Goal: Task Accomplishment & Management: Complete application form

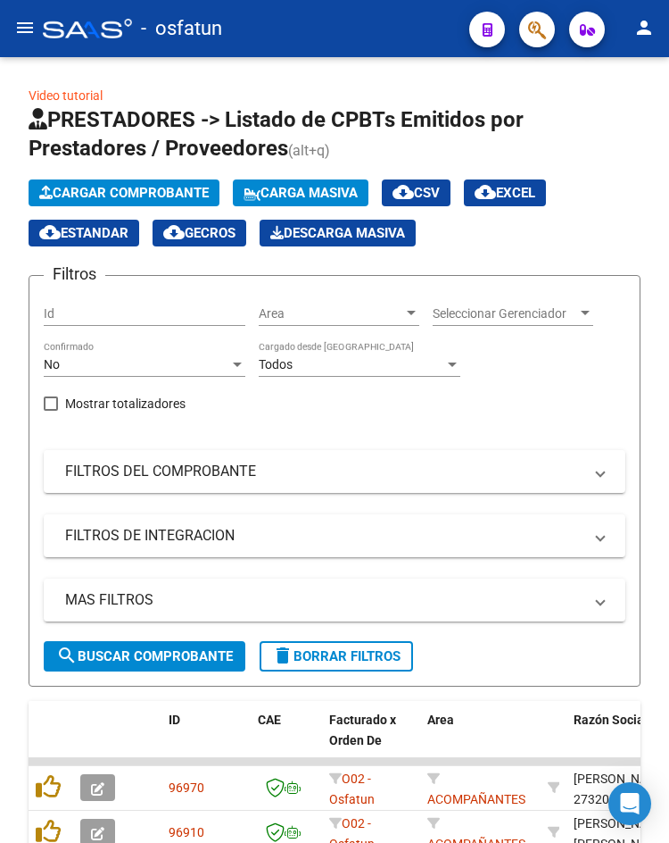
click at [11, 32] on button "menu" at bounding box center [25, 29] width 36 height 36
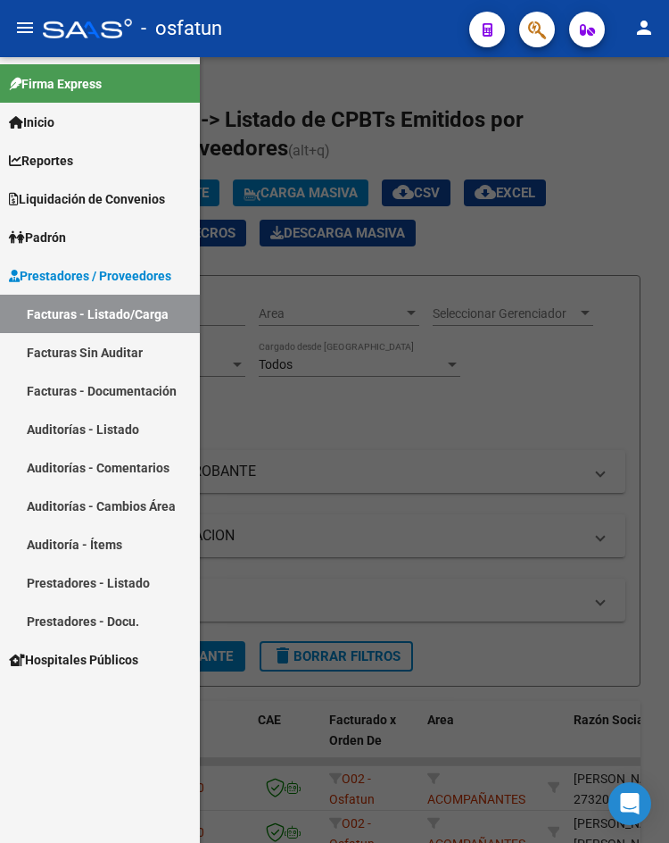
click at [13, 32] on button "menu" at bounding box center [25, 29] width 36 height 36
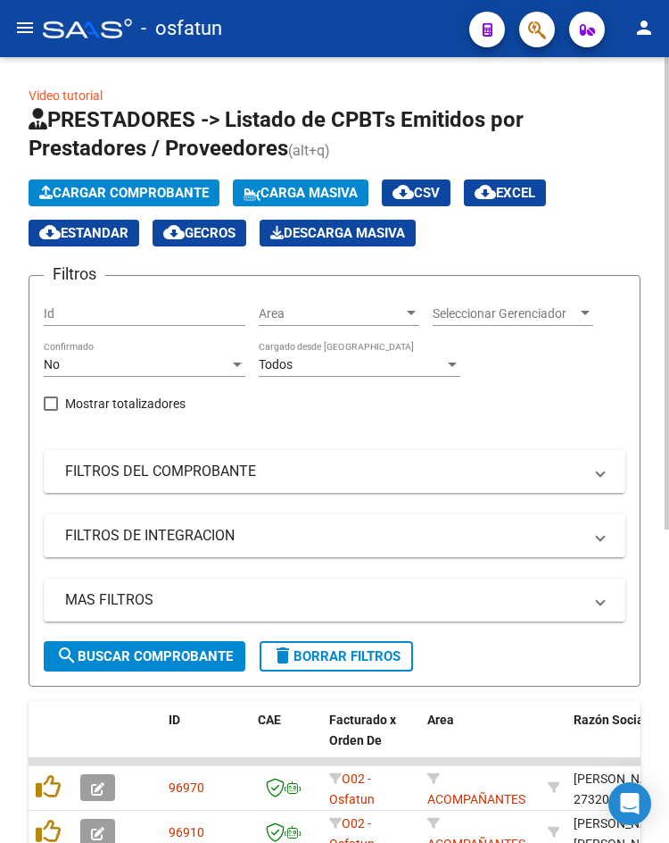
click at [108, 201] on button "Cargar Comprobante" at bounding box center [124, 192] width 191 height 27
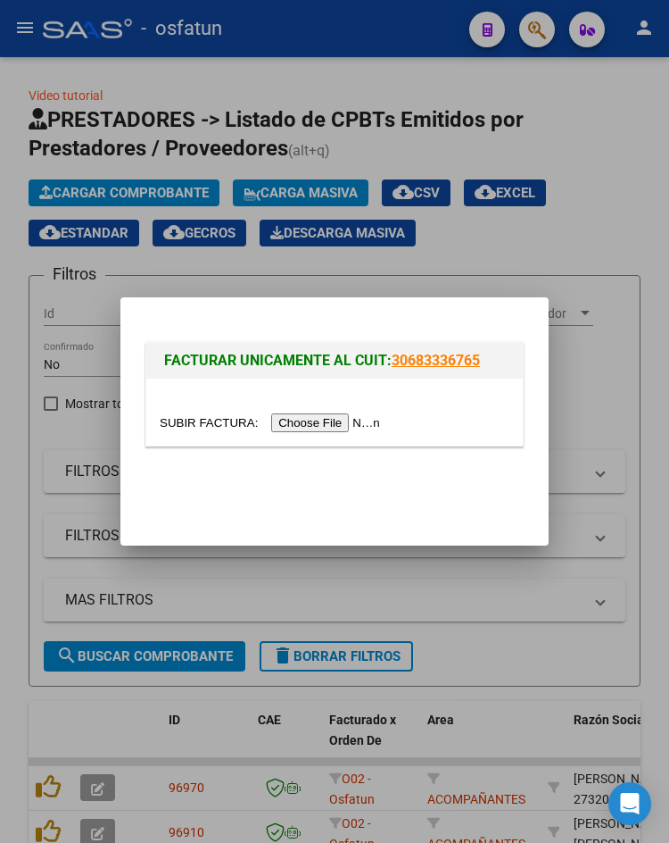
click at [320, 430] on input "file" at bounding box center [273, 422] width 226 height 19
click at [432, 593] on div at bounding box center [334, 421] width 669 height 843
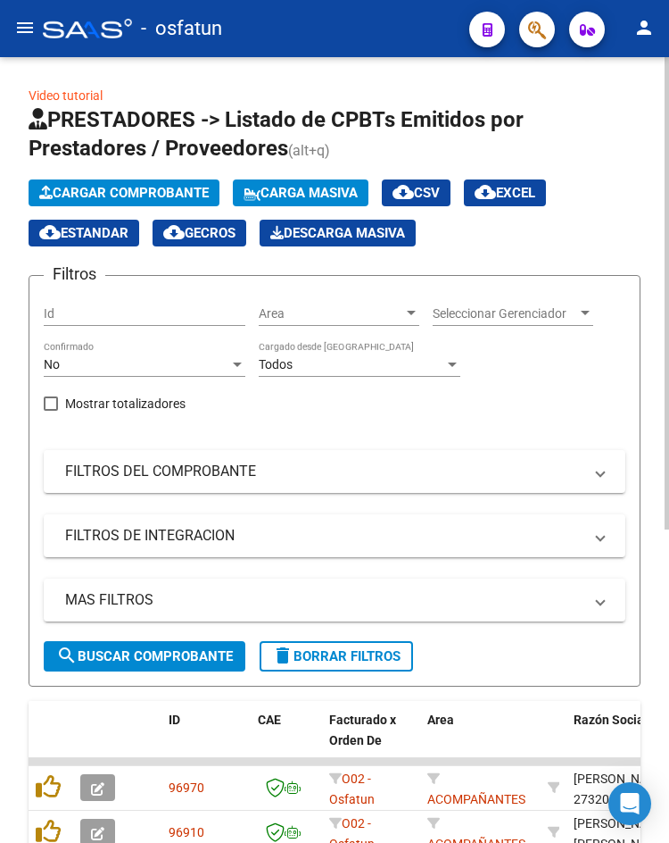
click at [113, 191] on span "Cargar Comprobante" at bounding box center [124, 193] width 170 height 16
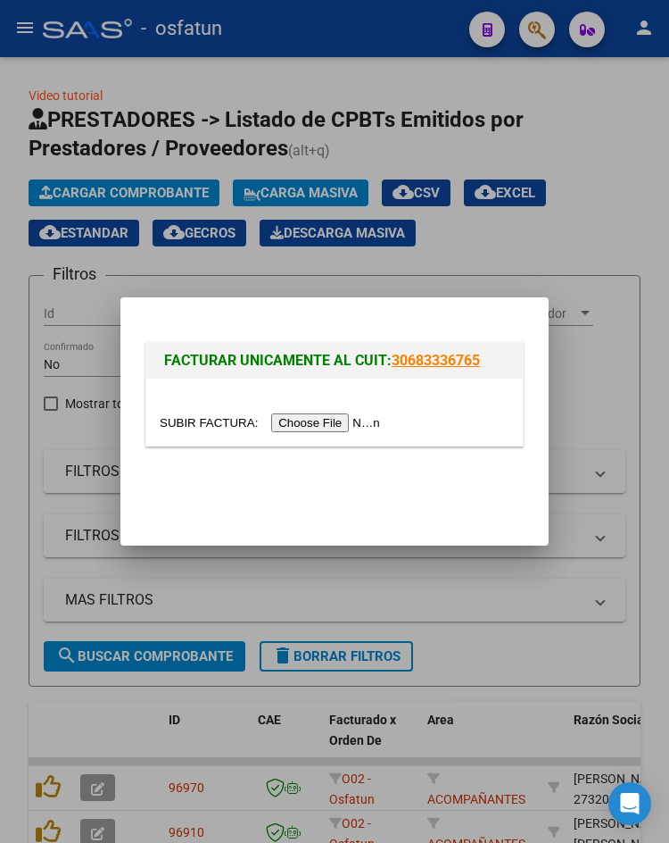
click at [292, 422] on input "file" at bounding box center [273, 422] width 226 height 19
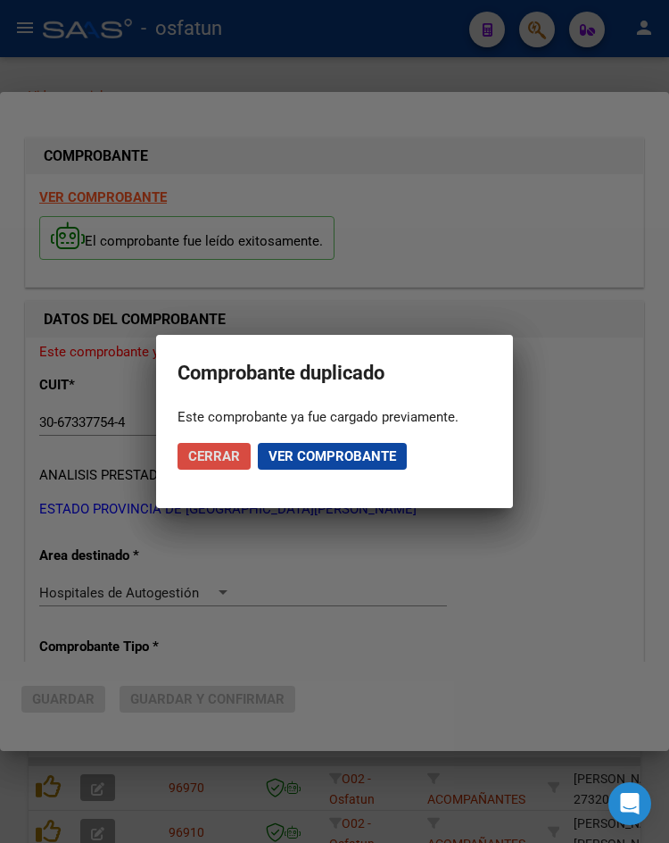
click at [220, 448] on span "Cerrar" at bounding box center [214, 456] width 52 height 16
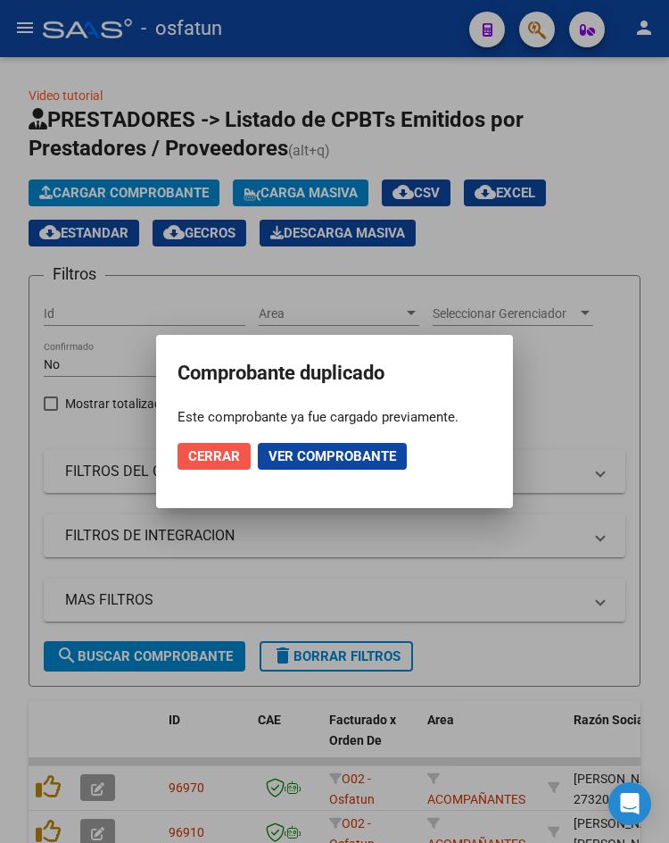
click at [220, 448] on span "Cerrar" at bounding box center [214, 456] width 52 height 16
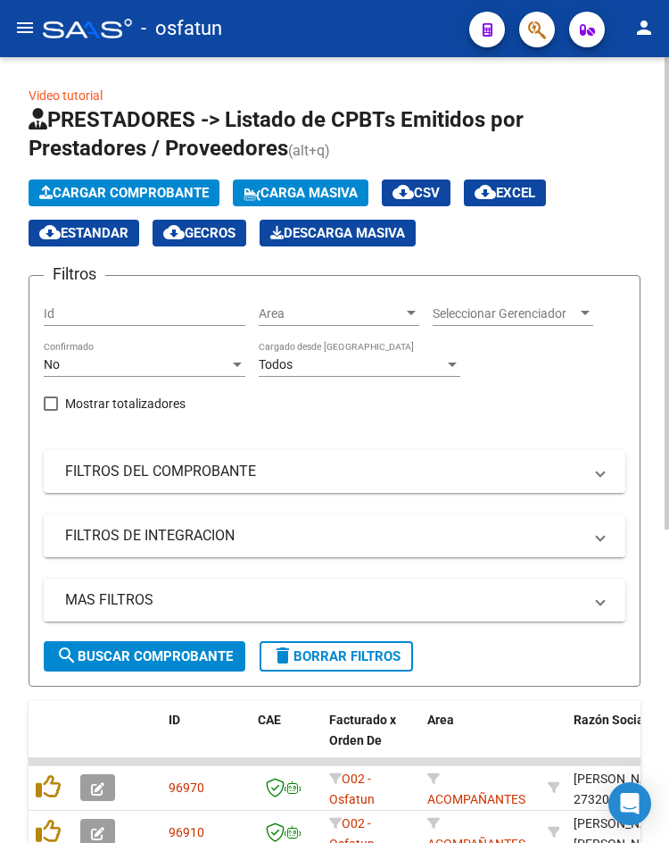
click at [159, 188] on span "Cargar Comprobante" at bounding box center [124, 193] width 170 height 16
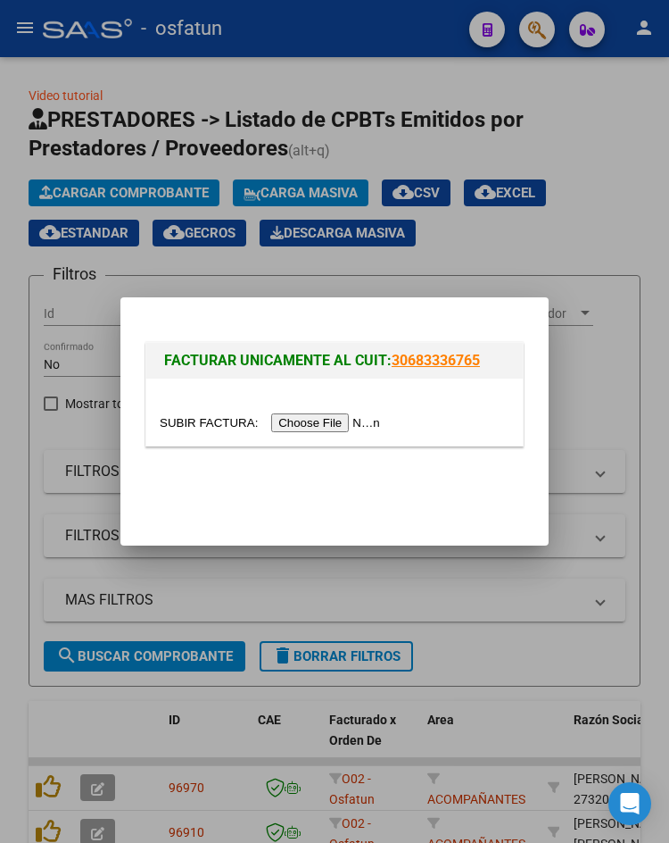
click at [287, 424] on input "file" at bounding box center [273, 422] width 226 height 19
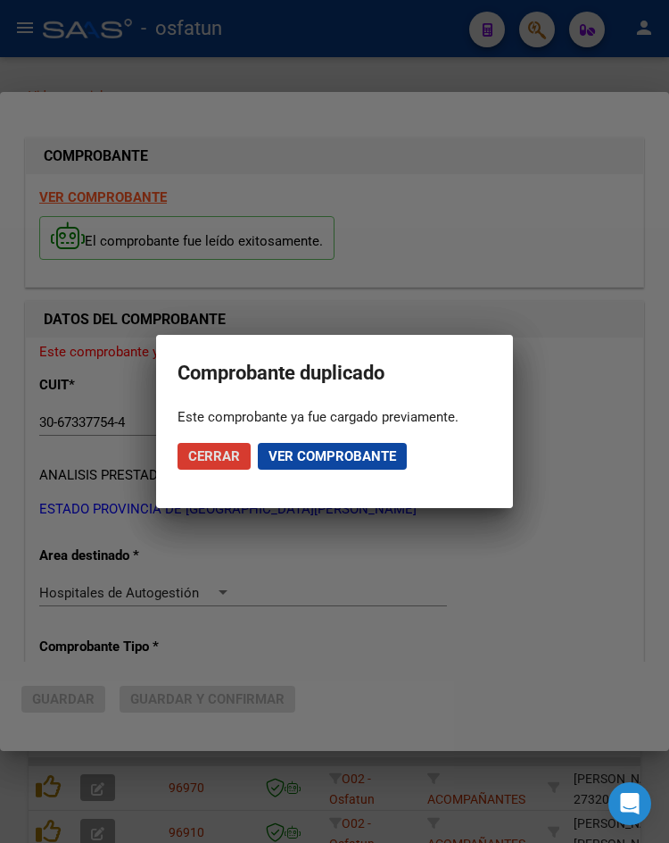
click at [229, 466] on button "Cerrar" at bounding box center [214, 456] width 73 height 27
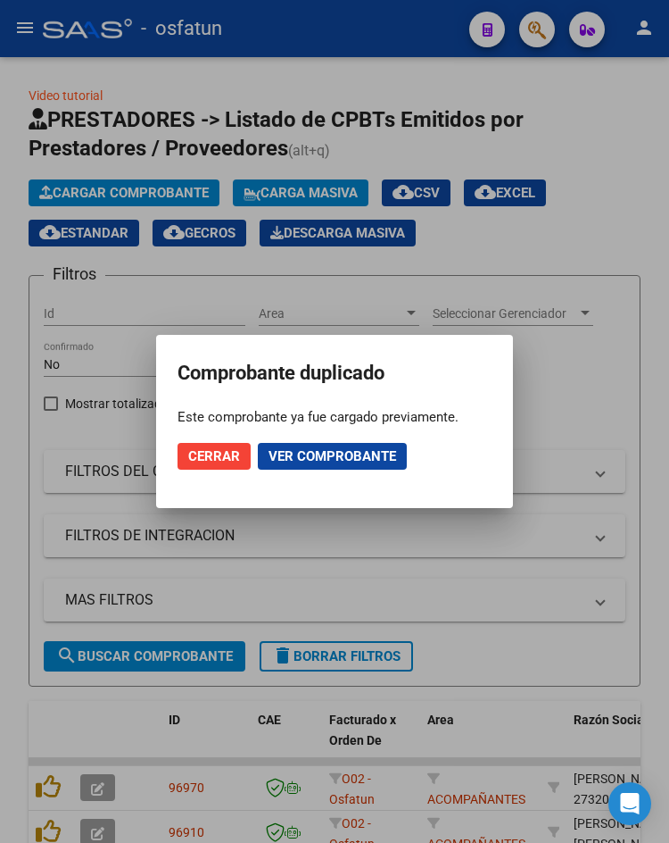
click at [229, 466] on button "Cerrar" at bounding box center [214, 456] width 73 height 27
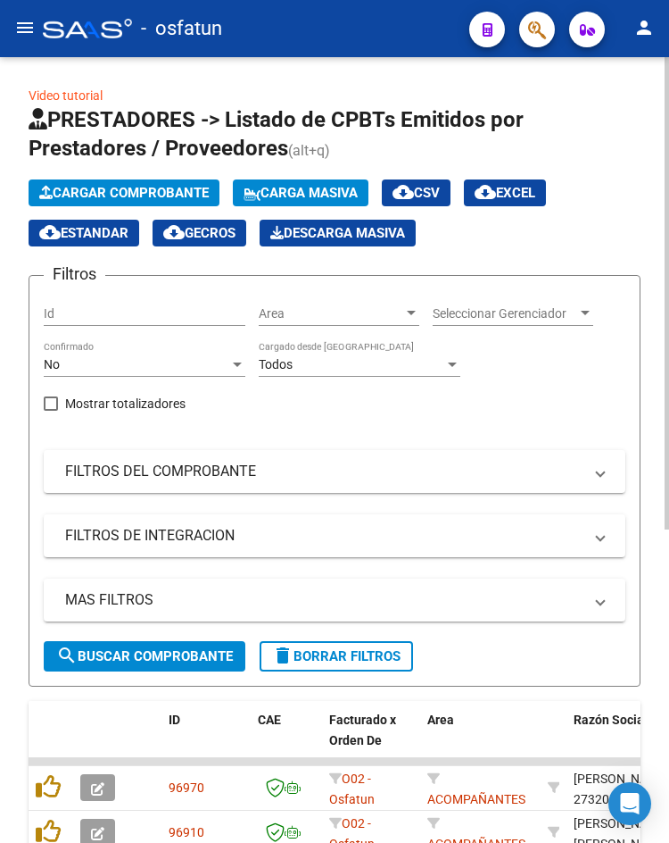
click at [162, 200] on span "Cargar Comprobante" at bounding box center [124, 193] width 170 height 16
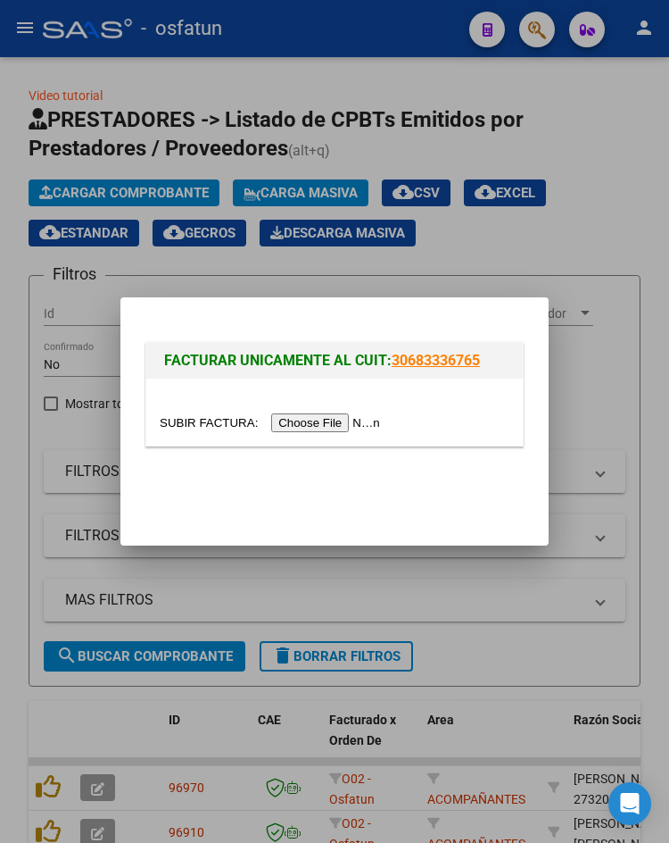
click at [308, 420] on input "file" at bounding box center [273, 422] width 226 height 19
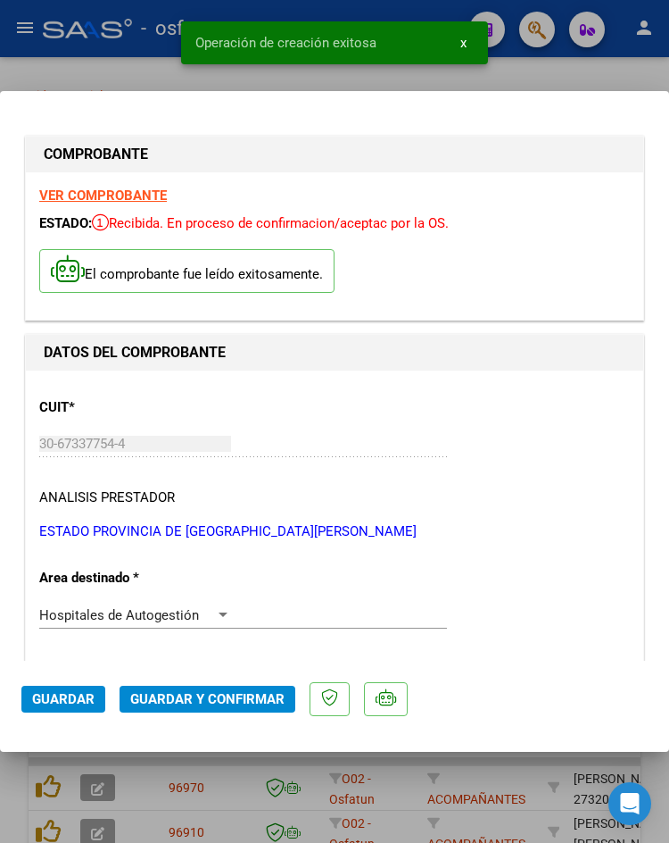
click at [173, 692] on span "Guardar y Confirmar" at bounding box center [207, 699] width 154 height 16
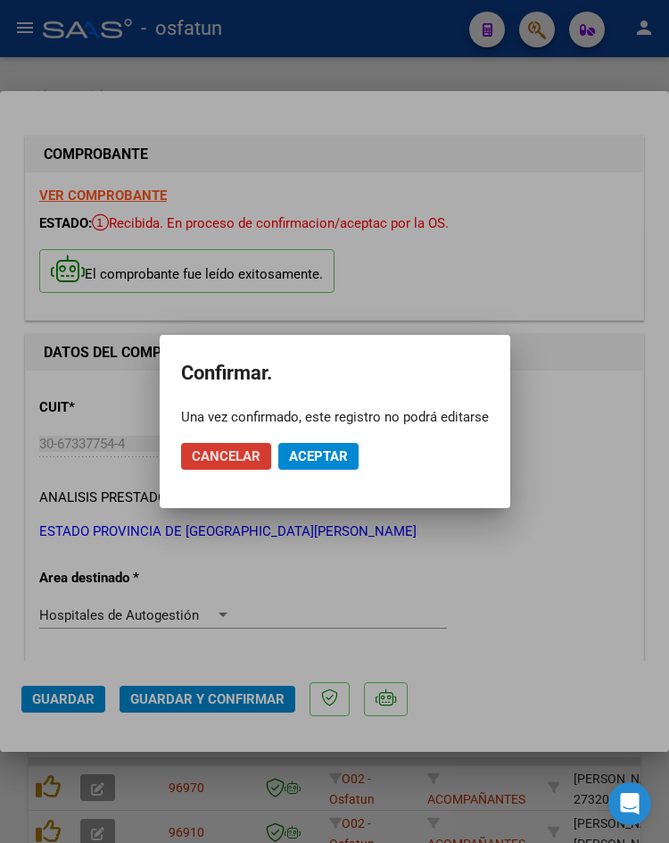
click at [325, 447] on button "Aceptar" at bounding box center [318, 456] width 80 height 27
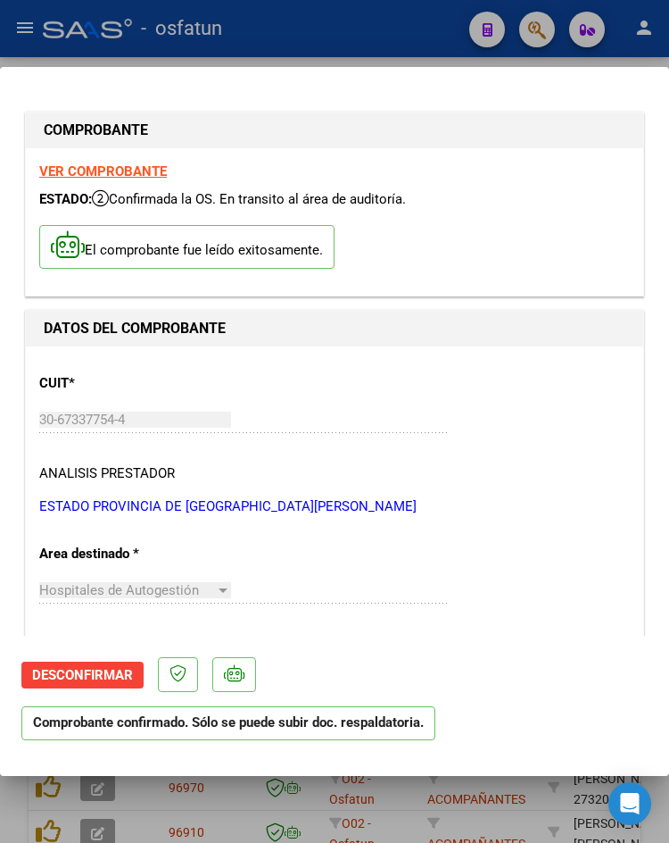
click at [87, 62] on div at bounding box center [334, 421] width 669 height 843
type input "$ 0,00"
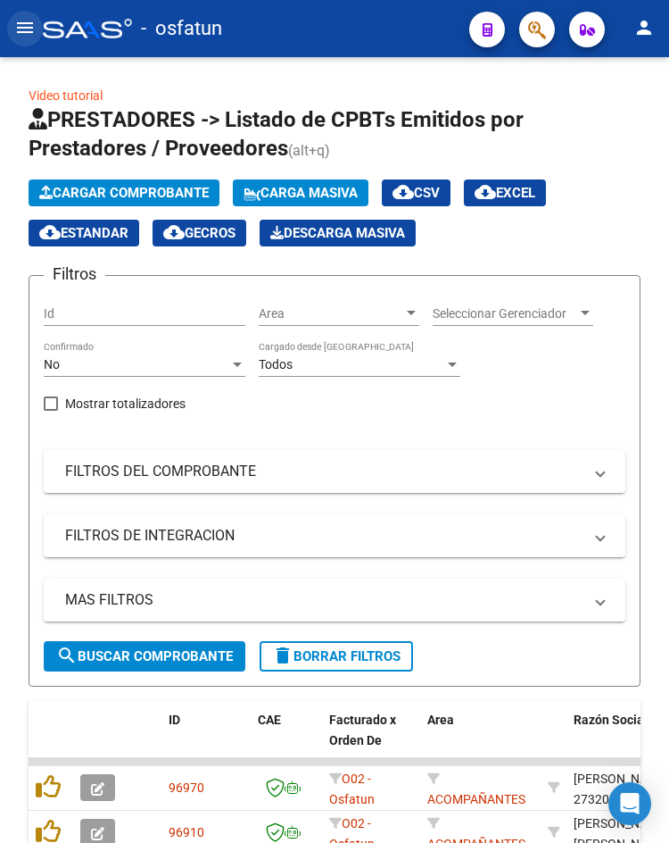
click at [31, 29] on mat-icon "menu" at bounding box center [24, 27] width 21 height 21
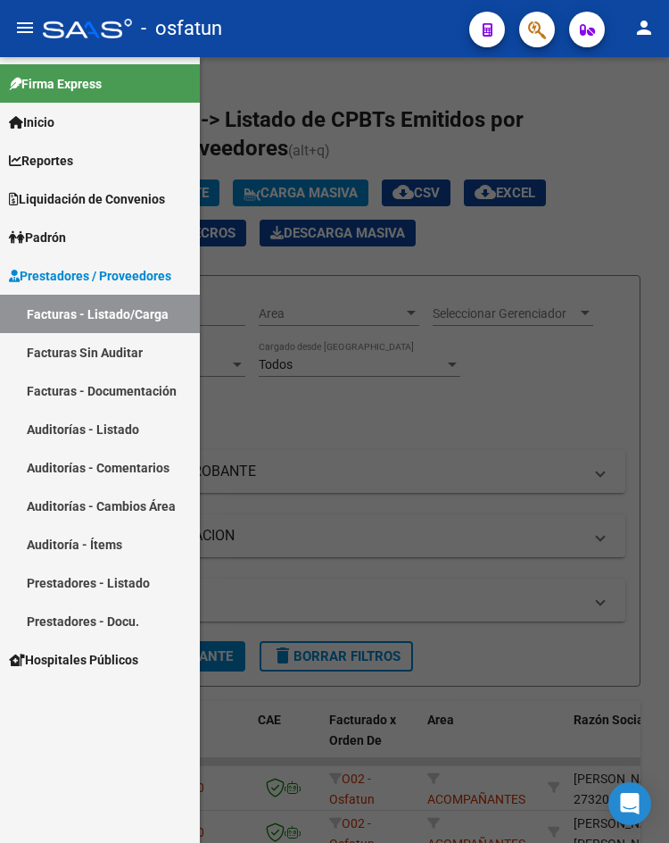
click at [104, 433] on link "Auditorías - Listado" at bounding box center [100, 429] width 200 height 38
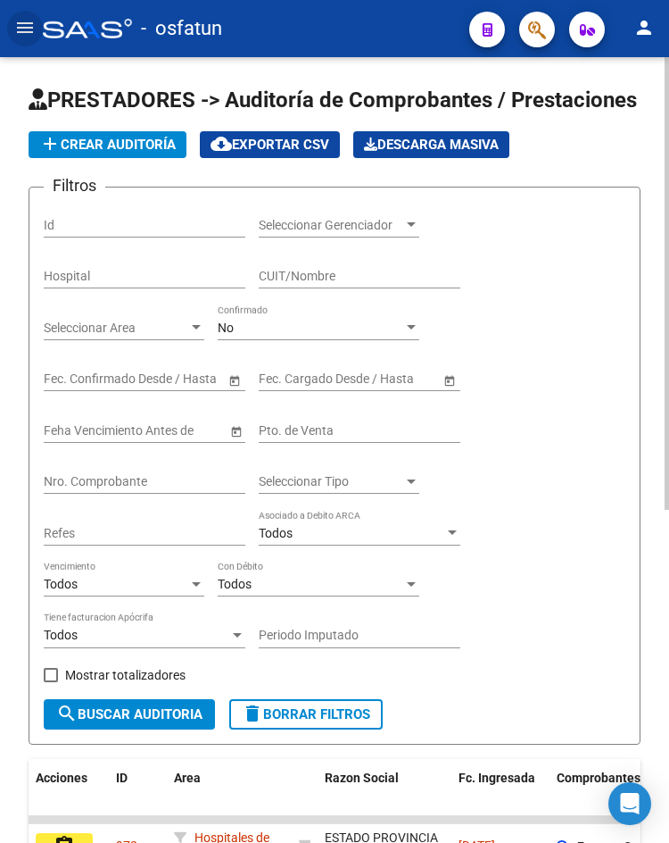
click at [174, 133] on button "add Crear Auditoría" at bounding box center [108, 144] width 158 height 27
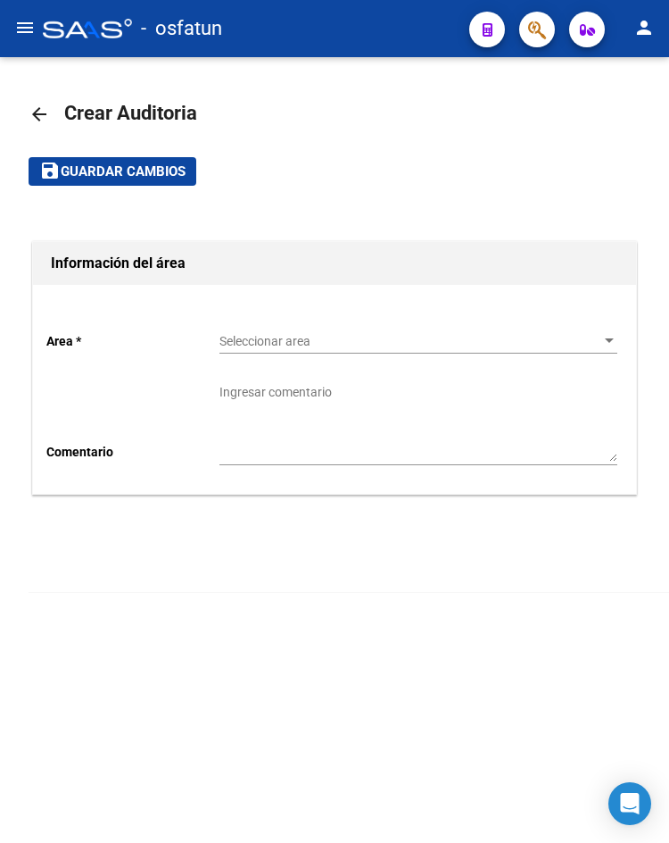
click at [295, 340] on span "Seleccionar area" at bounding box center [411, 341] width 382 height 15
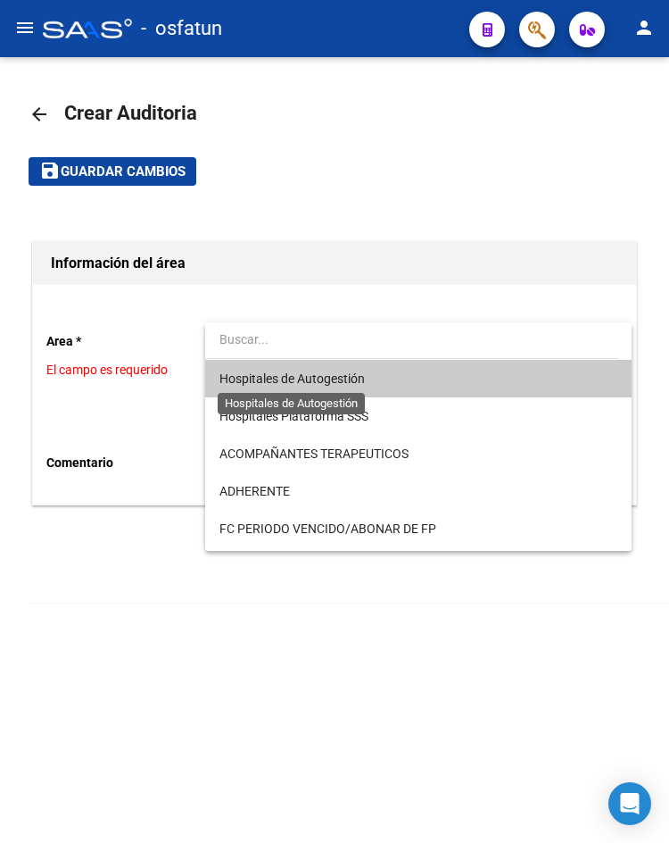
click at [311, 371] on span "Hospitales de Autogestión" at bounding box center [292, 378] width 145 height 14
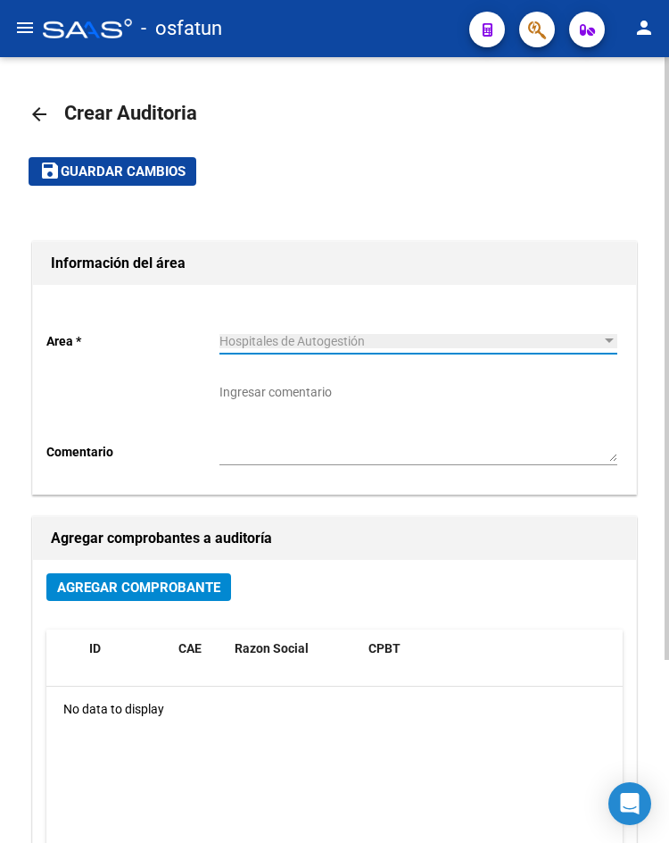
click at [186, 577] on button "Agregar Comprobante" at bounding box center [138, 587] width 185 height 28
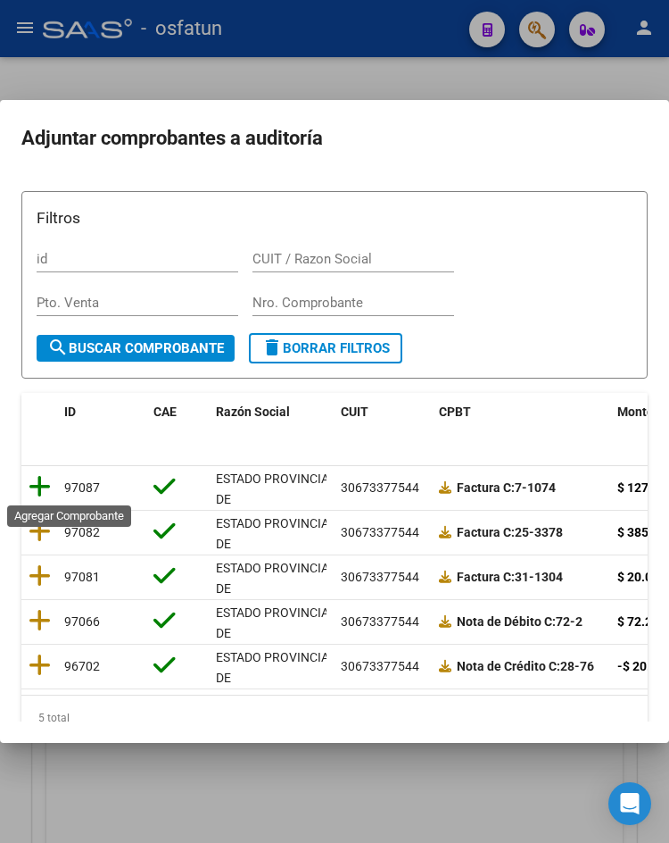
click at [34, 492] on icon at bounding box center [40, 486] width 22 height 25
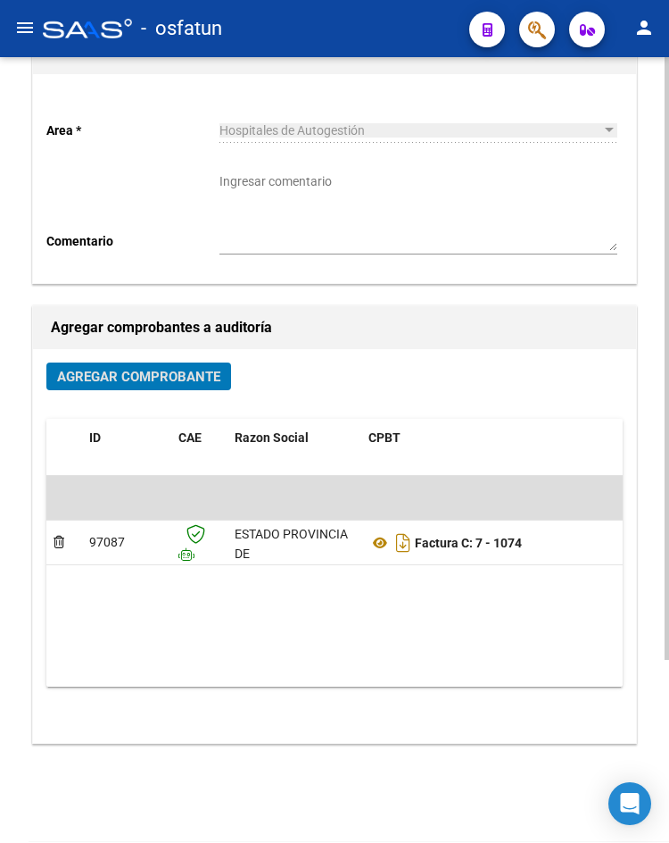
scroll to position [238, 0]
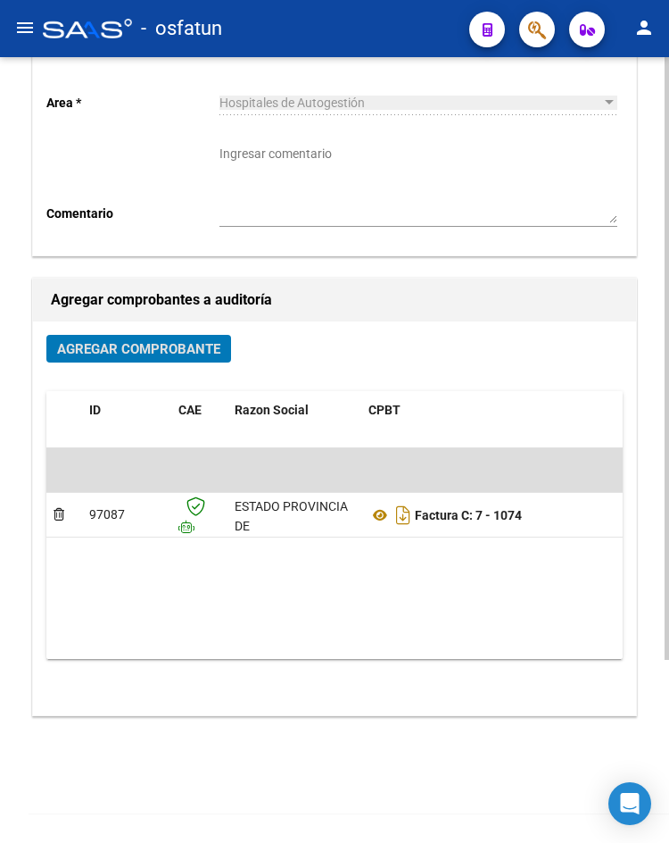
click at [216, 345] on span "Agregar Comprobante" at bounding box center [138, 349] width 163 height 16
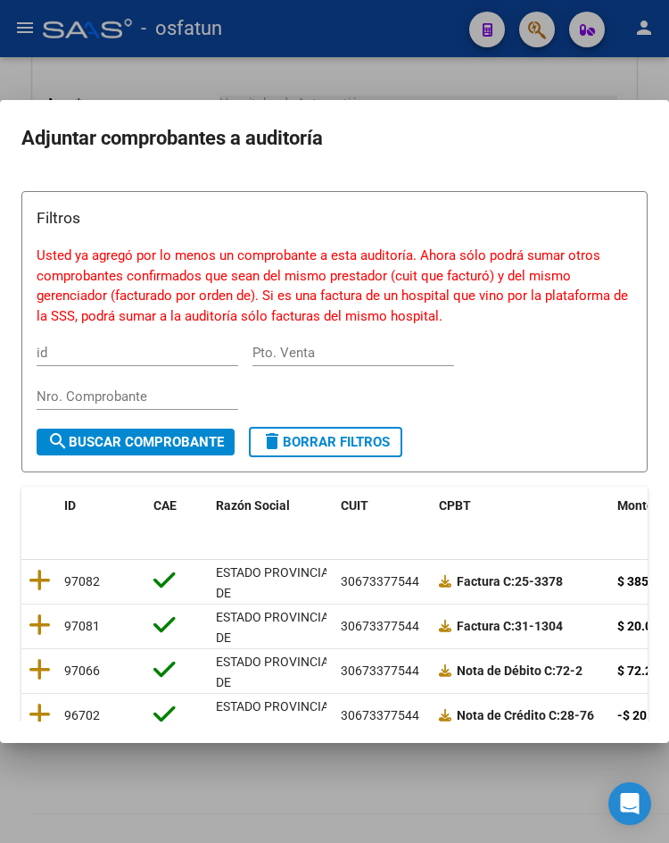
click at [256, 799] on div at bounding box center [334, 421] width 669 height 843
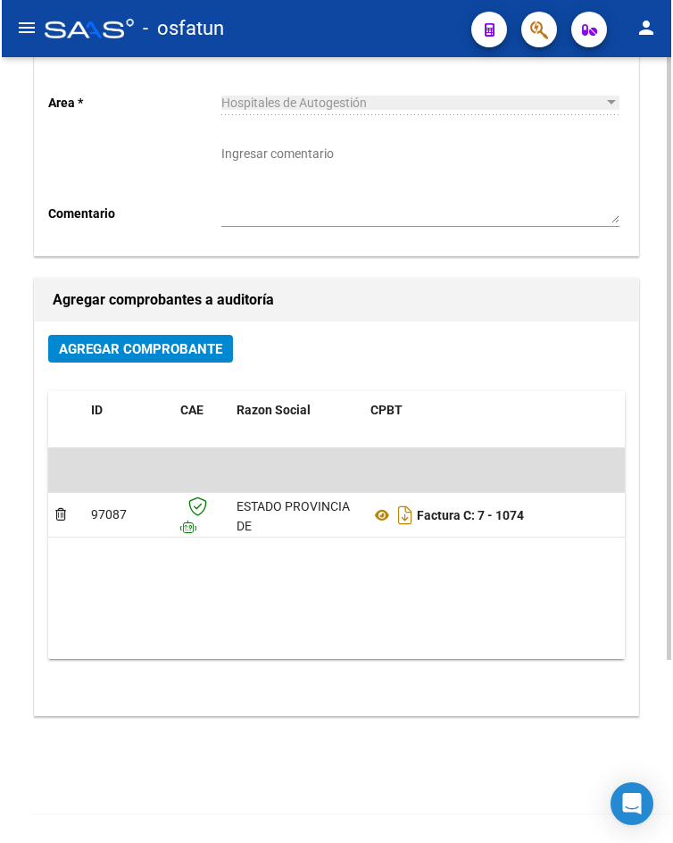
scroll to position [0, 0]
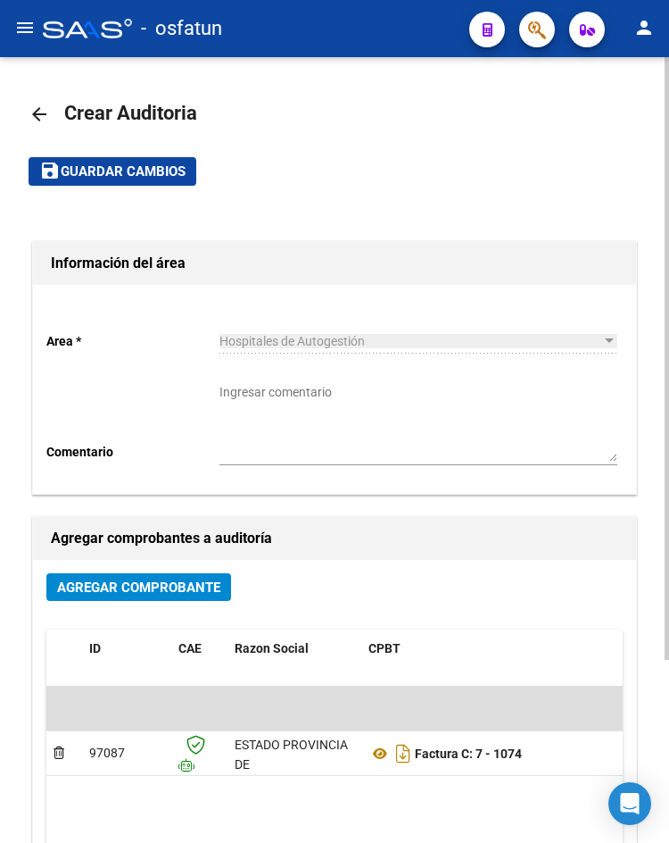
click at [148, 165] on span "Guardar cambios" at bounding box center [123, 172] width 125 height 16
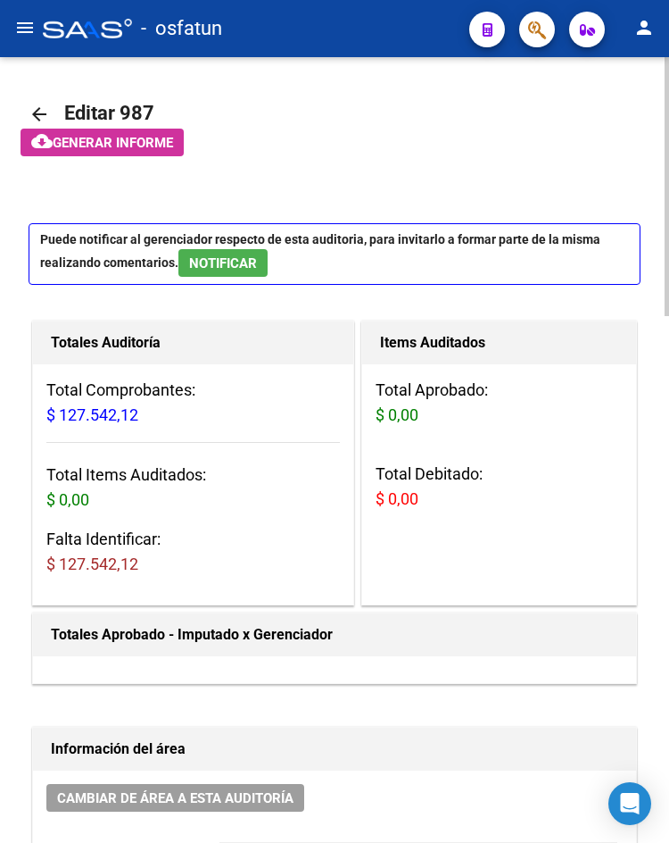
drag, startPoint x: 0, startPoint y: 465, endPoint x: 0, endPoint y: 494, distance: 28.6
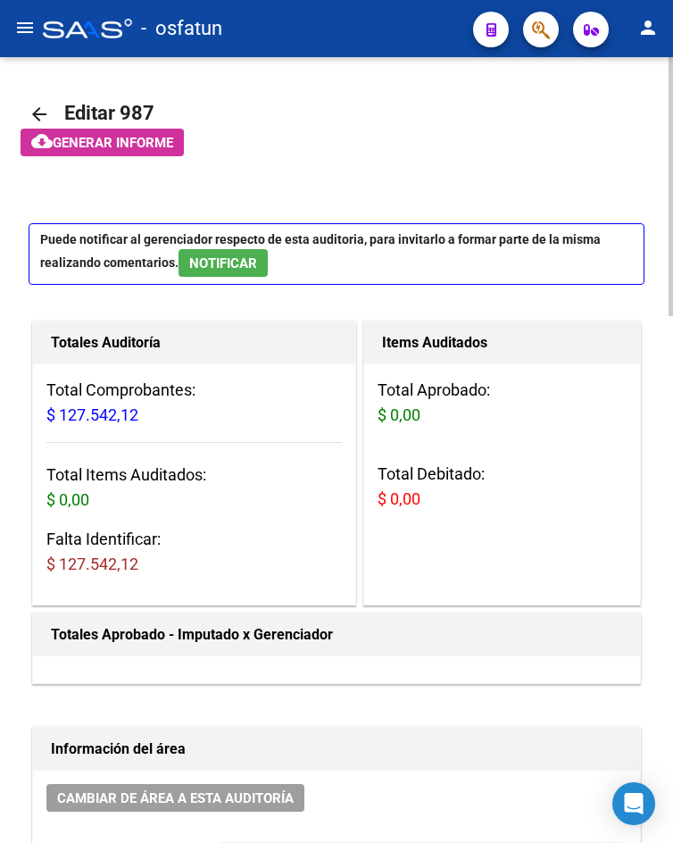
scroll to position [1071, 0]
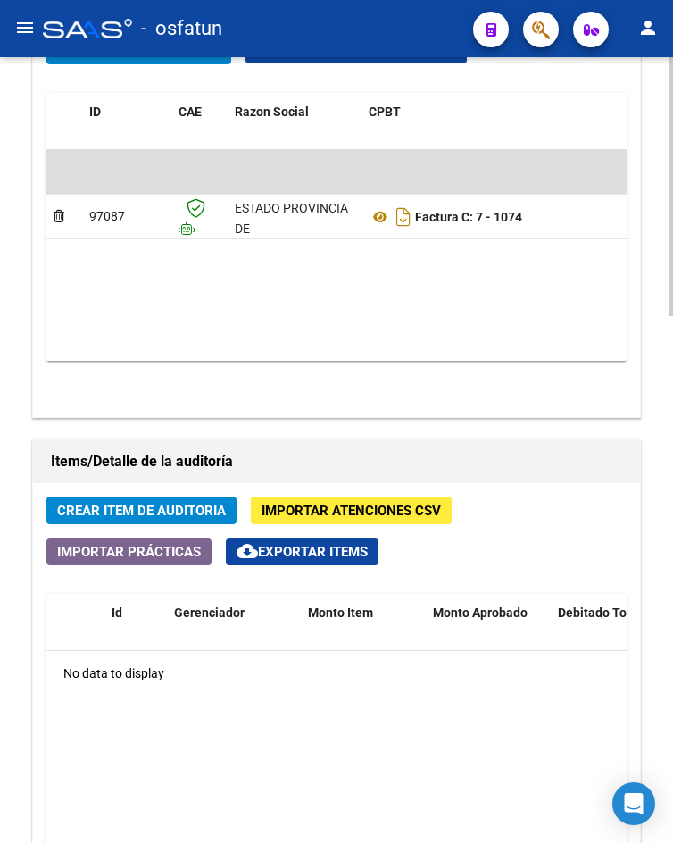
click at [143, 496] on button "Crear Item de Auditoria" at bounding box center [141, 510] width 190 height 28
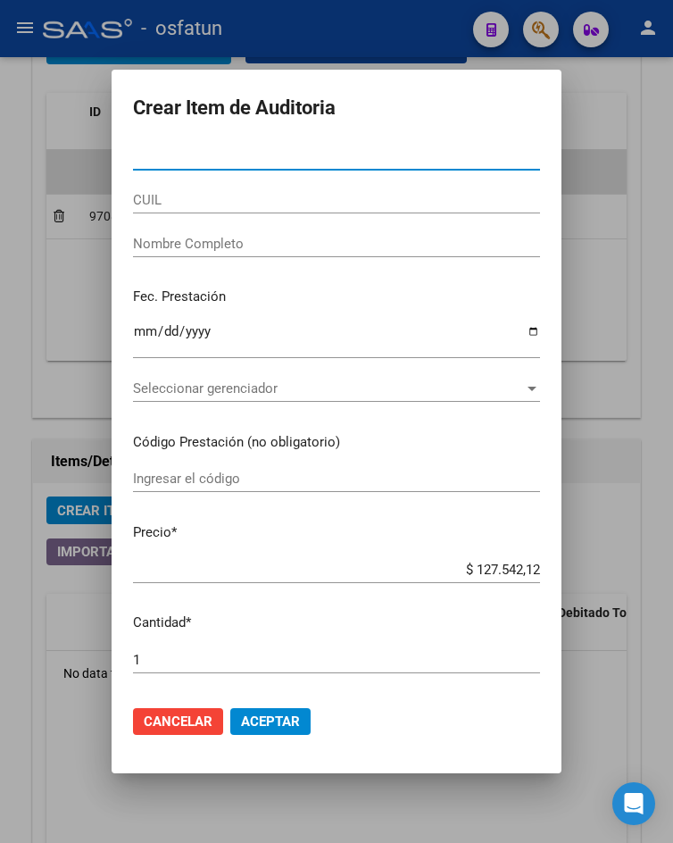
click at [165, 150] on input "Nro Documento" at bounding box center [336, 156] width 407 height 16
paste input "28121586"
type input "28121586"
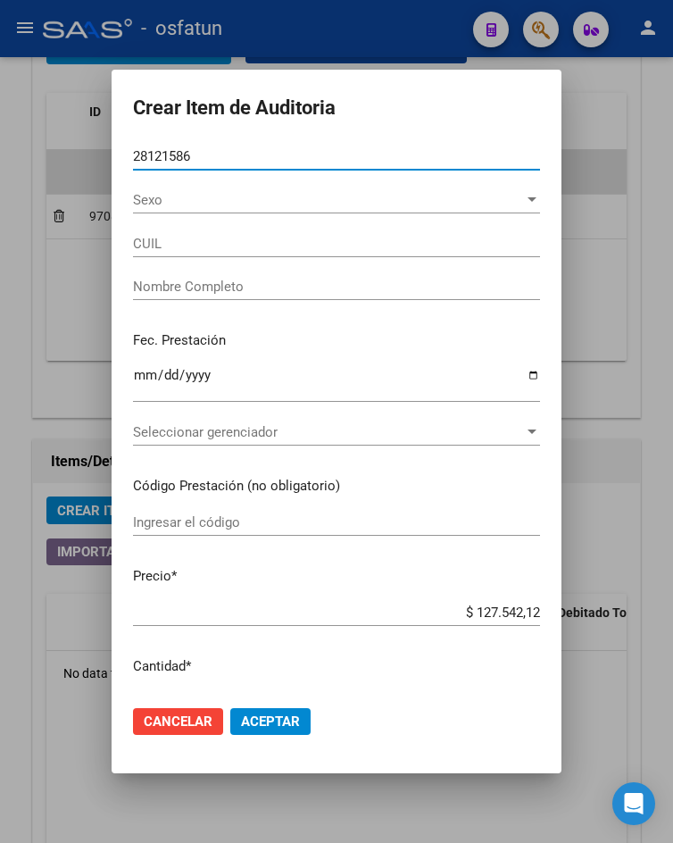
type input "20281215869"
type input "GALANTI MATIAS ENRIQUE"
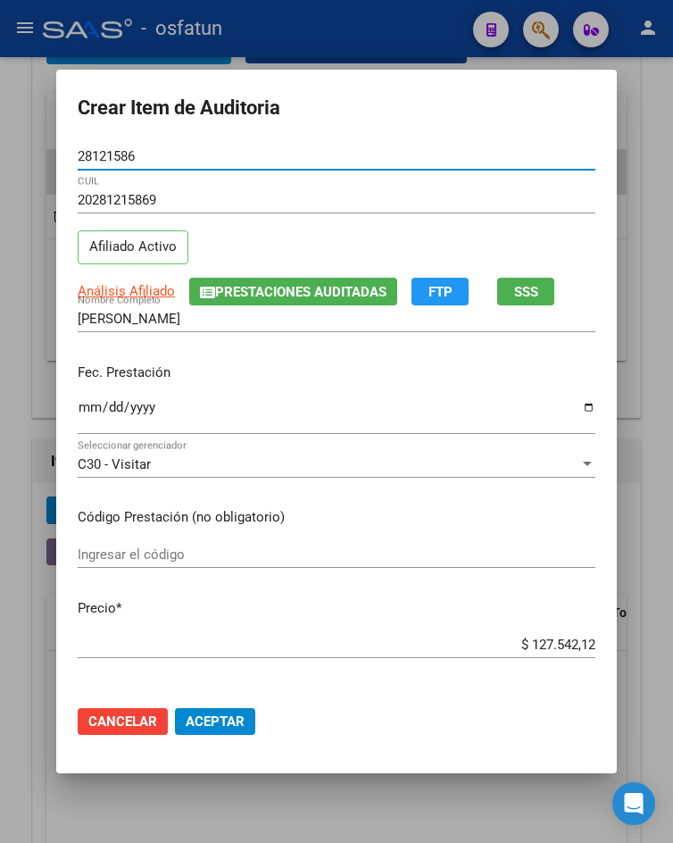
type input "28121586"
click at [81, 406] on input "Ingresar la fecha" at bounding box center [337, 414] width 518 height 29
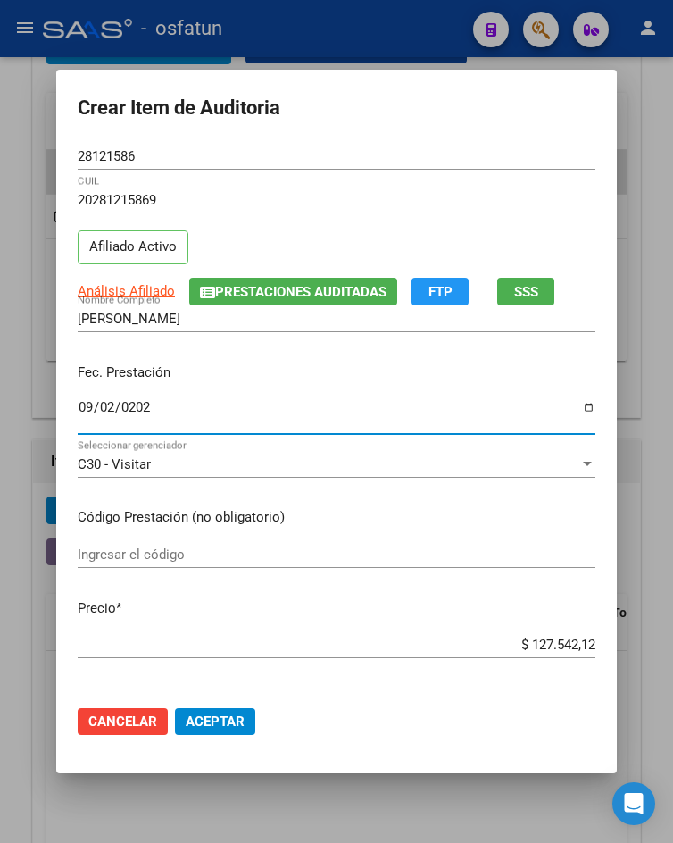
type input "2025-09-02"
click at [189, 560] on input "Ingresar el código" at bounding box center [337, 554] width 518 height 16
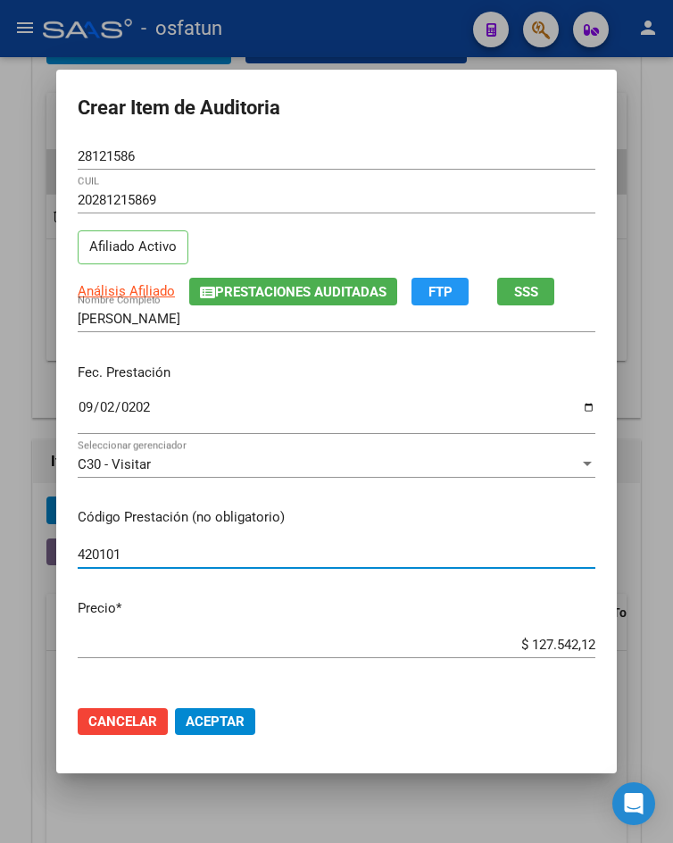
type input "420101"
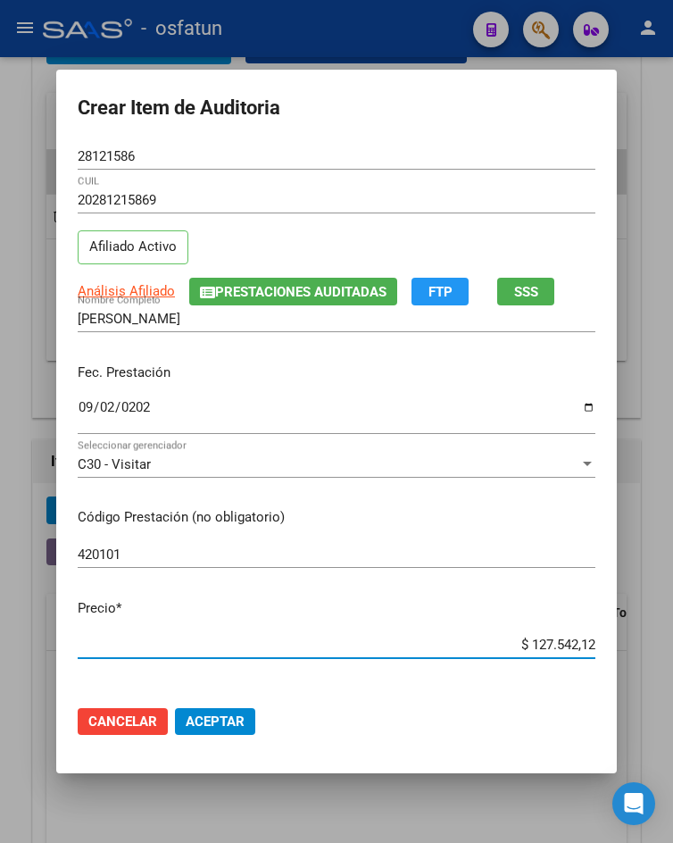
drag, startPoint x: 539, startPoint y: 648, endPoint x: 596, endPoint y: 652, distance: 57.3
click at [596, 652] on mat-dialog-content "28121586 Nro Documento 20281215869 CUIL Afiliado Activo Análisis Afiliado Prest…" at bounding box center [336, 417] width 561 height 548
type input "$ 0,01"
type input "$ 0,02"
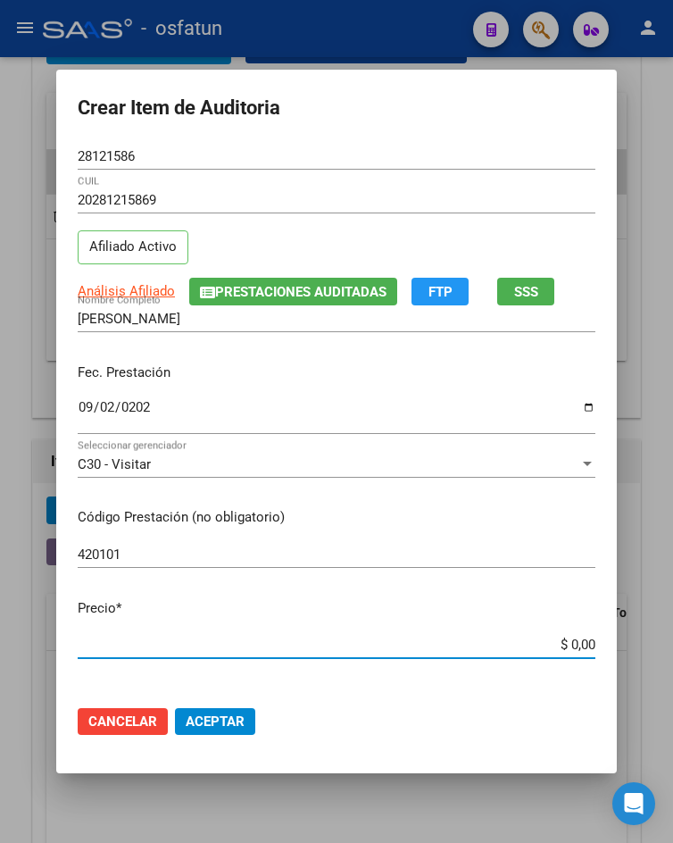
type input "$ 0,02"
type input "$ 0,20"
type input "$ 2,00"
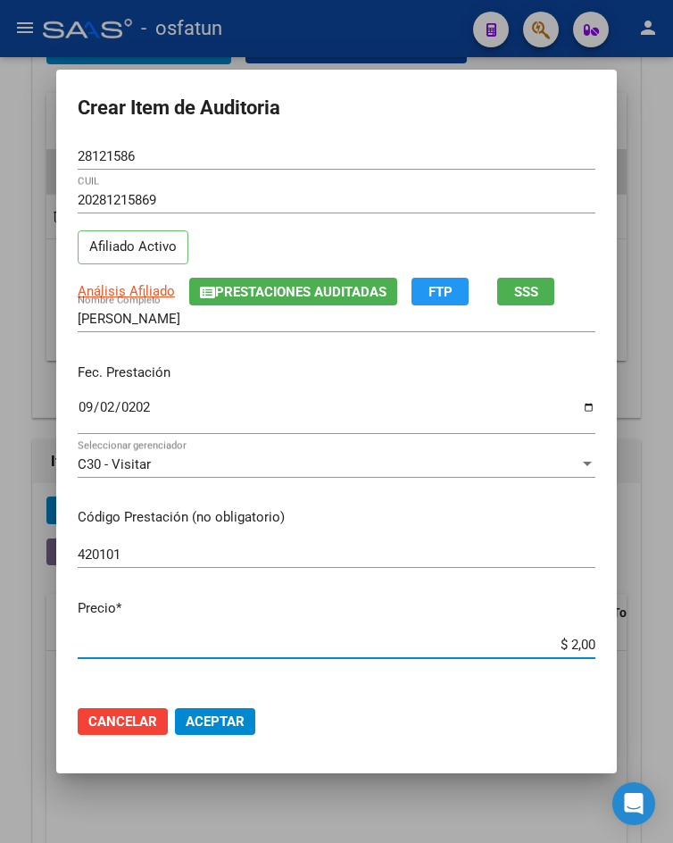
type input "$ 20,00"
type input "$ 200,00"
type input "$ 2.000,00"
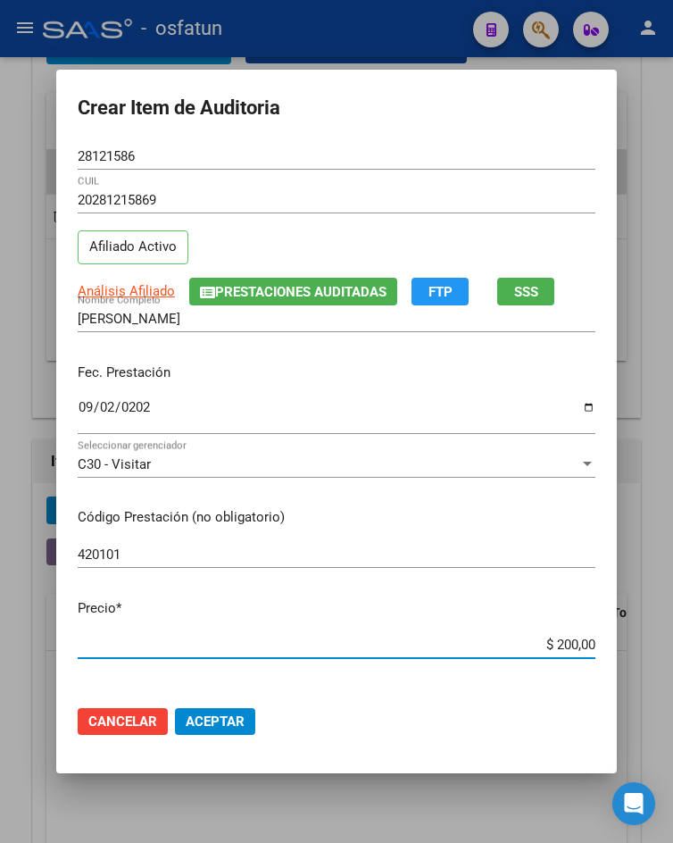
type input "$ 2.000,00"
type input "$ 20.000,00"
click at [225, 726] on span "Aceptar" at bounding box center [215, 721] width 59 height 16
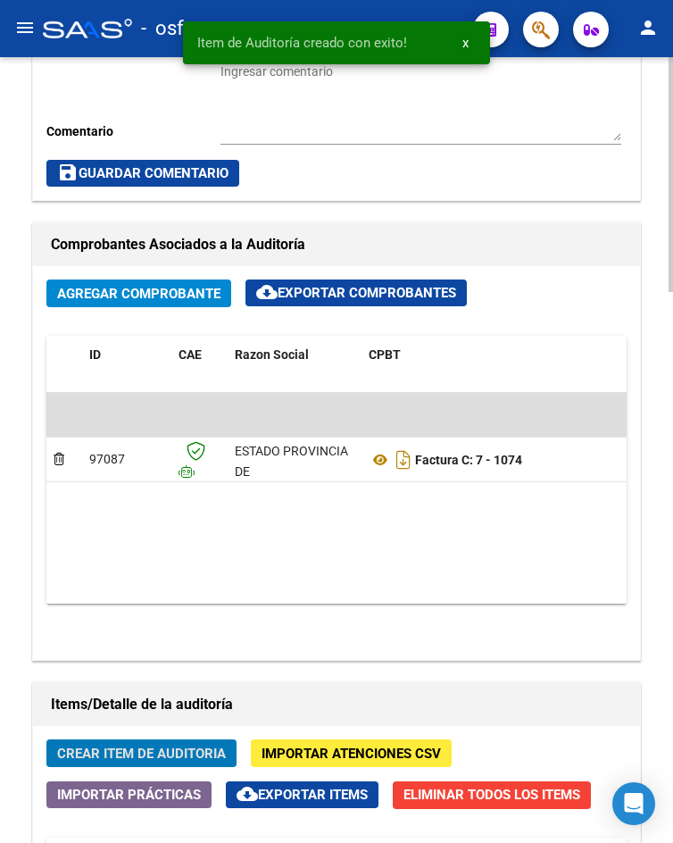
scroll to position [1314, 0]
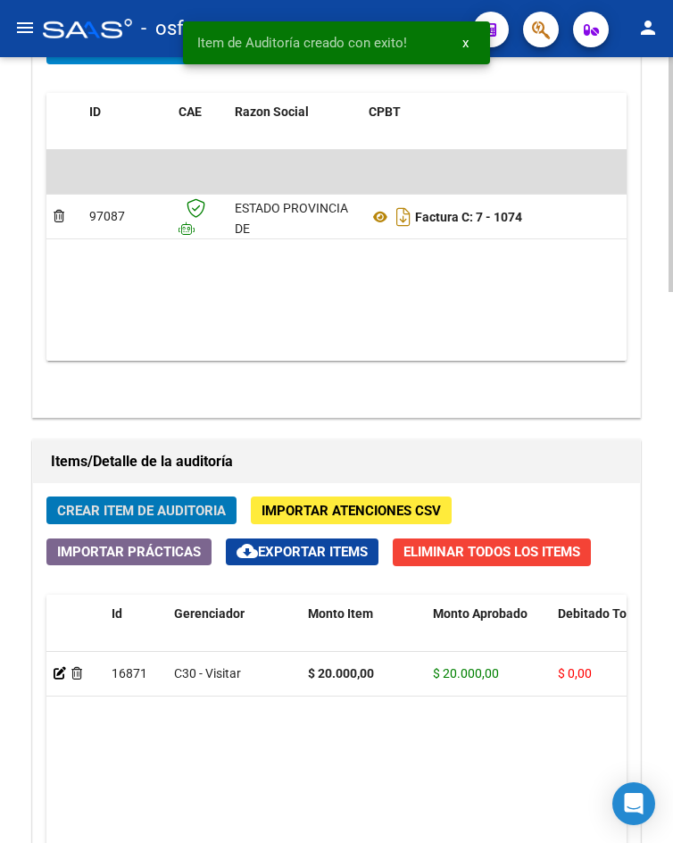
click at [52, 673] on datatable-body-cell at bounding box center [75, 674] width 58 height 44
click at [61, 669] on icon at bounding box center [60, 673] width 12 height 12
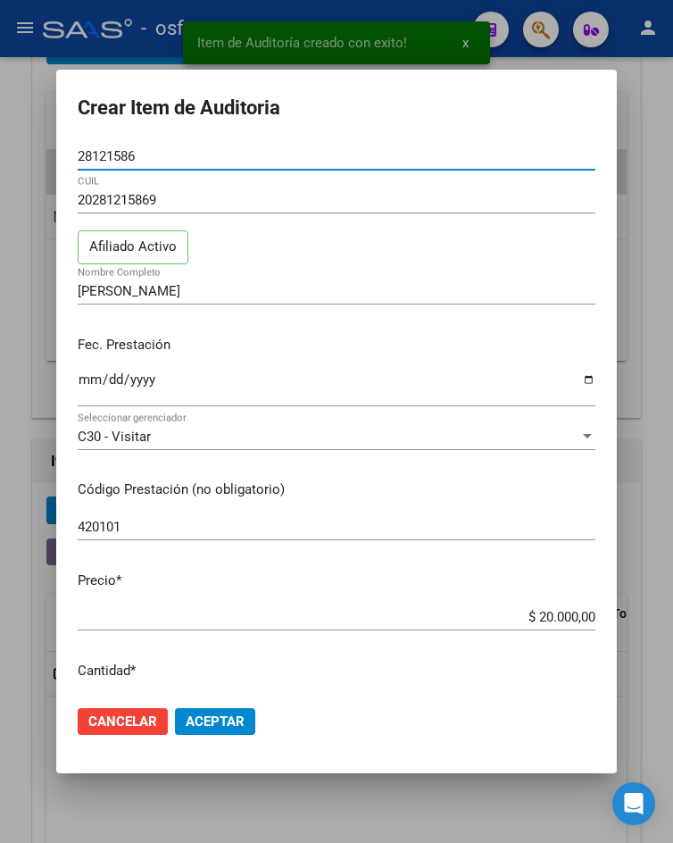
scroll to position [1026, 0]
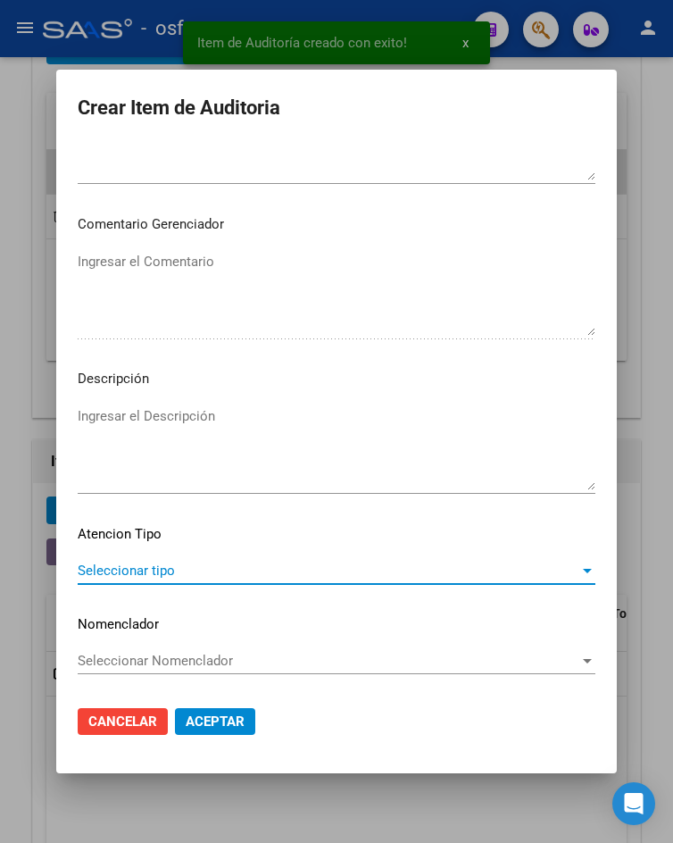
click at [194, 569] on span "Seleccionar tipo" at bounding box center [329, 570] width 502 height 16
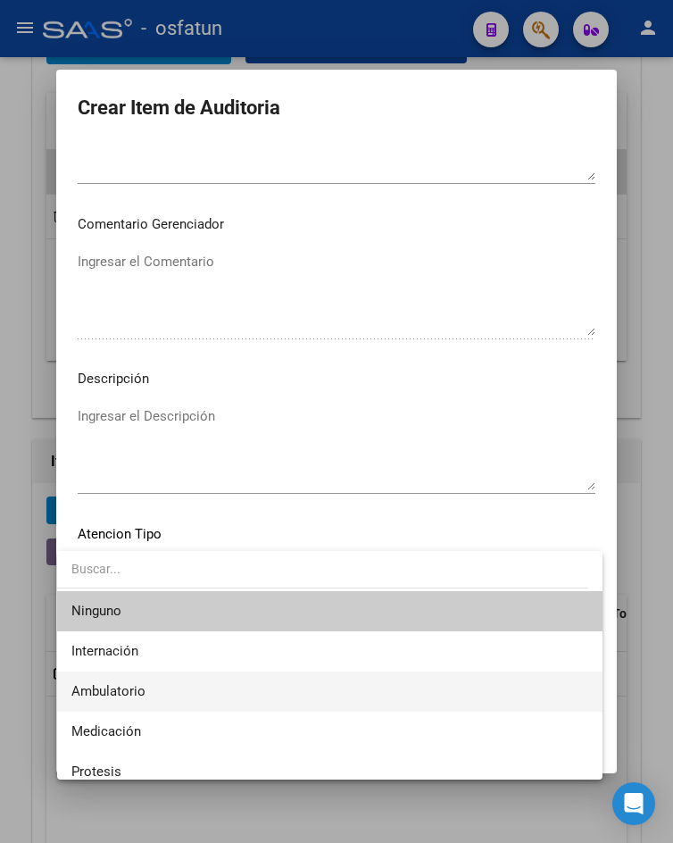
click at [172, 685] on span "Ambulatorio" at bounding box center [329, 691] width 516 height 40
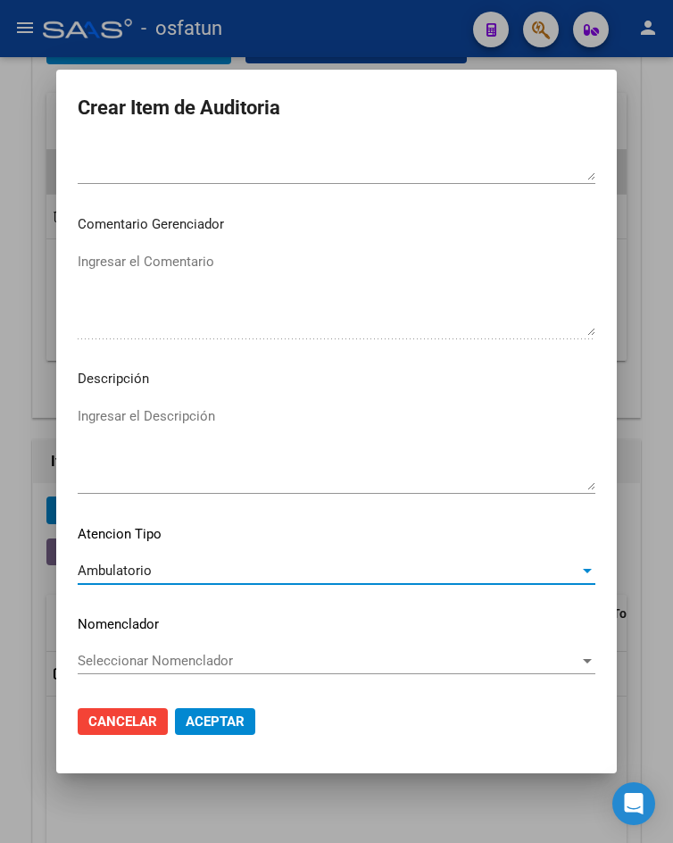
click at [179, 730] on button "Aceptar" at bounding box center [215, 721] width 80 height 27
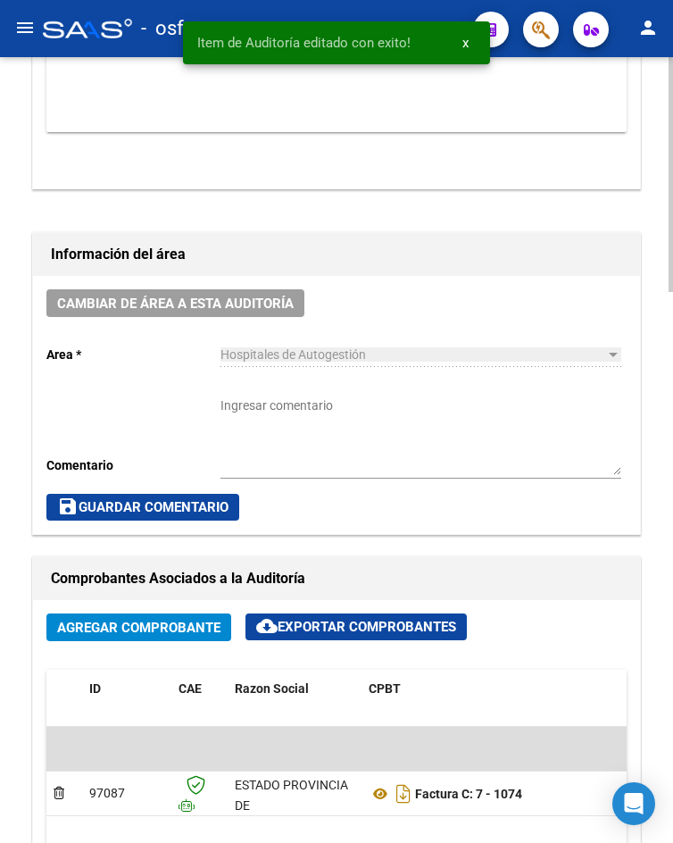
scroll to position [1607, 0]
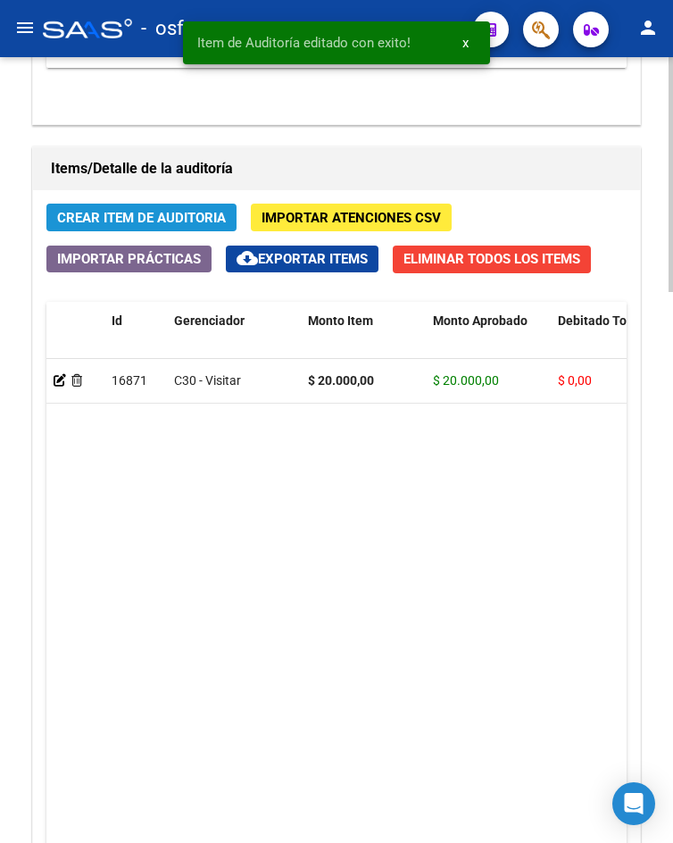
click at [154, 226] on span "Crear Item de Auditoria" at bounding box center [141, 218] width 169 height 16
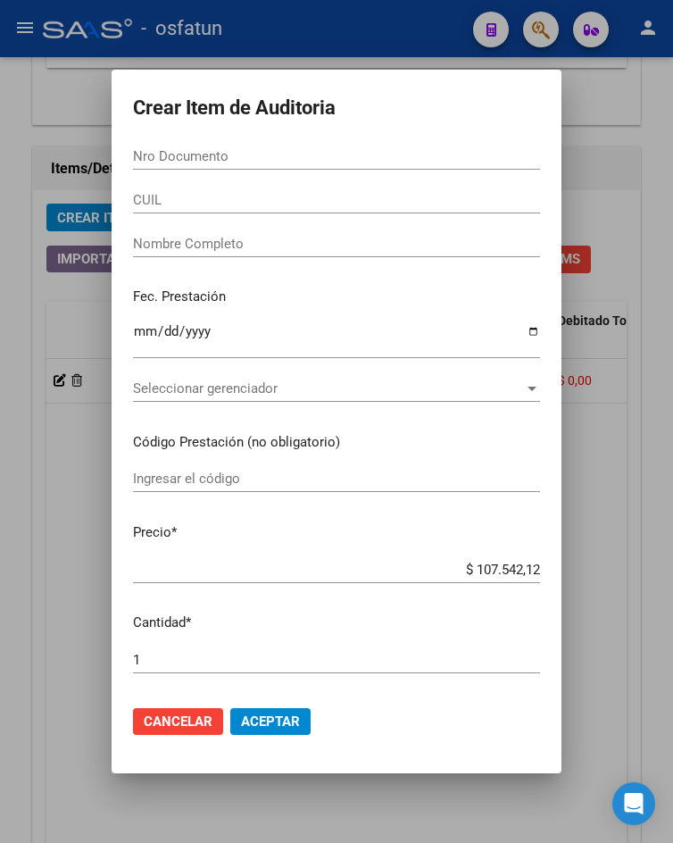
click at [193, 167] on div "Nro Documento" at bounding box center [336, 156] width 407 height 27
paste input "20568108"
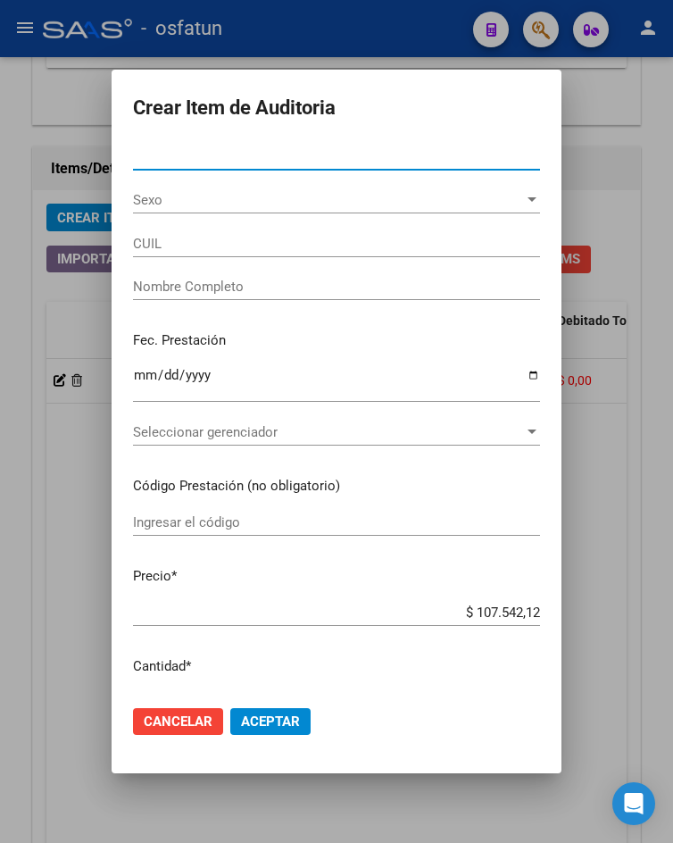
type input "20568108"
type input "20205681087"
type input "GRACCIOLO ALFREDO"
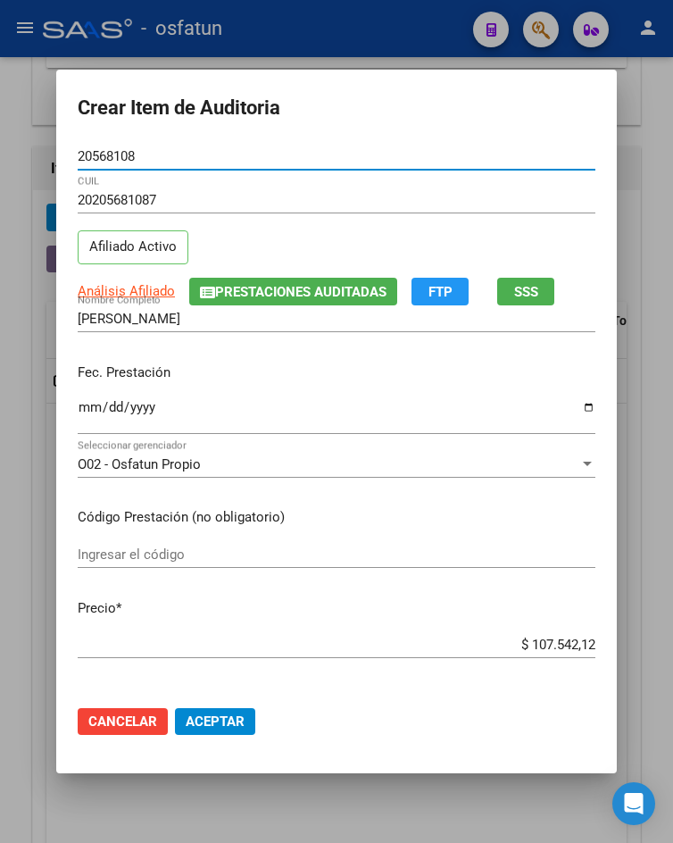
type input "20568108"
click at [79, 405] on input "Ingresar la fecha" at bounding box center [337, 414] width 518 height 29
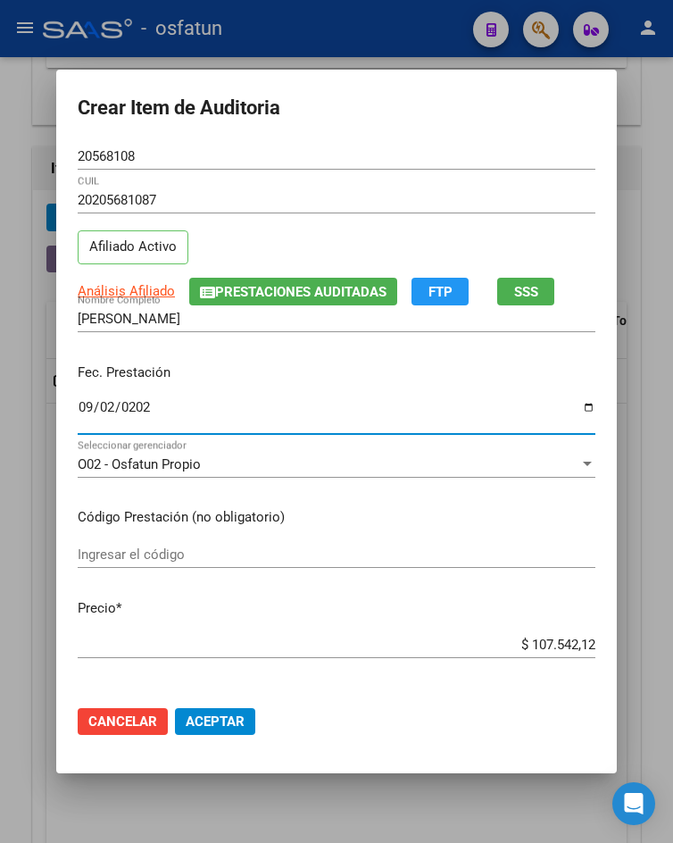
type input "2025-09-02"
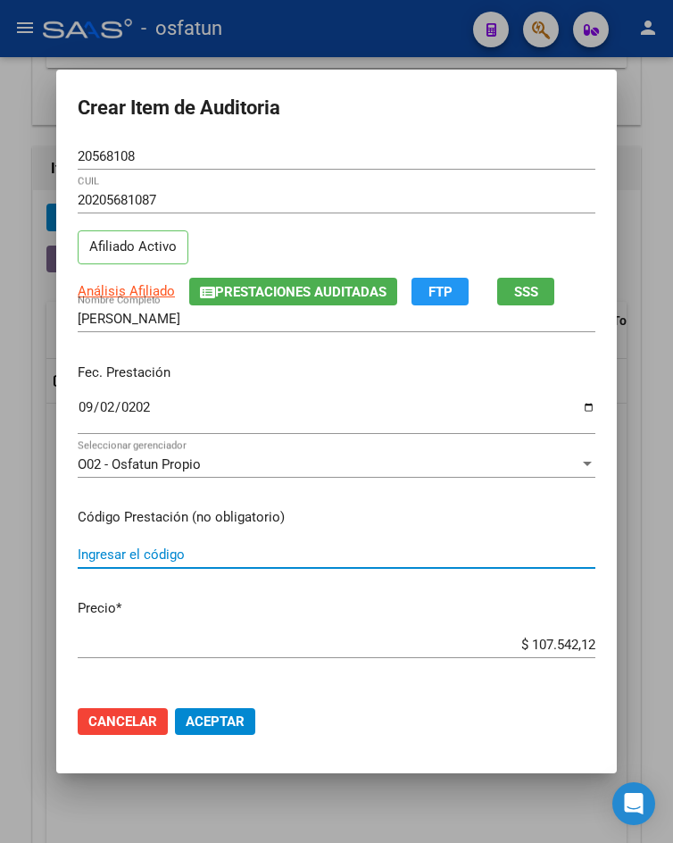
click at [163, 550] on input "Ingresar el código" at bounding box center [337, 554] width 518 height 16
type input "0101"
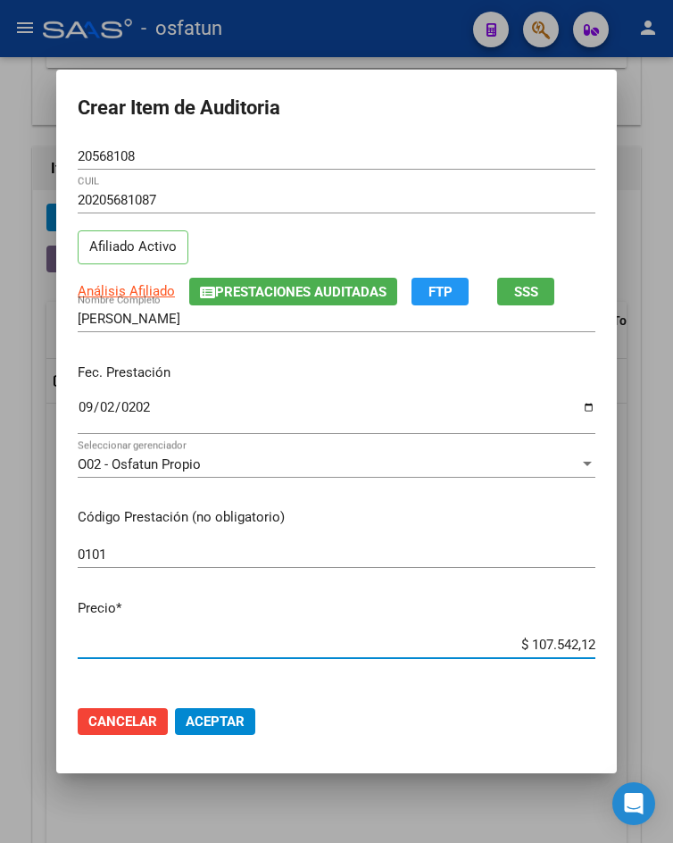
drag, startPoint x: 521, startPoint y: 649, endPoint x: 673, endPoint y: 643, distance: 151.9
click at [669, 643] on html "menu - osfatun person Firma Express Inicio Calendario SSS Instructivos Contacto…" at bounding box center [336, 421] width 673 height 843
type input "$ 0,01"
type input "$ 0,10"
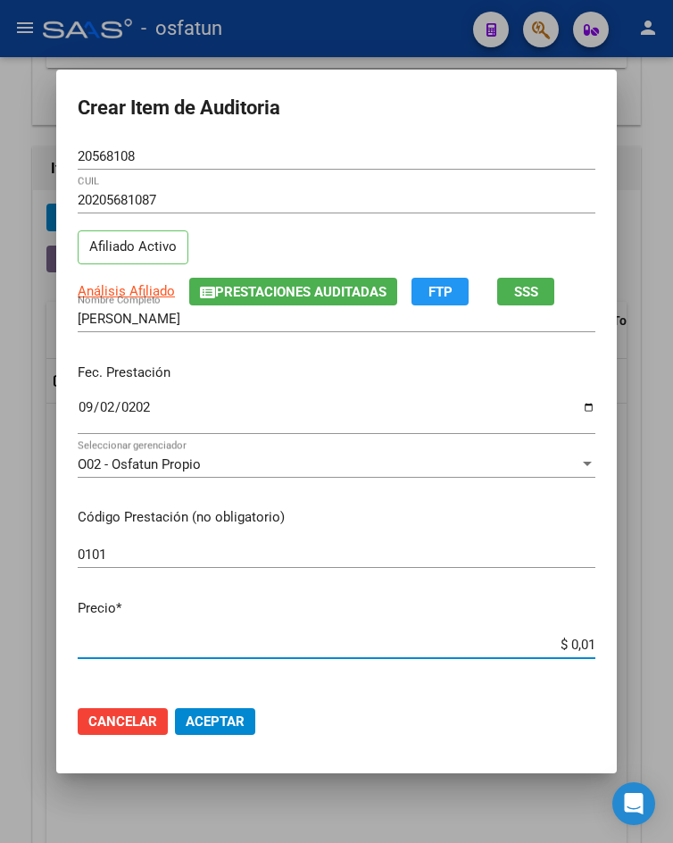
type input "$ 0,10"
type input "$ 1,03"
type input "$ 10,31"
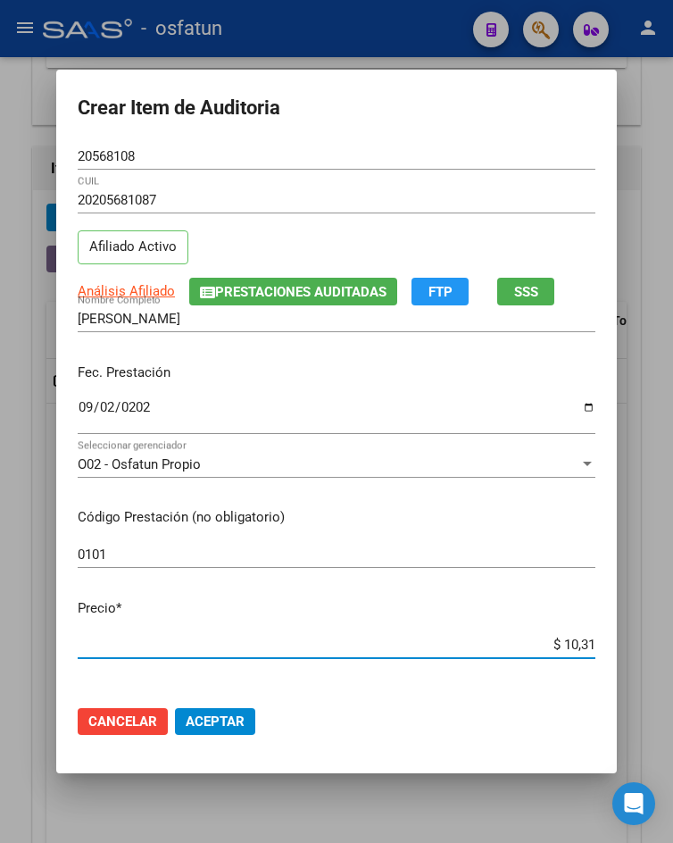
type input "$ 103,17"
type input "$ 1.031,78"
type input "$ 10.317,80"
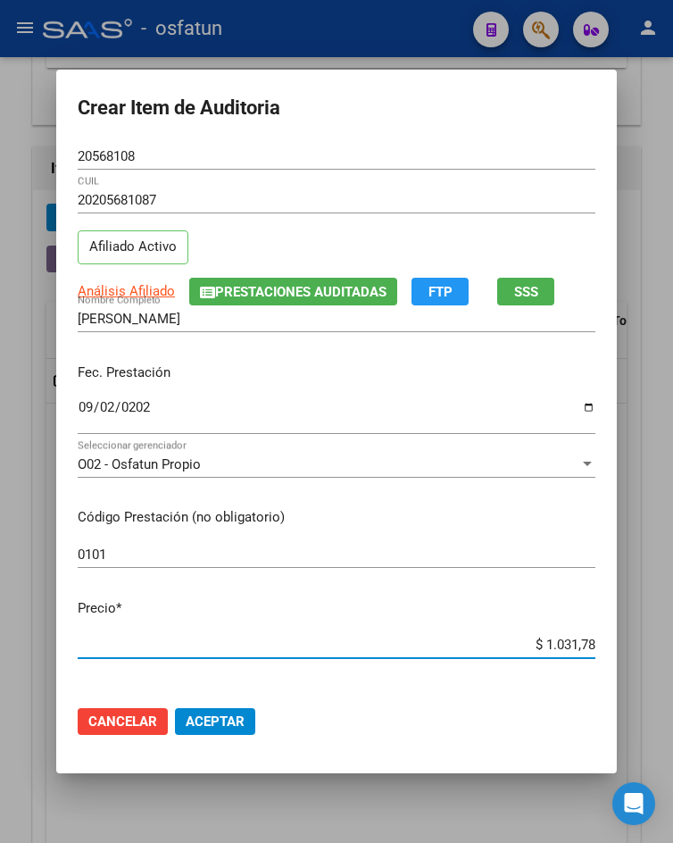
type input "$ 10.317,80"
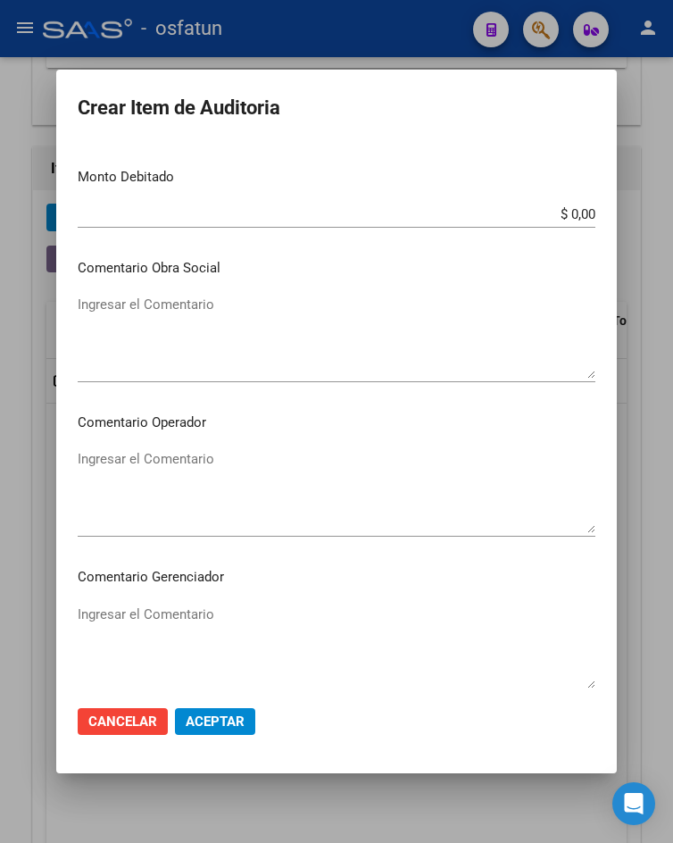
scroll to position [1054, 0]
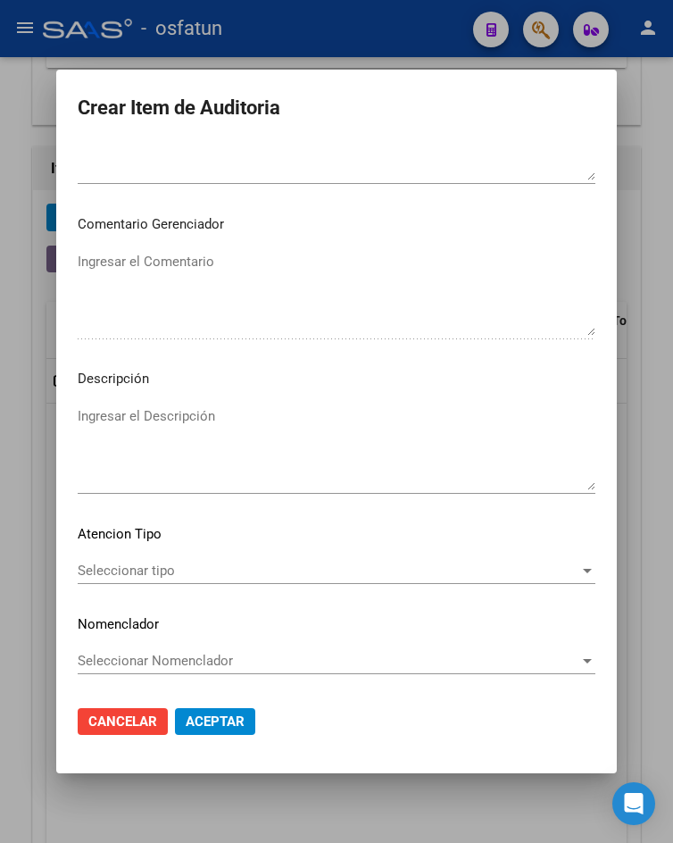
click at [168, 567] on span "Seleccionar tipo" at bounding box center [329, 570] width 502 height 16
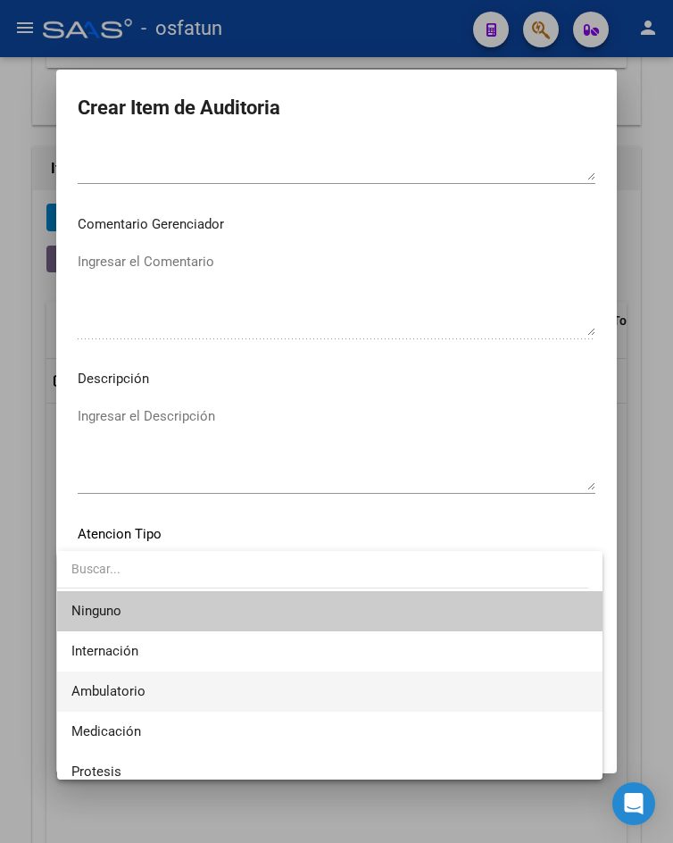
click at [168, 690] on span "Ambulatorio" at bounding box center [329, 691] width 516 height 40
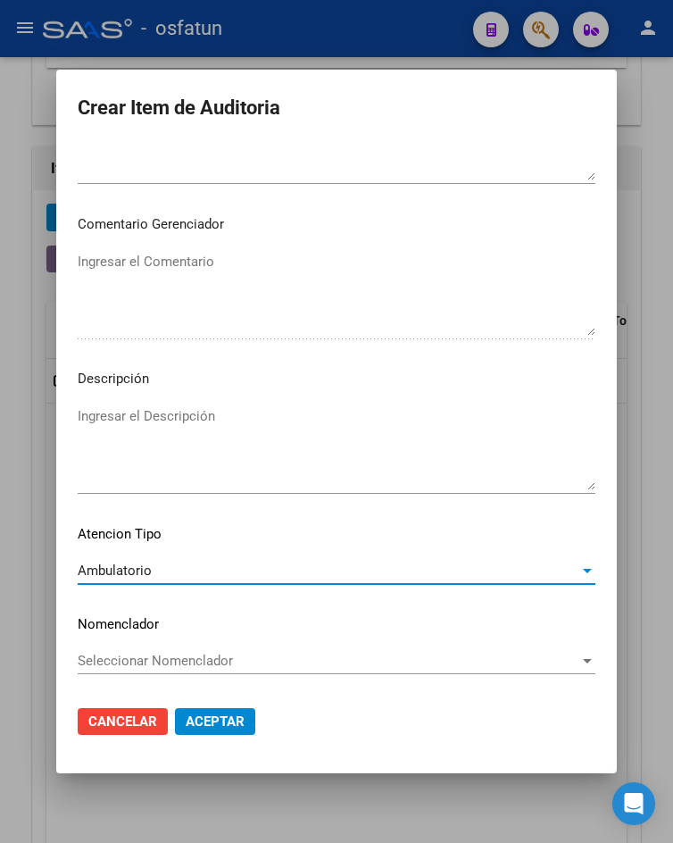
click at [203, 721] on span "Aceptar" at bounding box center [215, 721] width 59 height 16
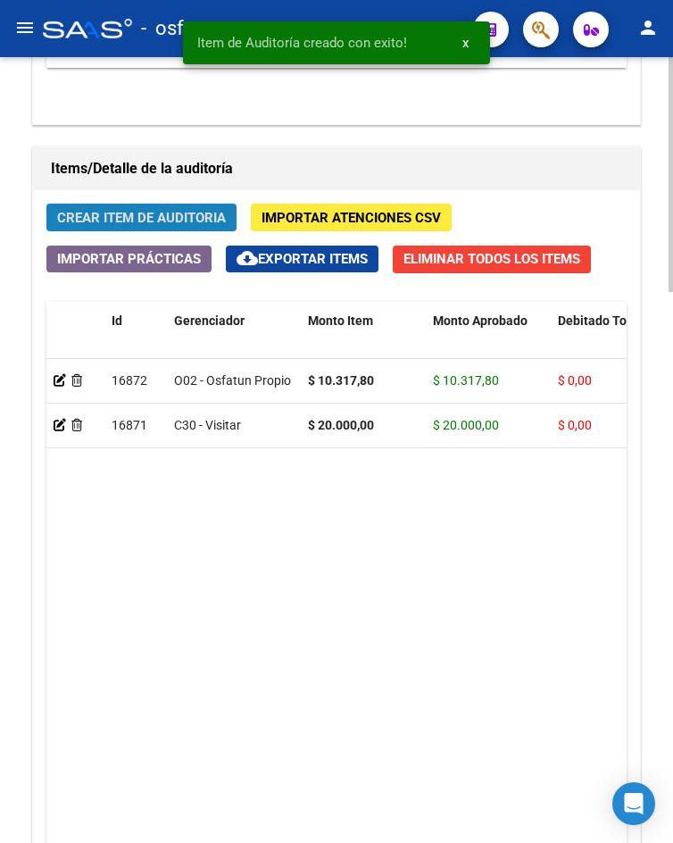
click at [223, 223] on span "Crear Item de Auditoria" at bounding box center [141, 218] width 169 height 16
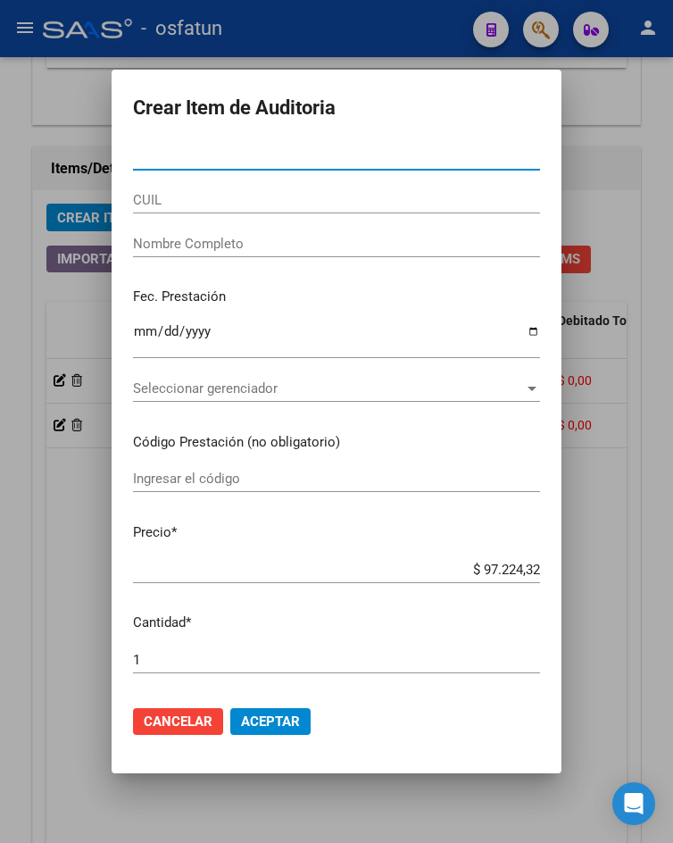
type input "53572493"
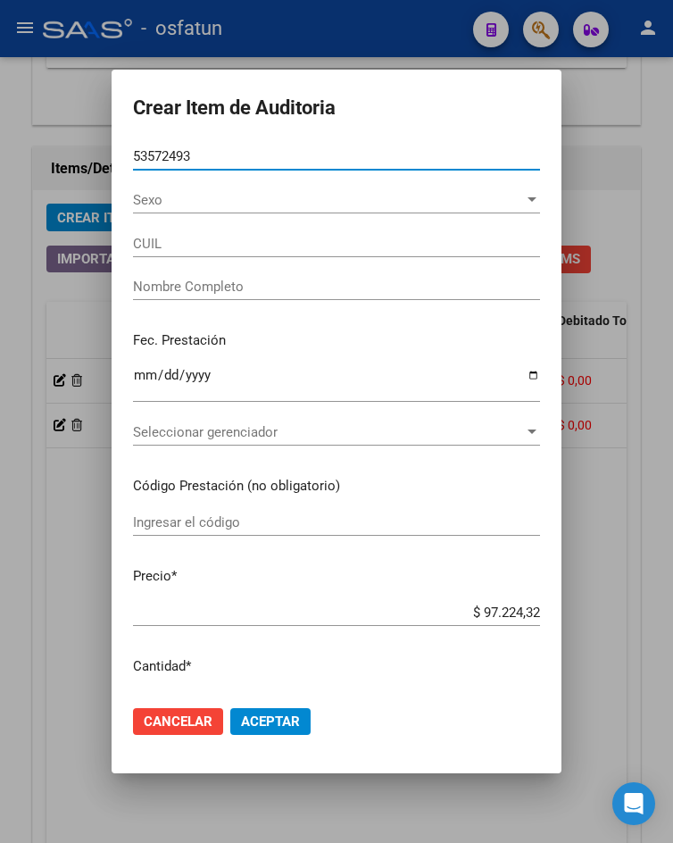
type input "20535724939"
type input "PONCE BENJAMIN"
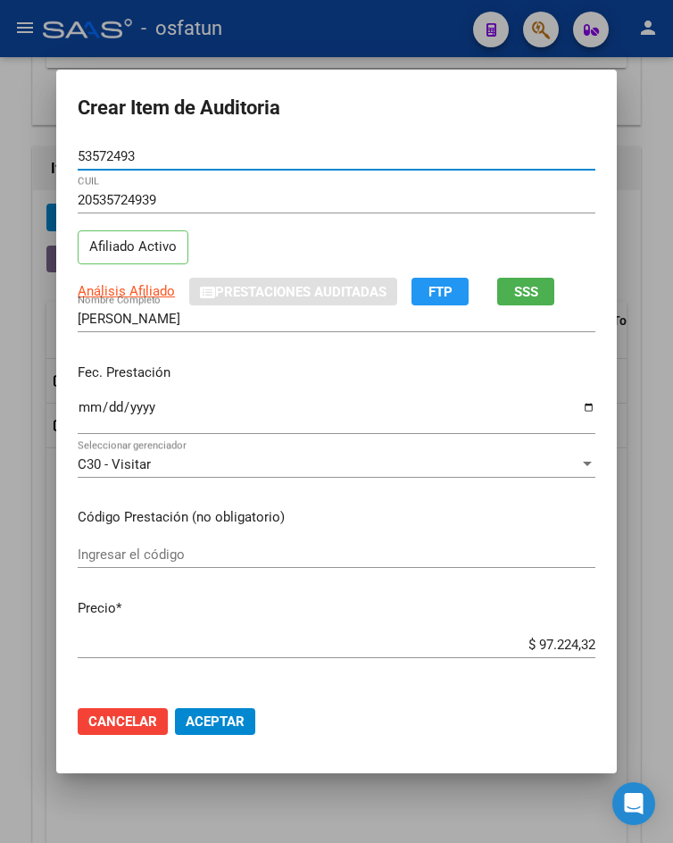
type input "53572493"
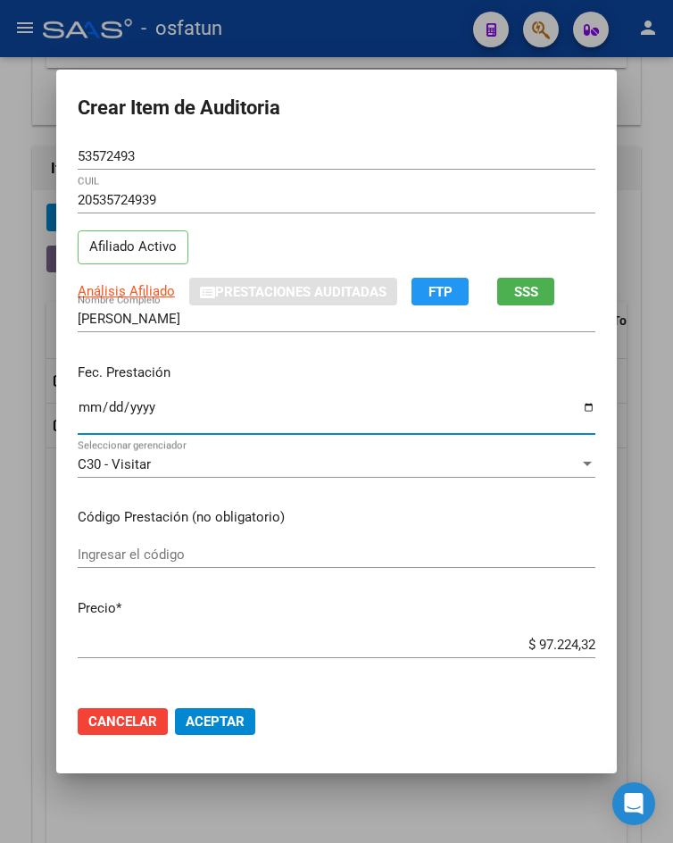
click at [82, 412] on input "Ingresar la fecha" at bounding box center [337, 414] width 518 height 29
type input "2025-09-11"
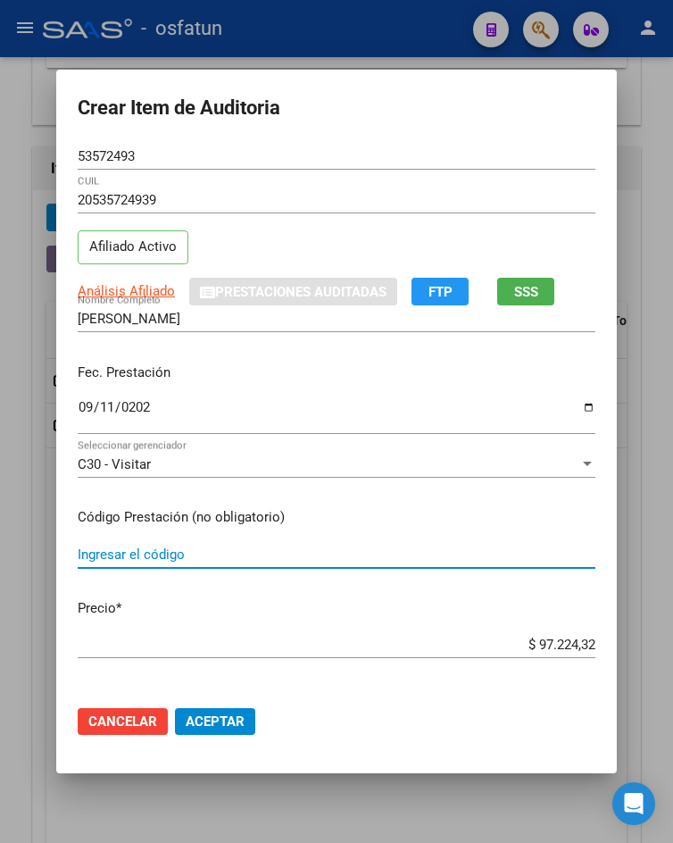
click at [216, 558] on input "Ingresar el código" at bounding box center [337, 554] width 518 height 16
type input "0101/0216"
drag, startPoint x: 519, startPoint y: 645, endPoint x: 662, endPoint y: 639, distance: 142.9
click at [662, 639] on div "Crear Item de Auditoria 53572493 Nro Documento 20535724939 CUIL Afiliado Activo…" at bounding box center [336, 421] width 673 height 843
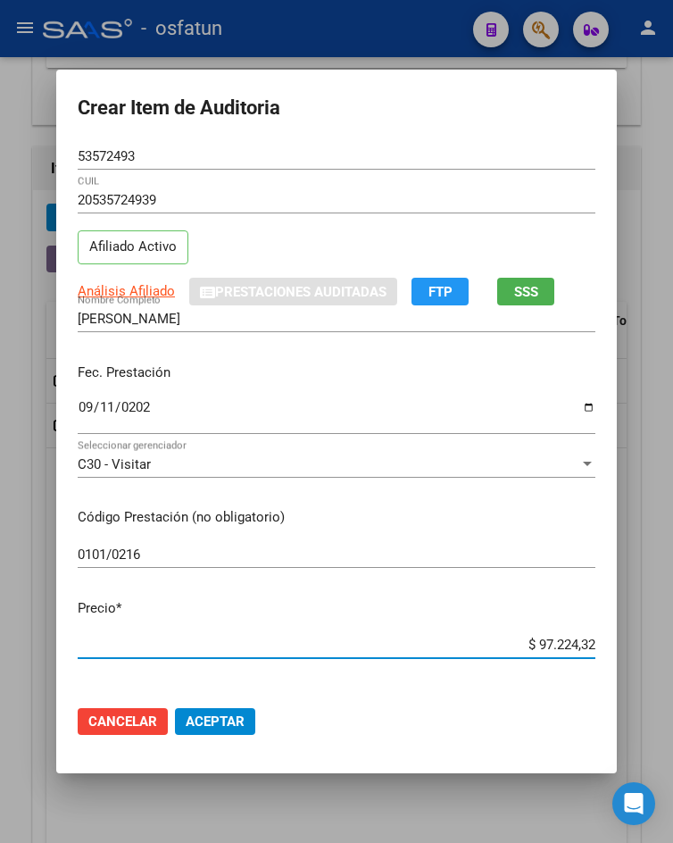
type input "$ 0,03"
type input "$ 0,30"
type input "$ 3,09"
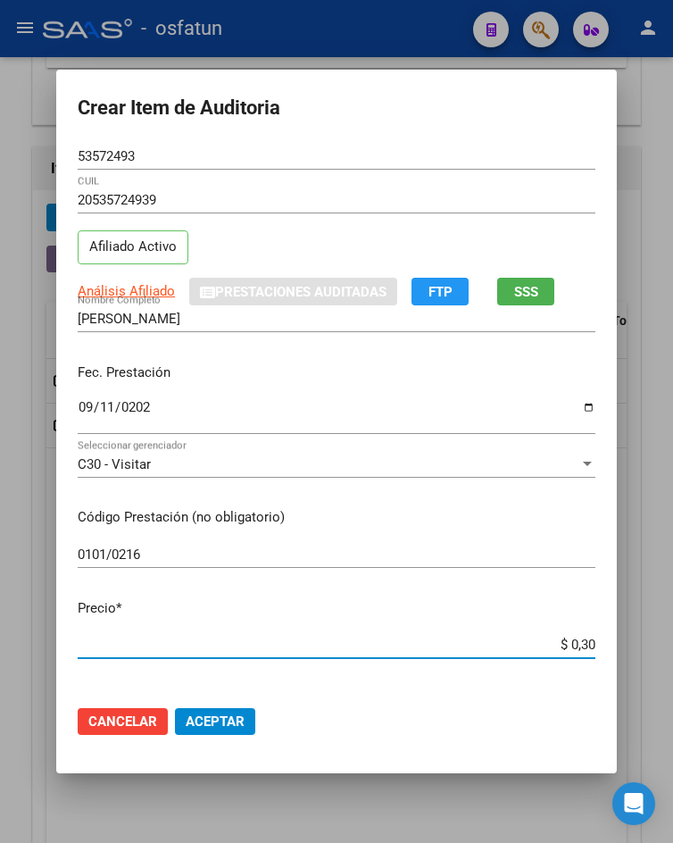
type input "$ 3,09"
type input "$ 30,95"
type input "$ 309,53"
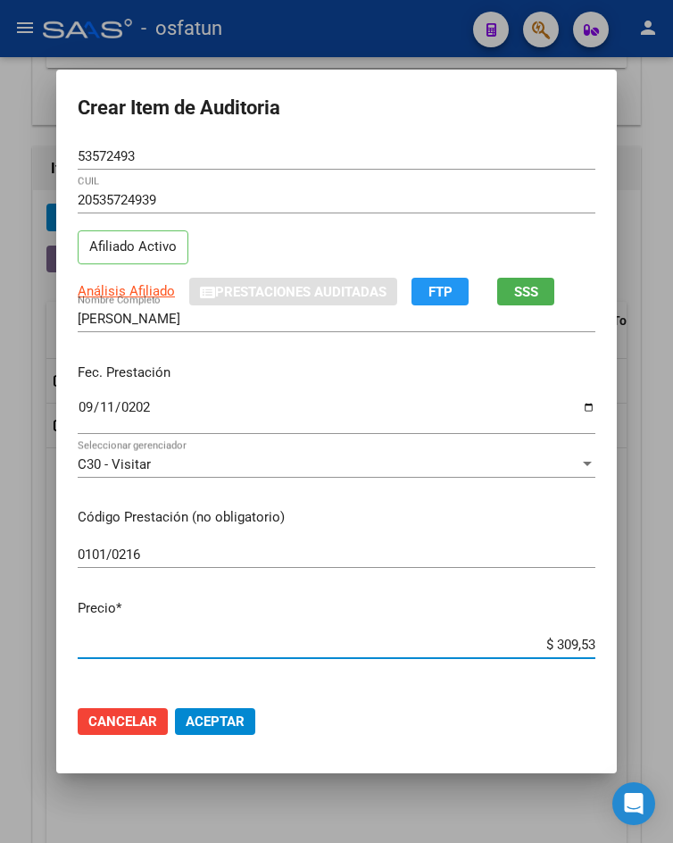
type input "$ 3.095,34"
type input "$ 30.953,40"
click at [220, 731] on button "Aceptar" at bounding box center [215, 721] width 80 height 27
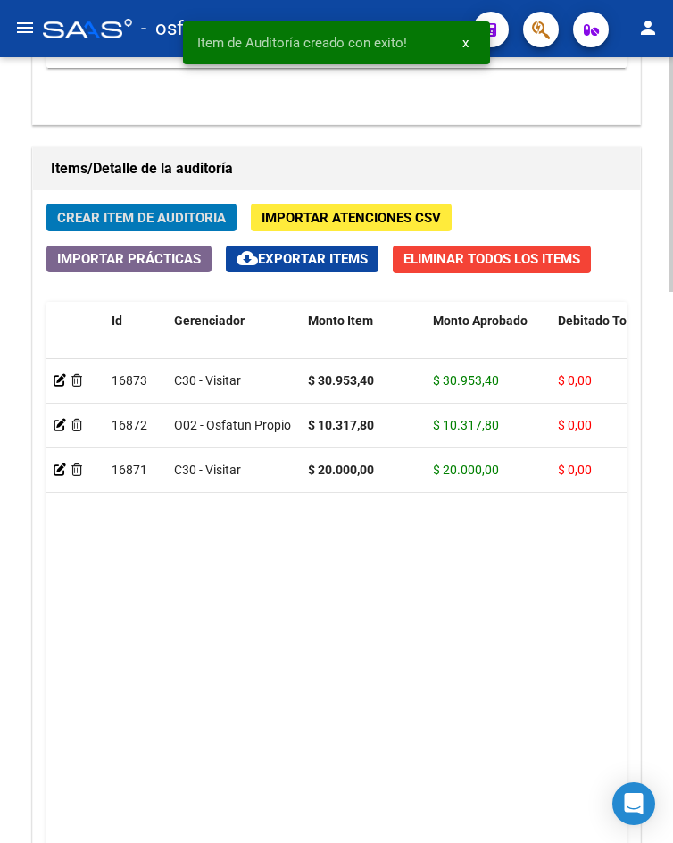
click at [176, 234] on div "Crear Item de Auditoria Importar Atenciones CSV Importar Prácticas cloud_downlo…" at bounding box center [336, 569] width 607 height 758
click at [136, 209] on span "Crear Item de Auditoria" at bounding box center [141, 217] width 169 height 16
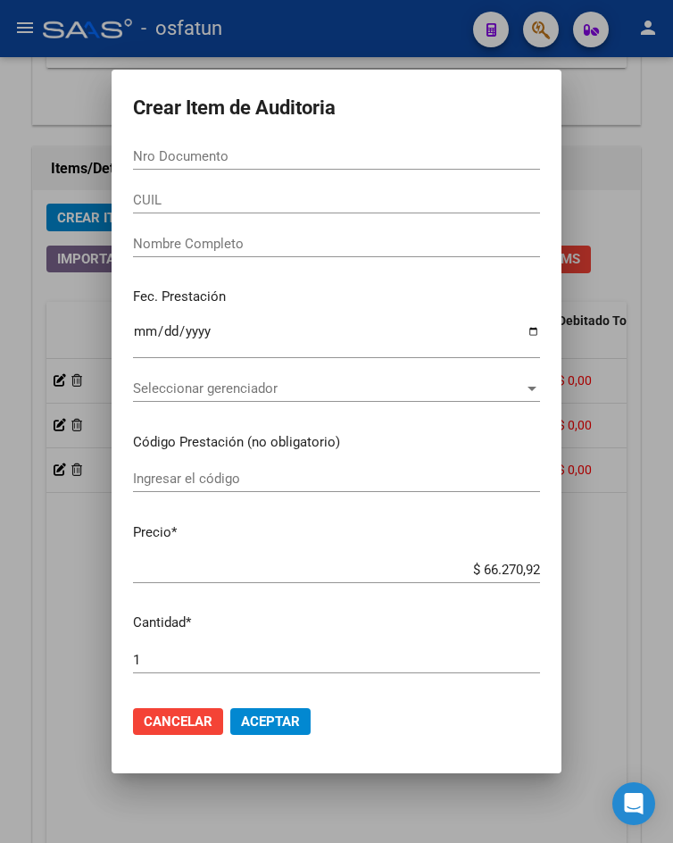
click at [334, 146] on div "Nro Documento" at bounding box center [336, 156] width 407 height 27
paste input "94693068"
type input "94693068"
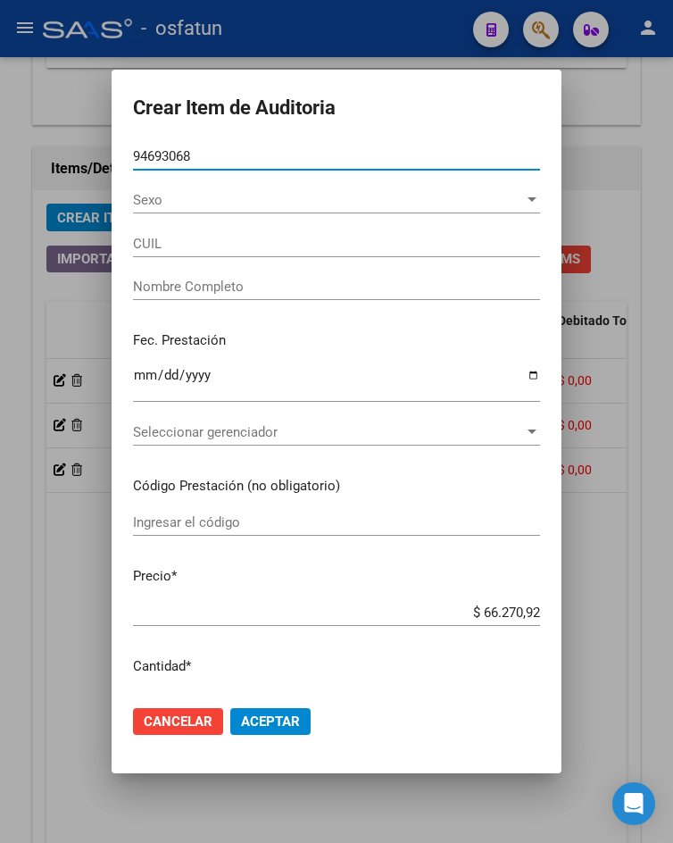
type input "27946930682"
type input "NEITZKE OTAZU SONIA VILDA"
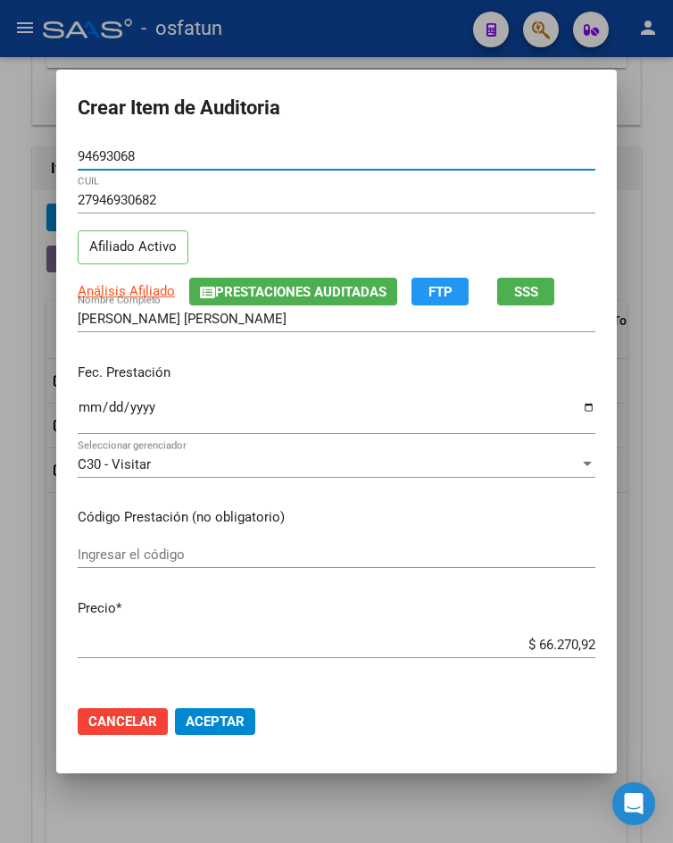
type input "94693068"
click at [87, 404] on input "Ingresar la fecha" at bounding box center [337, 414] width 518 height 29
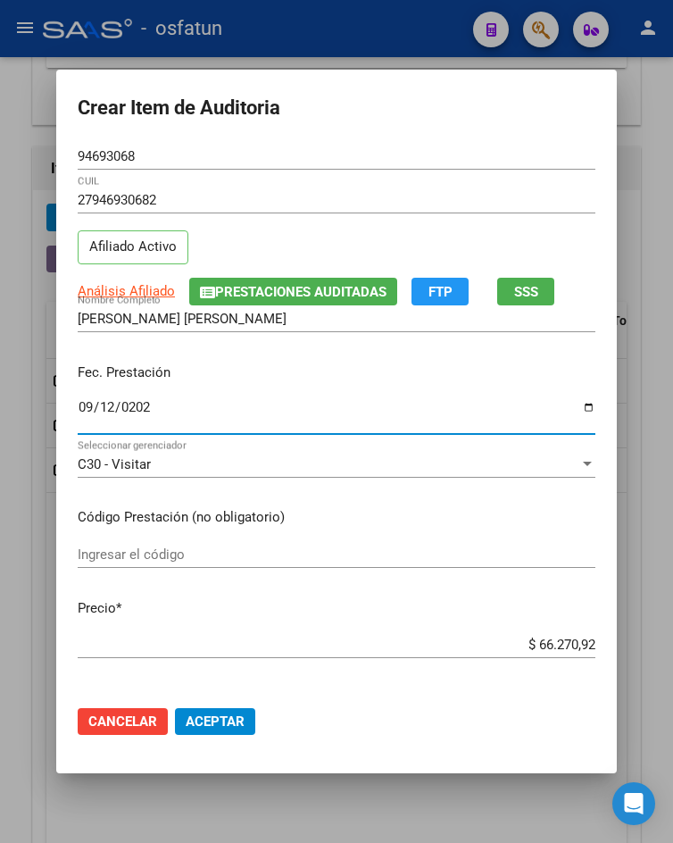
type input "2025-09-12"
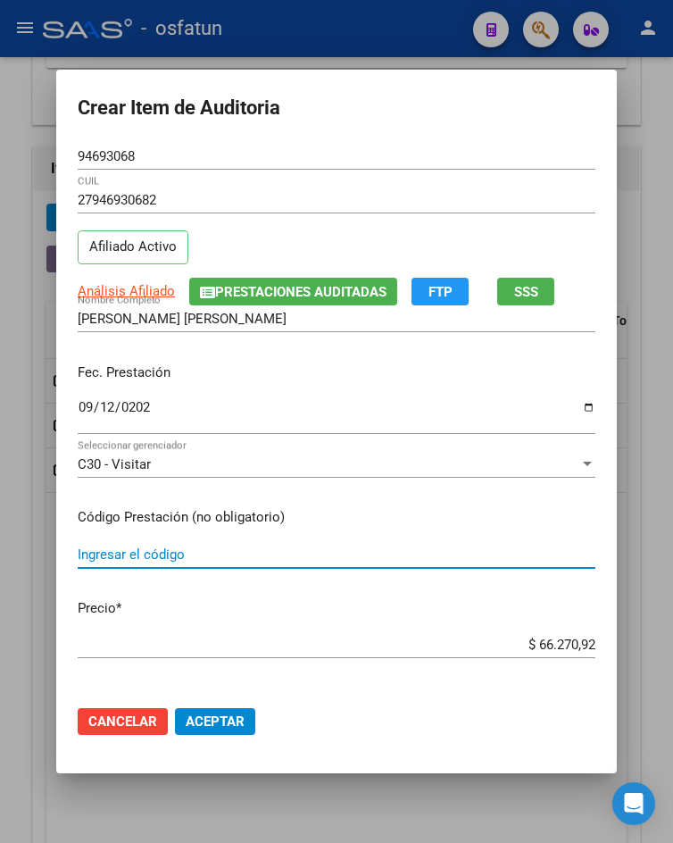
click at [127, 548] on input "Ingresar el código" at bounding box center [337, 554] width 518 height 16
type input "440103"
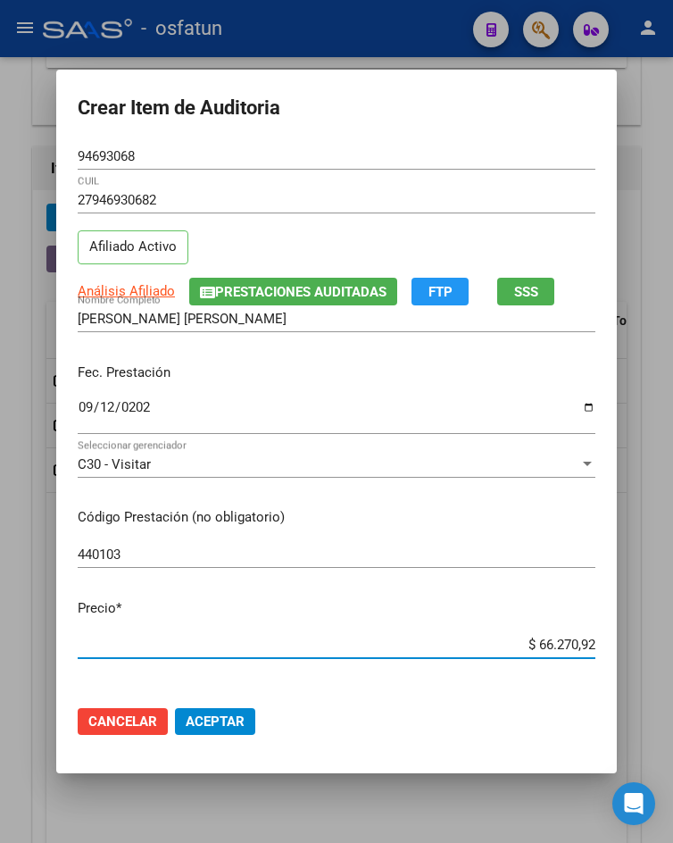
drag, startPoint x: 515, startPoint y: 641, endPoint x: 587, endPoint y: 645, distance: 72.4
click at [587, 645] on input "$ 66.270,92" at bounding box center [337, 644] width 518 height 16
type input "$ 0,07"
type input "$ 0,77"
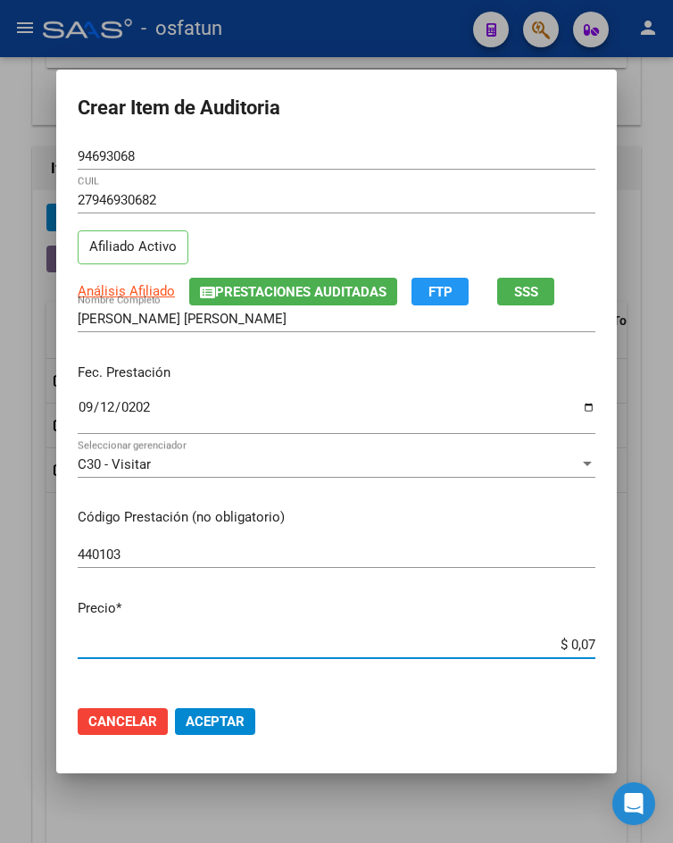
type input "$ 0,77"
type input "$ 7,71"
type input "$ 77,11"
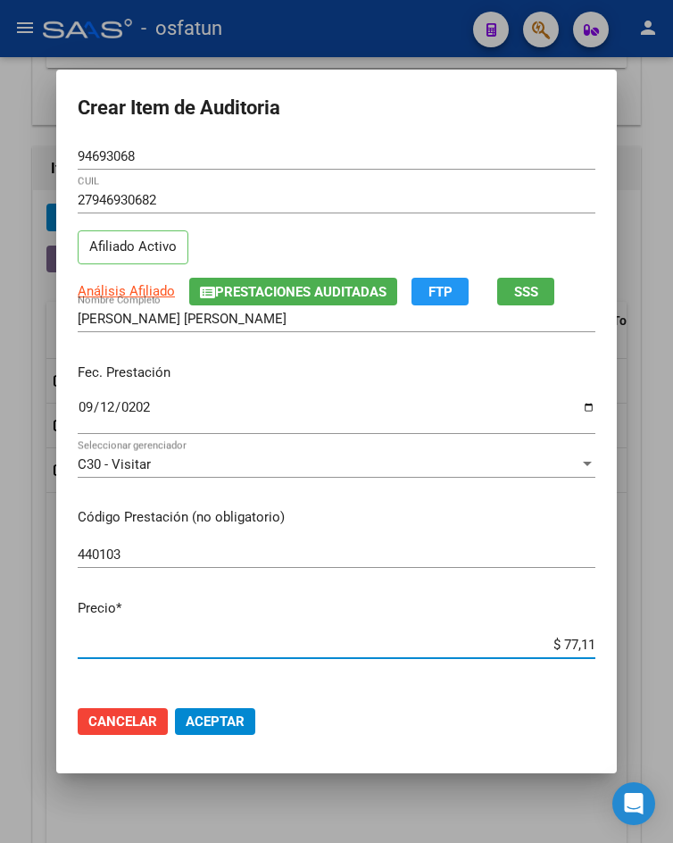
type input "$ 771,18"
type input "$ 7.711,82"
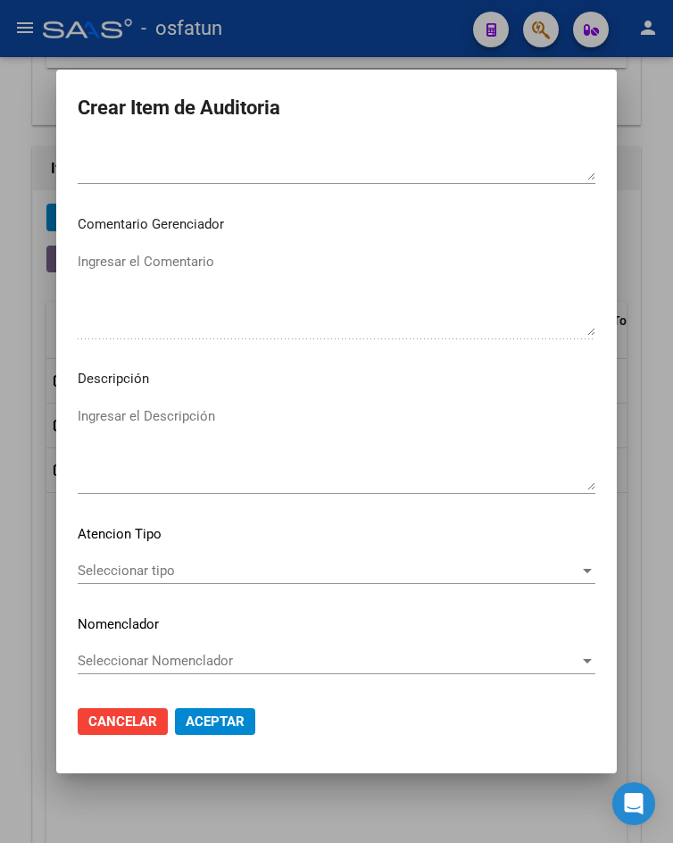
click at [160, 588] on div "Seleccionar tipo Seleccionar tipo" at bounding box center [337, 579] width 518 height 44
click at [195, 573] on span "Seleccionar tipo" at bounding box center [329, 570] width 502 height 16
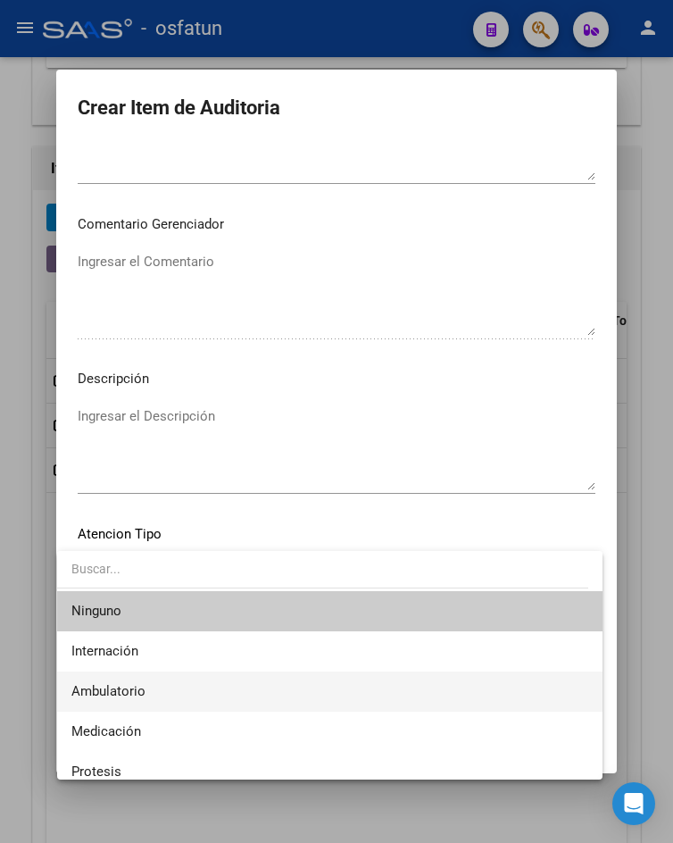
click at [170, 683] on span "Ambulatorio" at bounding box center [329, 691] width 516 height 40
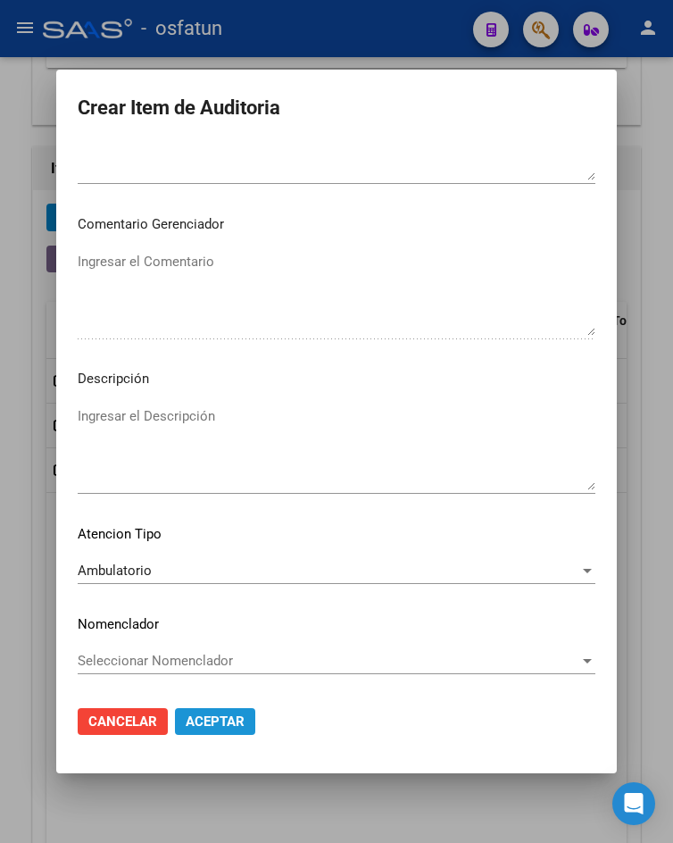
click at [185, 729] on button "Aceptar" at bounding box center [215, 721] width 80 height 27
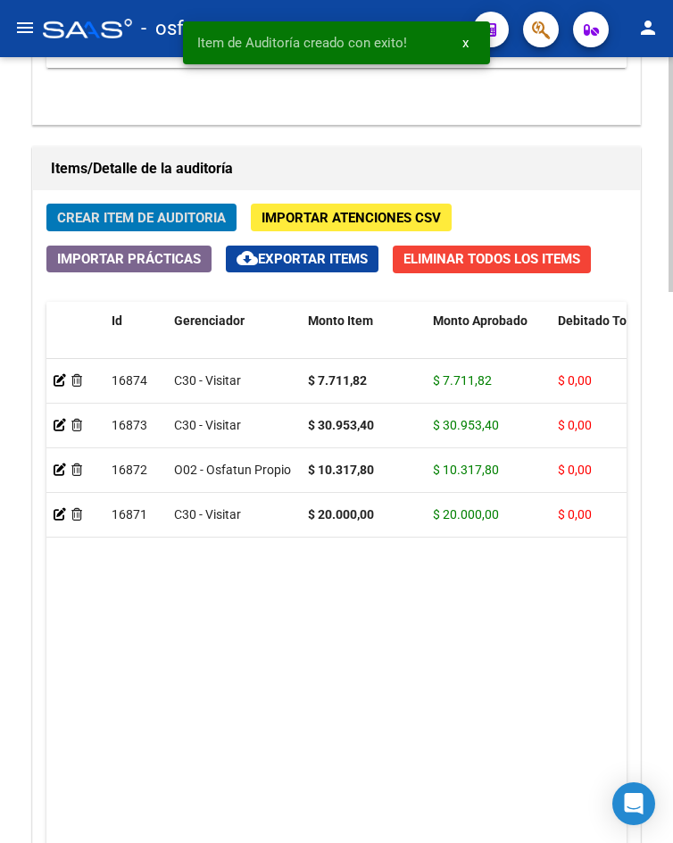
click at [119, 220] on span "Crear Item de Auditoria" at bounding box center [141, 218] width 169 height 16
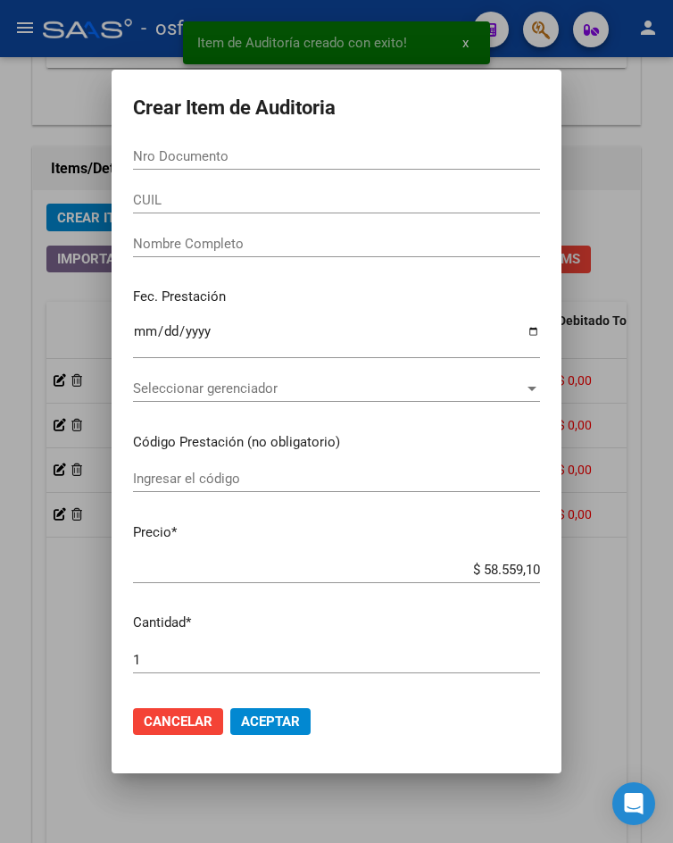
click at [360, 162] on input "Nro Documento" at bounding box center [336, 156] width 407 height 16
paste input "48620812"
type input "48620812"
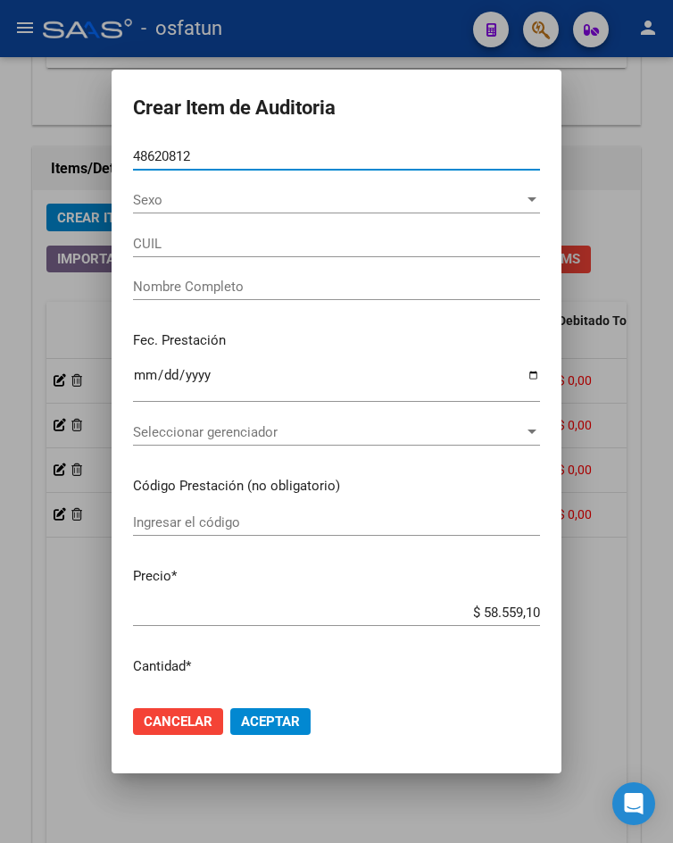
type input "27486208126"
type input "PONCE JESSICA BELEN"
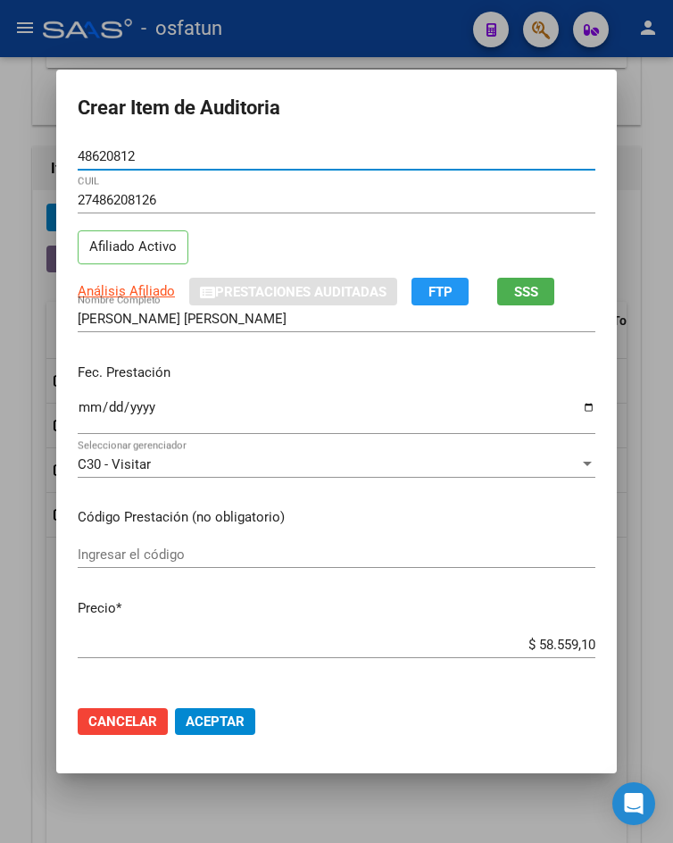
type input "48620812"
click at [83, 411] on input "Ingresar la fecha" at bounding box center [337, 414] width 518 height 29
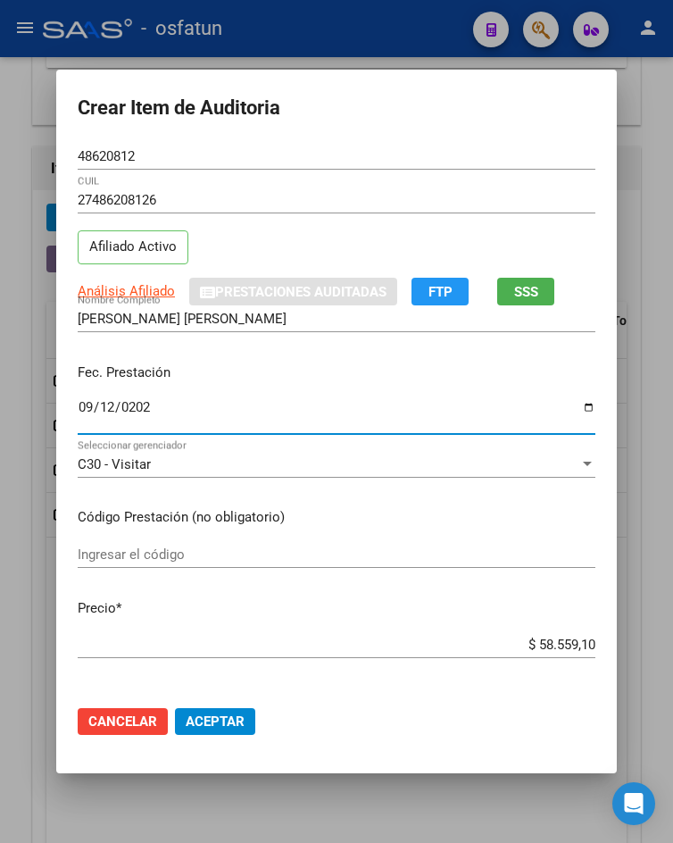
type input "2025-09-12"
click at [169, 564] on div "Ingresar el código" at bounding box center [337, 554] width 518 height 27
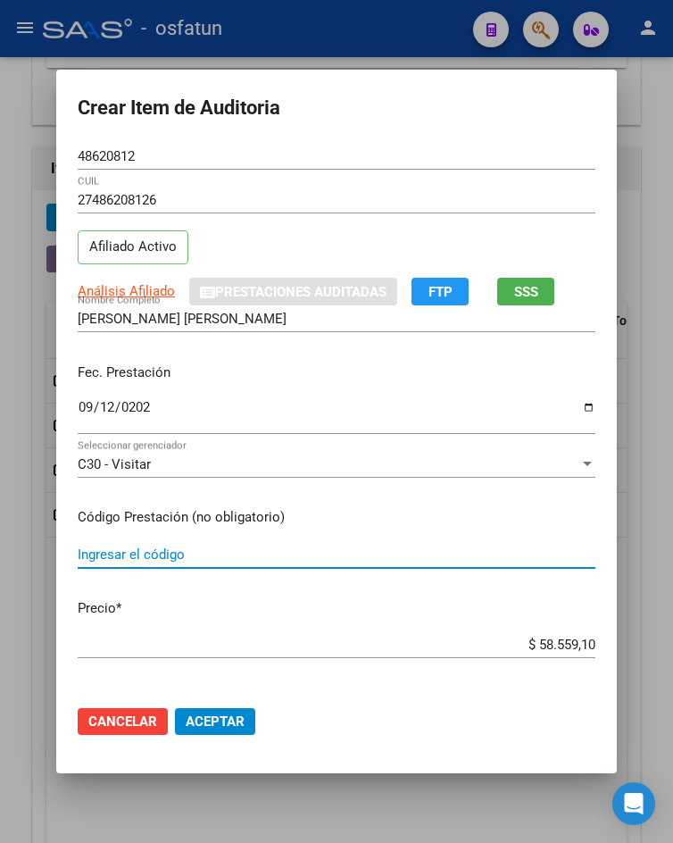
click at [169, 553] on input "Ingresar el código" at bounding box center [337, 554] width 518 height 16
type input "440103"
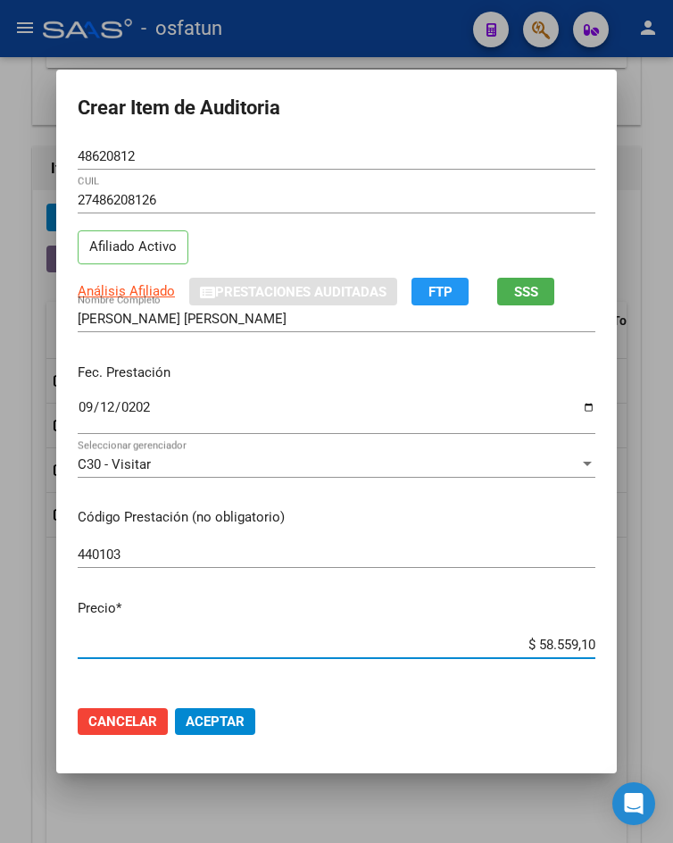
drag, startPoint x: 521, startPoint y: 650, endPoint x: 652, endPoint y: 647, distance: 130.3
click at [652, 647] on div "Crear Item de Auditoria 48620812 Nro Documento 27486208126 CUIL Afiliado Activo…" at bounding box center [336, 421] width 673 height 843
type input "$ 0,07"
type input "$ 0,77"
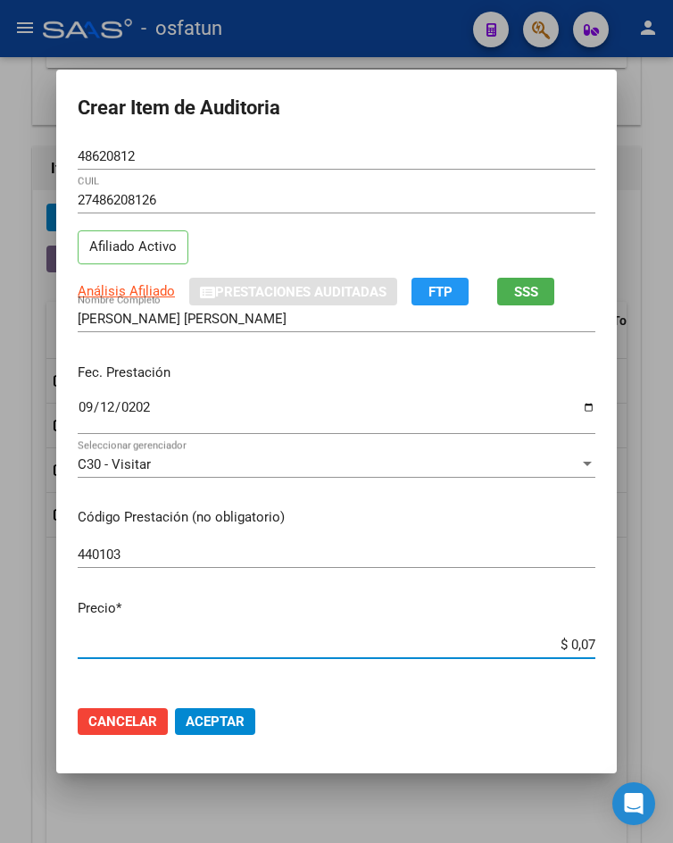
type input "$ 0,77"
type input "$ 7,71"
type input "$ 77,11"
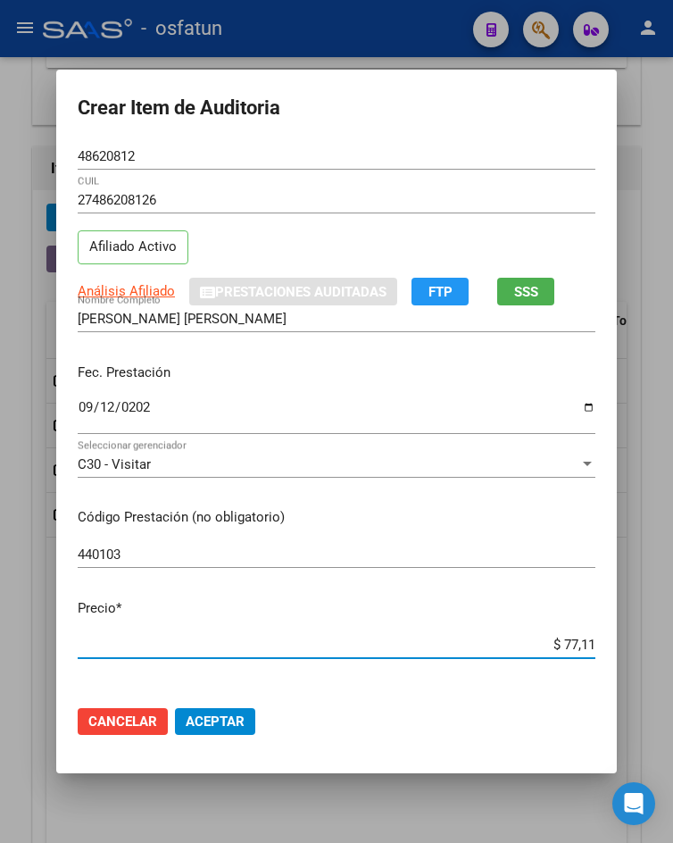
type input "$ 771,13"
type input "$ 77,11"
type input "$ 771,18"
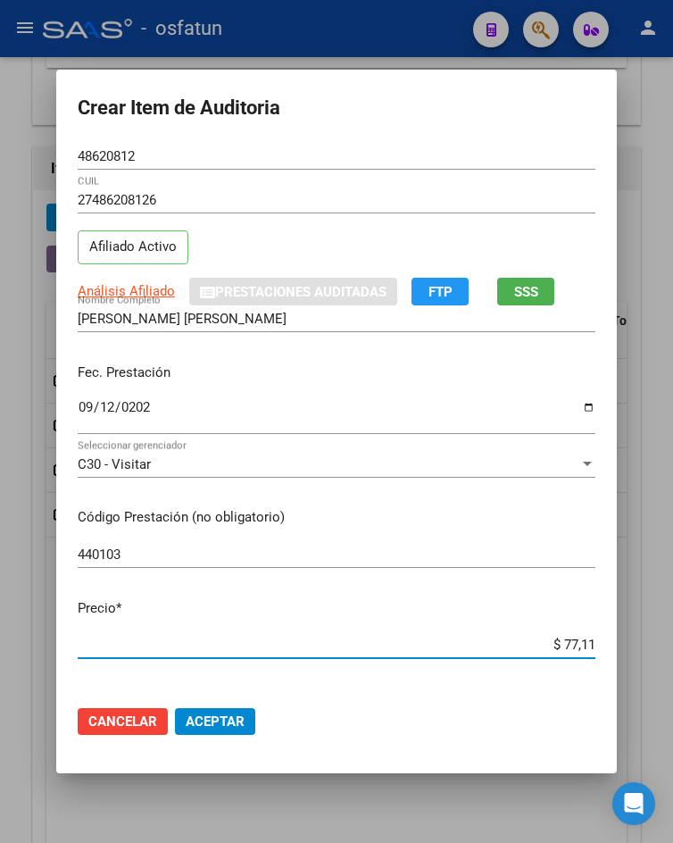
type input "$ 771,18"
type input "$ 7.711,82"
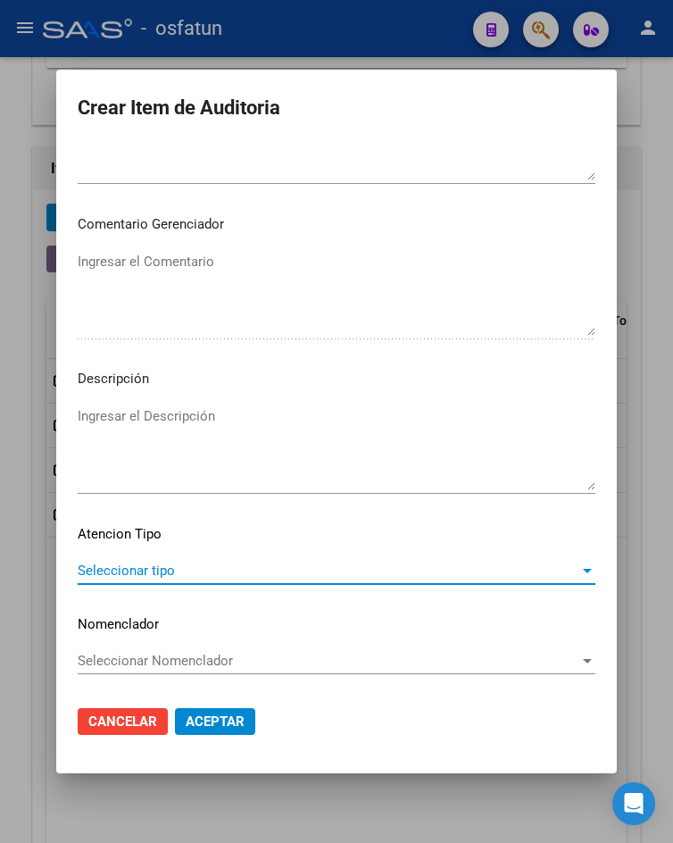
click at [231, 573] on span "Seleccionar tipo" at bounding box center [329, 570] width 502 height 16
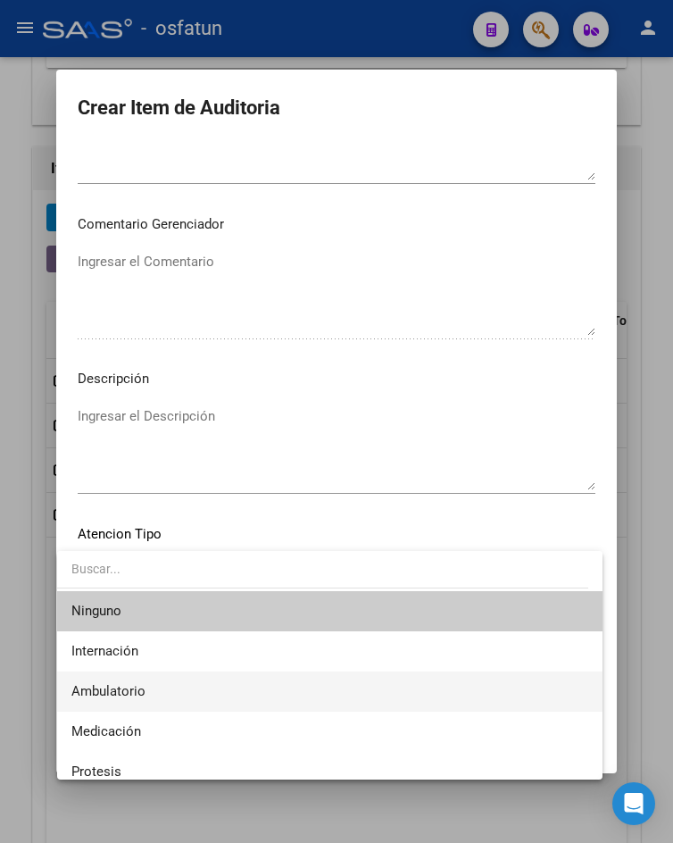
click at [216, 699] on span "Ambulatorio" at bounding box center [329, 691] width 516 height 40
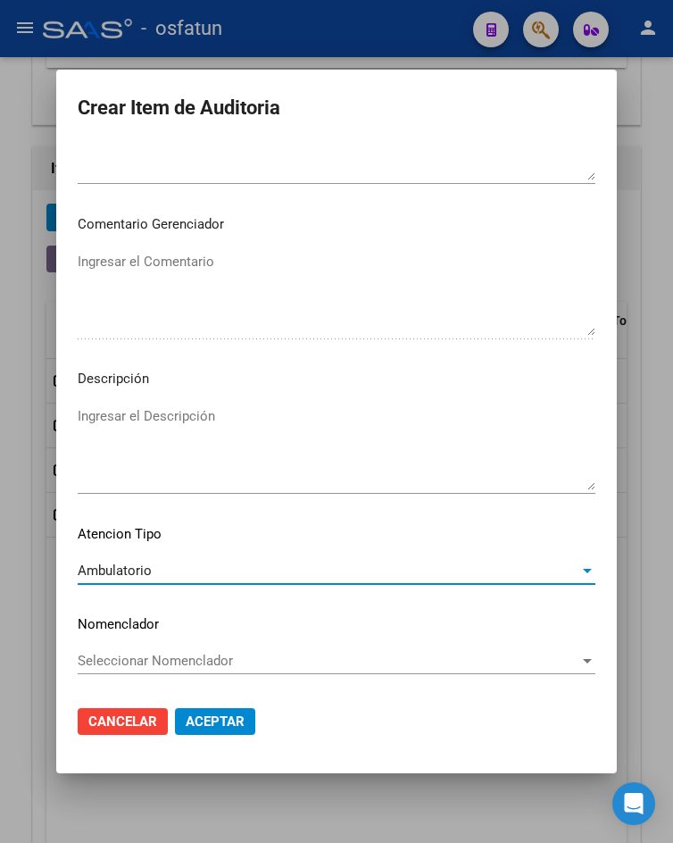
click at [209, 726] on span "Aceptar" at bounding box center [215, 721] width 59 height 16
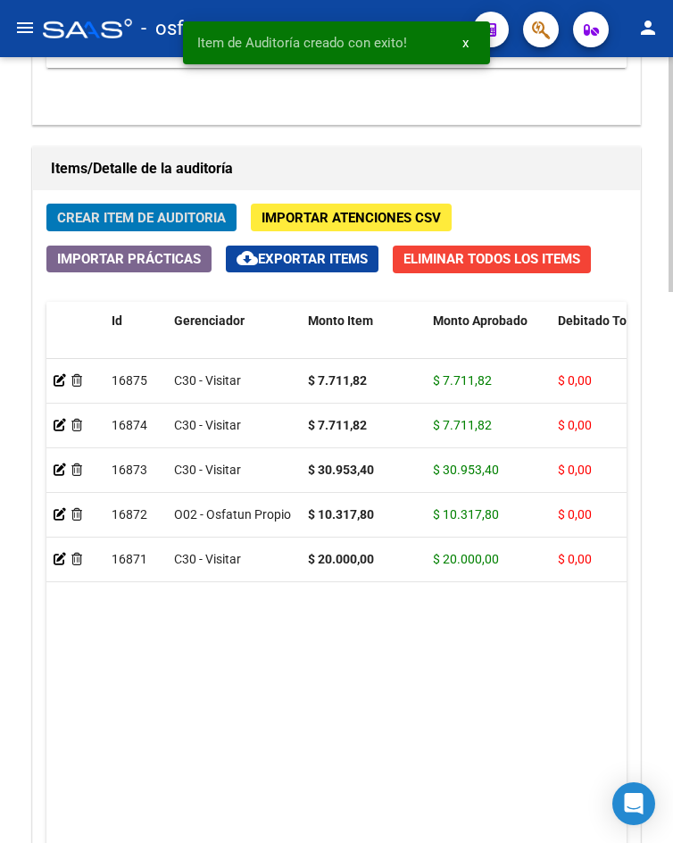
click at [162, 215] on span "Crear Item de Auditoria" at bounding box center [141, 218] width 169 height 16
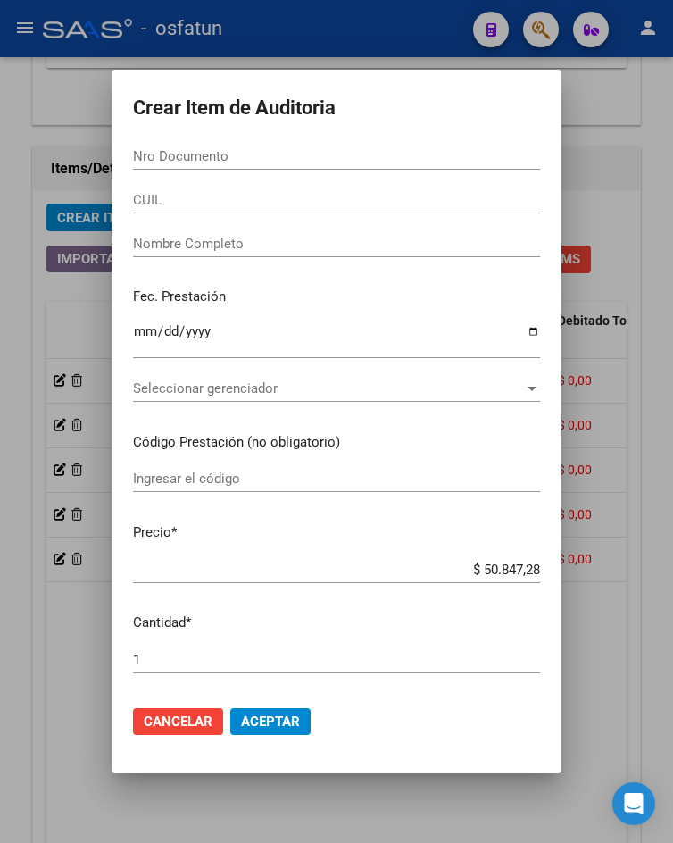
click at [348, 149] on input "Nro Documento" at bounding box center [336, 156] width 407 height 16
paste input "54001828"
type input "54001828"
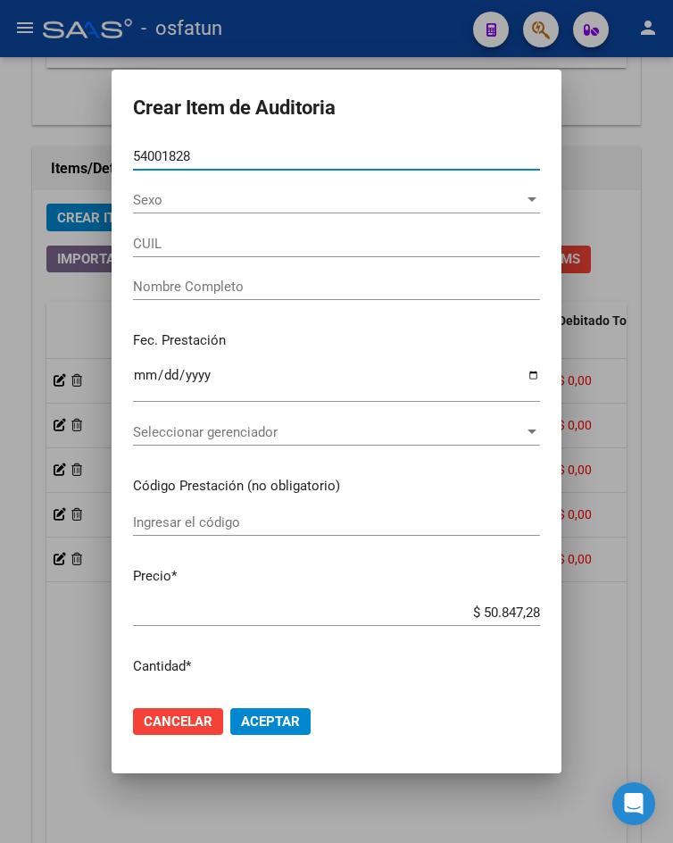
type input "20540018287"
type input "DIAZ FERRAMOLA BENICIO"
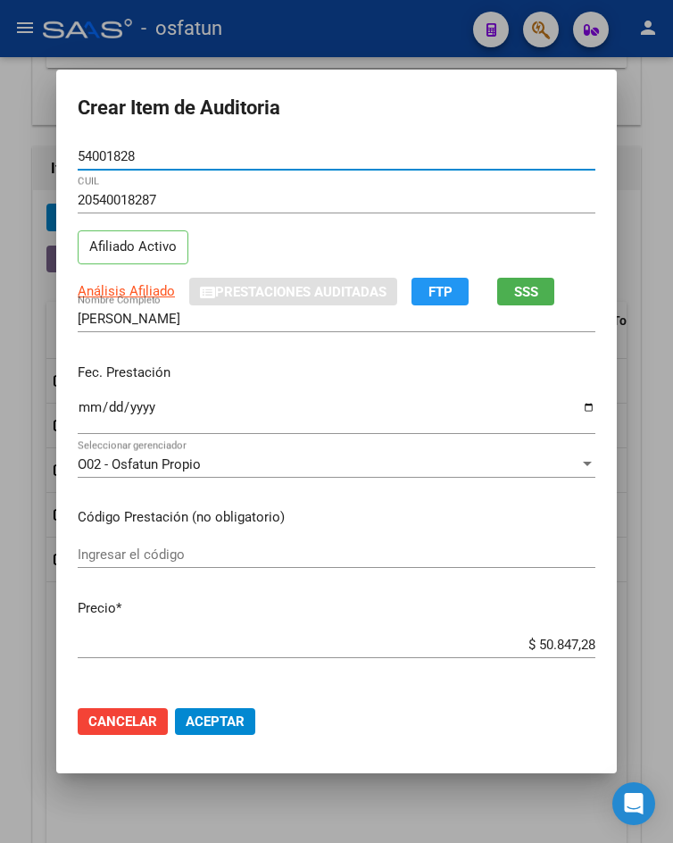
type input "54001828"
click at [82, 411] on input "Ingresar la fecha" at bounding box center [337, 414] width 518 height 29
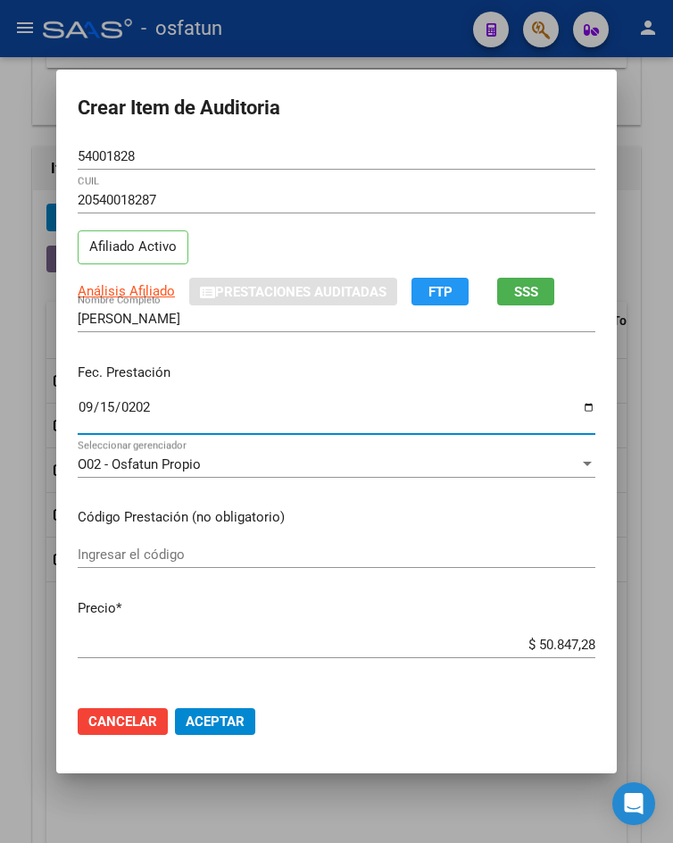
type input "2025-09-15"
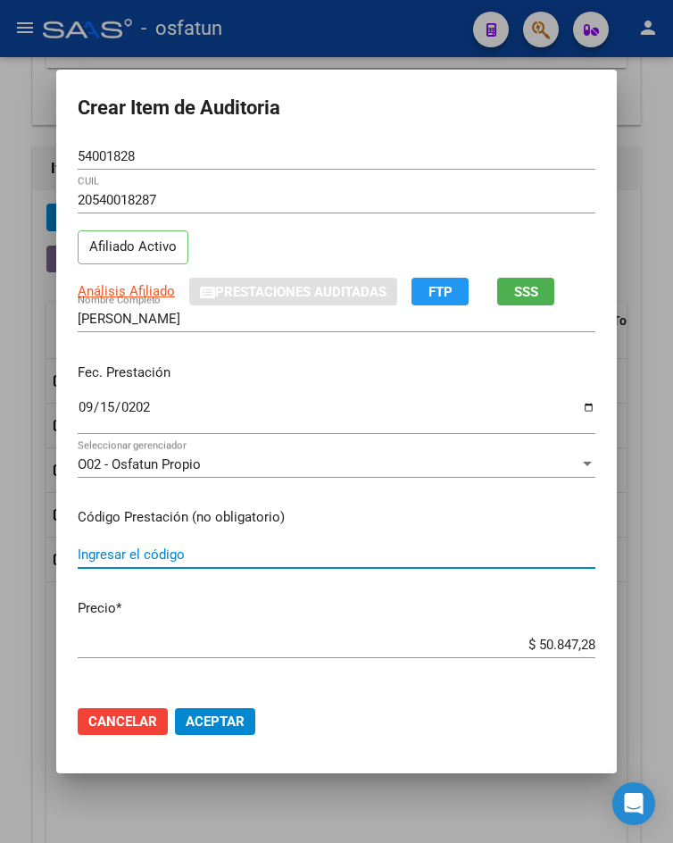
click at [238, 560] on input "Ingresar el código" at bounding box center [337, 554] width 518 height 16
type input "4401013"
drag, startPoint x: 519, startPoint y: 643, endPoint x: 666, endPoint y: 652, distance: 147.5
click at [666, 652] on div "Crear Item de Auditoria 54001828 Nro Documento 20540018287 CUIL Afiliado Activo…" at bounding box center [336, 421] width 673 height 843
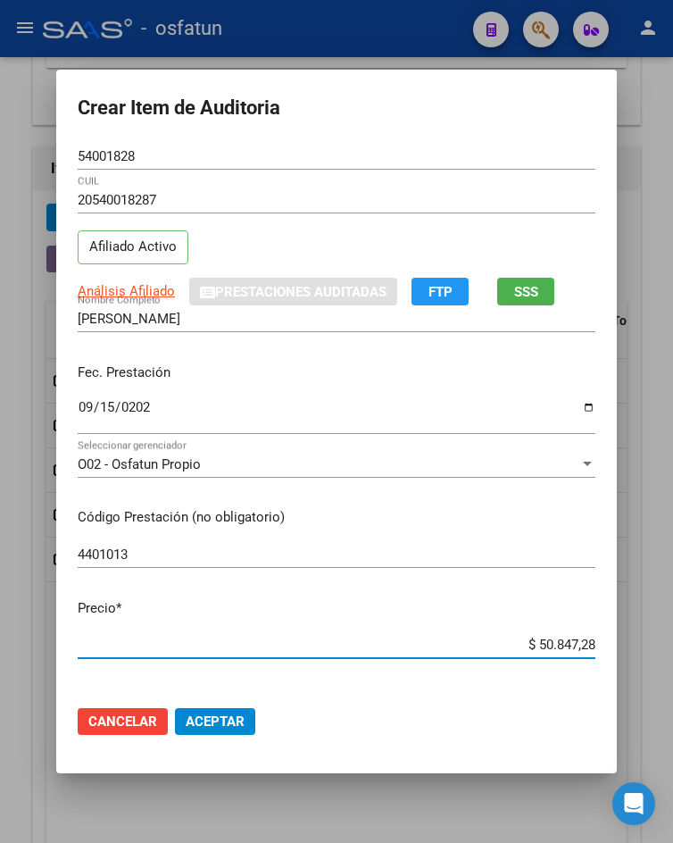
type input "$ 0,07"
type input "$ 0,77"
type input "$ 7,71"
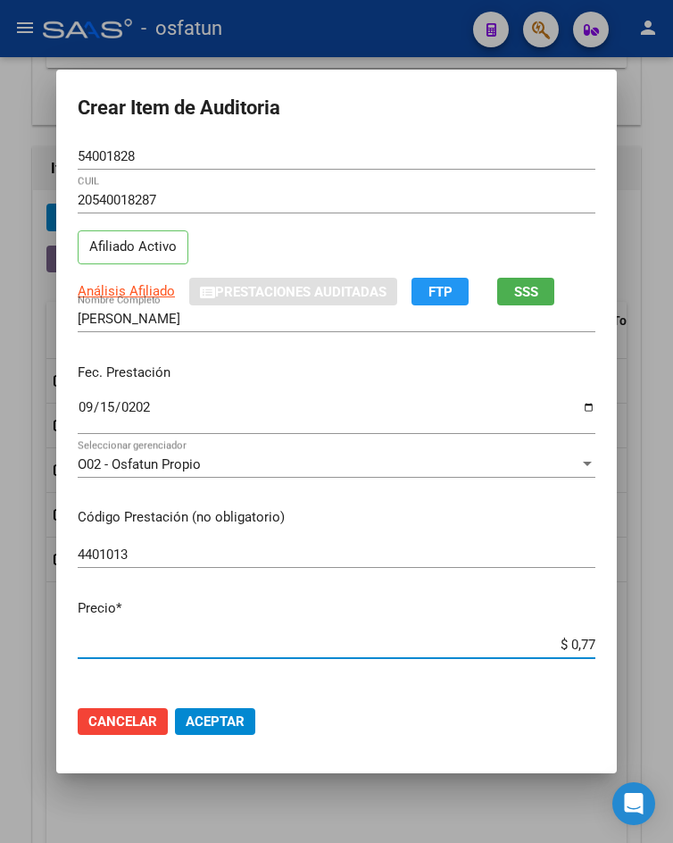
type input "$ 7,71"
type input "$ 77,11"
type input "$ 771,18"
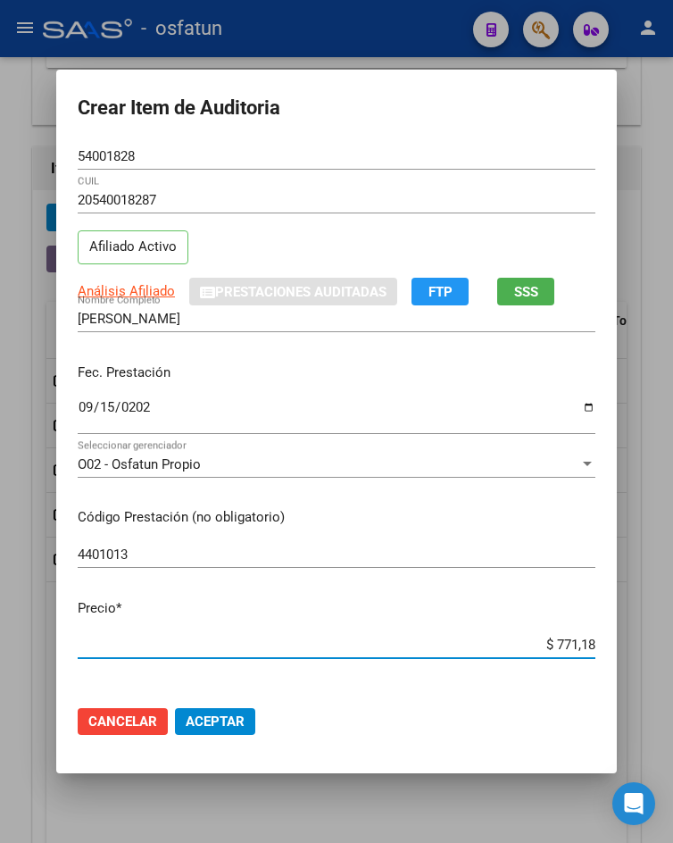
type input "$ 7.711,82"
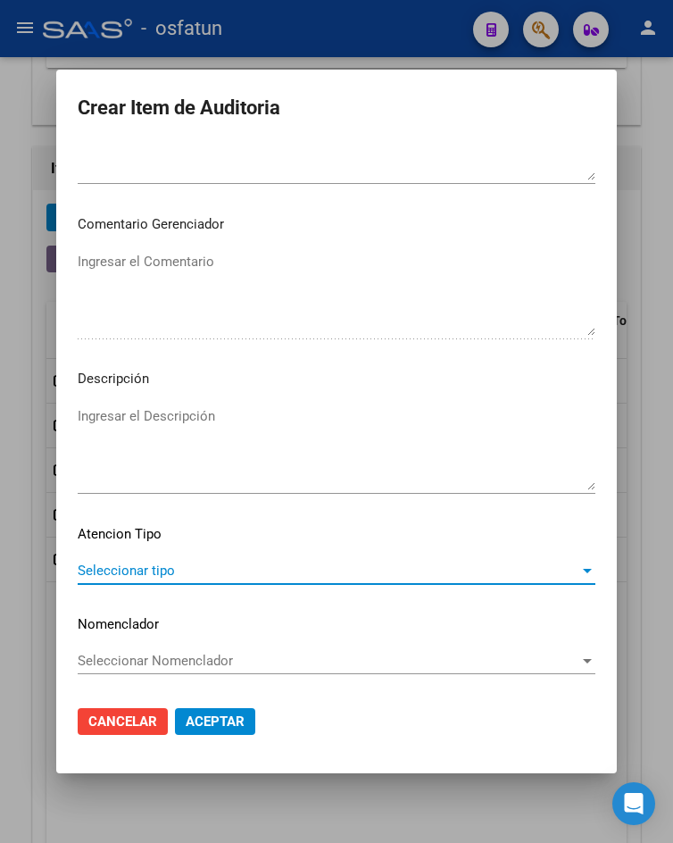
click at [183, 577] on span "Seleccionar tipo" at bounding box center [329, 570] width 502 height 16
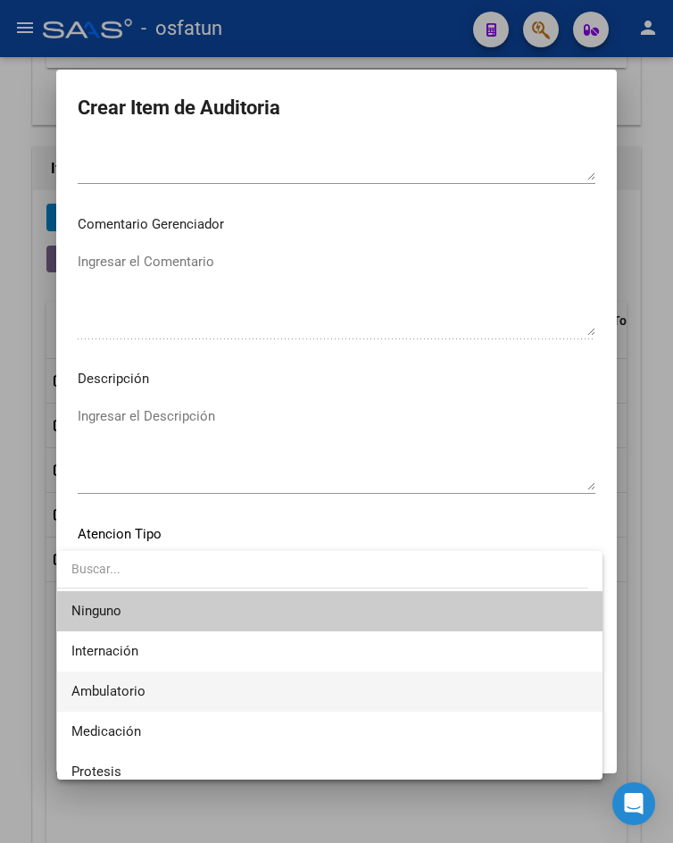
click at [185, 680] on span "Ambulatorio" at bounding box center [329, 691] width 516 height 40
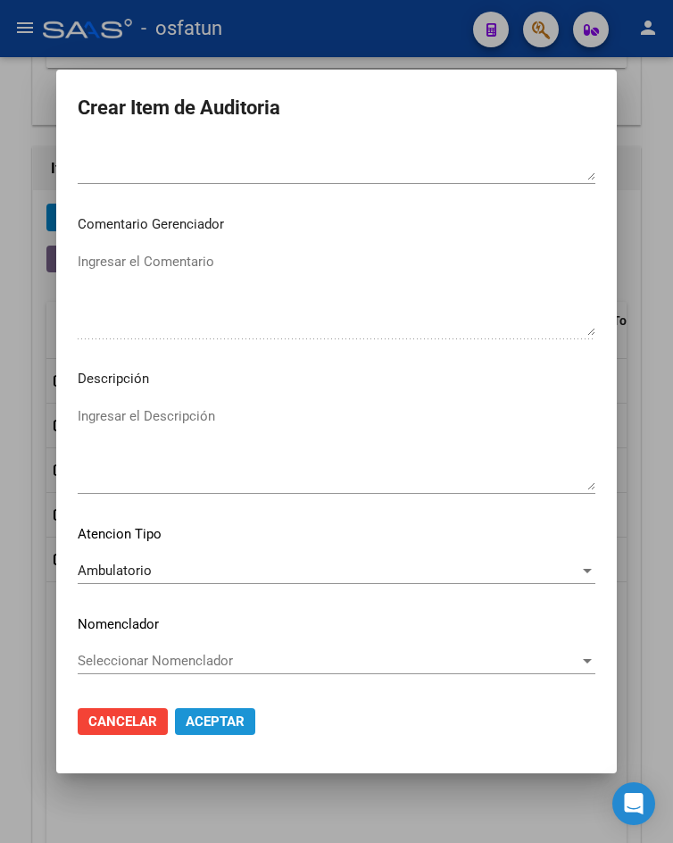
click at [202, 730] on button "Aceptar" at bounding box center [215, 721] width 80 height 27
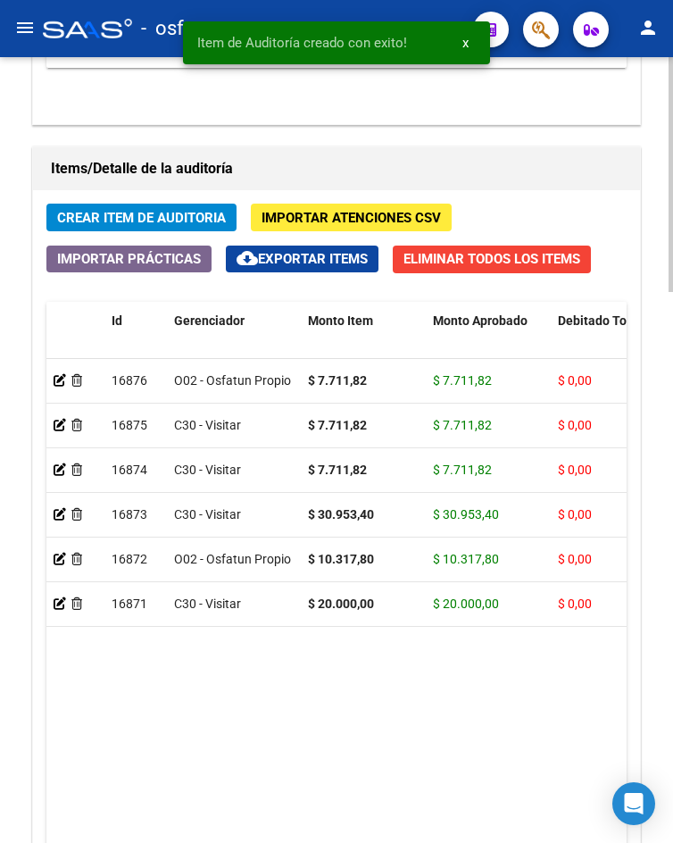
click at [195, 225] on span "Crear Item de Auditoria" at bounding box center [141, 218] width 169 height 16
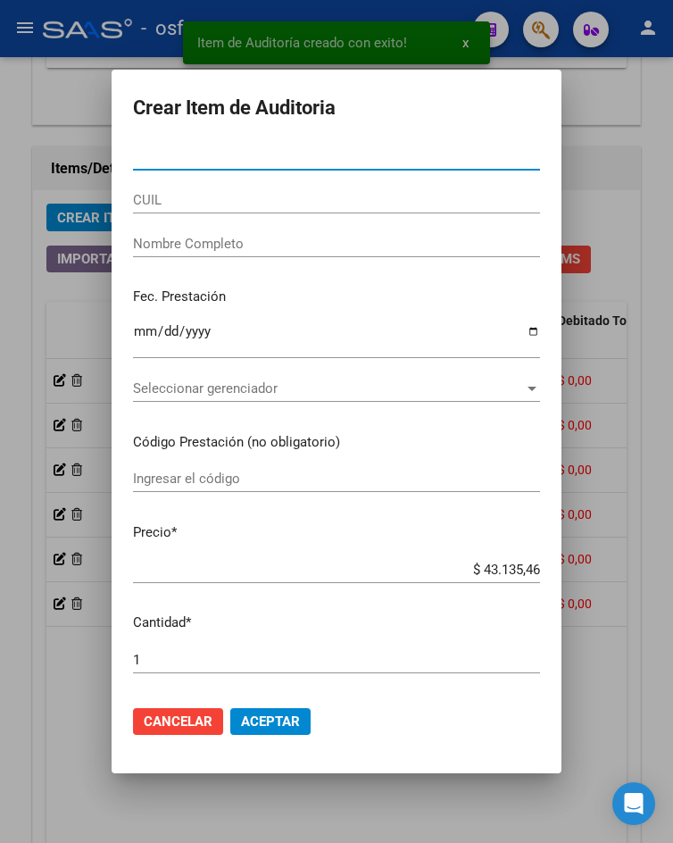
paste input "95986036"
type input "95986036"
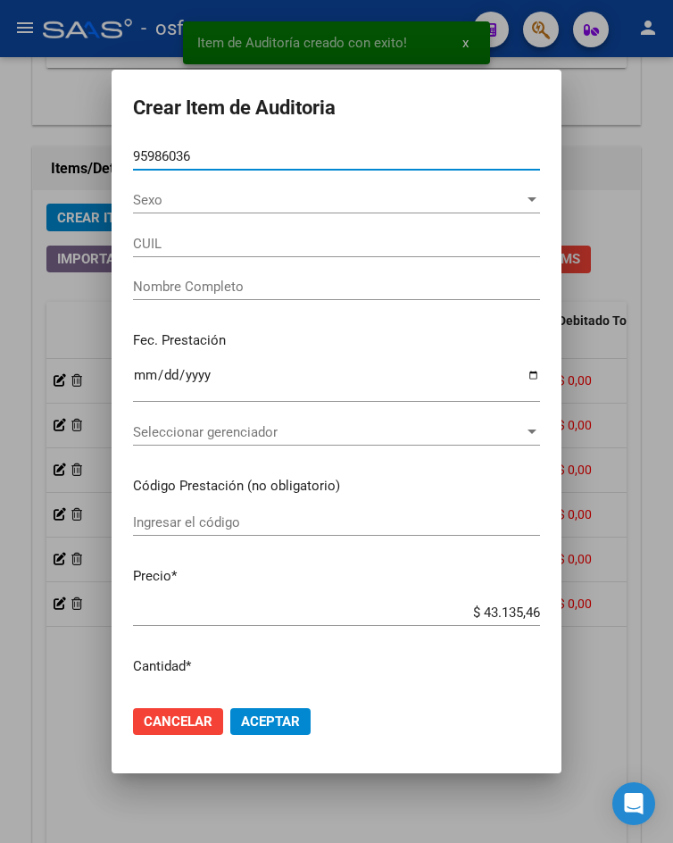
type input "27959860365"
type input "RODRIGUEZ ACOSTA MARIA ROSARIO"
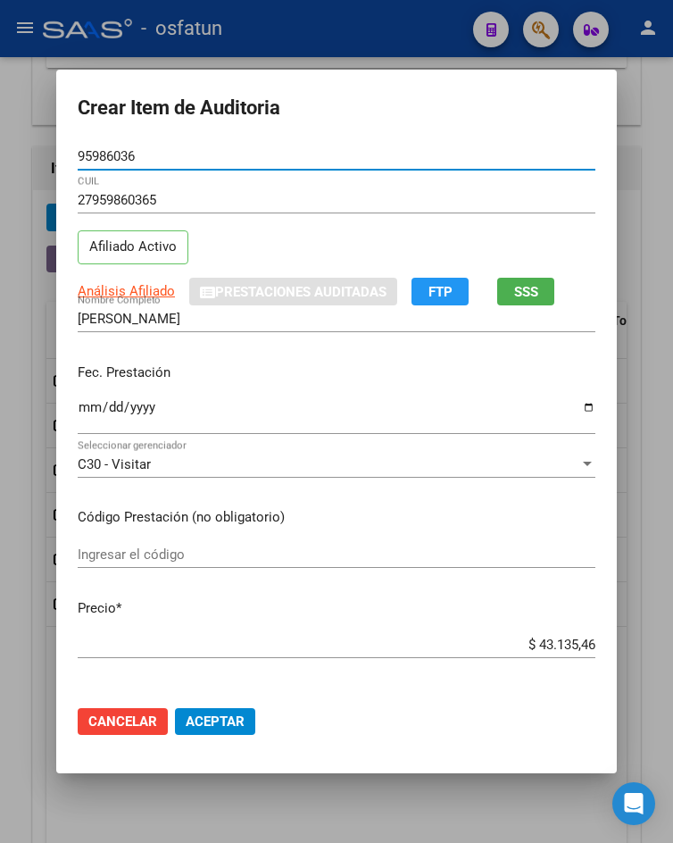
type input "95986036"
click at [88, 408] on input "Ingresar la fecha" at bounding box center [337, 414] width 518 height 29
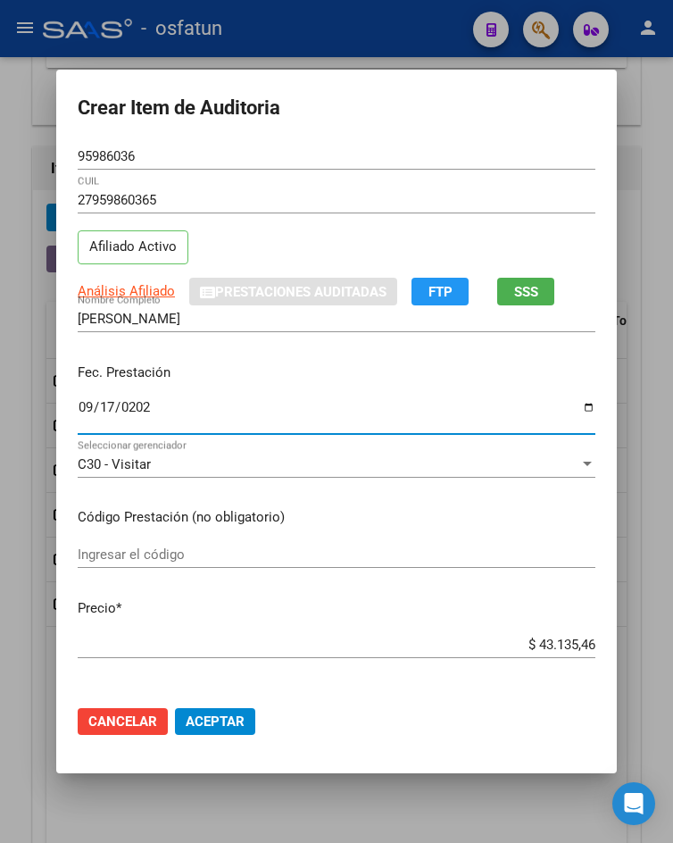
type input "2025-09-17"
click at [196, 557] on input "Ingresar el código" at bounding box center [337, 554] width 518 height 16
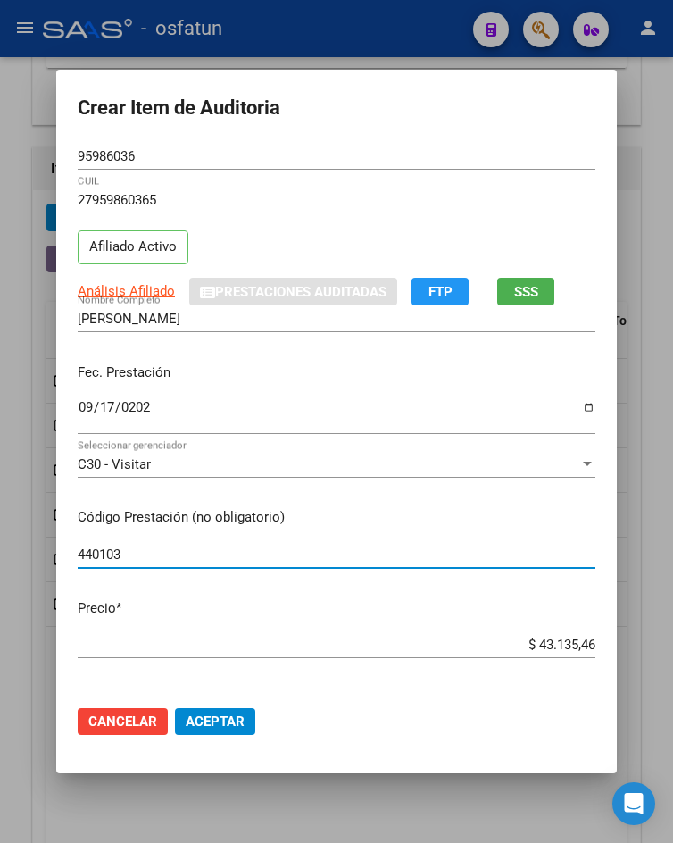
type input "440103"
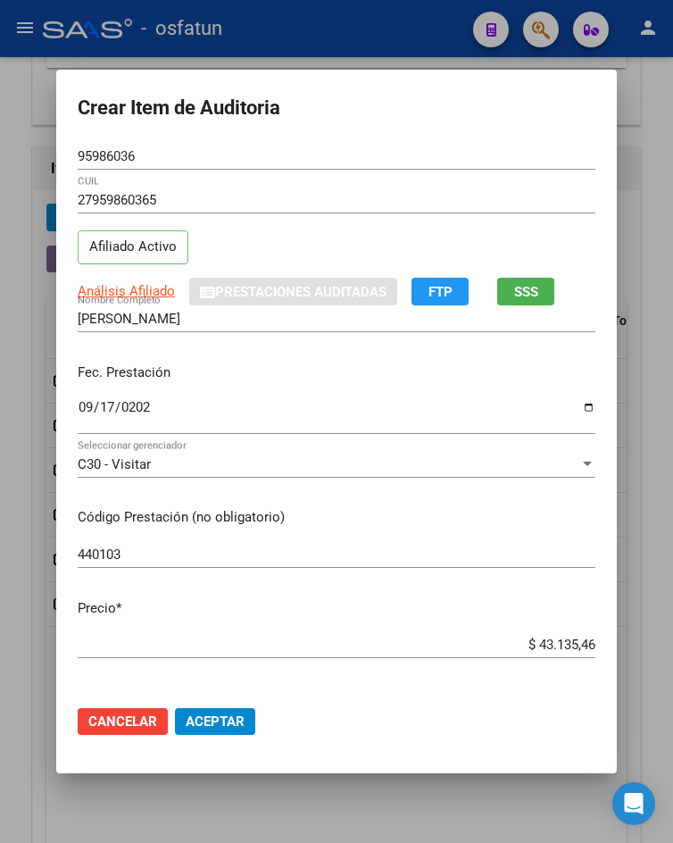
drag, startPoint x: 523, startPoint y: 655, endPoint x: 606, endPoint y: 644, distance: 83.8
click at [606, 644] on mat-dialog-content "95986036 Nro Documento 27959860365 CUIL Afiliado Activo Análisis Afiliado Prest…" at bounding box center [336, 417] width 561 height 548
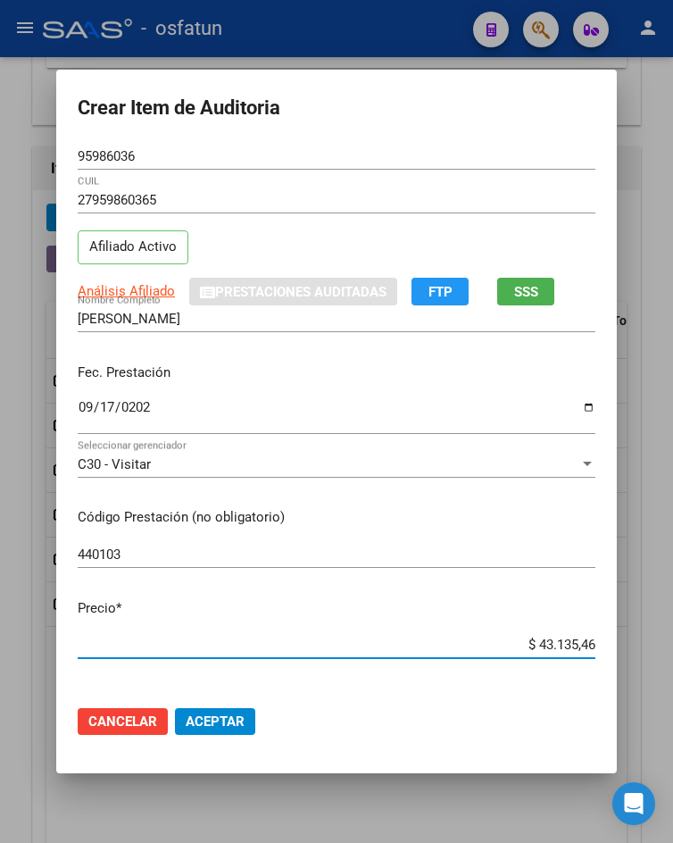
drag, startPoint x: 548, startPoint y: 652, endPoint x: 652, endPoint y: 653, distance: 104.4
click at [652, 653] on div "Crear Item de Auditoria 95986036 Nro Documento 27959860365 CUIL Afiliado Activo…" at bounding box center [336, 421] width 673 height 843
type input "$ 0,07"
type input "$ 0,77"
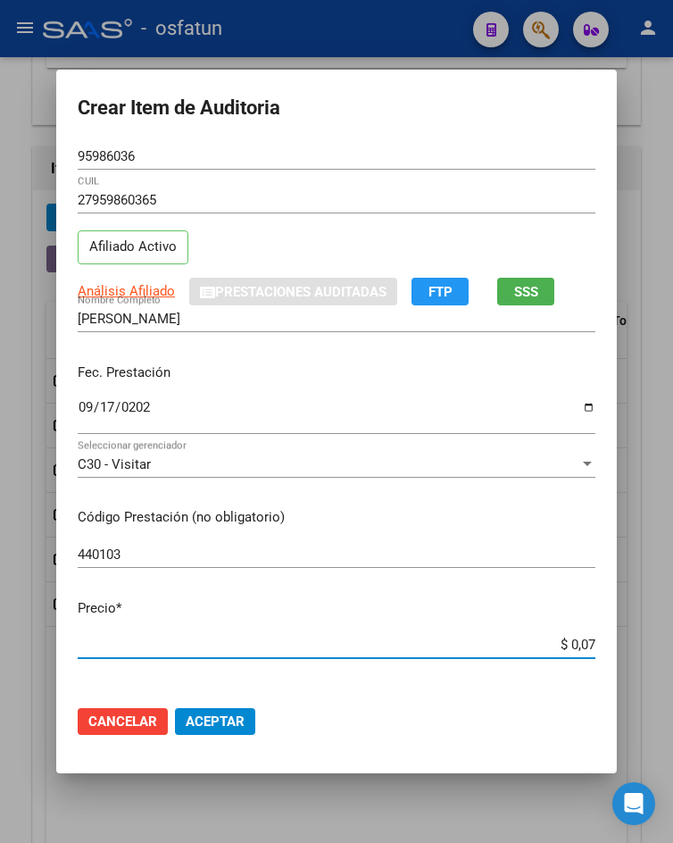
type input "$ 0,77"
type input "$ 7,71"
type input "$ 77,11"
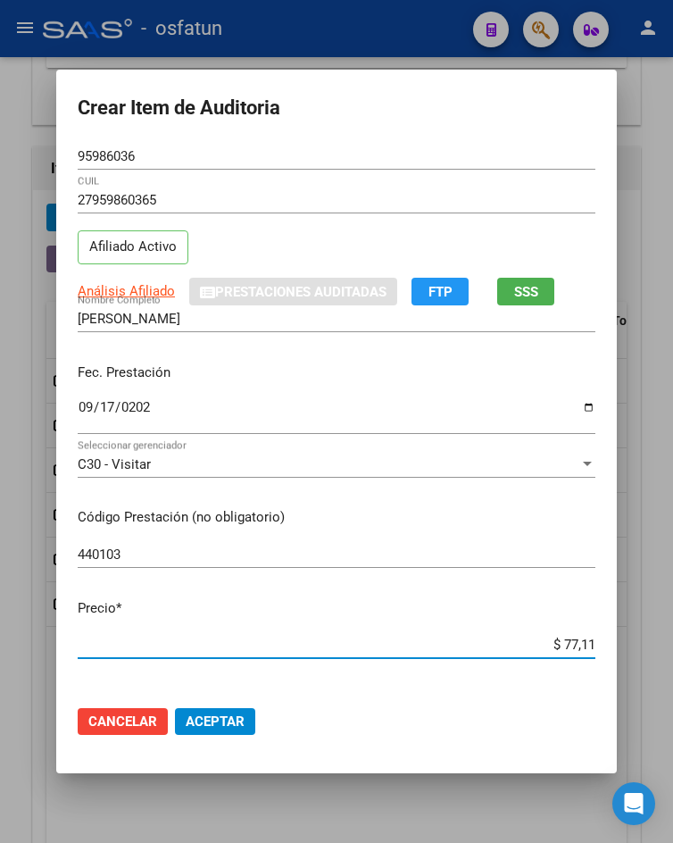
type input "$ 771,18"
type input "$ 7.711,82"
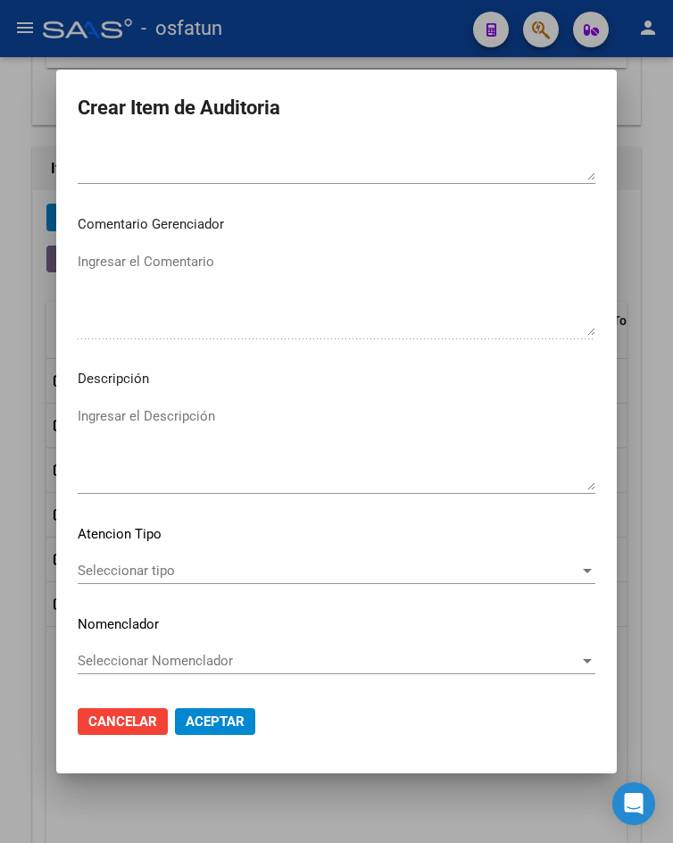
click at [233, 571] on span "Seleccionar tipo" at bounding box center [329, 570] width 502 height 16
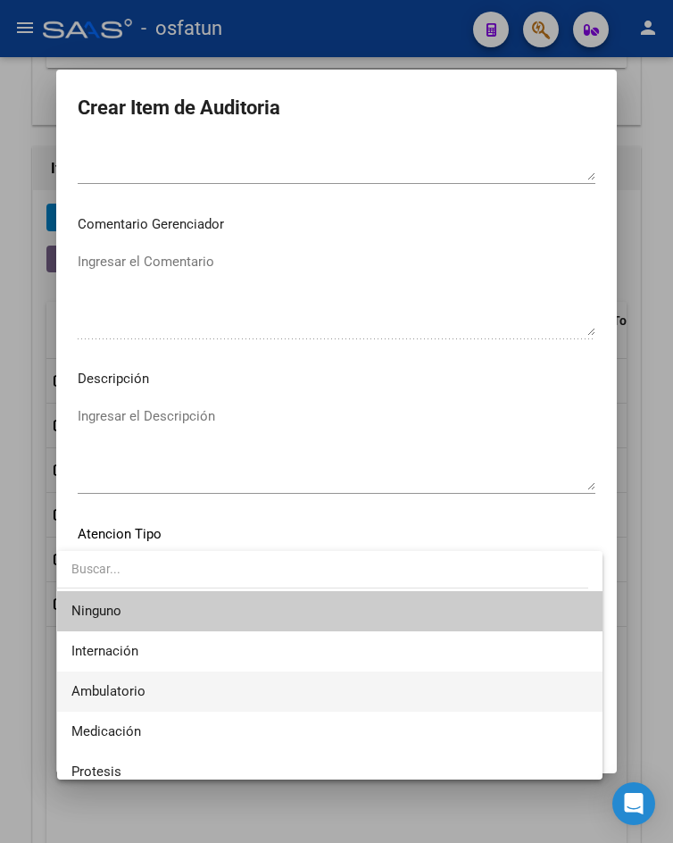
click at [200, 700] on span "Ambulatorio" at bounding box center [329, 691] width 516 height 40
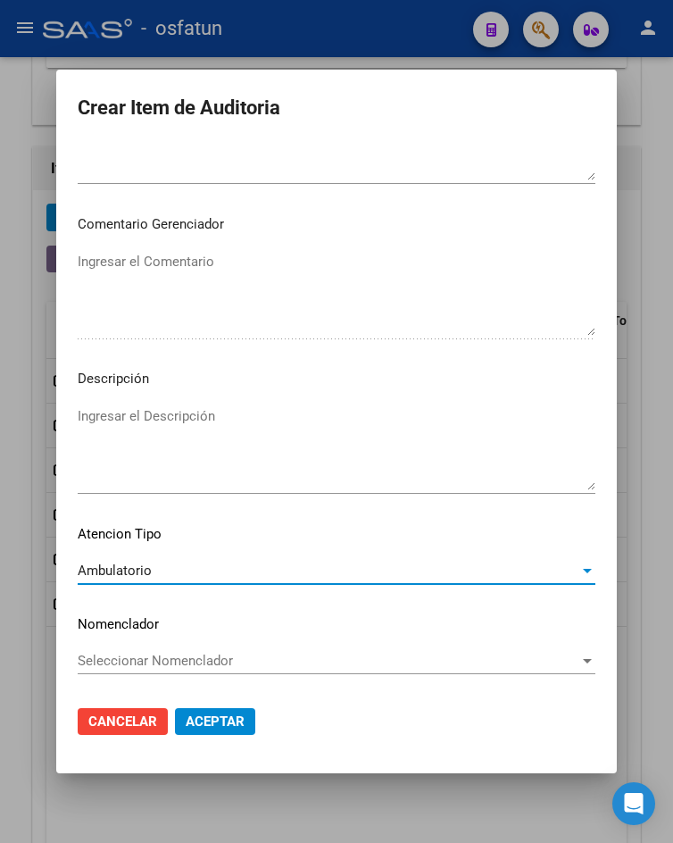
click at [205, 726] on span "Aceptar" at bounding box center [215, 721] width 59 height 16
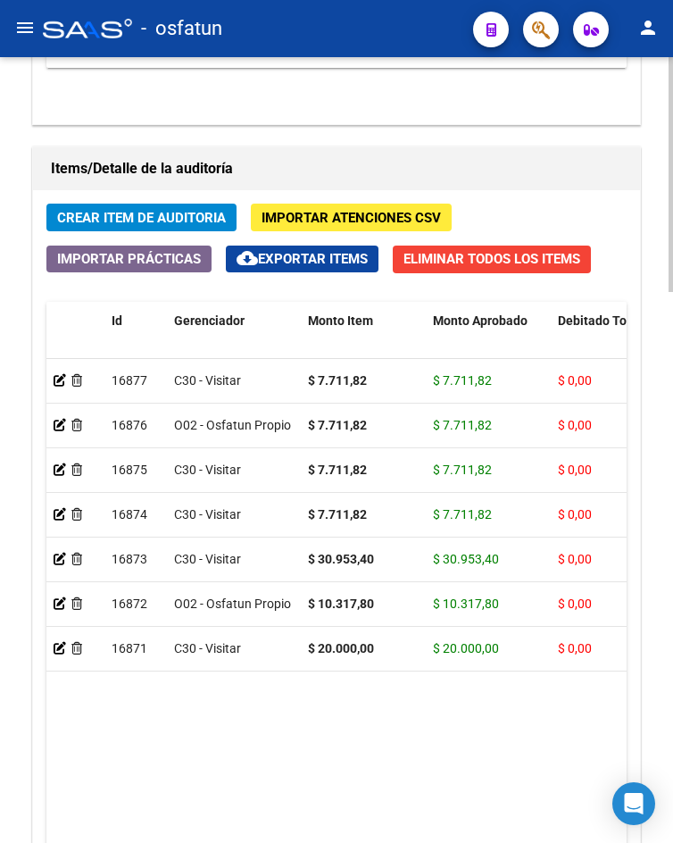
click at [184, 221] on span "Crear Item de Auditoria" at bounding box center [141, 218] width 169 height 16
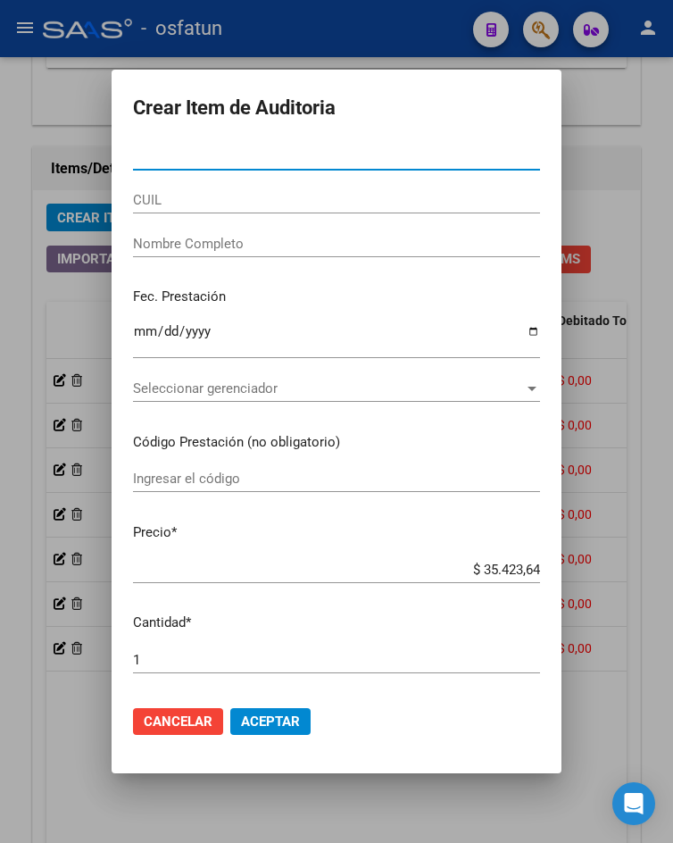
paste input "94693068"
type input "94693068"
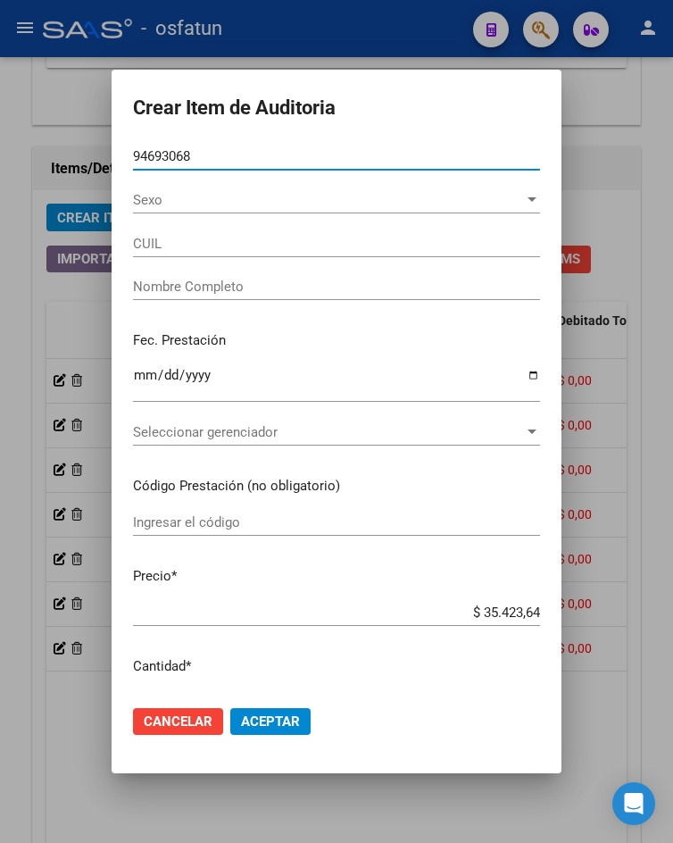
type input "27946930682"
type input "NEITZKE OTAZU SONIA VILDA"
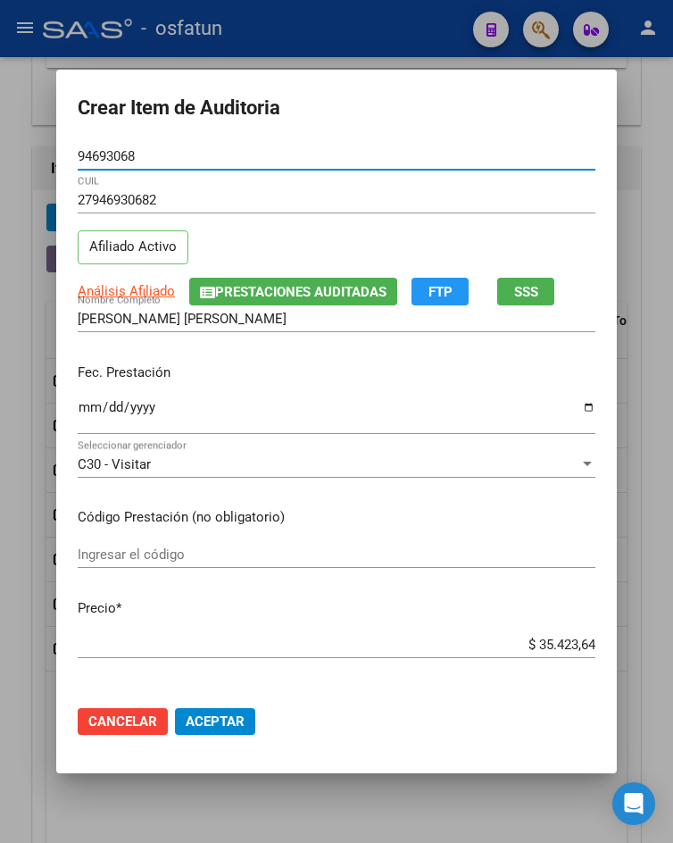
type input "94693068"
click at [83, 409] on input "Ingresar la fecha" at bounding box center [337, 414] width 518 height 29
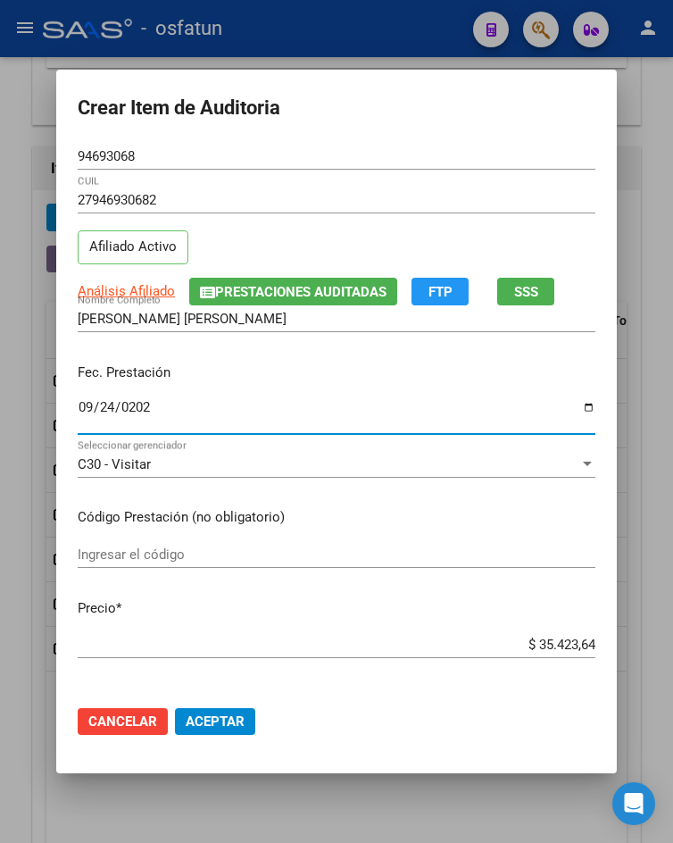
type input "2025-09-24"
click at [181, 552] on input "Ingresar el código" at bounding box center [337, 554] width 518 height 16
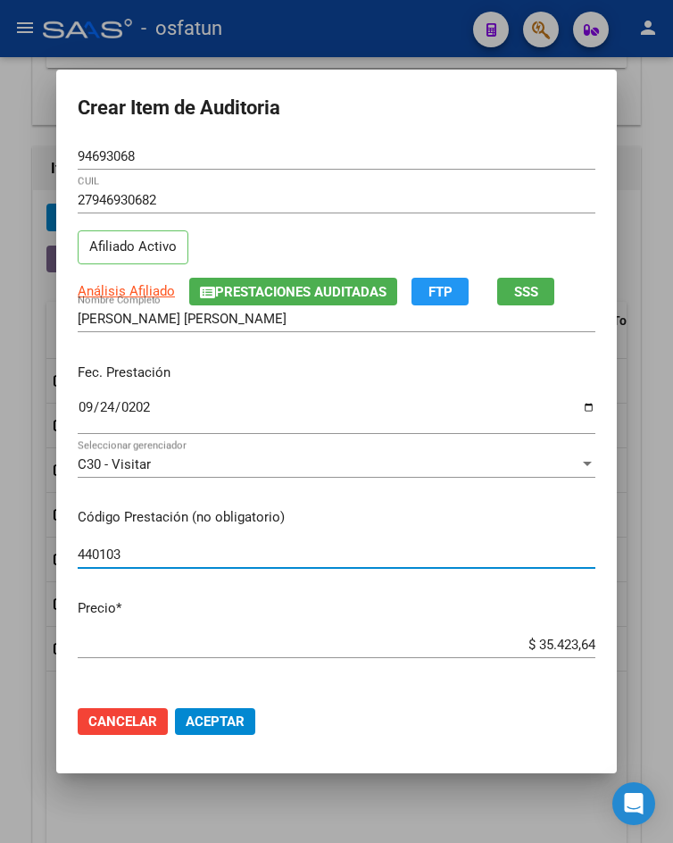
type input "440103"
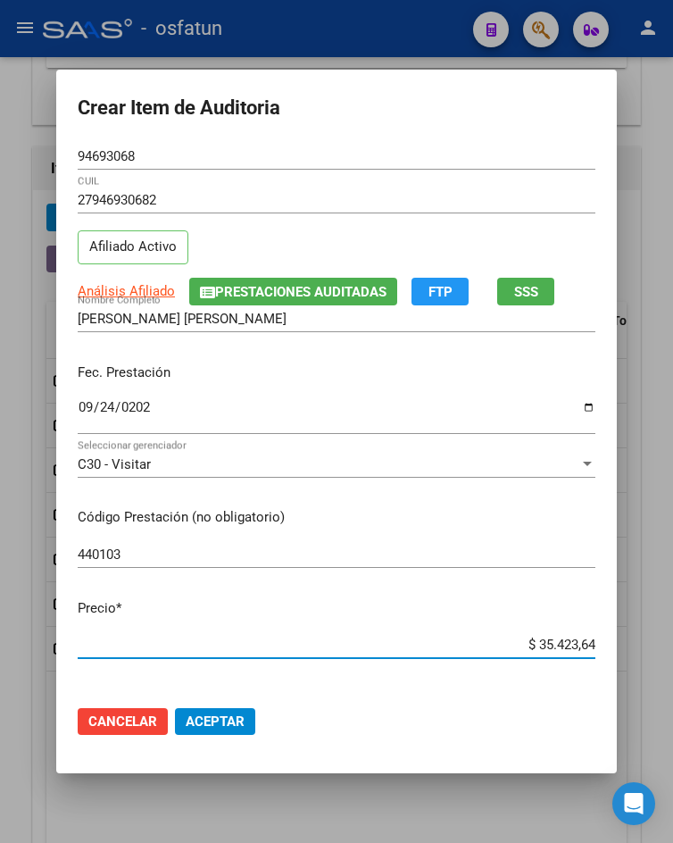
drag, startPoint x: 533, startPoint y: 638, endPoint x: 575, endPoint y: 613, distance: 48.8
click at [575, 613] on app-form-text-field "Precio * $ 35.423,64 Ingresar el precio" at bounding box center [344, 625] width 532 height 55
type input "$ 3,64"
type input "$ 0,34"
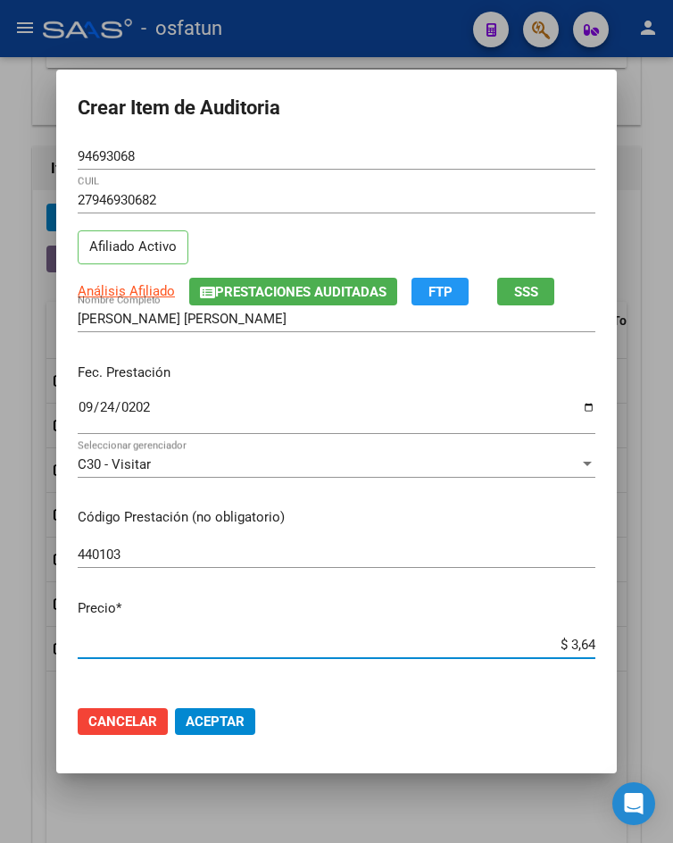
type input "$ 0,34"
type input "$ 0,03"
type input "$ 0,07"
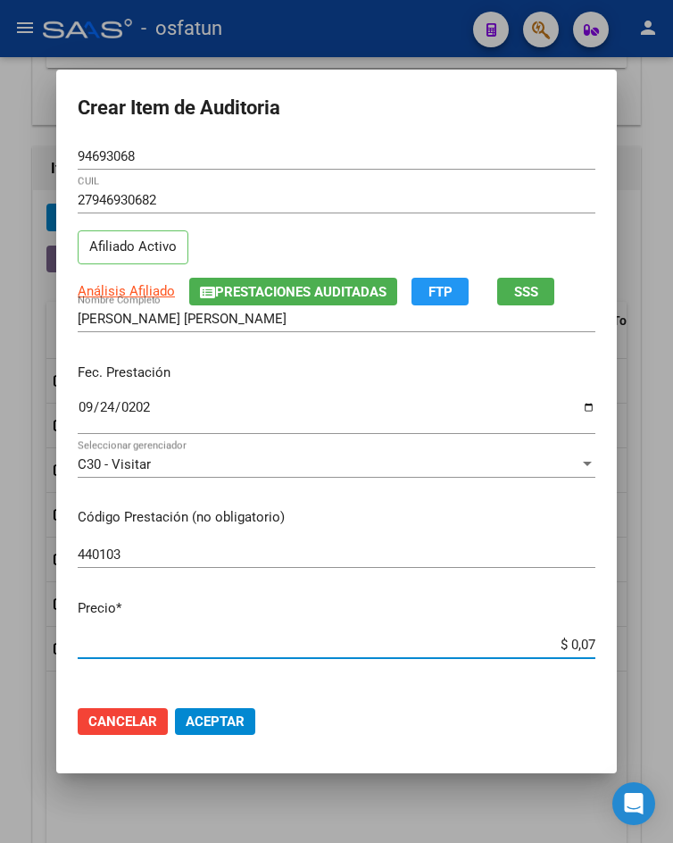
type input "$ 0,77"
type input "$ 7,71"
type input "$ 77,11"
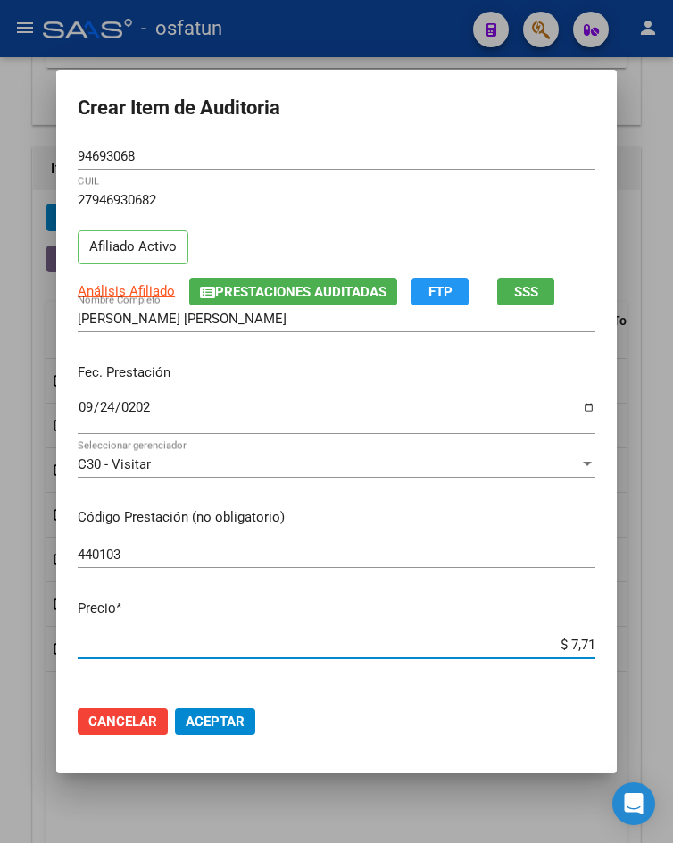
type input "$ 77,11"
type input "$ 771,18"
type input "$ 7.711,82"
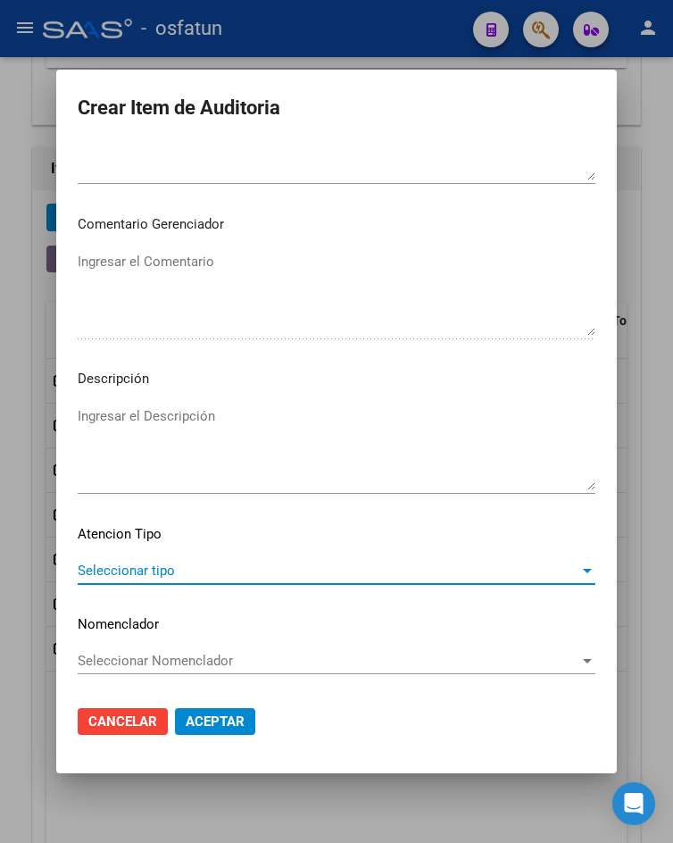
click at [127, 577] on span "Seleccionar tipo" at bounding box center [329, 570] width 502 height 16
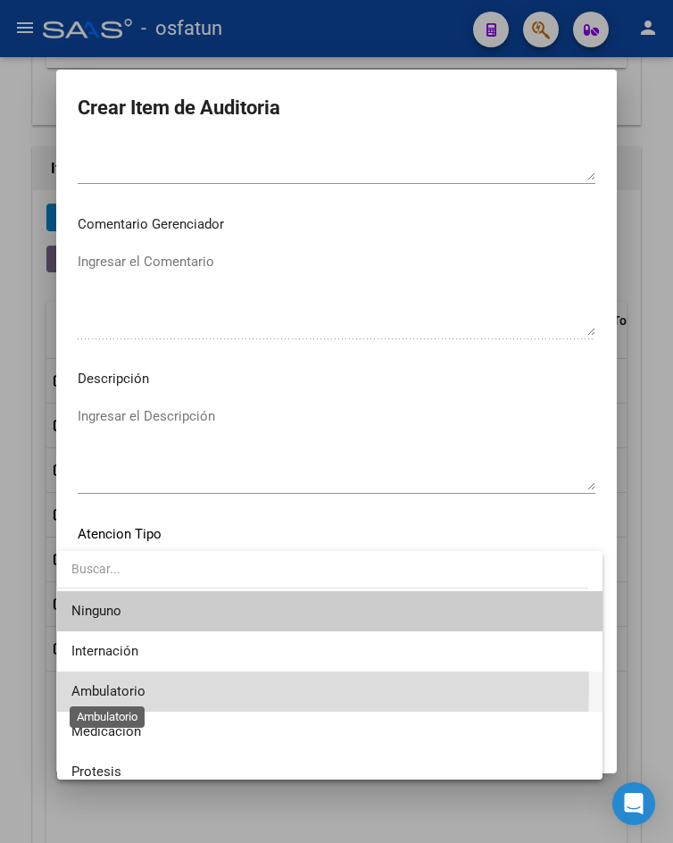
click at [138, 685] on span "Ambulatorio" at bounding box center [108, 691] width 74 height 16
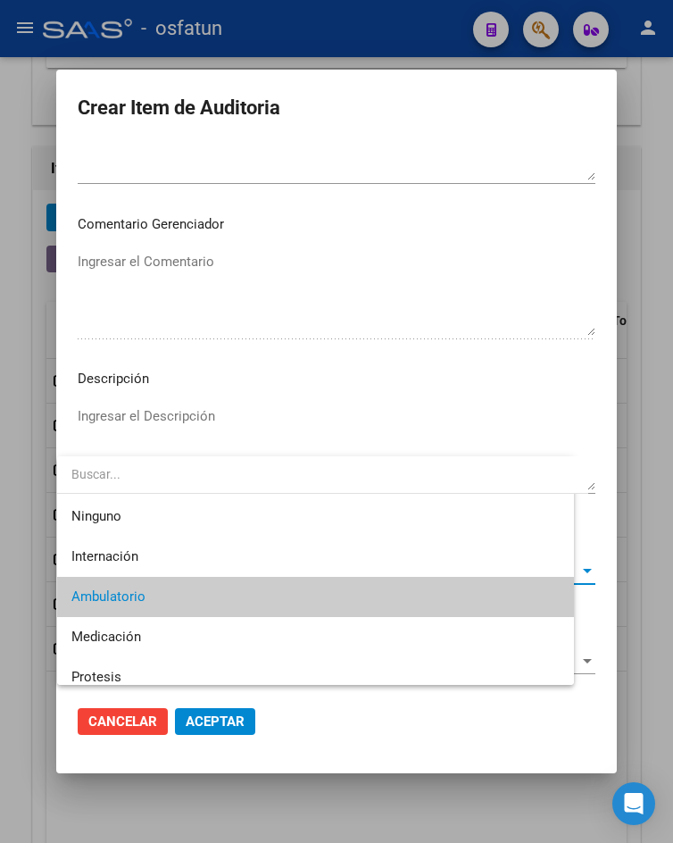
scroll to position [27, 0]
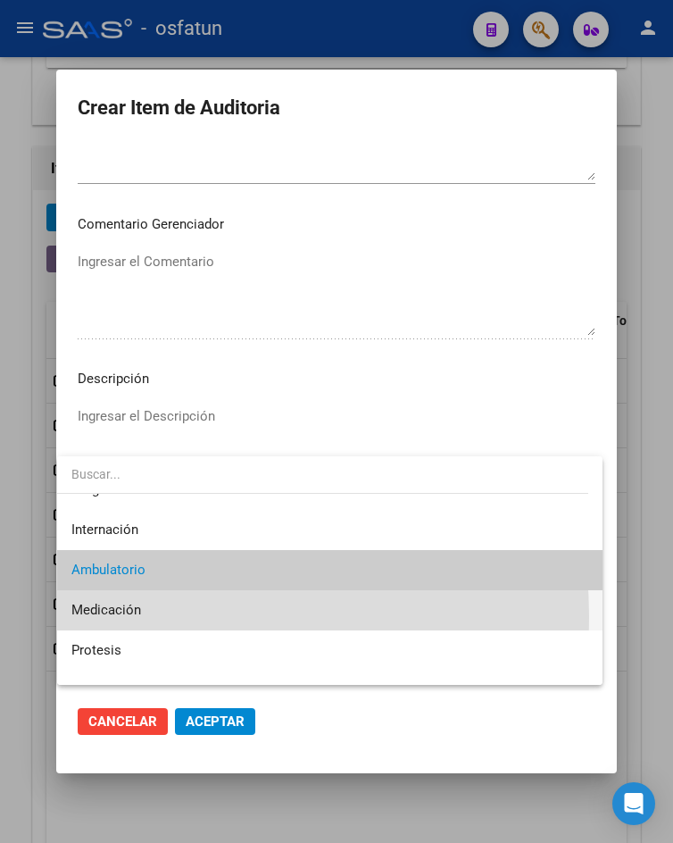
click at [160, 616] on span "Medicación" at bounding box center [329, 610] width 516 height 40
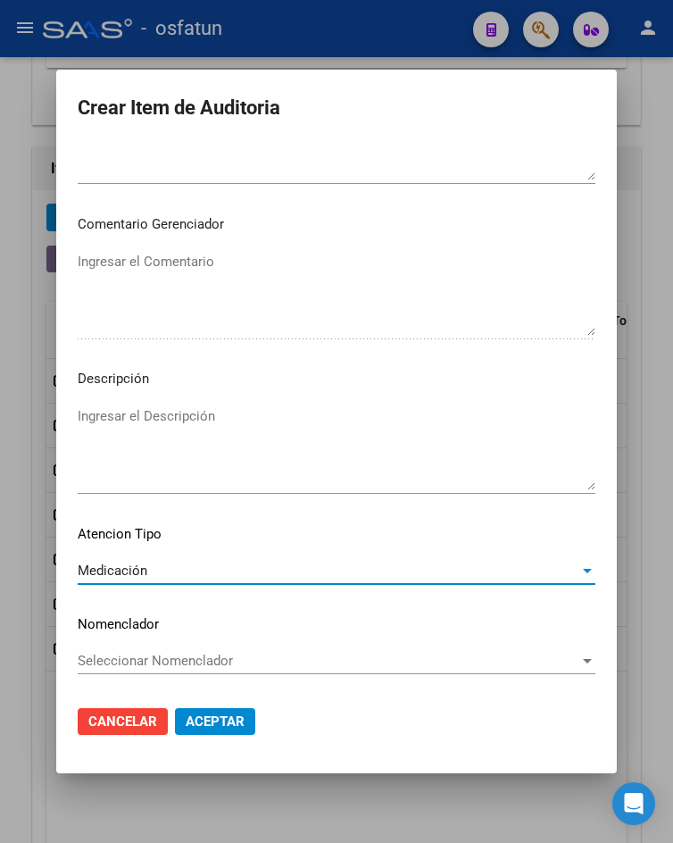
click at [166, 562] on div "Medicación" at bounding box center [329, 570] width 502 height 16
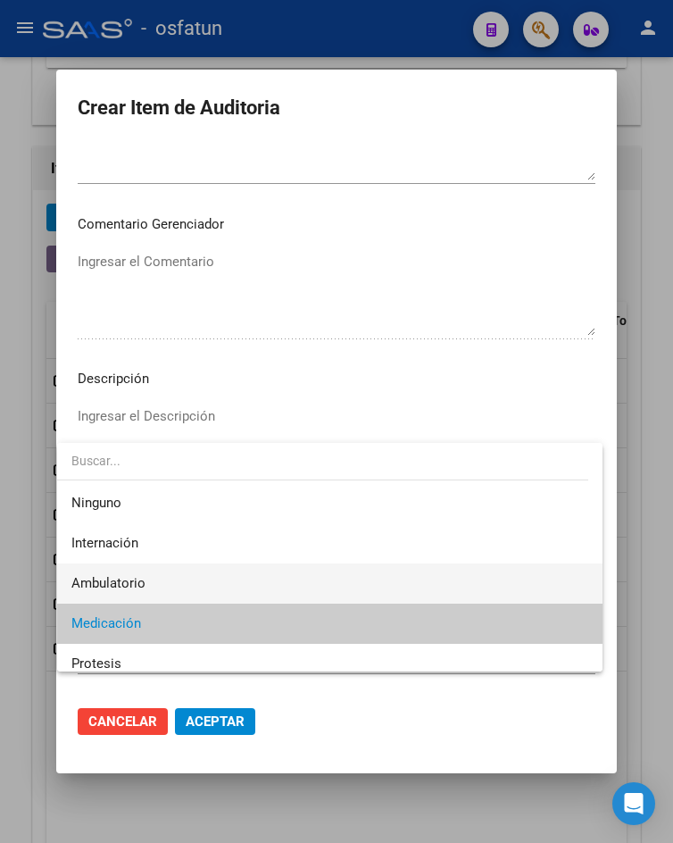
scroll to position [53, 0]
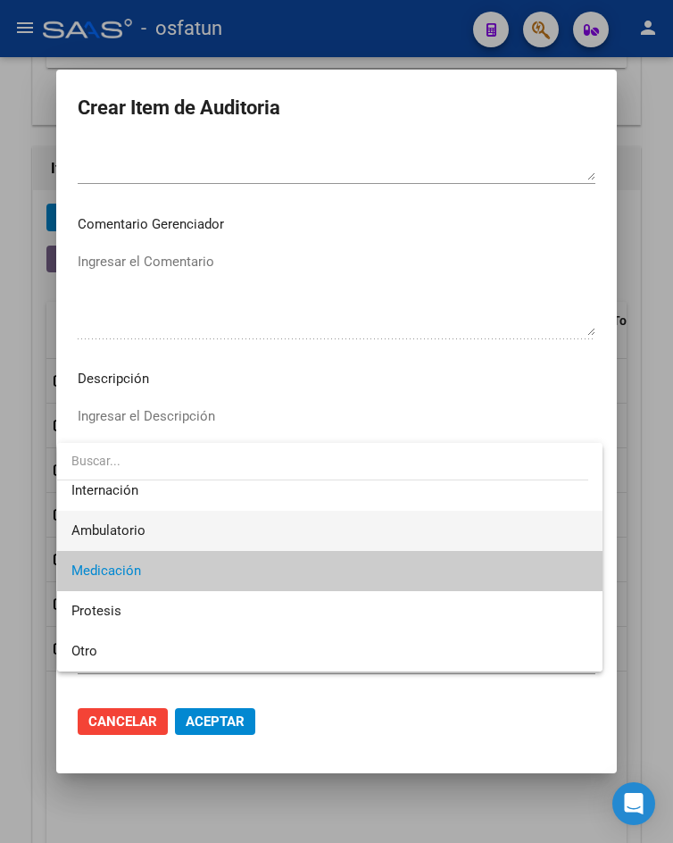
click at [186, 523] on span "Ambulatorio" at bounding box center [329, 531] width 516 height 40
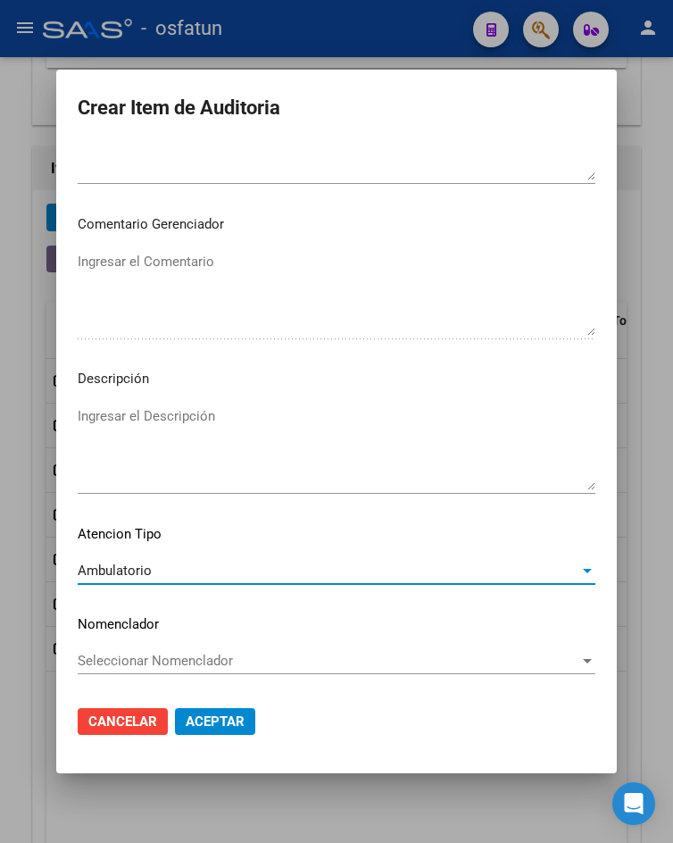
click at [229, 709] on button "Aceptar" at bounding box center [215, 721] width 80 height 27
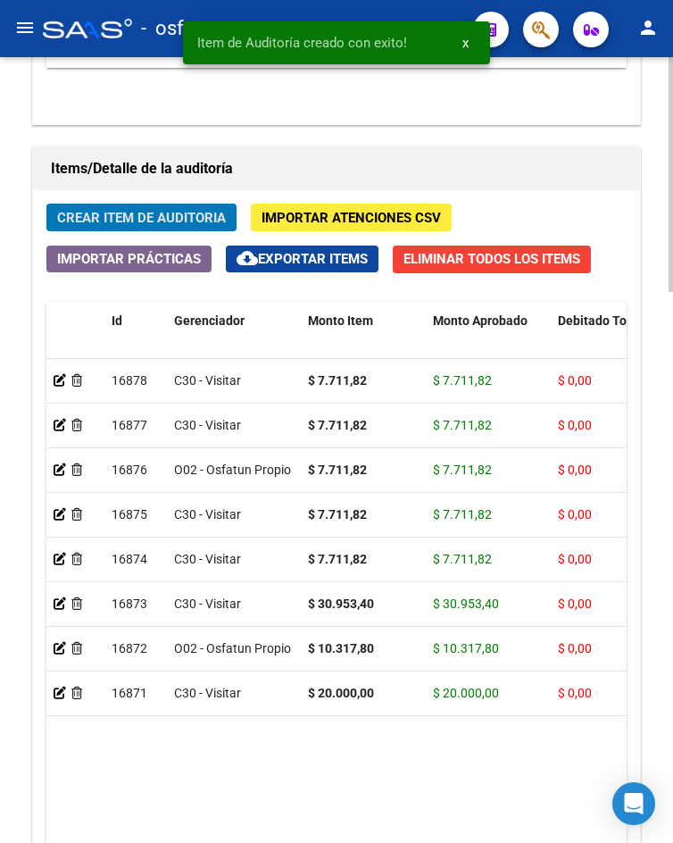
click at [220, 215] on span "Crear Item de Auditoria" at bounding box center [141, 218] width 169 height 16
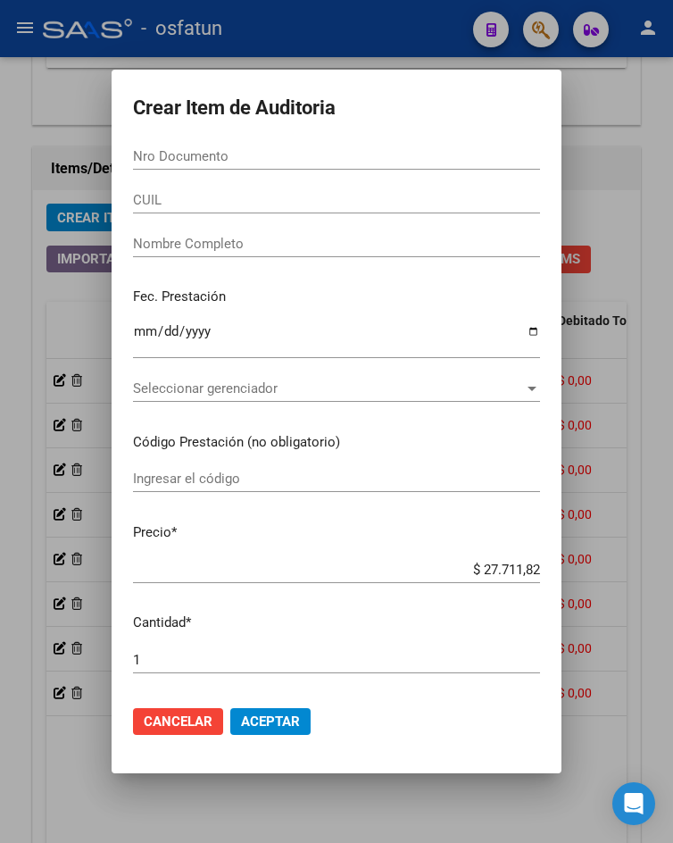
click at [244, 169] on div "Nro Documento" at bounding box center [336, 156] width 407 height 27
paste input "48620812"
type input "48620812"
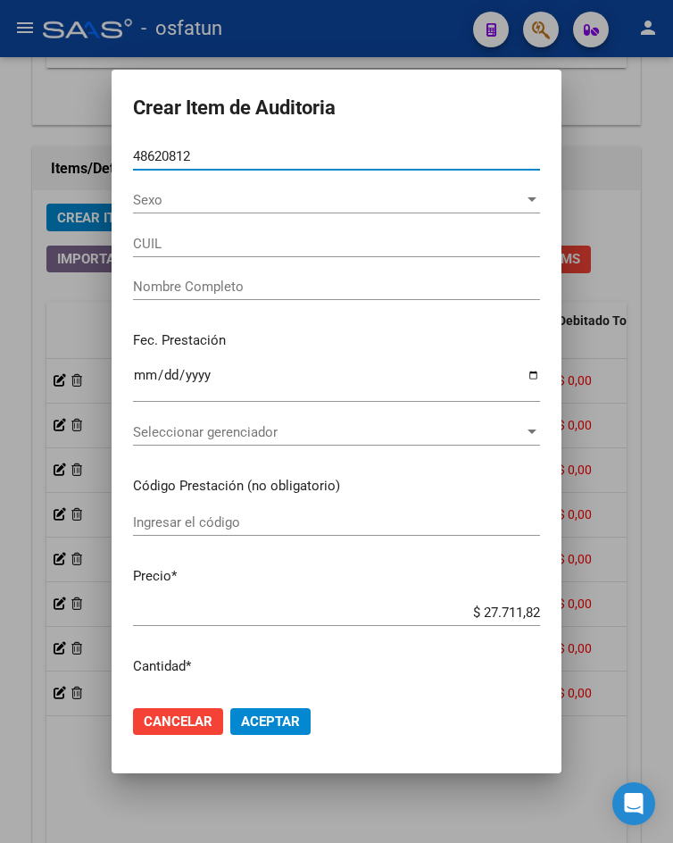
type input "27486208126"
type input "PONCE JESSICA BELEN"
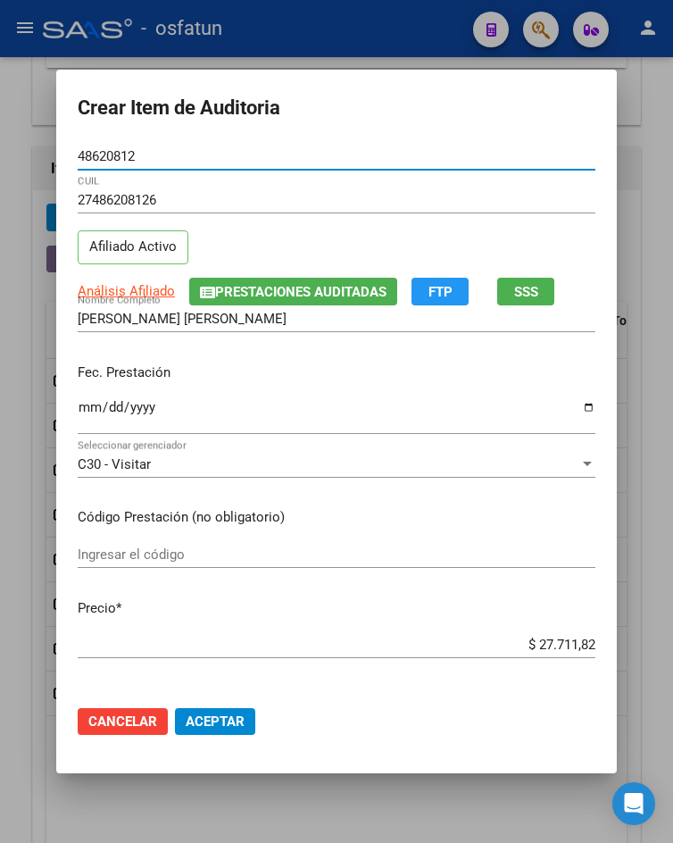
type input "48620812"
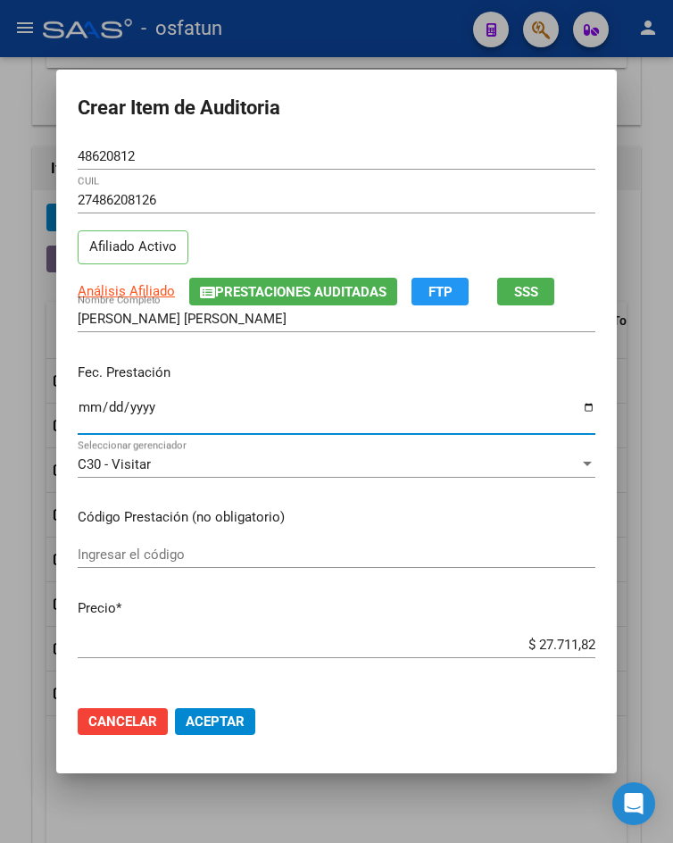
click at [79, 402] on input "Ingresar la fecha" at bounding box center [337, 414] width 518 height 29
type input "2025-09-24"
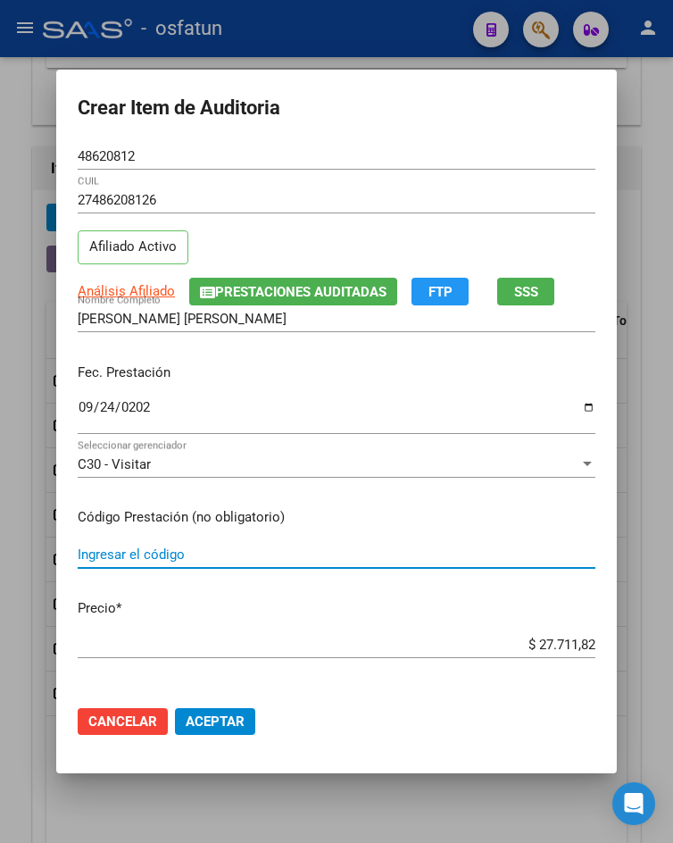
click at [488, 556] on input "Ingresar el código" at bounding box center [337, 554] width 518 height 16
type input "440103"
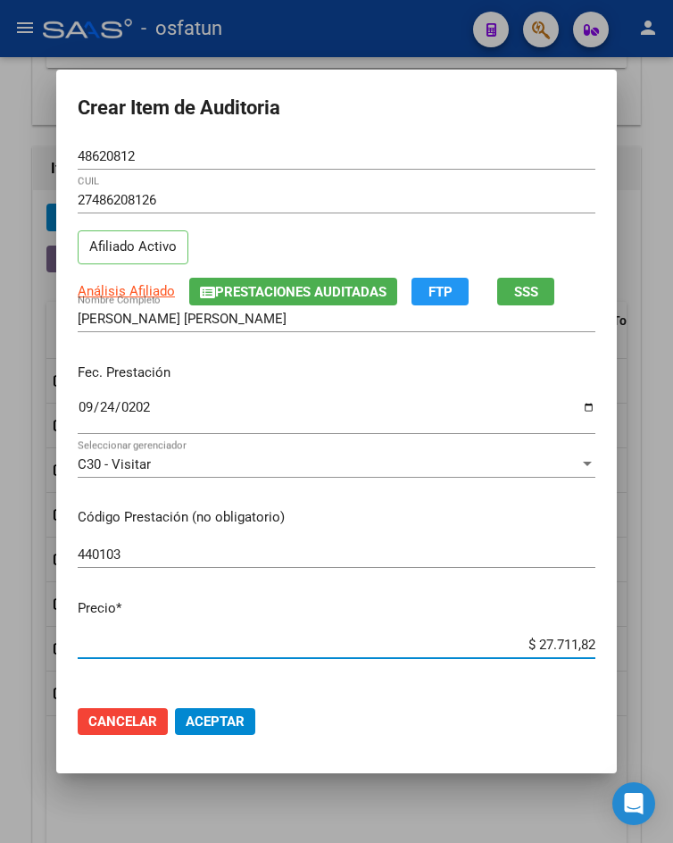
drag, startPoint x: 529, startPoint y: 641, endPoint x: 671, endPoint y: 644, distance: 142.0
click at [669, 644] on div "Crear Item de Auditoria 48620812 Nro Documento 27486208126 CUIL Afiliado Activo…" at bounding box center [336, 421] width 673 height 843
type input "$ 0,07"
type input "$ 0,77"
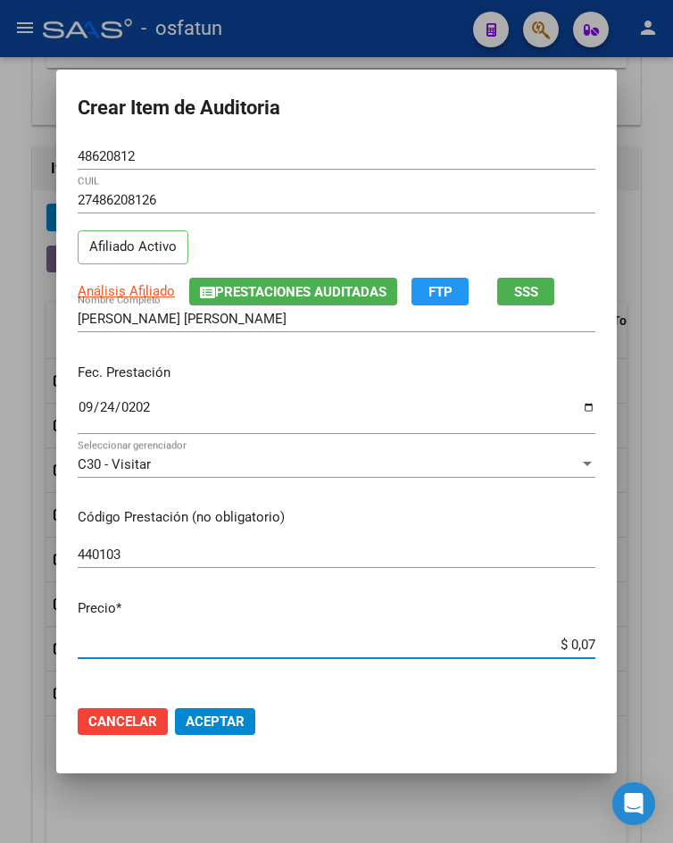
type input "$ 0,77"
type input "$ 7,71"
type input "$ 77,11"
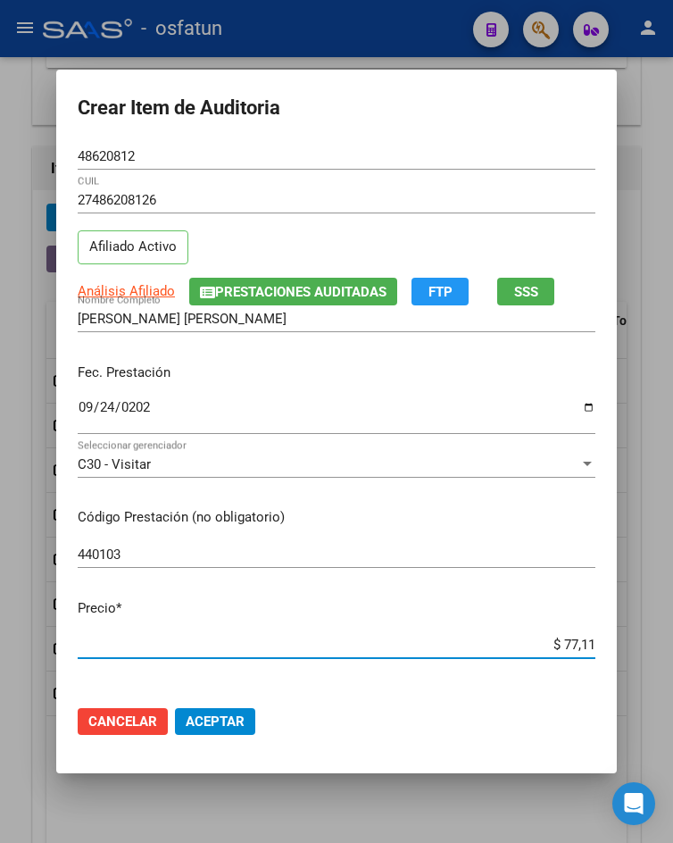
type input "$ 771,18"
type input "$ 7.711,82"
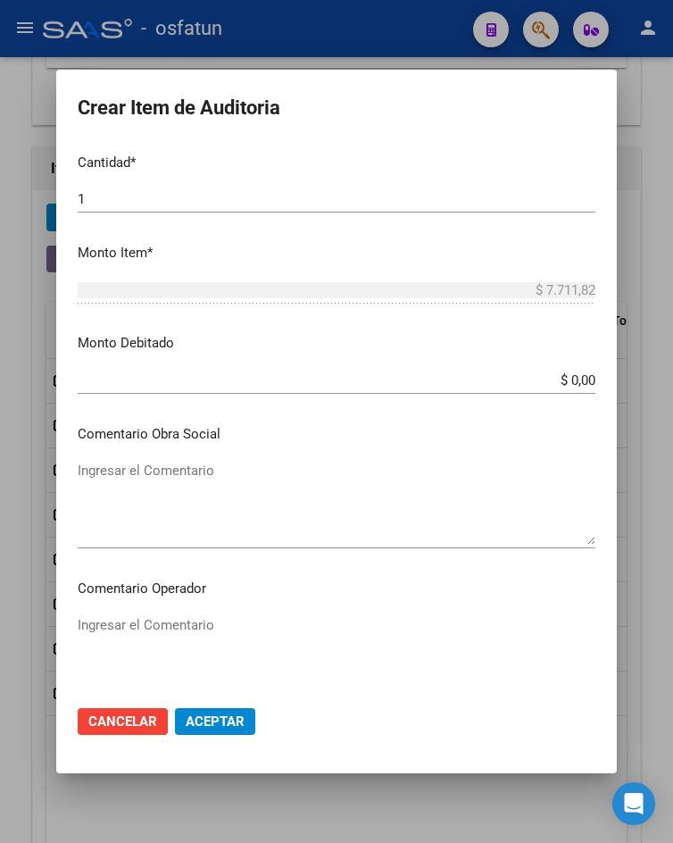
scroll to position [1054, 0]
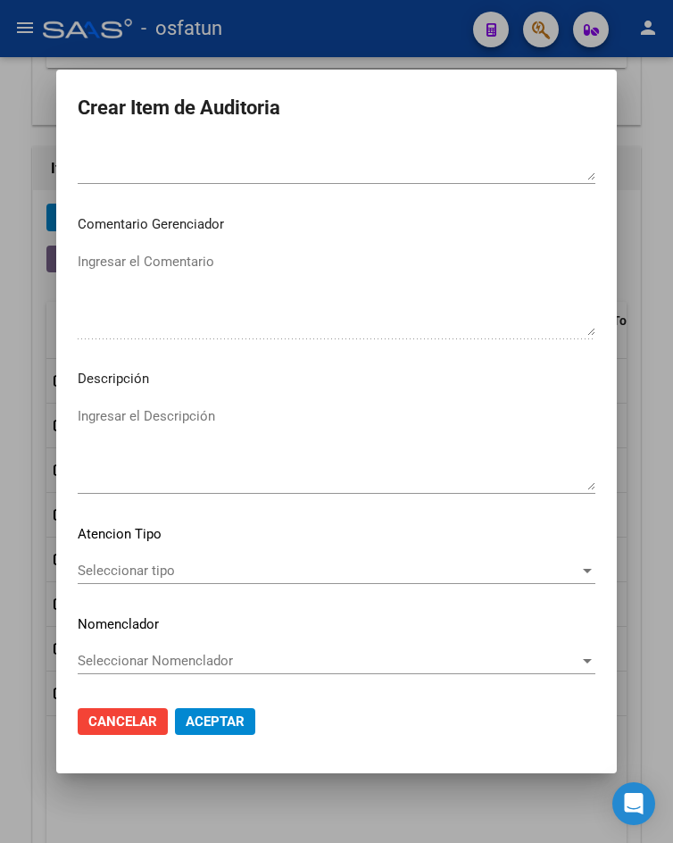
click at [160, 600] on div "Seleccionar tipo Seleccionar tipo" at bounding box center [337, 579] width 518 height 44
click at [160, 586] on div "Seleccionar tipo Seleccionar tipo" at bounding box center [337, 579] width 518 height 44
click at [174, 572] on span "Seleccionar tipo" at bounding box center [329, 570] width 502 height 16
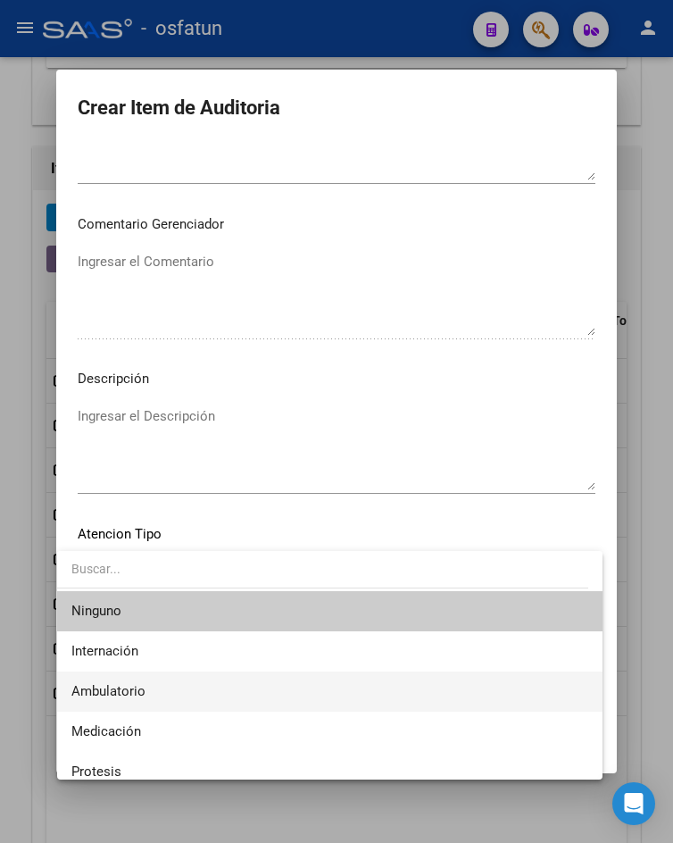
click at [179, 675] on span "Ambulatorio" at bounding box center [329, 691] width 516 height 40
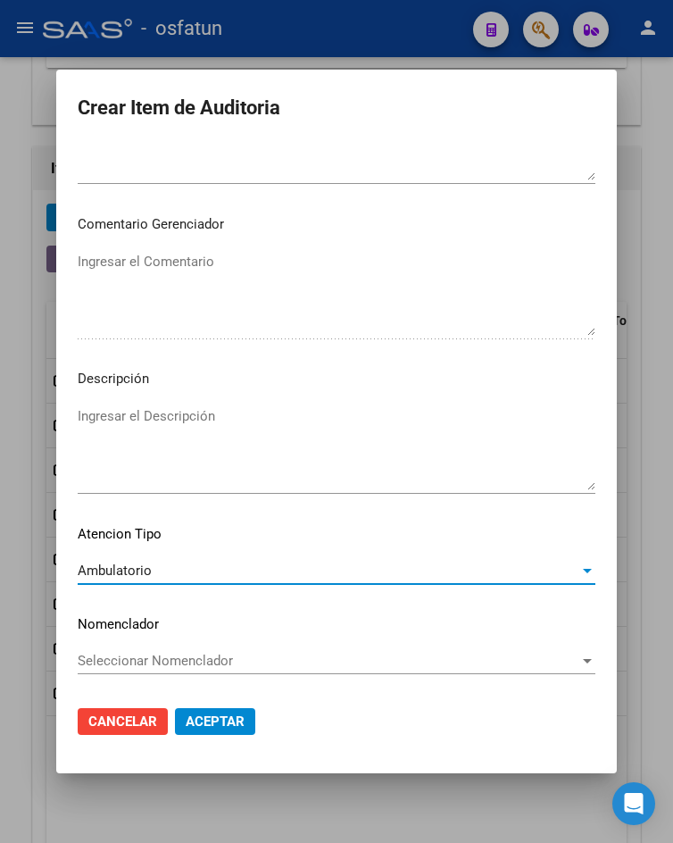
click at [217, 713] on span "Aceptar" at bounding box center [215, 721] width 59 height 16
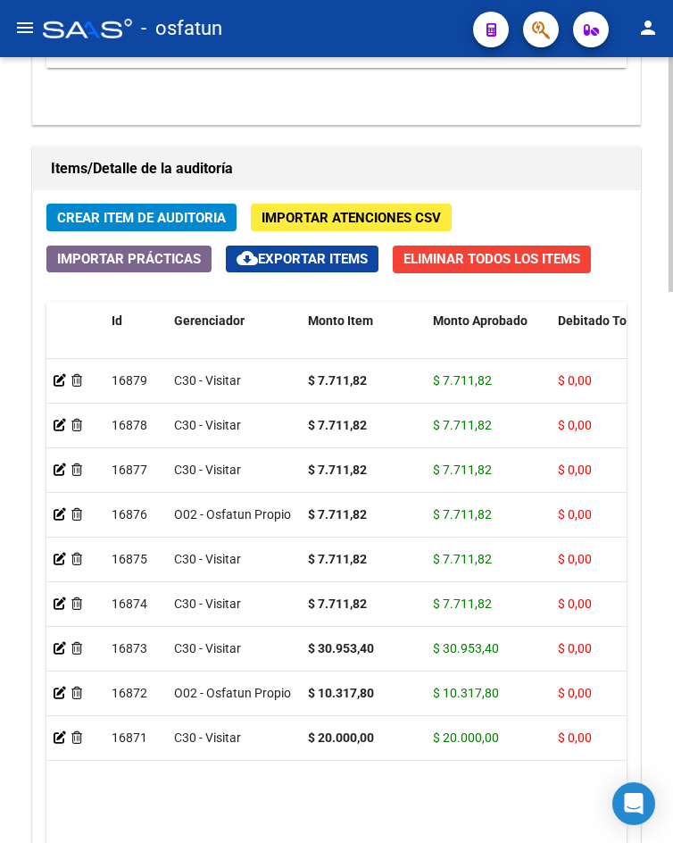
click at [189, 224] on span "Crear Item de Auditoria" at bounding box center [141, 218] width 169 height 16
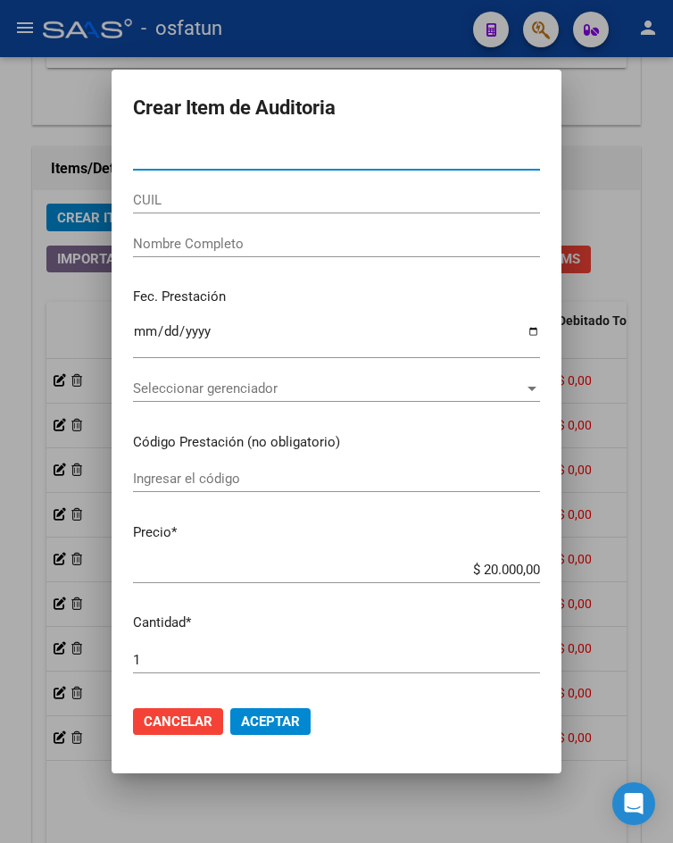
paste input "20568108"
type input "20568108"
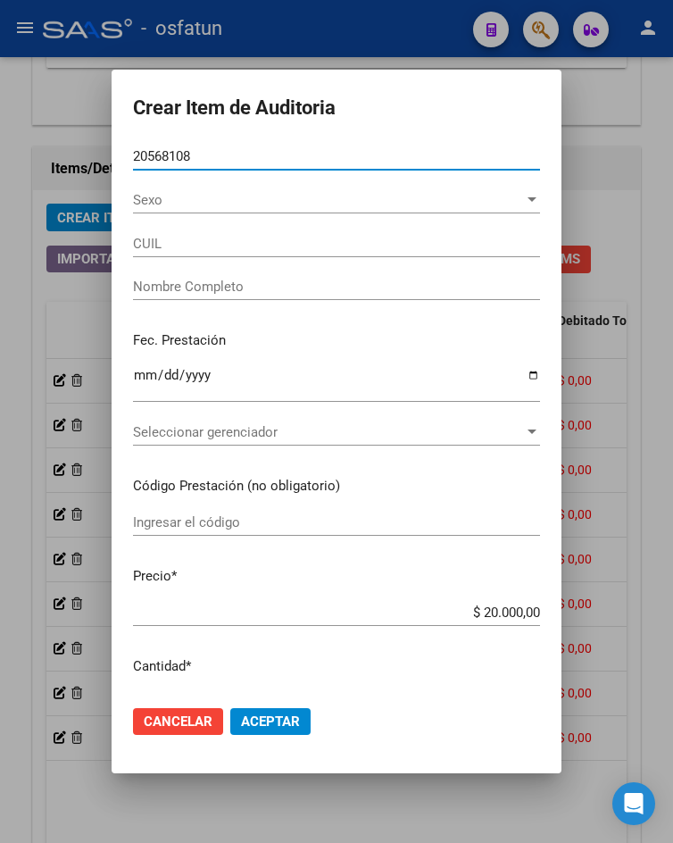
type input "20205681087"
type input "GRACCIOLO ALFREDO"
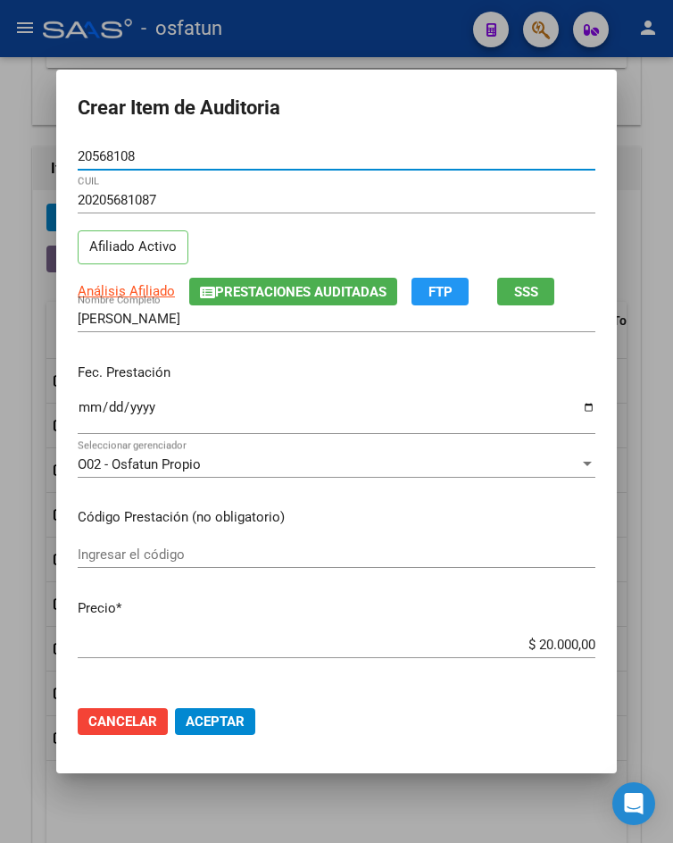
type input "20568108"
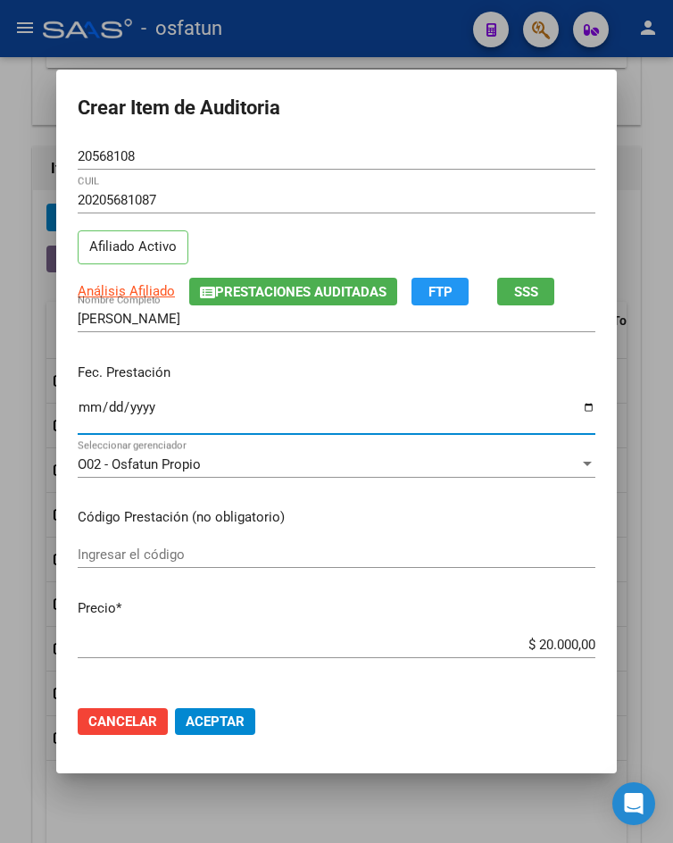
click at [86, 411] on input "Ingresar la fecha" at bounding box center [337, 414] width 518 height 29
type input "0011-02-04"
type input "2025-09-26"
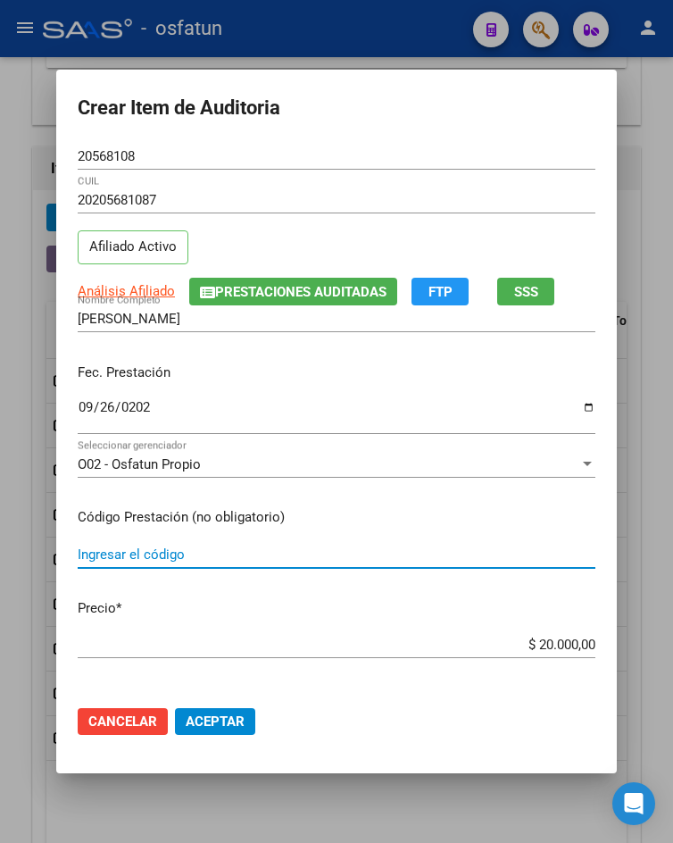
click at [191, 561] on input "Ingresar el código" at bounding box center [337, 554] width 518 height 16
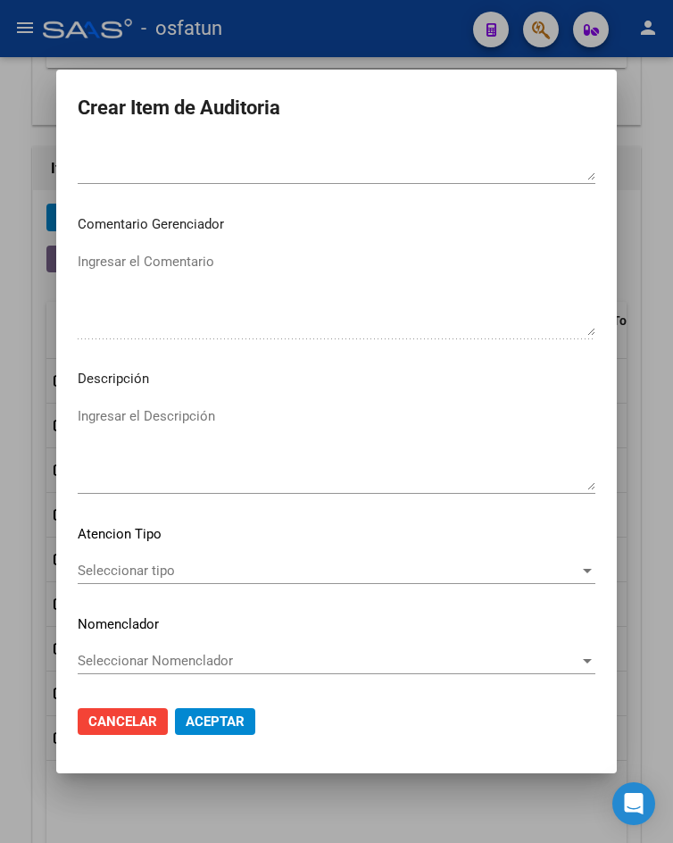
type input "420101"
click at [215, 580] on div "Seleccionar tipo Seleccionar tipo" at bounding box center [337, 570] width 518 height 27
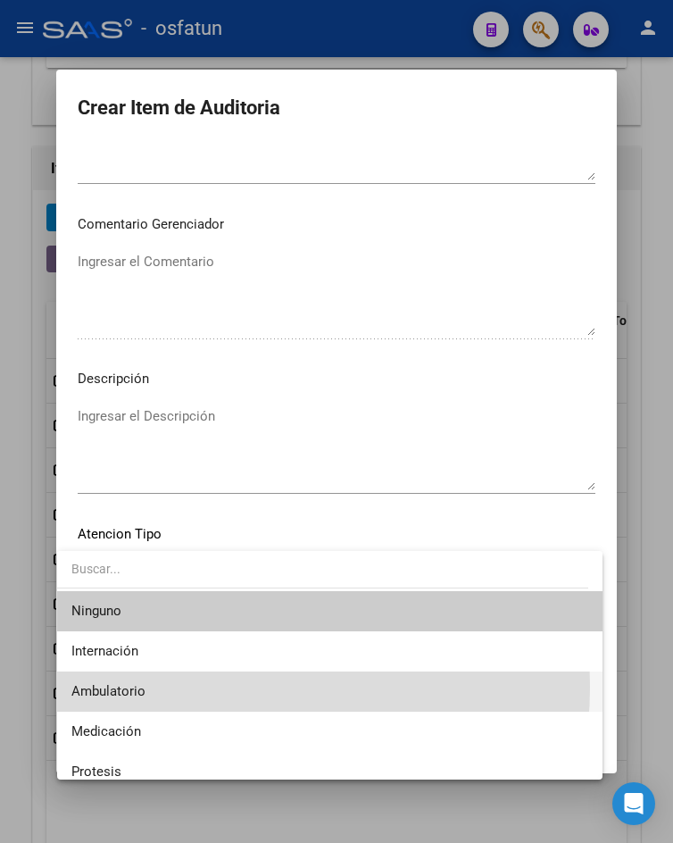
click at [212, 686] on span "Ambulatorio" at bounding box center [329, 691] width 516 height 40
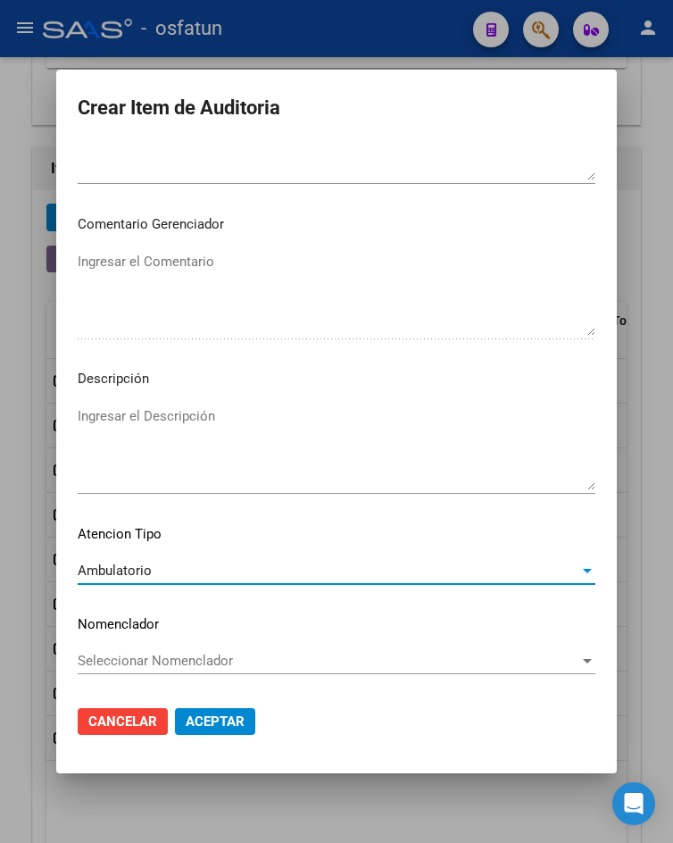
click at [203, 720] on span "Aceptar" at bounding box center [215, 721] width 59 height 16
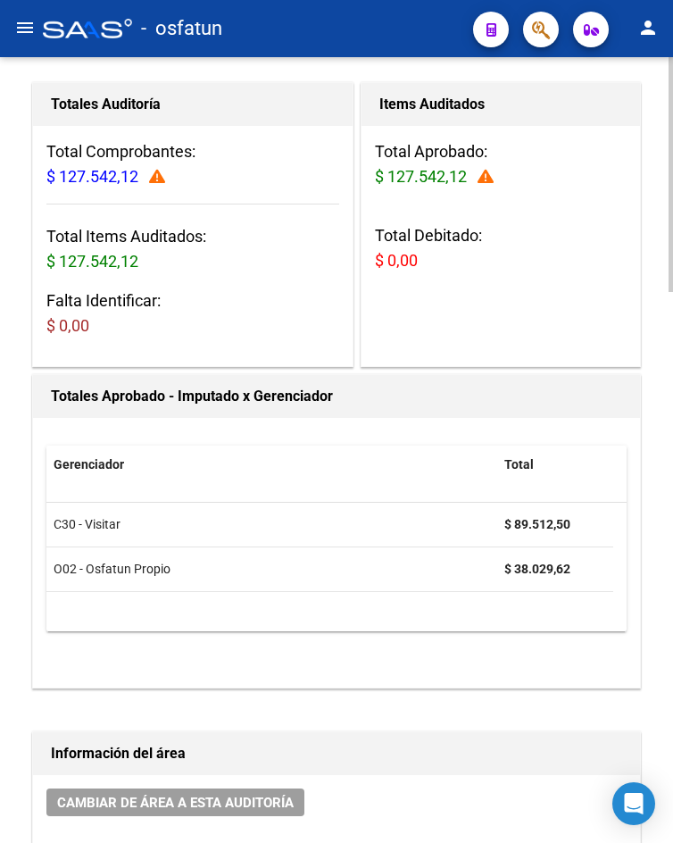
scroll to position [233, 0]
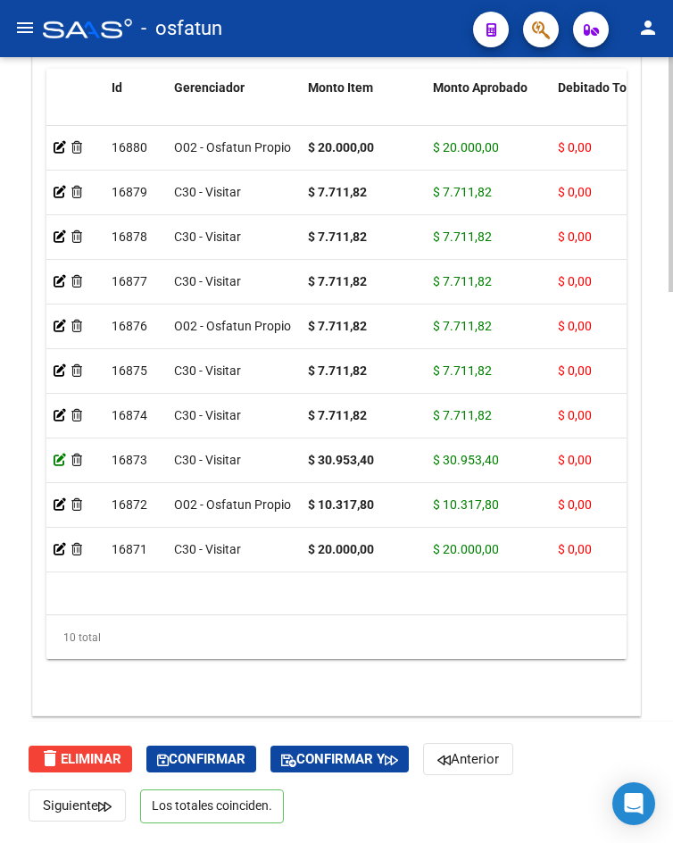
click at [58, 453] on icon at bounding box center [60, 459] width 12 height 12
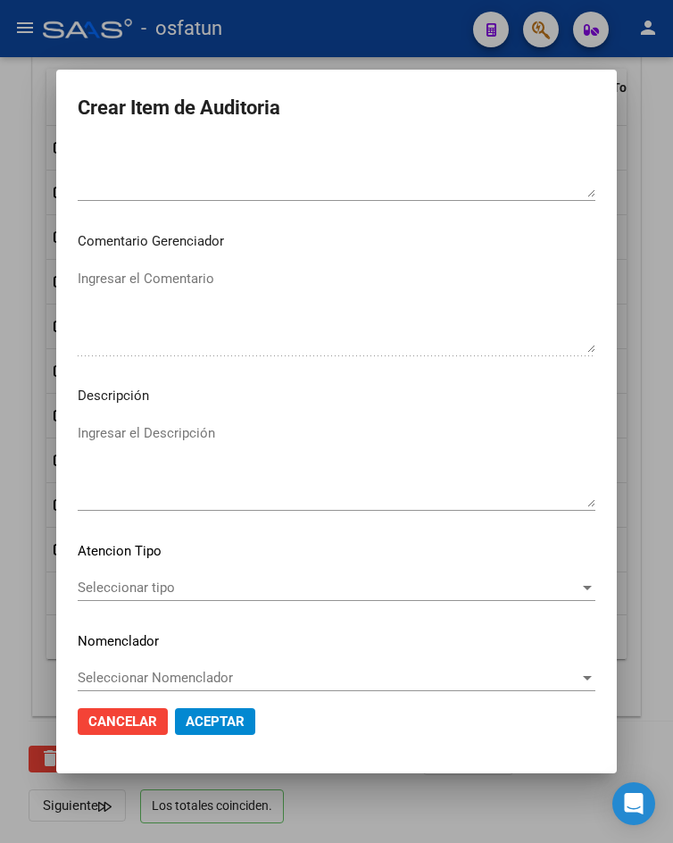
scroll to position [1026, 0]
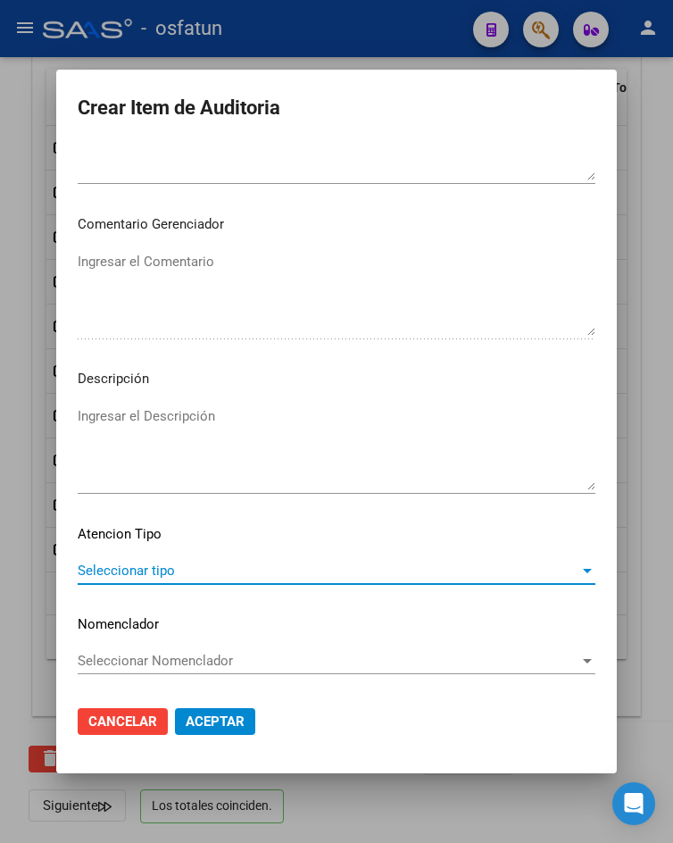
click at [203, 575] on span "Seleccionar tipo" at bounding box center [329, 570] width 502 height 16
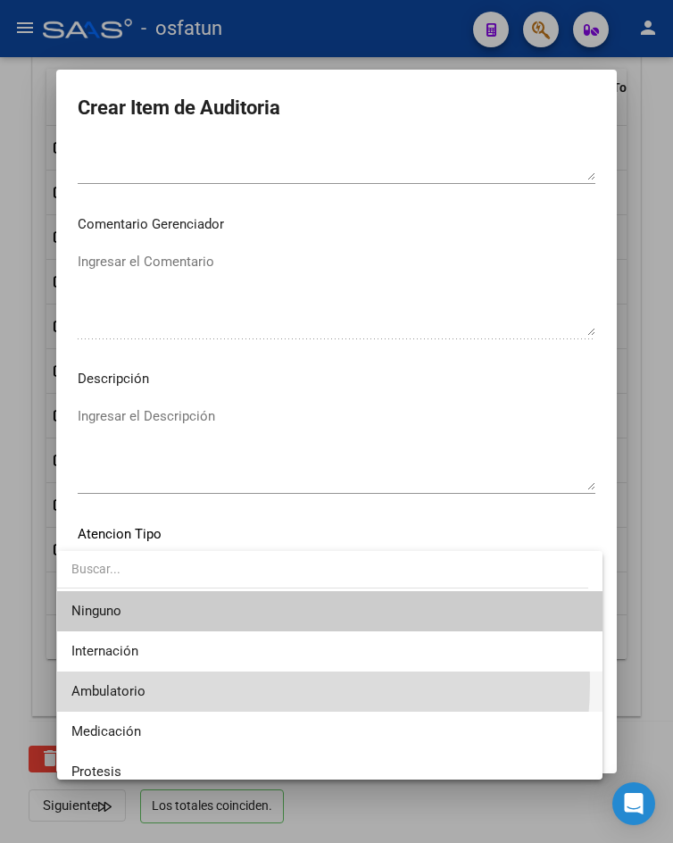
click at [195, 681] on span "Ambulatorio" at bounding box center [329, 691] width 516 height 40
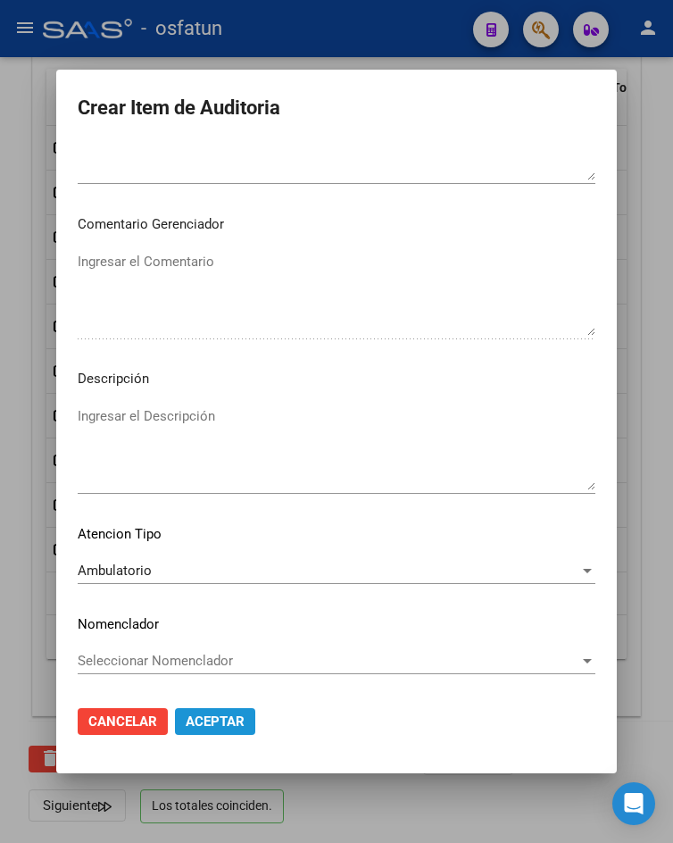
click at [234, 717] on span "Aceptar" at bounding box center [215, 721] width 59 height 16
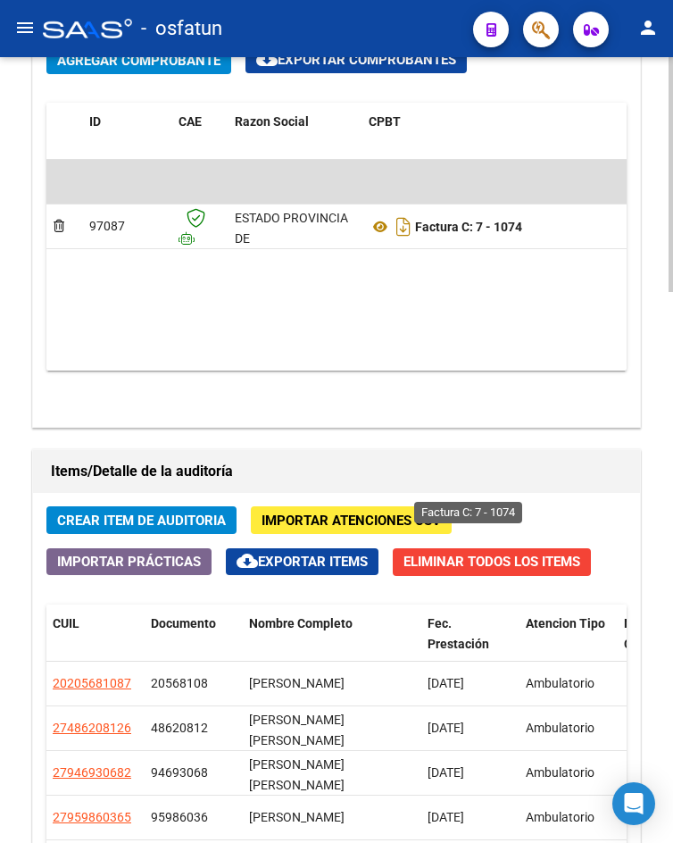
scroll to position [1840, 0]
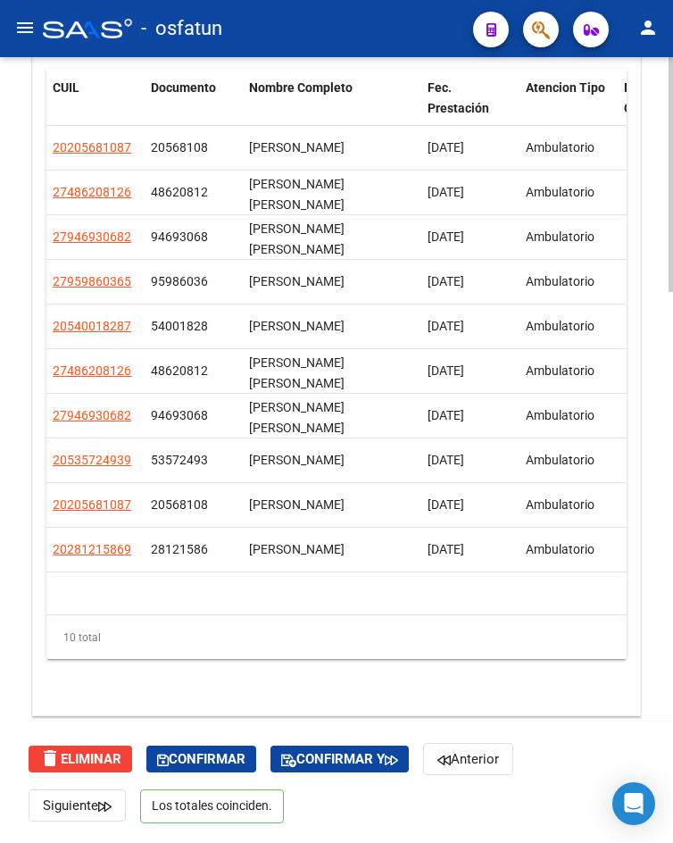
drag, startPoint x: 443, startPoint y: 599, endPoint x: 300, endPoint y: 615, distance: 143.7
click at [300, 615] on div "Id Gerenciador Monto Item Monto Aprobado Debitado Tot. Comentario OS Comentario…" at bounding box center [336, 364] width 580 height 591
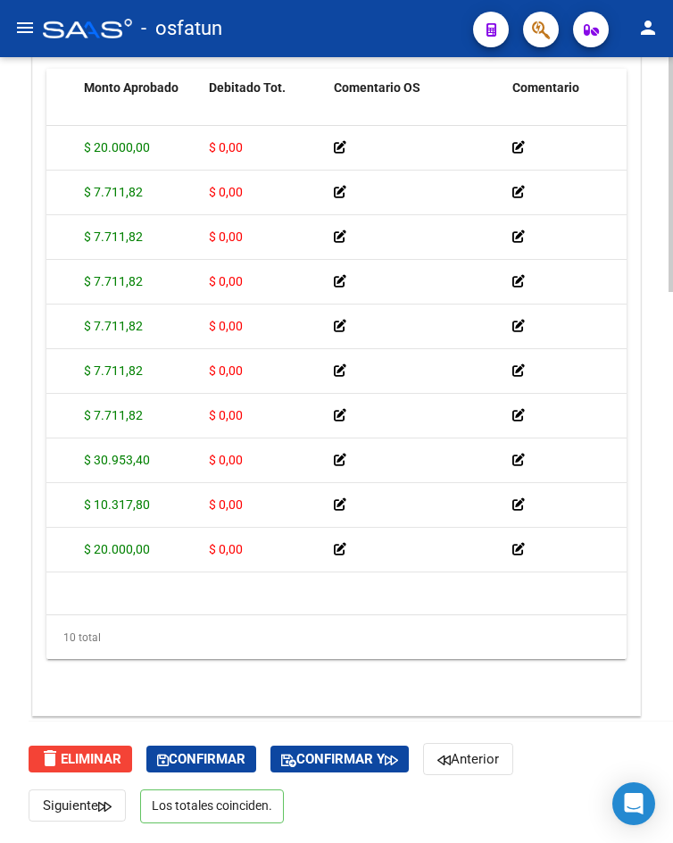
scroll to position [0, 0]
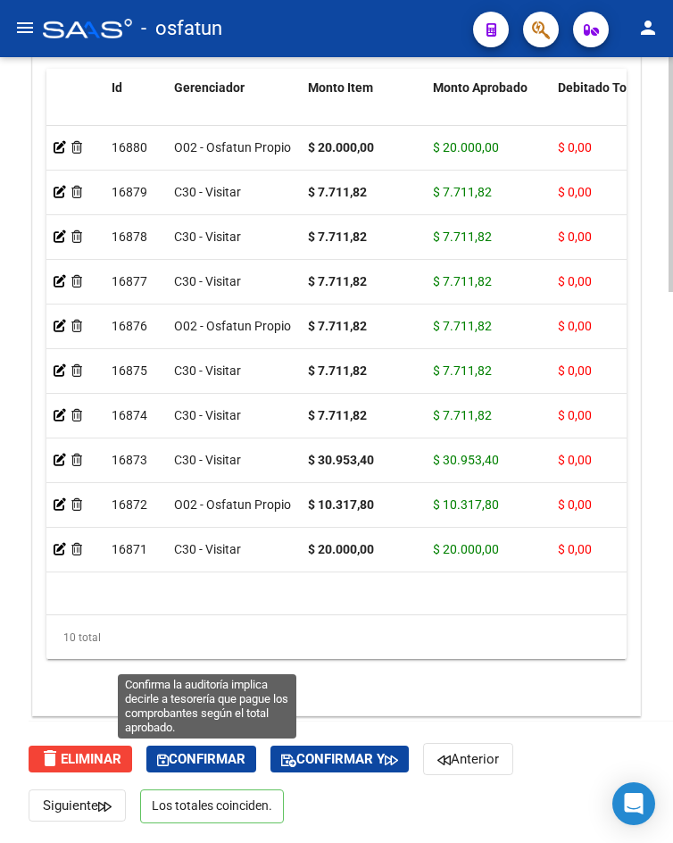
click at [217, 762] on span "Confirmar" at bounding box center [201, 759] width 88 height 16
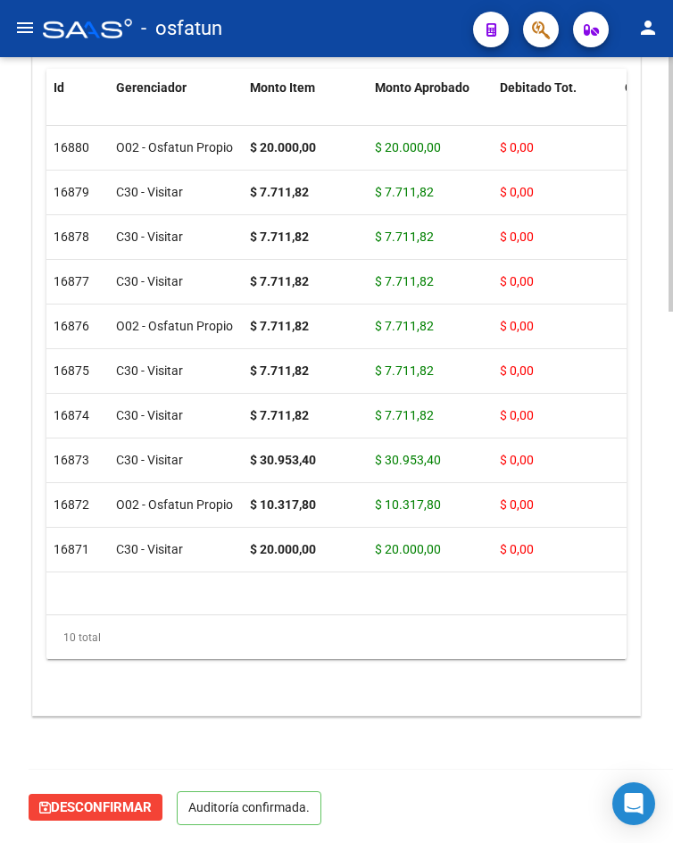
scroll to position [1640, 0]
type input "202510"
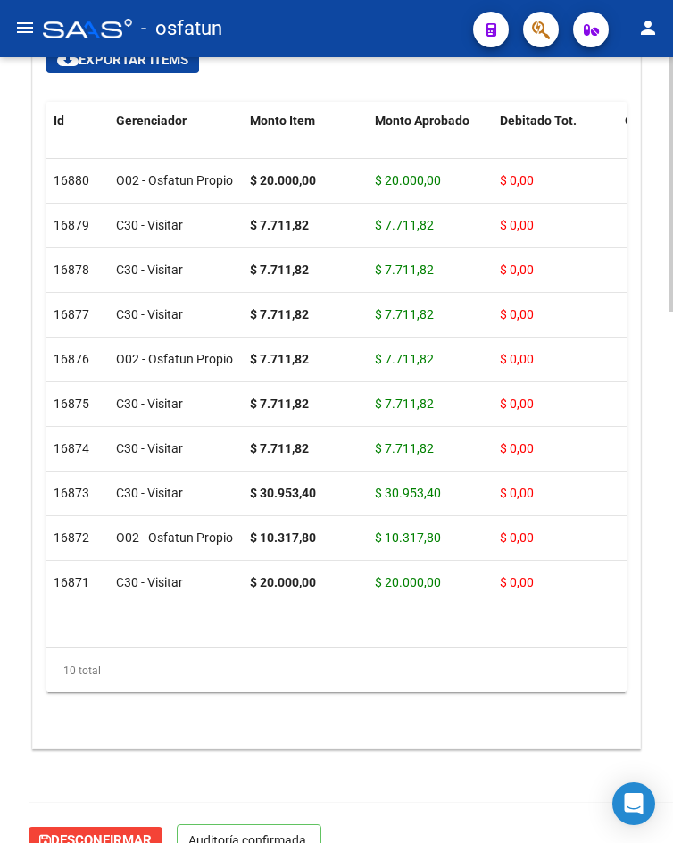
scroll to position [0, 0]
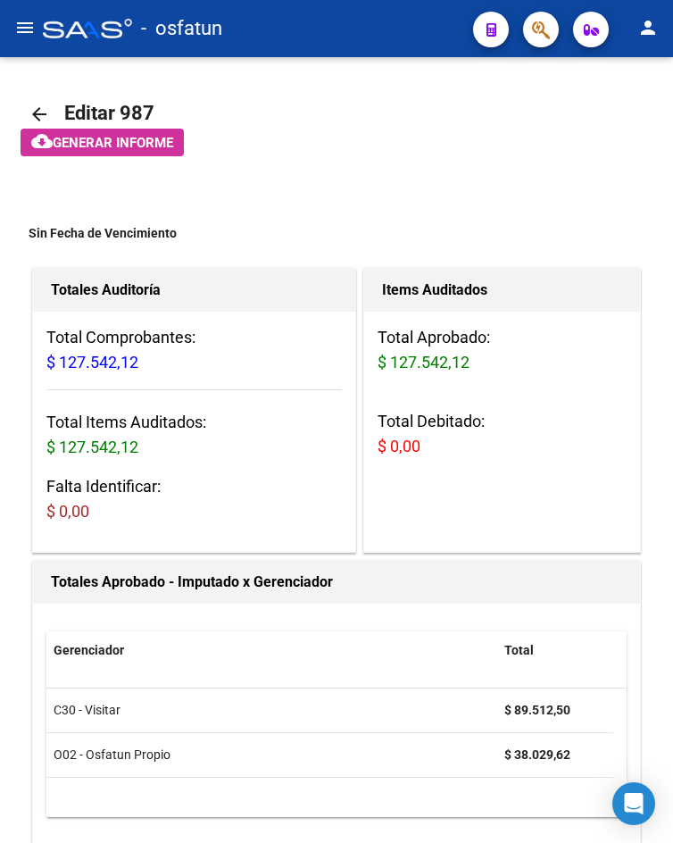
click at [23, 34] on mat-icon "menu" at bounding box center [24, 27] width 21 height 21
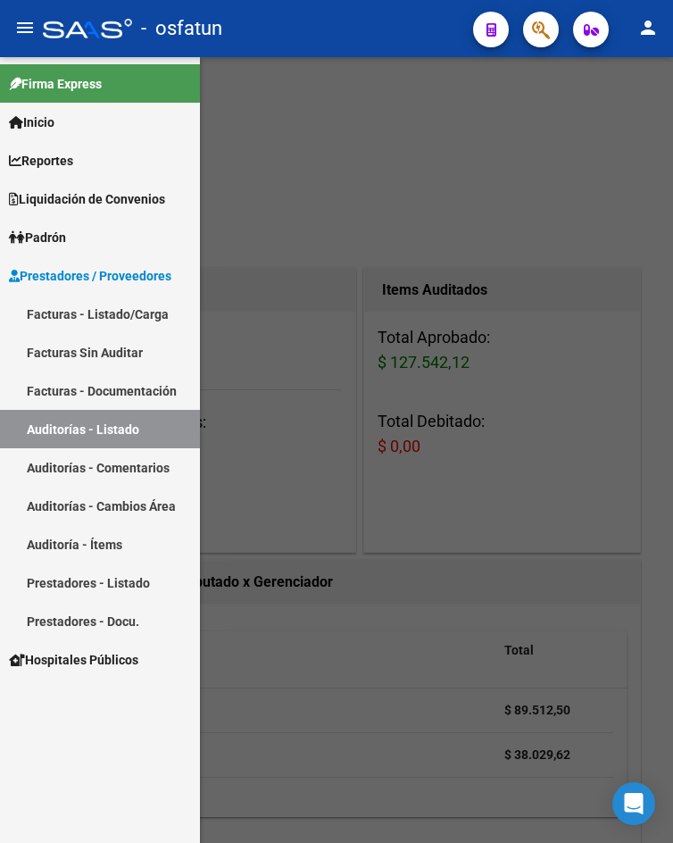
click at [77, 317] on link "Facturas - Listado/Carga" at bounding box center [100, 314] width 200 height 38
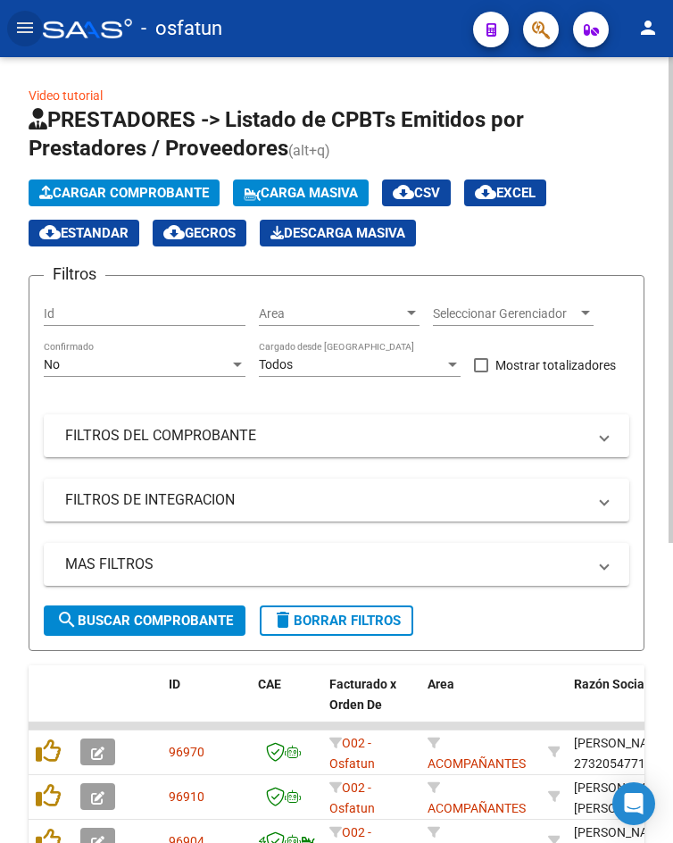
click at [126, 192] on span "Cargar Comprobante" at bounding box center [124, 193] width 170 height 16
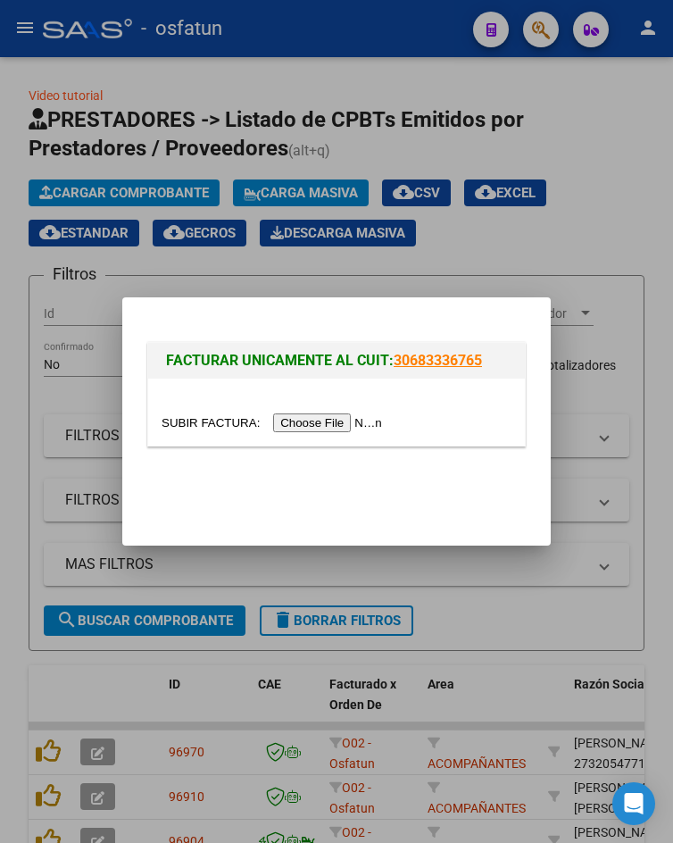
click at [336, 427] on input "file" at bounding box center [275, 422] width 226 height 19
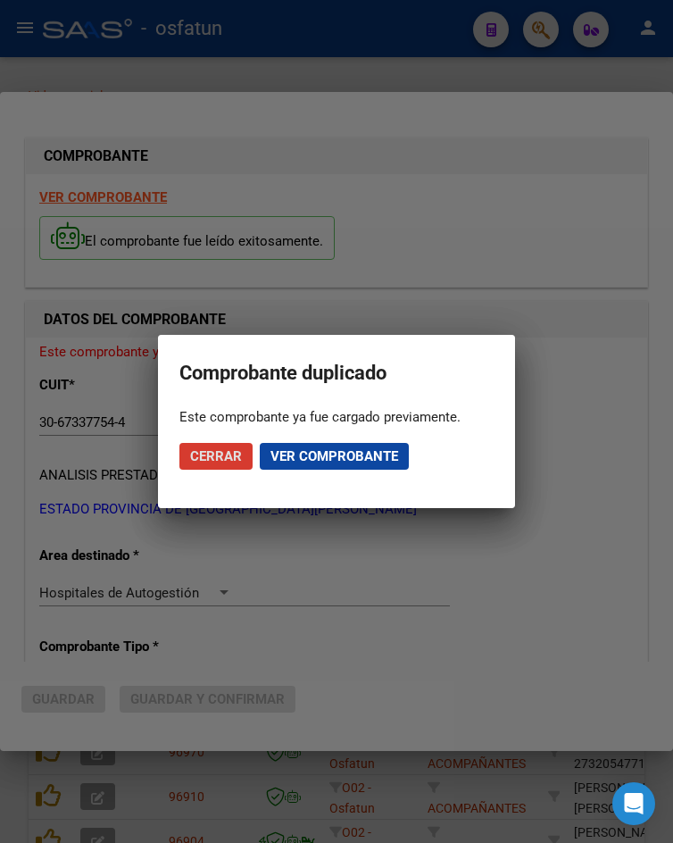
click at [229, 458] on span "Cerrar" at bounding box center [216, 456] width 52 height 16
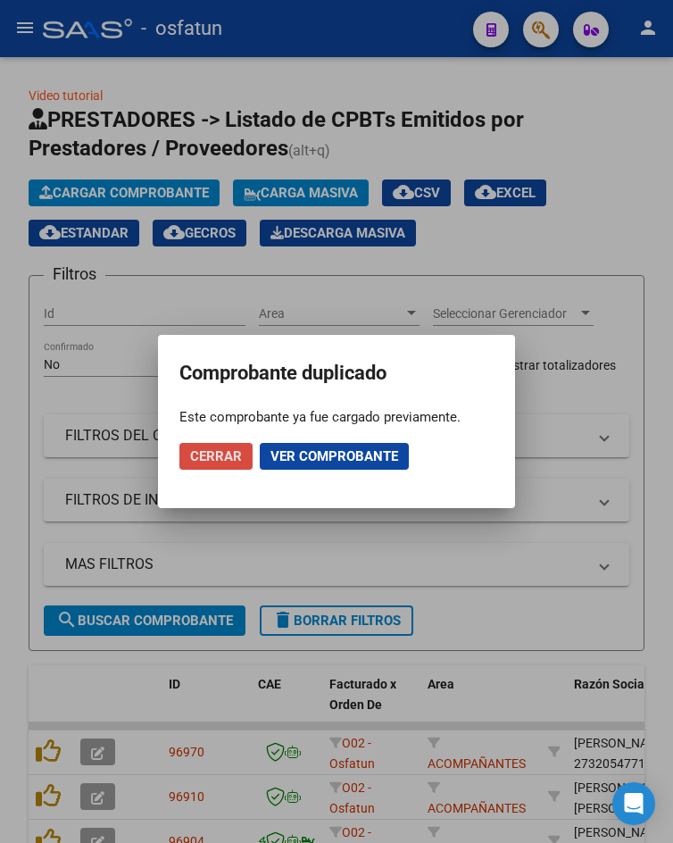
click at [229, 458] on span "Cerrar" at bounding box center [216, 456] width 52 height 16
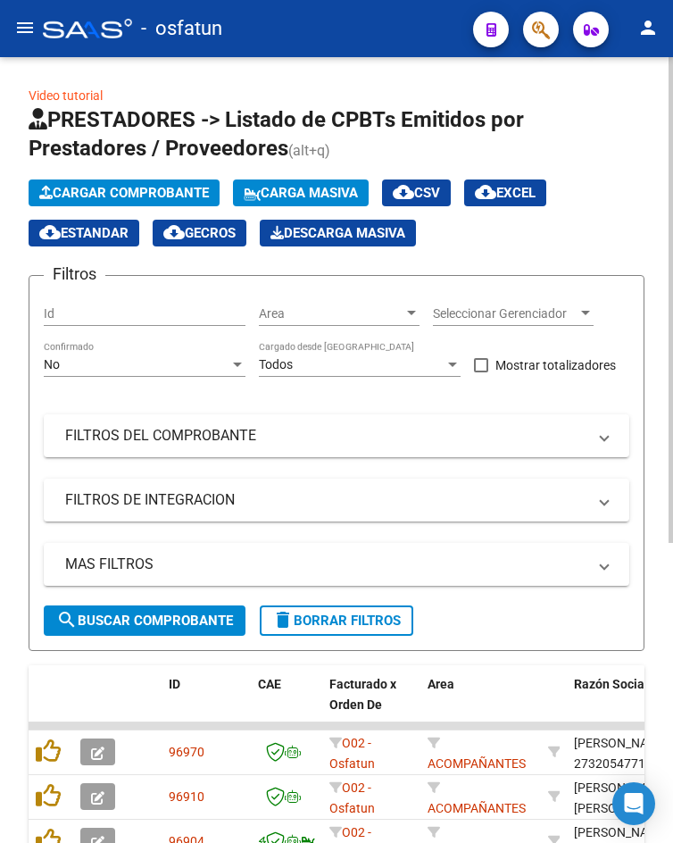
click at [138, 203] on button "Cargar Comprobante" at bounding box center [124, 192] width 191 height 27
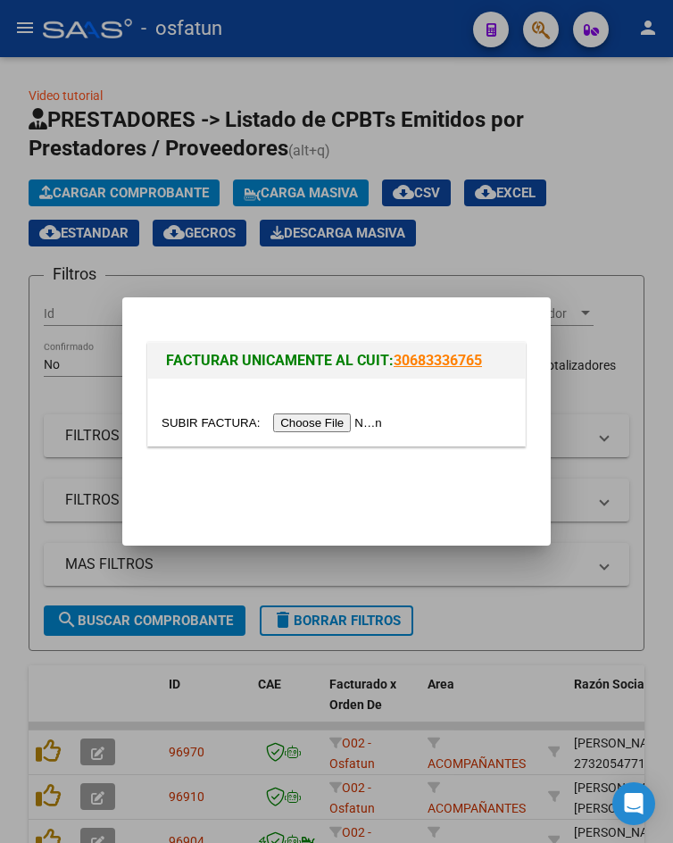
click at [311, 419] on input "file" at bounding box center [275, 422] width 226 height 19
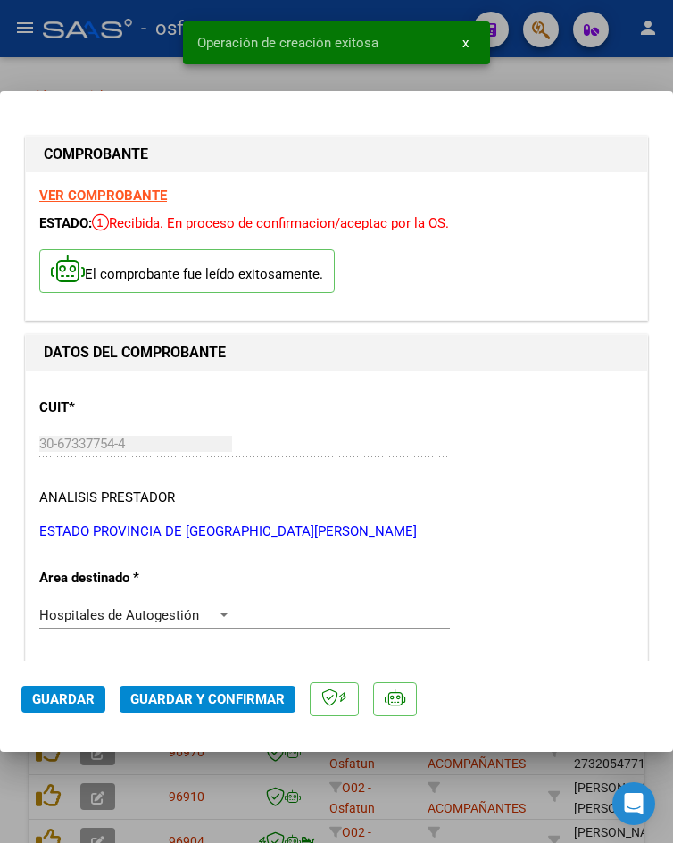
click at [245, 698] on span "Guardar y Confirmar" at bounding box center [207, 699] width 154 height 16
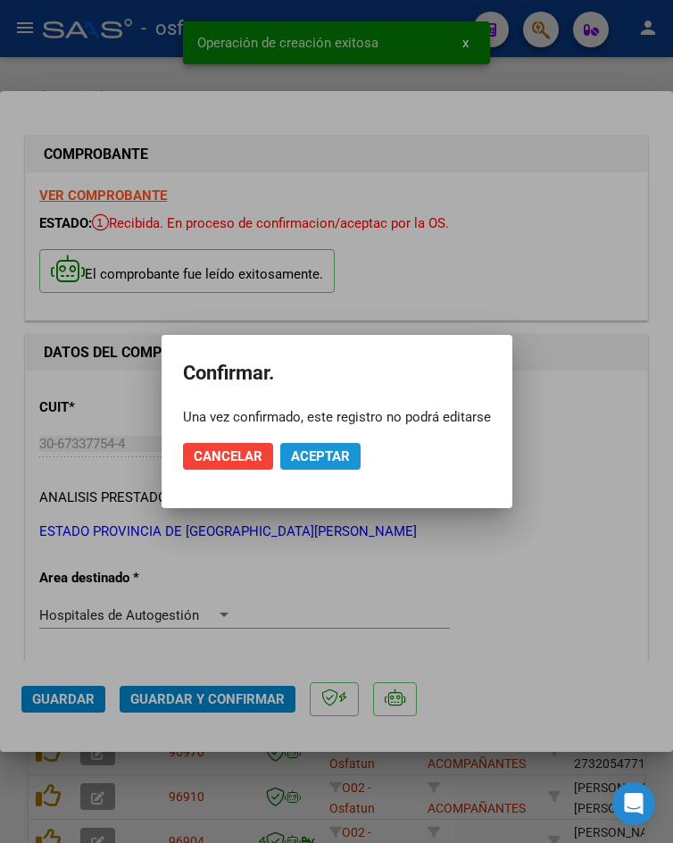
click at [351, 458] on button "Aceptar" at bounding box center [320, 456] width 80 height 27
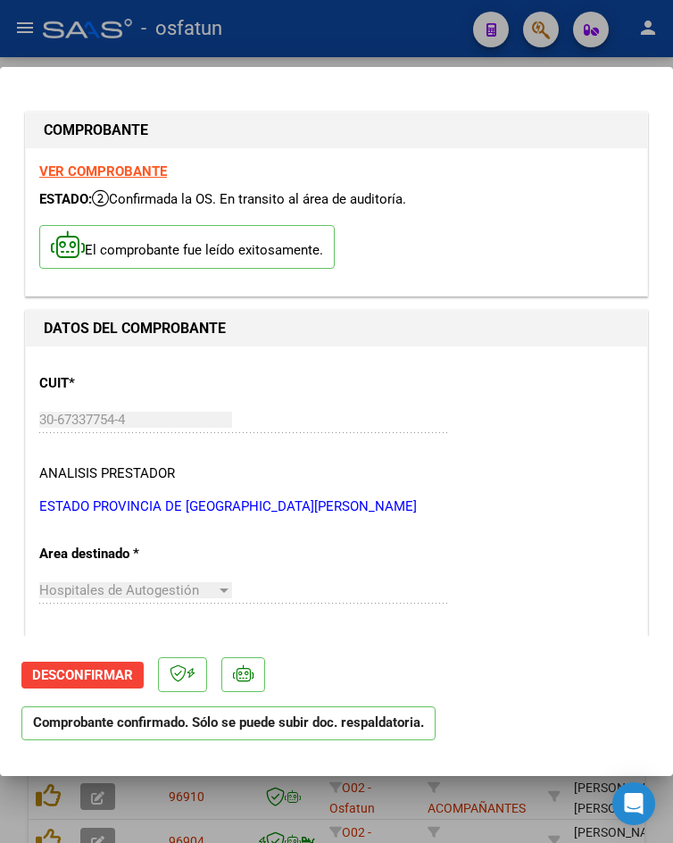
click at [96, 54] on div at bounding box center [336, 421] width 673 height 843
type input "$ 0,00"
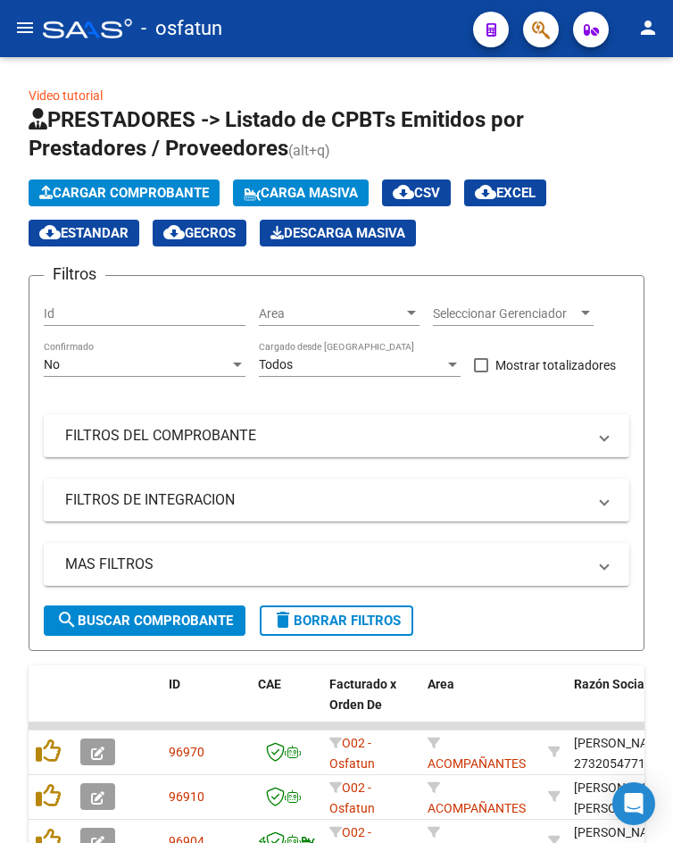
click at [25, 34] on mat-icon "menu" at bounding box center [24, 27] width 21 height 21
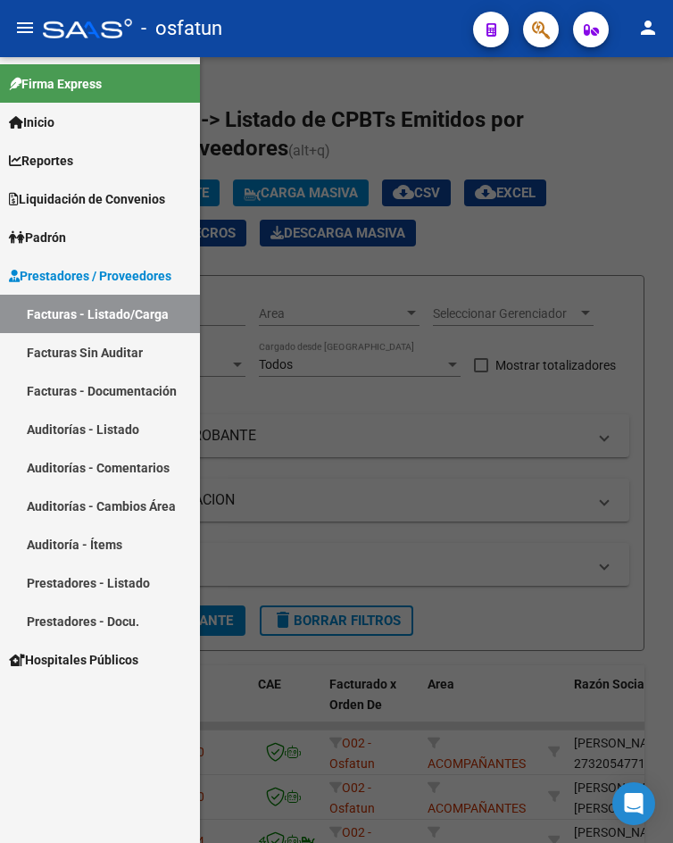
click at [124, 395] on link "Facturas - Documentación" at bounding box center [100, 390] width 200 height 38
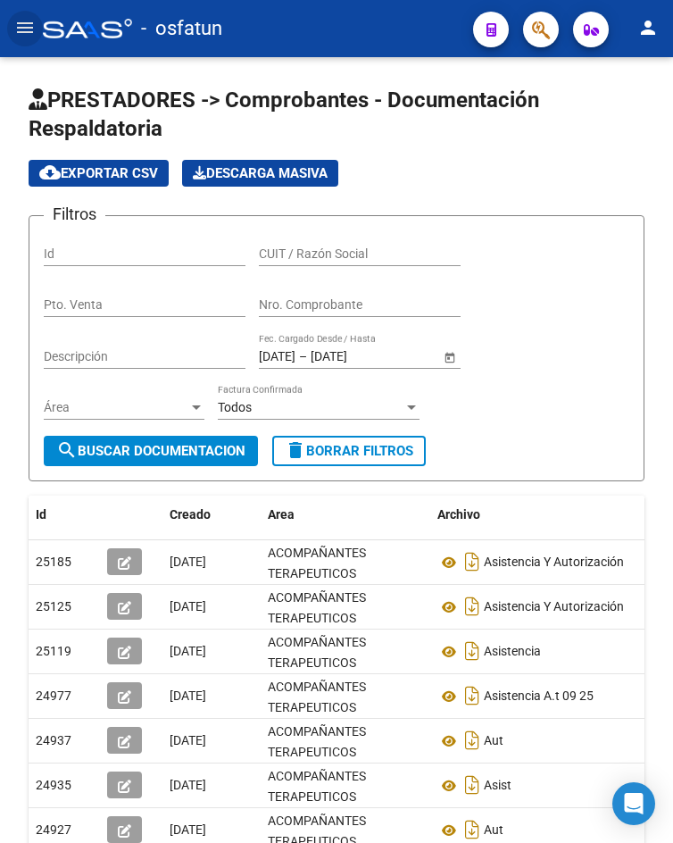
click at [14, 32] on mat-icon "menu" at bounding box center [24, 27] width 21 height 21
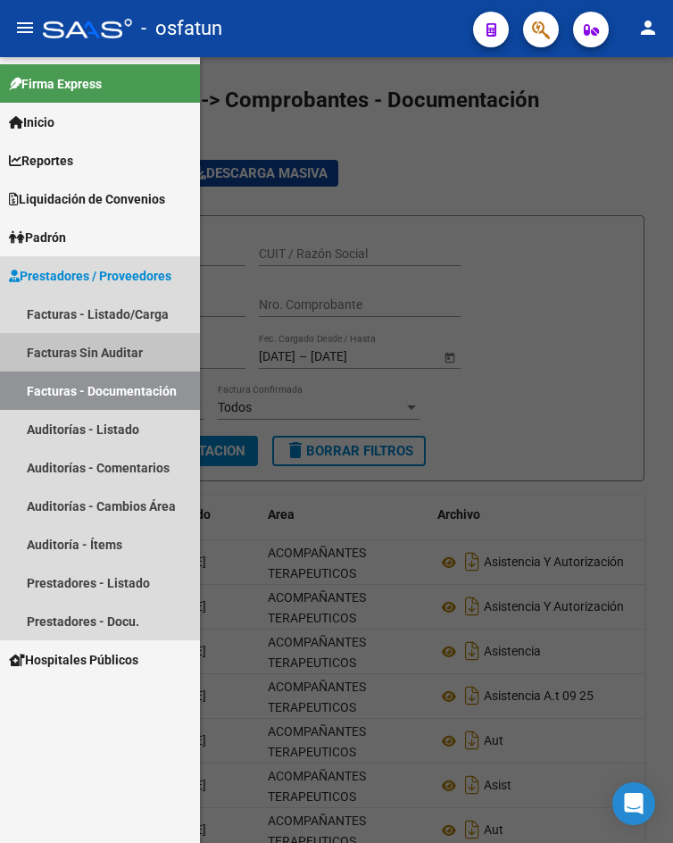
click at [94, 338] on link "Facturas Sin Auditar" at bounding box center [100, 352] width 200 height 38
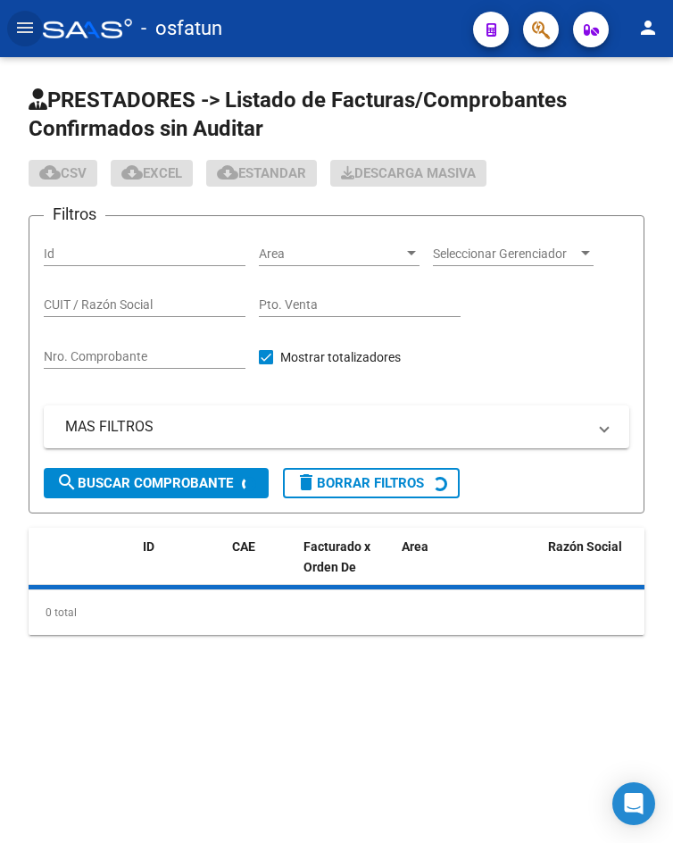
click at [34, 27] on mat-icon "menu" at bounding box center [24, 27] width 21 height 21
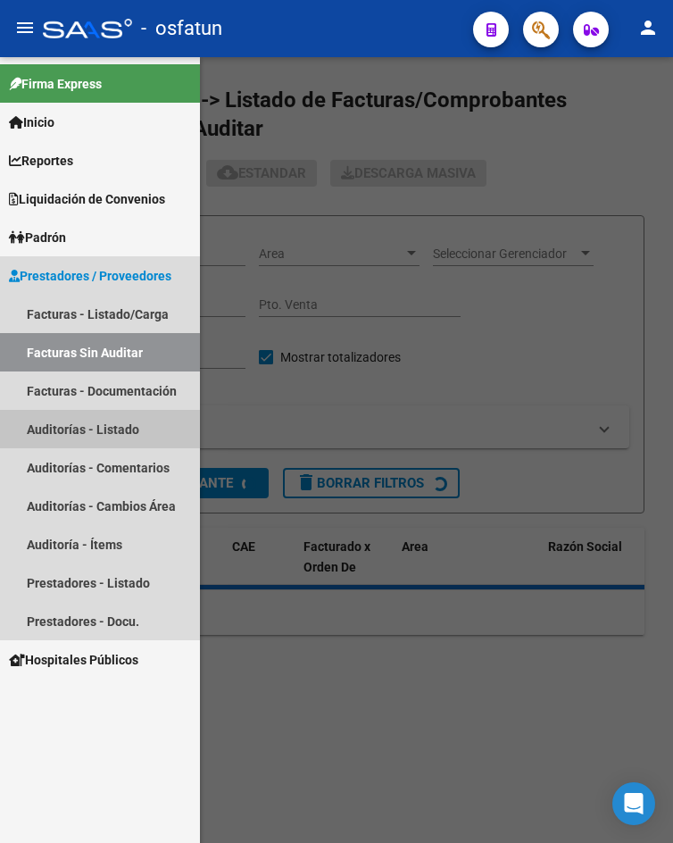
click at [129, 435] on link "Auditorías - Listado" at bounding box center [100, 429] width 200 height 38
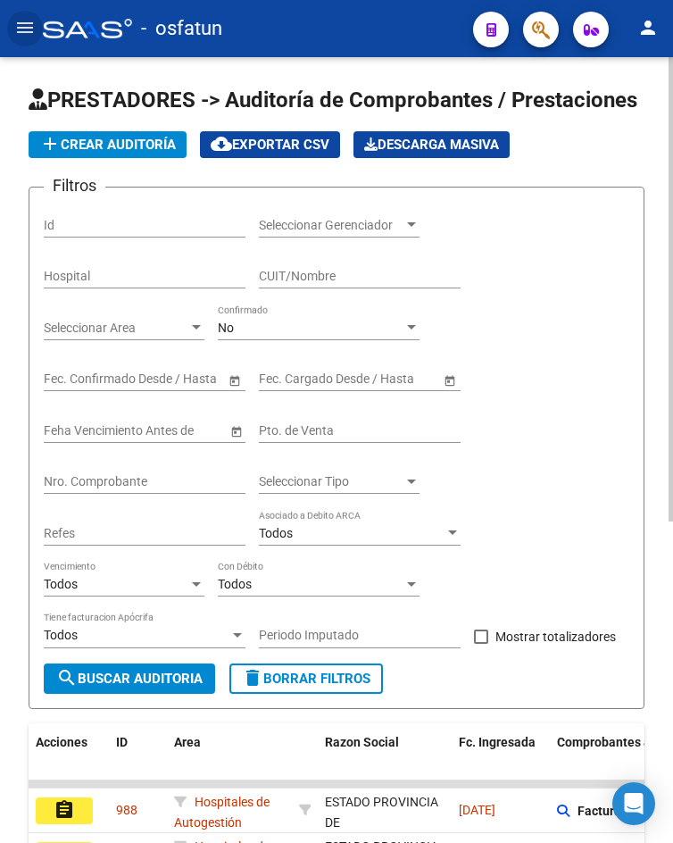
click at [131, 157] on button "add Crear Auditoría" at bounding box center [108, 144] width 158 height 27
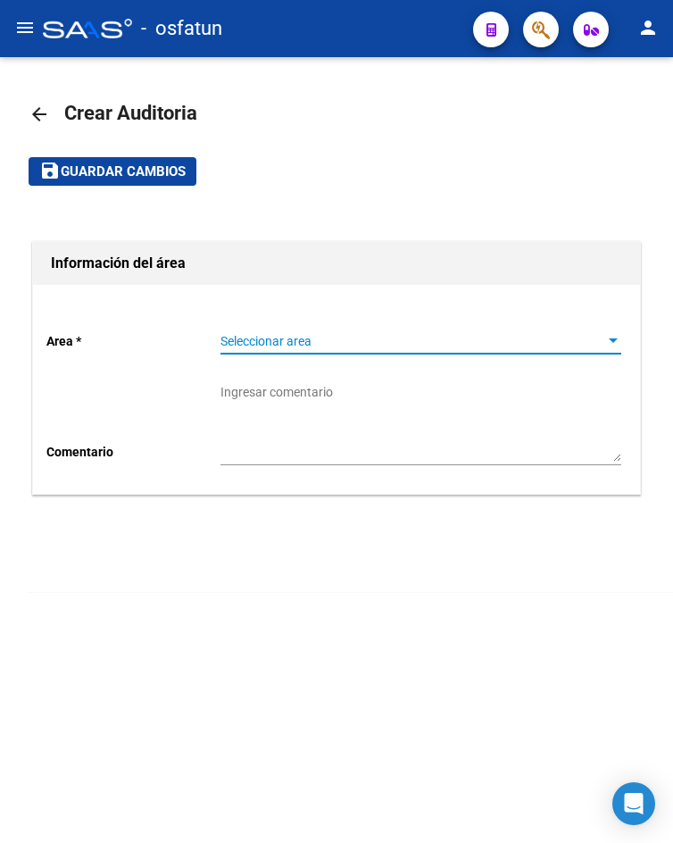
click at [266, 345] on span "Seleccionar area" at bounding box center [412, 341] width 385 height 15
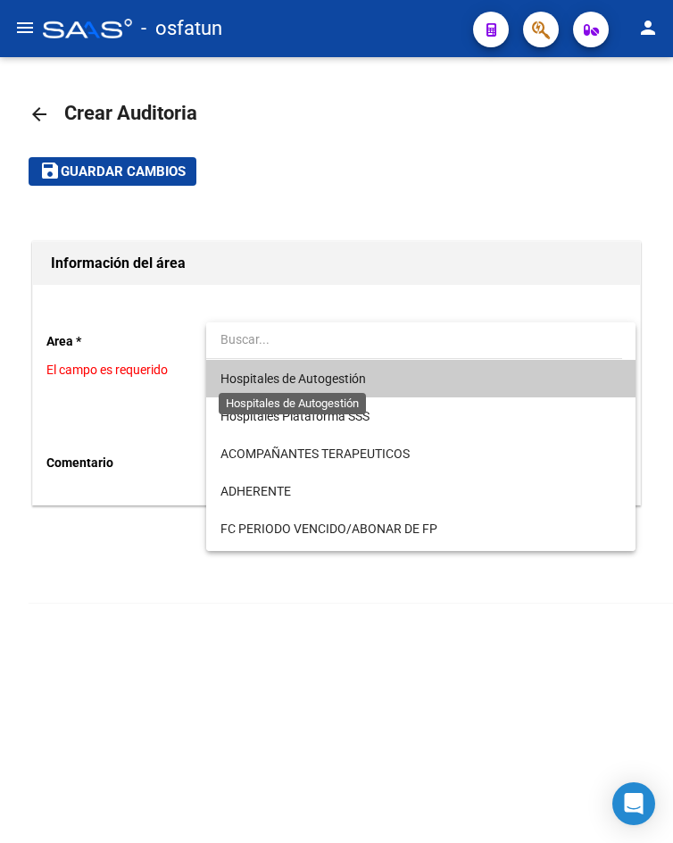
click at [275, 379] on span "Hospitales de Autogestión" at bounding box center [292, 378] width 145 height 14
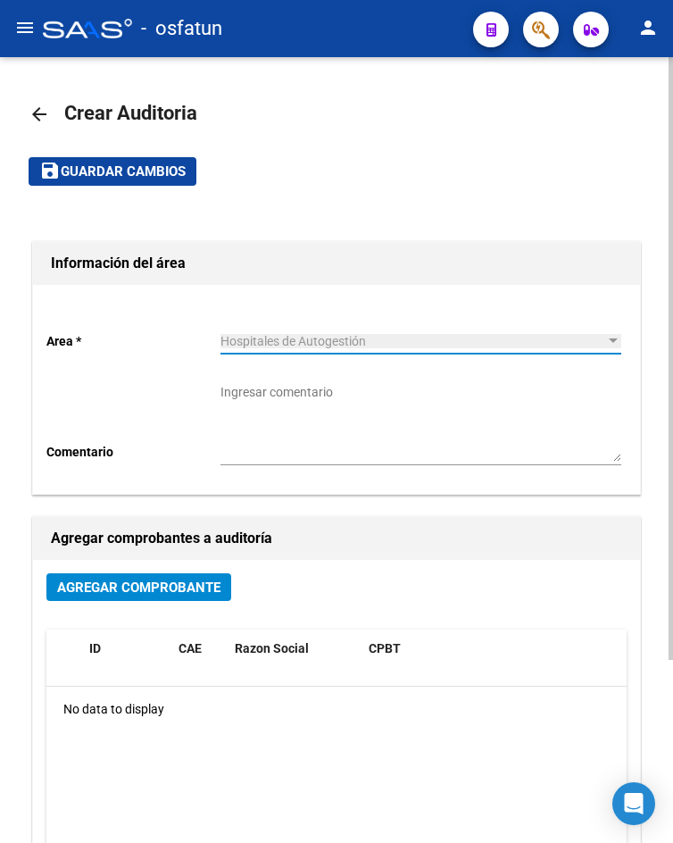
click at [201, 599] on button "Agregar Comprobante" at bounding box center [138, 587] width 185 height 28
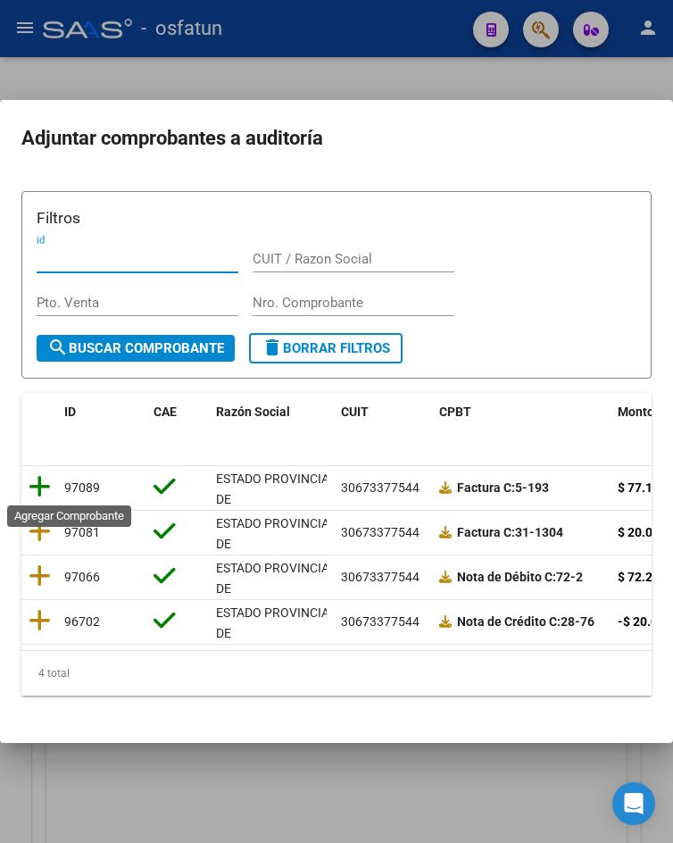
click at [37, 491] on icon at bounding box center [40, 486] width 22 height 25
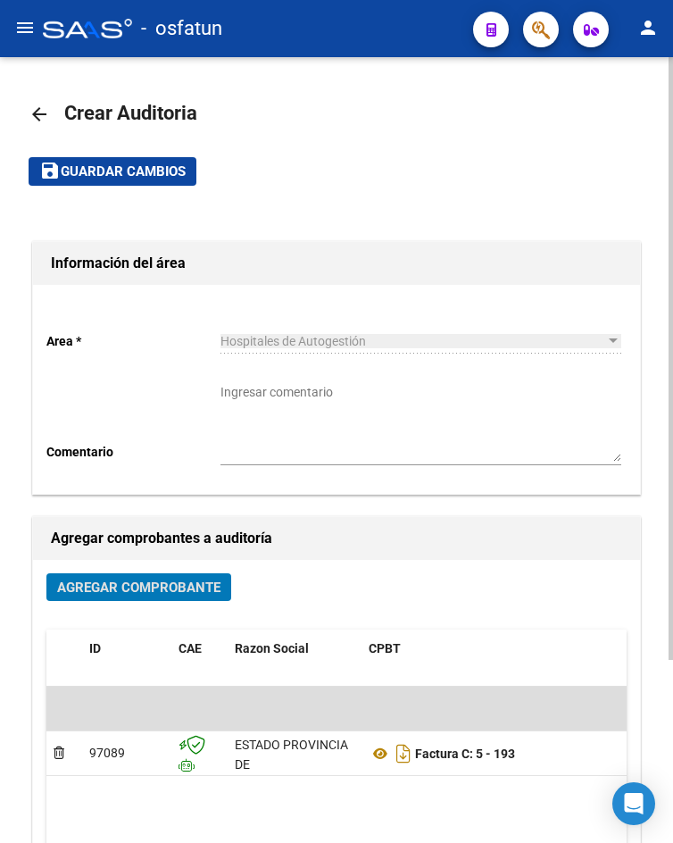
click at [128, 173] on span "Guardar cambios" at bounding box center [123, 172] width 125 height 16
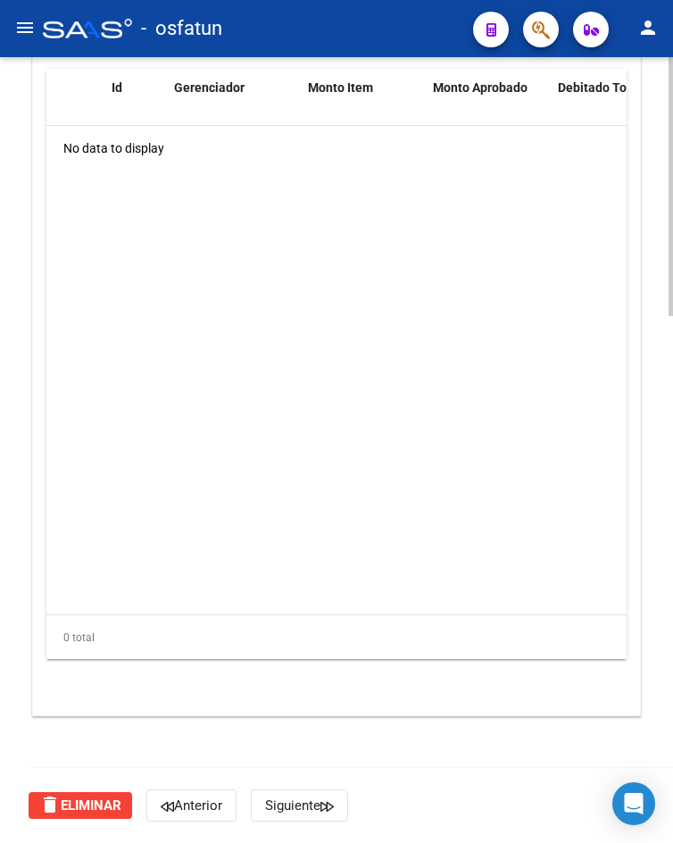
scroll to position [1060, 0]
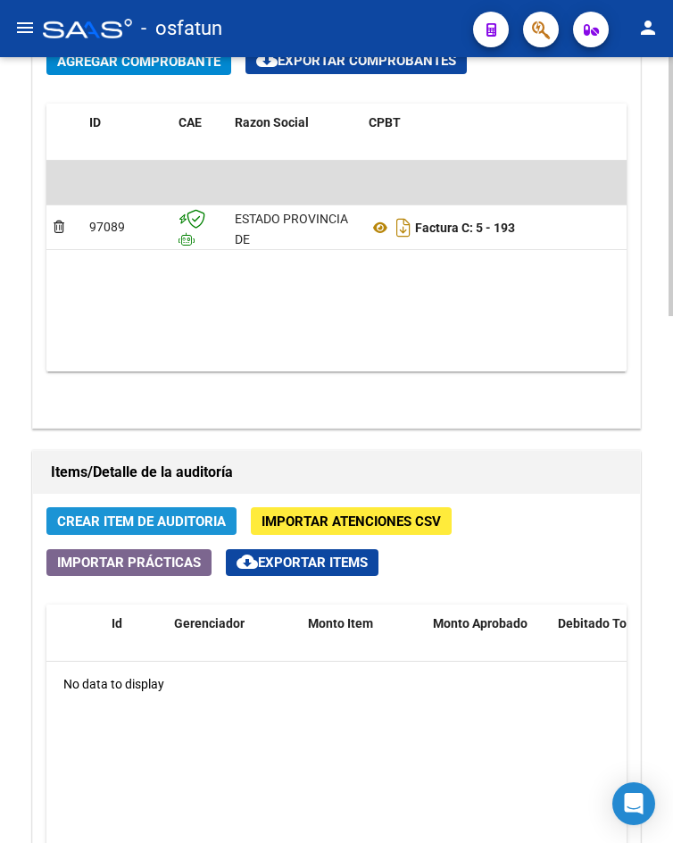
click at [145, 518] on span "Crear Item de Auditoria" at bounding box center [141, 521] width 169 height 16
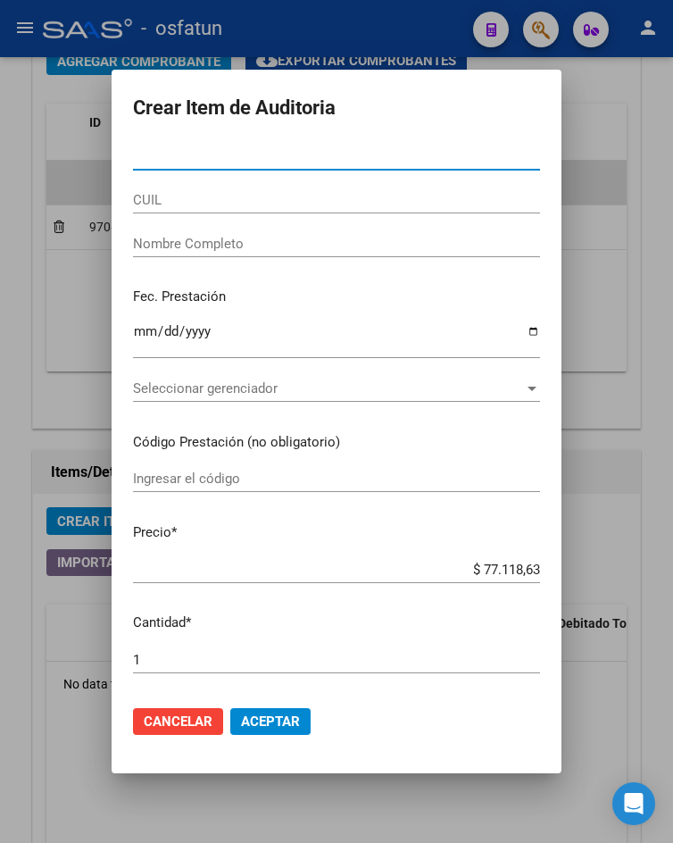
click at [137, 152] on input "Nro Documento" at bounding box center [336, 156] width 407 height 16
paste input "56990854"
type input "56990854"
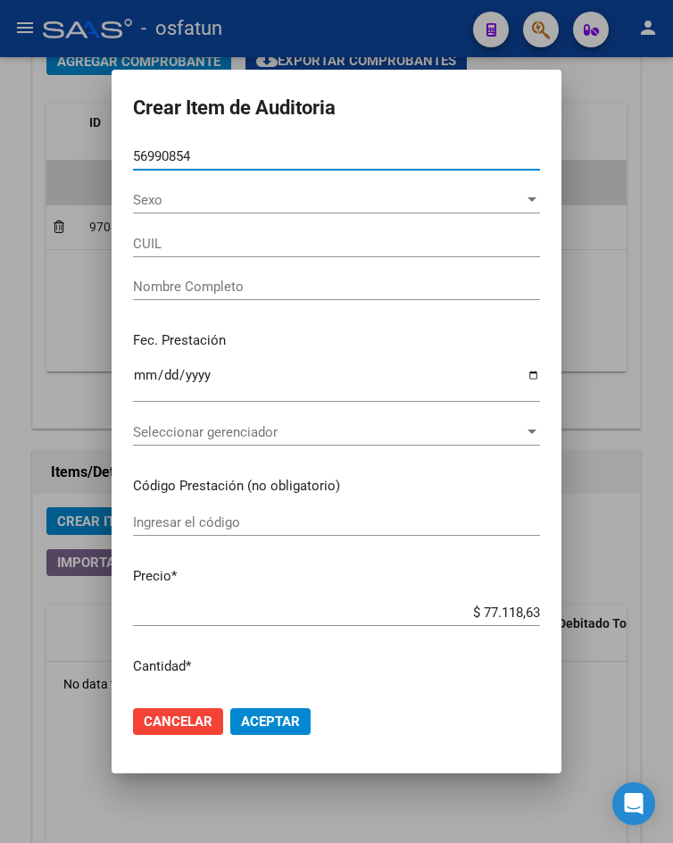
type input "27569908545"
type input "BUSTOS MORALES ZOE IRMA"
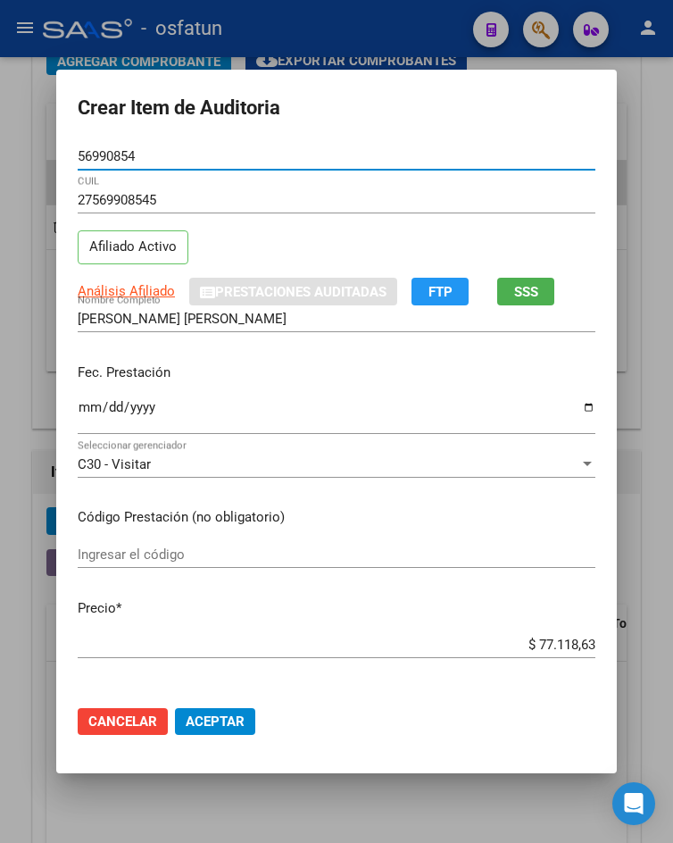
type input "56990854"
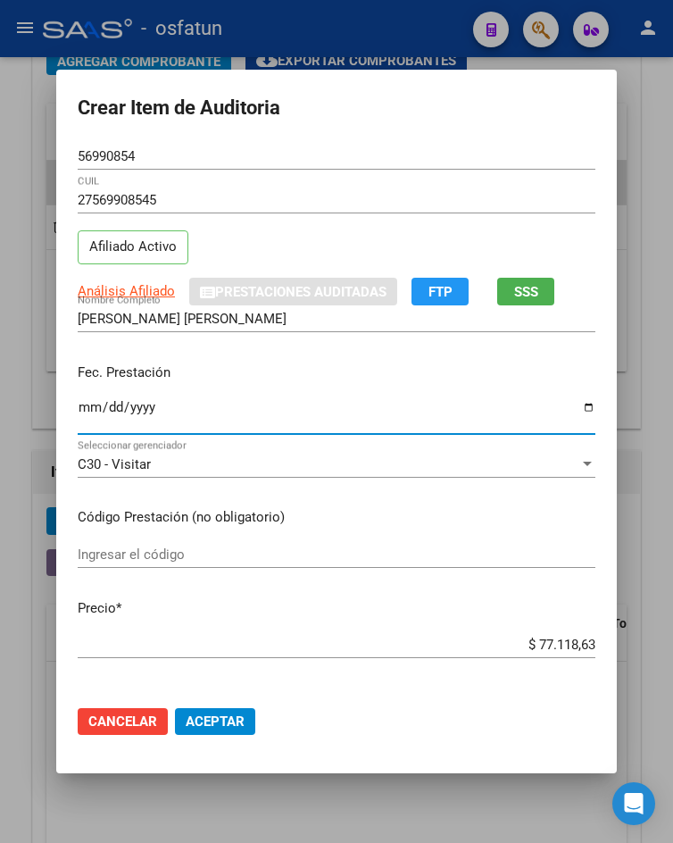
click at [83, 416] on input "Ingresar la fecha" at bounding box center [337, 414] width 518 height 29
type input "2025-09-16"
click at [120, 551] on input "Ingresar el código" at bounding box center [337, 554] width 518 height 16
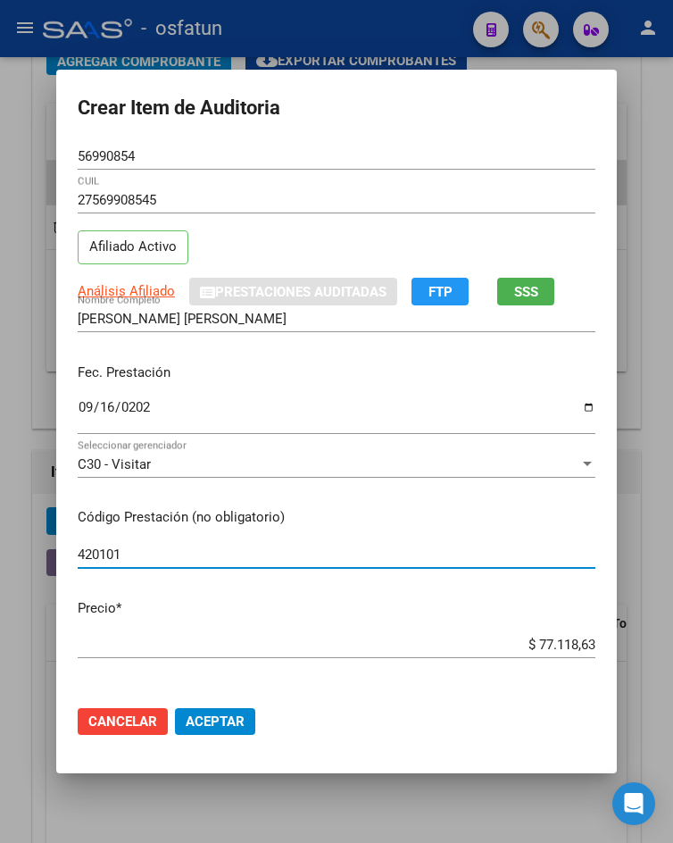
type input "420101"
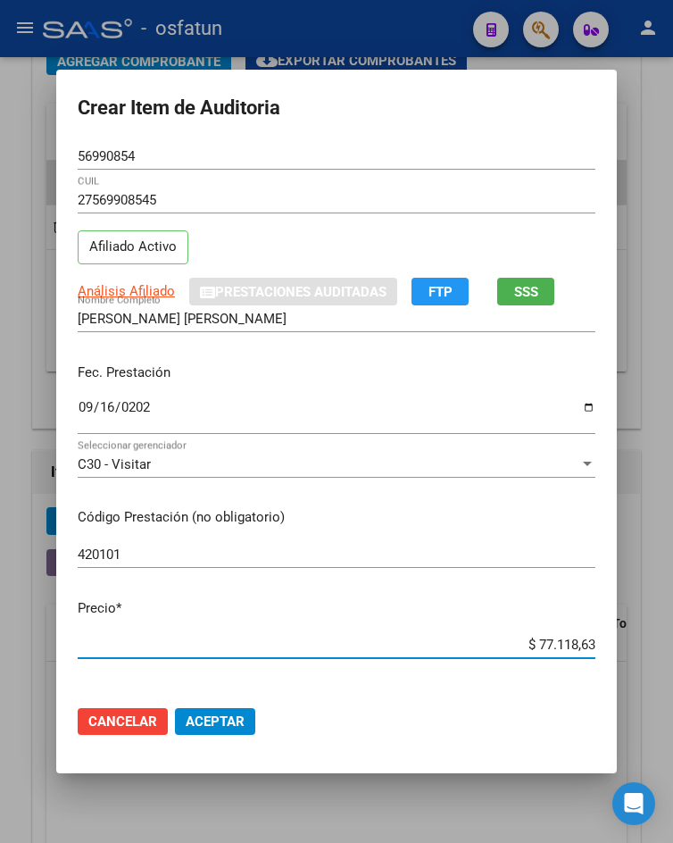
drag, startPoint x: 526, startPoint y: 641, endPoint x: 630, endPoint y: 645, distance: 104.5
click at [630, 645] on div "Crear Item de Auditoria 56990854 Nro Documento 27569908545 CUIL Afiliado Activo…" at bounding box center [336, 421] width 673 height 843
click at [630, 645] on div at bounding box center [336, 421] width 673 height 843
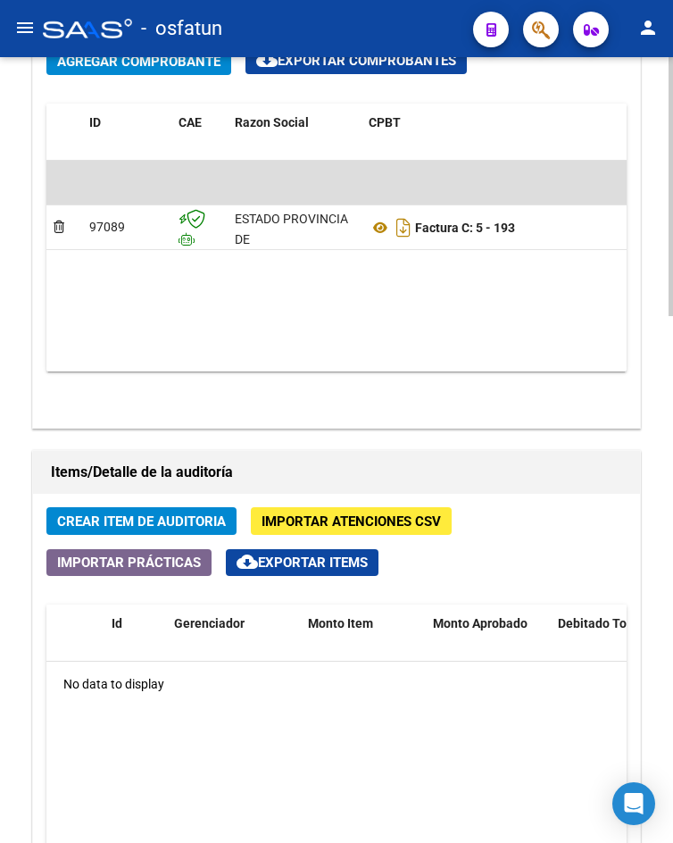
click at [180, 530] on button "Crear Item de Auditoria" at bounding box center [141, 521] width 190 height 28
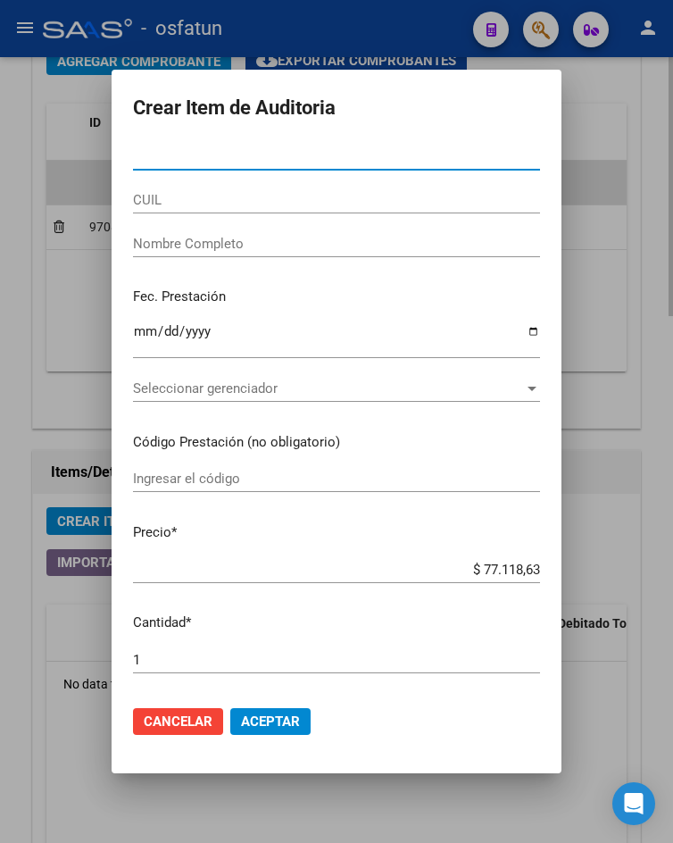
paste input "56990854"
type input "56990854"
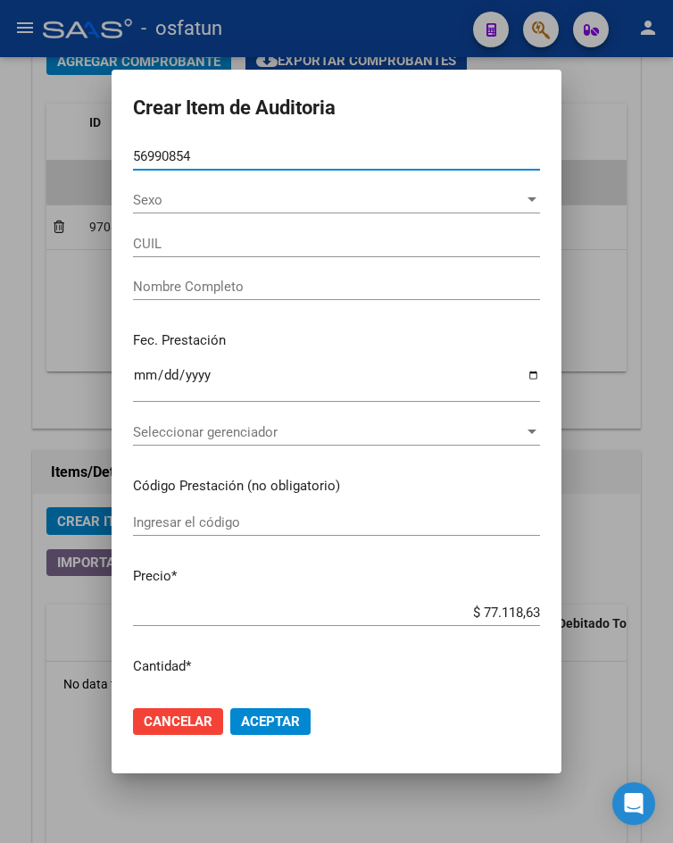
type input "27569908545"
type input "BUSTOS MORALES ZOE IRMA"
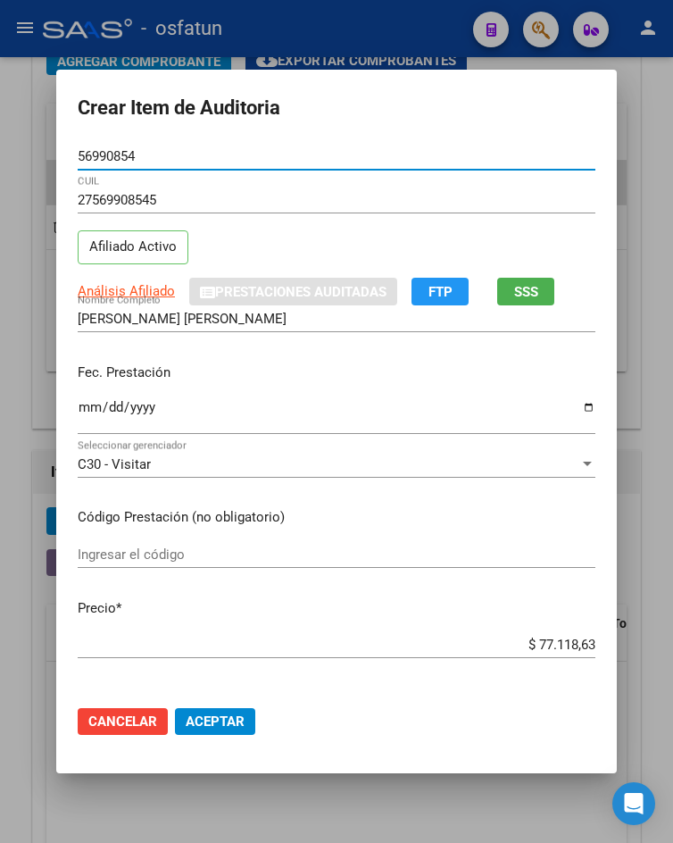
type input "56990854"
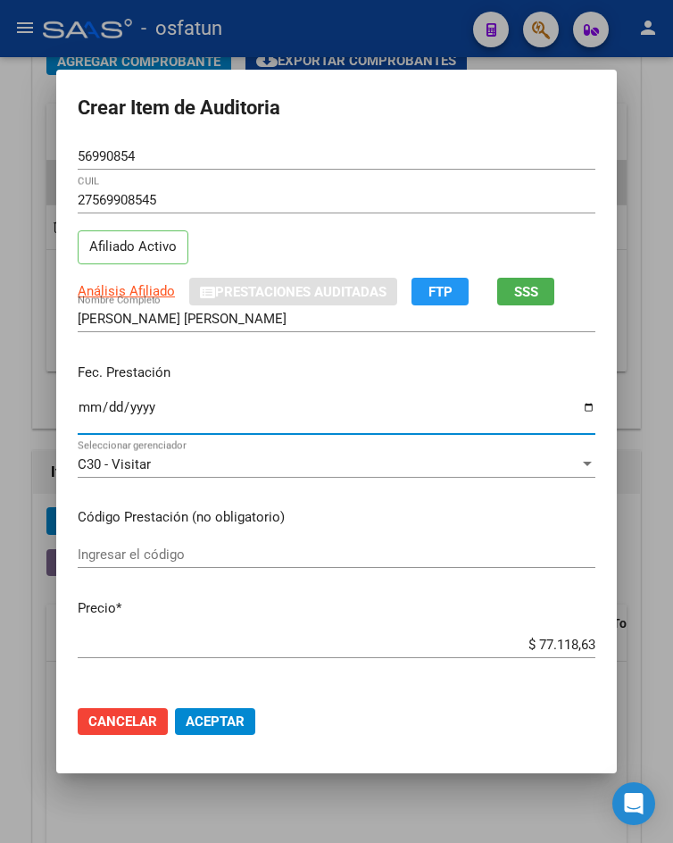
click at [85, 406] on input "Ingresar la fecha" at bounding box center [337, 414] width 518 height 29
type input "2025-09-16"
click at [107, 561] on input "Ingresar el código" at bounding box center [337, 554] width 518 height 16
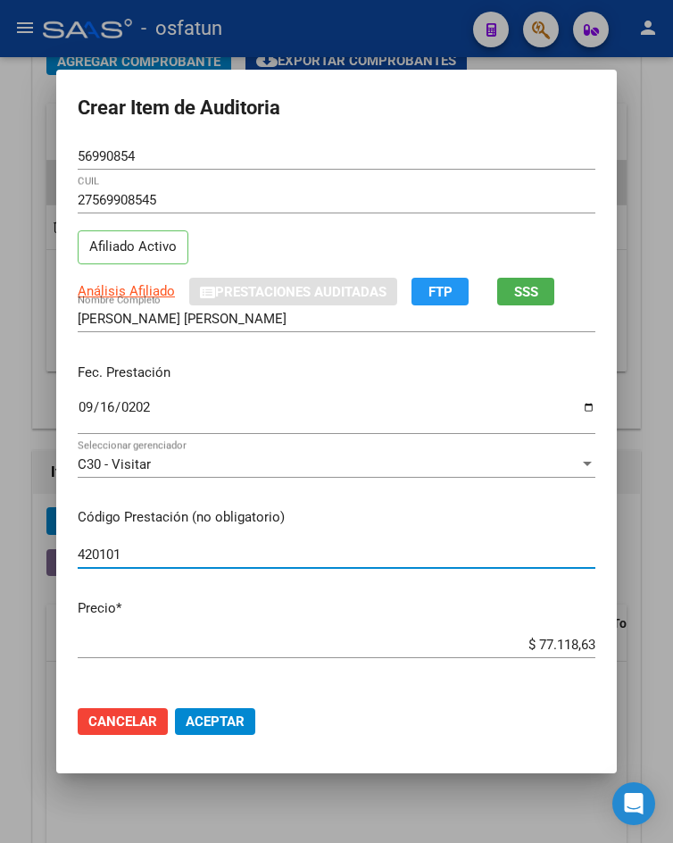
type input "420101"
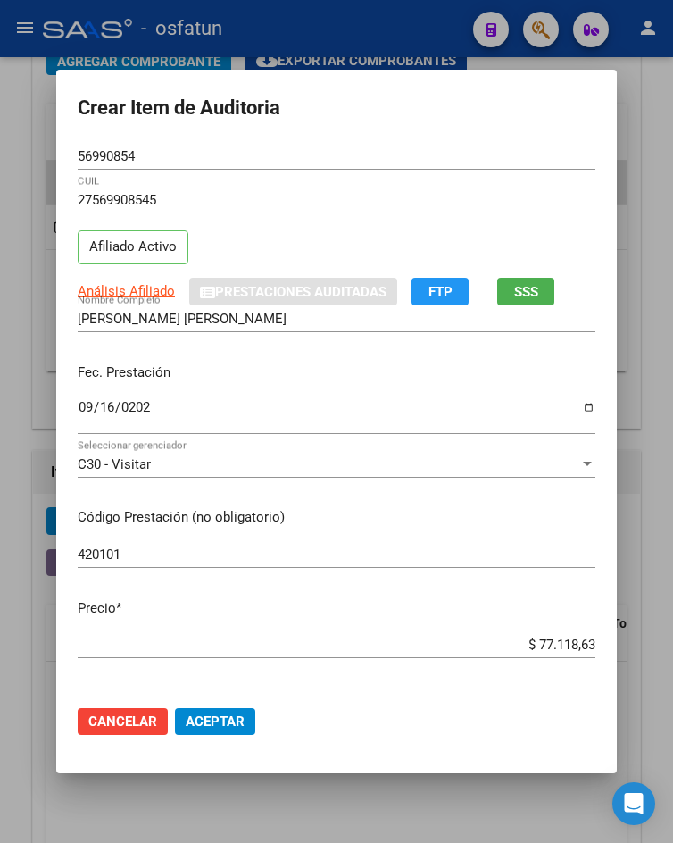
drag, startPoint x: 535, startPoint y: 635, endPoint x: 593, endPoint y: 635, distance: 58.0
click at [593, 635] on mat-dialog-content "56990854 Nro Documento 27569908545 CUIL Afiliado Activo Análisis Afiliado Prest…" at bounding box center [336, 417] width 561 height 548
click at [528, 647] on input "$ 77.118,63" at bounding box center [337, 644] width 518 height 16
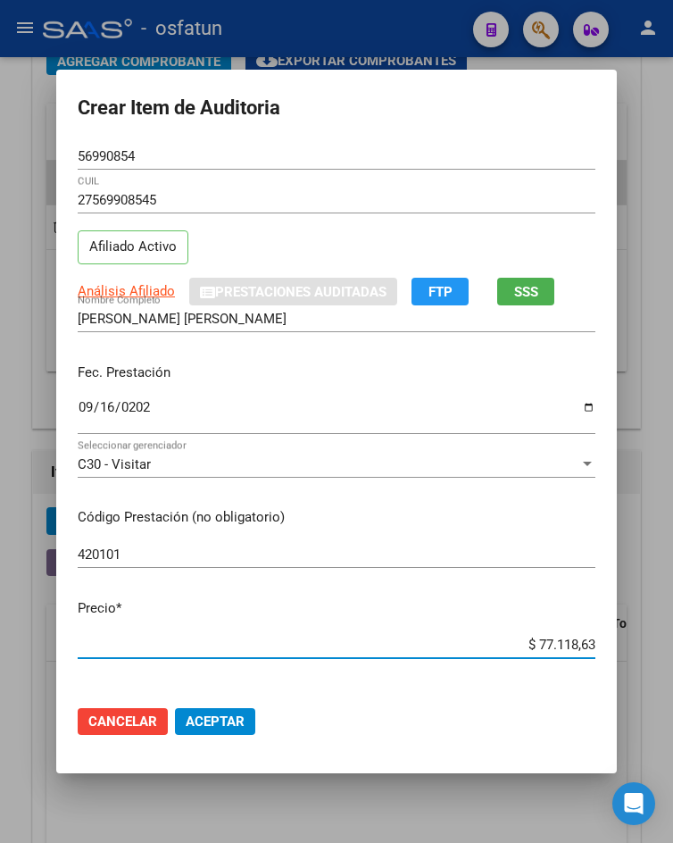
drag, startPoint x: 519, startPoint y: 647, endPoint x: 594, endPoint y: 657, distance: 75.6
click at [594, 657] on mat-dialog-content "56990854 Nro Documento 27569908545 CUIL Afiliado Activo Análisis Afiliado Prest…" at bounding box center [336, 417] width 561 height 548
type input "$ 0,02"
type input "$ 0,20"
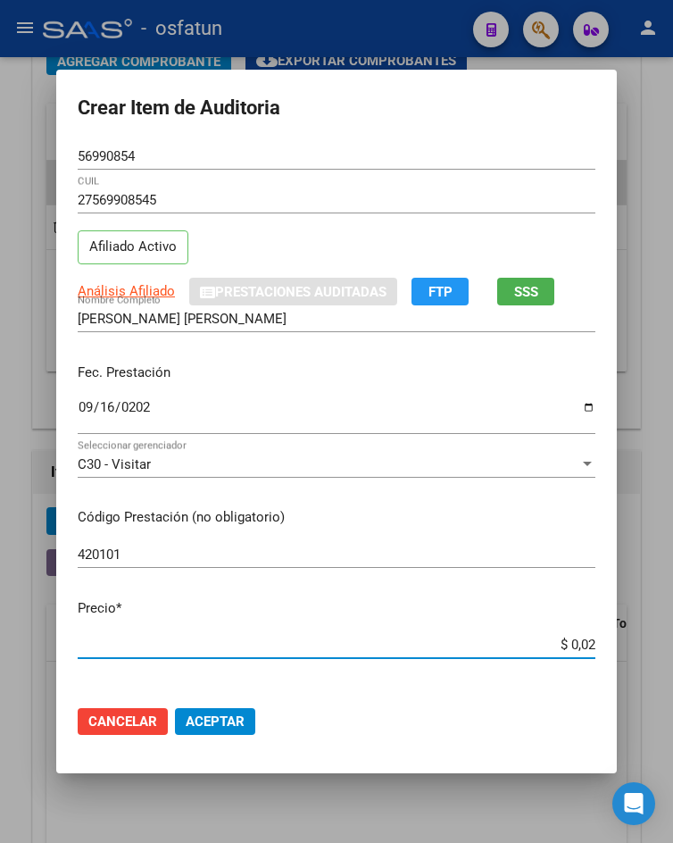
type input "$ 0,20"
type input "$ 2,00"
type input "$ 20,00"
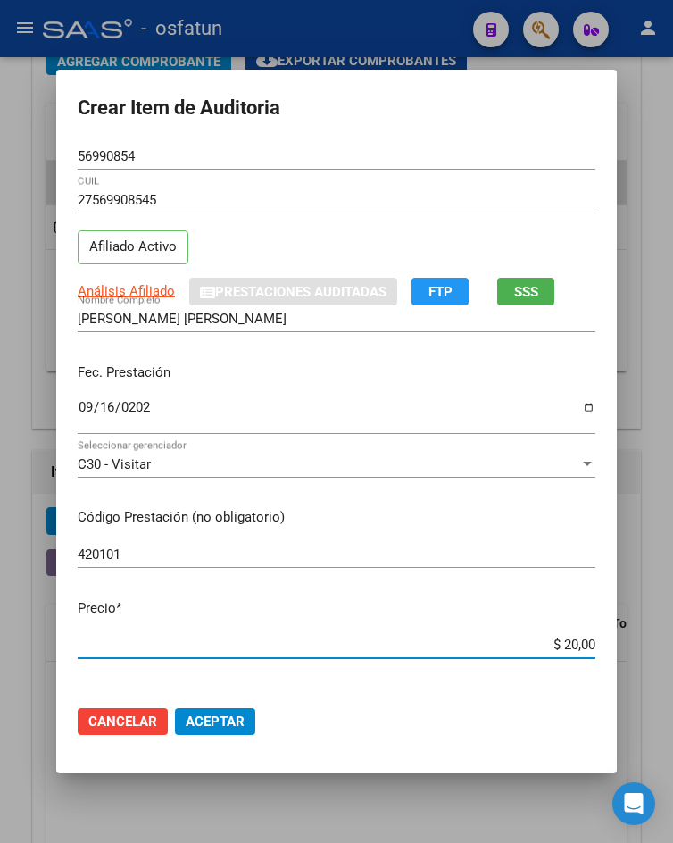
type input "$ 200,00"
type input "$ 2.000,00"
type input "$ 20.000,00"
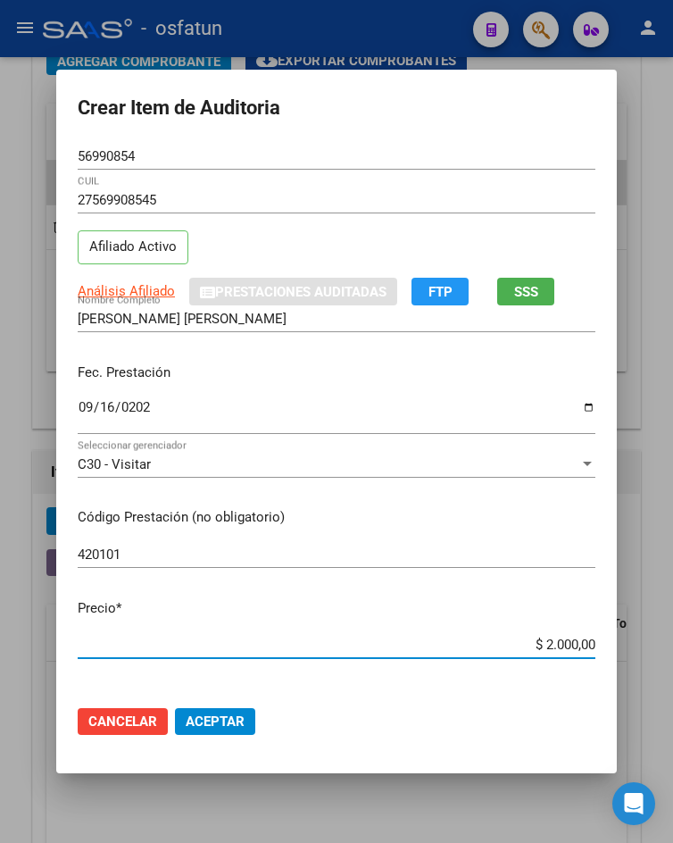
type input "$ 20.000,00"
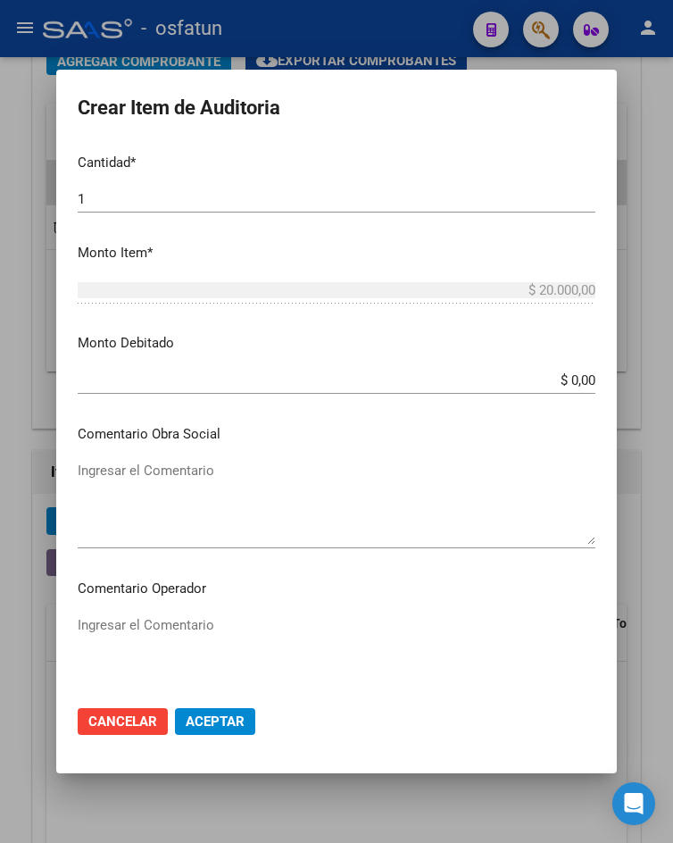
click at [591, 381] on app-form-text-field "Monto Debitado $ 0,00 Ingresar el monto" at bounding box center [344, 360] width 532 height 55
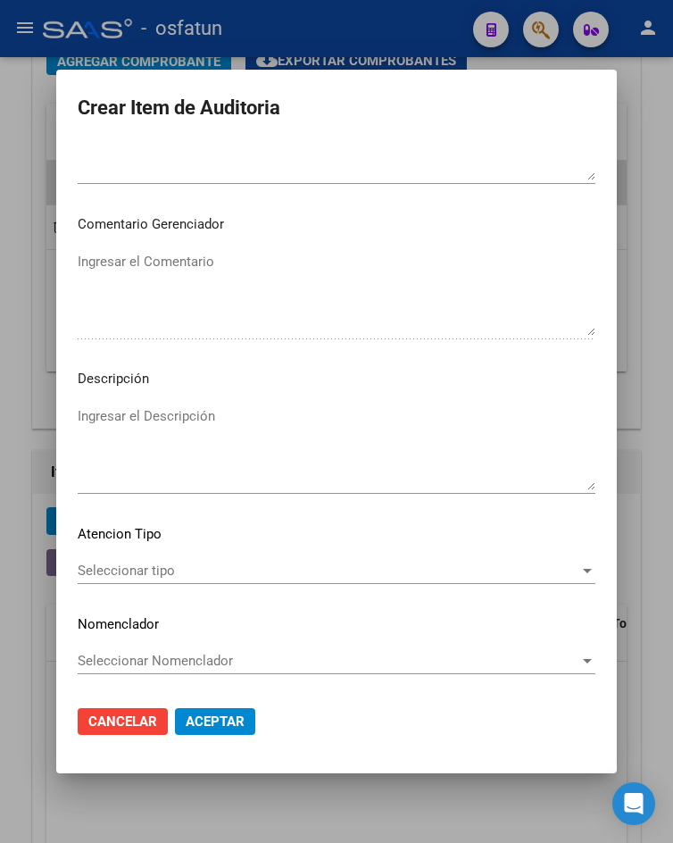
click at [146, 594] on div "Seleccionar tipo Seleccionar tipo" at bounding box center [337, 579] width 518 height 44
click at [154, 577] on span "Seleccionar tipo" at bounding box center [329, 570] width 502 height 16
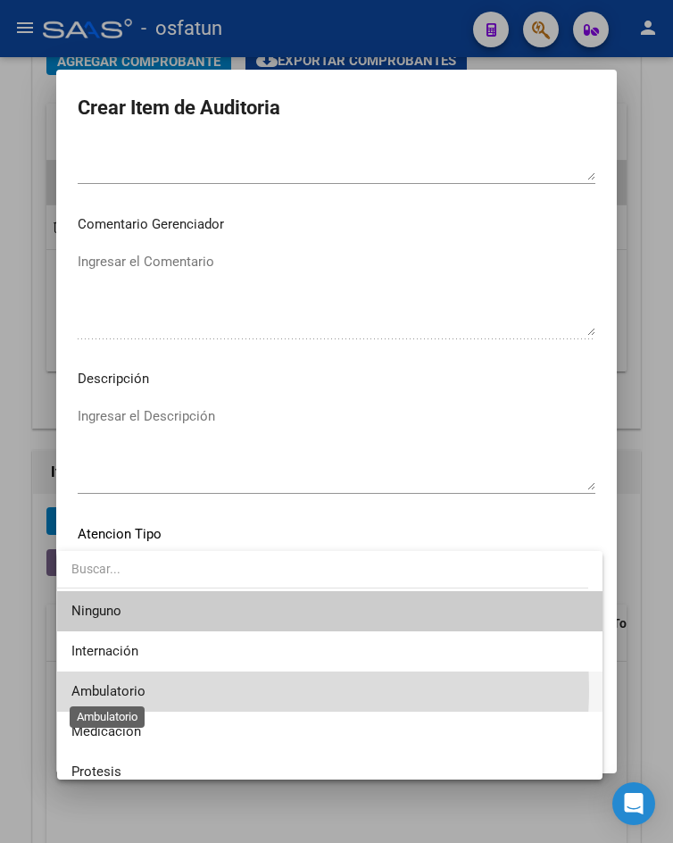
click at [145, 688] on span "Ambulatorio" at bounding box center [108, 691] width 74 height 16
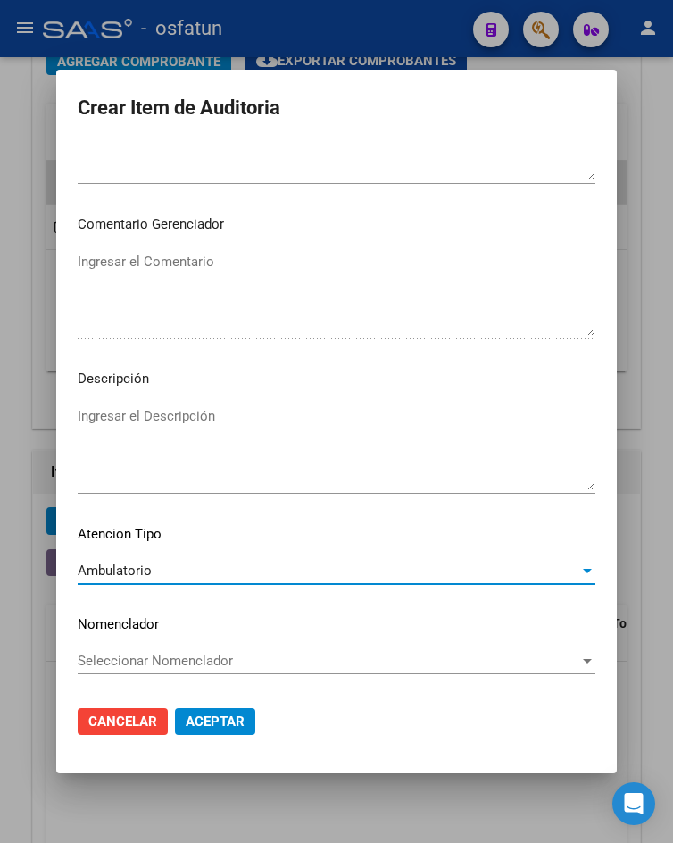
click at [190, 710] on button "Aceptar" at bounding box center [215, 721] width 80 height 27
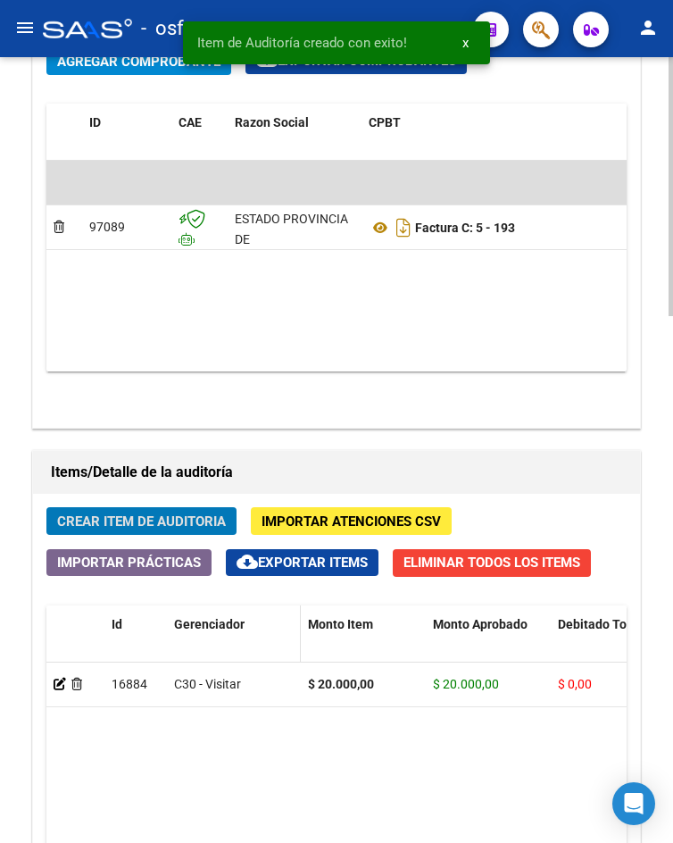
scroll to position [1303, 0]
click at [171, 523] on span "Crear Item de Auditoria" at bounding box center [141, 521] width 169 height 16
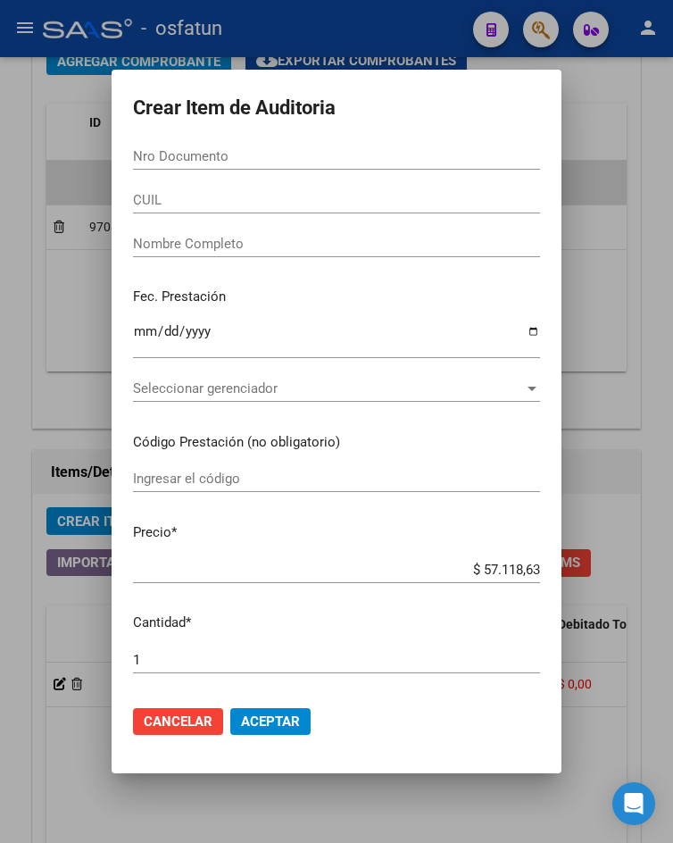
click at [179, 150] on input "Nro Documento" at bounding box center [336, 156] width 407 height 16
paste input "36634119"
type input "36634119"
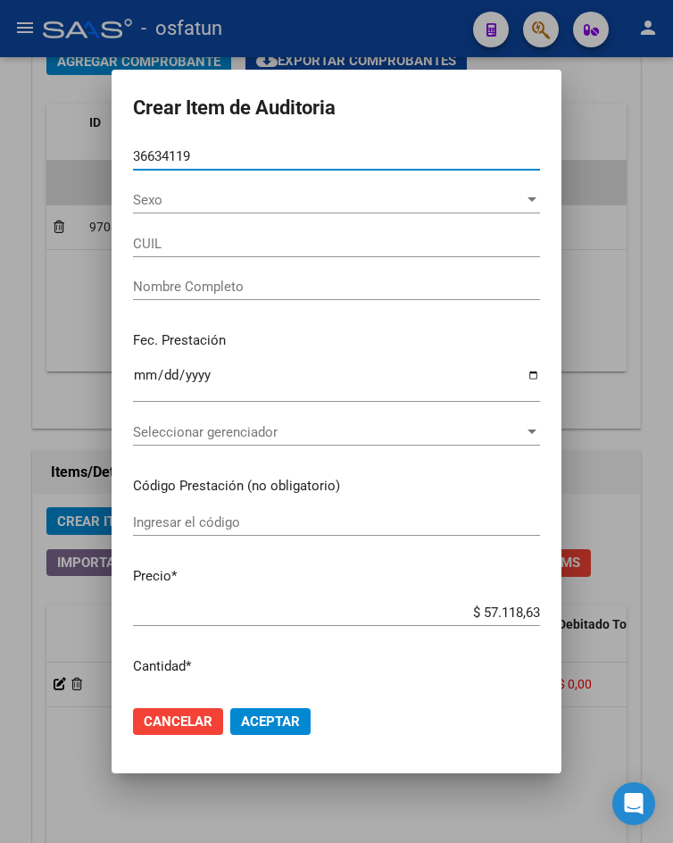
type input "27366341191"
type input "LEPEZ LIA MARIANELA"
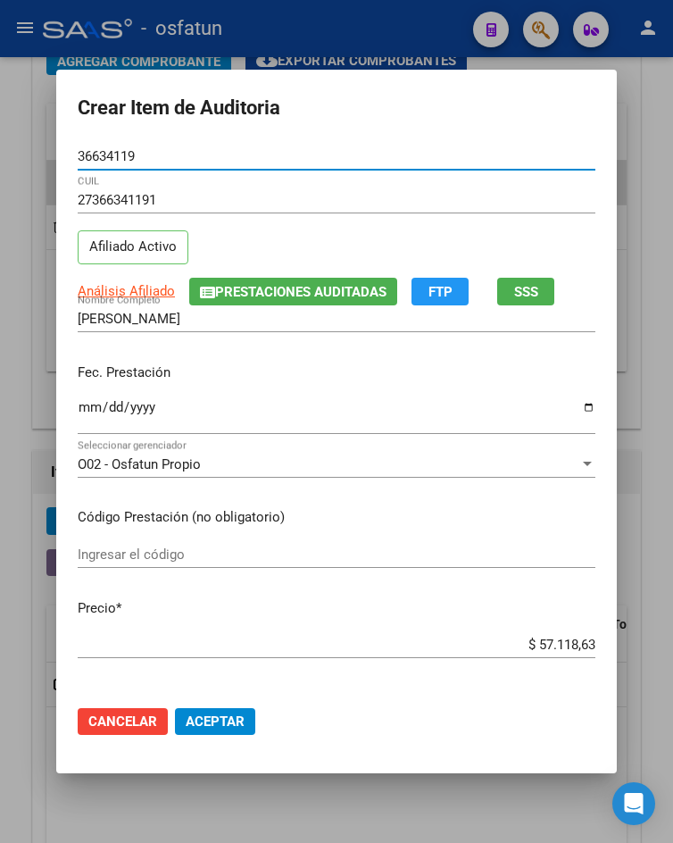
type input "36634119"
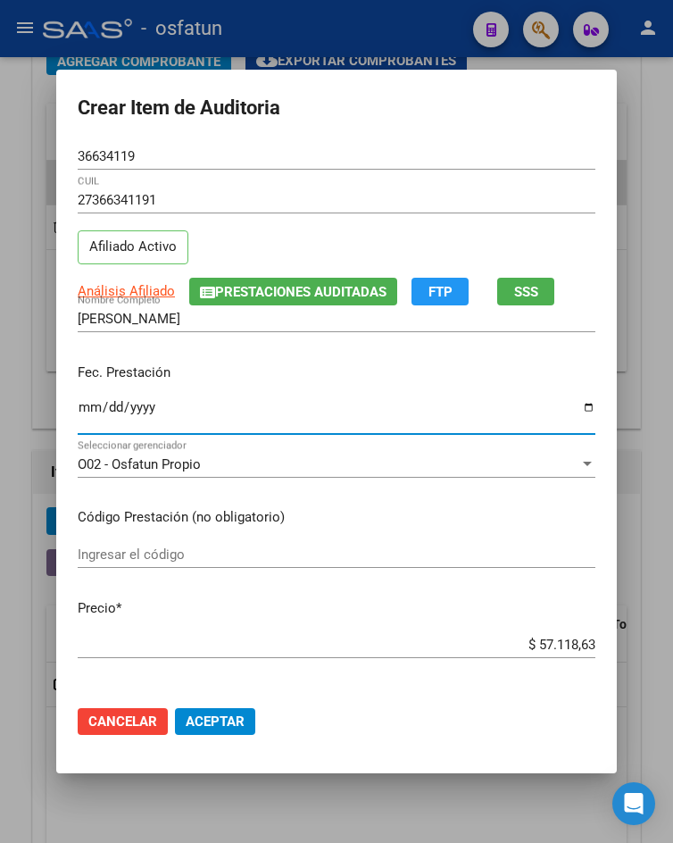
click at [87, 411] on input "Ingresar la fecha" at bounding box center [337, 414] width 518 height 29
type input "2025-09-17"
click at [193, 555] on input "Ingresar el código" at bounding box center [337, 554] width 518 height 16
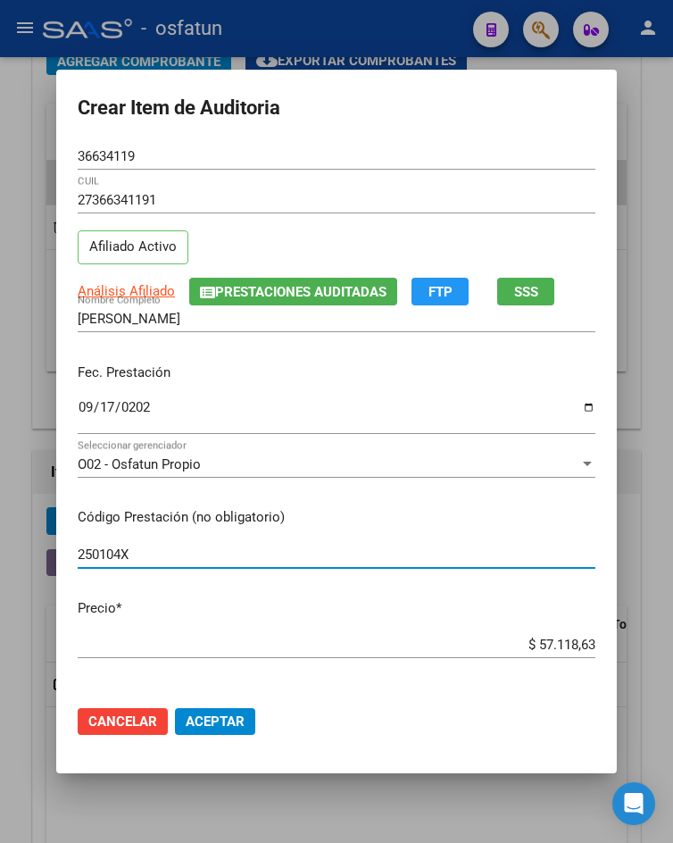
type input "250104X"
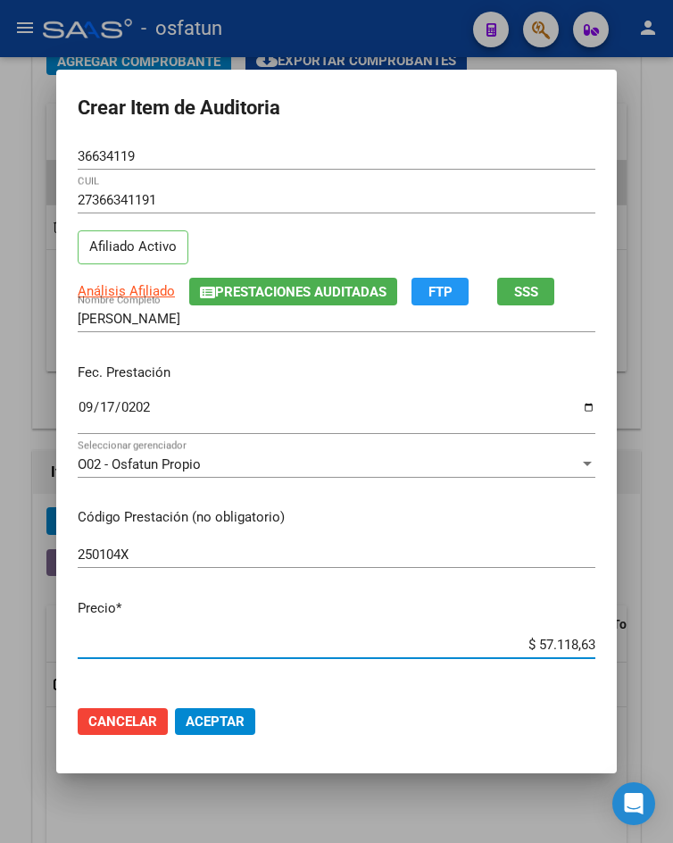
drag, startPoint x: 530, startPoint y: 644, endPoint x: 670, endPoint y: 644, distance: 140.1
click at [670, 644] on div "Crear Item de Auditoria 36634119 Nro Documento 27366341191 CUIL Afiliado Activo…" at bounding box center [336, 421] width 673 height 843
type input "$ 0,01"
type input "$ 0,11"
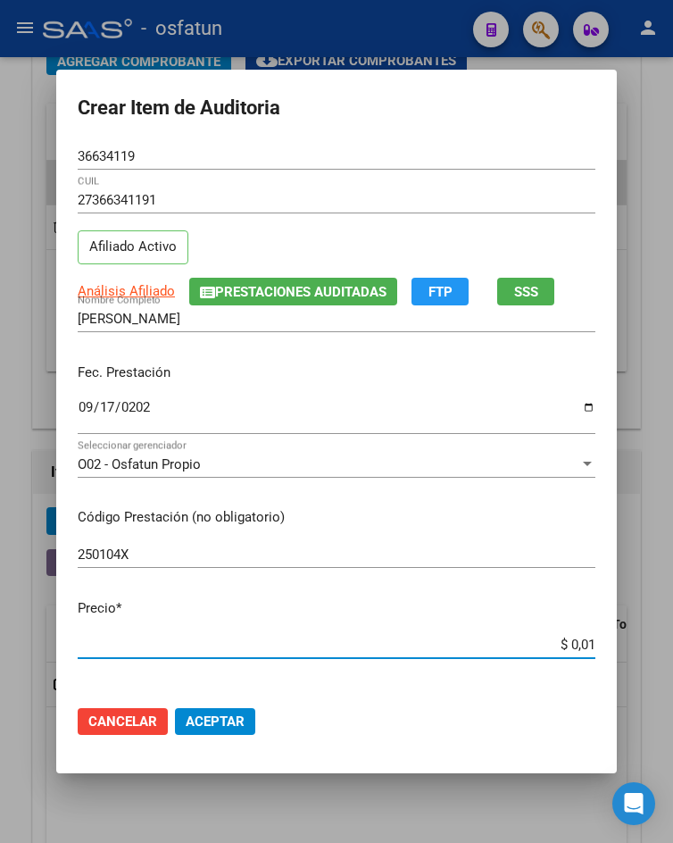
type input "$ 0,11"
type input "$ 1,14"
type input "$ 11,48"
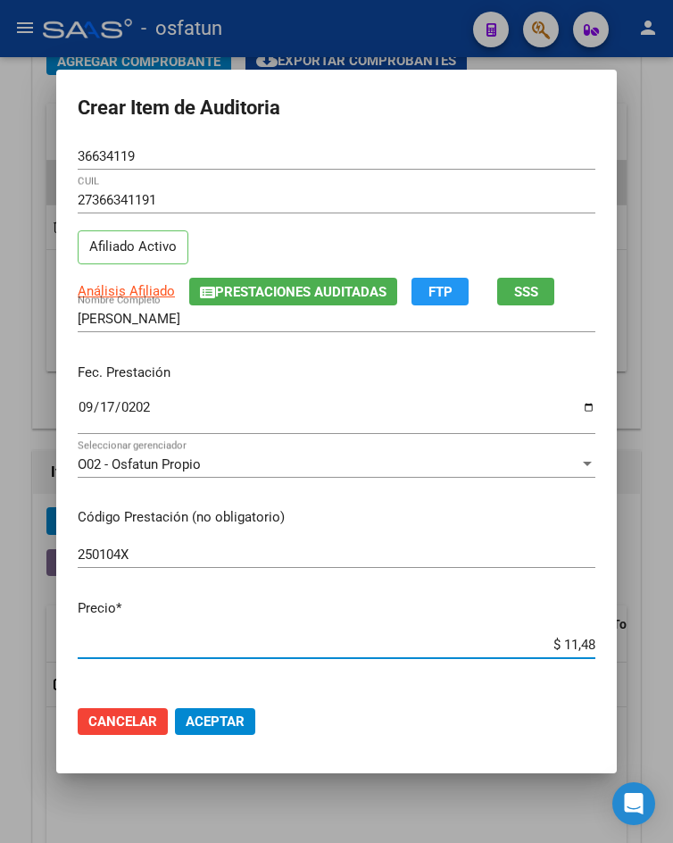
type input "$ 114,83"
type input "$ 1.148,30"
type input "$ 11.483,03"
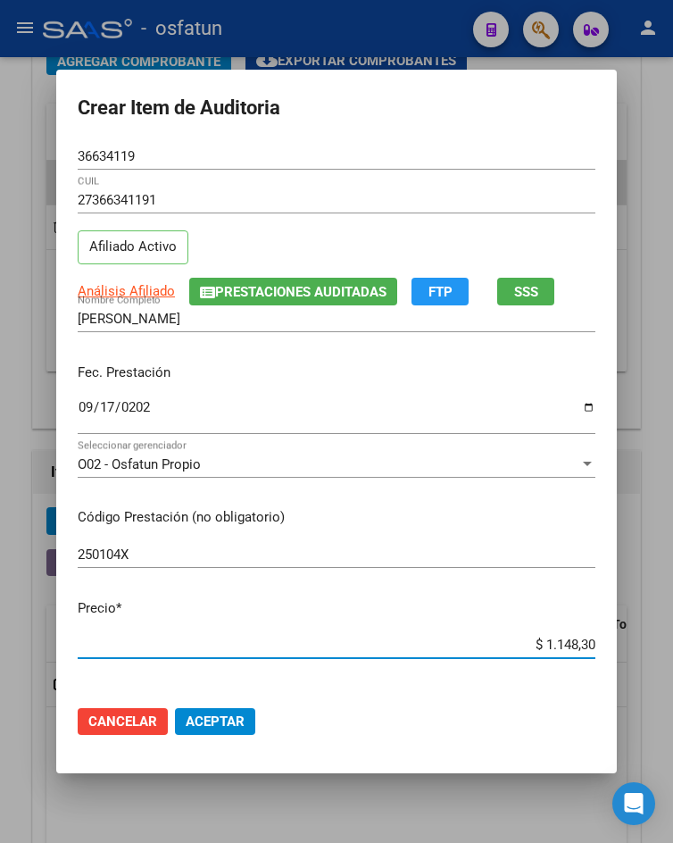
type input "$ 11.483,03"
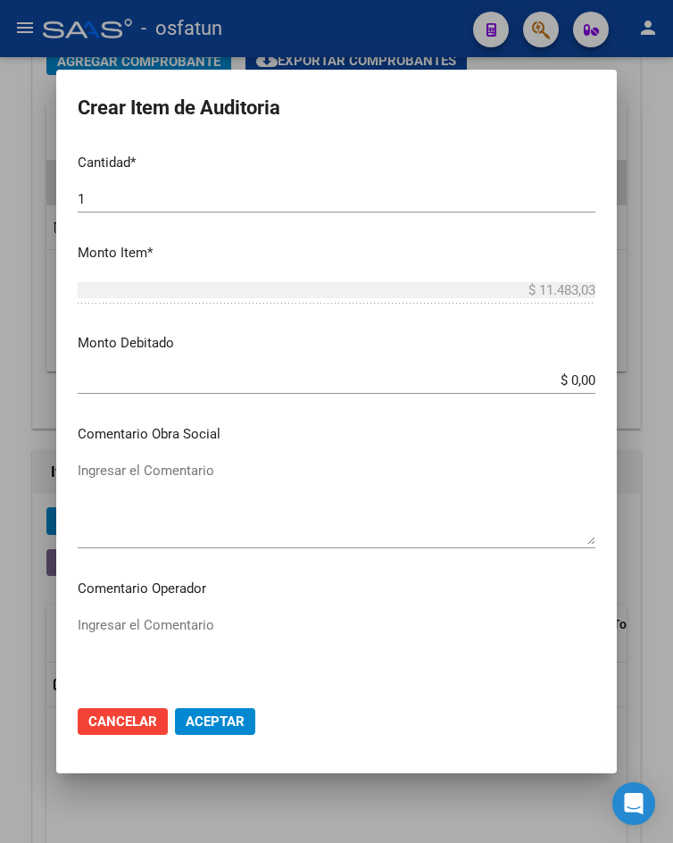
scroll to position [1054, 0]
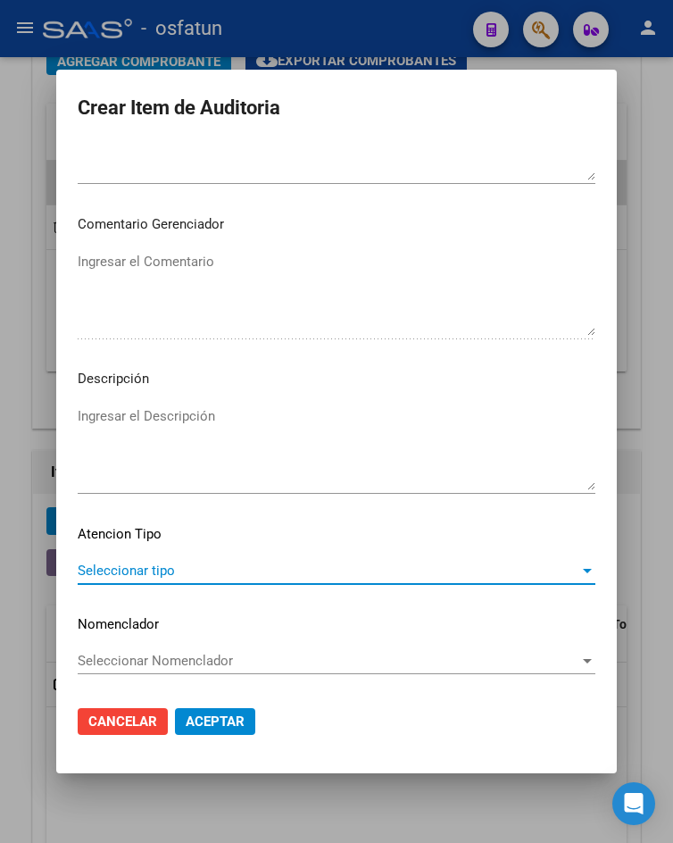
click at [163, 562] on span "Seleccionar tipo" at bounding box center [329, 570] width 502 height 16
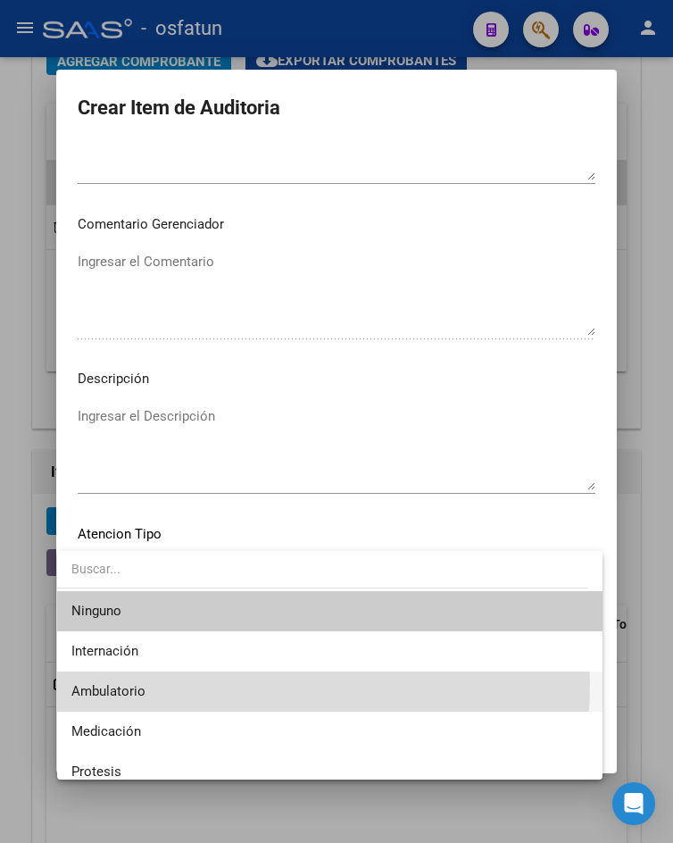
click at [174, 681] on span "Ambulatorio" at bounding box center [329, 691] width 516 height 40
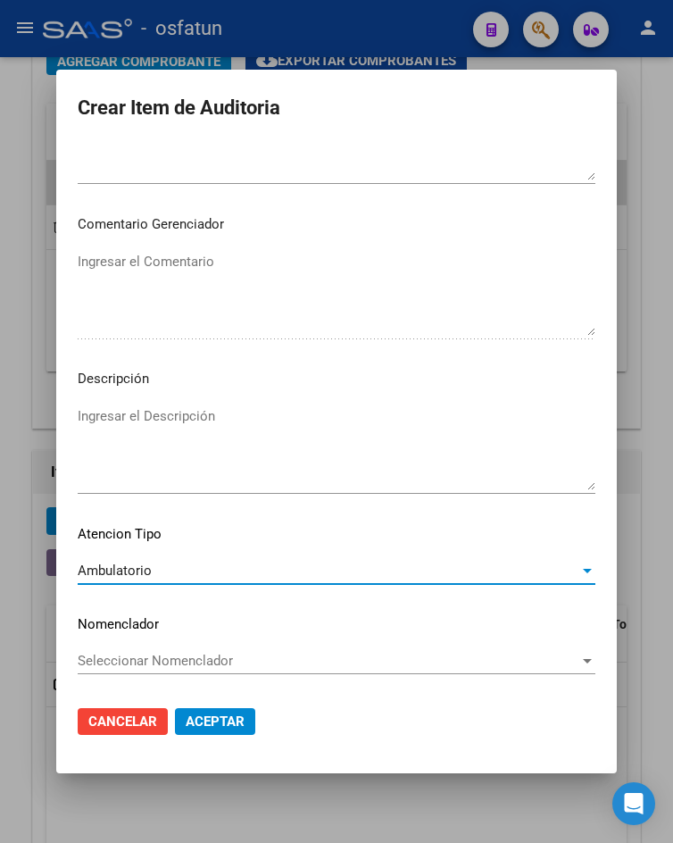
click at [211, 716] on span "Aceptar" at bounding box center [215, 721] width 59 height 16
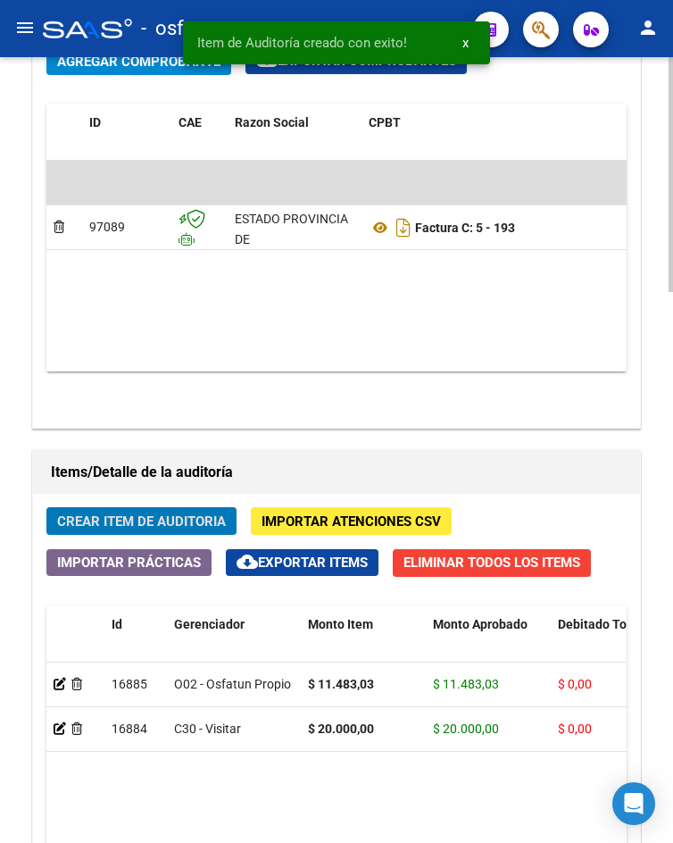
click at [157, 527] on span "Crear Item de Auditoria" at bounding box center [141, 521] width 169 height 16
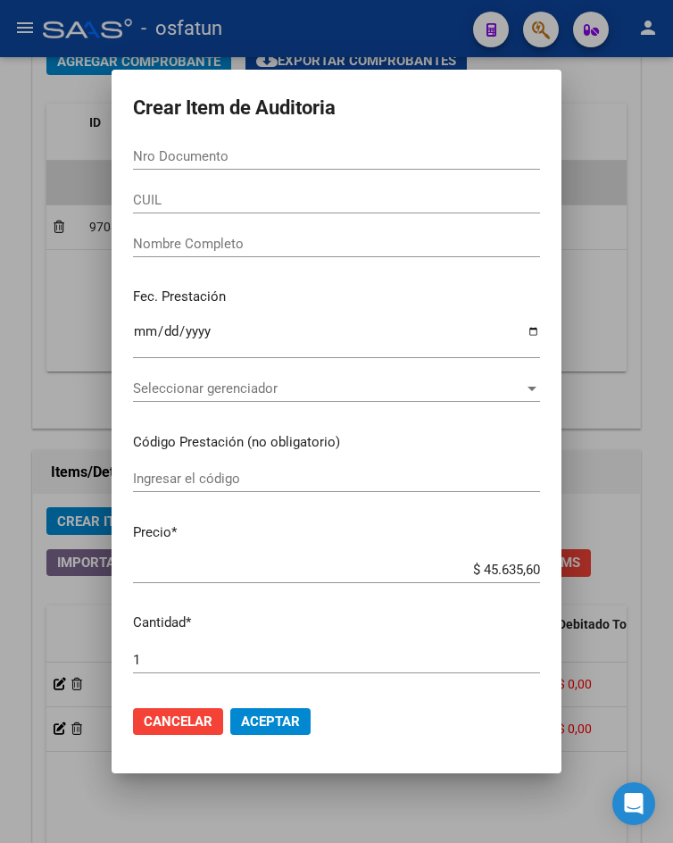
click at [155, 153] on input "Nro Documento" at bounding box center [336, 156] width 407 height 16
paste input "54164085"
type input "54164085"
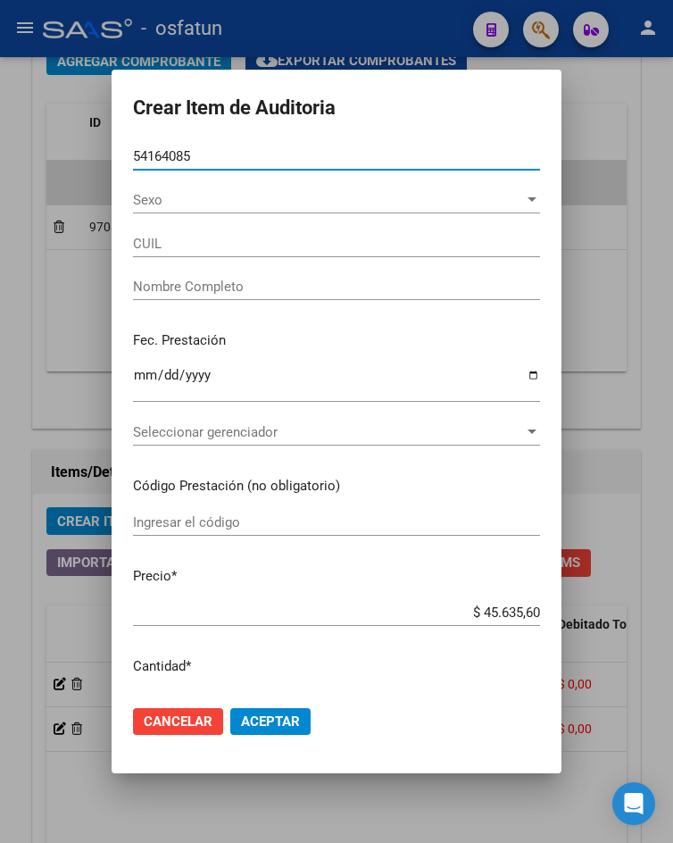
type input "27541640857"
type input "BUSTOS MIA LUZMILA AGUSTINA"
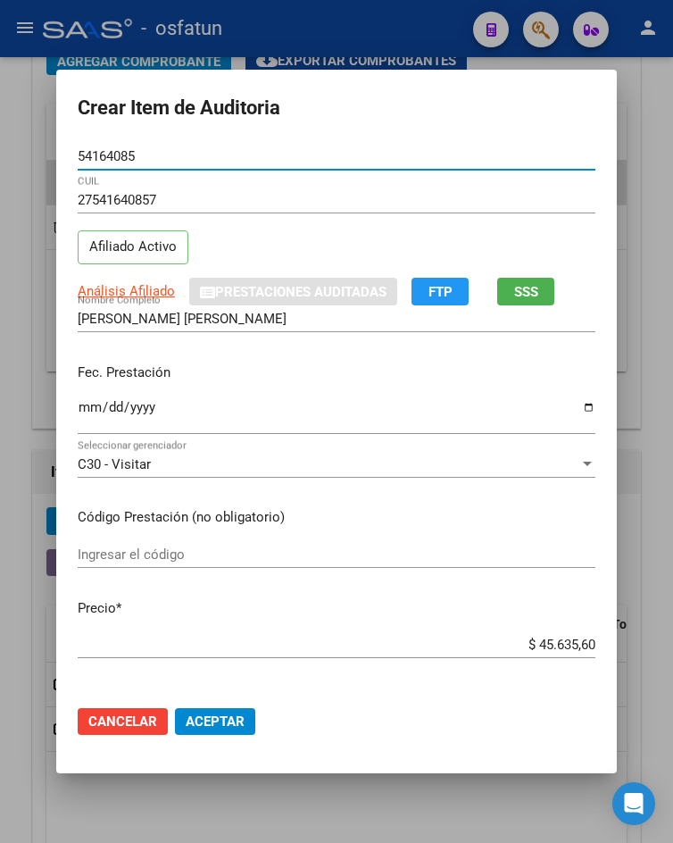
type input "54164085"
click at [205, 548] on input "Ingresar el código" at bounding box center [337, 554] width 518 height 16
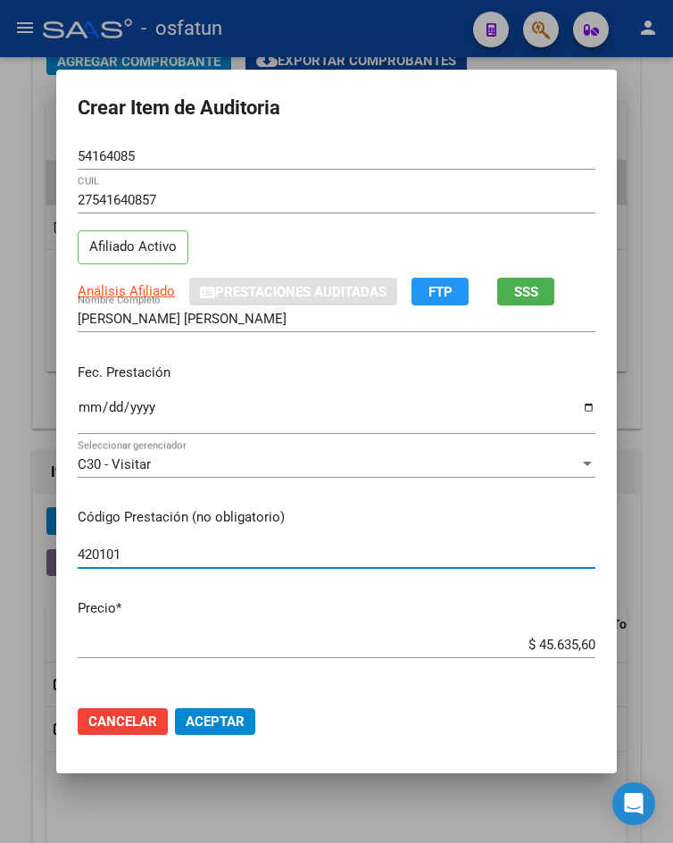
type input "420101"
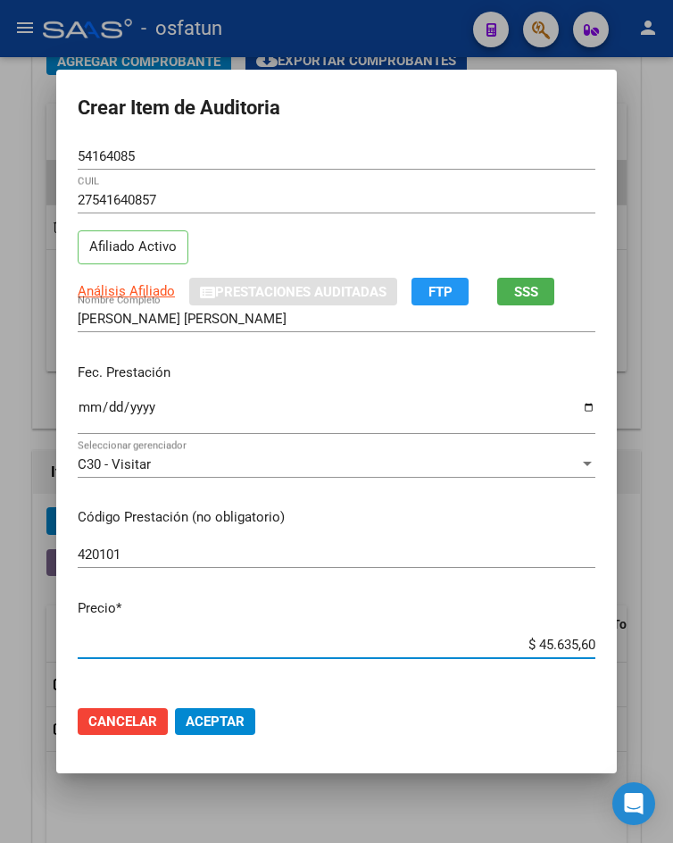
drag, startPoint x: 531, startPoint y: 644, endPoint x: 627, endPoint y: 651, distance: 96.7
click at [627, 651] on div "Crear Item de Auditoria 54164085 Nro Documento 27541640857 CUIL Afiliado Activo…" at bounding box center [336, 421] width 673 height 843
type input "$ 0,02"
type input "$ 0,20"
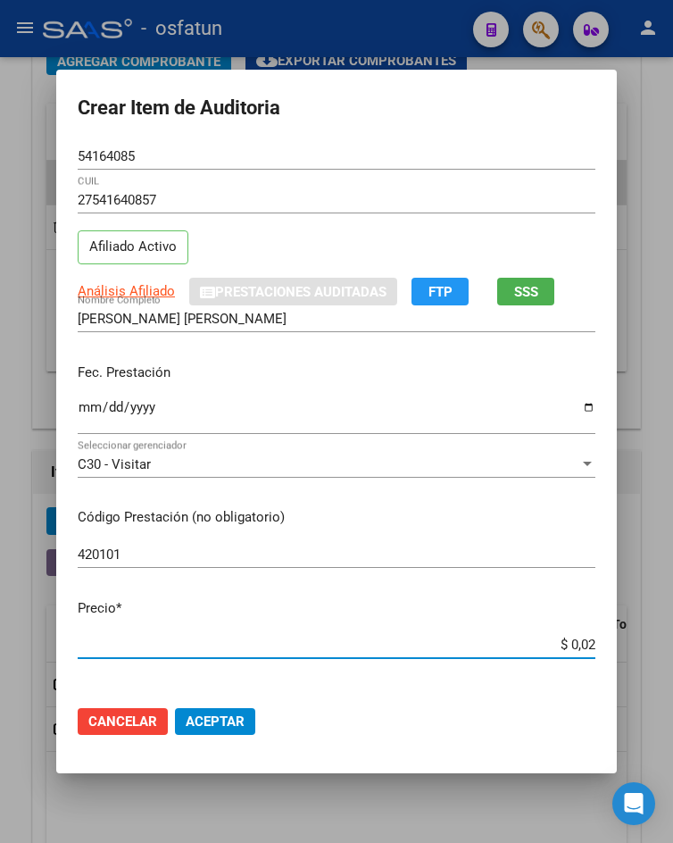
type input "$ 0,20"
type input "$ 2,00"
type input "$ 20,00"
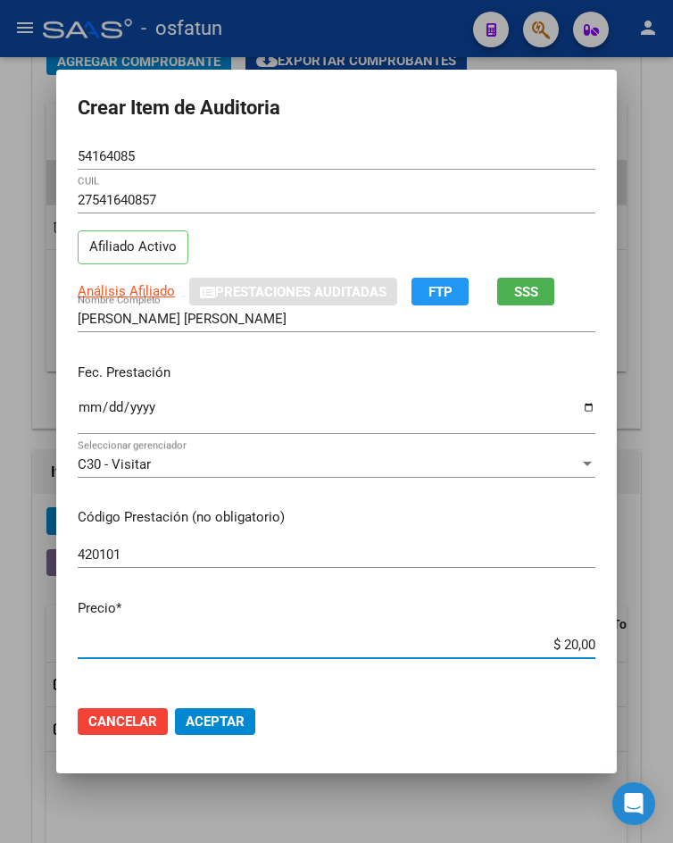
type input "$ 200,00"
type input "$ 2.000,00"
type input "$ 20.000,00"
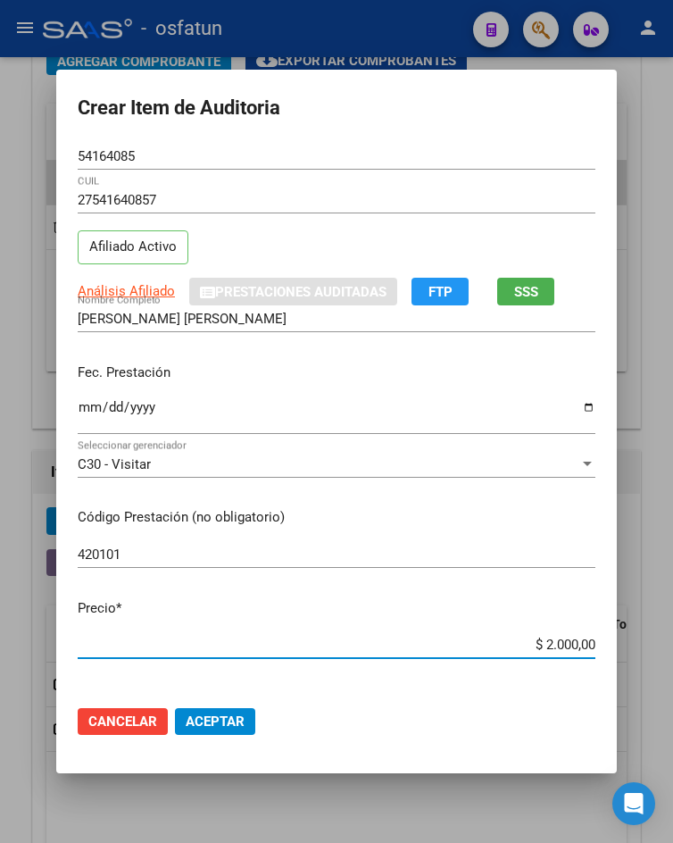
type input "$ 20.000,00"
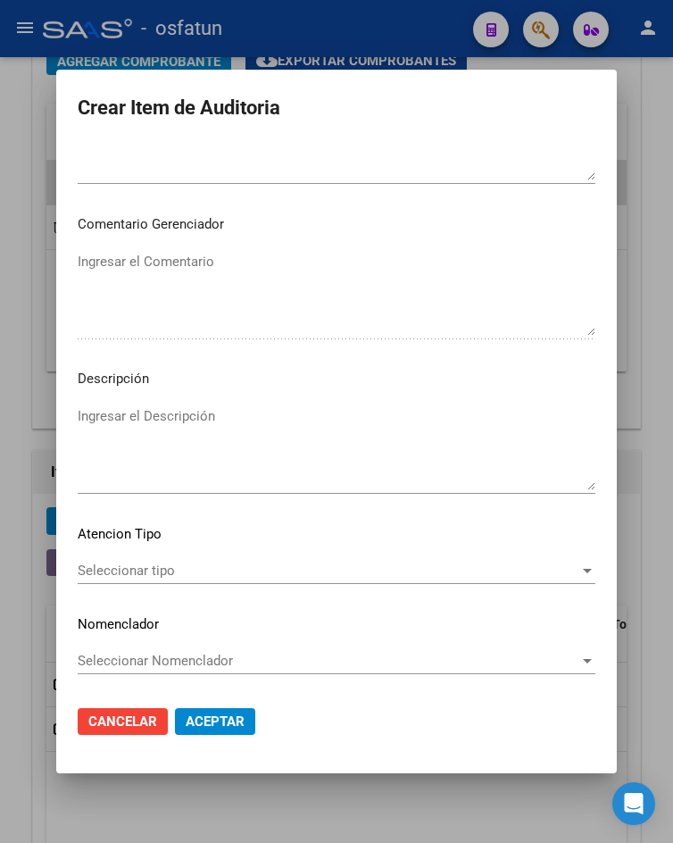
click at [212, 568] on span "Seleccionar tipo" at bounding box center [329, 570] width 502 height 16
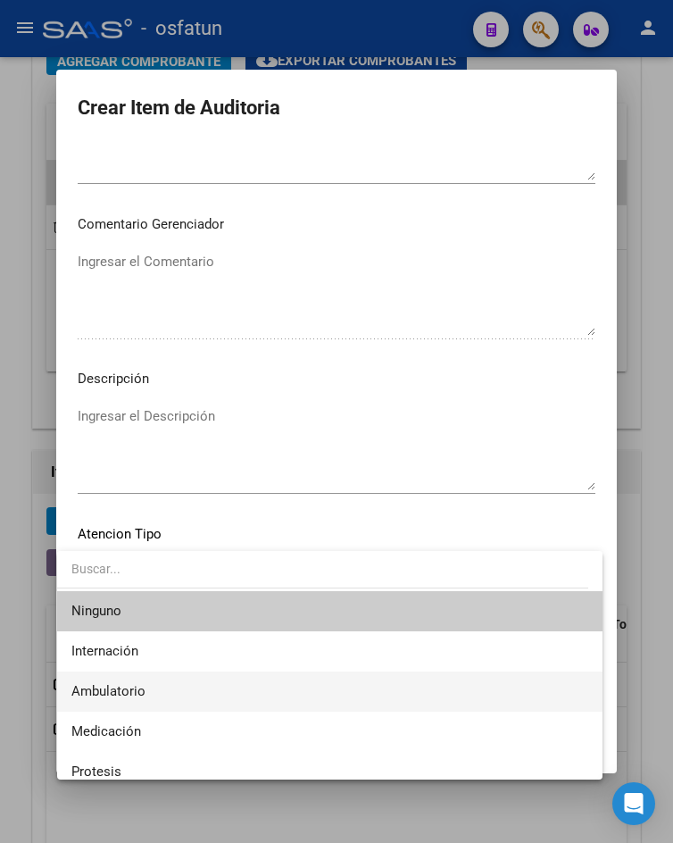
click at [202, 687] on span "Ambulatorio" at bounding box center [329, 691] width 516 height 40
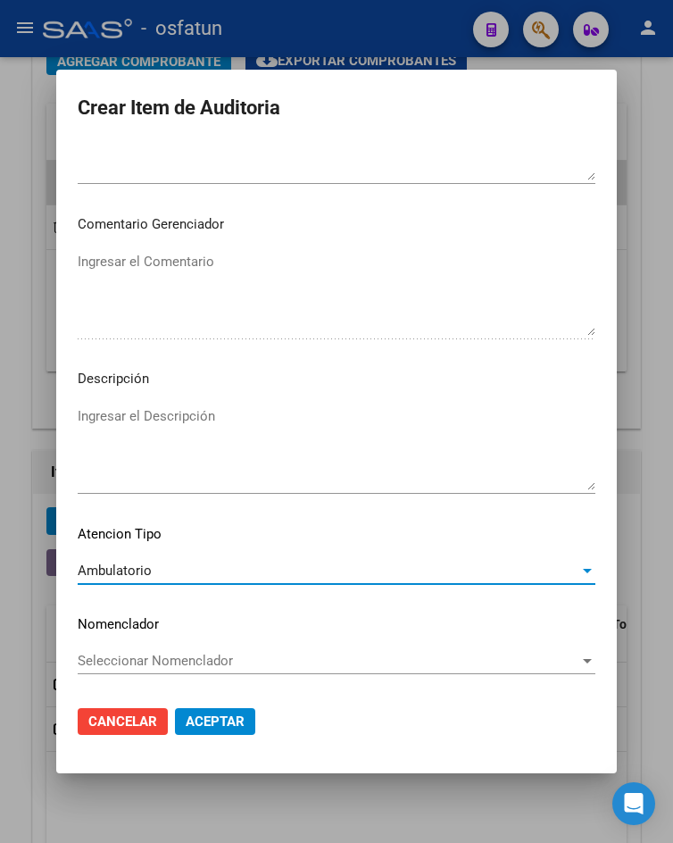
click at [217, 721] on span "Aceptar" at bounding box center [215, 721] width 59 height 16
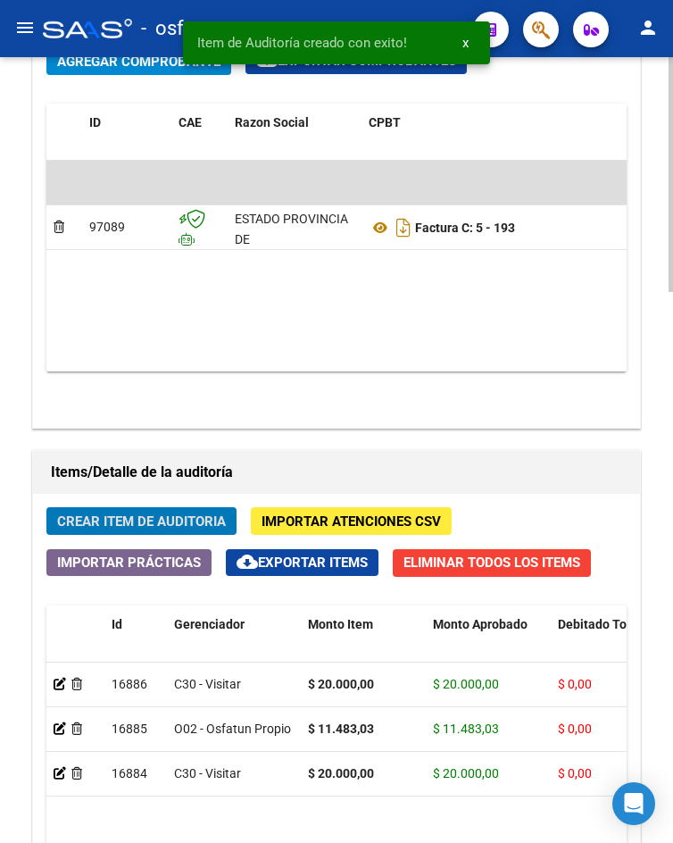
click at [160, 519] on span "Crear Item de Auditoria" at bounding box center [141, 521] width 169 height 16
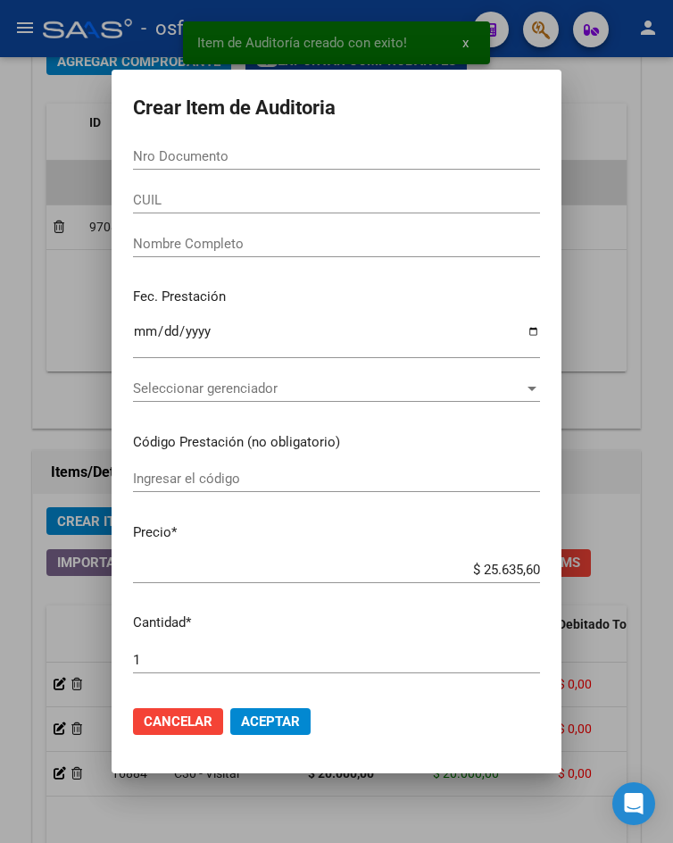
click at [238, 168] on div "Nro Documento" at bounding box center [336, 156] width 407 height 27
paste input "41221679"
type input "41221679"
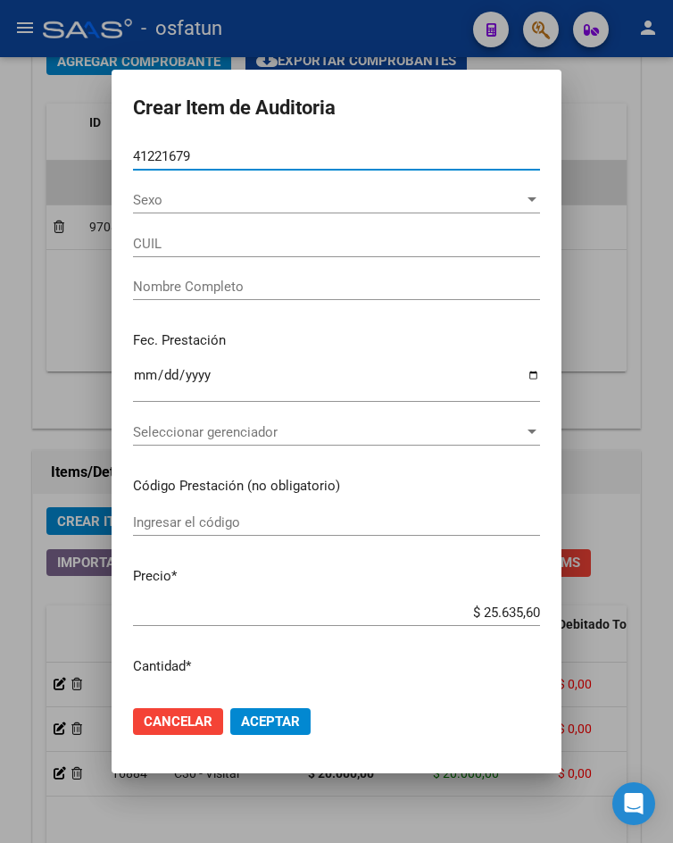
type input "27412216798"
type input "BERLO SEGOVIA MICKAELA YAMIL"
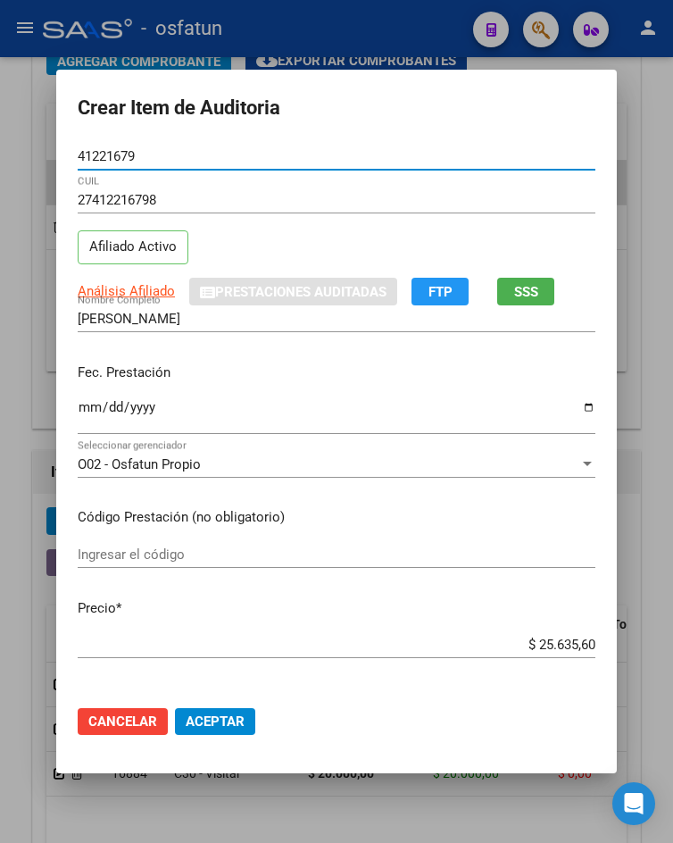
type input "41221679"
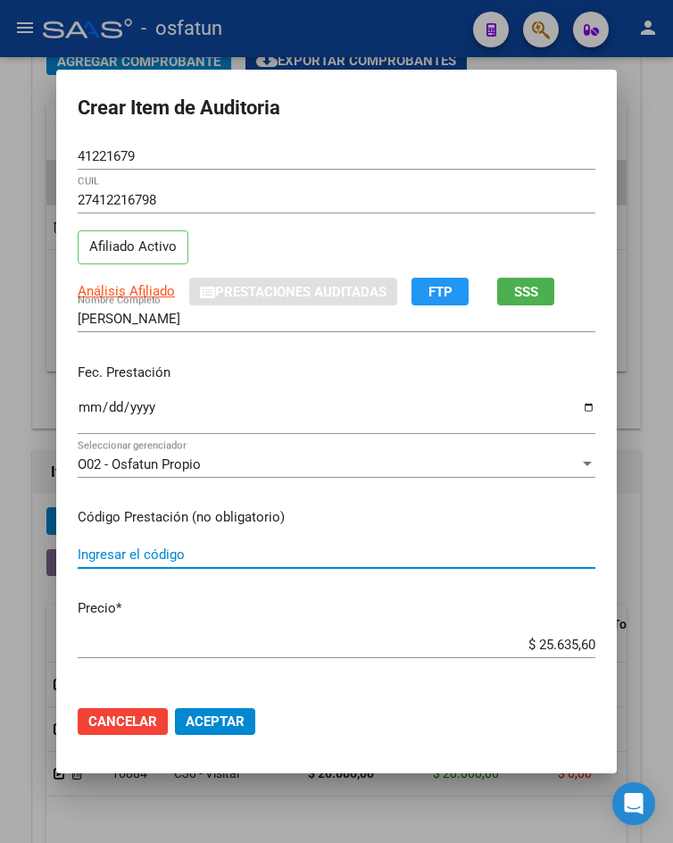
click at [162, 558] on input "Ingresar el código" at bounding box center [337, 554] width 518 height 16
type input "0216"
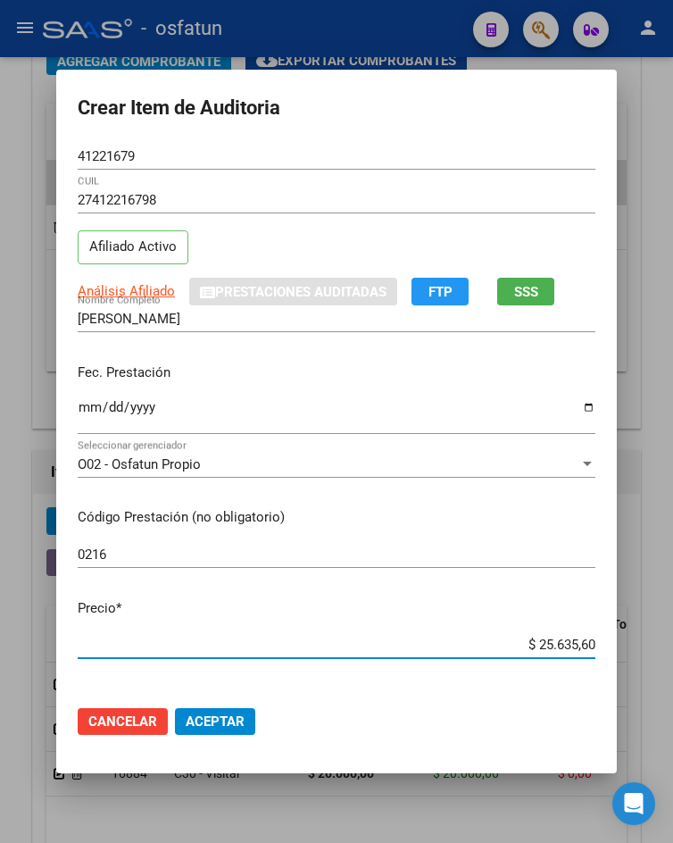
drag, startPoint x: 523, startPoint y: 640, endPoint x: 673, endPoint y: 644, distance: 150.0
click at [672, 644] on html "menu - osfatun person Firma Express Inicio Calendario SSS Instructivos Contacto…" at bounding box center [336, 421] width 673 height 843
type input "$ 0,06"
type input "$ 0,60"
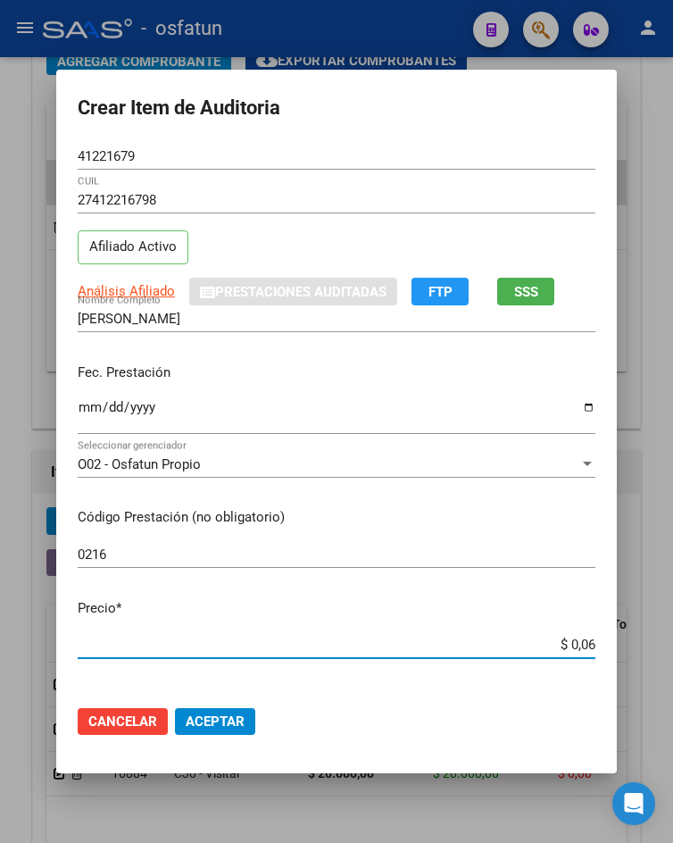
type input "$ 0,60"
type input "$ 0,06"
type input "$ 0,02"
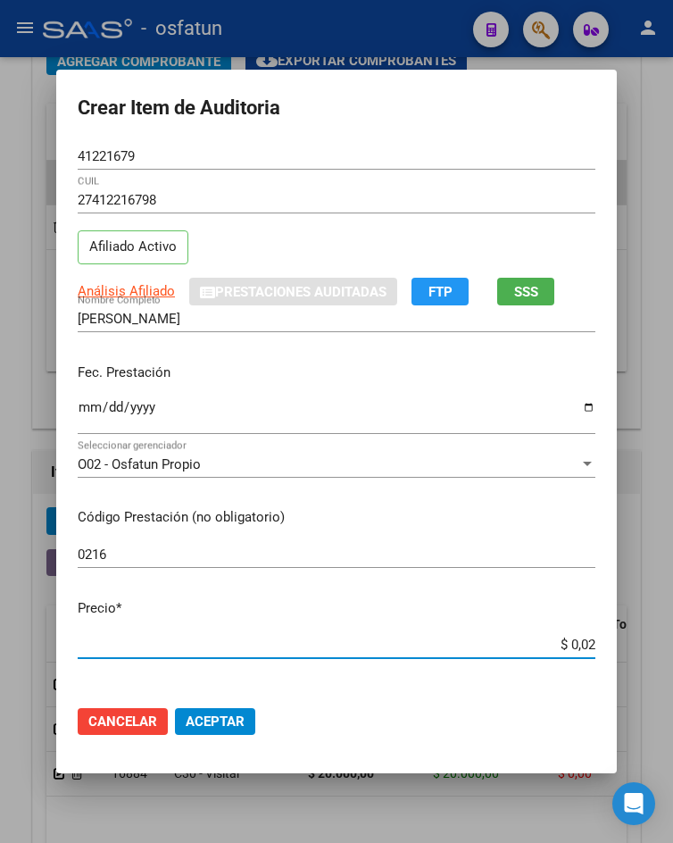
type input "$ 0,20"
type input "$ 2,06"
type input "$ 20,63"
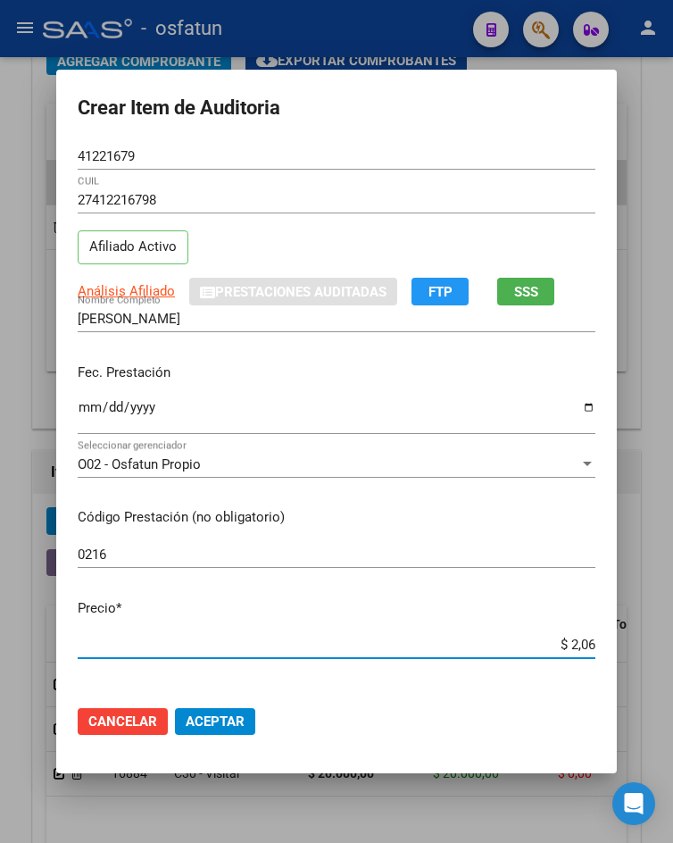
type input "$ 20,63"
type input "$ 206,35"
type input "$ 2.063,56"
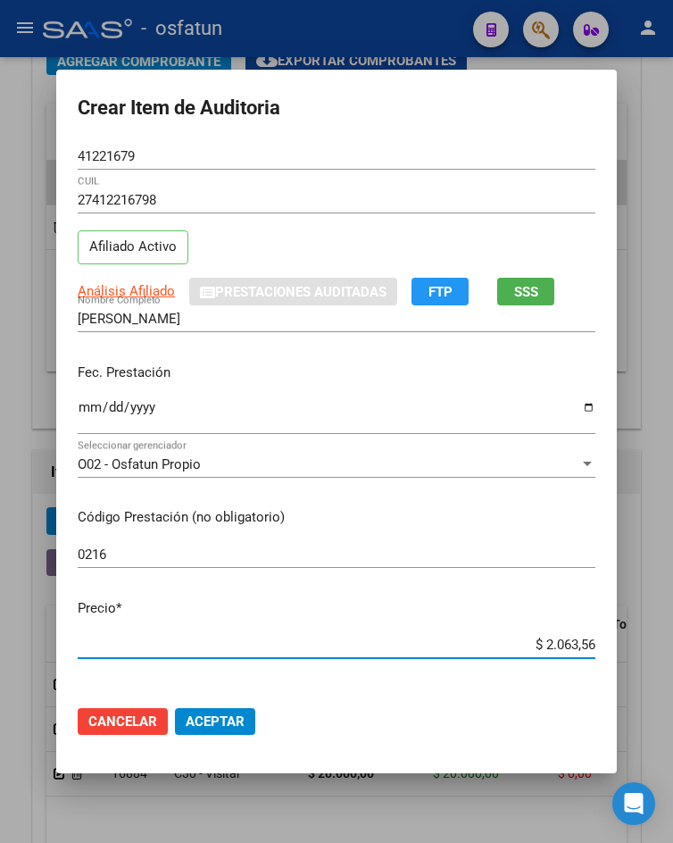
type input "$ 20.635,60"
click at [216, 727] on span "Aceptar" at bounding box center [215, 721] width 59 height 16
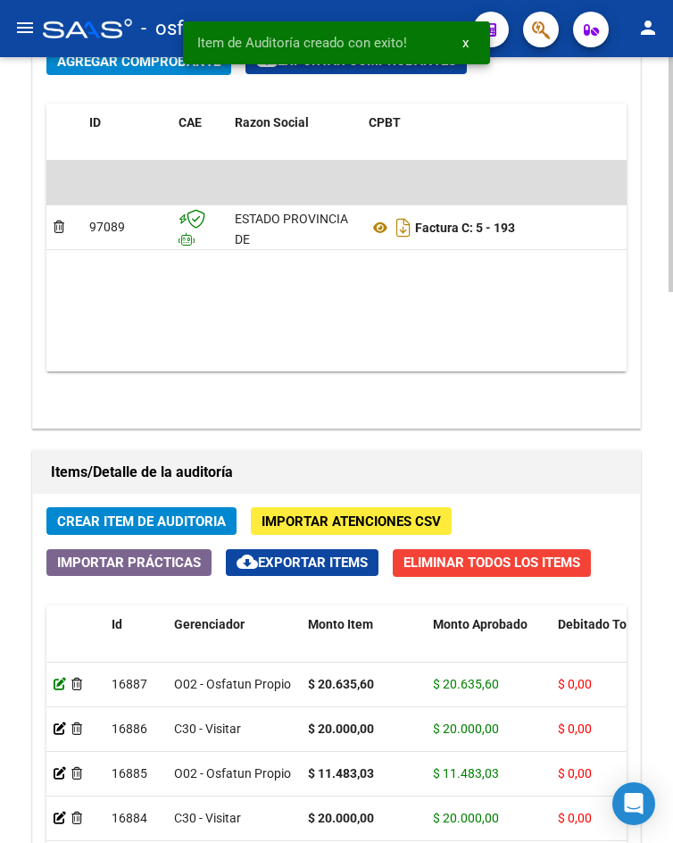
click at [63, 687] on icon at bounding box center [60, 683] width 12 height 12
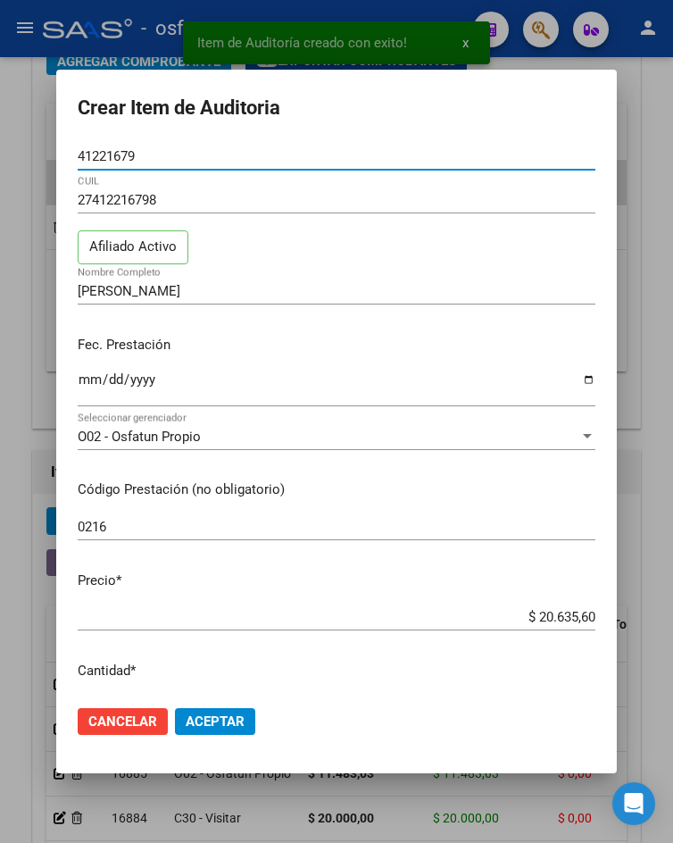
scroll to position [1026, 0]
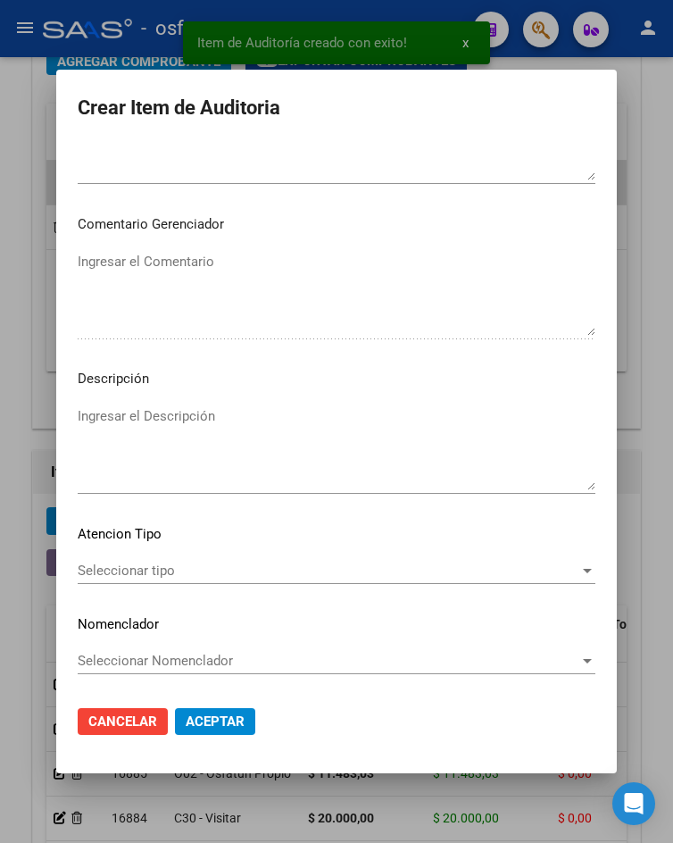
click at [150, 574] on span "Seleccionar tipo" at bounding box center [329, 570] width 502 height 16
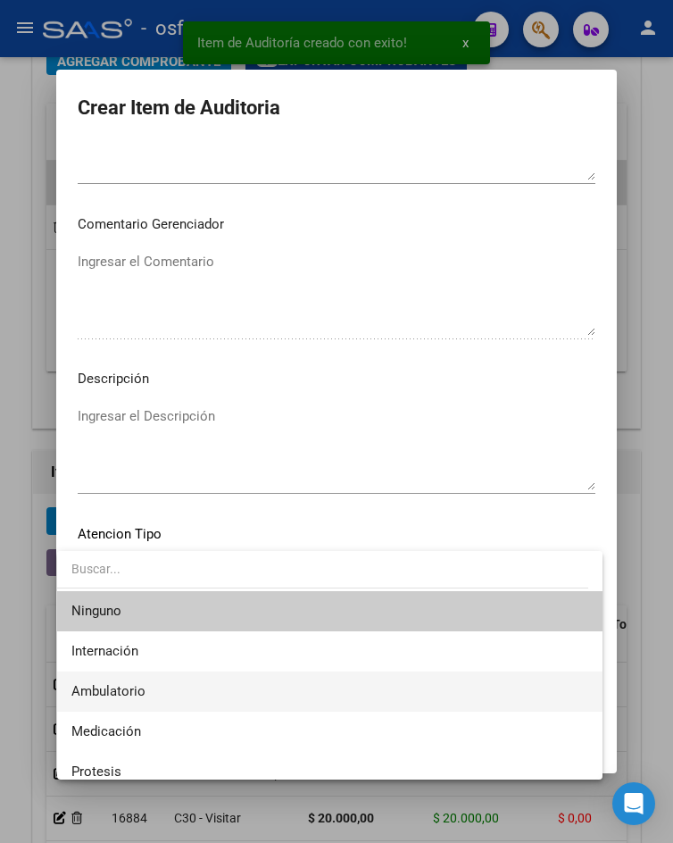
click at [145, 683] on span "Ambulatorio" at bounding box center [329, 691] width 516 height 40
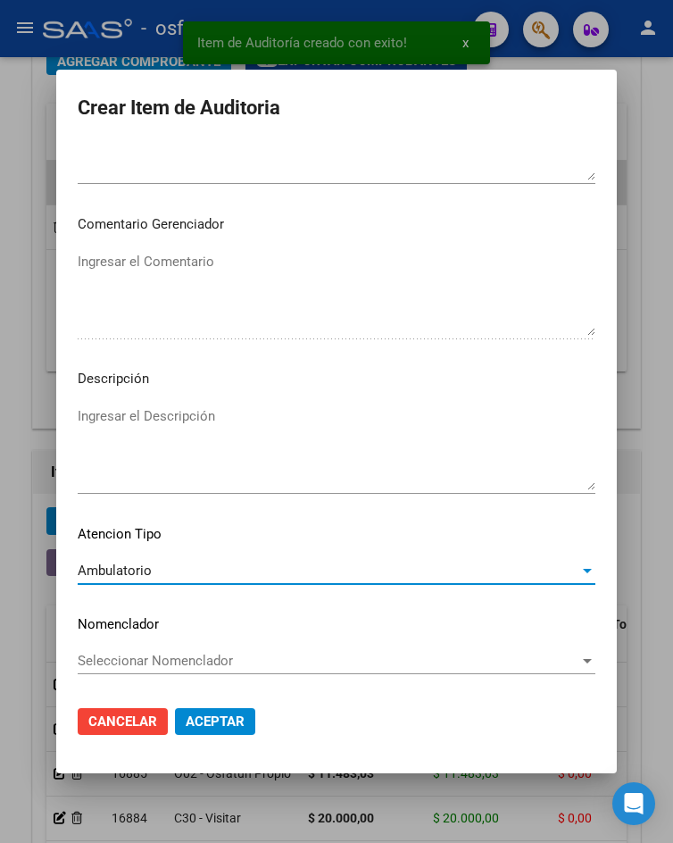
click at [196, 718] on span "Aceptar" at bounding box center [215, 721] width 59 height 16
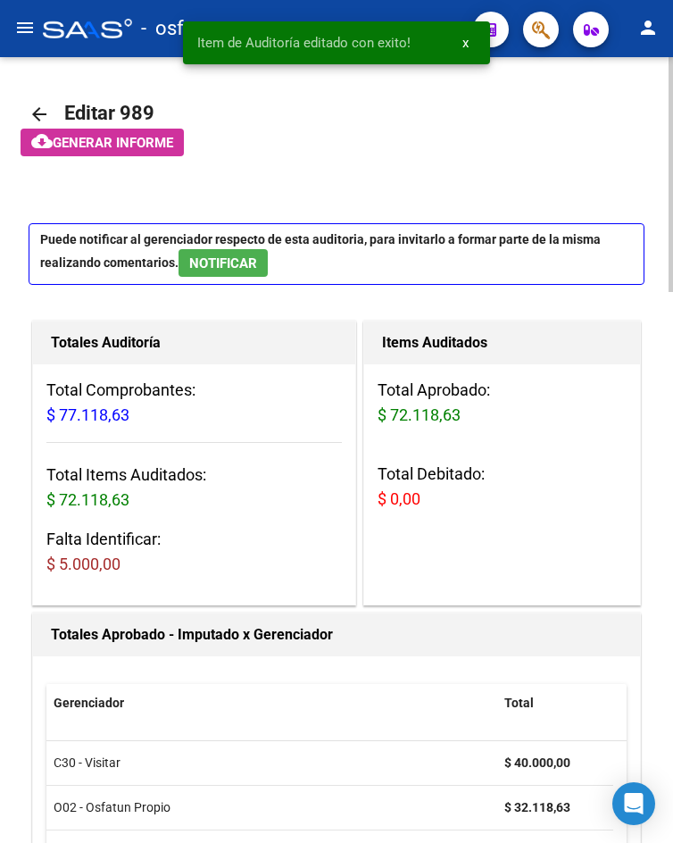
scroll to position [1607, 0]
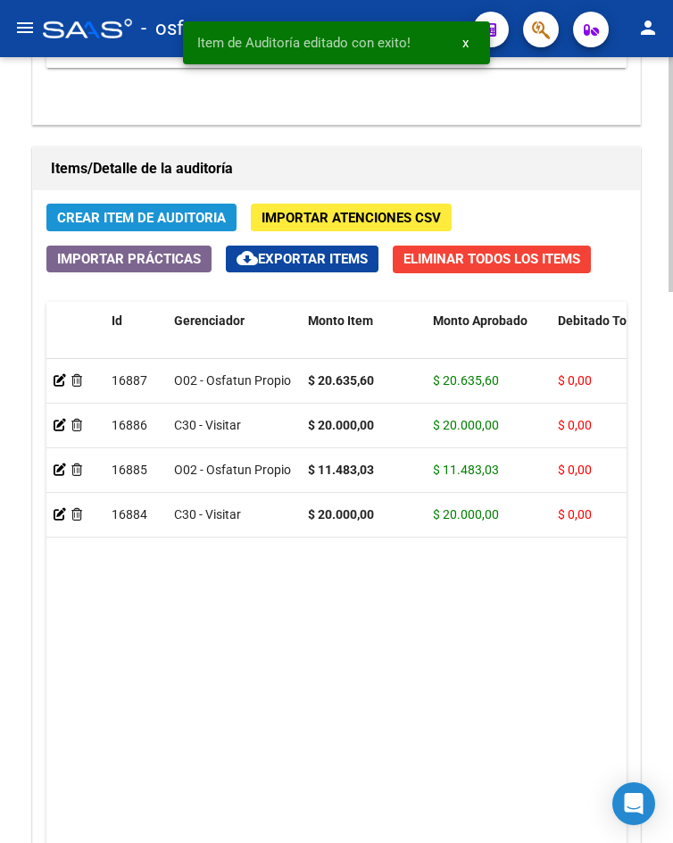
click at [135, 214] on span "Crear Item de Auditoria" at bounding box center [141, 218] width 169 height 16
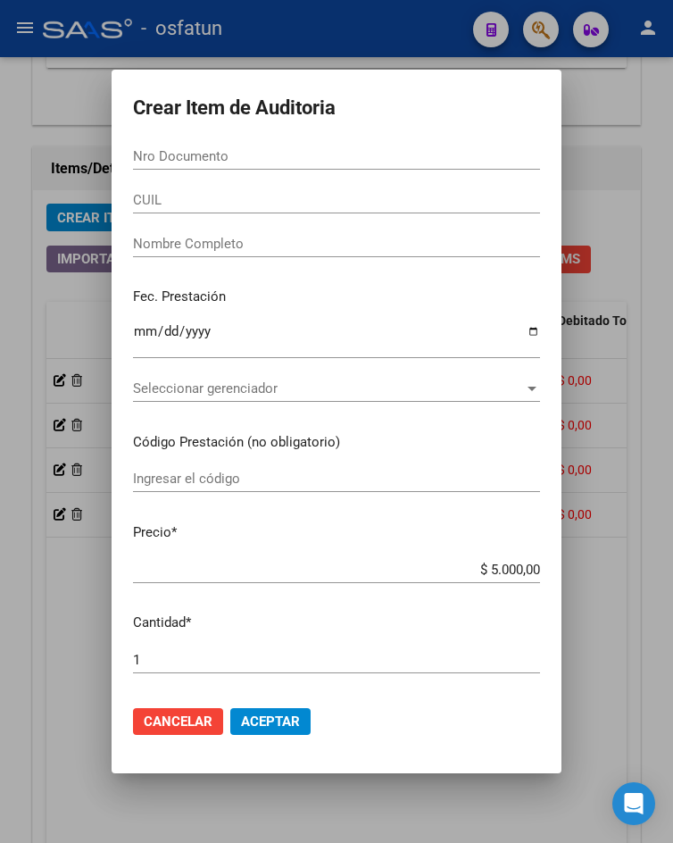
drag, startPoint x: 258, startPoint y: 178, endPoint x: 261, endPoint y: 154, distance: 24.2
click at [261, 165] on div "Nro Documento" at bounding box center [336, 165] width 407 height 44
click at [261, 154] on input "Nro Documento" at bounding box center [336, 156] width 407 height 16
paste input "41221679"
type input "41221679"
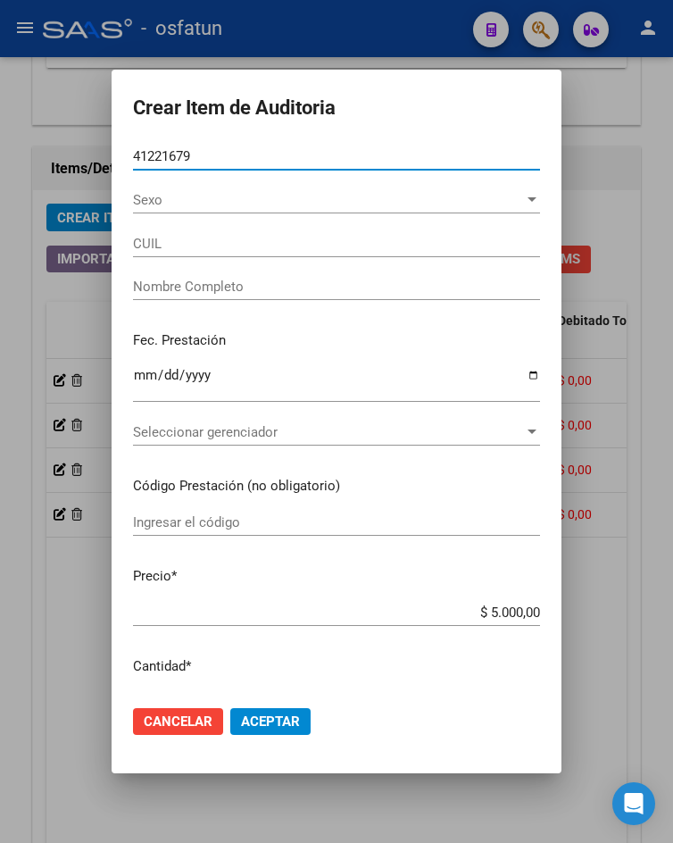
type input "27412216798"
type input "BERLO SEGOVIA MICKAELA YAMIL"
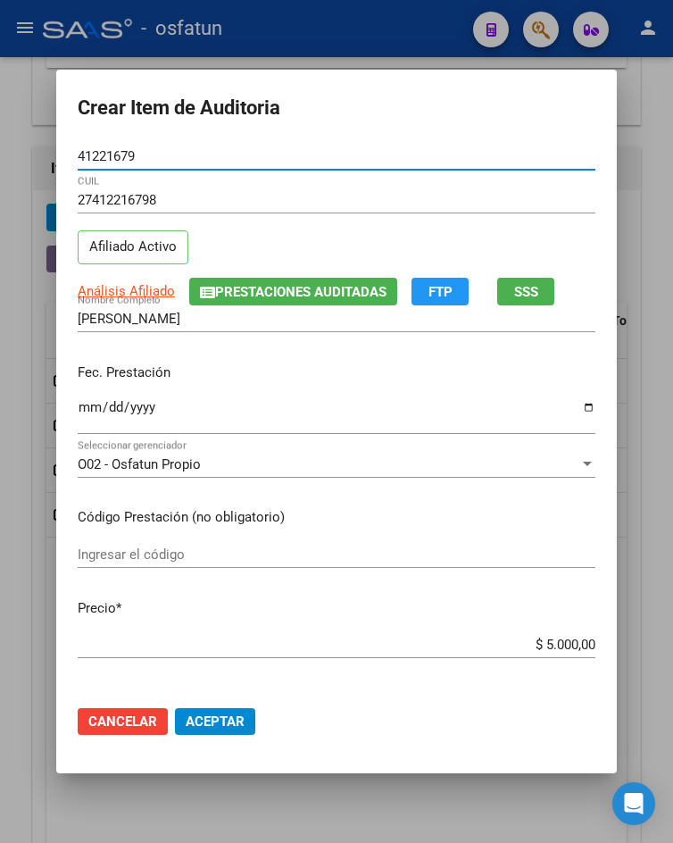
type input "41221679"
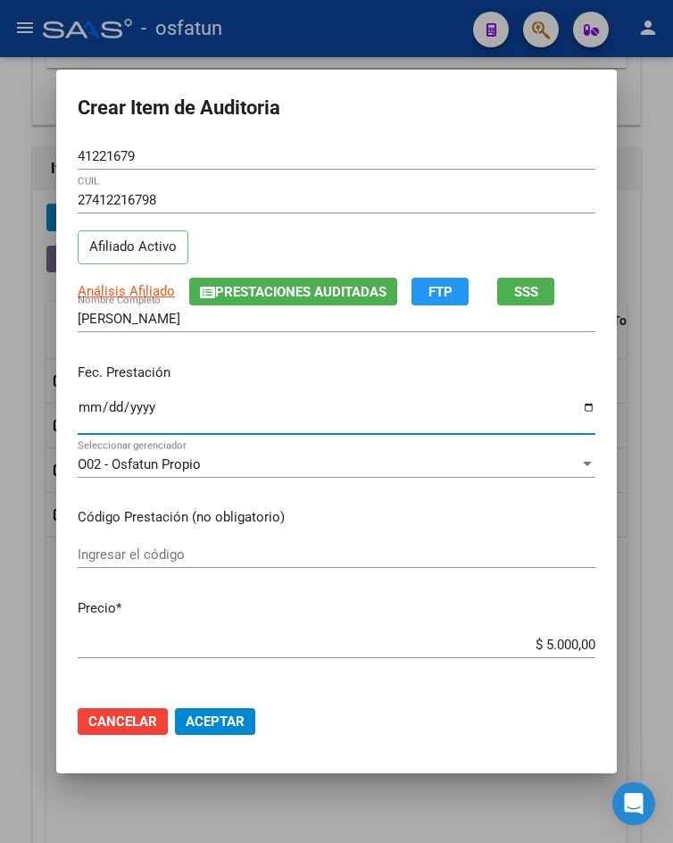
click at [78, 408] on input "Ingresar la fecha" at bounding box center [337, 414] width 518 height 29
type input "2025-09-30"
click at [163, 554] on input "Ingresar el código" at bounding box center [337, 554] width 518 height 16
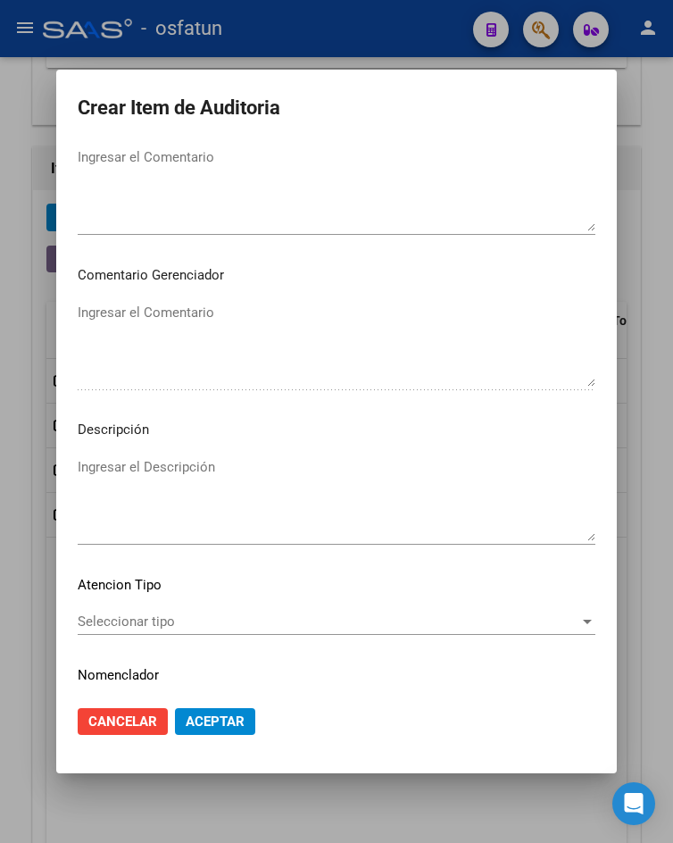
scroll to position [1054, 0]
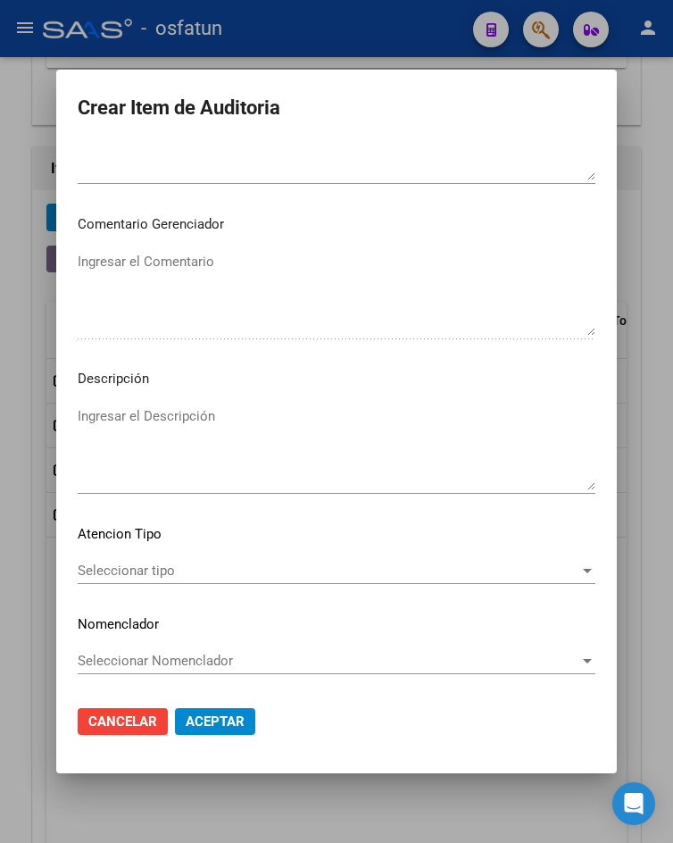
type input "220203"
click at [193, 720] on span "Aceptar" at bounding box center [215, 721] width 59 height 16
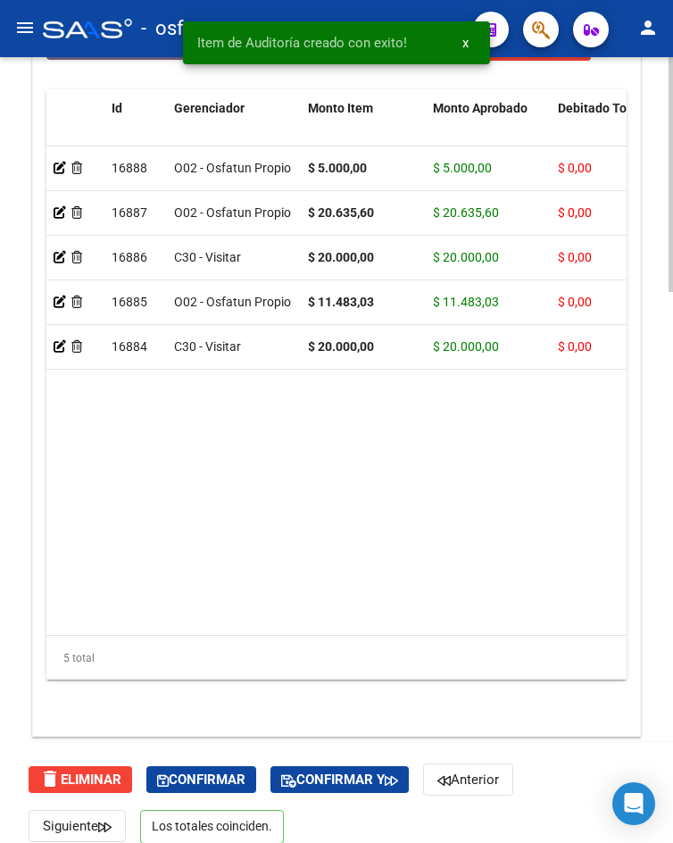
scroll to position [1840, 0]
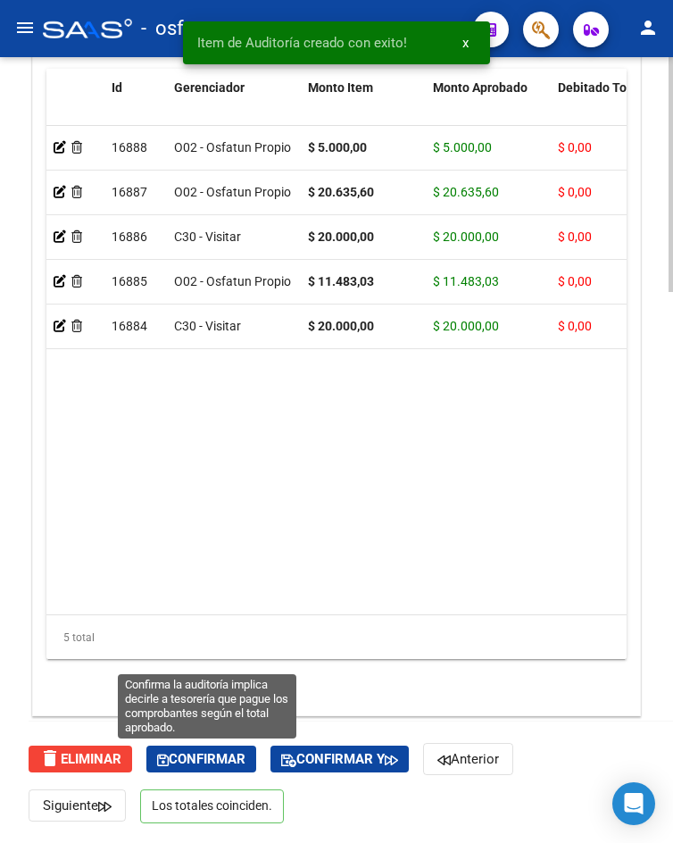
click at [244, 768] on button "Confirmar" at bounding box center [201, 758] width 110 height 27
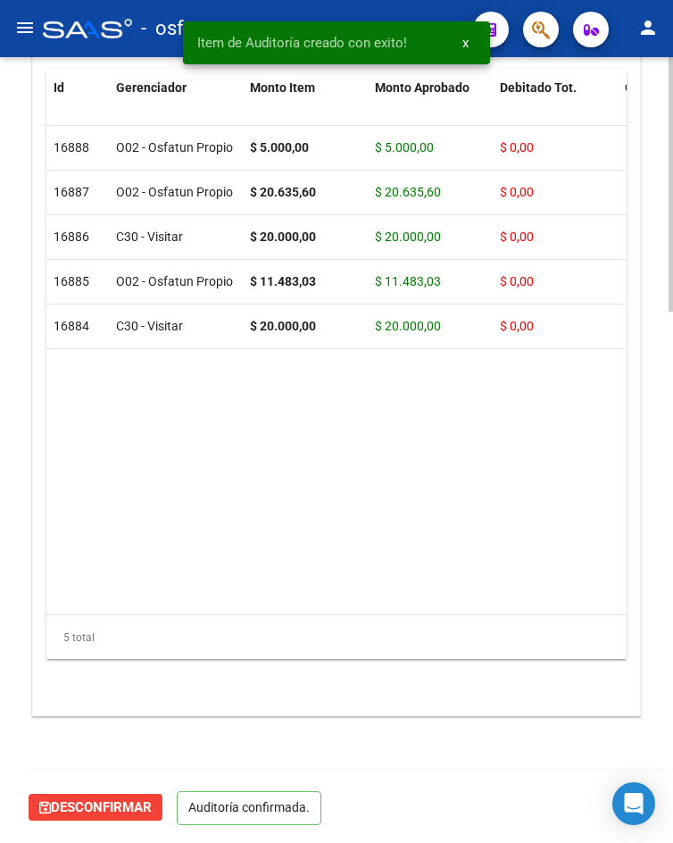
scroll to position [1640, 0]
type input "202510"
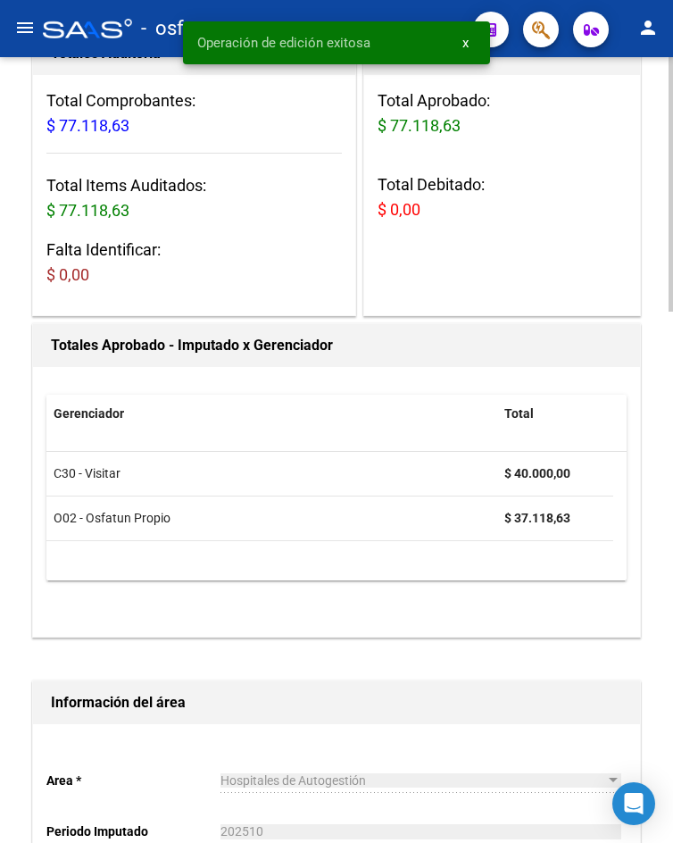
scroll to position [0, 0]
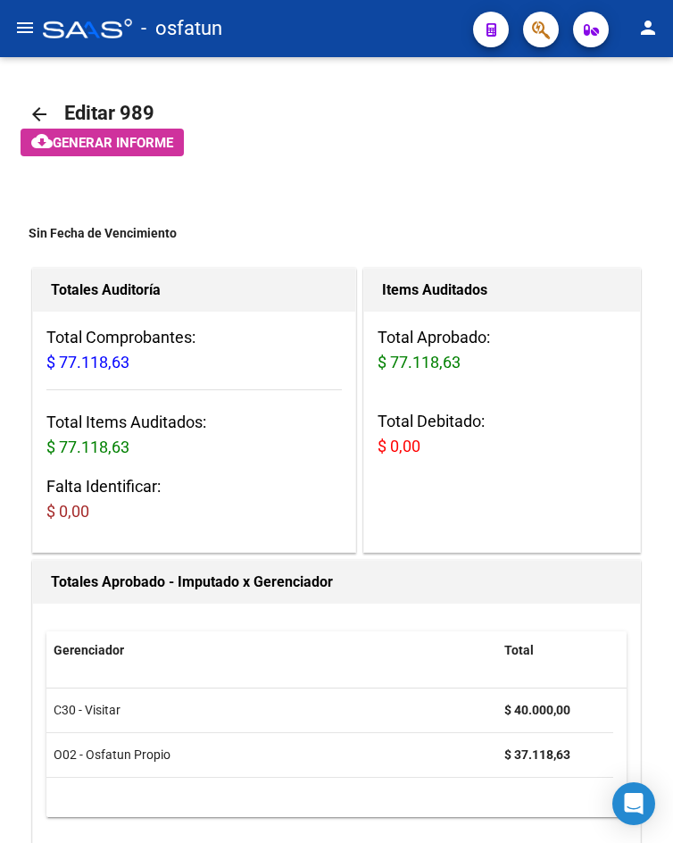
click at [28, 22] on mat-icon "menu" at bounding box center [24, 27] width 21 height 21
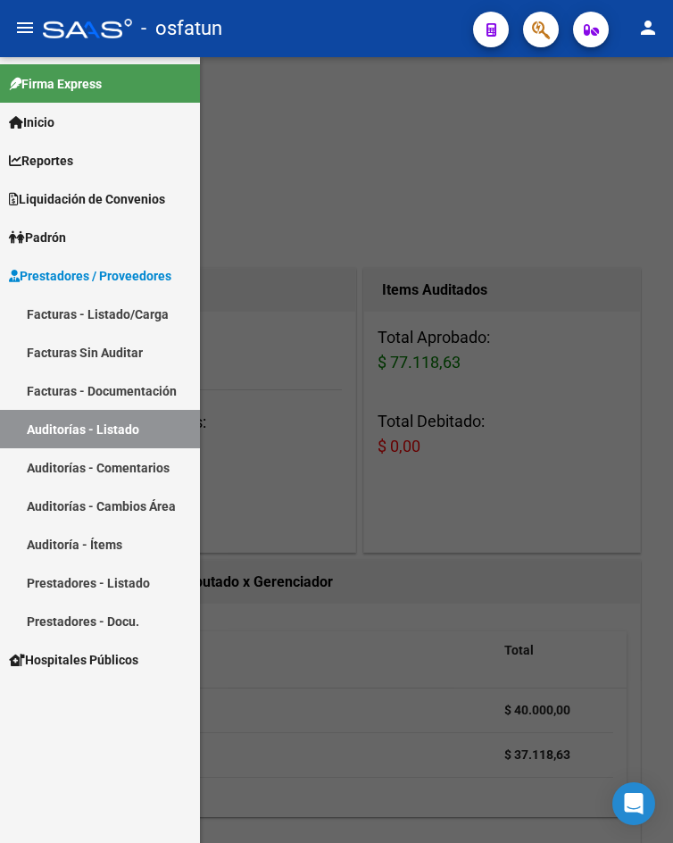
drag, startPoint x: 78, startPoint y: 314, endPoint x: 58, endPoint y: 342, distance: 33.9
click at [78, 314] on link "Facturas - Listado/Carga" at bounding box center [100, 314] width 200 height 38
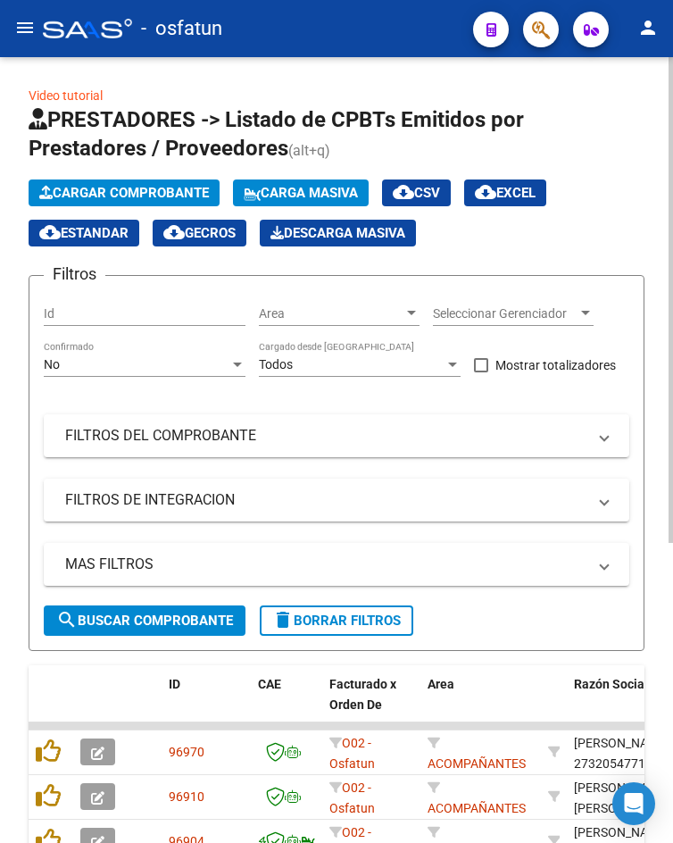
click at [144, 207] on div "Cargar Comprobante Carga Masiva cloud_download CSV cloud_download EXCEL cloud_d…" at bounding box center [337, 212] width 616 height 67
click at [151, 199] on span "Cargar Comprobante" at bounding box center [124, 193] width 170 height 16
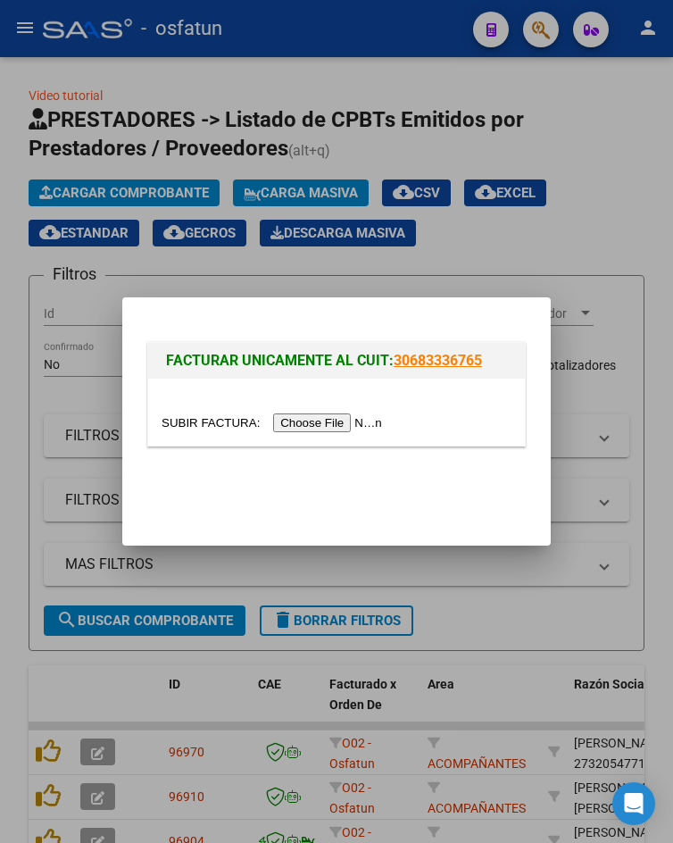
click at [323, 417] on input "file" at bounding box center [275, 422] width 226 height 19
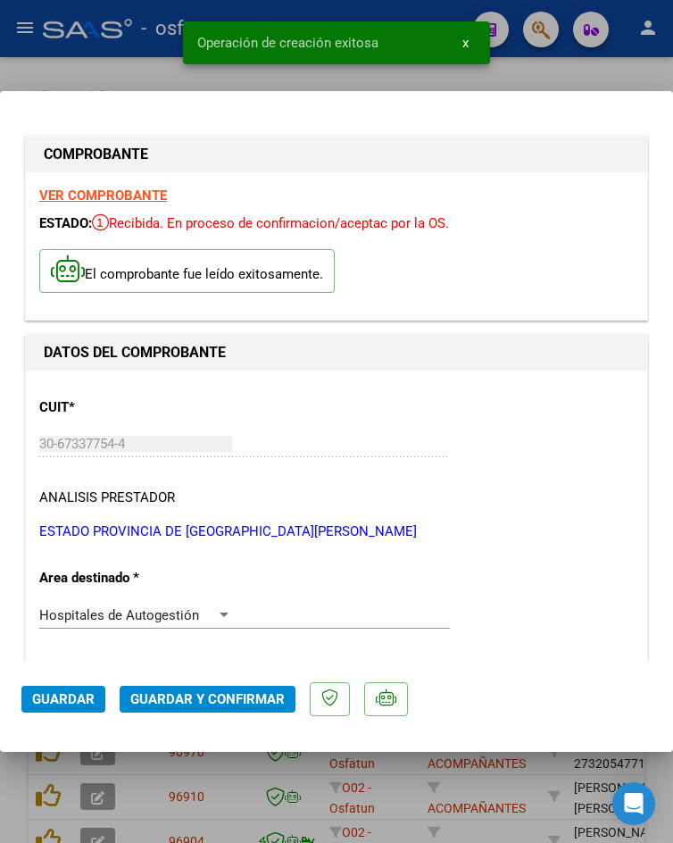
click at [193, 693] on span "Guardar y Confirmar" at bounding box center [207, 699] width 154 height 16
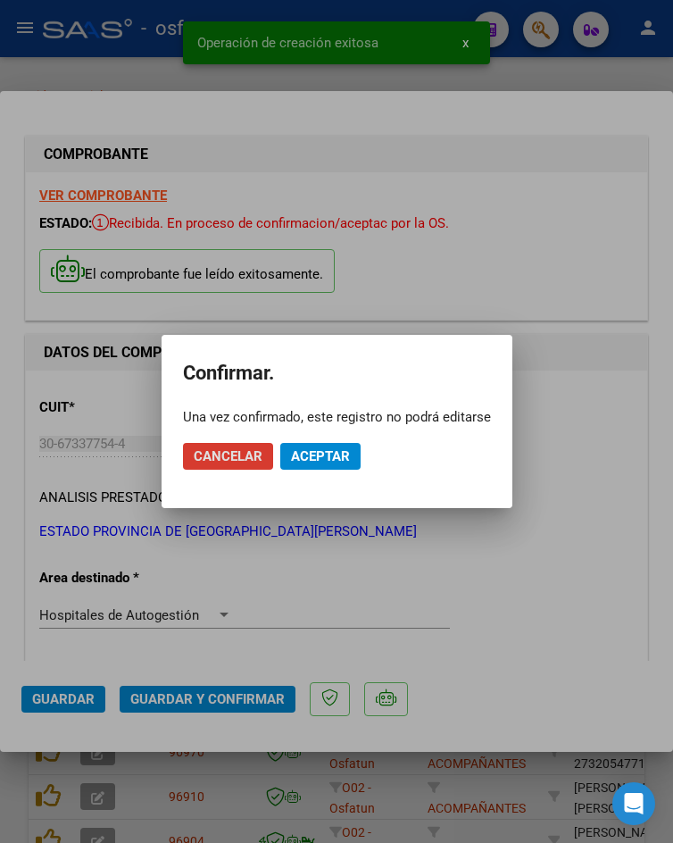
click at [312, 456] on span "Aceptar" at bounding box center [320, 456] width 59 height 16
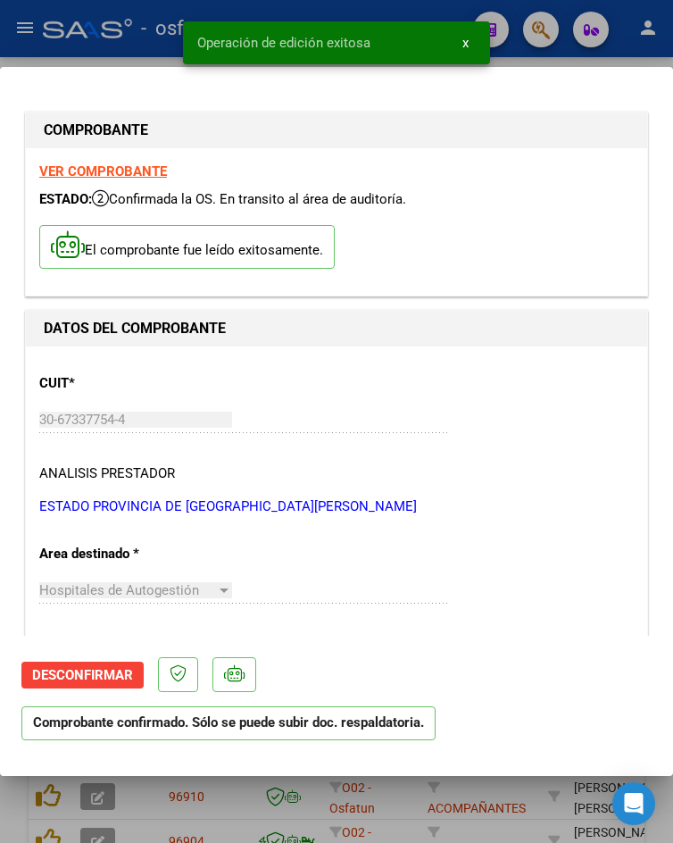
click at [107, 61] on div at bounding box center [336, 421] width 673 height 843
type input "$ 0,00"
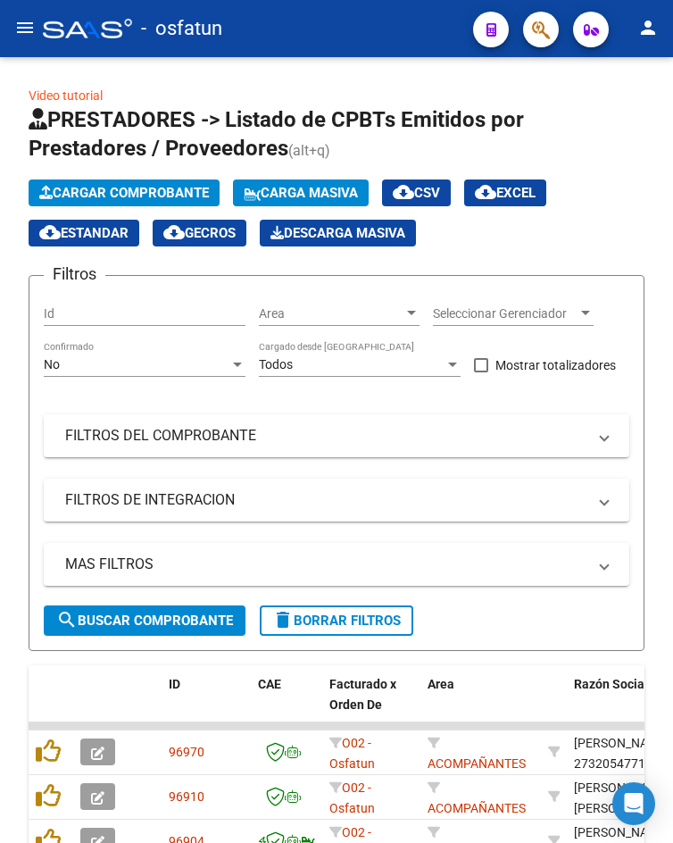
click at [24, 30] on mat-icon "menu" at bounding box center [24, 27] width 21 height 21
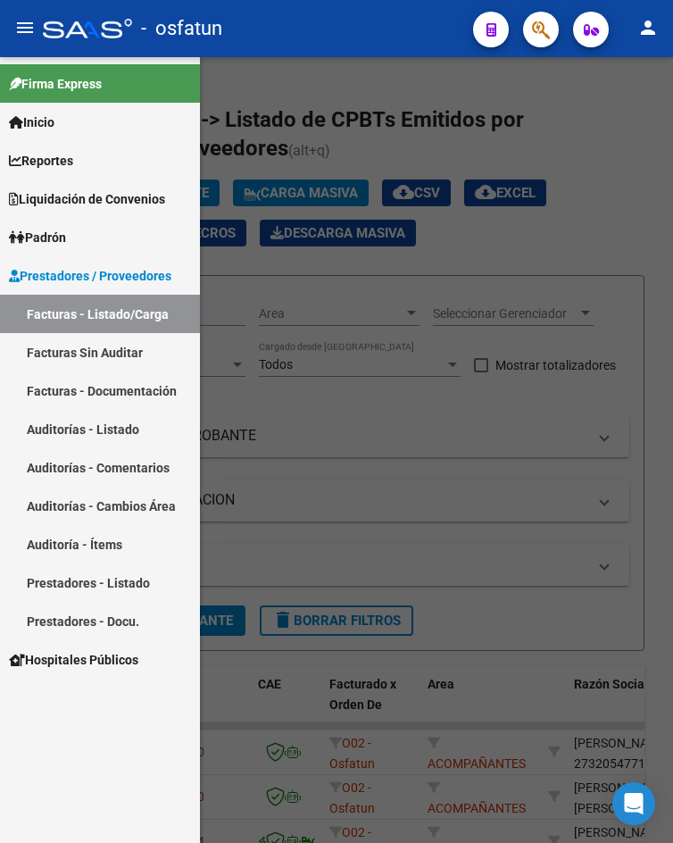
click at [121, 430] on link "Auditorías - Listado" at bounding box center [100, 429] width 200 height 38
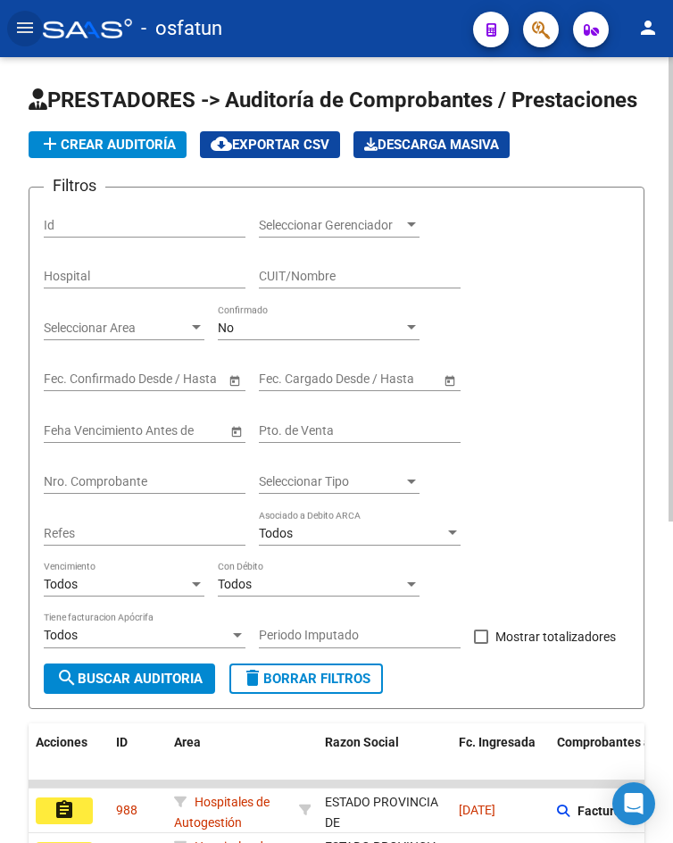
click at [99, 150] on span "add Crear Auditoría" at bounding box center [107, 145] width 137 height 16
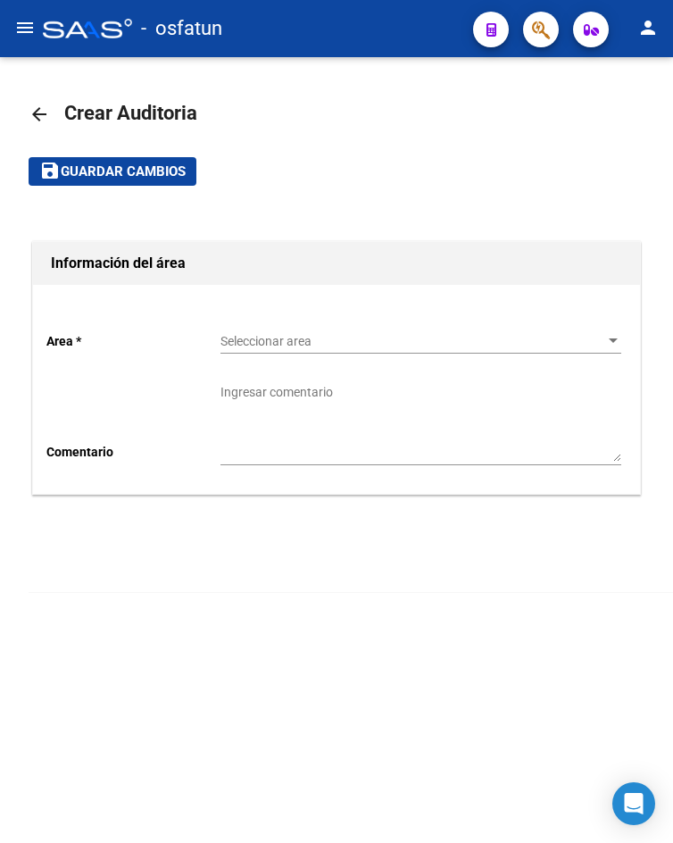
click at [162, 167] on span "Guardar cambios" at bounding box center [123, 172] width 125 height 16
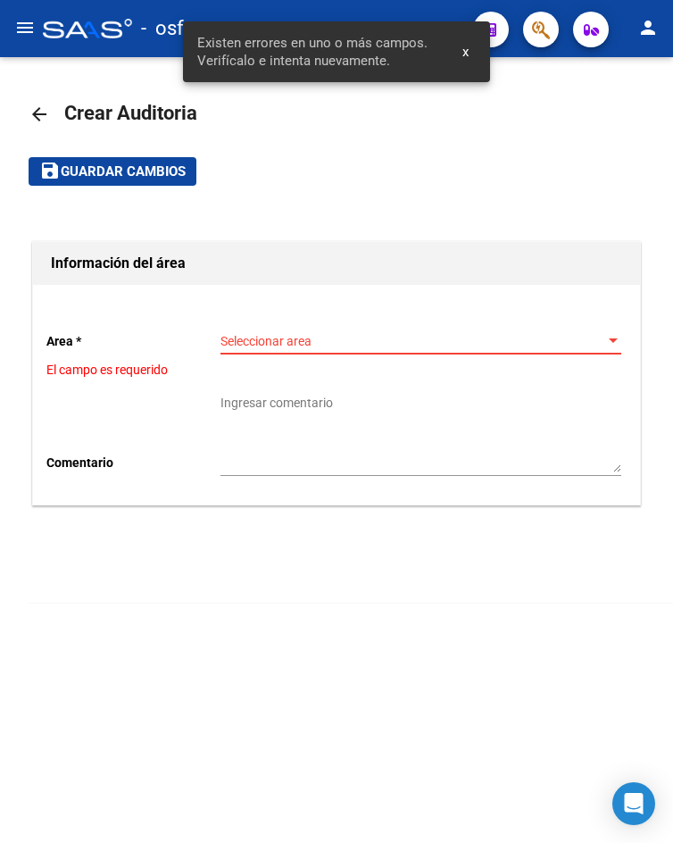
click at [256, 346] on span "Seleccionar area" at bounding box center [412, 341] width 385 height 15
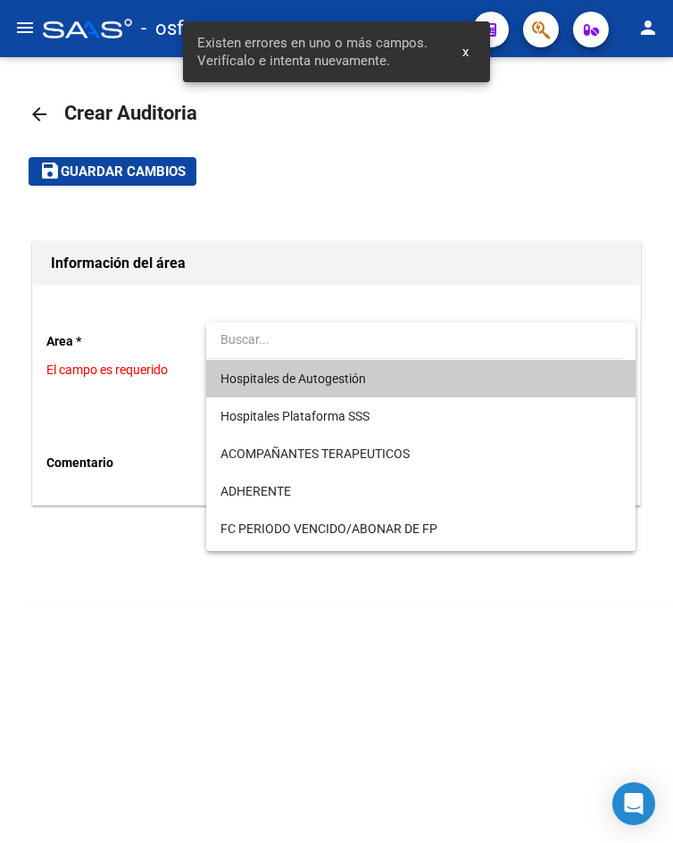
click at [272, 386] on span "Hospitales de Autogestión" at bounding box center [420, 378] width 401 height 37
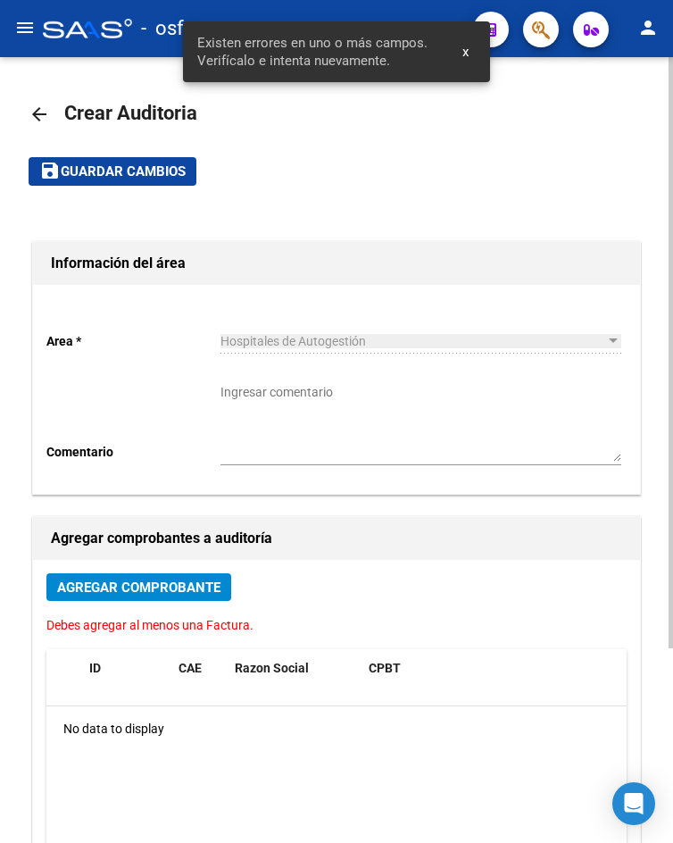
click at [280, 463] on div "Ingresar comentario" at bounding box center [420, 417] width 401 height 96
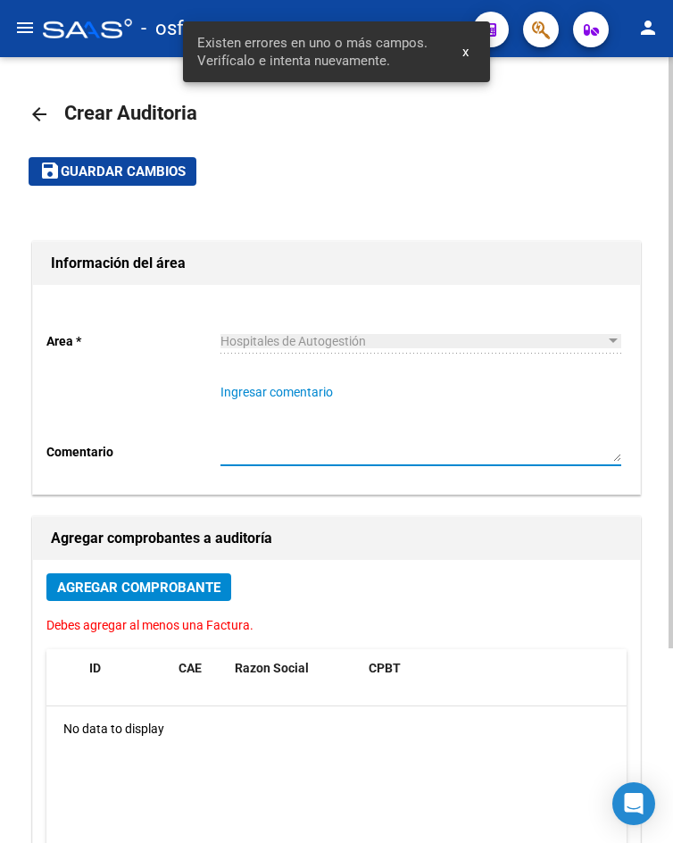
click at [295, 448] on textarea "Ingresar comentario" at bounding box center [420, 422] width 401 height 79
click at [214, 602] on div "Agregar Comprobante" at bounding box center [336, 594] width 580 height 42
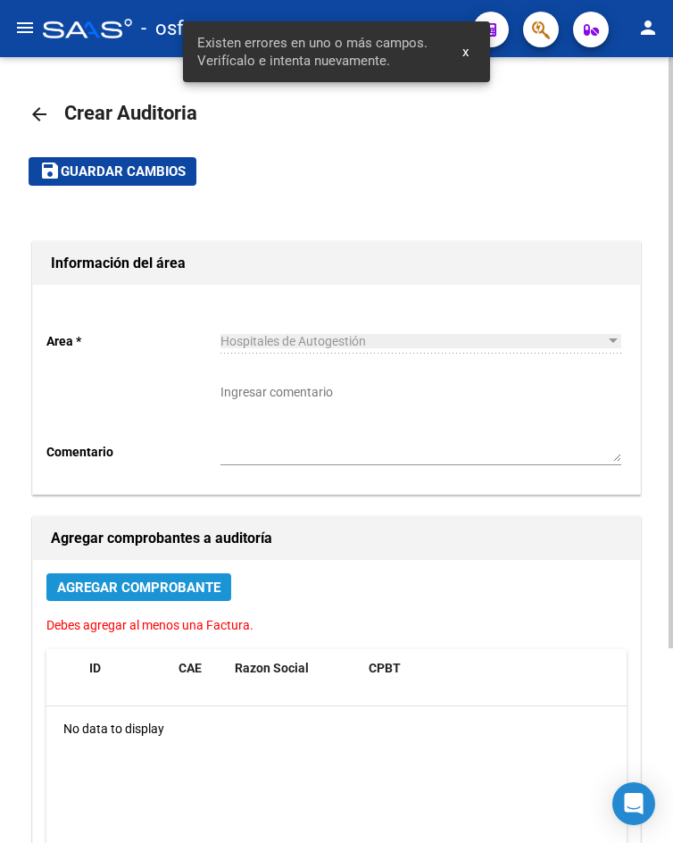
click at [212, 574] on button "Agregar Comprobante" at bounding box center [138, 587] width 185 height 28
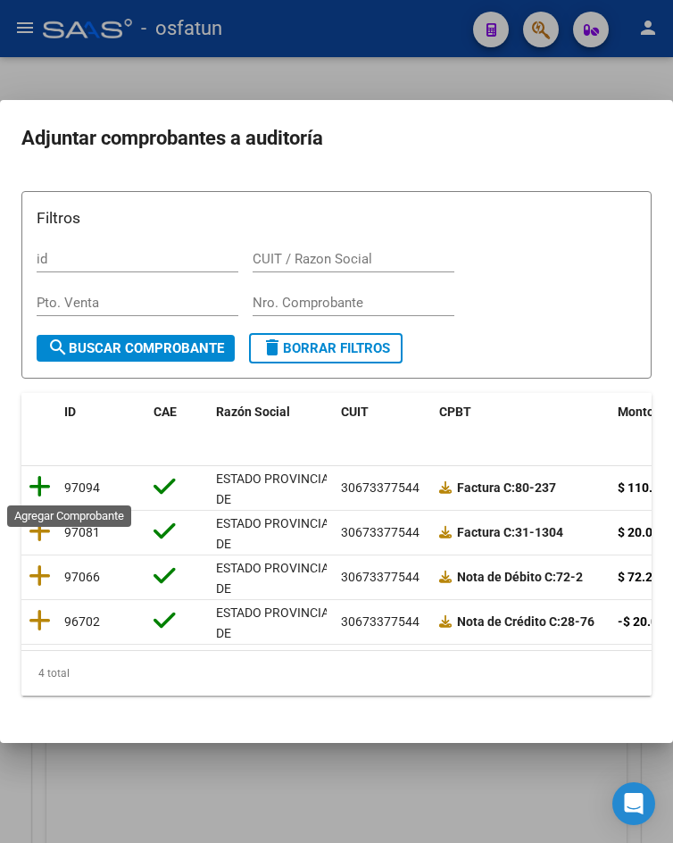
click at [36, 479] on icon at bounding box center [40, 486] width 22 height 25
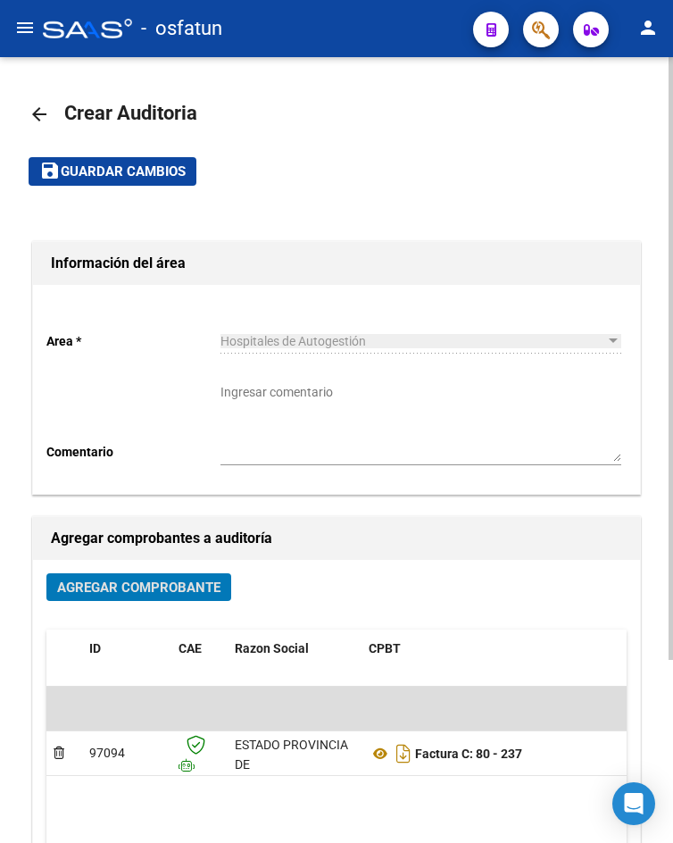
click at [101, 201] on mat-toolbar "arrow_back Crear Auditoria save Guardar cambios" at bounding box center [337, 144] width 616 height 116
click at [107, 190] on mat-toolbar-row "save Guardar cambios" at bounding box center [337, 171] width 616 height 57
click at [111, 184] on button "save Guardar cambios" at bounding box center [113, 171] width 168 height 28
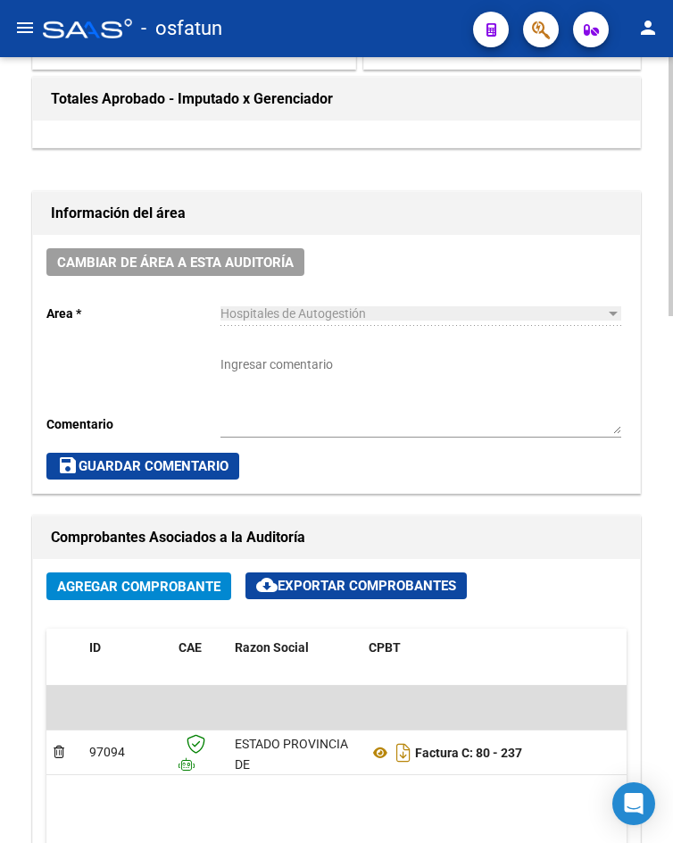
scroll to position [1071, 0]
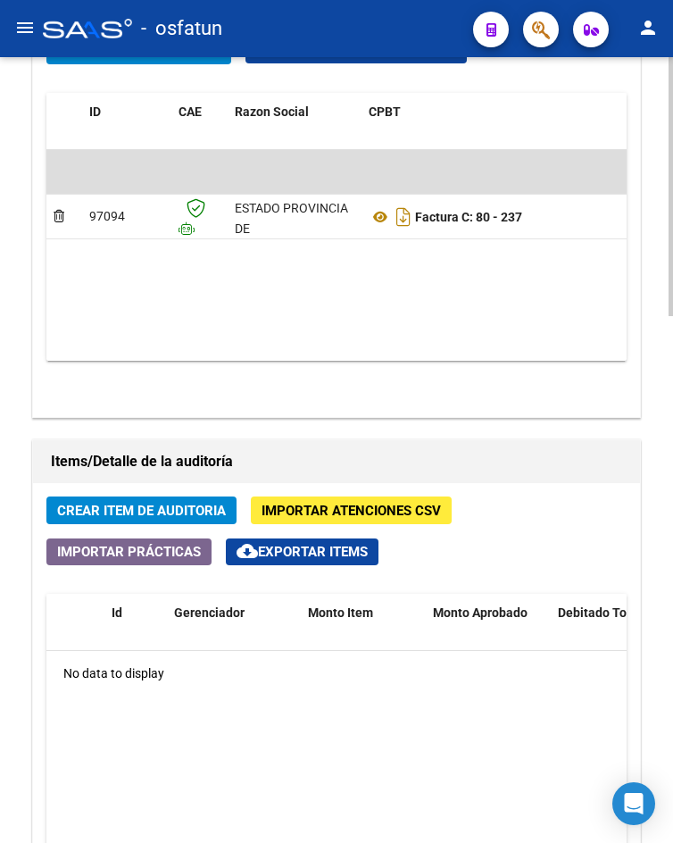
click at [145, 505] on span "Crear Item de Auditoria" at bounding box center [141, 510] width 169 height 16
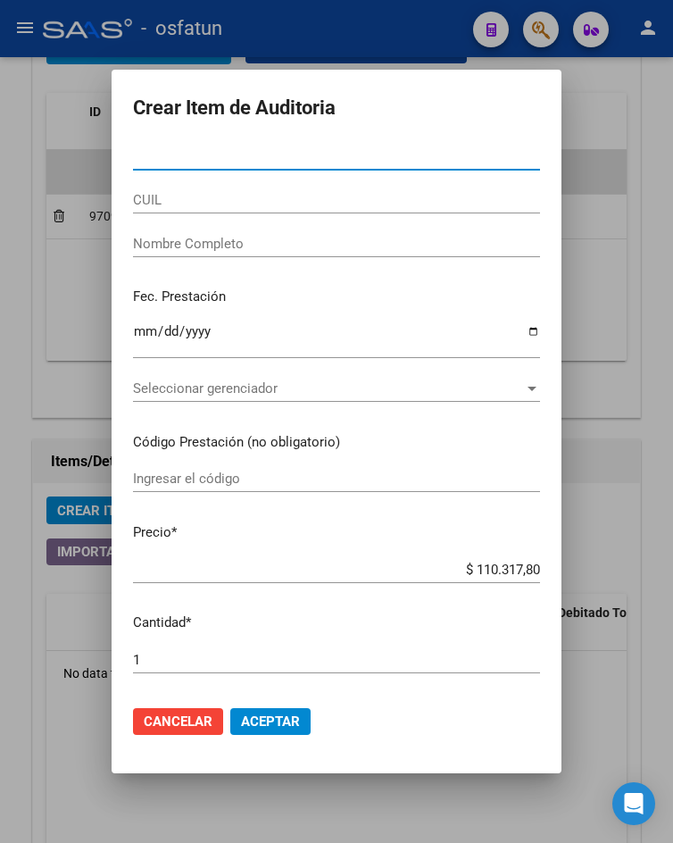
click at [315, 164] on input "Nro Documento" at bounding box center [336, 156] width 407 height 16
paste input "51547023"
type input "51547023"
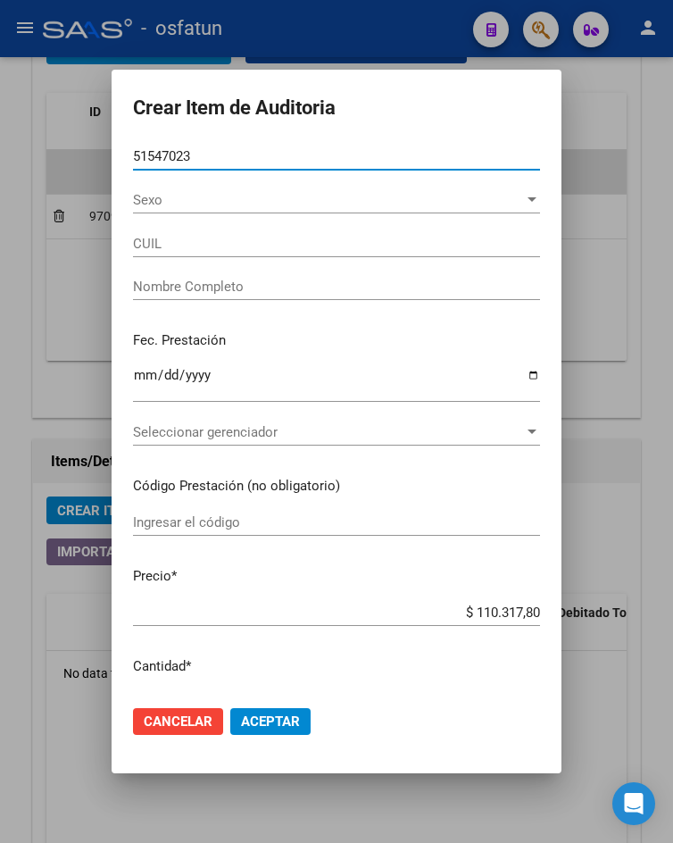
type input "27515470234"
type input "MALDONADO RENATA"
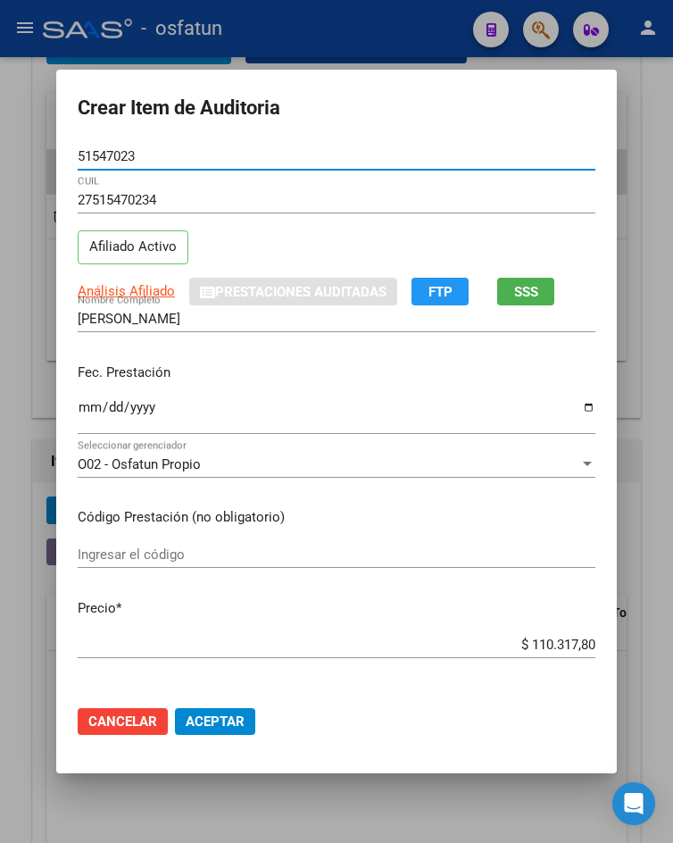
type input "51547023"
click at [83, 402] on input "Ingresar la fecha" at bounding box center [337, 414] width 518 height 29
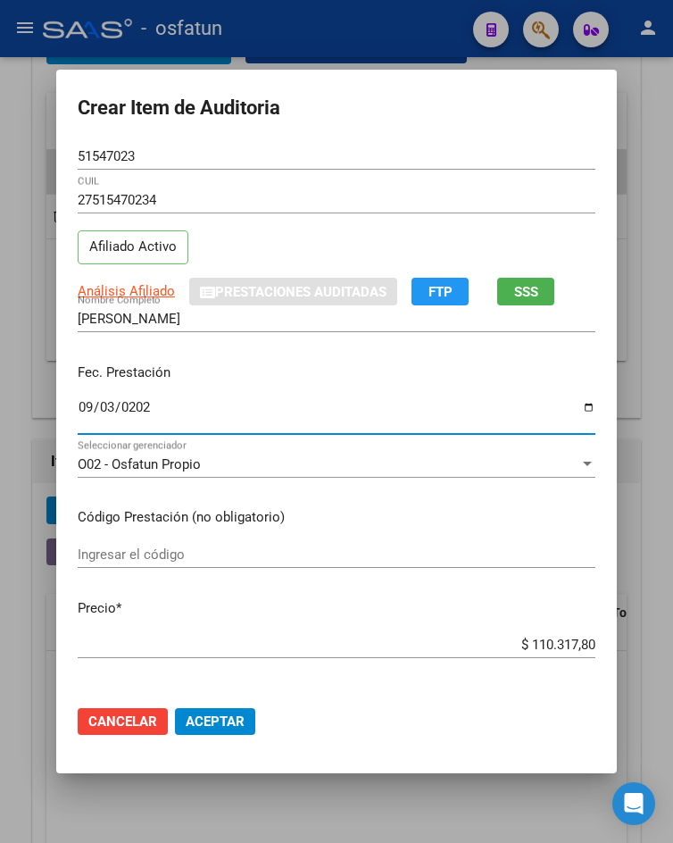
type input "2025-09-03"
click at [318, 546] on input "Ingresar el código" at bounding box center [337, 554] width 518 height 16
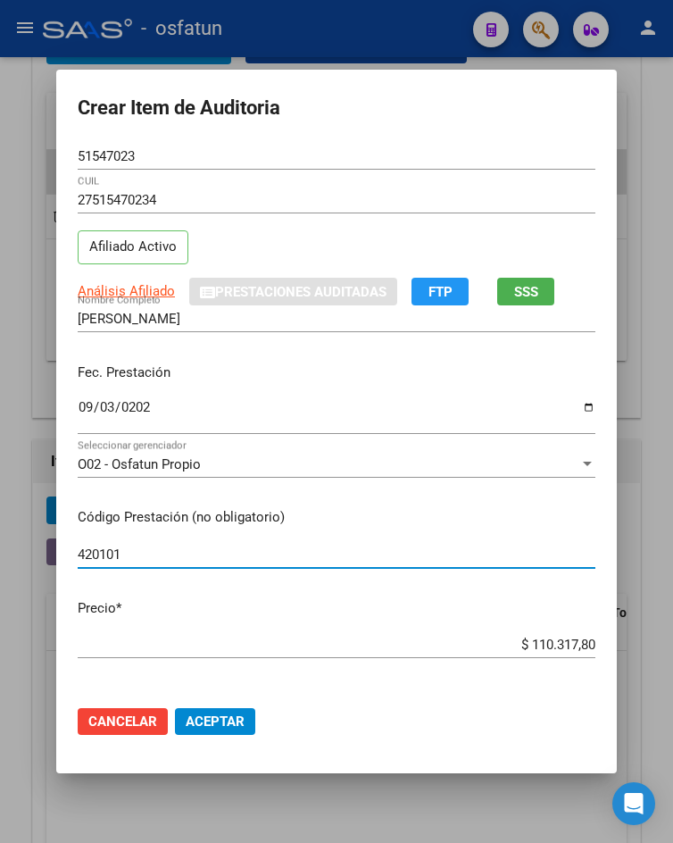
type input "420101"
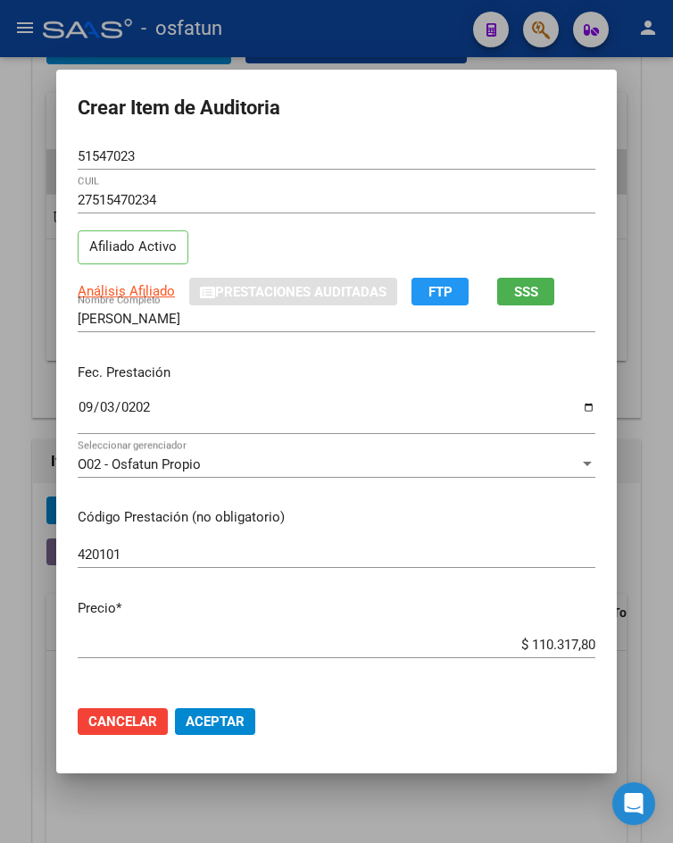
drag, startPoint x: 534, startPoint y: 635, endPoint x: 673, endPoint y: 649, distance: 140.0
click at [672, 649] on html "menu - osfatun person Firma Express Inicio Calendario SSS Instructivos Contacto…" at bounding box center [336, 421] width 673 height 843
click at [573, 633] on div "$ 110.317,80 Ingresar el precio" at bounding box center [337, 644] width 518 height 27
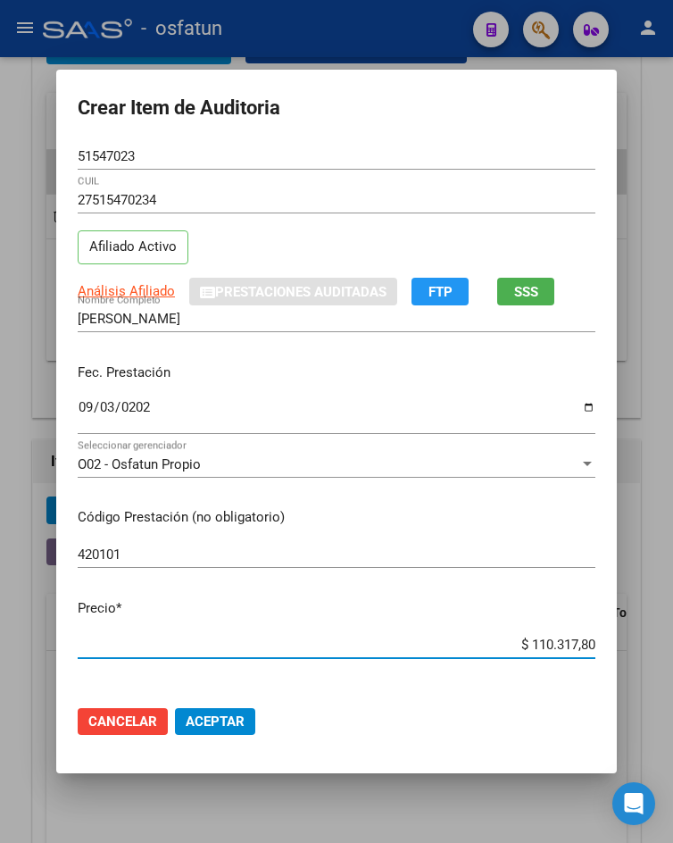
drag, startPoint x: 522, startPoint y: 637, endPoint x: 607, endPoint y: 647, distance: 85.4
click at [607, 647] on mat-dialog-content "51547023 Nro Documento 27515470234 CUIL Afiliado Activo Análisis Afiliado Prest…" at bounding box center [336, 417] width 561 height 548
type input "$ 0,01"
type input "$ 0,02"
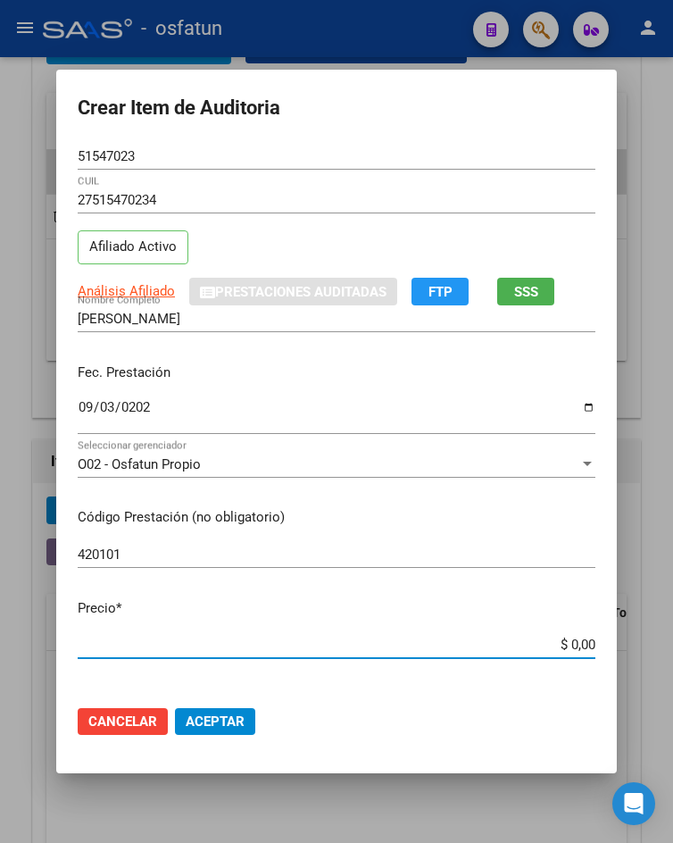
type input "$ 0,02"
type input "$ 0,20"
type input "$ 2,00"
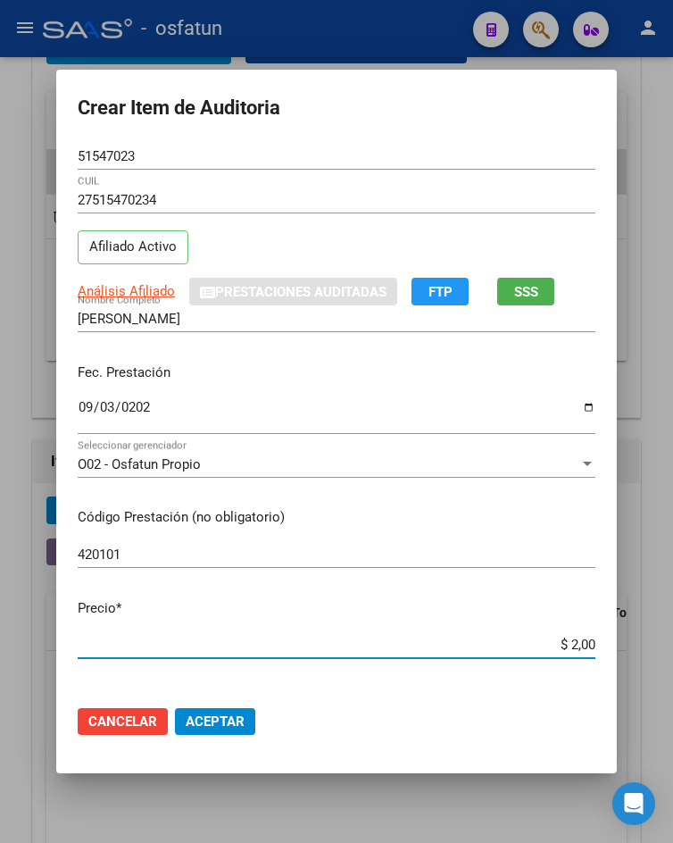
type input "$ 20,00"
type input "$ 200,00"
type input "$ 2.000,00"
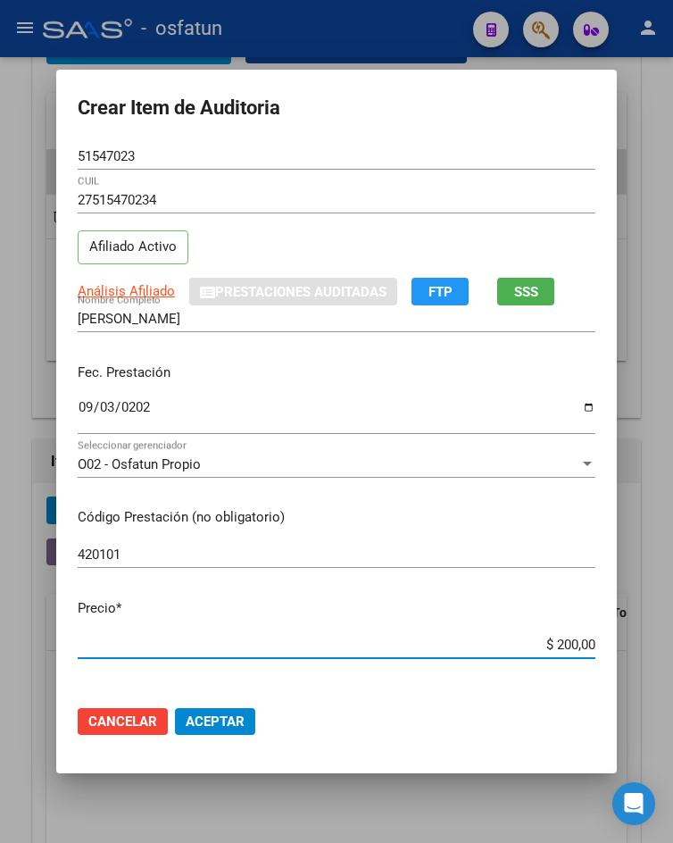
type input "$ 2.000,00"
type input "$ 20.000,00"
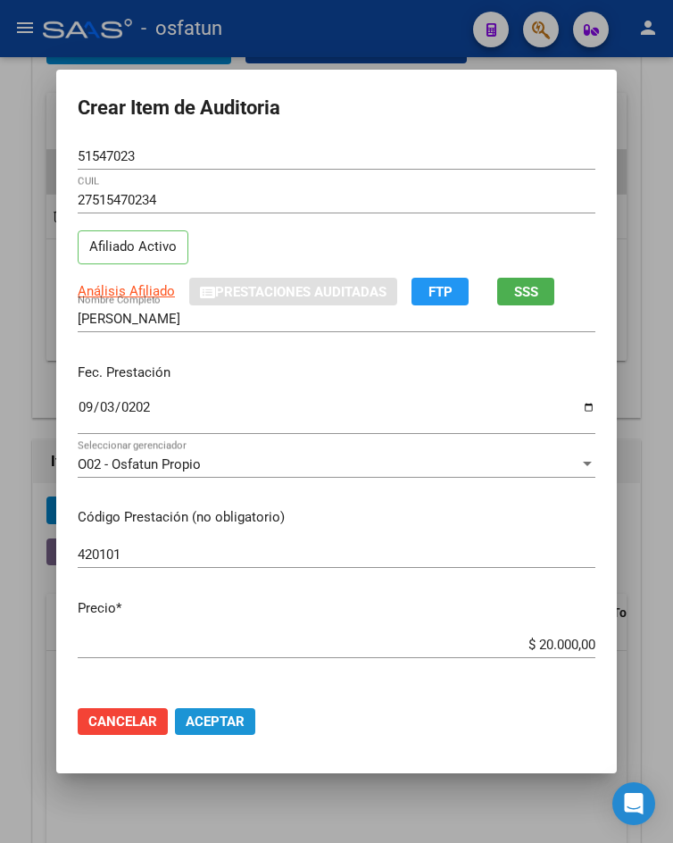
click at [215, 721] on span "Aceptar" at bounding box center [215, 721] width 59 height 16
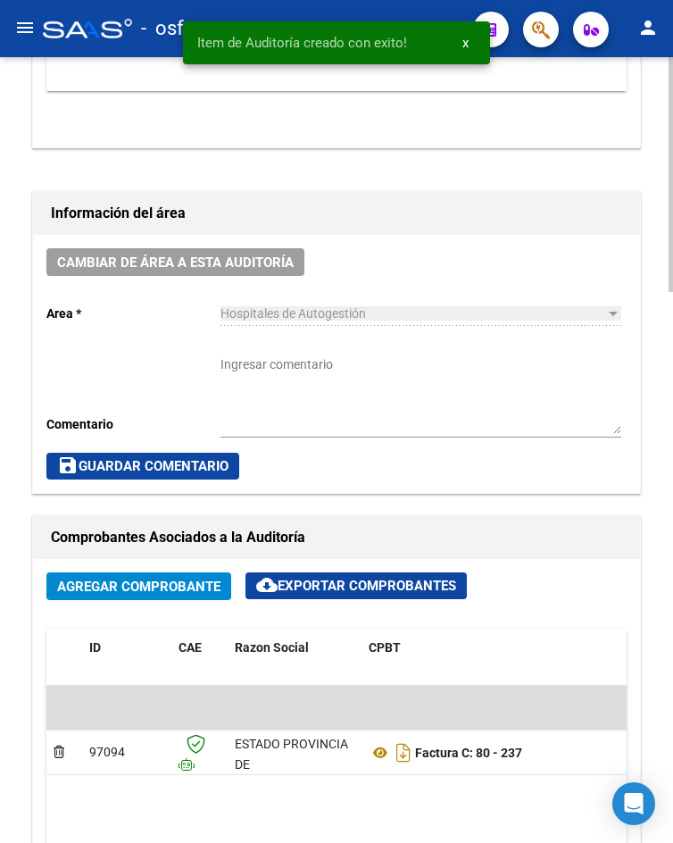
scroll to position [1314, 0]
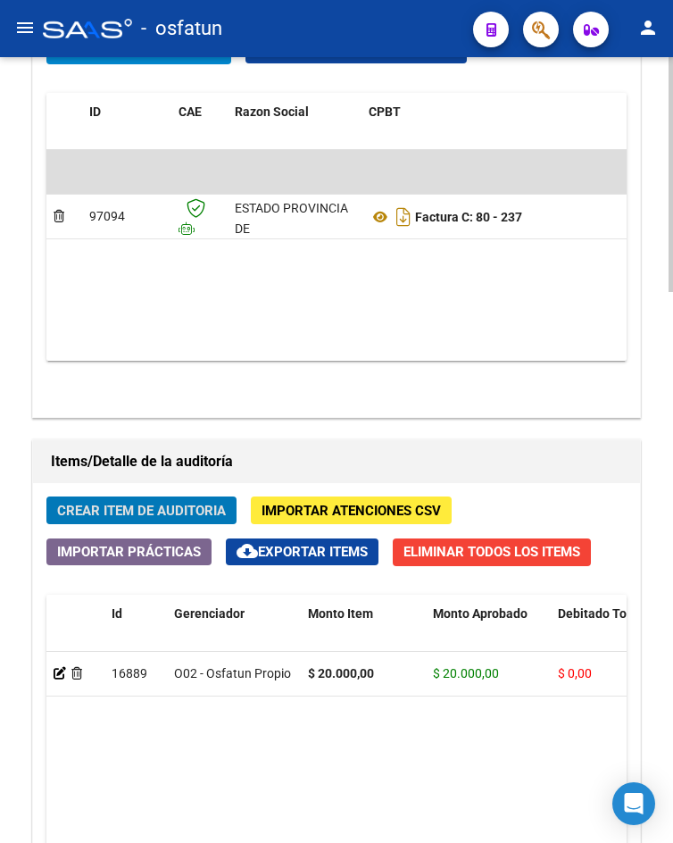
click at [192, 518] on span "Crear Item de Auditoria" at bounding box center [141, 510] width 169 height 16
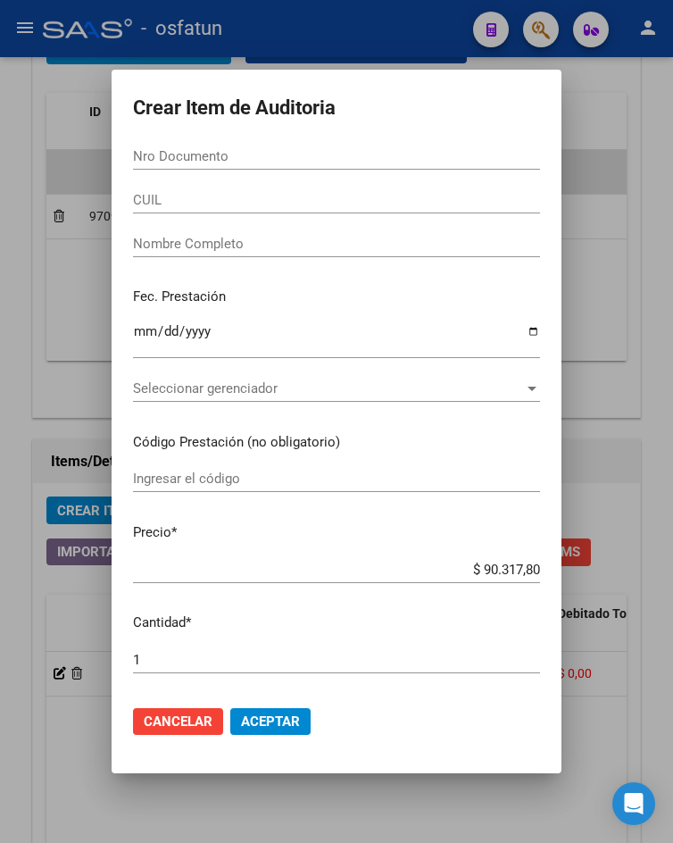
click at [203, 168] on div "Nro Documento" at bounding box center [336, 156] width 407 height 27
click at [221, 155] on input "Nro Documento" at bounding box center [336, 156] width 407 height 16
paste input "41297760"
type input "41297760"
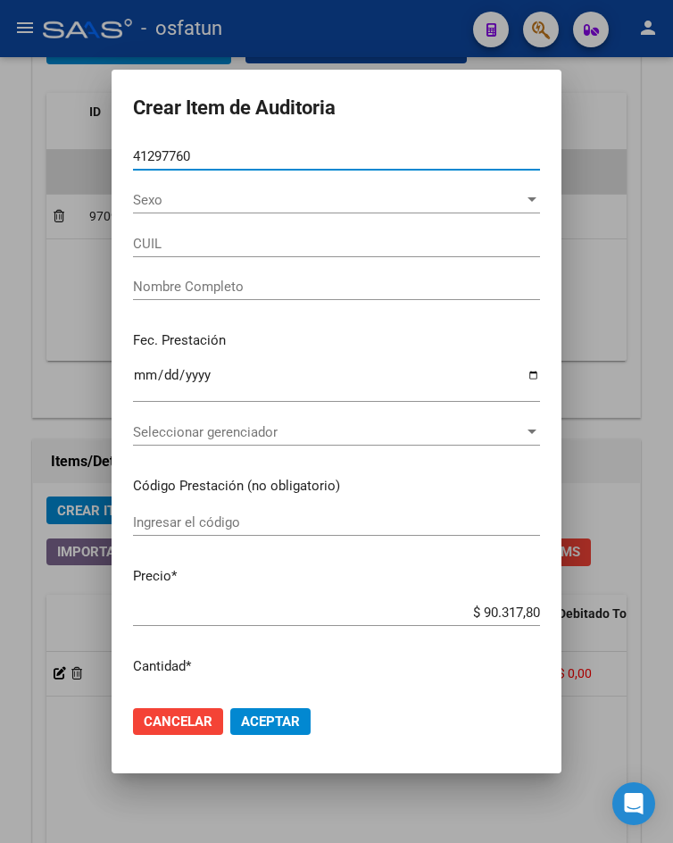
type input "20412977603"
type input "AGUERO ENZO MARTIN"
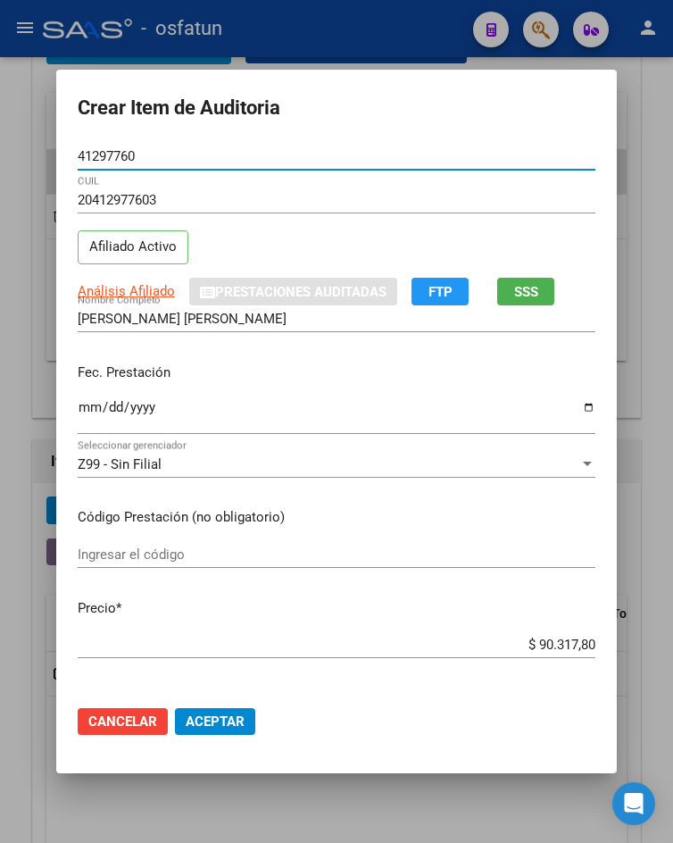
type input "41297760"
click at [178, 550] on input "Ingresar el código" at bounding box center [337, 554] width 518 height 16
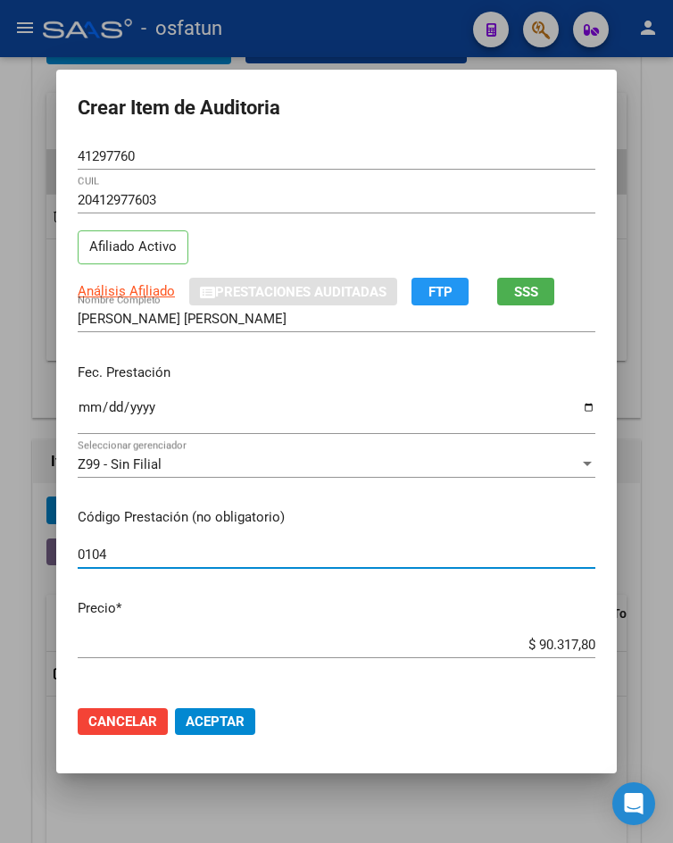
type input "0104"
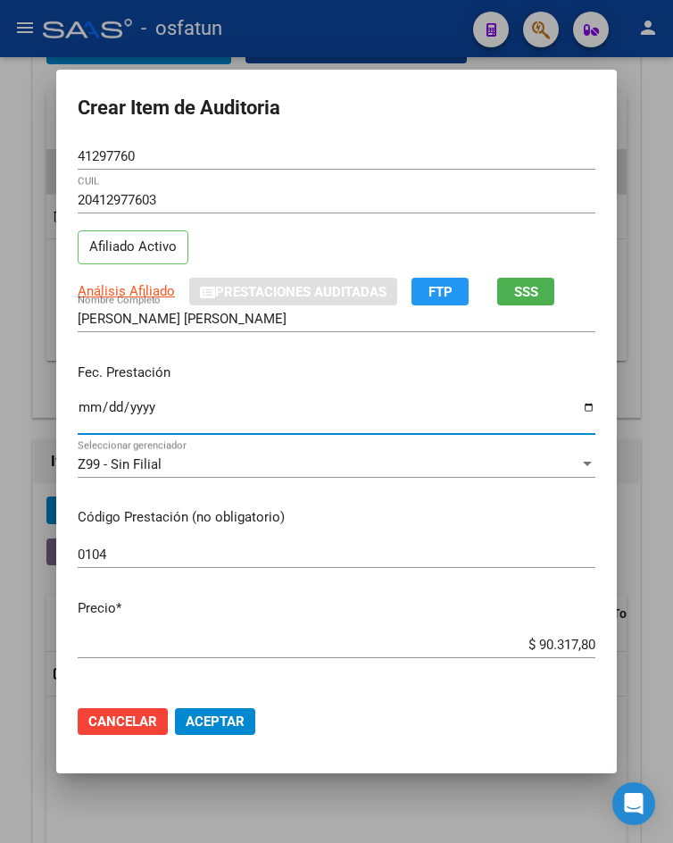
click at [78, 406] on input "Ingresar la fecha" at bounding box center [337, 414] width 518 height 29
type input "2025-09-05"
drag, startPoint x: 528, startPoint y: 635, endPoint x: 621, endPoint y: 639, distance: 92.9
click at [617, 639] on mat-dialog-content "41297760 Nro Documento 20412977603 CUIL Afiliado Activo Análisis Afiliado Prest…" at bounding box center [336, 417] width 561 height 548
click at [554, 638] on input "$ 90.317,80" at bounding box center [337, 644] width 518 height 16
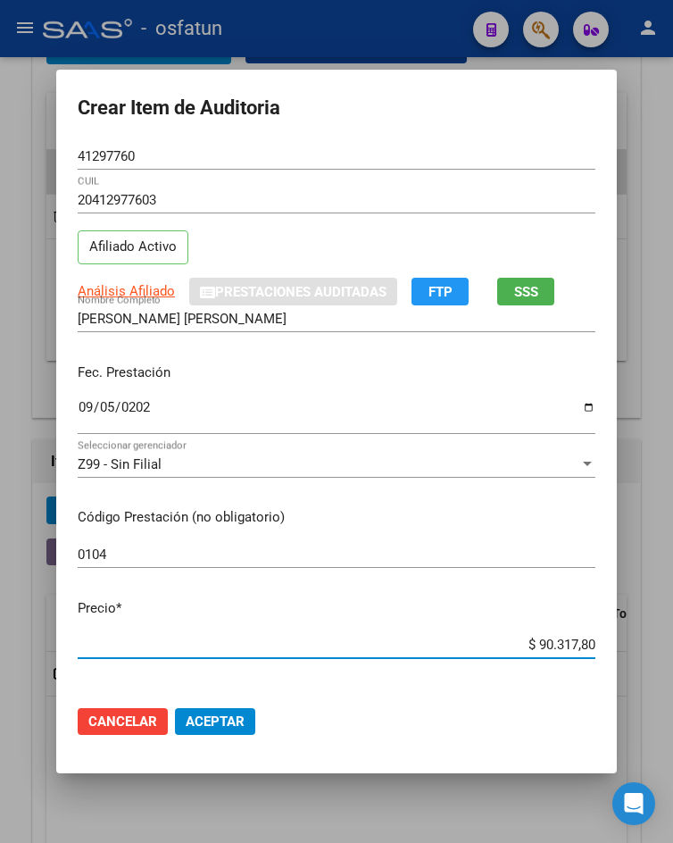
drag, startPoint x: 525, startPoint y: 647, endPoint x: 659, endPoint y: 653, distance: 134.0
click at [659, 653] on div "Crear Item de Auditoria 41297760 Nro Documento 20412977603 CUIL Afiliado Activo…" at bounding box center [336, 421] width 673 height 843
type input "$ 0,01"
type input "$ 0,10"
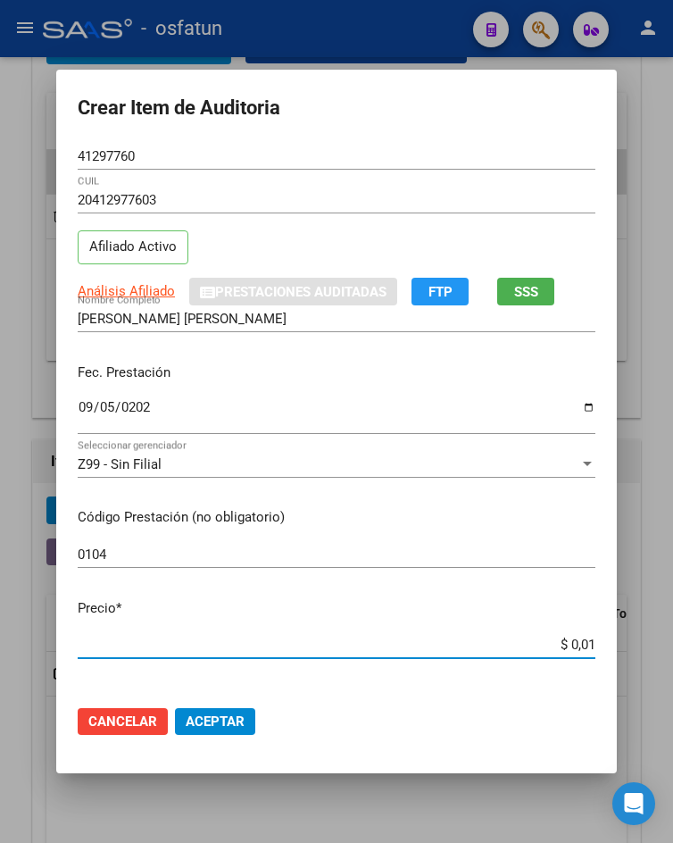
type input "$ 0,10"
type input "$ 1,03"
type input "$ 10,31"
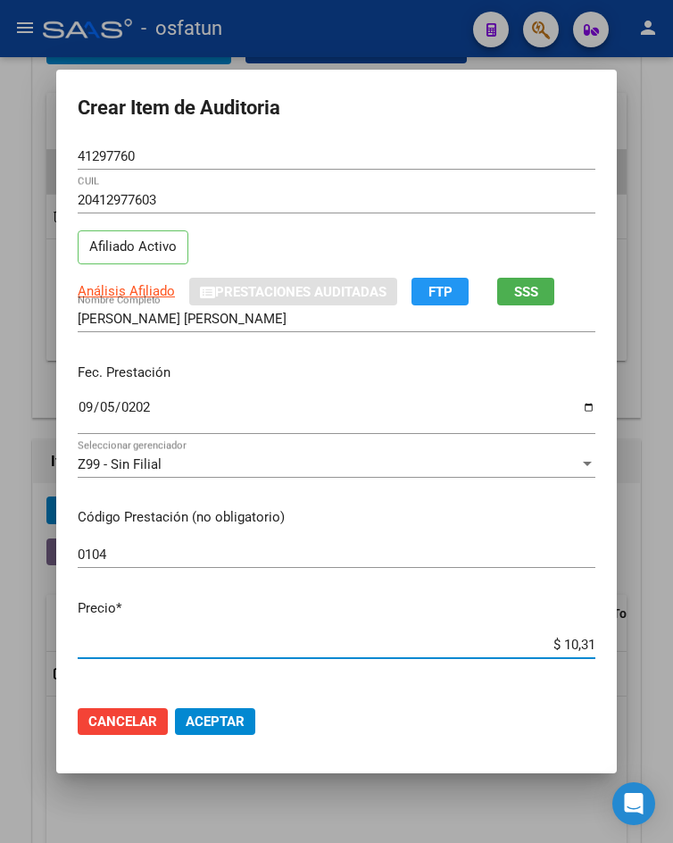
type input "$ 103,17"
type input "$ 1.031,78"
type input "$ 10.317,80"
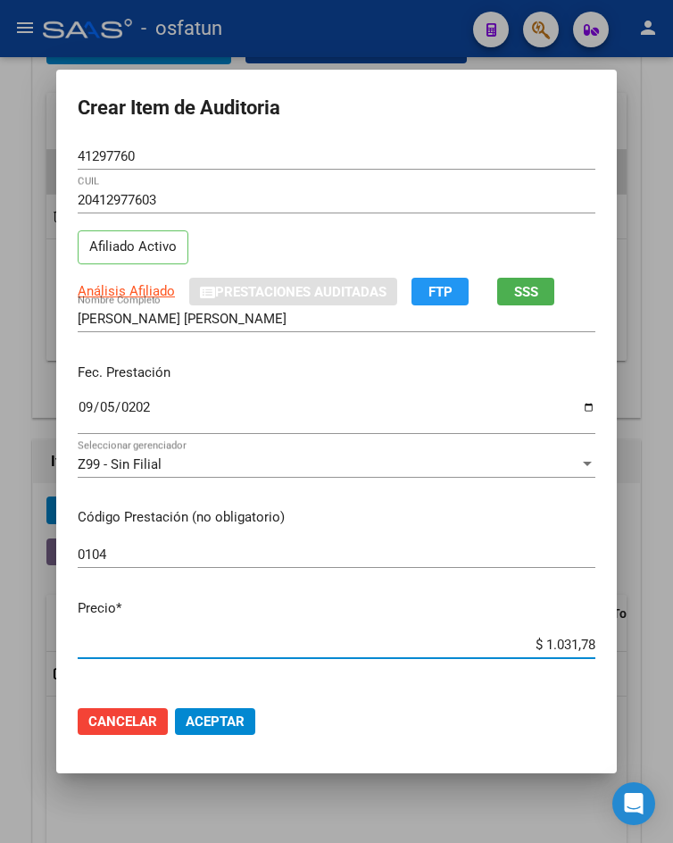
type input "$ 10.317,80"
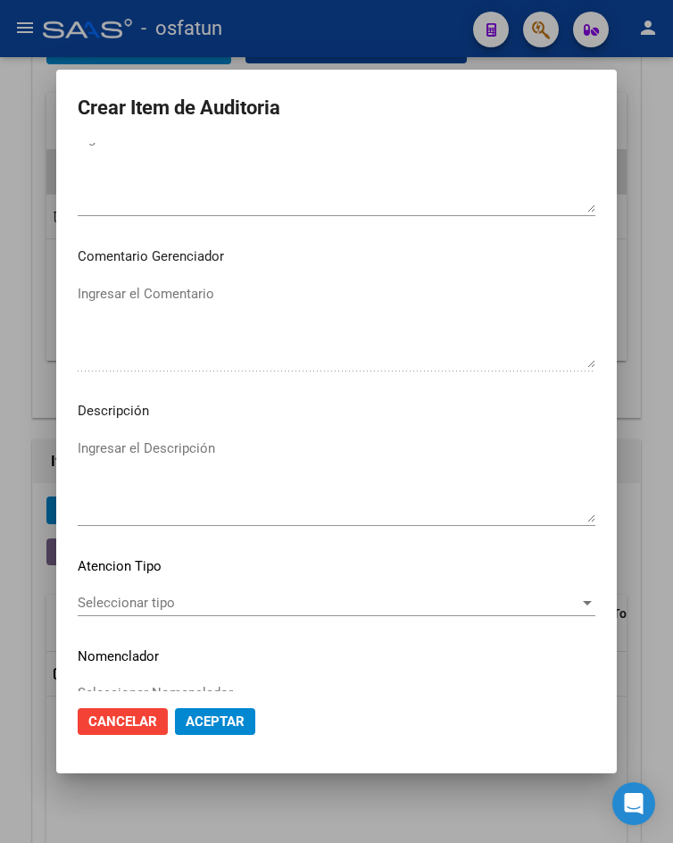
scroll to position [1054, 0]
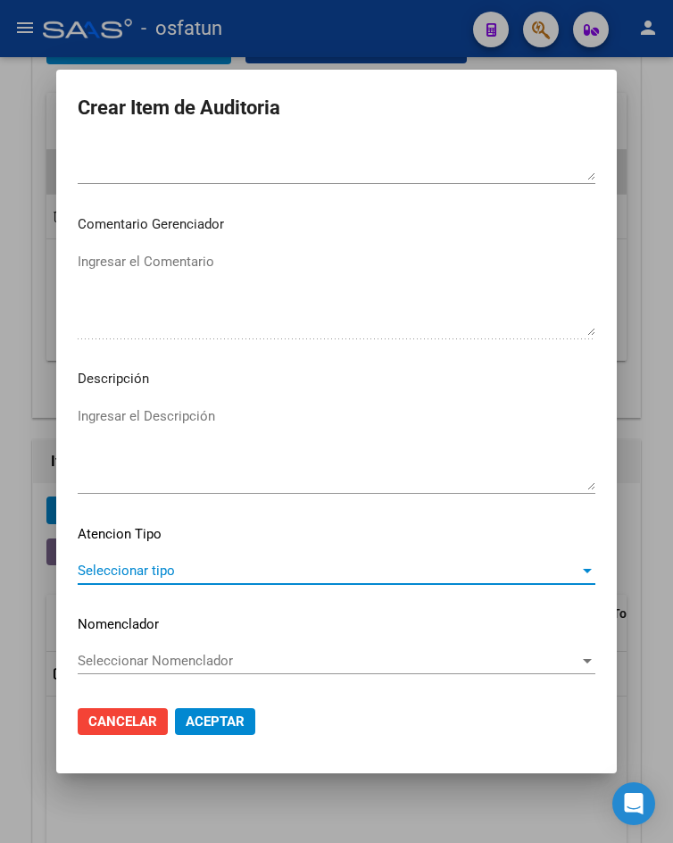
click at [192, 572] on span "Seleccionar tipo" at bounding box center [329, 570] width 502 height 16
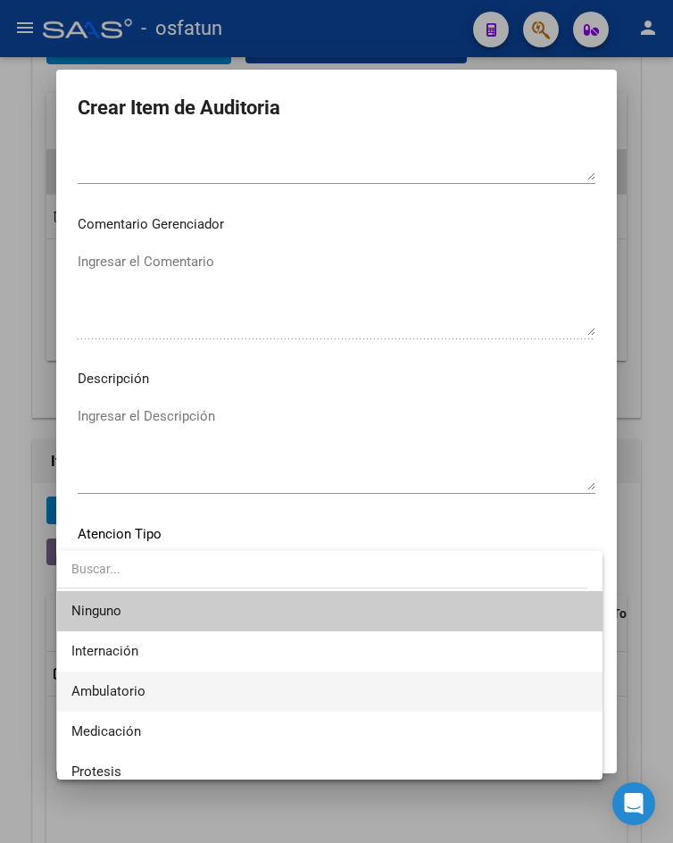
click at [195, 687] on span "Ambulatorio" at bounding box center [329, 691] width 516 height 40
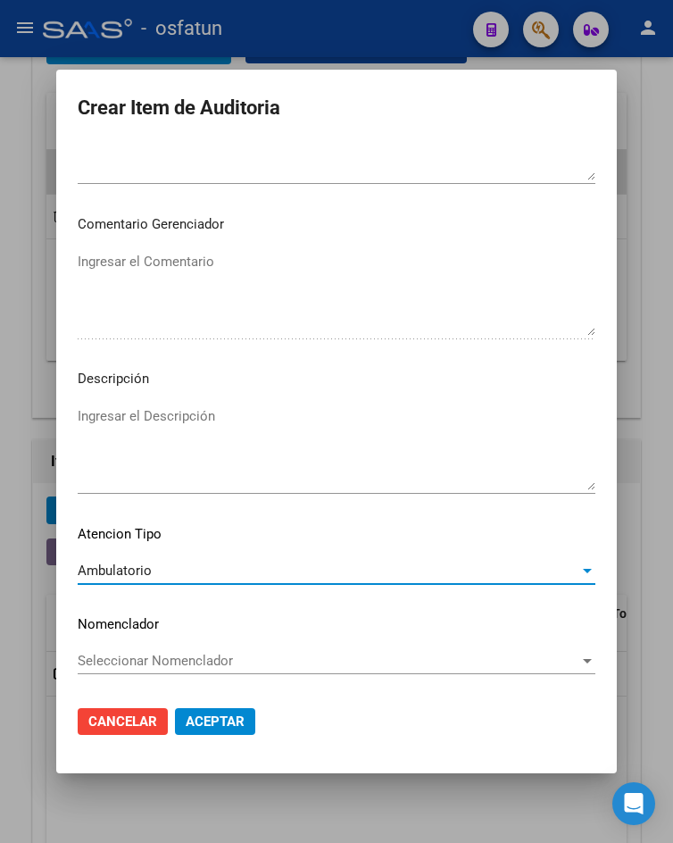
click at [201, 710] on button "Aceptar" at bounding box center [215, 721] width 80 height 27
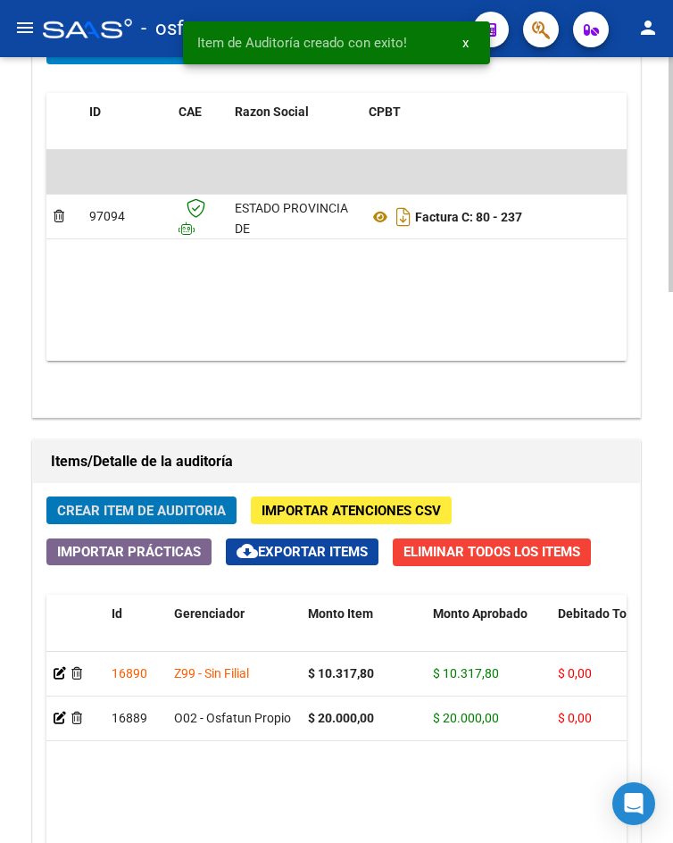
click at [60, 683] on div at bounding box center [76, 673] width 44 height 21
click at [60, 677] on icon at bounding box center [60, 673] width 12 height 12
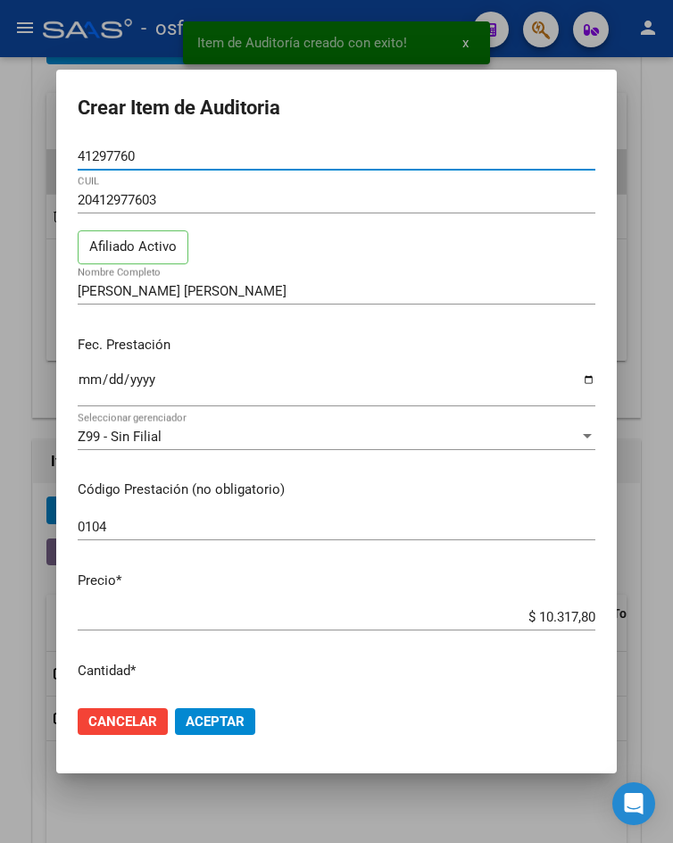
click at [159, 166] on div "41297760 Nro Documento" at bounding box center [337, 156] width 518 height 27
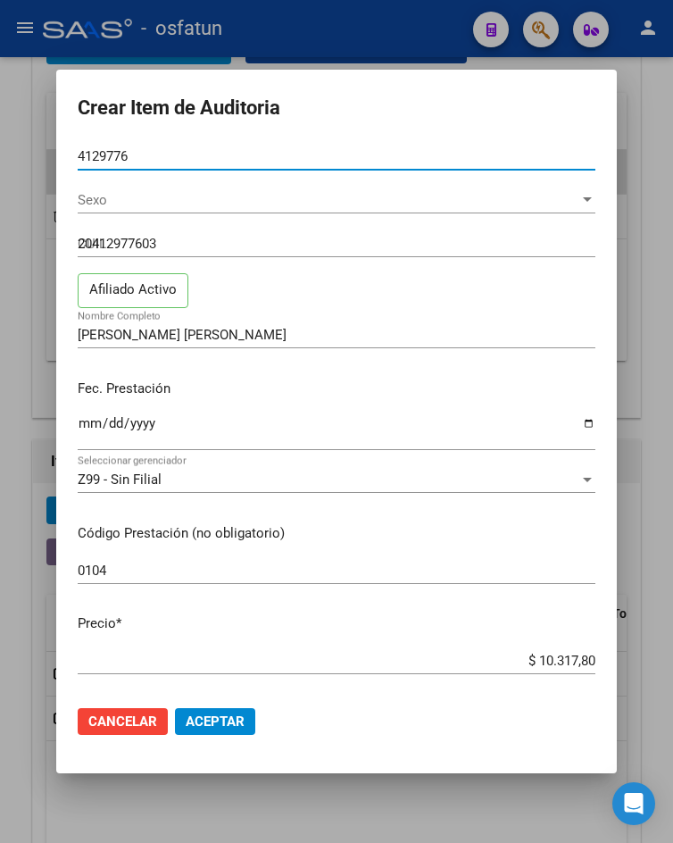
type input "41297760"
click at [159, 202] on span "Sexo" at bounding box center [329, 200] width 502 height 16
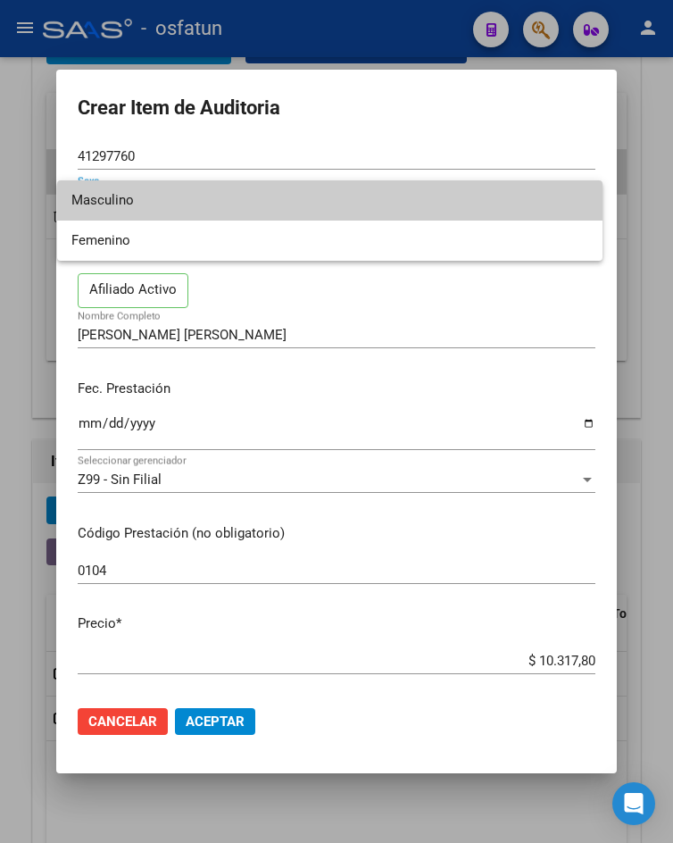
click at [162, 203] on span "Masculino" at bounding box center [329, 200] width 516 height 40
type input "20412977603"
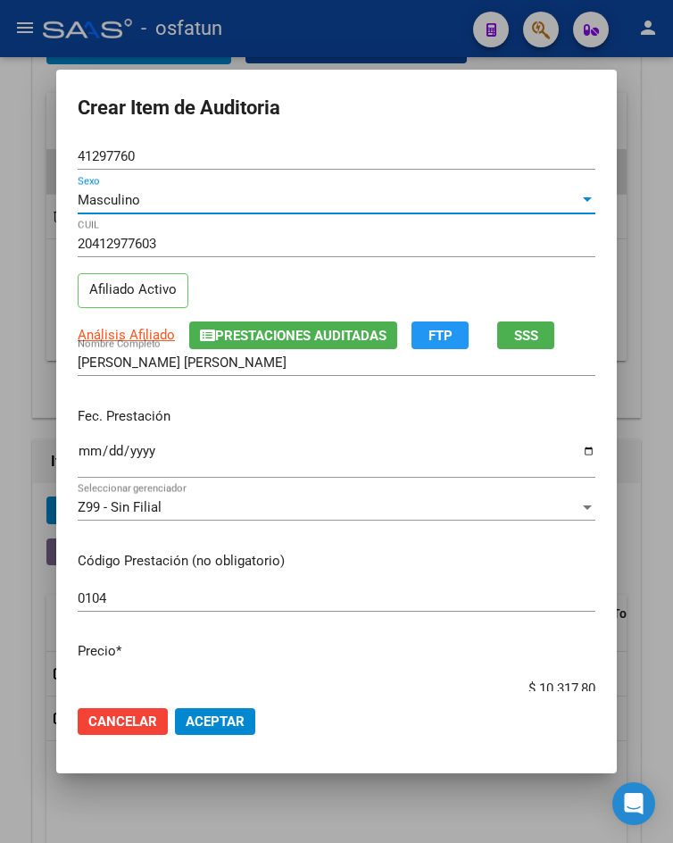
click at [524, 306] on div "20412977603 CUIL Afiliado Activo" at bounding box center [337, 275] width 518 height 91
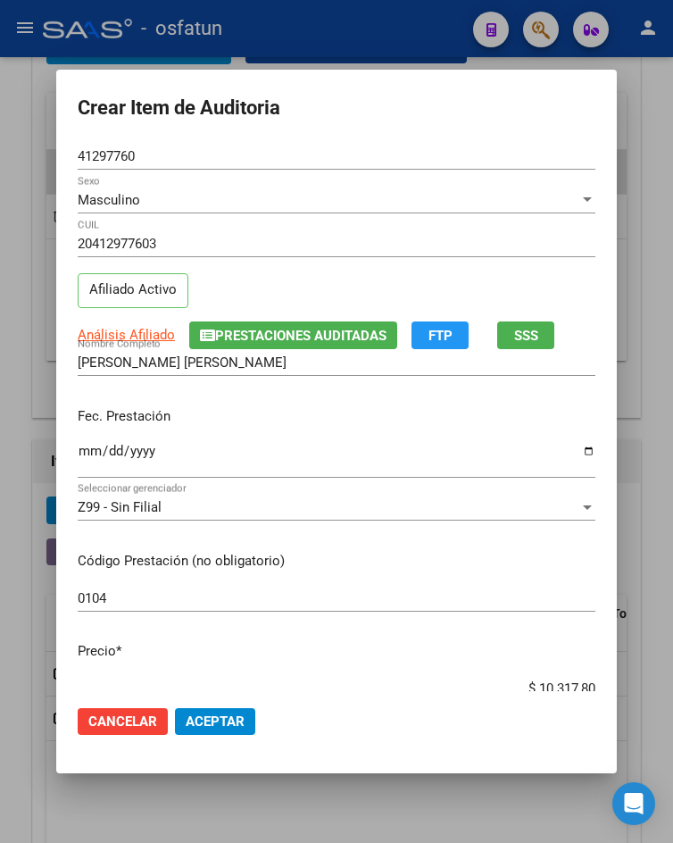
drag, startPoint x: 530, startPoint y: 308, endPoint x: 522, endPoint y: 322, distance: 16.4
click at [532, 309] on div "20412977603 CUIL Afiliado Activo" at bounding box center [337, 275] width 518 height 91
click at [518, 341] on span "SSS" at bounding box center [526, 336] width 24 height 16
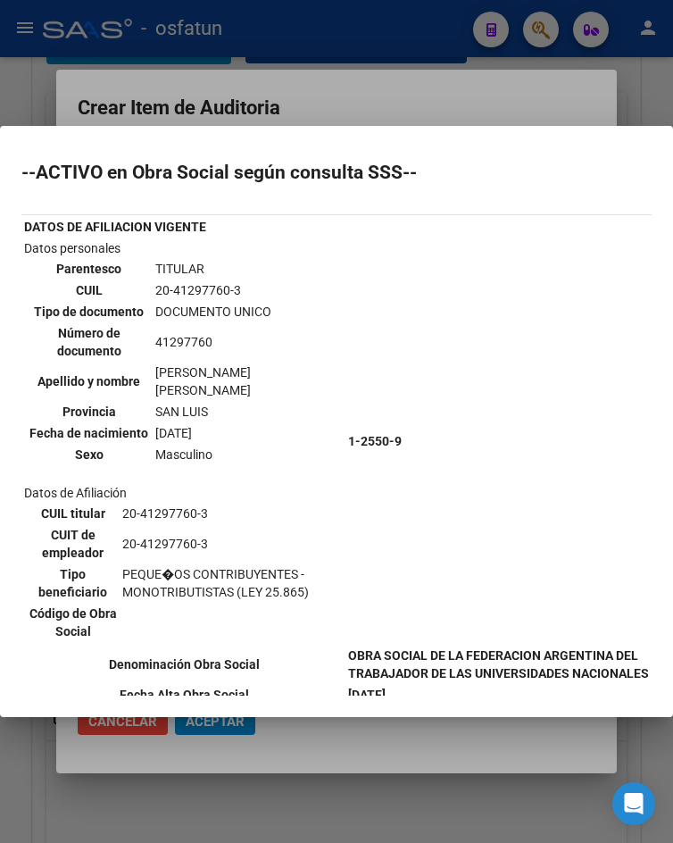
scroll to position [196, 0]
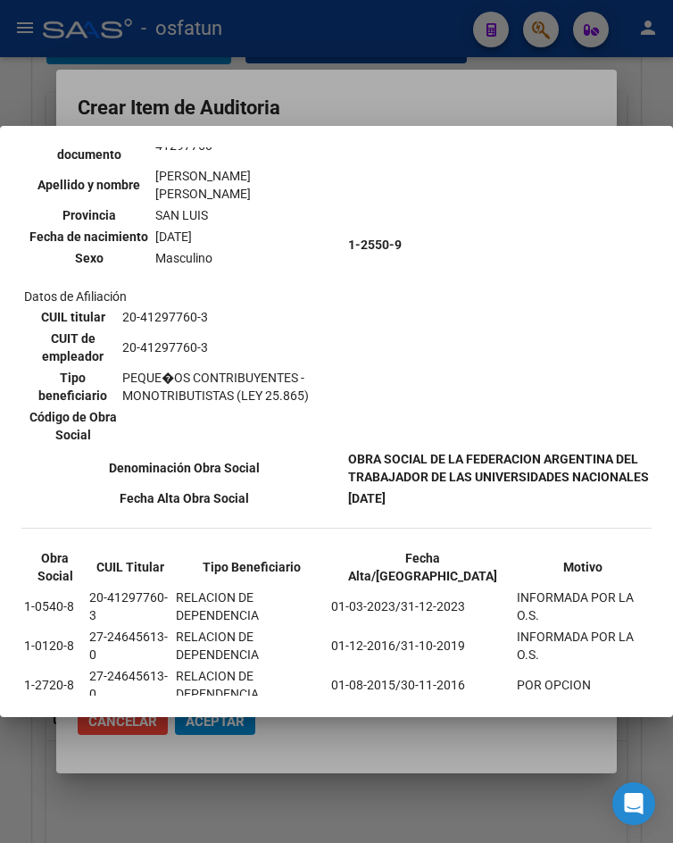
click at [386, 86] on div at bounding box center [336, 421] width 673 height 843
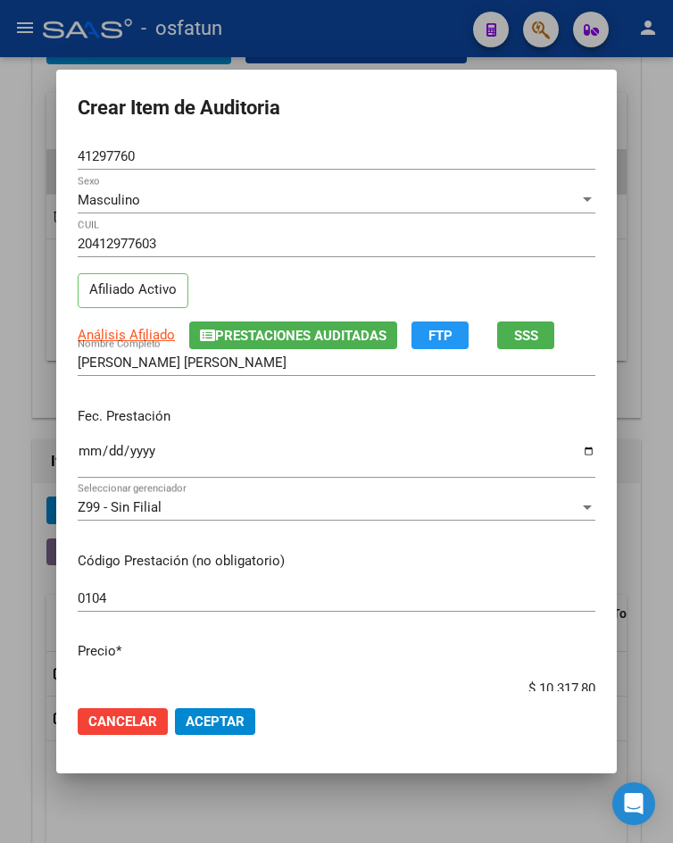
drag, startPoint x: 133, startPoint y: 529, endPoint x: 142, endPoint y: 486, distance: 43.8
click at [133, 528] on div "Z99 - Sin Filial Seleccionar gerenciador" at bounding box center [337, 516] width 518 height 44
click at [142, 487] on div "2025-09-05 Ingresar la fecha" at bounding box center [337, 466] width 518 height 54
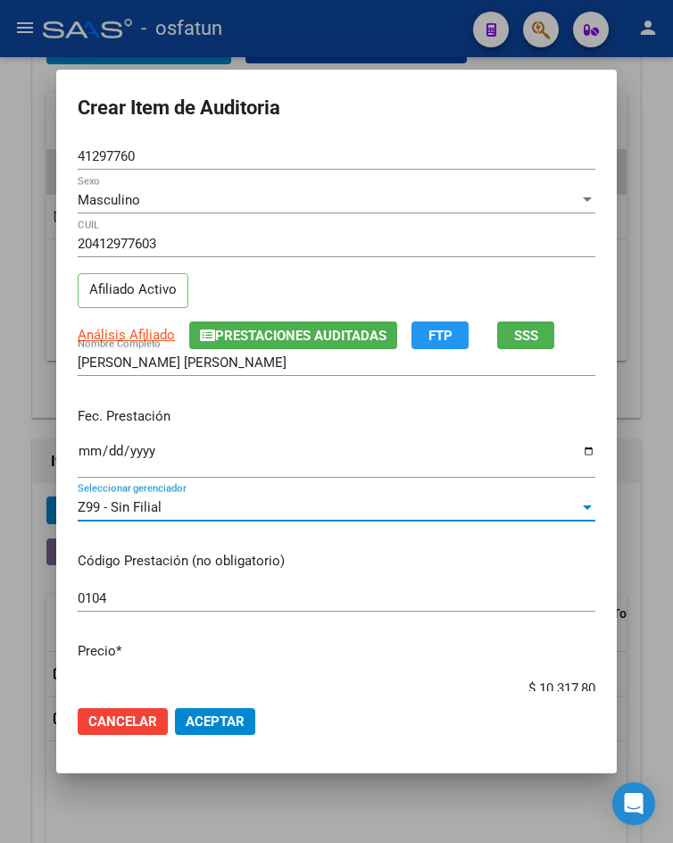
click at [145, 510] on span "Z99 - Sin Filial" at bounding box center [120, 507] width 84 height 16
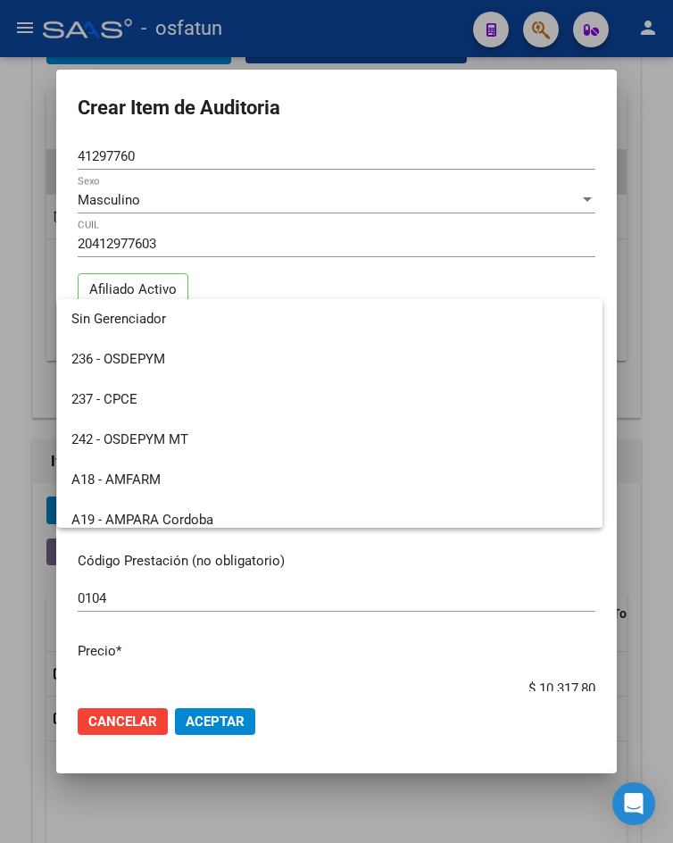
scroll to position [896, 0]
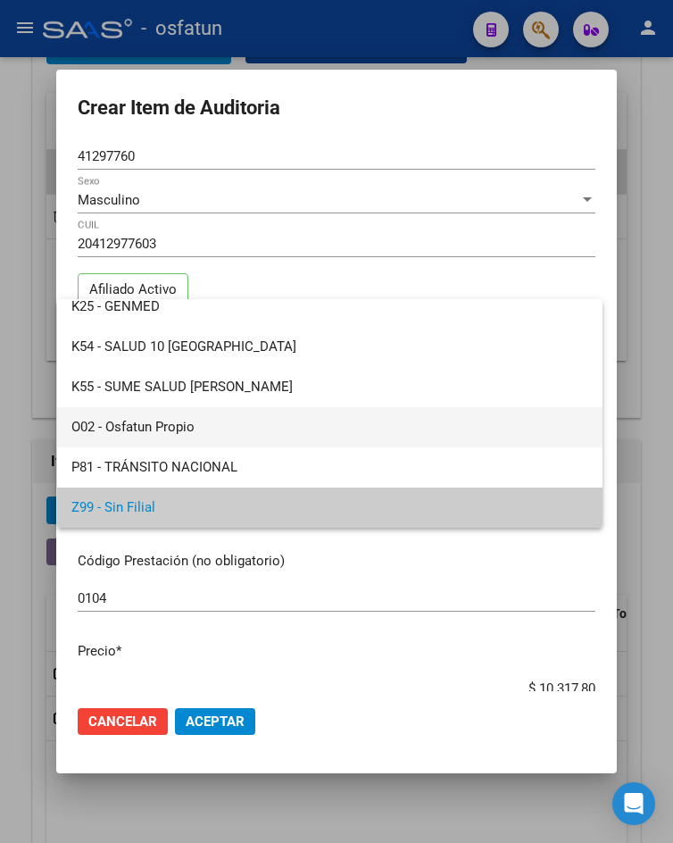
click at [156, 436] on span "O02 - Osfatun Propio" at bounding box center [329, 427] width 516 height 40
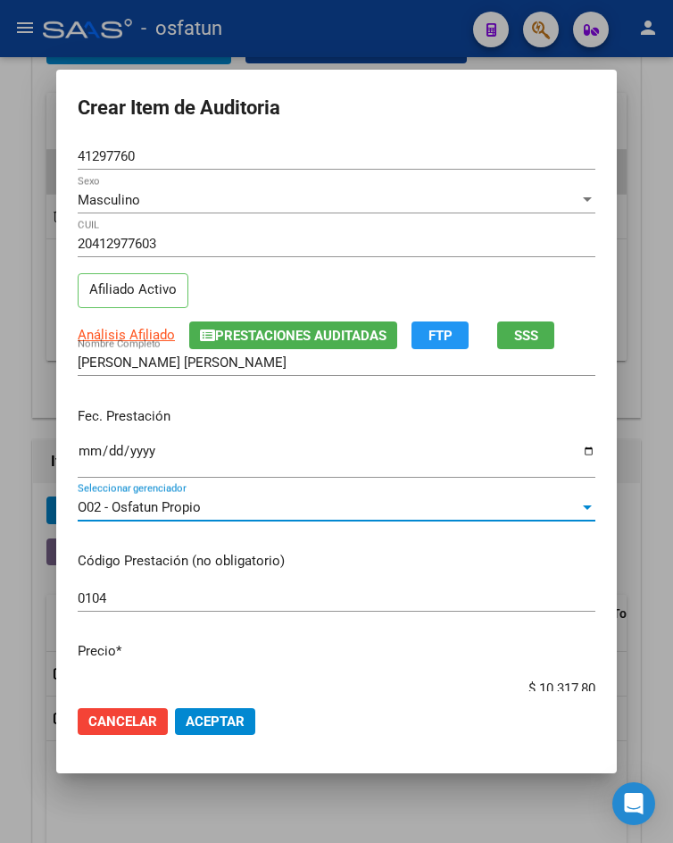
click at [221, 734] on button "Aceptar" at bounding box center [215, 721] width 80 height 27
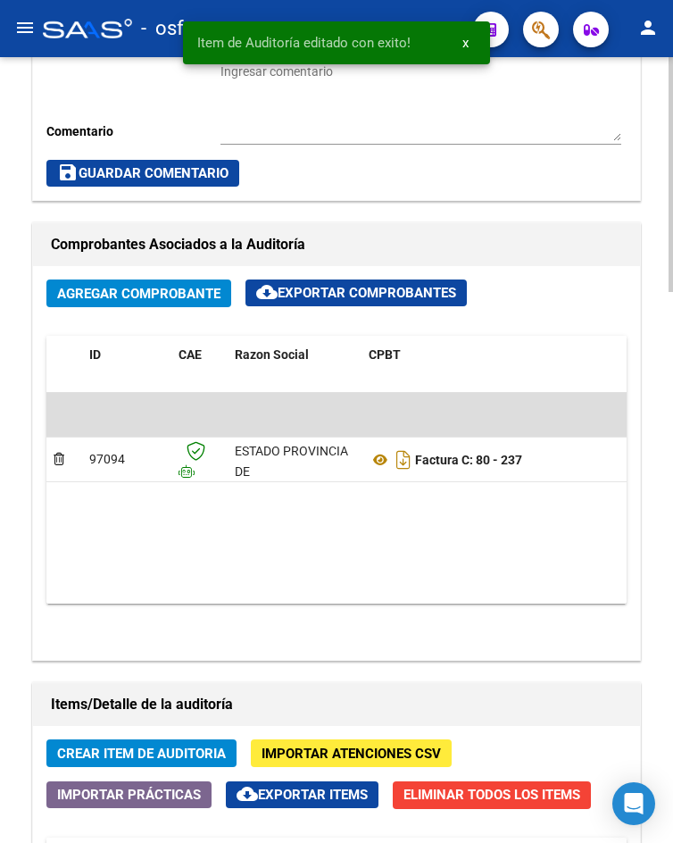
scroll to position [1607, 0]
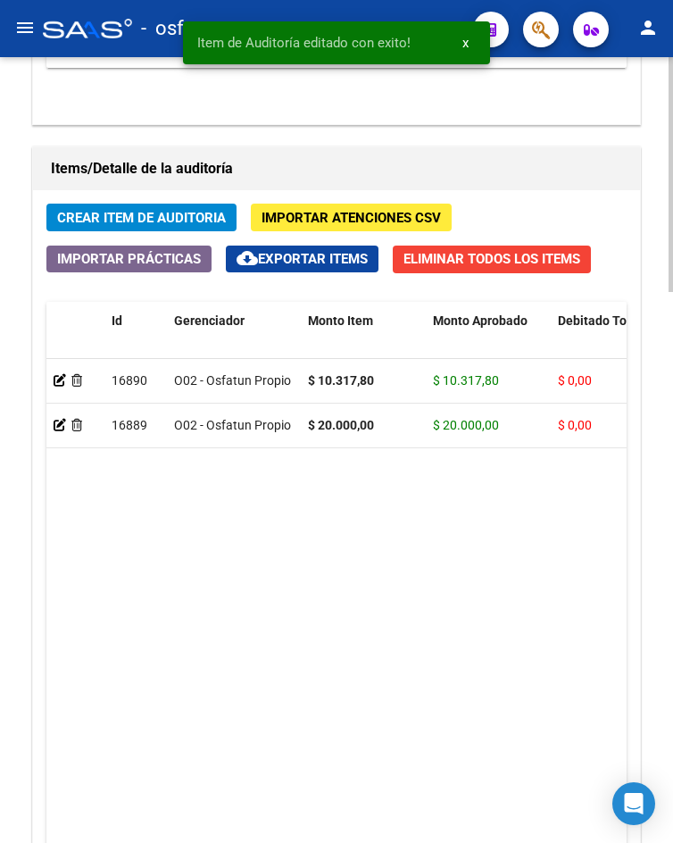
click at [122, 224] on span "Crear Item de Auditoria" at bounding box center [141, 218] width 169 height 16
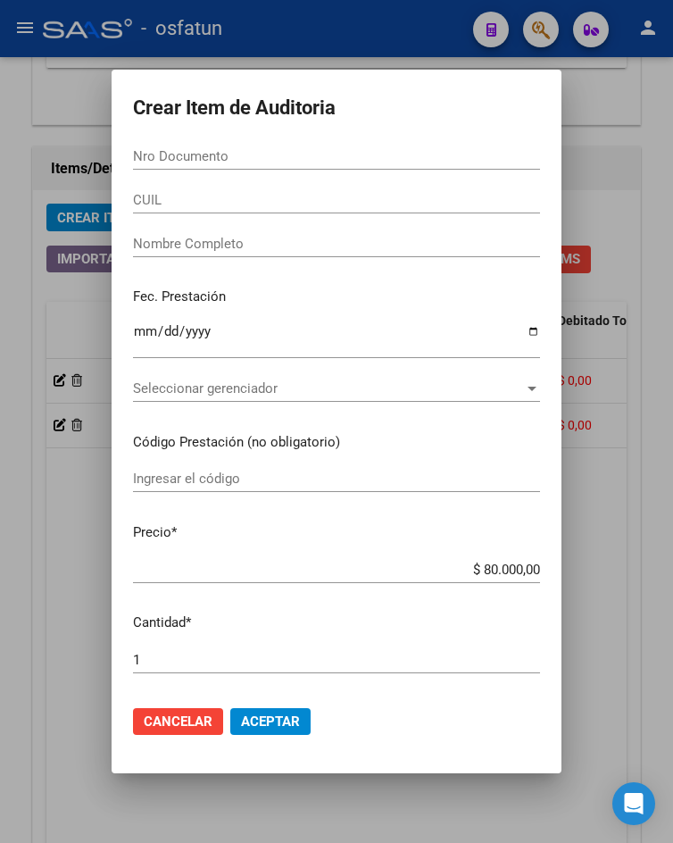
click at [357, 170] on div "Nro Documento" at bounding box center [336, 156] width 407 height 27
click at [357, 159] on input "Nro Documento" at bounding box center [336, 156] width 407 height 16
paste input "27759629"
type input "27759629"
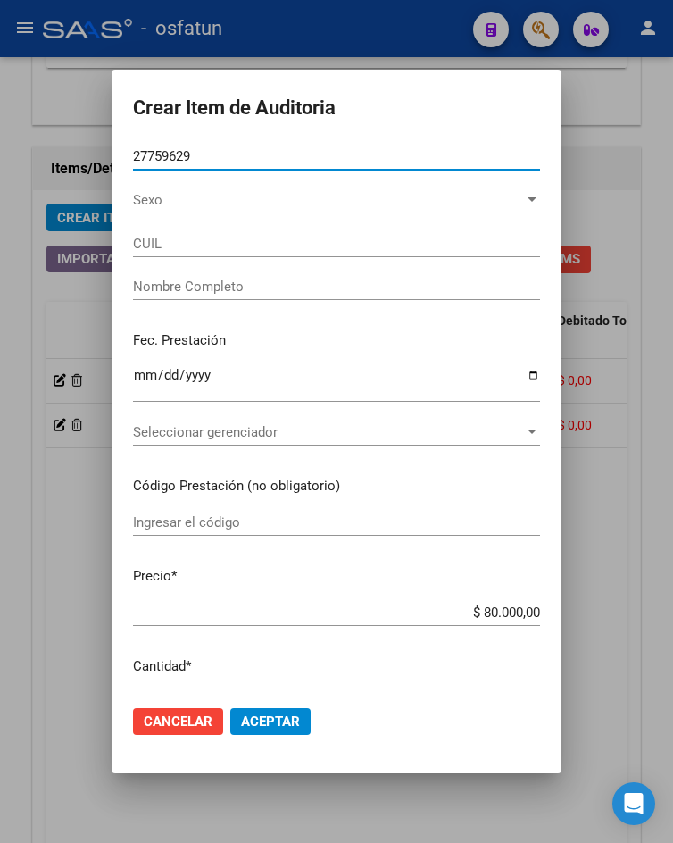
type input "27277596291"
type input "CAVALLERA NADYNA LORENA"
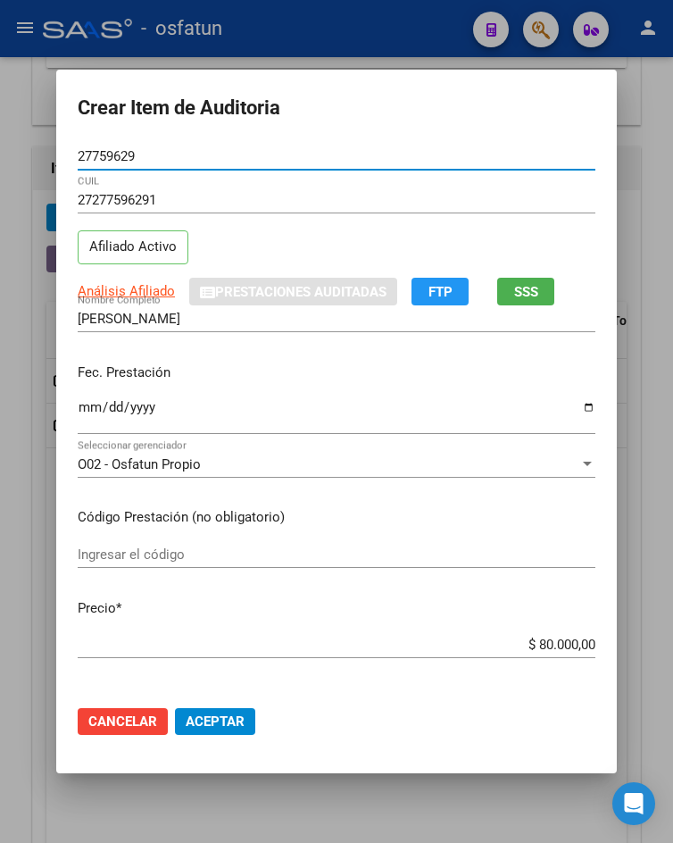
type input "27759629"
click at [95, 364] on p "Fec. Prestación" at bounding box center [337, 372] width 518 height 21
click at [87, 409] on input "Ingresar la fecha" at bounding box center [337, 414] width 518 height 29
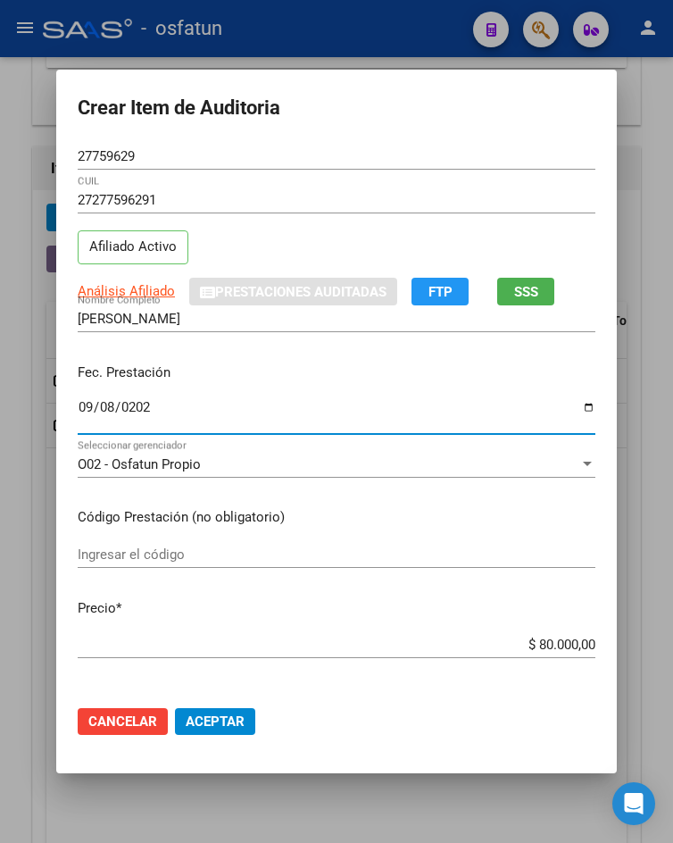
type input "2025-09-08"
click at [268, 569] on div "Ingresar el código" at bounding box center [337, 563] width 518 height 44
click at [268, 564] on div "Ingresar el código" at bounding box center [337, 554] width 518 height 27
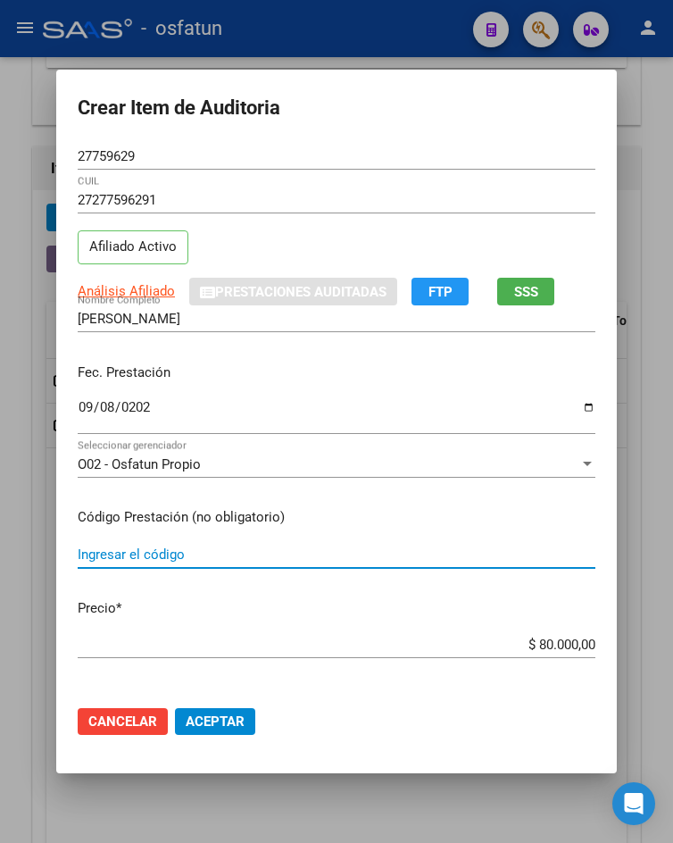
click at [266, 559] on input "Ingresar el código" at bounding box center [337, 554] width 518 height 16
type input "420101"
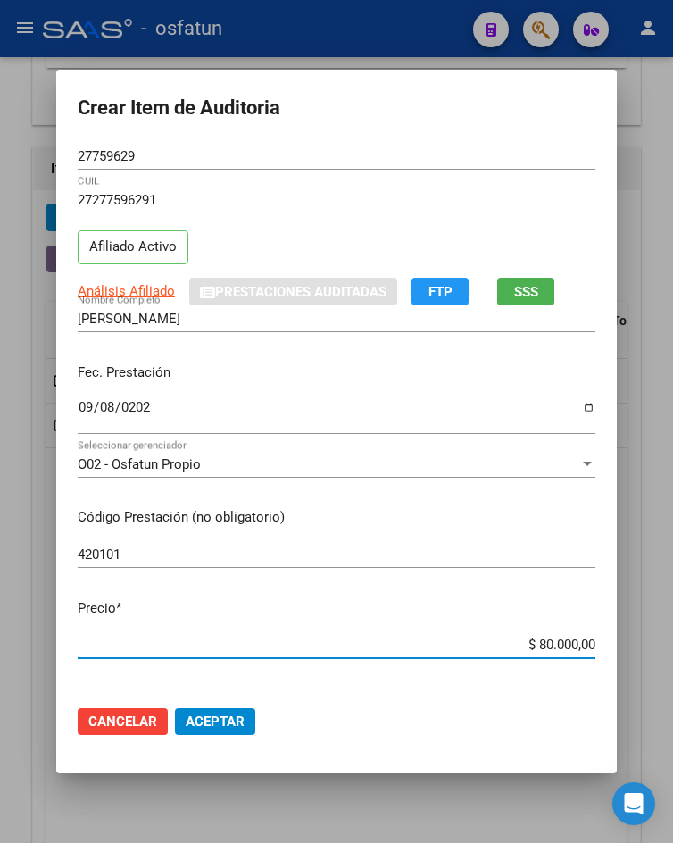
drag, startPoint x: 532, startPoint y: 644, endPoint x: 629, endPoint y: 635, distance: 97.7
click at [638, 635] on div "Crear Item de Auditoria 27759629 Nro Documento 27277596291 CUIL Afiliado Activo…" at bounding box center [336, 421] width 673 height 843
type input "$ 0,02"
type input "$ 0,20"
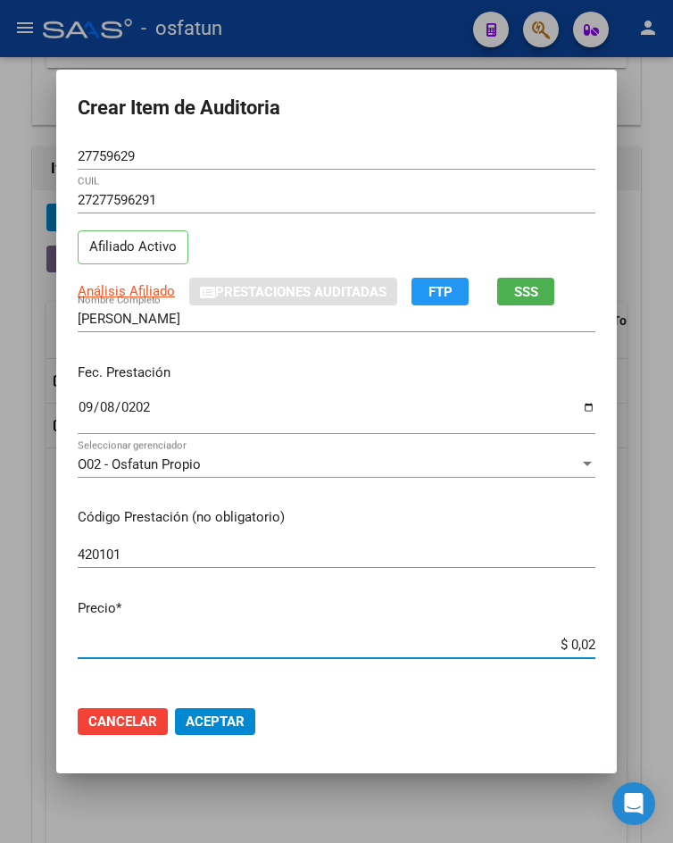
type input "$ 0,20"
type input "$ 2,00"
type input "$ 20,00"
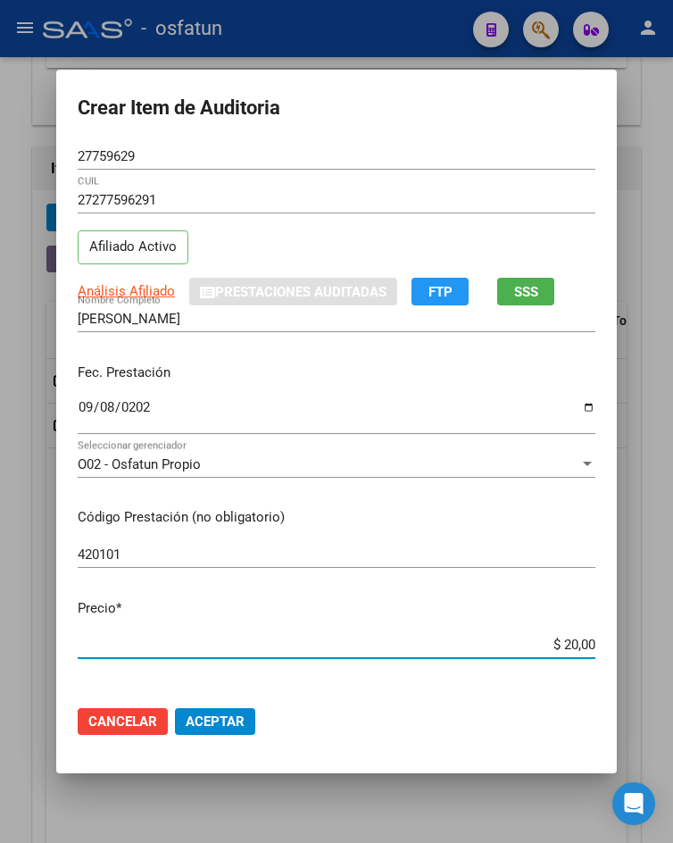
type input "$ 200,00"
type input "$ 2.000,00"
type input "$ 20.000,00"
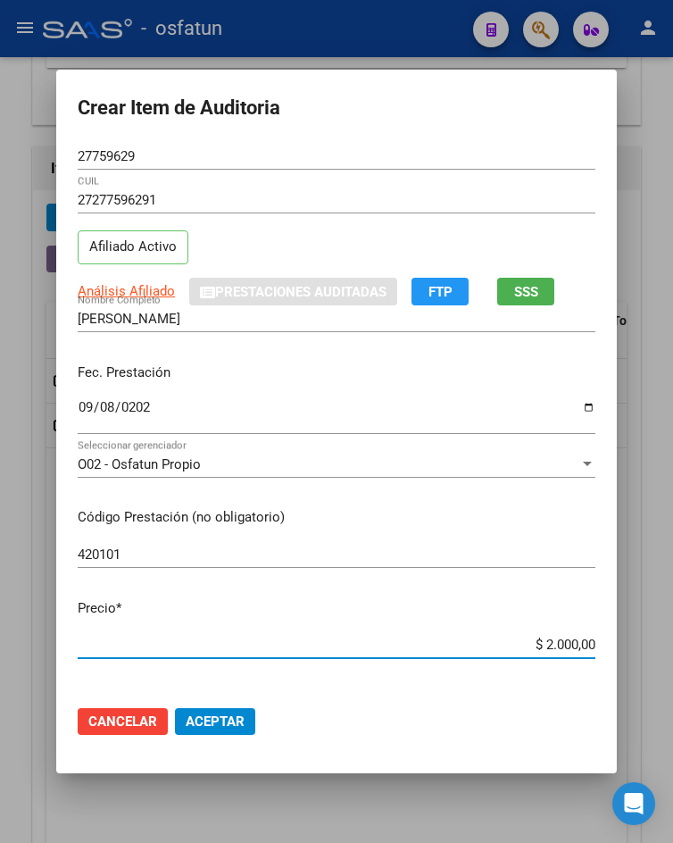
type input "$ 20.000,00"
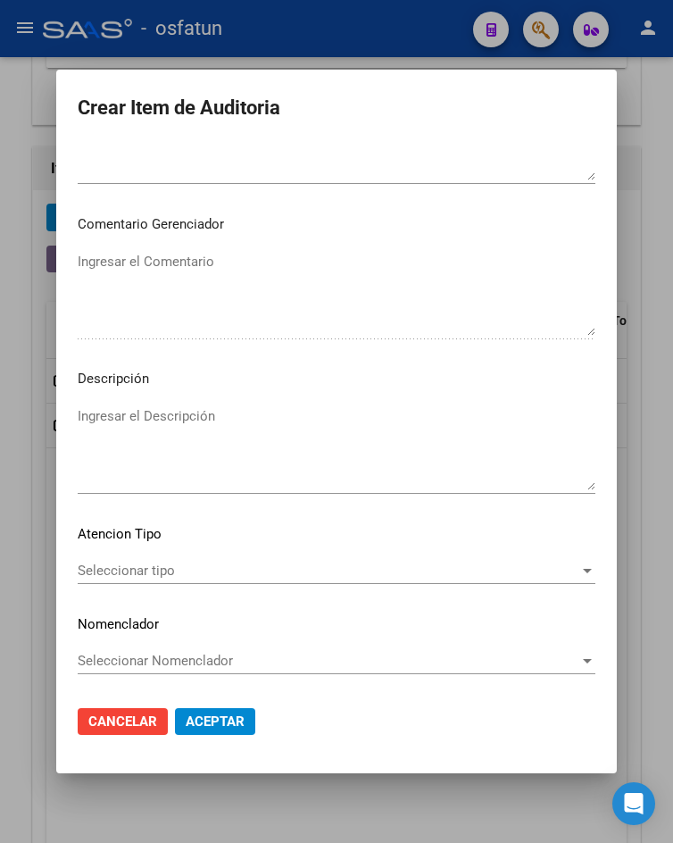
click at [208, 573] on span "Seleccionar tipo" at bounding box center [329, 570] width 502 height 16
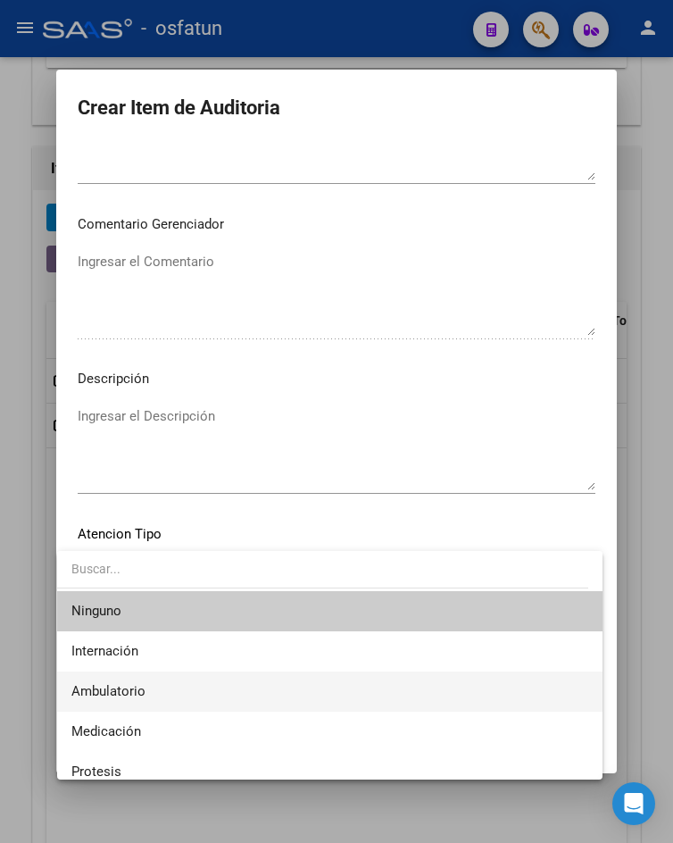
click at [215, 680] on span "Ambulatorio" at bounding box center [329, 691] width 516 height 40
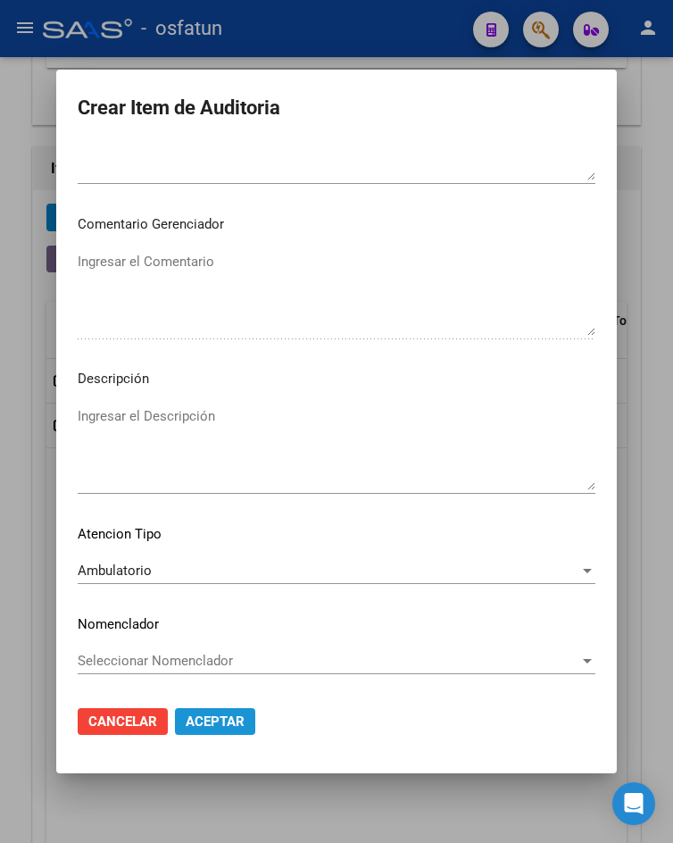
click at [218, 727] on span "Aceptar" at bounding box center [215, 721] width 59 height 16
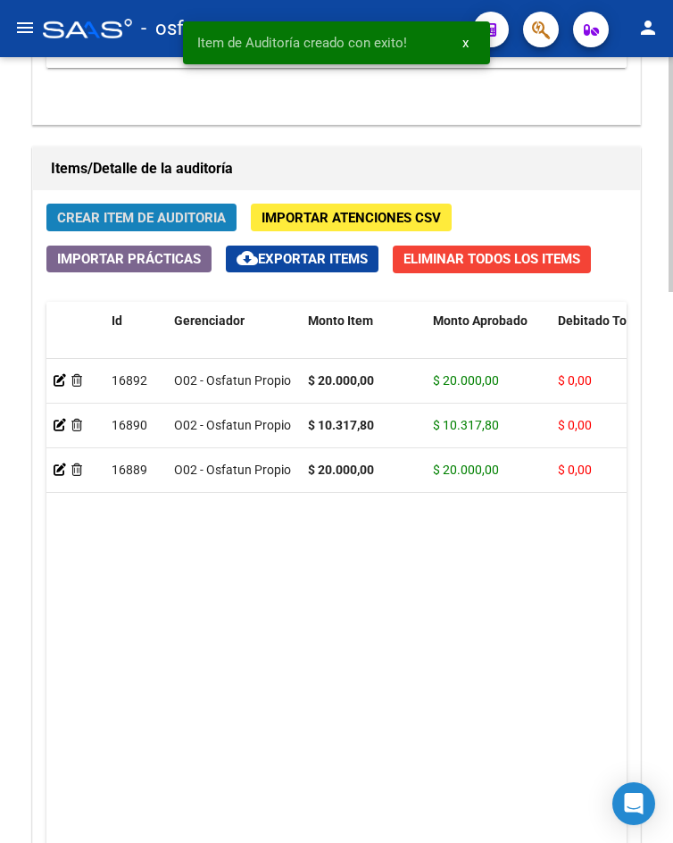
click at [117, 228] on button "Crear Item de Auditoria" at bounding box center [141, 217] width 190 height 28
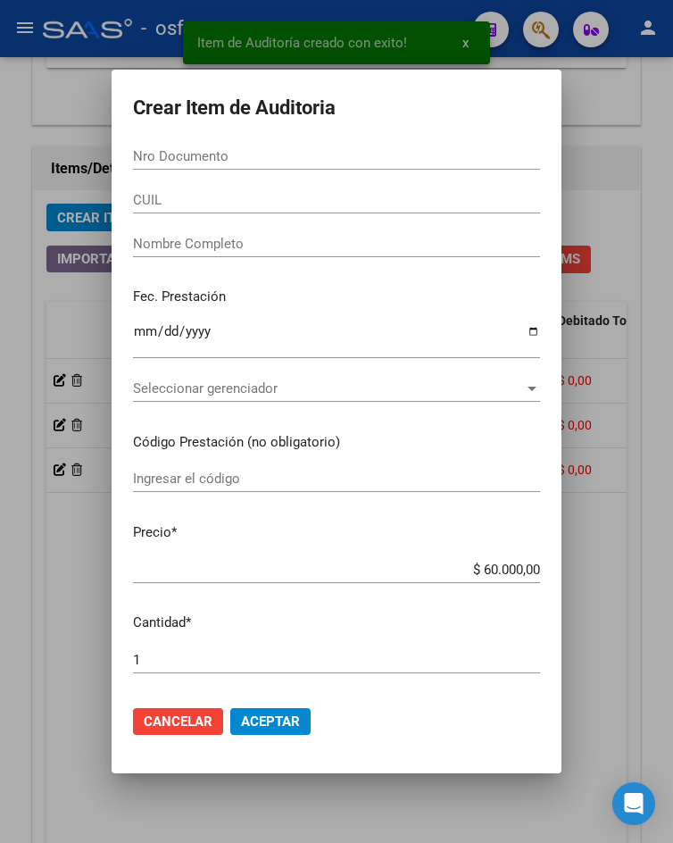
click at [285, 142] on form "Crear Item de Auditoria Nro Documento CUIL Nombre Completo Fec. Prestación Ingr…" at bounding box center [336, 421] width 407 height 660
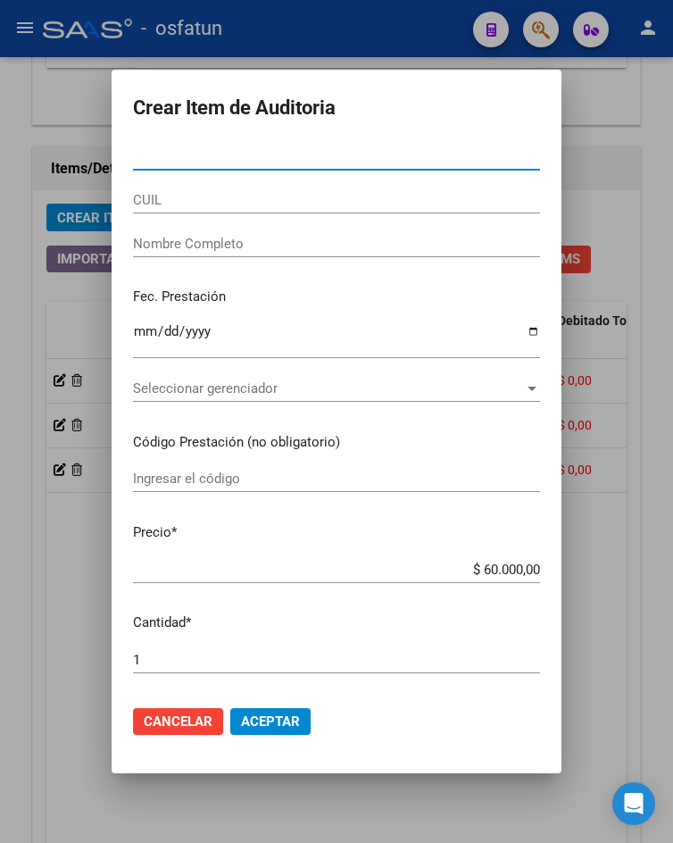
click at [297, 156] on input "Nro Documento" at bounding box center [336, 156] width 407 height 16
paste input "57732522"
type input "57732522"
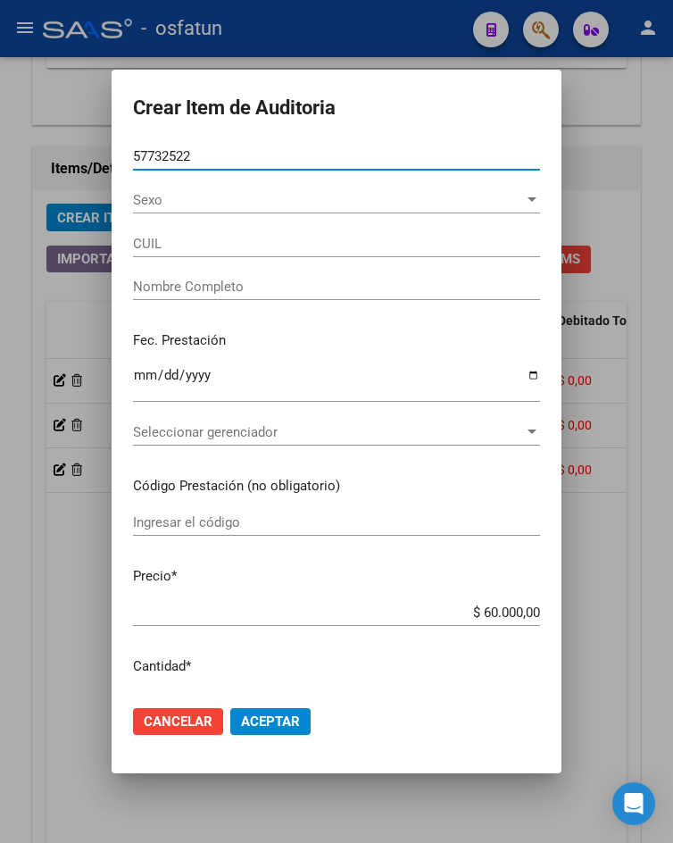
type input "20577325228"
type input "RIBEIRO JOAQUIN"
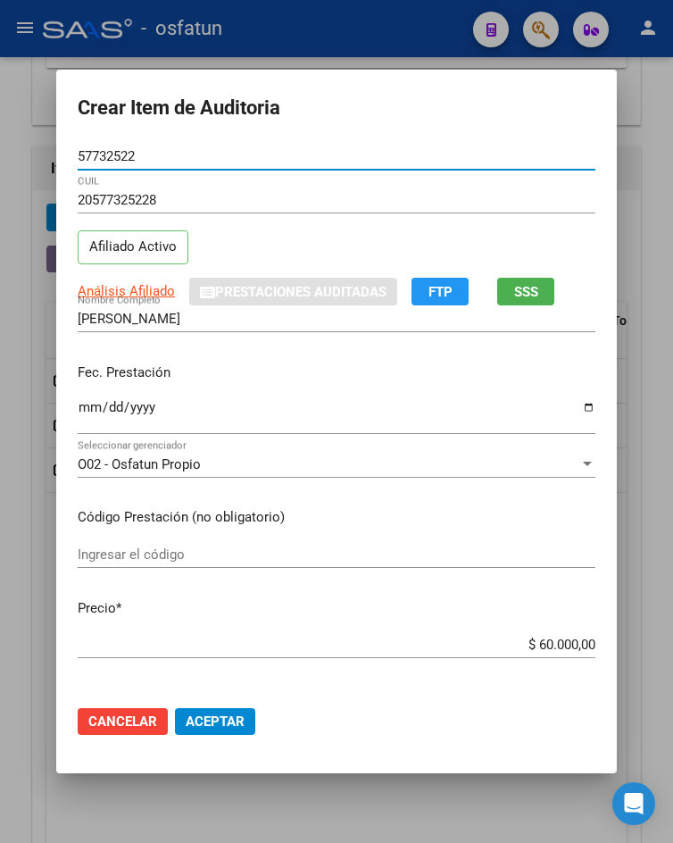
type input "57732522"
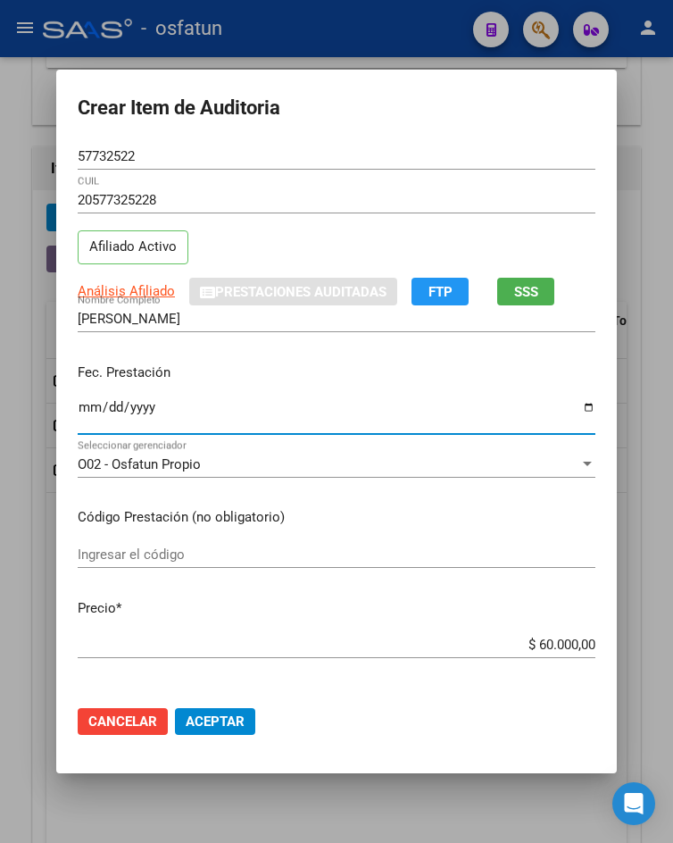
click at [78, 411] on input "Ingresar la fecha" at bounding box center [337, 414] width 518 height 29
type input "2025-09-18"
click at [171, 534] on mat-dialog-content "57732522 Nro Documento 20577325228 CUIL Afiliado Activo Análisis Afiliado Prest…" at bounding box center [336, 417] width 561 height 548
click at [171, 552] on input "Ingresar el código" at bounding box center [337, 554] width 518 height 16
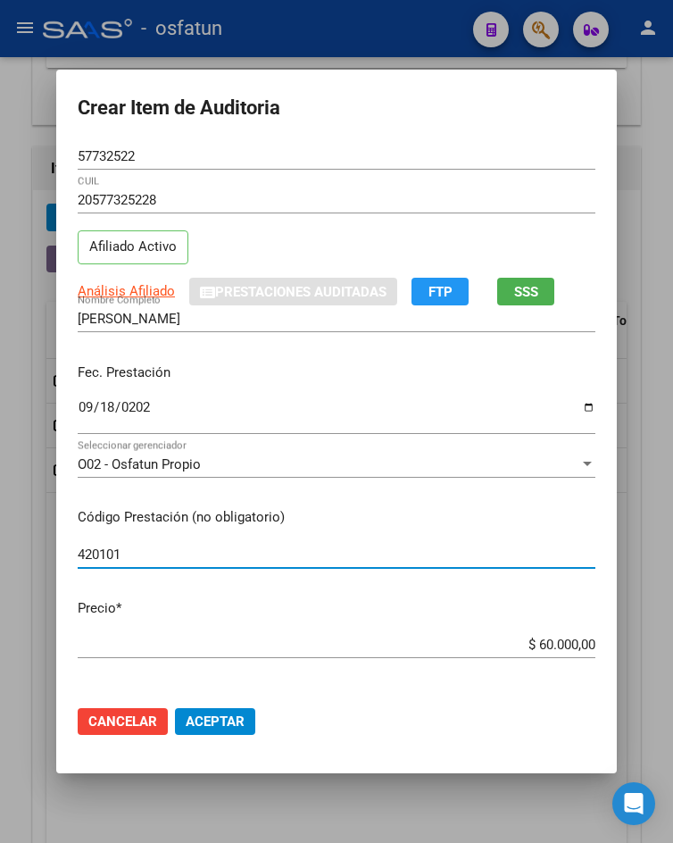
type input "420101"
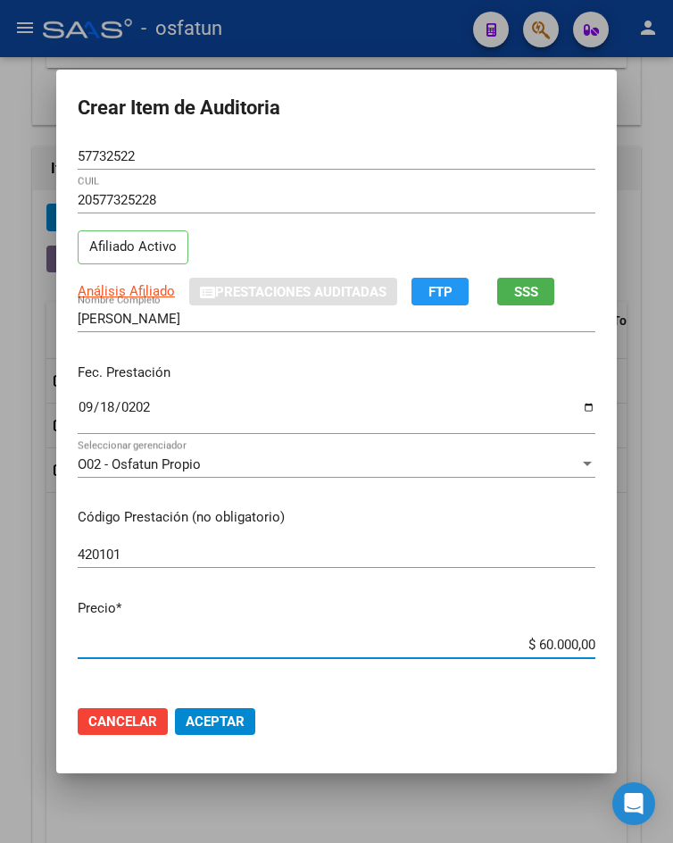
drag, startPoint x: 511, startPoint y: 643, endPoint x: 594, endPoint y: 631, distance: 83.8
click at [594, 631] on mat-dialog-content "57732522 Nro Documento 20577325228 CUIL Afiliado Activo Análisis Afiliado Prest…" at bounding box center [336, 417] width 561 height 548
type input "$ 0,02"
type input "$ 0,20"
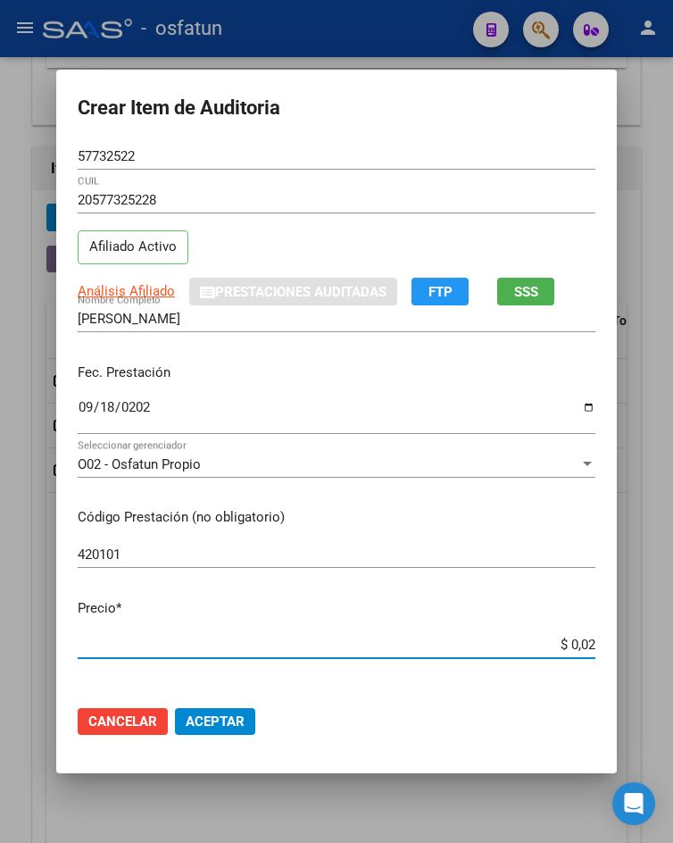
type input "$ 0,20"
type input "$ 2,00"
type input "$ 20,00"
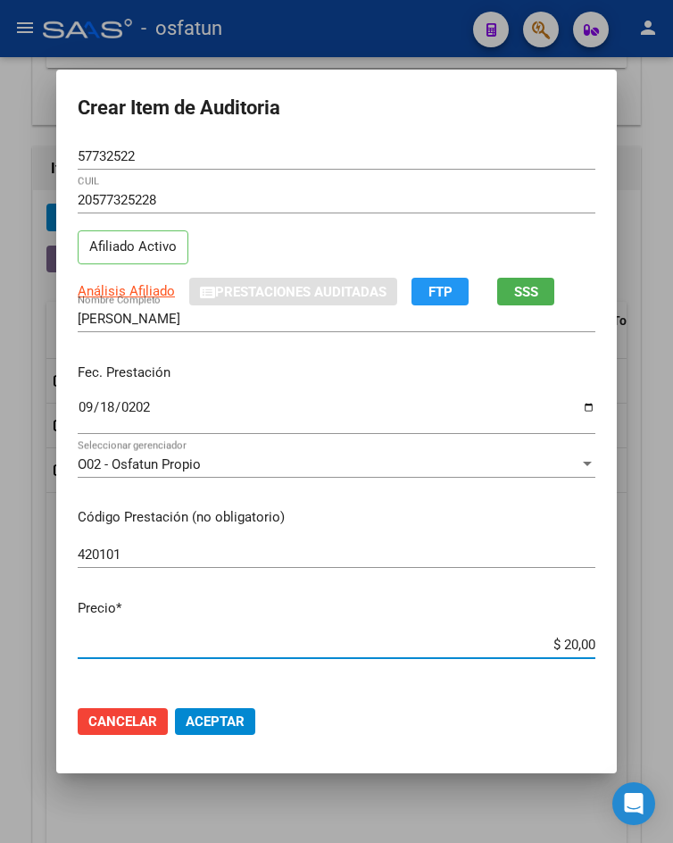
type input "$ 200,00"
type input "$ 2.000,00"
type input "$ 20.000,00"
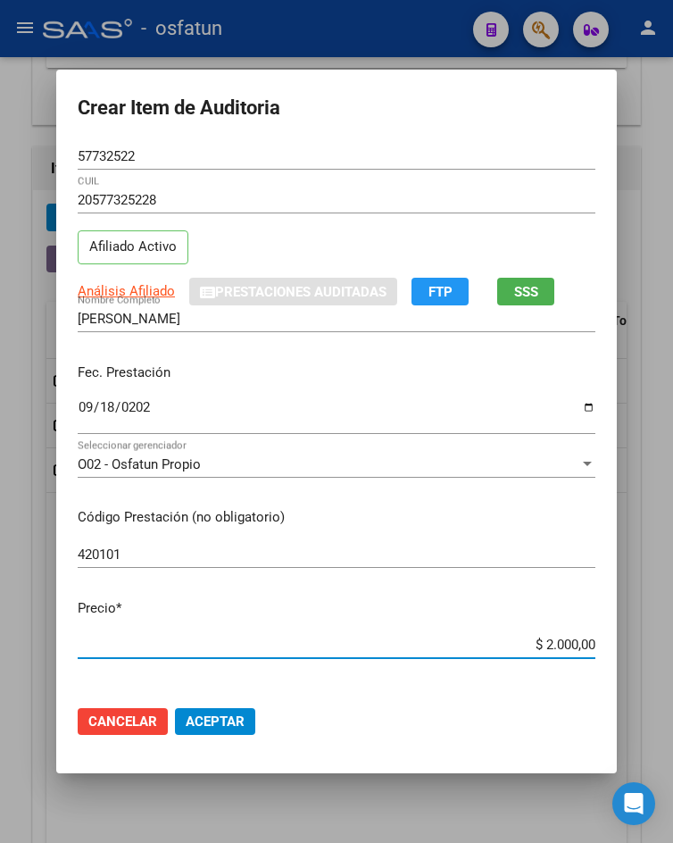
type input "$ 20.000,00"
type input "$ 200.000,00"
type input "$ 20.000,00"
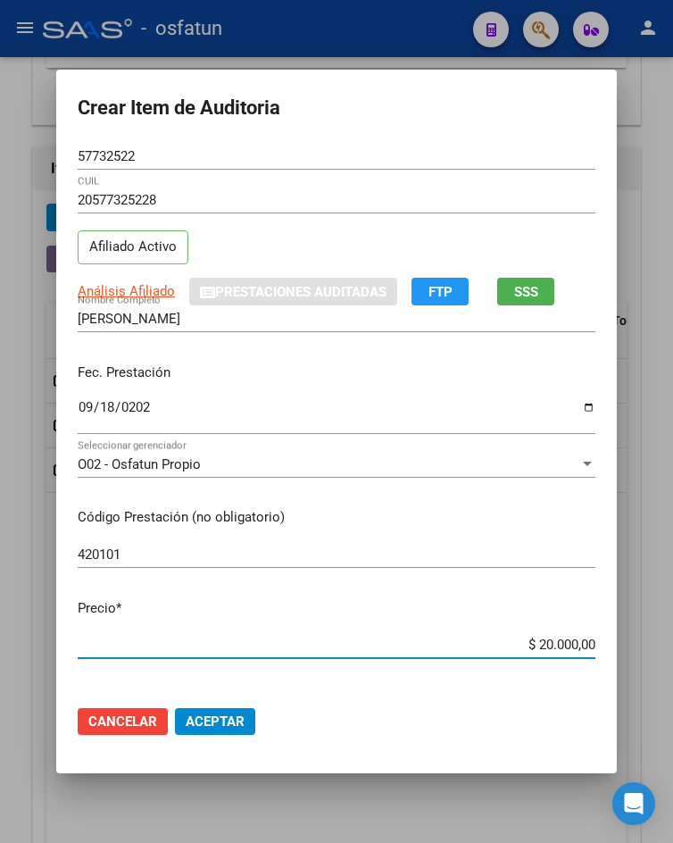
click at [212, 720] on span "Aceptar" at bounding box center [215, 721] width 59 height 16
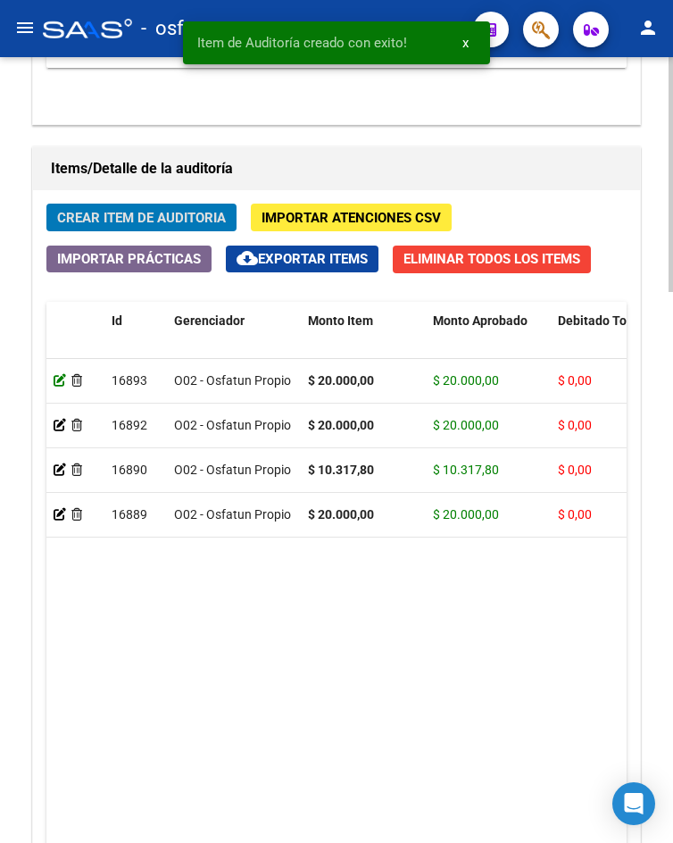
click at [60, 379] on icon at bounding box center [60, 380] width 12 height 12
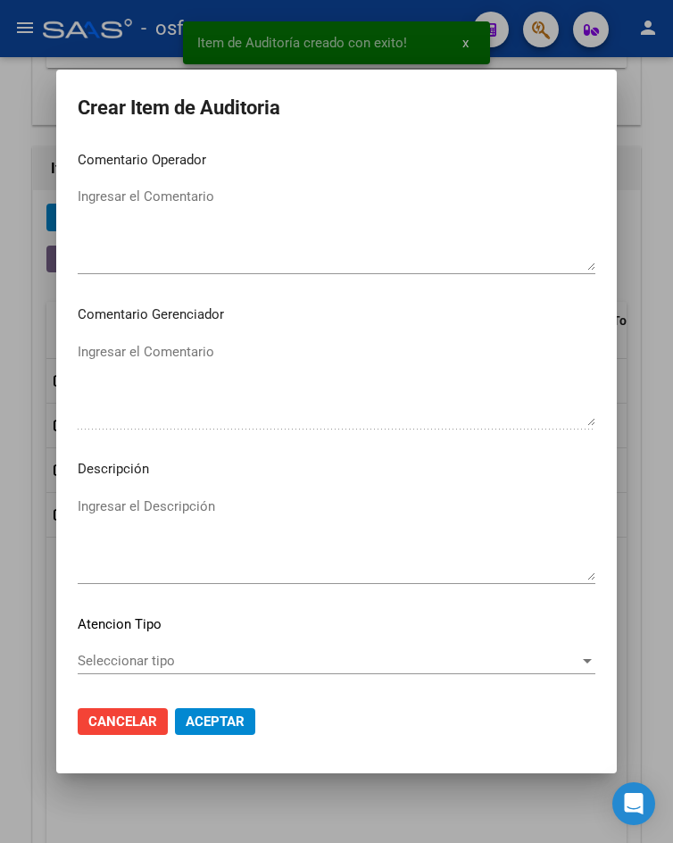
scroll to position [1026, 0]
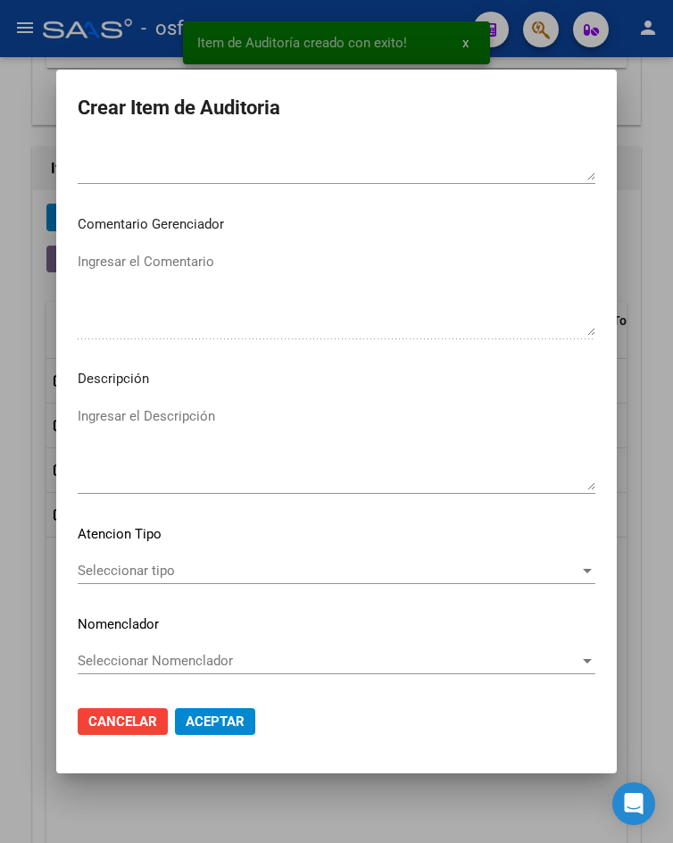
click at [150, 566] on span "Seleccionar tipo" at bounding box center [329, 570] width 502 height 16
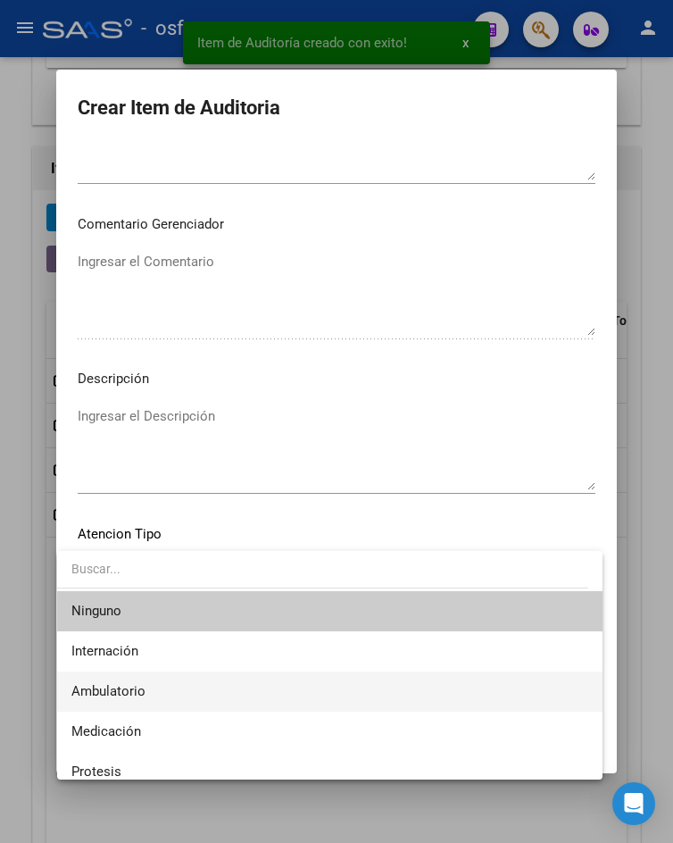
click at [159, 678] on span "Ambulatorio" at bounding box center [329, 691] width 516 height 40
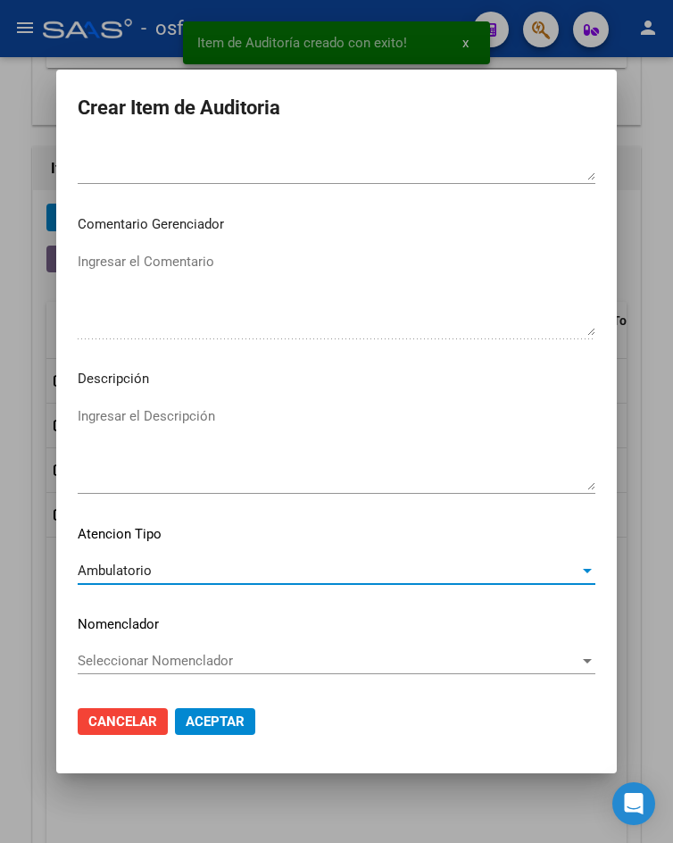
click at [197, 710] on button "Aceptar" at bounding box center [215, 721] width 80 height 27
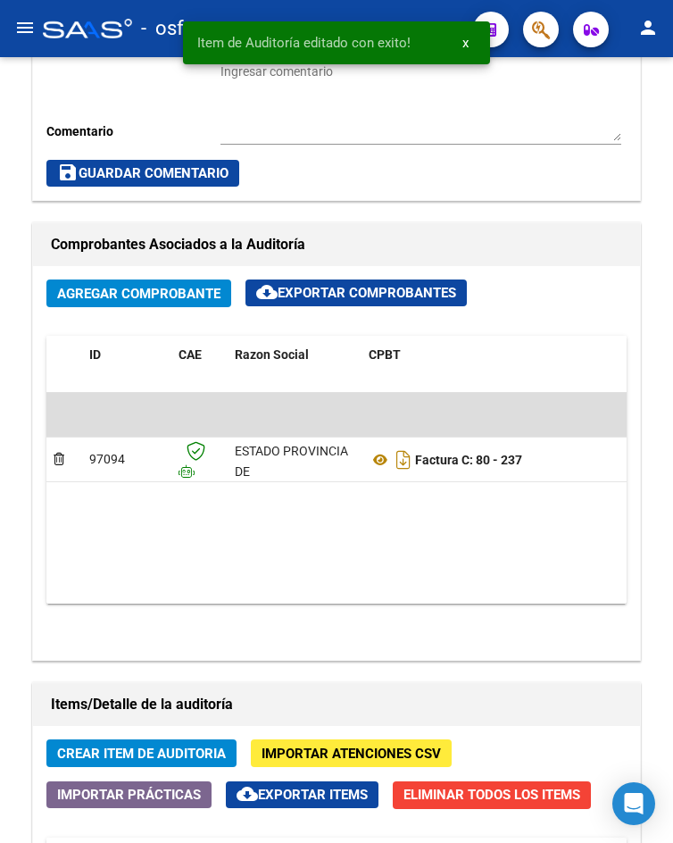
scroll to position [1607, 0]
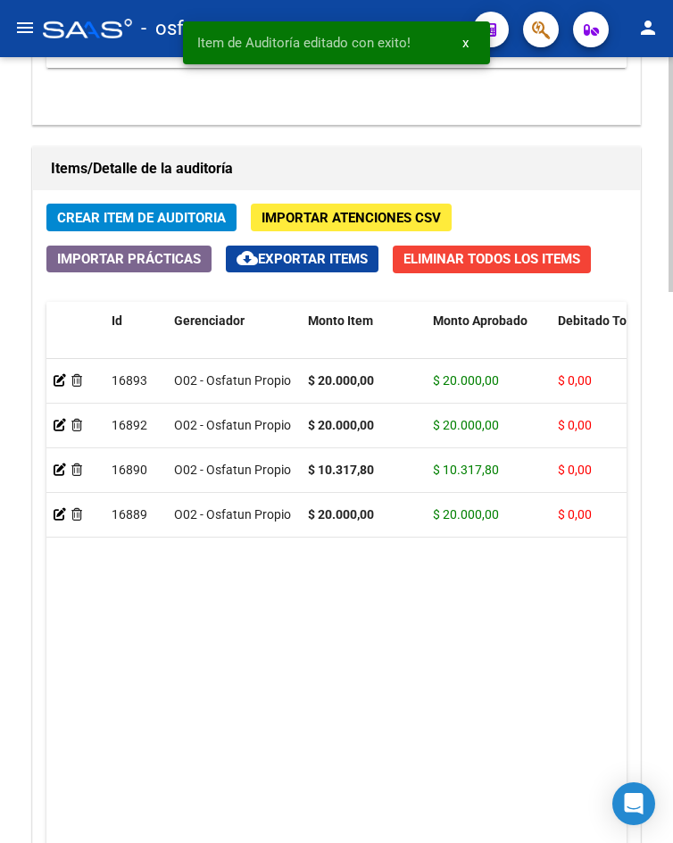
click at [151, 226] on span "Crear Item de Auditoria" at bounding box center [141, 218] width 169 height 16
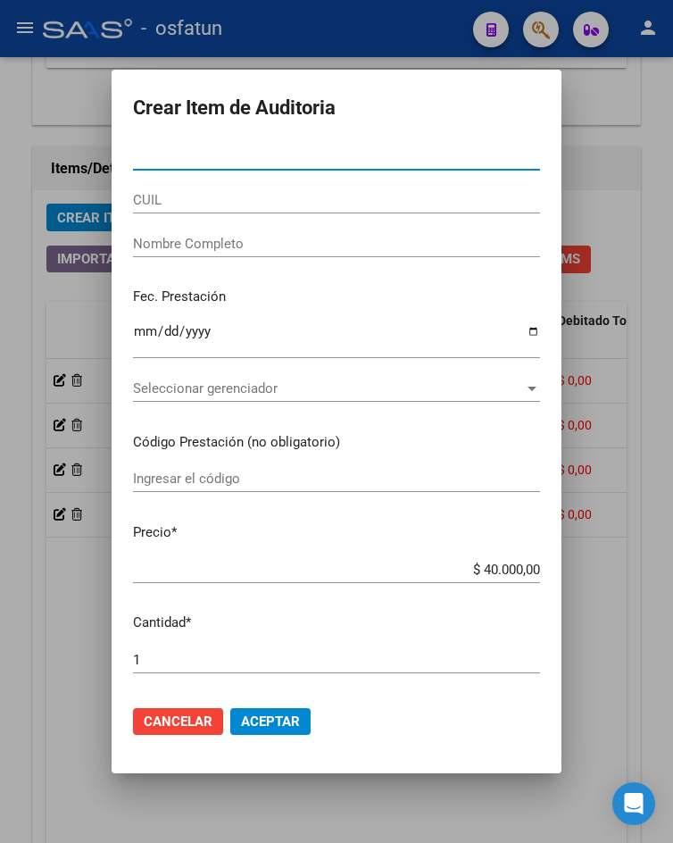
click at [246, 161] on input "Nro Documento" at bounding box center [336, 156] width 407 height 16
paste input "58343194"
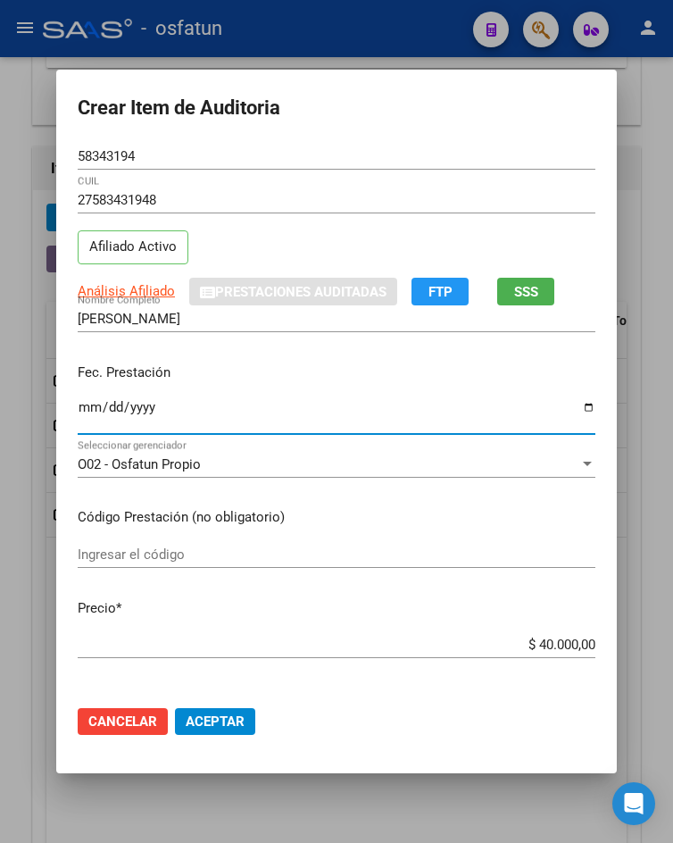
click at [83, 408] on input "Ingresar la fecha" at bounding box center [337, 414] width 518 height 29
click at [180, 560] on input "Ingresar el código" at bounding box center [337, 554] width 518 height 16
click at [672, 649] on html "menu - osfatun person Firma Express Inicio Calendario SSS Instructivos Contacto…" at bounding box center [336, 421] width 673 height 843
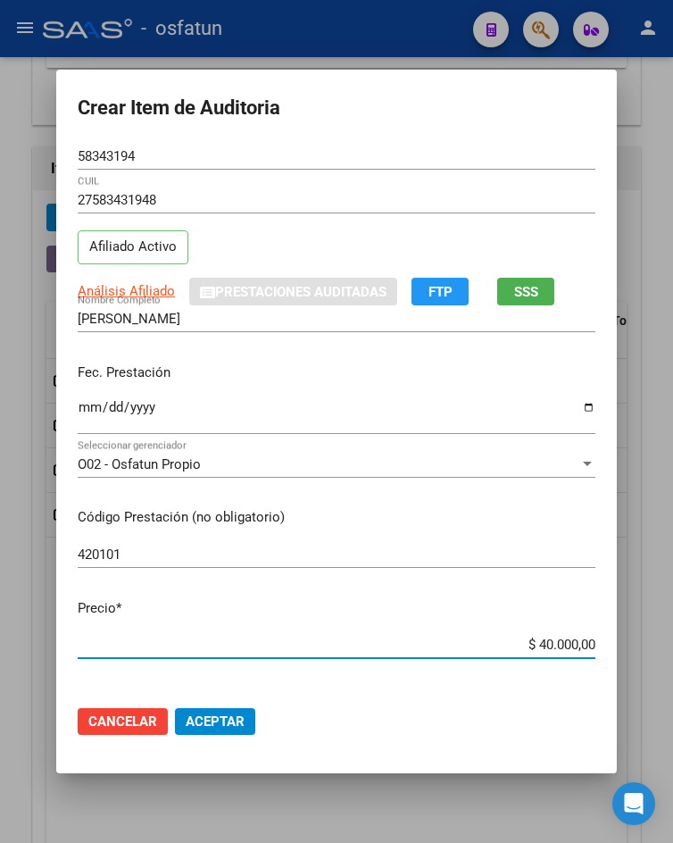
click at [548, 649] on input "$ 40.000,00" at bounding box center [337, 644] width 518 height 16
drag, startPoint x: 529, startPoint y: 645, endPoint x: 610, endPoint y: 649, distance: 80.4
click at [610, 649] on mat-dialog-content "58343194 Nro Documento 27583431948 CUIL Afiliado Activo Análisis Afiliado Prest…" at bounding box center [336, 417] width 561 height 548
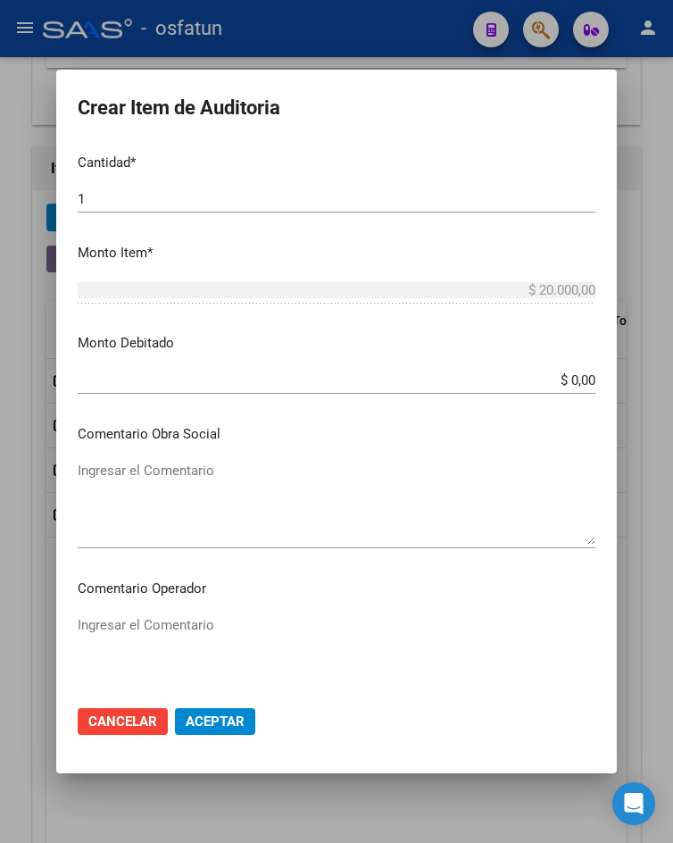
scroll to position [1054, 0]
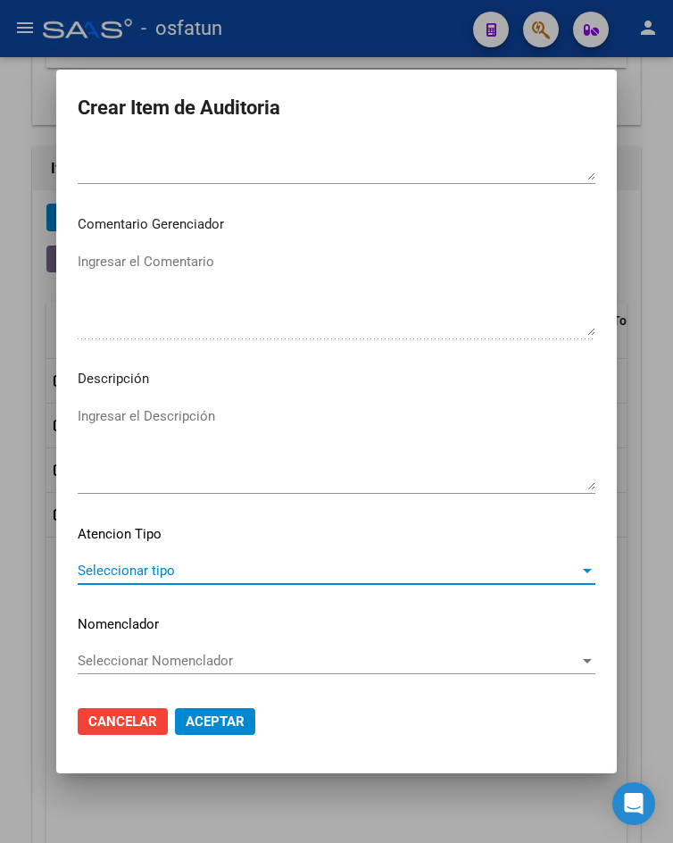
click at [165, 572] on span "Seleccionar tipo" at bounding box center [329, 570] width 502 height 16
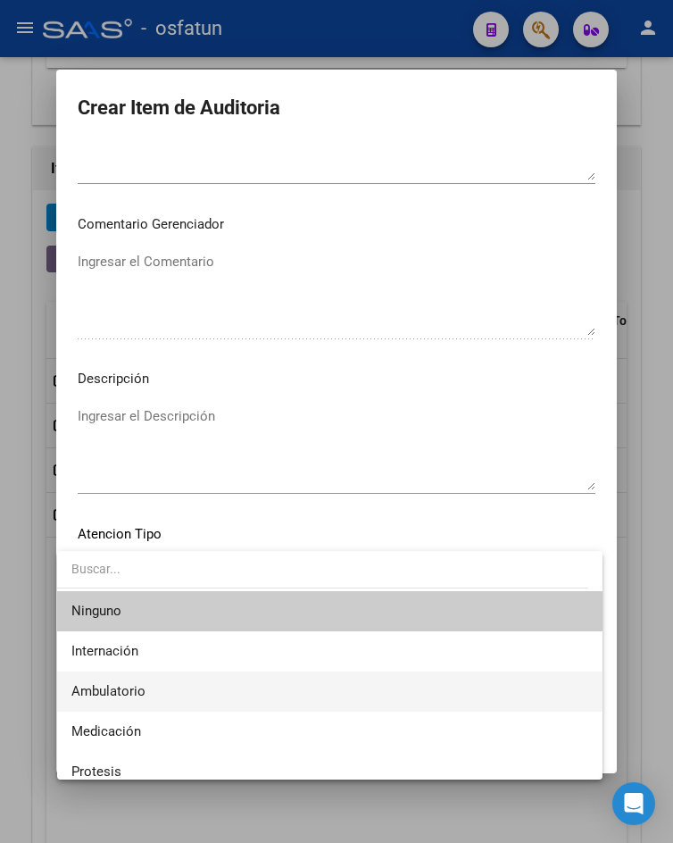
click at [152, 682] on span "Ambulatorio" at bounding box center [329, 691] width 516 height 40
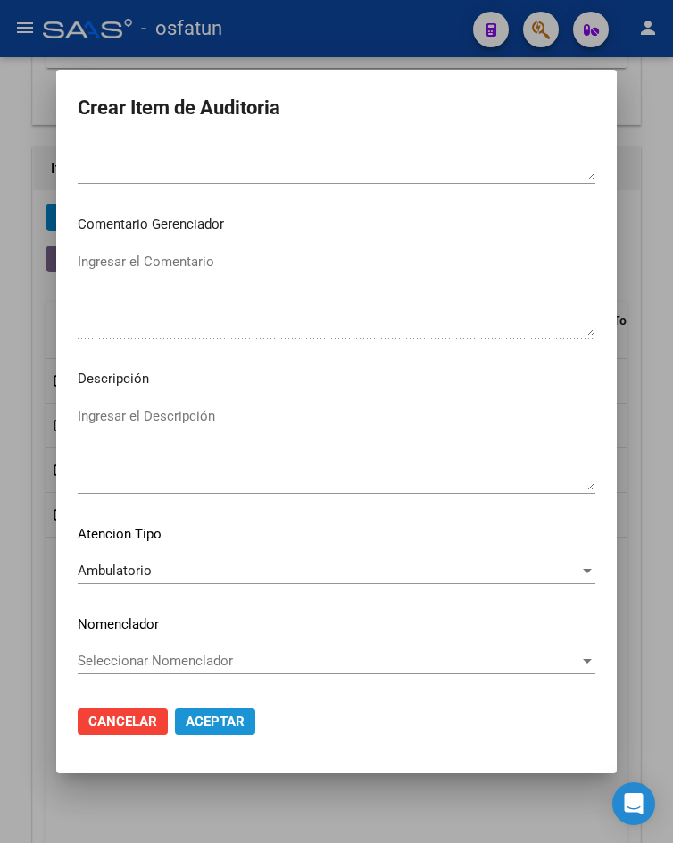
click at [186, 724] on span "Aceptar" at bounding box center [215, 721] width 59 height 16
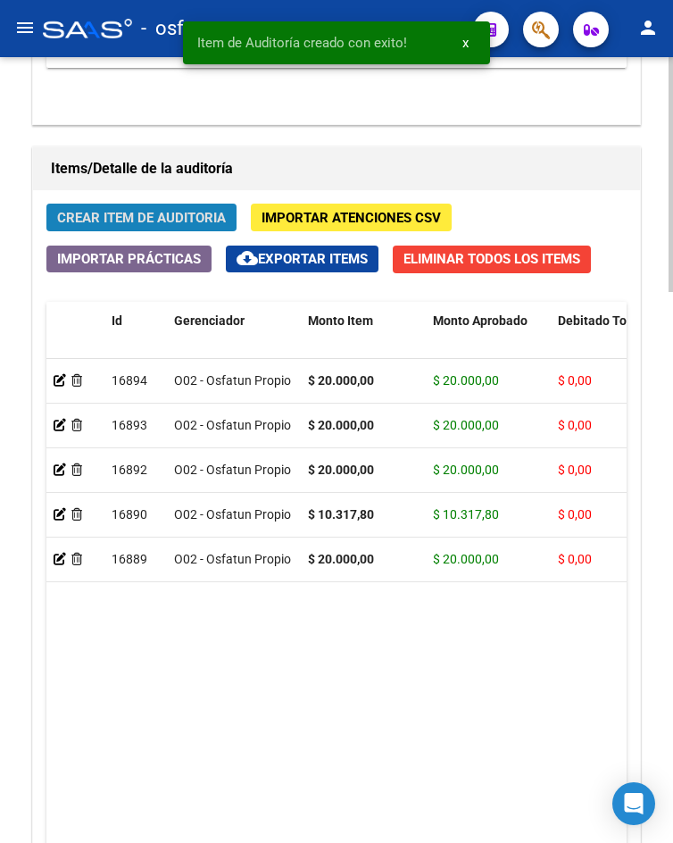
click at [150, 212] on span "Crear Item de Auditoria" at bounding box center [141, 218] width 169 height 16
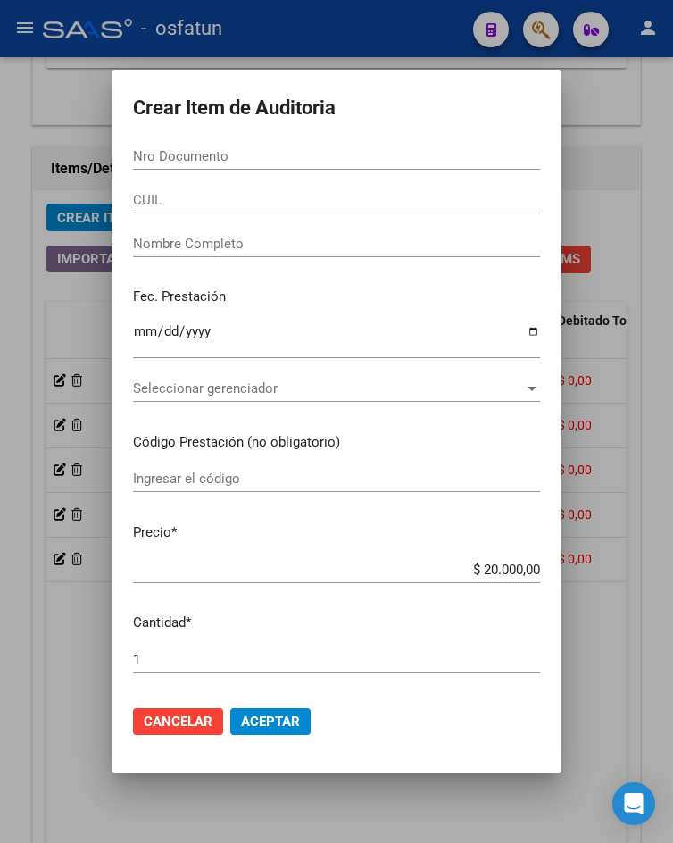
click at [256, 157] on input "Nro Documento" at bounding box center [336, 156] width 407 height 16
paste input "21383178"
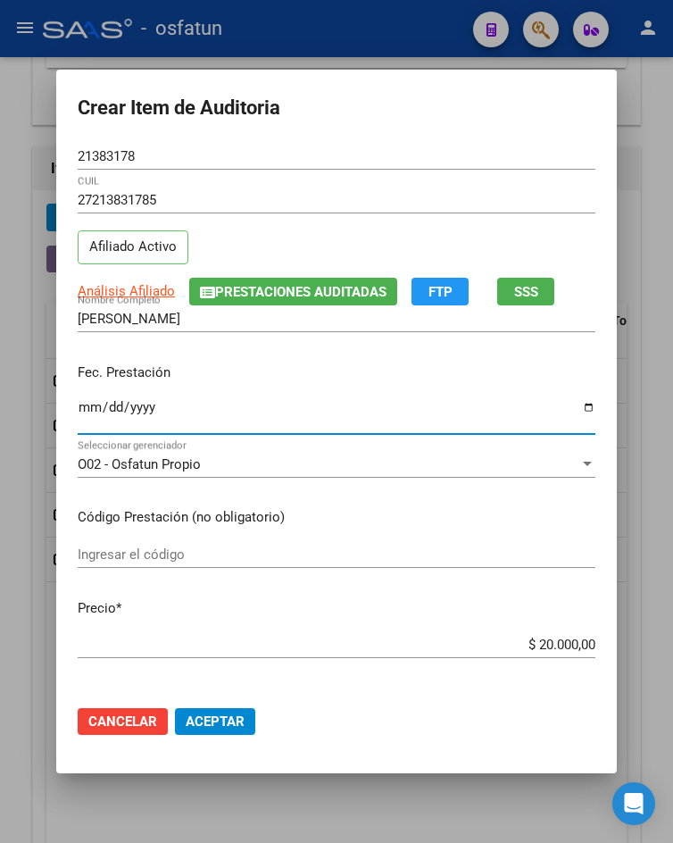
click at [86, 408] on input "Ingresar la fecha" at bounding box center [337, 414] width 518 height 29
click at [170, 574] on div "Ingresar el código" at bounding box center [337, 563] width 518 height 44
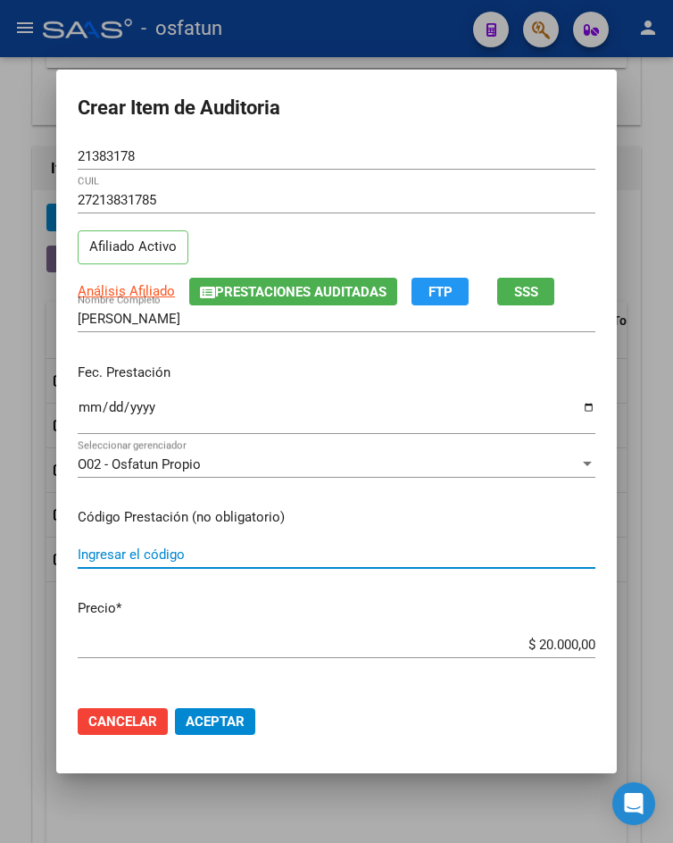
click at [168, 552] on input "Ingresar el código" at bounding box center [337, 554] width 518 height 16
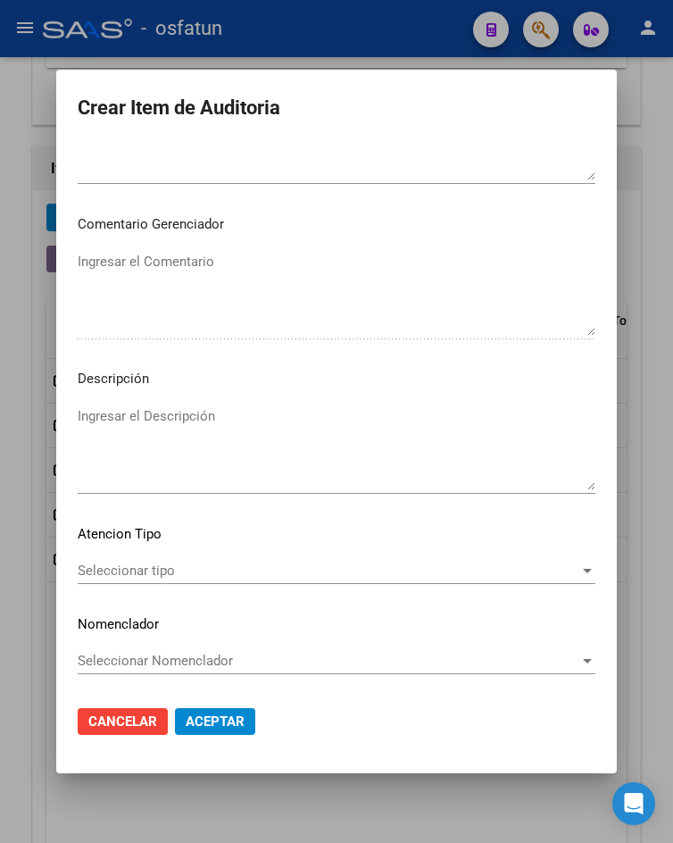
click at [211, 560] on div "Seleccionar tipo Seleccionar tipo" at bounding box center [337, 570] width 518 height 27
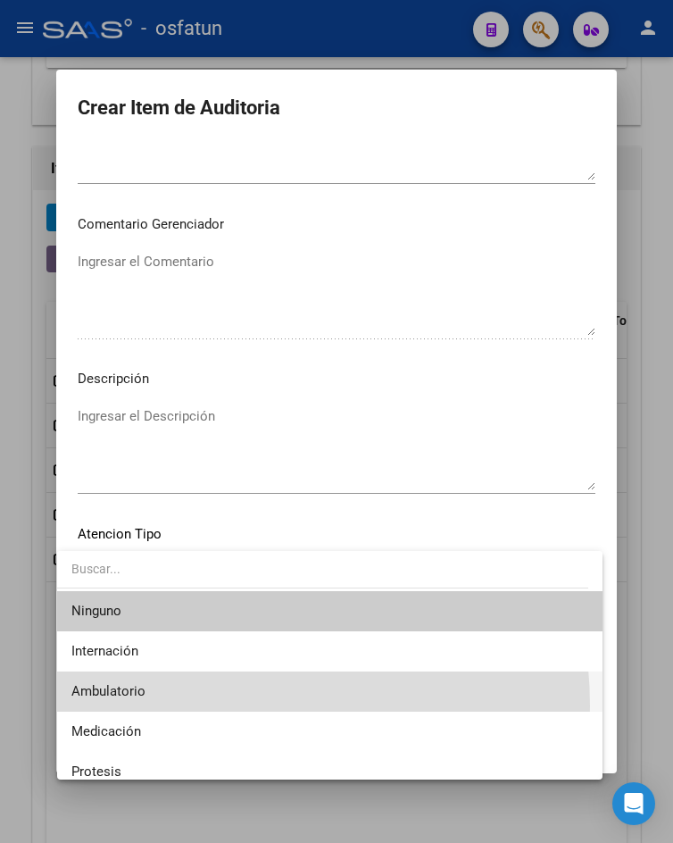
click at [175, 706] on span "Ambulatorio" at bounding box center [329, 691] width 516 height 40
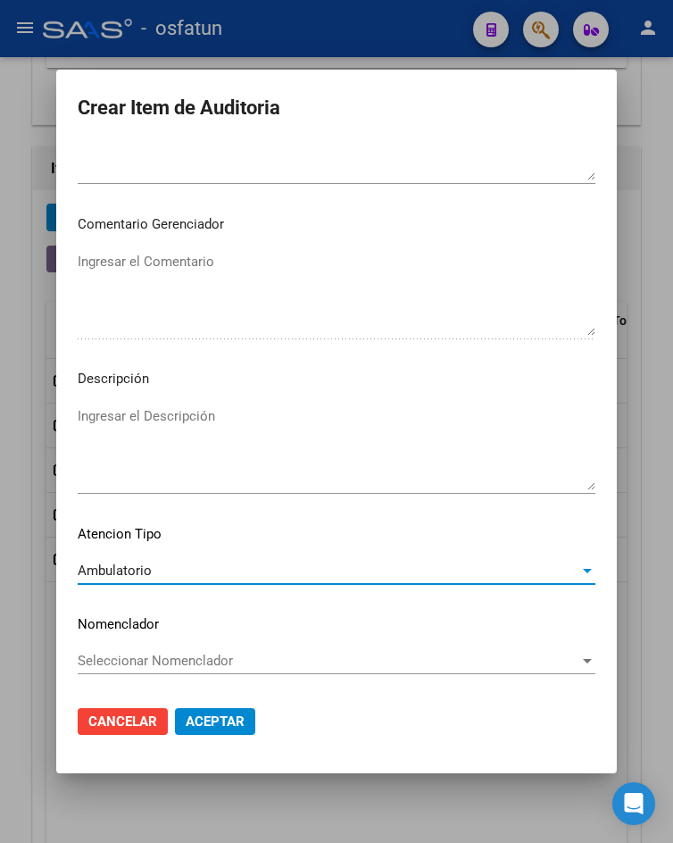
click at [205, 721] on span "Aceptar" at bounding box center [215, 721] width 59 height 16
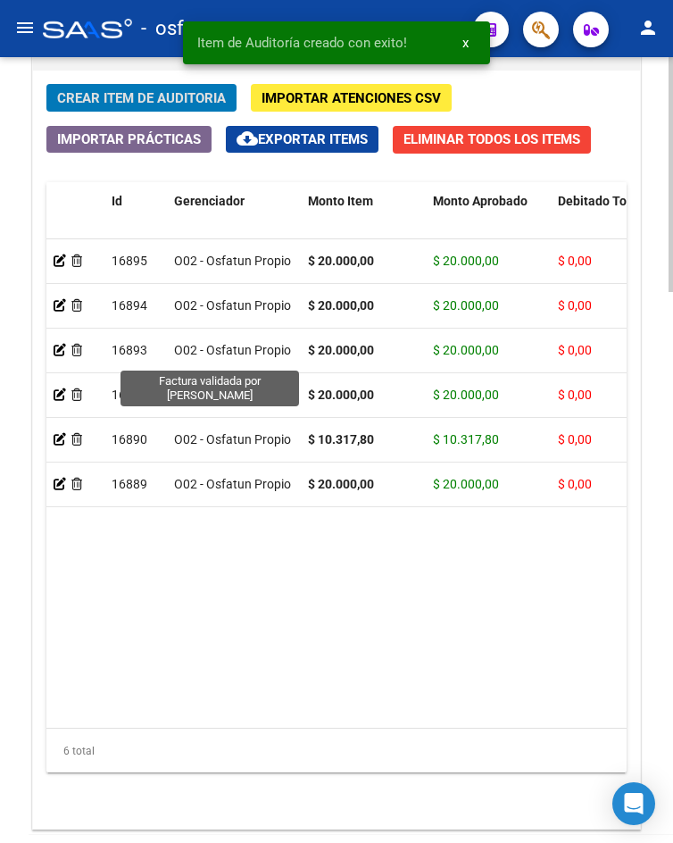
scroll to position [1840, 0]
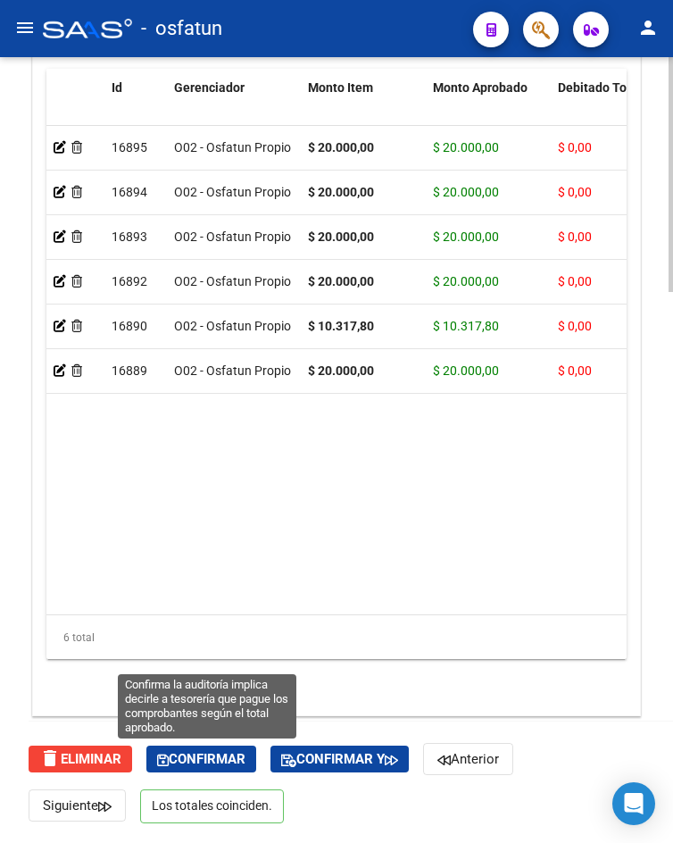
click at [236, 760] on span "Confirmar" at bounding box center [201, 759] width 88 height 16
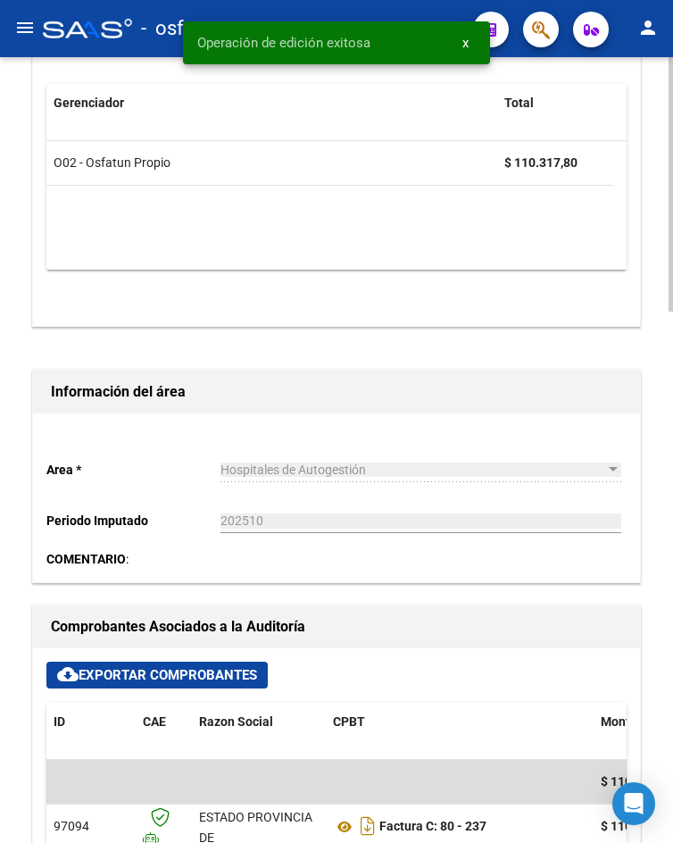
scroll to position [0, 0]
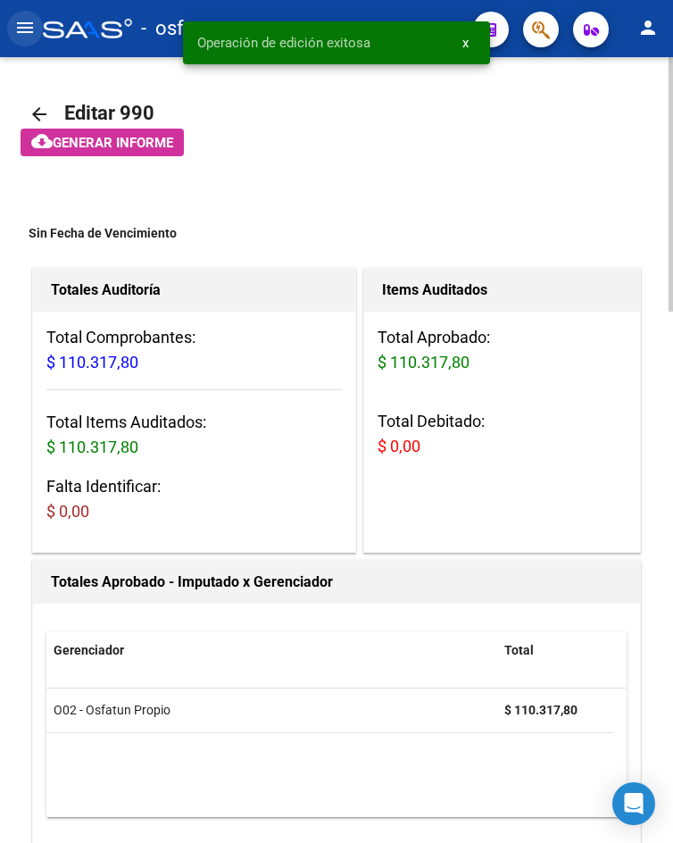
click at [11, 35] on button "menu" at bounding box center [25, 29] width 36 height 36
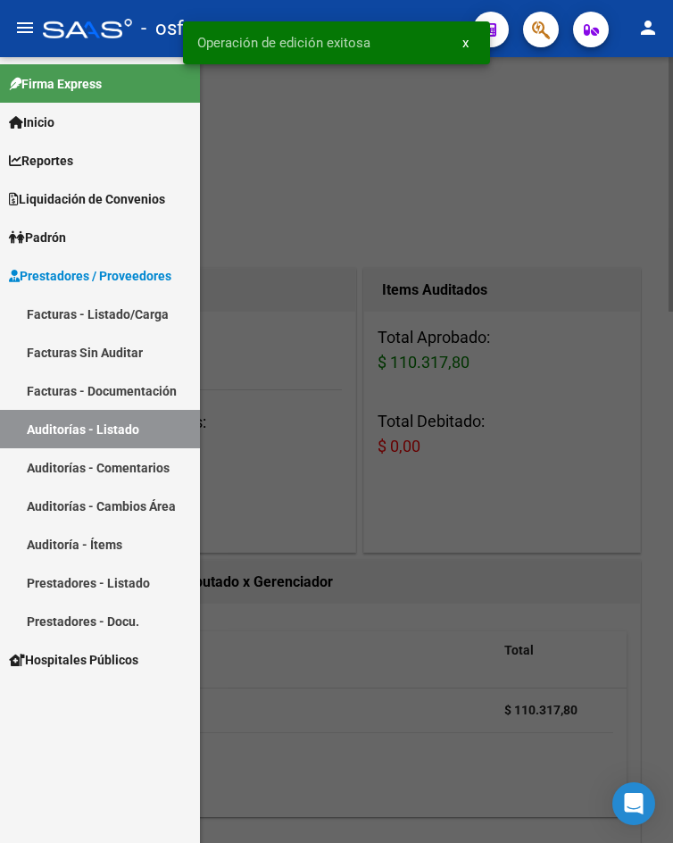
click at [103, 322] on link "Facturas - Listado/Carga" at bounding box center [100, 314] width 200 height 38
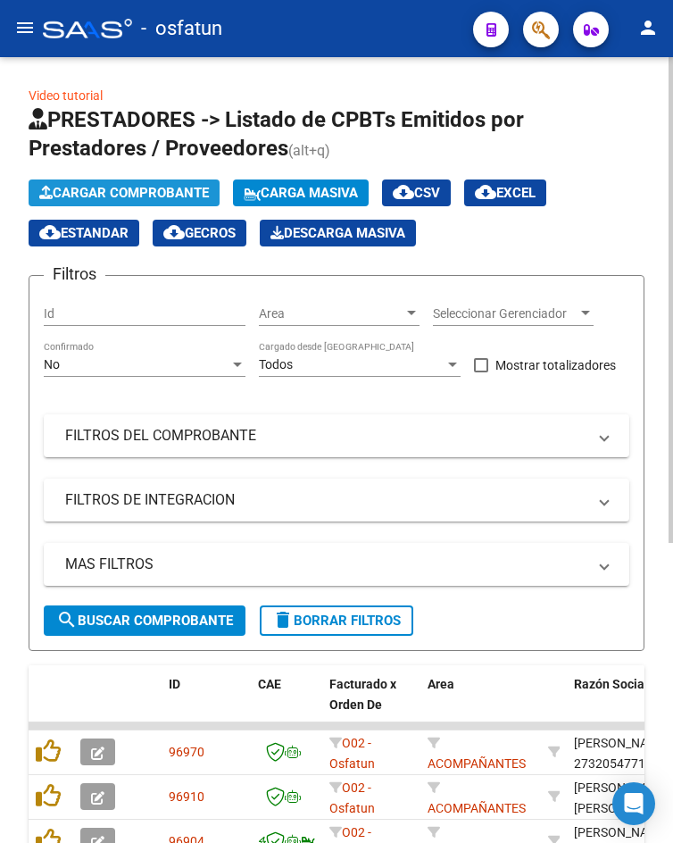
click at [96, 195] on span "Cargar Comprobante" at bounding box center [124, 193] width 170 height 16
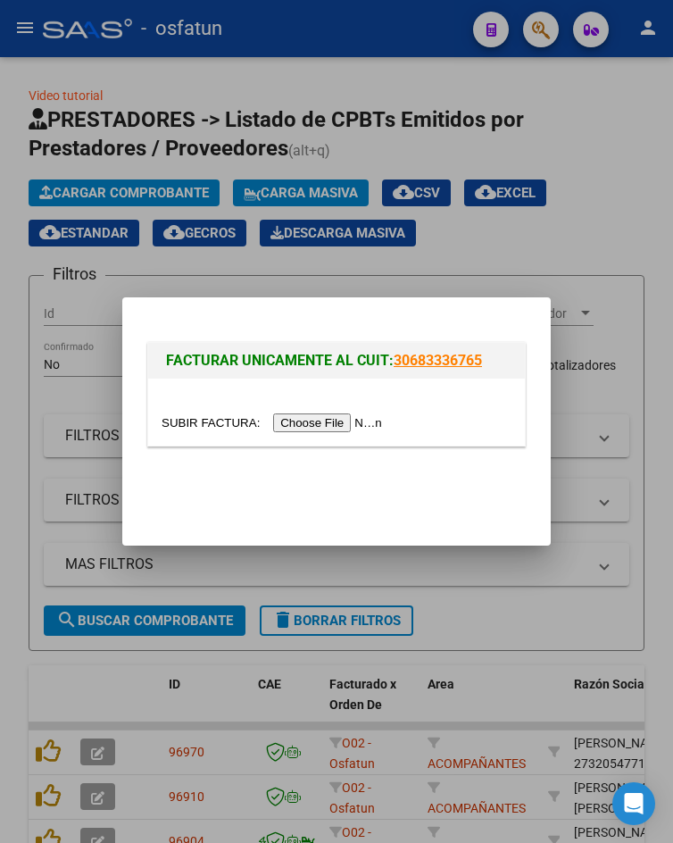
click at [367, 433] on div at bounding box center [336, 411] width 377 height 67
click at [364, 420] on input "file" at bounding box center [275, 422] width 226 height 19
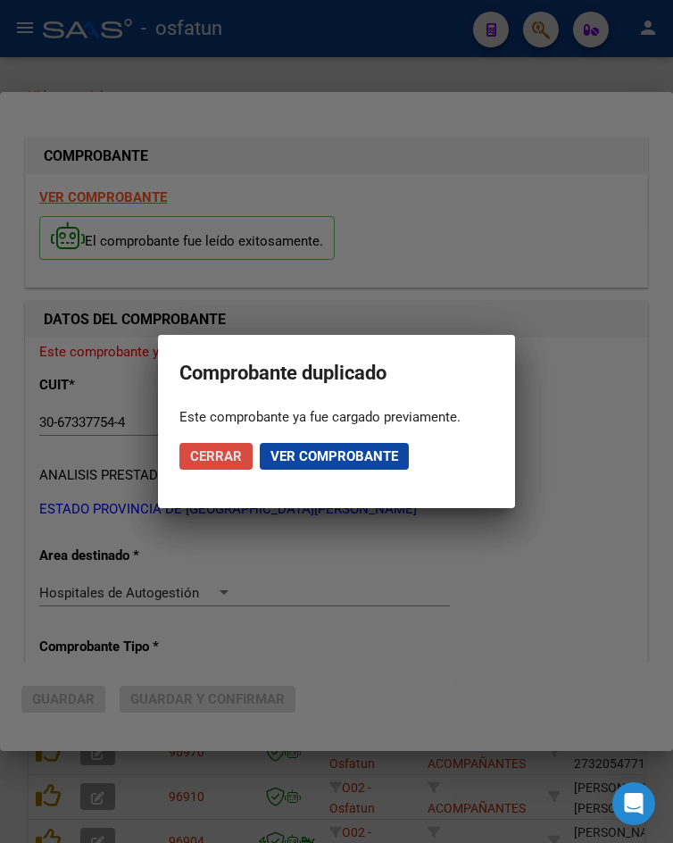
click at [240, 465] on button "Cerrar" at bounding box center [215, 456] width 73 height 27
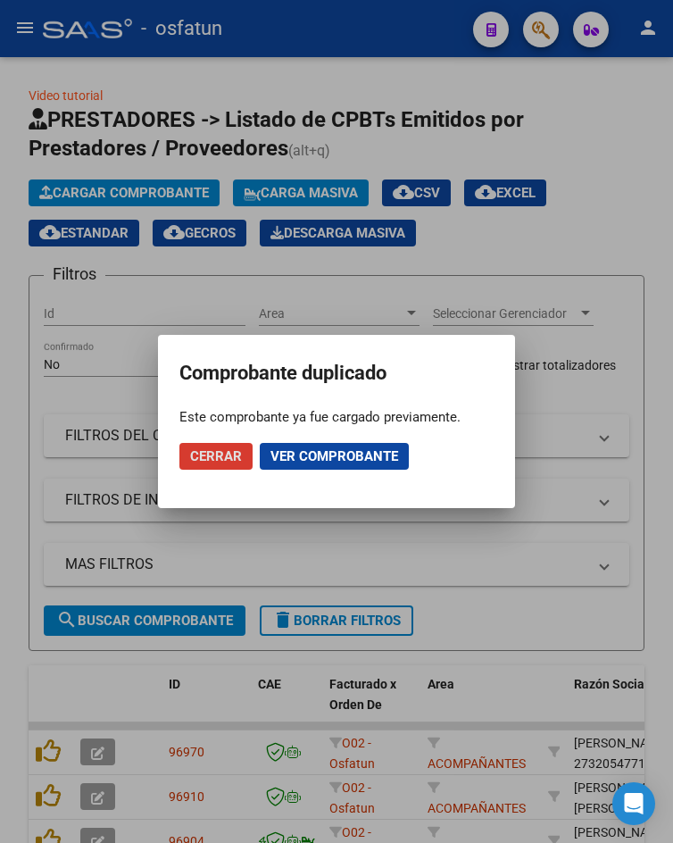
click at [240, 465] on button "Cerrar" at bounding box center [215, 456] width 73 height 27
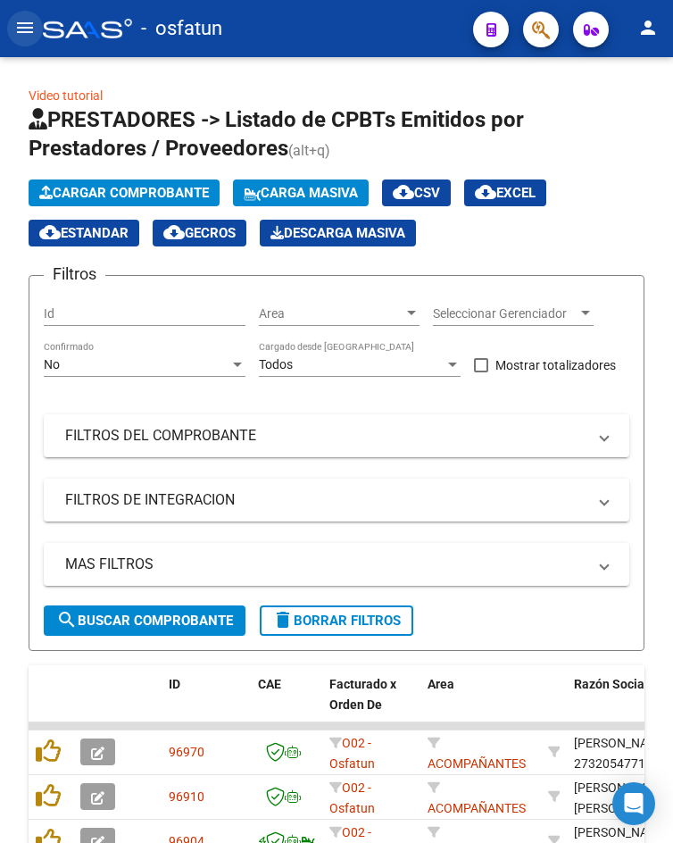
click at [17, 30] on mat-icon "menu" at bounding box center [24, 27] width 21 height 21
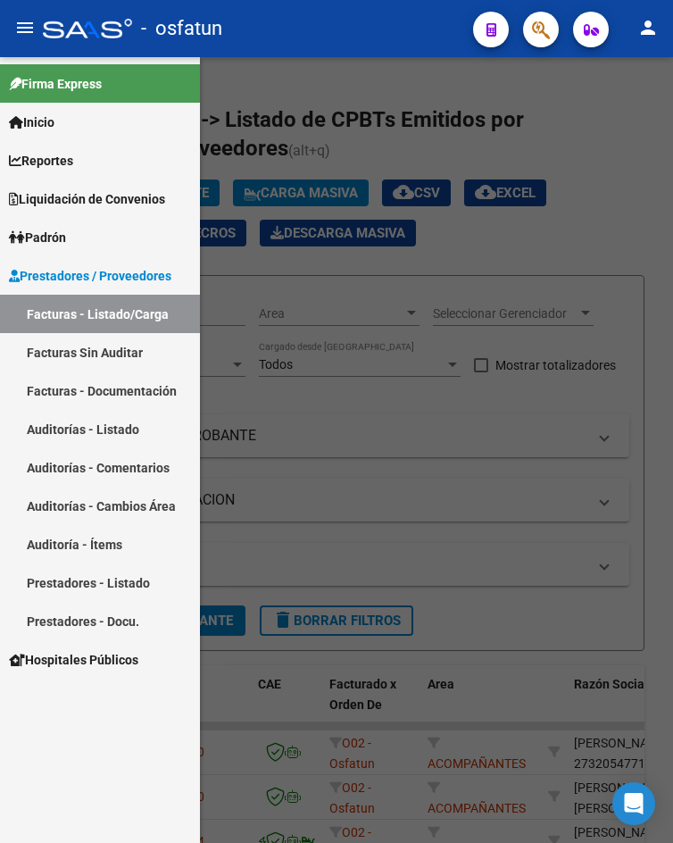
click at [248, 388] on div at bounding box center [336, 449] width 673 height 785
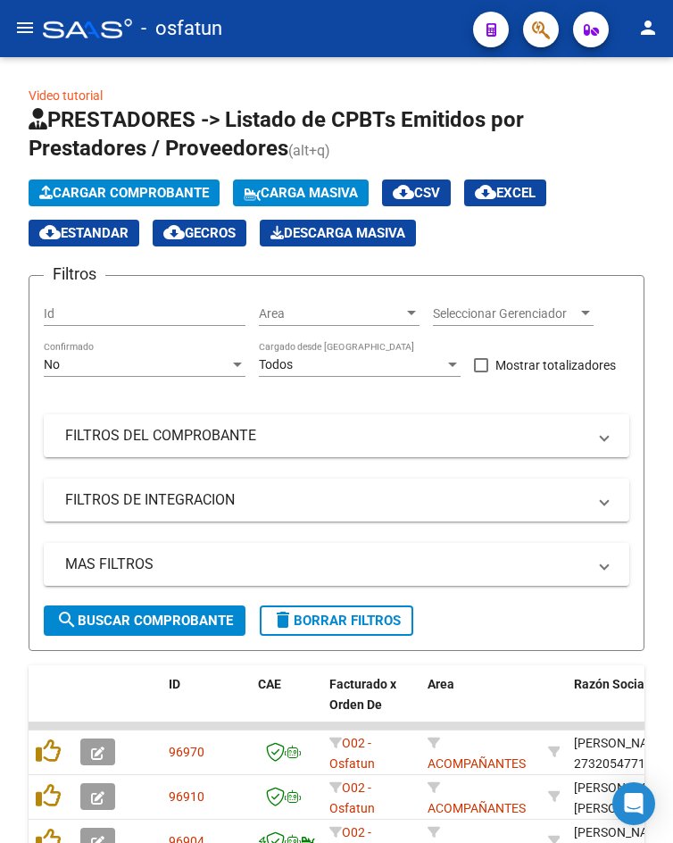
click at [25, 18] on mat-icon "menu" at bounding box center [24, 27] width 21 height 21
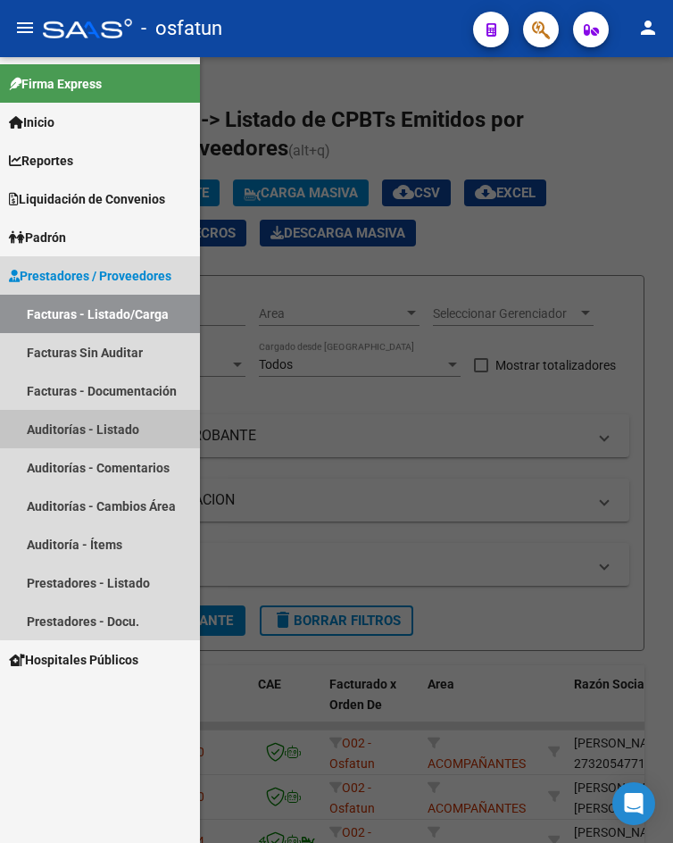
click at [119, 423] on link "Auditorías - Listado" at bounding box center [100, 429] width 200 height 38
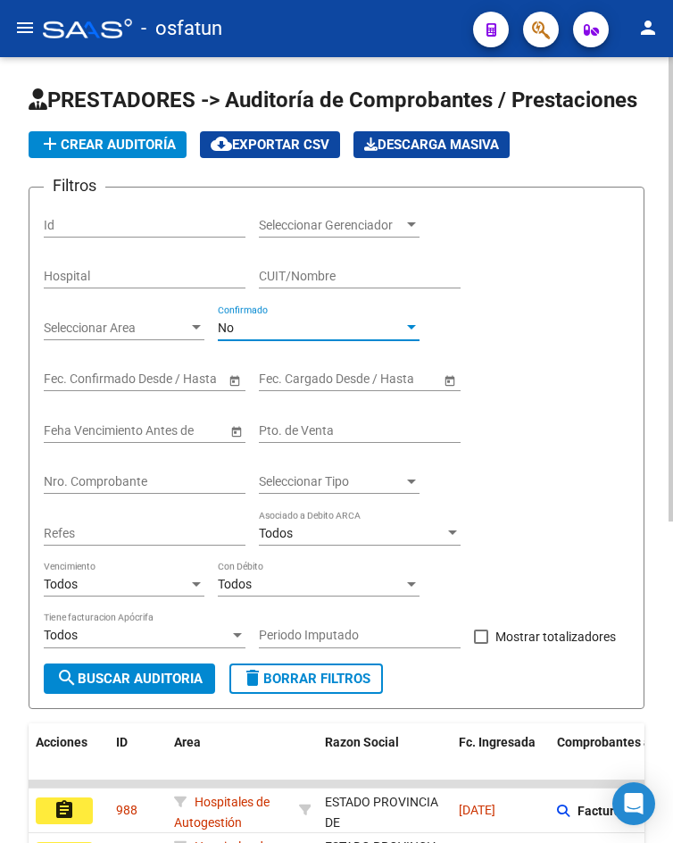
click at [294, 325] on div "No" at bounding box center [311, 327] width 186 height 15
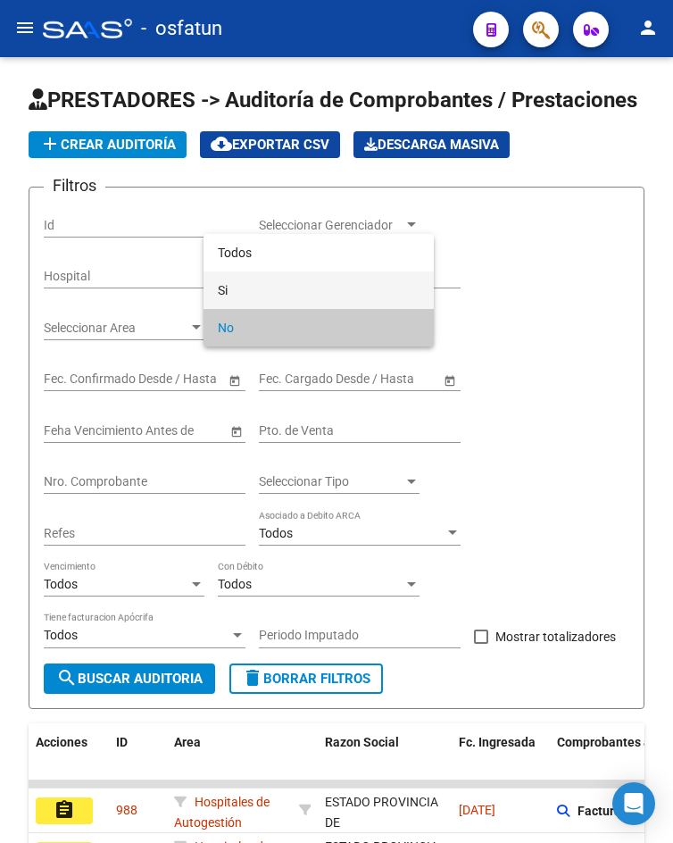
click at [286, 290] on span "Si" at bounding box center [319, 289] width 202 height 37
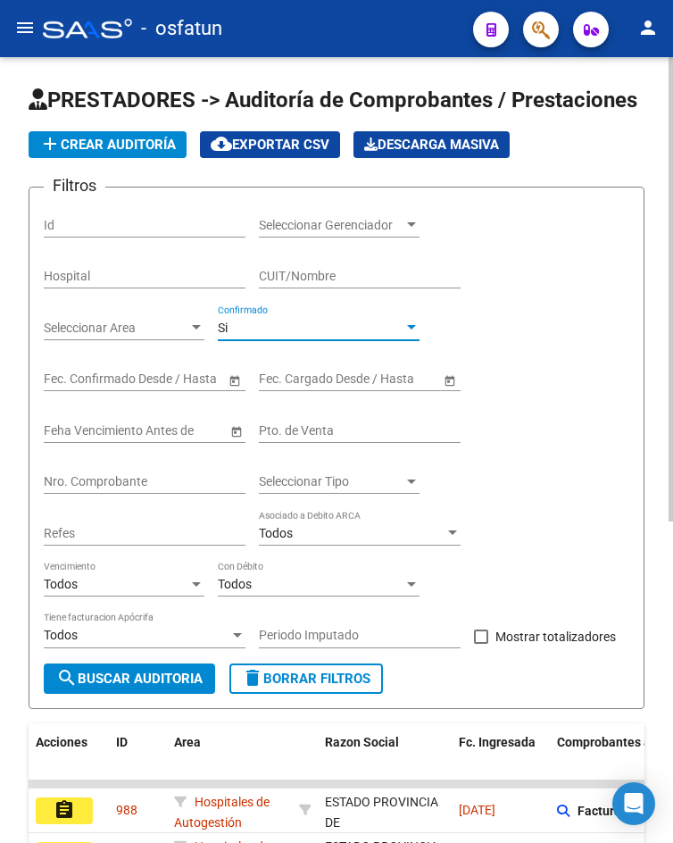
click at [167, 420] on div "Feha Vencimiento Antes de" at bounding box center [135, 425] width 183 height 36
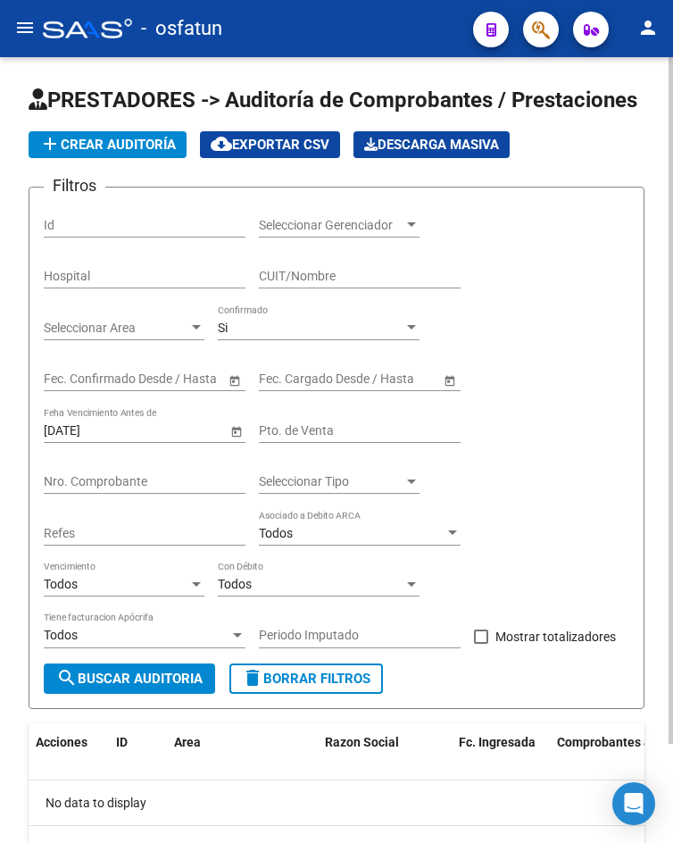
click at [170, 444] on div "01/10/2025 Feha Vencimiento Antes de" at bounding box center [145, 432] width 202 height 51
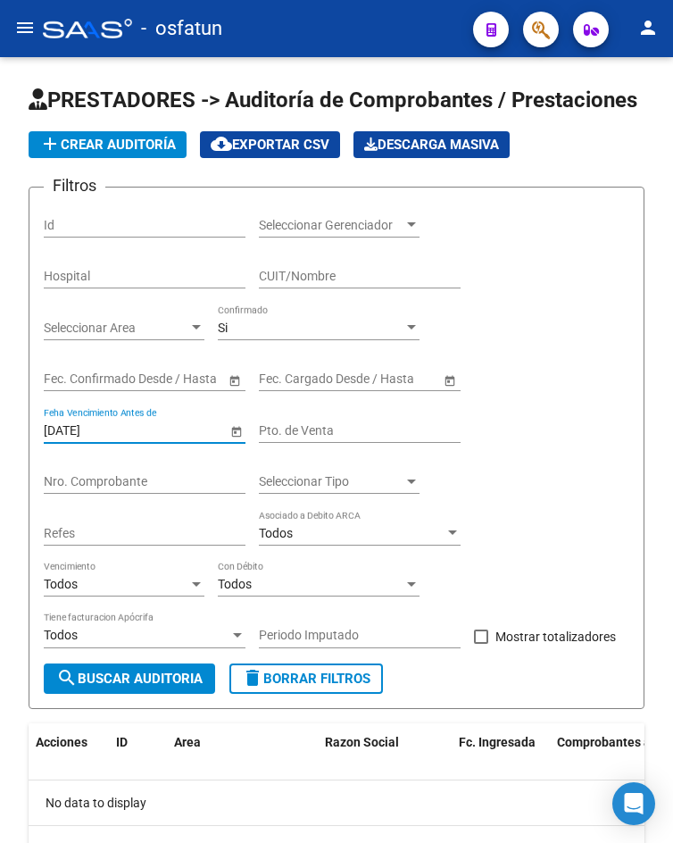
drag, startPoint x: 166, startPoint y: 436, endPoint x: -434, endPoint y: 432, distance: 599.8
click at [0, 432] on html "menu - osfatun person Firma Express Inicio Calendario SSS Instructivos Contacto…" at bounding box center [336, 421] width 673 height 843
click at [130, 469] on div "Nro. Comprobante" at bounding box center [145, 476] width 202 height 36
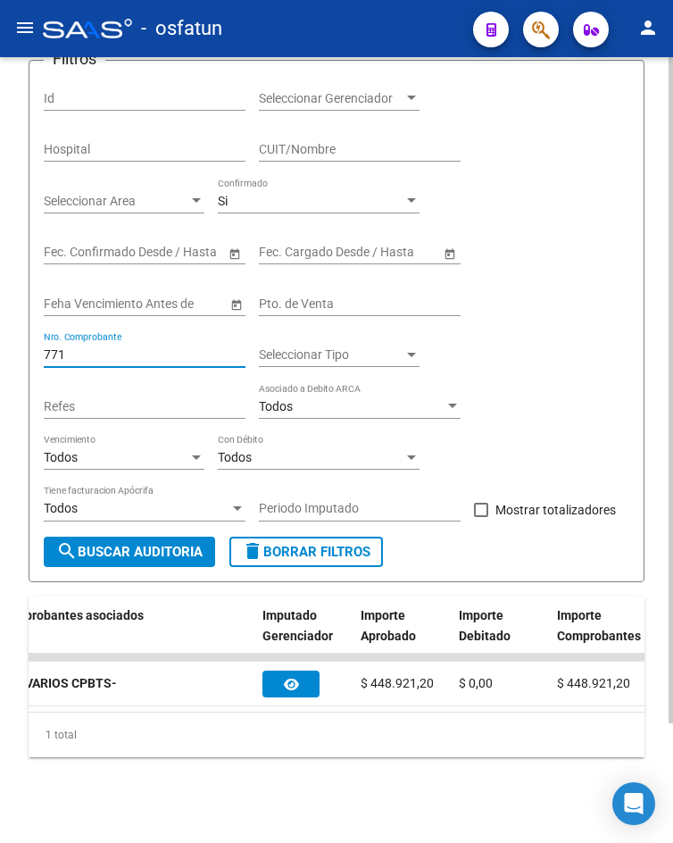
scroll to position [0, 561]
drag, startPoint x: 350, startPoint y: 726, endPoint x: 287, endPoint y: 714, distance: 64.4
click at [288, 717] on div "1 total" at bounding box center [337, 734] width 616 height 45
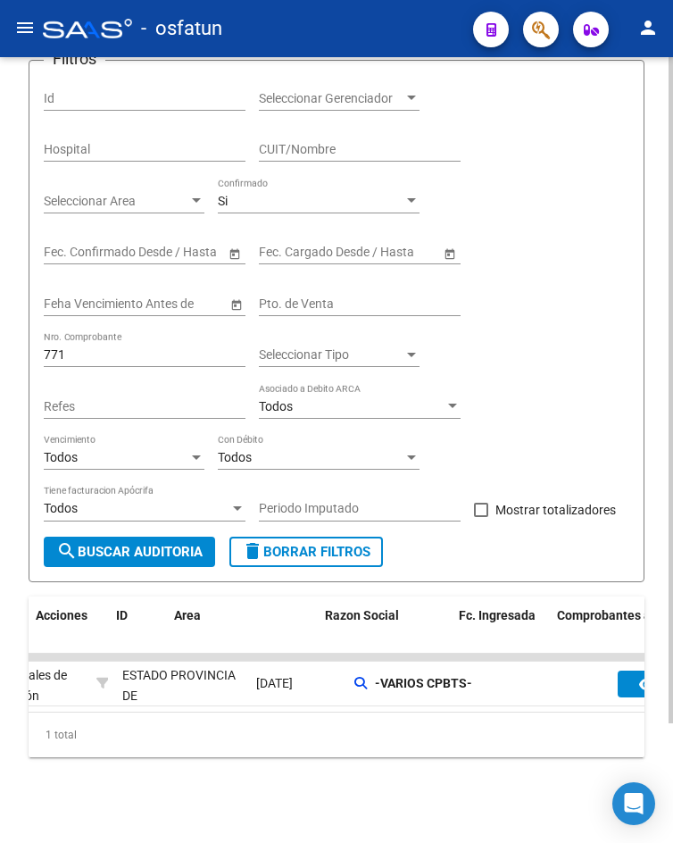
scroll to position [0, 0]
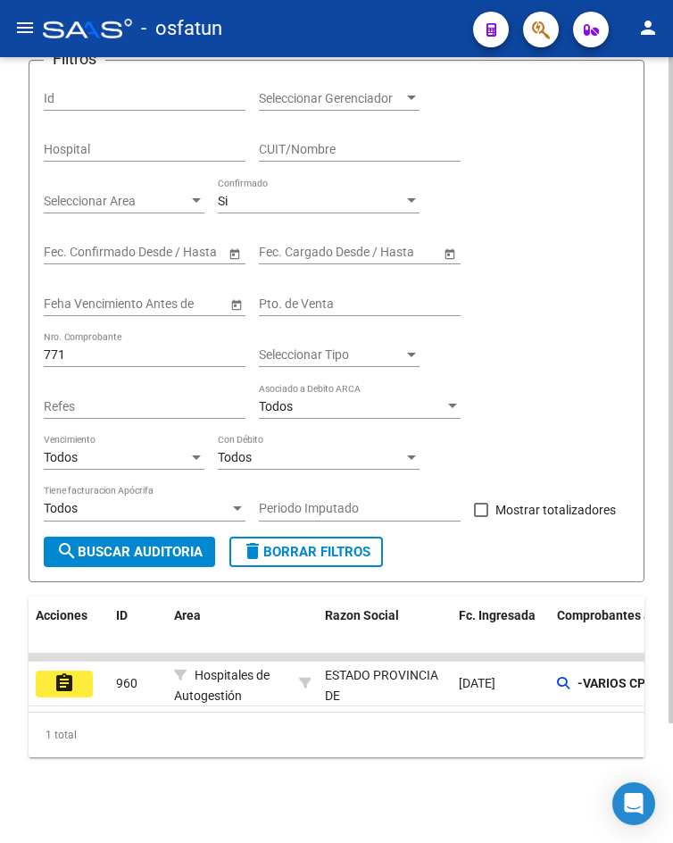
click at [137, 751] on div "1 total" at bounding box center [337, 734] width 616 height 45
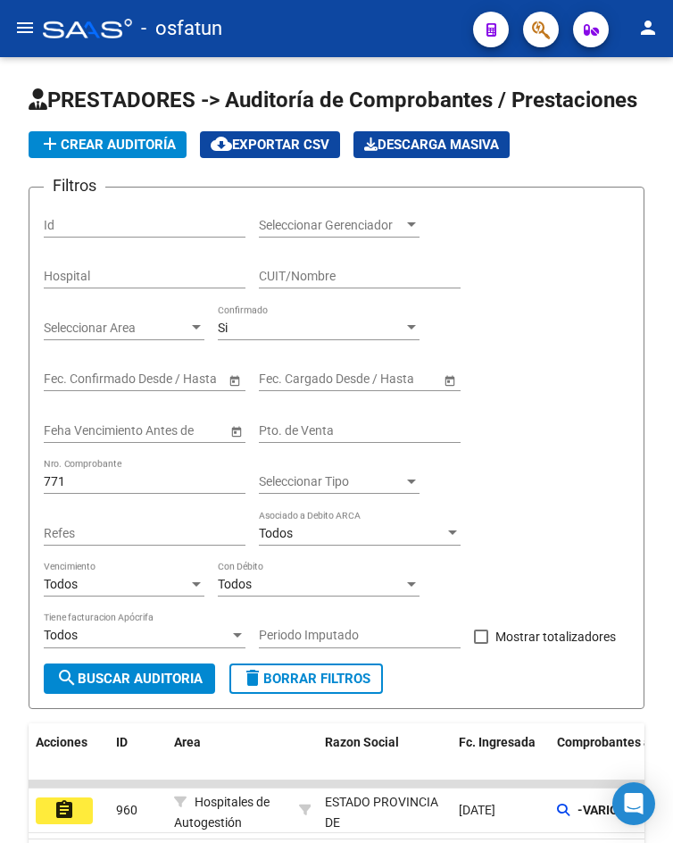
click at [30, 39] on button "menu" at bounding box center [25, 29] width 36 height 36
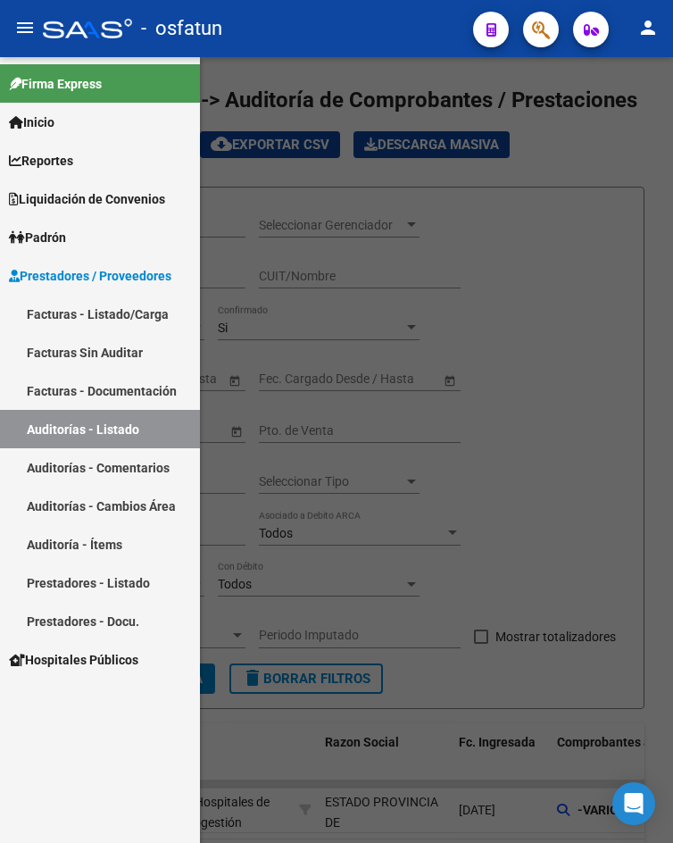
click at [96, 314] on link "Facturas - Listado/Carga" at bounding box center [100, 314] width 200 height 38
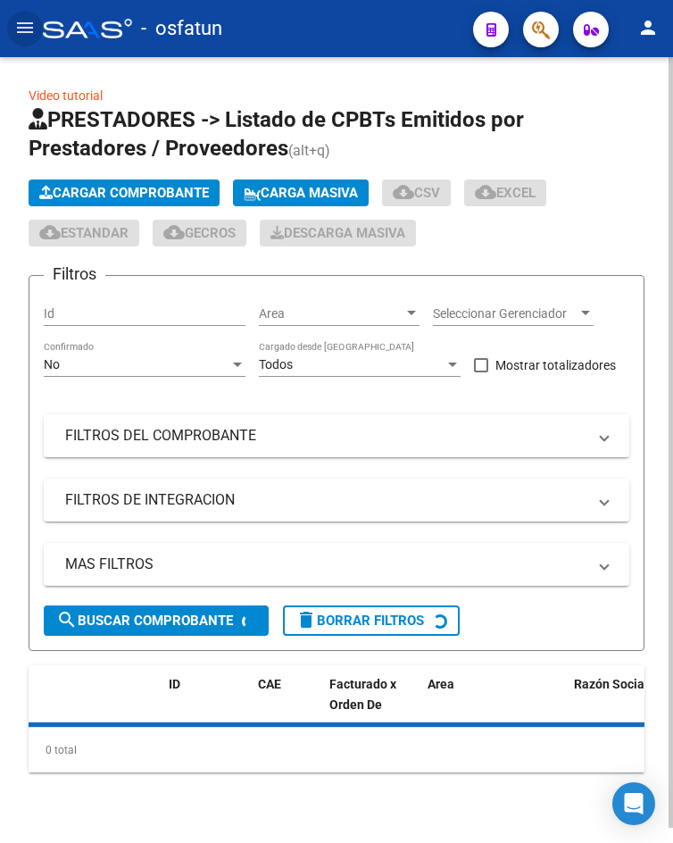
click at [86, 195] on span "Cargar Comprobante" at bounding box center [124, 193] width 170 height 16
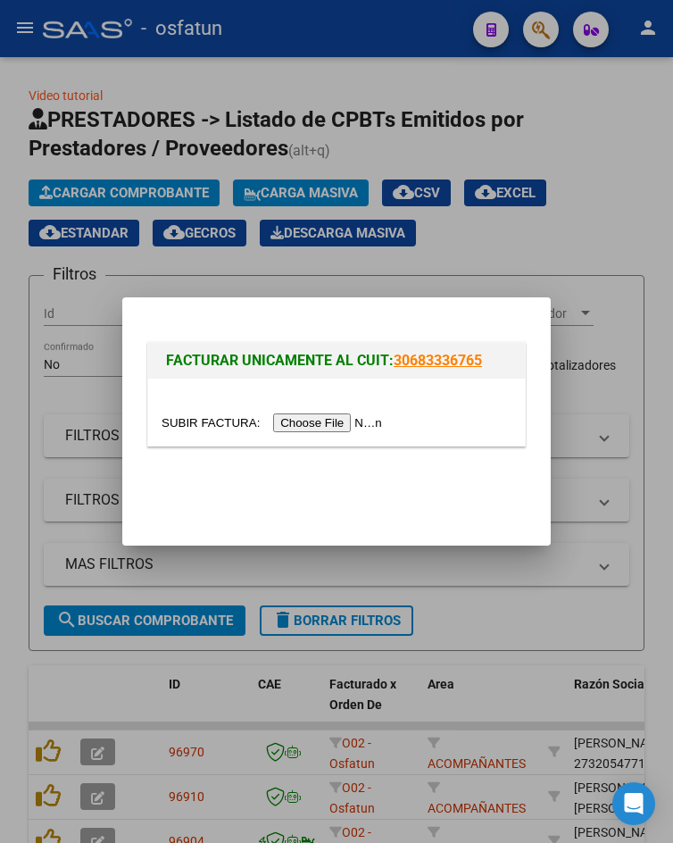
click at [315, 428] on input "file" at bounding box center [275, 422] width 226 height 19
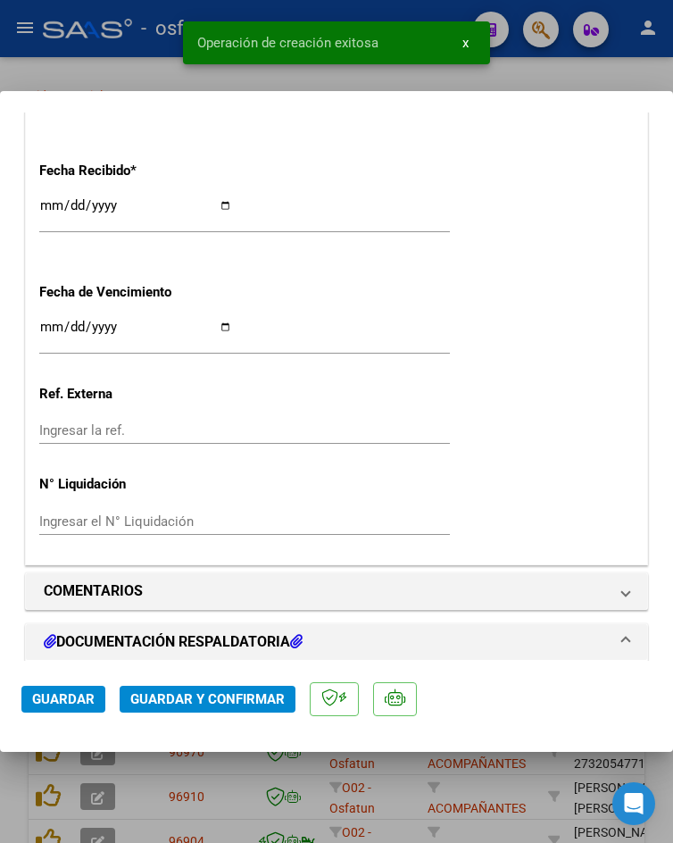
scroll to position [1923, 0]
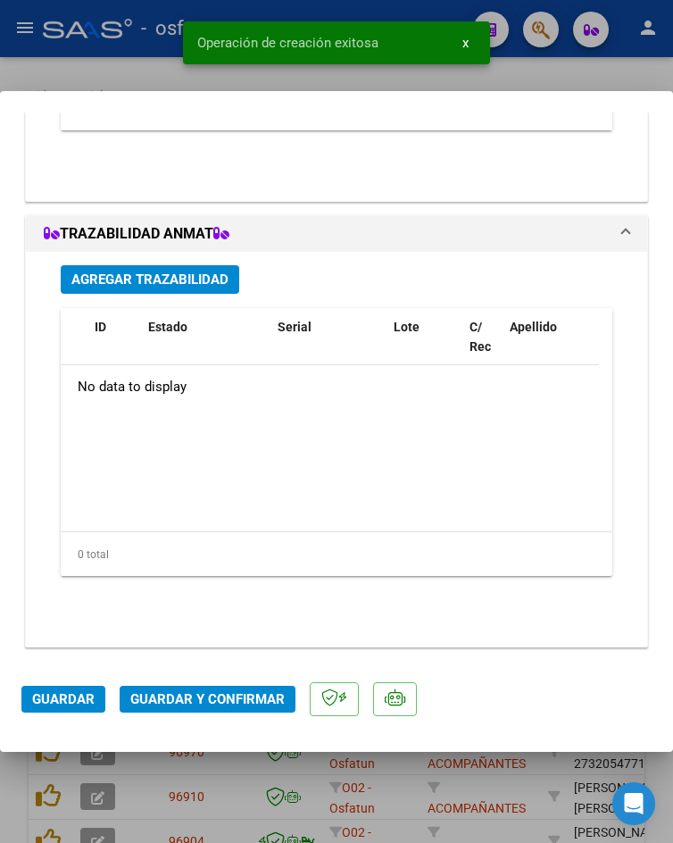
click at [232, 693] on span "Guardar y Confirmar" at bounding box center [207, 699] width 154 height 16
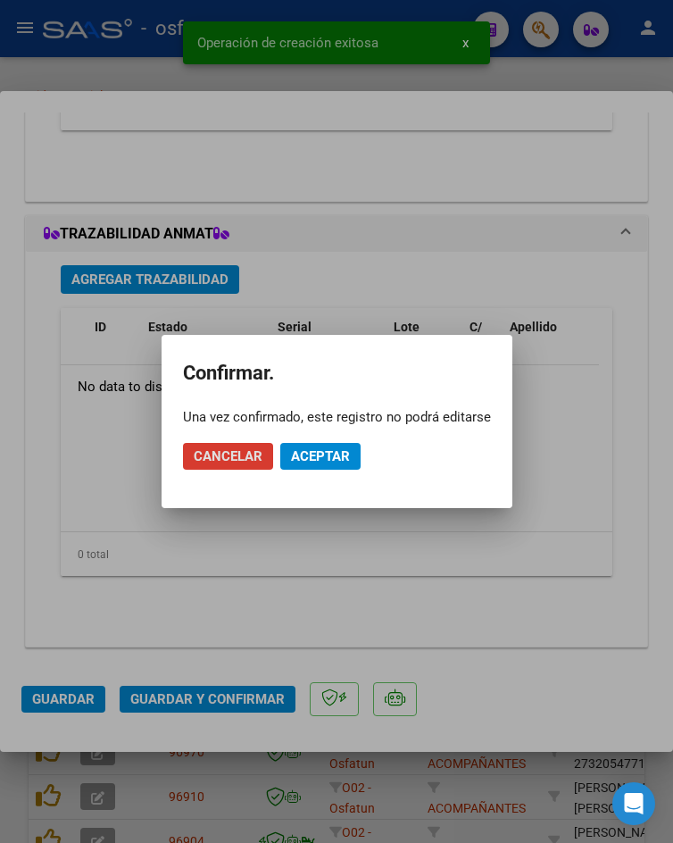
click at [340, 464] on button "Aceptar" at bounding box center [320, 456] width 80 height 27
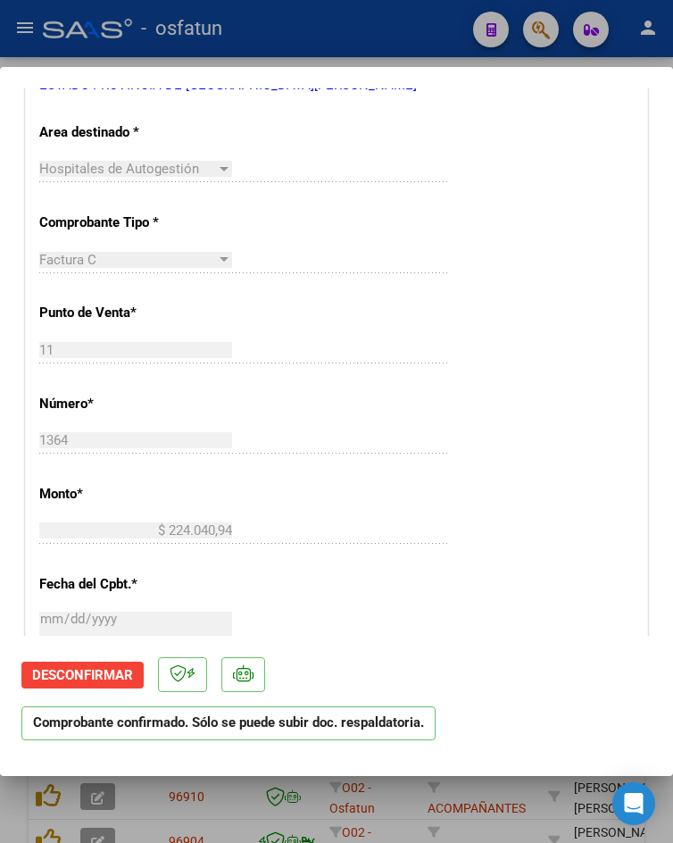
scroll to position [0, 0]
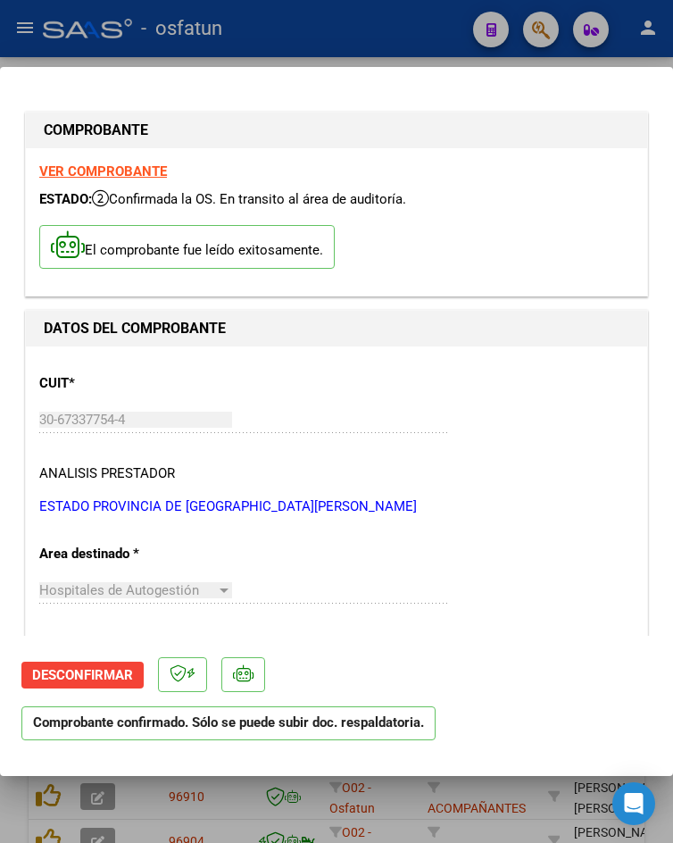
click at [190, 58] on div at bounding box center [336, 421] width 673 height 843
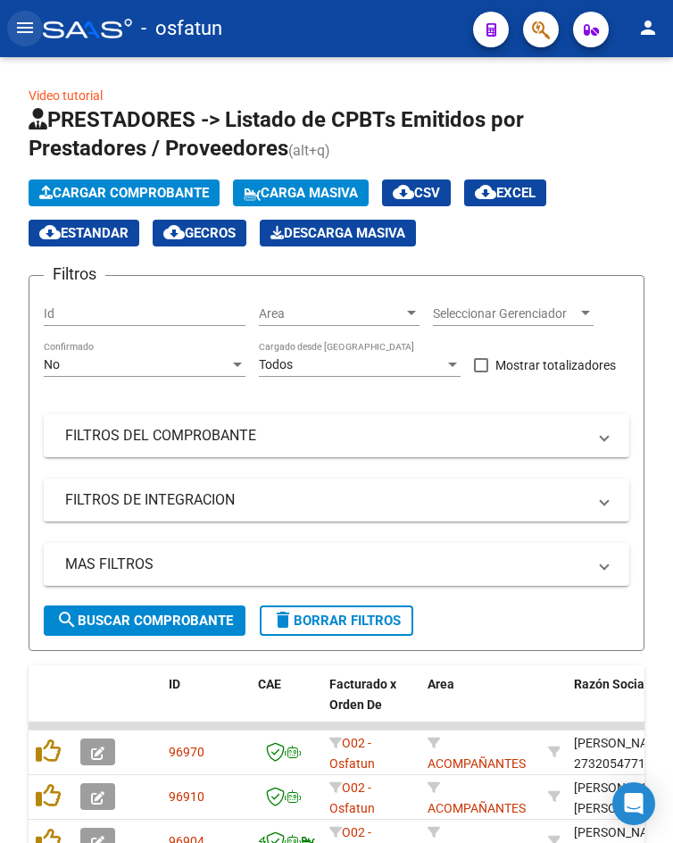
click at [16, 33] on mat-icon "menu" at bounding box center [24, 27] width 21 height 21
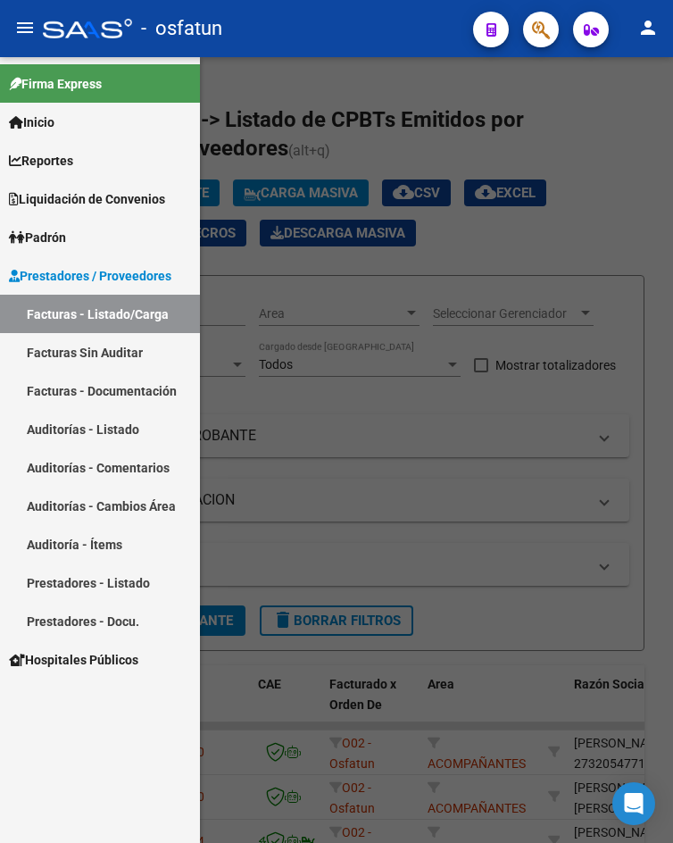
click at [118, 437] on link "Auditorías - Listado" at bounding box center [100, 429] width 200 height 38
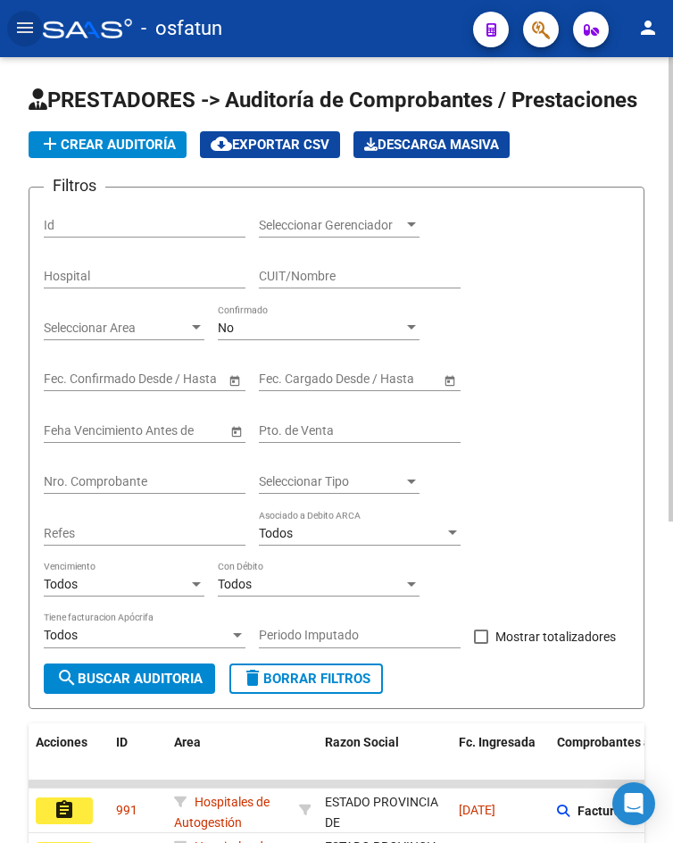
click at [125, 144] on span "add Crear Auditoría" at bounding box center [107, 145] width 137 height 16
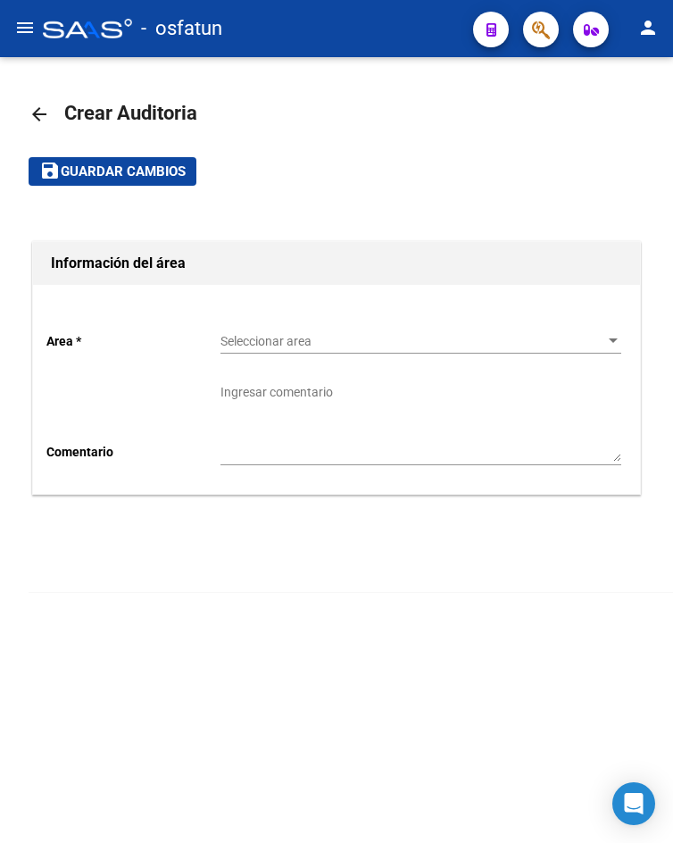
click at [298, 346] on span "Seleccionar area" at bounding box center [412, 341] width 385 height 15
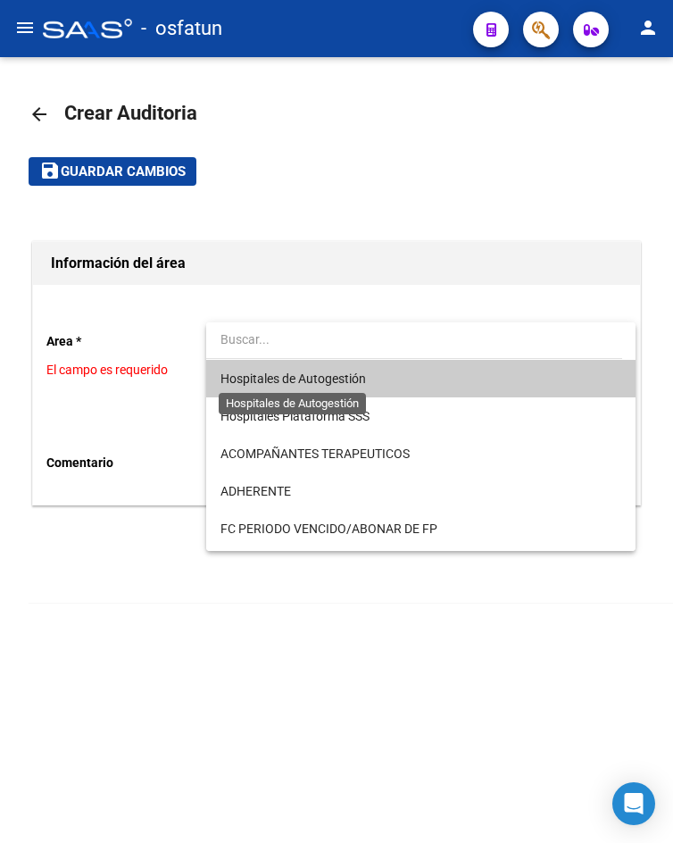
click at [322, 385] on span "Hospitales de Autogestión" at bounding box center [292, 378] width 145 height 14
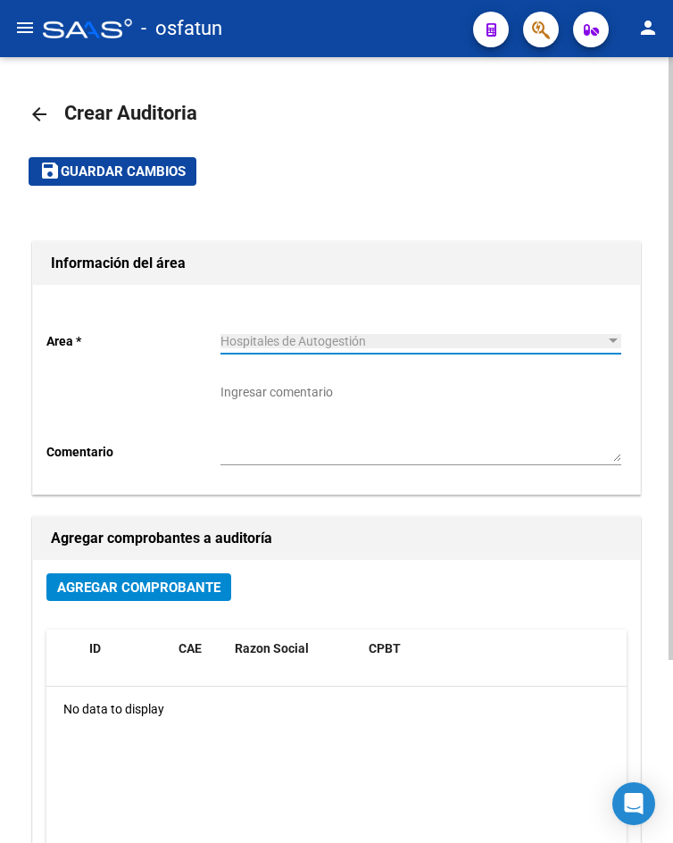
click at [203, 594] on span "Agregar Comprobante" at bounding box center [138, 587] width 163 height 16
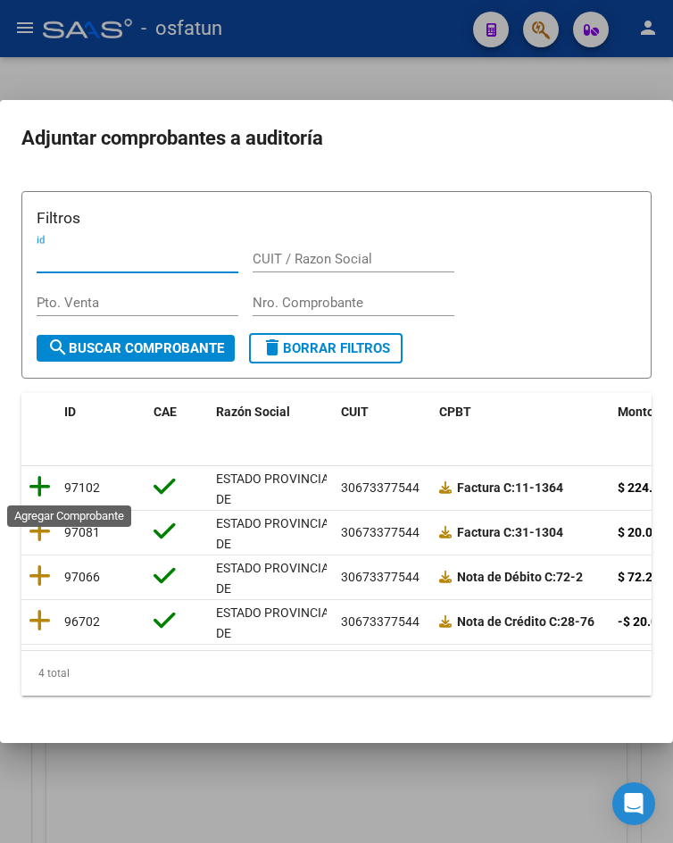
click at [37, 486] on icon at bounding box center [40, 486] width 22 height 25
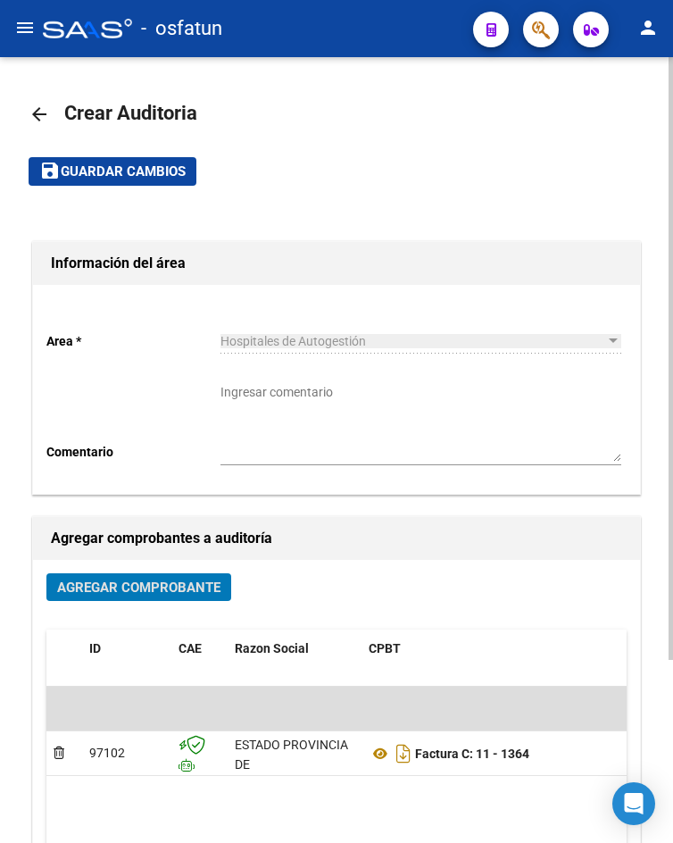
click at [112, 155] on mat-toolbar-row "save Guardar cambios" at bounding box center [337, 171] width 616 height 57
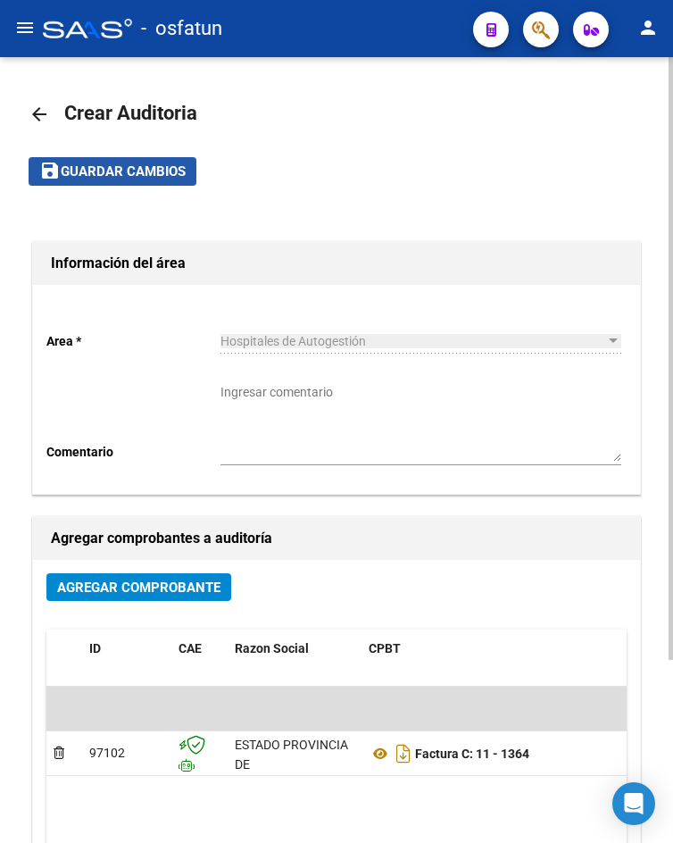
click at [112, 175] on span "Guardar cambios" at bounding box center [123, 172] width 125 height 16
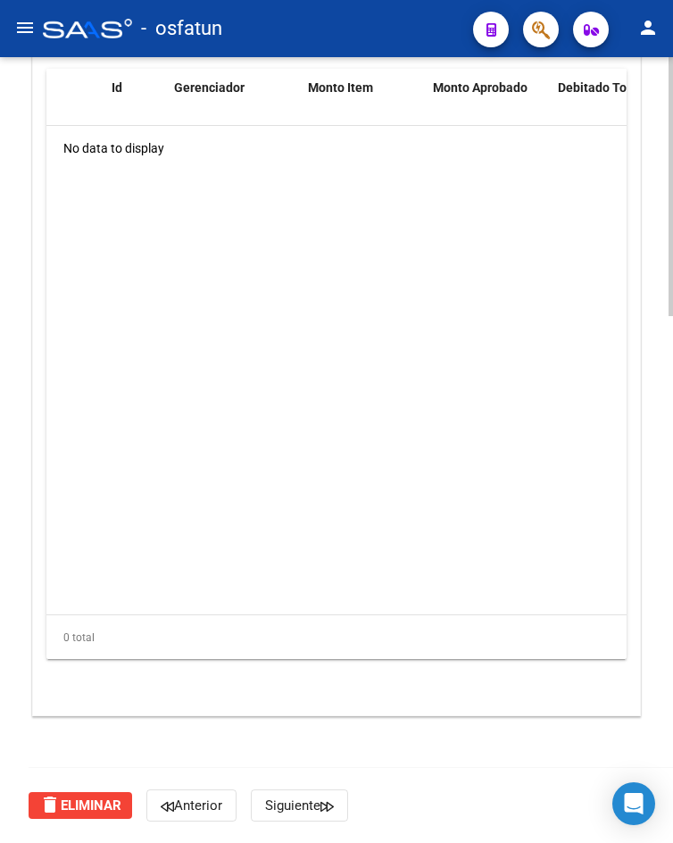
scroll to position [1060, 0]
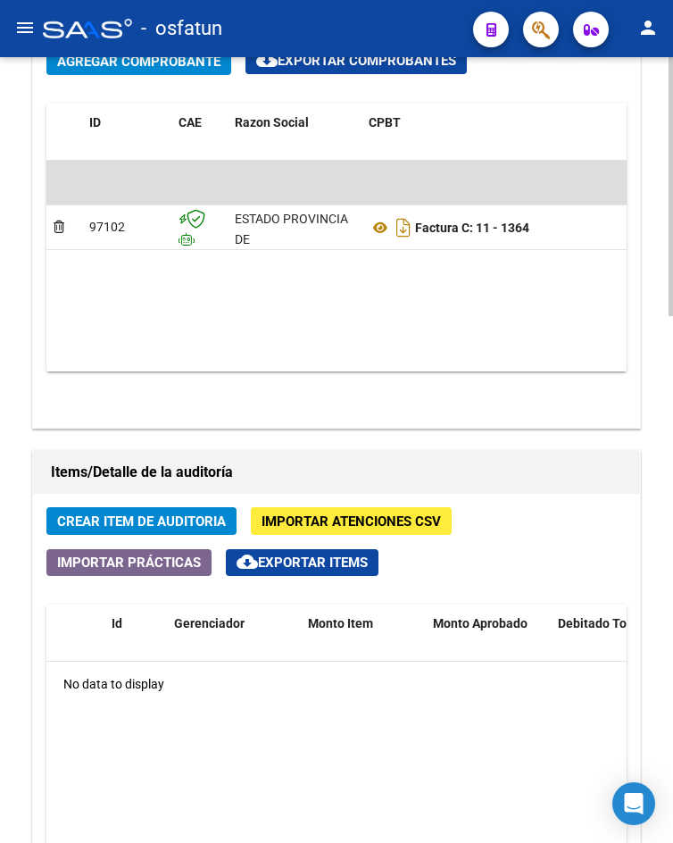
click at [207, 523] on span "Crear Item de Auditoria" at bounding box center [141, 521] width 169 height 16
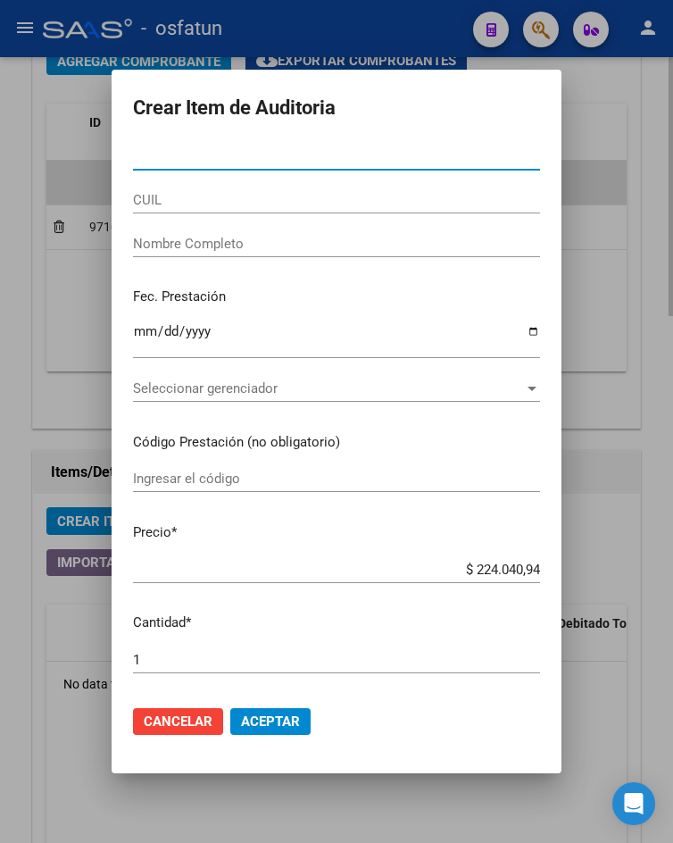
paste input "25166081"
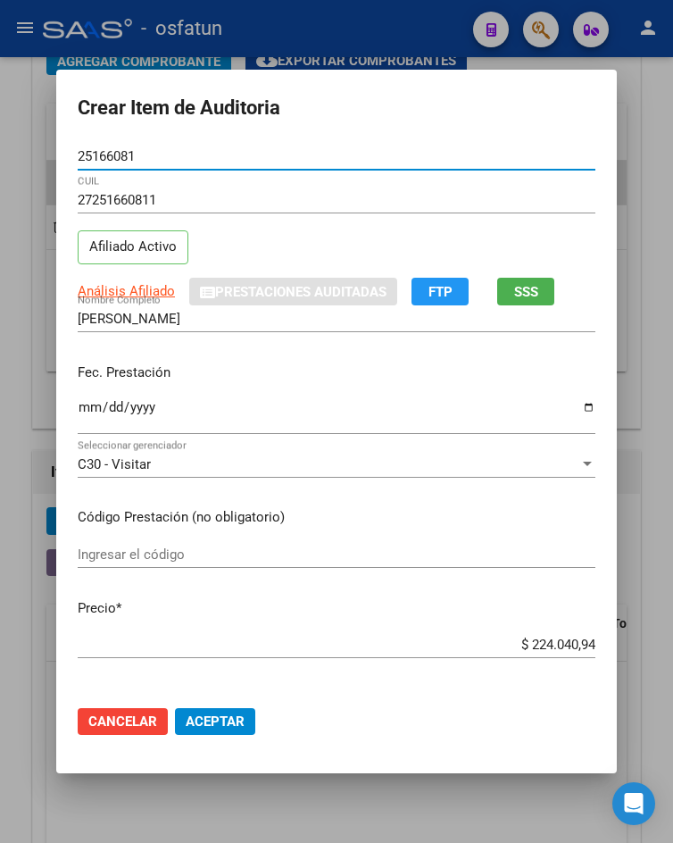
click at [85, 411] on input "Ingresar la fecha" at bounding box center [337, 414] width 518 height 29
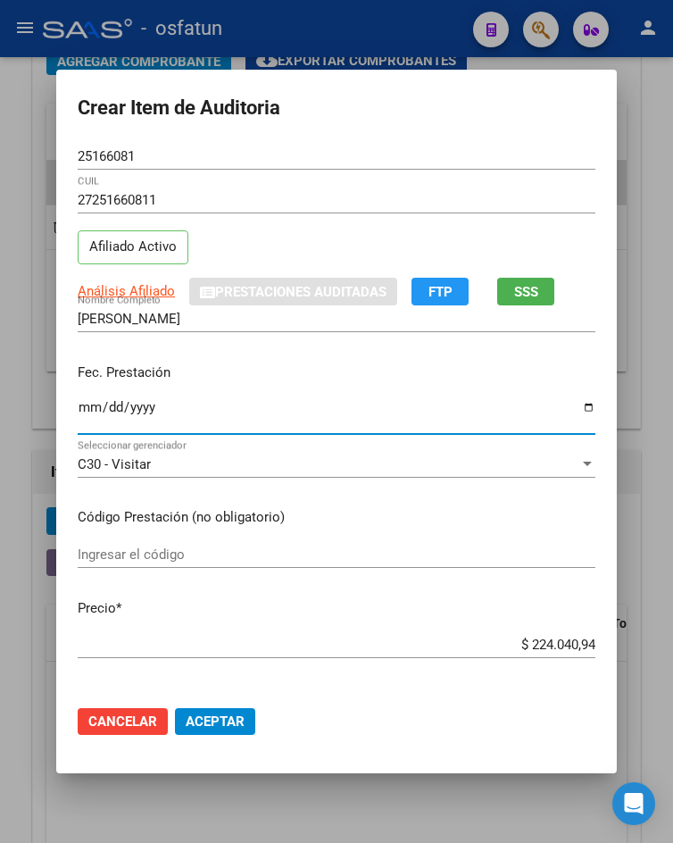
click at [145, 561] on input "Ingresar el código" at bounding box center [337, 554] width 518 height 16
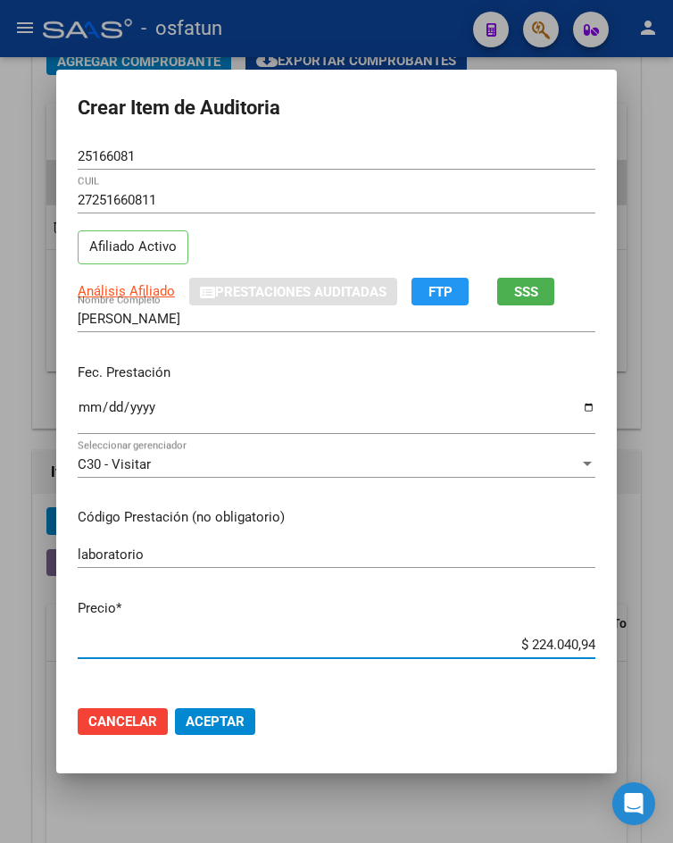
drag, startPoint x: 523, startPoint y: 638, endPoint x: 616, endPoint y: 640, distance: 92.8
click at [616, 640] on mat-dialog-content "25166081 Nro Documento 27251660811 CUIL Afiliado Activo Análisis Afiliado Prest…" at bounding box center [336, 417] width 561 height 548
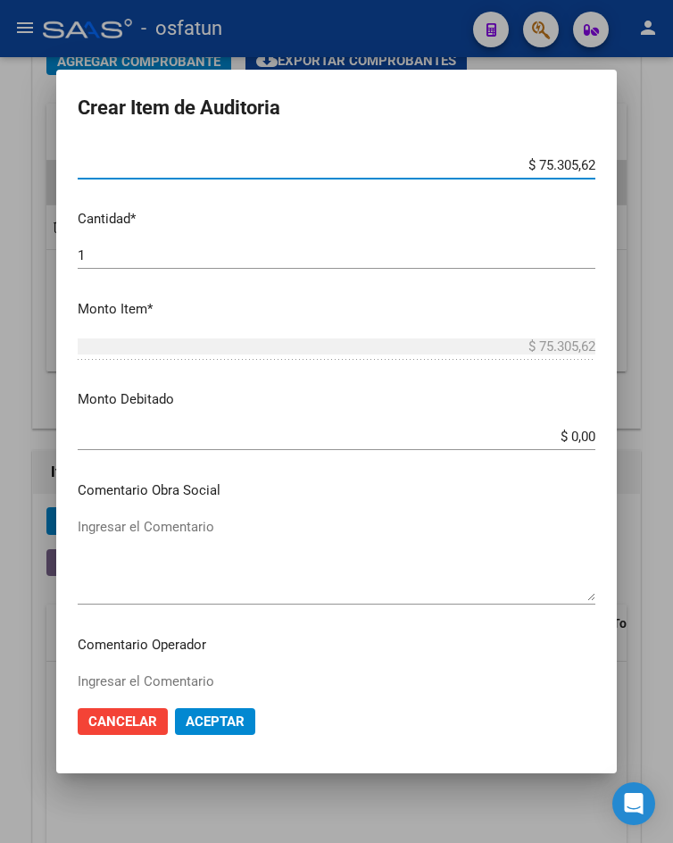
scroll to position [1015, 0]
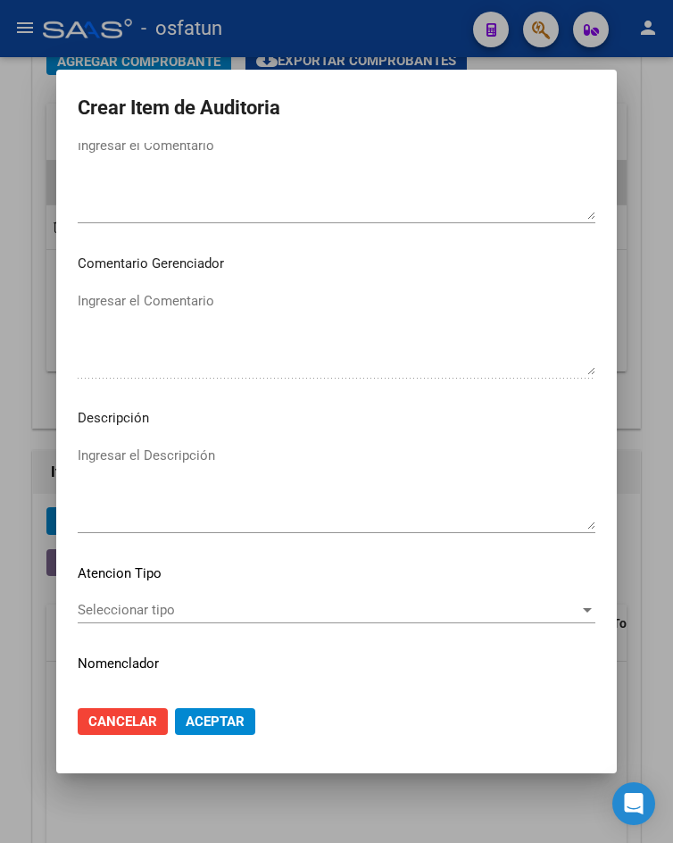
click at [556, 529] on div "Ingresar el Descripción" at bounding box center [337, 487] width 518 height 91
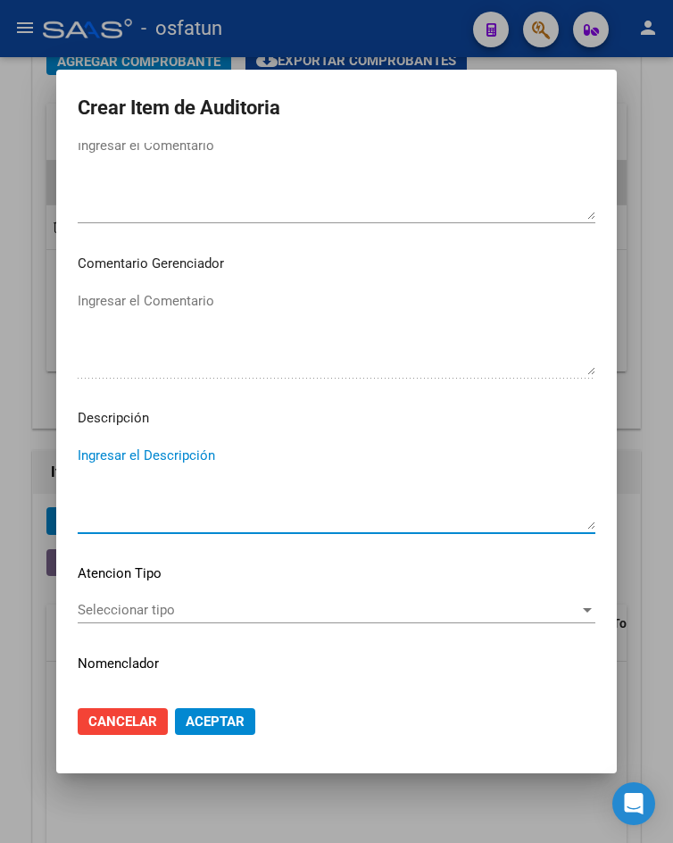
click at [479, 611] on span "Seleccionar tipo" at bounding box center [329, 610] width 502 height 16
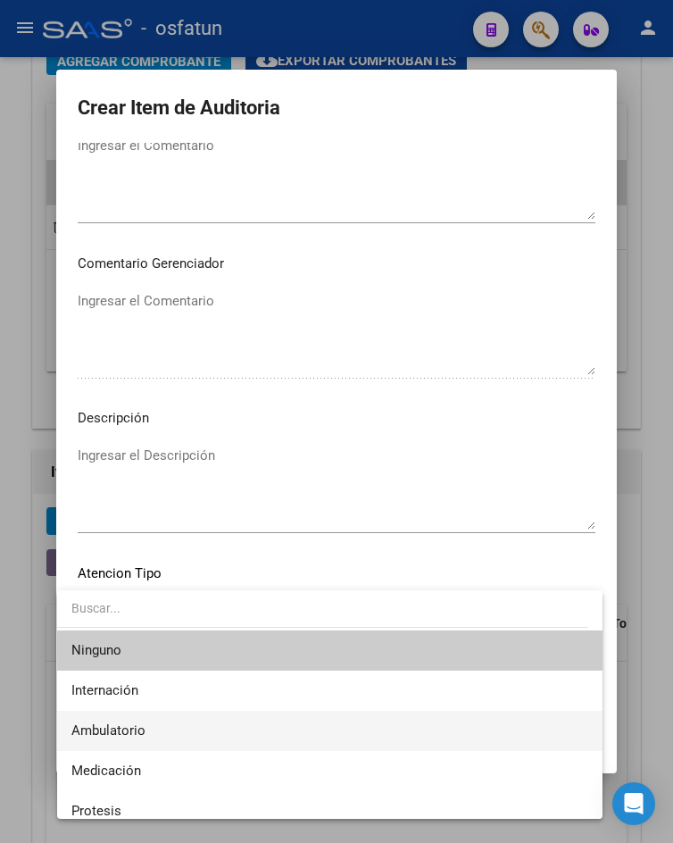
click at [224, 726] on span "Ambulatorio" at bounding box center [329, 730] width 516 height 40
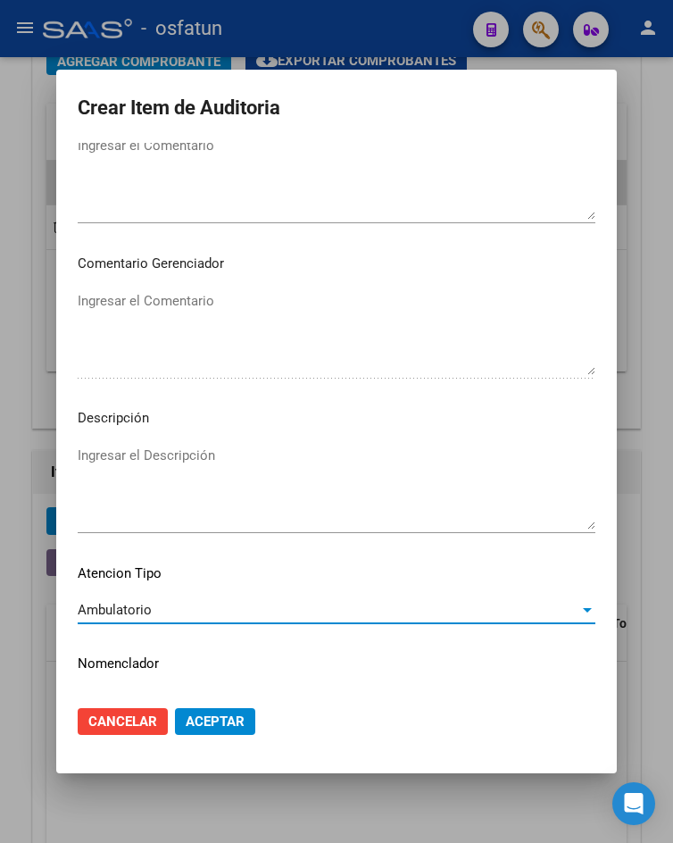
click at [224, 726] on span "Aceptar" at bounding box center [215, 721] width 59 height 16
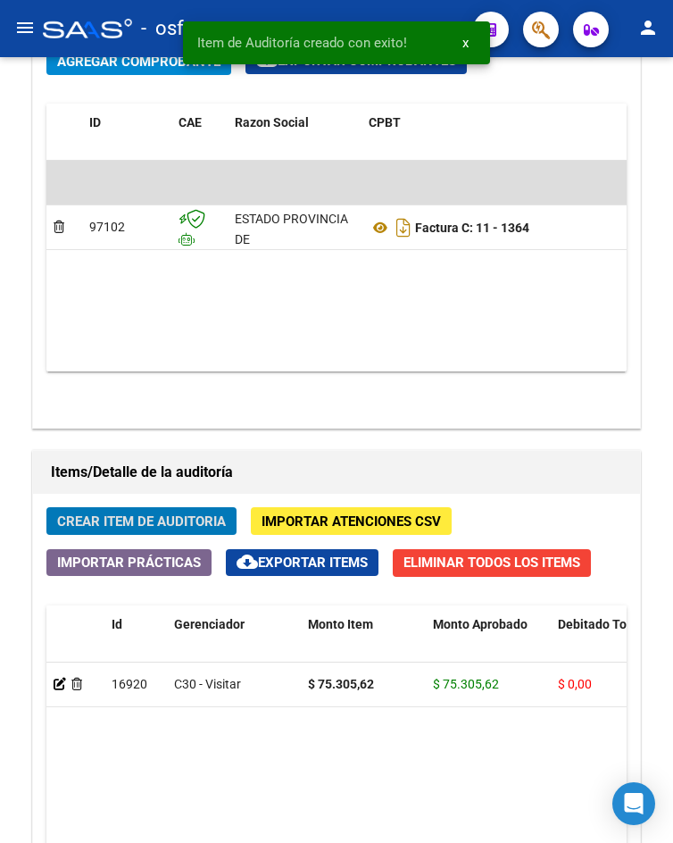
scroll to position [1303, 0]
click at [113, 529] on span "Crear Item de Auditoria" at bounding box center [141, 521] width 169 height 16
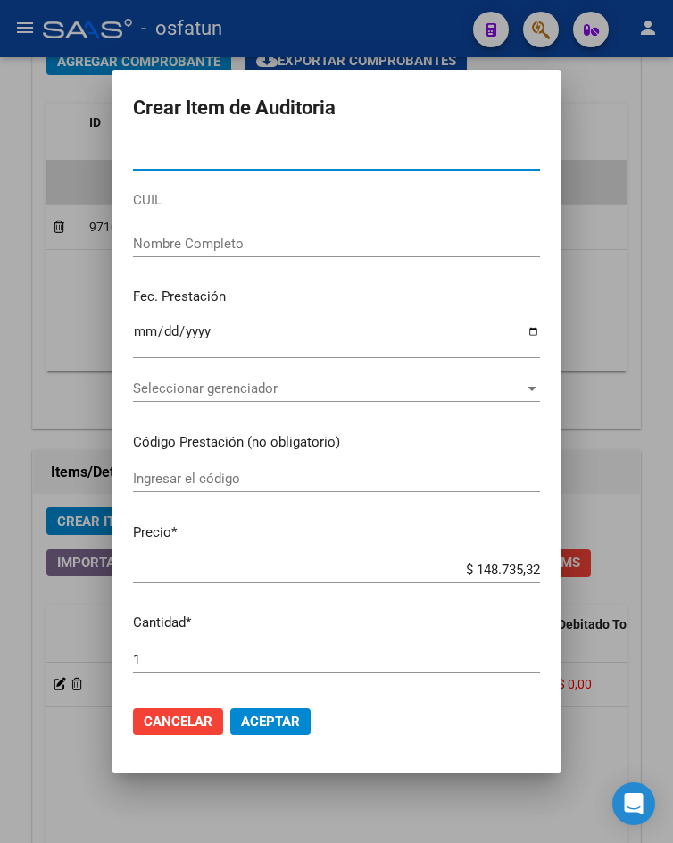
click at [263, 155] on input "Nro Documento" at bounding box center [336, 156] width 407 height 16
paste input "43490161"
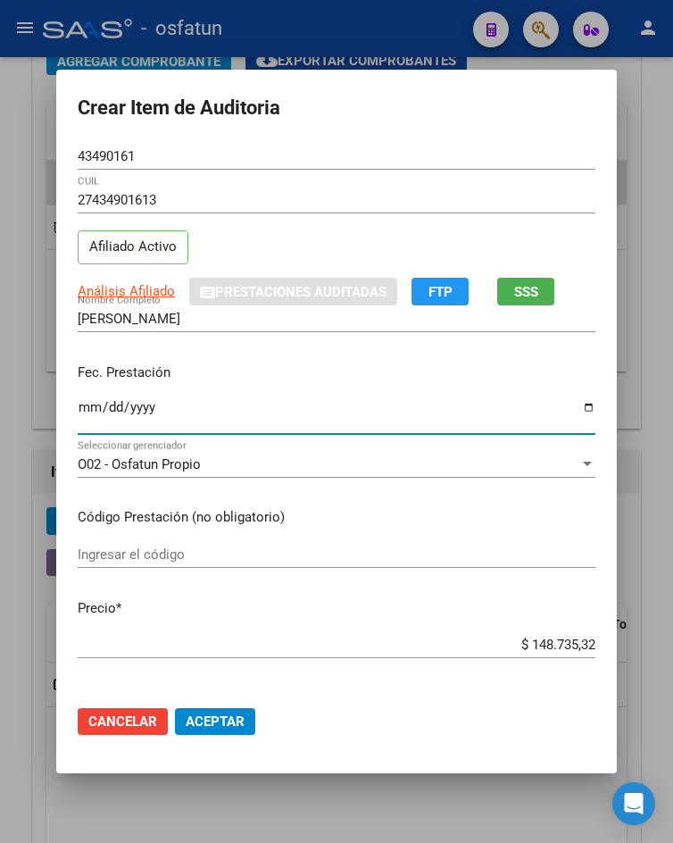
click at [81, 401] on input "Ingresar la fecha" at bounding box center [337, 414] width 518 height 29
click at [244, 556] on input "Ingresar el código" at bounding box center [337, 554] width 518 height 16
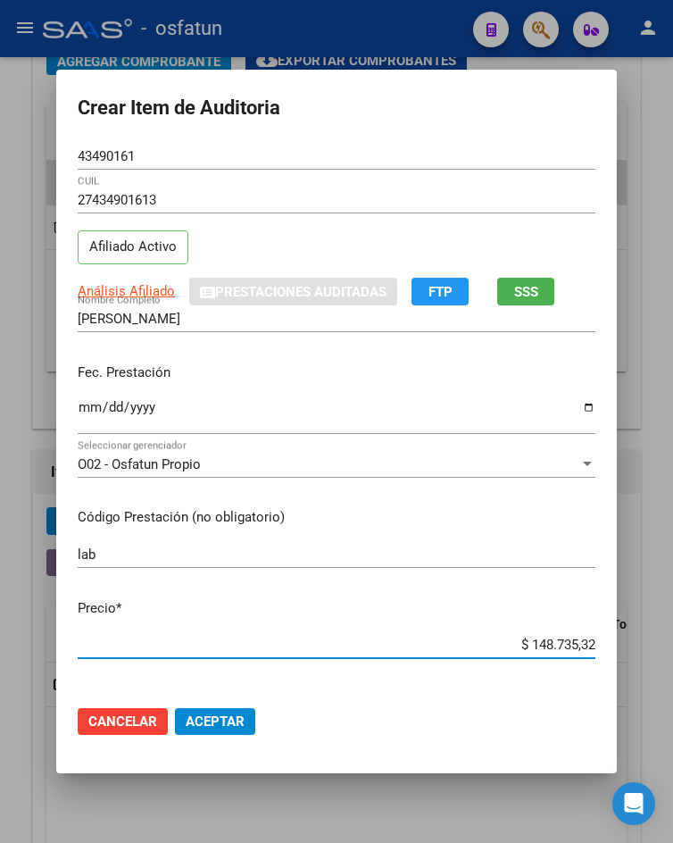
drag, startPoint x: 527, startPoint y: 647, endPoint x: 654, endPoint y: 631, distance: 127.8
click at [654, 631] on div "Crear Item de Auditoria 43490161 Nro Documento 27434901613 CUIL Afiliado Activo…" at bounding box center [336, 421] width 673 height 843
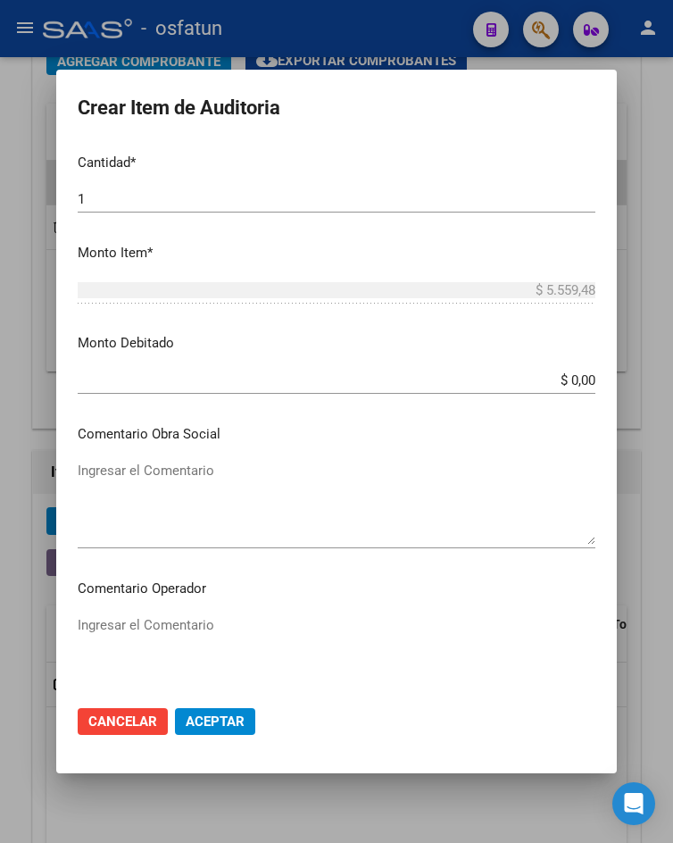
scroll to position [1054, 0]
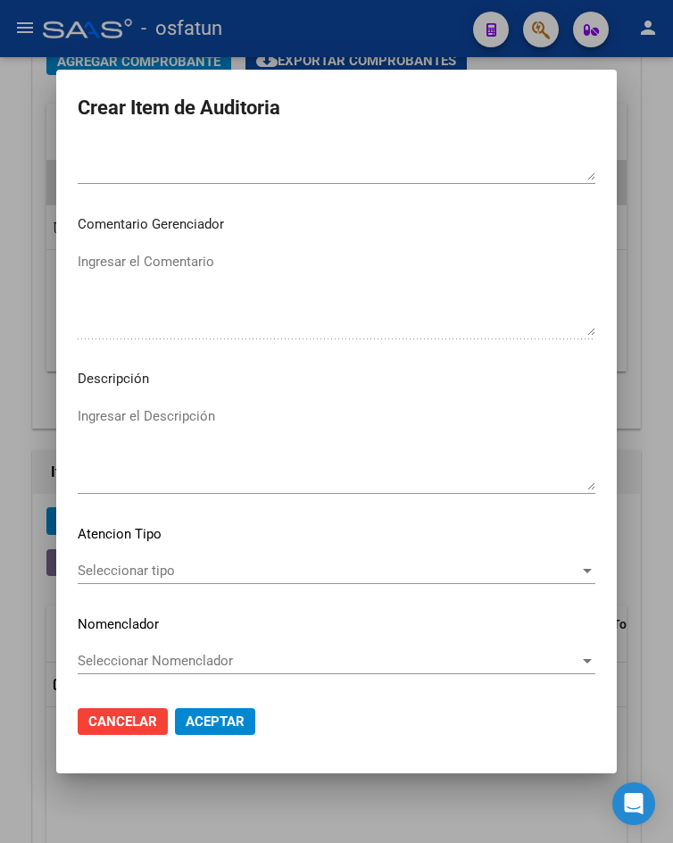
click at [188, 587] on div "Seleccionar tipo Seleccionar tipo" at bounding box center [337, 579] width 518 height 44
click at [188, 564] on span "Seleccionar tipo" at bounding box center [329, 570] width 502 height 16
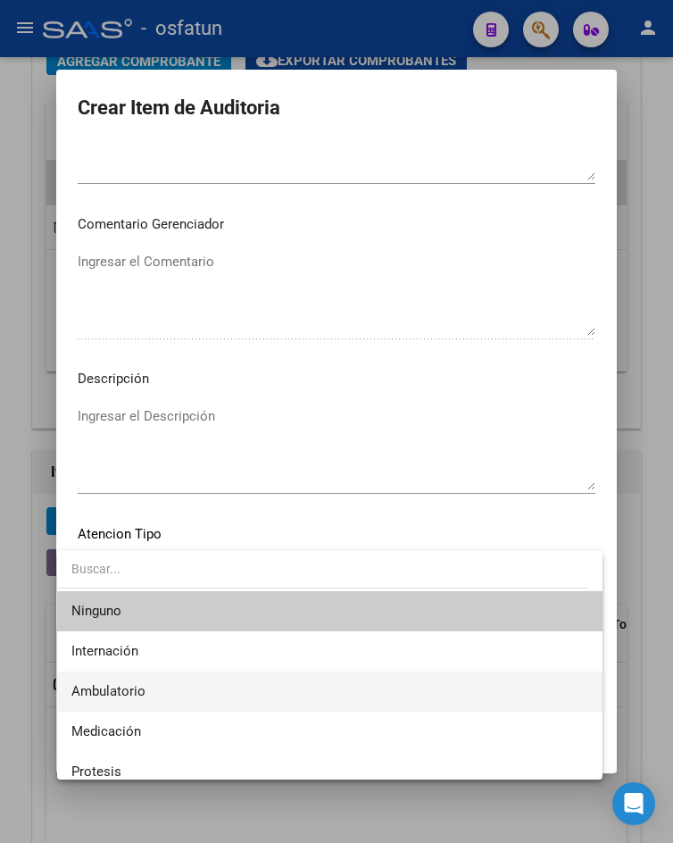
click at [176, 689] on span "Ambulatorio" at bounding box center [329, 691] width 516 height 40
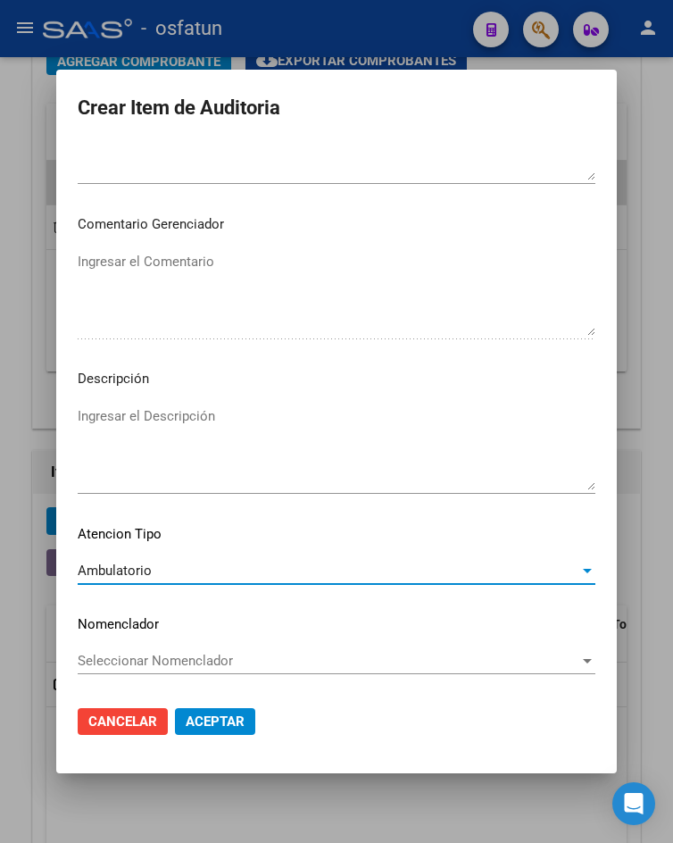
click at [189, 713] on span "Aceptar" at bounding box center [215, 721] width 59 height 16
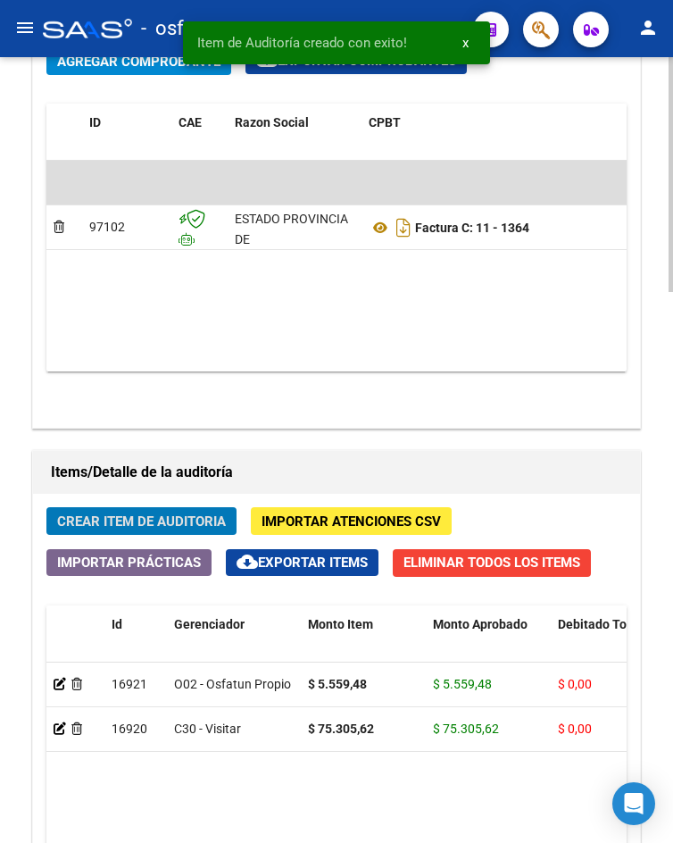
click at [183, 523] on span "Crear Item de Auditoria" at bounding box center [141, 521] width 169 height 16
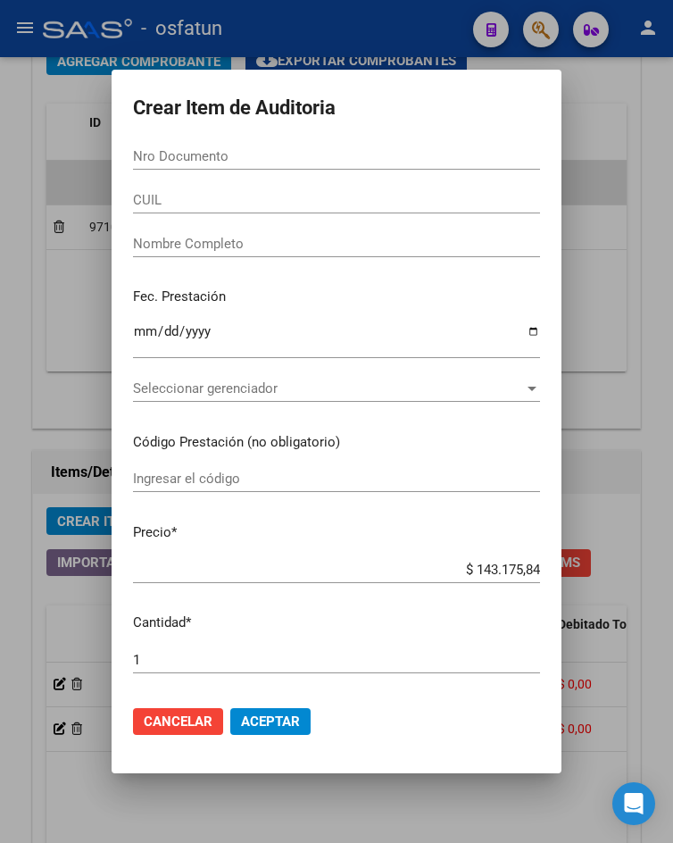
click at [153, 172] on div "Nro Documento" at bounding box center [336, 165] width 407 height 44
click at [161, 170] on div "Nro Documento" at bounding box center [336, 165] width 407 height 44
click at [170, 162] on input "Nro Documento" at bounding box center [336, 156] width 407 height 16
paste input "23483236"
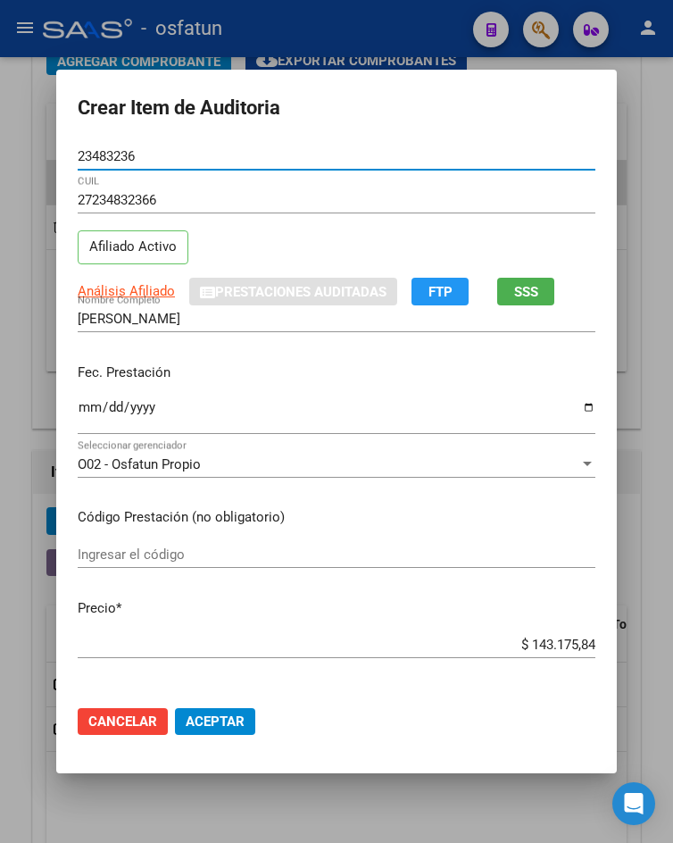
click at [79, 407] on input "Ingresar la fecha" at bounding box center [337, 414] width 518 height 29
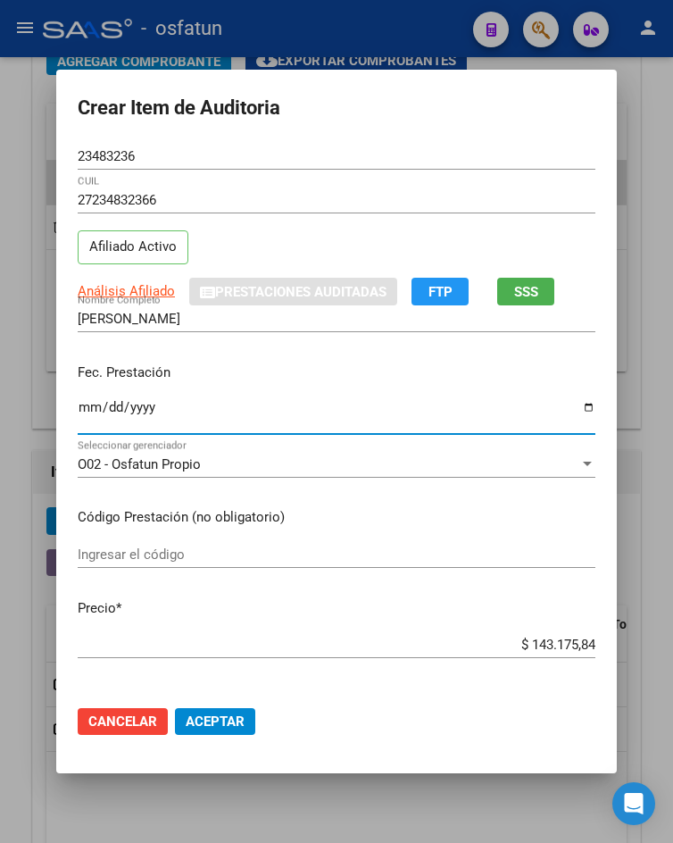
click at [193, 548] on input "Ingresar el código" at bounding box center [337, 554] width 518 height 16
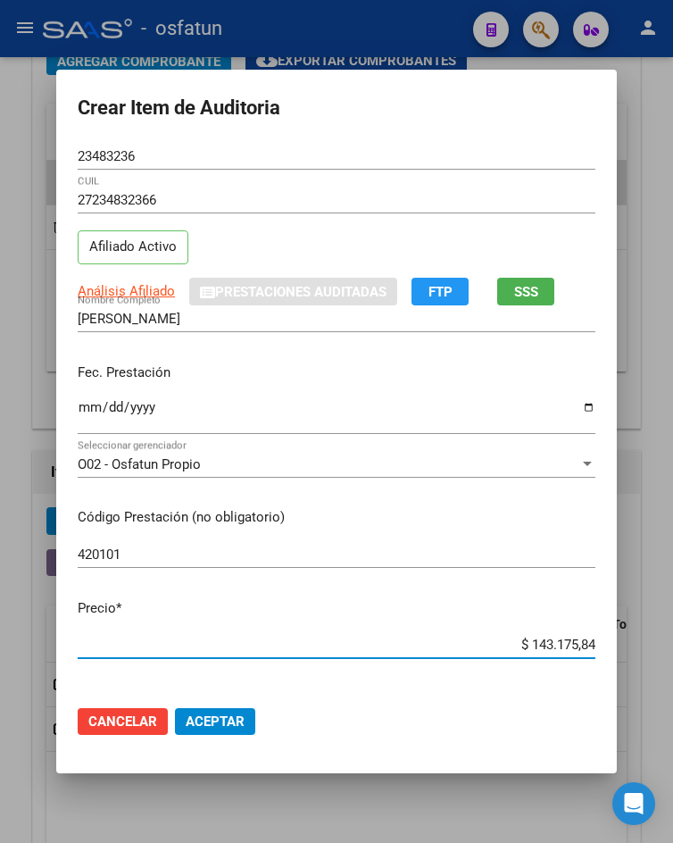
drag, startPoint x: 520, startPoint y: 652, endPoint x: 619, endPoint y: 652, distance: 98.2
click at [617, 652] on mat-dialog-content "23483236 Nro Documento 27234832366 CUIL Afiliado Activo Análisis Afiliado Prest…" at bounding box center [336, 417] width 561 height 548
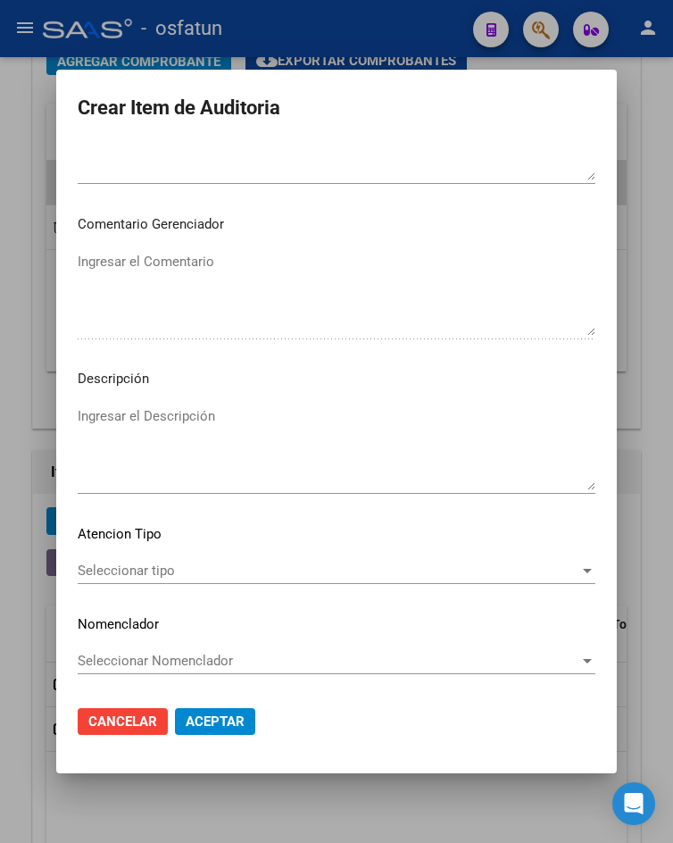
click at [202, 559] on div "Seleccionar tipo Seleccionar tipo" at bounding box center [337, 570] width 518 height 27
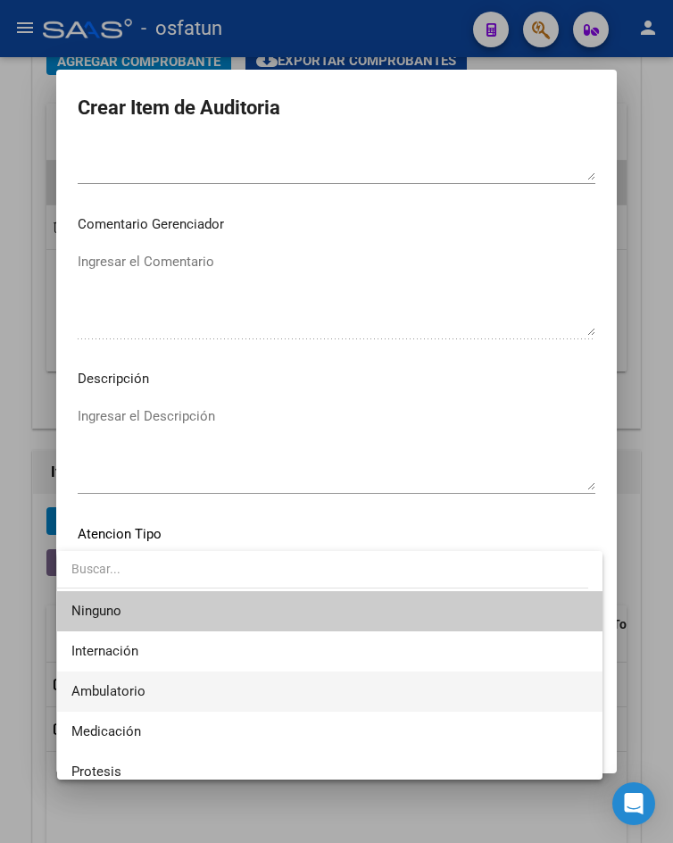
click at [191, 692] on span "Ambulatorio" at bounding box center [329, 691] width 516 height 40
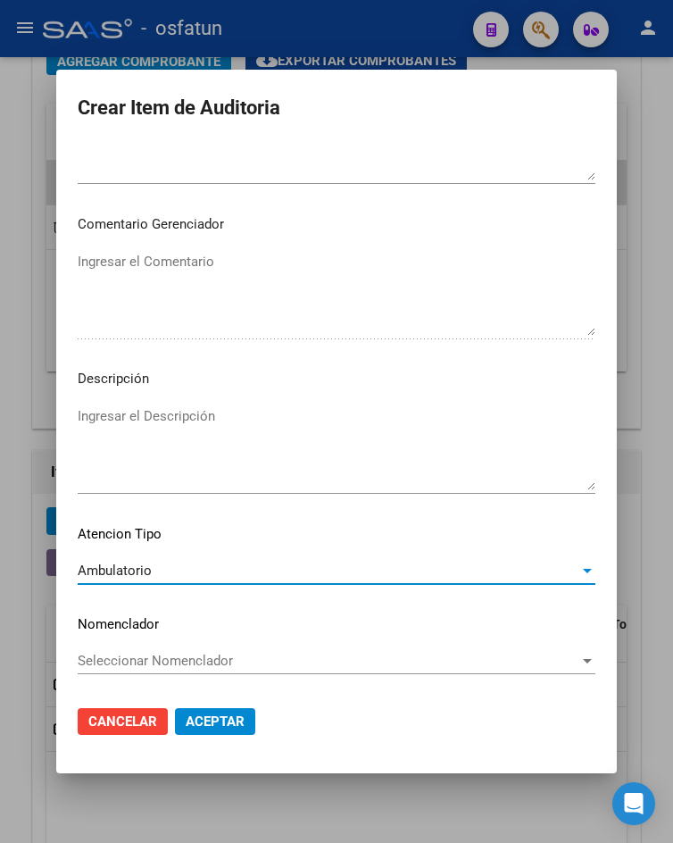
click at [200, 727] on span "Aceptar" at bounding box center [215, 721] width 59 height 16
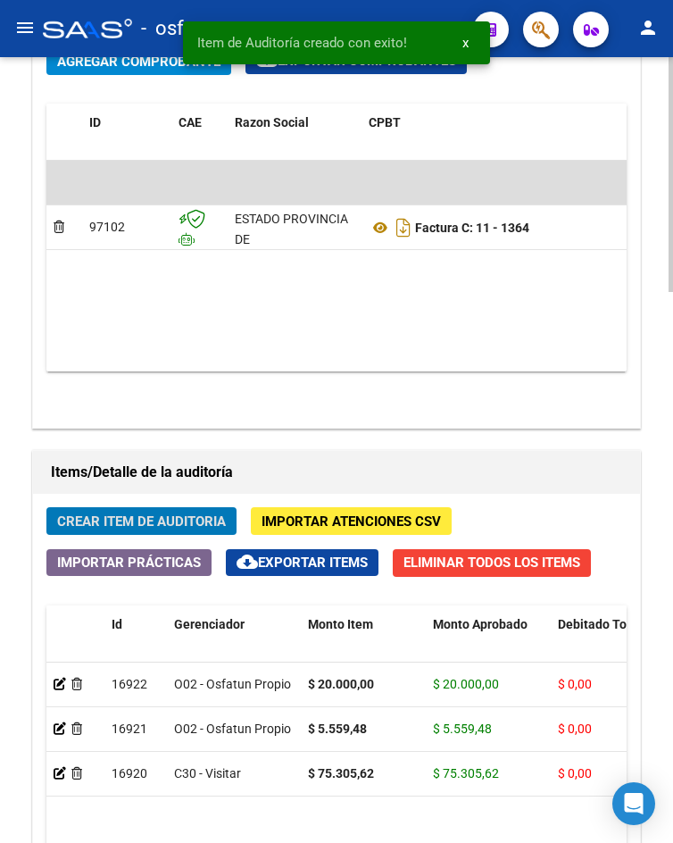
click at [100, 517] on span "Crear Item de Auditoria" at bounding box center [141, 521] width 169 height 16
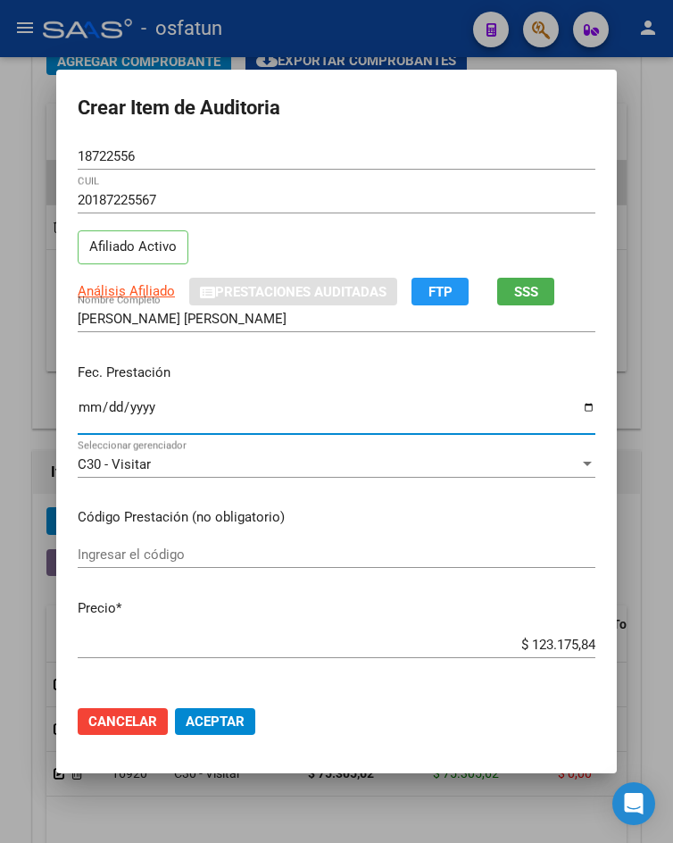
click at [78, 406] on input "Ingresar la fecha" at bounding box center [337, 414] width 518 height 29
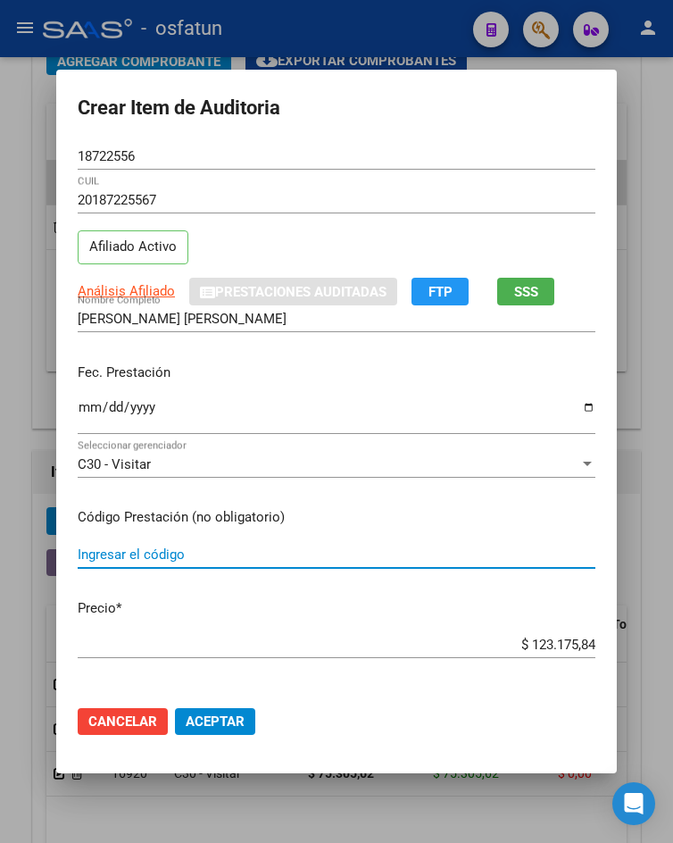
click at [168, 552] on input "Ingresar el código" at bounding box center [337, 554] width 518 height 16
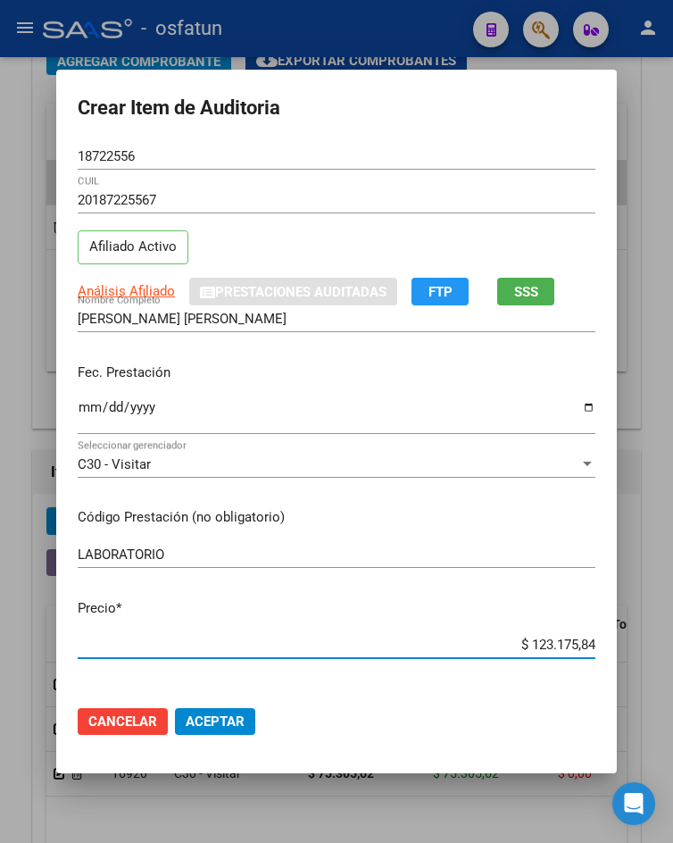
drag, startPoint x: 520, startPoint y: 644, endPoint x: 625, endPoint y: 649, distance: 104.5
click at [625, 649] on div "Crear Item de Auditoria 18722556 Nro Documento 20187225567 CUIL Afiliado Activo…" at bounding box center [336, 421] width 673 height 843
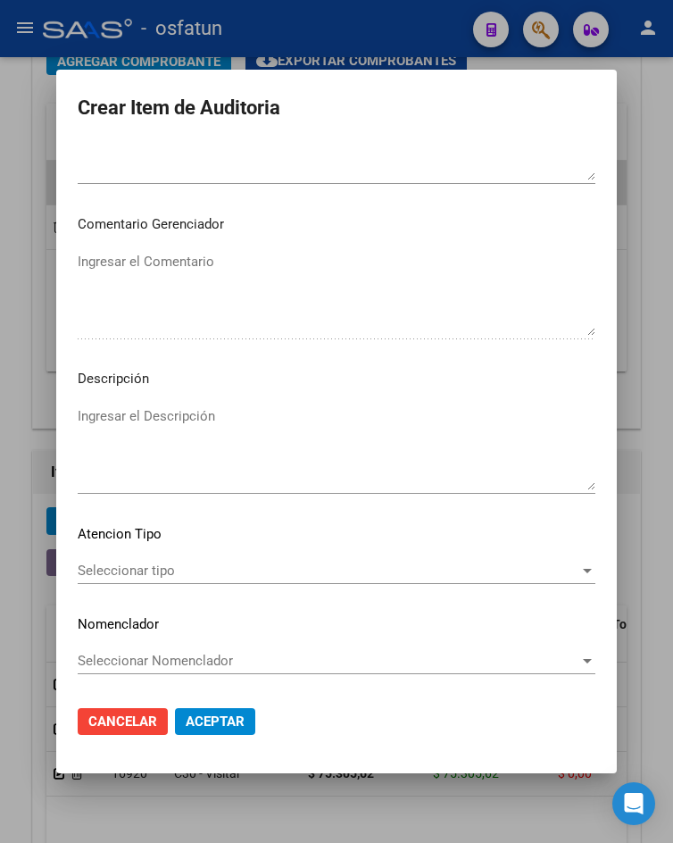
click at [241, 569] on span "Seleccionar tipo" at bounding box center [329, 570] width 502 height 16
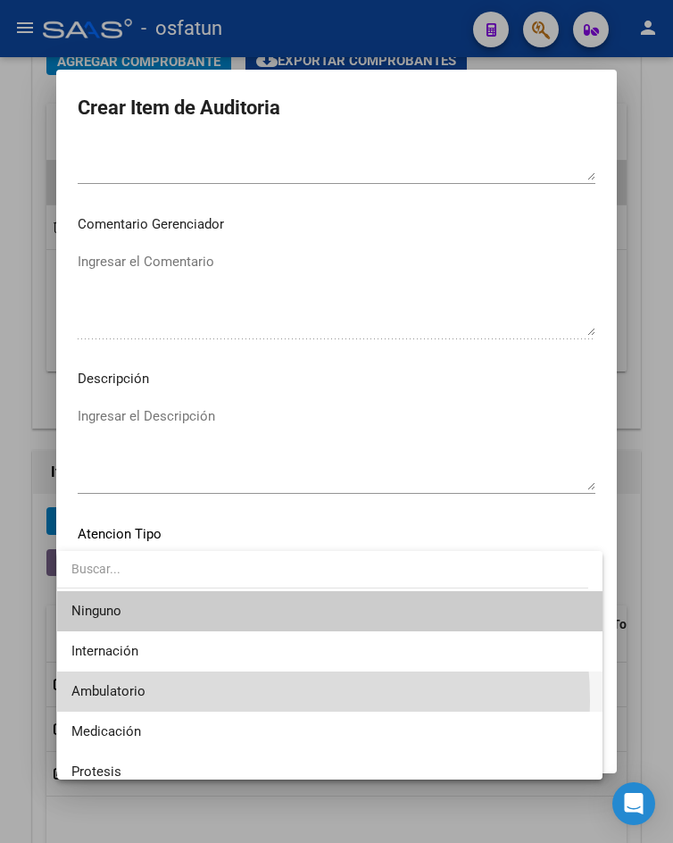
click at [207, 701] on span "Ambulatorio" at bounding box center [329, 691] width 516 height 40
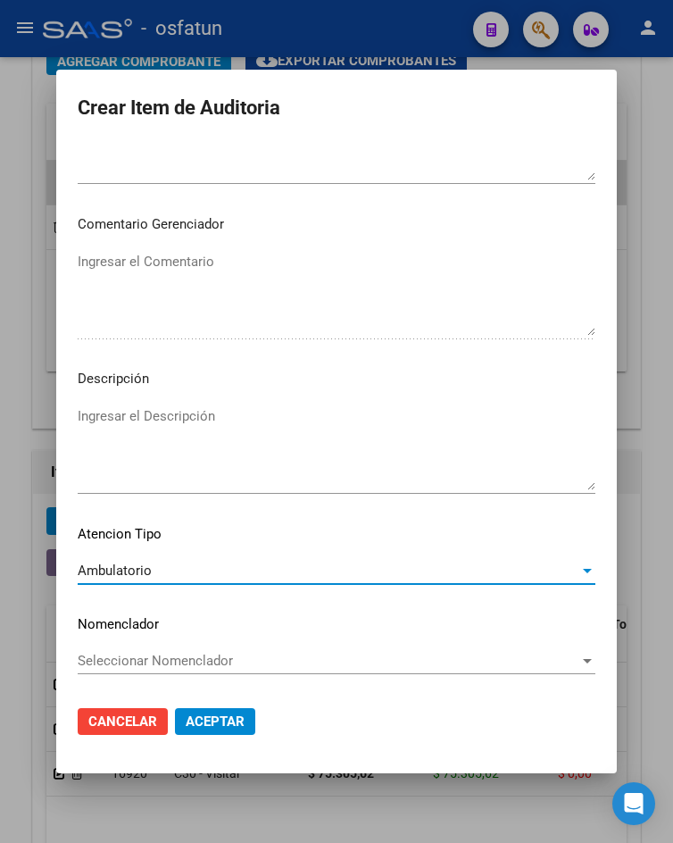
click at [212, 720] on span "Aceptar" at bounding box center [215, 721] width 59 height 16
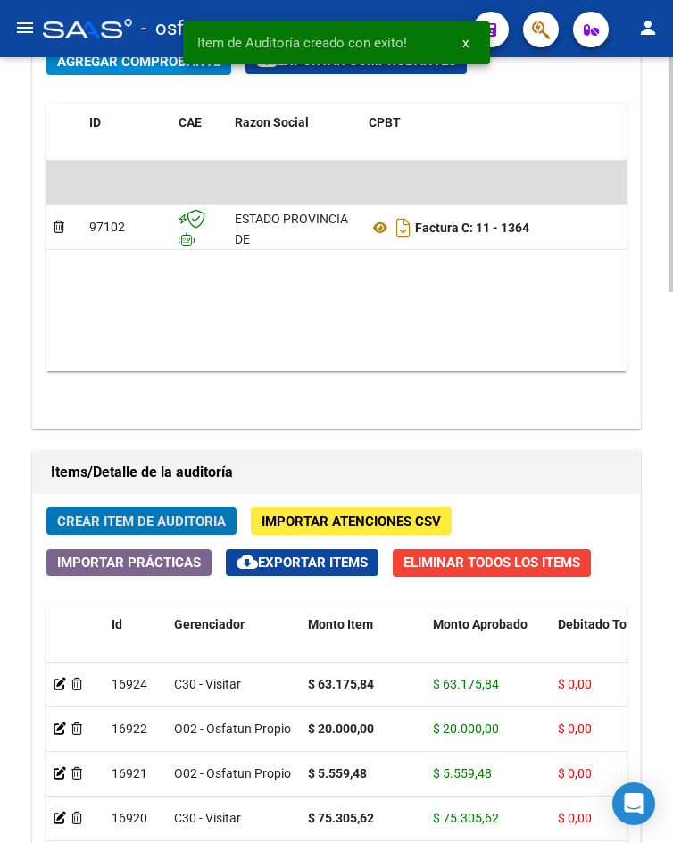
click at [166, 510] on button "Crear Item de Auditoria" at bounding box center [141, 521] width 190 height 28
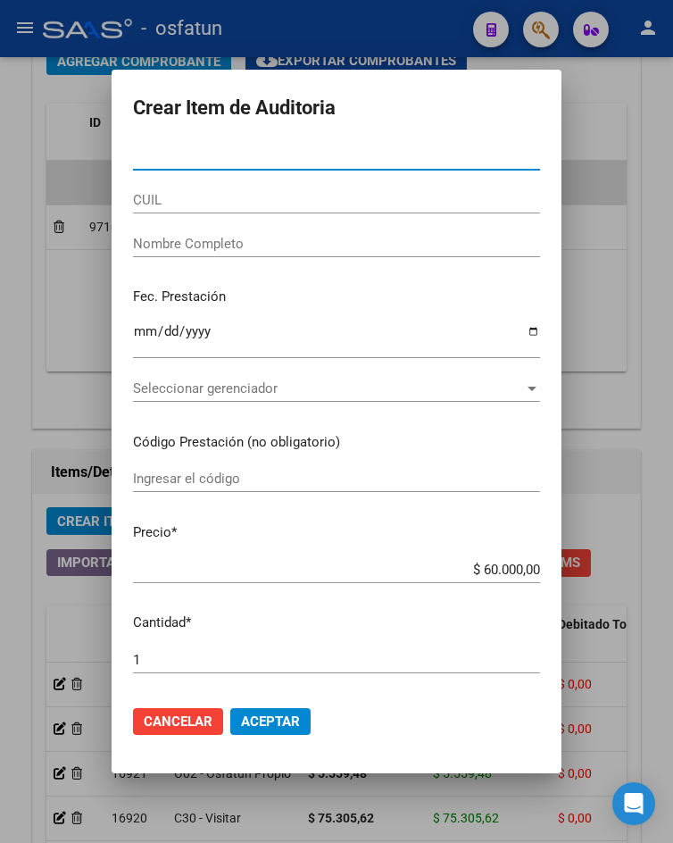
click at [312, 161] on input "Nro Documento" at bounding box center [336, 156] width 407 height 16
paste input "42486560"
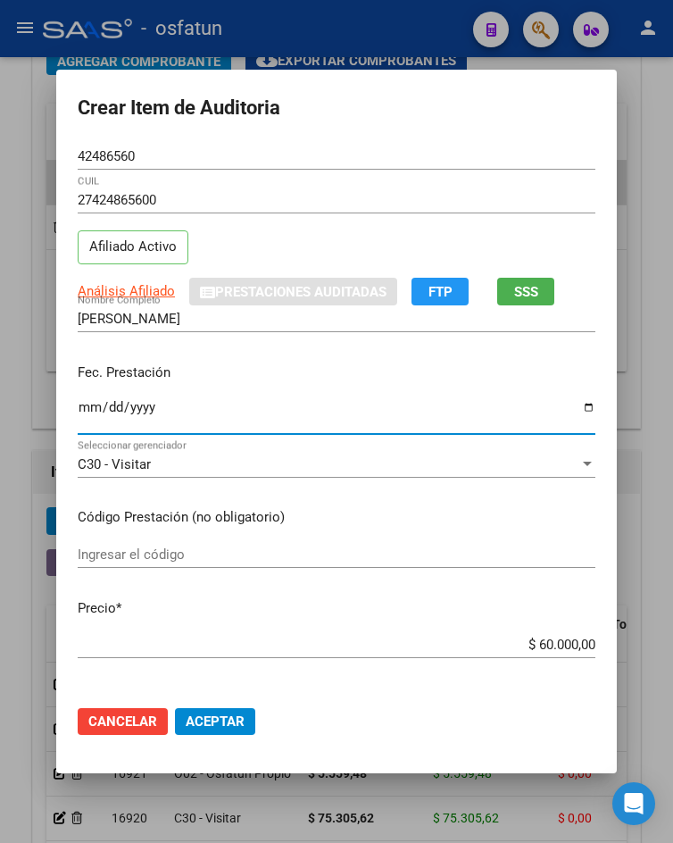
click at [79, 407] on input "Ingresar la fecha" at bounding box center [337, 414] width 518 height 29
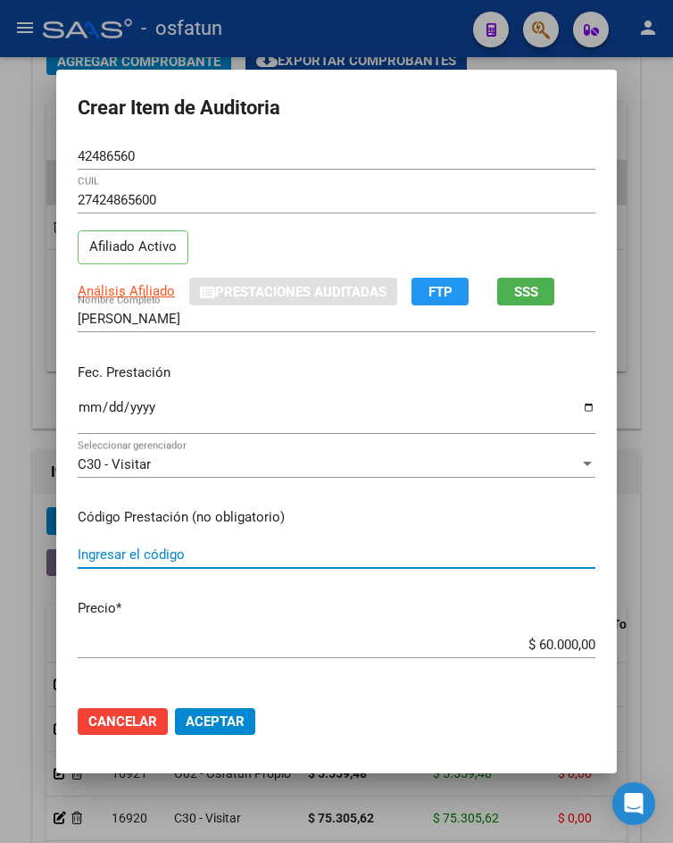
click at [135, 553] on input "Ingresar el código" at bounding box center [337, 554] width 518 height 16
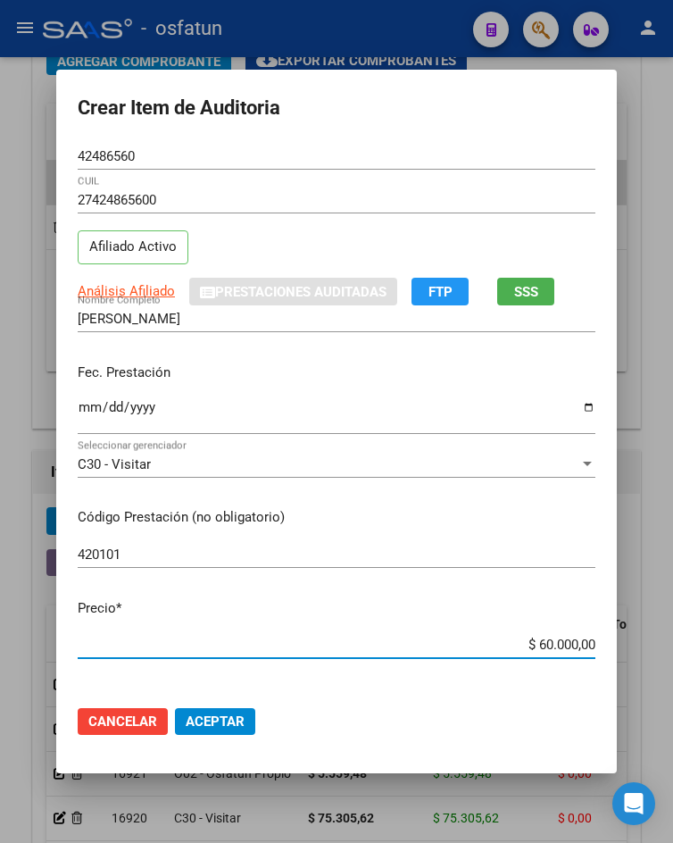
drag, startPoint x: 529, startPoint y: 646, endPoint x: 627, endPoint y: 646, distance: 97.3
click at [623, 646] on div "Crear Item de Auditoria 42486560 Nro Documento 27424865600 CUIL Afiliado Activo…" at bounding box center [336, 421] width 673 height 843
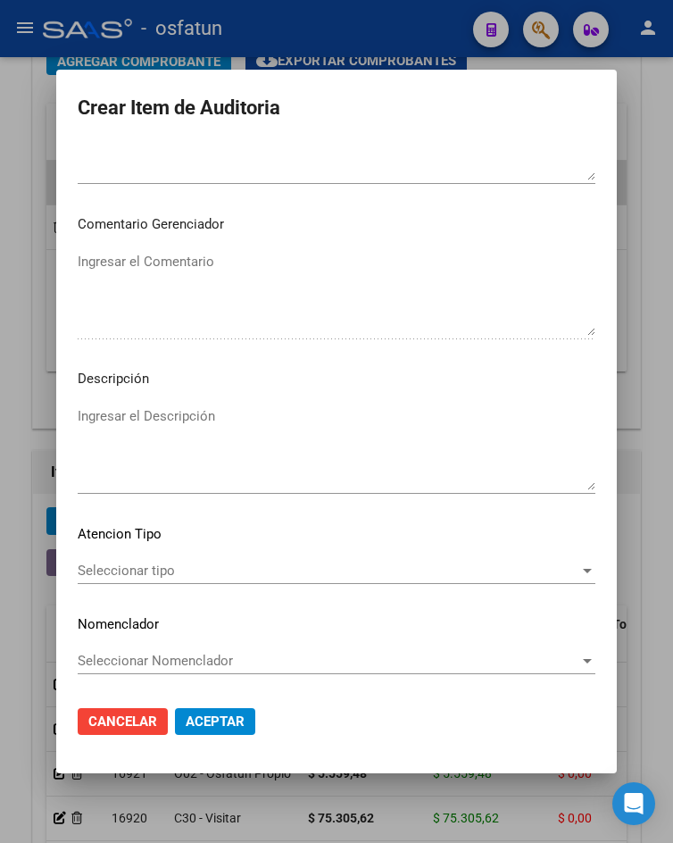
click at [211, 572] on span "Seleccionar tipo" at bounding box center [329, 570] width 502 height 16
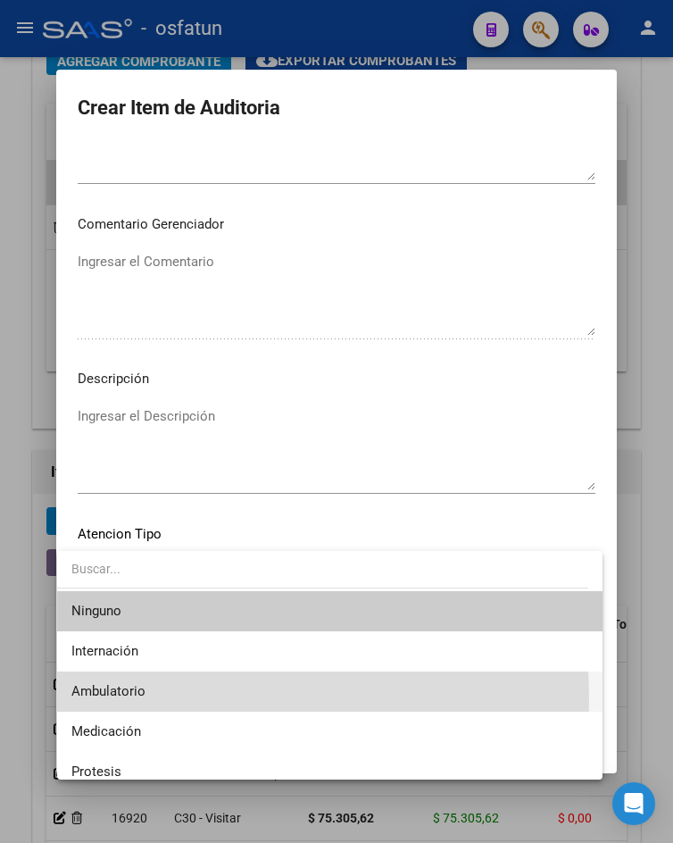
click at [156, 698] on span "Ambulatorio" at bounding box center [329, 691] width 516 height 40
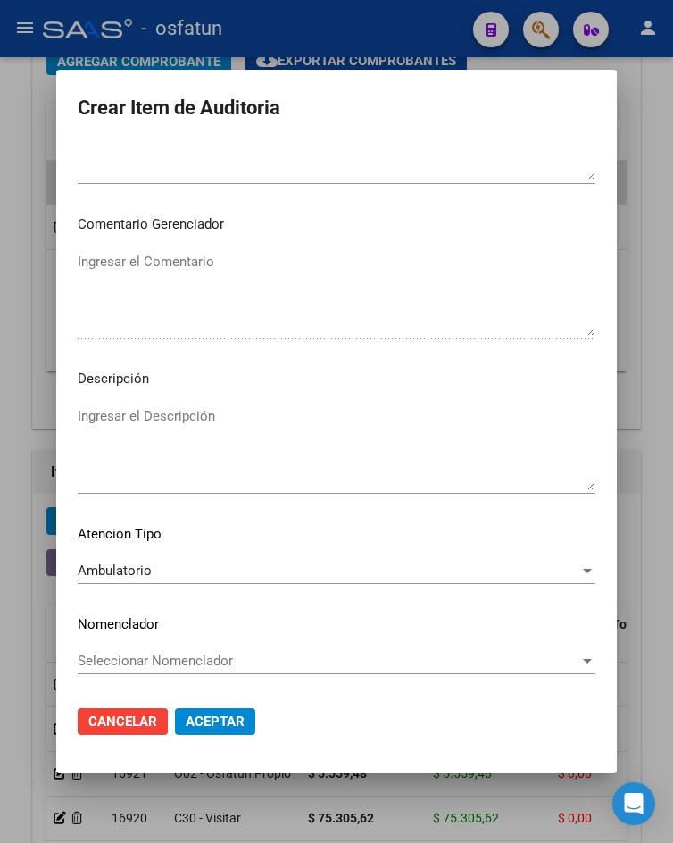
click at [195, 735] on mat-dialog-actions "Cancelar Aceptar" at bounding box center [337, 721] width 518 height 61
click at [194, 733] on button "Aceptar" at bounding box center [215, 721] width 80 height 27
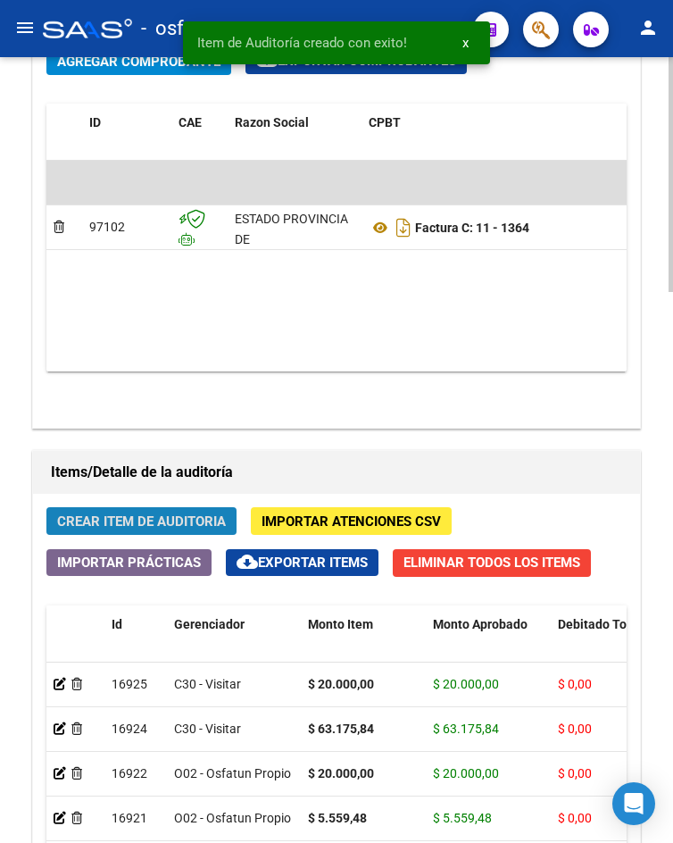
click at [154, 519] on span "Crear Item de Auditoria" at bounding box center [141, 521] width 169 height 16
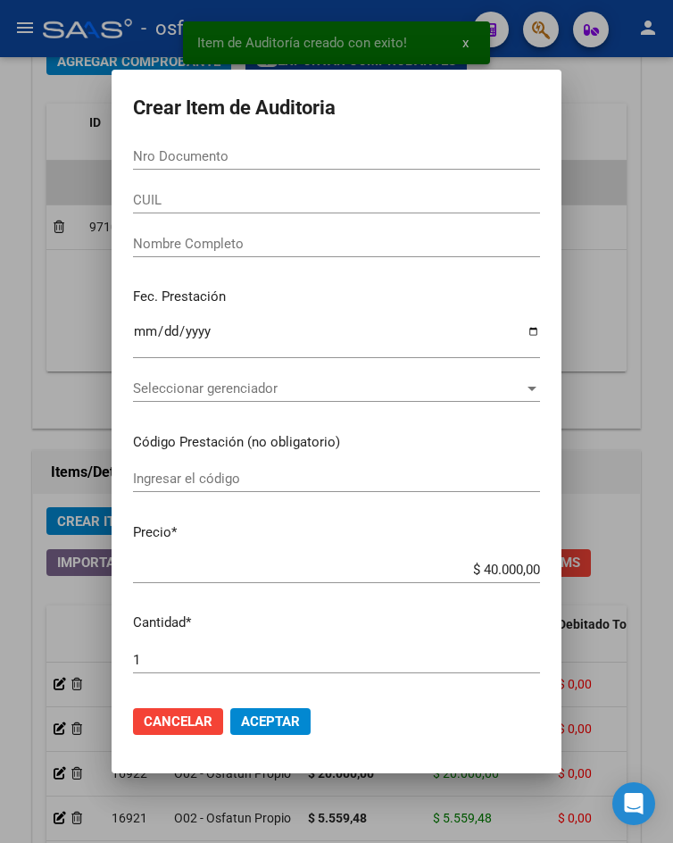
click at [187, 167] on div "Nro Documento" at bounding box center [336, 156] width 407 height 27
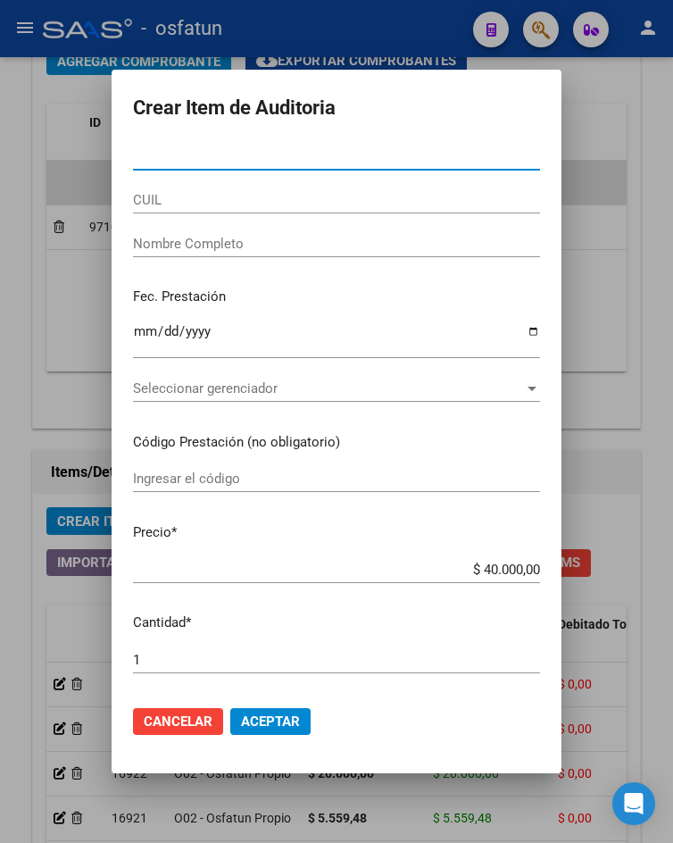
paste input "42486560"
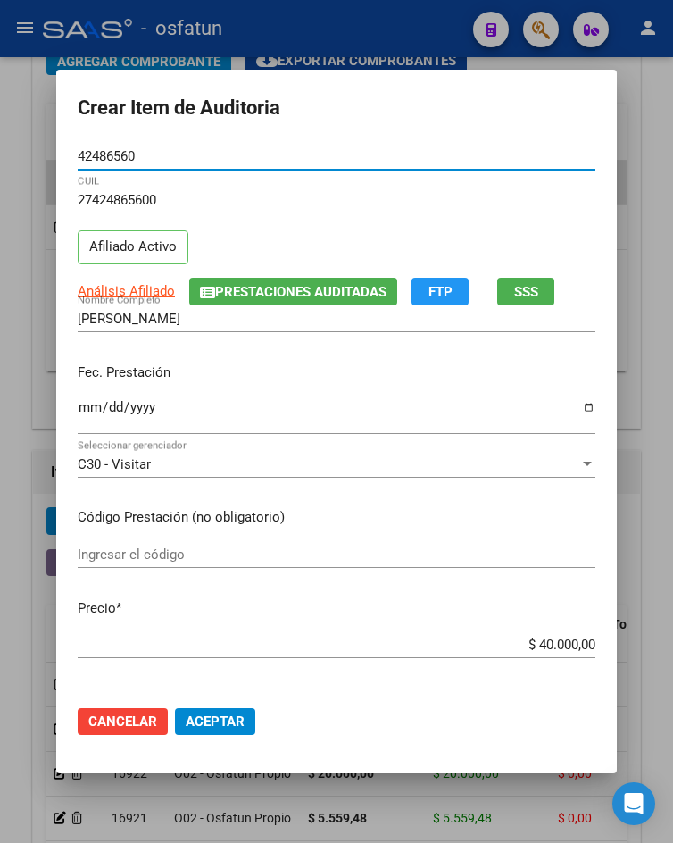
click at [79, 411] on input "Ingresar la fecha" at bounding box center [337, 414] width 518 height 29
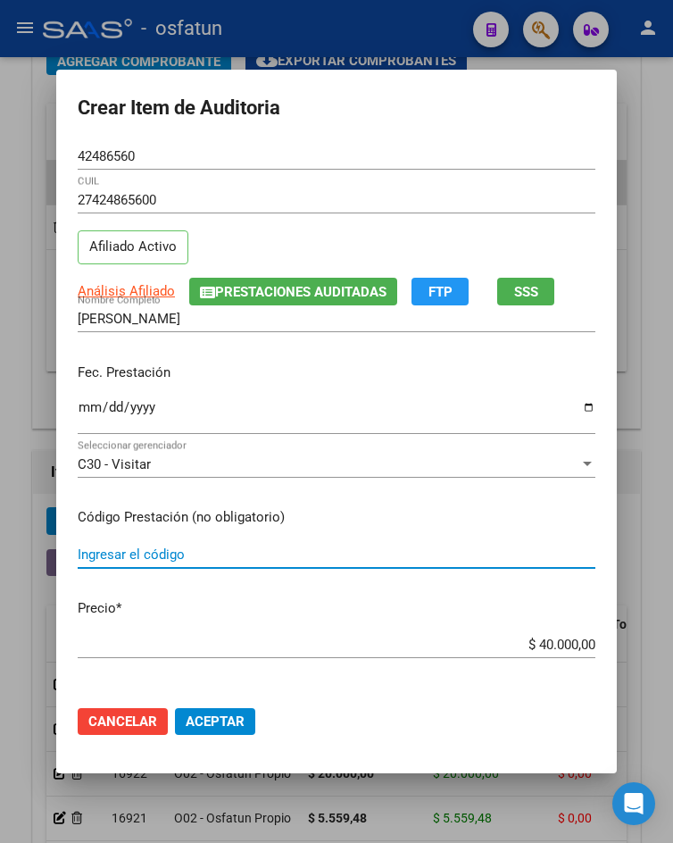
click at [151, 554] on input "Ingresar el código" at bounding box center [337, 554] width 518 height 16
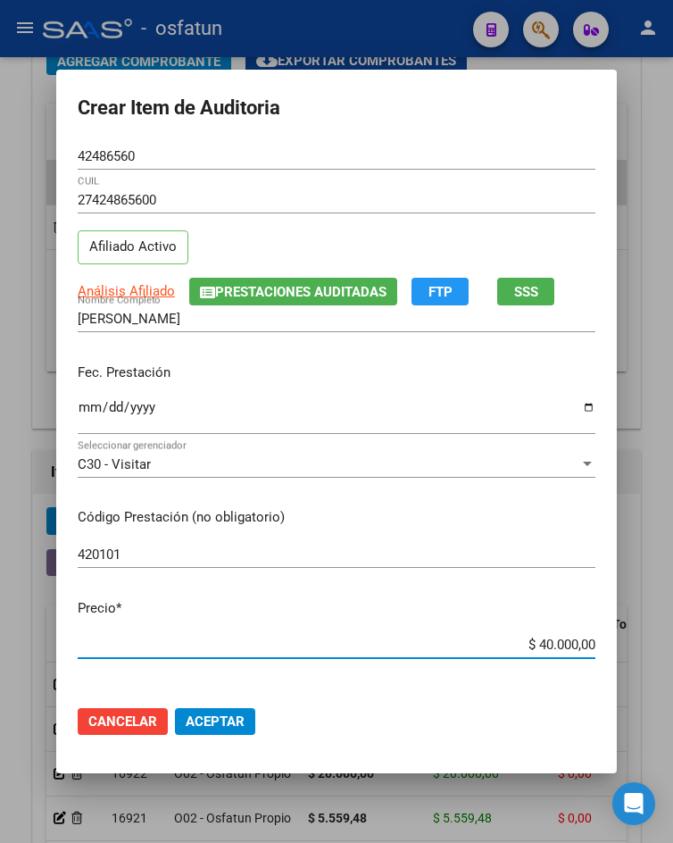
drag, startPoint x: 524, startPoint y: 651, endPoint x: 673, endPoint y: 632, distance: 150.2
click at [672, 632] on html "menu - osfatun person Firma Express Inicio Calendario SSS Instructivos Contacto…" at bounding box center [336, 421] width 673 height 843
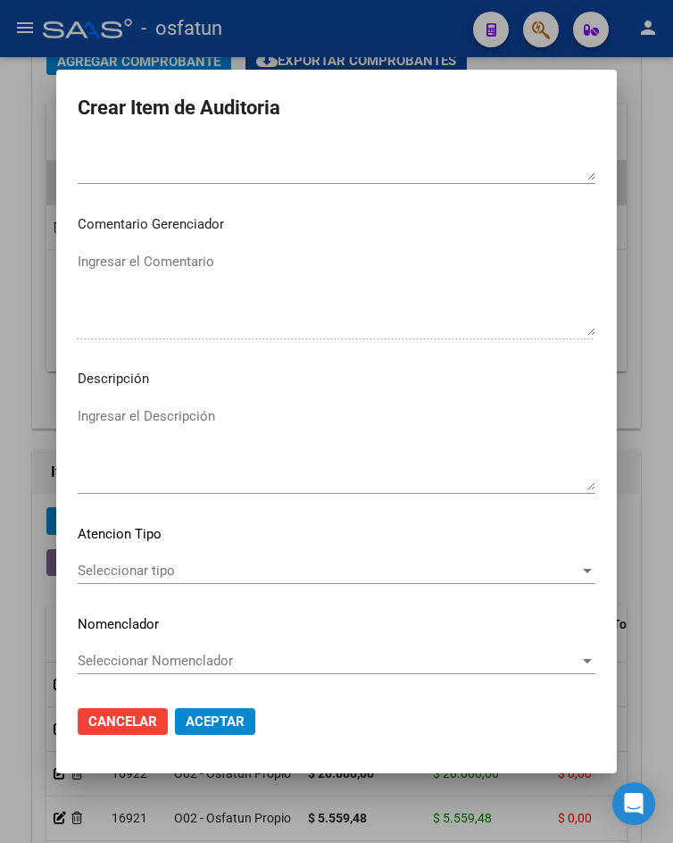
click at [156, 580] on div "Seleccionar tipo Seleccionar tipo" at bounding box center [337, 570] width 518 height 27
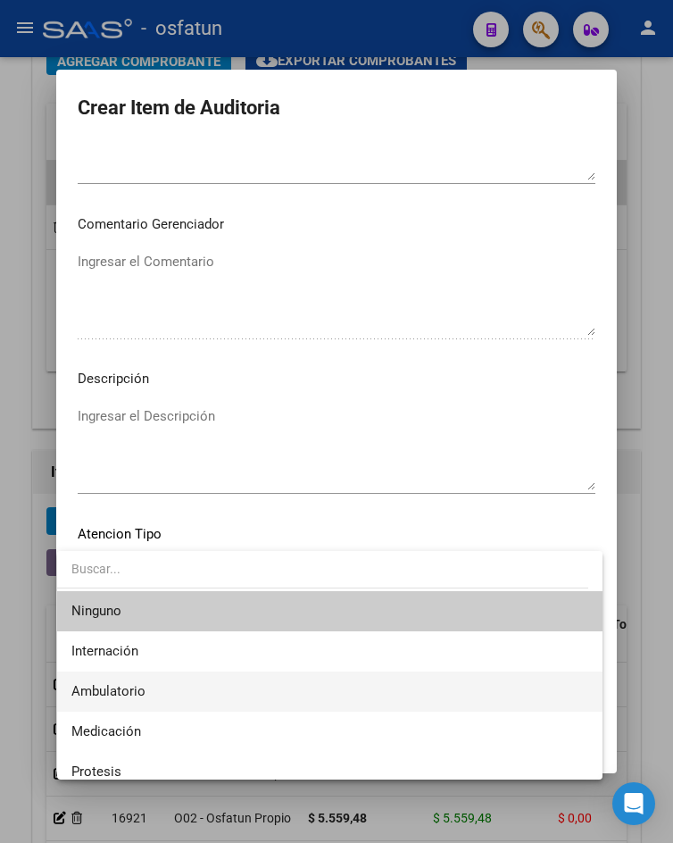
click at [162, 697] on span "Ambulatorio" at bounding box center [329, 691] width 516 height 40
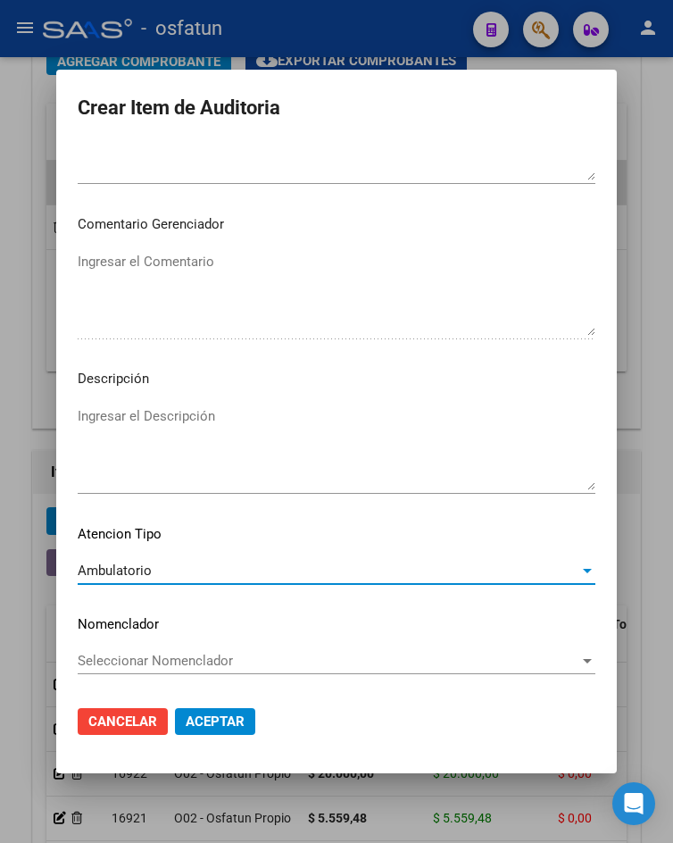
click at [200, 717] on span "Aceptar" at bounding box center [215, 721] width 59 height 16
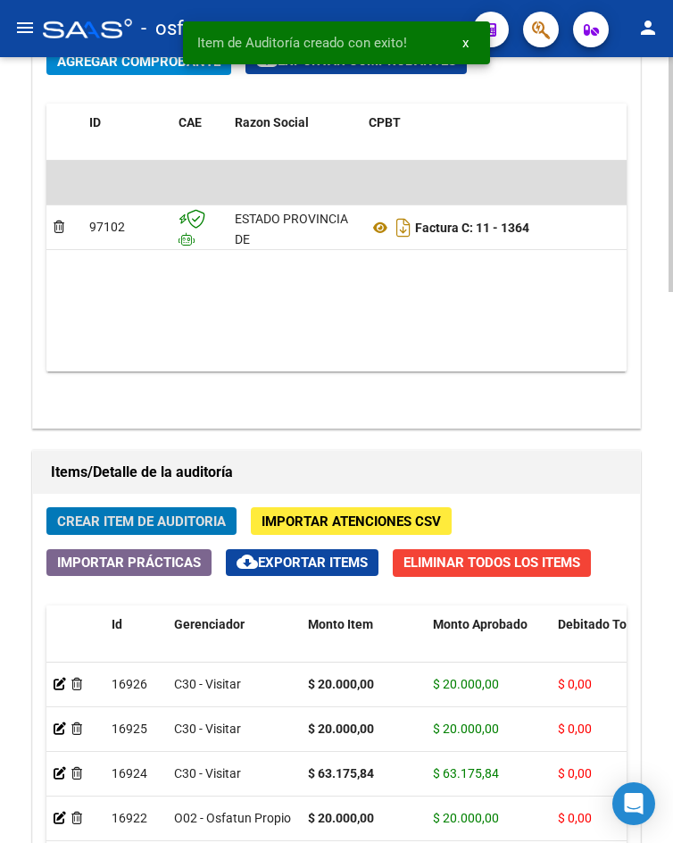
click at [123, 528] on span "Crear Item de Auditoria" at bounding box center [141, 521] width 169 height 16
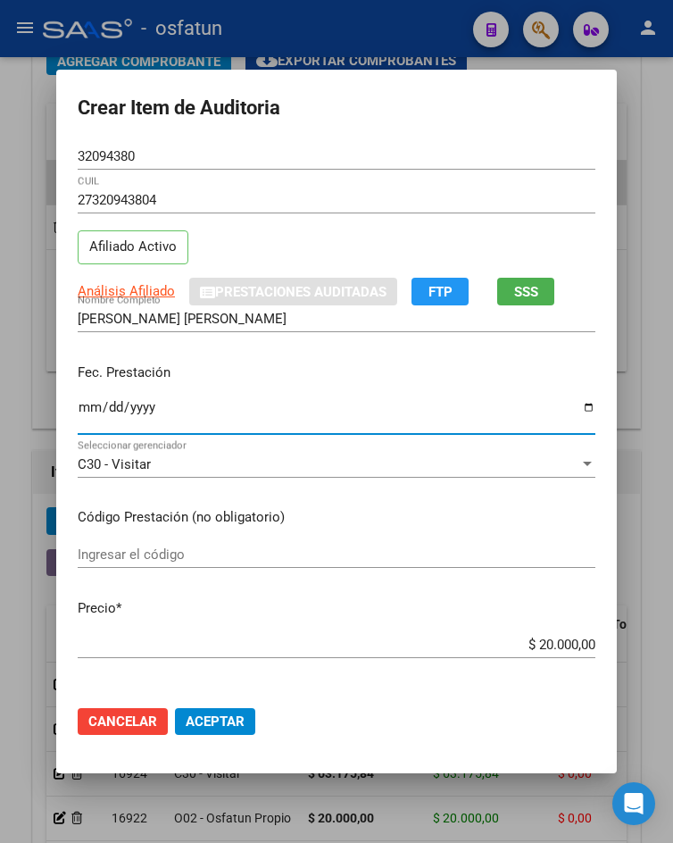
click at [86, 411] on input "Ingresar la fecha" at bounding box center [337, 414] width 518 height 29
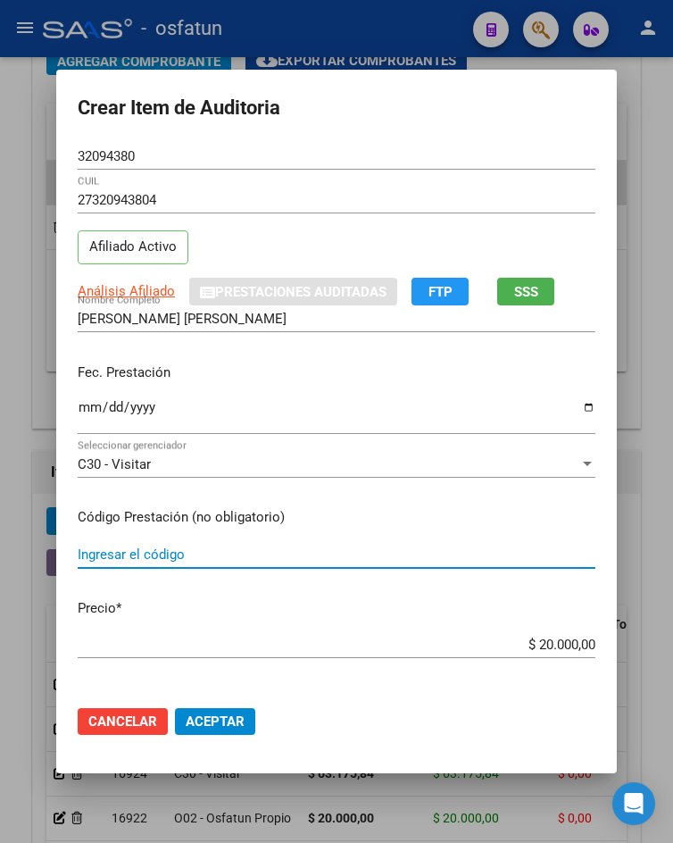
click at [154, 547] on input "Ingresar el código" at bounding box center [337, 554] width 518 height 16
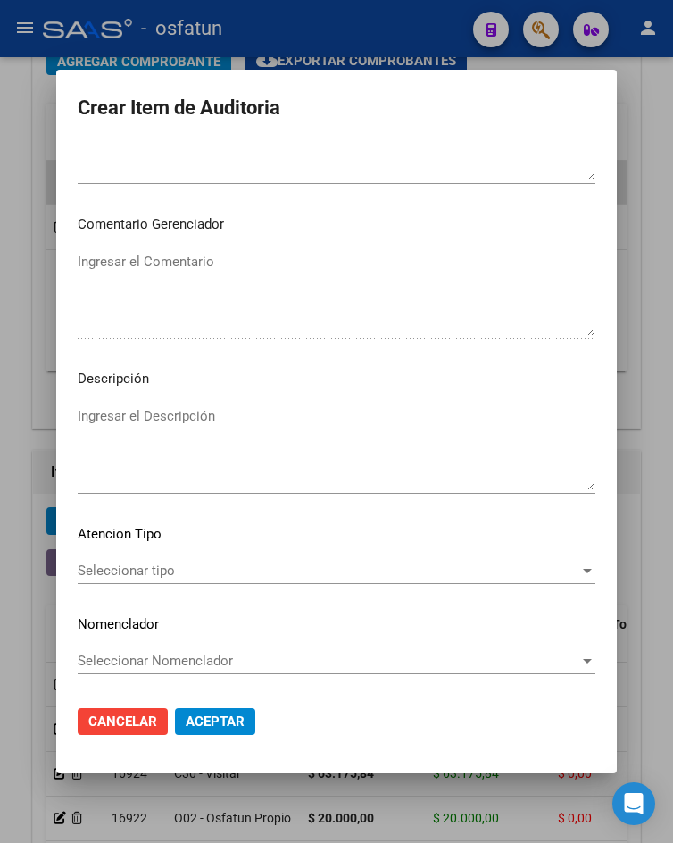
click at [243, 587] on div "Seleccionar tipo Seleccionar tipo" at bounding box center [337, 579] width 518 height 44
click at [257, 580] on div "Seleccionar tipo Seleccionar tipo" at bounding box center [337, 570] width 518 height 27
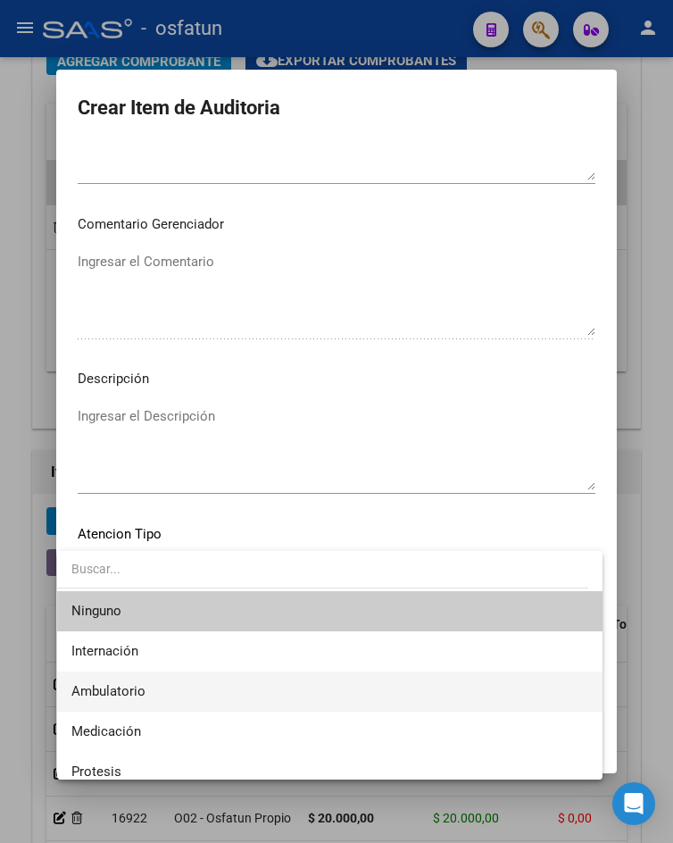
click at [181, 701] on span "Ambulatorio" at bounding box center [329, 691] width 516 height 40
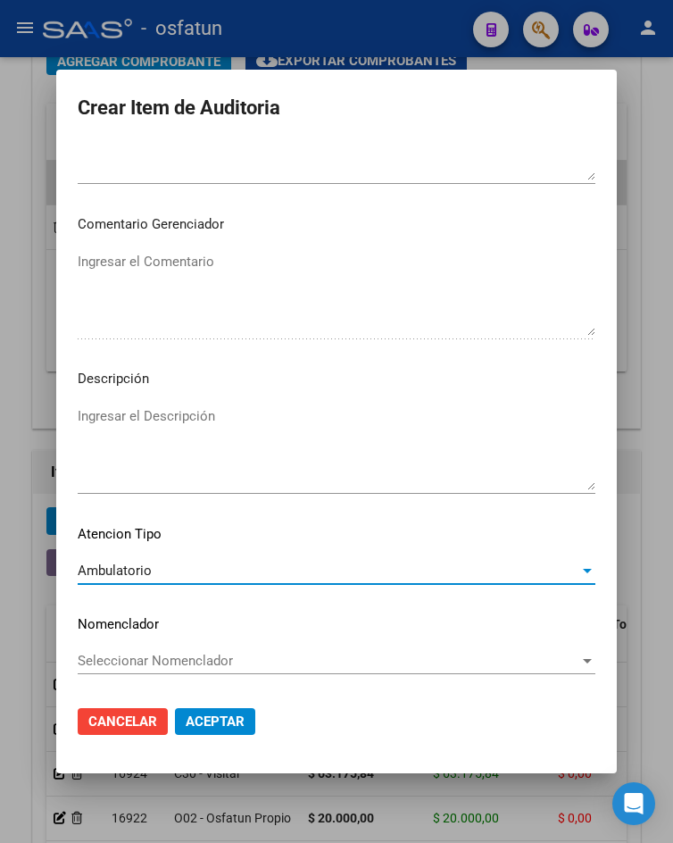
click at [204, 719] on span "Aceptar" at bounding box center [215, 721] width 59 height 16
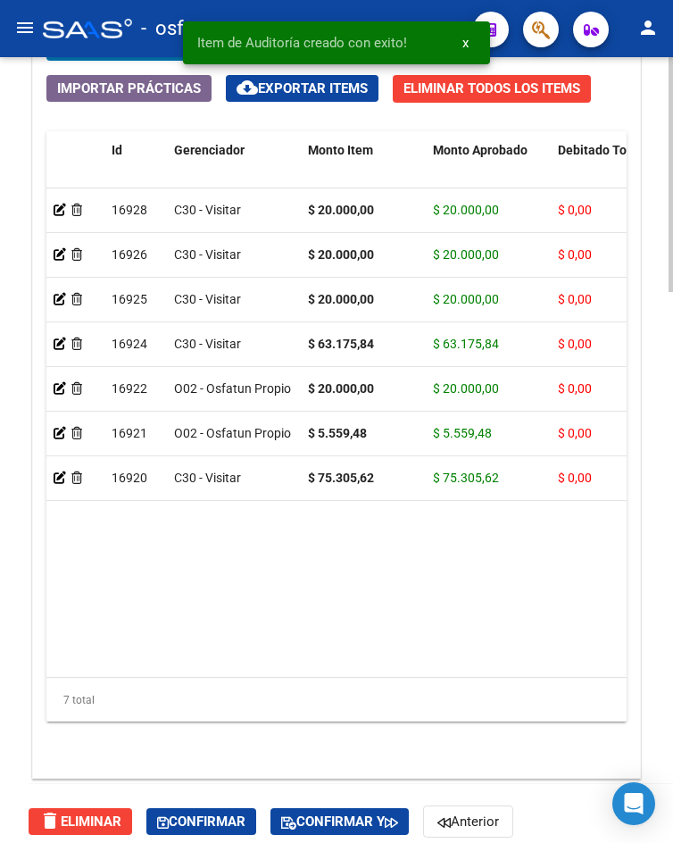
scroll to position [1840, 0]
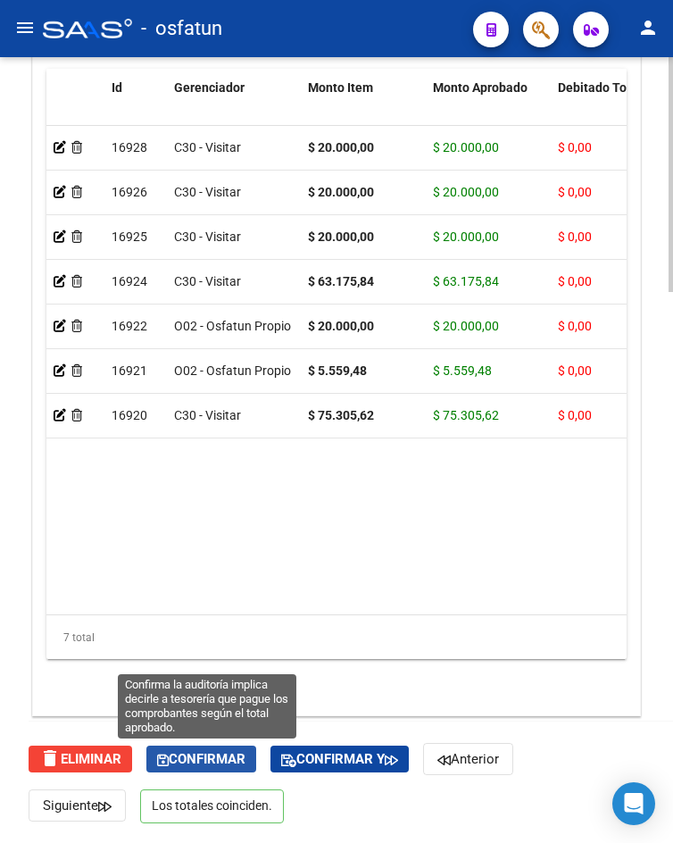
click at [177, 768] on button "Confirmar" at bounding box center [201, 758] width 110 height 27
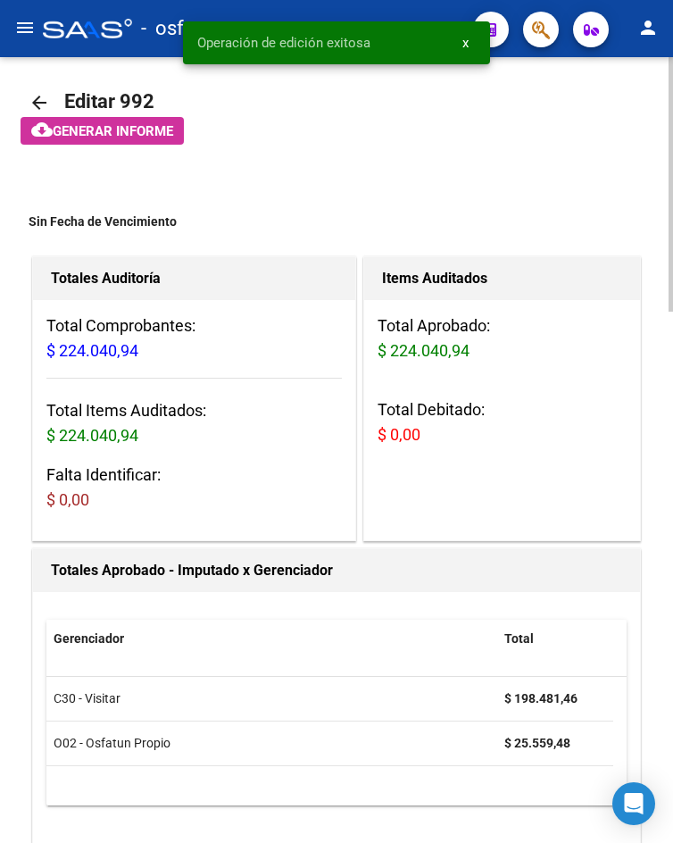
scroll to position [0, 0]
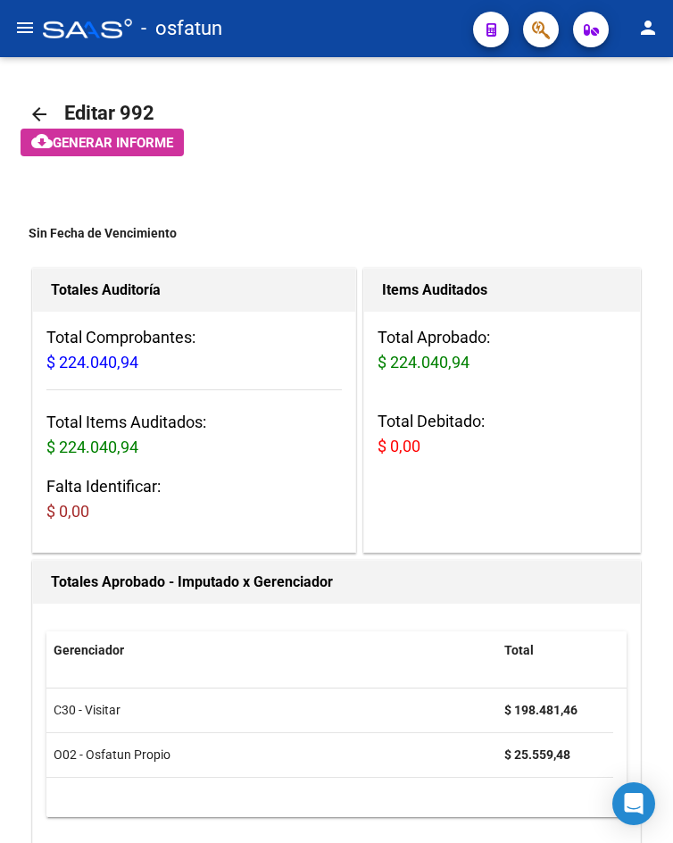
click at [15, 25] on mat-icon "menu" at bounding box center [24, 27] width 21 height 21
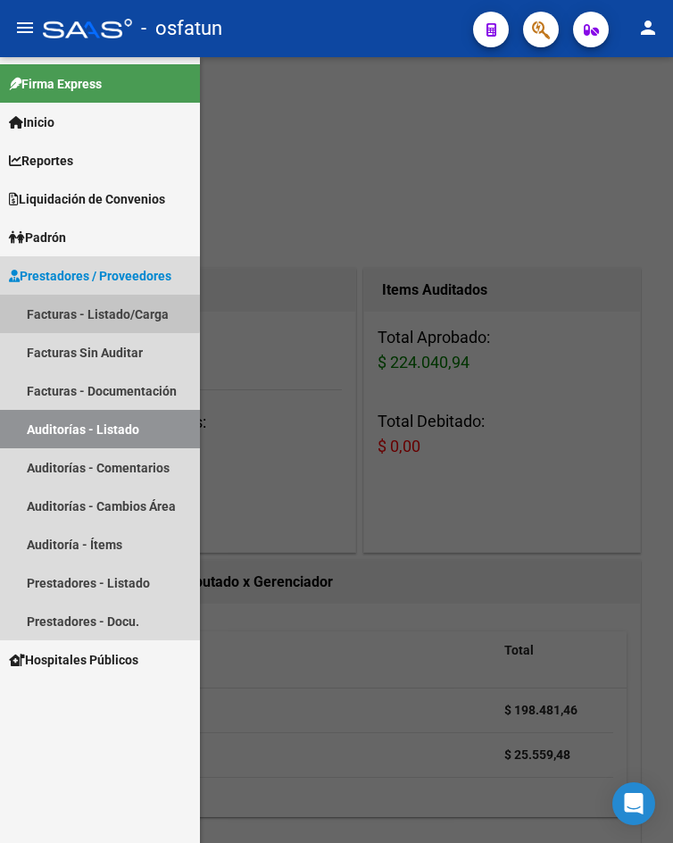
click at [68, 304] on link "Facturas - Listado/Carga" at bounding box center [100, 314] width 200 height 38
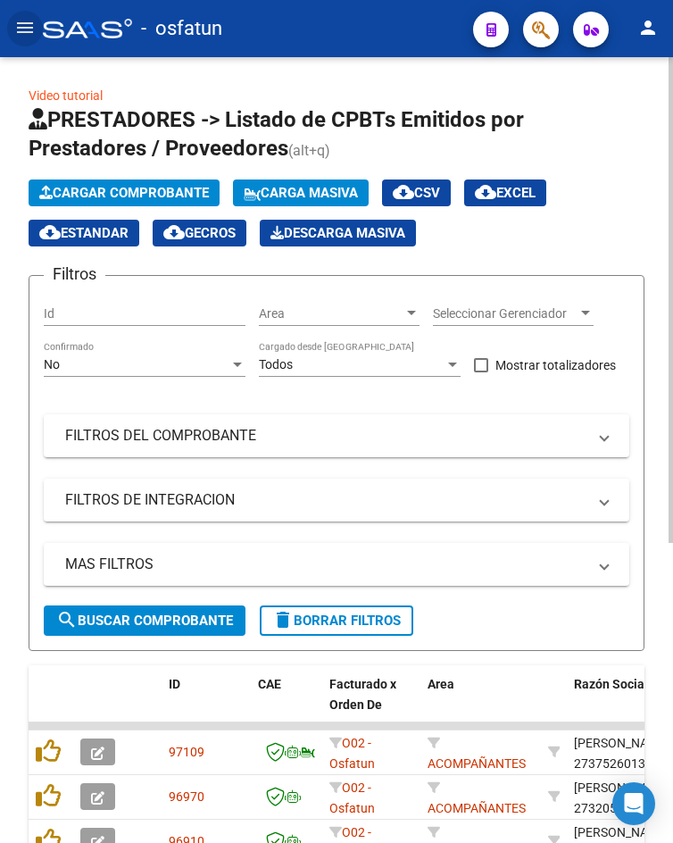
click at [154, 202] on button "Cargar Comprobante" at bounding box center [124, 192] width 191 height 27
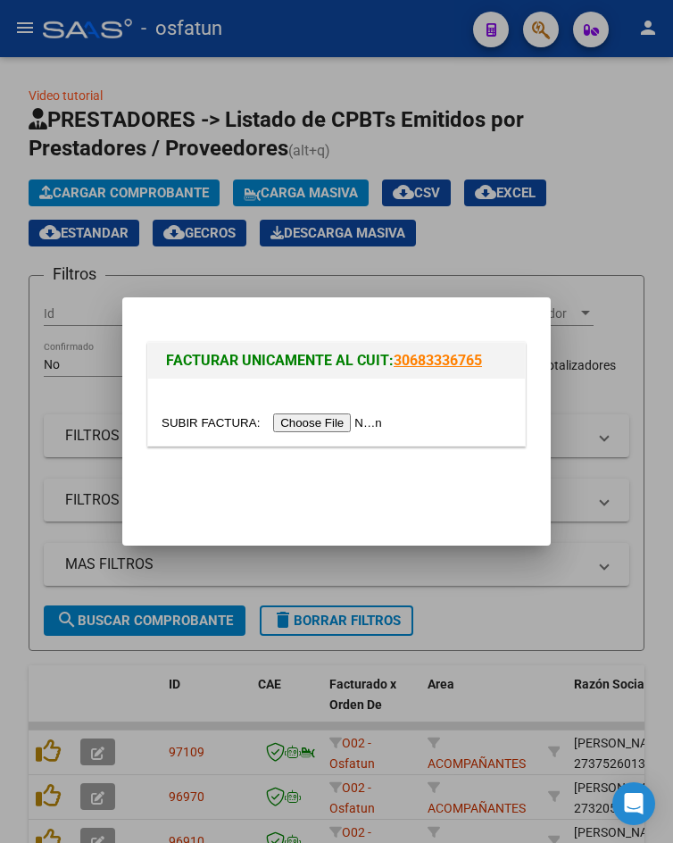
click at [307, 432] on div at bounding box center [337, 422] width 350 height 21
click at [302, 429] on input "file" at bounding box center [275, 422] width 226 height 19
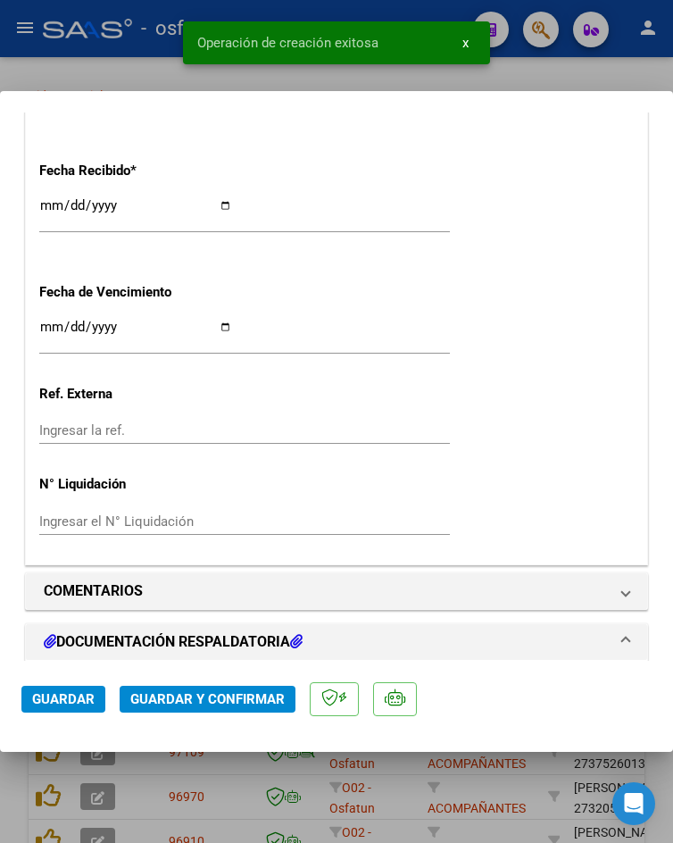
scroll to position [1923, 0]
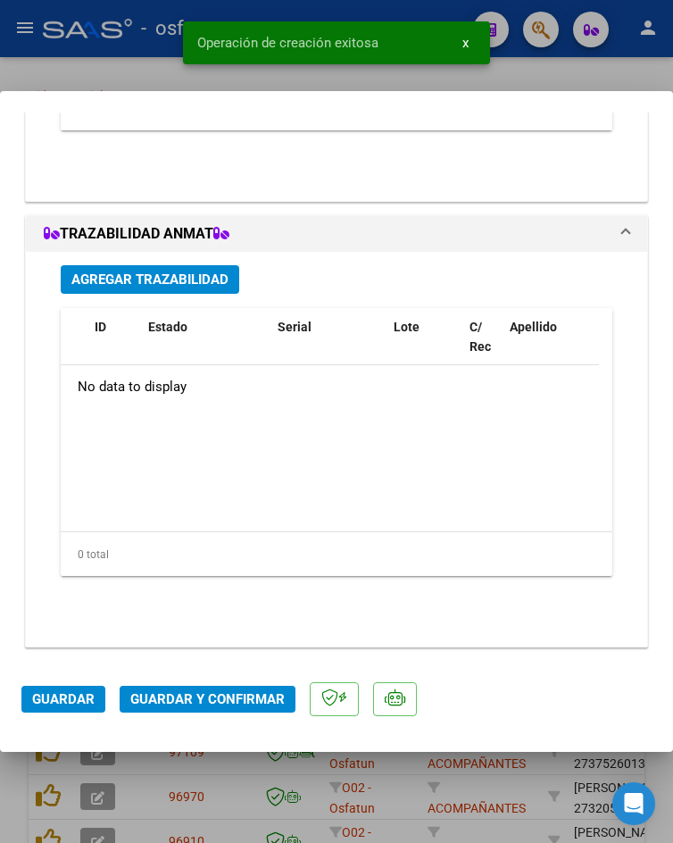
click at [251, 708] on button "Guardar y Confirmar" at bounding box center [208, 698] width 176 height 27
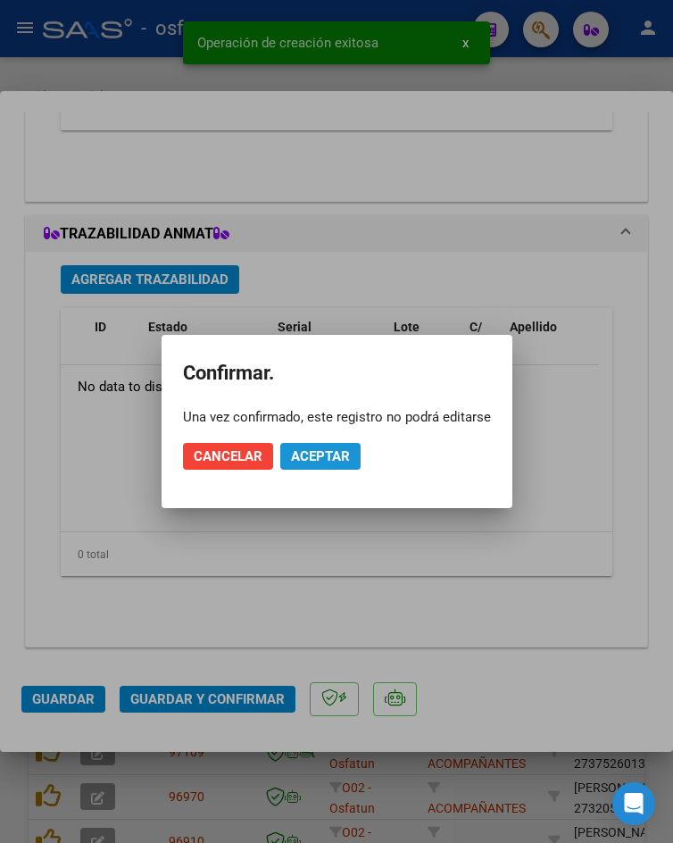
click at [292, 461] on span "Aceptar" at bounding box center [320, 456] width 59 height 16
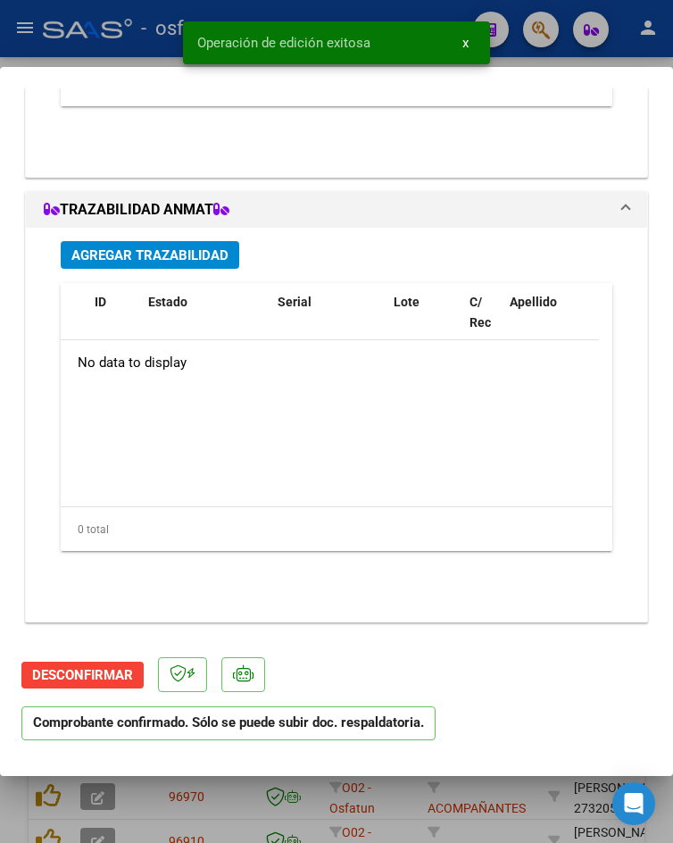
click at [133, 59] on div at bounding box center [336, 421] width 673 height 843
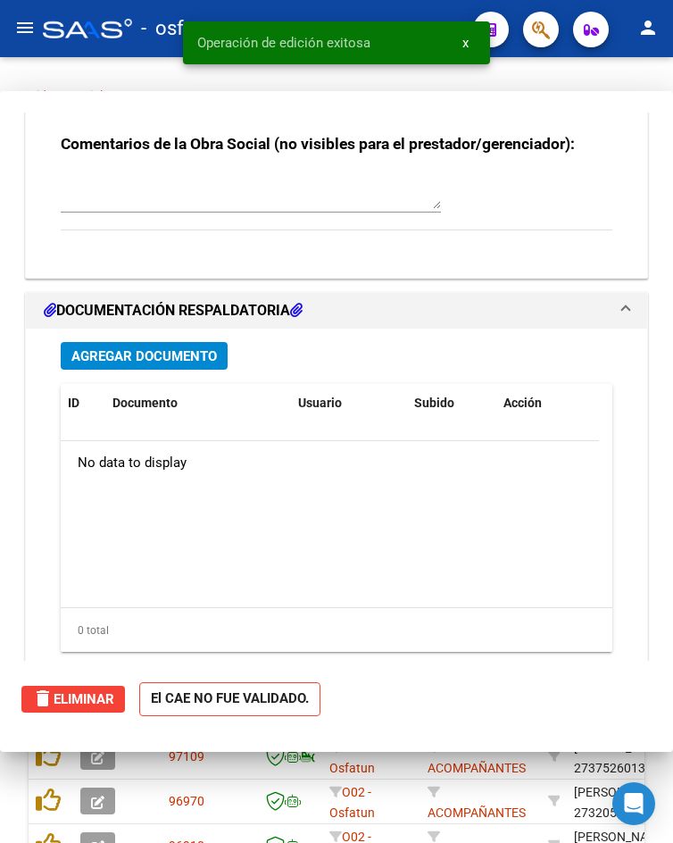
scroll to position [2089, 0]
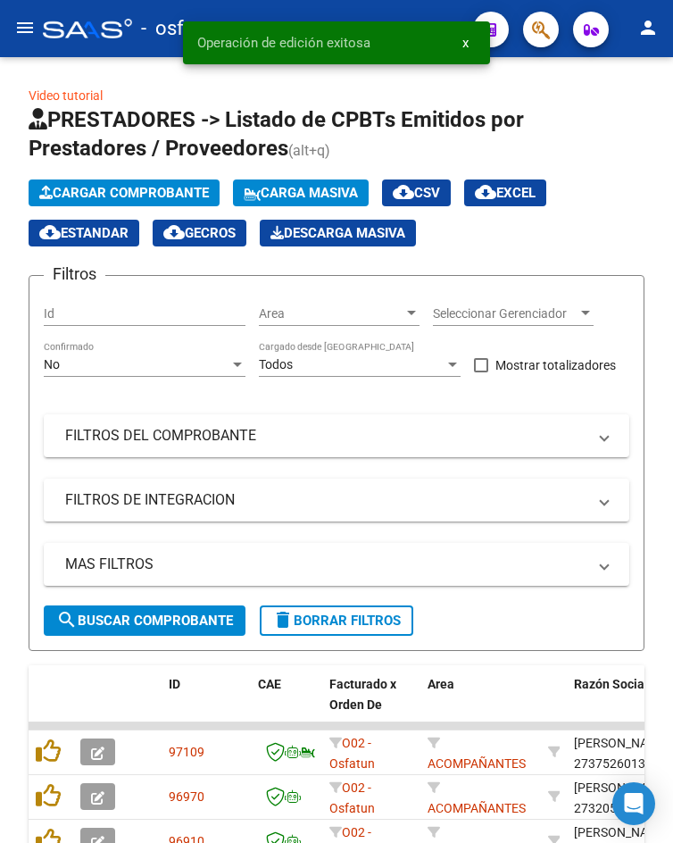
click at [23, 29] on mat-icon "menu" at bounding box center [24, 27] width 21 height 21
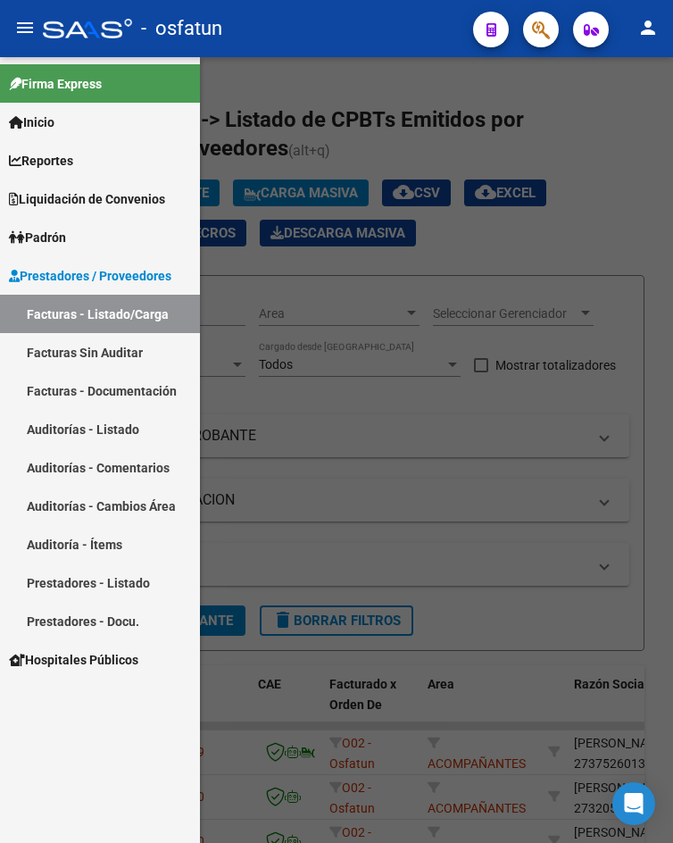
click at [99, 421] on link "Auditorías - Listado" at bounding box center [100, 429] width 200 height 38
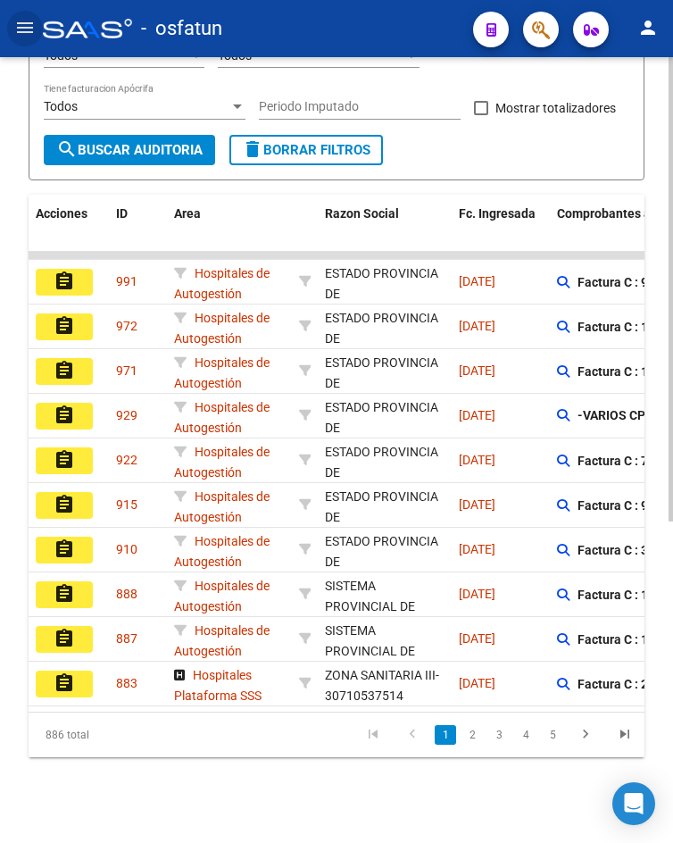
scroll to position [7, 0]
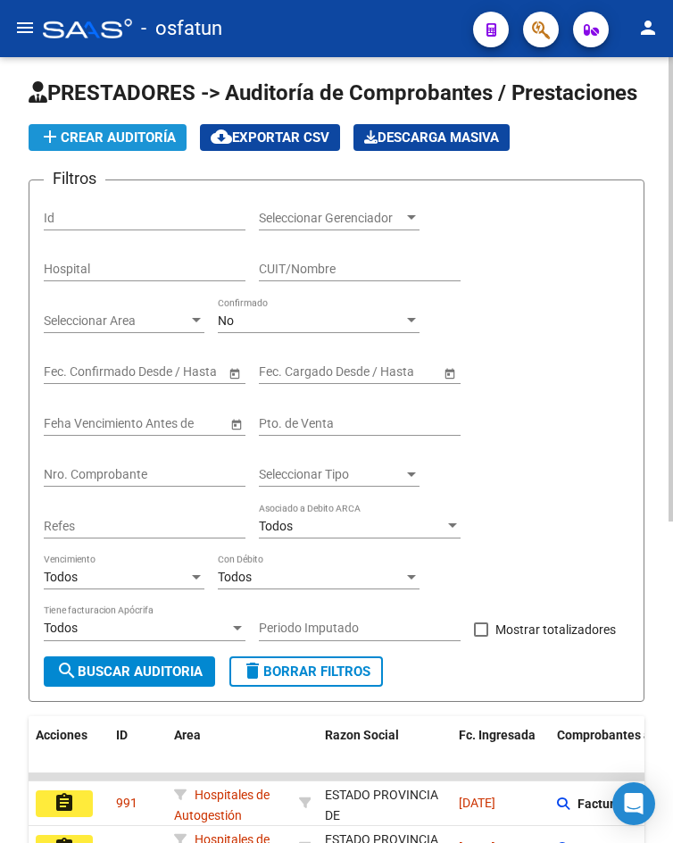
click at [143, 142] on span "add Crear Auditoría" at bounding box center [107, 137] width 137 height 16
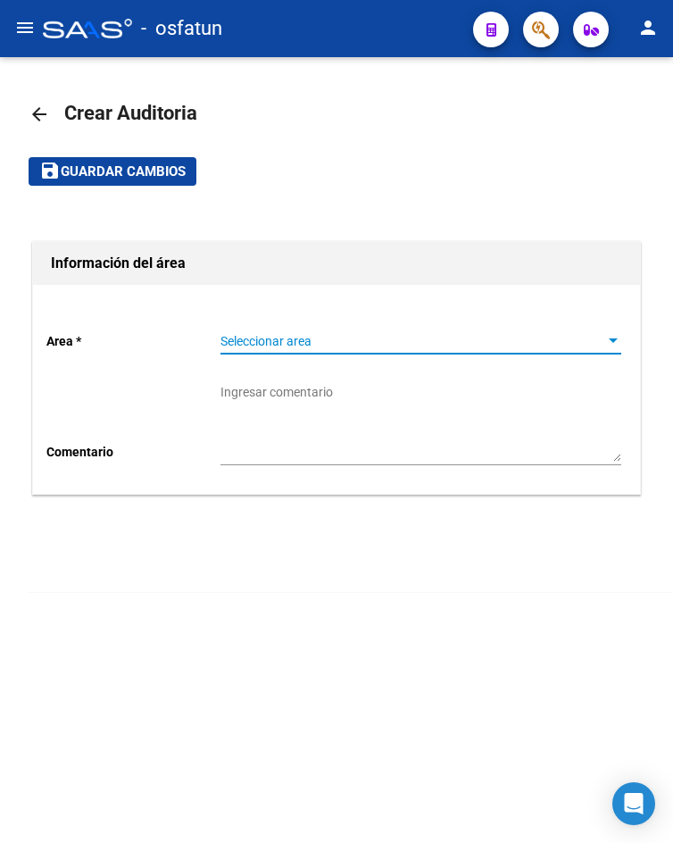
click at [315, 345] on span "Seleccionar area" at bounding box center [412, 341] width 385 height 15
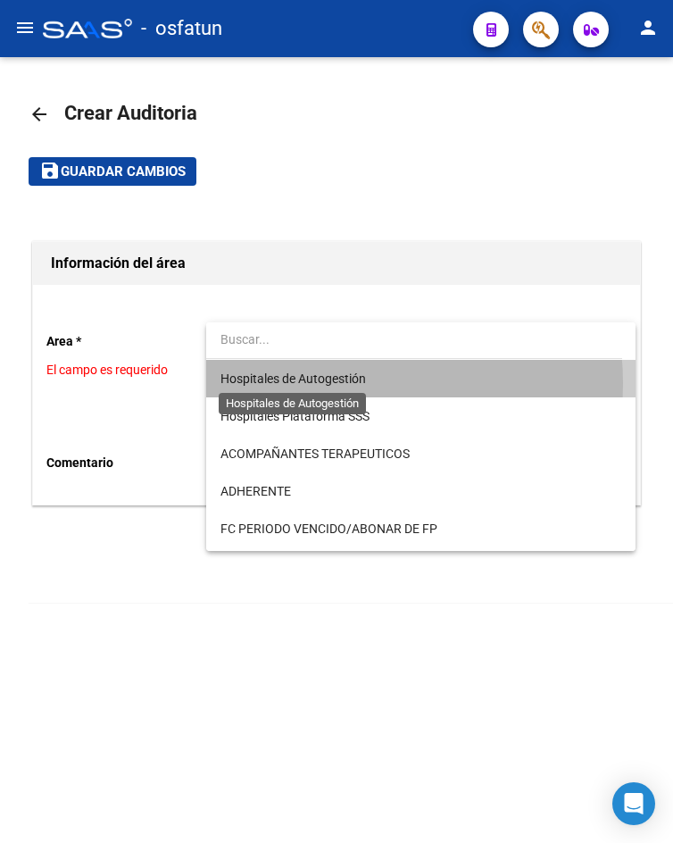
click at [342, 383] on span "Hospitales de Autogestión" at bounding box center [292, 378] width 145 height 14
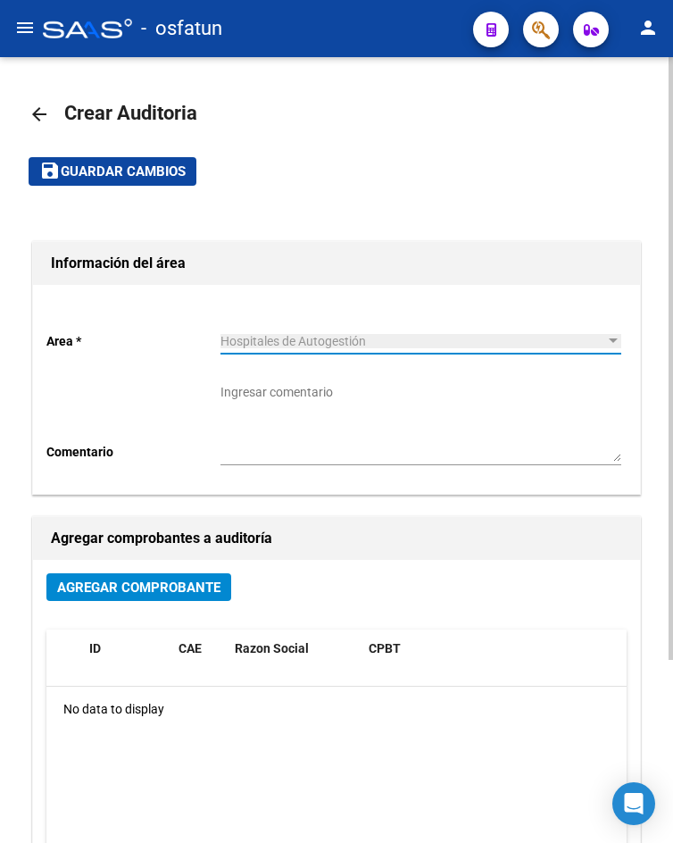
click at [162, 593] on span "Agregar Comprobante" at bounding box center [138, 587] width 163 height 16
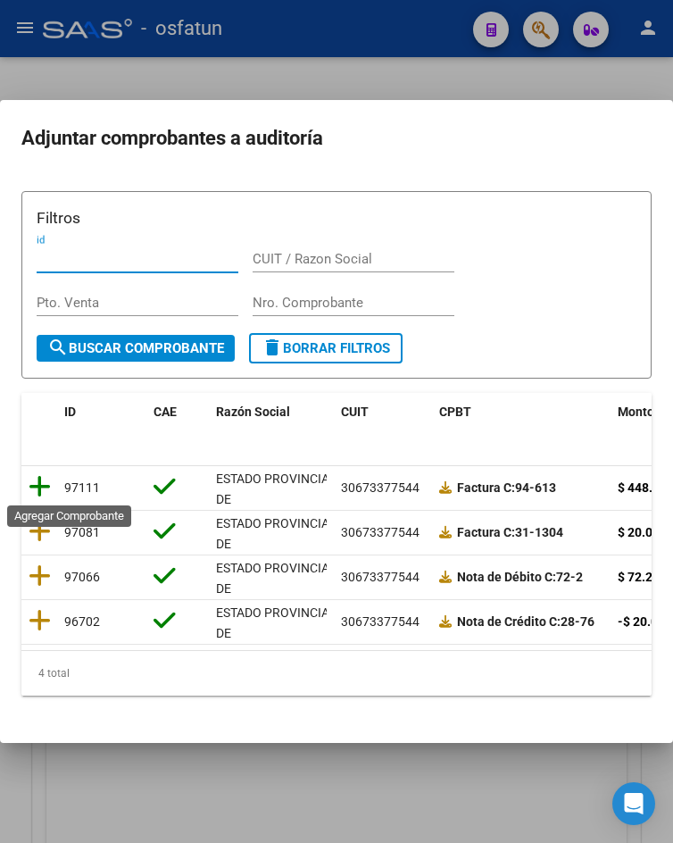
click at [42, 488] on icon at bounding box center [40, 486] width 22 height 25
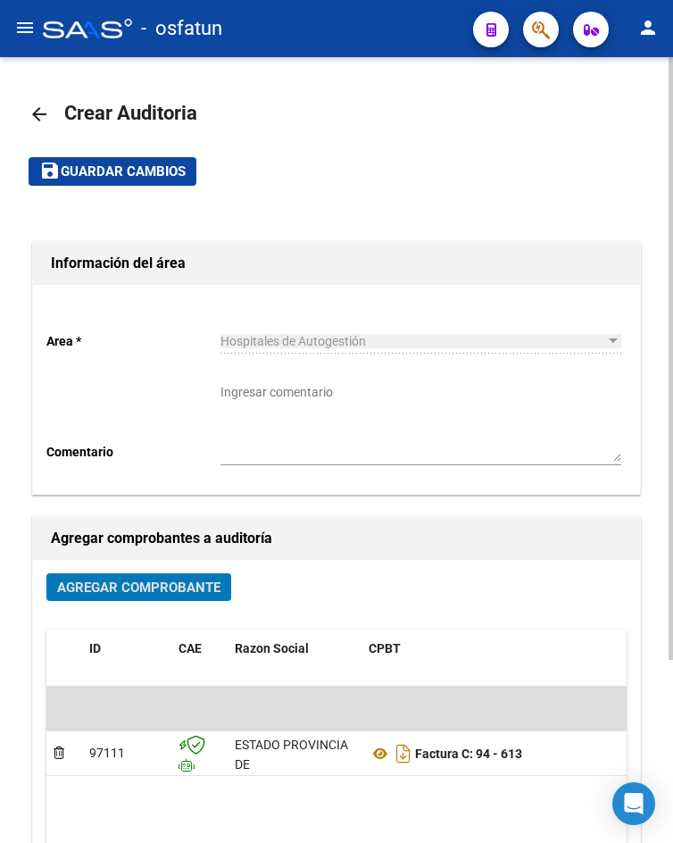
click at [151, 162] on span "save Guardar cambios" at bounding box center [112, 170] width 146 height 16
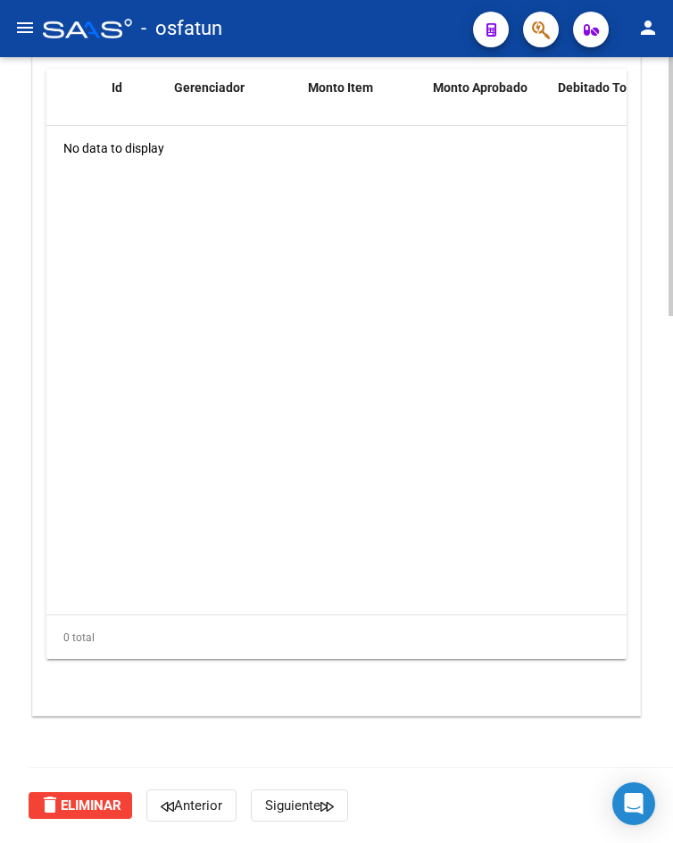
scroll to position [1060, 0]
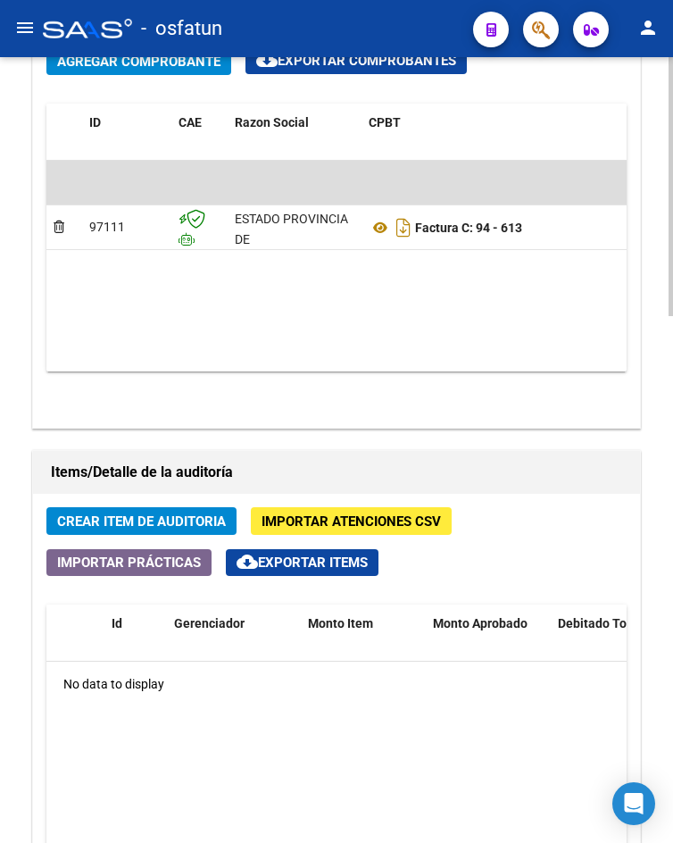
click at [163, 525] on span "Crear Item de Auditoria" at bounding box center [141, 521] width 169 height 16
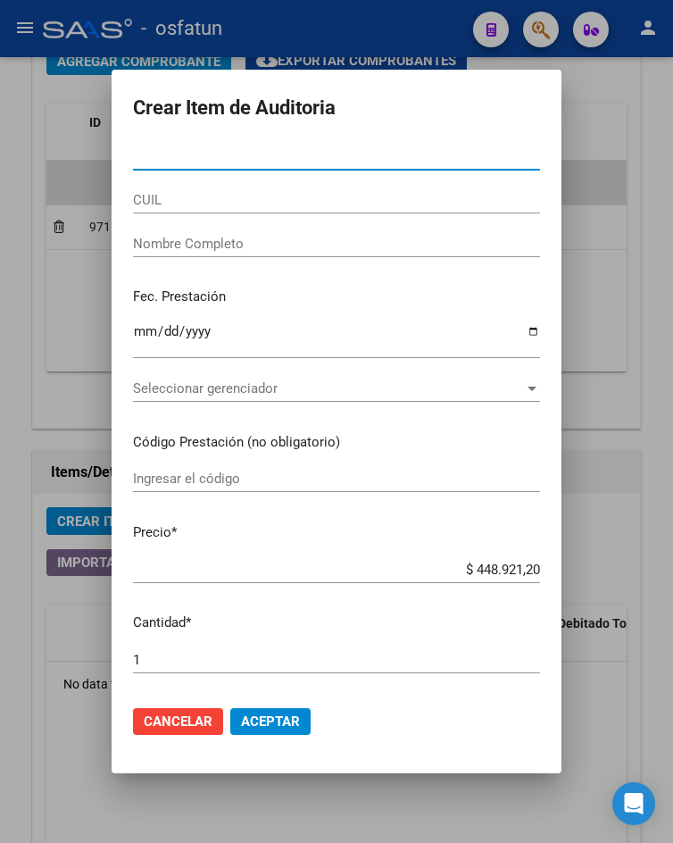
paste input "33140558"
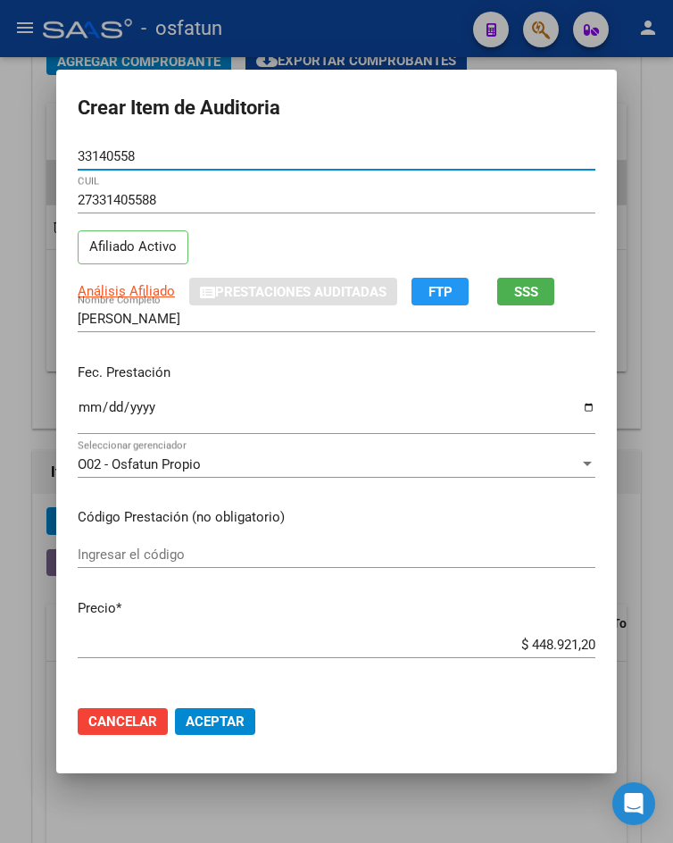
click at [84, 407] on input "Ingresar la fecha" at bounding box center [337, 414] width 518 height 29
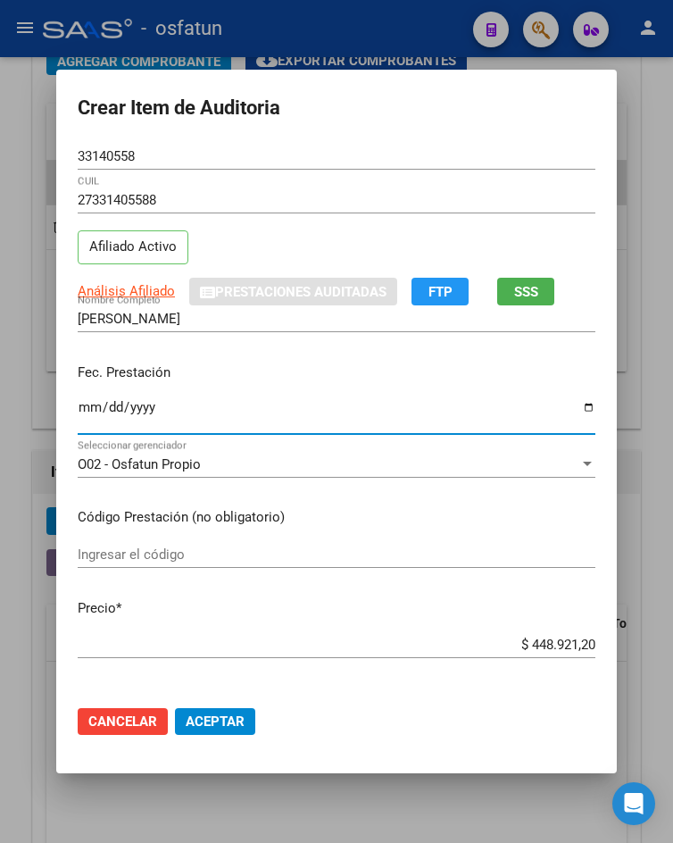
click at [338, 556] on input "Ingresar el código" at bounding box center [337, 554] width 518 height 16
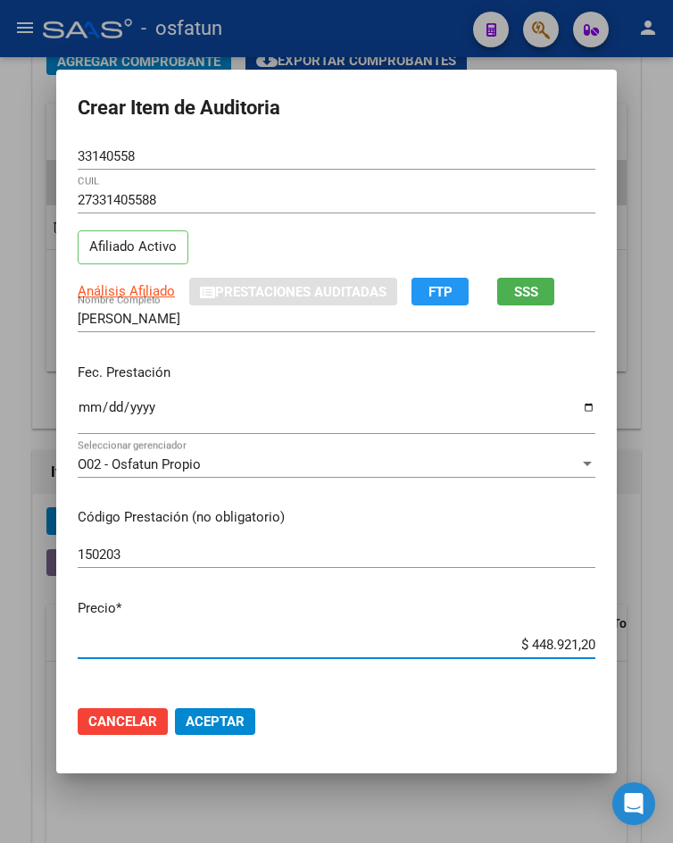
drag, startPoint x: 550, startPoint y: 644, endPoint x: 608, endPoint y: 644, distance: 58.0
click at [608, 644] on mat-dialog-content "33140558 Nro Documento 27331405588 CUIL Afiliado Activo Análisis Afiliado Prest…" at bounding box center [336, 417] width 561 height 548
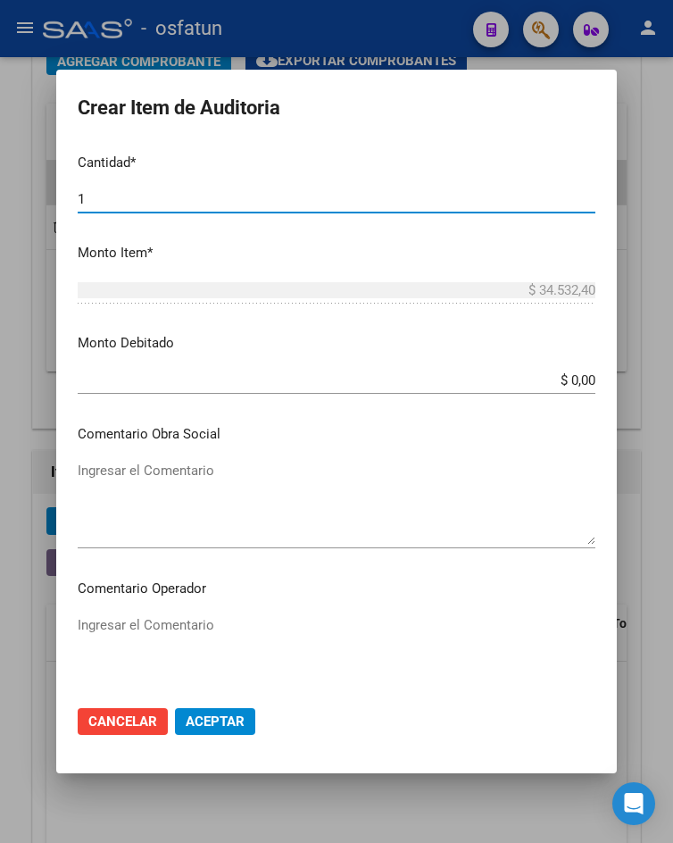
drag, startPoint x: 115, startPoint y: 201, endPoint x: -206, endPoint y: 201, distance: 321.3
click at [0, 201] on html "menu - osfatun person Firma Express Inicio Calendario SSS Instructivos Contacto…" at bounding box center [336, 421] width 673 height 843
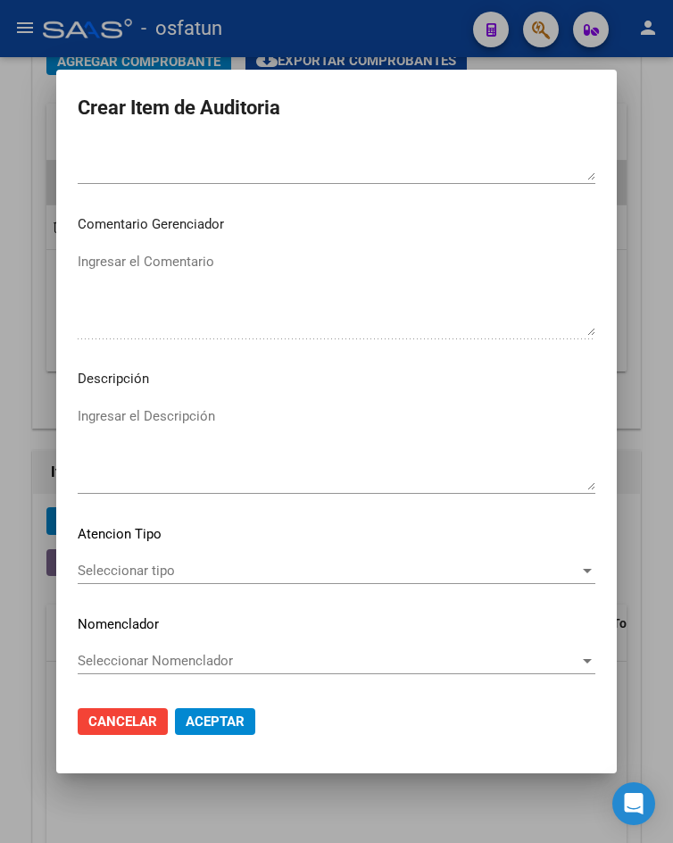
click at [187, 571] on span "Seleccionar tipo" at bounding box center [329, 570] width 502 height 16
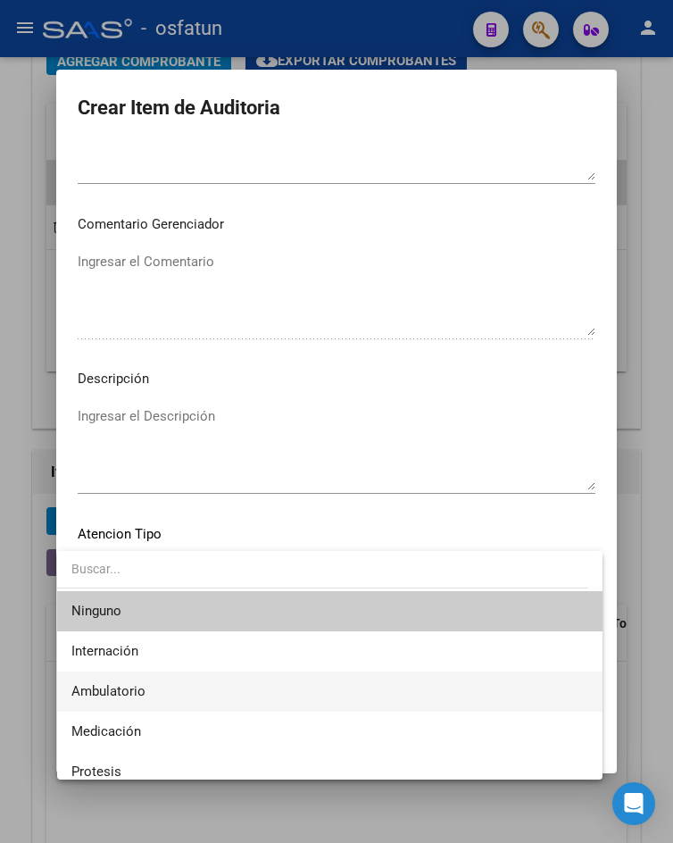
click at [177, 686] on span "Ambulatorio" at bounding box center [329, 691] width 516 height 40
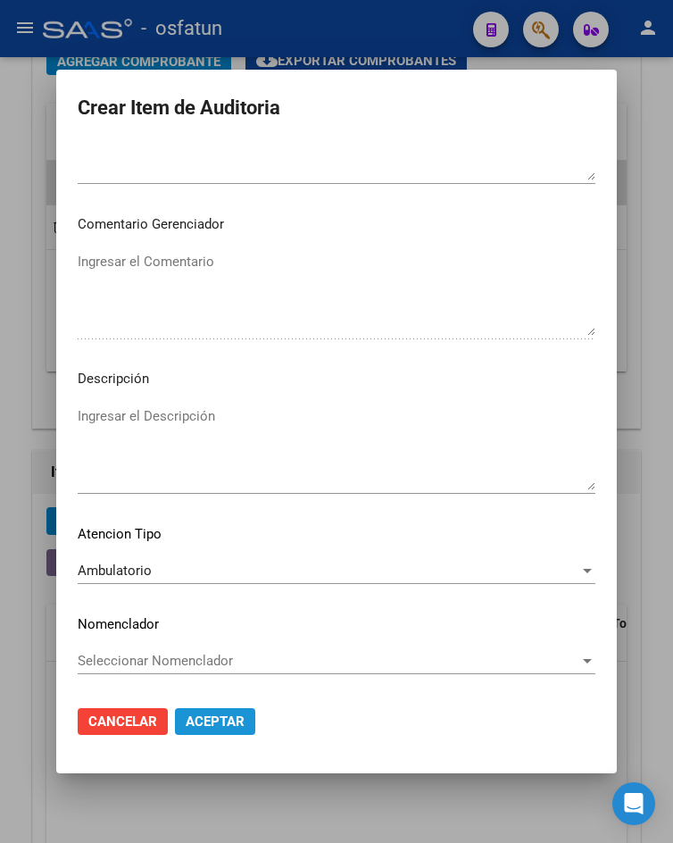
click at [201, 720] on span "Aceptar" at bounding box center [215, 721] width 59 height 16
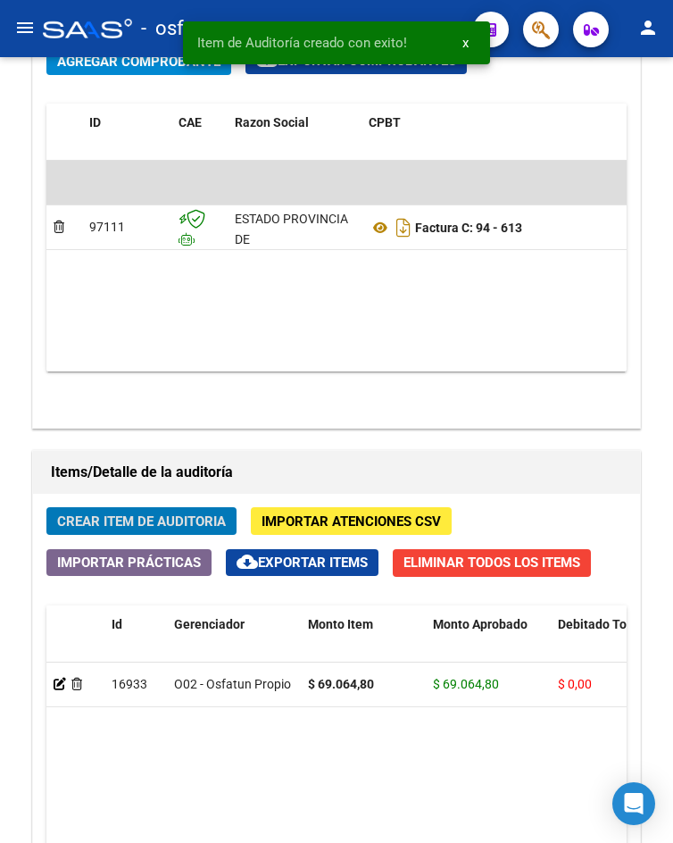
scroll to position [1303, 0]
click at [180, 521] on span "Crear Item de Auditoria" at bounding box center [141, 521] width 169 height 16
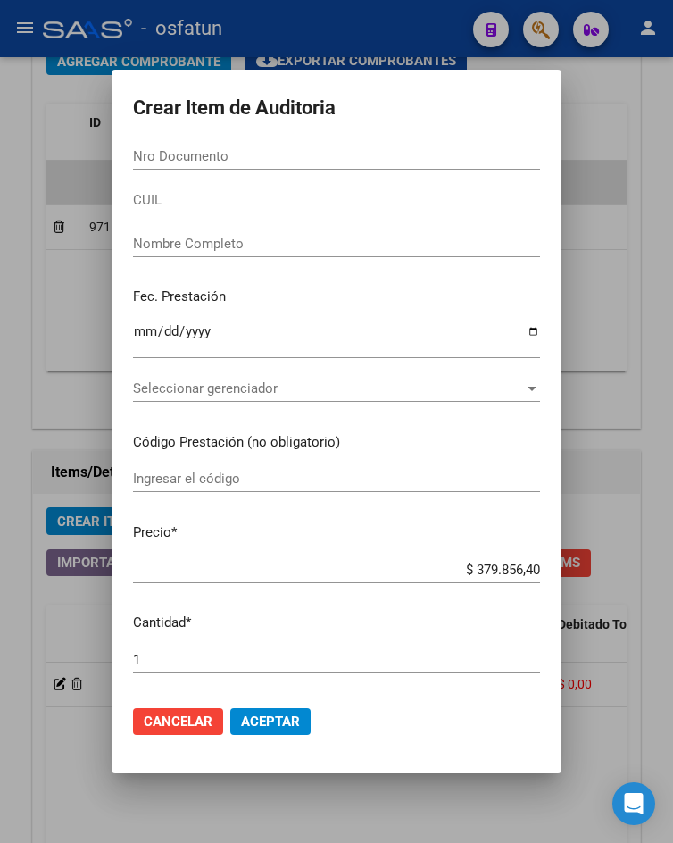
click at [299, 167] on div "Nro Documento" at bounding box center [336, 156] width 407 height 27
paste input "42545526"
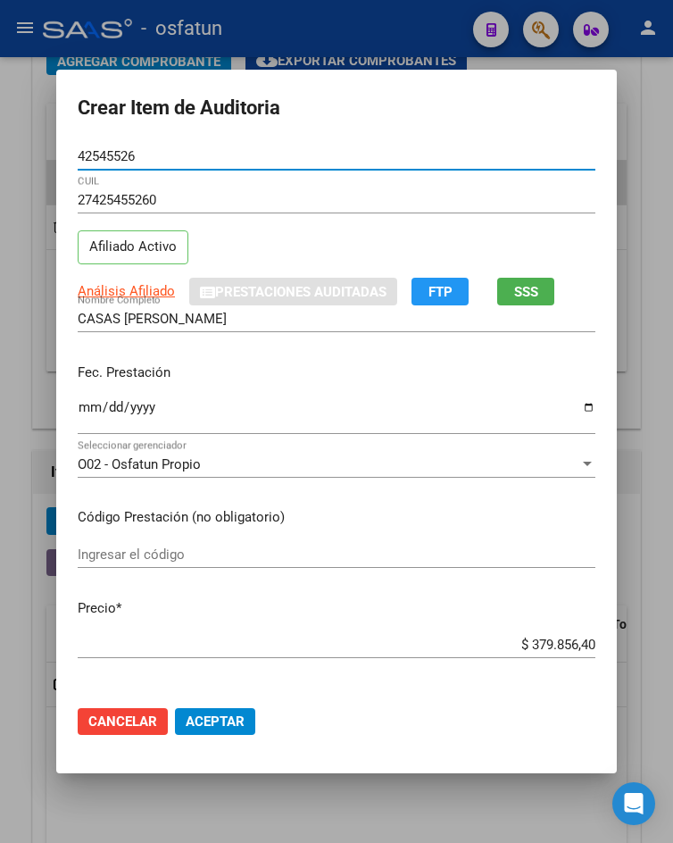
click at [79, 404] on input "Ingresar la fecha" at bounding box center [337, 414] width 518 height 29
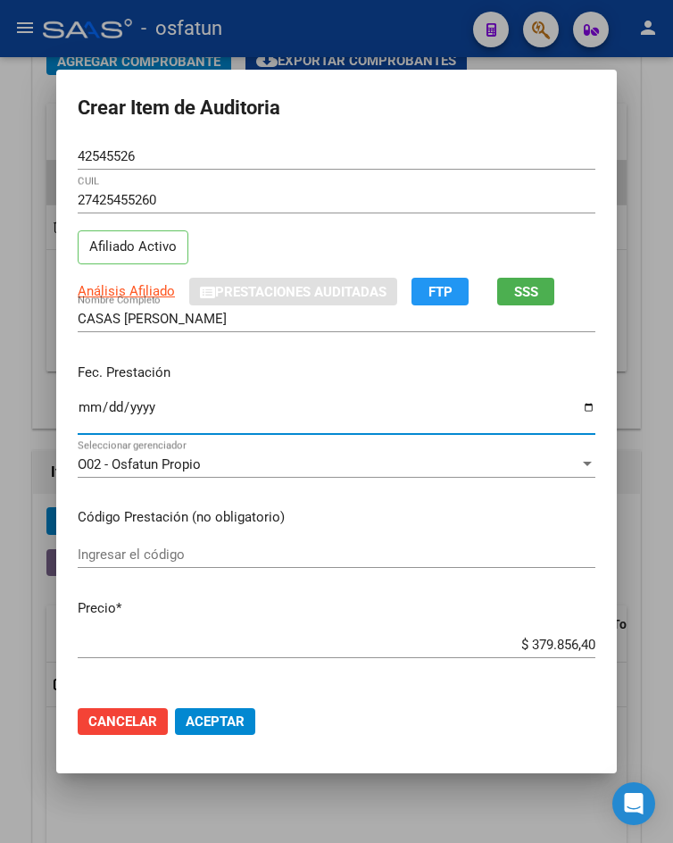
click at [297, 559] on input "Ingresar el código" at bounding box center [337, 554] width 518 height 16
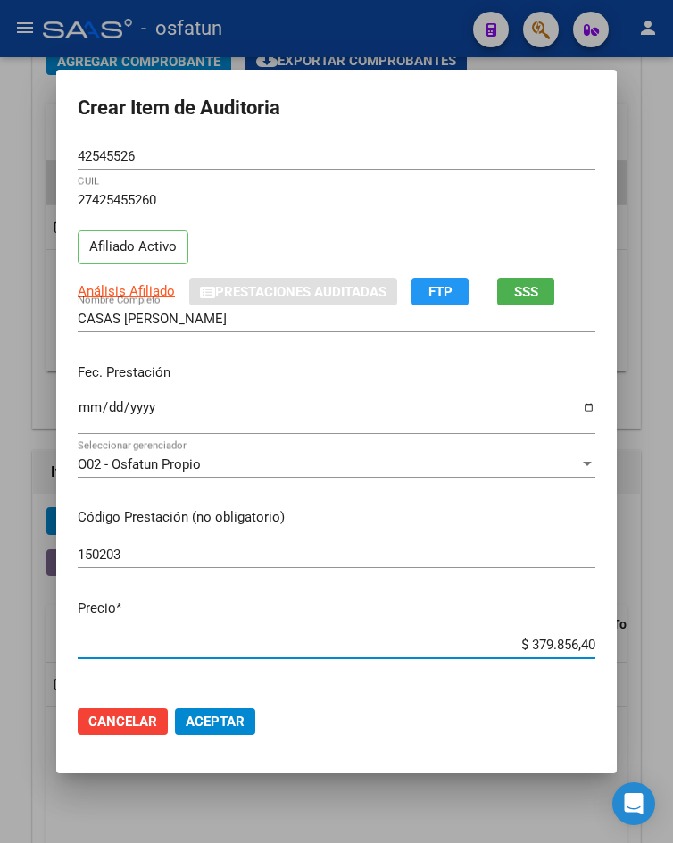
drag, startPoint x: 515, startPoint y: 652, endPoint x: 590, endPoint y: 642, distance: 75.7
click at [590, 642] on app-form-text-field "Precio * $ 379.856,40 Ingresar el precio" at bounding box center [344, 625] width 532 height 55
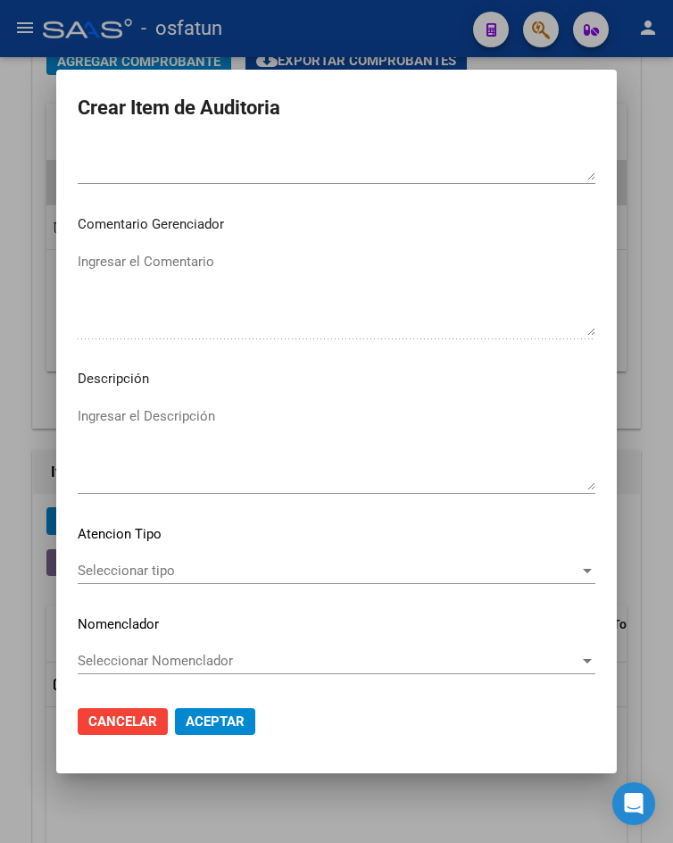
click at [228, 560] on div "Seleccionar tipo Seleccionar tipo" at bounding box center [337, 570] width 518 height 27
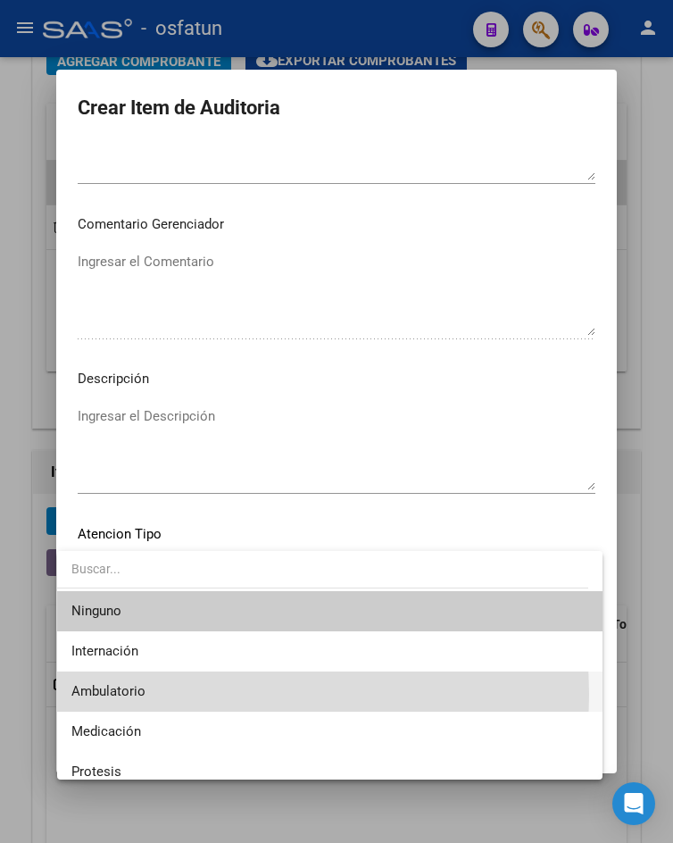
click at [178, 694] on span "Ambulatorio" at bounding box center [329, 691] width 516 height 40
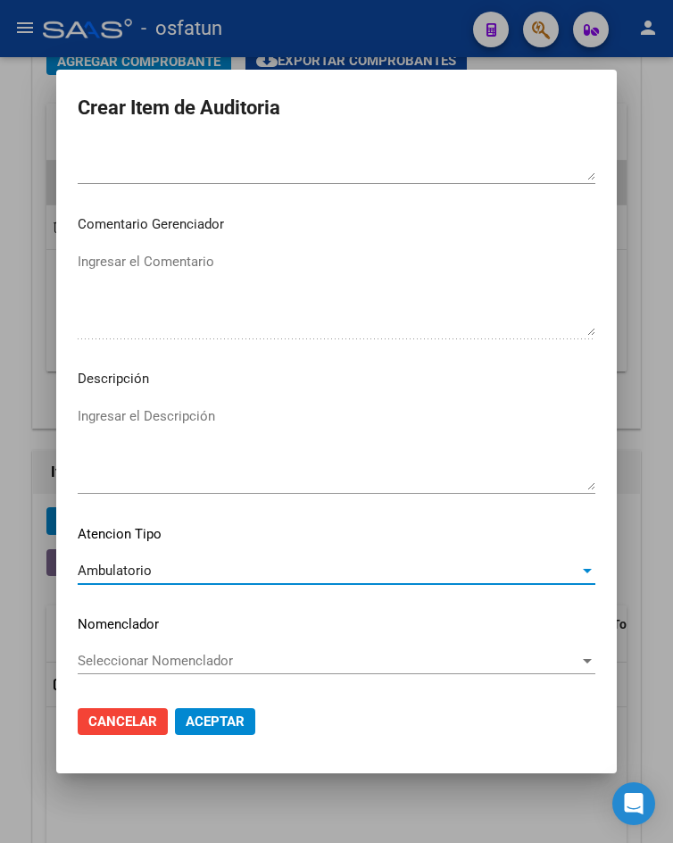
click at [220, 709] on button "Aceptar" at bounding box center [215, 721] width 80 height 27
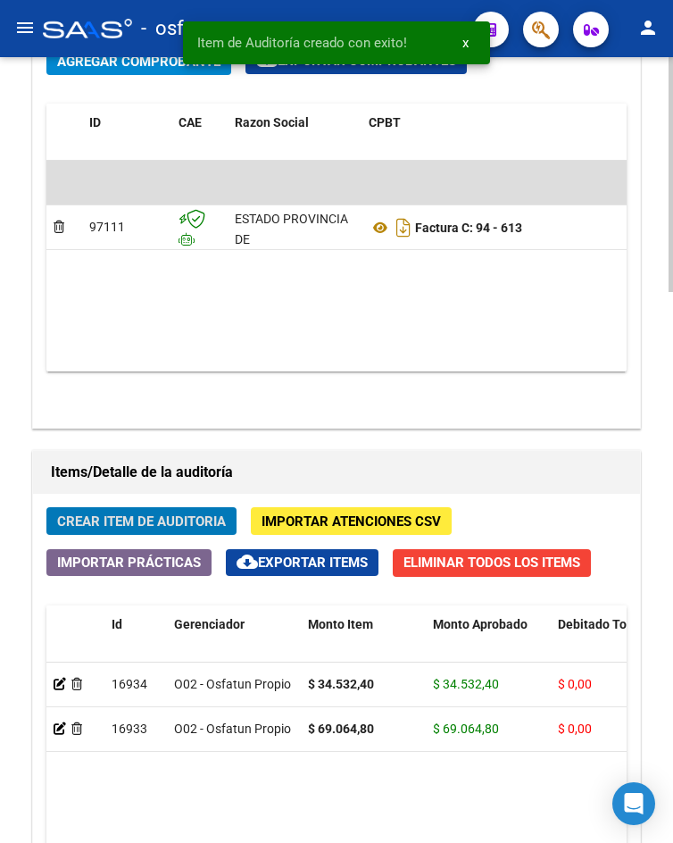
click at [158, 532] on button "Crear Item de Auditoria" at bounding box center [141, 521] width 190 height 28
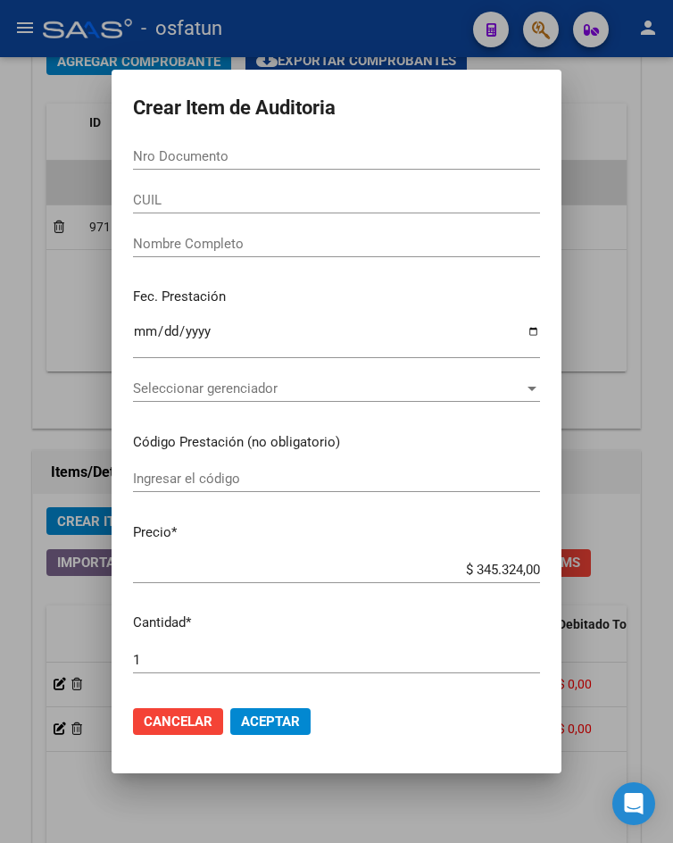
click at [296, 152] on input "Nro Documento" at bounding box center [336, 156] width 407 height 16
paste input "27933259"
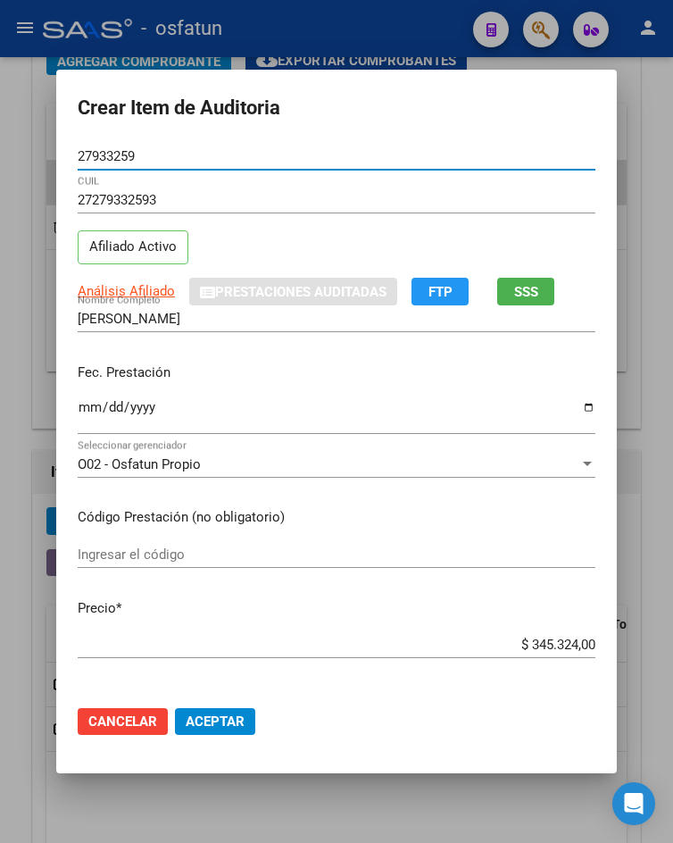
click at [78, 405] on input "Ingresar la fecha" at bounding box center [337, 414] width 518 height 29
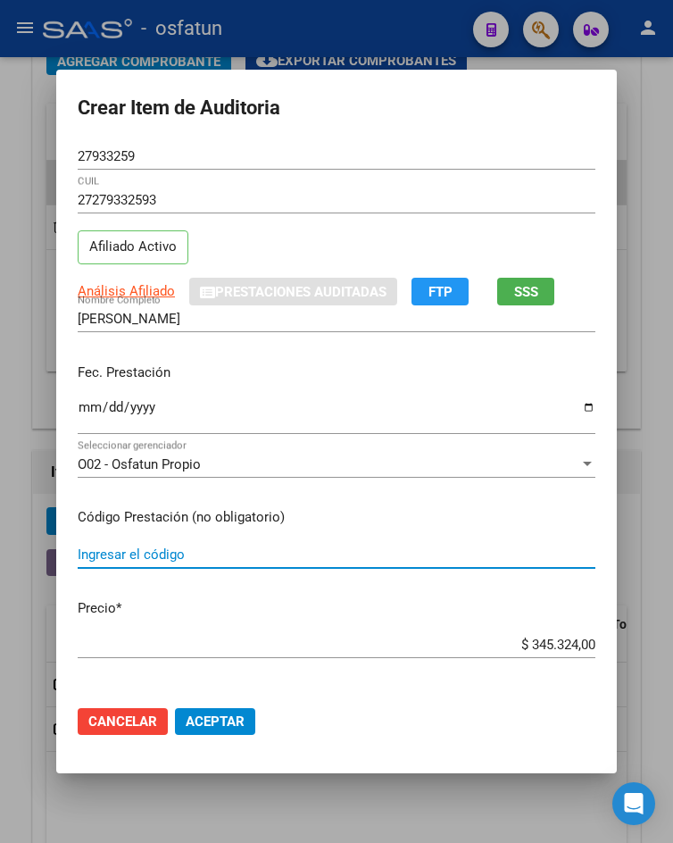
click at [198, 548] on input "Ingresar el código" at bounding box center [337, 554] width 518 height 16
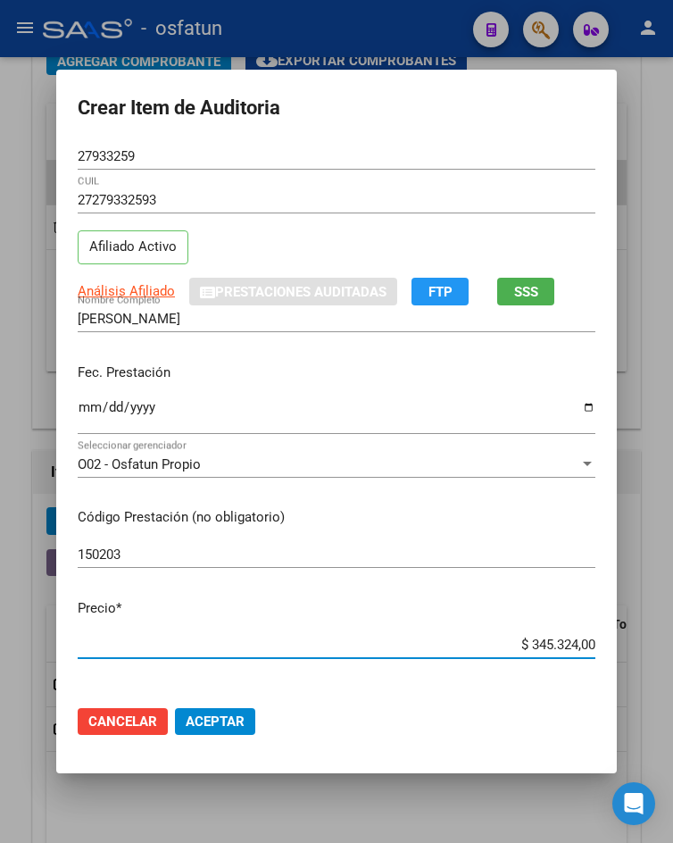
drag, startPoint x: 521, startPoint y: 638, endPoint x: 630, endPoint y: 638, distance: 108.9
click at [630, 638] on div "Crear Item de Auditoria 27933259 Nro Documento 27279332593 CUIL Afiliado Activo…" at bounding box center [336, 421] width 673 height 843
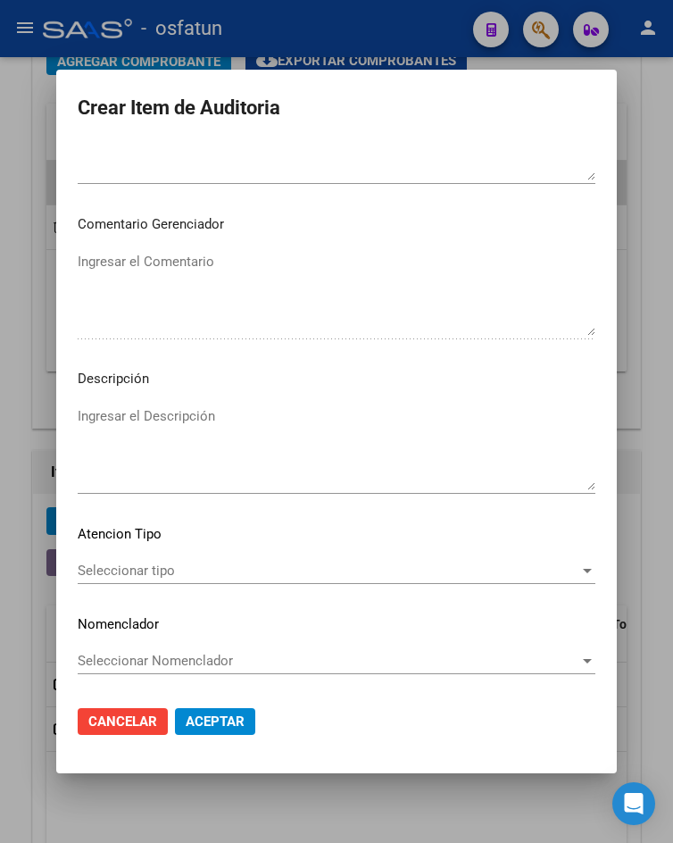
click at [181, 569] on span "Seleccionar tipo" at bounding box center [329, 570] width 502 height 16
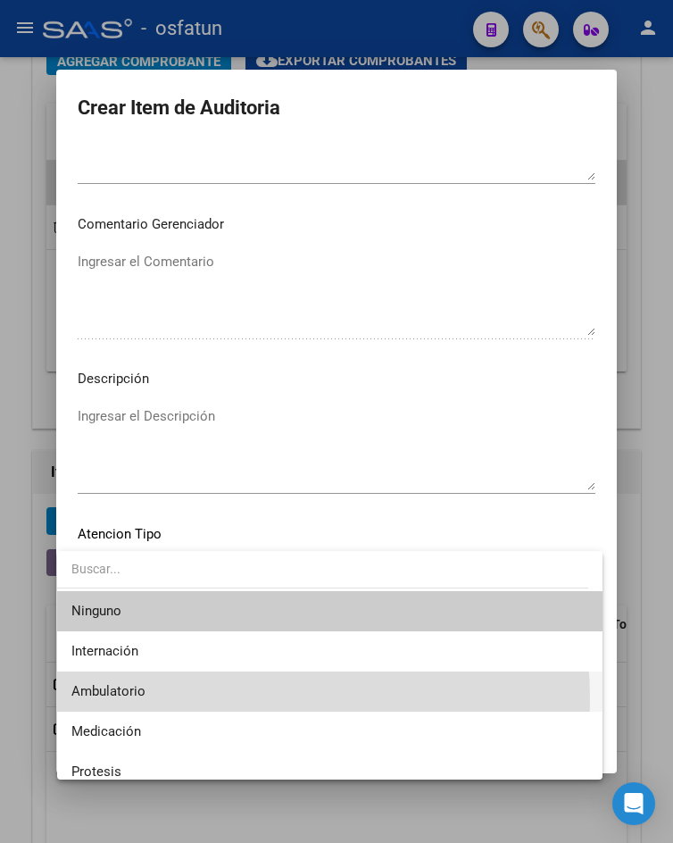
click at [187, 699] on span "Ambulatorio" at bounding box center [329, 691] width 516 height 40
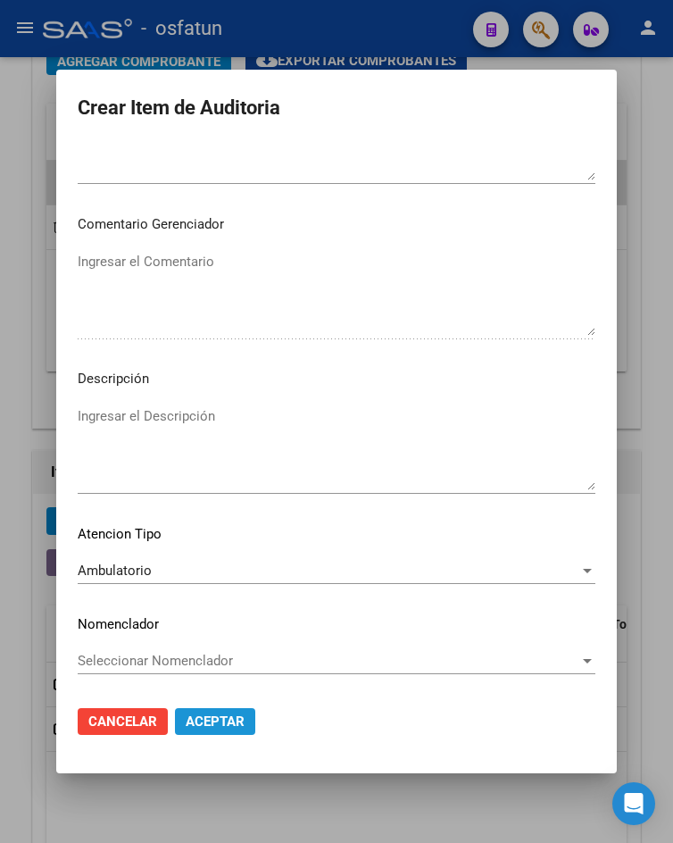
click at [188, 725] on span "Aceptar" at bounding box center [215, 721] width 59 height 16
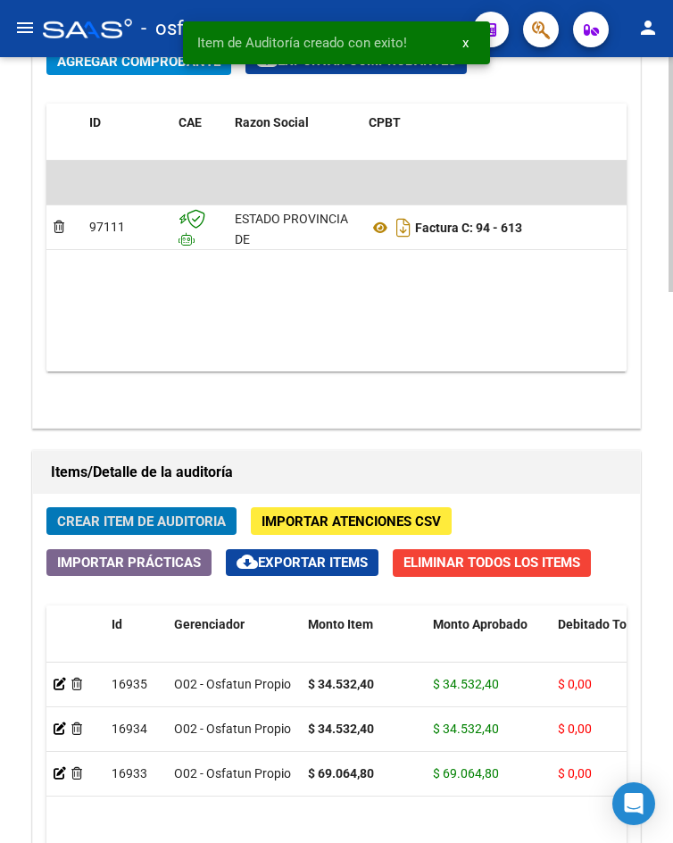
click at [150, 516] on span "Crear Item de Auditoria" at bounding box center [141, 521] width 169 height 16
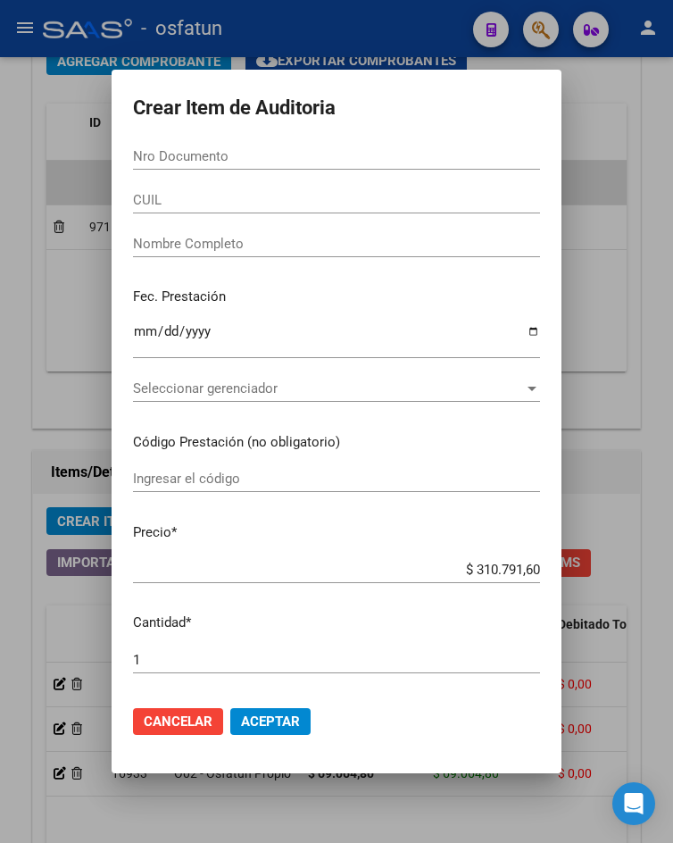
click at [219, 143] on div "Nro Documento" at bounding box center [336, 156] width 407 height 27
paste input "26760910"
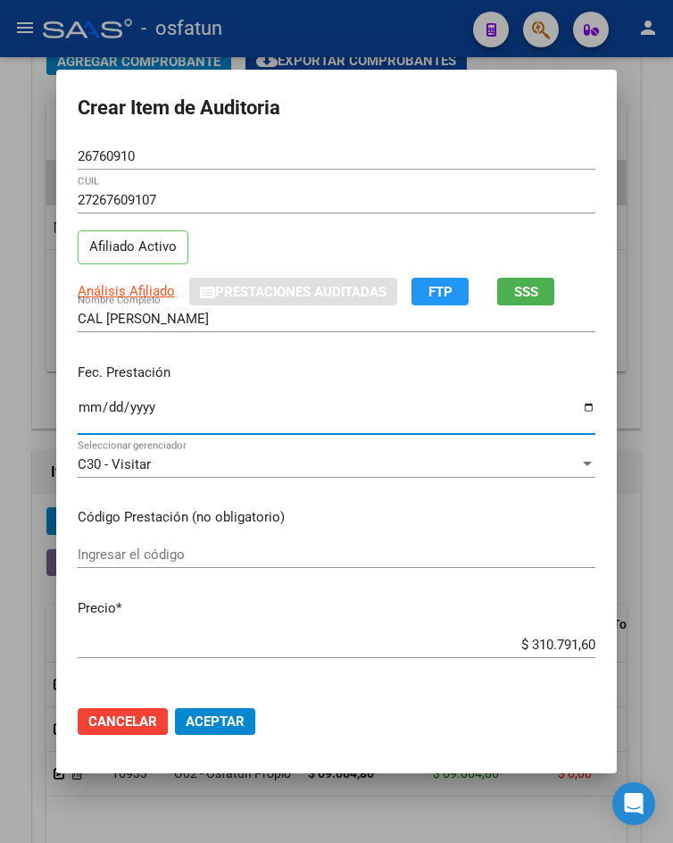
click at [80, 411] on input "Ingresar la fecha" at bounding box center [337, 414] width 518 height 29
click at [165, 557] on input "Ingresar el código" at bounding box center [337, 554] width 518 height 16
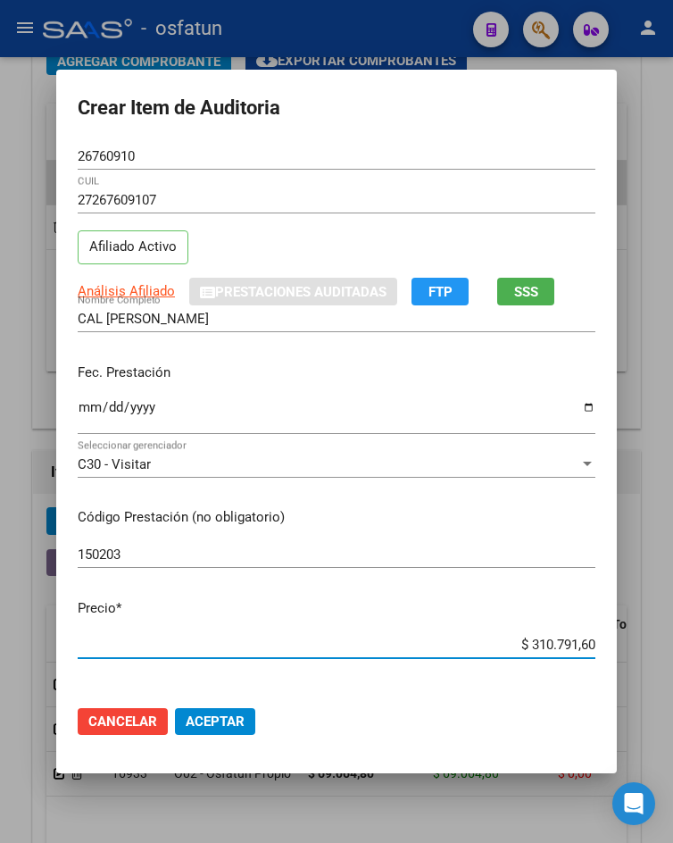
drag, startPoint x: 518, startPoint y: 644, endPoint x: 637, endPoint y: 652, distance: 119.9
click at [637, 652] on div "Crear Item de Auditoria 26760910 Nro Documento 27267609107 CUIL Afiliado Activo…" at bounding box center [336, 421] width 673 height 843
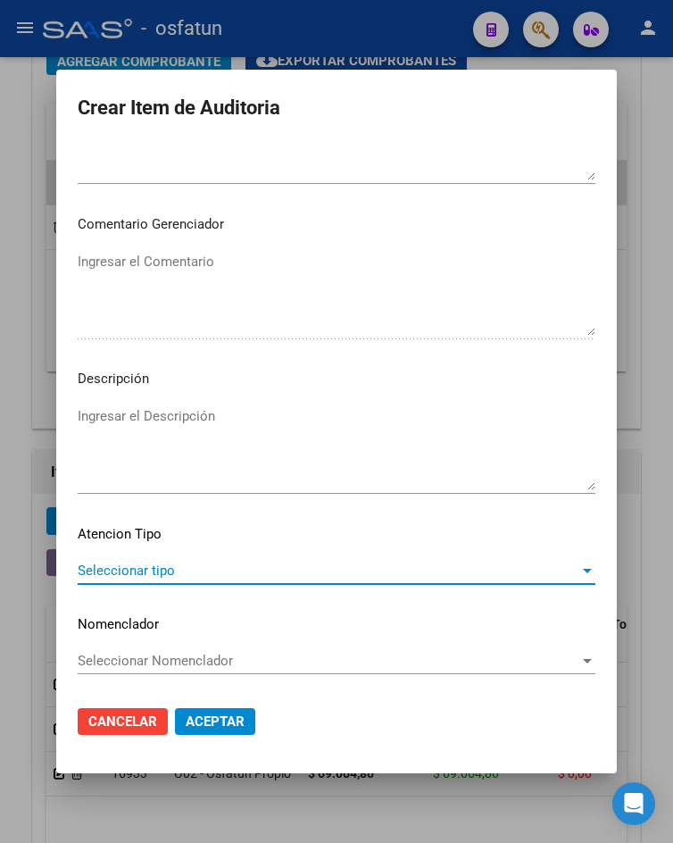
click at [186, 570] on span "Seleccionar tipo" at bounding box center [329, 570] width 502 height 16
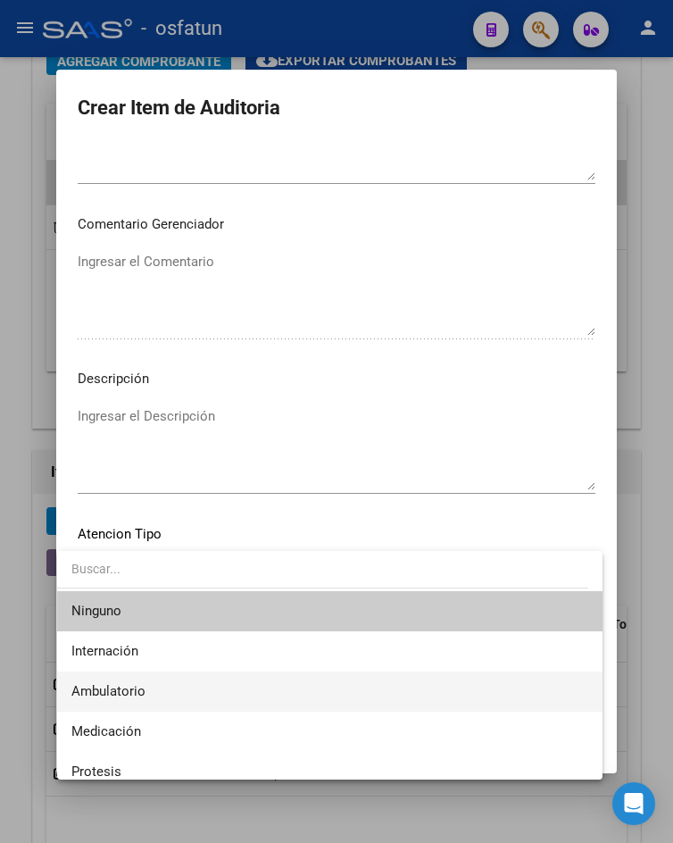
click at [205, 689] on span "Ambulatorio" at bounding box center [329, 691] width 516 height 40
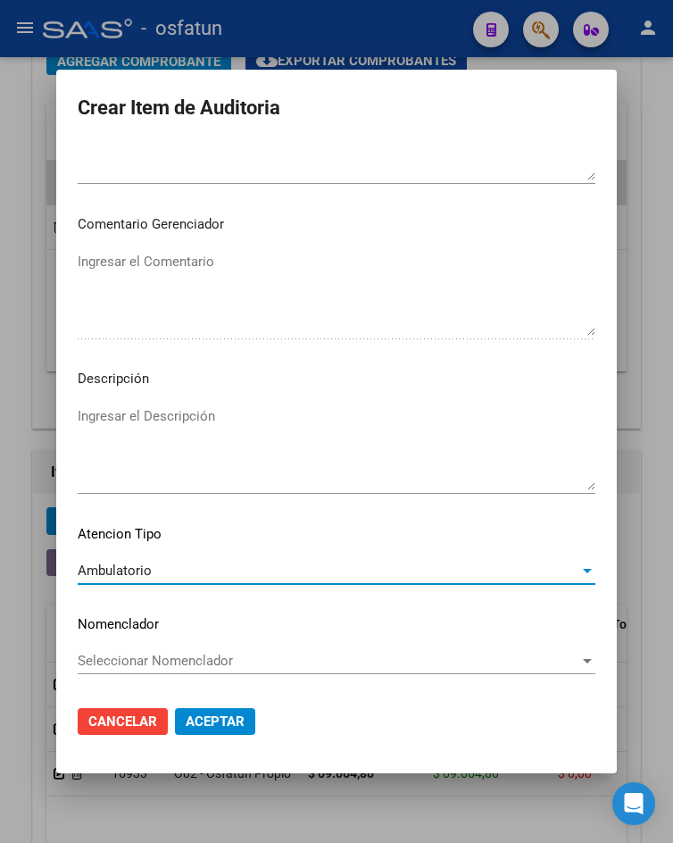
click at [176, 732] on button "Aceptar" at bounding box center [215, 721] width 80 height 27
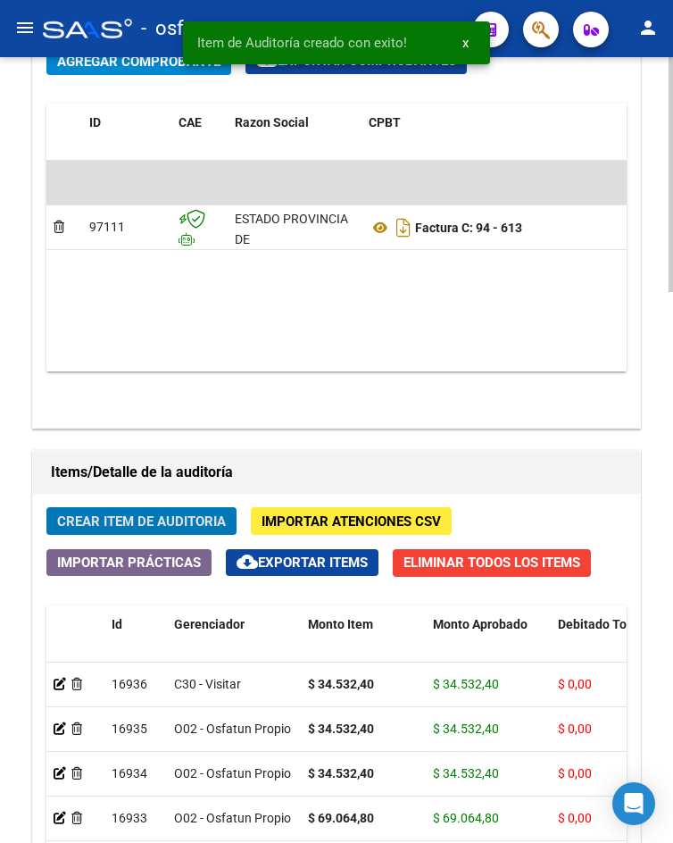
click at [165, 533] on button "Crear Item de Auditoria" at bounding box center [141, 521] width 190 height 28
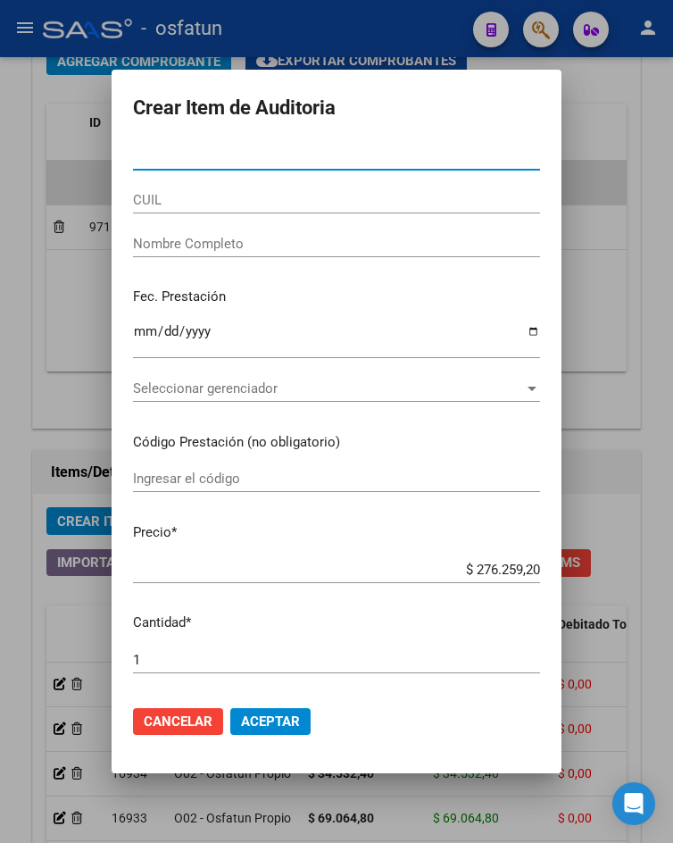
click at [232, 154] on input "Nro Documento" at bounding box center [336, 156] width 407 height 16
paste input "34241407"
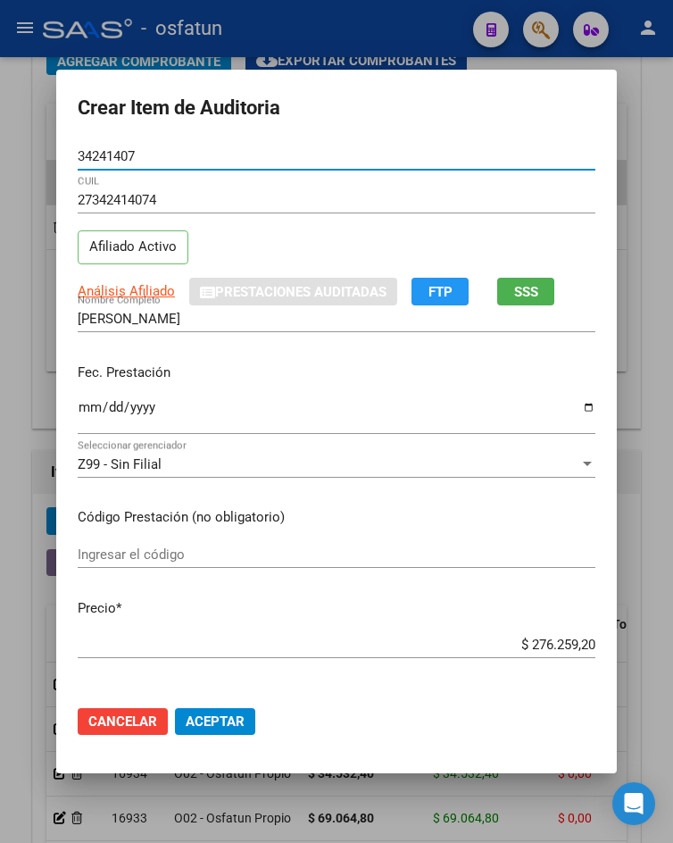
click at [78, 411] on input "Ingresar la fecha" at bounding box center [337, 414] width 518 height 29
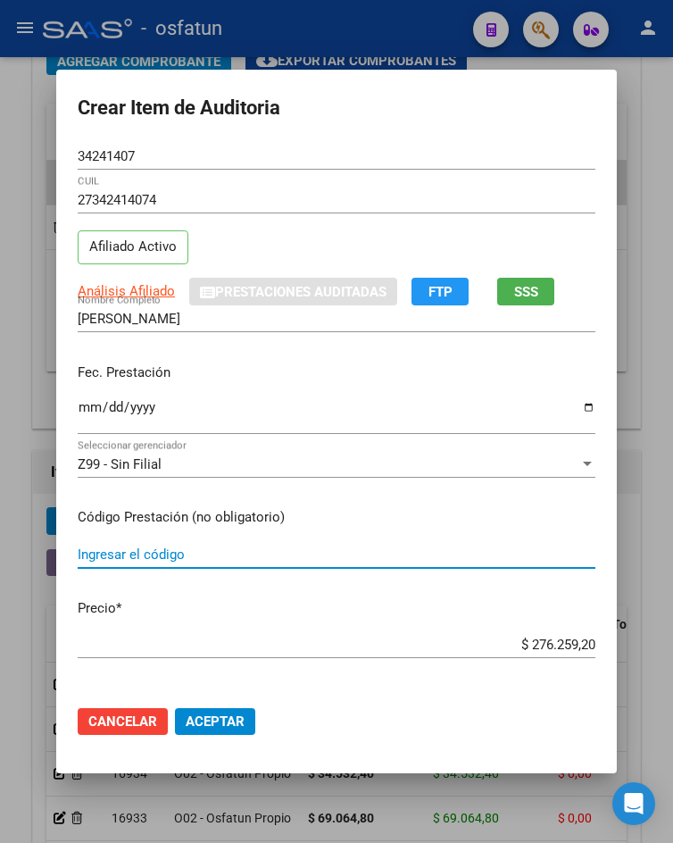
click at [178, 554] on input "Ingresar el código" at bounding box center [337, 554] width 518 height 16
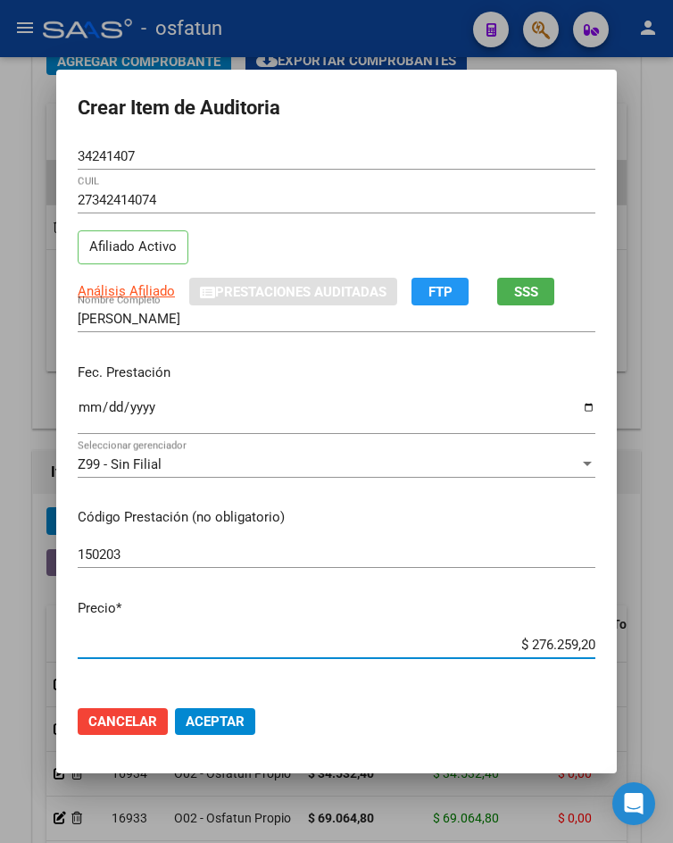
drag, startPoint x: 520, startPoint y: 646, endPoint x: 673, endPoint y: 644, distance: 152.6
click at [672, 644] on html "menu - osfatun person Firma Express Inicio Calendario SSS Instructivos Contacto…" at bounding box center [336, 421] width 673 height 843
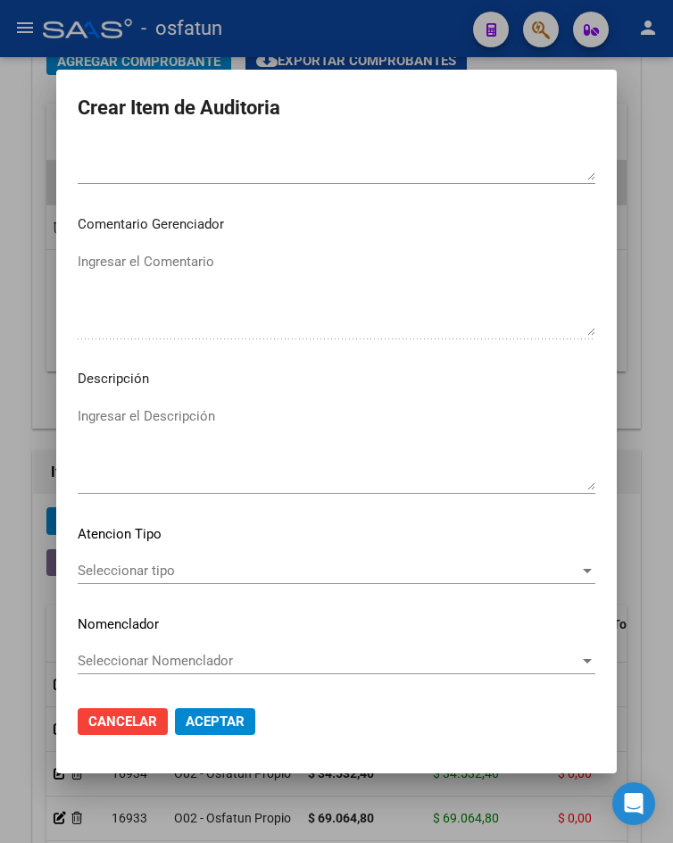
click at [183, 550] on mat-dialog-content "34241407 Nro Documento 27342414074 CUIL Afiliado Activo Análisis Afiliado Prest…" at bounding box center [336, 417] width 561 height 548
click at [192, 577] on span "Seleccionar tipo" at bounding box center [329, 570] width 502 height 16
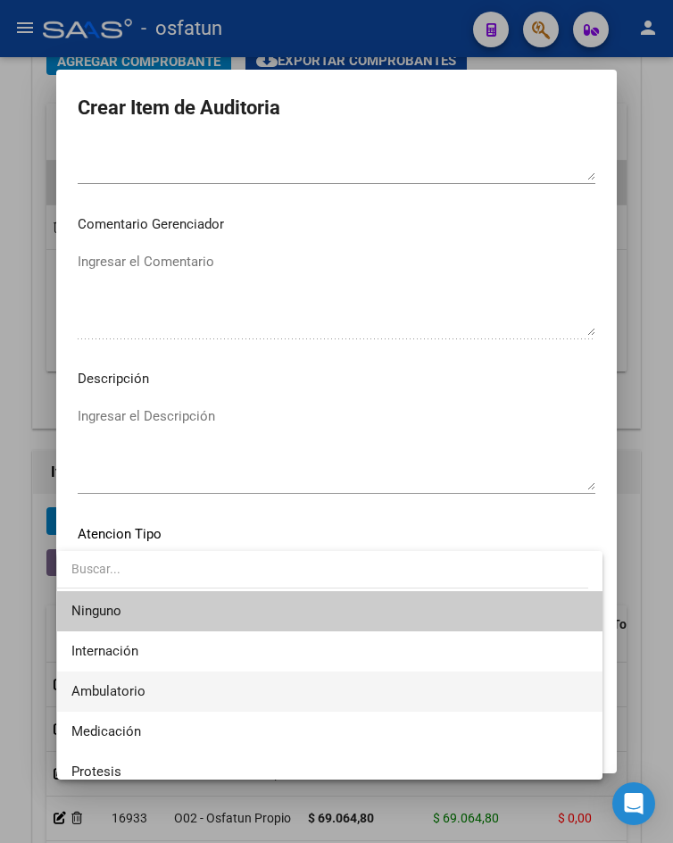
click at [162, 693] on span "Ambulatorio" at bounding box center [329, 691] width 516 height 40
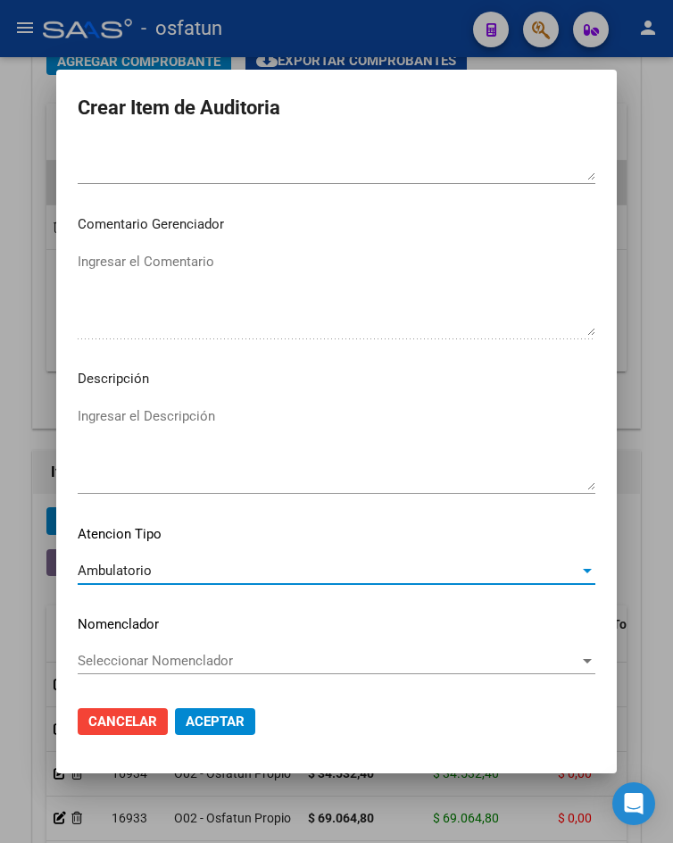
click at [198, 732] on button "Aceptar" at bounding box center [215, 721] width 80 height 27
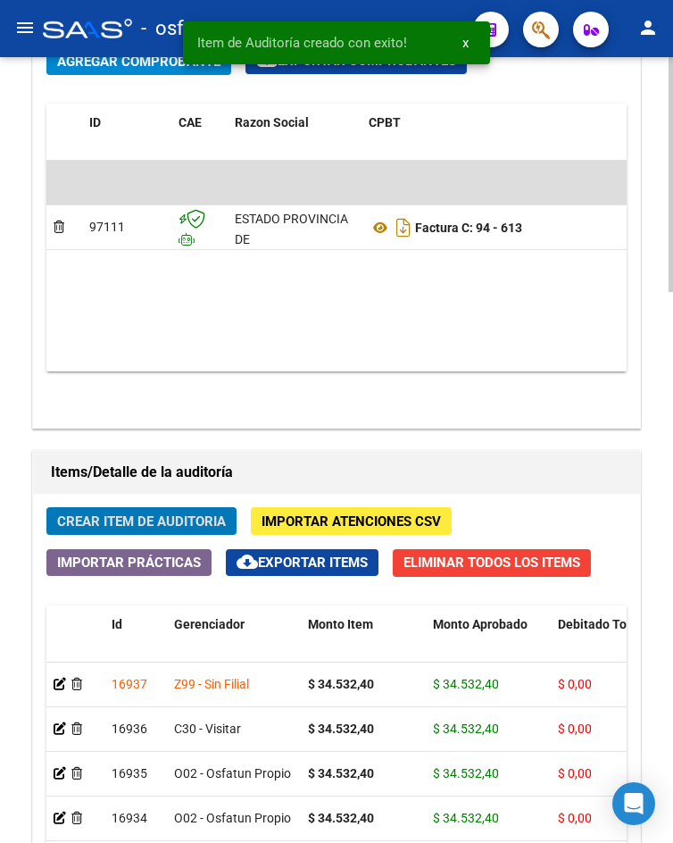
click at [140, 527] on span "Crear Item de Auditoria" at bounding box center [141, 521] width 169 height 16
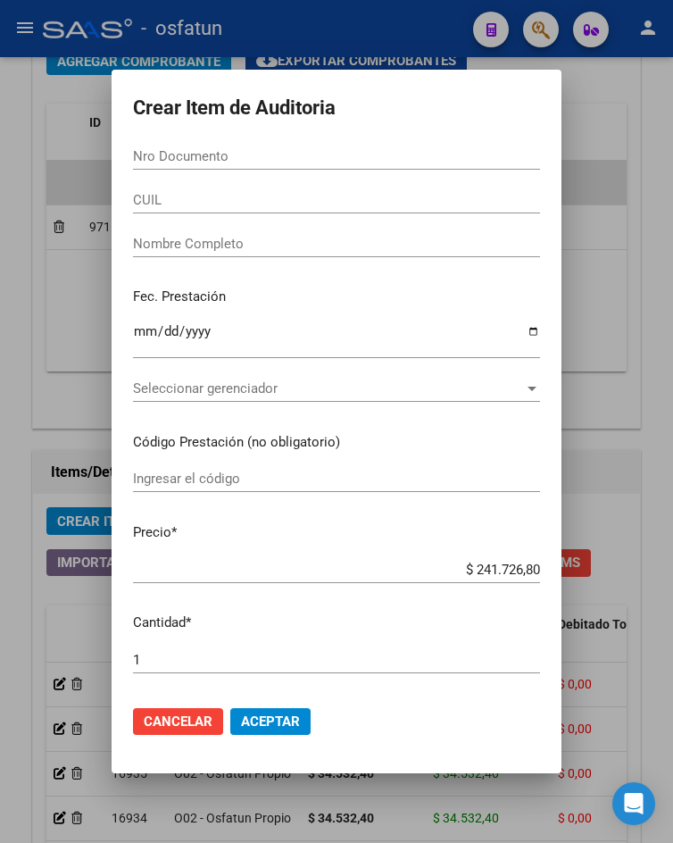
click at [276, 145] on div "Nro Documento" at bounding box center [336, 156] width 407 height 27
paste input "38750154"
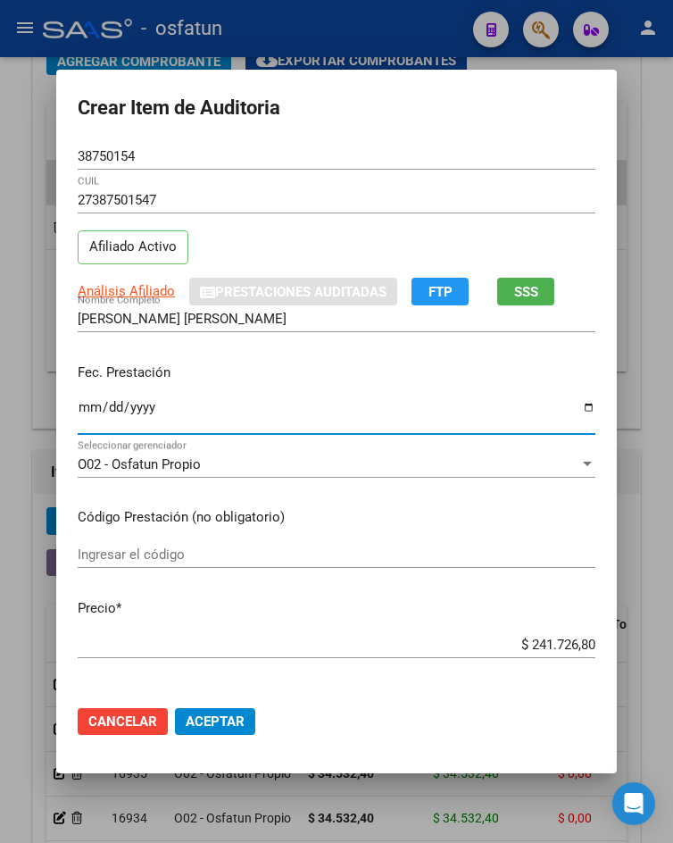
click at [87, 412] on input "Ingresar la fecha" at bounding box center [337, 414] width 518 height 29
click at [267, 535] on mat-dialog-content "38750154 Nro Documento 27387501547 CUIL Afiliado Activo Análisis Afiliado Prest…" at bounding box center [336, 417] width 561 height 548
click at [268, 546] on input "Ingresar el código" at bounding box center [337, 554] width 518 height 16
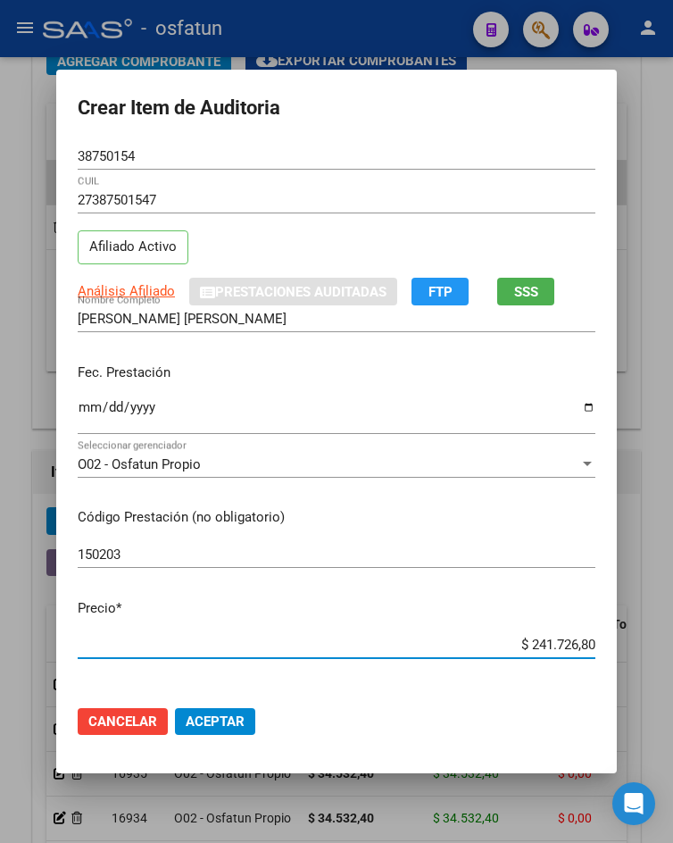
drag, startPoint x: 527, startPoint y: 647, endPoint x: 599, endPoint y: 650, distance: 71.5
click at [599, 650] on app-form-text-field "Precio * $ 241.726,80 Ingresar el precio" at bounding box center [344, 625] width 532 height 55
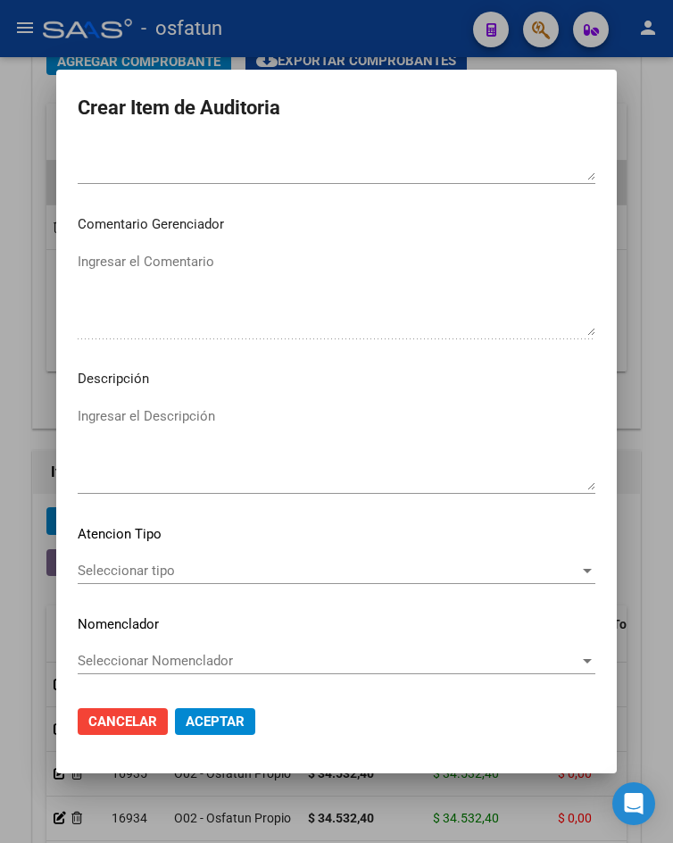
click at [254, 581] on div "Seleccionar tipo Seleccionar tipo" at bounding box center [337, 570] width 518 height 27
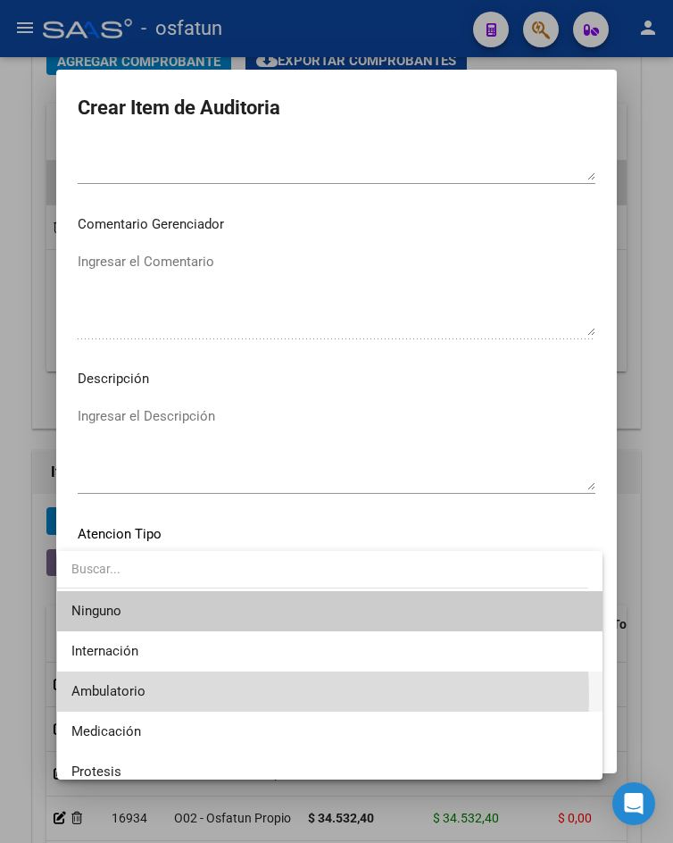
click at [185, 697] on span "Ambulatorio" at bounding box center [329, 691] width 516 height 40
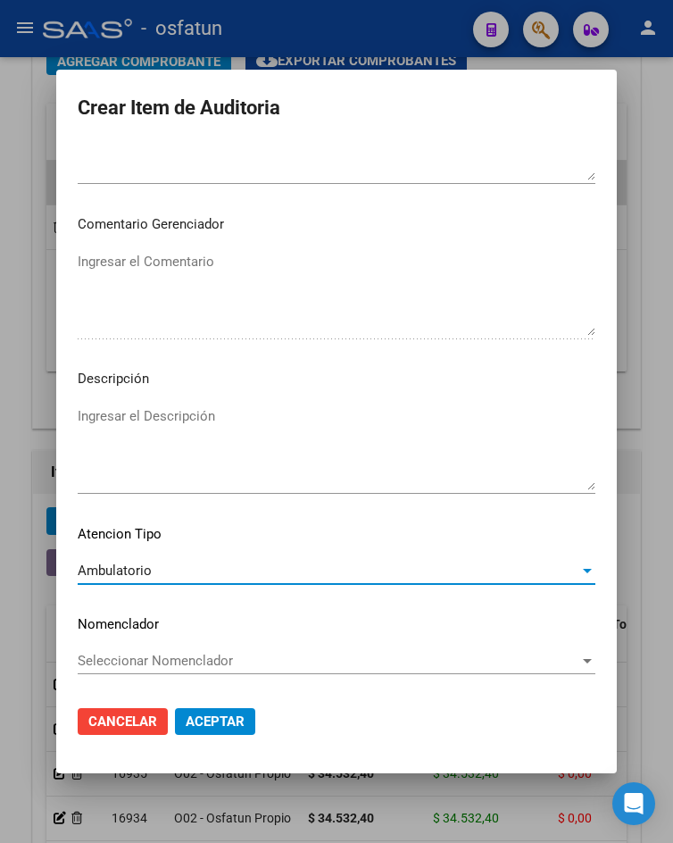
click at [203, 713] on span "Aceptar" at bounding box center [215, 721] width 59 height 16
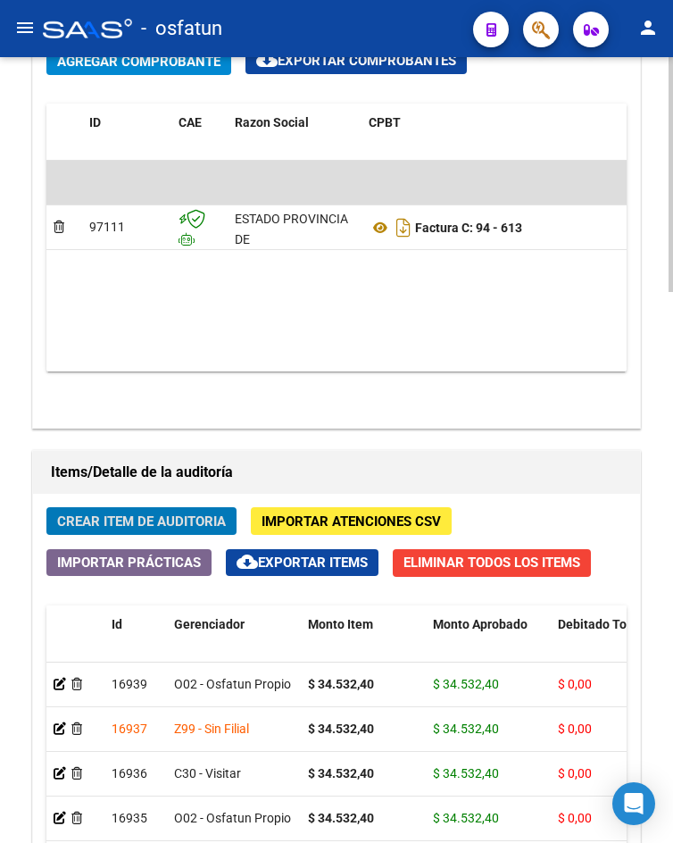
click at [156, 525] on span "Crear Item de Auditoria" at bounding box center [141, 521] width 169 height 16
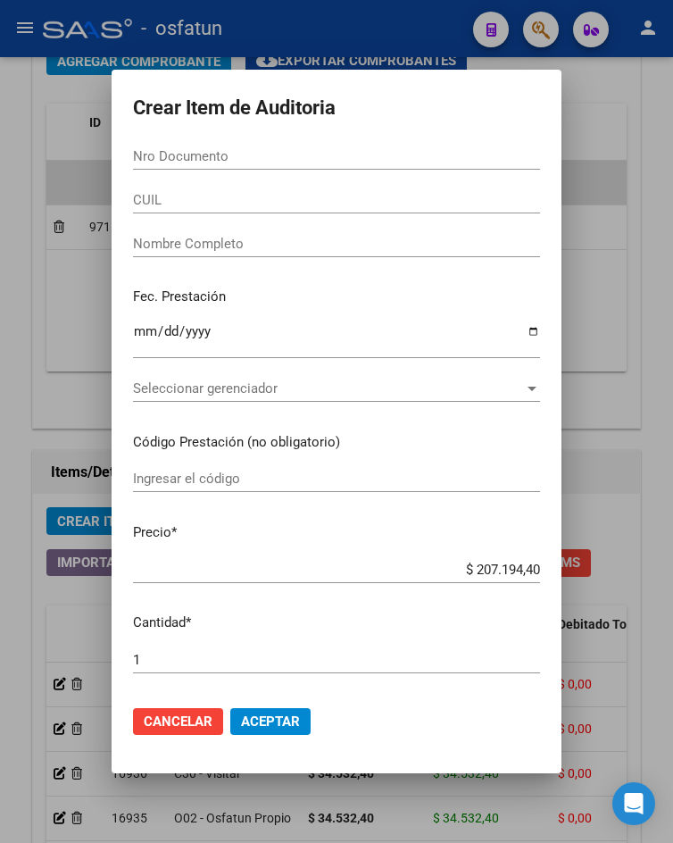
click at [216, 145] on div "Nro Documento" at bounding box center [336, 156] width 407 height 27
paste input "40318381"
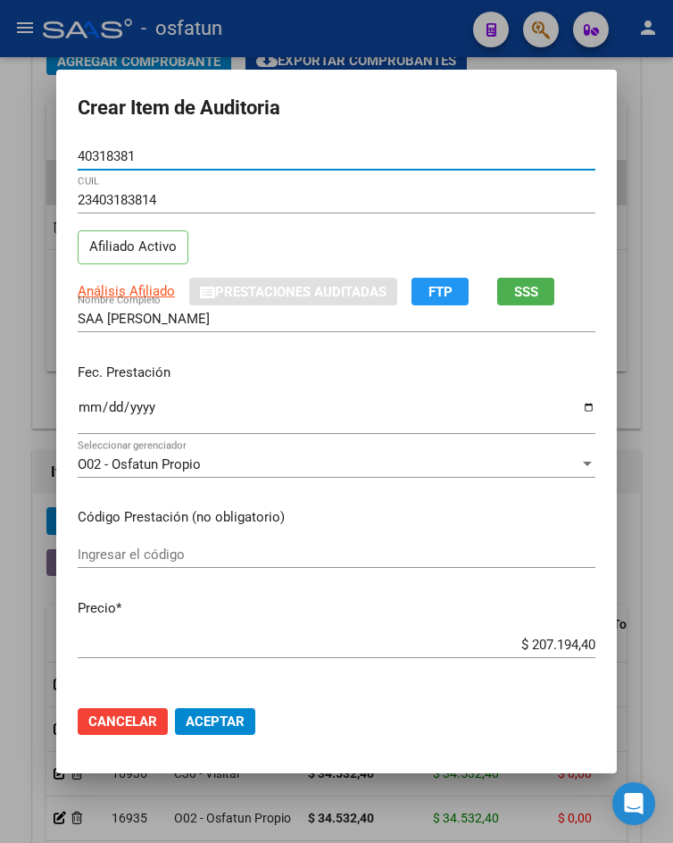
click at [82, 407] on input "Ingresar la fecha" at bounding box center [337, 414] width 518 height 29
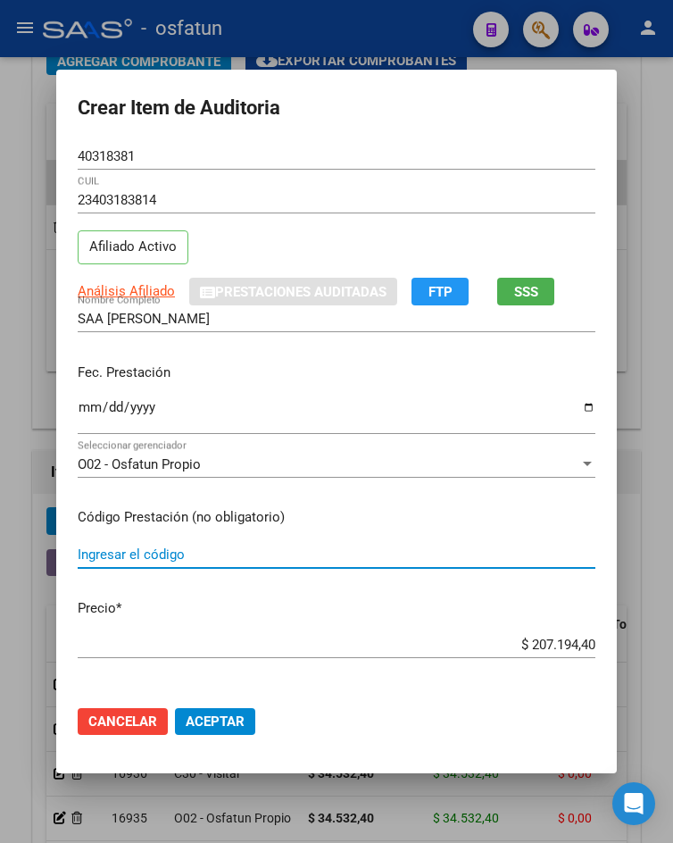
click at [136, 553] on input "Ingresar el código" at bounding box center [337, 554] width 518 height 16
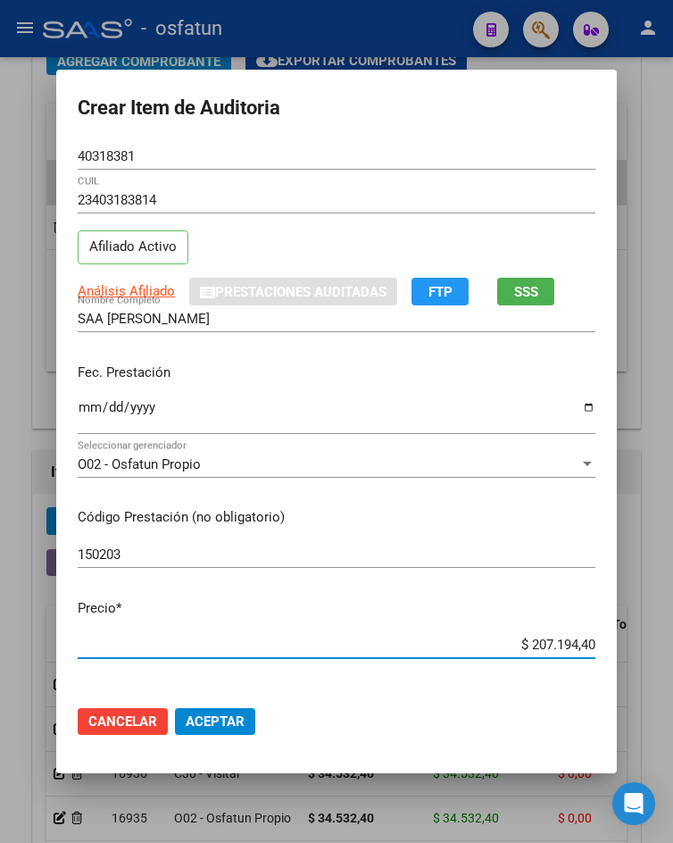
drag, startPoint x: 518, startPoint y: 647, endPoint x: 673, endPoint y: 669, distance: 156.9
click at [672, 669] on html "menu - osfatun person Firma Express Inicio Calendario SSS Instructivos Contacto…" at bounding box center [336, 421] width 673 height 843
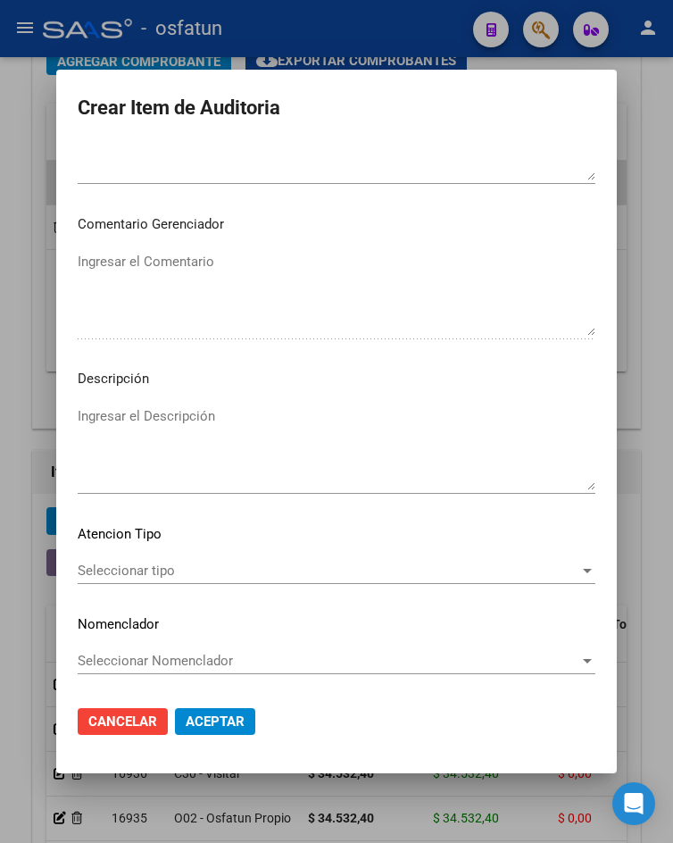
click at [147, 576] on span "Seleccionar tipo" at bounding box center [329, 570] width 502 height 16
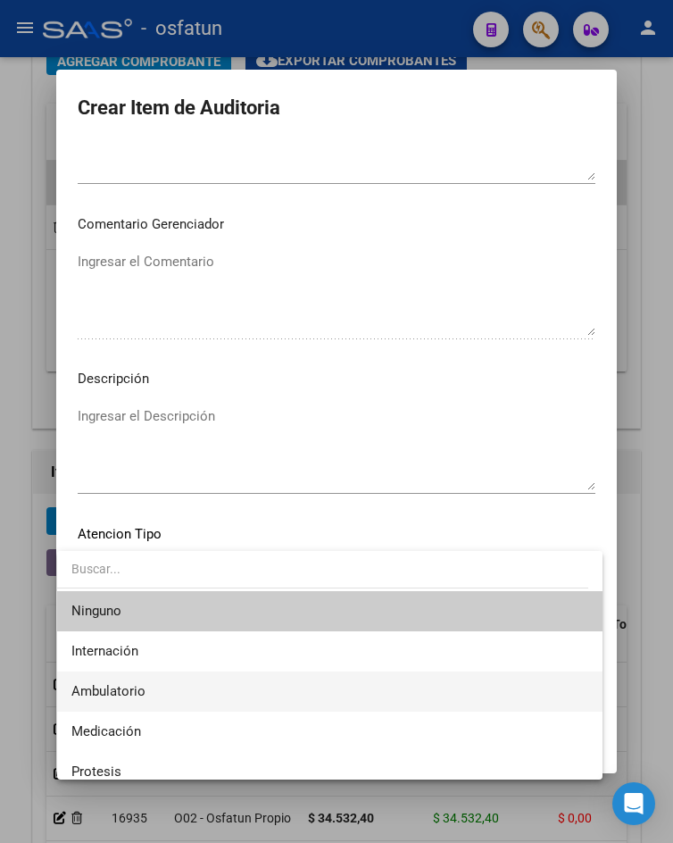
click at [163, 685] on span "Ambulatorio" at bounding box center [329, 691] width 516 height 40
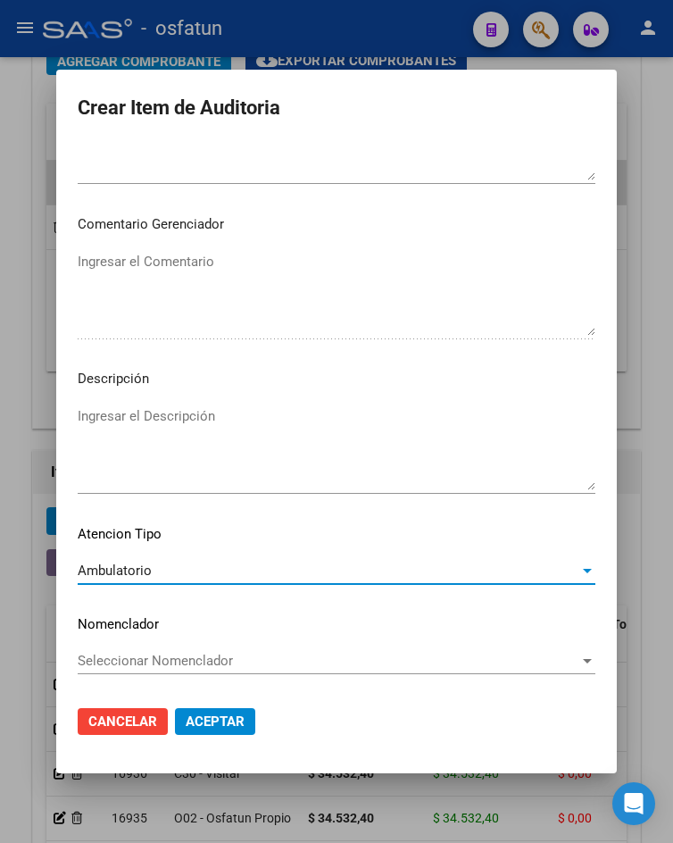
click at [203, 726] on span "Aceptar" at bounding box center [215, 721] width 59 height 16
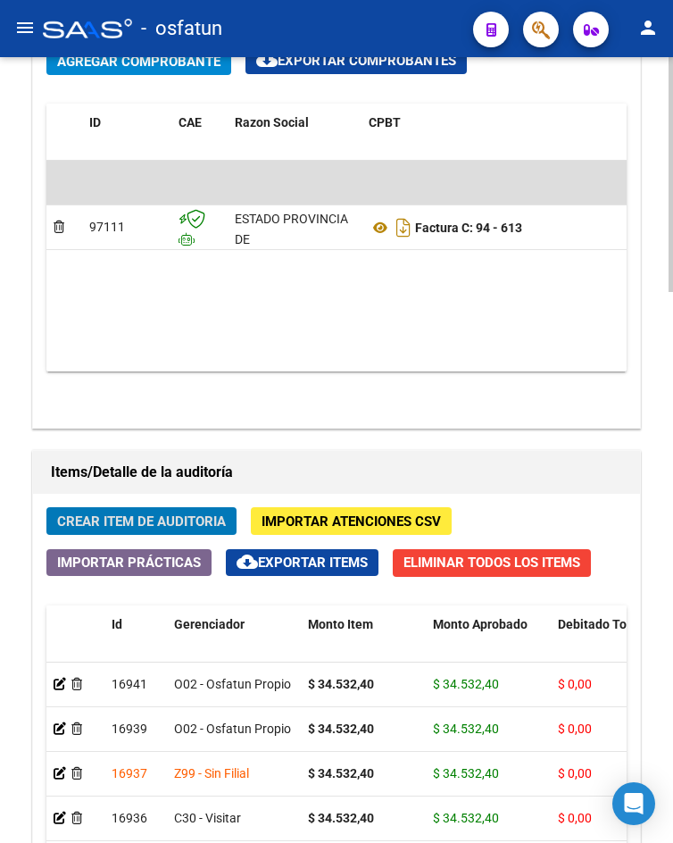
click at [197, 515] on span "Crear Item de Auditoria" at bounding box center [141, 521] width 169 height 16
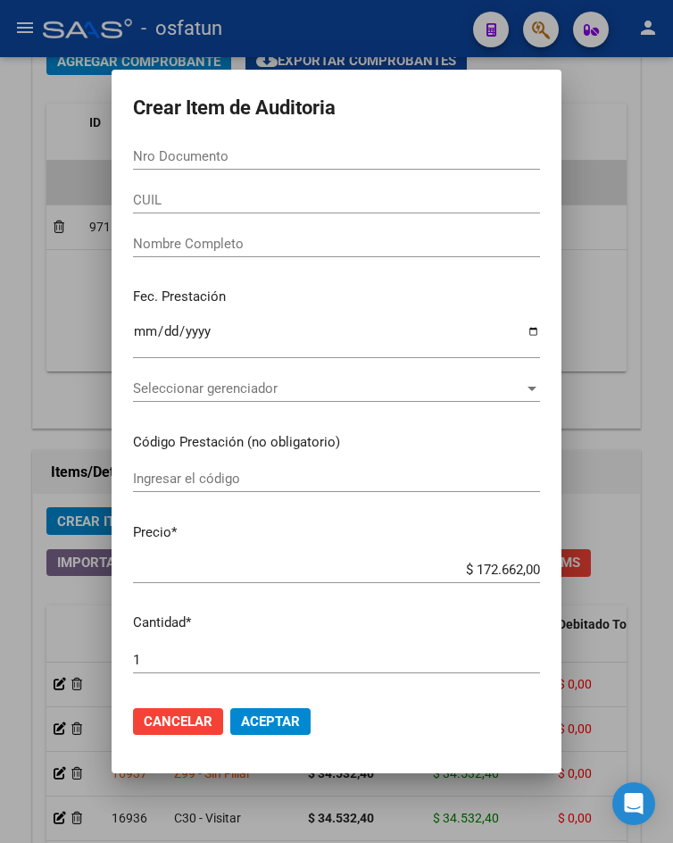
click at [308, 170] on div "Nro Documento" at bounding box center [336, 165] width 407 height 44
click at [307, 165] on div "Nro Documento" at bounding box center [336, 156] width 407 height 27
paste input "37723526"
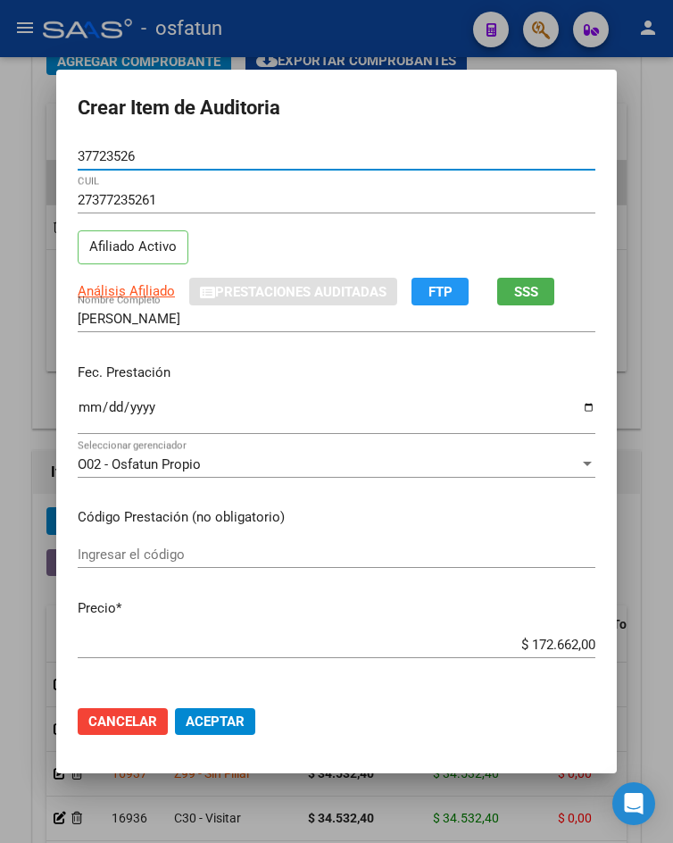
click at [85, 406] on input "Ingresar la fecha" at bounding box center [337, 414] width 518 height 29
click at [181, 564] on div "Ingresar el código" at bounding box center [337, 554] width 518 height 27
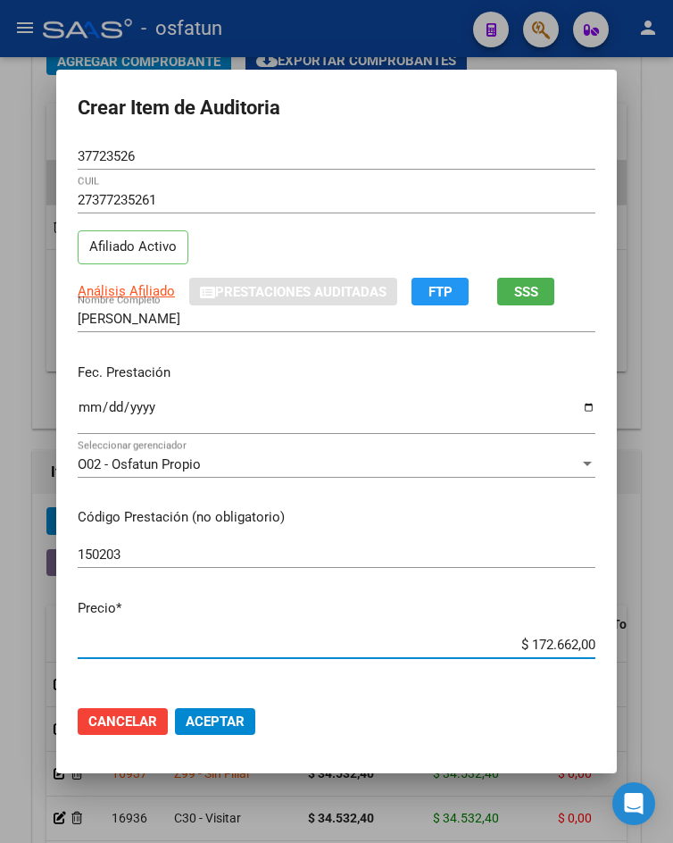
drag, startPoint x: 525, startPoint y: 650, endPoint x: 622, endPoint y: 659, distance: 97.7
click at [617, 659] on mat-dialog-content "37723526 Nro Documento 27377235261 CUIL Afiliado Activo Análisis Afiliado Prest…" at bounding box center [336, 417] width 561 height 548
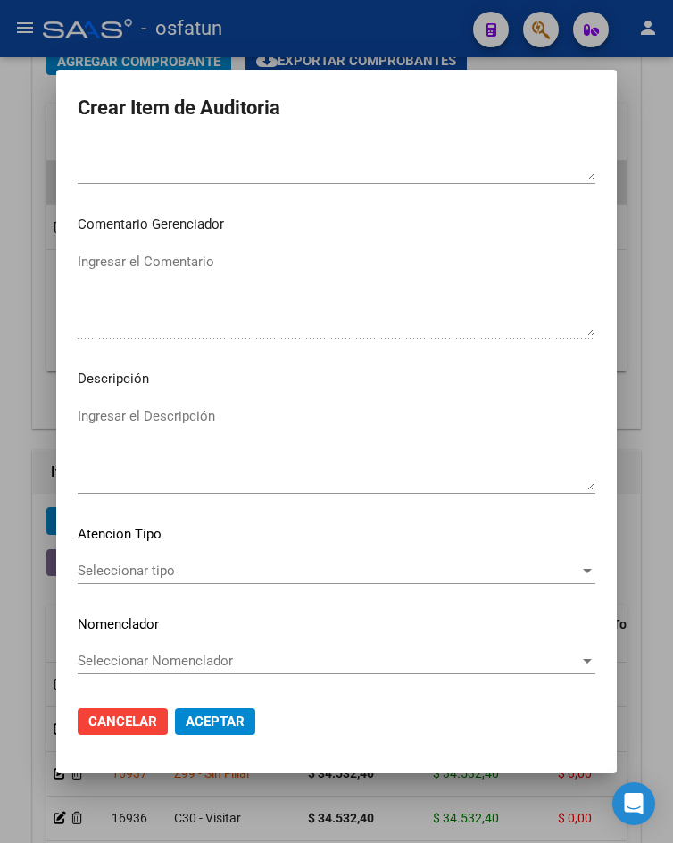
click at [170, 578] on span "Seleccionar tipo" at bounding box center [329, 570] width 502 height 16
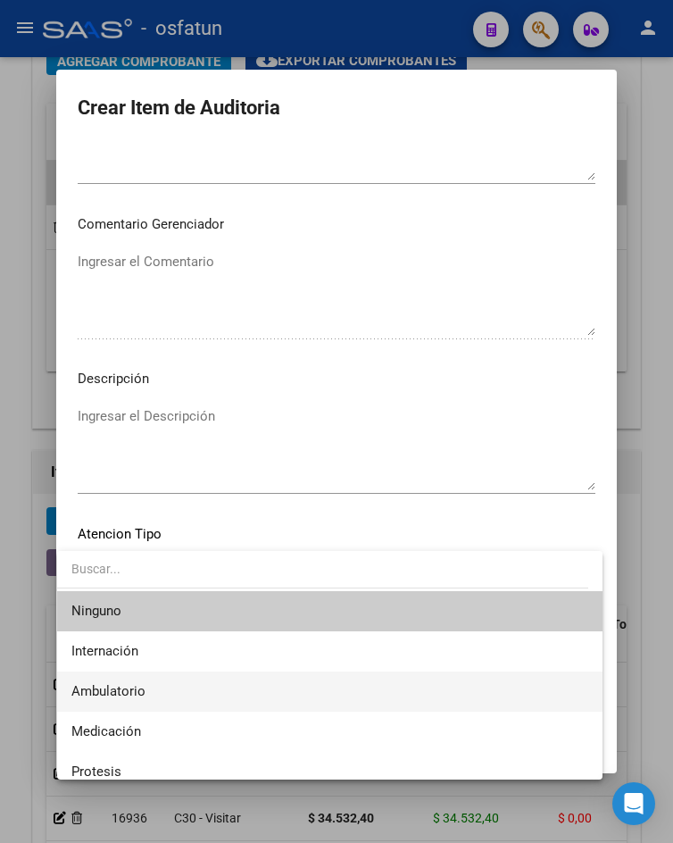
click at [187, 673] on span "Ambulatorio" at bounding box center [329, 691] width 516 height 40
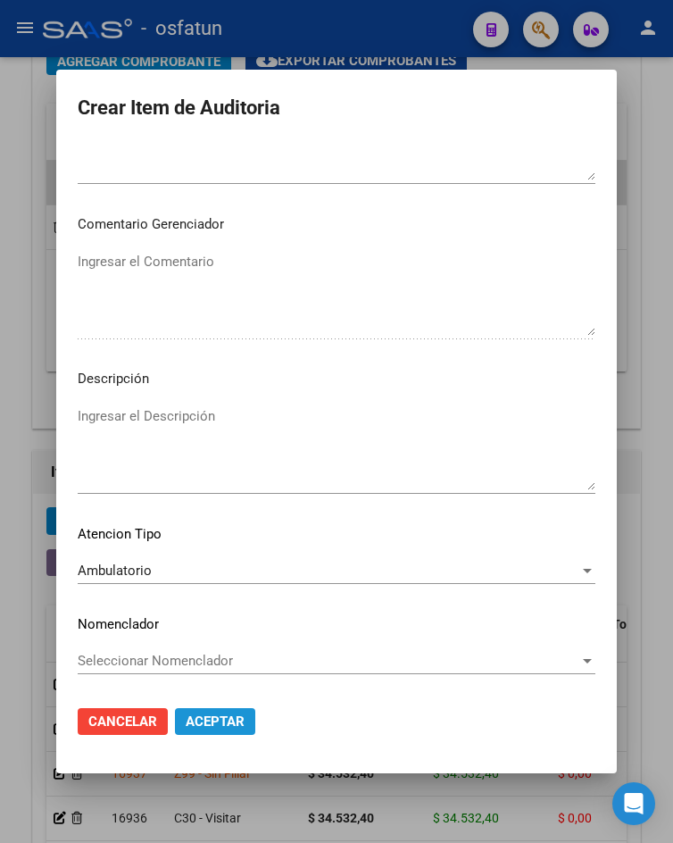
click at [195, 713] on span "Aceptar" at bounding box center [215, 721] width 59 height 16
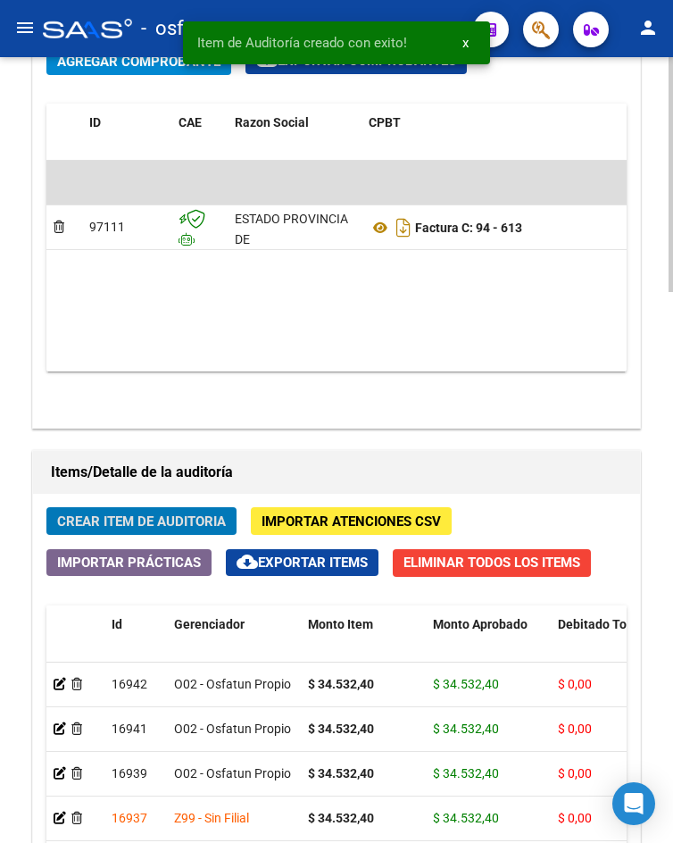
click at [138, 524] on span "Crear Item de Auditoria" at bounding box center [141, 521] width 169 height 16
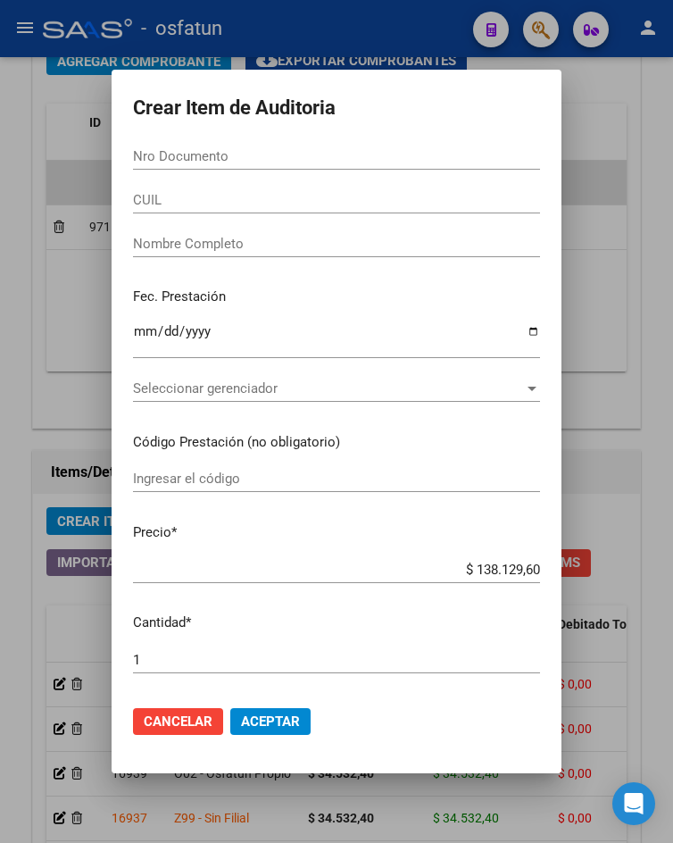
click at [233, 156] on input "Nro Documento" at bounding box center [336, 156] width 407 height 16
paste input "31047839"
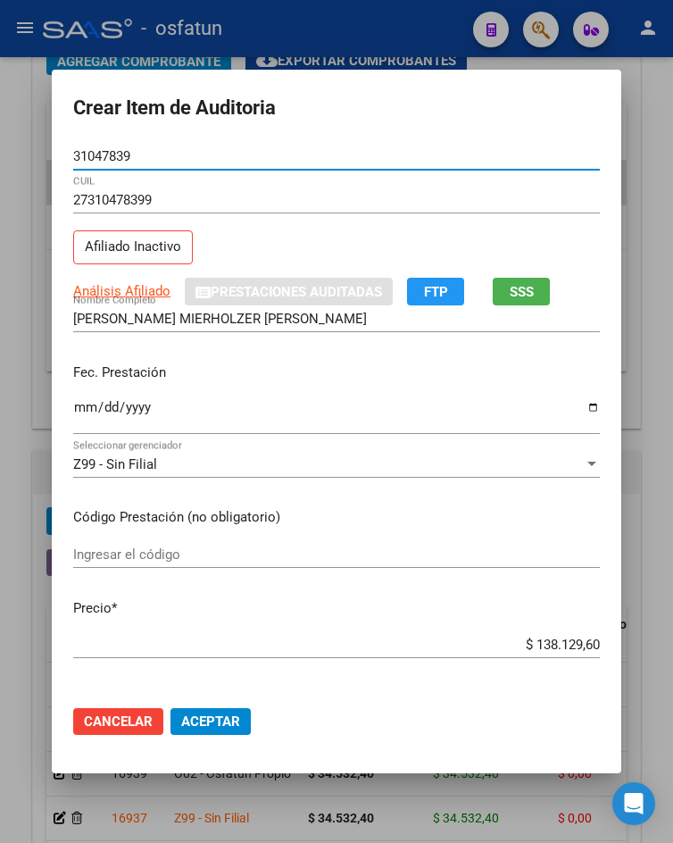
click at [156, 553] on input "Ingresar el código" at bounding box center [336, 554] width 527 height 16
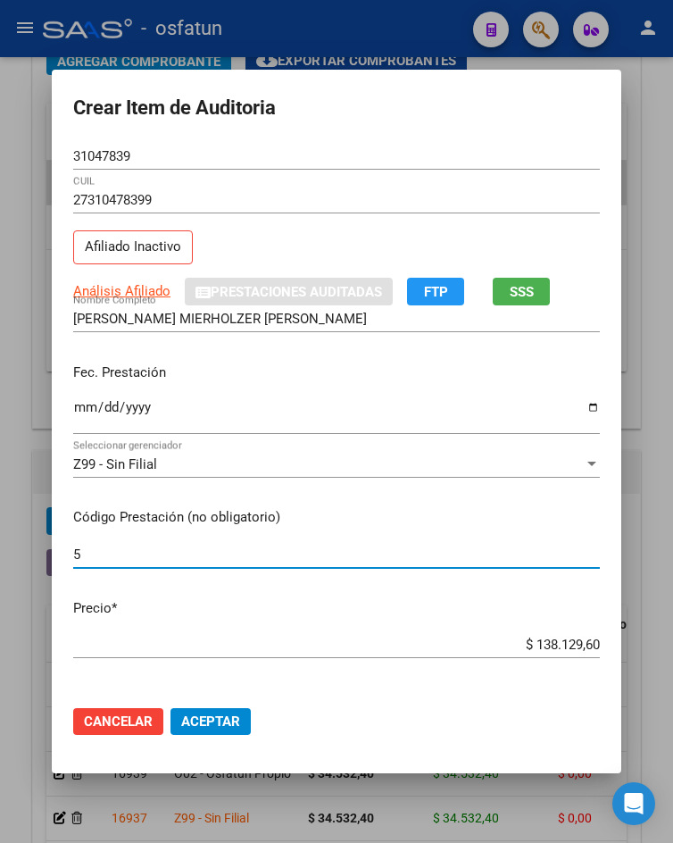
click at [73, 411] on input "Ingresar la fecha" at bounding box center [336, 414] width 527 height 29
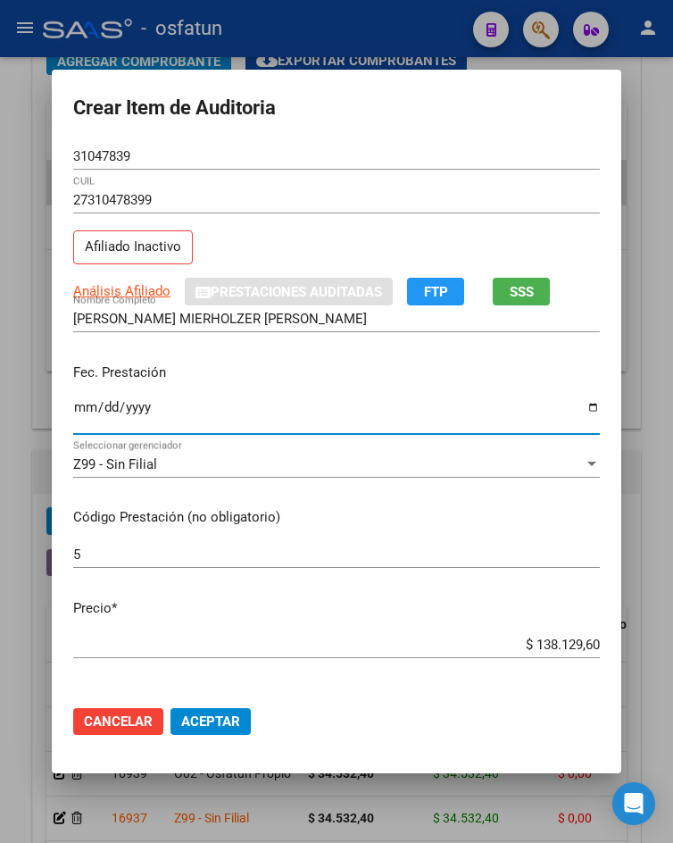
click at [142, 553] on input "5" at bounding box center [336, 554] width 527 height 16
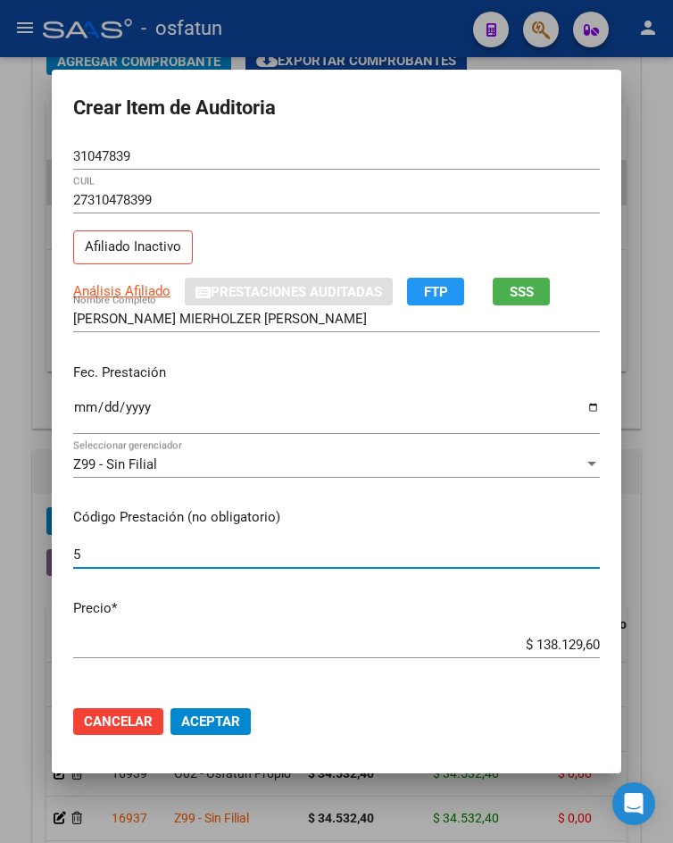
drag, startPoint x: 142, startPoint y: 553, endPoint x: 52, endPoint y: 535, distance: 92.1
click at [52, 535] on mat-dialog-content "31047839 Nro Documento 27310478399 CUIL Afiliado Inactivo Análisis Afiliado Pre…" at bounding box center [336, 417] width 569 height 548
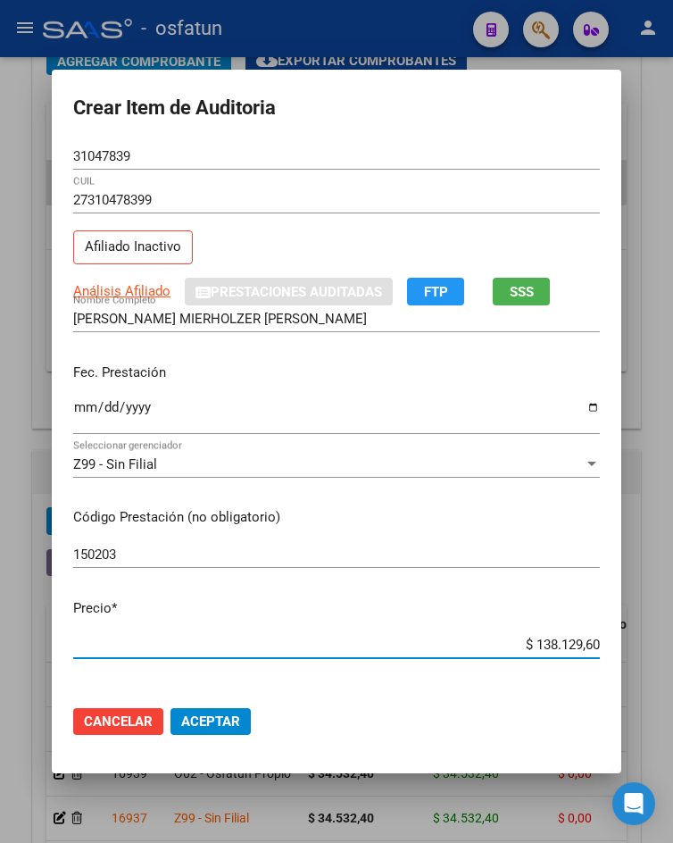
drag, startPoint x: 524, startPoint y: 644, endPoint x: 673, endPoint y: 642, distance: 149.1
click at [672, 642] on html "menu - osfatun person Firma Express Inicio Calendario SSS Instructivos Contacto…" at bounding box center [336, 421] width 673 height 843
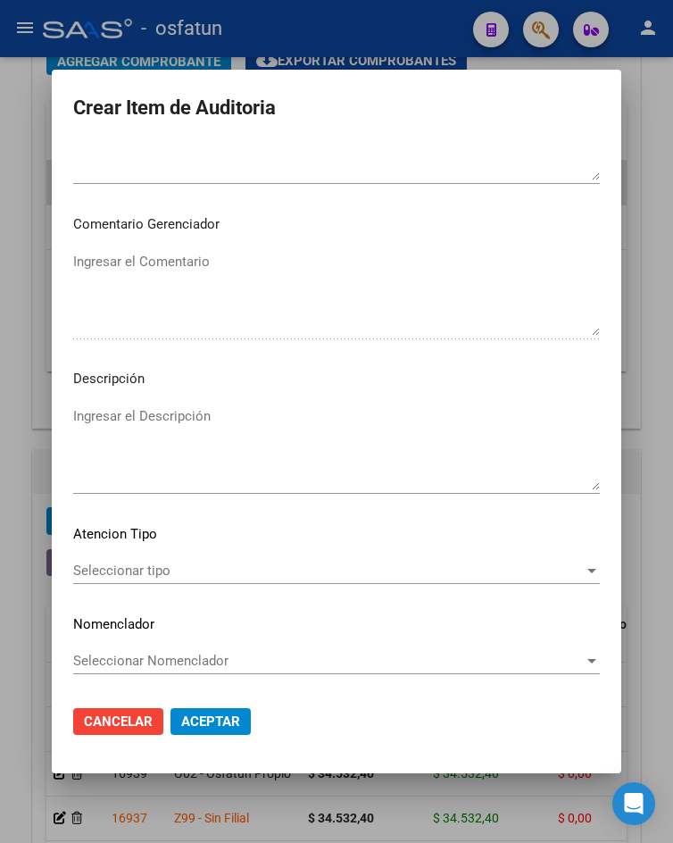
click at [197, 569] on span "Seleccionar tipo" at bounding box center [328, 570] width 511 height 16
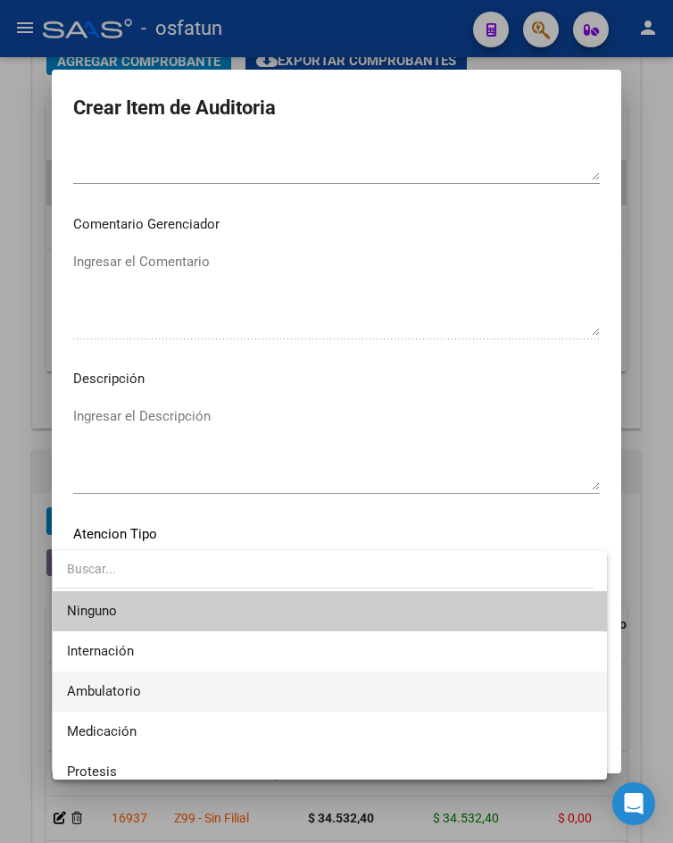
click at [160, 687] on span "Ambulatorio" at bounding box center [330, 691] width 526 height 40
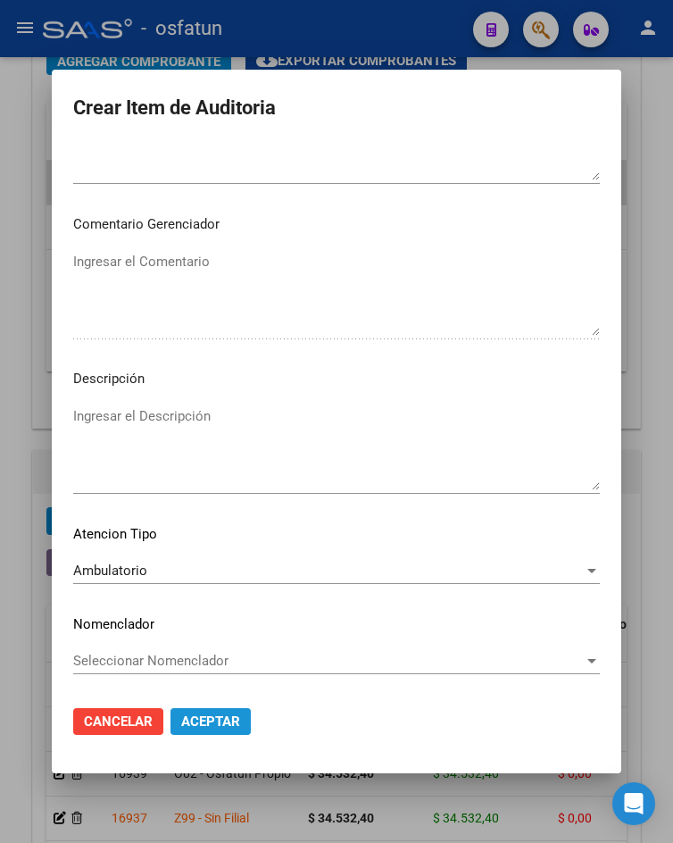
click at [226, 730] on button "Aceptar" at bounding box center [210, 721] width 80 height 27
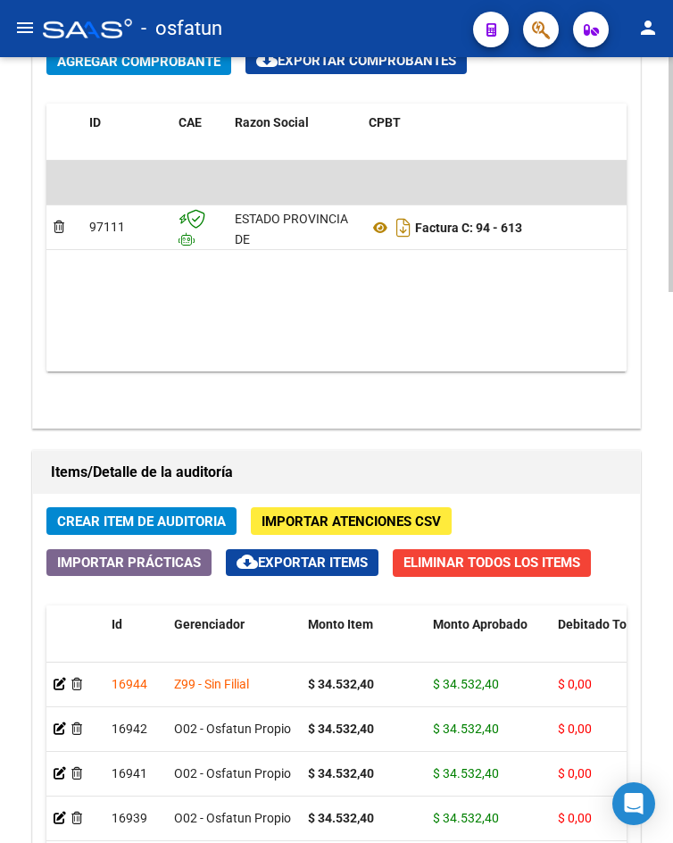
click at [196, 525] on span "Crear Item de Auditoria" at bounding box center [141, 521] width 169 height 16
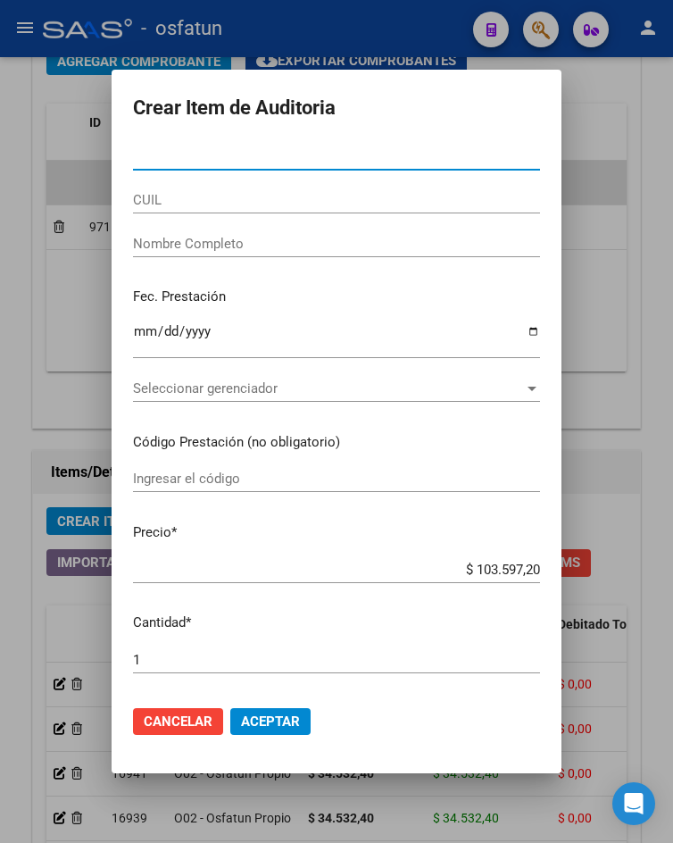
paste input "37599412"
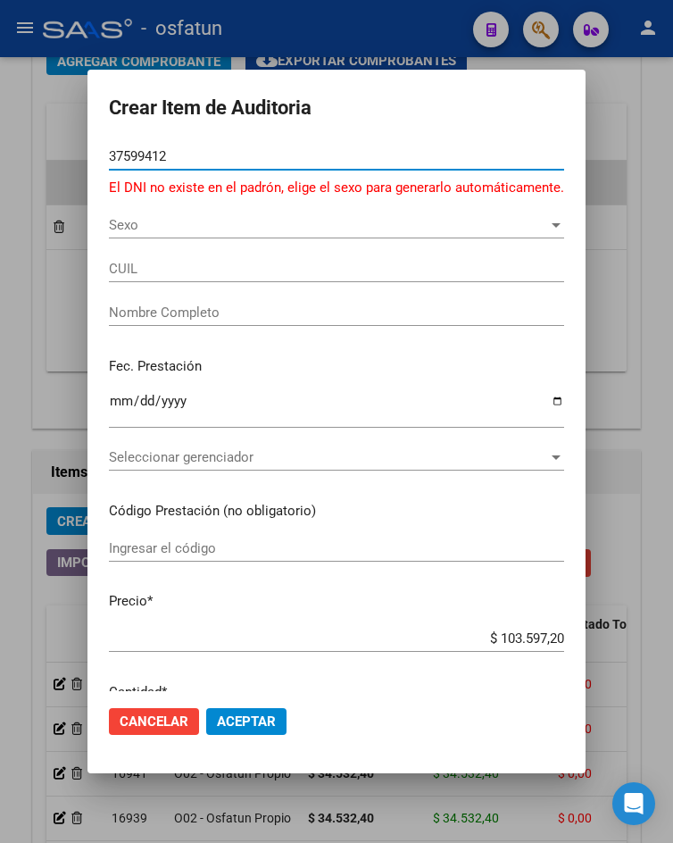
click at [224, 226] on span "Sexo" at bounding box center [328, 225] width 439 height 16
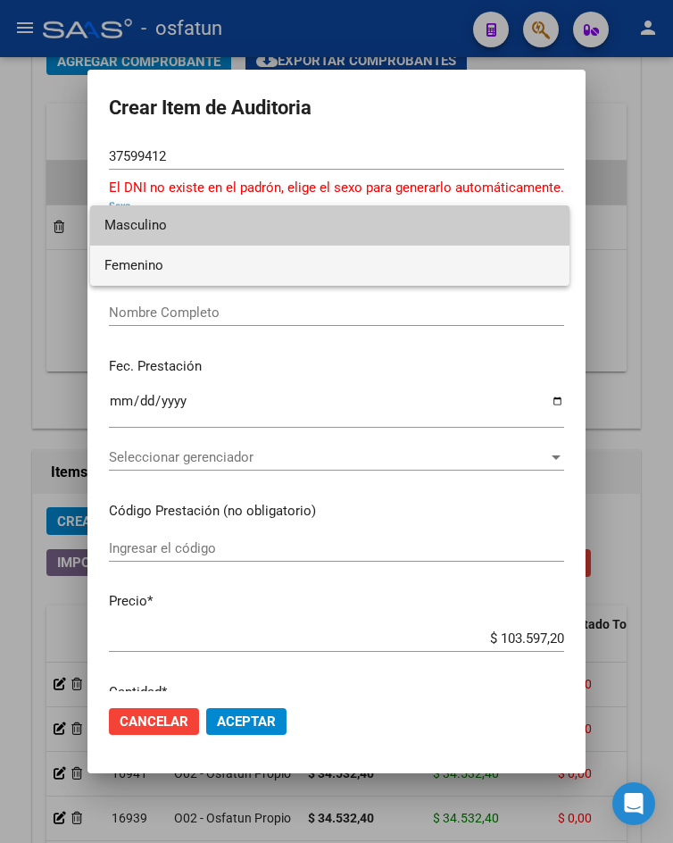
click at [224, 259] on span "Femenino" at bounding box center [329, 265] width 451 height 40
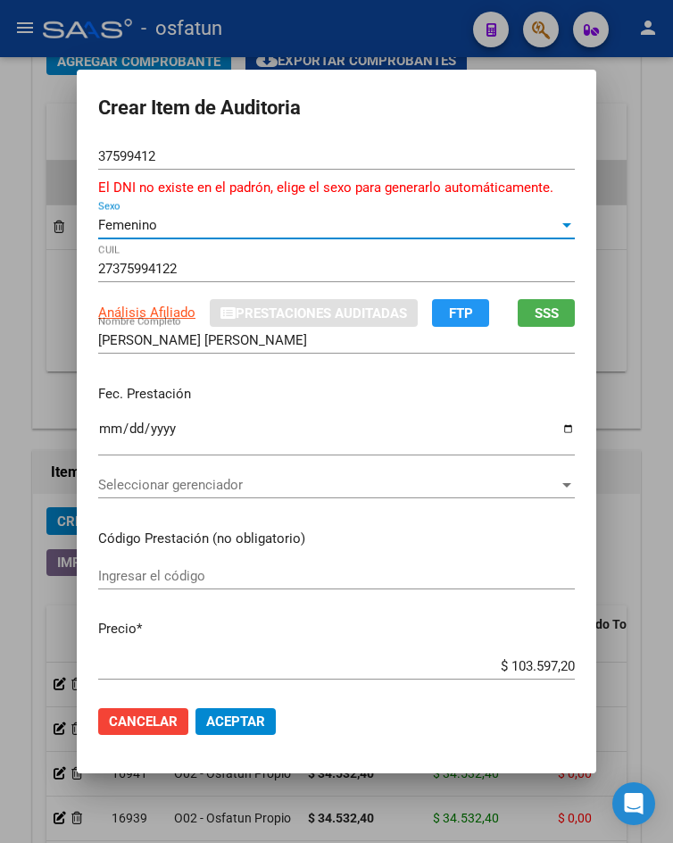
click at [535, 318] on span "SSS" at bounding box center [547, 313] width 24 height 16
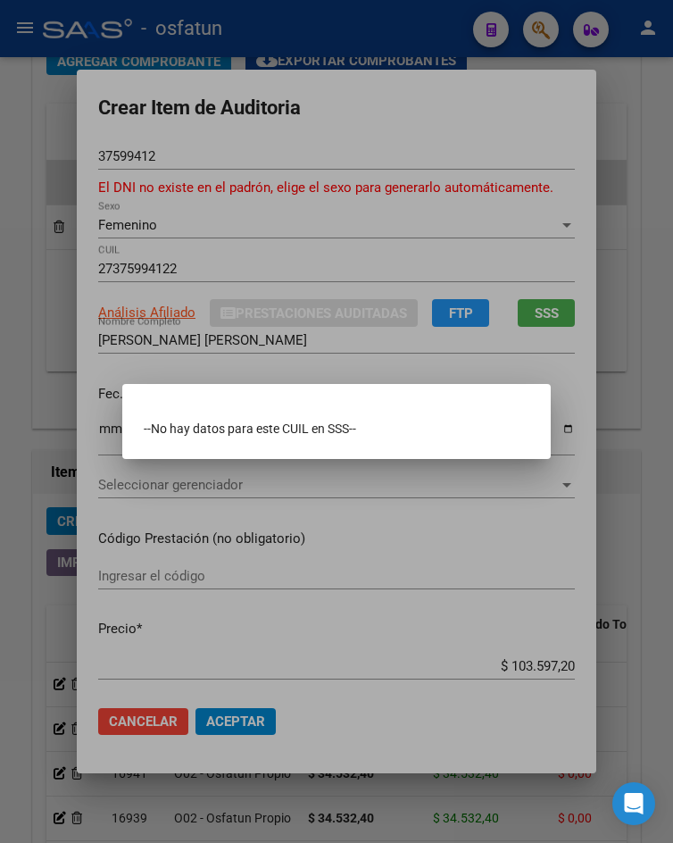
click at [374, 323] on div at bounding box center [336, 421] width 673 height 843
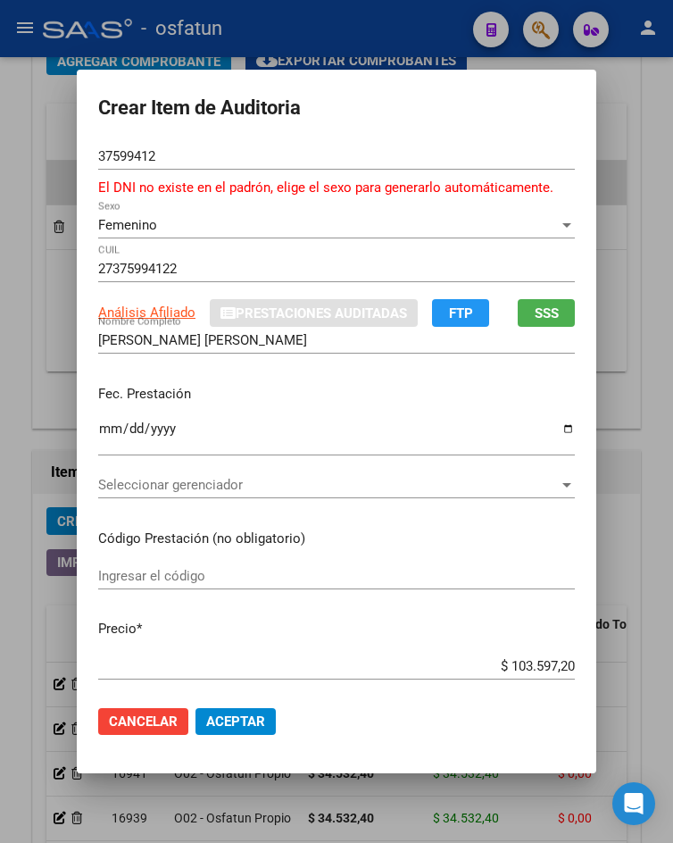
click at [191, 230] on div "Femenino" at bounding box center [328, 225] width 461 height 16
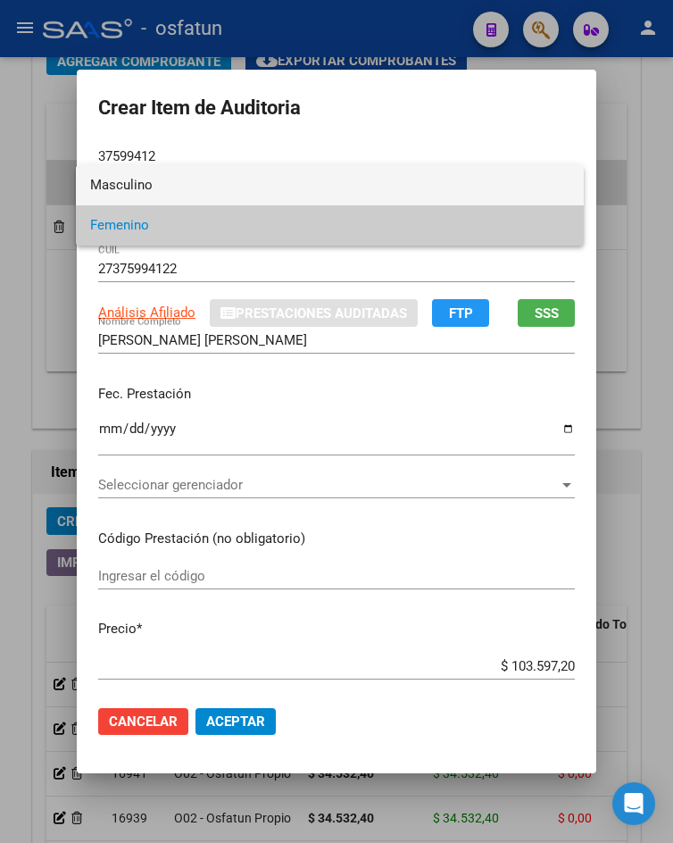
click at [202, 174] on span "Masculino" at bounding box center [329, 185] width 479 height 40
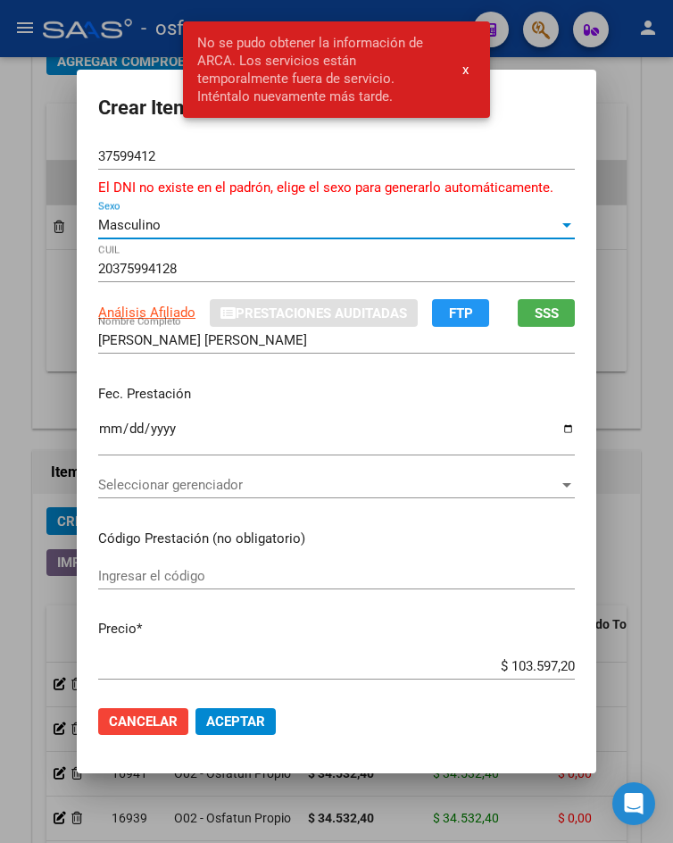
click at [200, 226] on div "Masculino" at bounding box center [328, 225] width 461 height 16
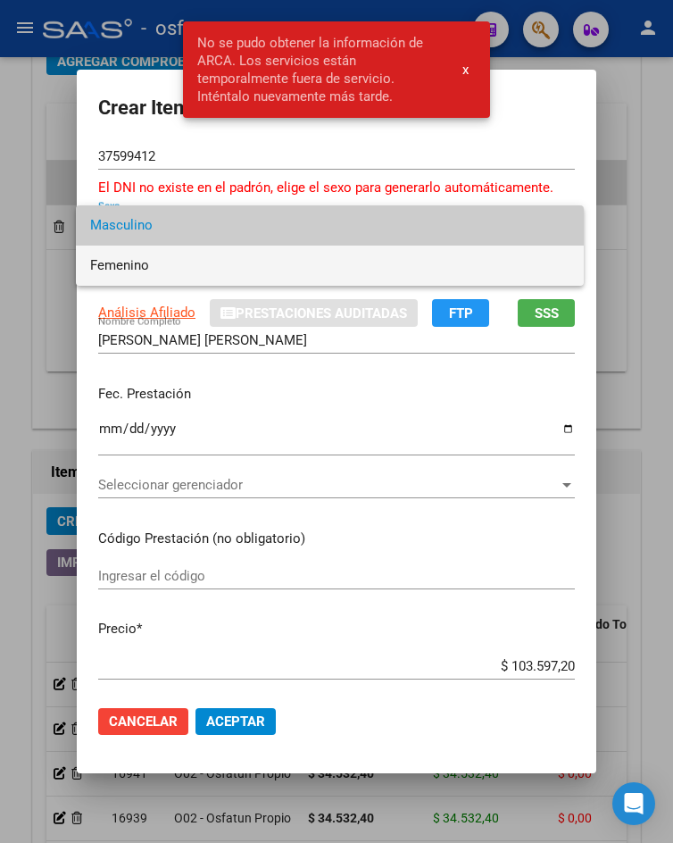
click at [200, 261] on span "Femenino" at bounding box center [329, 265] width 479 height 40
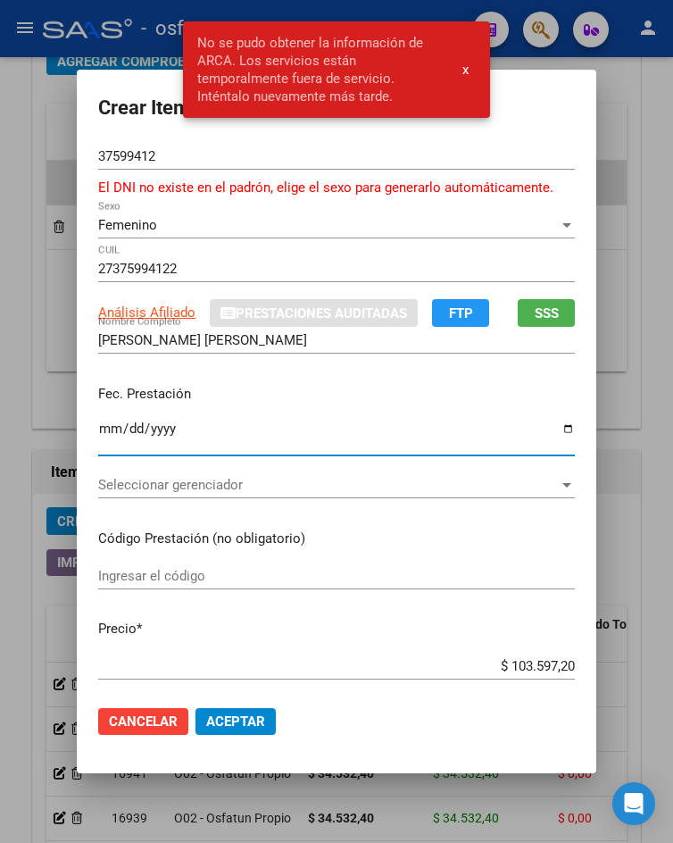
click at [98, 435] on input "Ingresar la fecha" at bounding box center [336, 435] width 477 height 29
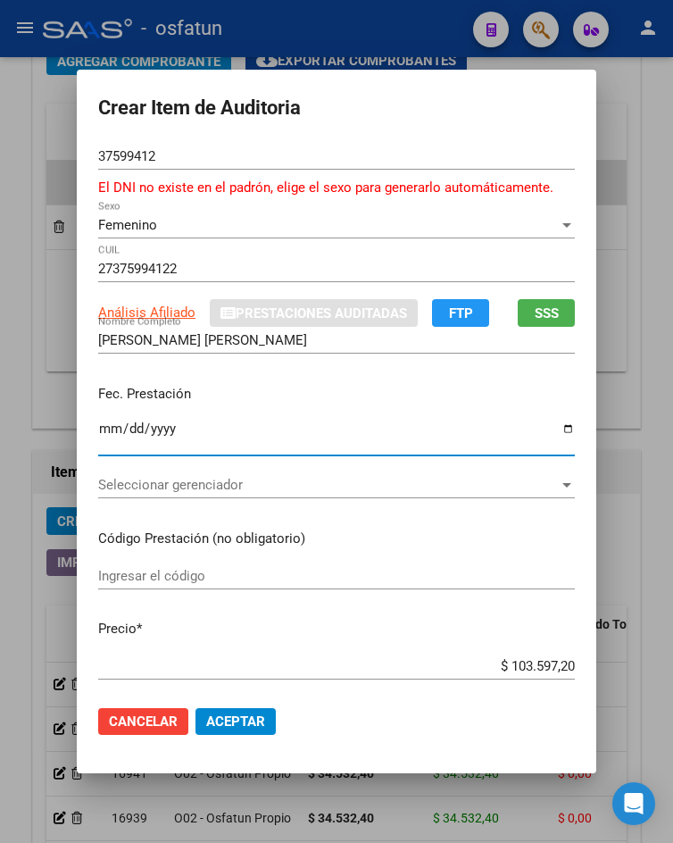
click at [118, 569] on input "Ingresar el código" at bounding box center [336, 576] width 477 height 16
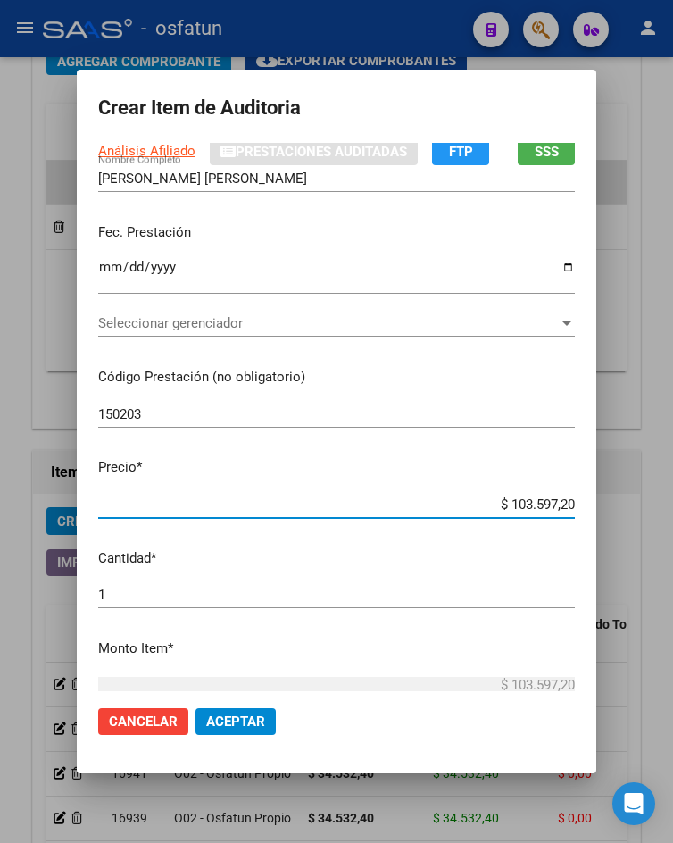
drag, startPoint x: 502, startPoint y: 672, endPoint x: 632, endPoint y: 680, distance: 130.6
click at [632, 680] on div "Crear Item de Auditoria 37599412 Nro Documento El DNI no existe en el padrón, e…" at bounding box center [336, 421] width 673 height 843
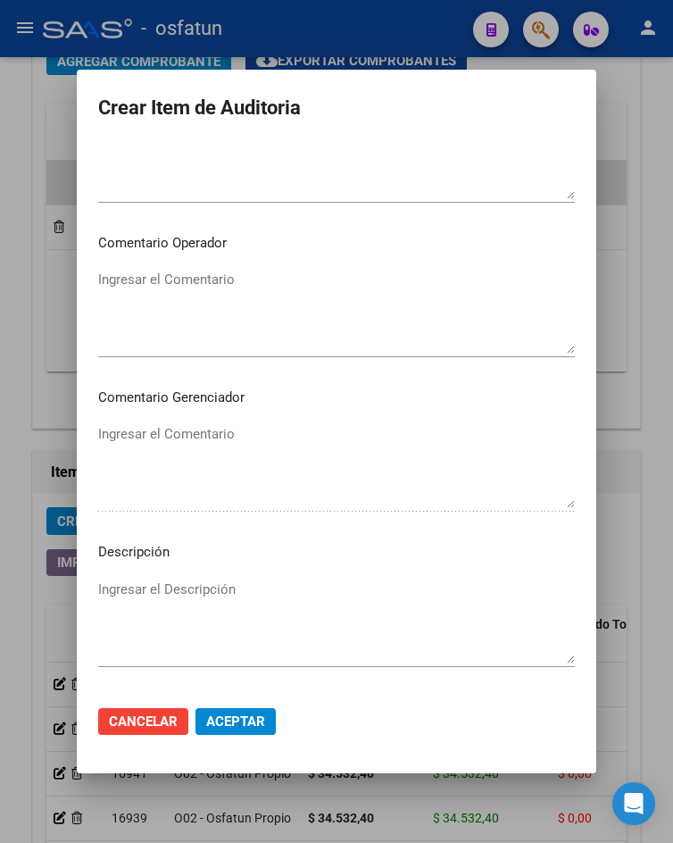
scroll to position [1076, 0]
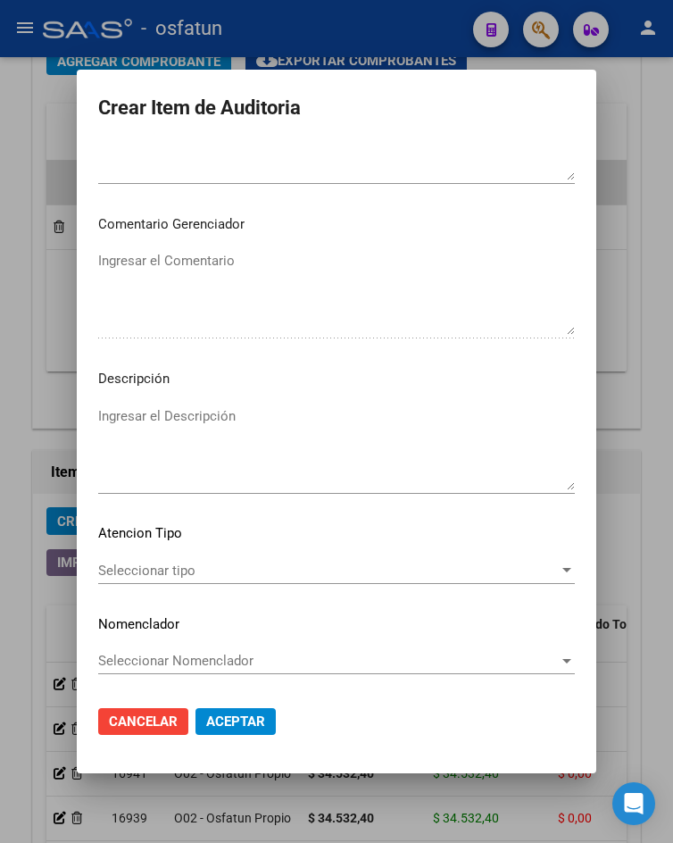
click at [154, 578] on div "Seleccionar tipo Seleccionar tipo" at bounding box center [336, 570] width 477 height 27
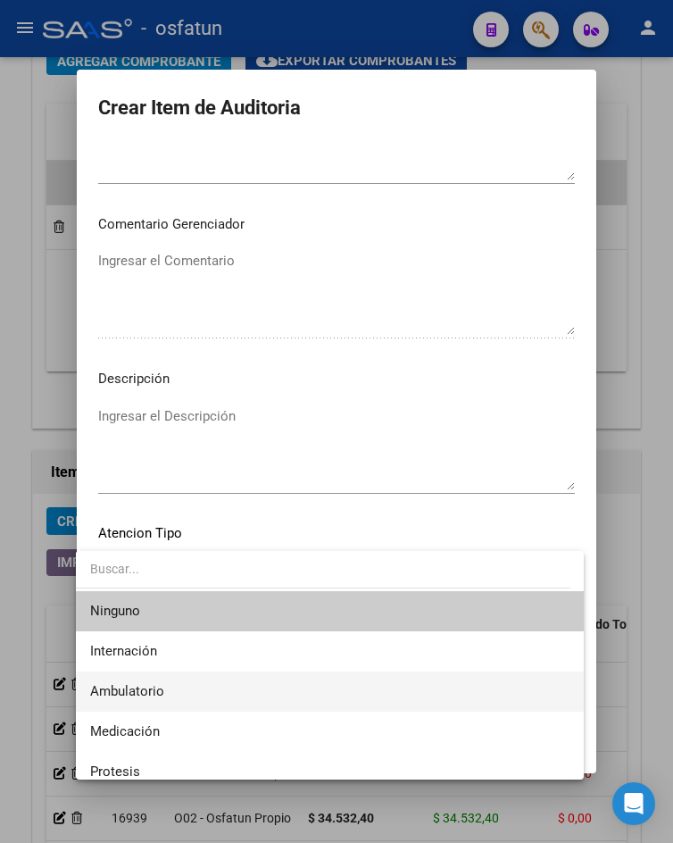
click at [179, 707] on span "Ambulatorio" at bounding box center [329, 691] width 479 height 40
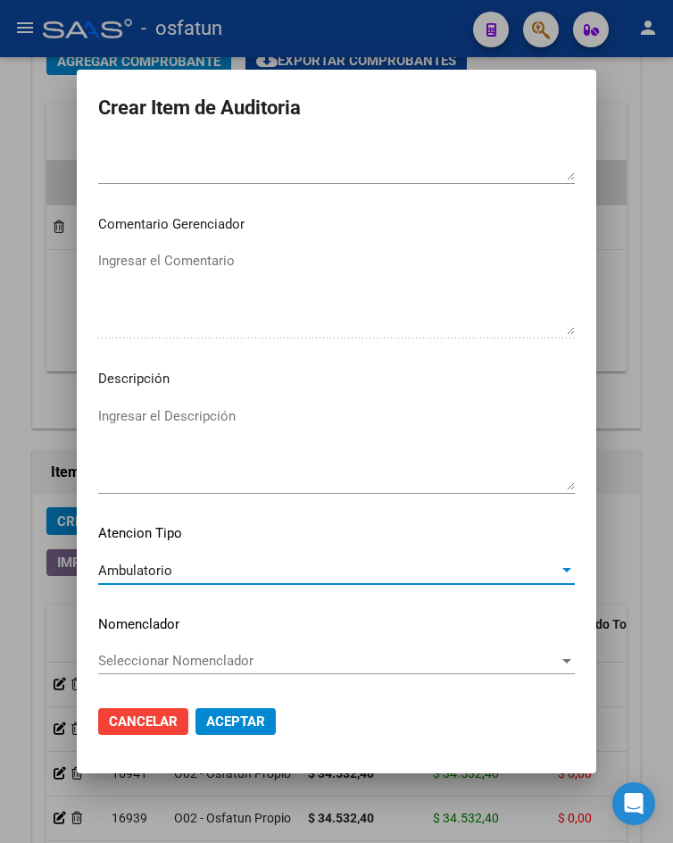
click at [209, 727] on span "Aceptar" at bounding box center [235, 721] width 59 height 16
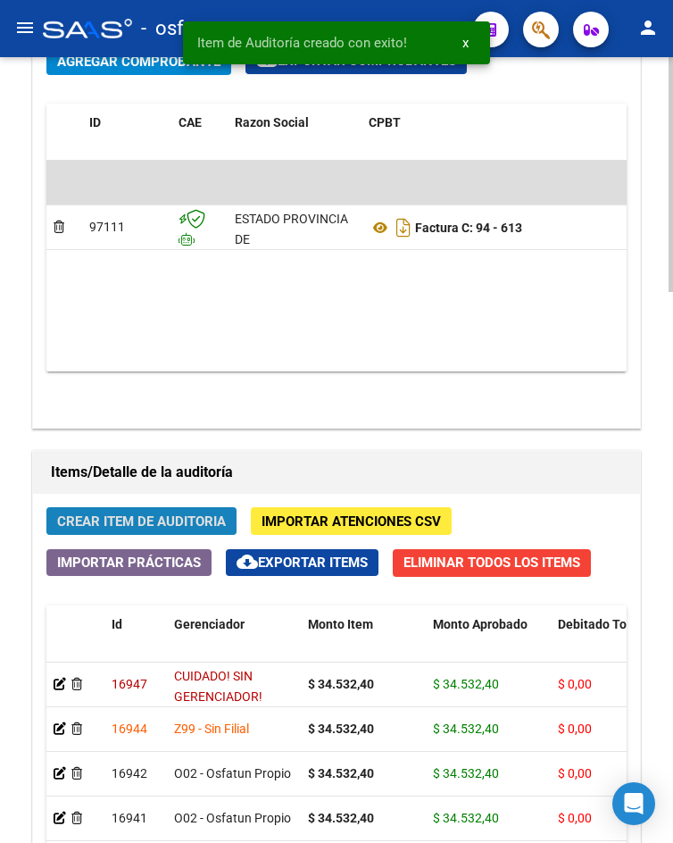
click at [182, 513] on span "Crear Item de Auditoria" at bounding box center [141, 521] width 169 height 16
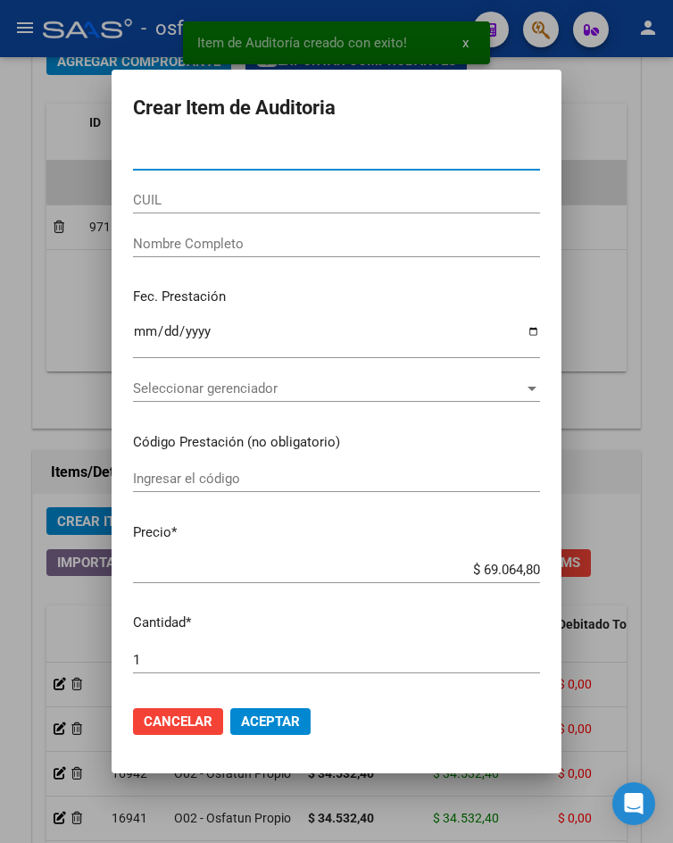
click at [215, 160] on input "Nro Documento" at bounding box center [336, 156] width 407 height 16
paste input "32723605"
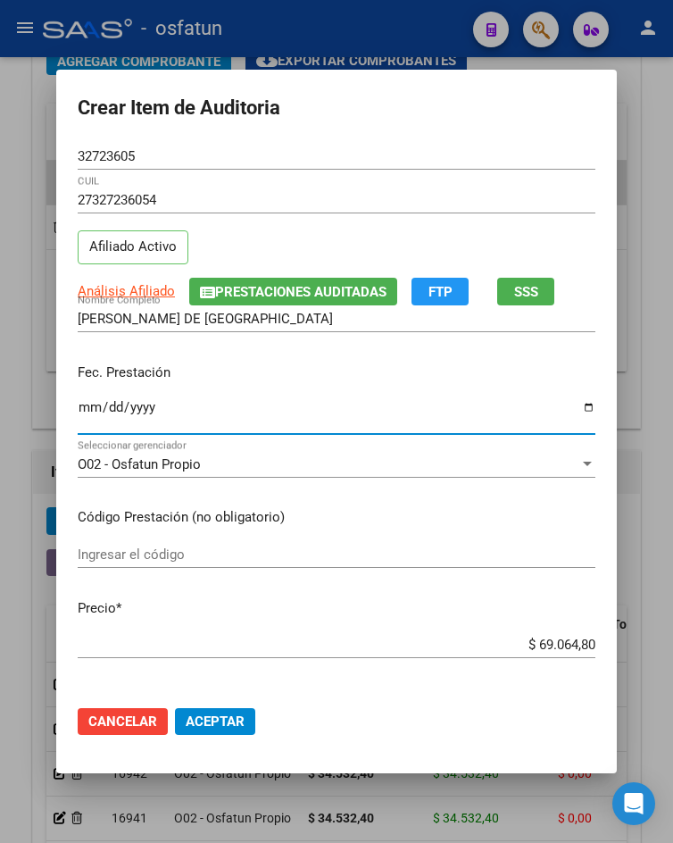
click at [86, 412] on input "Ingresar la fecha" at bounding box center [337, 414] width 518 height 29
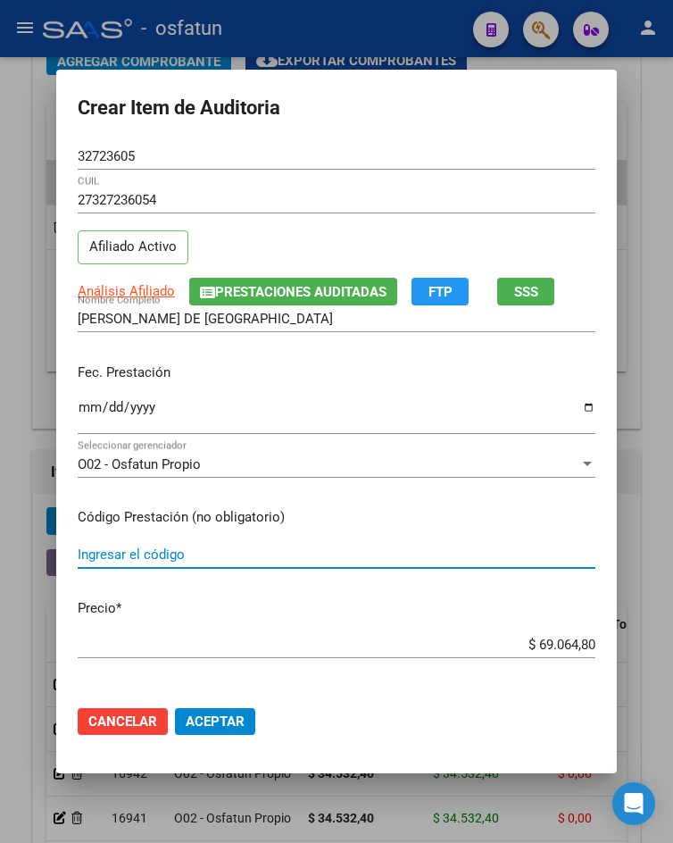
click at [162, 554] on input "Ingresar el código" at bounding box center [337, 554] width 518 height 16
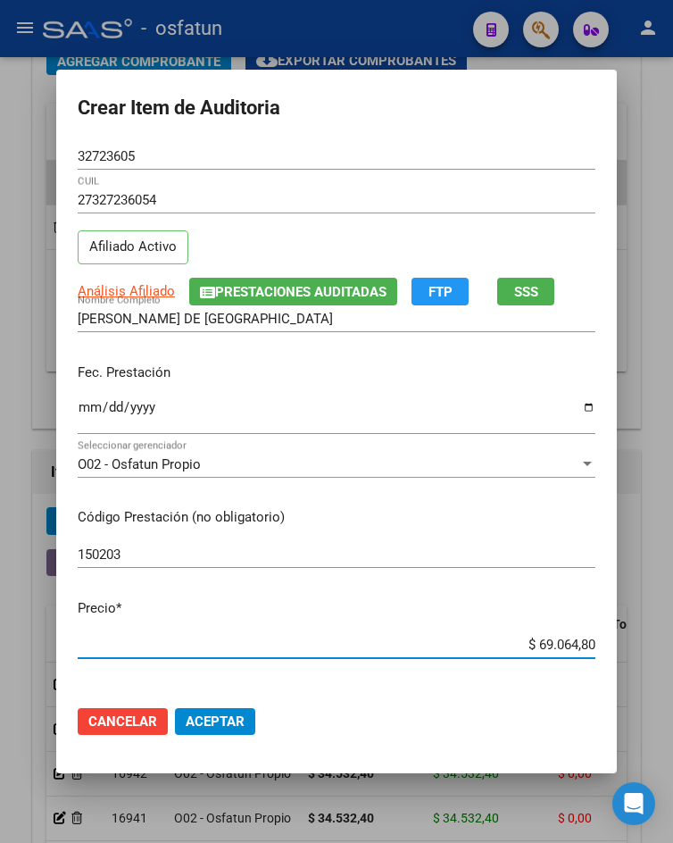
drag, startPoint x: 528, startPoint y: 651, endPoint x: 637, endPoint y: 647, distance: 108.9
click at [637, 647] on div "Crear Item de Auditoria 32723605 Nro Documento 27327236054 CUIL Afiliado Activo…" at bounding box center [336, 421] width 673 height 843
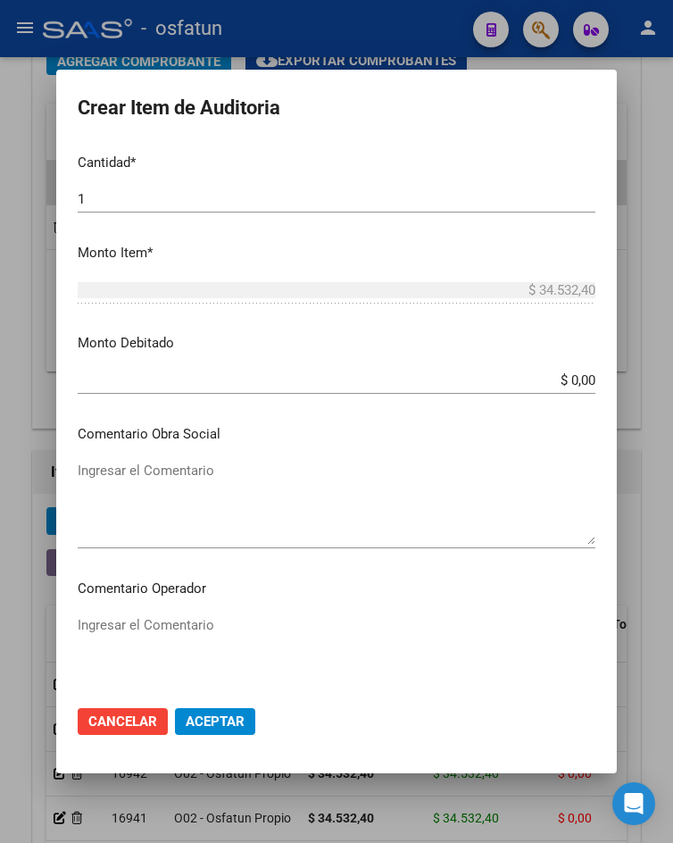
scroll to position [1054, 0]
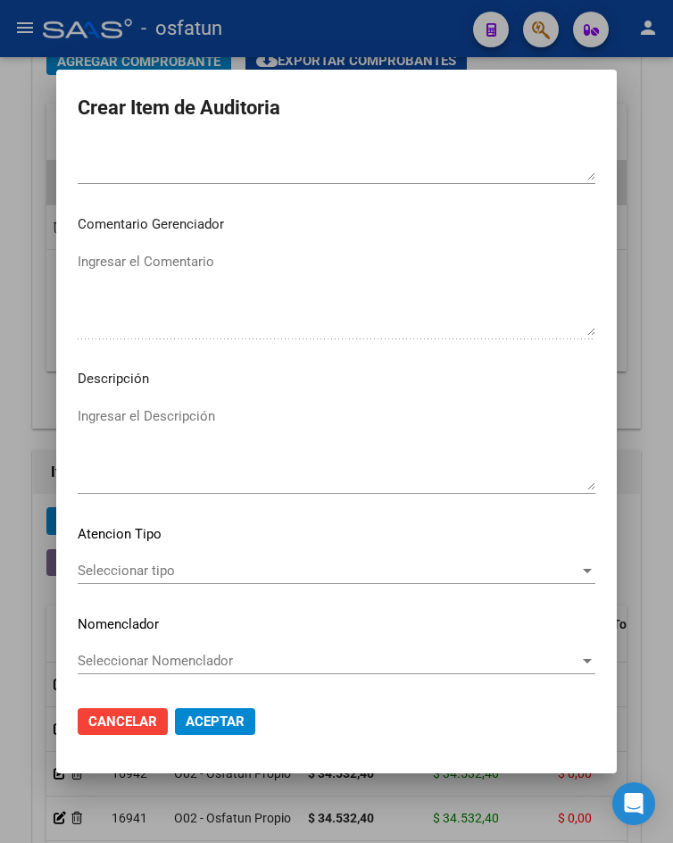
click at [135, 580] on div "Seleccionar tipo Seleccionar tipo" at bounding box center [337, 570] width 518 height 27
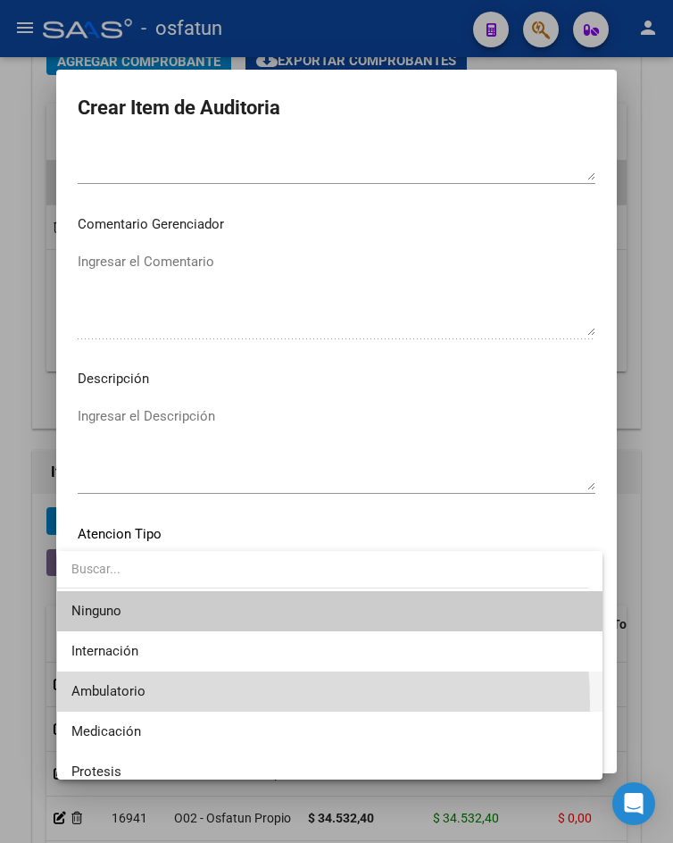
click at [170, 704] on span "Ambulatorio" at bounding box center [329, 691] width 516 height 40
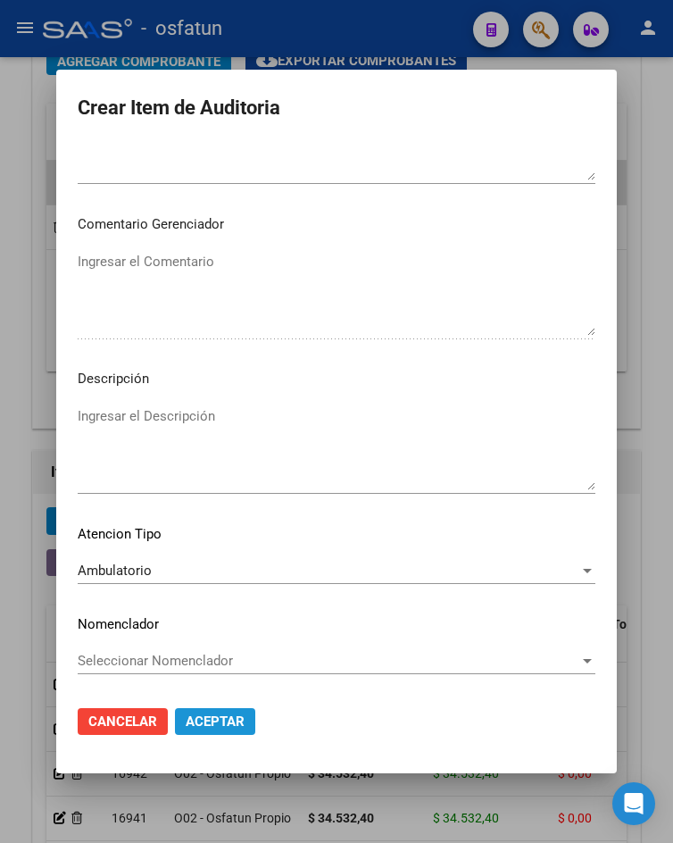
click at [187, 718] on span "Aceptar" at bounding box center [215, 721] width 59 height 16
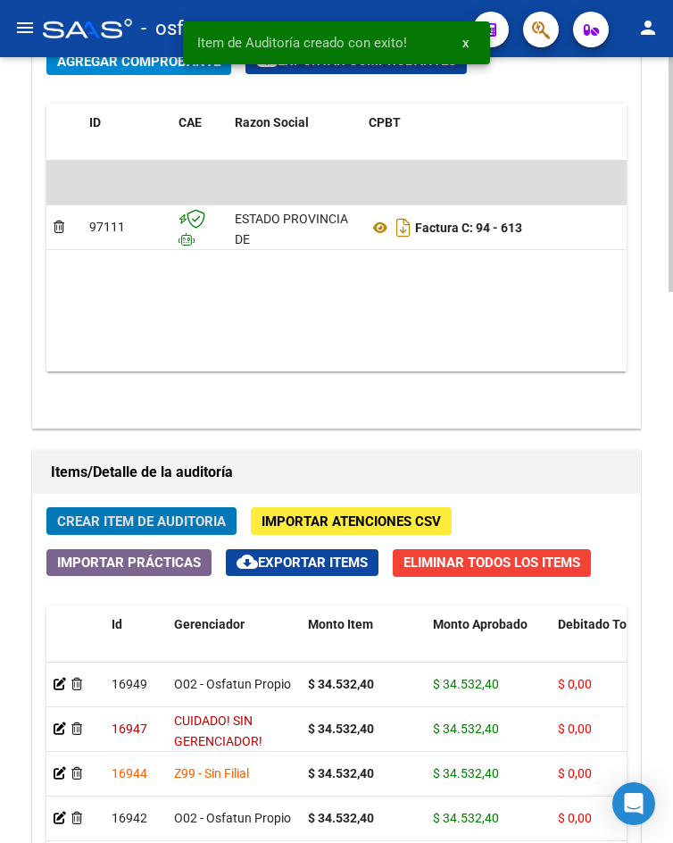
click at [156, 528] on span "Crear Item de Auditoria" at bounding box center [141, 521] width 169 height 16
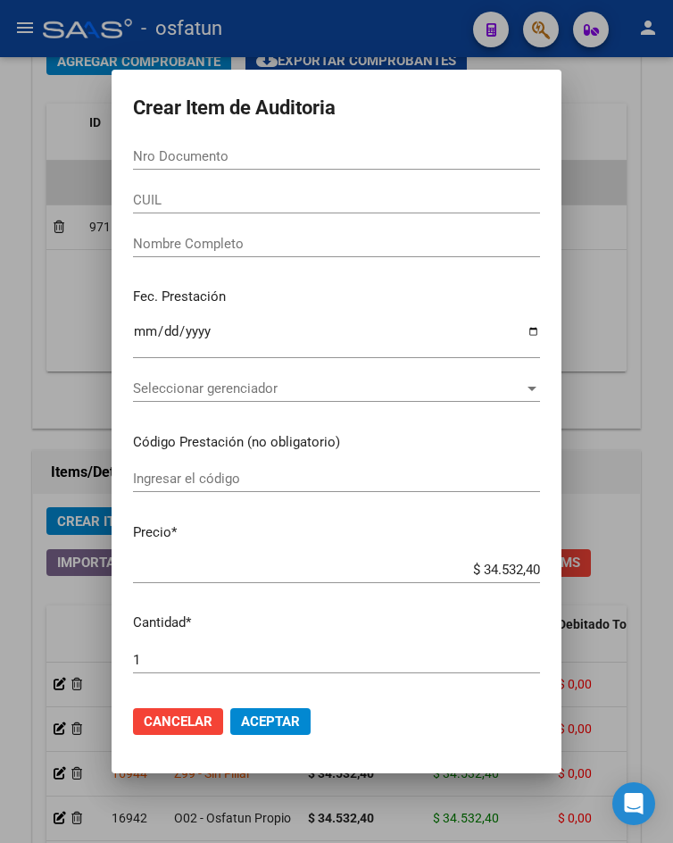
click at [148, 154] on input "Nro Documento" at bounding box center [336, 156] width 407 height 16
paste input "39092336"
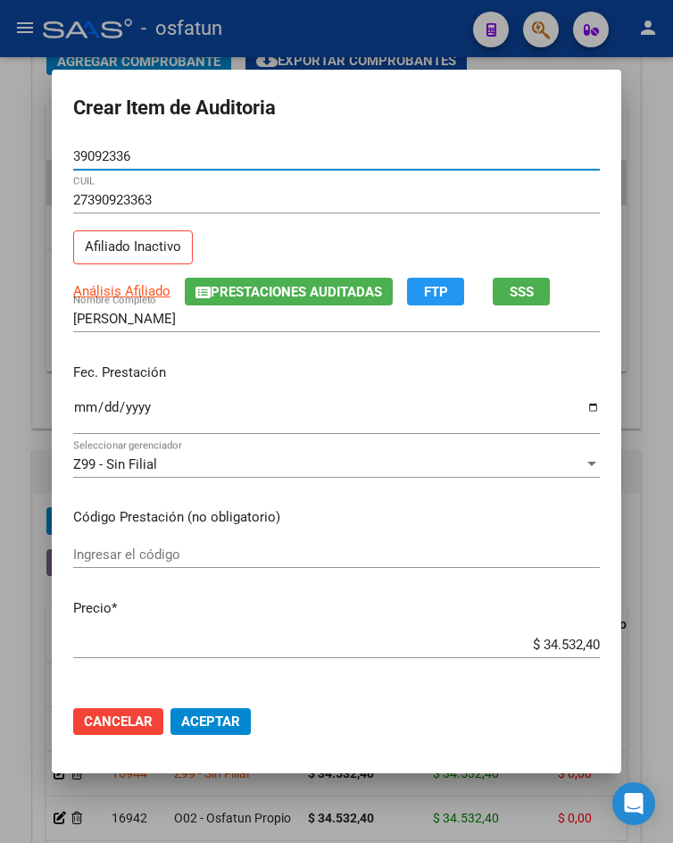
click at [75, 408] on input "Ingresar la fecha" at bounding box center [336, 414] width 527 height 29
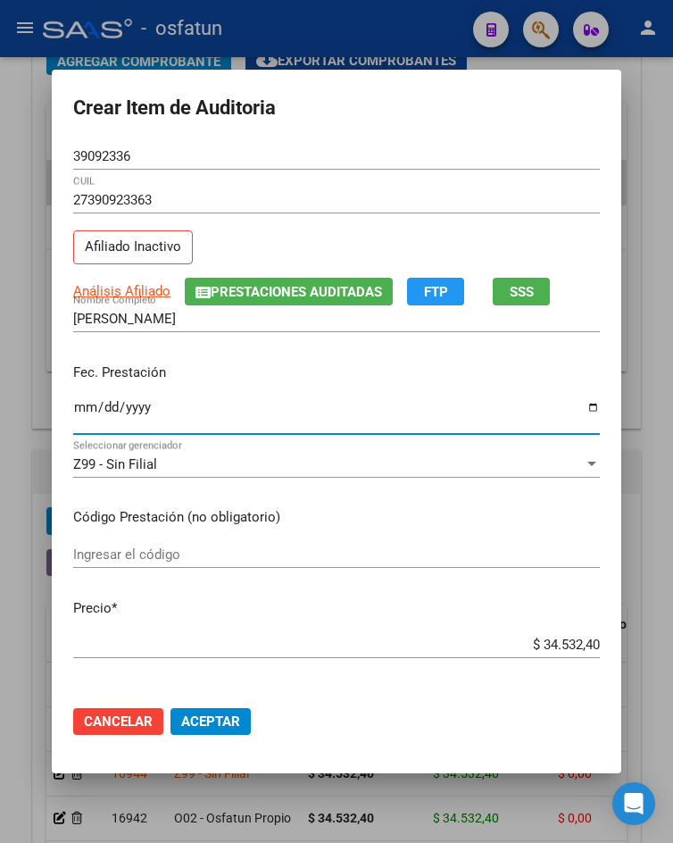
click at [106, 568] on div "Ingresar el código" at bounding box center [336, 563] width 527 height 44
click at [109, 563] on div "Ingresar el código" at bounding box center [336, 554] width 527 height 27
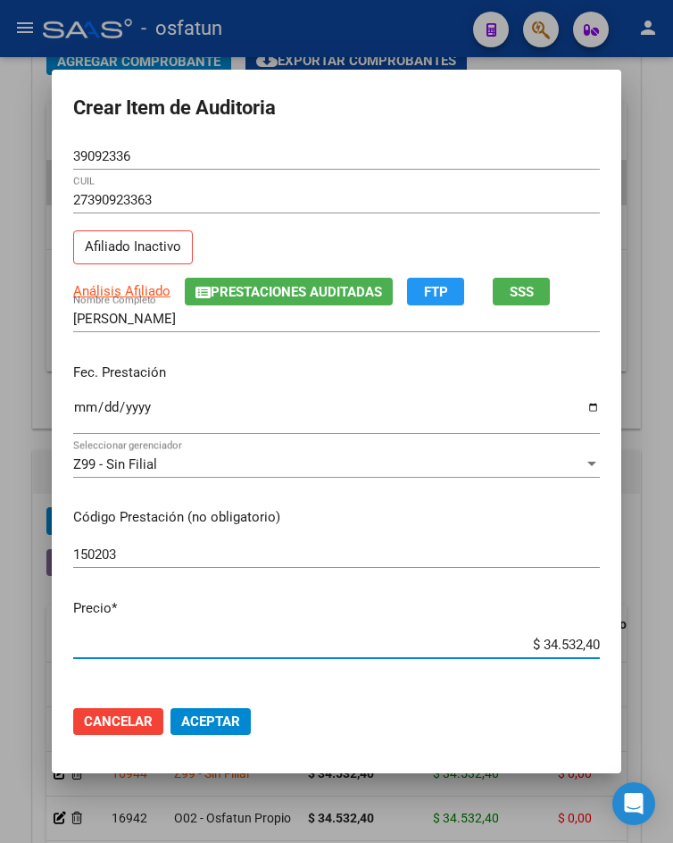
drag, startPoint x: 534, startPoint y: 643, endPoint x: 668, endPoint y: 646, distance: 133.9
click at [668, 646] on div "Crear Item de Auditoria 39092336 Nro Documento 27390923363 CUIL Afiliado Inacti…" at bounding box center [336, 421] width 673 height 843
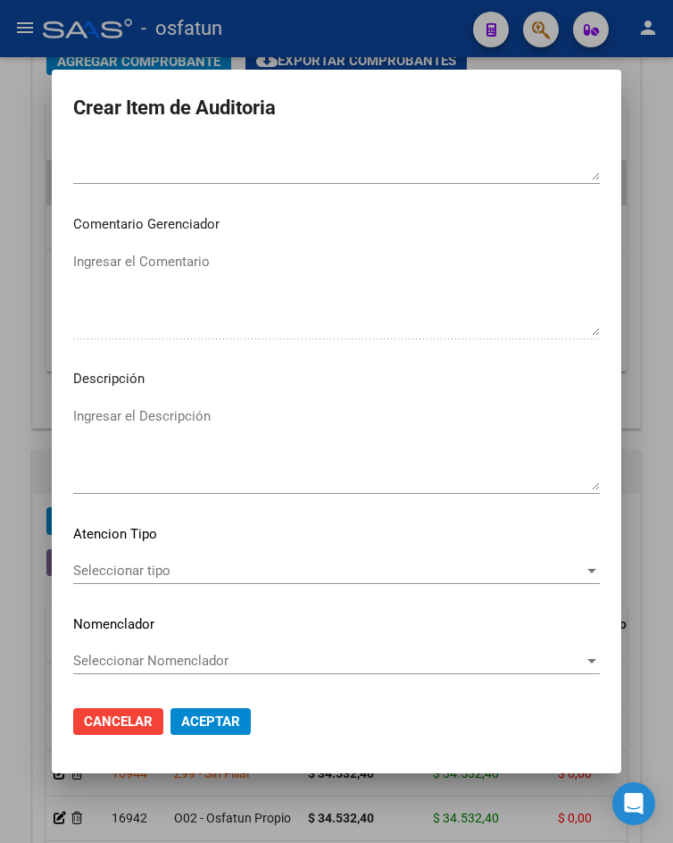
click at [150, 567] on span "Seleccionar tipo" at bounding box center [328, 570] width 511 height 16
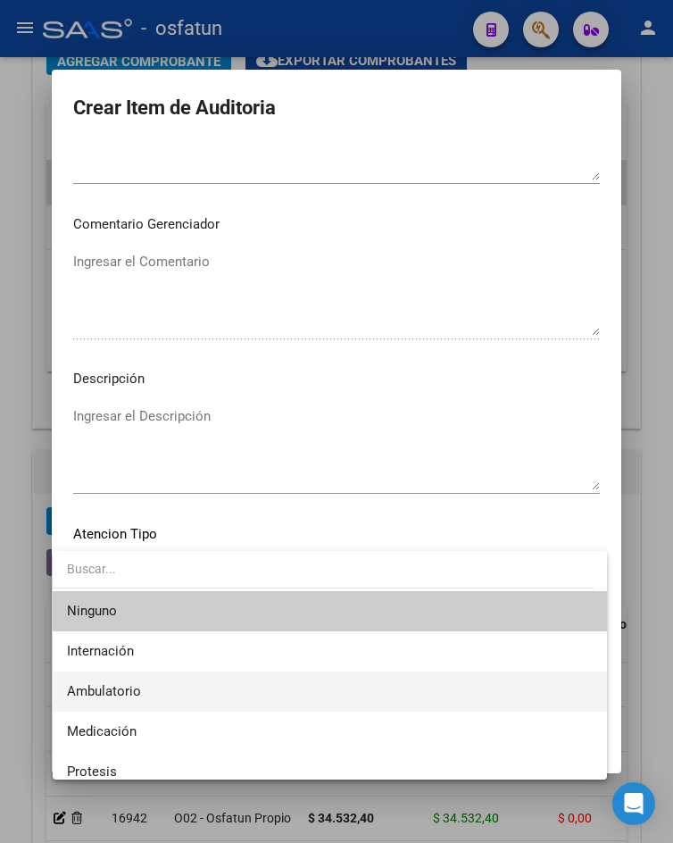
click at [136, 681] on span "Ambulatorio" at bounding box center [330, 691] width 526 height 40
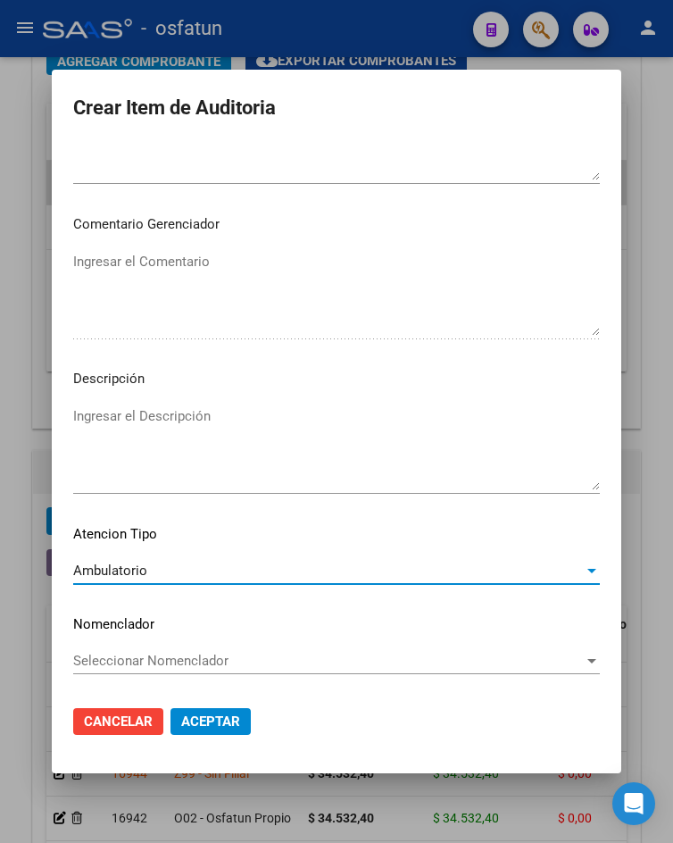
click at [181, 721] on span "Aceptar" at bounding box center [210, 721] width 59 height 16
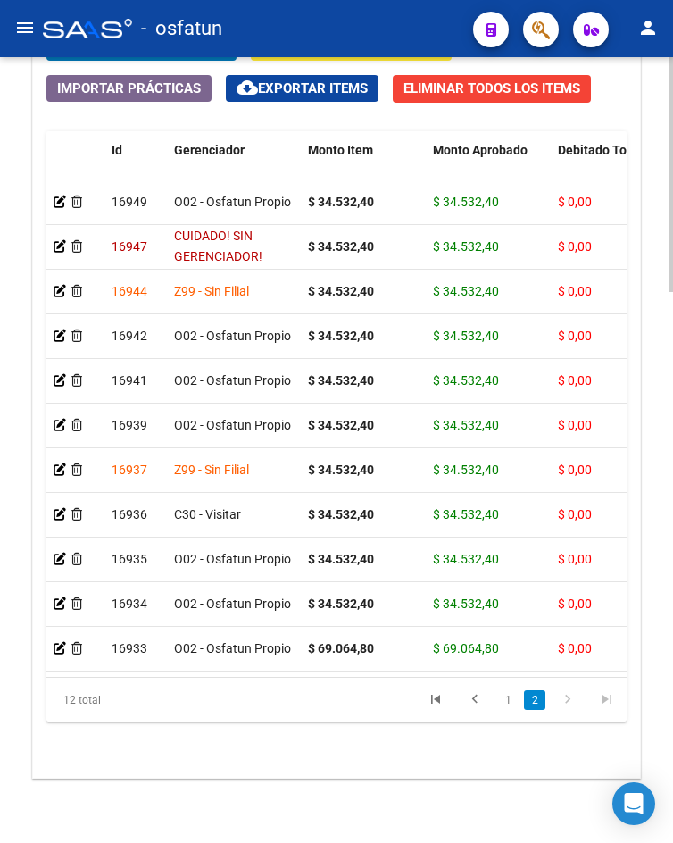
scroll to position [1840, 0]
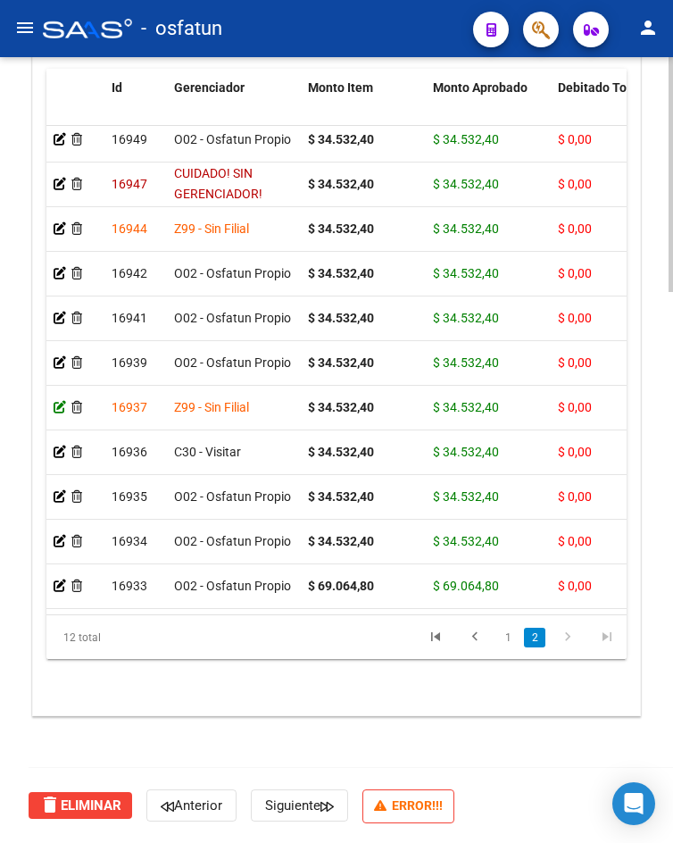
click at [59, 401] on icon at bounding box center [60, 407] width 12 height 12
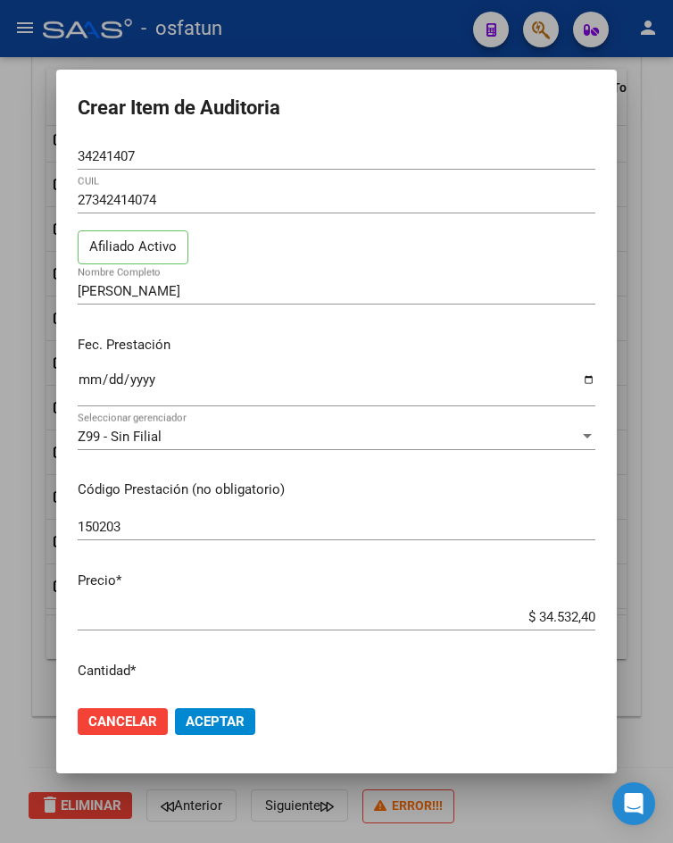
click at [154, 426] on div "Z99 - Sin Filial Seleccionar gerenciador" at bounding box center [337, 436] width 518 height 27
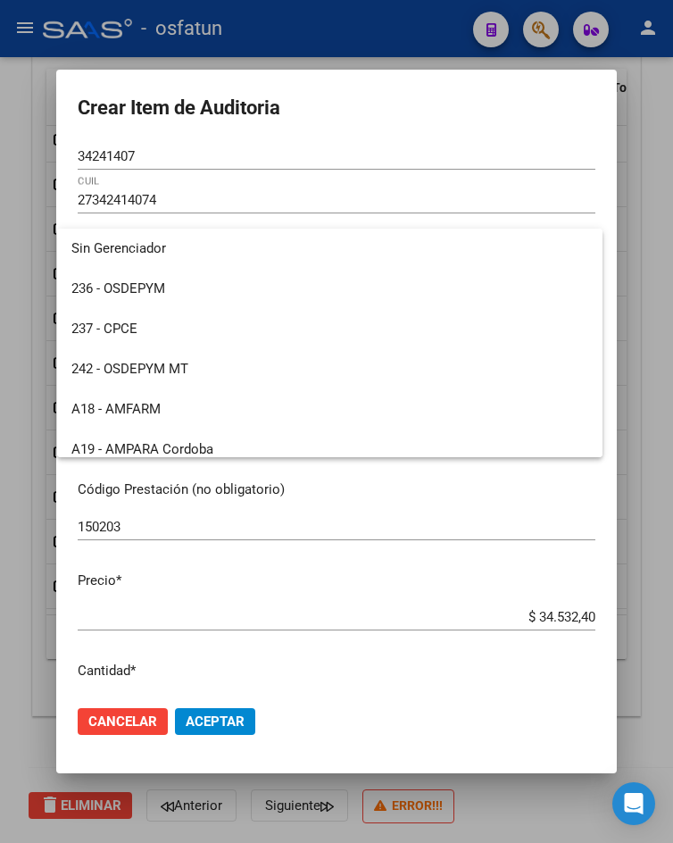
scroll to position [896, 0]
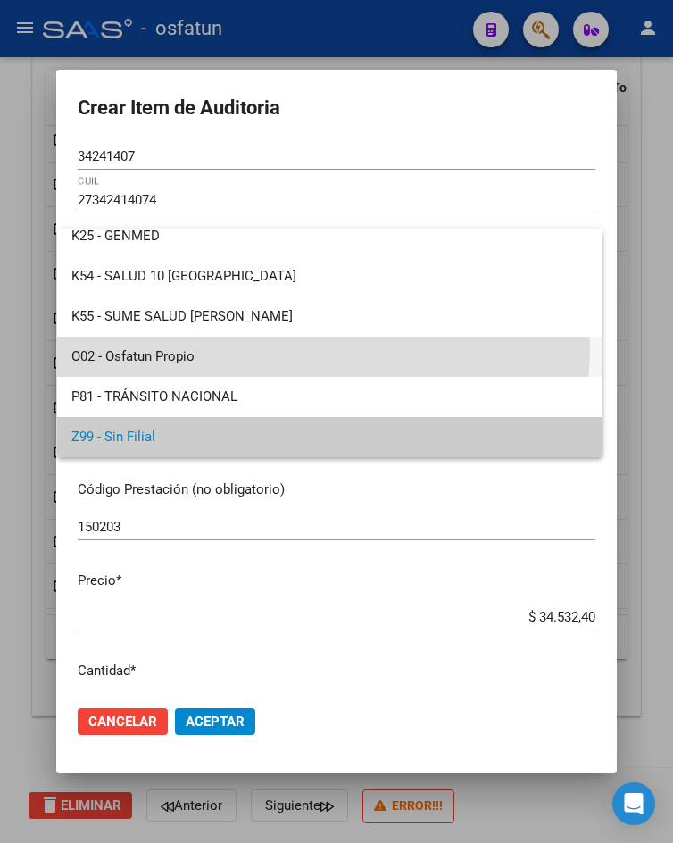
click at [179, 343] on span "O02 - Osfatun Propio" at bounding box center [329, 356] width 516 height 40
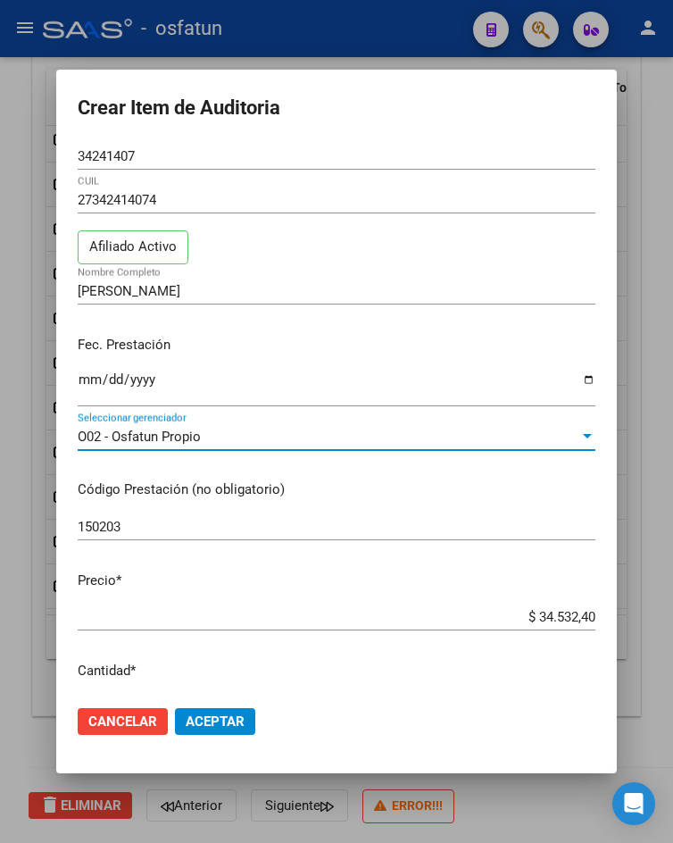
click at [204, 731] on button "Aceptar" at bounding box center [215, 721] width 80 height 27
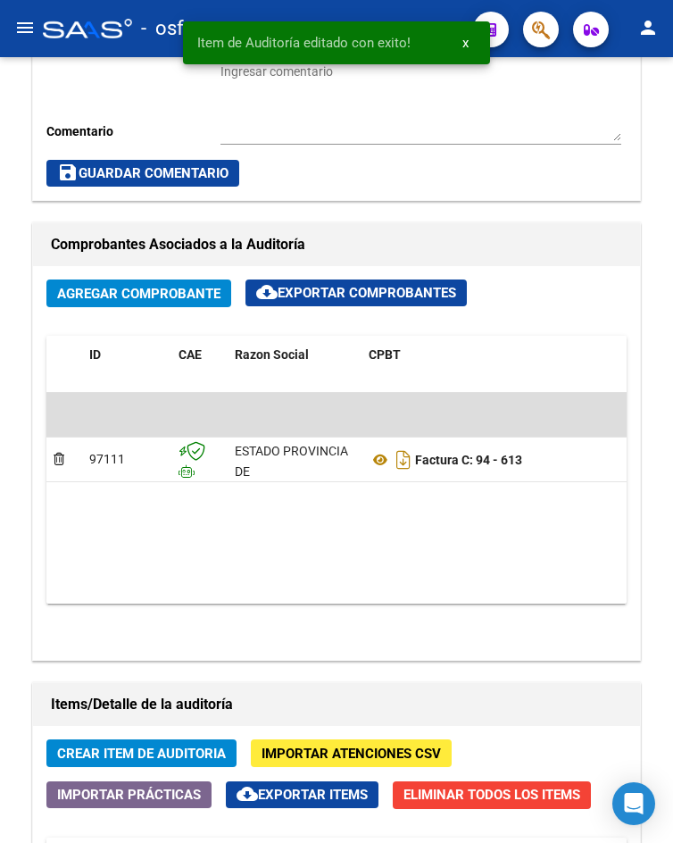
scroll to position [1607, 0]
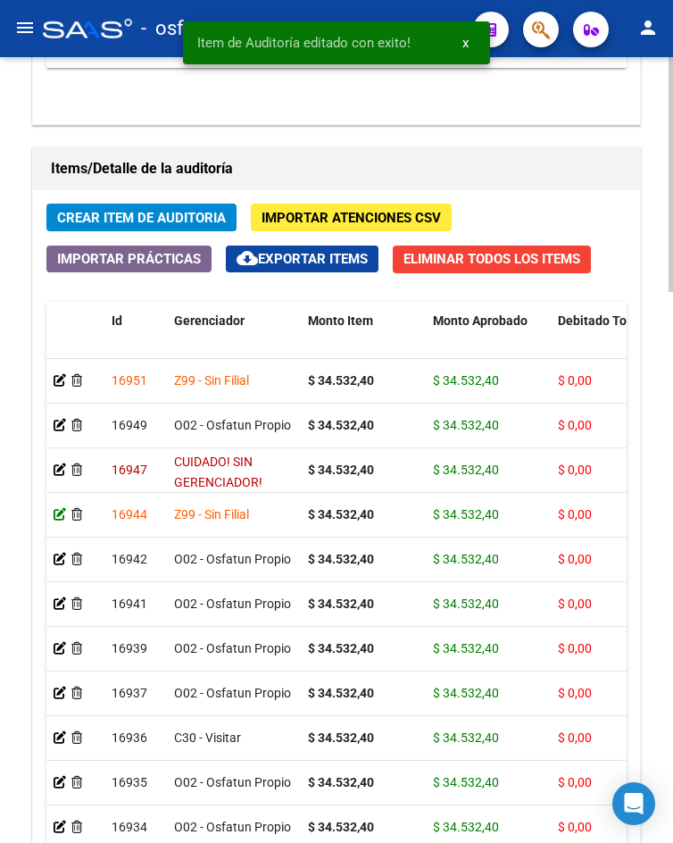
click at [59, 519] on icon at bounding box center [60, 514] width 12 height 12
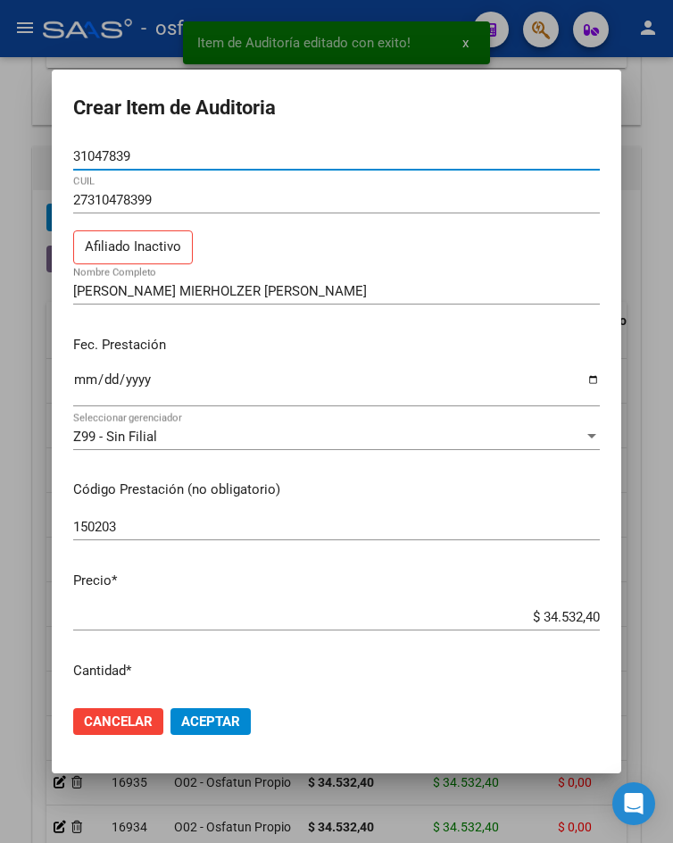
click at [171, 437] on div "Z99 - Sin Filial" at bounding box center [328, 436] width 511 height 16
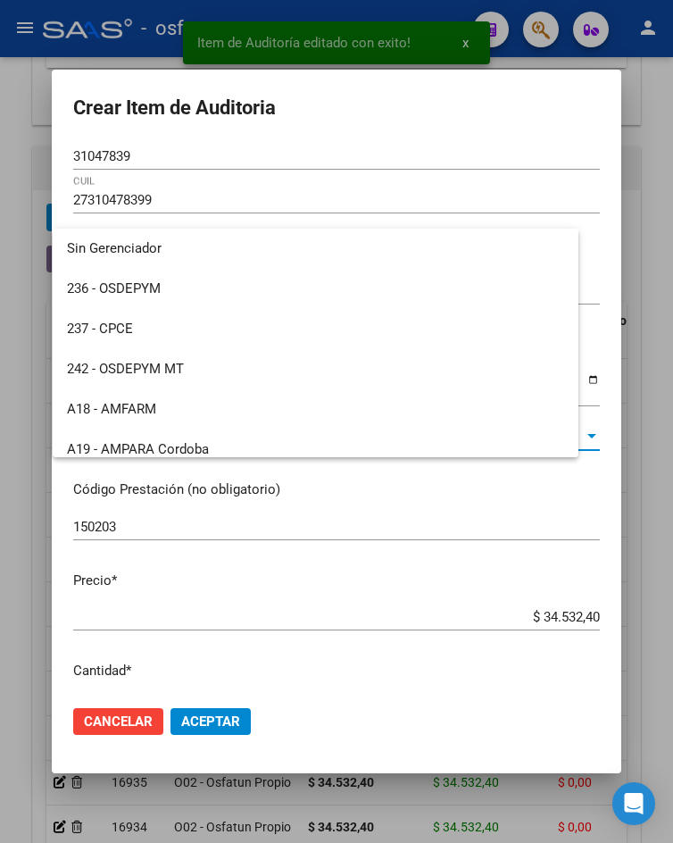
scroll to position [896, 0]
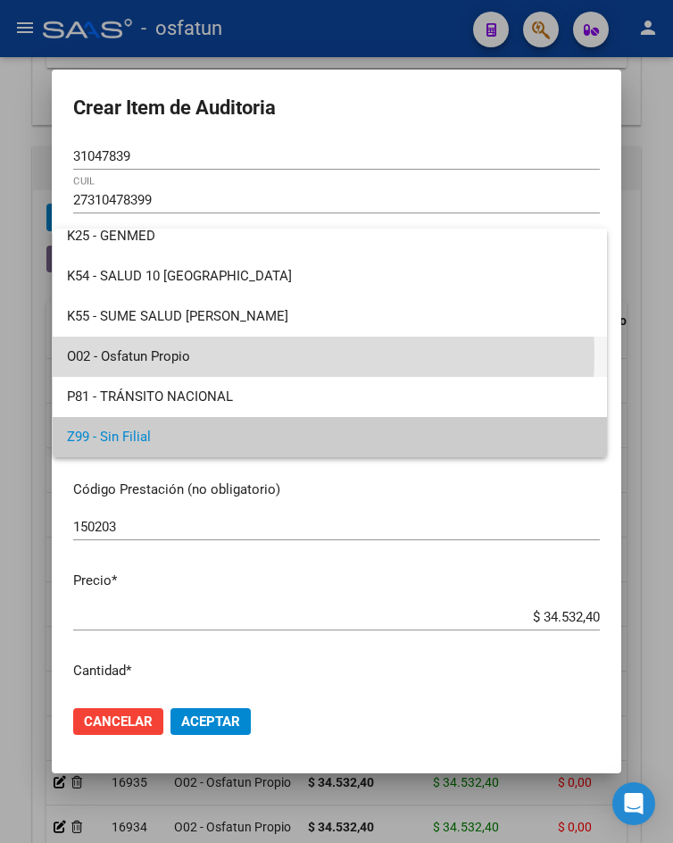
click at [241, 353] on span "O02 - Osfatun Propio" at bounding box center [330, 356] width 526 height 40
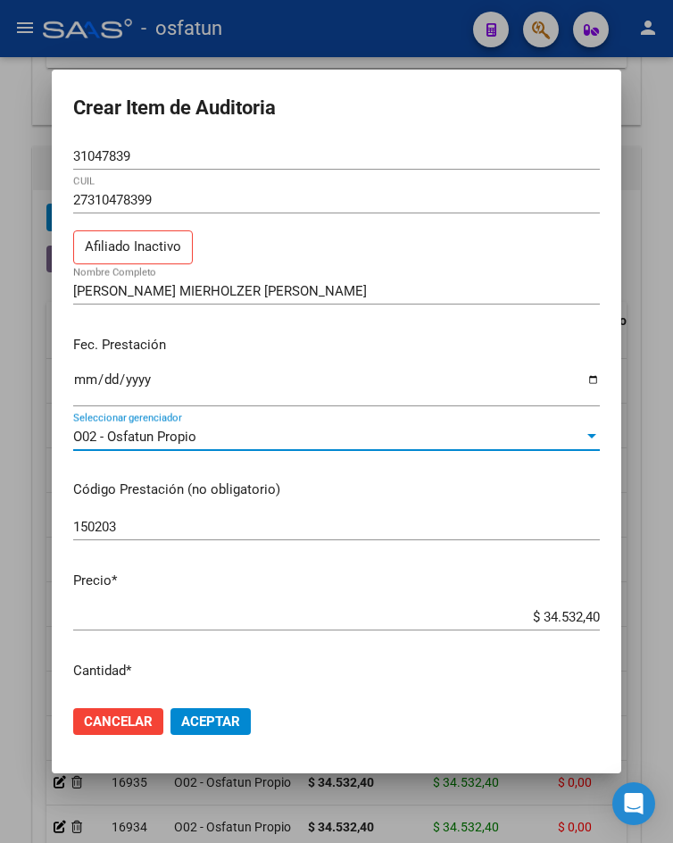
click at [190, 732] on button "Aceptar" at bounding box center [210, 721] width 80 height 27
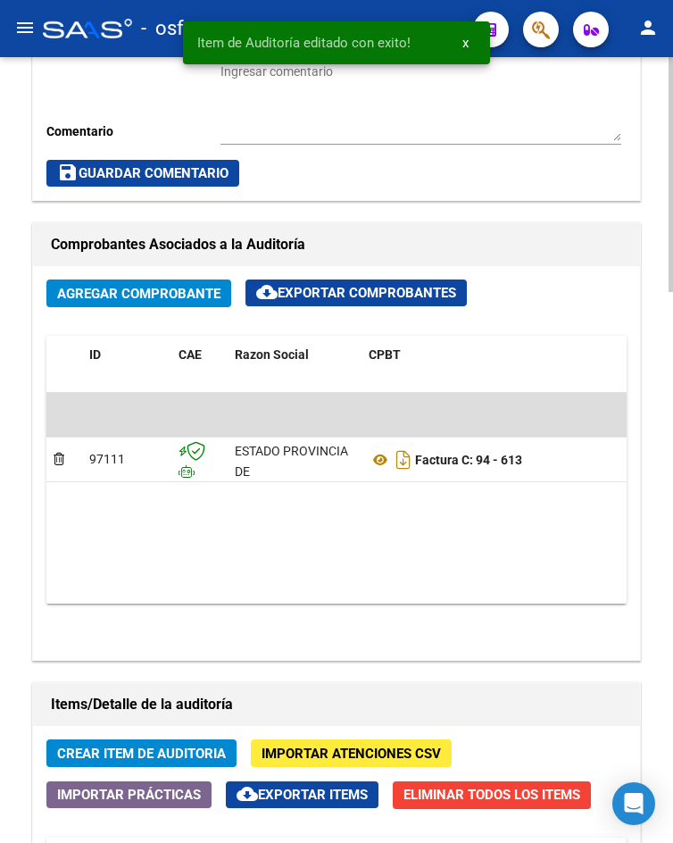
scroll to position [1607, 0]
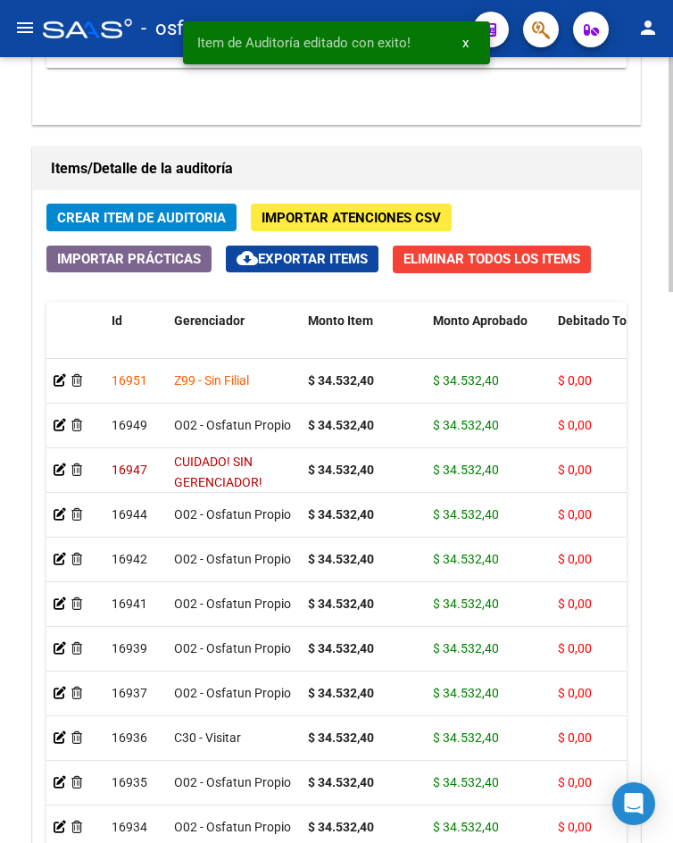
click at [60, 476] on app-auditoria-detalle at bounding box center [60, 469] width 12 height 14
click at [61, 472] on icon at bounding box center [60, 469] width 12 height 12
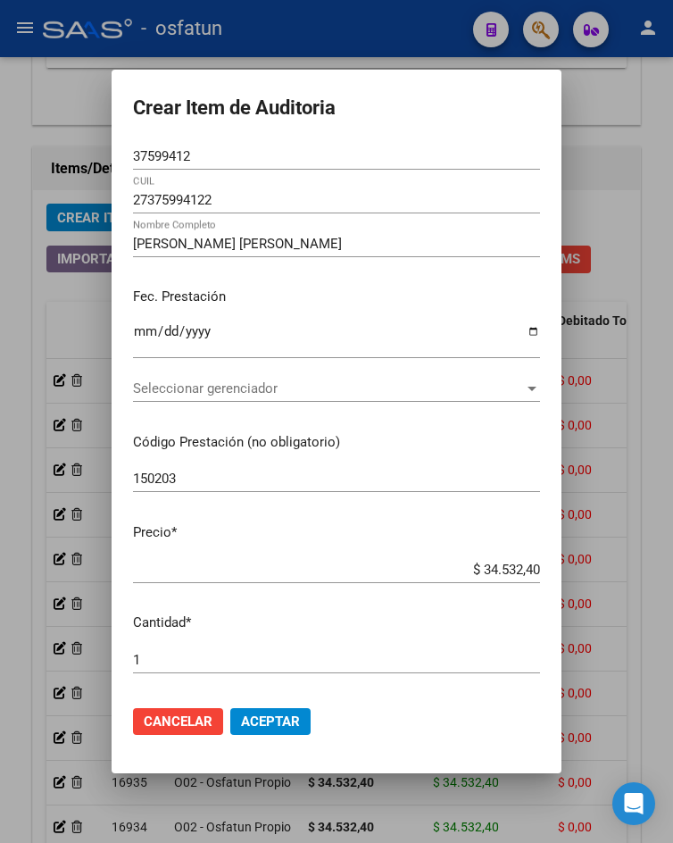
click at [221, 398] on div "Seleccionar gerenciador Seleccionar gerenciador" at bounding box center [336, 388] width 407 height 27
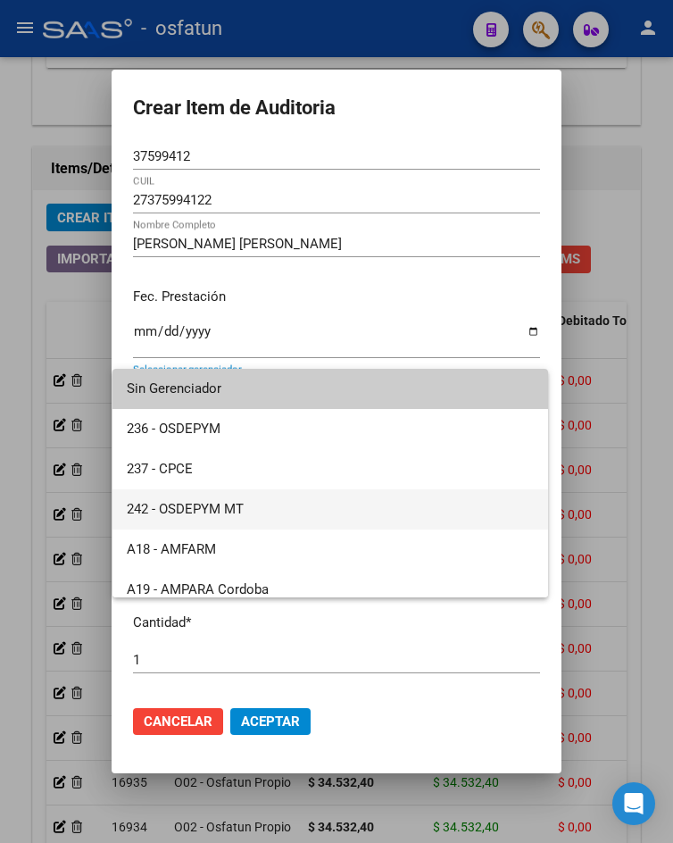
scroll to position [896, 0]
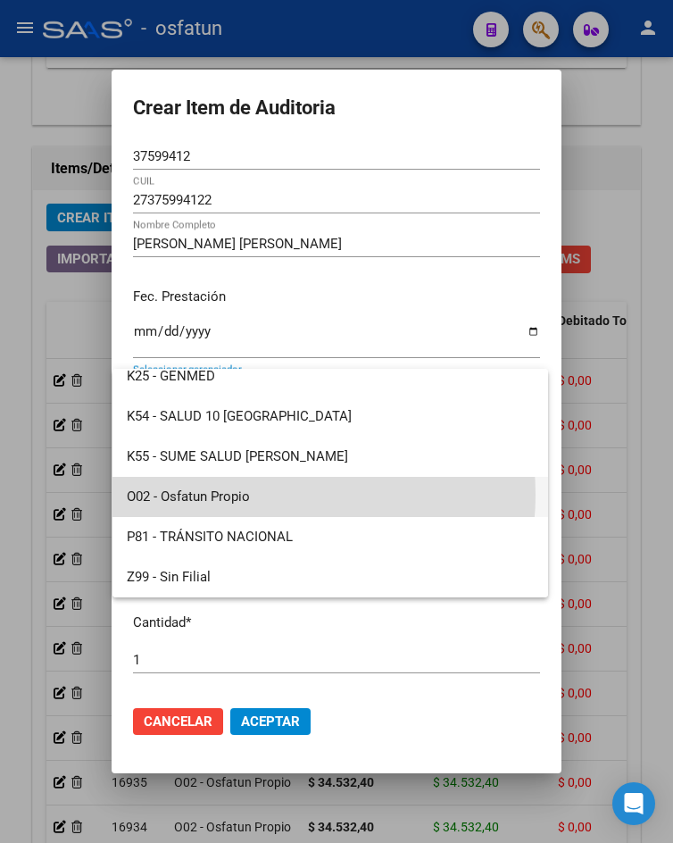
click at [262, 494] on span "O02 - Osfatun Propio" at bounding box center [330, 497] width 407 height 40
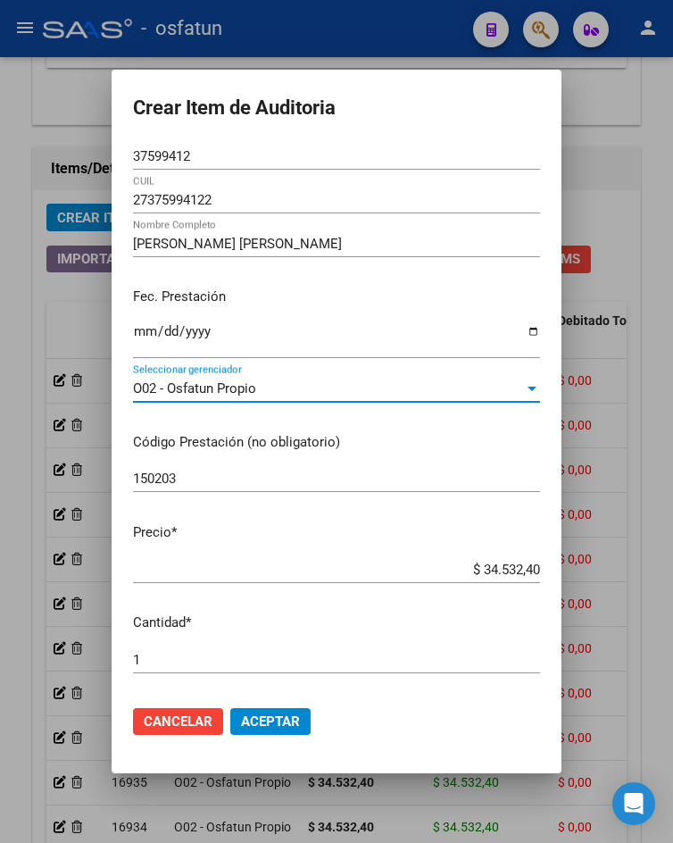
click at [243, 727] on span "Aceptar" at bounding box center [270, 721] width 59 height 16
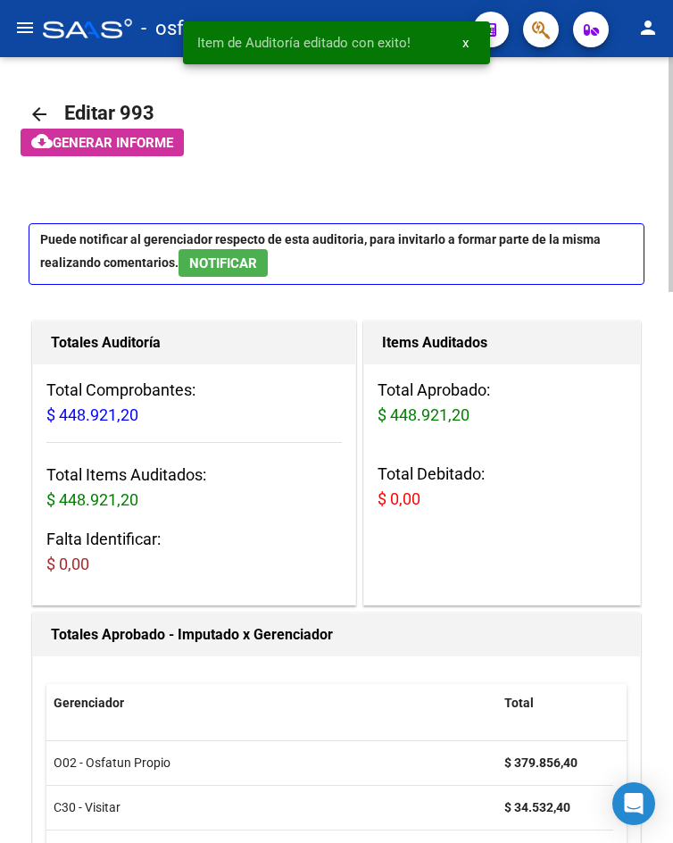
scroll to position [1607, 0]
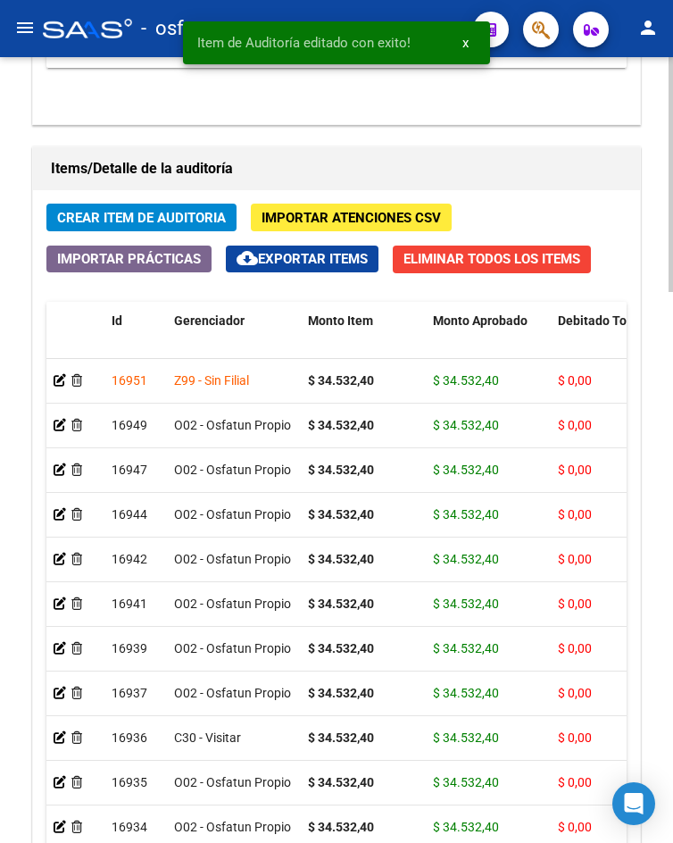
click at [63, 391] on div at bounding box center [76, 380] width 44 height 21
click at [63, 386] on app-auditoria-detalle at bounding box center [60, 380] width 12 height 14
click at [61, 378] on icon at bounding box center [60, 380] width 12 height 12
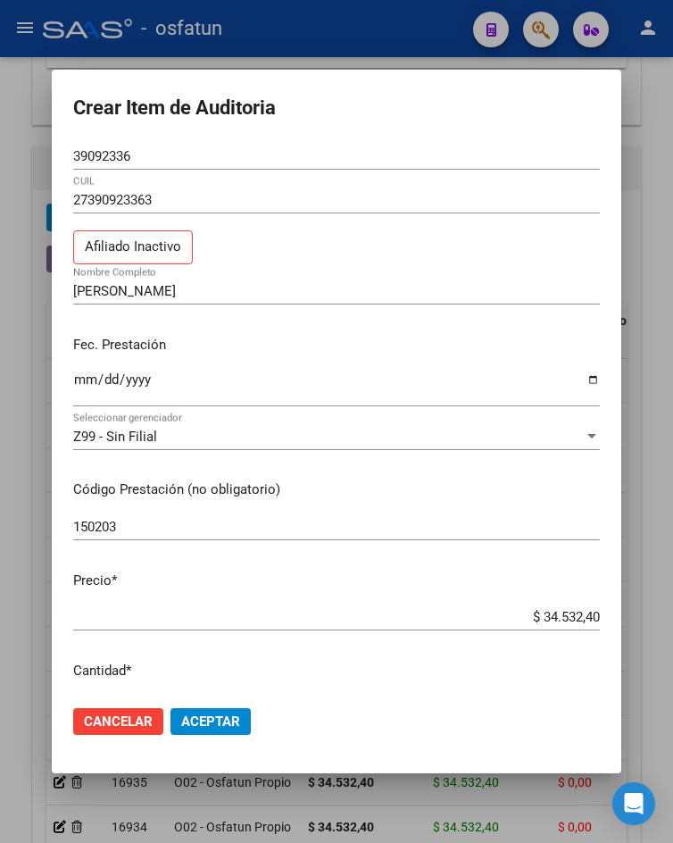
click at [161, 426] on div "Z99 - Sin Filial Seleccionar gerenciador" at bounding box center [336, 436] width 527 height 27
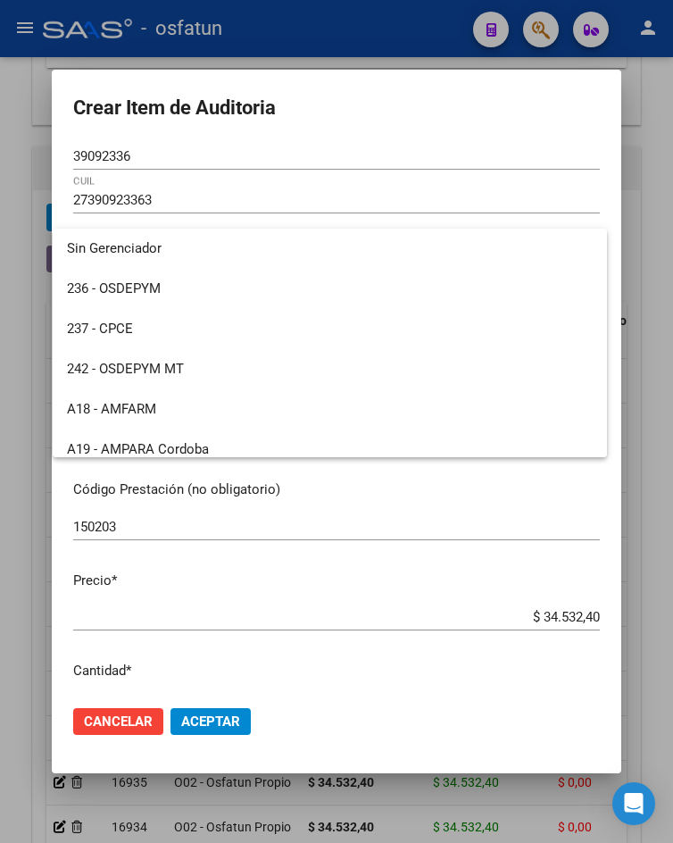
scroll to position [896, 0]
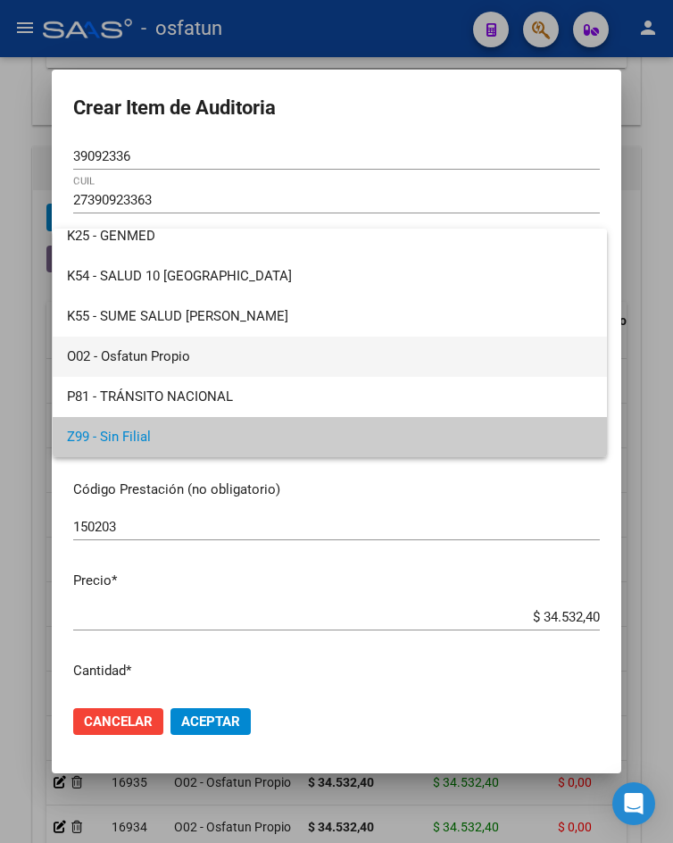
click at [180, 357] on span "O02 - Osfatun Propio" at bounding box center [330, 356] width 526 height 40
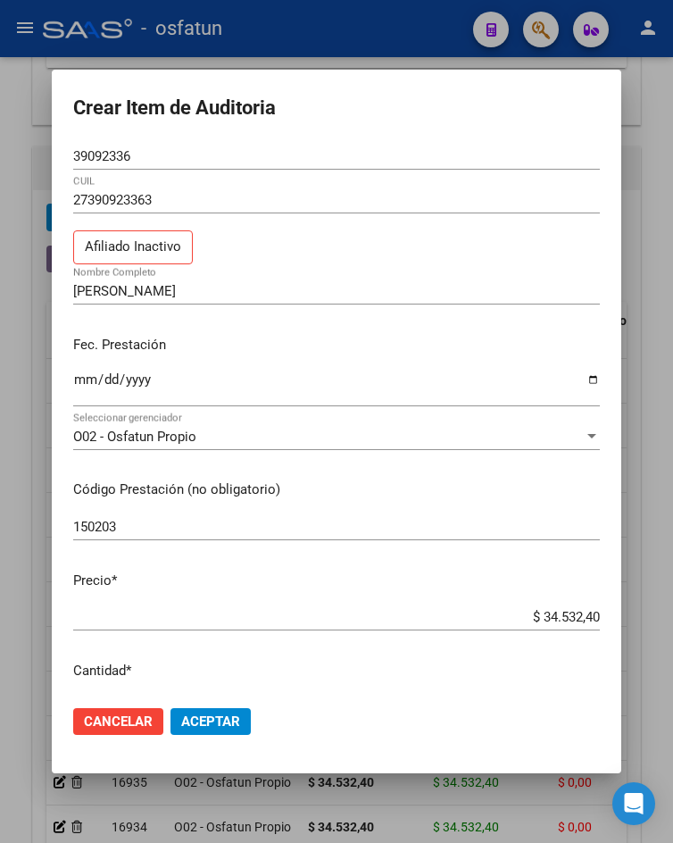
drag, startPoint x: 185, startPoint y: 750, endPoint x: 187, endPoint y: 724, distance: 25.9
click at [185, 749] on mat-dialog-actions "Cancelar Aceptar" at bounding box center [336, 721] width 527 height 61
click at [187, 724] on span "Aceptar" at bounding box center [210, 721] width 59 height 16
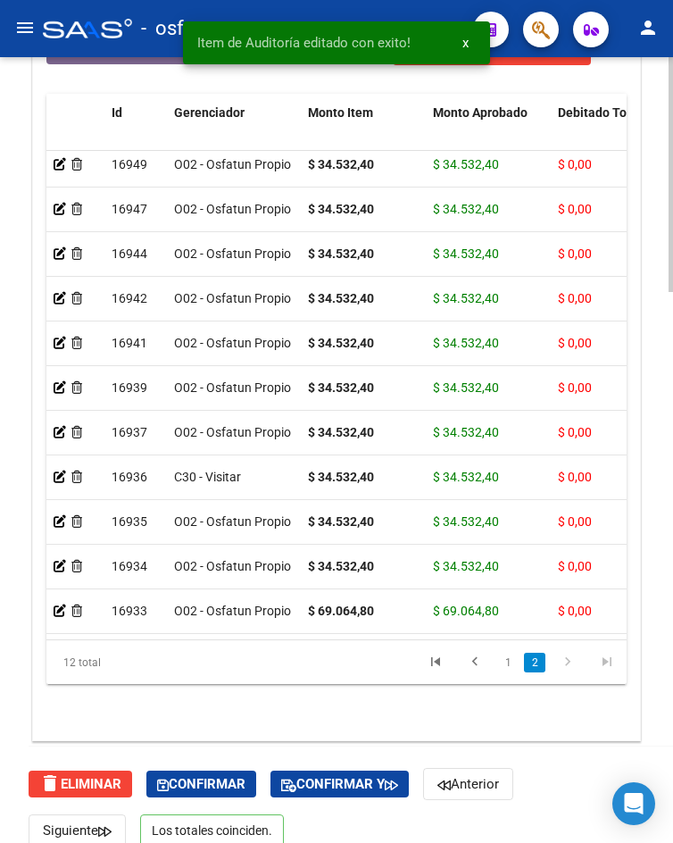
scroll to position [1840, 0]
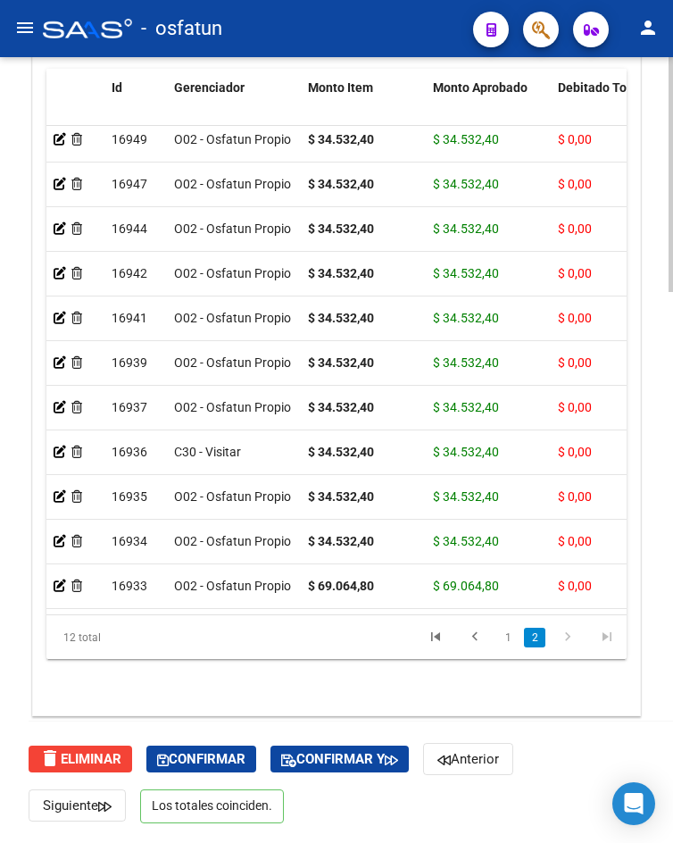
drag, startPoint x: 152, startPoint y: 614, endPoint x: 182, endPoint y: 610, distance: 30.7
click at [253, 621] on div "Id Gerenciador Monto Item Monto Aprobado Debitado Tot. Comentario OS Comentario…" at bounding box center [336, 364] width 580 height 591
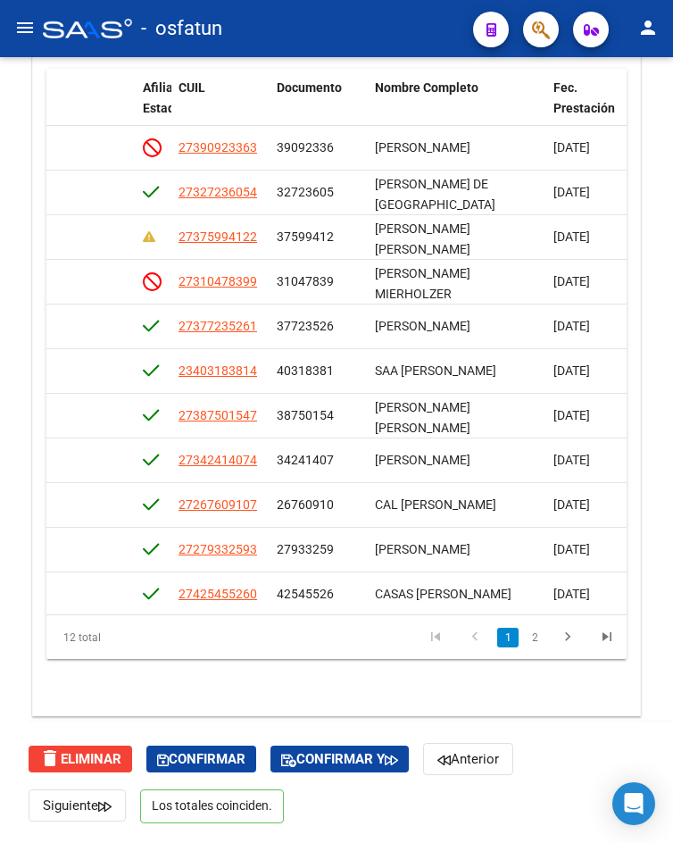
scroll to position [67, 1254]
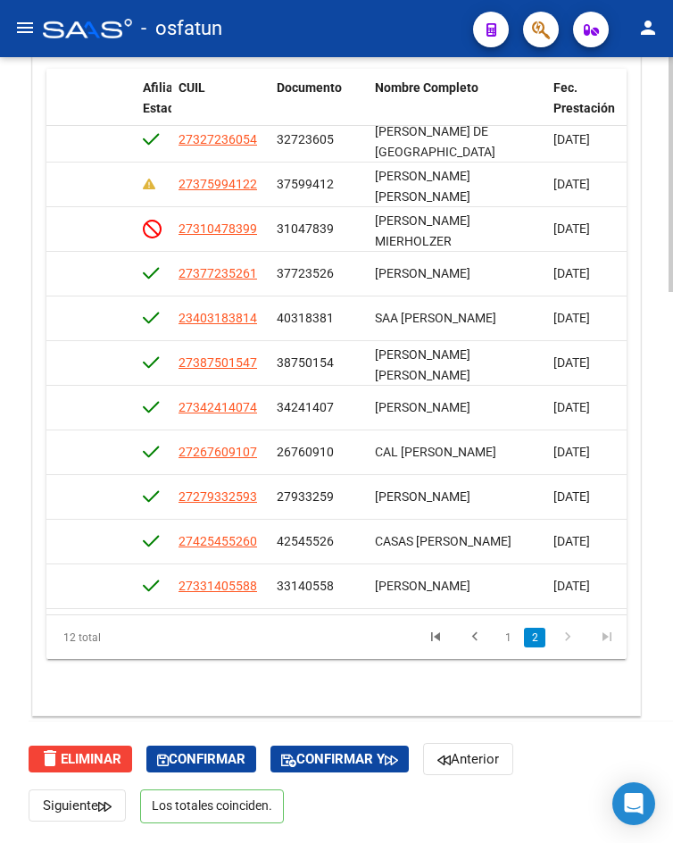
click at [208, 773] on div "delete Eliminar Confirmar Confirmar y Anterior Siguiente Los totales coinciden." at bounding box center [344, 781] width 631 height 121
click at [227, 750] on button "Confirmar" at bounding box center [201, 758] width 110 height 27
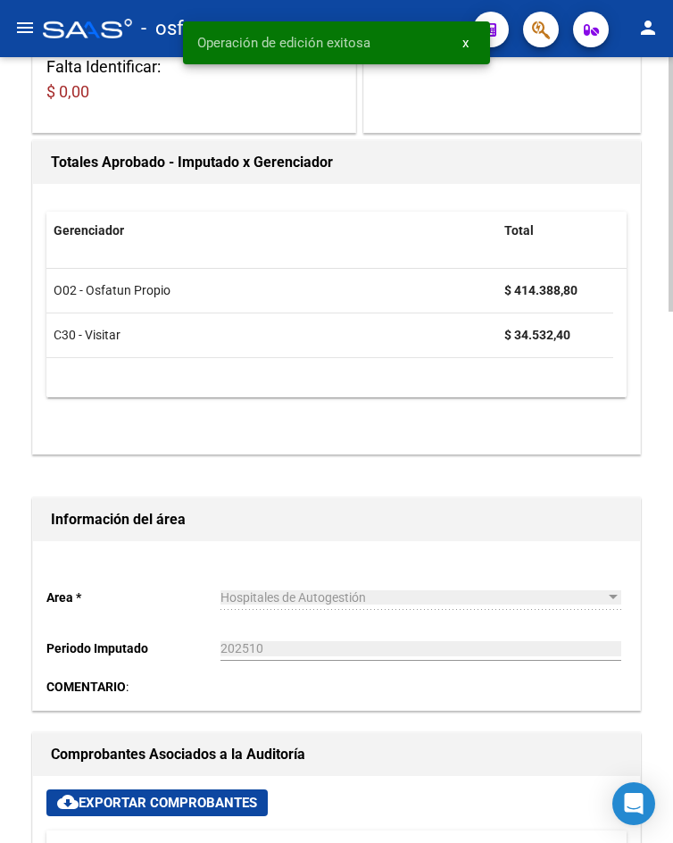
scroll to position [0, 0]
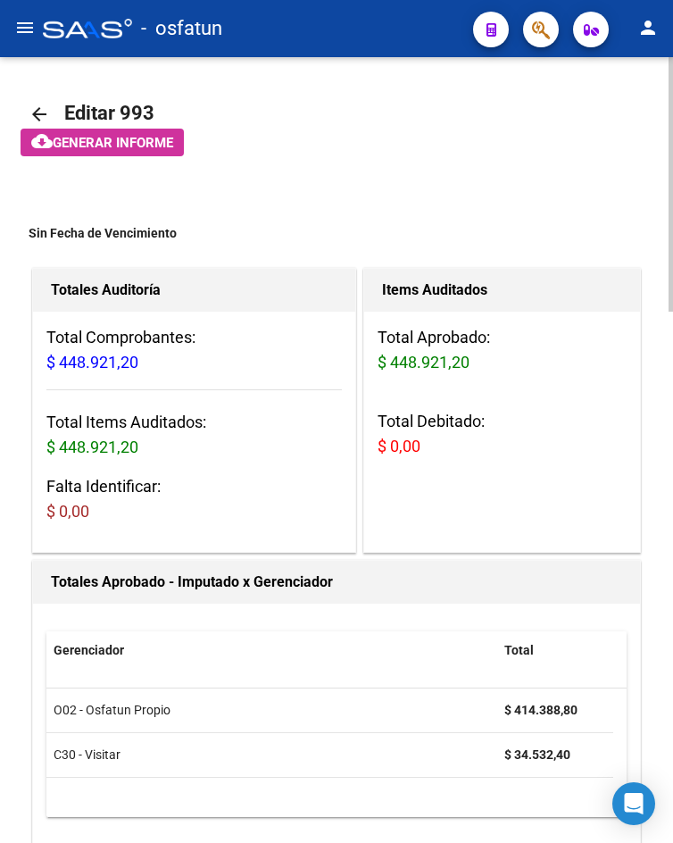
drag, startPoint x: 30, startPoint y: 12, endPoint x: 29, endPoint y: 32, distance: 19.7
click at [30, 12] on button "menu" at bounding box center [25, 29] width 36 height 36
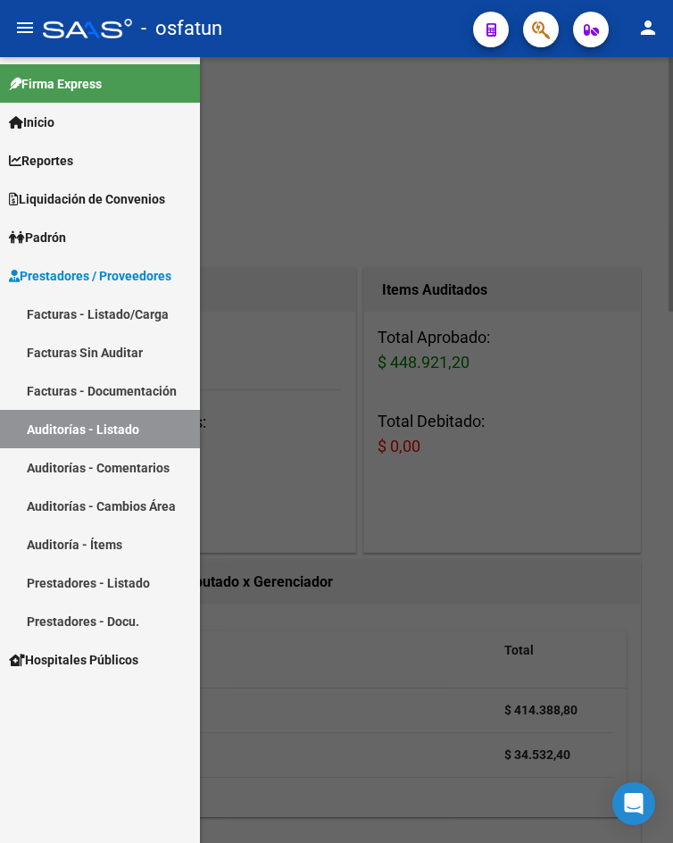
click at [85, 320] on link "Facturas - Listado/Carga" at bounding box center [100, 314] width 200 height 38
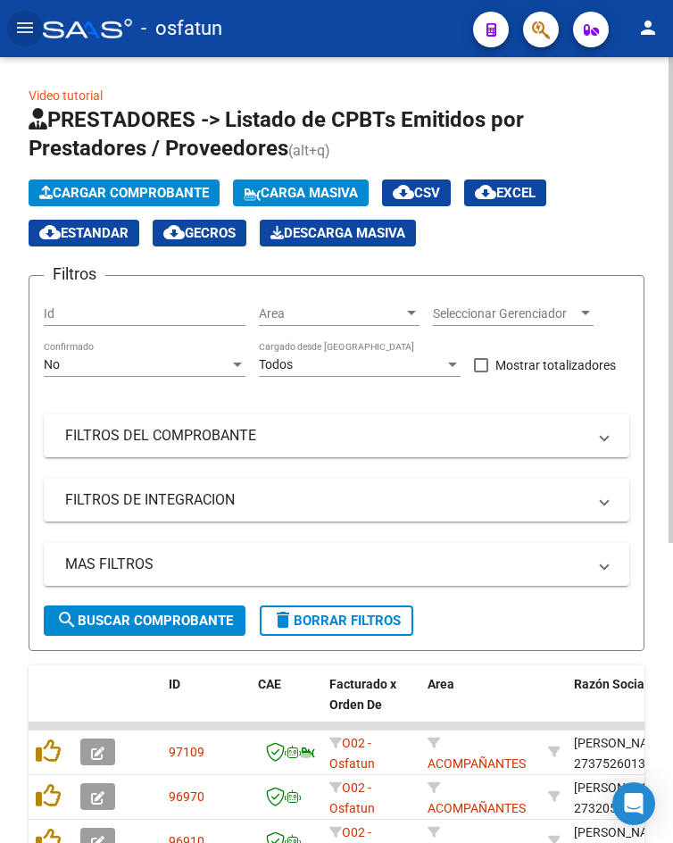
click at [97, 195] on span "Cargar Comprobante" at bounding box center [124, 193] width 170 height 16
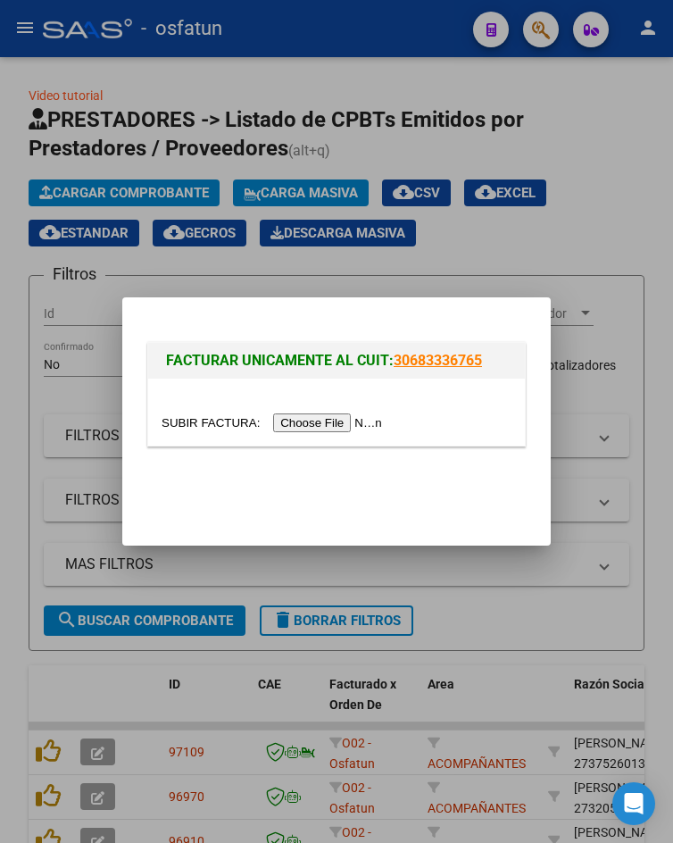
click at [345, 436] on div at bounding box center [336, 411] width 377 height 67
click at [340, 430] on input "file" at bounding box center [275, 422] width 226 height 19
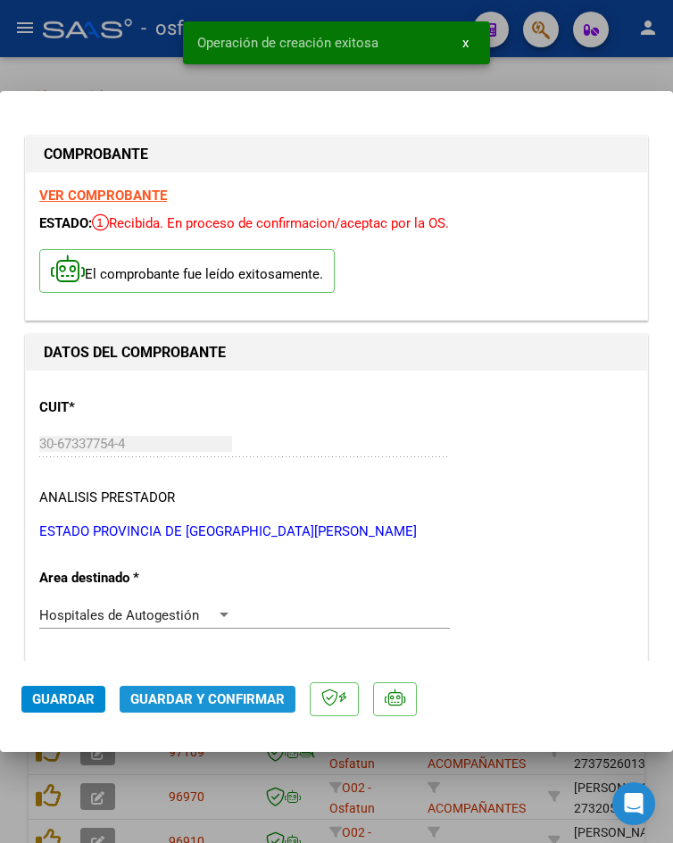
click at [233, 709] on button "Guardar y Confirmar" at bounding box center [208, 698] width 176 height 27
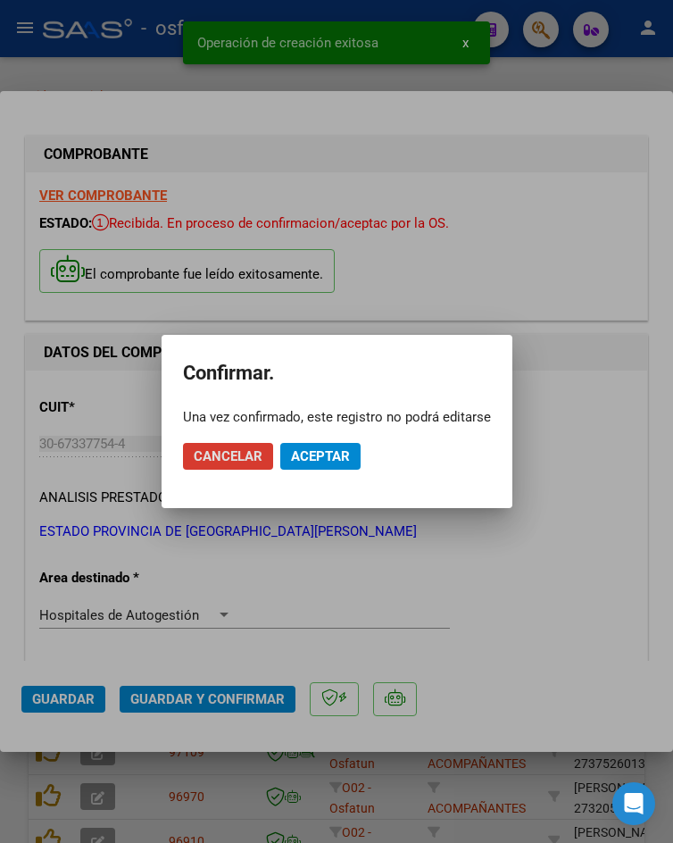
click at [317, 468] on button "Aceptar" at bounding box center [320, 456] width 80 height 27
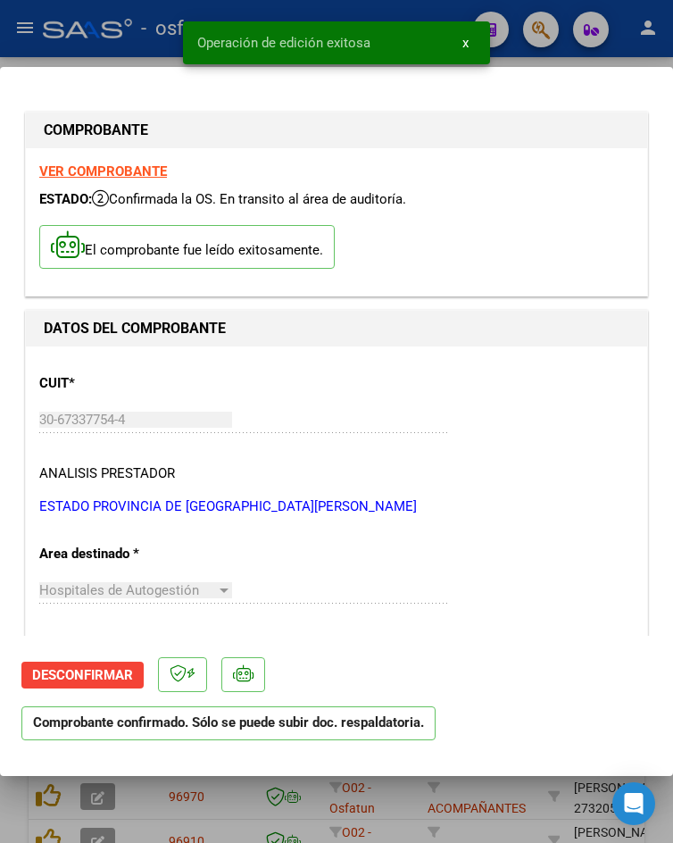
click at [129, 48] on div at bounding box center [336, 421] width 673 height 843
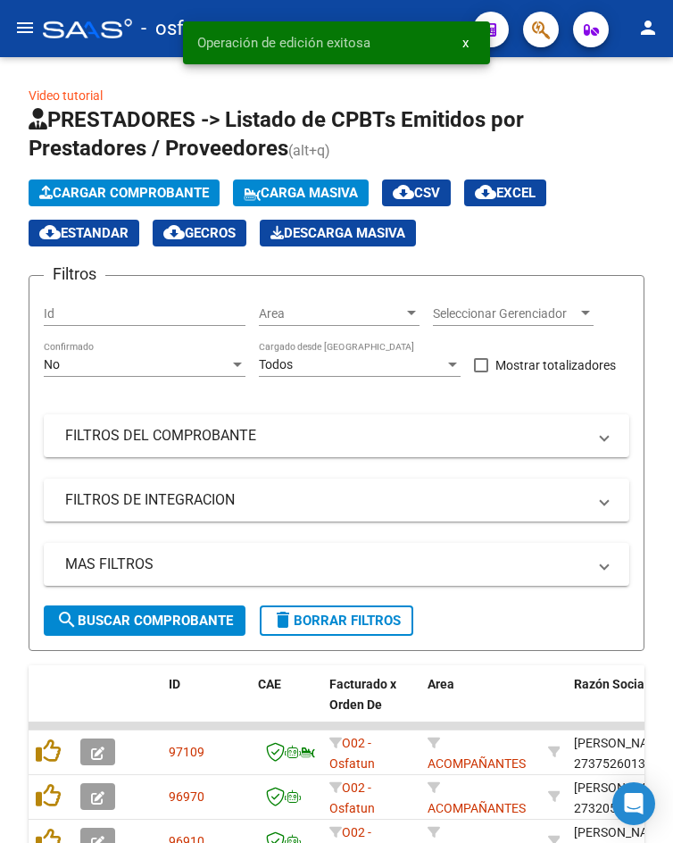
click at [28, 34] on mat-icon "menu" at bounding box center [24, 27] width 21 height 21
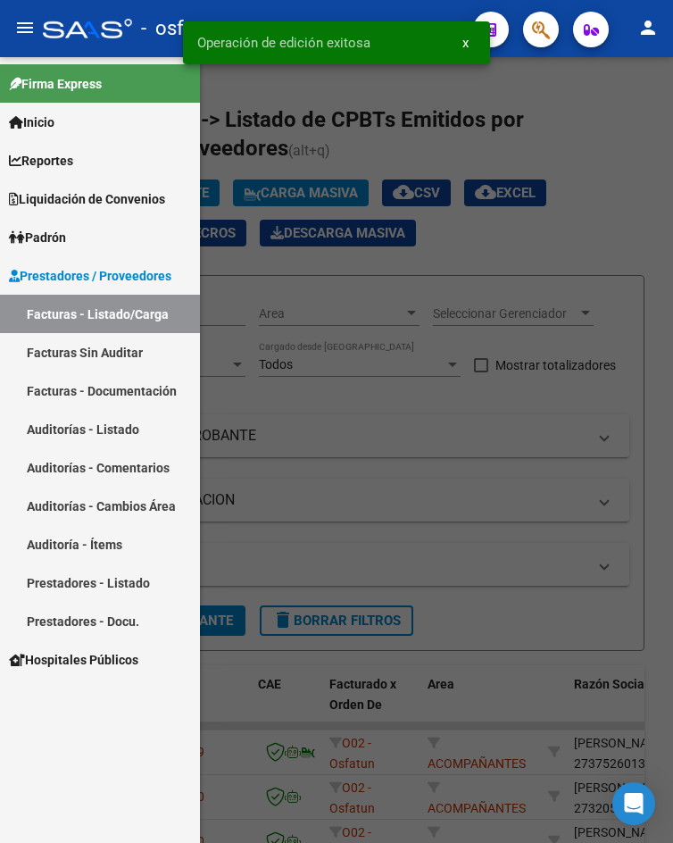
click at [122, 430] on link "Auditorías - Listado" at bounding box center [100, 429] width 200 height 38
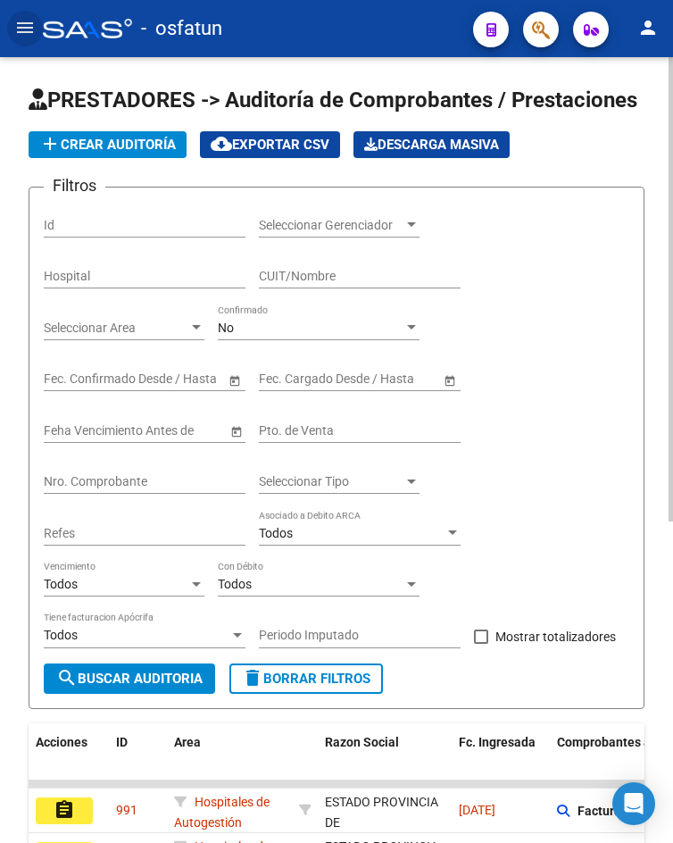
click at [143, 155] on button "add Crear Auditoría" at bounding box center [108, 144] width 158 height 27
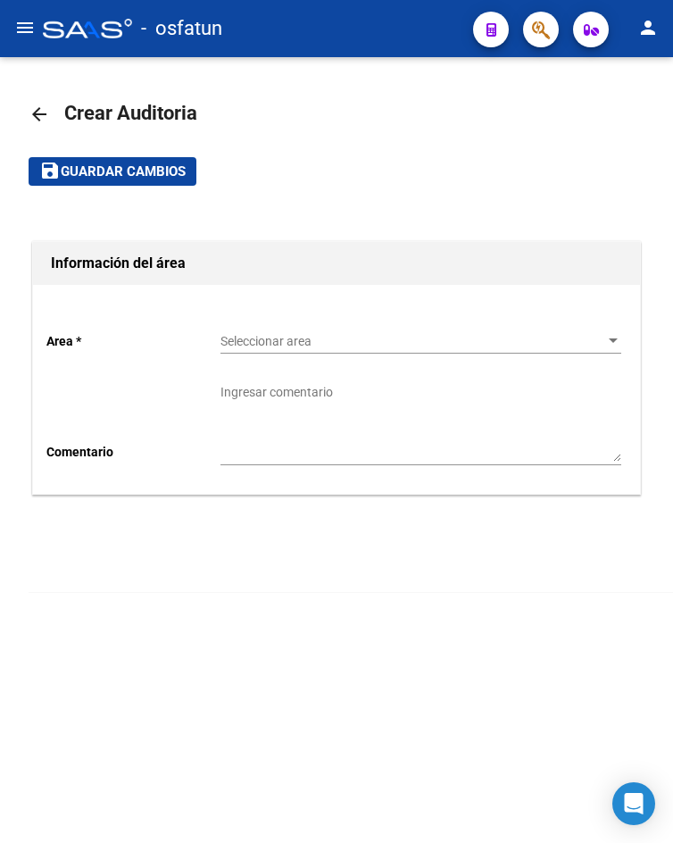
click at [257, 334] on span "Seleccionar area" at bounding box center [412, 341] width 385 height 15
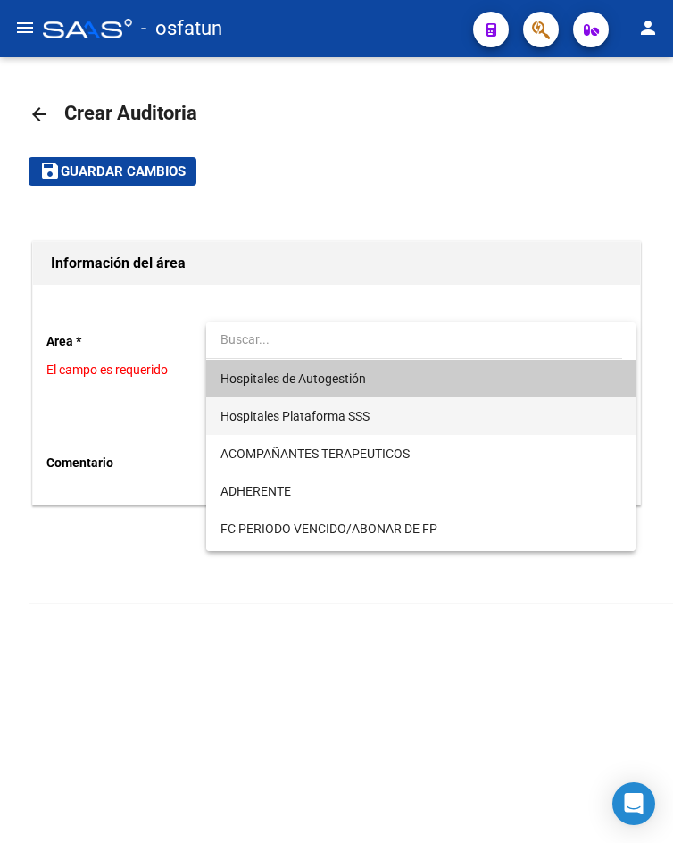
click at [273, 399] on span "Hospitales Plataforma SSS" at bounding box center [420, 415] width 401 height 37
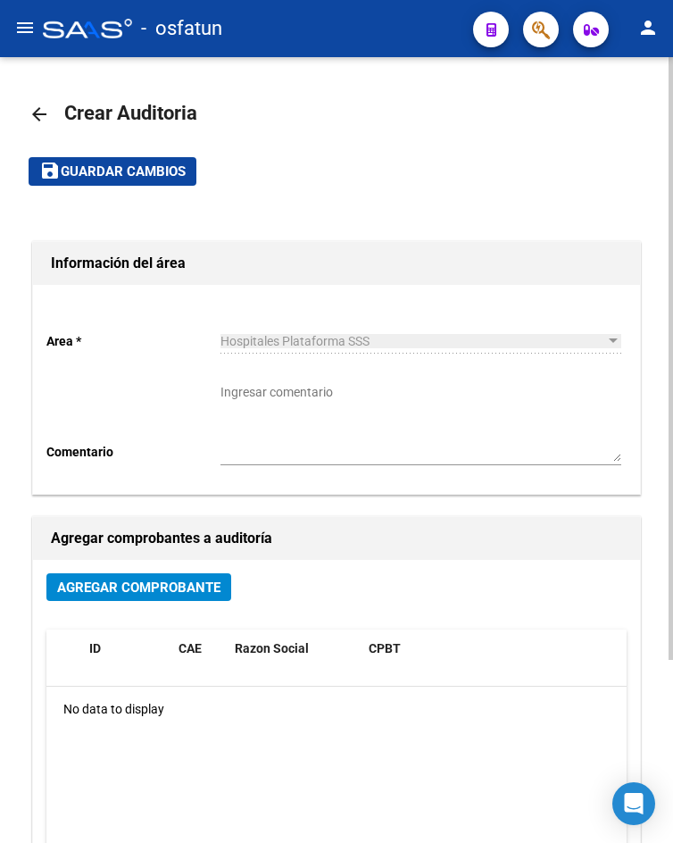
click at [272, 352] on div "Hospitales Plataforma SSS Seleccionar area" at bounding box center [420, 336] width 401 height 36
click at [283, 345] on span "Hospitales Plataforma SSS" at bounding box center [294, 341] width 149 height 14
click at [44, 111] on mat-icon "arrow_back" at bounding box center [39, 114] width 21 height 21
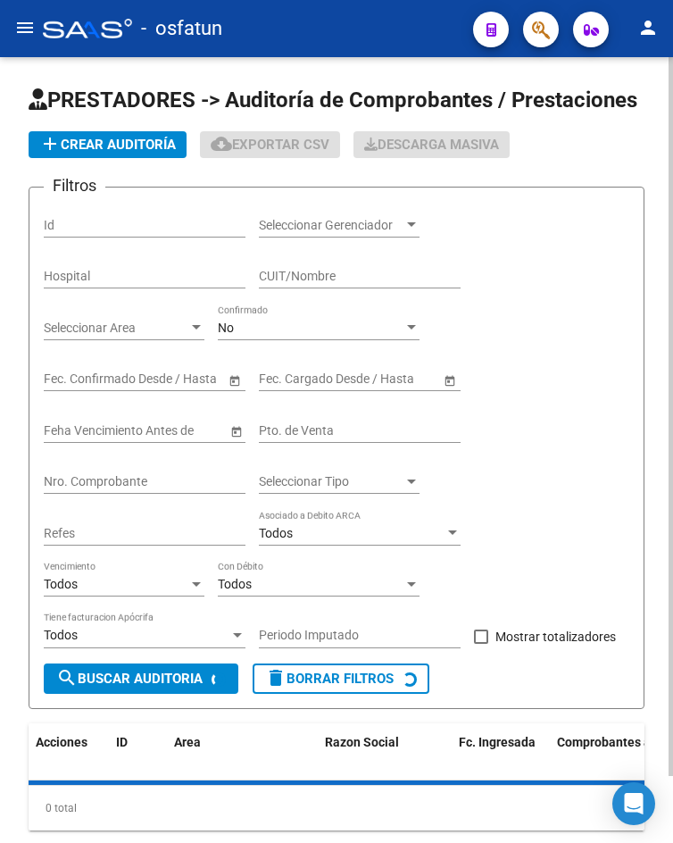
click at [63, 161] on app-list-header "PRESTADORES -> Auditoría de Comprobantes / Prestaciones add Crear Auditoría clo…" at bounding box center [337, 397] width 616 height 623
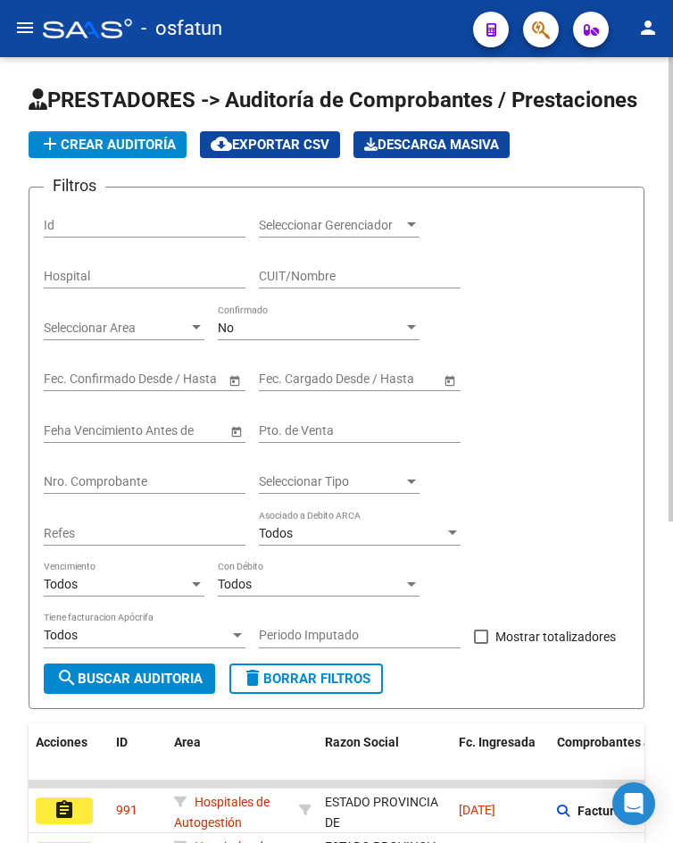
click at [89, 160] on app-list-header "PRESTADORES -> Auditoría de Comprobantes / Prestaciones add Crear Auditoría clo…" at bounding box center [337, 397] width 616 height 623
click at [162, 150] on span "add Crear Auditoría" at bounding box center [107, 145] width 137 height 16
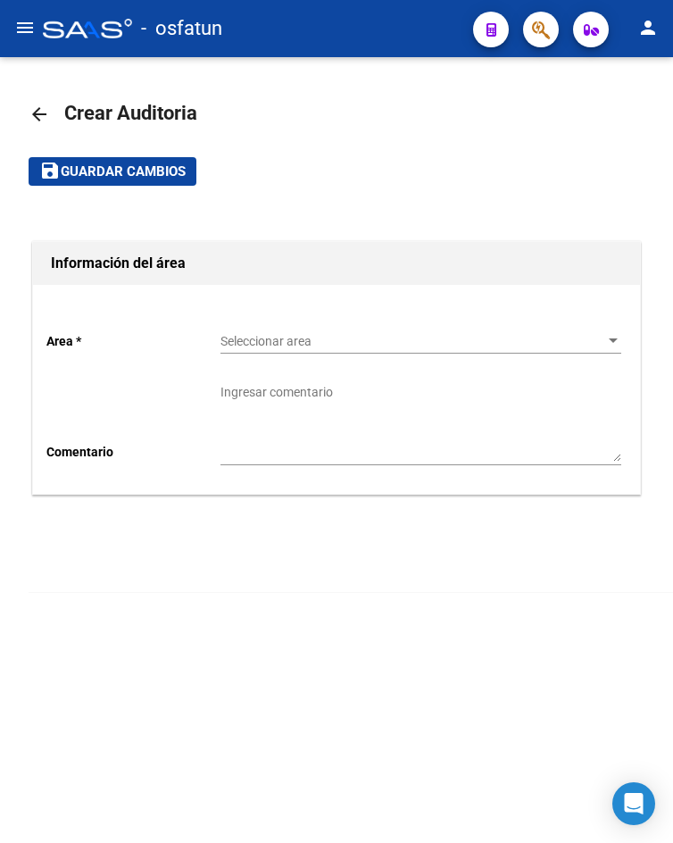
click at [263, 351] on div "Seleccionar area Seleccionar area" at bounding box center [420, 336] width 401 height 36
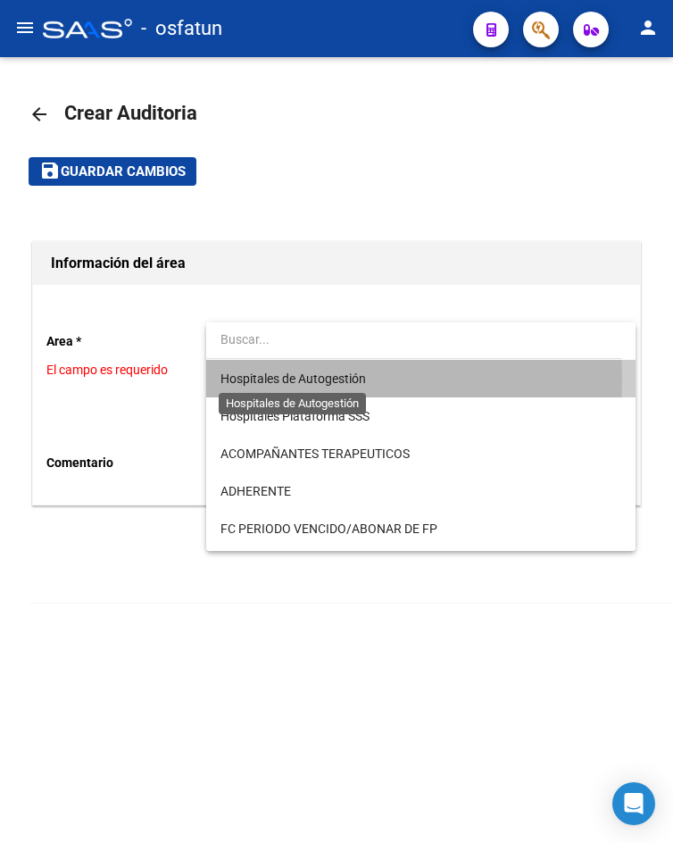
click at [265, 378] on span "Hospitales de Autogestión" at bounding box center [292, 378] width 145 height 14
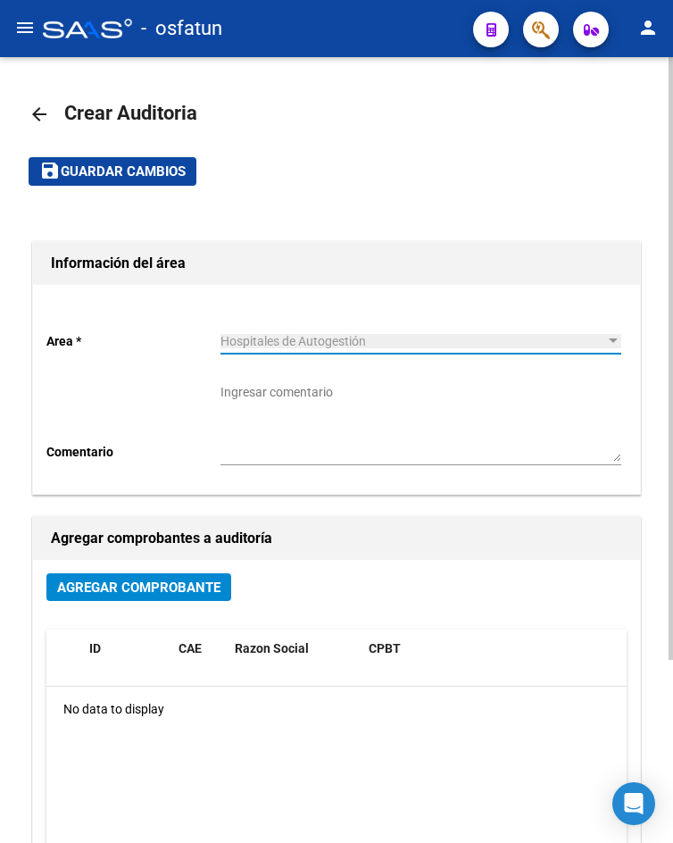
click at [160, 610] on div "Agregar Comprobante" at bounding box center [336, 594] width 580 height 42
click at [157, 600] on button "Agregar Comprobante" at bounding box center [138, 587] width 185 height 28
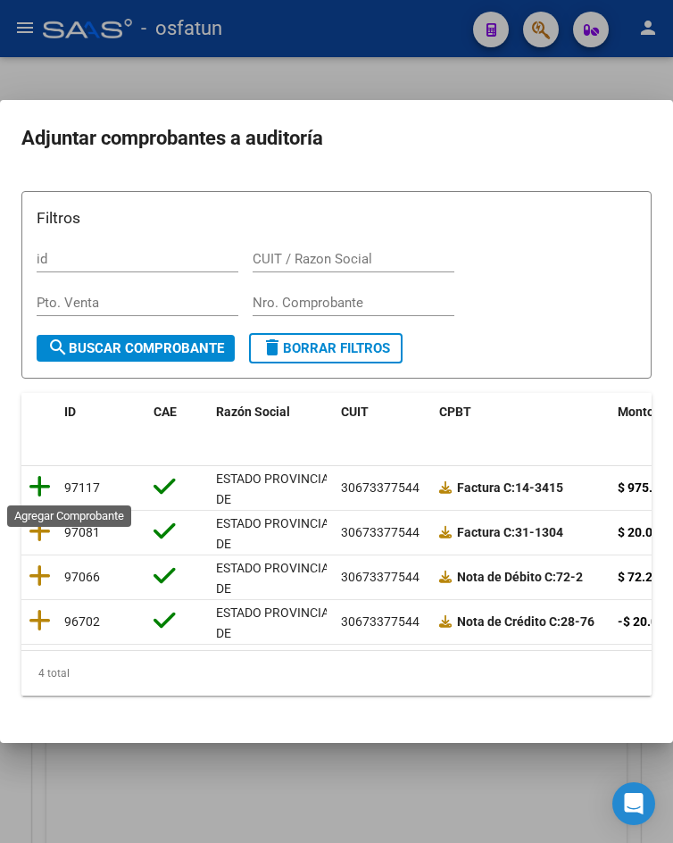
click at [37, 489] on icon at bounding box center [40, 486] width 22 height 25
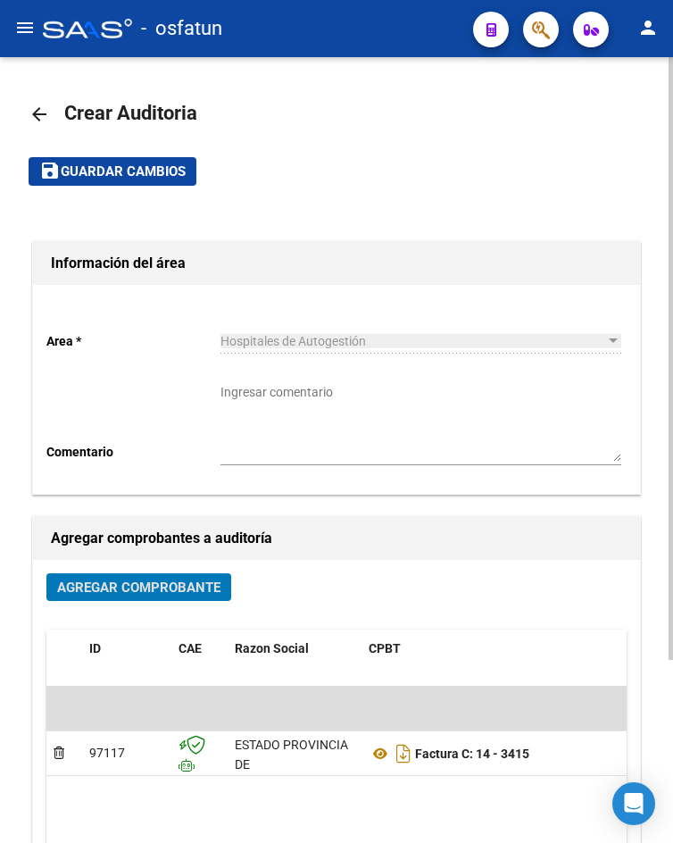
click at [108, 170] on span "Guardar cambios" at bounding box center [123, 172] width 125 height 16
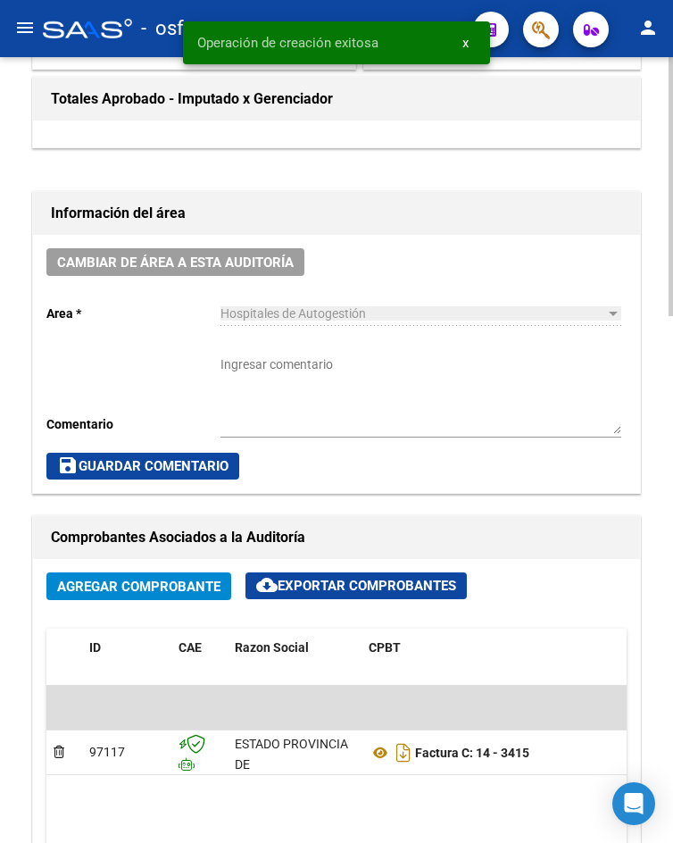
scroll to position [1071, 0]
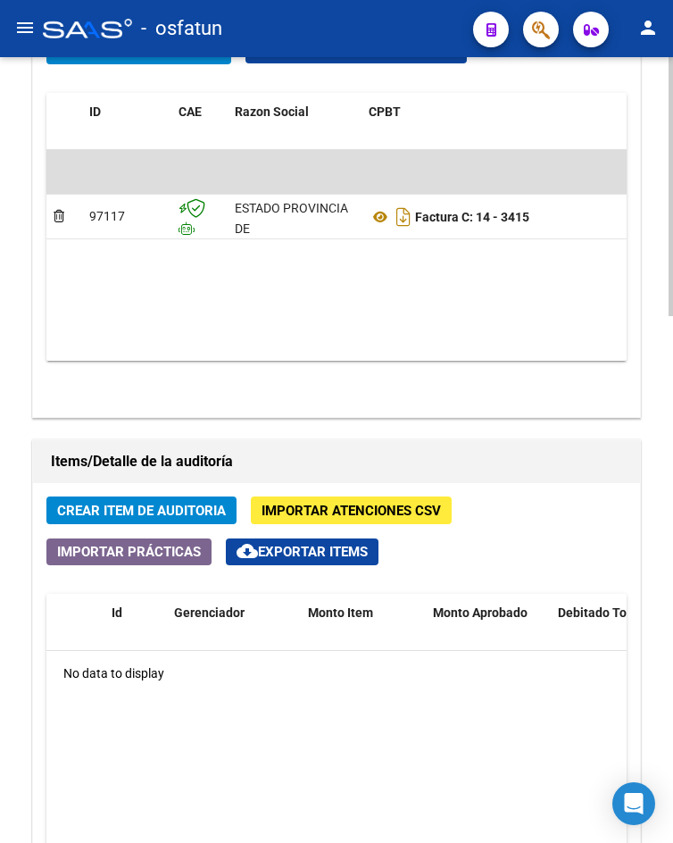
click at [184, 513] on span "Crear Item de Auditoria" at bounding box center [141, 510] width 169 height 16
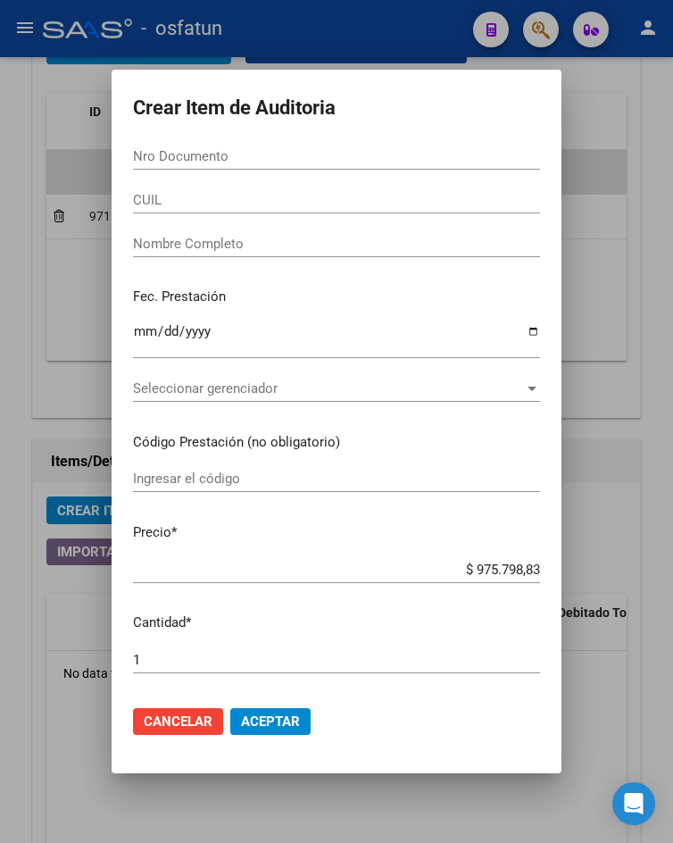
click at [341, 164] on input "Nro Documento" at bounding box center [336, 156] width 407 height 16
paste input "26661652"
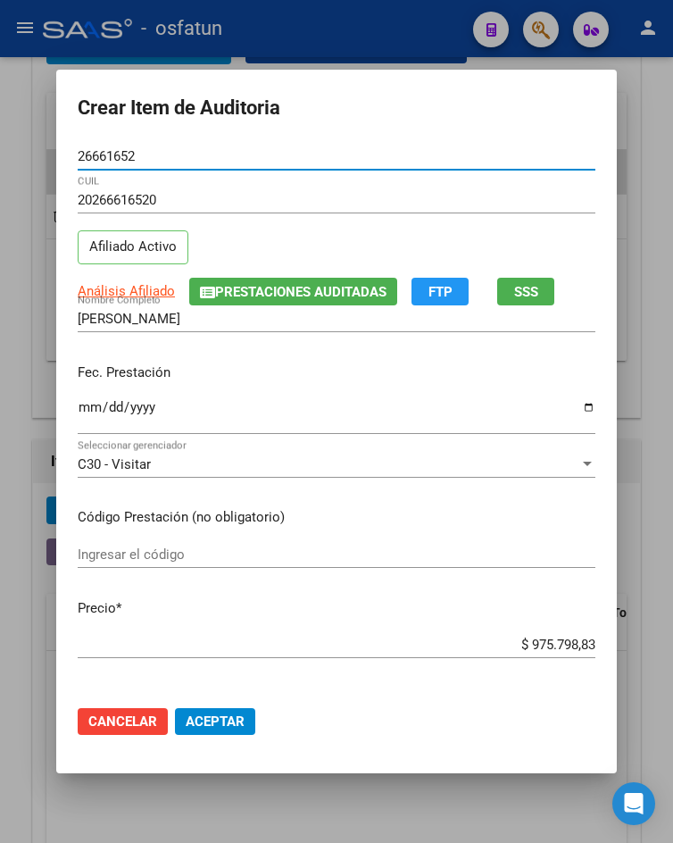
click at [78, 411] on input "Ingresar la fecha" at bounding box center [337, 414] width 518 height 29
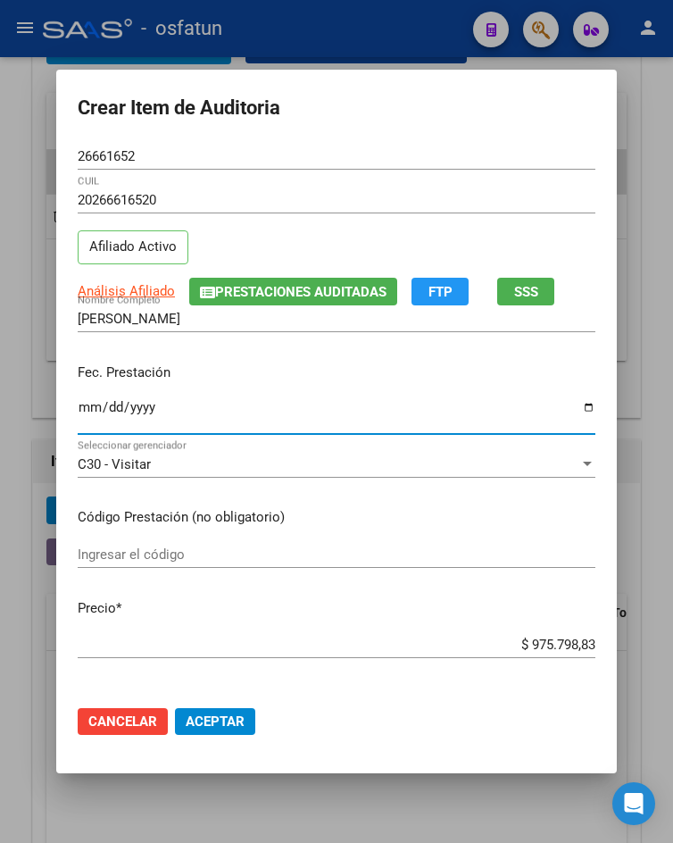
click at [311, 542] on div "Ingresar el código" at bounding box center [337, 554] width 518 height 27
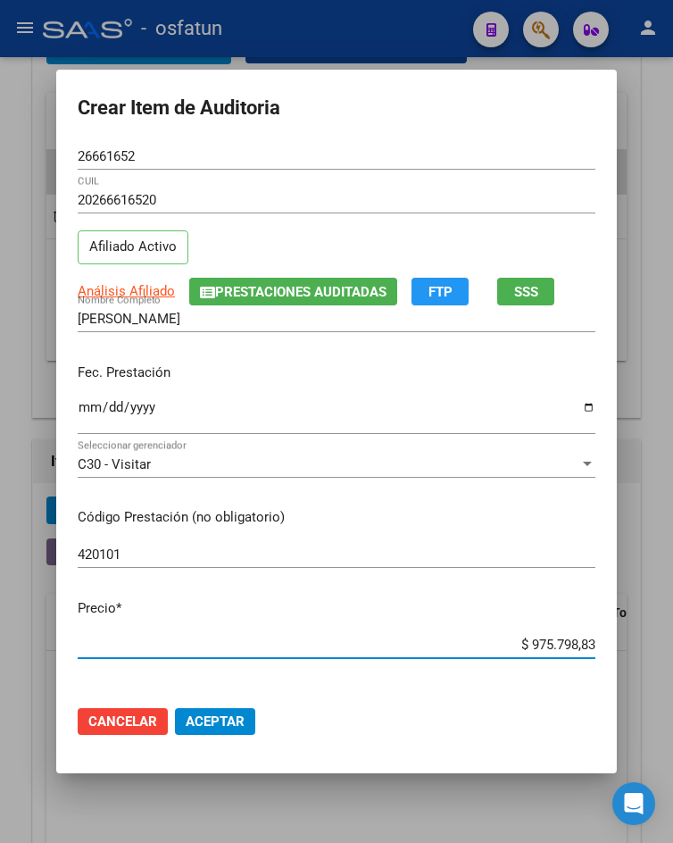
drag, startPoint x: 526, startPoint y: 639, endPoint x: 673, endPoint y: 638, distance: 147.3
click at [672, 638] on html "menu - osfatun person Firma Express Inicio Calendario SSS Instructivos Contacto…" at bounding box center [336, 421] width 673 height 843
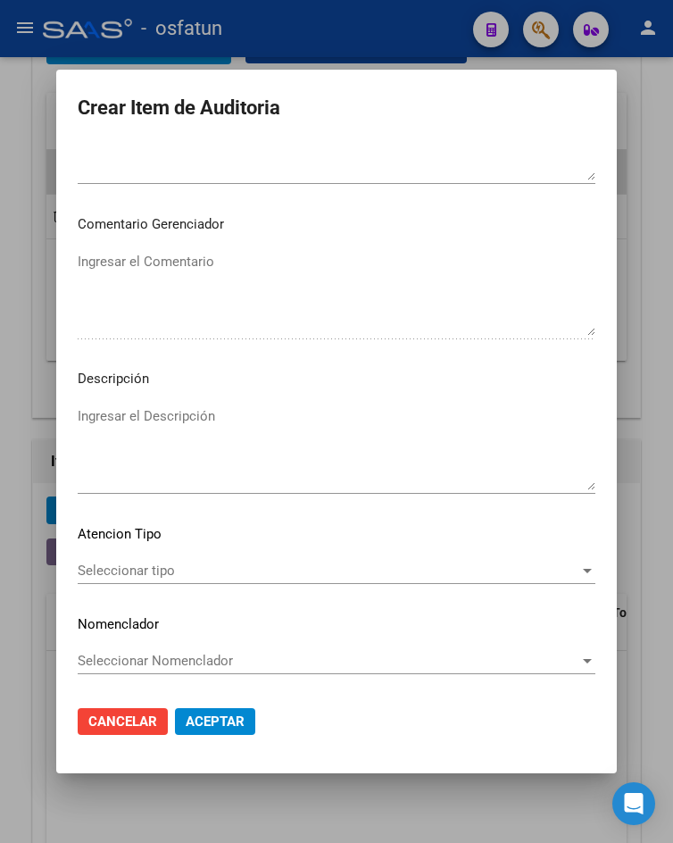
click at [195, 572] on div "Seleccionar tipo Seleccionar tipo" at bounding box center [337, 579] width 518 height 44
click at [225, 577] on span "Seleccionar tipo" at bounding box center [329, 570] width 502 height 16
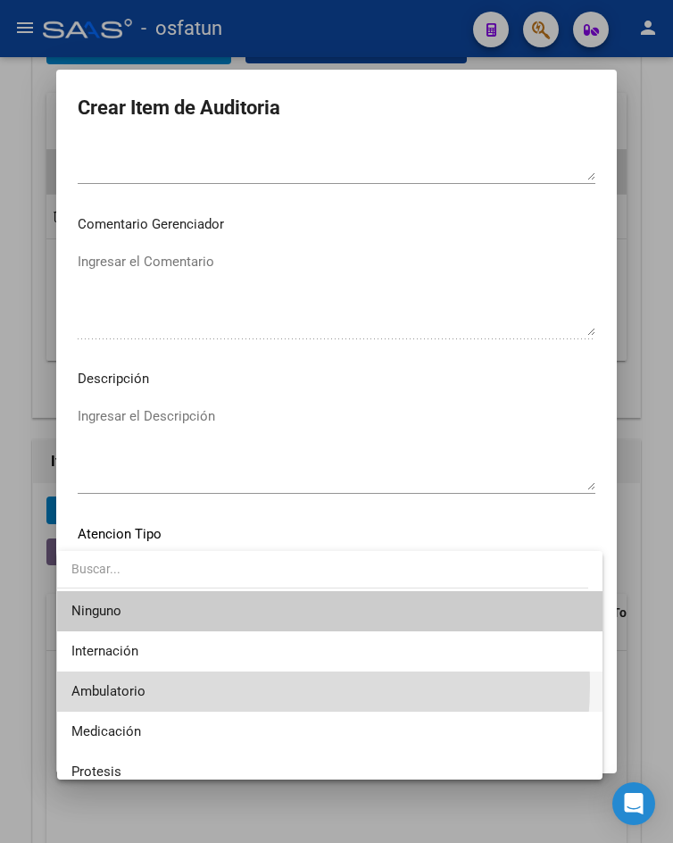
click at [198, 683] on span "Ambulatorio" at bounding box center [329, 691] width 516 height 40
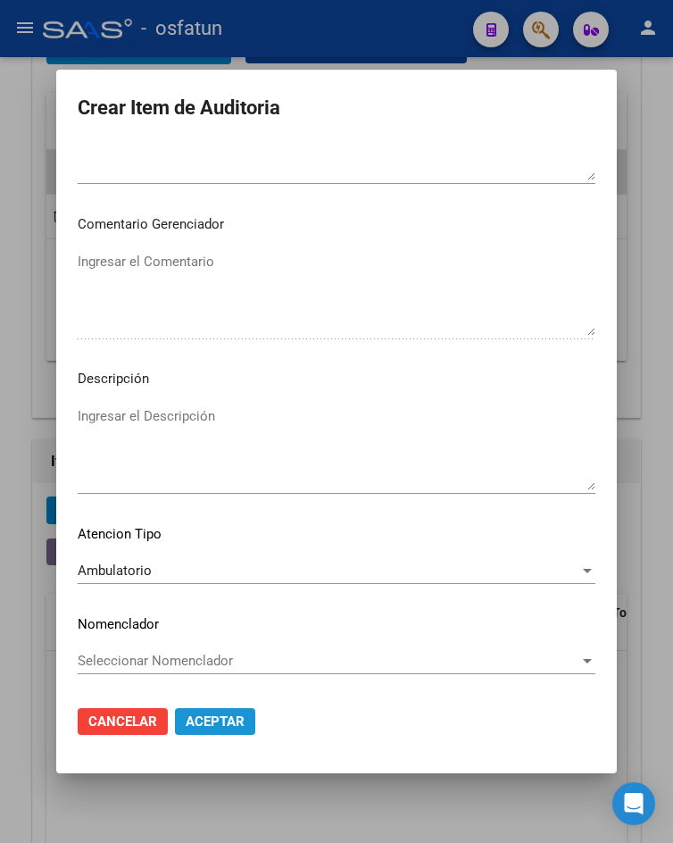
click at [220, 727] on span "Aceptar" at bounding box center [215, 721] width 59 height 16
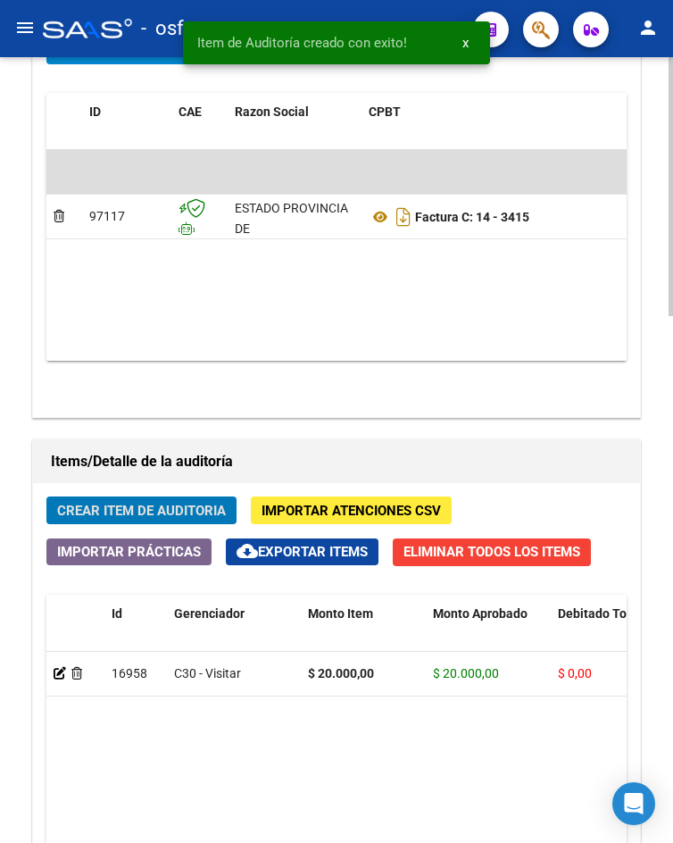
scroll to position [1314, 0]
click at [172, 523] on button "Crear Item de Auditoria" at bounding box center [141, 510] width 190 height 28
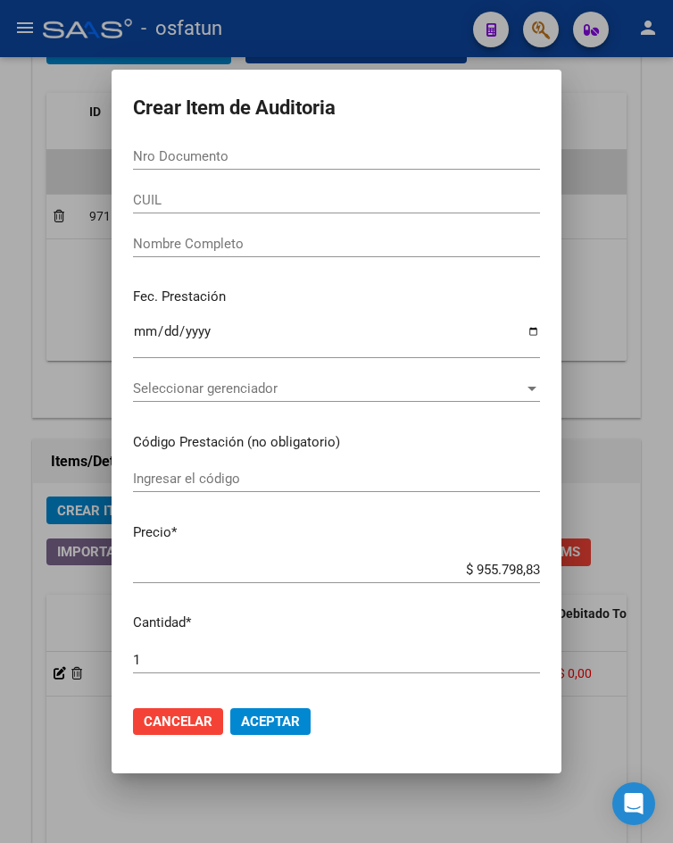
click at [275, 145] on div "Nro Documento" at bounding box center [336, 156] width 407 height 27
paste input "39396426"
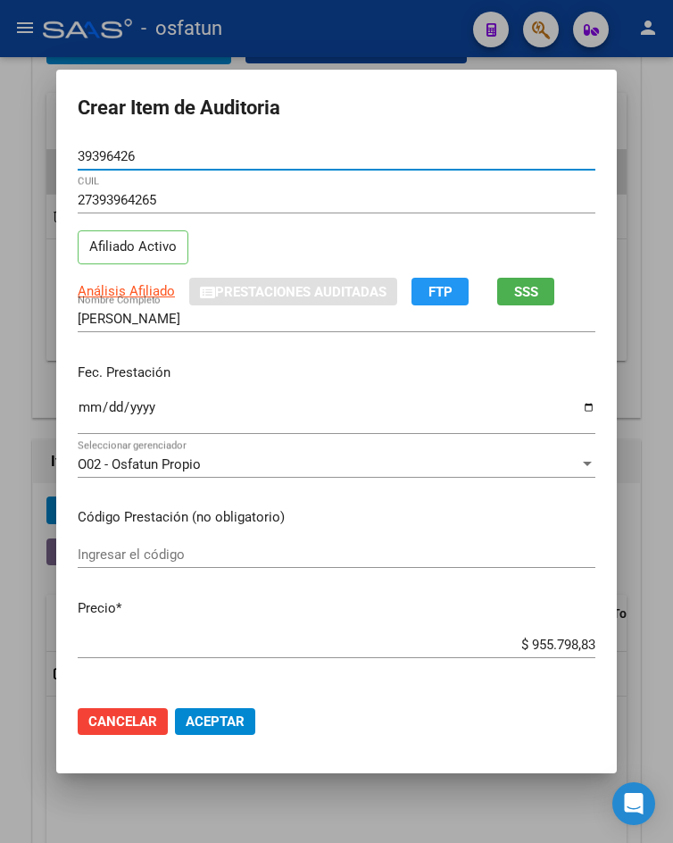
click at [83, 396] on div "Ingresar la fecha" at bounding box center [337, 414] width 518 height 38
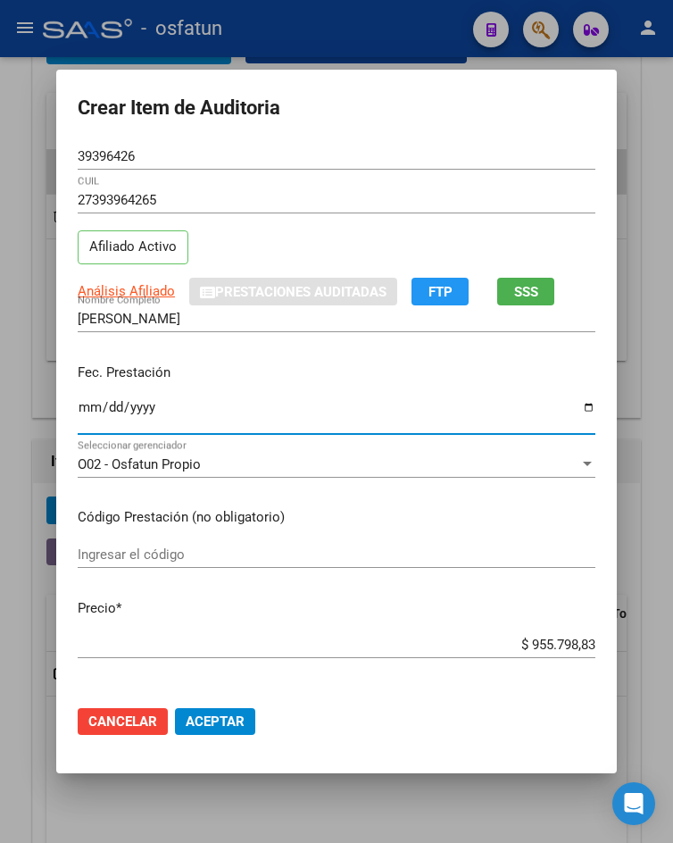
click at [191, 552] on input "Ingresar el código" at bounding box center [337, 554] width 518 height 16
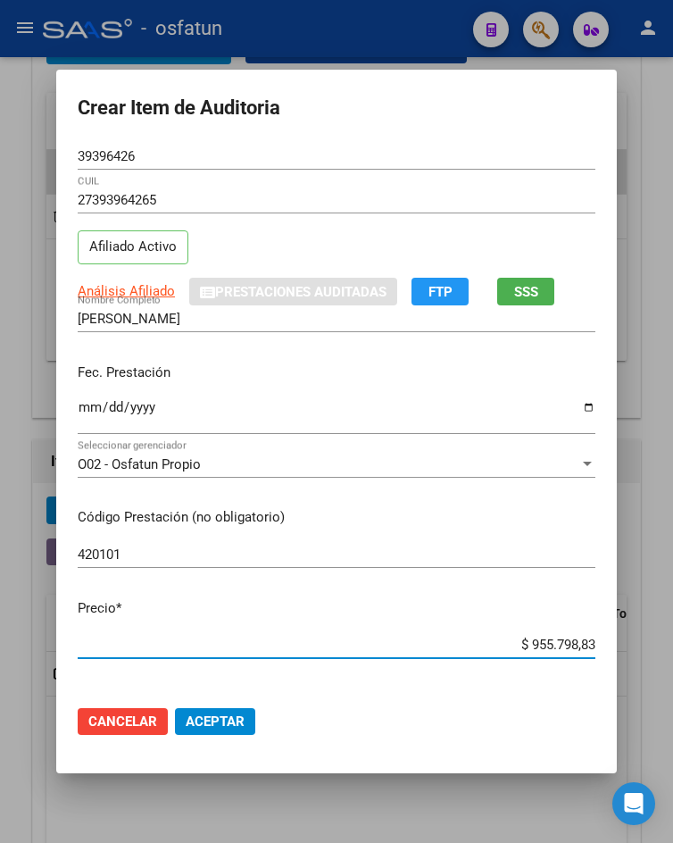
drag, startPoint x: 525, startPoint y: 644, endPoint x: 673, endPoint y: 644, distance: 148.2
click at [672, 644] on html "menu - osfatun person Firma Express Inicio Calendario SSS Instructivos Contacto…" at bounding box center [336, 421] width 673 height 843
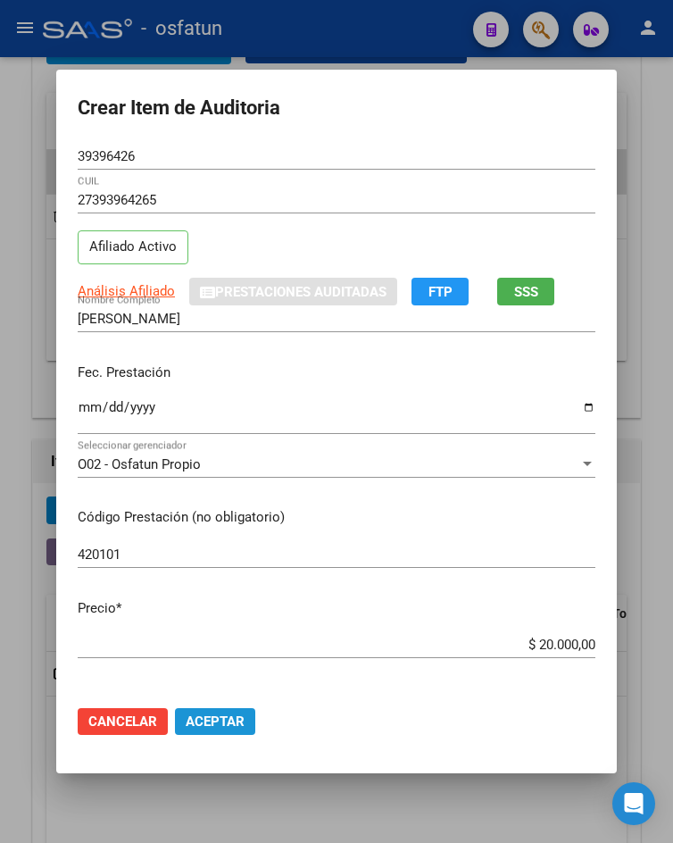
click at [218, 711] on button "Aceptar" at bounding box center [215, 721] width 80 height 27
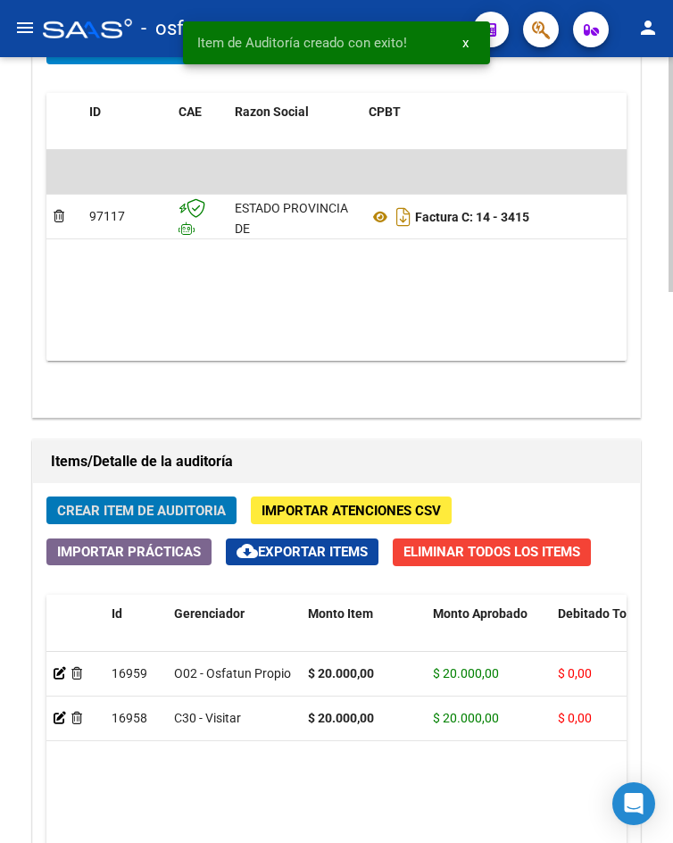
click at [60, 682] on div at bounding box center [76, 673] width 44 height 21
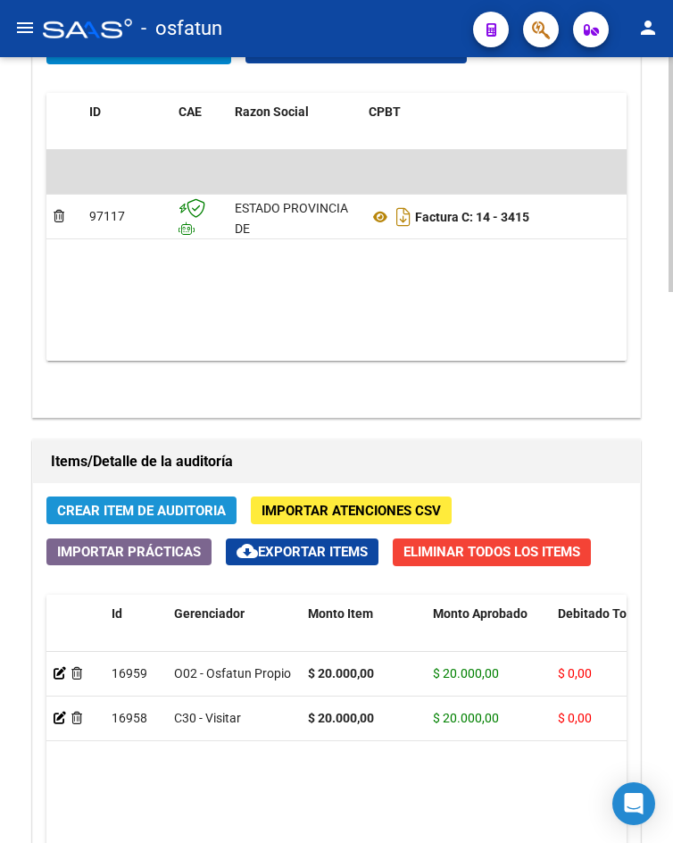
click at [97, 511] on span "Crear Item de Auditoria" at bounding box center [141, 510] width 169 height 16
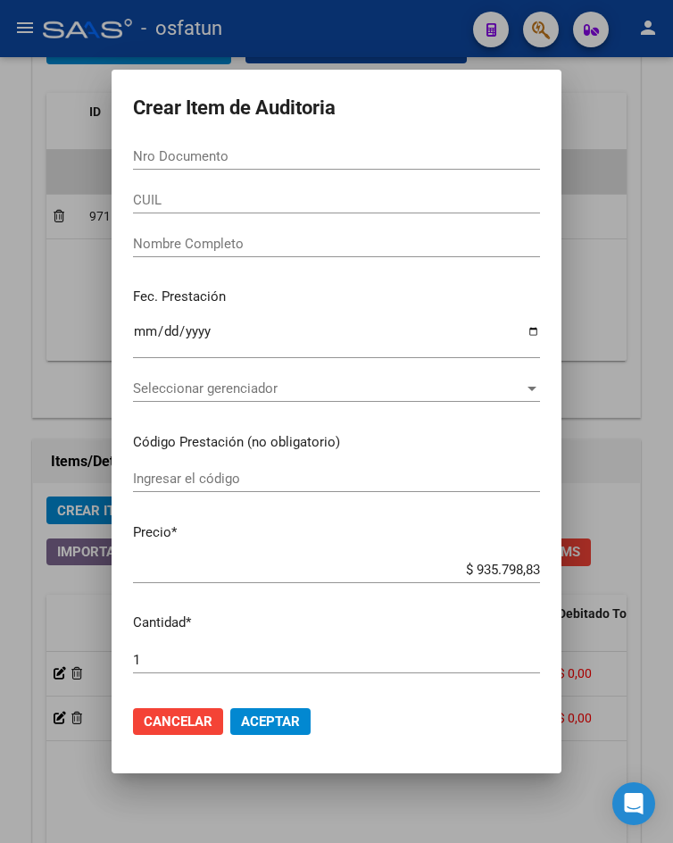
click at [221, 156] on input "Nro Documento" at bounding box center [336, 156] width 407 height 16
paste input "43383130"
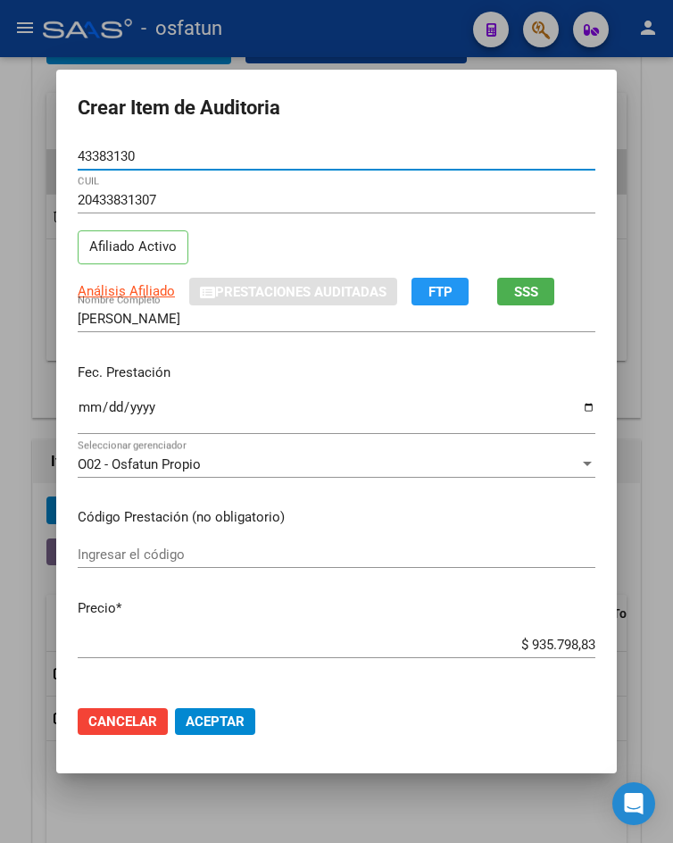
click at [90, 406] on input "Ingresar la fecha" at bounding box center [337, 414] width 518 height 29
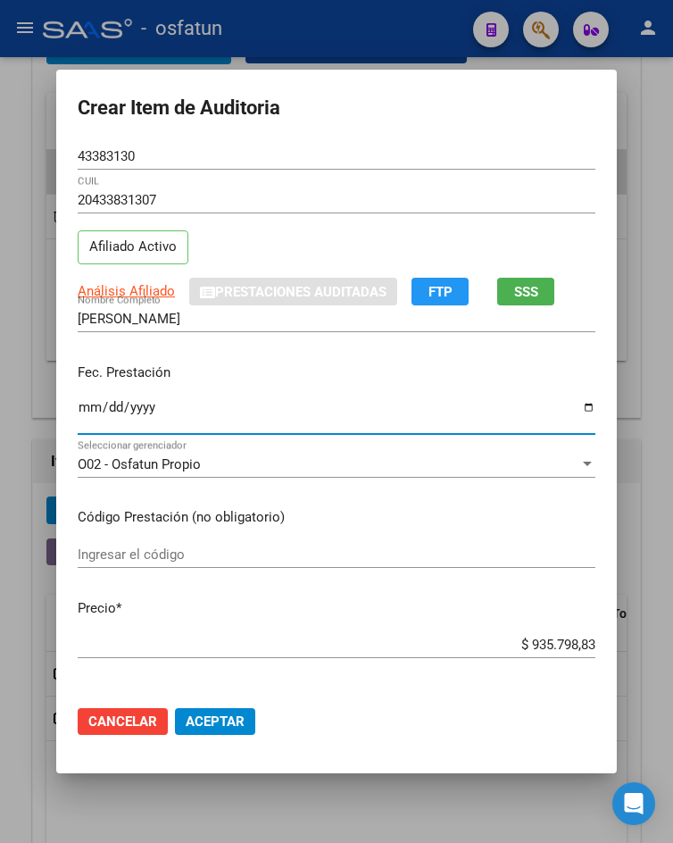
click at [79, 406] on input "Ingresar la fecha" at bounding box center [337, 414] width 518 height 29
click at [281, 551] on input "Ingresar el código" at bounding box center [337, 554] width 518 height 16
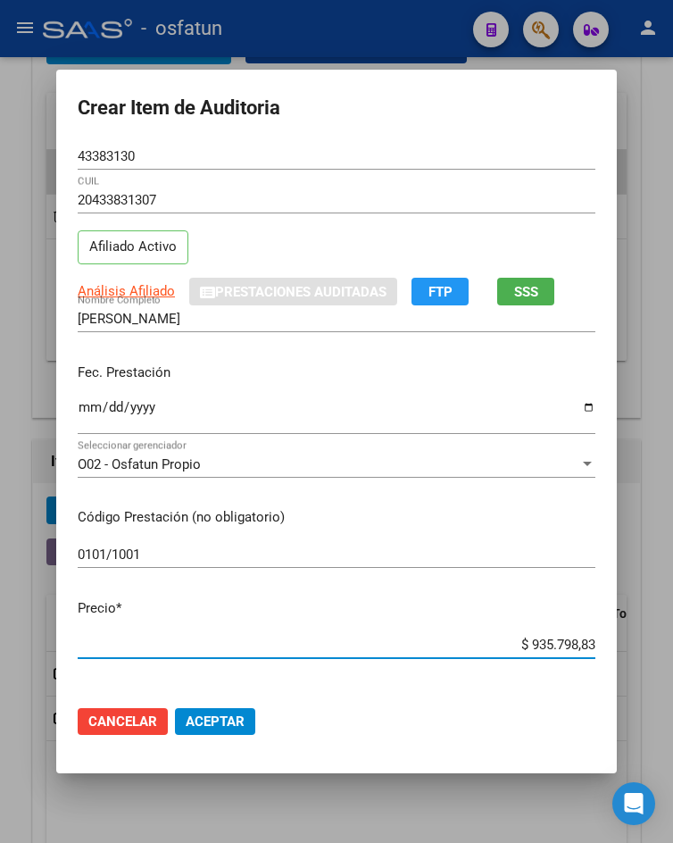
drag, startPoint x: 527, startPoint y: 641, endPoint x: 623, endPoint y: 616, distance: 99.6
click at [610, 617] on mat-dialog-content "43383130 Nro Documento 20433831307 CUIL Afiliado Activo Análisis Afiliado Prest…" at bounding box center [336, 417] width 561 height 548
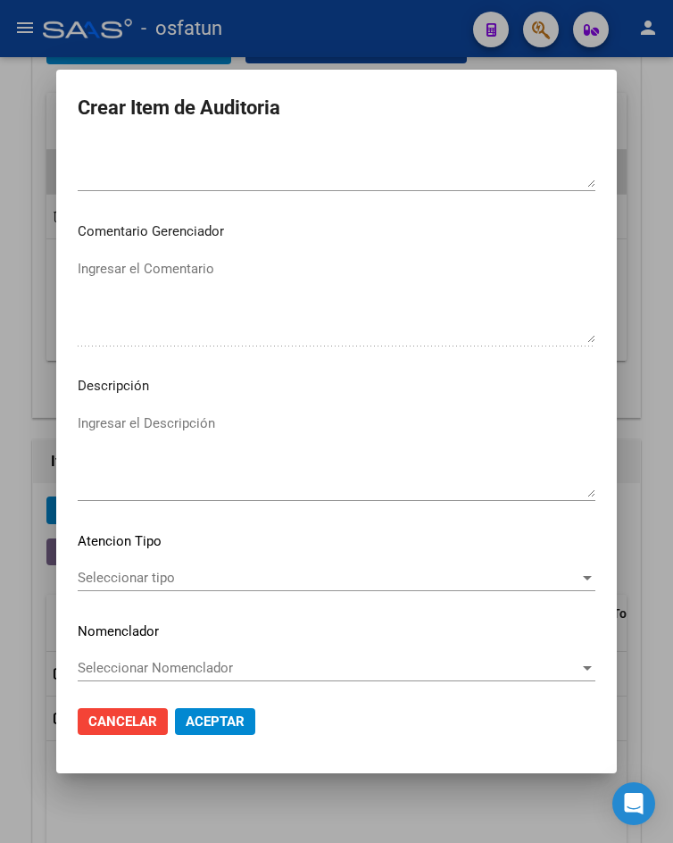
scroll to position [1054, 0]
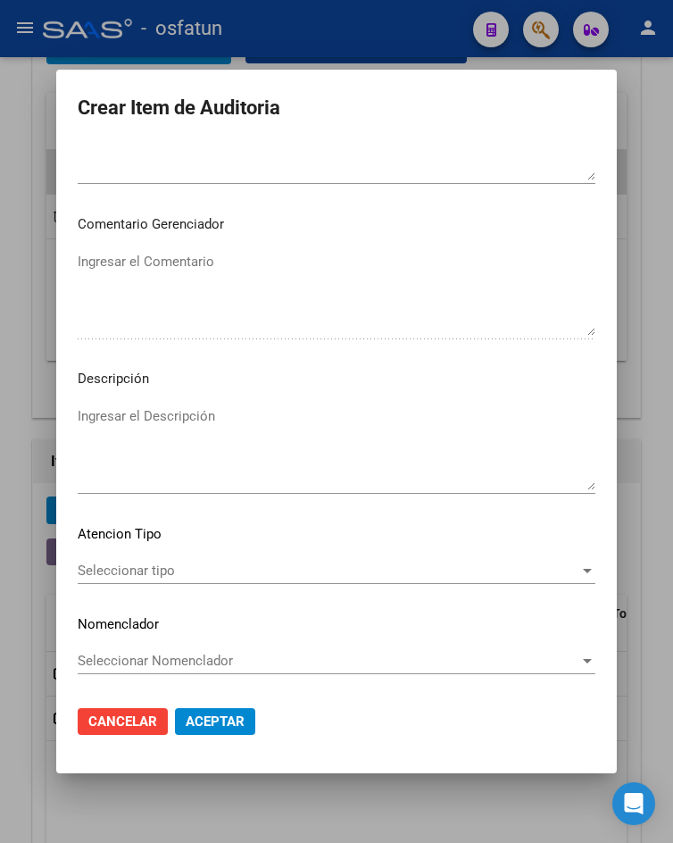
click at [240, 549] on mat-dialog-content "43383130 Nro Documento 20433831307 CUIL Afiliado Activo Análisis Afiliado Prest…" at bounding box center [336, 417] width 561 height 548
click at [237, 555] on mat-dialog-content "43383130 Nro Documento 20433831307 CUIL Afiliado Activo Análisis Afiliado Prest…" at bounding box center [336, 417] width 561 height 548
click at [235, 582] on div "Seleccionar tipo Seleccionar tipo" at bounding box center [337, 570] width 518 height 27
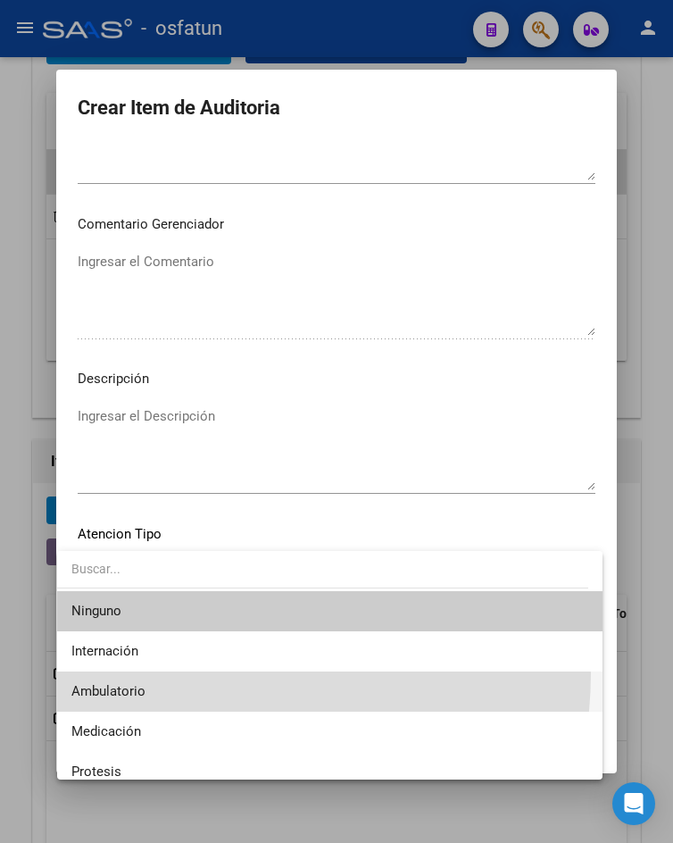
click at [205, 673] on span "Ambulatorio" at bounding box center [329, 691] width 516 height 40
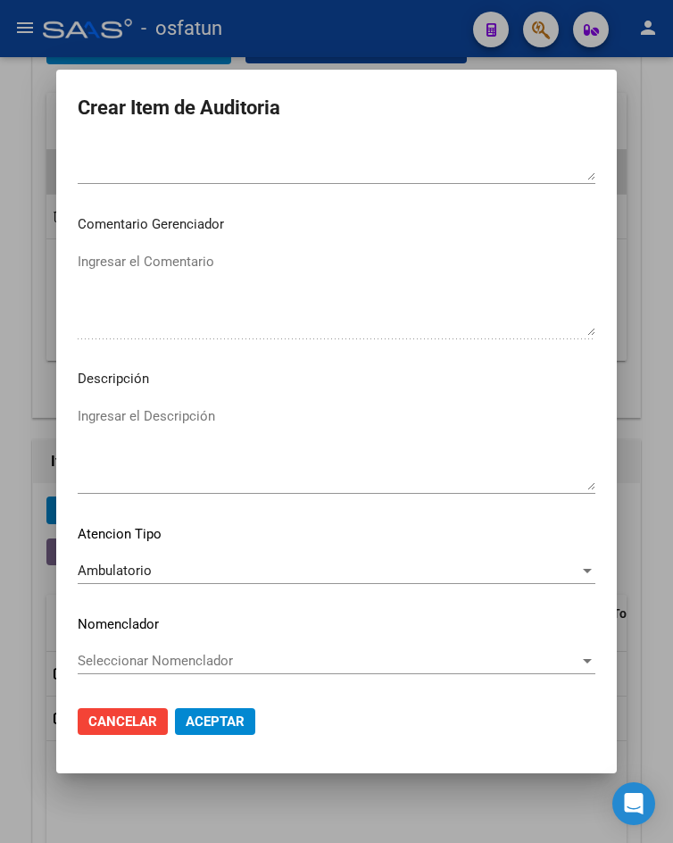
click at [216, 706] on mat-dialog-actions "Cancelar Aceptar" at bounding box center [337, 721] width 518 height 61
click at [218, 731] on button "Aceptar" at bounding box center [215, 721] width 80 height 27
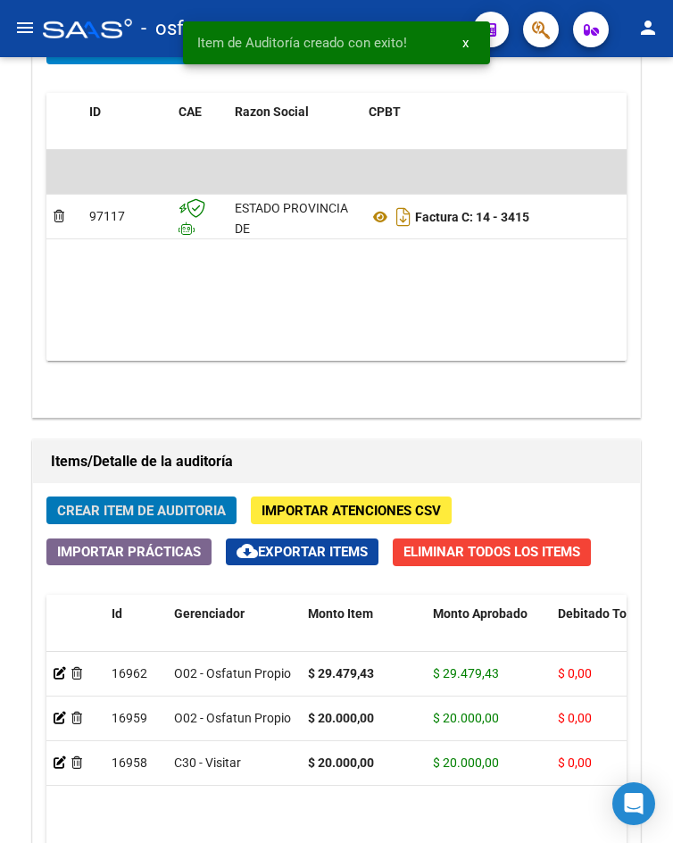
click at [218, 731] on datatable-body-cell "O02 - Osfatun Propio" at bounding box center [234, 718] width 134 height 44
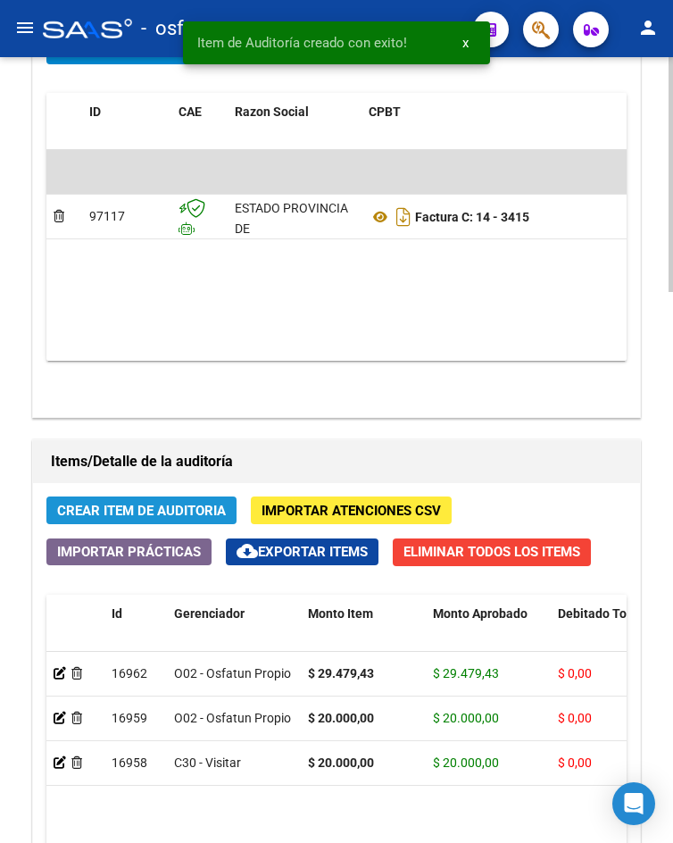
click at [167, 499] on button "Crear Item de Auditoria" at bounding box center [141, 510] width 190 height 28
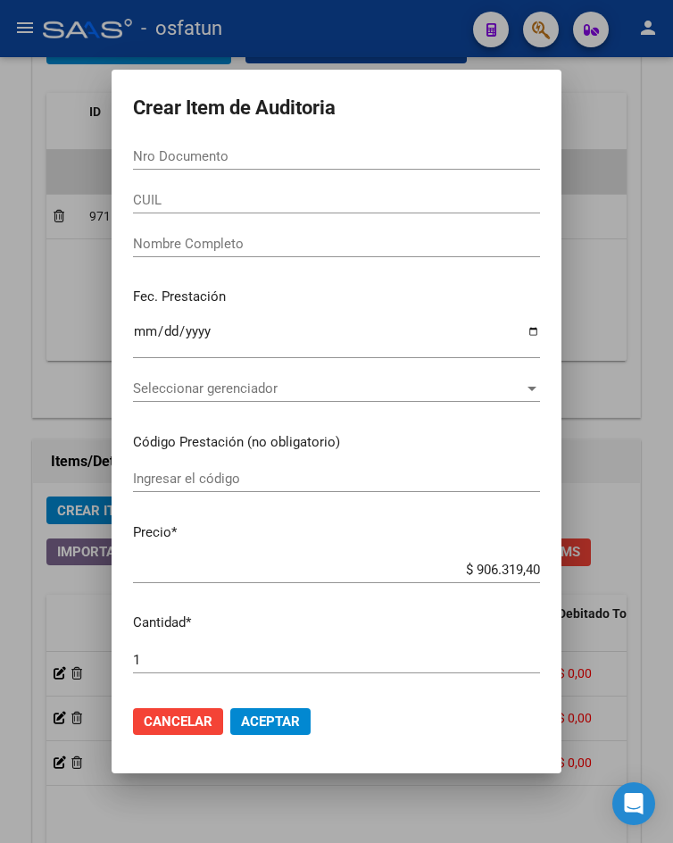
click at [176, 179] on div "Nro Documento" at bounding box center [336, 165] width 407 height 44
click at [191, 156] on input "Nro Documento" at bounding box center [336, 156] width 407 height 16
paste input "55843243"
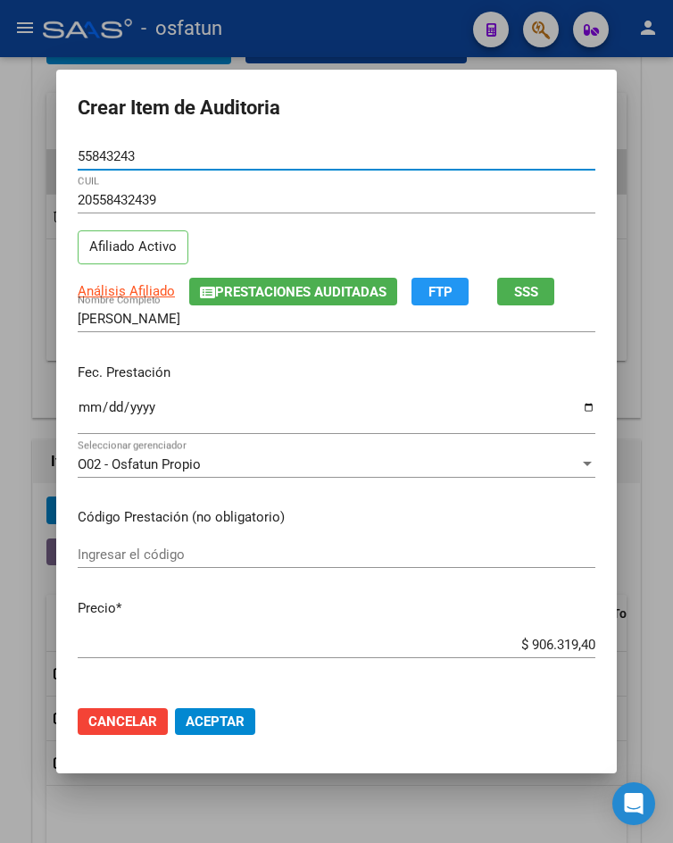
click at [78, 406] on input "Ingresar la fecha" at bounding box center [337, 414] width 518 height 29
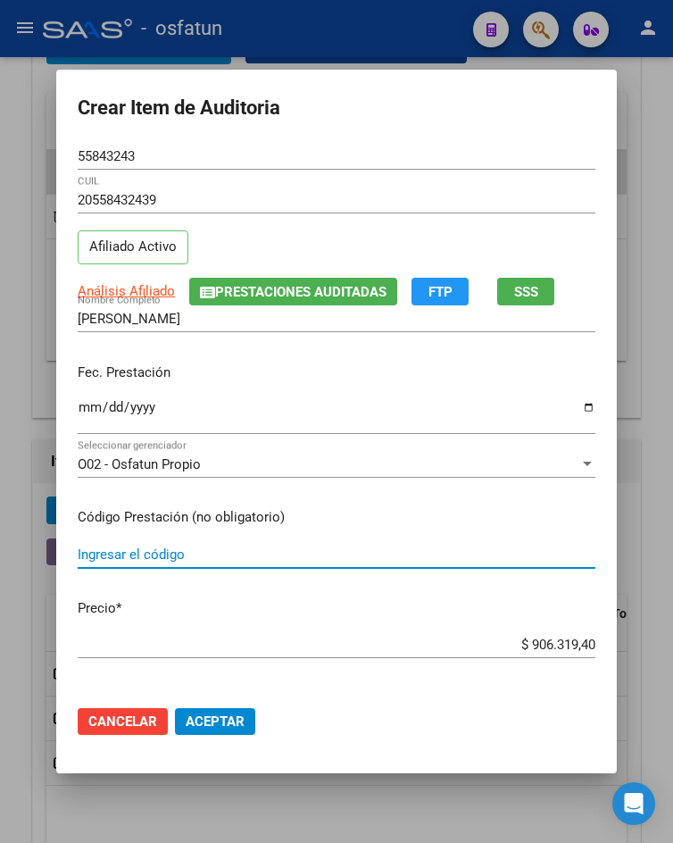
click at [156, 557] on input "Ingresar el código" at bounding box center [337, 554] width 518 height 16
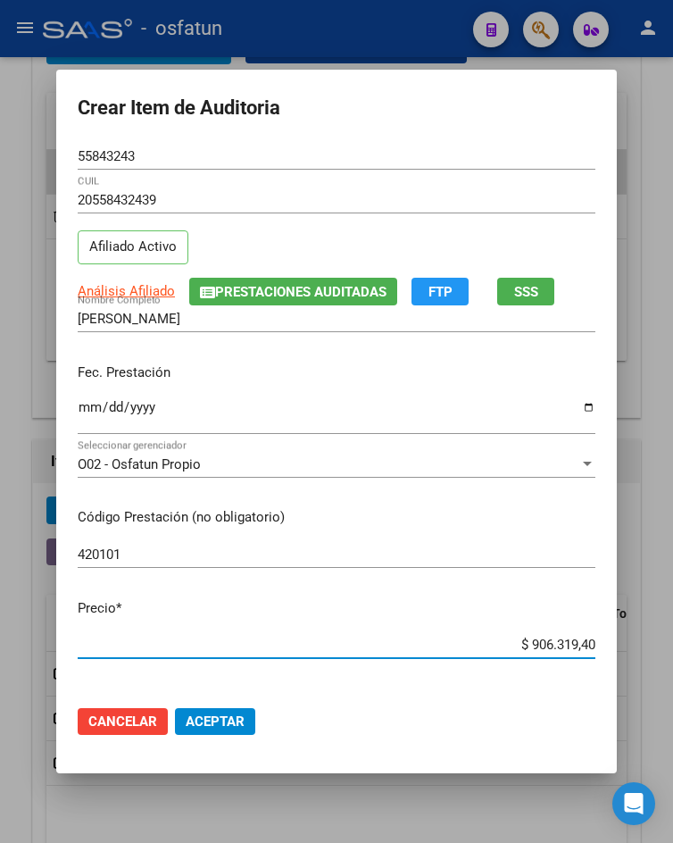
drag, startPoint x: 547, startPoint y: 646, endPoint x: 630, endPoint y: 646, distance: 83.0
click at [630, 646] on div "Crear Item de Auditoria 55843243 Nro Documento 20558432439 CUIL Afiliado Activo…" at bounding box center [336, 421] width 673 height 843
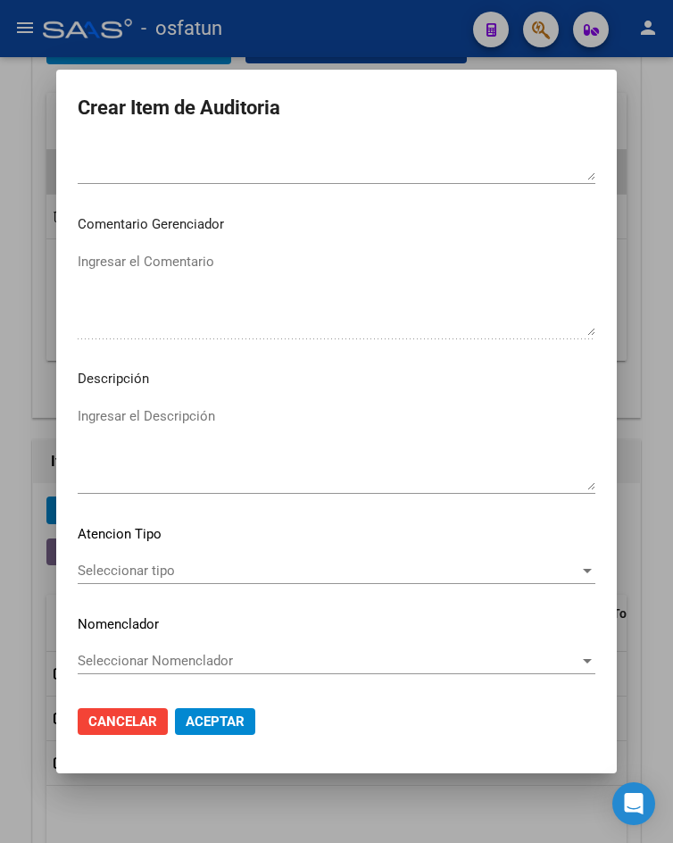
click at [202, 586] on div "Seleccionar tipo Seleccionar tipo" at bounding box center [337, 579] width 518 height 44
click at [207, 579] on div "Seleccionar tipo Seleccionar tipo" at bounding box center [337, 570] width 518 height 27
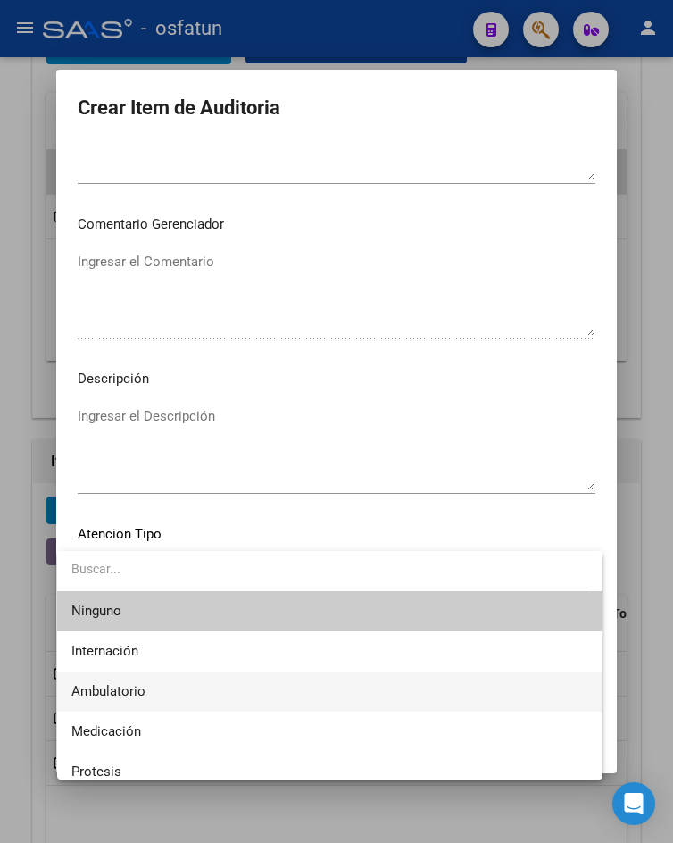
click at [182, 675] on span "Ambulatorio" at bounding box center [329, 691] width 516 height 40
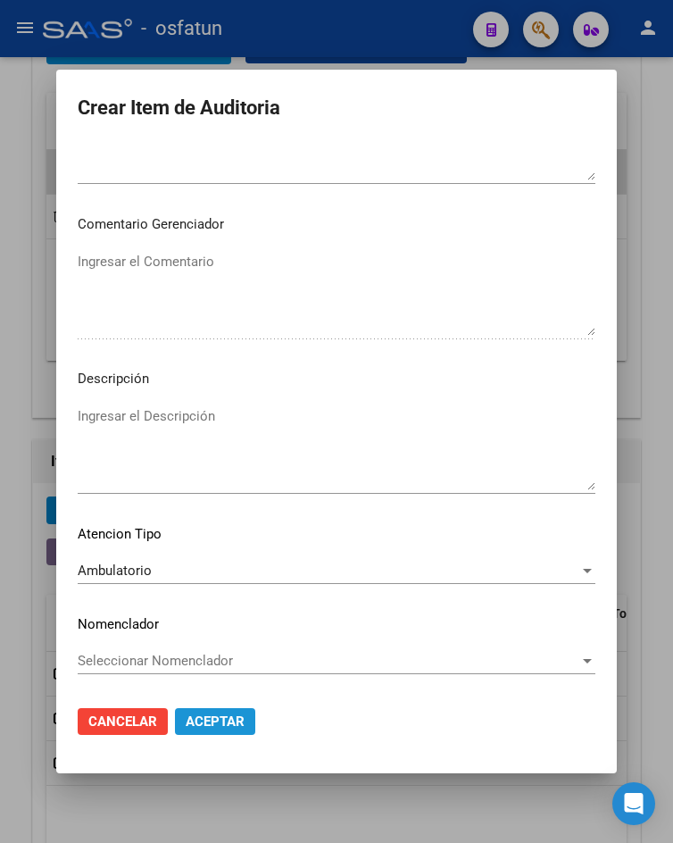
click at [195, 720] on span "Aceptar" at bounding box center [215, 721] width 59 height 16
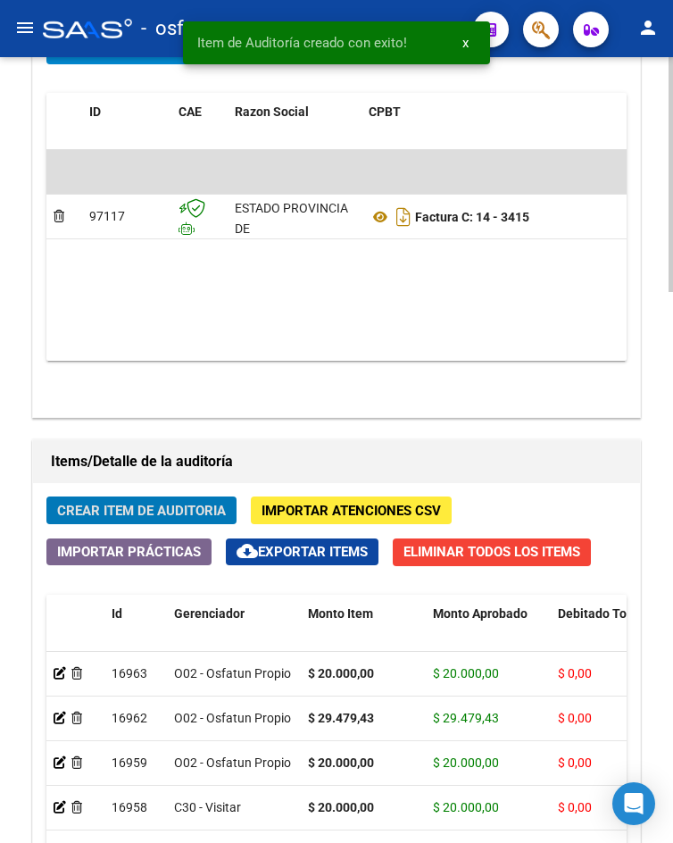
click at [170, 504] on span "Crear Item de Auditoria" at bounding box center [141, 510] width 169 height 16
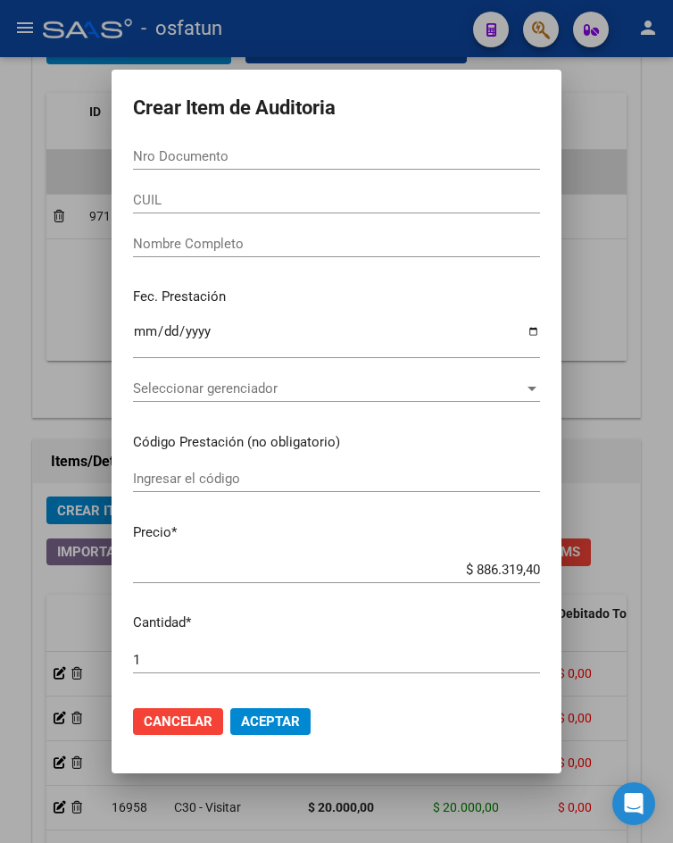
drag, startPoint x: 255, startPoint y: 176, endPoint x: 261, endPoint y: 162, distance: 14.4
click at [255, 176] on div "Nro Documento" at bounding box center [336, 165] width 407 height 44
click at [261, 162] on input "Nro Documento" at bounding box center [336, 156] width 407 height 16
paste input "39604075"
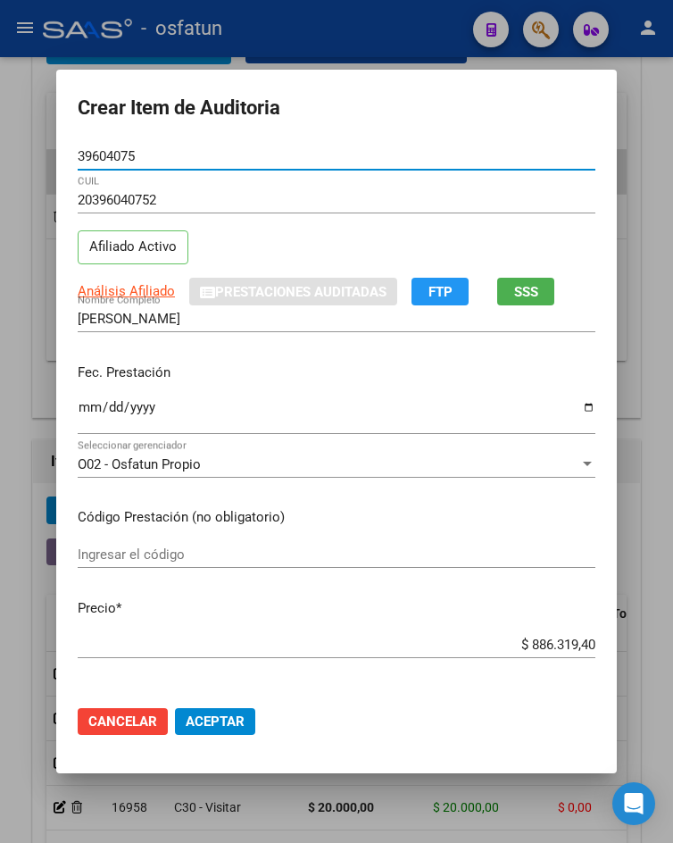
click at [80, 408] on input "Ingresar la fecha" at bounding box center [337, 414] width 518 height 29
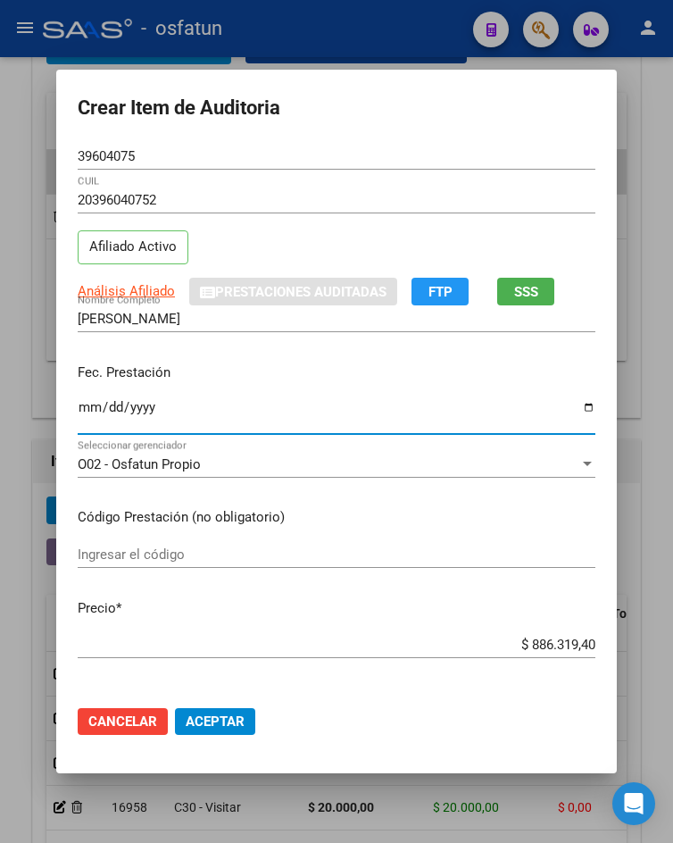
click at [172, 548] on input "Ingresar el código" at bounding box center [337, 554] width 518 height 16
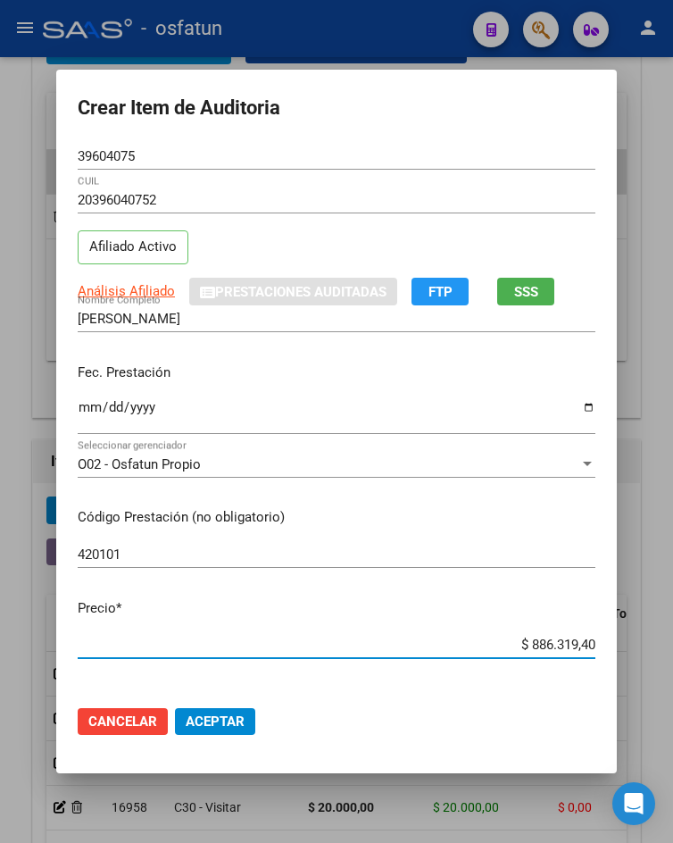
drag, startPoint x: 513, startPoint y: 644, endPoint x: 625, endPoint y: 648, distance: 111.7
click at [625, 648] on div "Crear Item de Auditoria 39604075 Nro Documento 20396040752 CUIL Afiliado Activo…" at bounding box center [336, 421] width 673 height 843
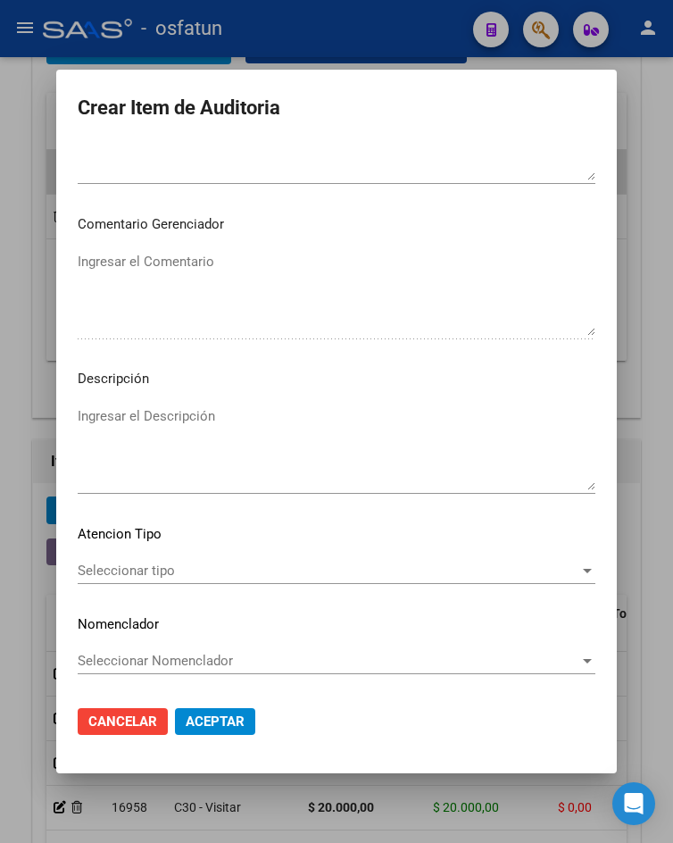
click at [154, 568] on span "Seleccionar tipo" at bounding box center [329, 570] width 502 height 16
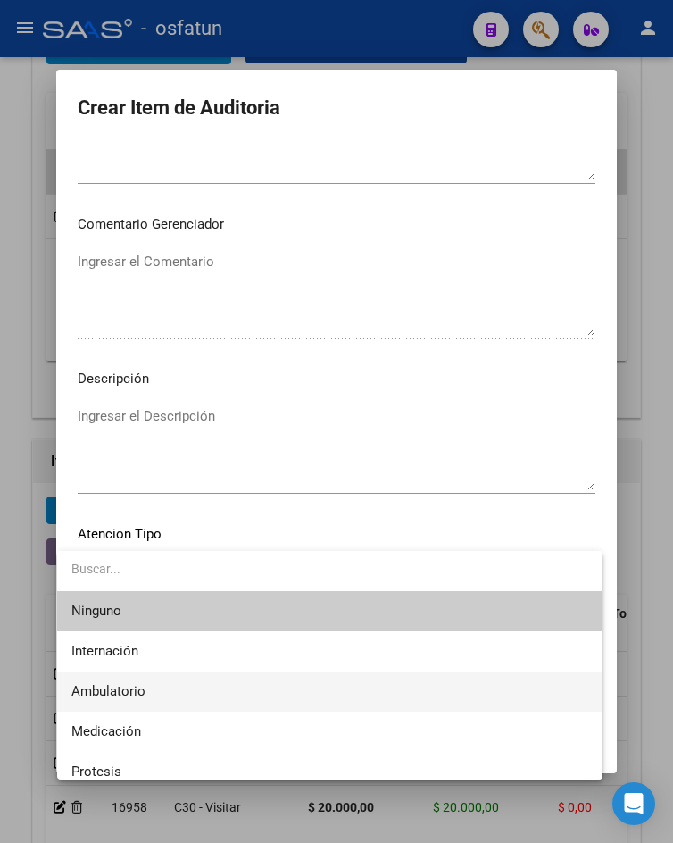
click at [169, 685] on span "Ambulatorio" at bounding box center [329, 691] width 516 height 40
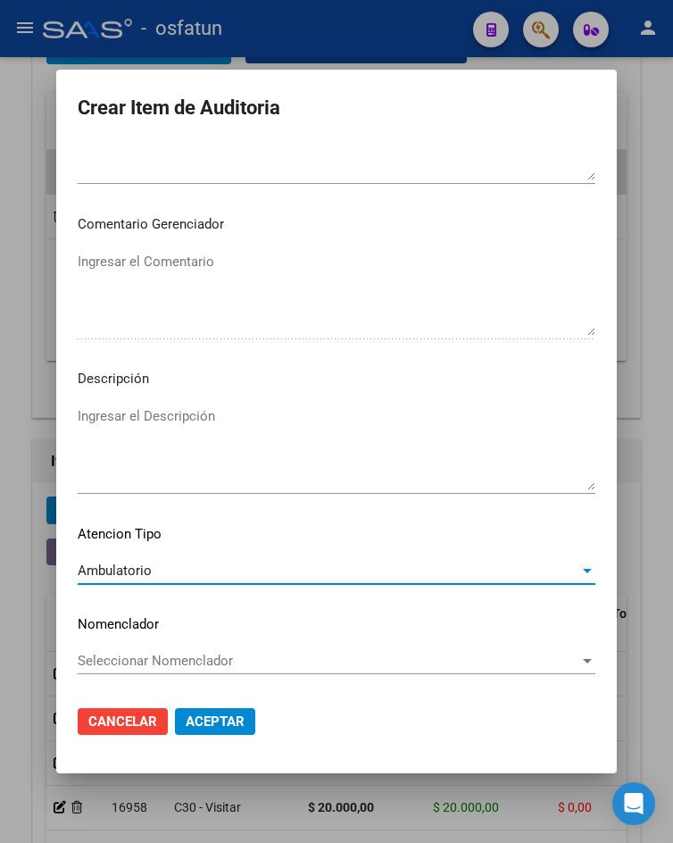
click at [195, 718] on span "Aceptar" at bounding box center [215, 721] width 59 height 16
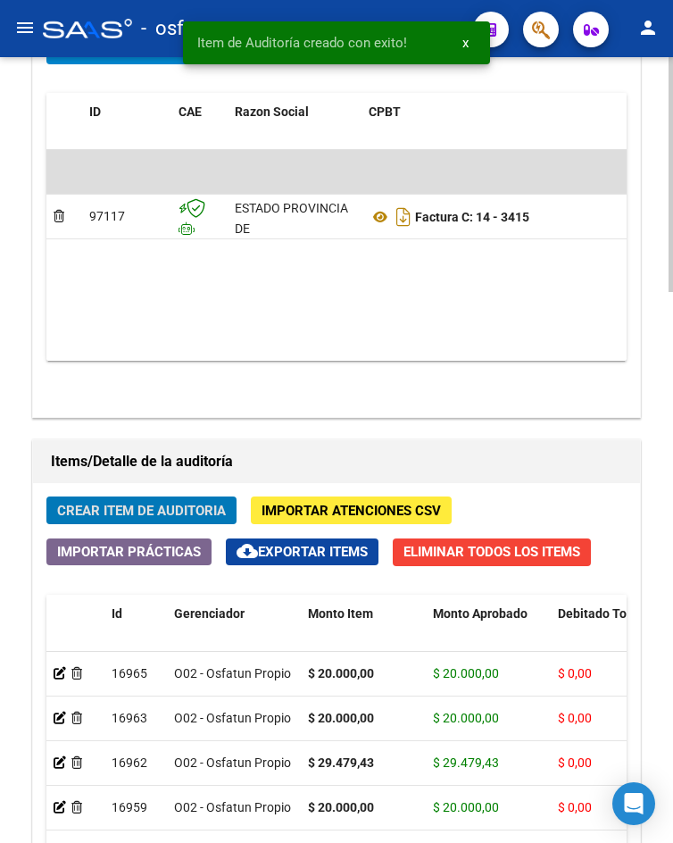
click at [141, 508] on span "Crear Item de Auditoria" at bounding box center [141, 510] width 169 height 16
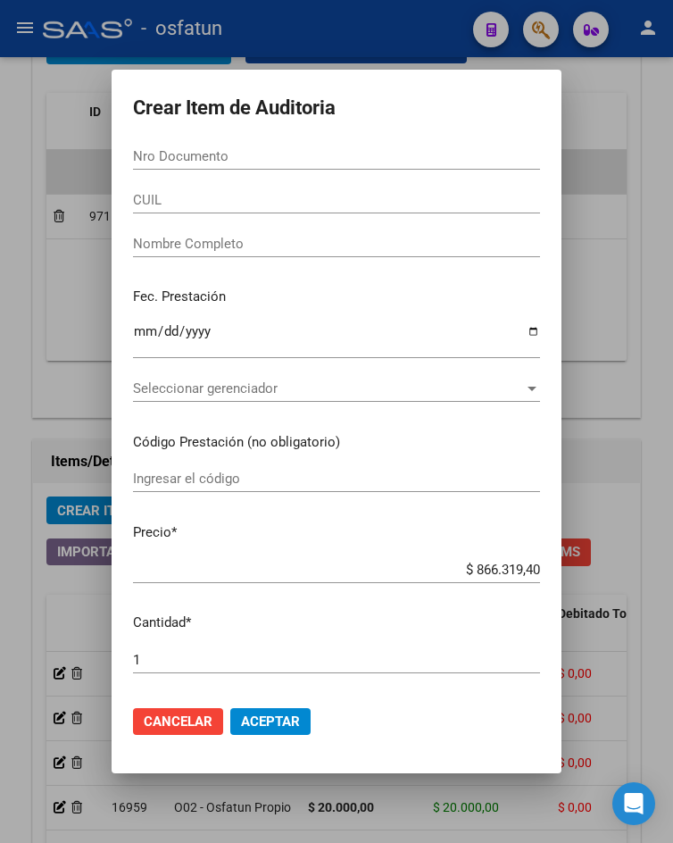
click at [219, 160] on div "Nro Documento" at bounding box center [336, 156] width 407 height 27
paste input "38750154"
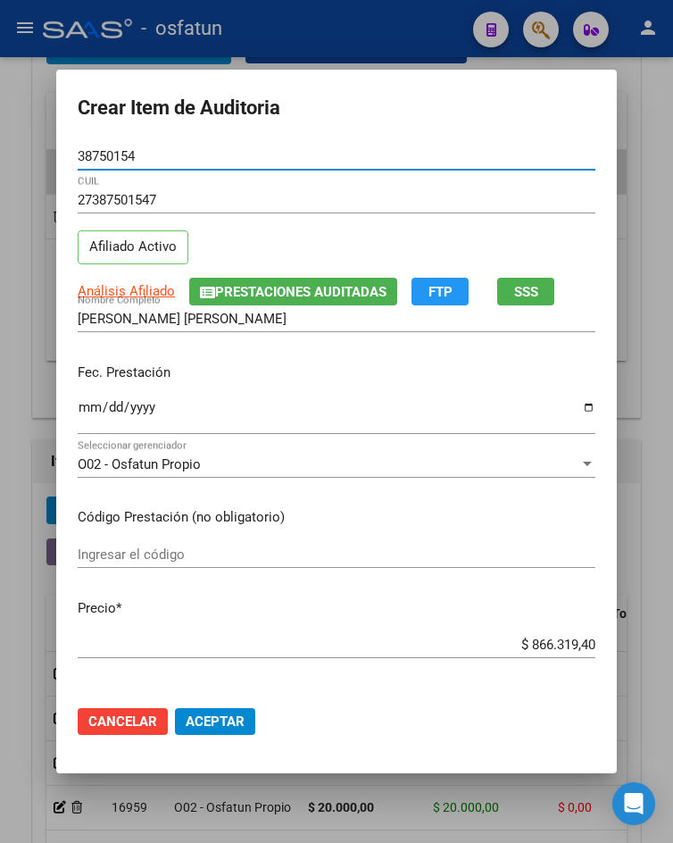
click at [88, 408] on input "Ingresar la fecha" at bounding box center [337, 414] width 518 height 29
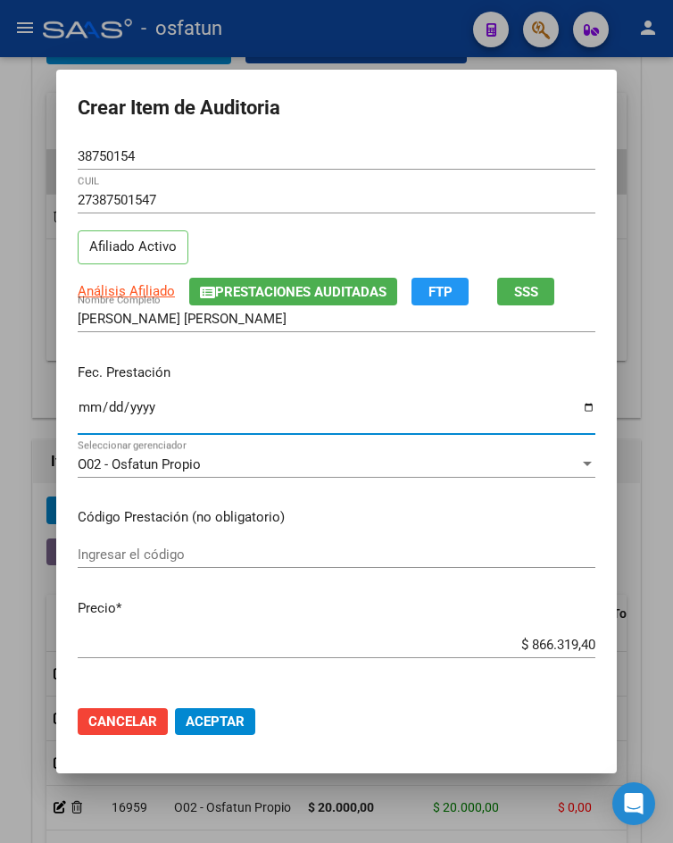
click at [88, 408] on input "Ingresar la fecha" at bounding box center [337, 414] width 518 height 29
click at [250, 561] on input "Ingresar el código" at bounding box center [337, 554] width 518 height 16
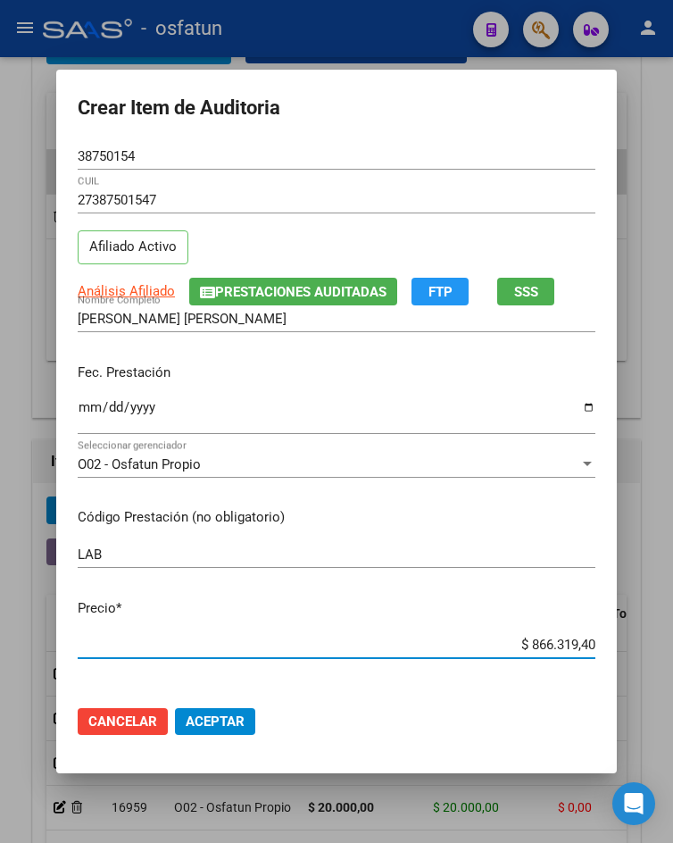
drag, startPoint x: 524, startPoint y: 641, endPoint x: 619, endPoint y: 650, distance: 95.0
click at [617, 650] on mat-dialog-content "38750154 Nro Documento 27387501547 CUIL Afiliado Activo Análisis Afiliado Prest…" at bounding box center [336, 417] width 561 height 548
click at [210, 727] on span "Aceptar" at bounding box center [215, 721] width 59 height 16
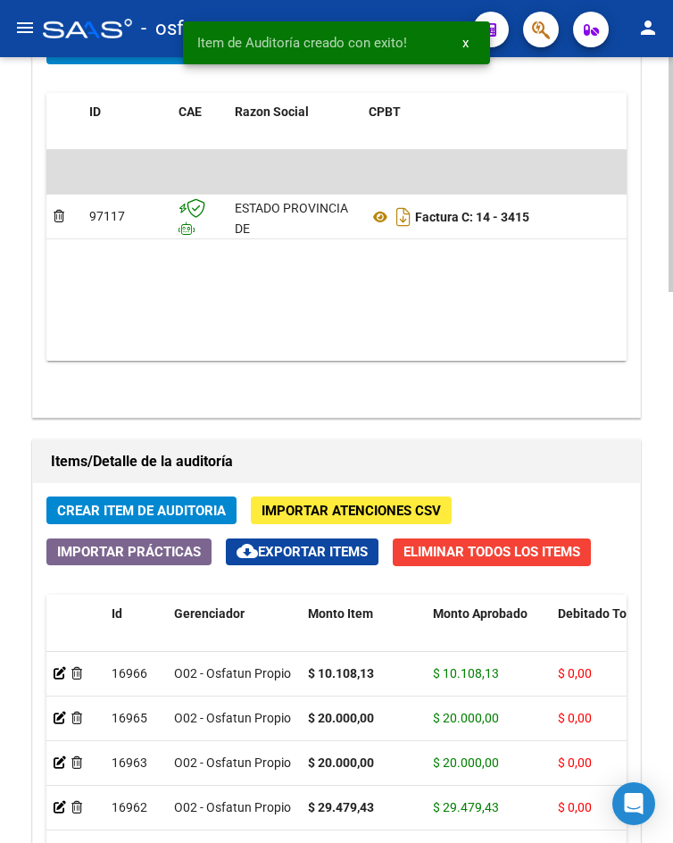
click at [196, 509] on span "Crear Item de Auditoria" at bounding box center [141, 510] width 169 height 16
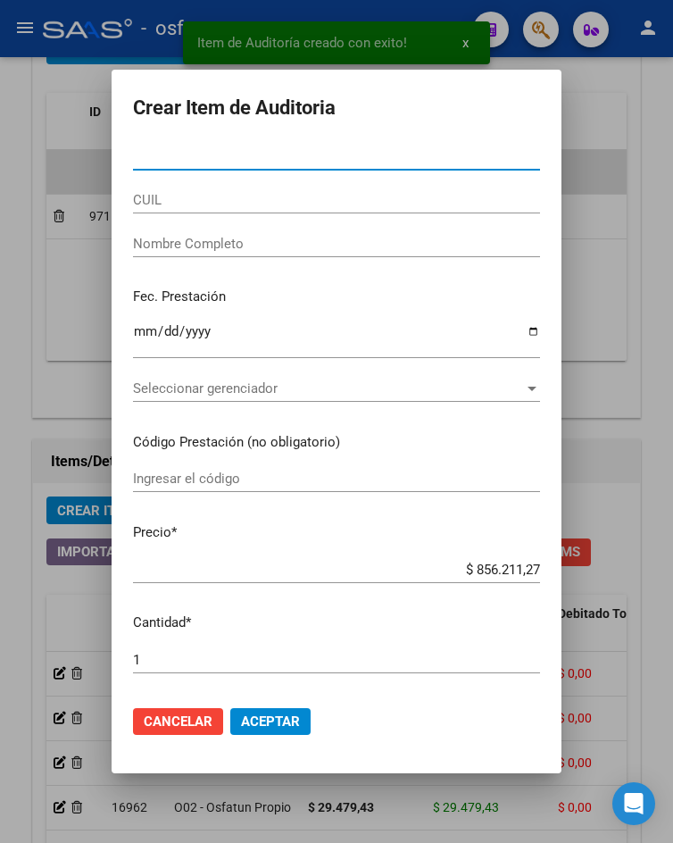
paste input "44600808"
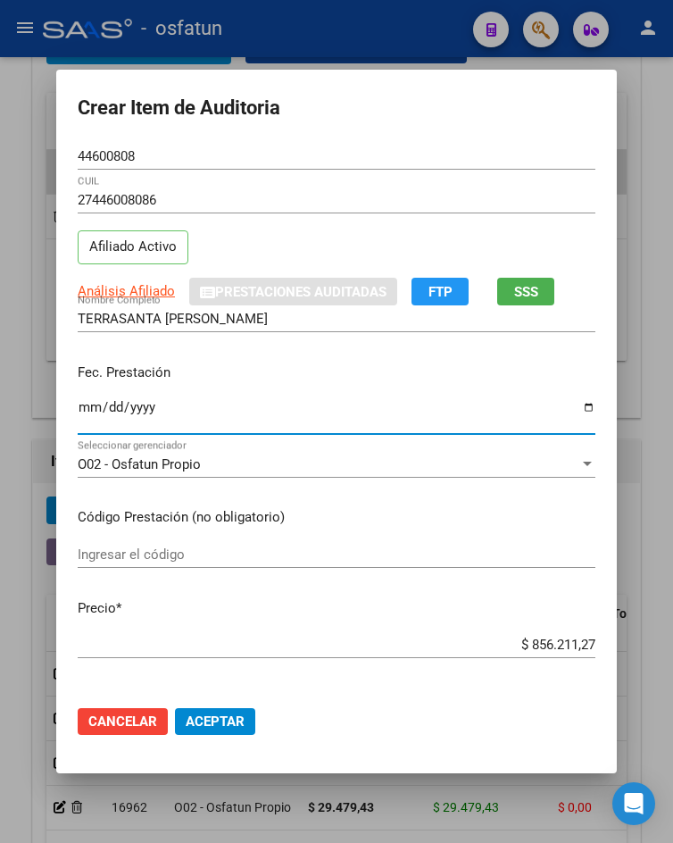
click at [85, 406] on input "Ingresar la fecha" at bounding box center [337, 414] width 518 height 29
click at [133, 554] on input "Ingresar el código" at bounding box center [337, 554] width 518 height 16
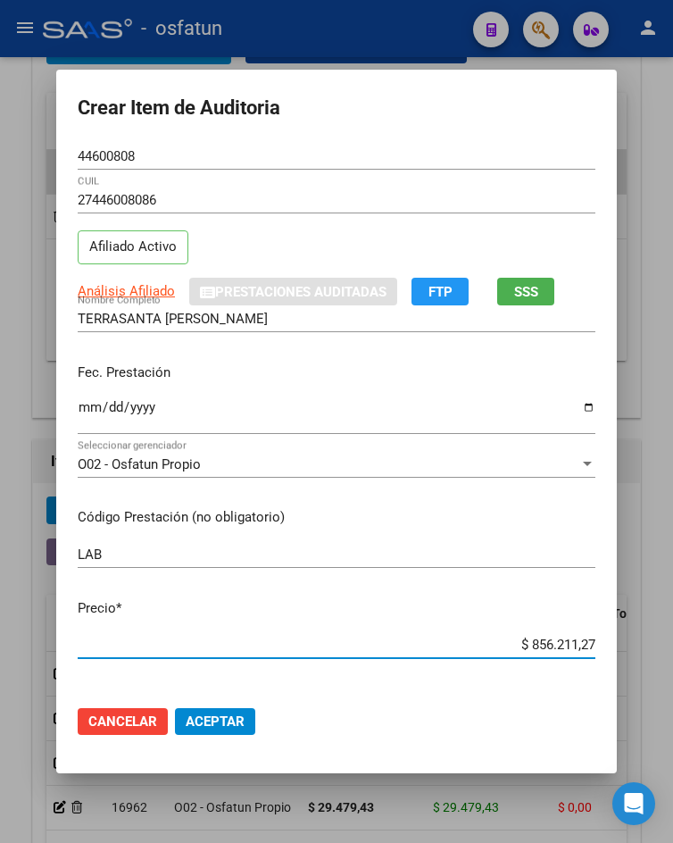
drag, startPoint x: 519, startPoint y: 645, endPoint x: 627, endPoint y: 654, distance: 107.5
click at [627, 654] on div "Crear Item de Auditoria 44600808 Nro Documento 27446008086 CUIL Afiliado Activo…" at bounding box center [336, 421] width 673 height 843
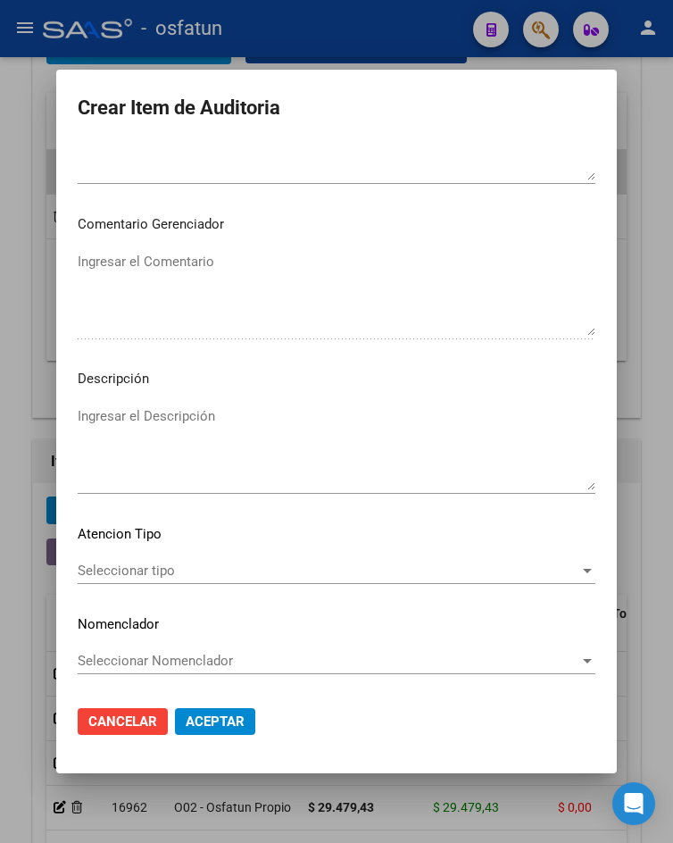
click at [231, 586] on div "Seleccionar tipo Seleccionar tipo" at bounding box center [337, 579] width 518 height 44
click at [239, 573] on span "Seleccionar tipo" at bounding box center [329, 570] width 502 height 16
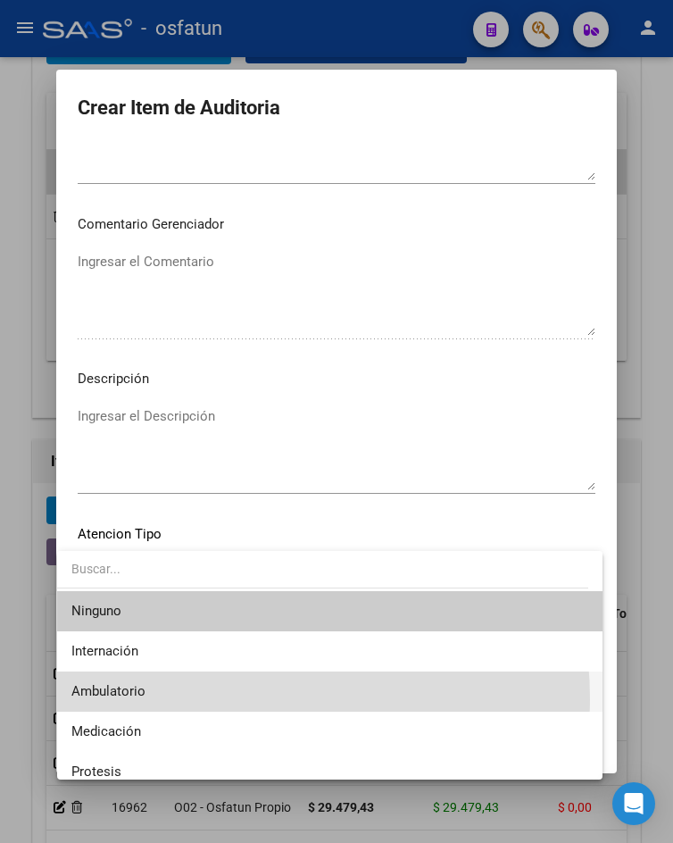
click at [187, 700] on span "Ambulatorio" at bounding box center [329, 691] width 516 height 40
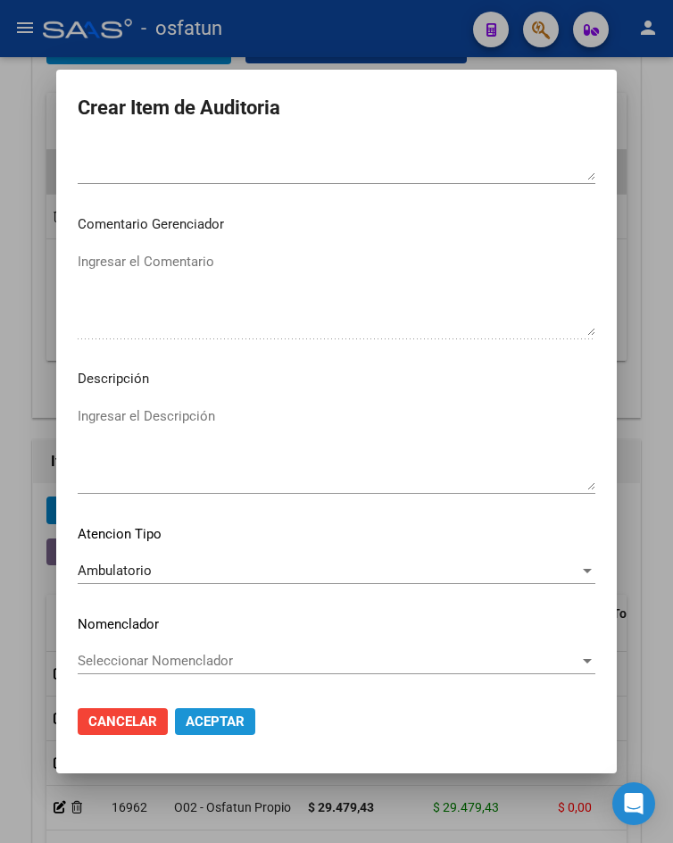
click at [209, 730] on button "Aceptar" at bounding box center [215, 721] width 80 height 27
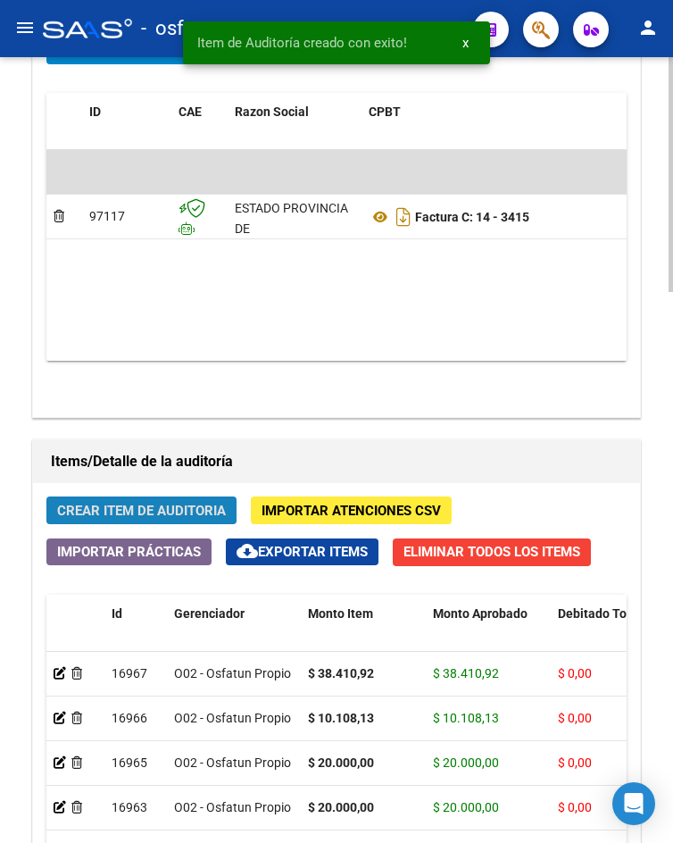
click at [72, 509] on span "Crear Item de Auditoria" at bounding box center [141, 510] width 169 height 16
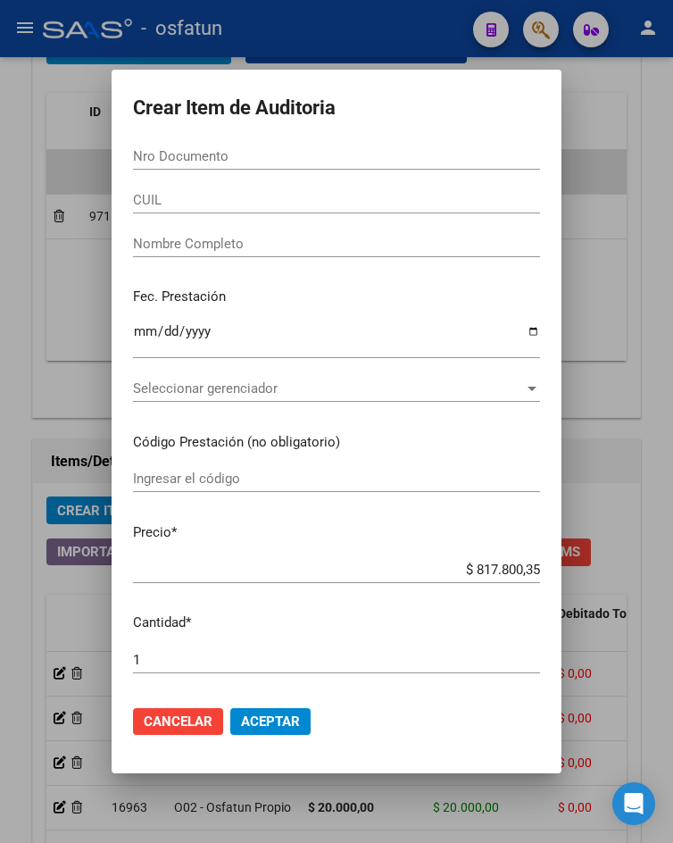
click at [216, 157] on input "Nro Documento" at bounding box center [336, 156] width 407 height 16
paste input "51466937"
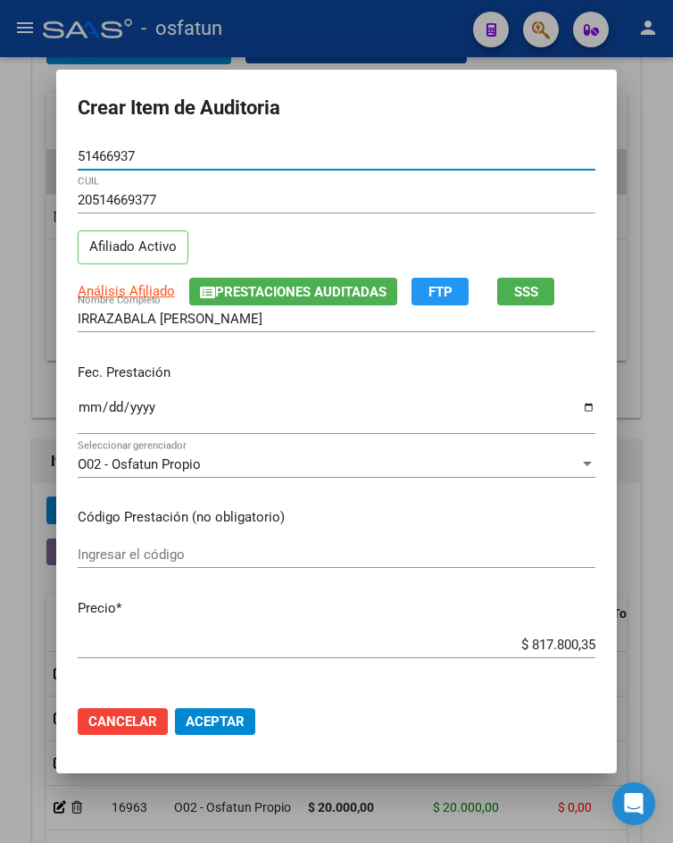
click at [86, 405] on input "Ingresar la fecha" at bounding box center [337, 414] width 518 height 29
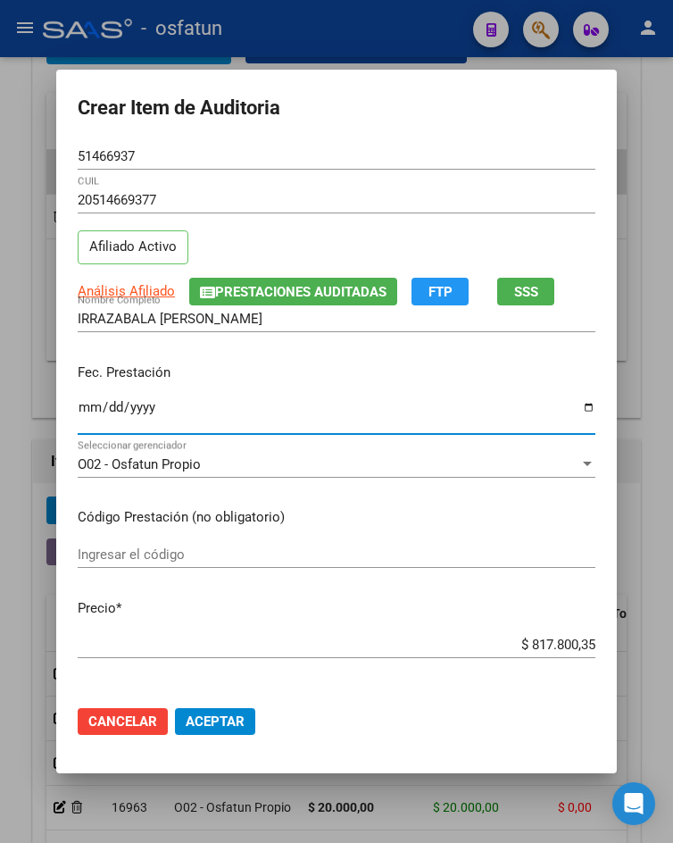
click at [295, 548] on input "Ingresar el código" at bounding box center [337, 554] width 518 height 16
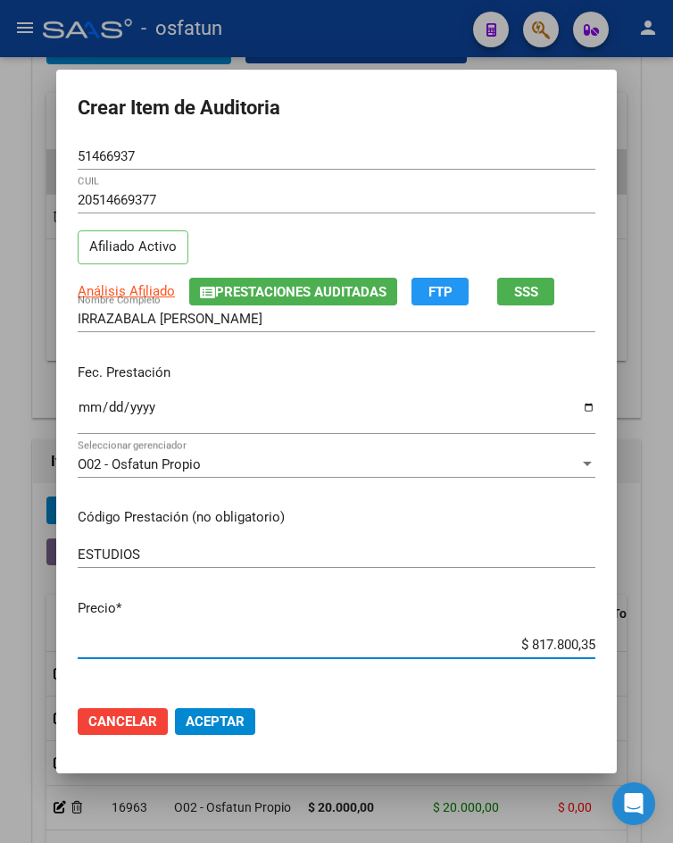
drag, startPoint x: 516, startPoint y: 646, endPoint x: 600, endPoint y: 653, distance: 84.2
click at [600, 653] on mat-dialog-content "51466937 Nro Documento 20514669377 CUIL Afiliado Activo Análisis Afiliado Prest…" at bounding box center [336, 417] width 561 height 548
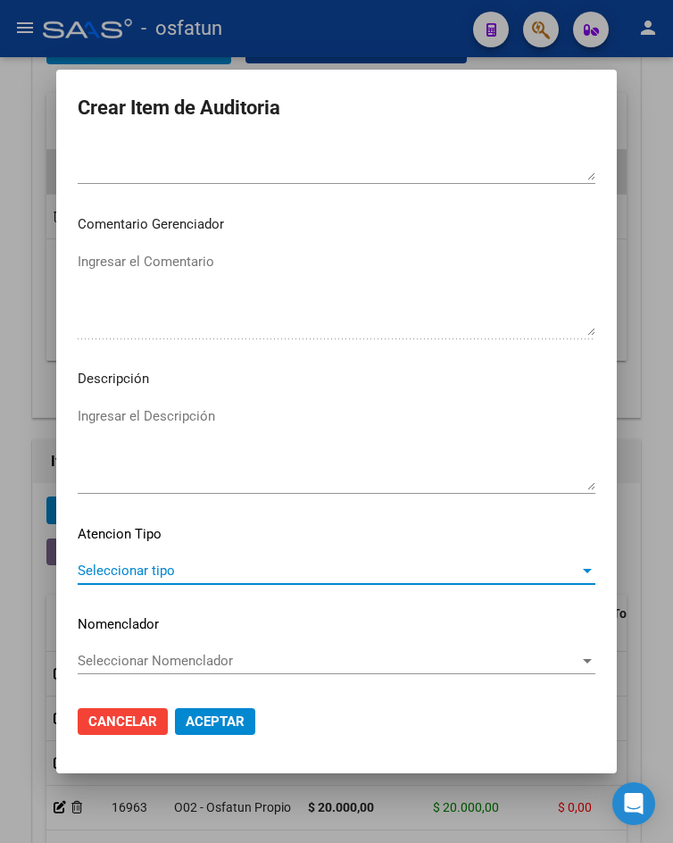
click at [212, 571] on span "Seleccionar tipo" at bounding box center [329, 570] width 502 height 16
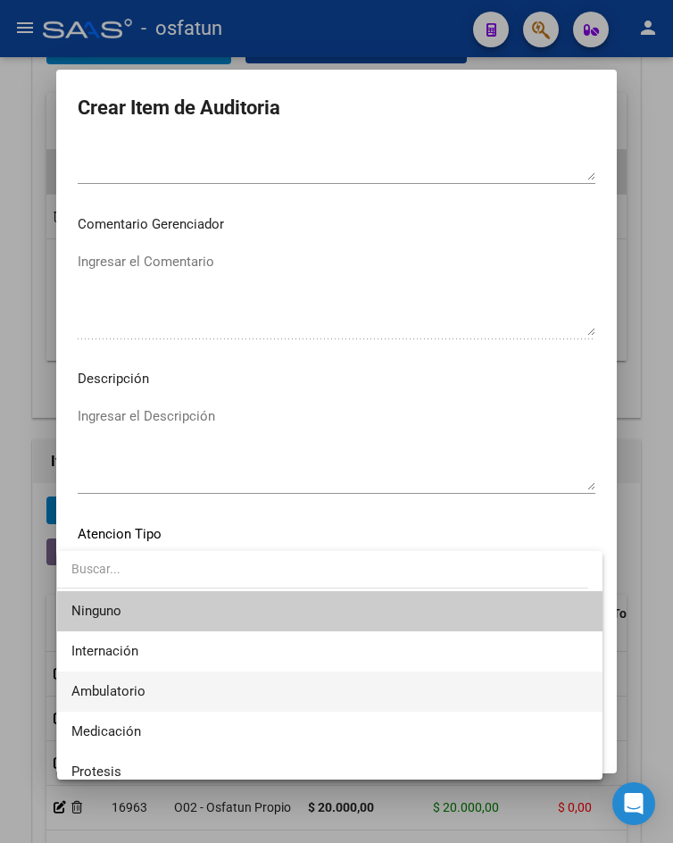
click at [175, 693] on span "Ambulatorio" at bounding box center [329, 691] width 516 height 40
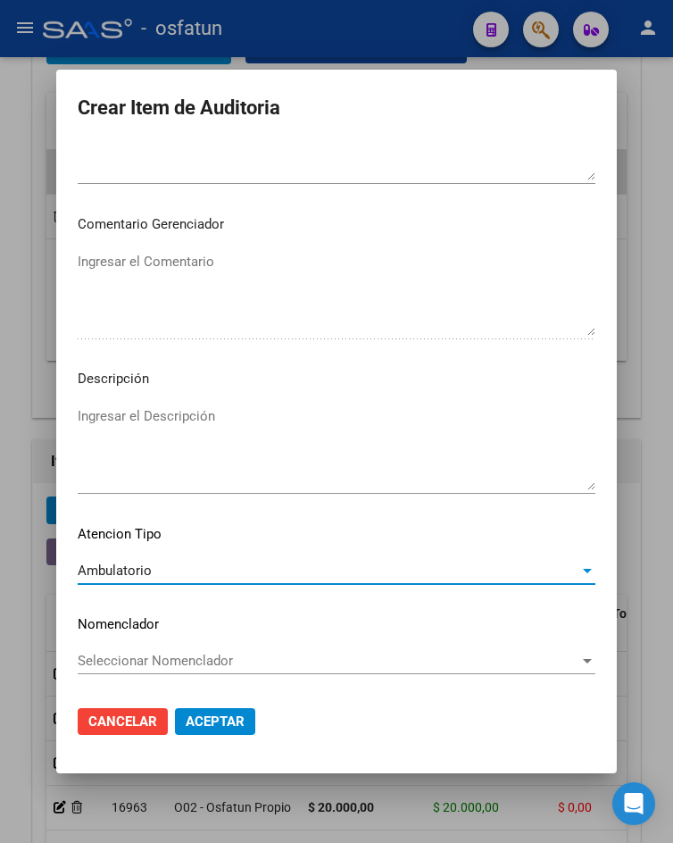
click at [194, 718] on span "Aceptar" at bounding box center [215, 721] width 59 height 16
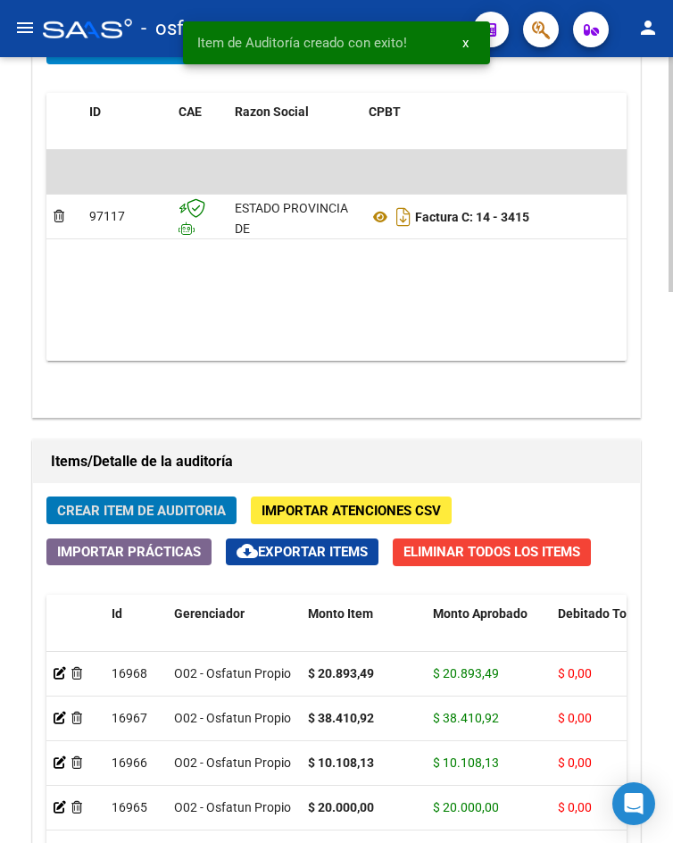
click at [163, 511] on span "Crear Item de Auditoria" at bounding box center [141, 510] width 169 height 16
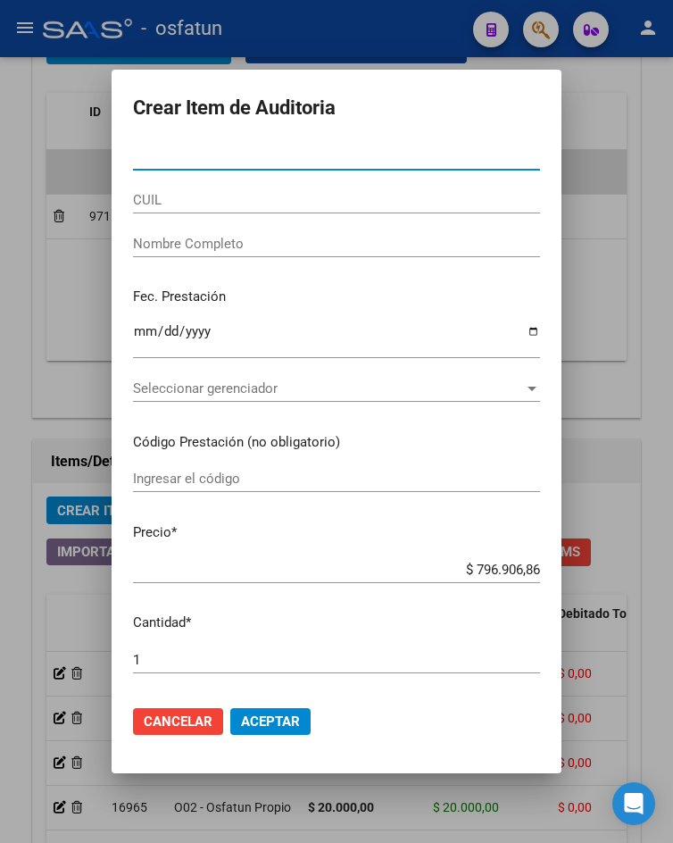
click at [210, 162] on input "Nro Documento" at bounding box center [336, 156] width 407 height 16
paste input "25166881"
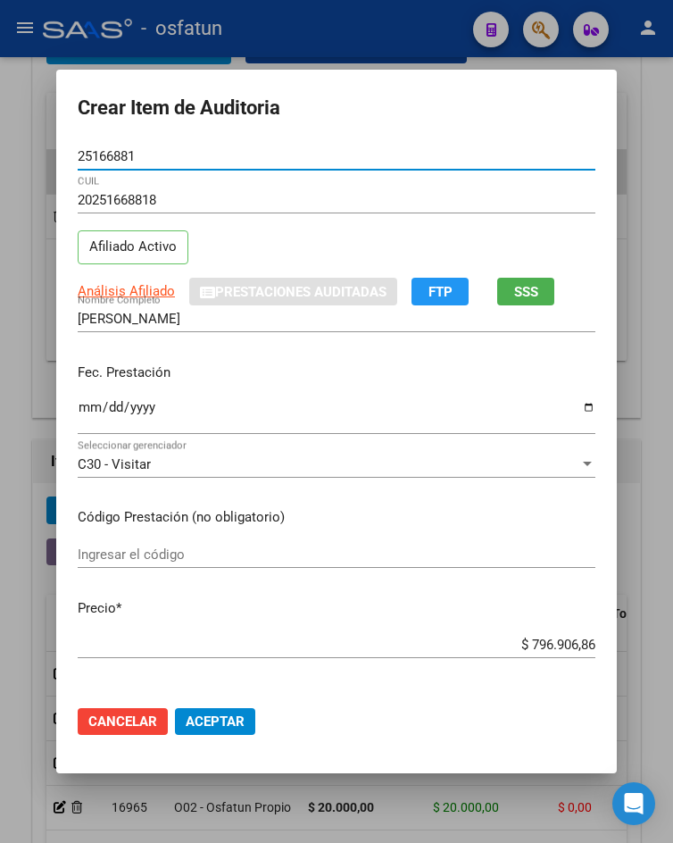
click at [72, 408] on mat-dialog-content "25166881 Nro Documento 20251668818 CUIL Afiliado Activo Análisis Afiliado Prest…" at bounding box center [336, 417] width 561 height 548
click at [80, 411] on input "Ingresar la fecha" at bounding box center [337, 414] width 518 height 29
click at [180, 571] on div "Ingresar el código" at bounding box center [337, 563] width 518 height 44
click at [203, 556] on input "Ingresar el código" at bounding box center [337, 554] width 518 height 16
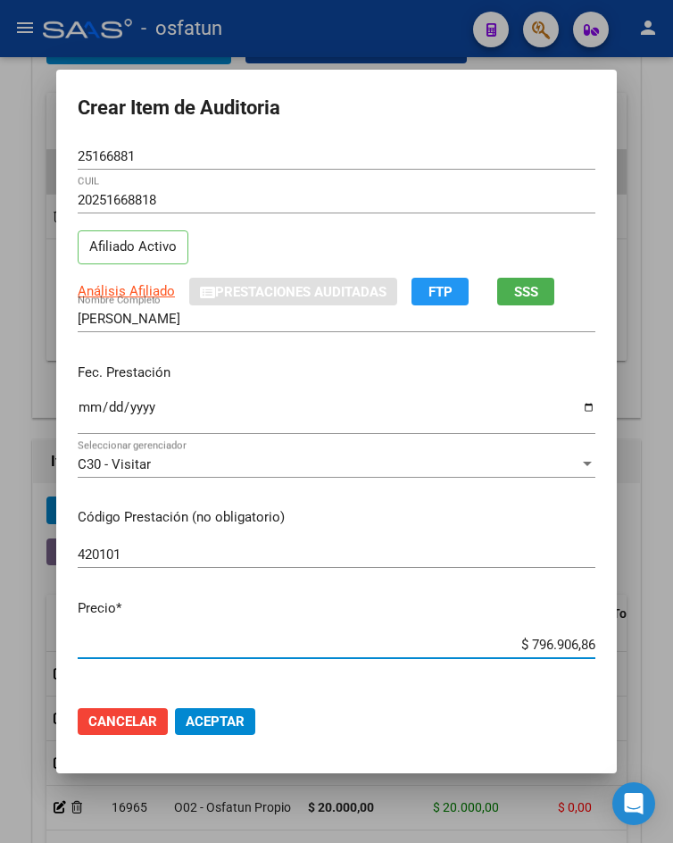
drag, startPoint x: 528, startPoint y: 644, endPoint x: 673, endPoint y: 638, distance: 144.7
click at [672, 638] on html "menu - osfatun person Firma Express Inicio Calendario SSS Instructivos Contacto…" at bounding box center [336, 421] width 673 height 843
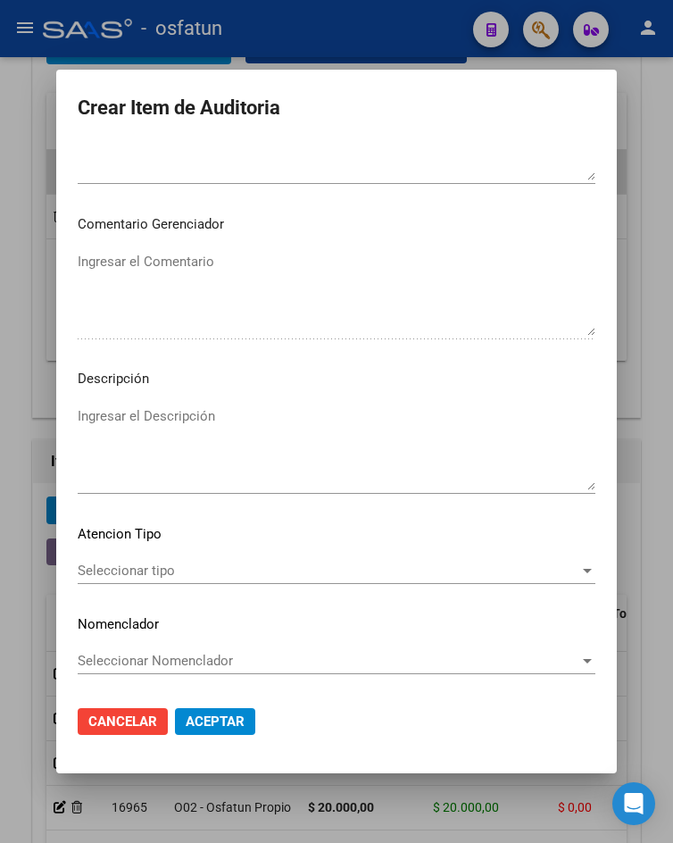
click at [175, 583] on div "Seleccionar tipo Seleccionar tipo" at bounding box center [337, 570] width 518 height 27
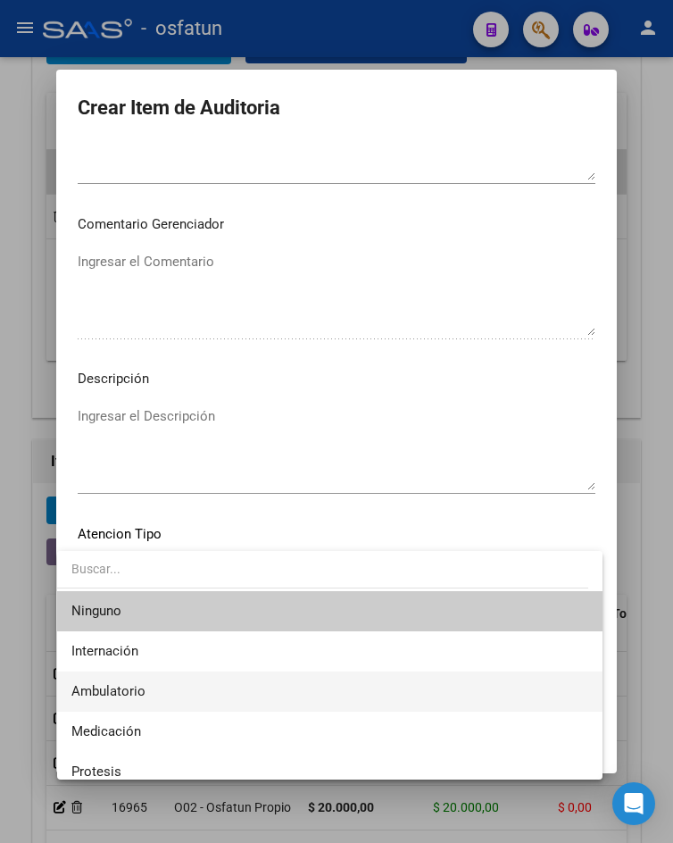
click at [174, 685] on span "Ambulatorio" at bounding box center [329, 691] width 516 height 40
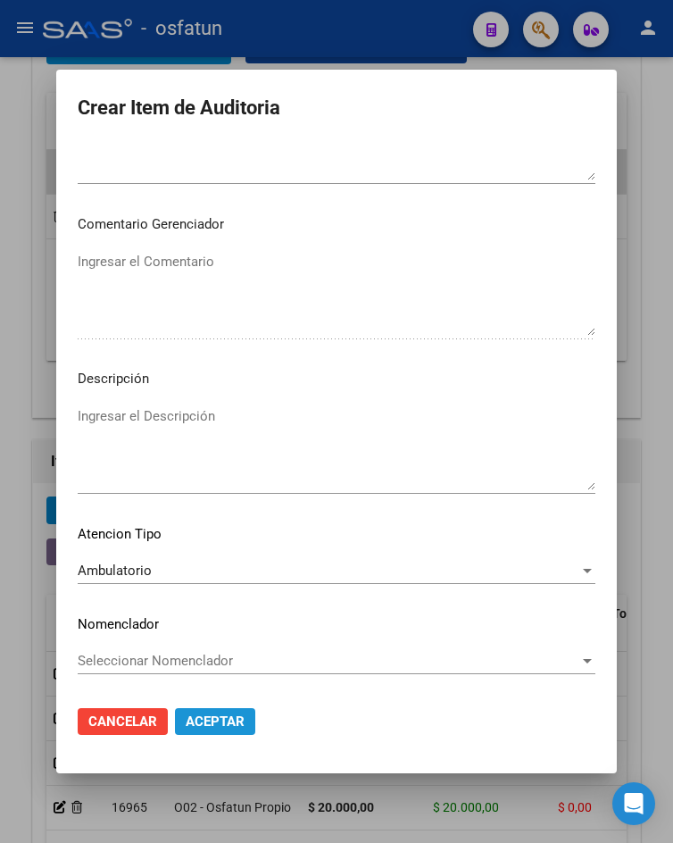
click at [202, 725] on span "Aceptar" at bounding box center [215, 721] width 59 height 16
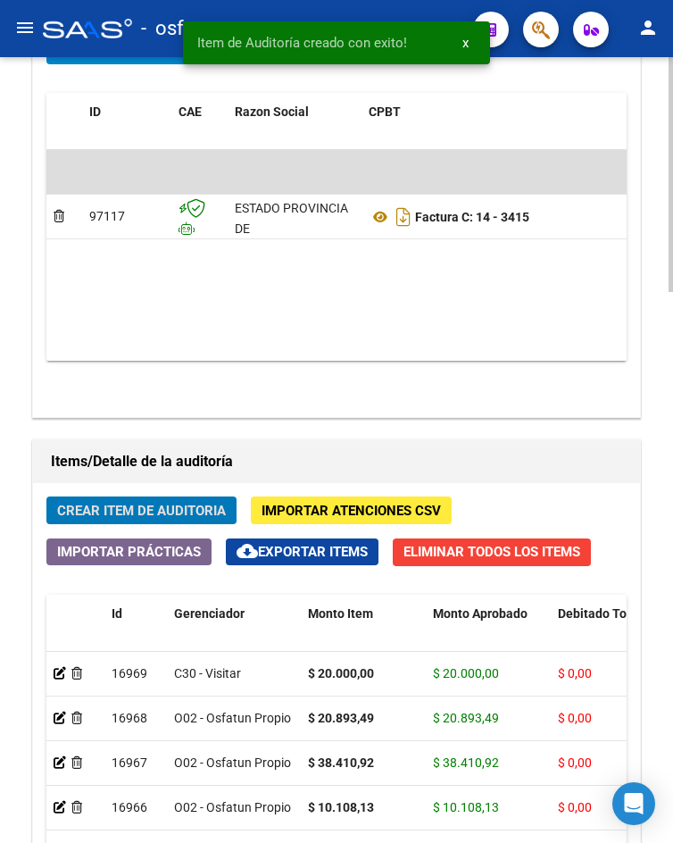
click at [146, 511] on span "Crear Item de Auditoria" at bounding box center [141, 510] width 169 height 16
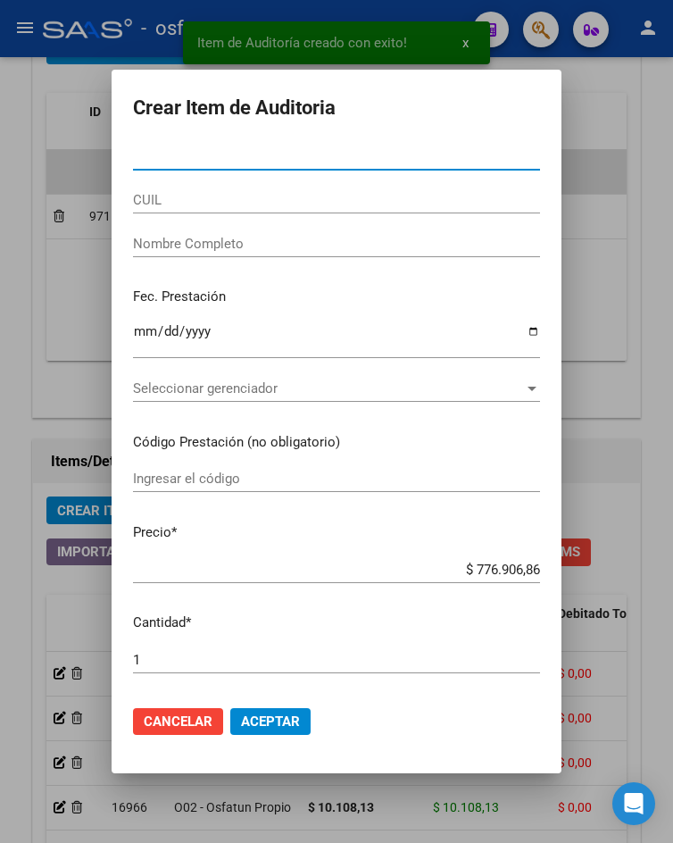
click at [257, 163] on input "Nro Documento" at bounding box center [336, 156] width 407 height 16
paste input "25700481"
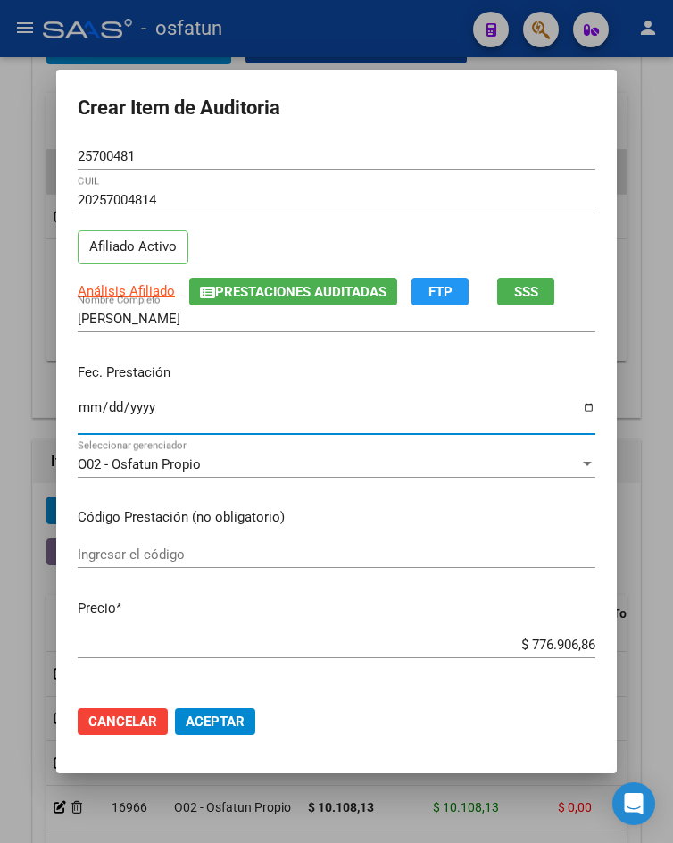
click at [78, 411] on input "Ingresar la fecha" at bounding box center [337, 414] width 518 height 29
click at [163, 552] on input "Ingresar el código" at bounding box center [337, 554] width 518 height 16
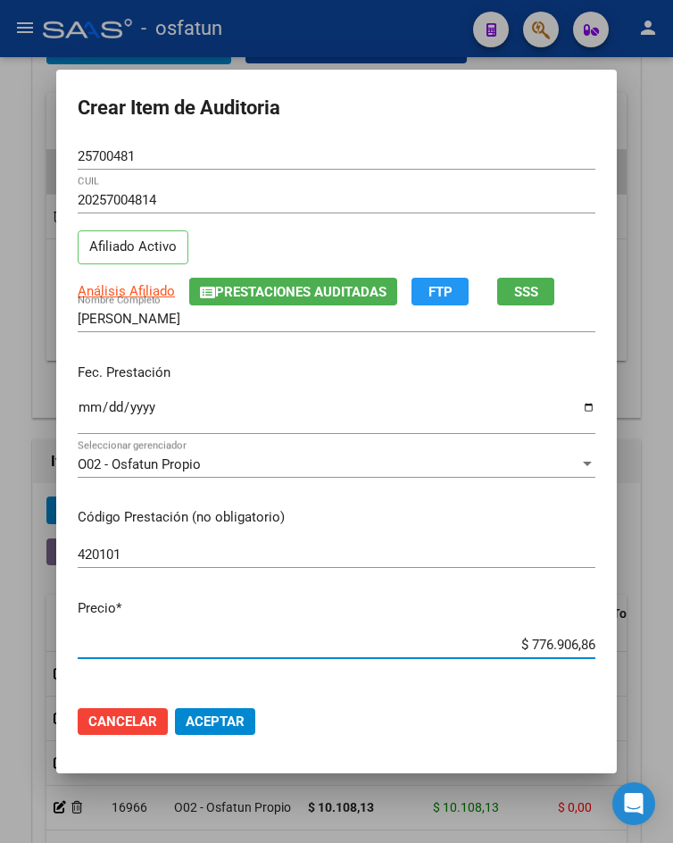
drag, startPoint x: 524, startPoint y: 645, endPoint x: 673, endPoint y: 645, distance: 149.1
click at [672, 645] on html "menu - osfatun person Firma Express Inicio Calendario SSS Instructivos Contacto…" at bounding box center [336, 421] width 673 height 843
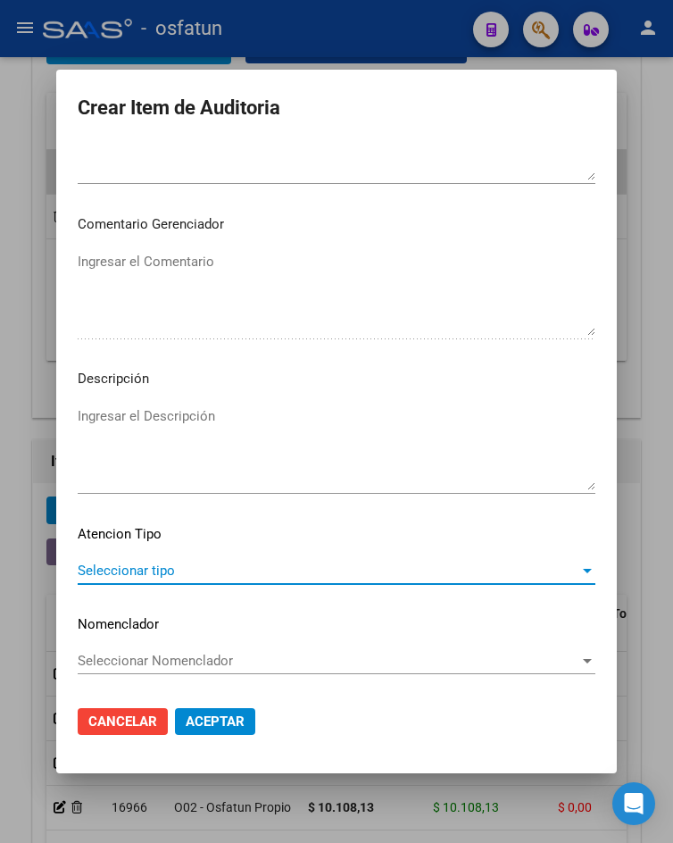
click at [206, 569] on span "Seleccionar tipo" at bounding box center [329, 570] width 502 height 16
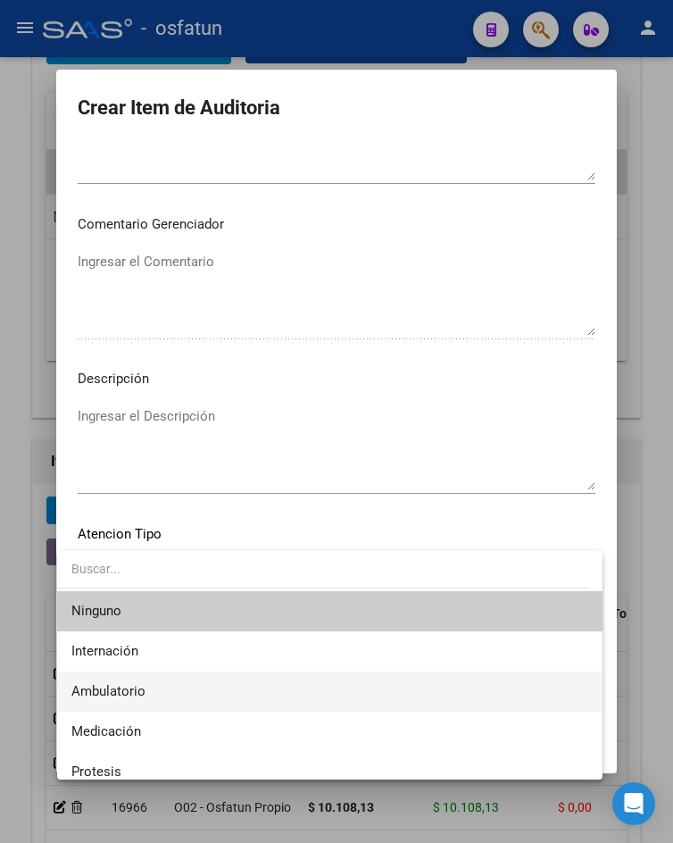
click at [195, 687] on span "Ambulatorio" at bounding box center [329, 691] width 516 height 40
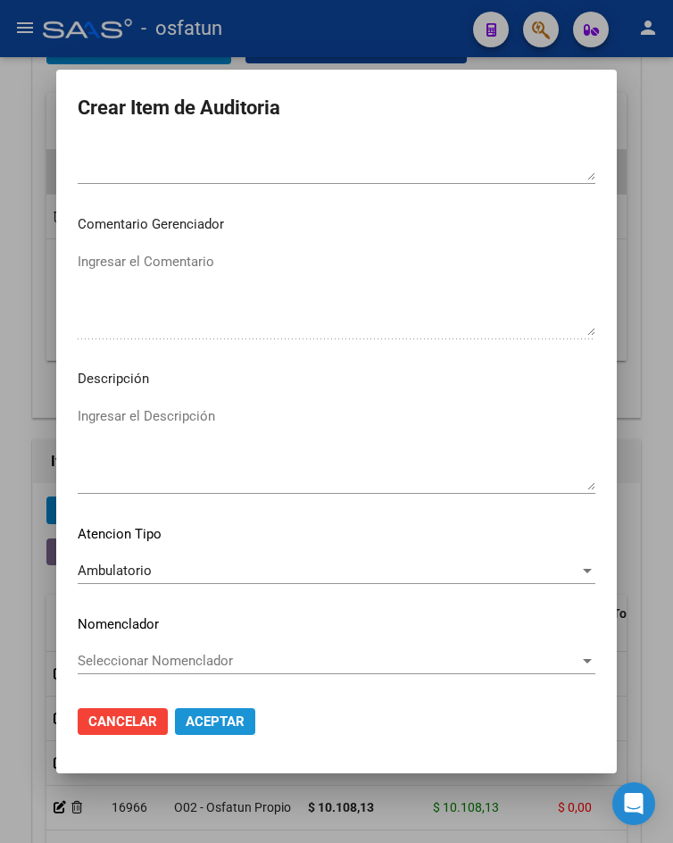
click at [224, 721] on span "Aceptar" at bounding box center [215, 721] width 59 height 16
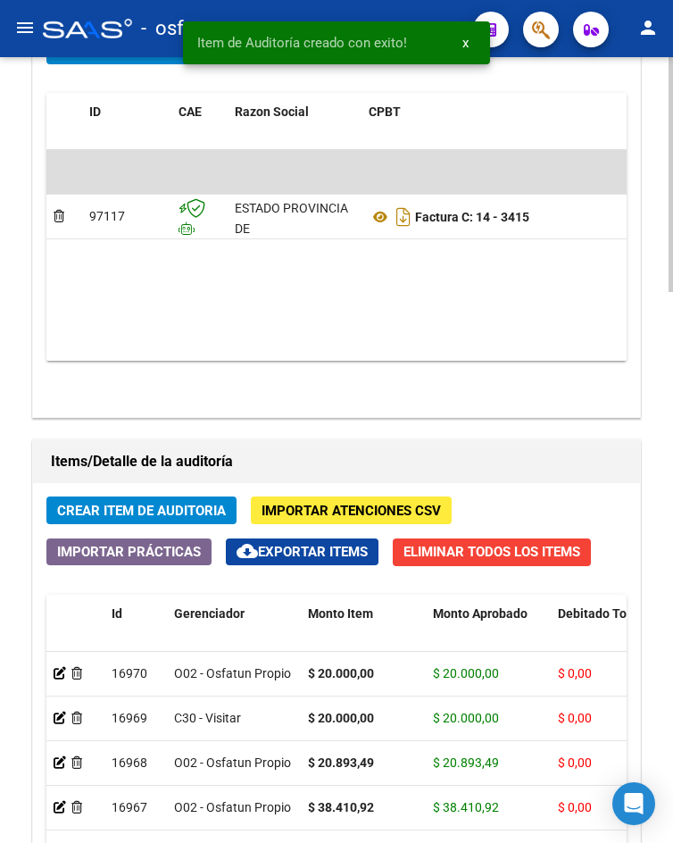
click at [185, 507] on span "Crear Item de Auditoria" at bounding box center [141, 510] width 169 height 16
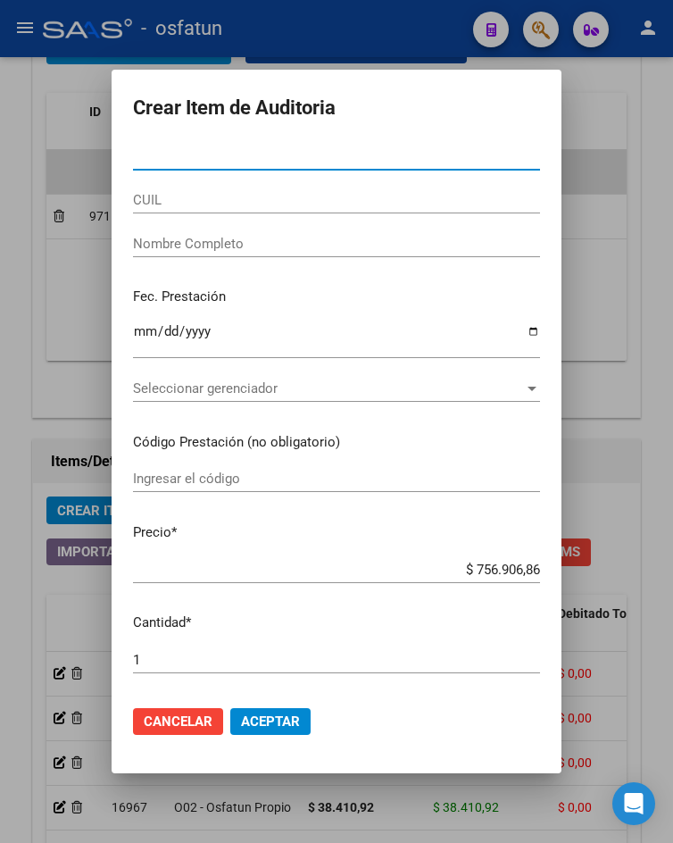
paste input "40937698"
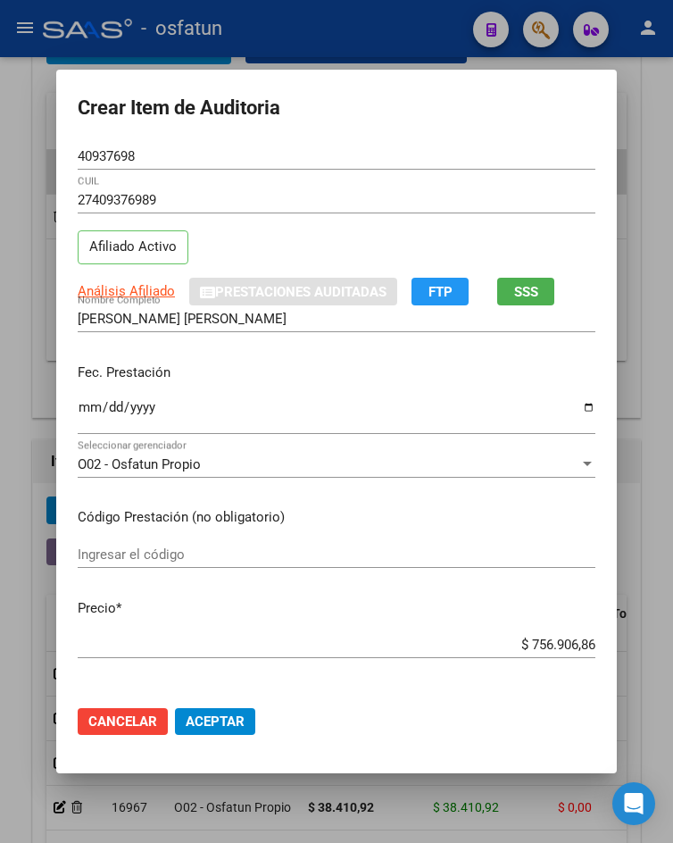
click at [69, 403] on mat-dialog-content "40937698 Nro Documento 27409376989 CUIL Afiliado Activo Análisis Afiliado Prest…" at bounding box center [336, 417] width 561 height 548
click at [78, 410] on input "Ingresar la fecha" at bounding box center [337, 414] width 518 height 29
click at [265, 560] on input "Ingresar el código" at bounding box center [337, 554] width 518 height 16
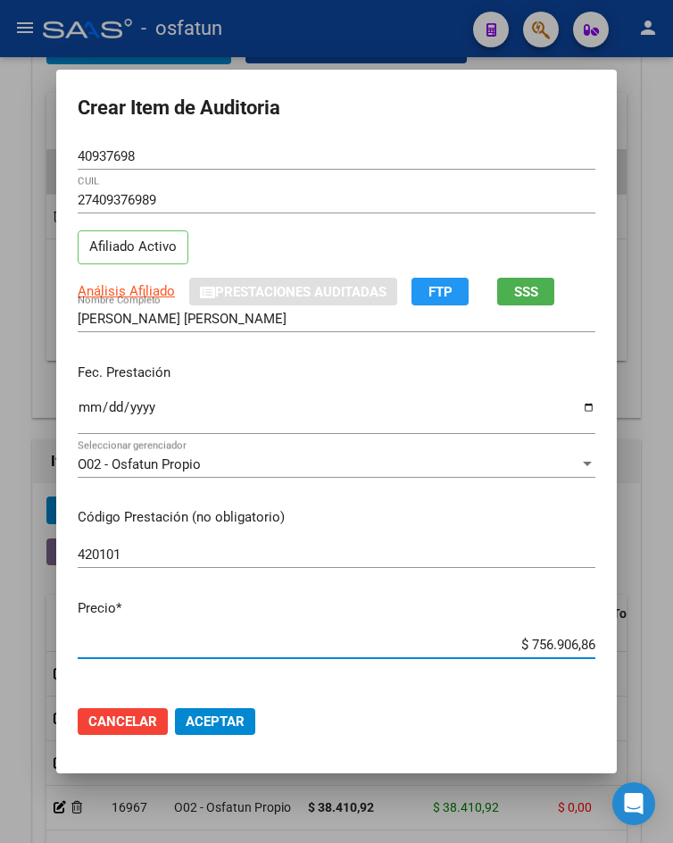
drag, startPoint x: 517, startPoint y: 642, endPoint x: 589, endPoint y: 648, distance: 72.6
click at [589, 648] on app-form-text-field "Precio * $ 756.906,86 Ingresar el precio" at bounding box center [344, 625] width 532 height 55
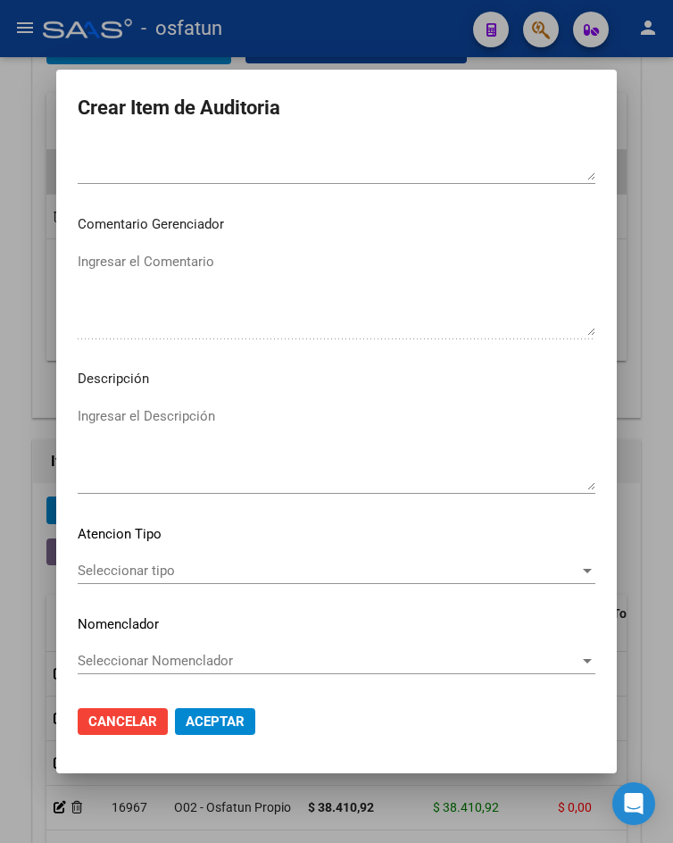
click at [162, 577] on span "Seleccionar tipo" at bounding box center [329, 570] width 502 height 16
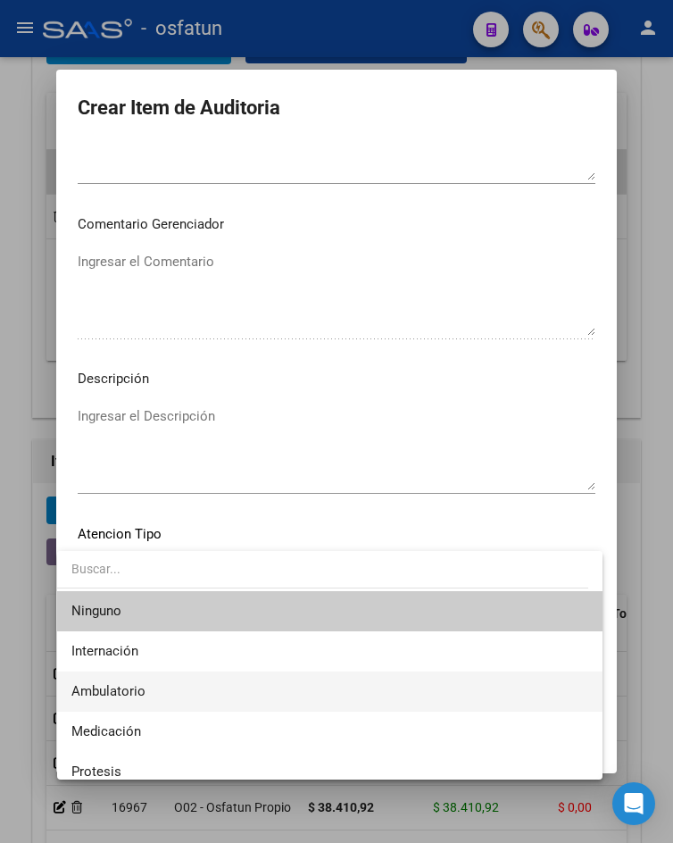
click at [162, 695] on span "Ambulatorio" at bounding box center [329, 691] width 516 height 40
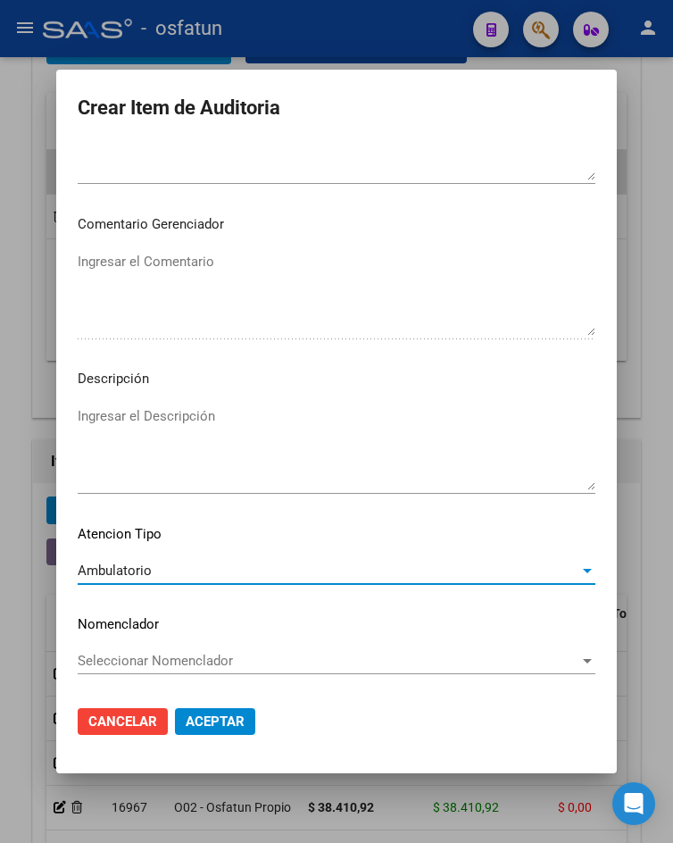
click at [222, 726] on span "Aceptar" at bounding box center [215, 721] width 59 height 16
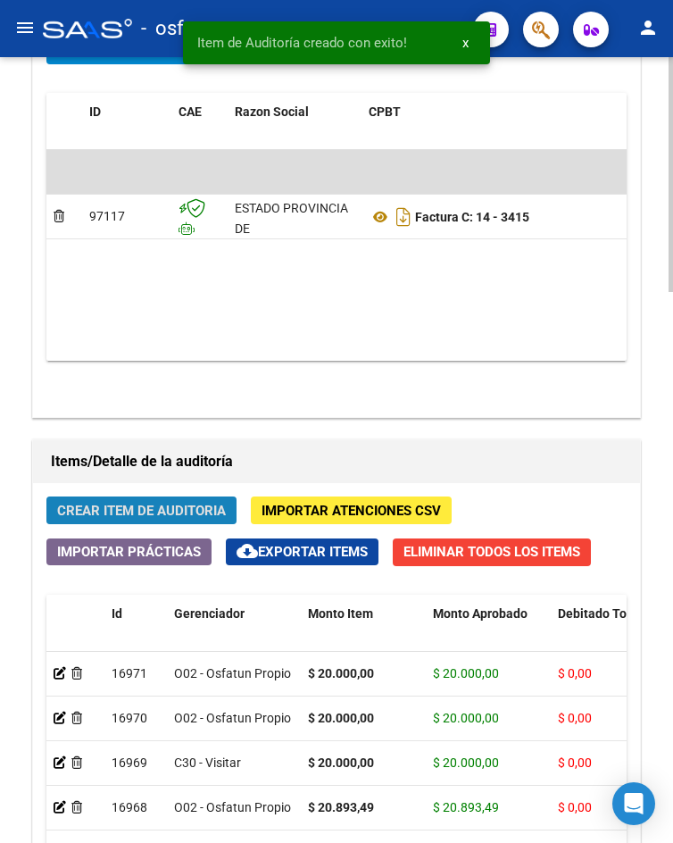
click at [187, 517] on span "Crear Item de Auditoria" at bounding box center [141, 510] width 169 height 16
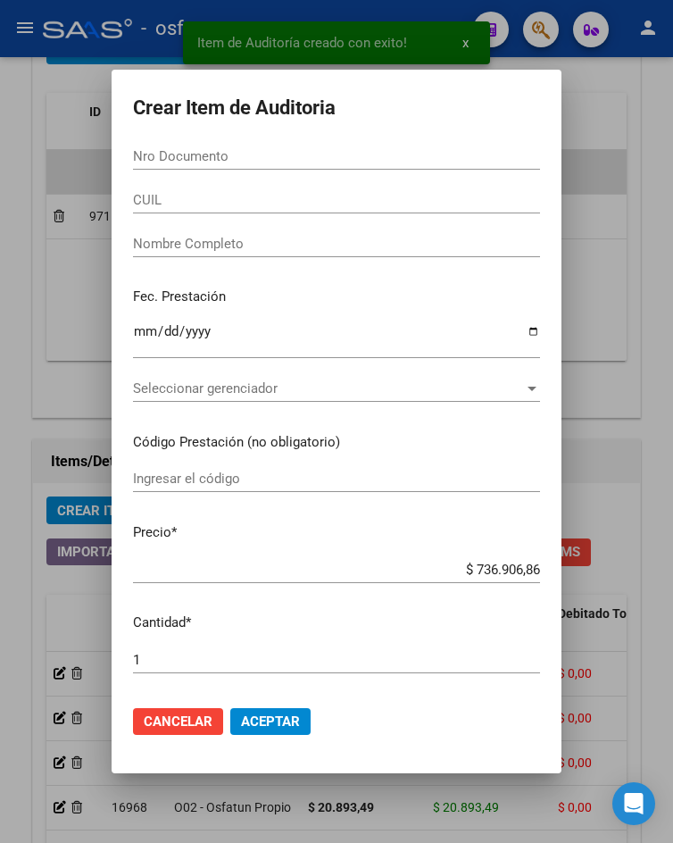
click at [298, 163] on input "Nro Documento" at bounding box center [336, 156] width 407 height 16
paste input "52553659"
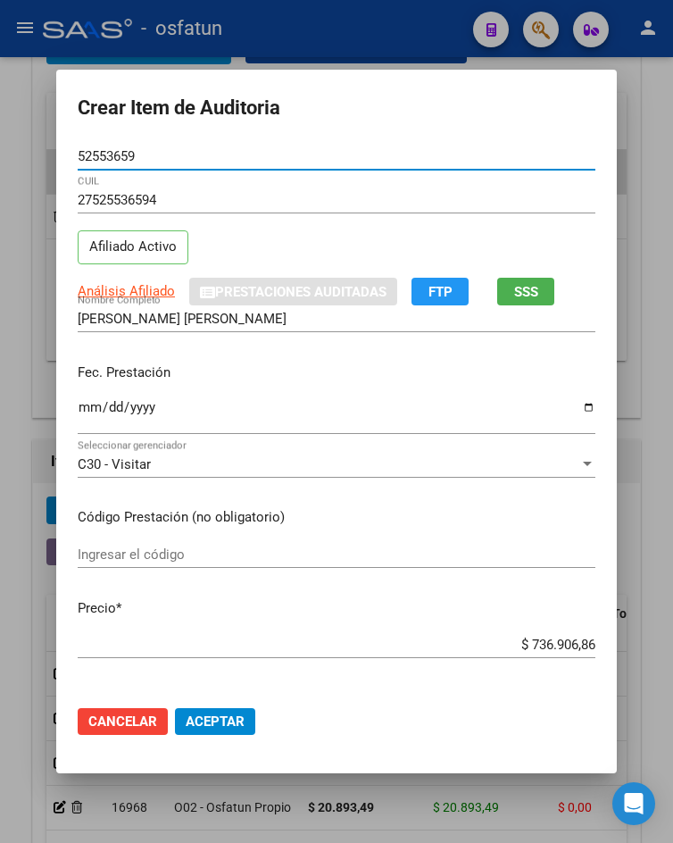
click at [83, 416] on input "Ingresar la fecha" at bounding box center [337, 414] width 518 height 29
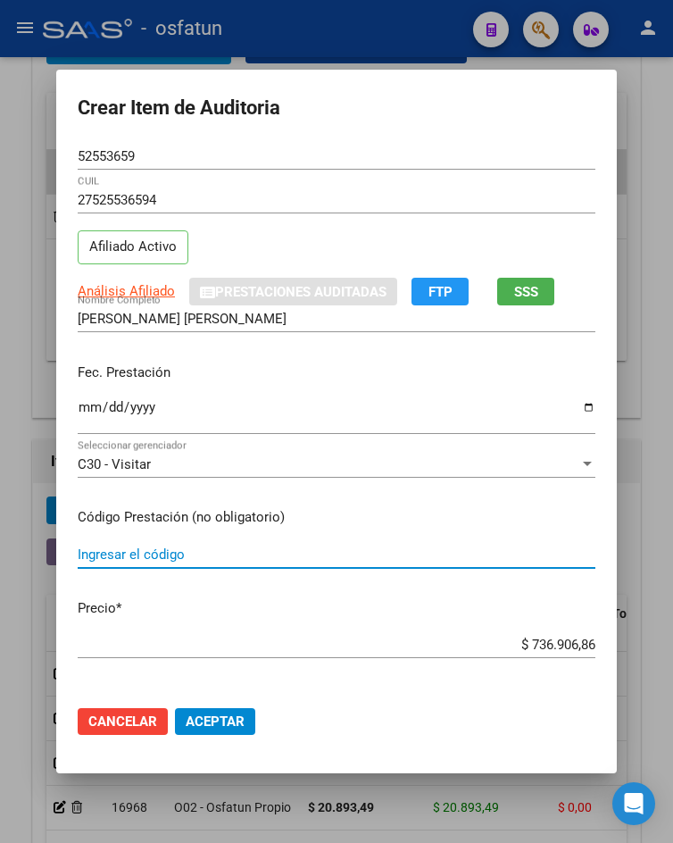
click at [272, 551] on input "Ingresar el código" at bounding box center [337, 554] width 518 height 16
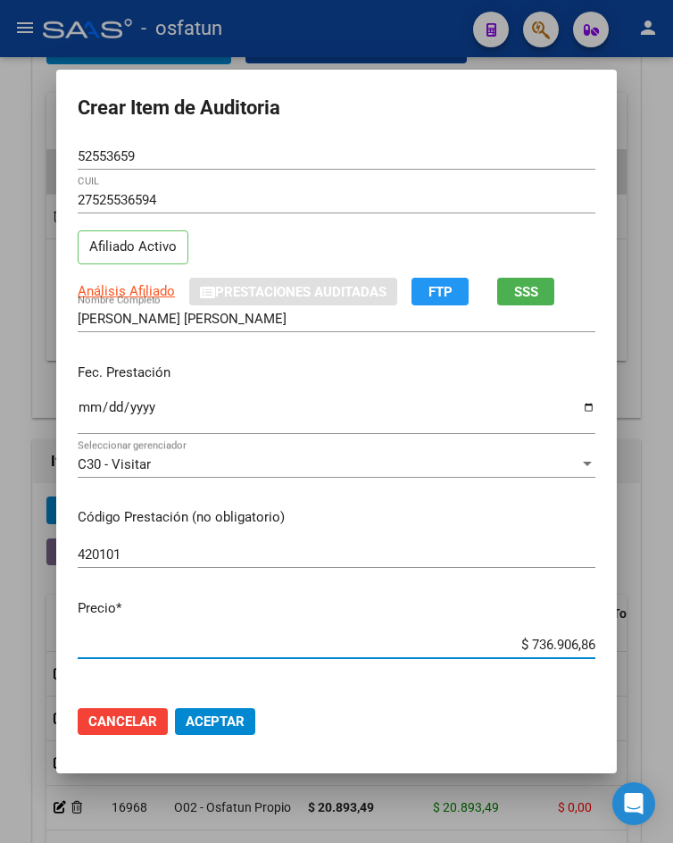
drag, startPoint x: 520, startPoint y: 637, endPoint x: 673, endPoint y: 637, distance: 152.6
click at [672, 637] on html "menu - osfatun person Firma Express Inicio Calendario SSS Instructivos Contacto…" at bounding box center [336, 421] width 673 height 843
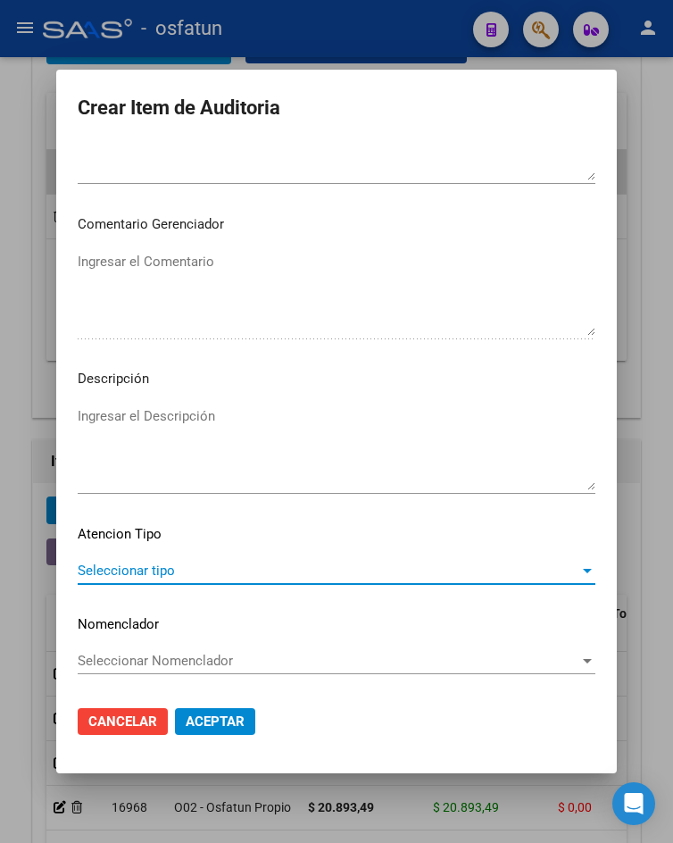
click at [105, 567] on span "Seleccionar tipo" at bounding box center [329, 570] width 502 height 16
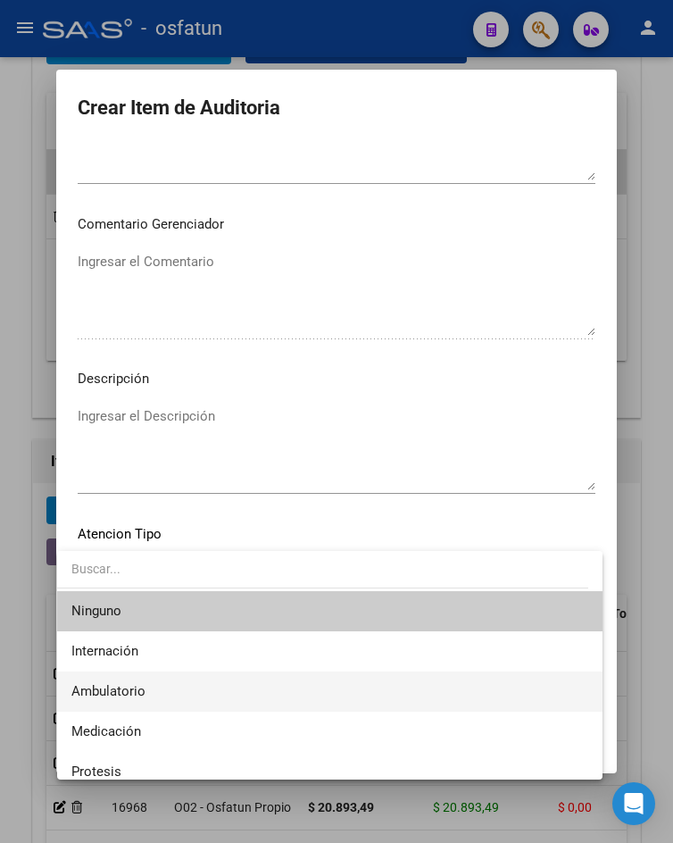
click at [143, 701] on span "Ambulatorio" at bounding box center [329, 691] width 516 height 40
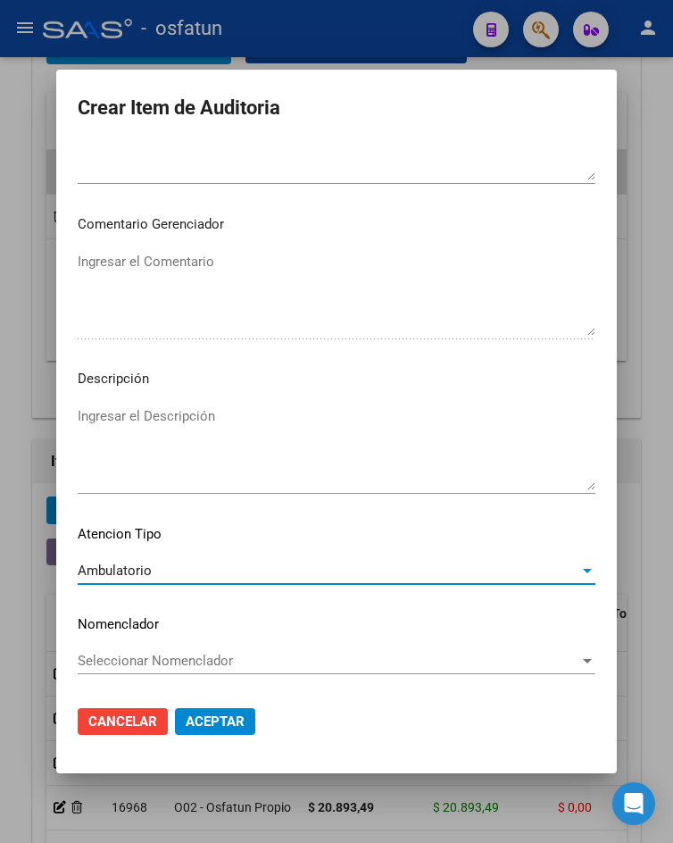
click at [200, 720] on span "Aceptar" at bounding box center [215, 721] width 59 height 16
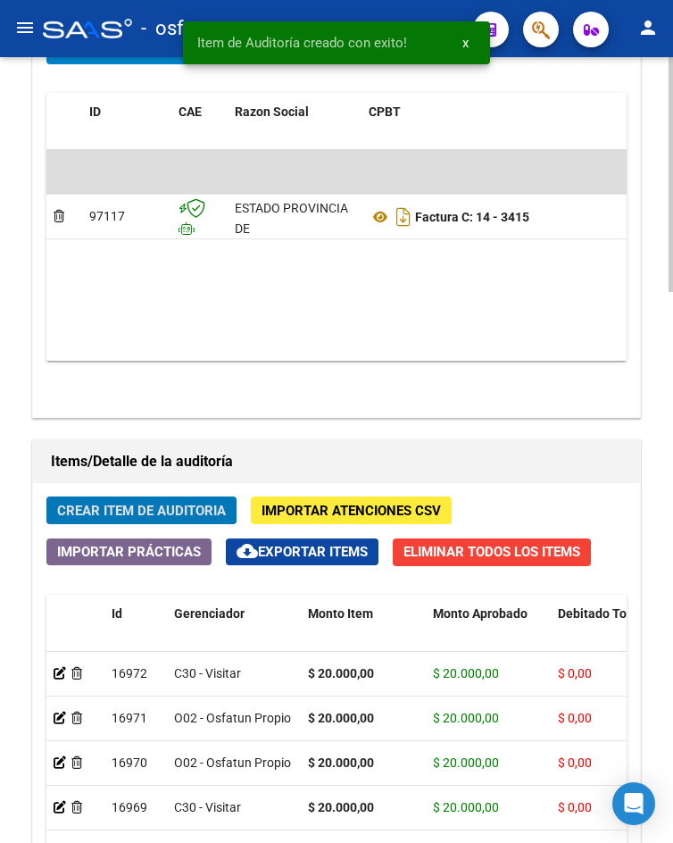
click at [151, 506] on span "Crear Item de Auditoria" at bounding box center [141, 510] width 169 height 16
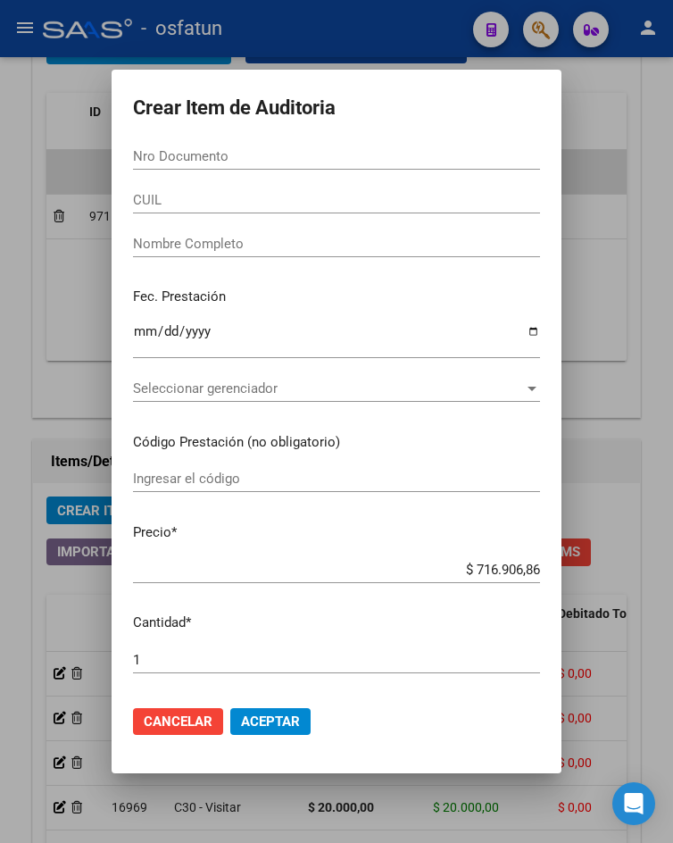
click at [248, 144] on div "Nro Documento" at bounding box center [336, 156] width 407 height 27
click at [250, 154] on input "Nro Documento" at bounding box center [336, 156] width 407 height 16
paste input "26806117"
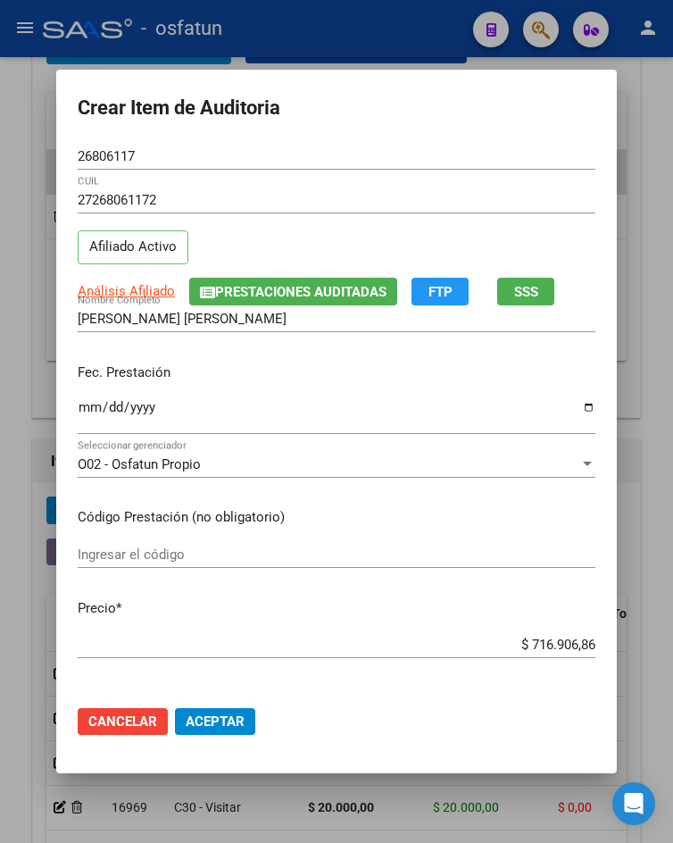
click at [70, 409] on mat-dialog-content "26806117 Nro Documento 27268061172 CUIL Afiliado Activo Análisis Afiliado Prest…" at bounding box center [336, 417] width 561 height 548
click at [78, 409] on input "Ingresar la fecha" at bounding box center [337, 414] width 518 height 29
click at [187, 546] on input "Ingresar el código" at bounding box center [337, 554] width 518 height 16
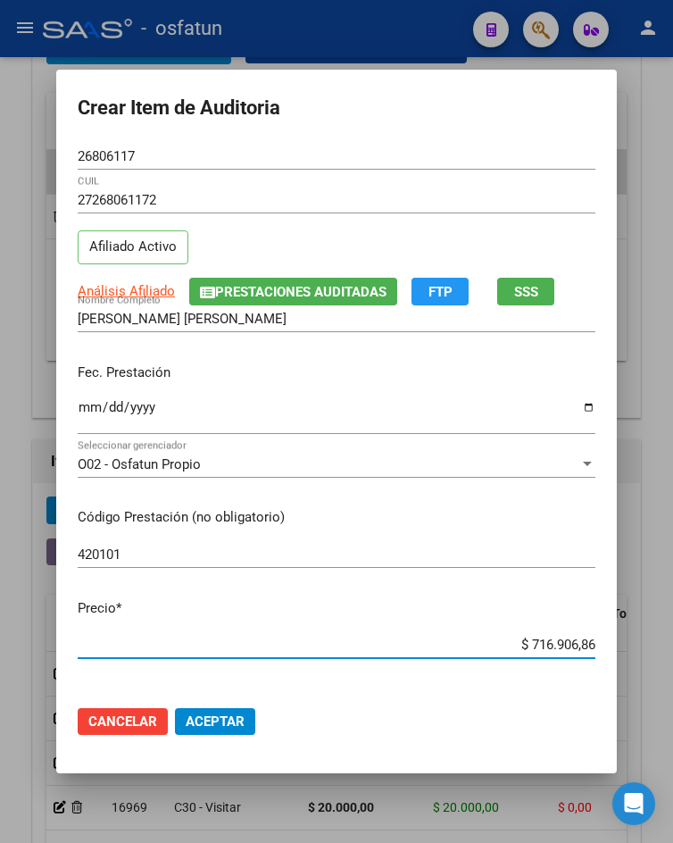
drag, startPoint x: 521, startPoint y: 645, endPoint x: 656, endPoint y: 641, distance: 134.8
click at [656, 641] on div "Crear Item de Auditoria 26806117 Nro Documento 27268061172 CUIL Afiliado Activo…" at bounding box center [336, 421] width 673 height 843
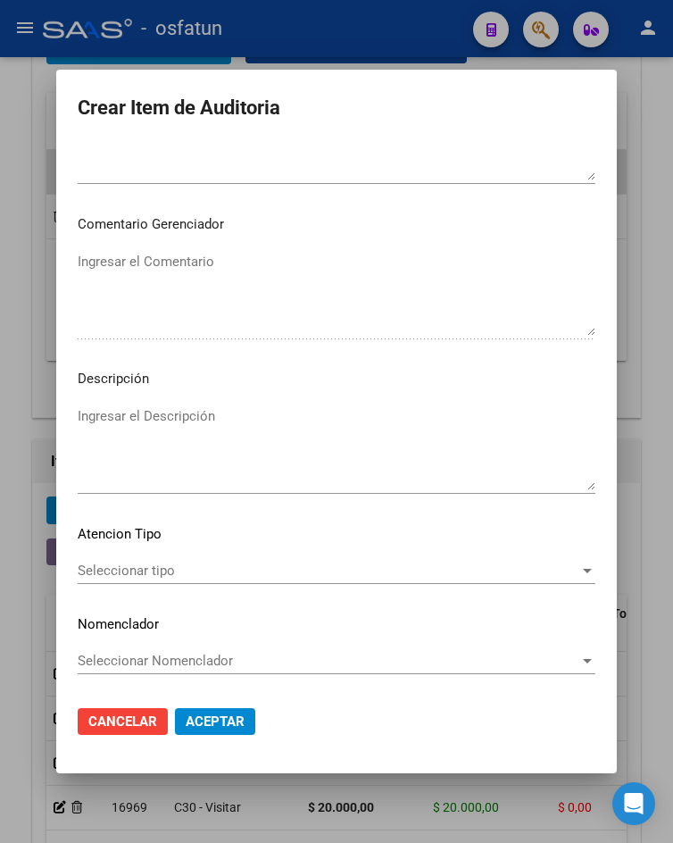
click at [228, 583] on div "Seleccionar tipo Seleccionar tipo" at bounding box center [337, 570] width 518 height 27
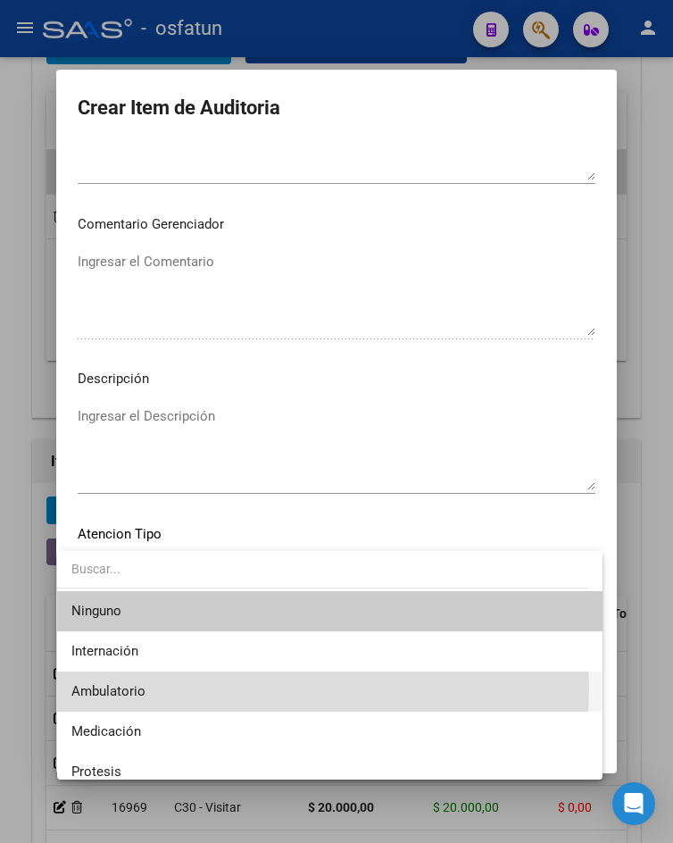
click at [212, 687] on span "Ambulatorio" at bounding box center [329, 691] width 516 height 40
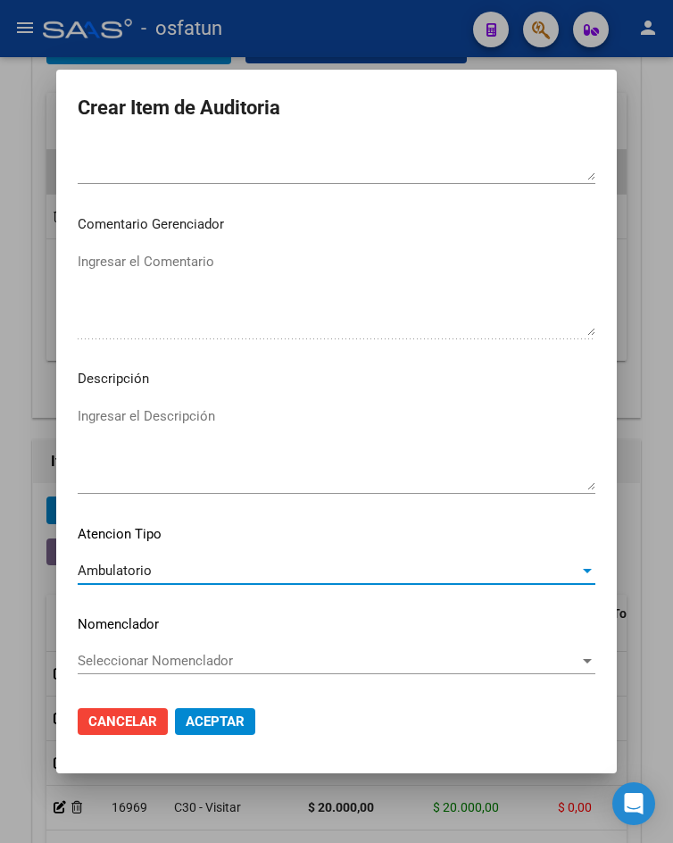
click at [210, 723] on span "Aceptar" at bounding box center [215, 721] width 59 height 16
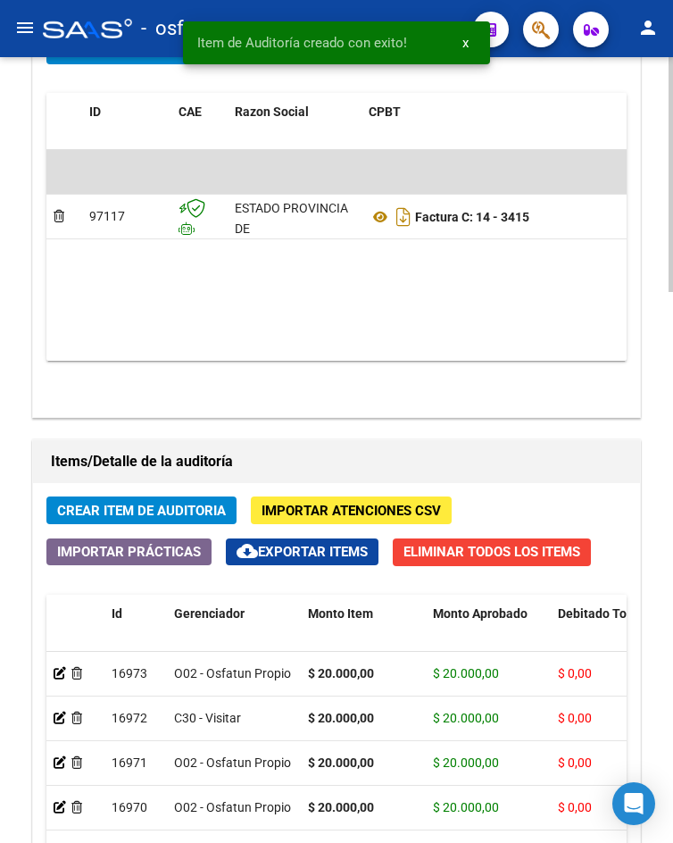
click at [195, 516] on span "Crear Item de Auditoria" at bounding box center [141, 510] width 169 height 16
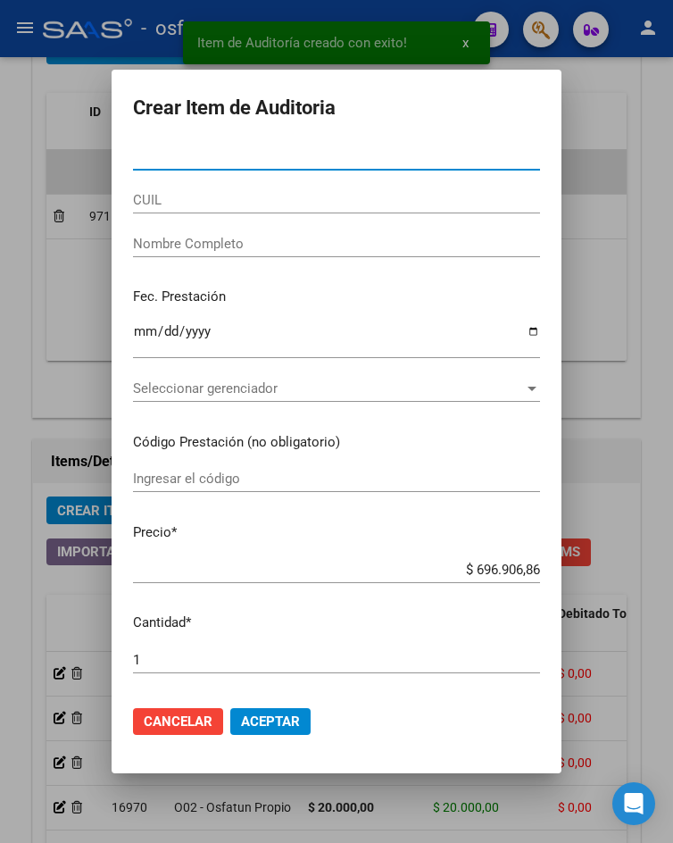
paste input "35766909"
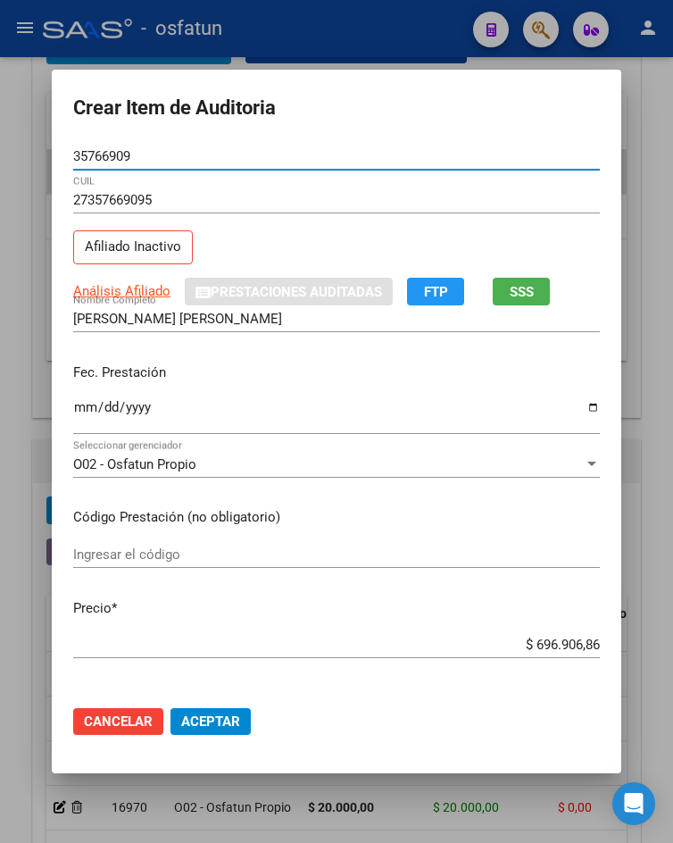
click at [76, 411] on input "Ingresar la fecha" at bounding box center [336, 414] width 527 height 29
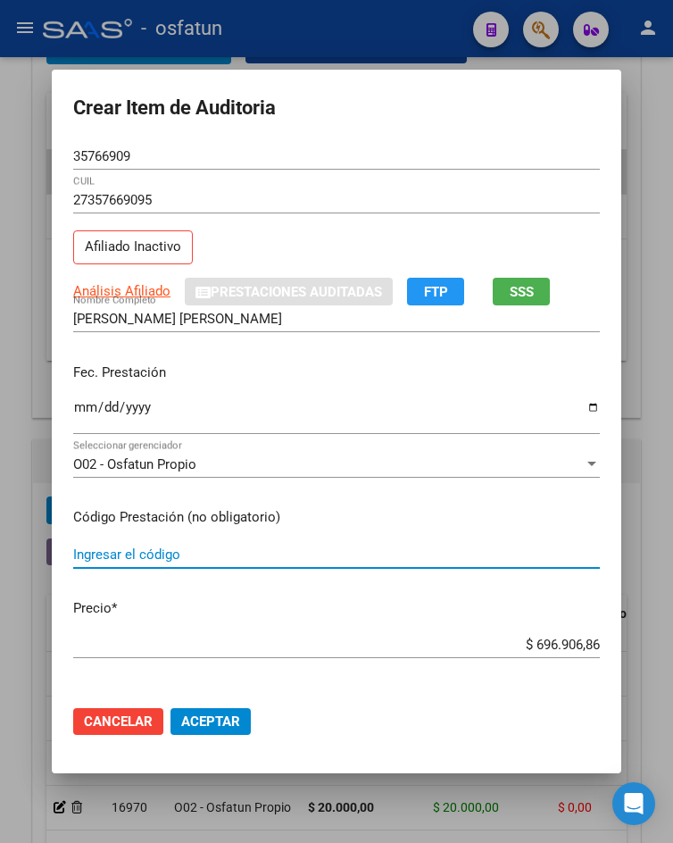
click at [118, 550] on input "Ingresar el código" at bounding box center [336, 554] width 527 height 16
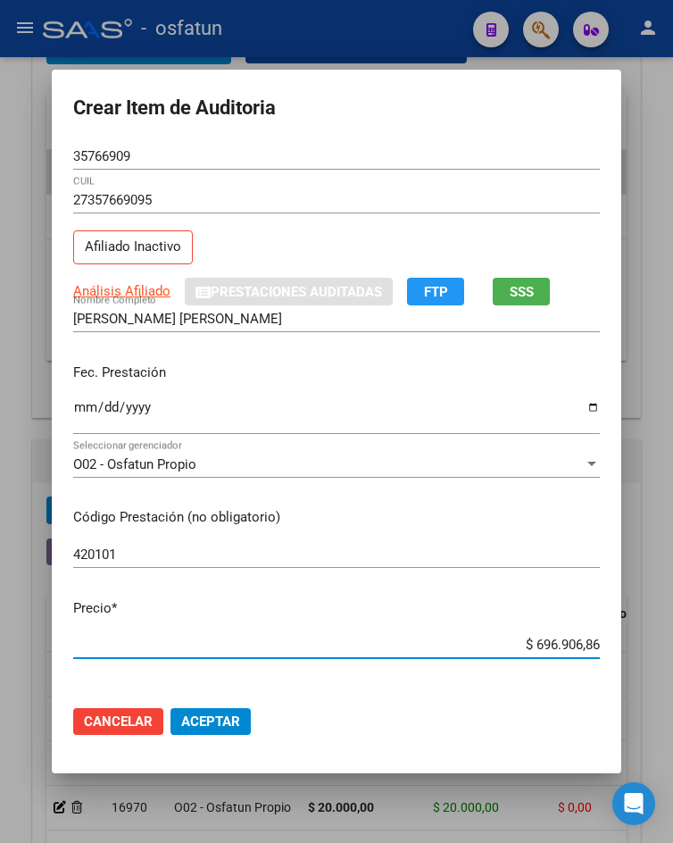
drag, startPoint x: 524, startPoint y: 642, endPoint x: 673, endPoint y: 669, distance: 151.4
click at [672, 669] on html "menu - osfatun person Firma Express Inicio Calendario SSS Instructivos Contacto…" at bounding box center [336, 421] width 673 height 843
click at [210, 725] on span "Aceptar" at bounding box center [210, 721] width 59 height 16
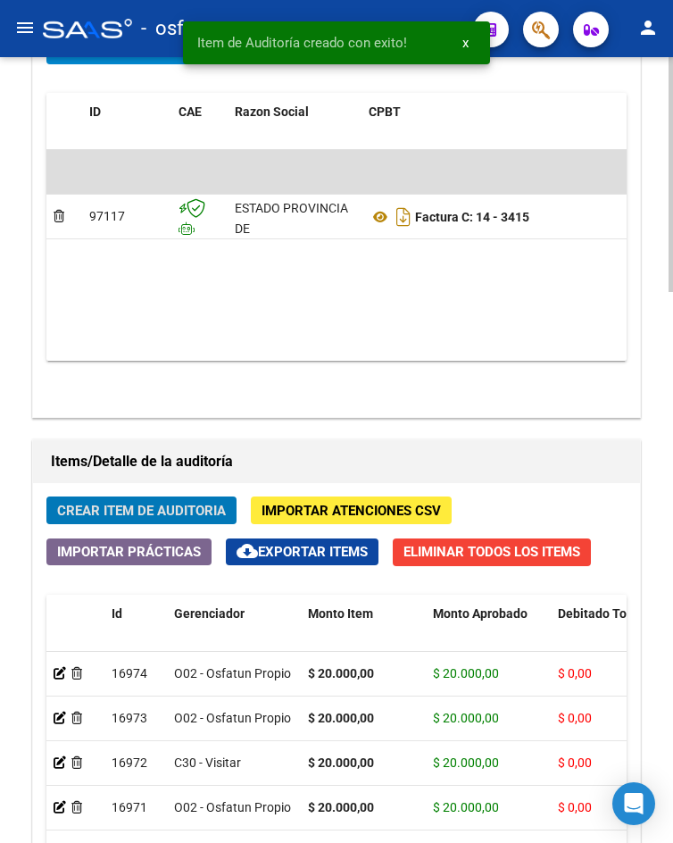
click at [193, 503] on span "Crear Item de Auditoria" at bounding box center [141, 510] width 169 height 16
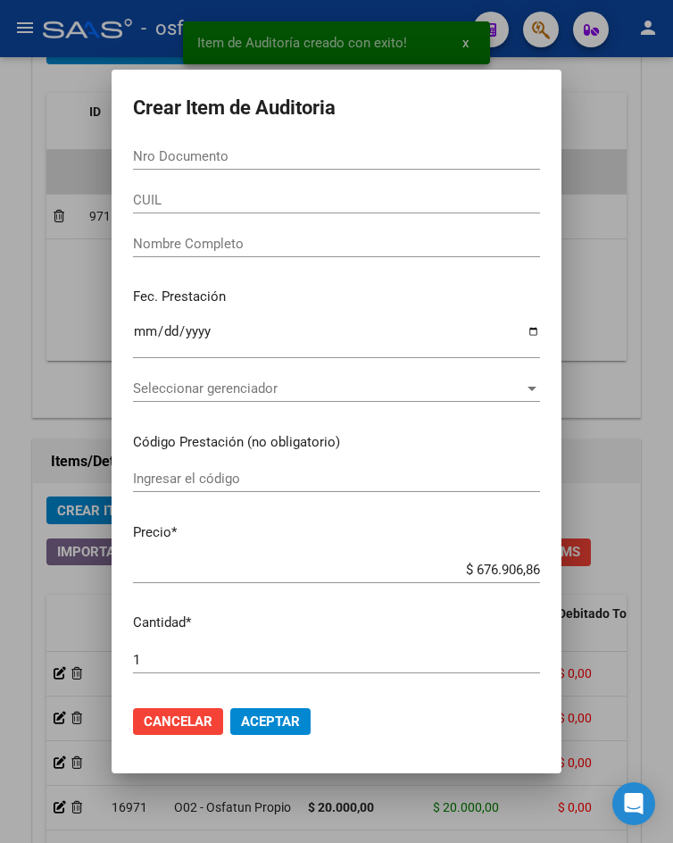
click at [243, 141] on form "Crear Item de Auditoria Nro Documento CUIL Nombre Completo Fec. Prestación Ingr…" at bounding box center [336, 421] width 407 height 660
click at [245, 154] on input "Nro Documento" at bounding box center [336, 156] width 407 height 16
paste input "56653265"
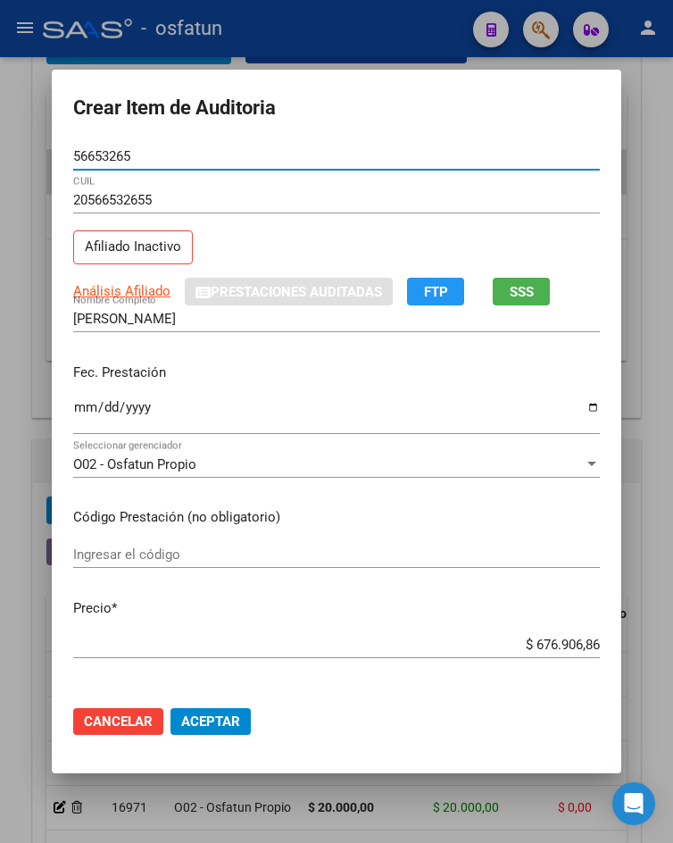
click at [76, 406] on input "Ingresar la fecha" at bounding box center [336, 414] width 527 height 29
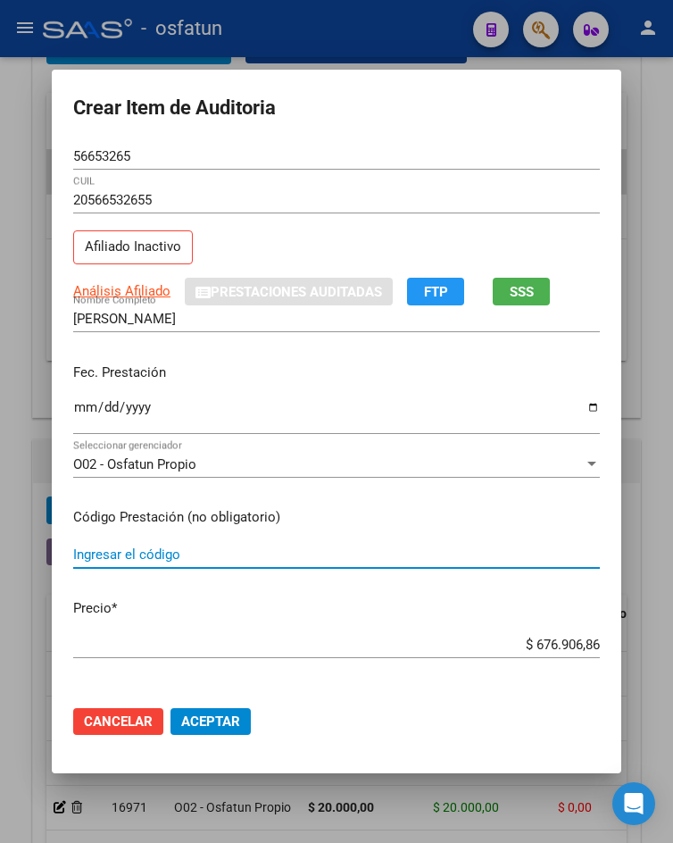
click at [137, 561] on input "Ingresar el código" at bounding box center [336, 554] width 527 height 16
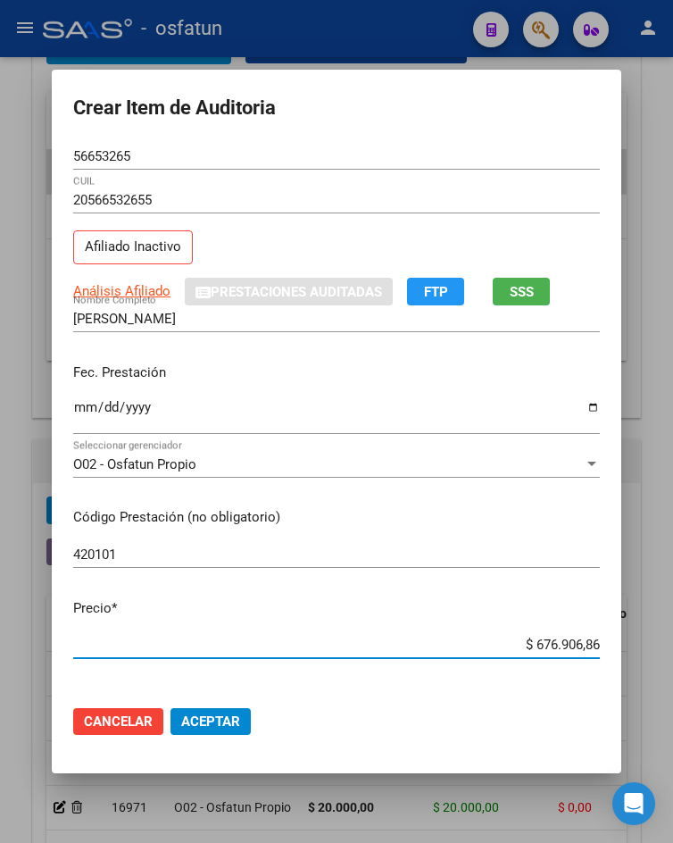
drag, startPoint x: 529, startPoint y: 651, endPoint x: 667, endPoint y: 639, distance: 137.9
click at [667, 639] on div "Crear Item de Auditoria 56653265 Nro Documento 20566532655 CUIL Afiliado Inacti…" at bounding box center [336, 421] width 673 height 843
click at [667, 639] on div at bounding box center [336, 421] width 673 height 843
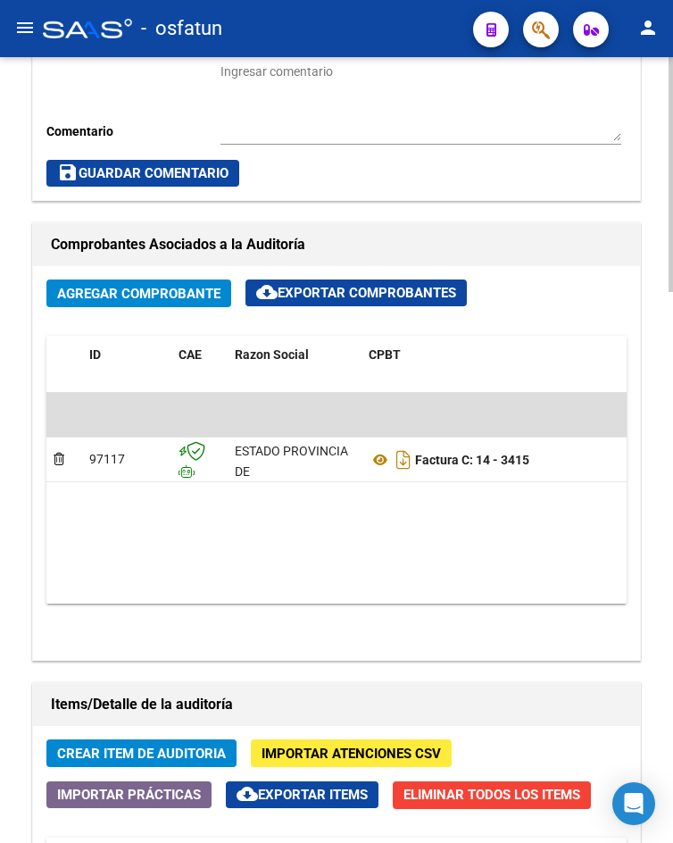
scroll to position [1607, 0]
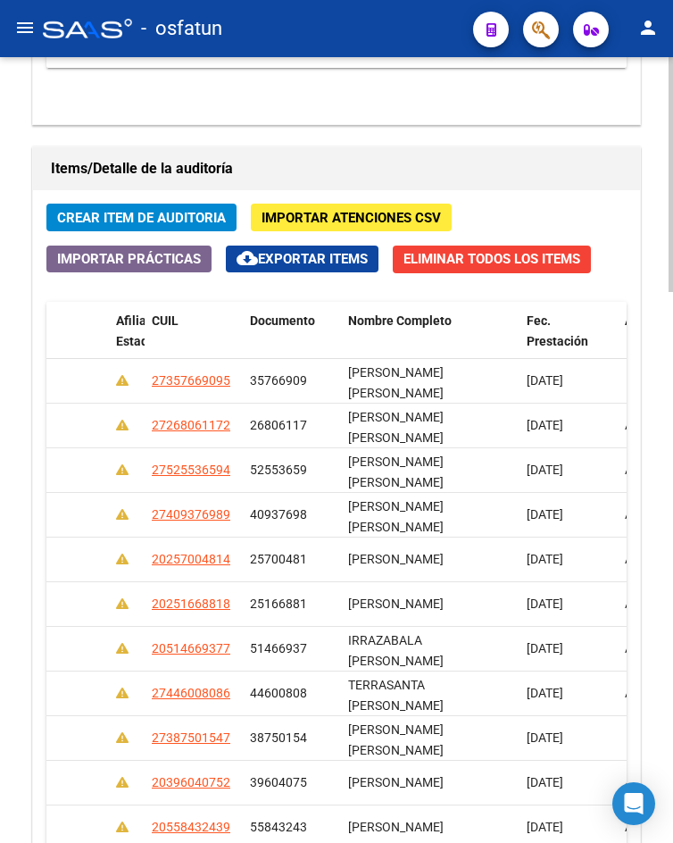
click at [183, 207] on button "Crear Item de Auditoria" at bounding box center [141, 217] width 190 height 28
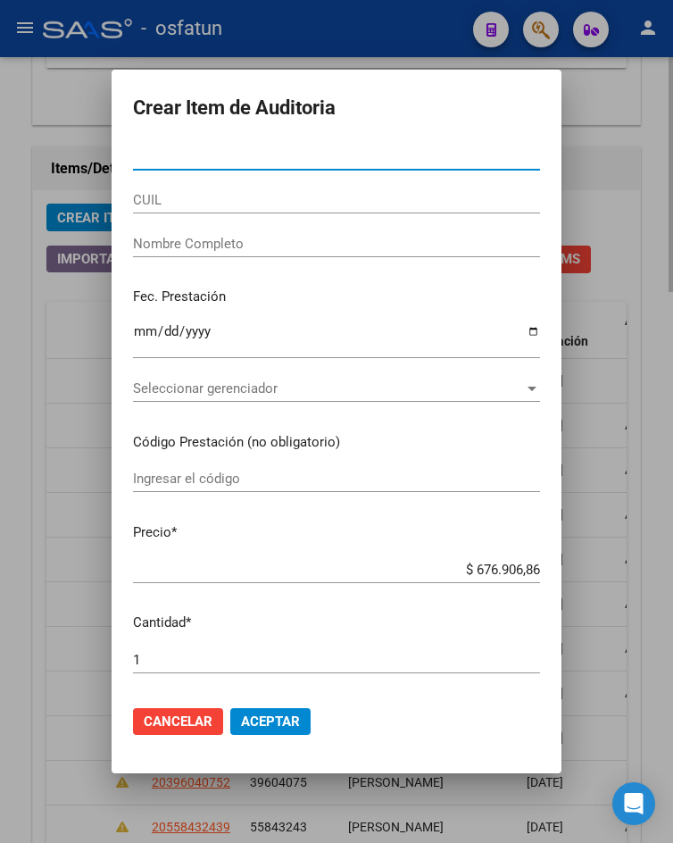
paste input "56653265"
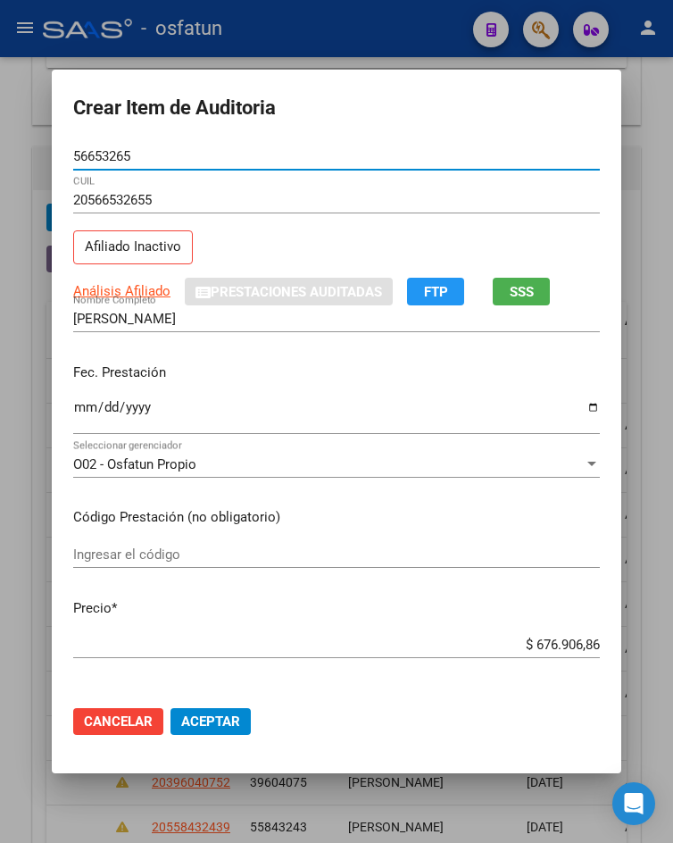
click at [81, 409] on input "Ingresar la fecha" at bounding box center [336, 414] width 527 height 29
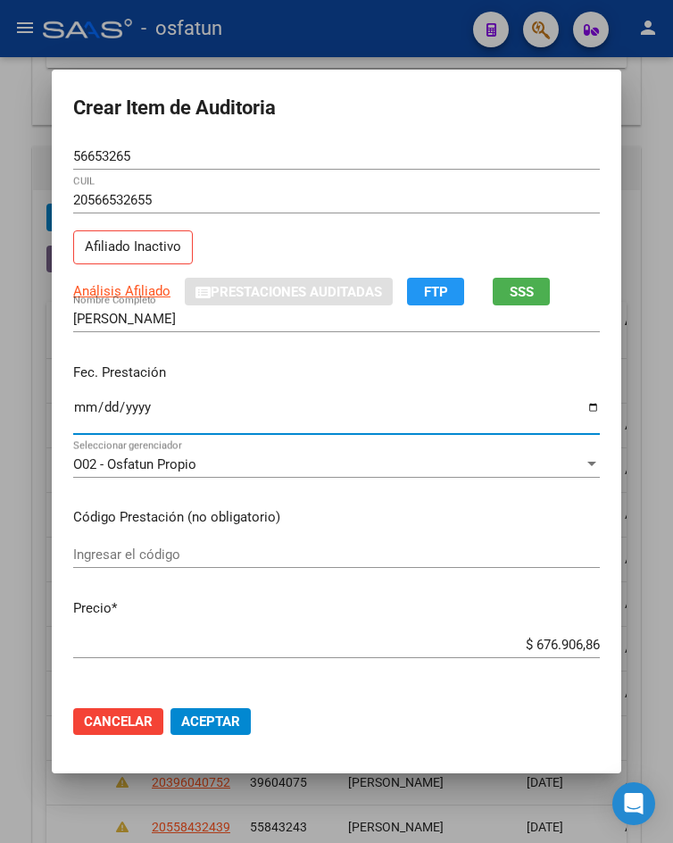
click at [122, 557] on input "Ingresar el código" at bounding box center [336, 554] width 527 height 16
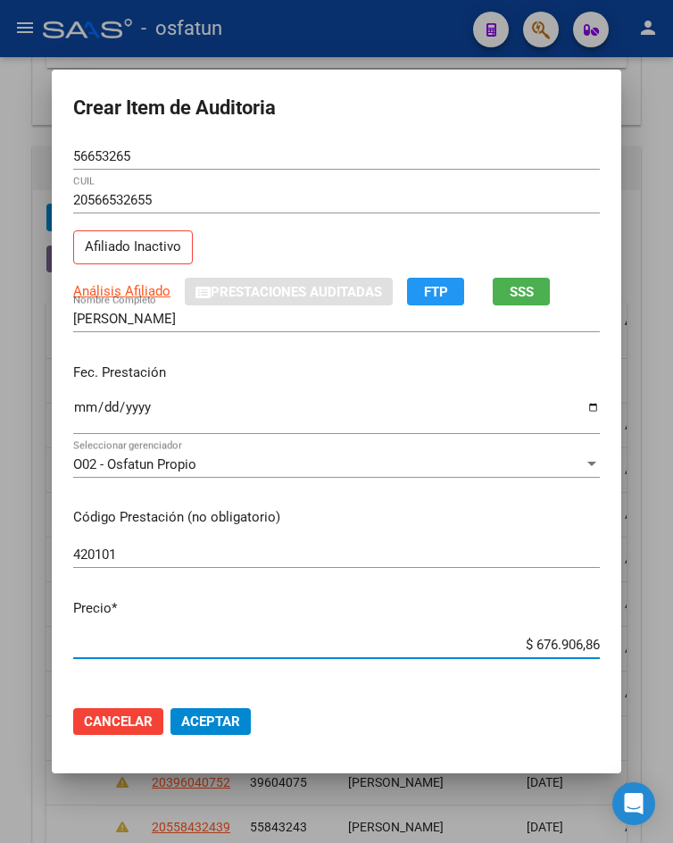
drag, startPoint x: 528, startPoint y: 644, endPoint x: 621, endPoint y: 638, distance: 93.0
click at [621, 638] on mat-dialog-content "56653265 Nro Documento 20566532655 CUIL Afiliado Inactivo Análisis Afiliado Pre…" at bounding box center [336, 417] width 569 height 548
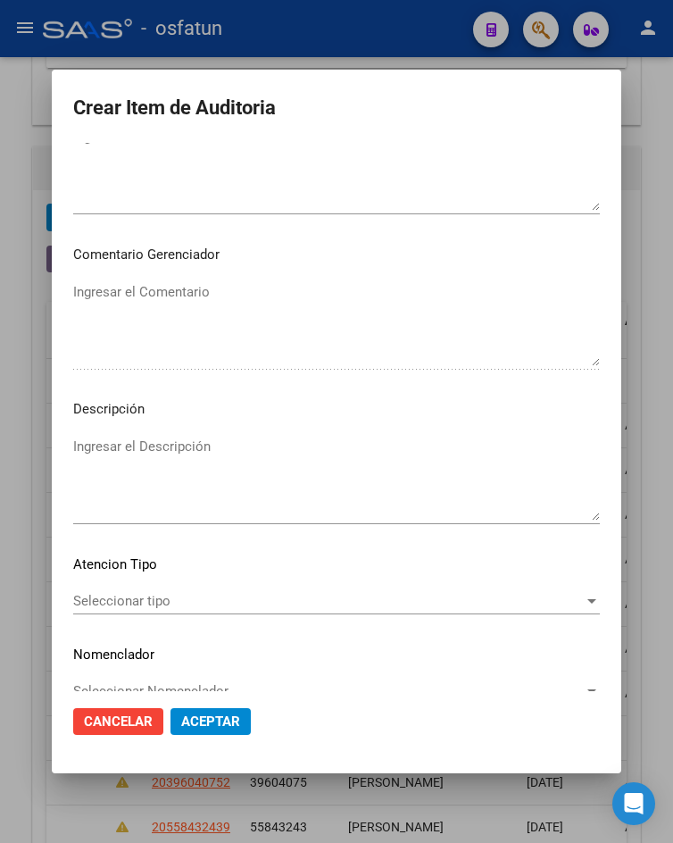
scroll to position [1054, 0]
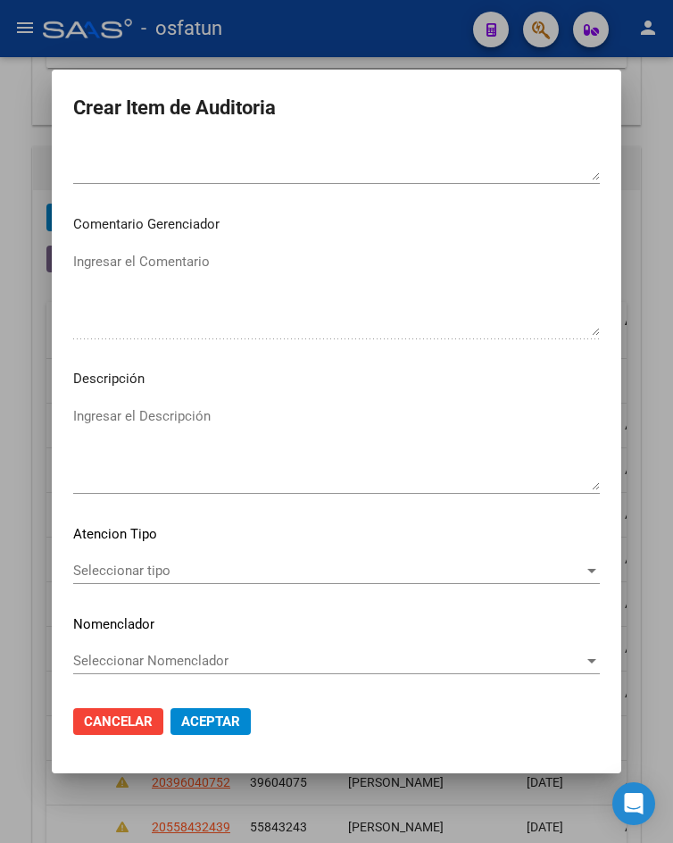
click at [205, 564] on span "Seleccionar tipo" at bounding box center [328, 570] width 511 height 16
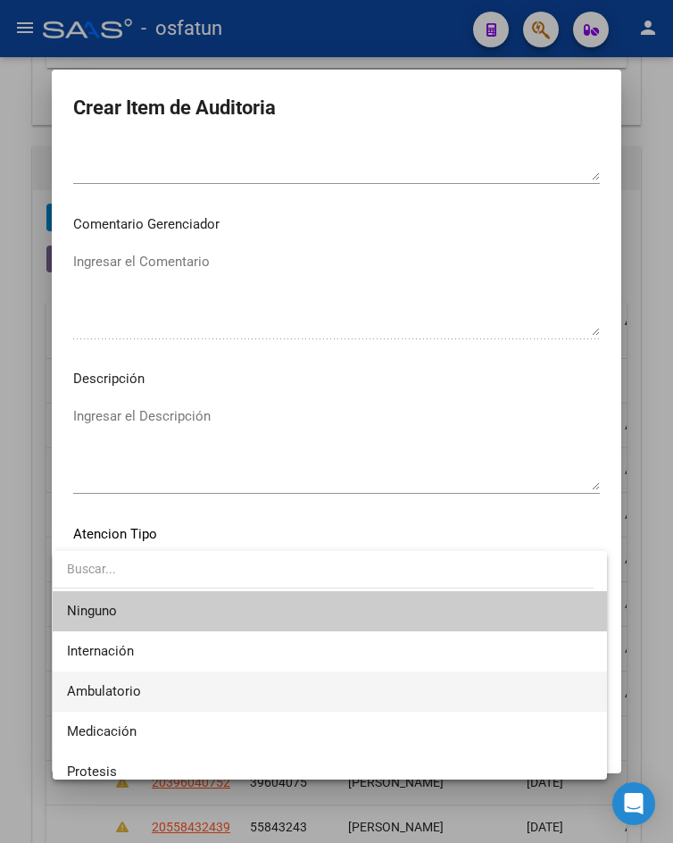
click at [177, 693] on span "Ambulatorio" at bounding box center [330, 691] width 526 height 40
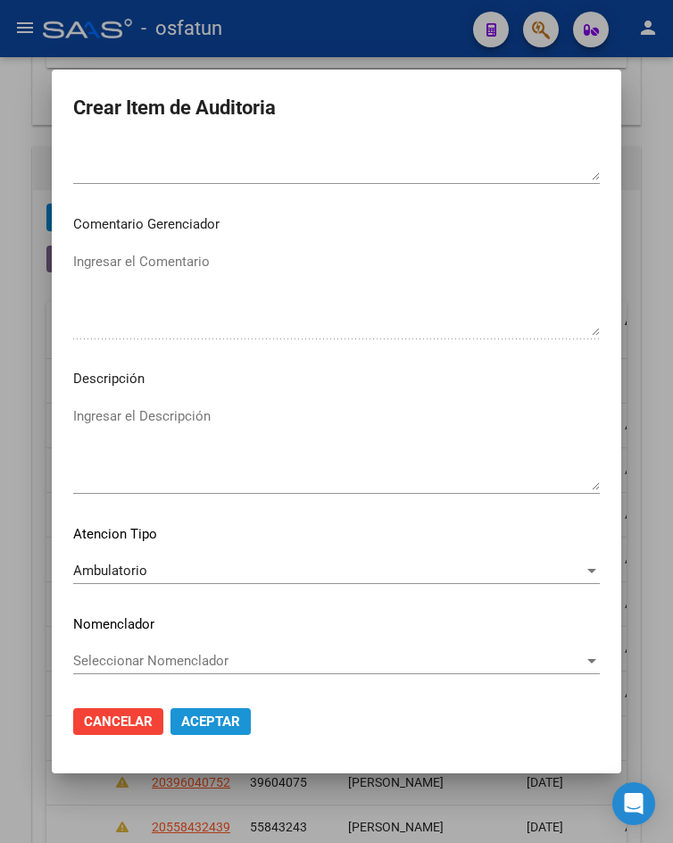
click at [192, 708] on button "Aceptar" at bounding box center [210, 721] width 80 height 27
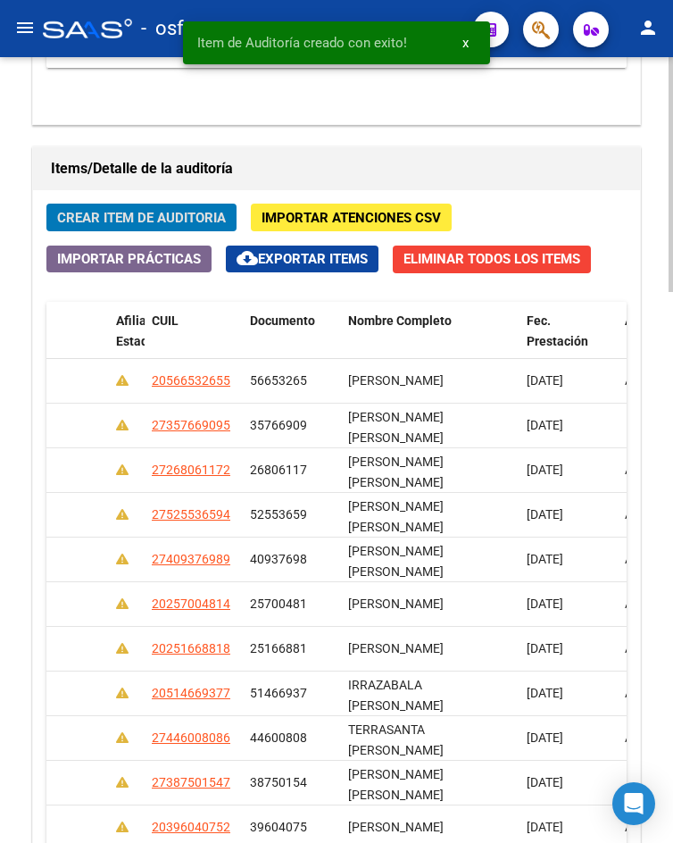
click at [103, 222] on span "Crear Item de Auditoria" at bounding box center [141, 218] width 169 height 16
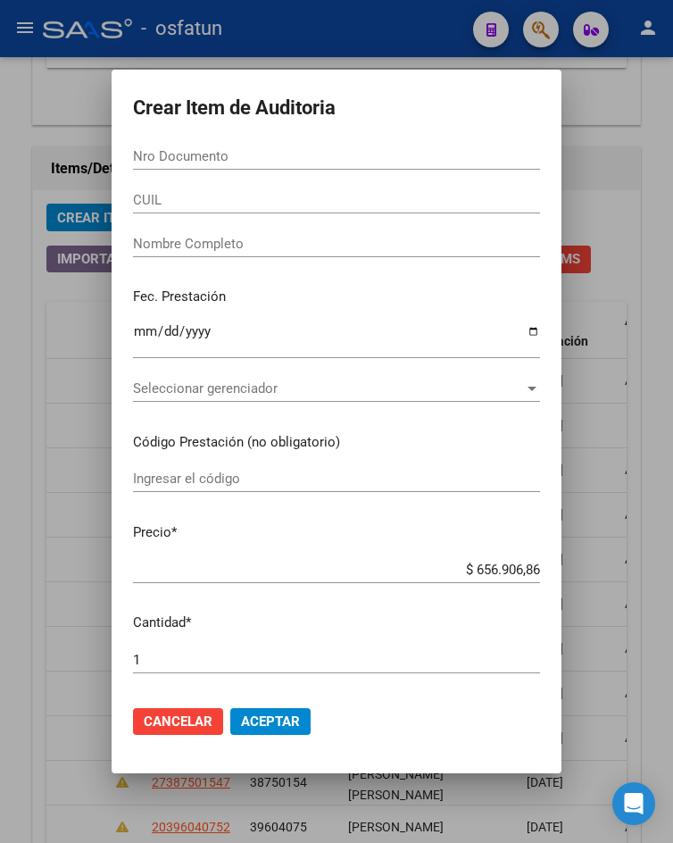
click at [281, 162] on input "Nro Documento" at bounding box center [336, 156] width 407 height 16
paste input "31978097"
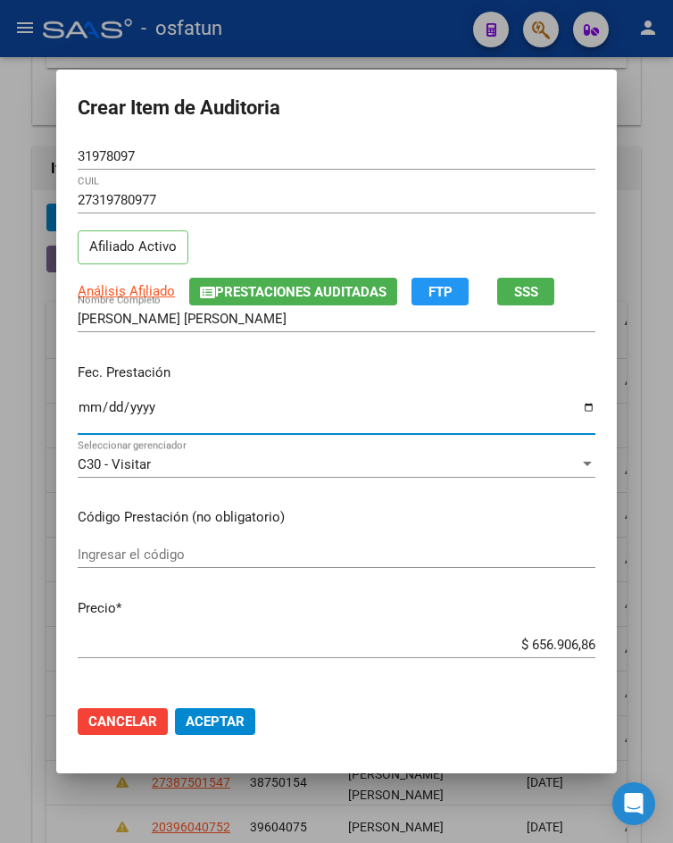
click at [79, 404] on input "Ingresar la fecha" at bounding box center [337, 414] width 518 height 29
drag, startPoint x: 264, startPoint y: 585, endPoint x: 262, endPoint y: 553, distance: 31.4
click at [264, 574] on mat-dialog-content "31978097 Nro Documento 27319780977 CUIL Afiliado Activo Análisis Afiliado Prest…" at bounding box center [336, 417] width 561 height 548
click at [262, 547] on input "Ingresar el código" at bounding box center [337, 554] width 518 height 16
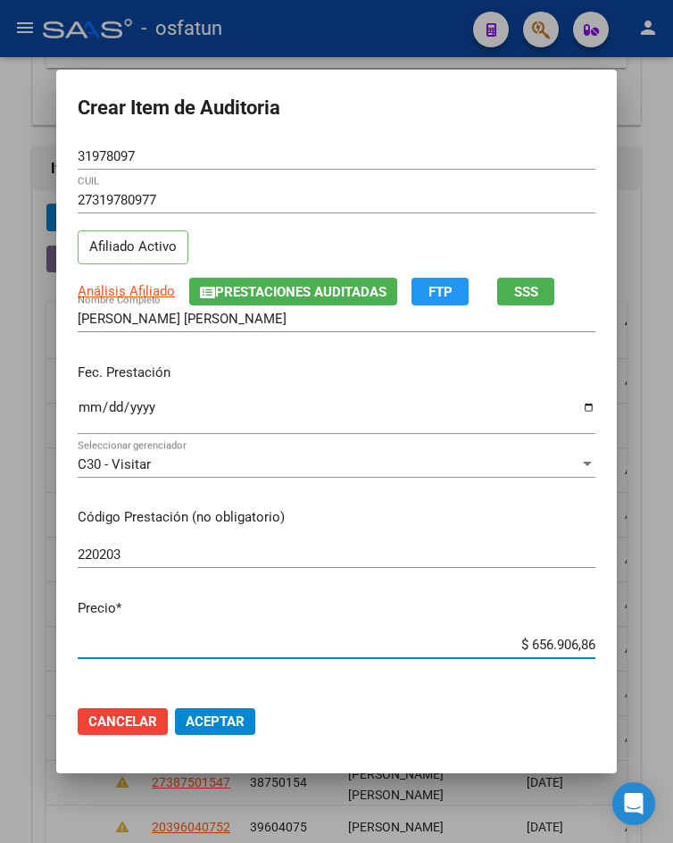
drag, startPoint x: 516, startPoint y: 640, endPoint x: 644, endPoint y: 652, distance: 129.1
click at [644, 652] on div "Crear Item de Auditoria 31978097 Nro Documento 27319780977 CUIL Afiliado Activo…" at bounding box center [336, 421] width 673 height 843
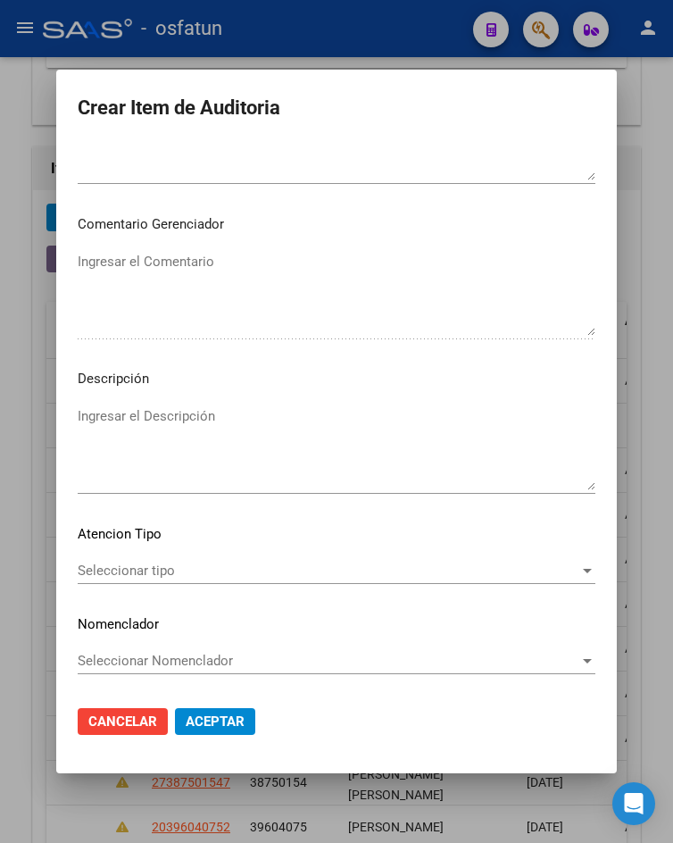
click at [200, 584] on div "Seleccionar tipo Seleccionar tipo" at bounding box center [337, 570] width 518 height 27
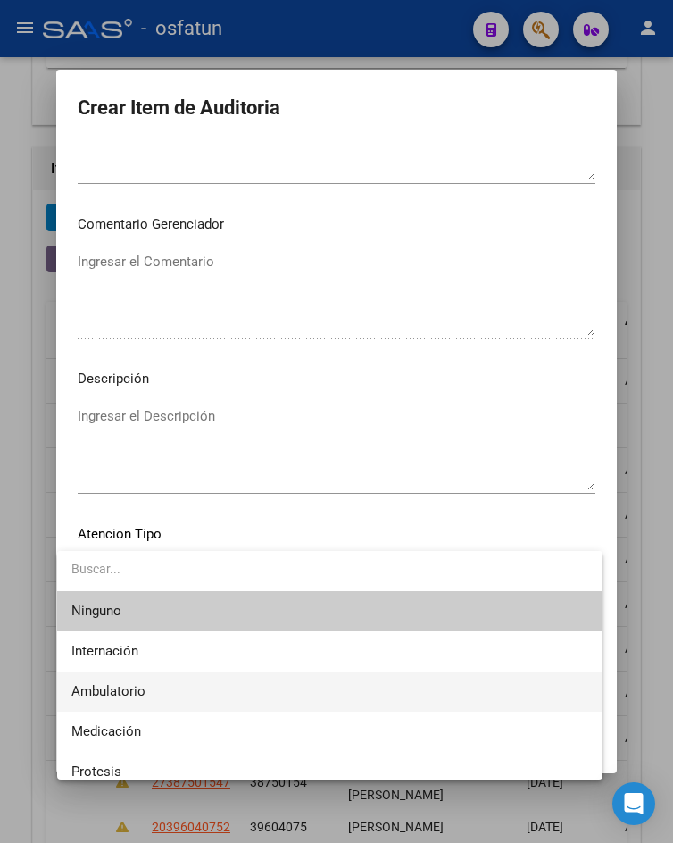
click at [187, 685] on span "Ambulatorio" at bounding box center [329, 691] width 516 height 40
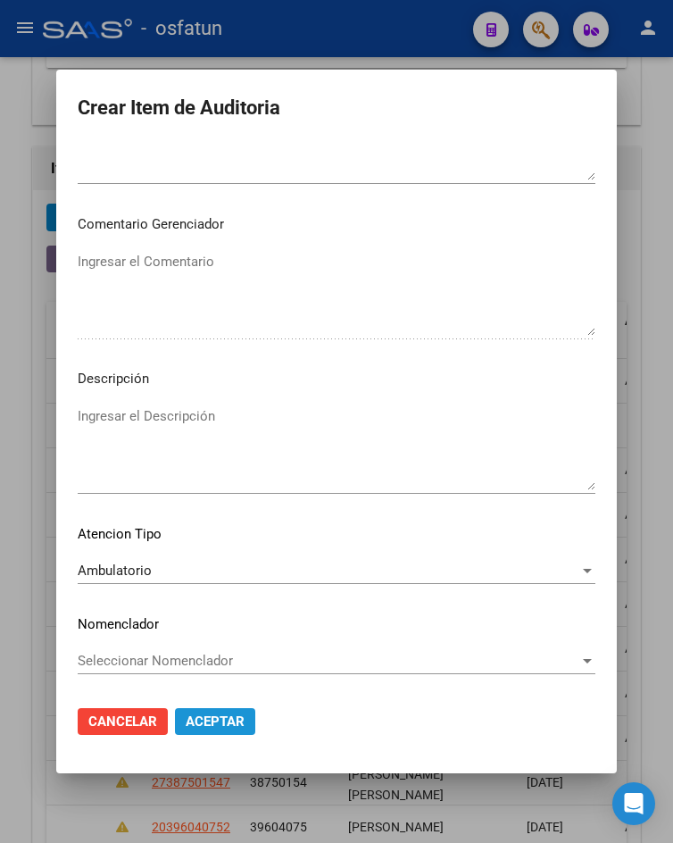
click at [209, 719] on span "Aceptar" at bounding box center [215, 721] width 59 height 16
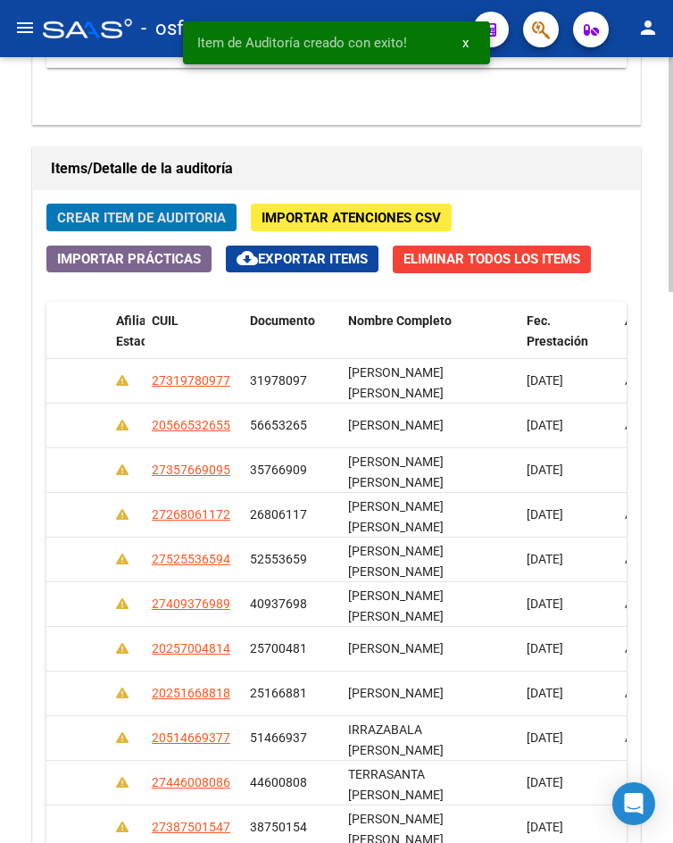
click at [116, 218] on span "Crear Item de Auditoria" at bounding box center [141, 218] width 169 height 16
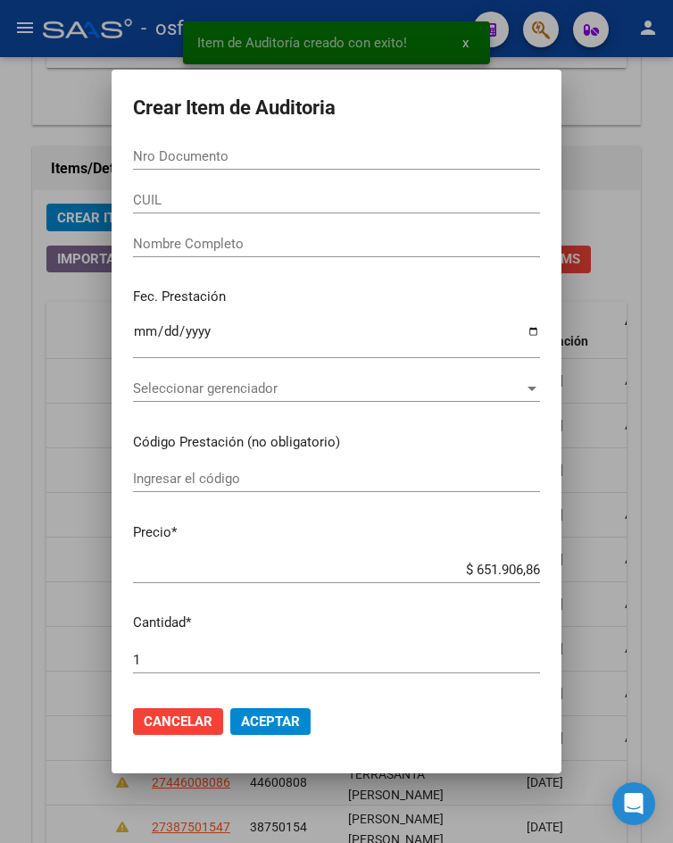
click at [233, 152] on input "Nro Documento" at bounding box center [336, 156] width 407 height 16
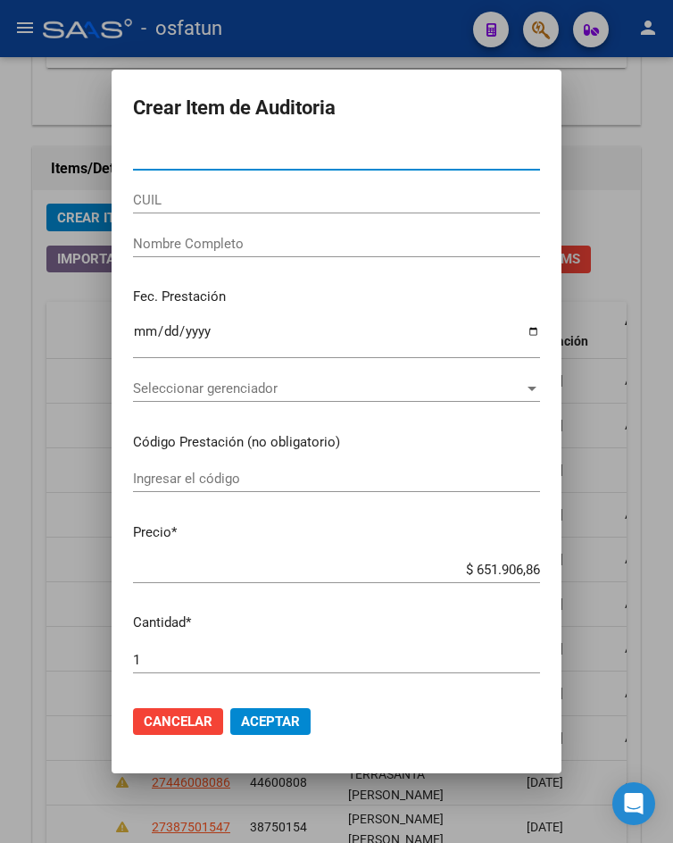
paste input "52354003"
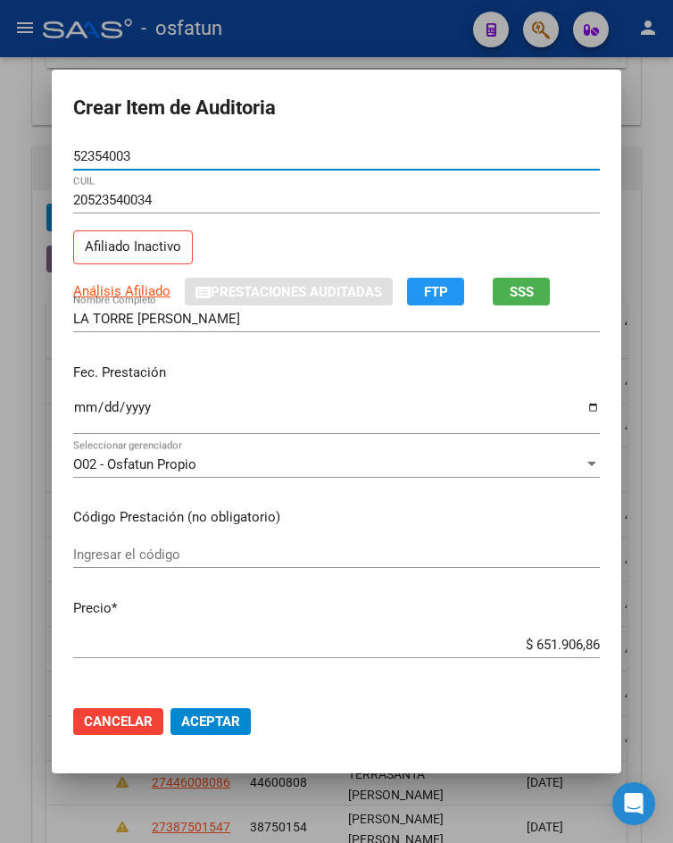
click at [79, 408] on input "Ingresar la fecha" at bounding box center [336, 414] width 527 height 29
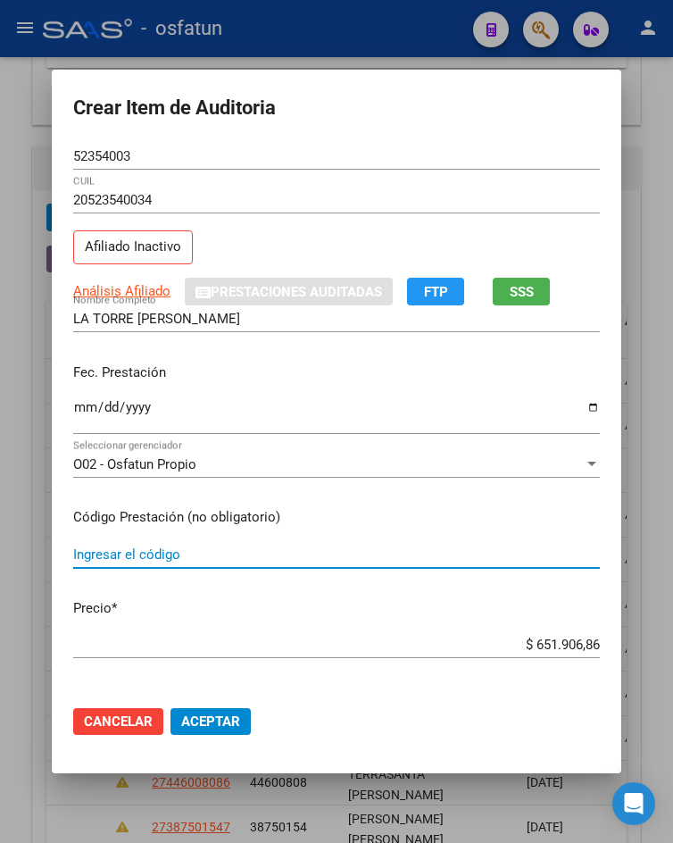
click at [149, 555] on input "Ingresar el código" at bounding box center [336, 554] width 527 height 16
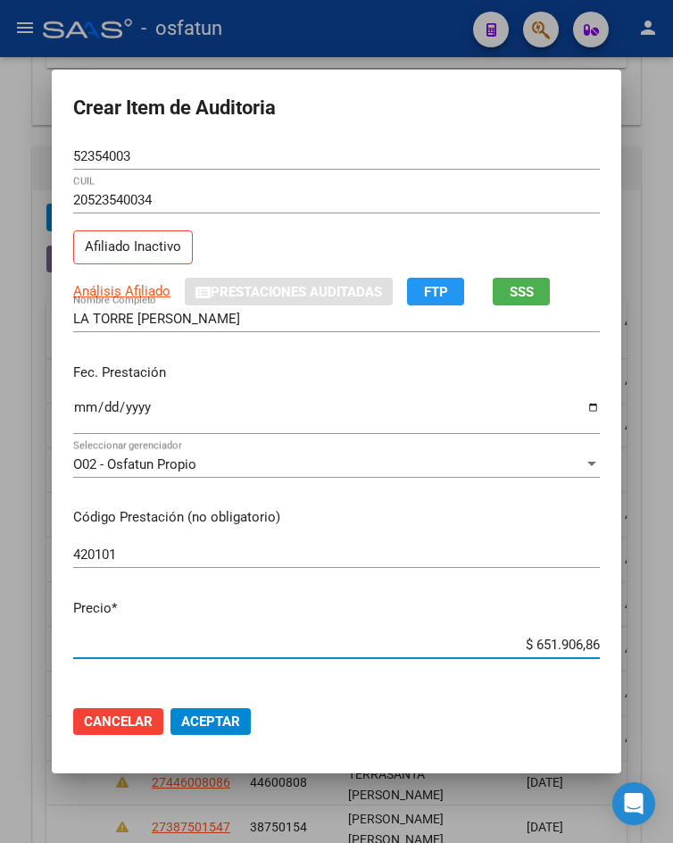
drag, startPoint x: 522, startPoint y: 646, endPoint x: 557, endPoint y: 596, distance: 60.9
click at [627, 654] on div "Crear Item de Auditoria 52354003 Nro Documento 20523540034 CUIL Afiliado Inacti…" at bounding box center [336, 421] width 673 height 843
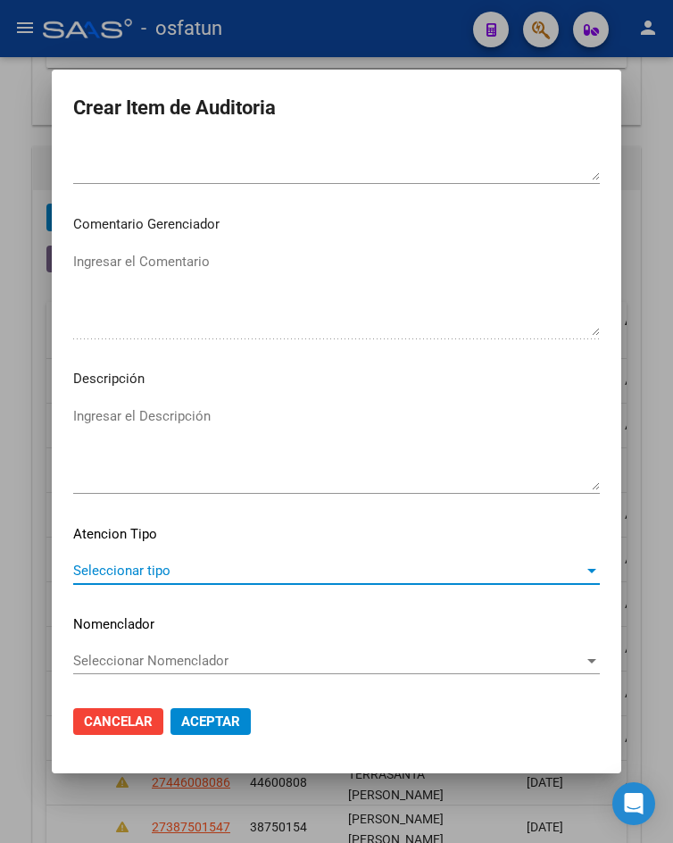
click at [214, 569] on span "Seleccionar tipo" at bounding box center [328, 570] width 511 height 16
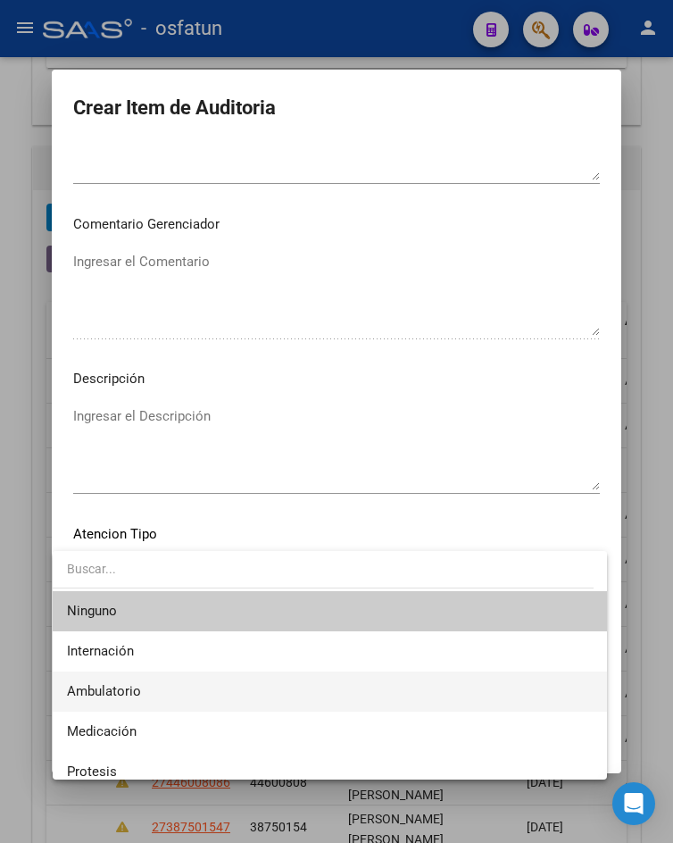
click at [205, 692] on span "Ambulatorio" at bounding box center [330, 691] width 526 height 40
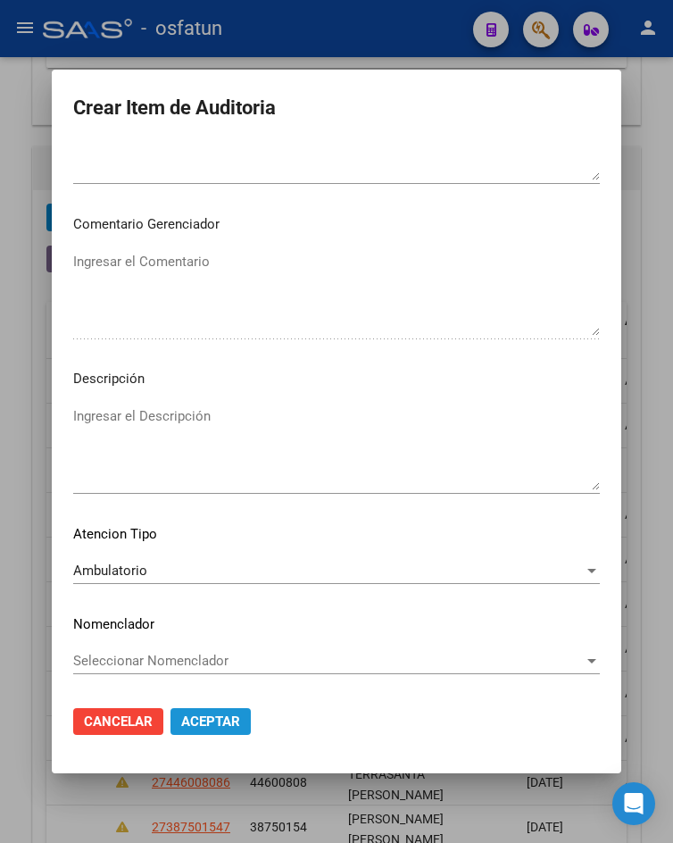
click at [212, 722] on span "Aceptar" at bounding box center [210, 721] width 59 height 16
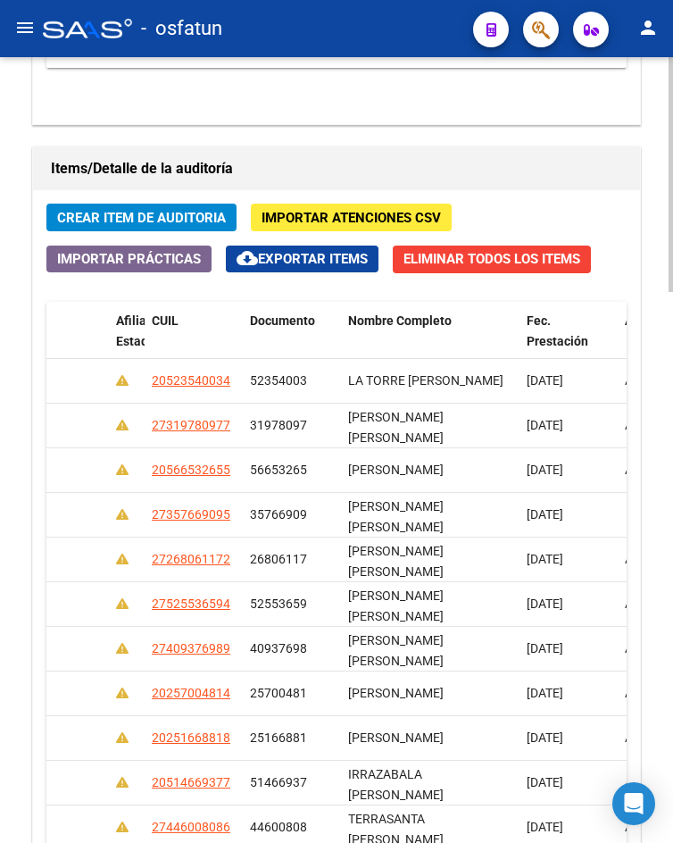
click at [213, 217] on span "Crear Item de Auditoria" at bounding box center [141, 218] width 169 height 16
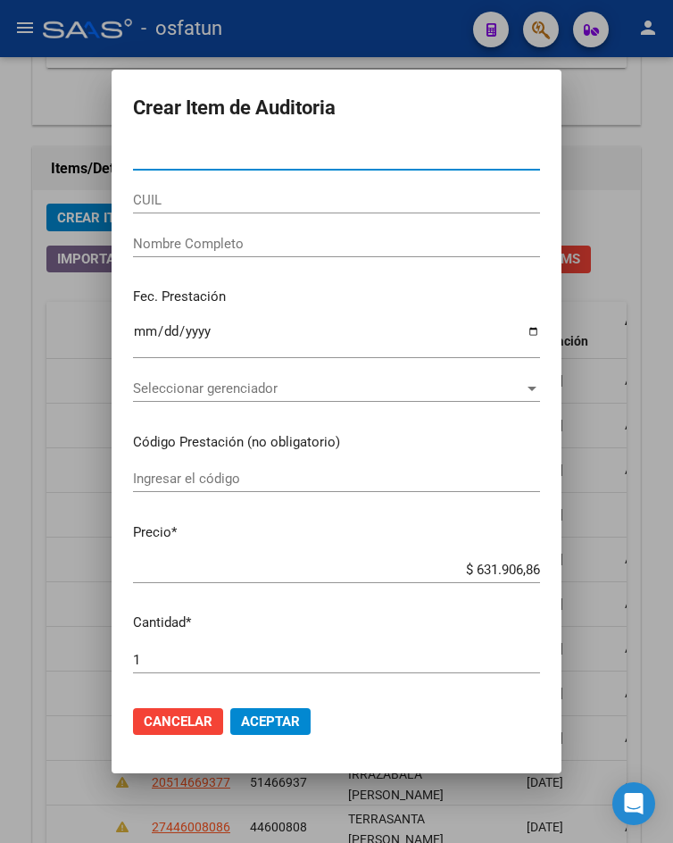
paste input "55153924"
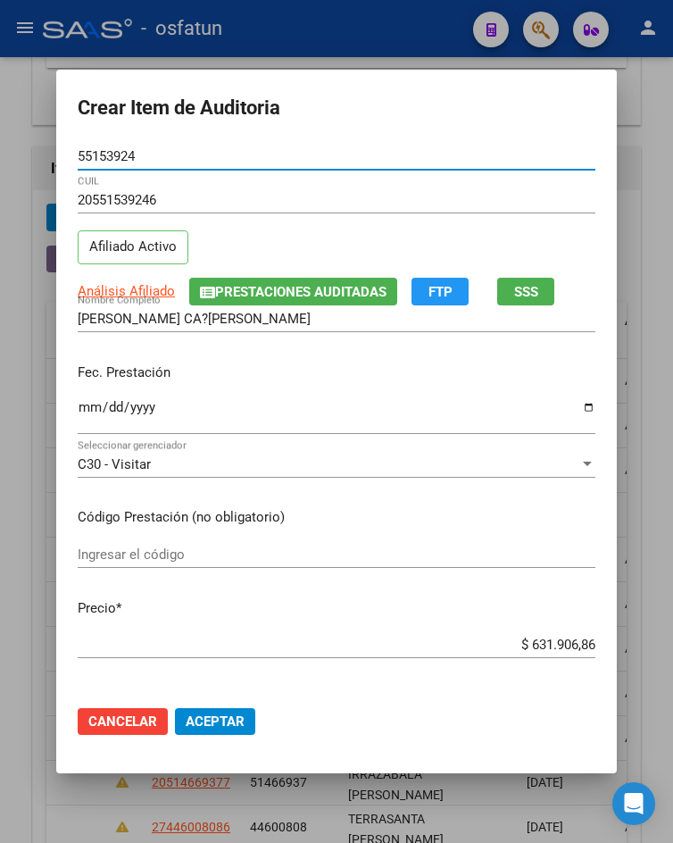
click at [81, 409] on input "Ingresar la fecha" at bounding box center [337, 414] width 518 height 29
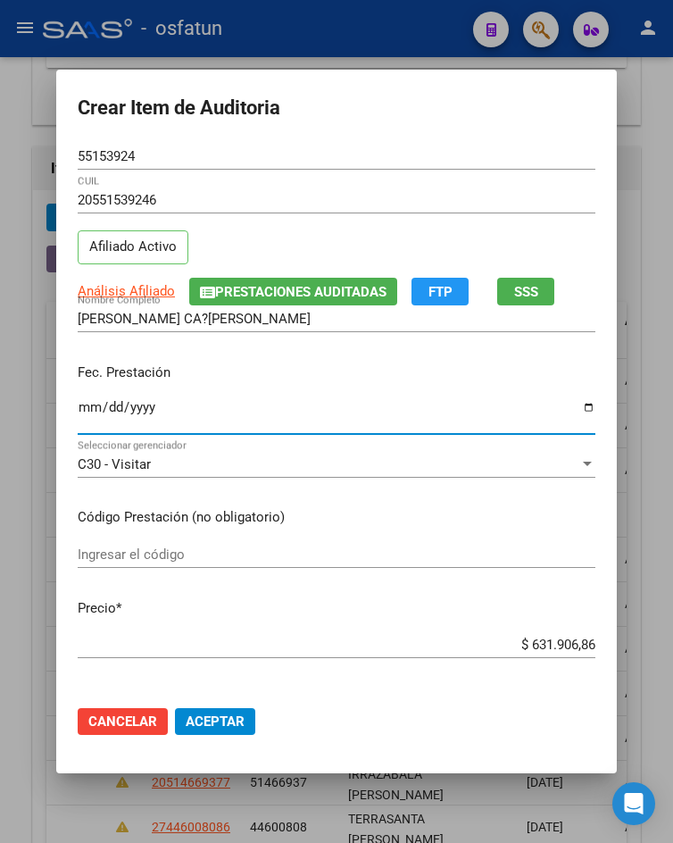
click at [153, 561] on input "Ingresar el código" at bounding box center [337, 554] width 518 height 16
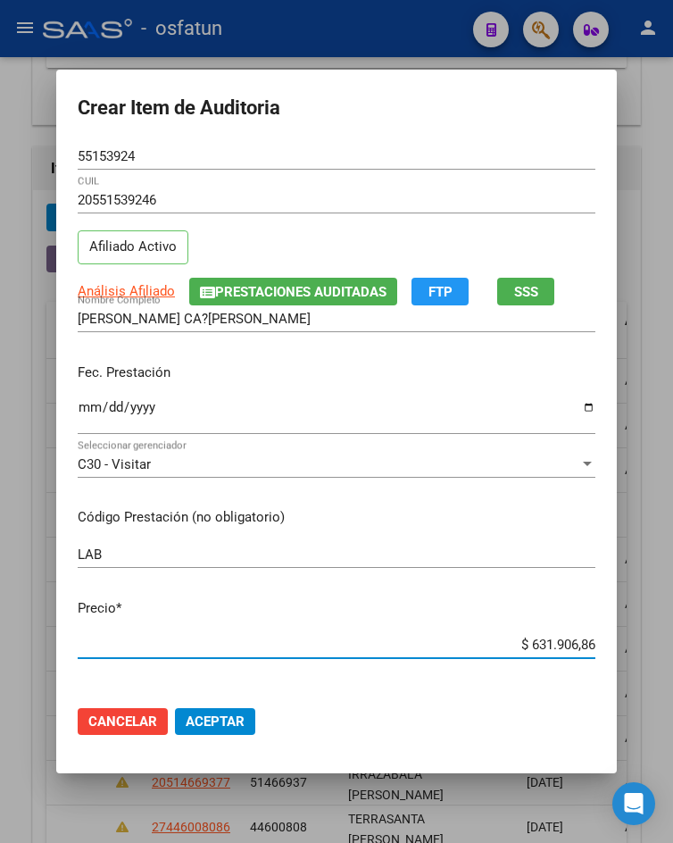
drag, startPoint x: 527, startPoint y: 639, endPoint x: 581, endPoint y: 644, distance: 53.7
click at [581, 644] on input "$ 631.906,86" at bounding box center [337, 644] width 518 height 16
click at [221, 710] on button "Aceptar" at bounding box center [215, 721] width 80 height 27
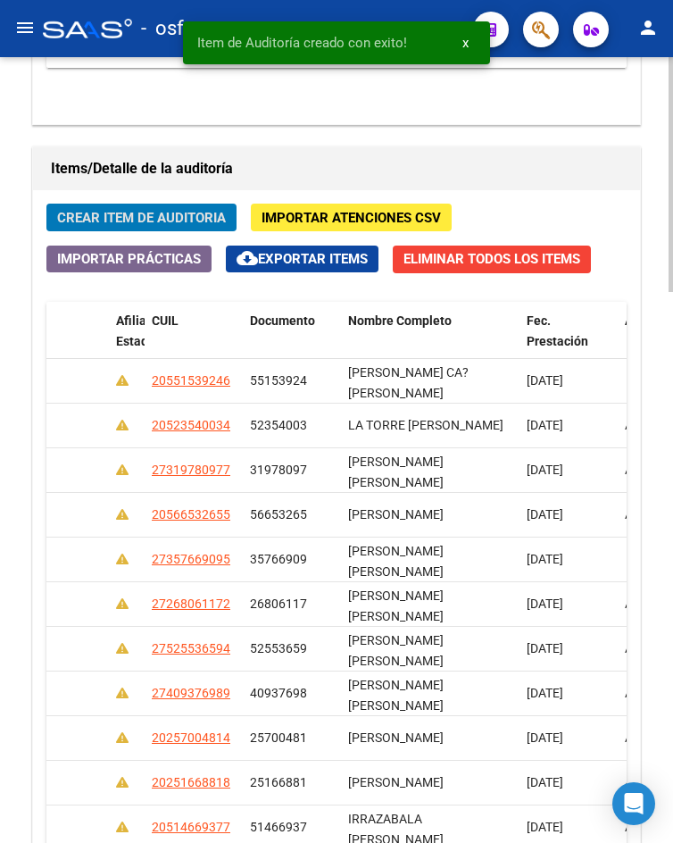
click at [136, 217] on span "Crear Item de Auditoria" at bounding box center [141, 218] width 169 height 16
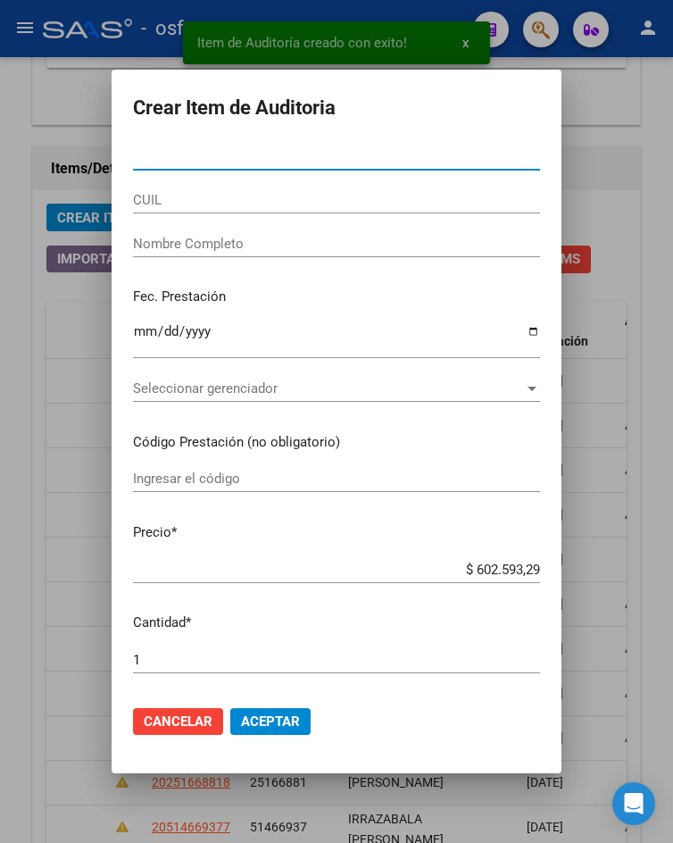
click at [229, 159] on input "Nro Documento" at bounding box center [336, 156] width 407 height 16
paste input "48353086"
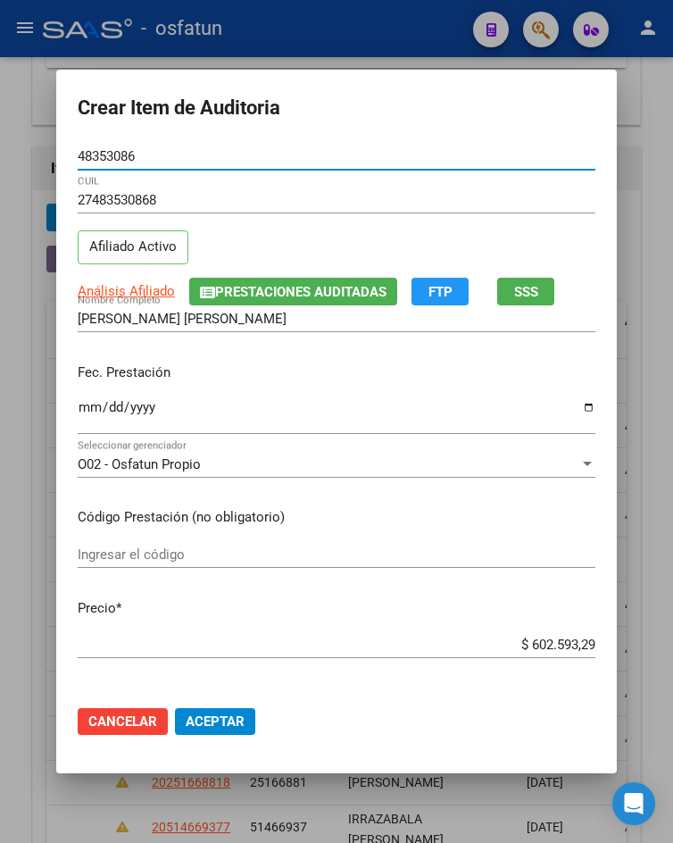
click at [78, 397] on div "Ingresar la fecha" at bounding box center [337, 414] width 518 height 38
click at [180, 543] on div "Ingresar el código" at bounding box center [337, 554] width 518 height 27
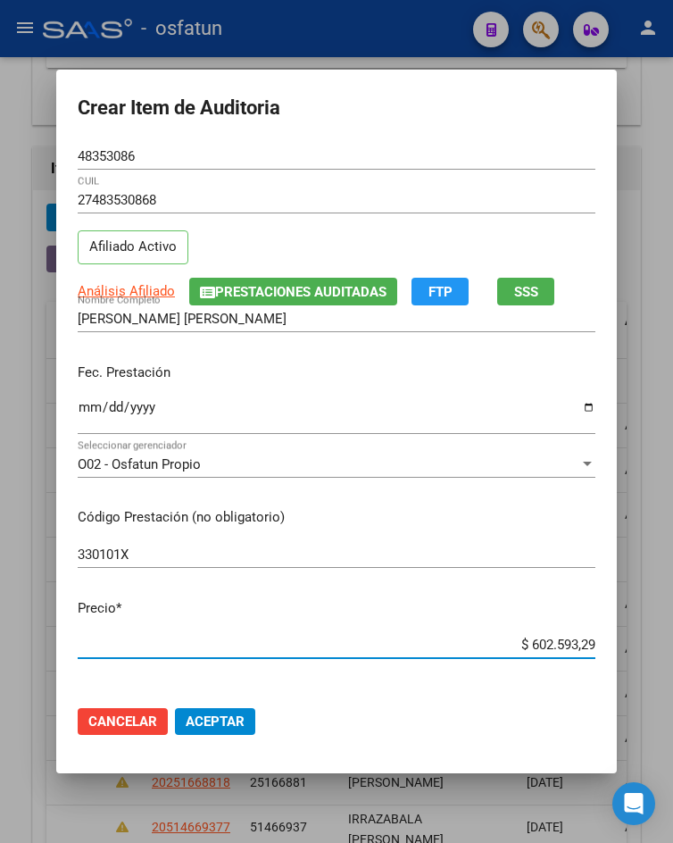
drag, startPoint x: 512, startPoint y: 644, endPoint x: 552, endPoint y: 648, distance: 39.5
click at [552, 648] on input "$ 602.593,29" at bounding box center [337, 644] width 518 height 16
click at [540, 632] on div "$ 602.593,29 Ingresar el precio" at bounding box center [337, 644] width 518 height 27
click at [466, 650] on input "$ 602.593,29" at bounding box center [337, 644] width 518 height 16
click at [468, 650] on input "$ 602.593,29" at bounding box center [337, 644] width 518 height 16
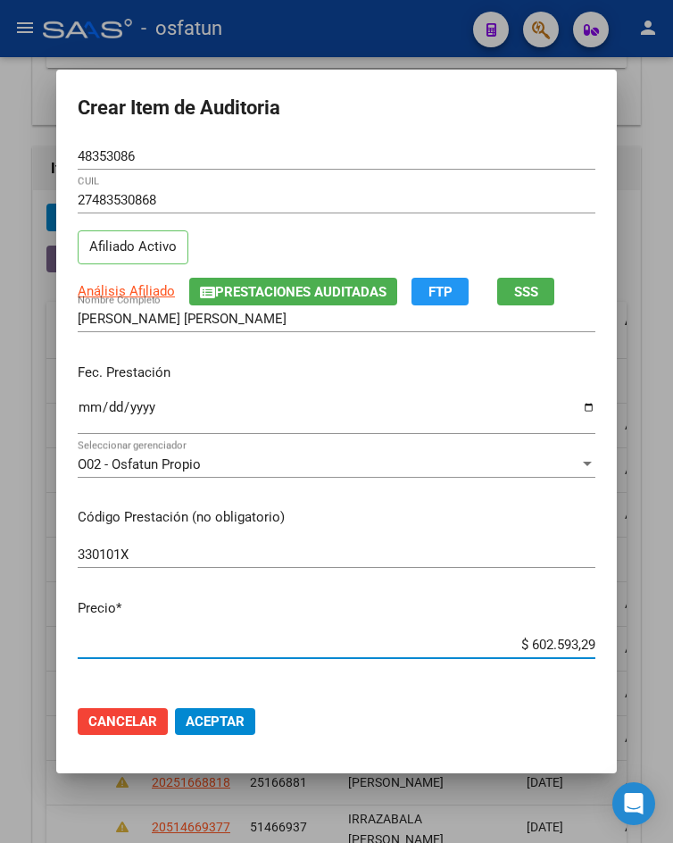
click at [468, 650] on input "$ 602.593,29" at bounding box center [337, 644] width 518 height 16
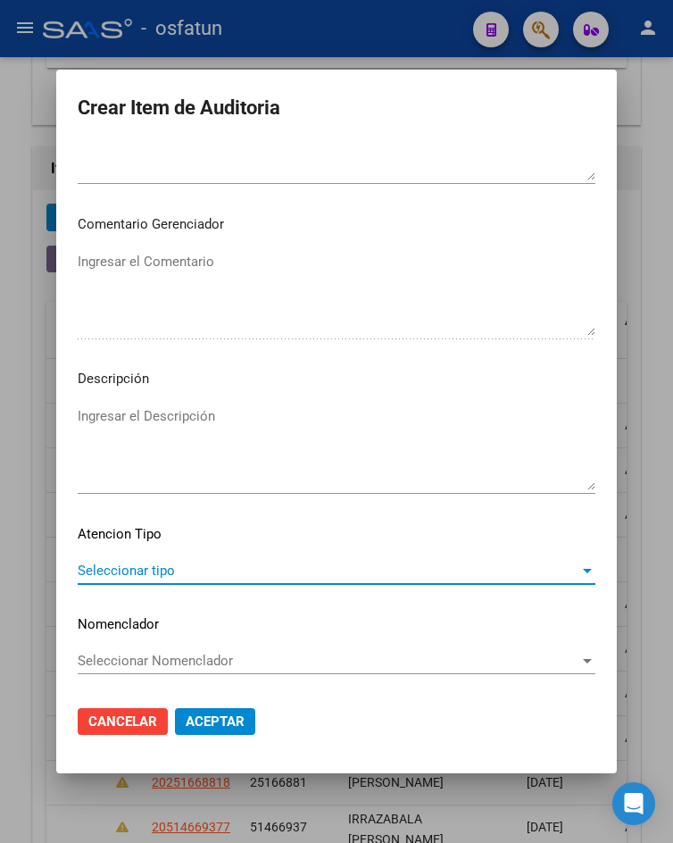
click at [193, 577] on span "Seleccionar tipo" at bounding box center [329, 570] width 502 height 16
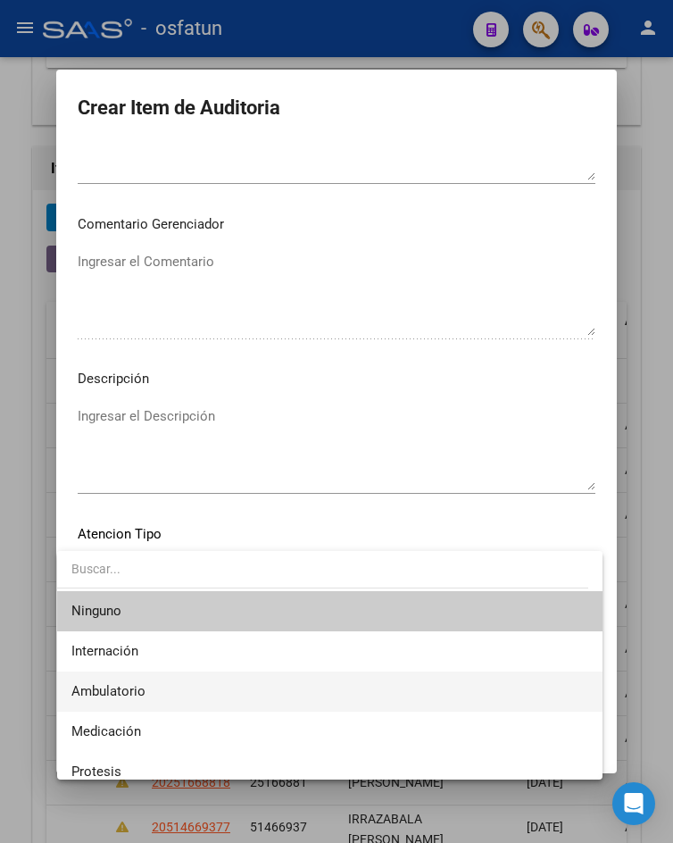
click at [176, 679] on span "Ambulatorio" at bounding box center [329, 691] width 516 height 40
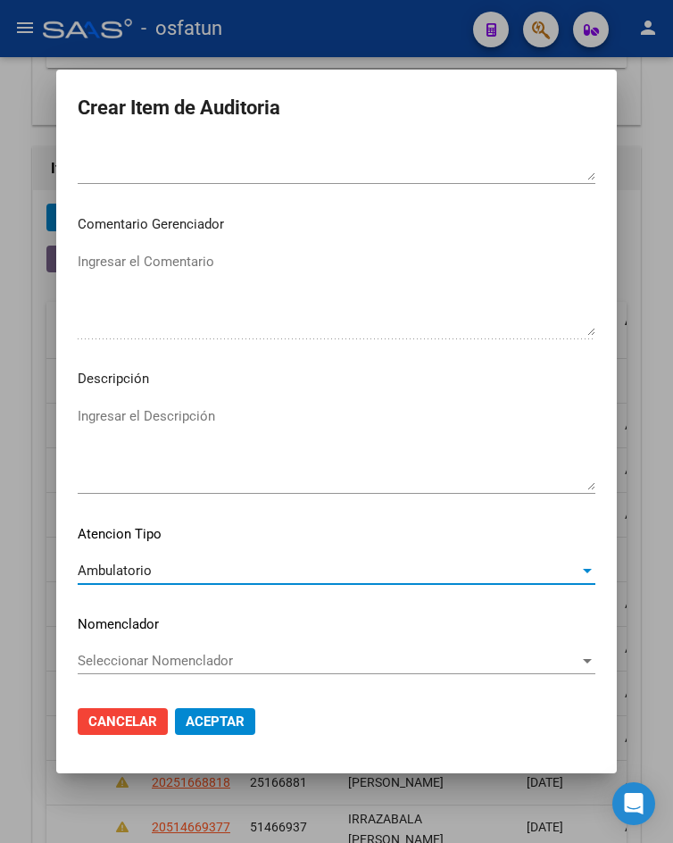
click at [209, 727] on span "Aceptar" at bounding box center [215, 721] width 59 height 16
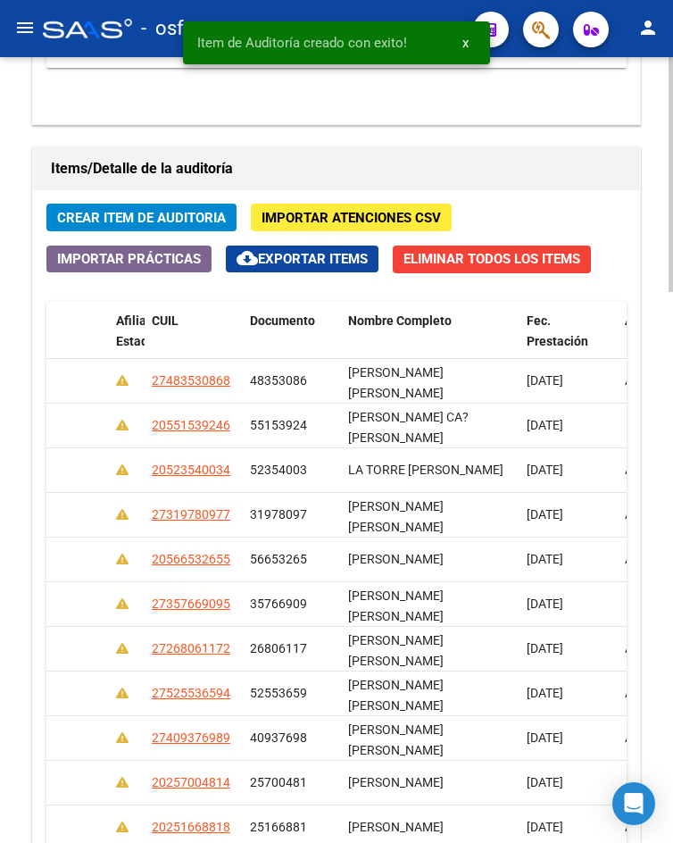
click at [179, 220] on span "Crear Item de Auditoria" at bounding box center [141, 218] width 169 height 16
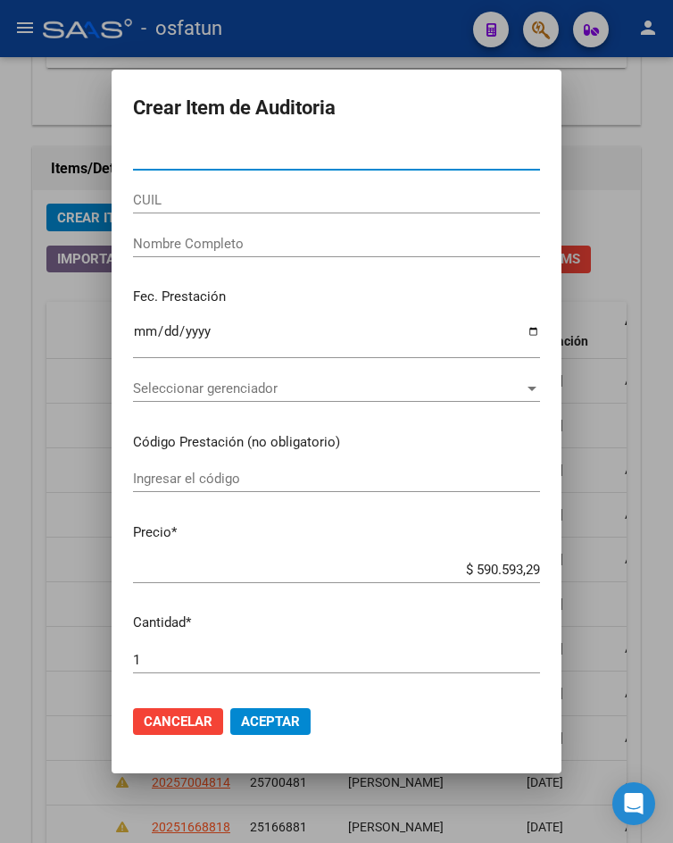
paste input "43953695"
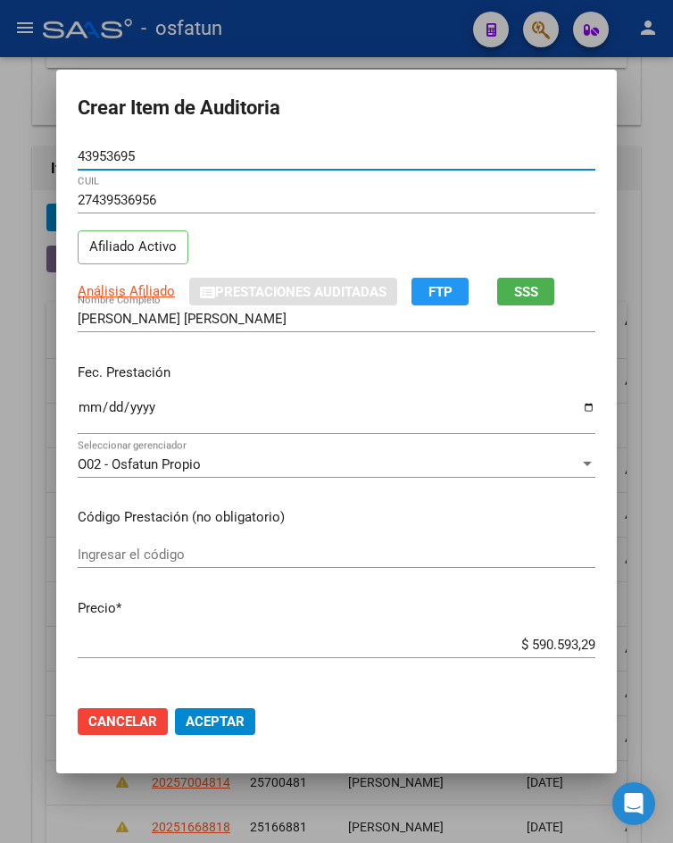
click at [79, 407] on input "Ingresar la fecha" at bounding box center [337, 414] width 518 height 29
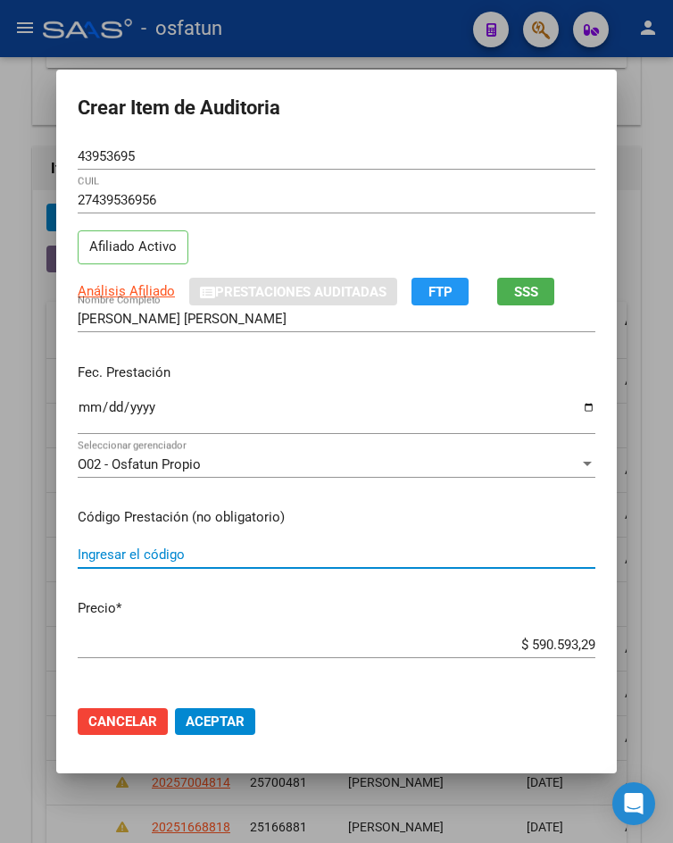
click at [117, 552] on input "Ingresar el código" at bounding box center [337, 554] width 518 height 16
click at [512, 643] on input "$ 590.593,29" at bounding box center [337, 644] width 518 height 16
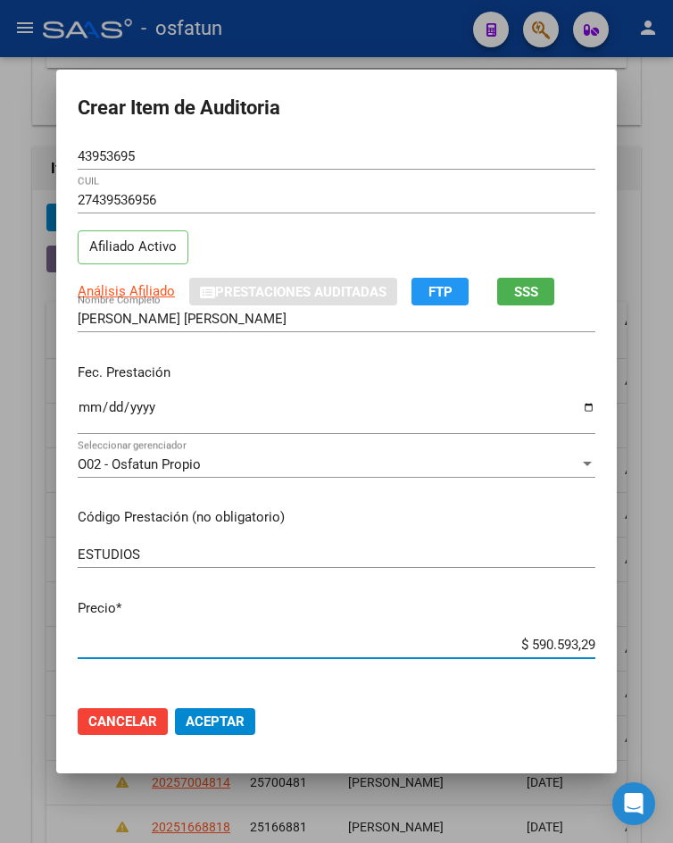
click at [512, 643] on input "$ 590.593,29" at bounding box center [337, 644] width 518 height 16
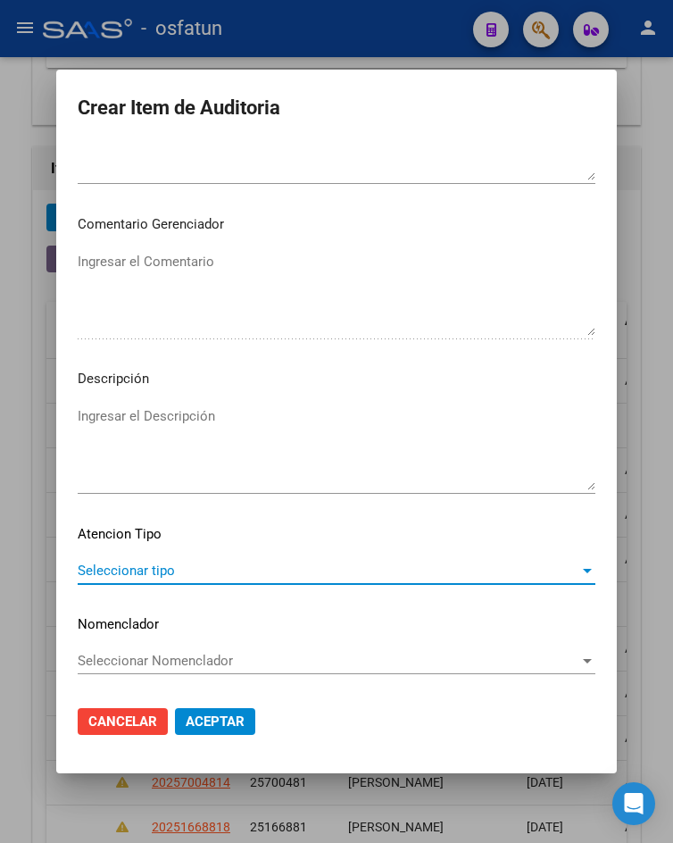
click at [157, 569] on span "Seleccionar tipo" at bounding box center [329, 570] width 502 height 16
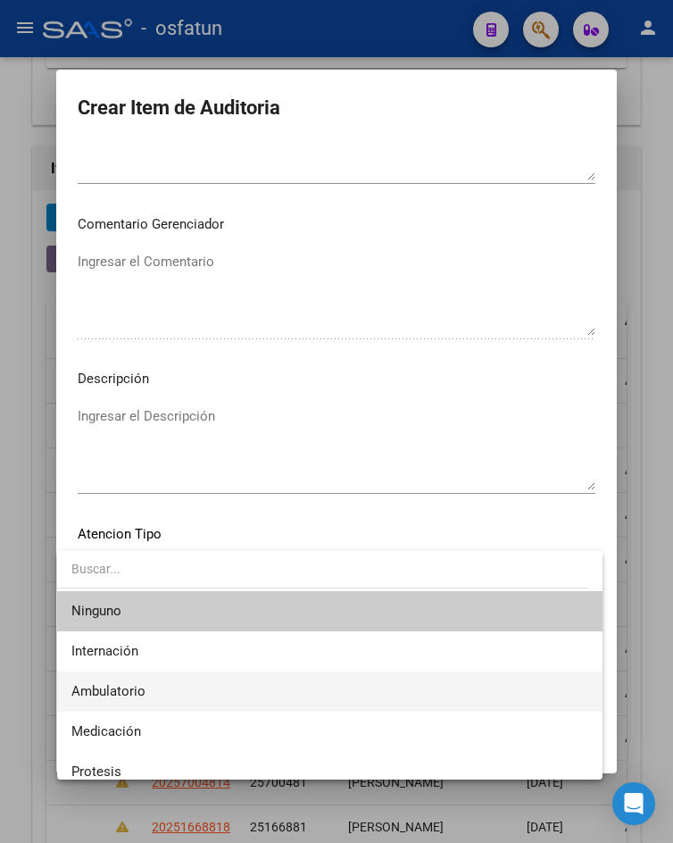
click at [162, 696] on span "Ambulatorio" at bounding box center [329, 691] width 516 height 40
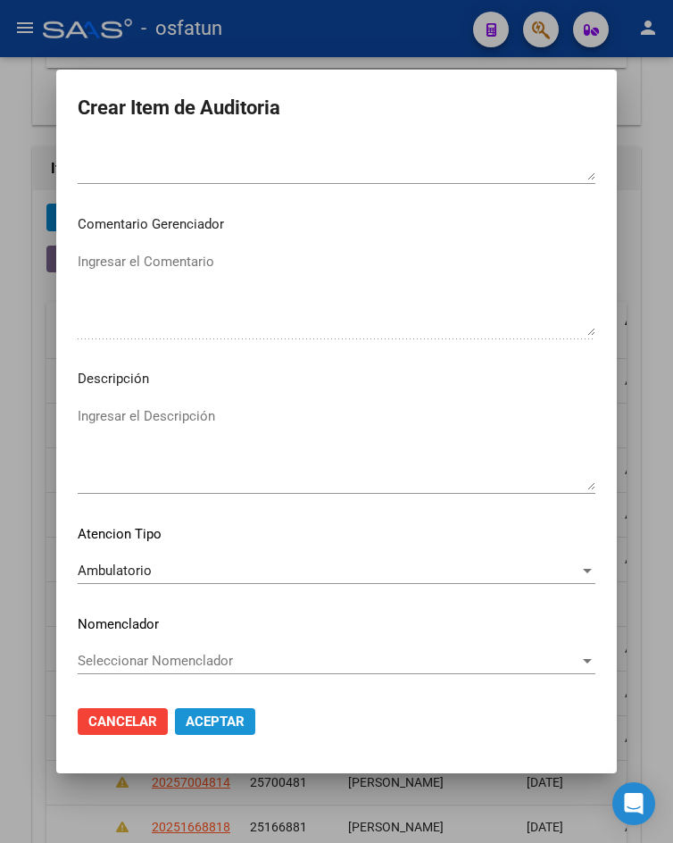
click at [186, 718] on span "Aceptar" at bounding box center [215, 721] width 59 height 16
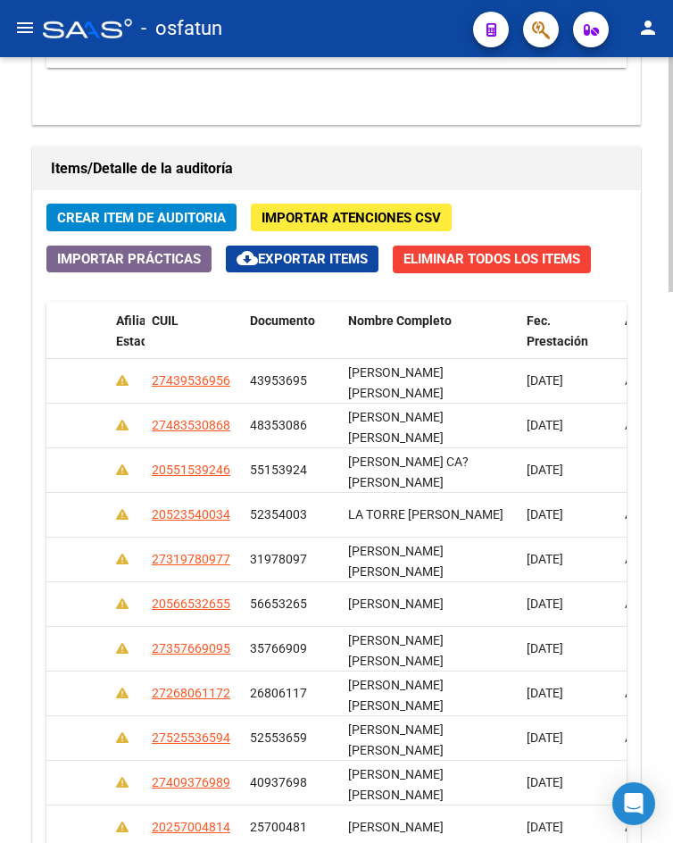
click at [76, 212] on span "Crear Item de Auditoria" at bounding box center [141, 218] width 169 height 16
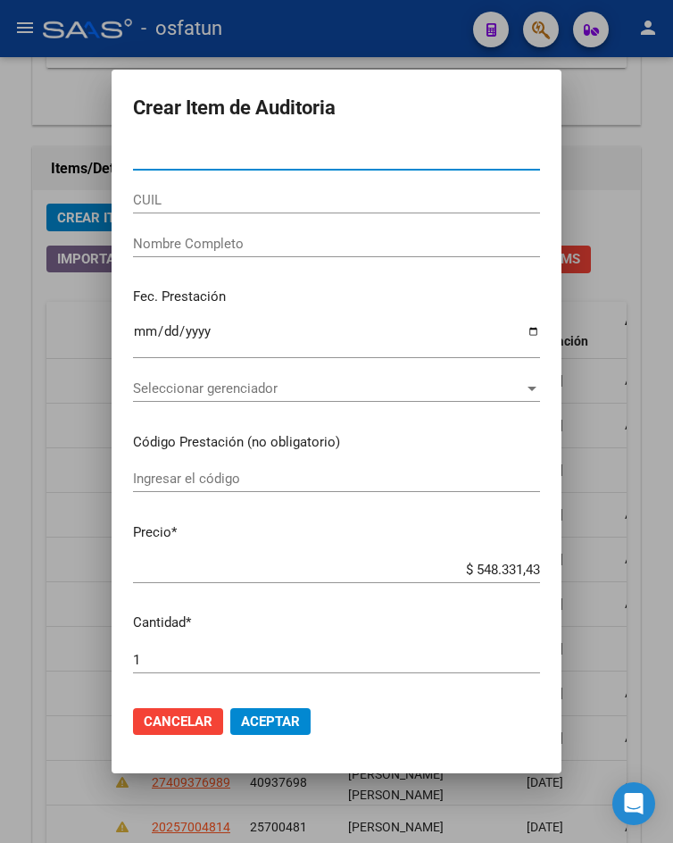
paste input "34877929"
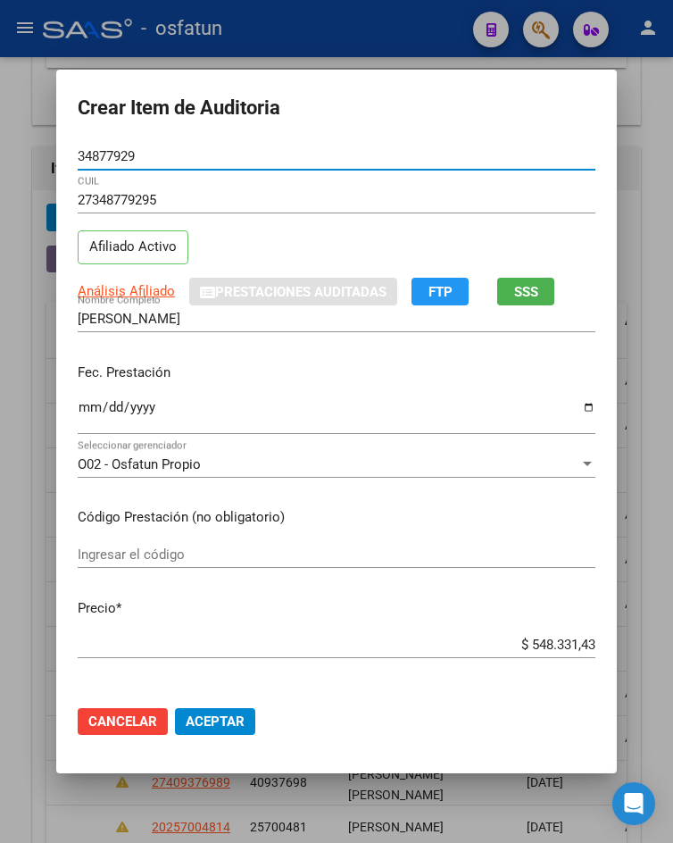
click at [83, 411] on input "Ingresar la fecha" at bounding box center [337, 414] width 518 height 29
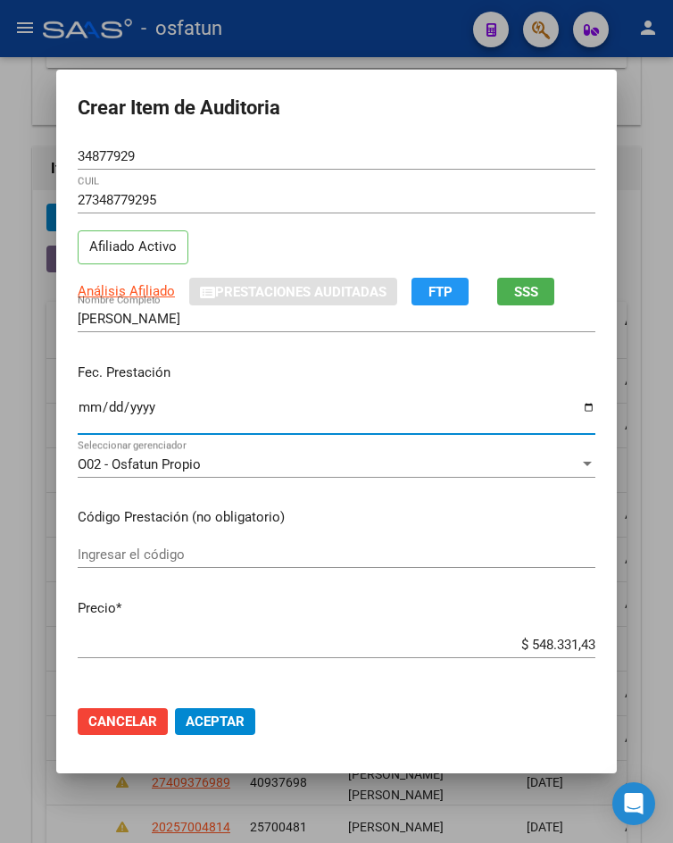
drag, startPoint x: 154, startPoint y: 578, endPoint x: 145, endPoint y: 573, distance: 11.2
click at [151, 577] on div "Ingresar el código" at bounding box center [337, 563] width 518 height 44
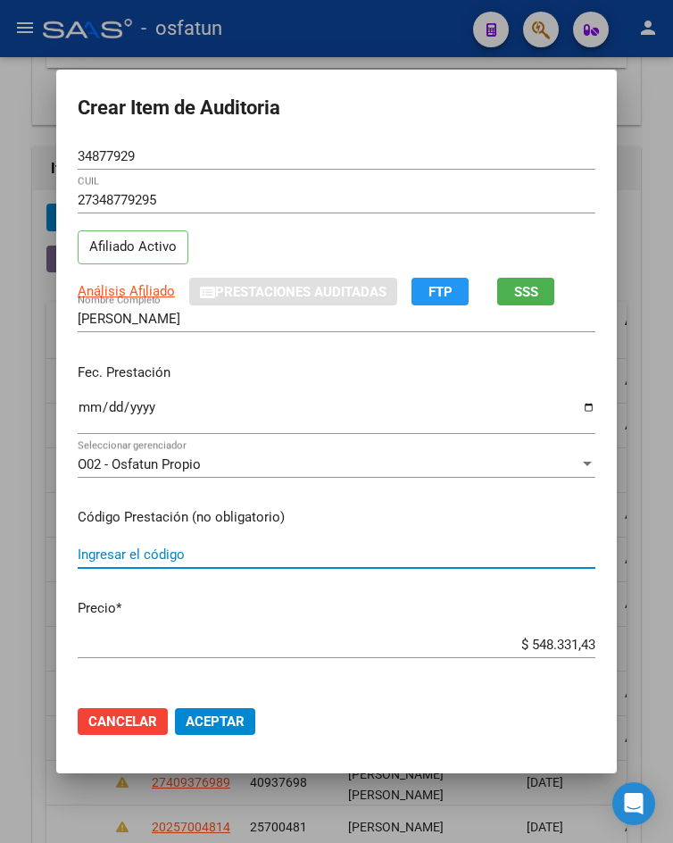
click at [142, 559] on input "Ingresar el código" at bounding box center [337, 554] width 518 height 16
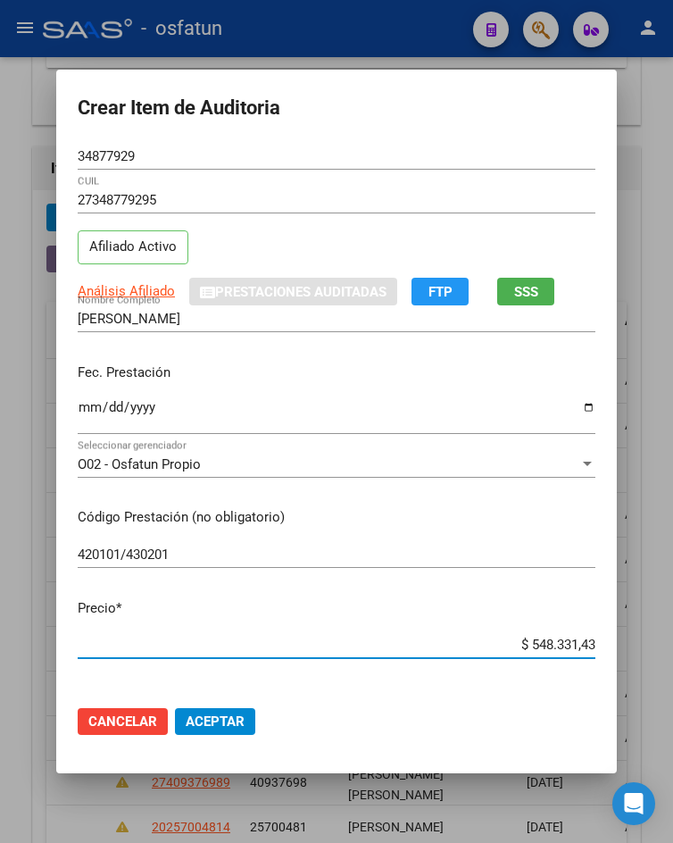
drag, startPoint x: 610, startPoint y: 641, endPoint x: 630, endPoint y: 637, distance: 20.0
click at [630, 637] on div "Crear Item de Auditoria 34877929 Nro Documento 27348779295 CUIL Afiliado Activo…" at bounding box center [336, 421] width 673 height 843
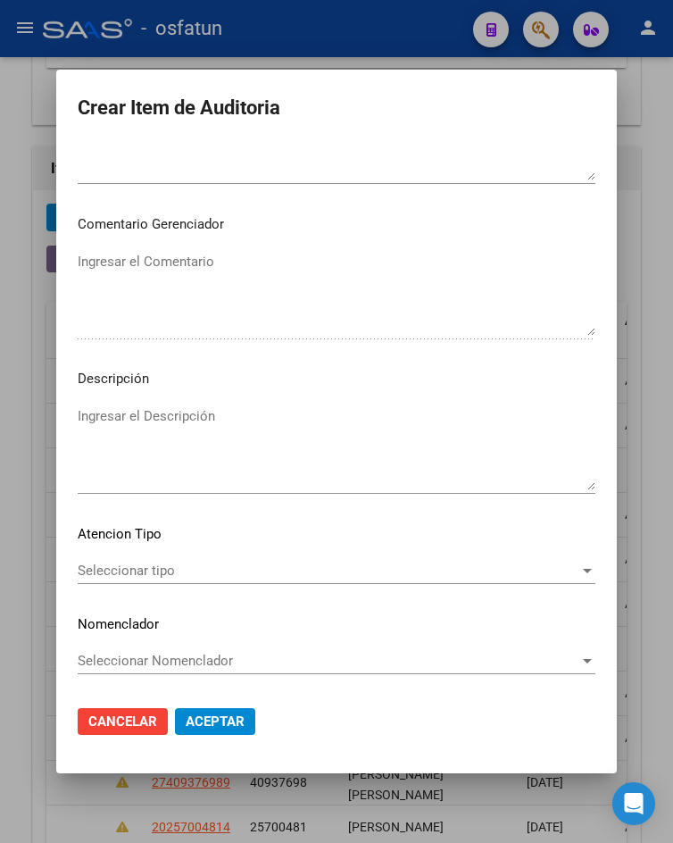
click at [203, 572] on span "Seleccionar tipo" at bounding box center [329, 570] width 502 height 16
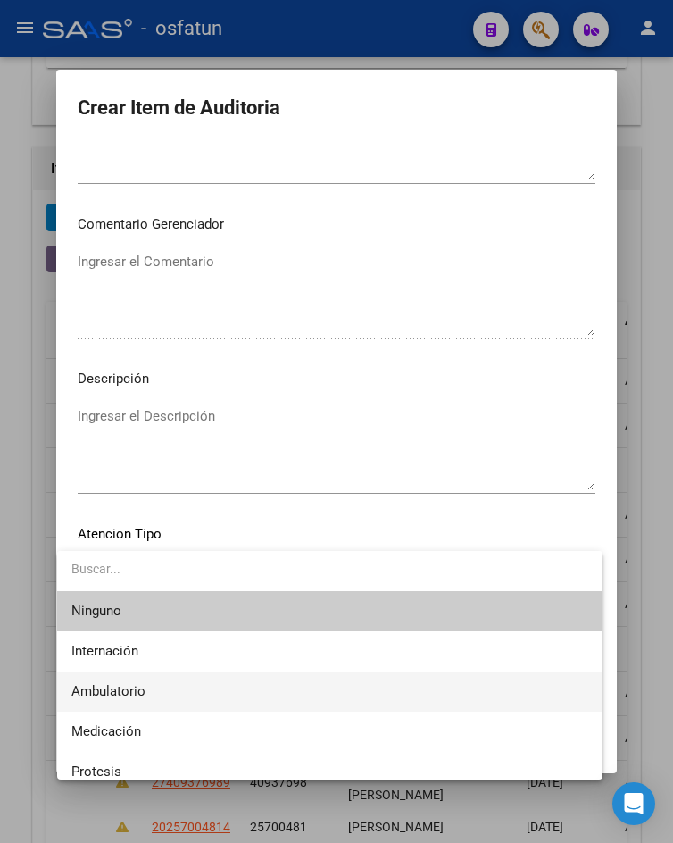
click at [189, 693] on span "Ambulatorio" at bounding box center [329, 691] width 516 height 40
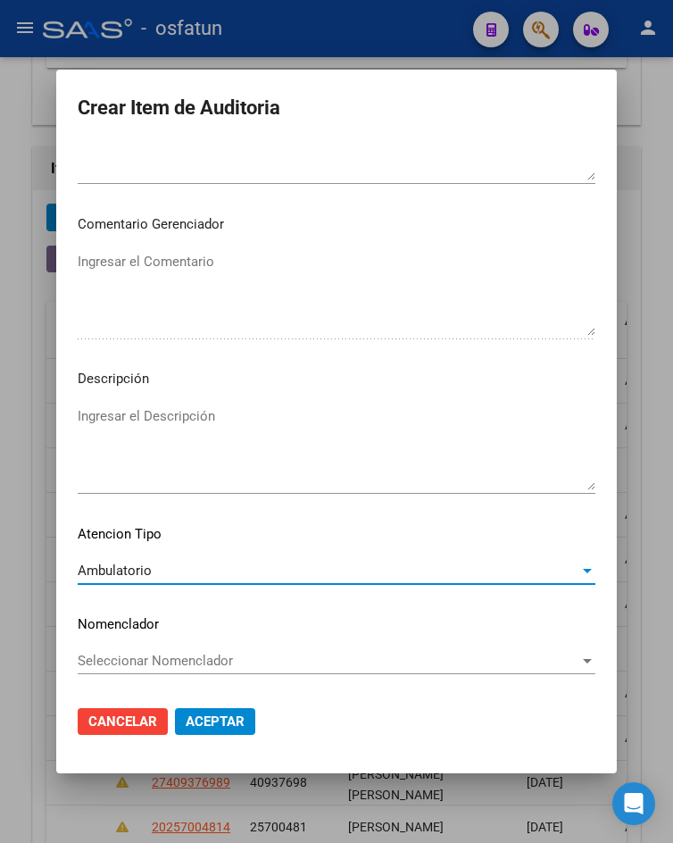
click at [189, 719] on span "Aceptar" at bounding box center [215, 721] width 59 height 16
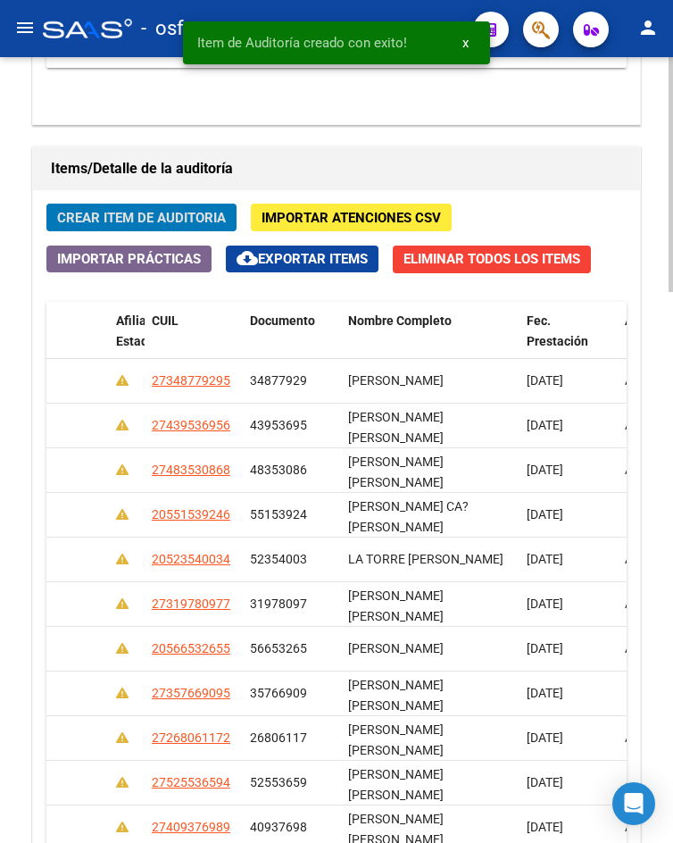
click at [150, 217] on span "Crear Item de Auditoria" at bounding box center [141, 218] width 169 height 16
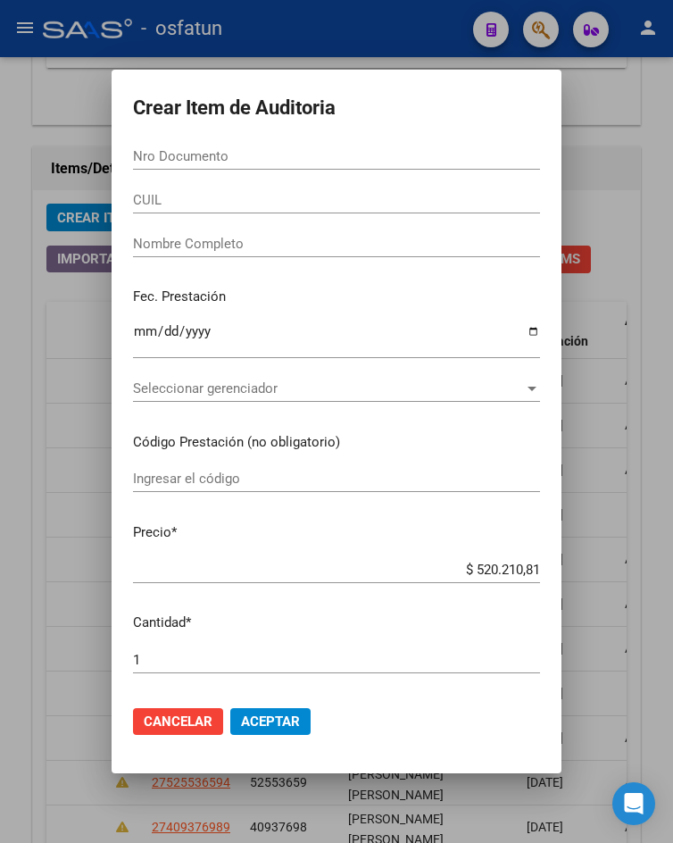
click at [245, 161] on input "Nro Documento" at bounding box center [336, 156] width 407 height 16
paste input "54001862"
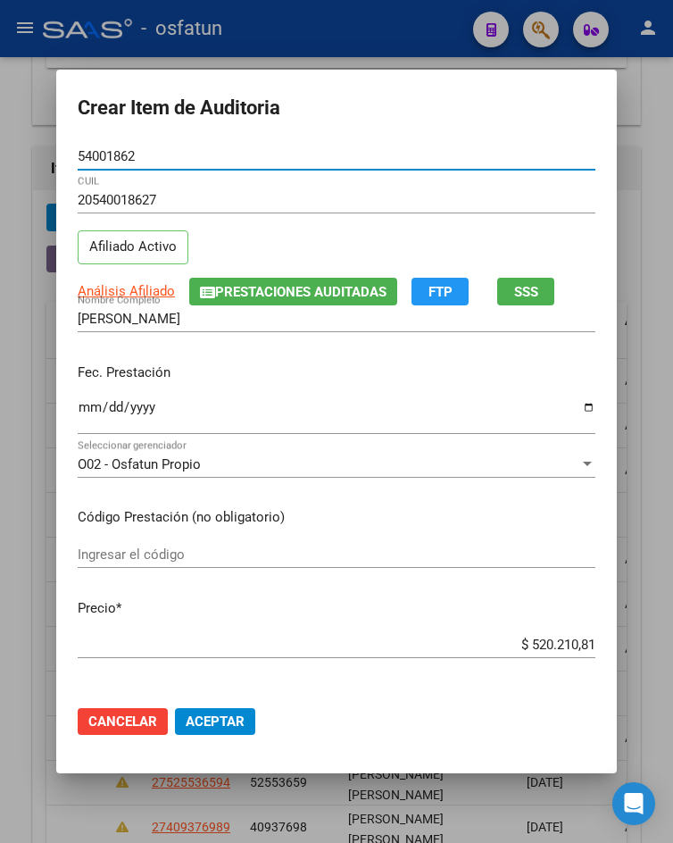
click at [81, 409] on input "Ingresar la fecha" at bounding box center [337, 414] width 518 height 29
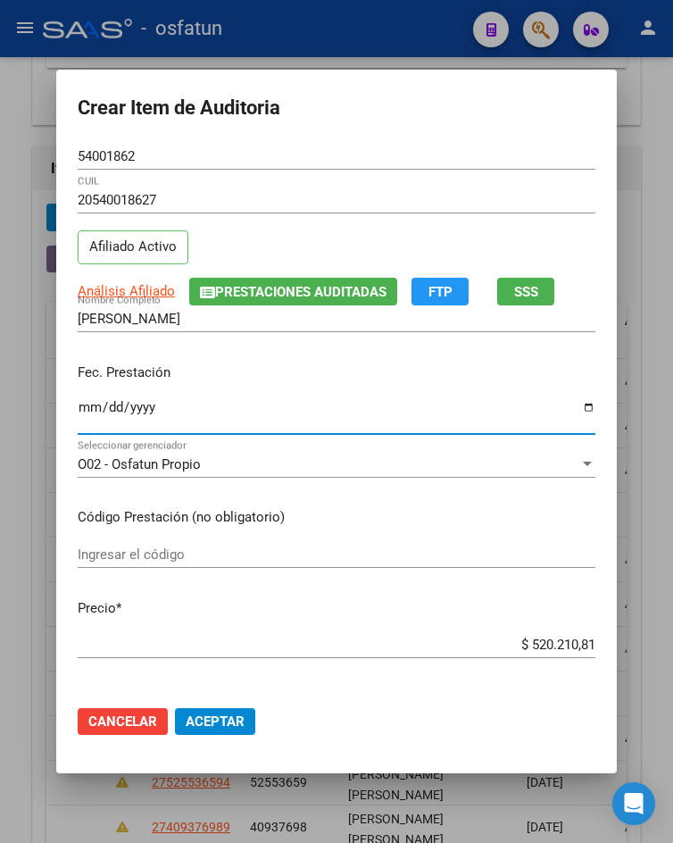
click at [167, 559] on input "Ingresar el código" at bounding box center [337, 554] width 518 height 16
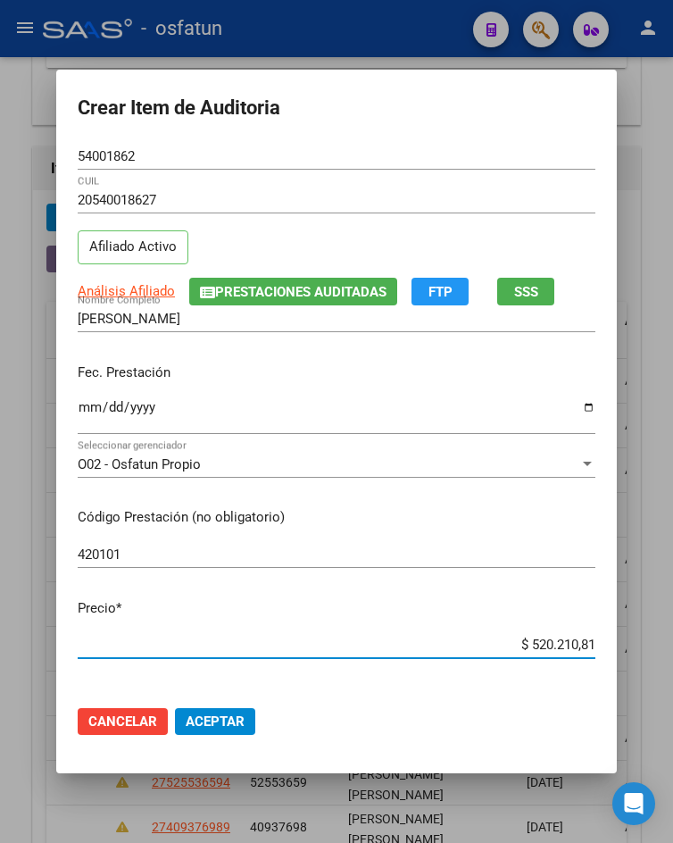
drag, startPoint x: 526, startPoint y: 643, endPoint x: 608, endPoint y: 652, distance: 82.6
click at [608, 652] on mat-dialog-content "54001862 Nro Documento 20540018627 CUIL Afiliado Activo Análisis Afiliado Prest…" at bounding box center [336, 417] width 561 height 548
click at [209, 719] on span "Aceptar" at bounding box center [215, 721] width 59 height 16
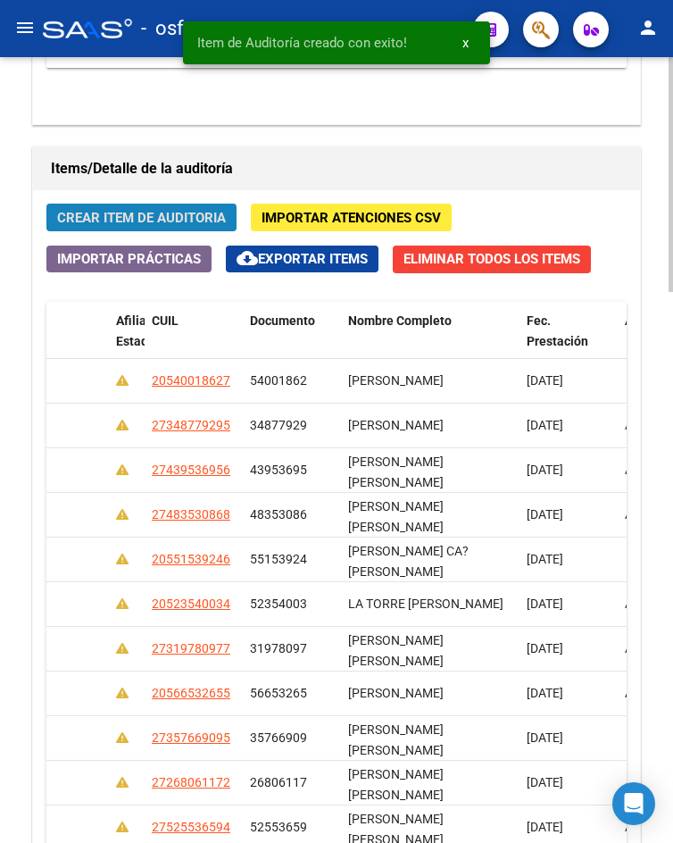
click at [106, 211] on span "Crear Item de Auditoria" at bounding box center [141, 218] width 169 height 16
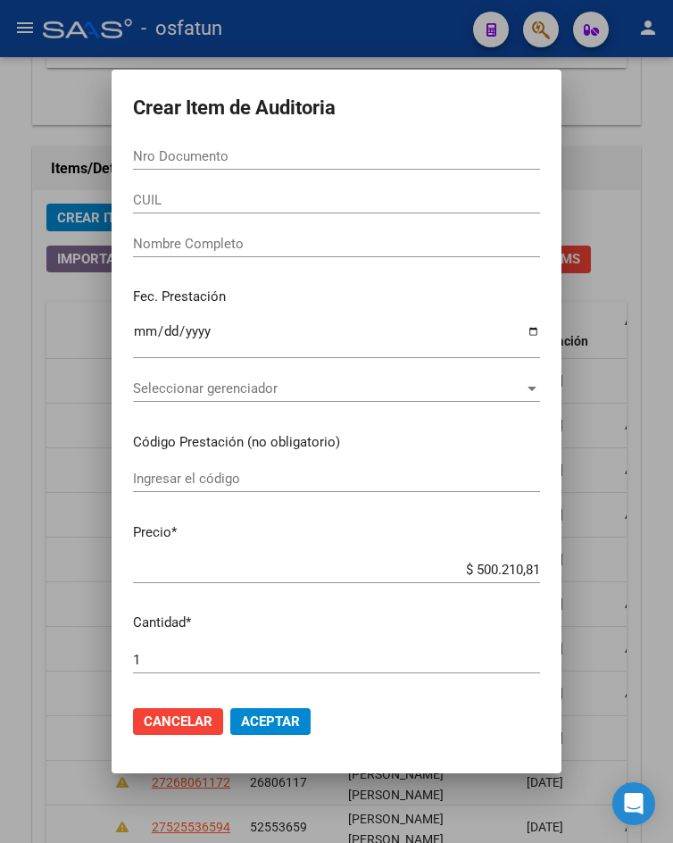
click at [332, 160] on input "Nro Documento" at bounding box center [336, 156] width 407 height 16
paste input "39990885"
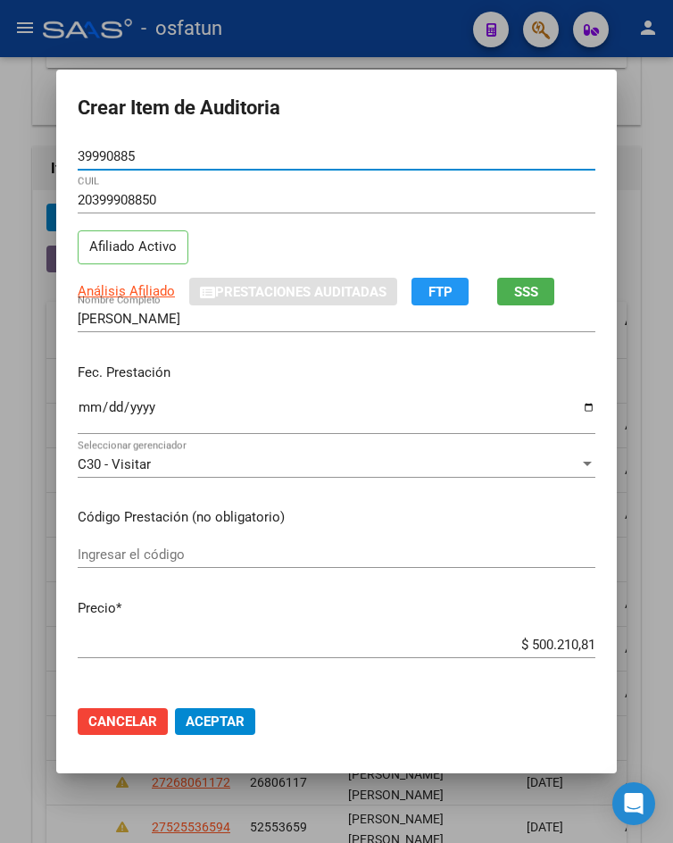
click at [79, 411] on input "Ingresar la fecha" at bounding box center [337, 414] width 518 height 29
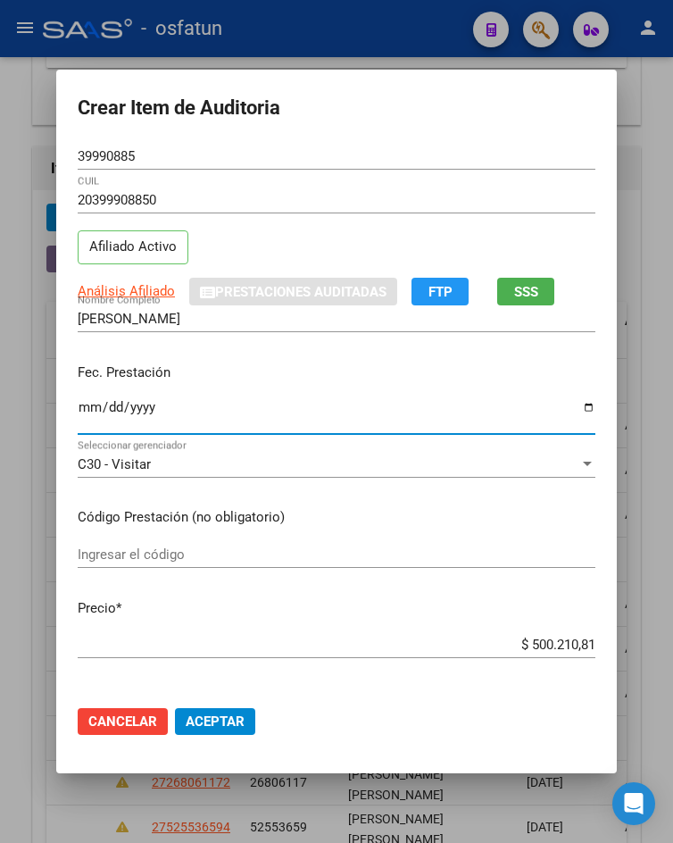
click at [155, 552] on input "Ingresar el código" at bounding box center [337, 554] width 518 height 16
drag, startPoint x: 610, startPoint y: 635, endPoint x: 673, endPoint y: 634, distance: 62.5
click at [672, 634] on html "menu - osfatun person Firma Express Inicio Calendario SSS Instructivos Contacto…" at bounding box center [336, 421] width 673 height 843
click at [555, 642] on input "$ 500.210,81" at bounding box center [337, 644] width 518 height 16
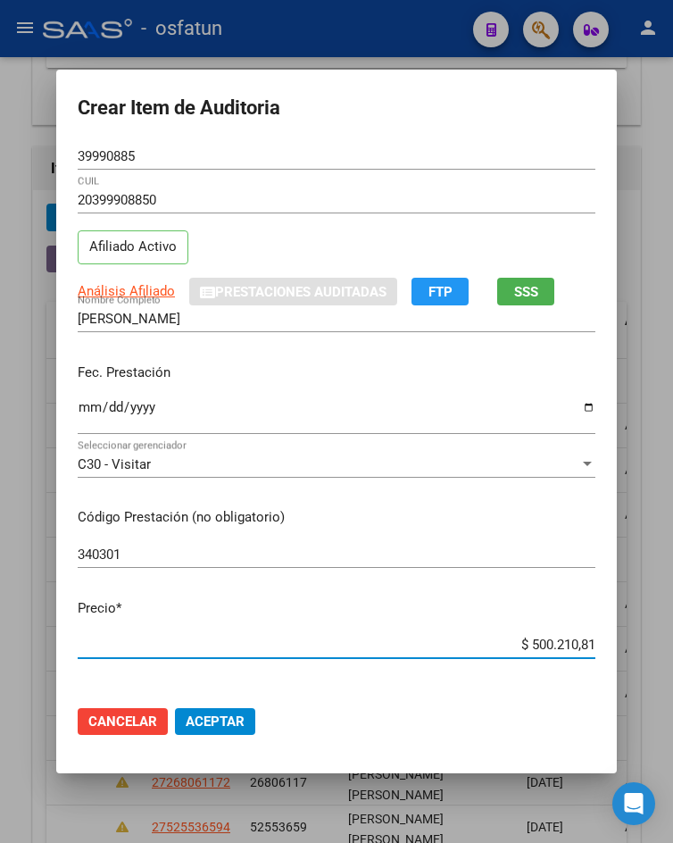
drag, startPoint x: 524, startPoint y: 644, endPoint x: 586, endPoint y: 644, distance: 61.6
click at [586, 644] on input "$ 500.210,81" at bounding box center [337, 644] width 518 height 16
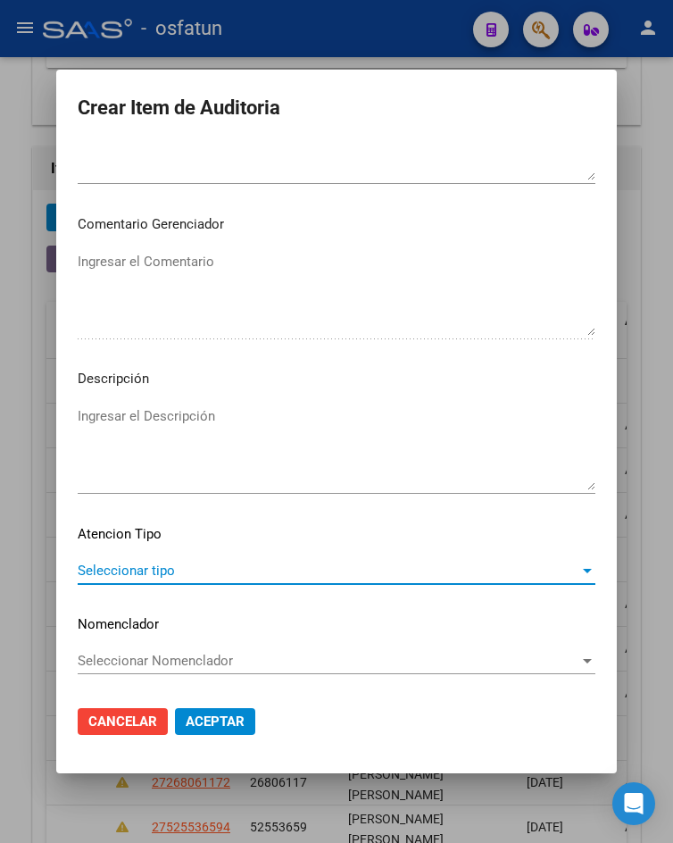
click at [215, 577] on span "Seleccionar tipo" at bounding box center [329, 570] width 502 height 16
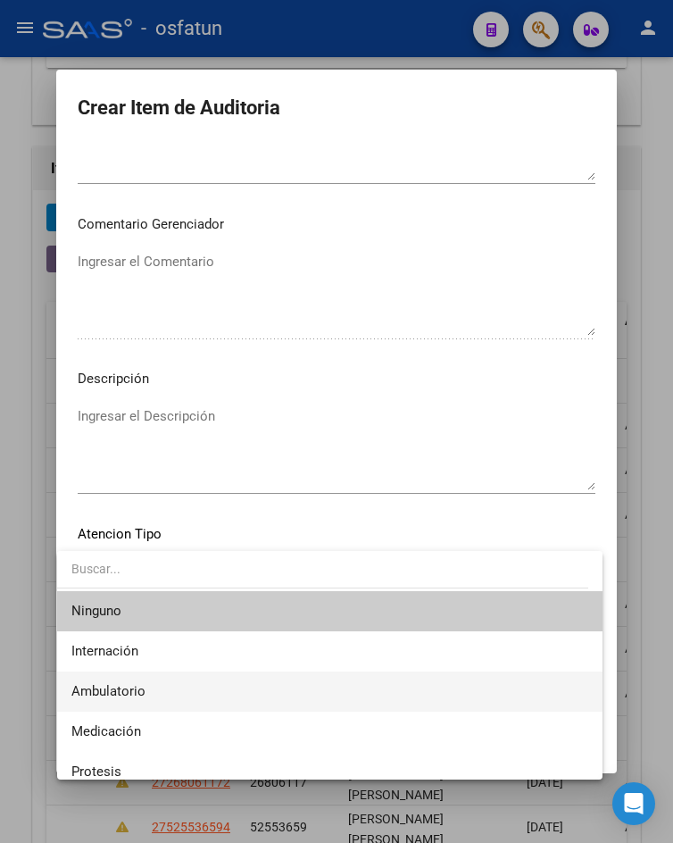
click at [177, 687] on span "Ambulatorio" at bounding box center [329, 691] width 516 height 40
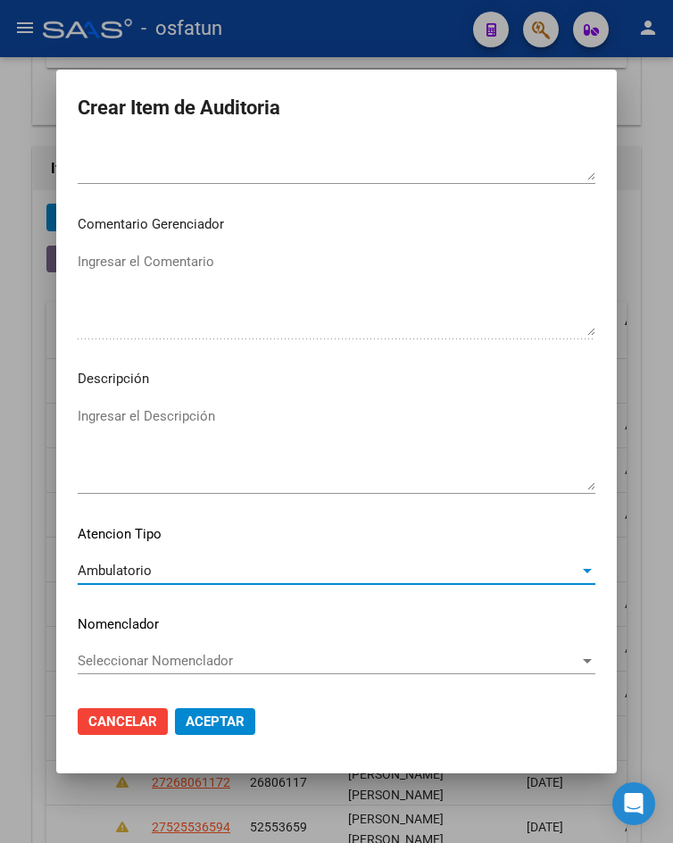
click at [194, 725] on span "Aceptar" at bounding box center [215, 721] width 59 height 16
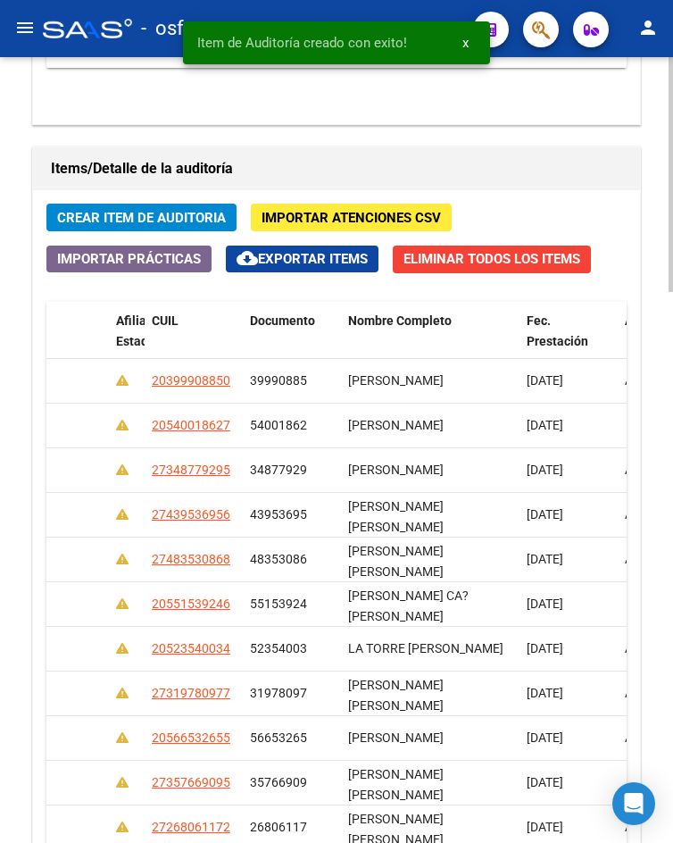
click at [162, 221] on span "Crear Item de Auditoria" at bounding box center [141, 218] width 169 height 16
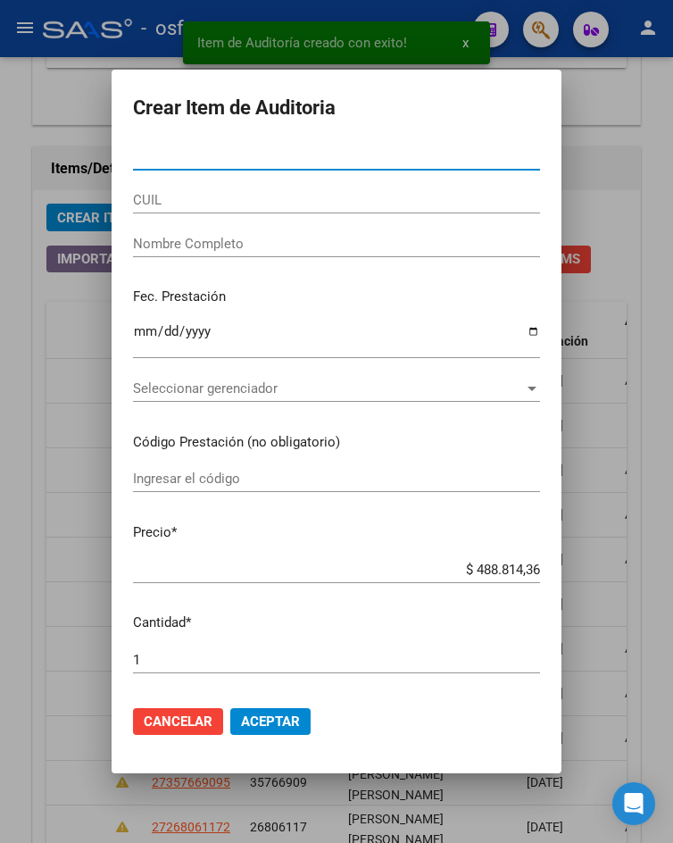
paste input "22891661"
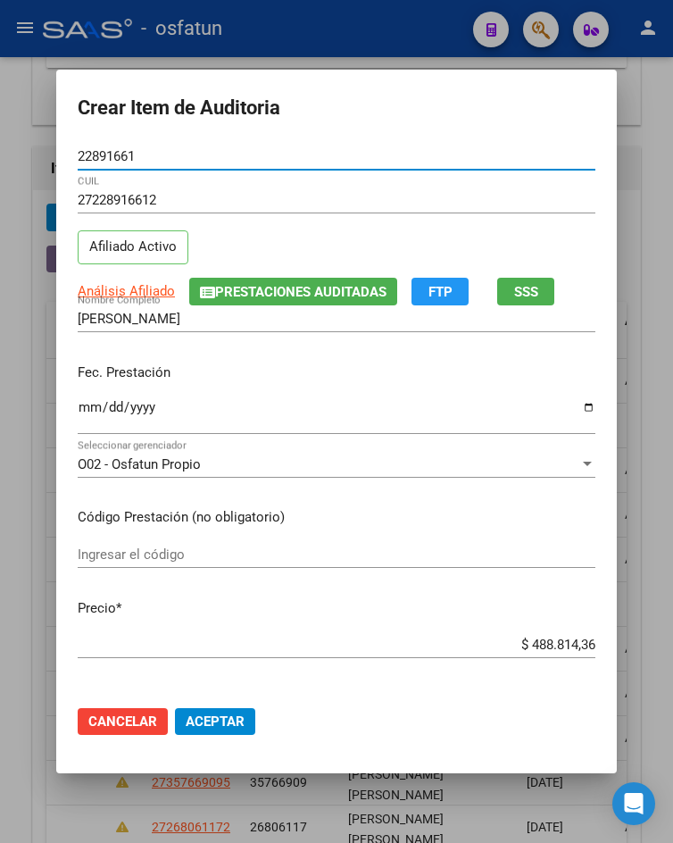
click at [87, 412] on input "Ingresar la fecha" at bounding box center [337, 414] width 518 height 29
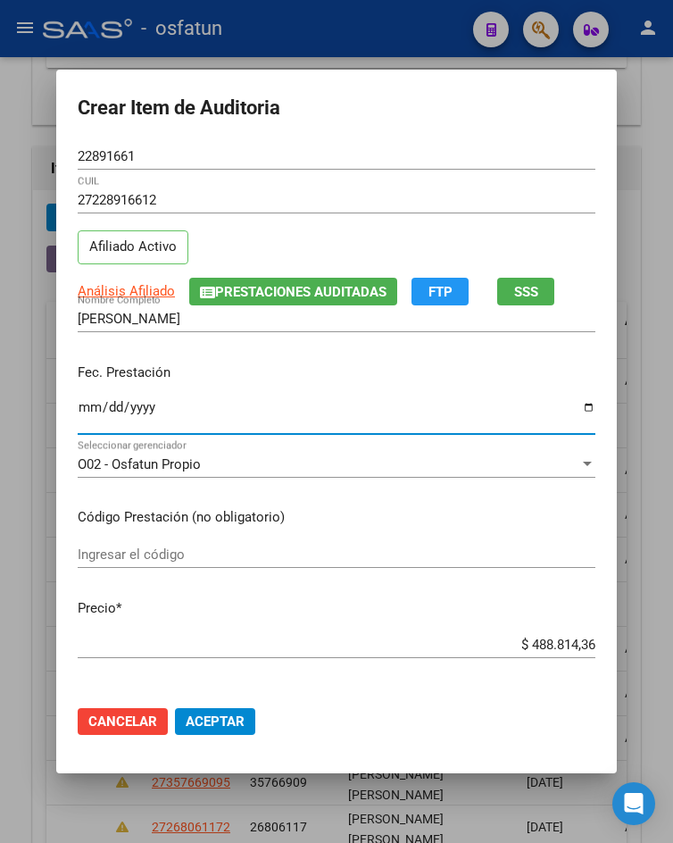
click at [156, 543] on div "Ingresar el código" at bounding box center [337, 554] width 518 height 27
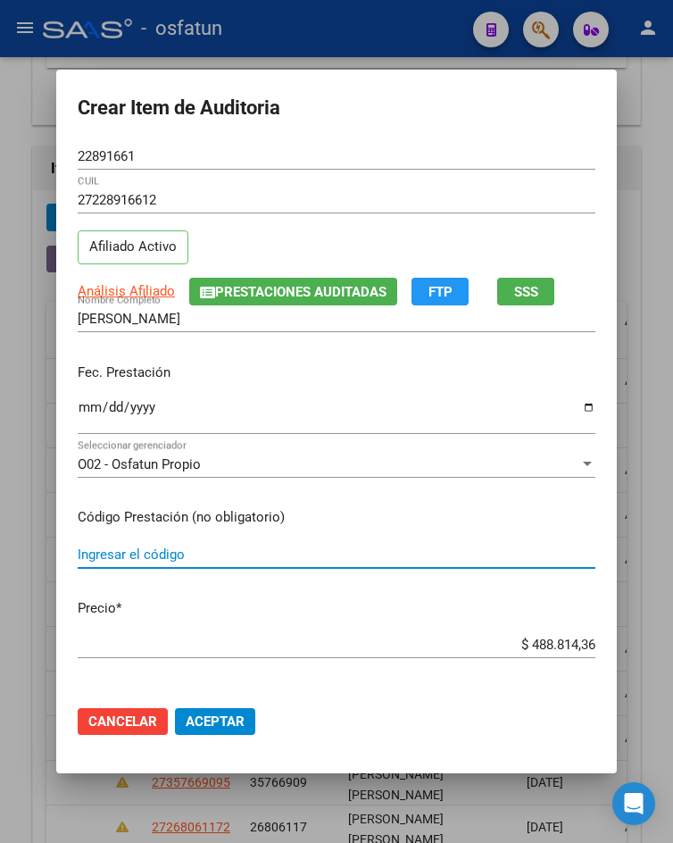
click at [156, 546] on input "Ingresar el código" at bounding box center [337, 554] width 518 height 16
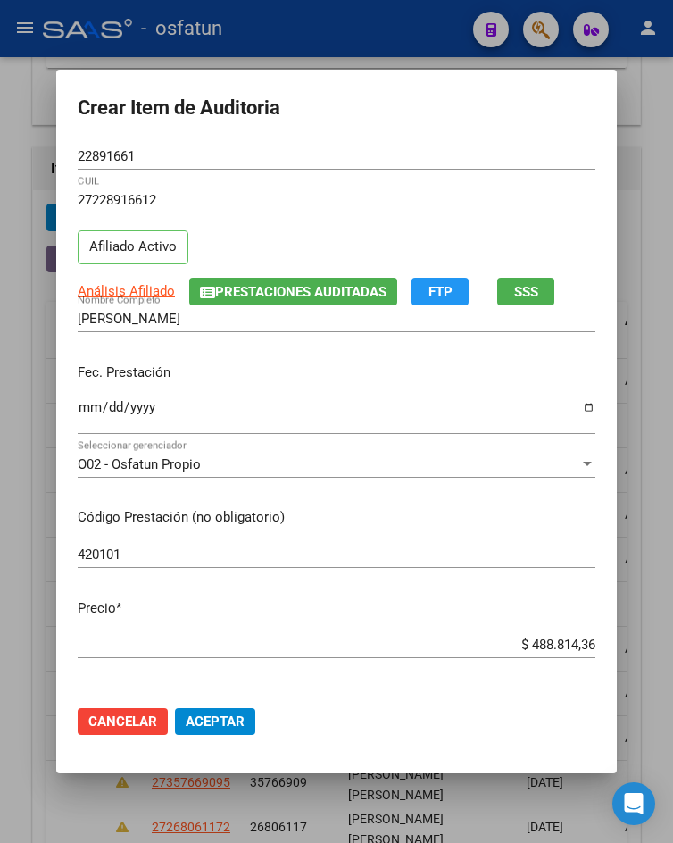
drag, startPoint x: 511, startPoint y: 655, endPoint x: 526, endPoint y: 654, distance: 15.2
click at [597, 647] on app-form-text-field "Precio * $ 488.814,36 Ingresar el precio" at bounding box center [344, 625] width 532 height 55
drag, startPoint x: 520, startPoint y: 635, endPoint x: 638, endPoint y: 627, distance: 118.2
click at [638, 627] on div "Crear Item de Auditoria 22891661 Nro Documento 27228916612 CUIL Afiliado Activo…" at bounding box center [336, 421] width 673 height 843
click at [554, 632] on div "$ 488.814,36 Ingresar el precio" at bounding box center [337, 644] width 518 height 27
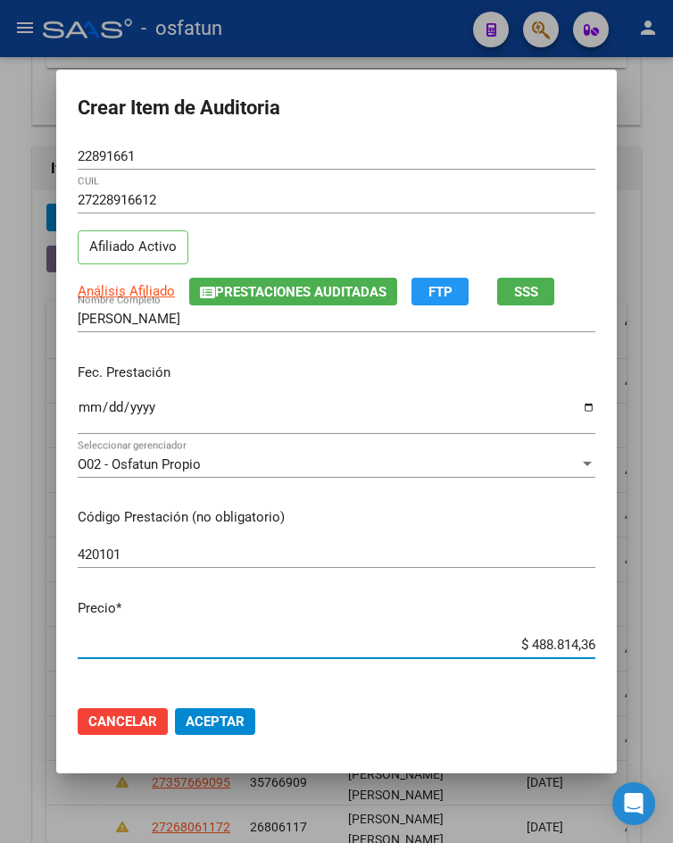
drag, startPoint x: 542, startPoint y: 644, endPoint x: 594, endPoint y: 647, distance: 52.7
click at [583, 645] on input "$ 488.814,36" at bounding box center [337, 644] width 518 height 16
click at [590, 645] on app-form-text-field "Precio * $ 488.814,36 Ingresar el precio" at bounding box center [344, 625] width 532 height 55
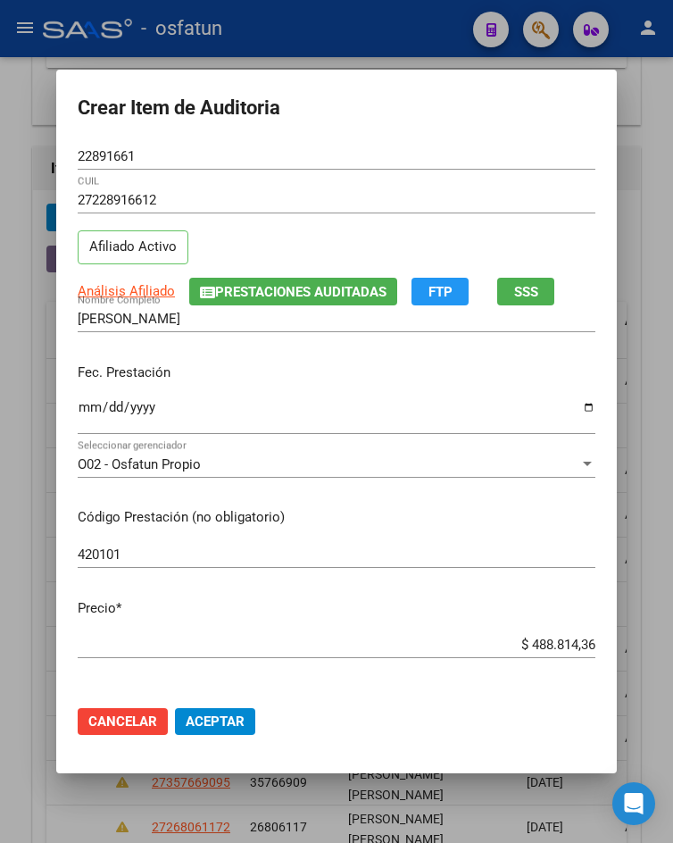
click at [600, 647] on app-form-text-field "Precio * $ 488.814,36 Ingresar el precio" at bounding box center [344, 625] width 532 height 55
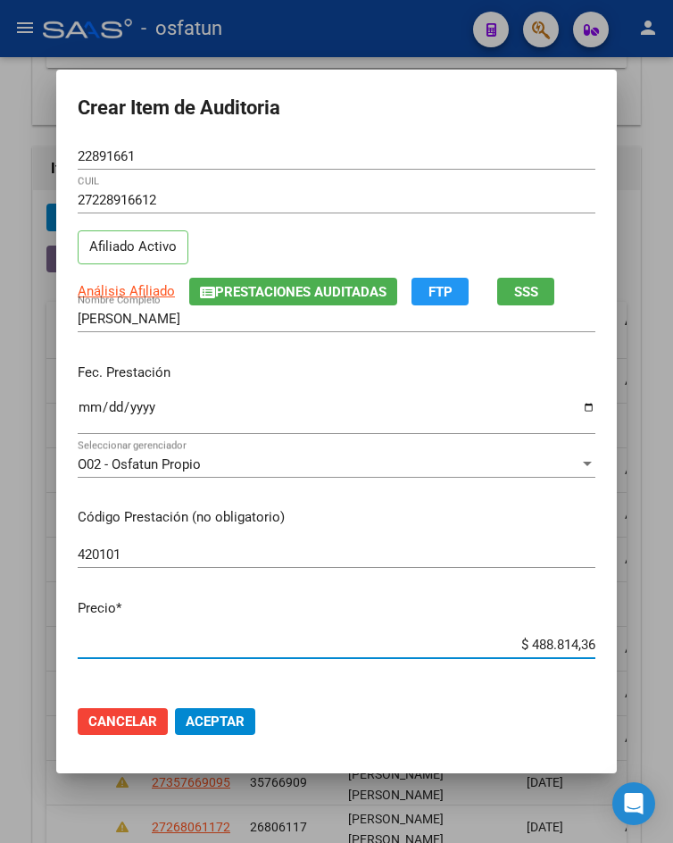
drag, startPoint x: 519, startPoint y: 639, endPoint x: 586, endPoint y: 643, distance: 67.0
click at [586, 643] on input "$ 488.814,36" at bounding box center [337, 644] width 518 height 16
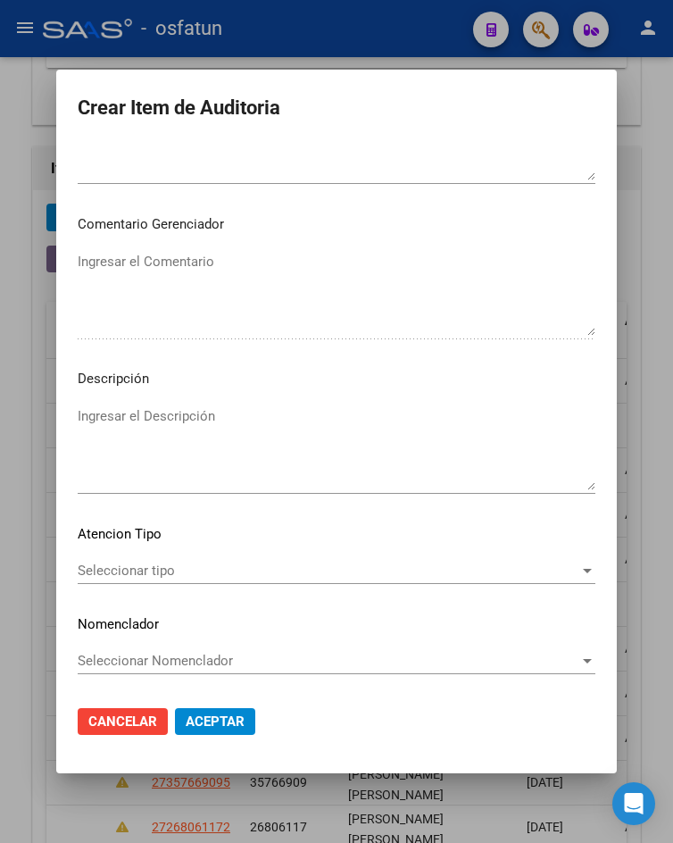
click at [286, 575] on span "Seleccionar tipo" at bounding box center [329, 570] width 502 height 16
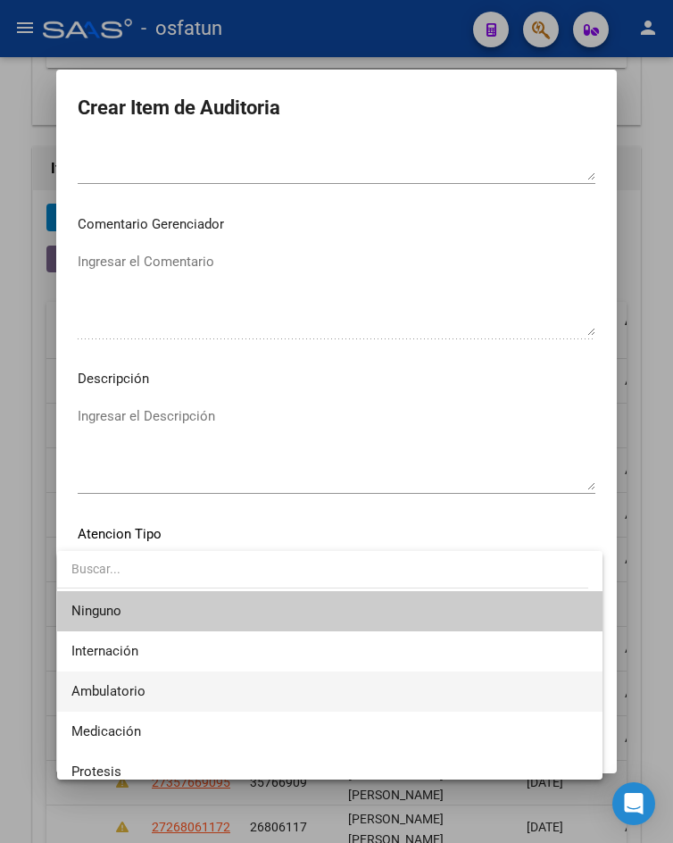
click at [242, 685] on span "Ambulatorio" at bounding box center [329, 691] width 516 height 40
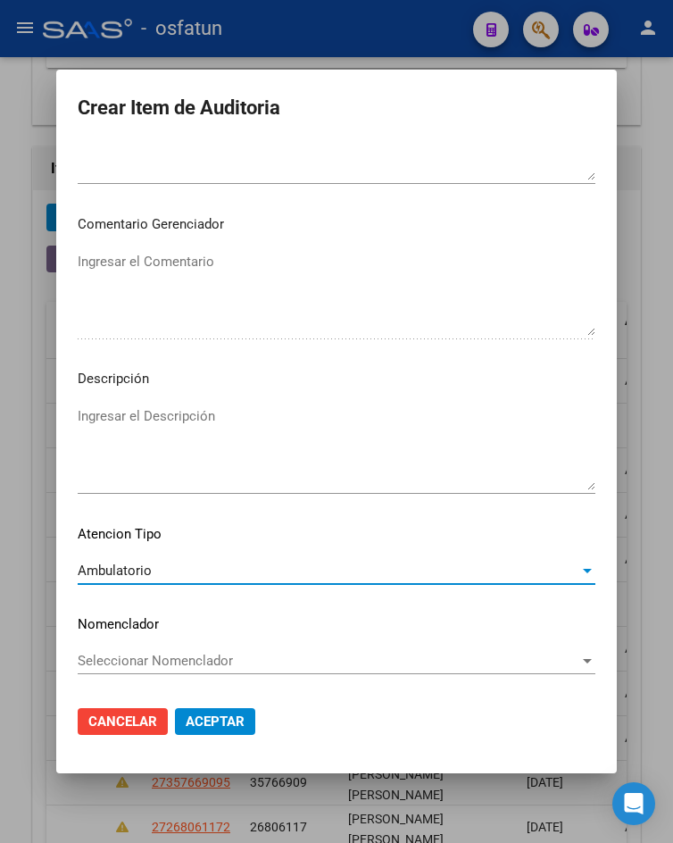
click at [243, 703] on mat-dialog-actions "Cancelar Aceptar" at bounding box center [337, 721] width 518 height 61
click at [239, 720] on button "Aceptar" at bounding box center [215, 721] width 80 height 27
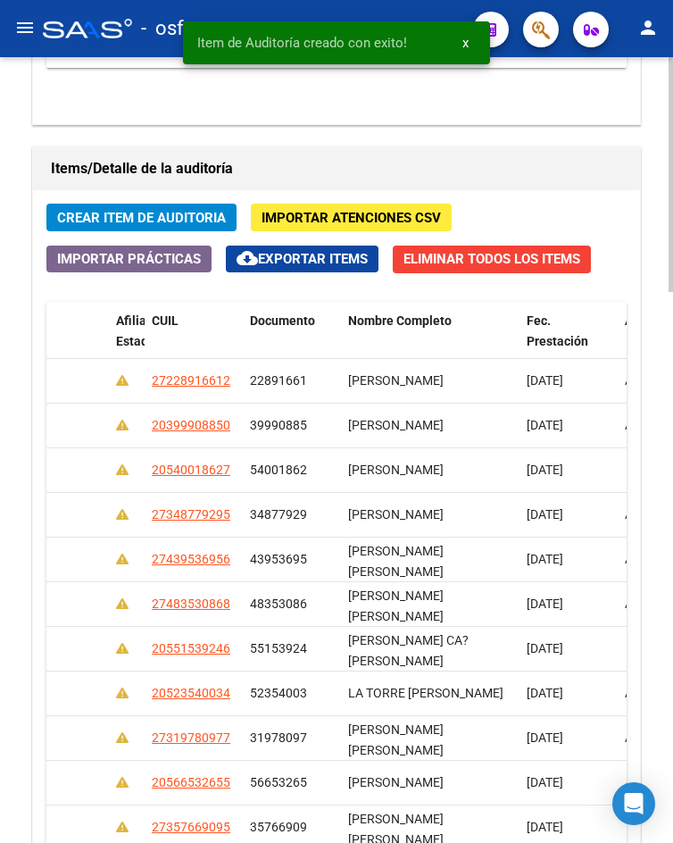
click at [163, 223] on span "Crear Item de Auditoria" at bounding box center [141, 218] width 169 height 16
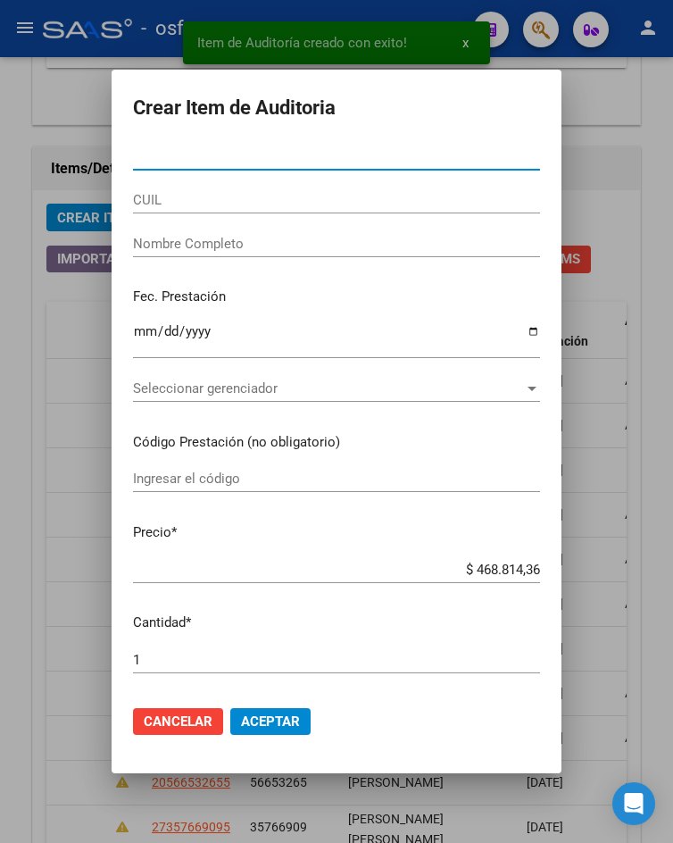
paste input "46286705"
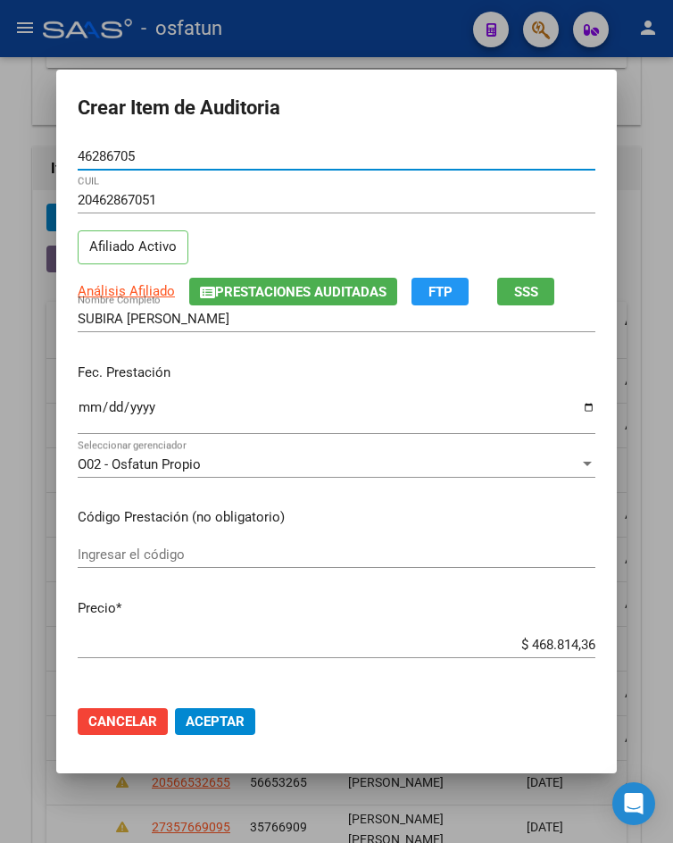
click at [84, 406] on input "Ingresar la fecha" at bounding box center [337, 414] width 518 height 29
click at [179, 544] on div "Ingresar el código" at bounding box center [337, 554] width 518 height 27
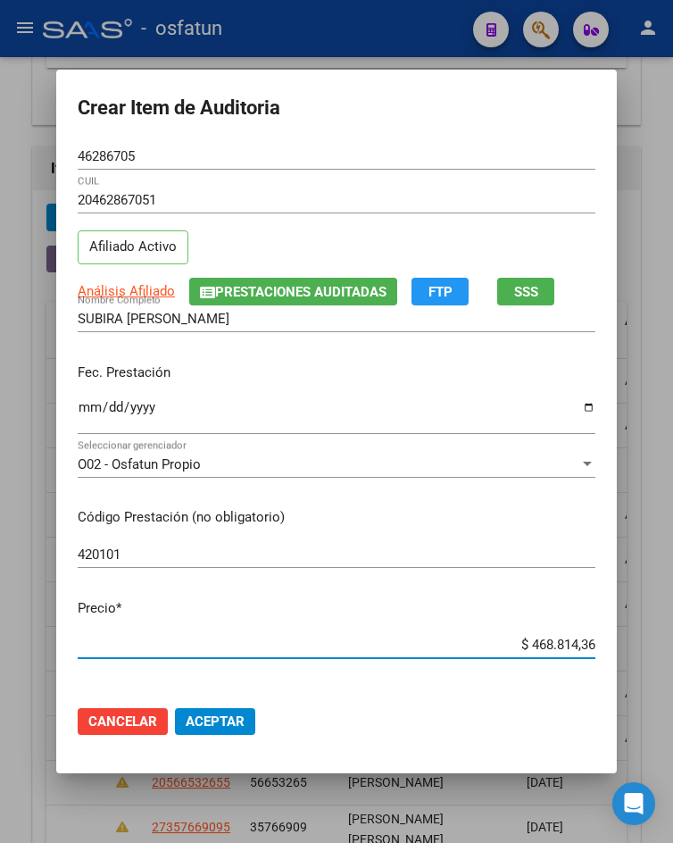
drag, startPoint x: 526, startPoint y: 637, endPoint x: 594, endPoint y: 639, distance: 68.7
click at [594, 639] on app-form-text-field "Precio * $ 468.814,36 Ingresar el precio" at bounding box center [344, 625] width 532 height 55
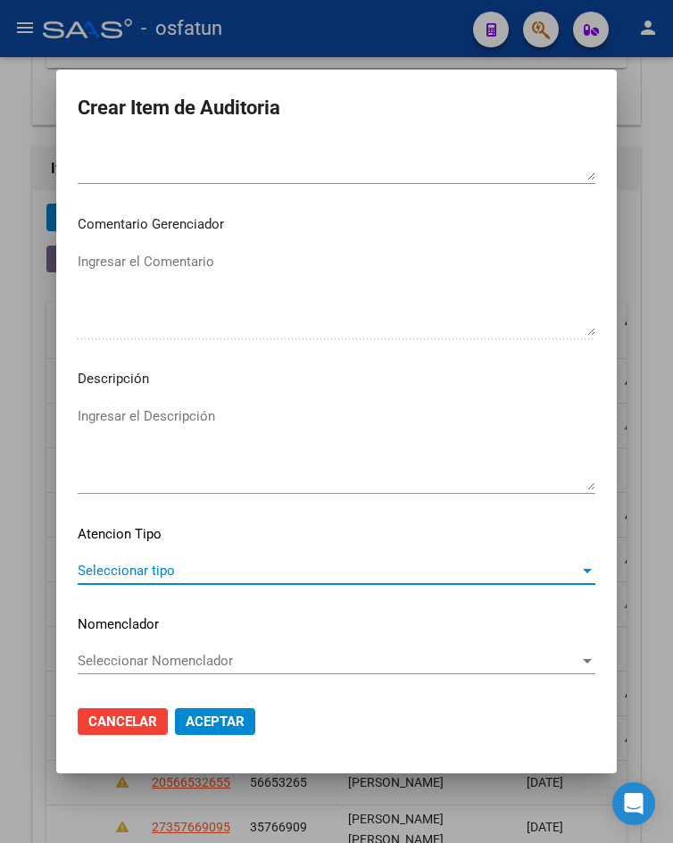
click at [171, 577] on span "Seleccionar tipo" at bounding box center [329, 570] width 502 height 16
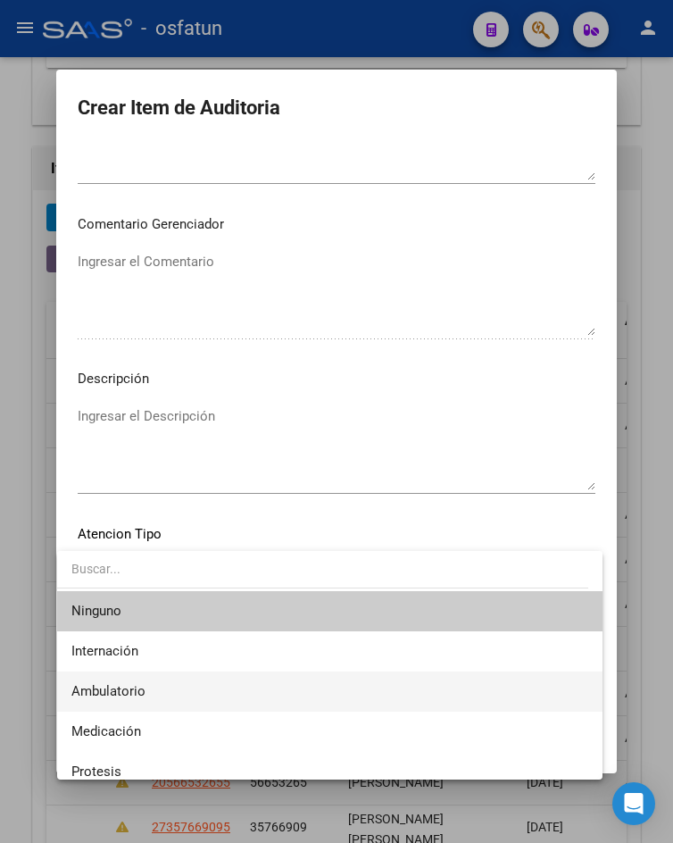
click at [183, 673] on span "Ambulatorio" at bounding box center [329, 691] width 516 height 40
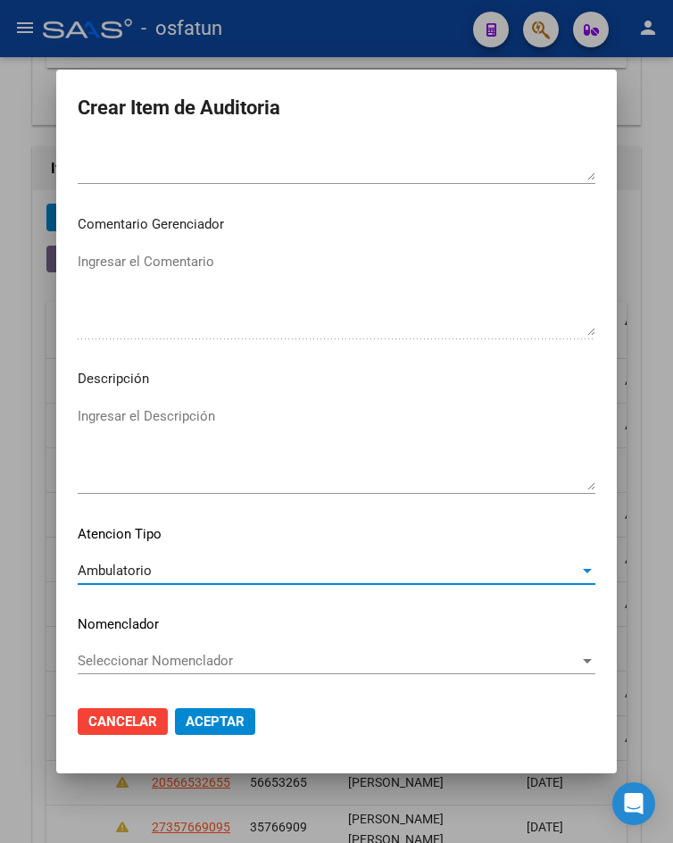
click at [208, 723] on span "Aceptar" at bounding box center [215, 721] width 59 height 16
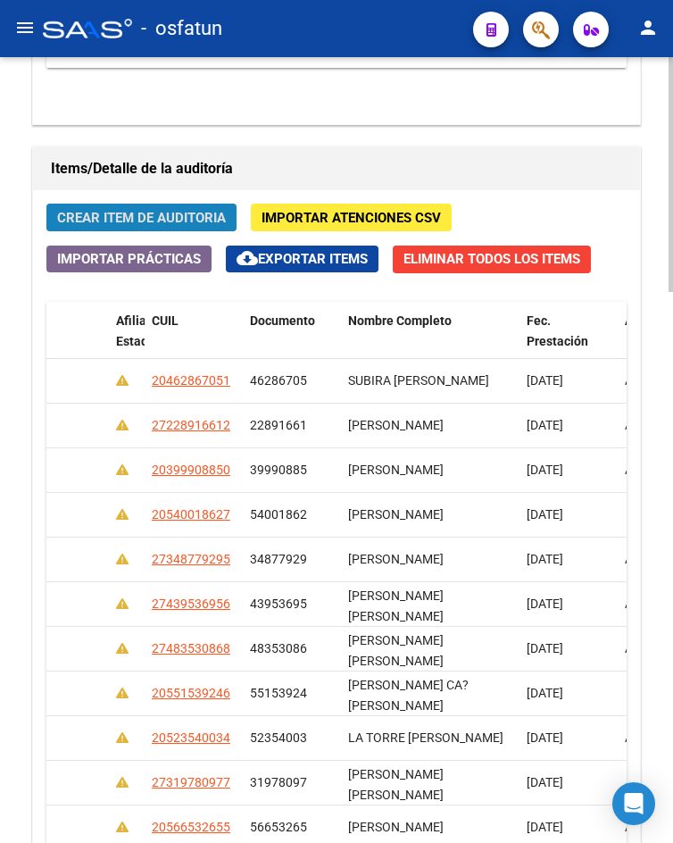
click at [117, 231] on button "Crear Item de Auditoria" at bounding box center [141, 217] width 190 height 28
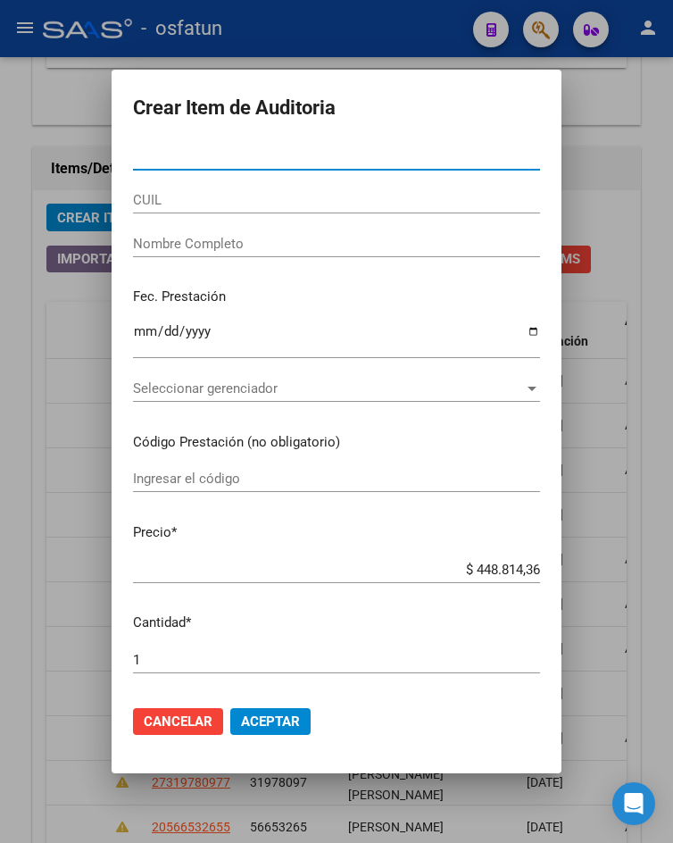
paste input "2570048"
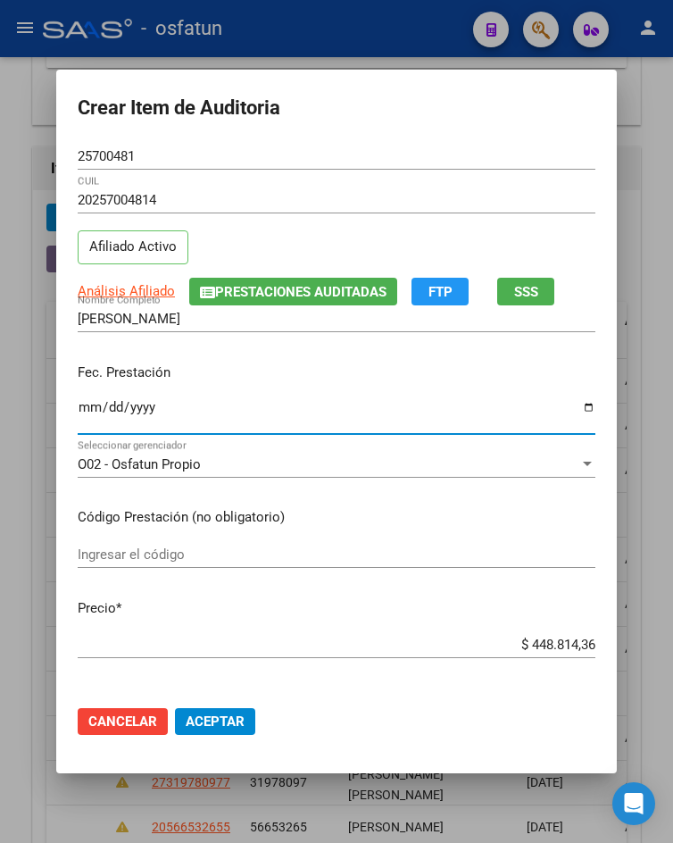
click at [86, 406] on input "Ingresar la fecha" at bounding box center [337, 414] width 518 height 29
click at [120, 553] on input "Ingresar el código" at bounding box center [337, 554] width 518 height 16
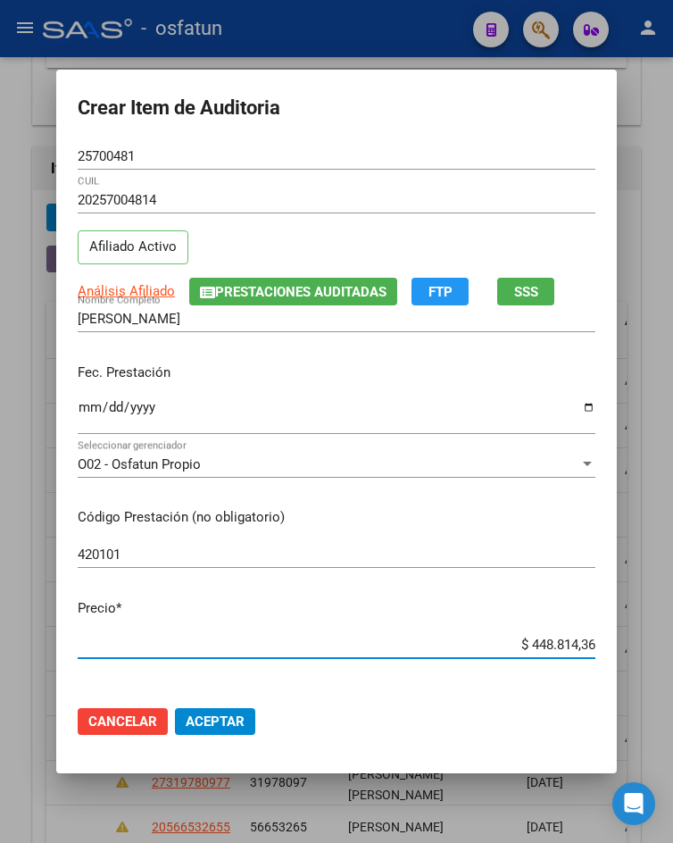
drag, startPoint x: 523, startPoint y: 644, endPoint x: 608, endPoint y: 639, distance: 84.9
click at [608, 642] on mat-dialog-content "25700481 Nro Documento 20257004814 CUIL Afiliado Activo Análisis Afiliado Prest…" at bounding box center [336, 417] width 561 height 548
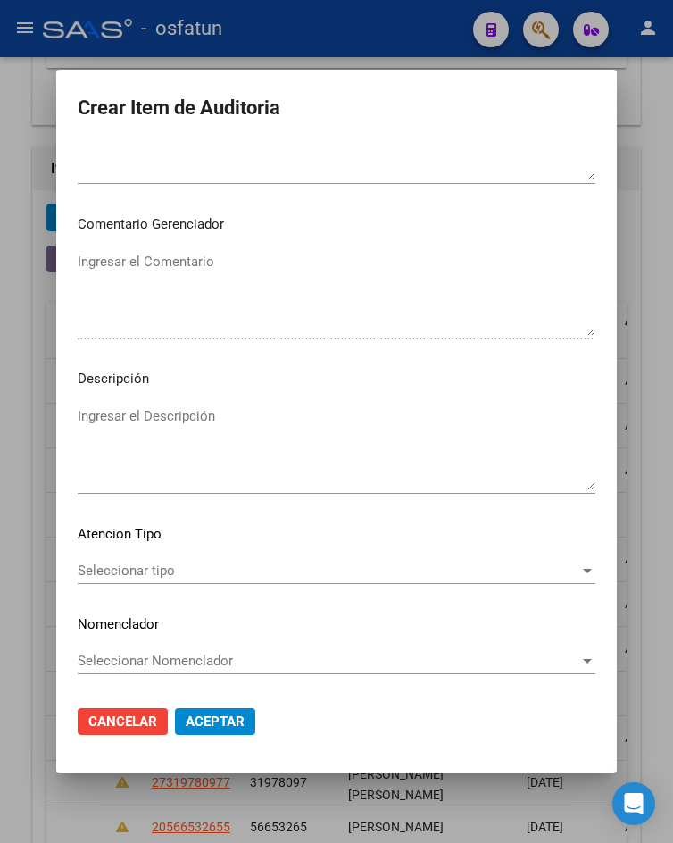
click at [207, 586] on div "Seleccionar tipo Seleccionar tipo" at bounding box center [337, 579] width 518 height 44
click at [205, 586] on div "Seleccionar tipo Seleccionar tipo" at bounding box center [337, 579] width 518 height 44
click at [199, 583] on div "Seleccionar tipo Seleccionar tipo" at bounding box center [337, 570] width 518 height 27
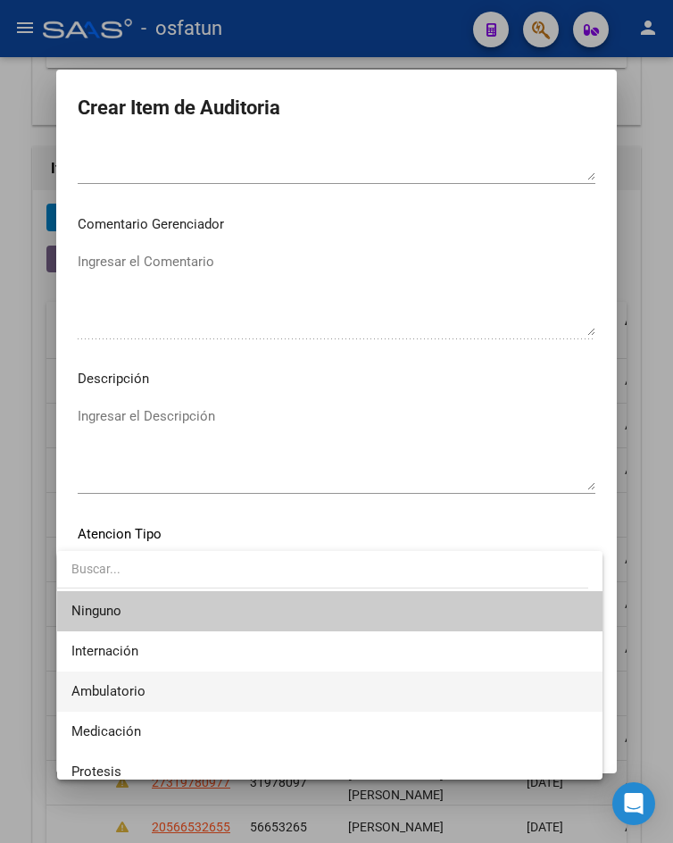
click at [180, 683] on span "Ambulatorio" at bounding box center [329, 691] width 516 height 40
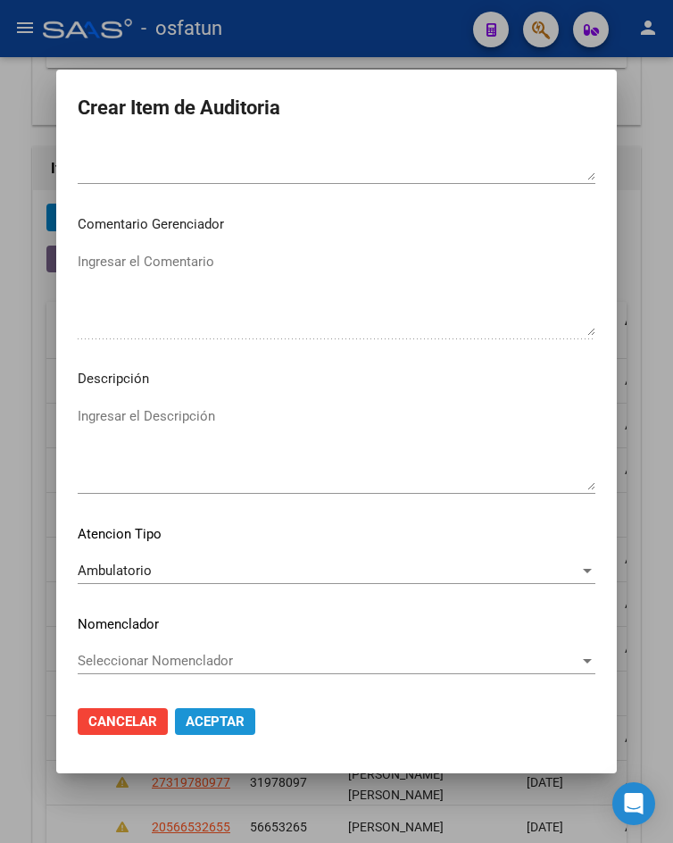
click at [193, 717] on span "Aceptar" at bounding box center [215, 721] width 59 height 16
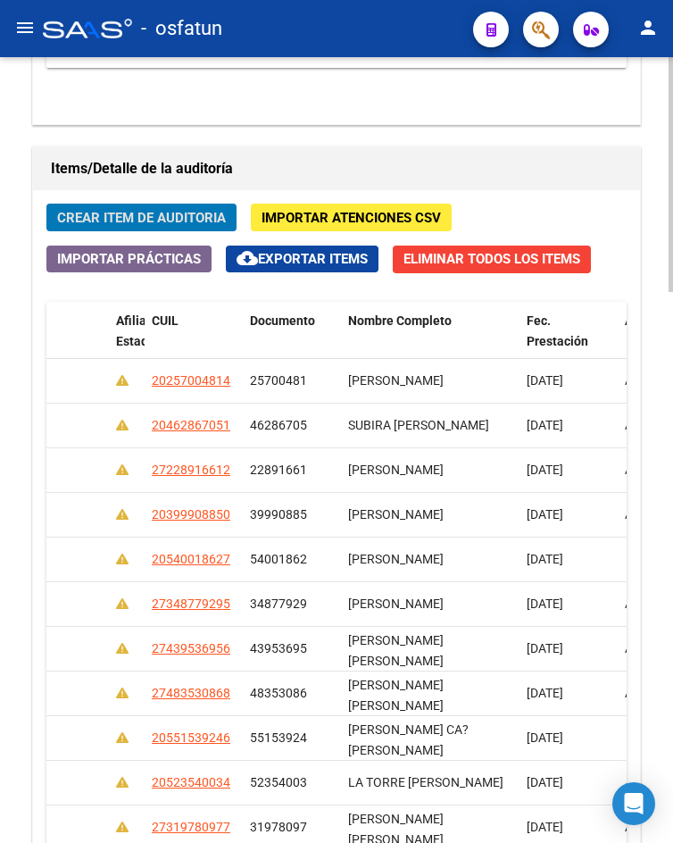
click at [178, 224] on span "Crear Item de Auditoria" at bounding box center [141, 218] width 169 height 16
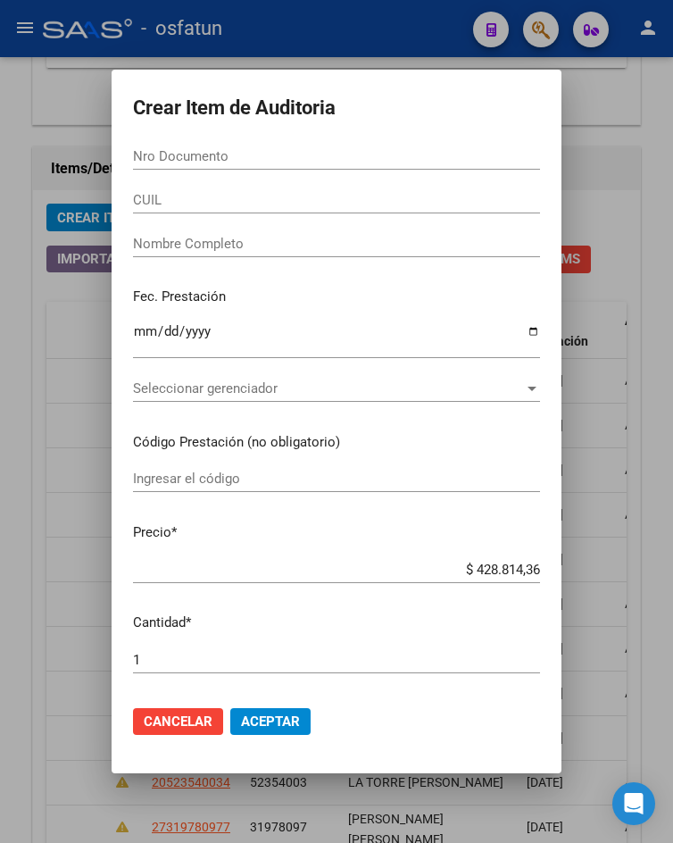
click at [220, 170] on div "Nro Documento" at bounding box center [336, 165] width 407 height 44
click at [220, 164] on input "Nro Documento" at bounding box center [336, 156] width 407 height 16
paste input "24779965"
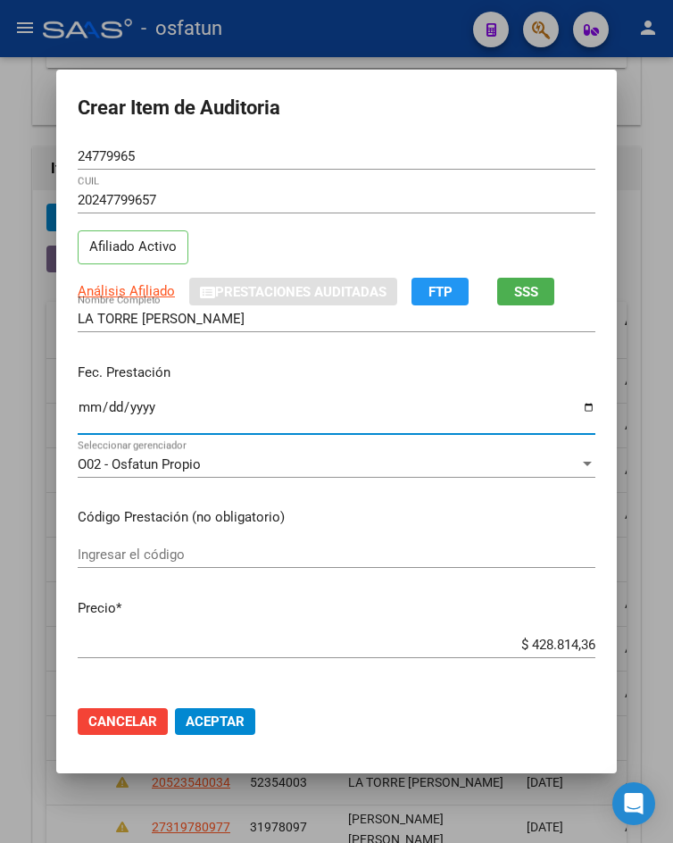
click at [78, 409] on input "Ingresar la fecha" at bounding box center [337, 414] width 518 height 29
click at [98, 544] on div "Ingresar el código" at bounding box center [337, 554] width 518 height 27
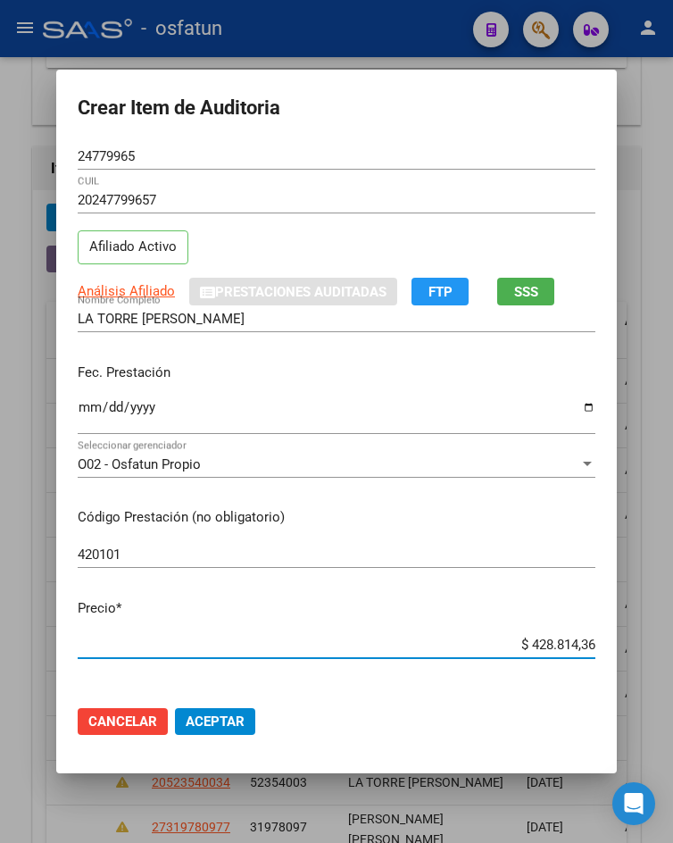
drag, startPoint x: 520, startPoint y: 651, endPoint x: 593, endPoint y: 626, distance: 76.5
click at [593, 626] on mat-dialog-content "24779965 Nro Documento 20247799657 CUIL Afiliado Activo Análisis Afiliado Prest…" at bounding box center [336, 417] width 561 height 548
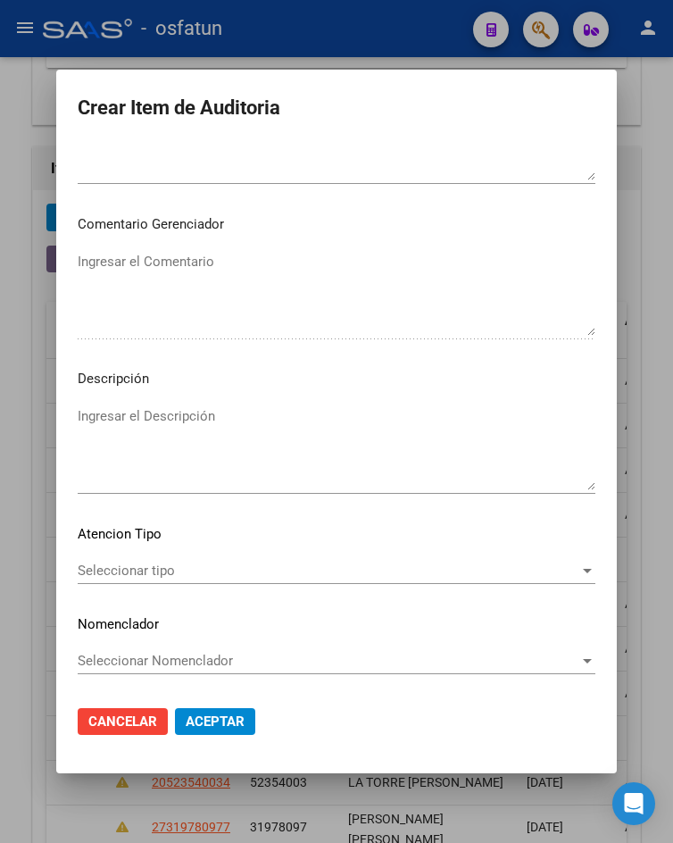
click at [134, 577] on span "Seleccionar tipo" at bounding box center [329, 570] width 502 height 16
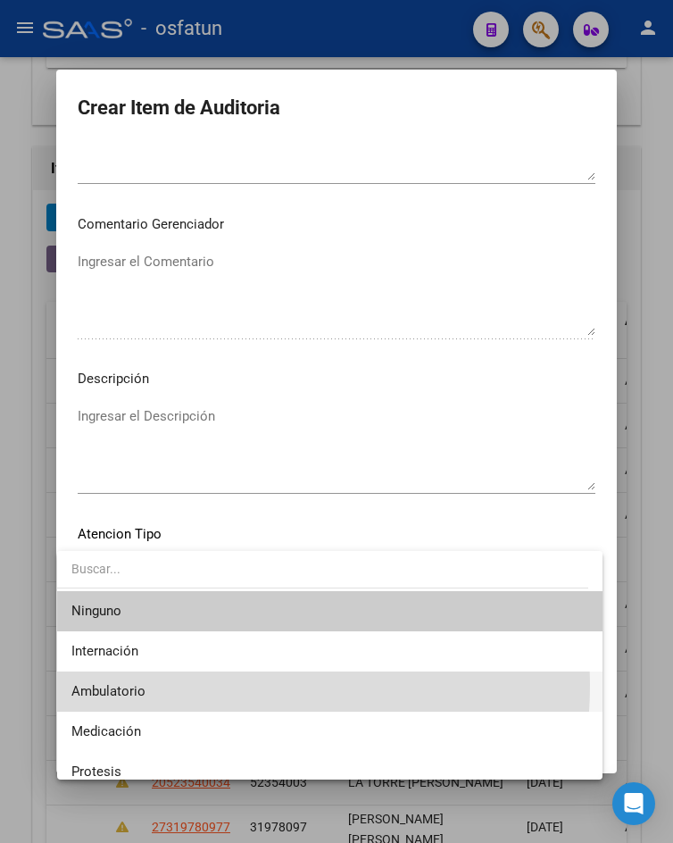
click at [166, 684] on span "Ambulatorio" at bounding box center [329, 691] width 516 height 40
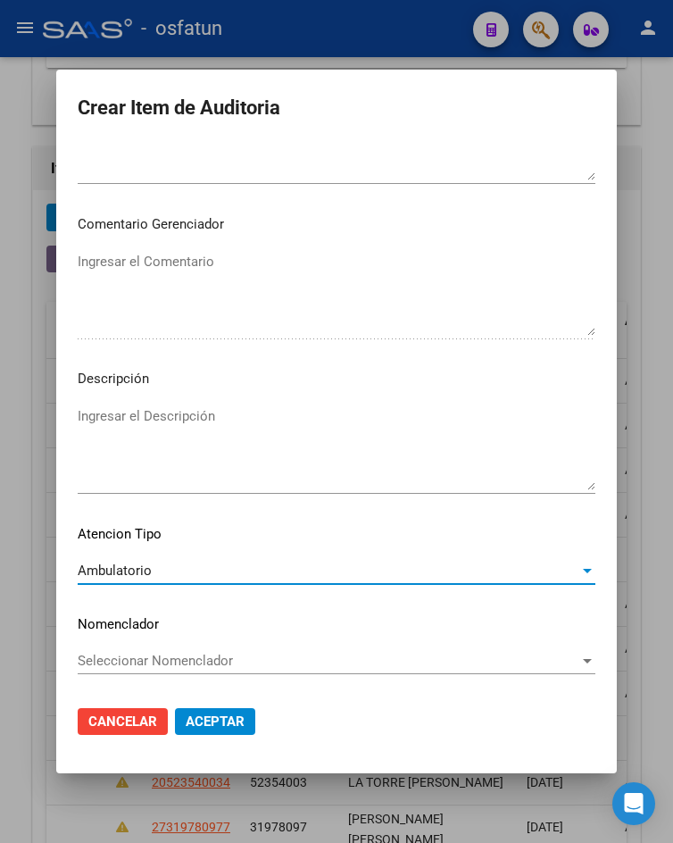
click at [203, 713] on span "Aceptar" at bounding box center [215, 721] width 59 height 16
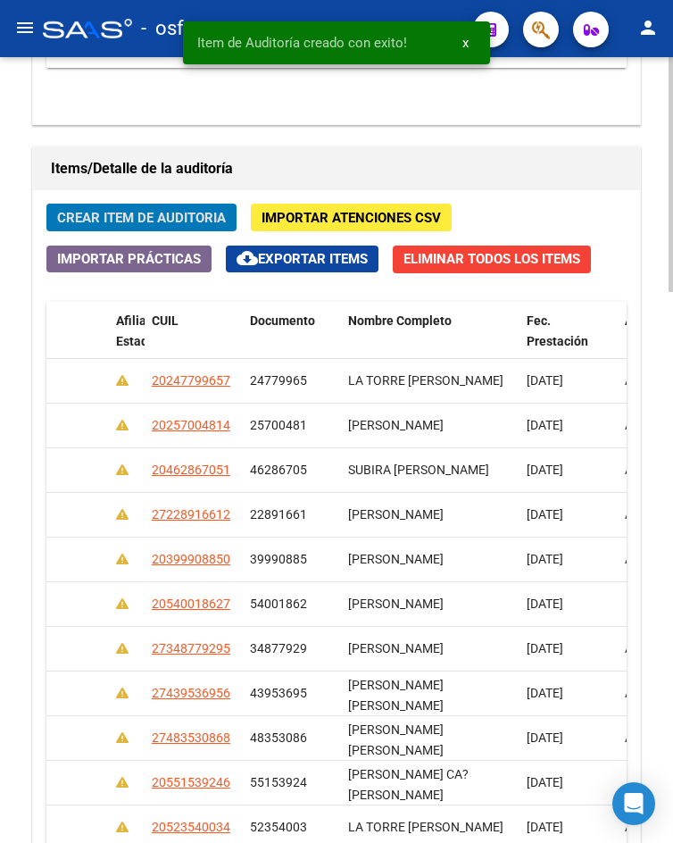
click at [123, 220] on span "Crear Item de Auditoria" at bounding box center [141, 218] width 169 height 16
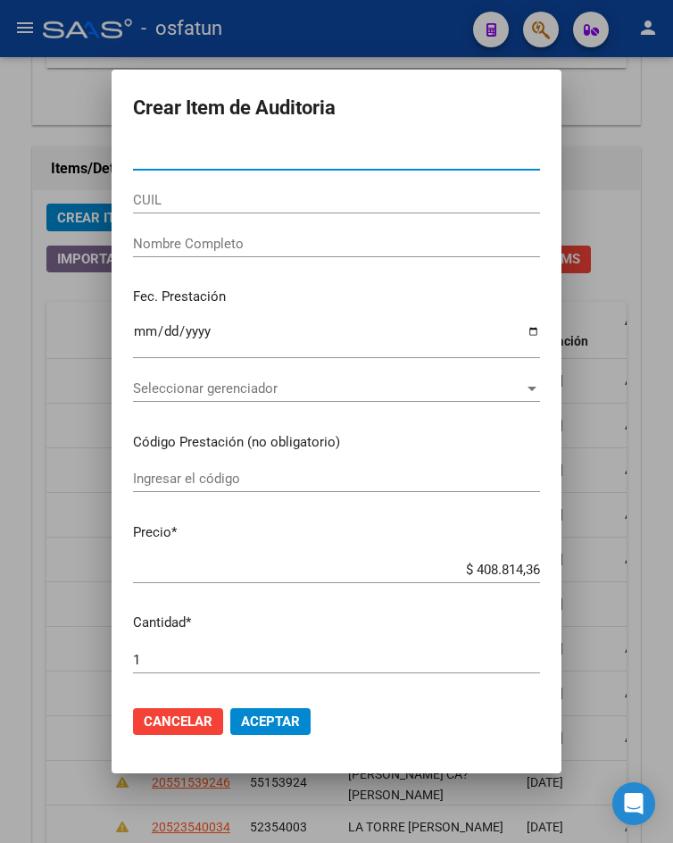
click at [203, 152] on input "Nro Documento" at bounding box center [336, 156] width 407 height 16
paste input "50473188"
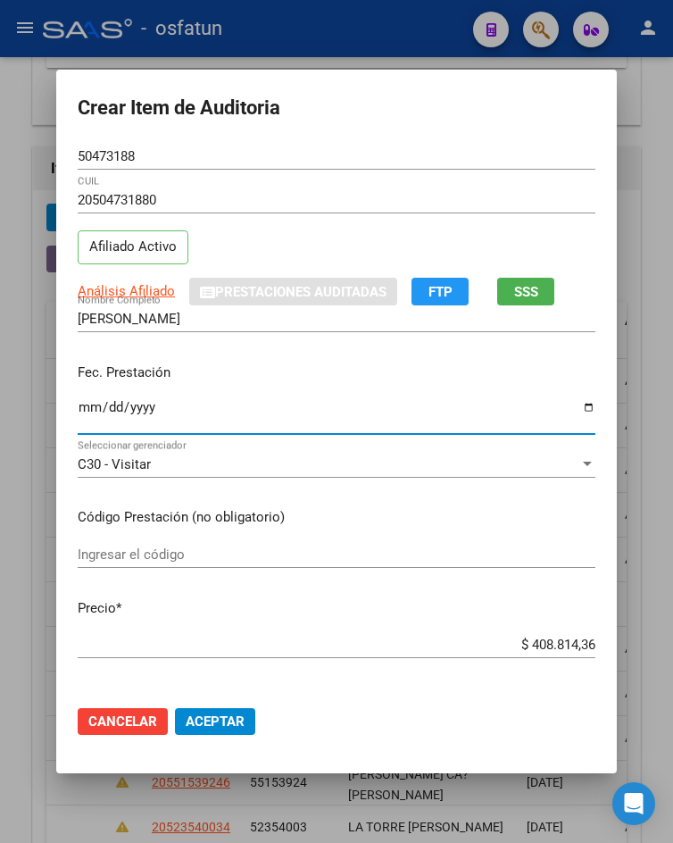
click at [81, 405] on input "Ingresar la fecha" at bounding box center [337, 414] width 518 height 29
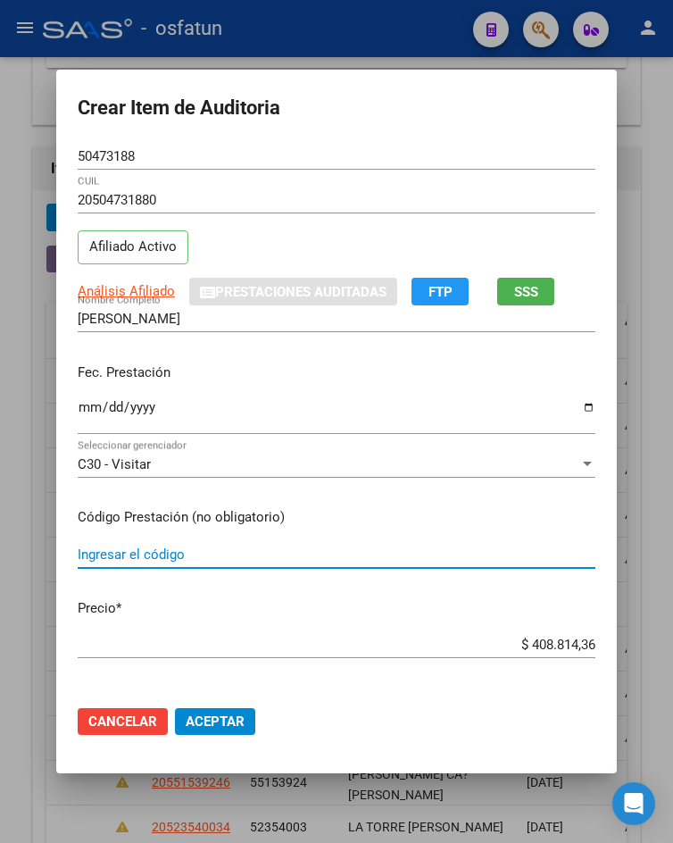
click at [160, 547] on input "Ingresar el código" at bounding box center [337, 554] width 518 height 16
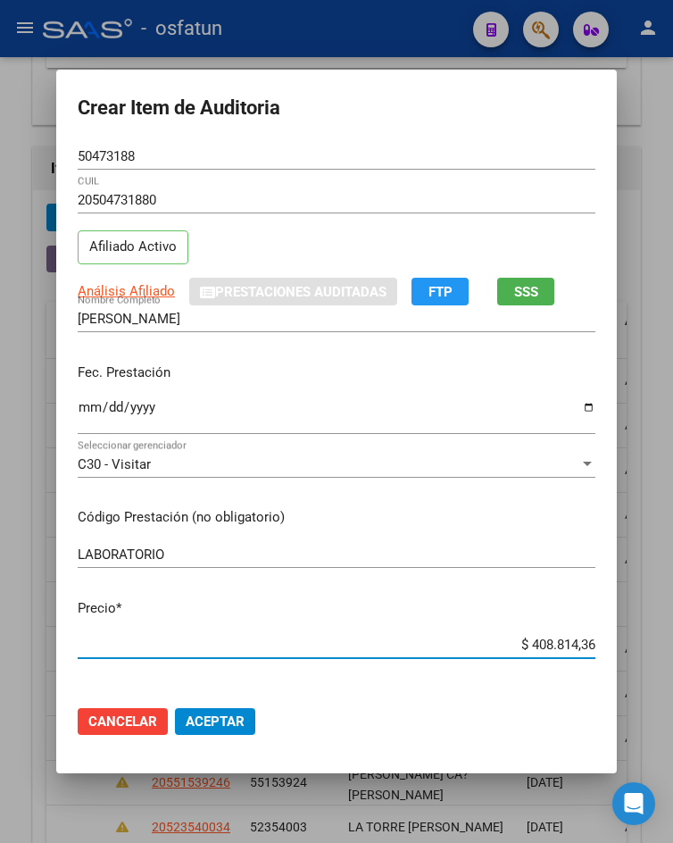
drag, startPoint x: 524, startPoint y: 644, endPoint x: 630, endPoint y: 644, distance: 106.2
click at [630, 644] on div "Crear Item de Auditoria 50473188 Nro Documento 20504731880 CUIL Afiliado Activo…" at bounding box center [336, 421] width 673 height 843
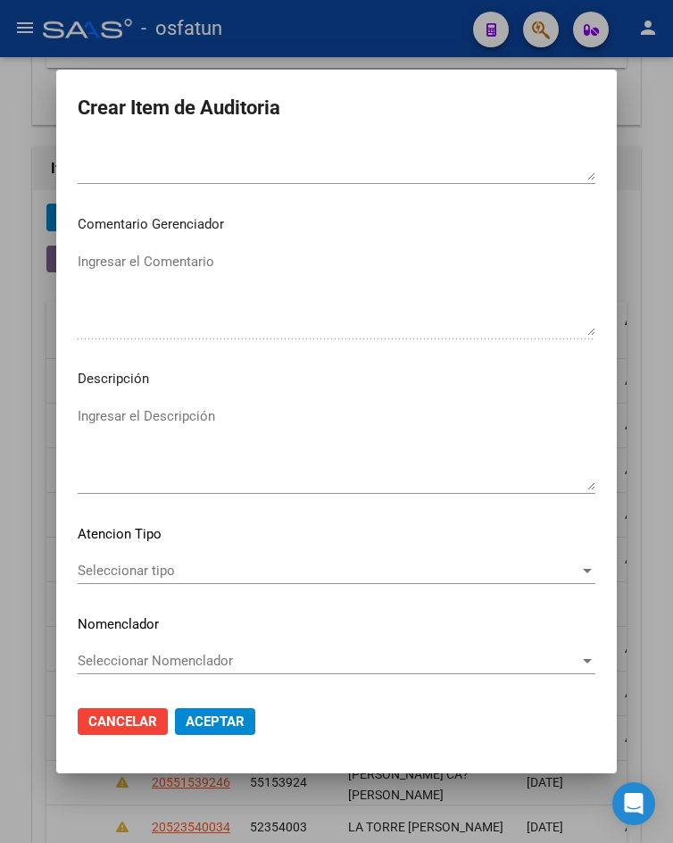
click at [145, 577] on span "Seleccionar tipo" at bounding box center [329, 570] width 502 height 16
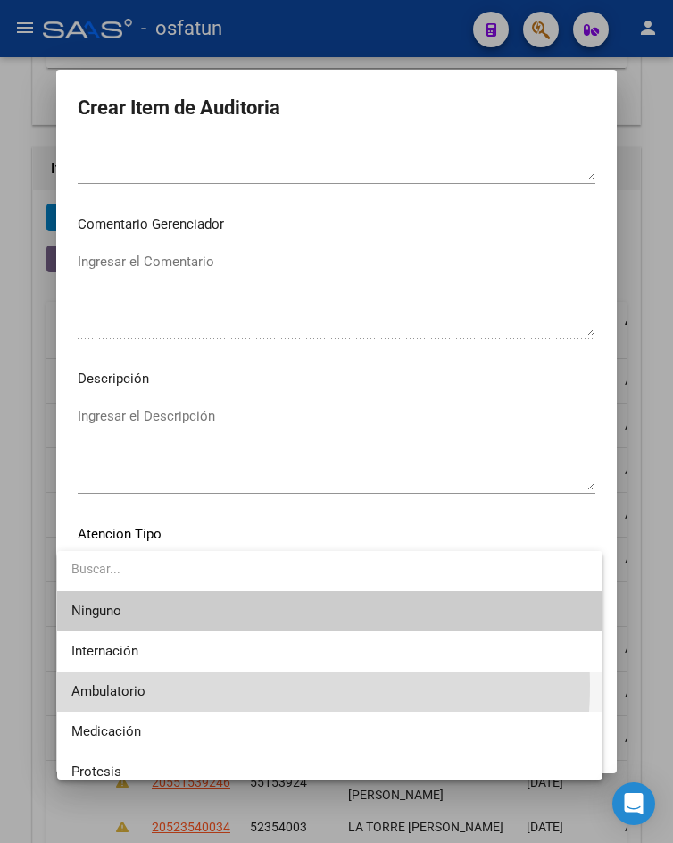
click at [154, 684] on span "Ambulatorio" at bounding box center [329, 691] width 516 height 40
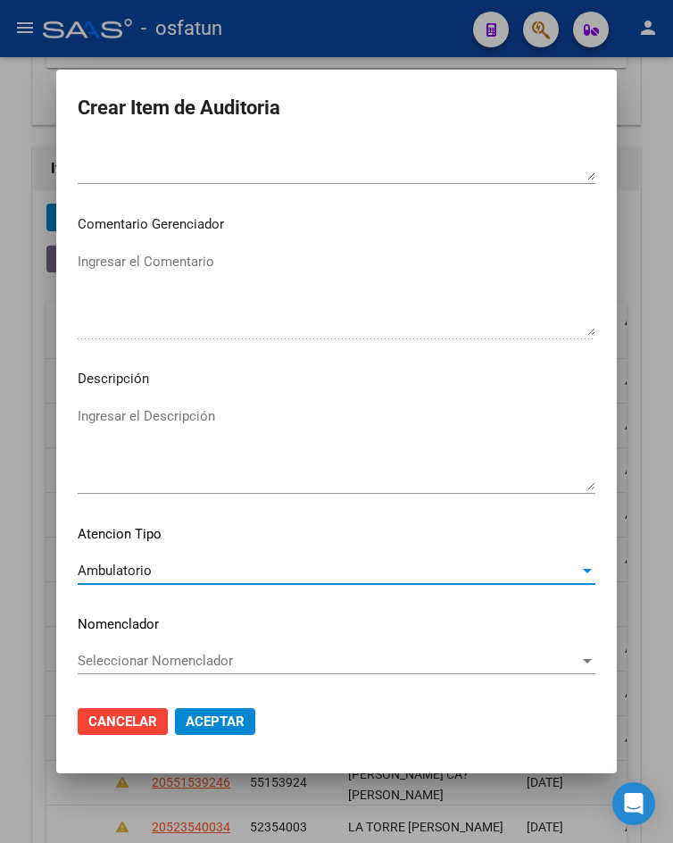
click at [201, 727] on span "Aceptar" at bounding box center [215, 721] width 59 height 16
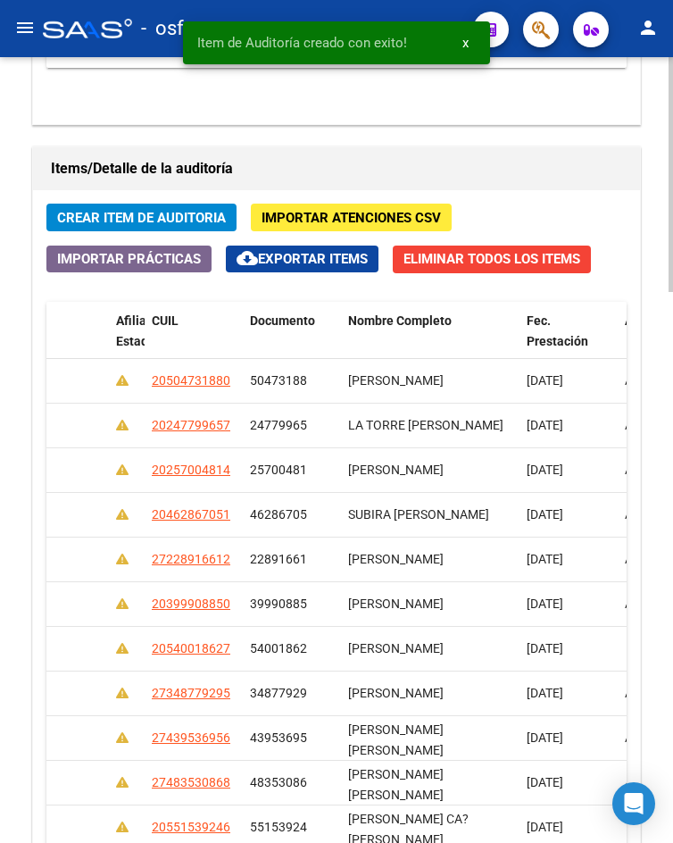
click at [204, 223] on span "Crear Item de Auditoria" at bounding box center [141, 218] width 169 height 16
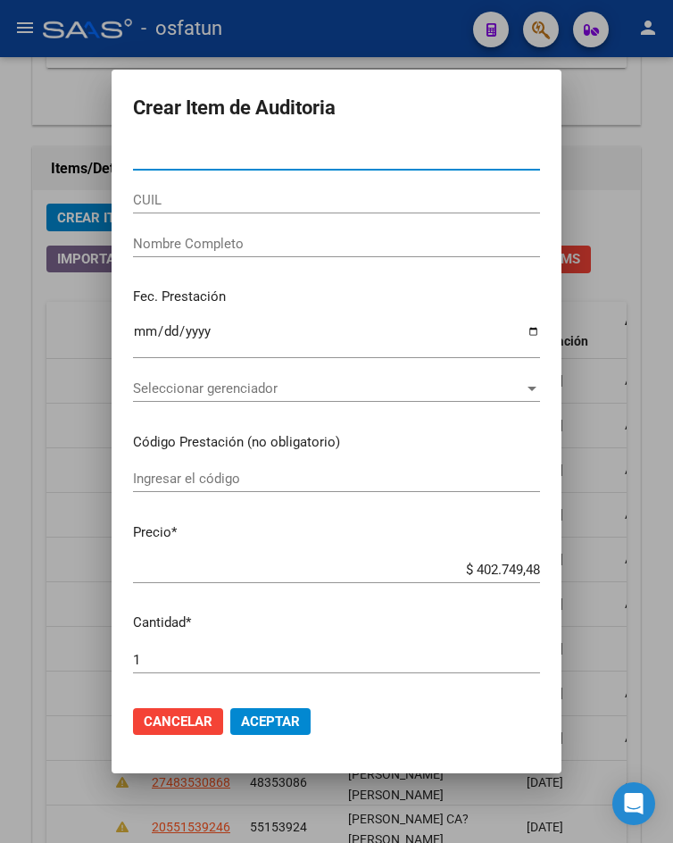
paste input "35916951"
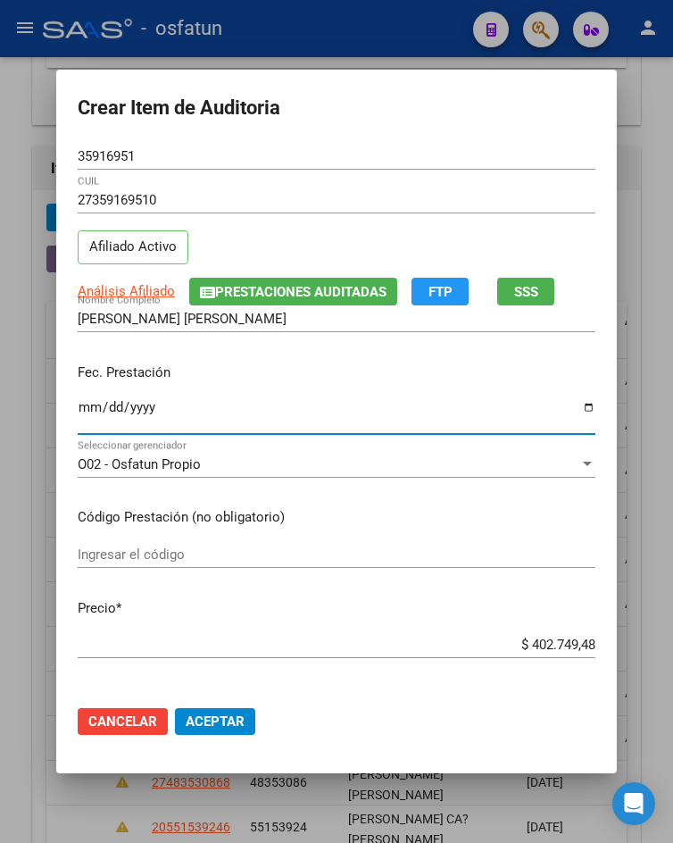
click at [78, 411] on input "Ingresar la fecha" at bounding box center [337, 414] width 518 height 29
click at [145, 557] on input "Ingresar el código" at bounding box center [337, 554] width 518 height 16
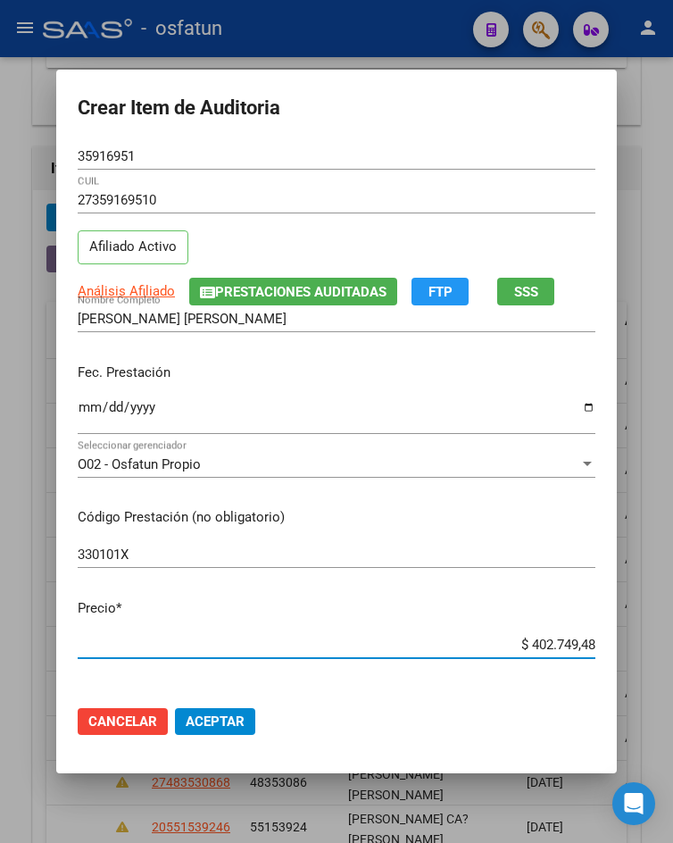
drag, startPoint x: 525, startPoint y: 639, endPoint x: 673, endPoint y: 638, distance: 148.2
click at [672, 638] on html "menu - osfatun person Firma Express Inicio Calendario SSS Instructivos Contacto…" at bounding box center [336, 421] width 673 height 843
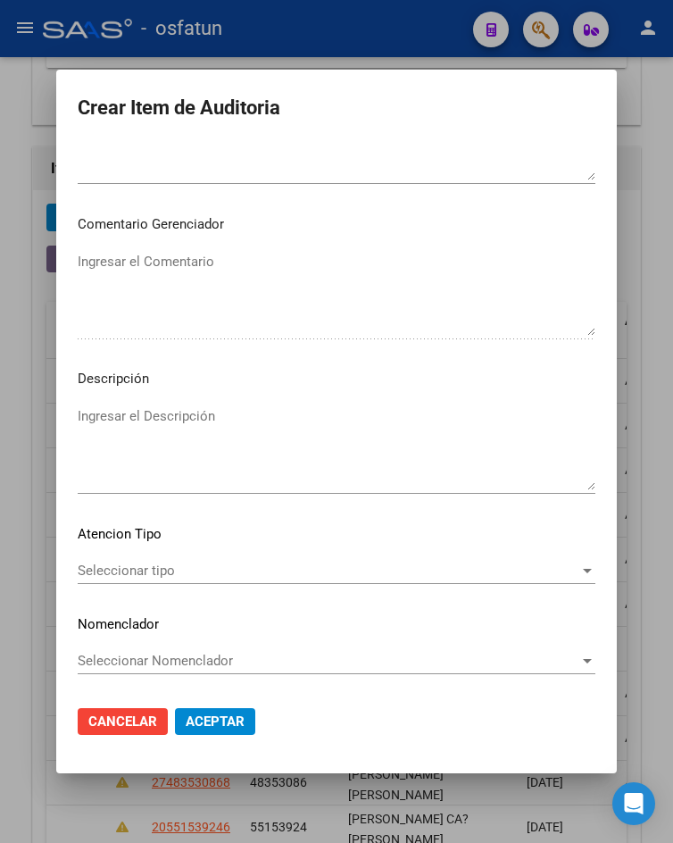
click at [224, 563] on span "Seleccionar tipo" at bounding box center [329, 570] width 502 height 16
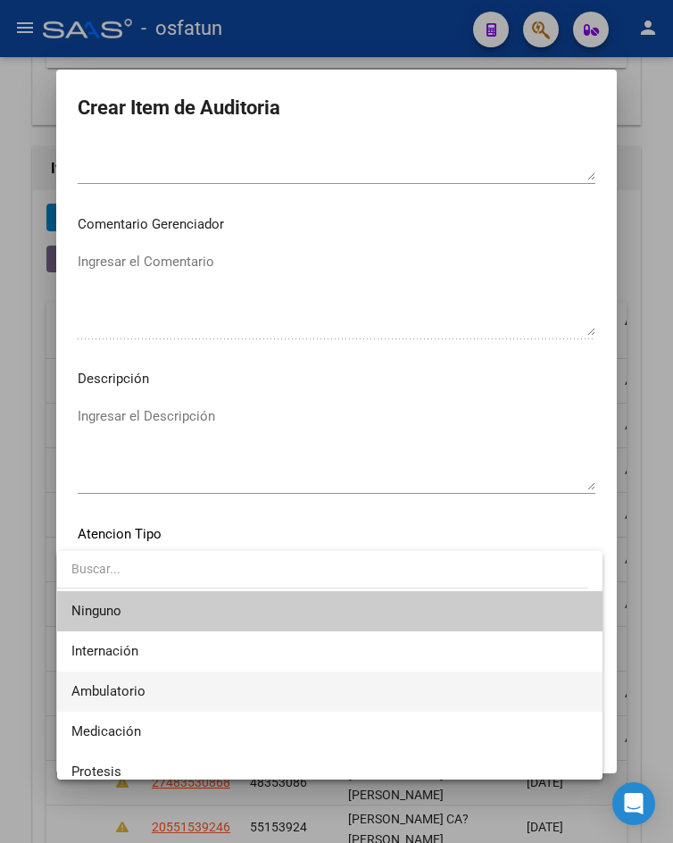
click at [220, 678] on span "Ambulatorio" at bounding box center [329, 691] width 516 height 40
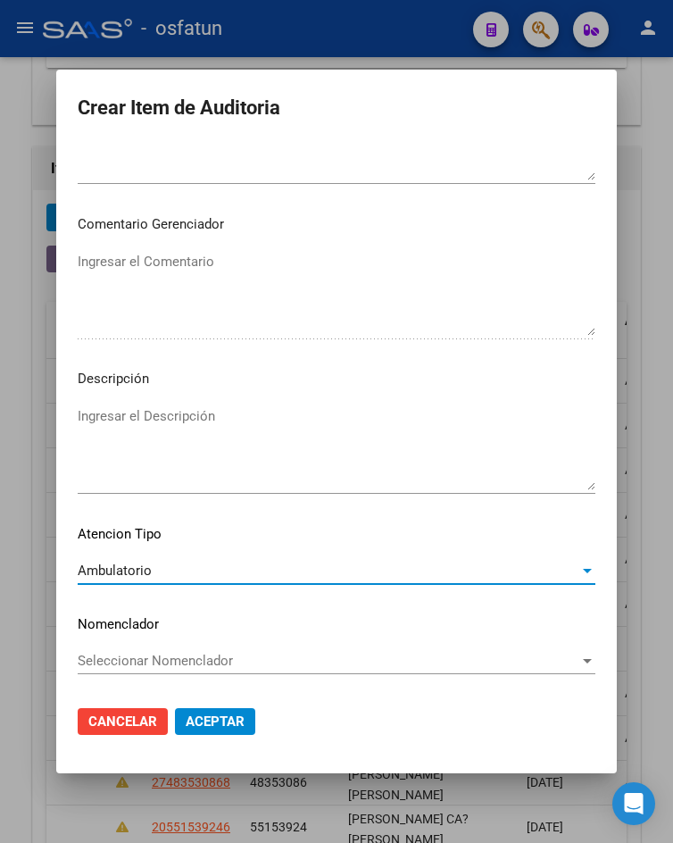
click at [236, 713] on span "Aceptar" at bounding box center [215, 721] width 59 height 16
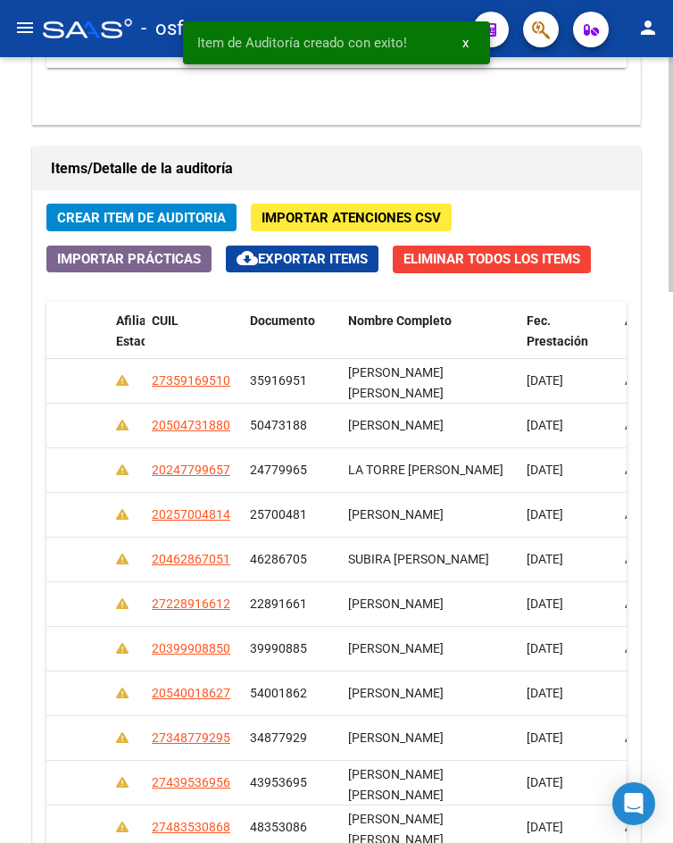
click at [157, 211] on span "Crear Item de Auditoria" at bounding box center [141, 218] width 169 height 16
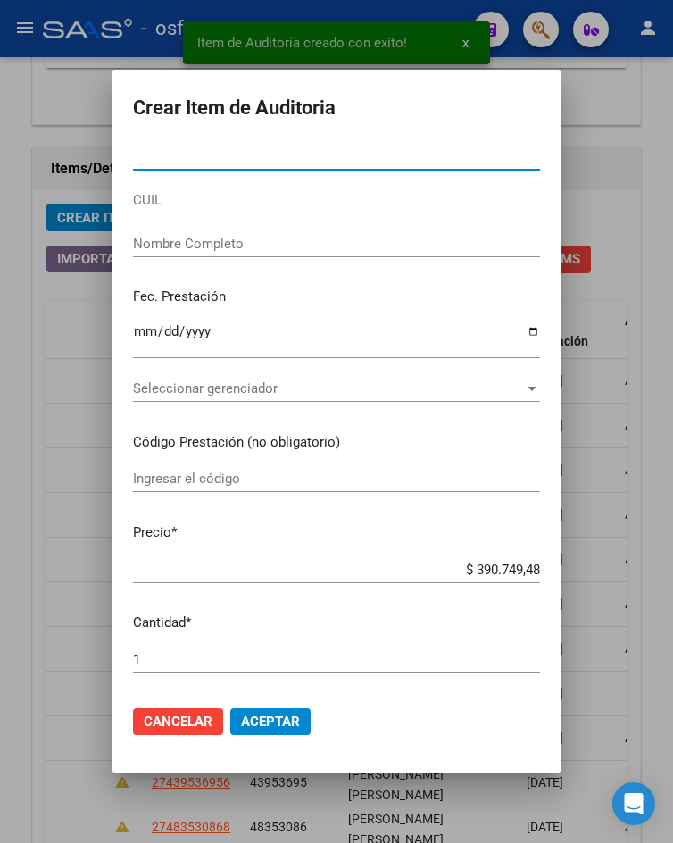
paste input "35347639"
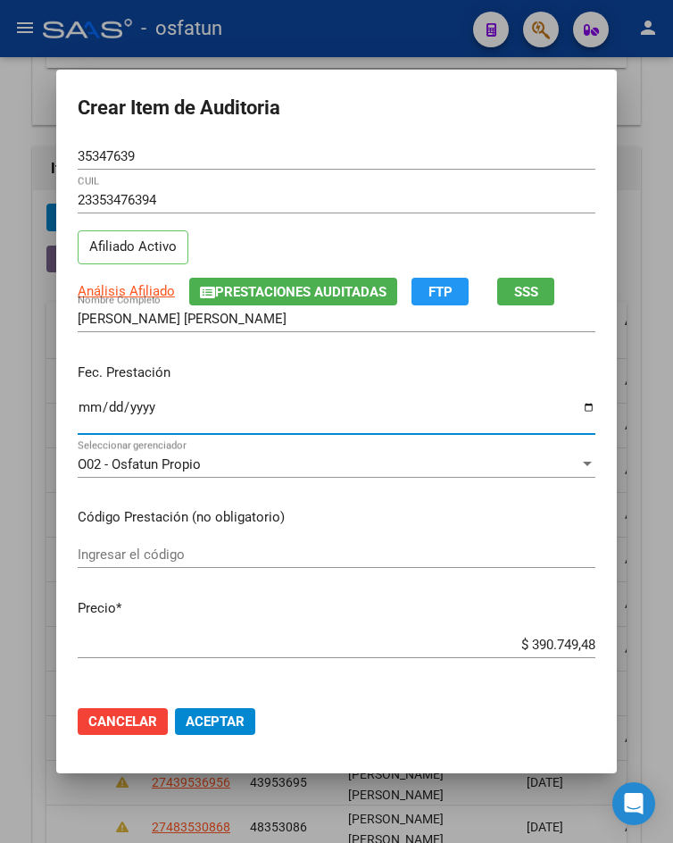
click at [83, 410] on input "Ingresar la fecha" at bounding box center [337, 414] width 518 height 29
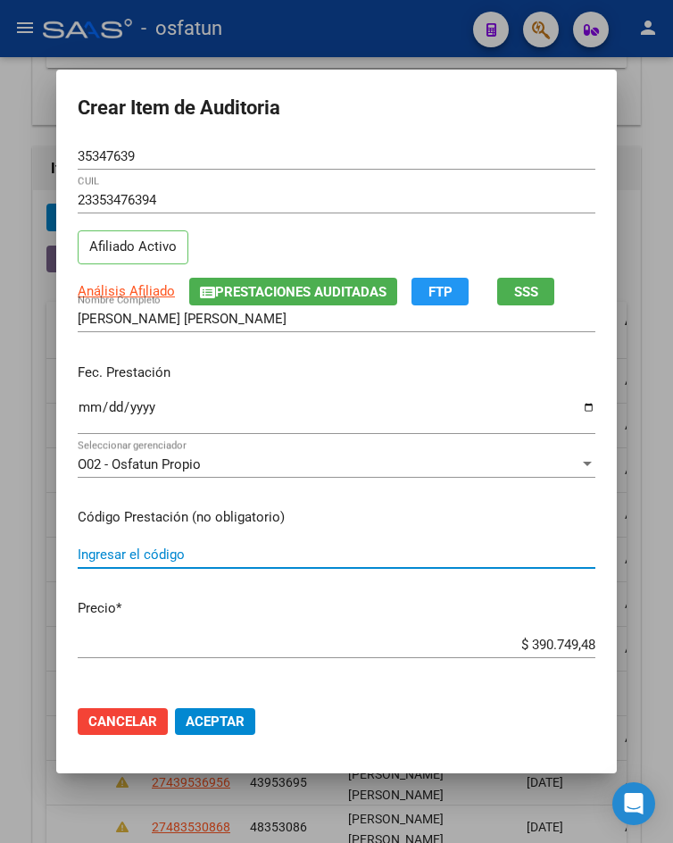
click at [164, 561] on input "Ingresar el código" at bounding box center [337, 554] width 518 height 16
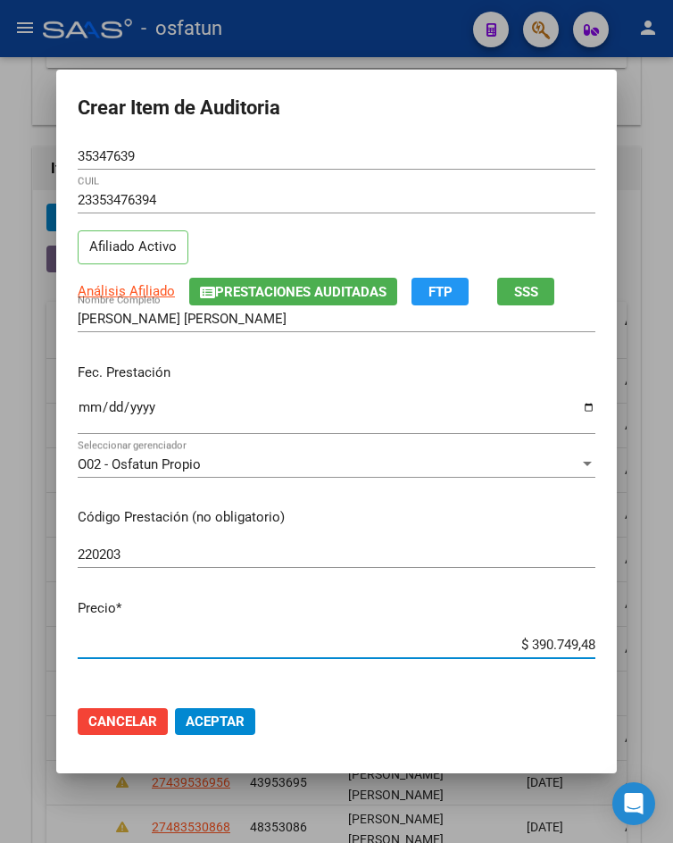
drag, startPoint x: 519, startPoint y: 644, endPoint x: 655, endPoint y: 648, distance: 135.7
click at [655, 648] on div "Crear Item de Auditoria 35347639 Nro Documento 23353476394 CUIL Afiliado Activo…" at bounding box center [336, 421] width 673 height 843
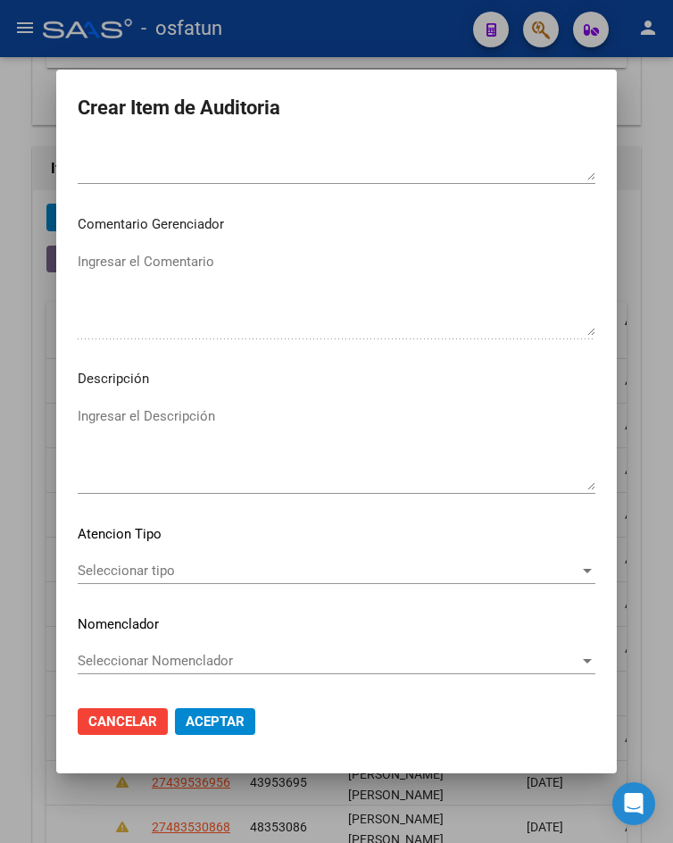
click at [114, 563] on span "Seleccionar tipo" at bounding box center [329, 570] width 502 height 16
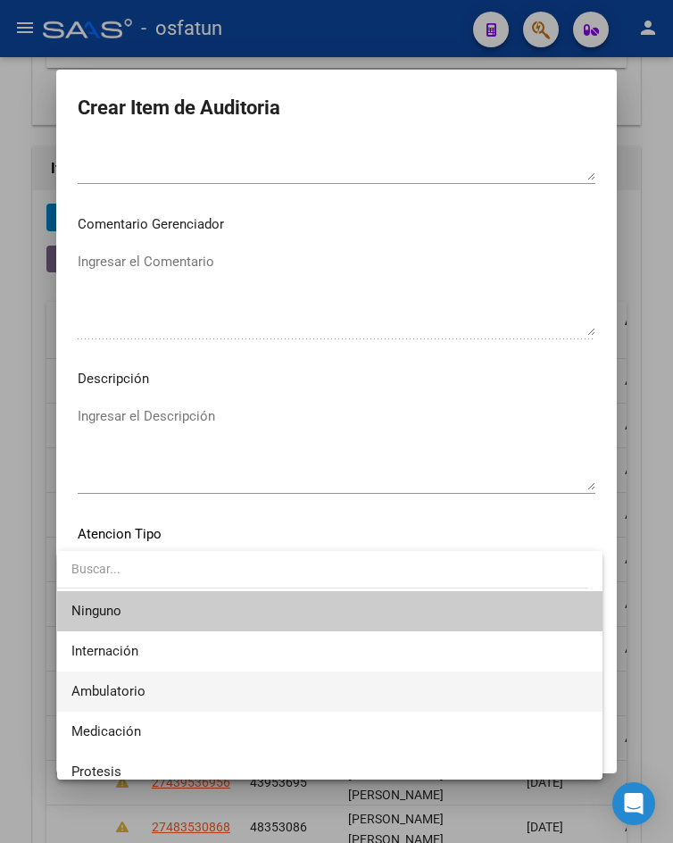
click at [147, 683] on span "Ambulatorio" at bounding box center [329, 691] width 516 height 40
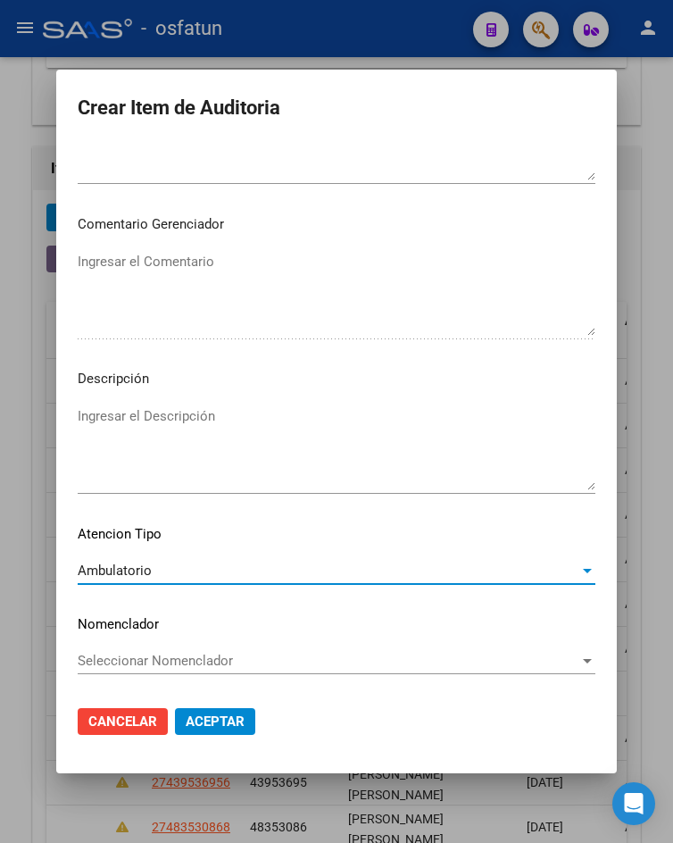
click at [210, 717] on span "Aceptar" at bounding box center [215, 721] width 59 height 16
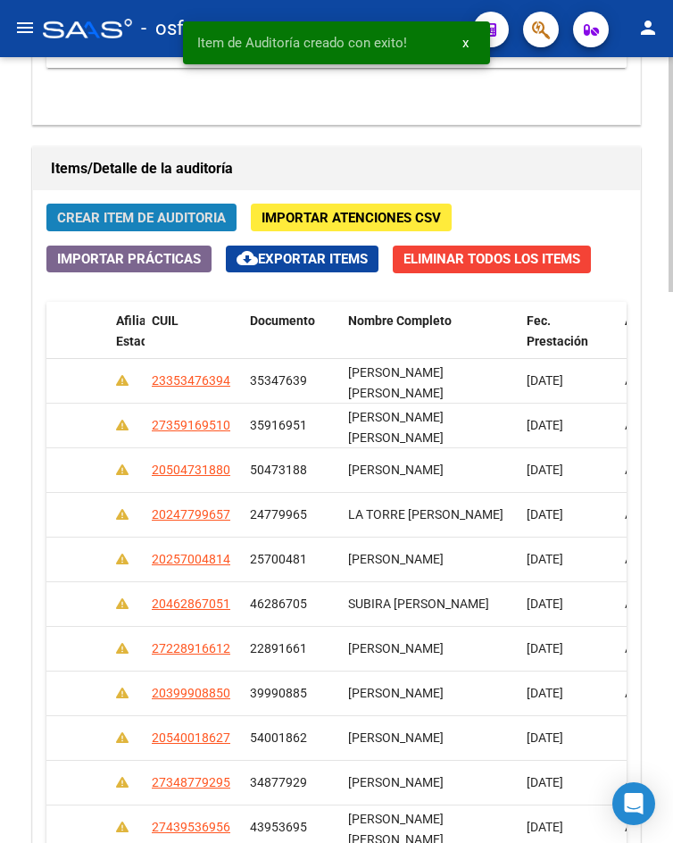
click at [142, 217] on span "Crear Item de Auditoria" at bounding box center [141, 218] width 169 height 16
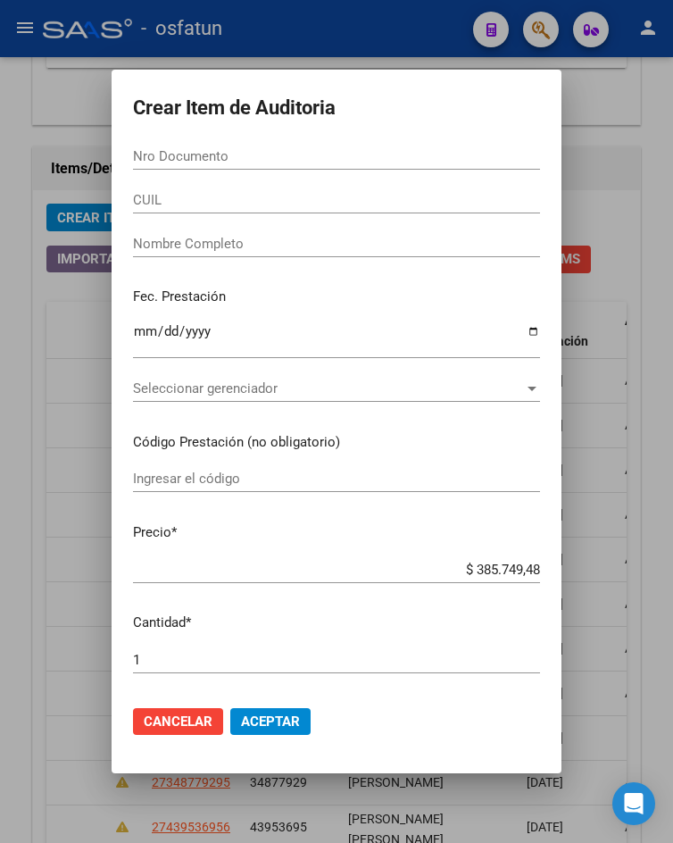
click at [196, 167] on div "Nro Documento" at bounding box center [336, 156] width 407 height 27
paste input "35347639"
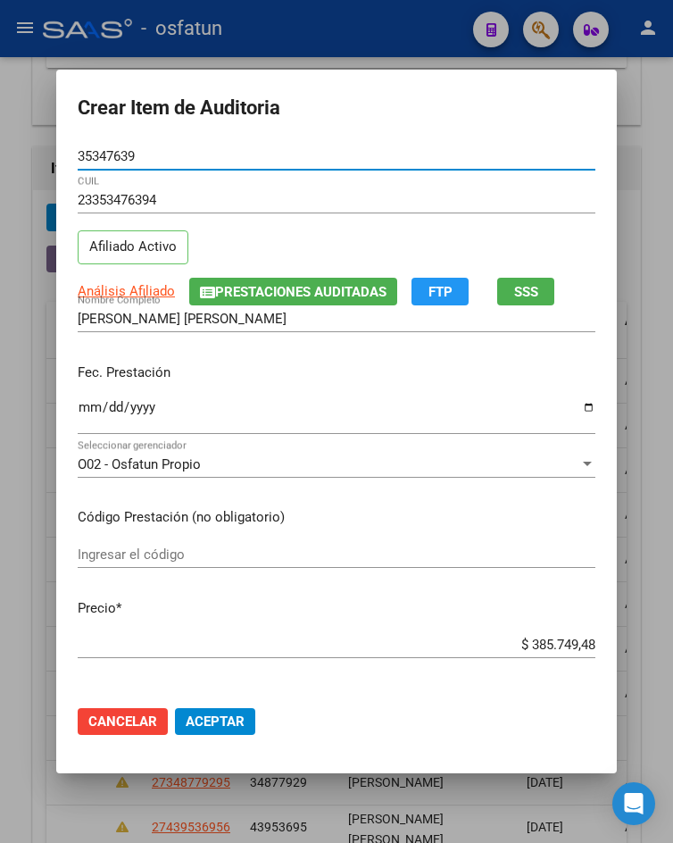
click at [78, 407] on input "Ingresar la fecha" at bounding box center [337, 414] width 518 height 29
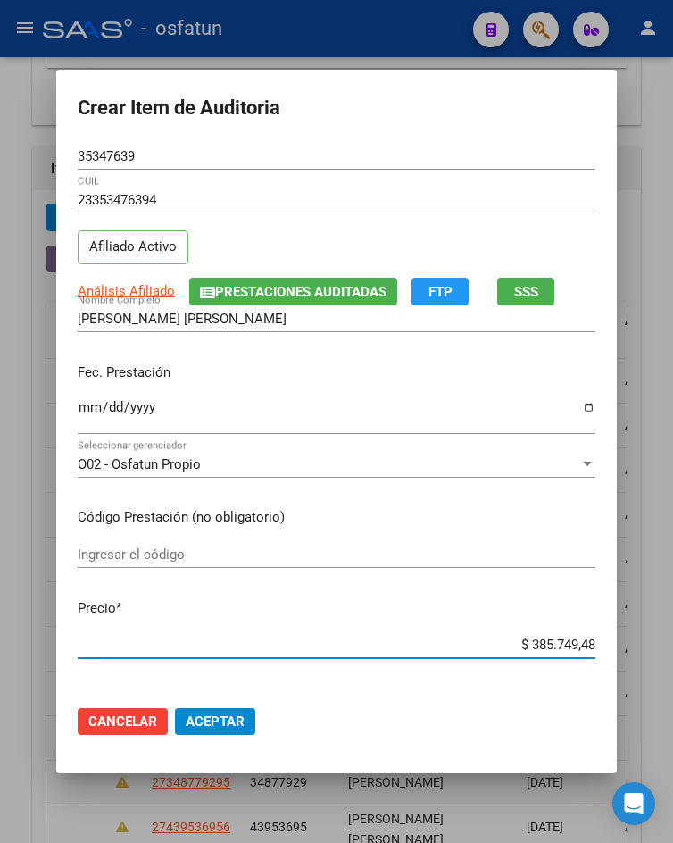
drag, startPoint x: 520, startPoint y: 644, endPoint x: 603, endPoint y: 652, distance: 83.4
click at [603, 652] on mat-dialog-content "35347639 Nro Documento 23353476394 CUIL Afiliado Activo Análisis Afiliado Prest…" at bounding box center [336, 417] width 561 height 548
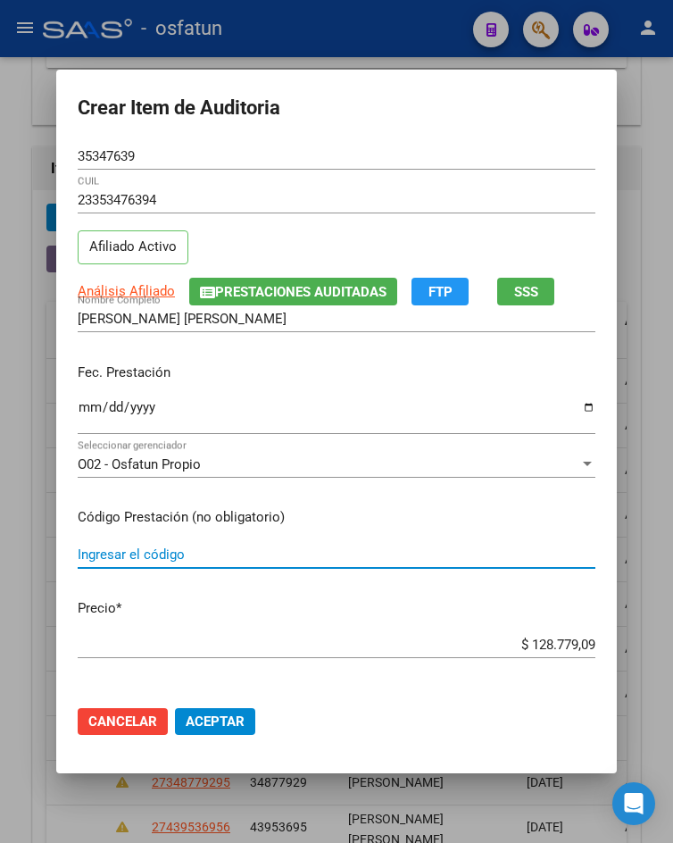
click at [187, 554] on input "Ingresar el código" at bounding box center [337, 554] width 518 height 16
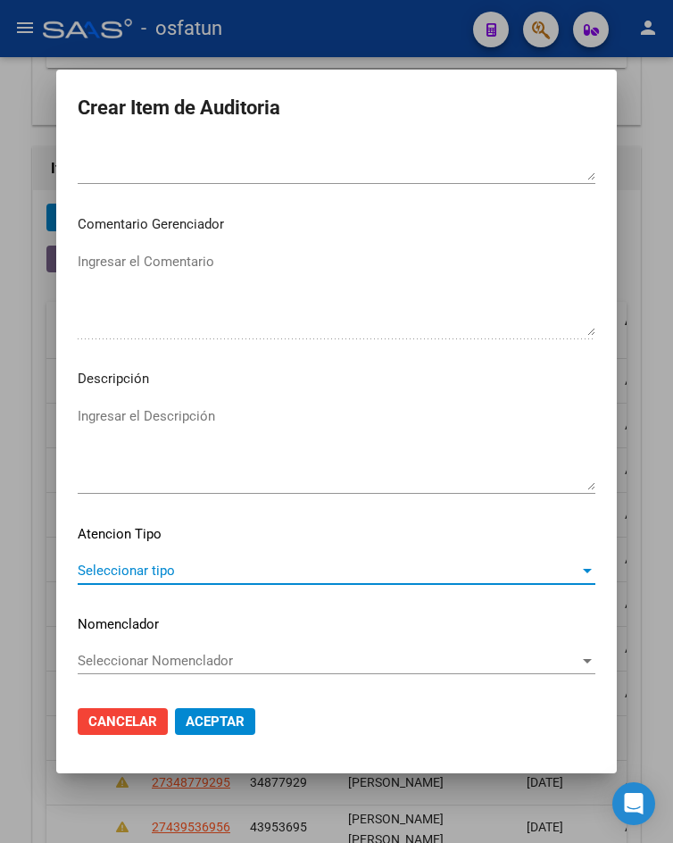
click at [185, 577] on span "Seleccionar tipo" at bounding box center [329, 570] width 502 height 16
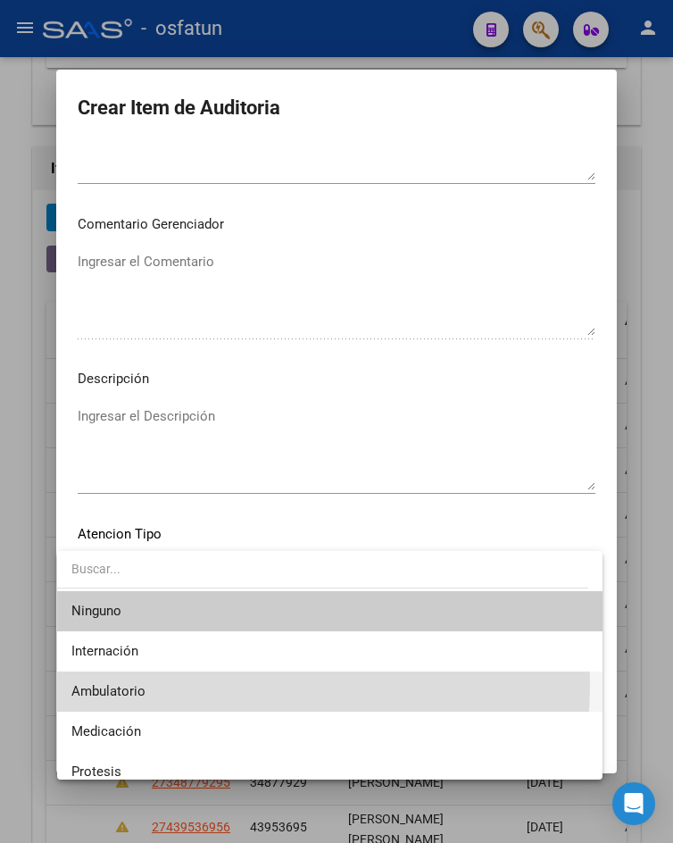
click at [176, 684] on span "Ambulatorio" at bounding box center [329, 691] width 516 height 40
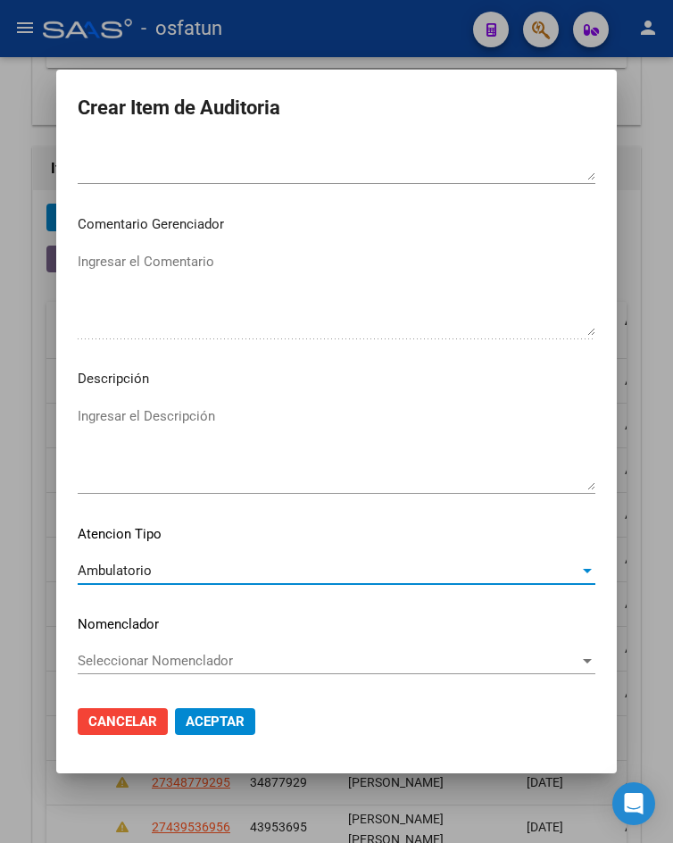
click at [226, 715] on span "Aceptar" at bounding box center [215, 721] width 59 height 16
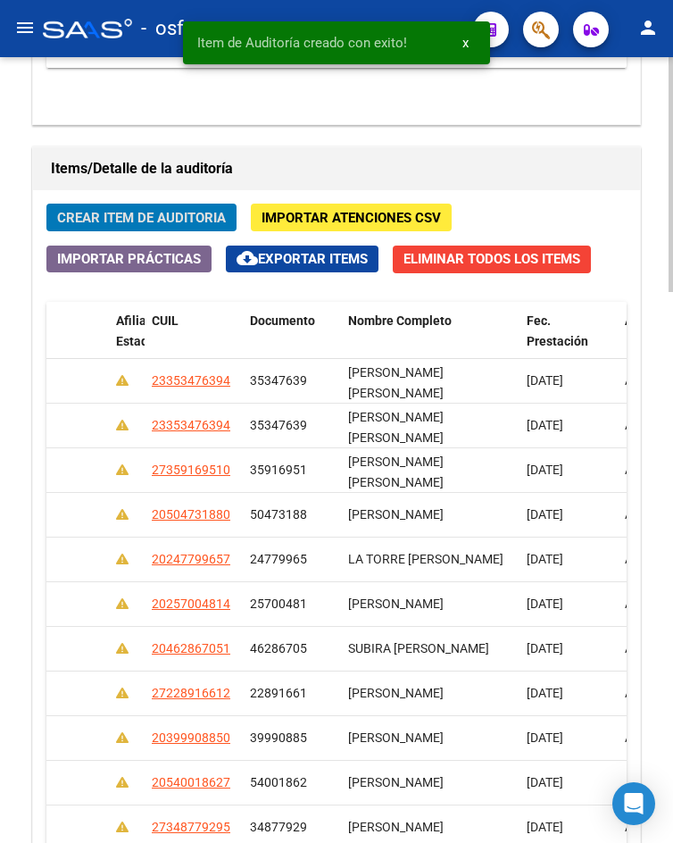
click at [141, 218] on span "Crear Item de Auditoria" at bounding box center [141, 218] width 169 height 16
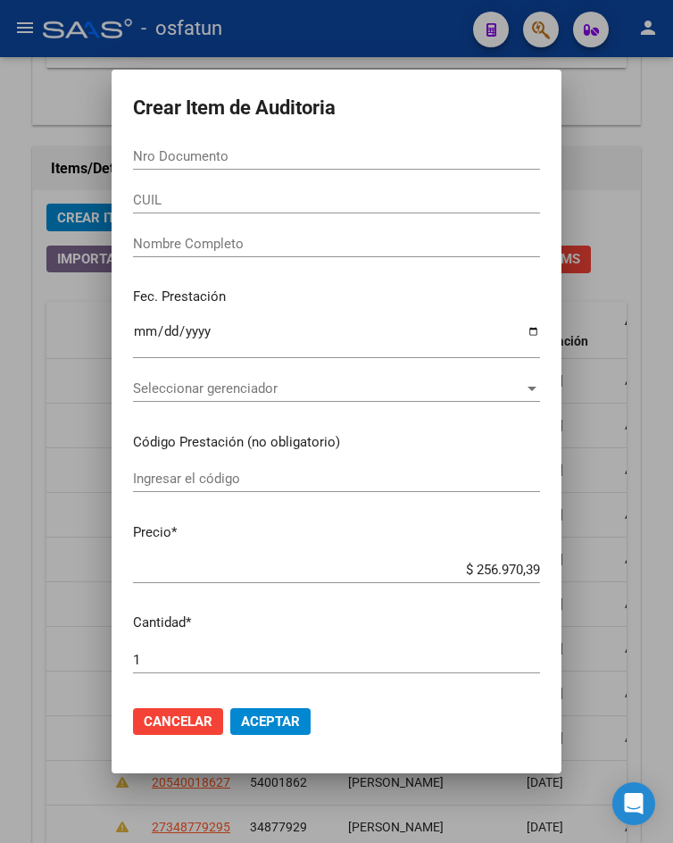
click at [277, 145] on div "Nro Documento" at bounding box center [336, 156] width 407 height 27
paste input "24175175"
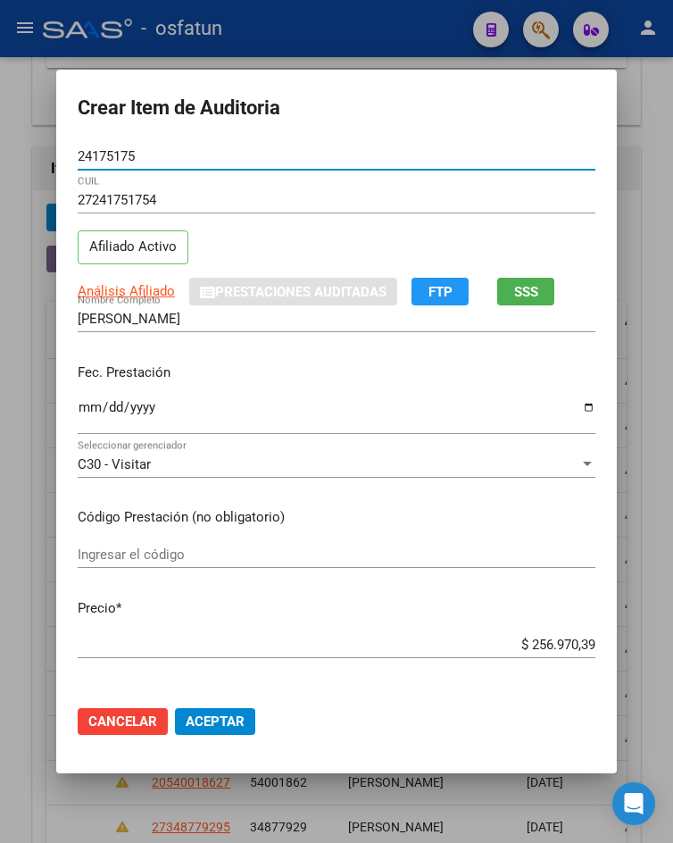
click at [84, 407] on input "Ingresar la fecha" at bounding box center [337, 414] width 518 height 29
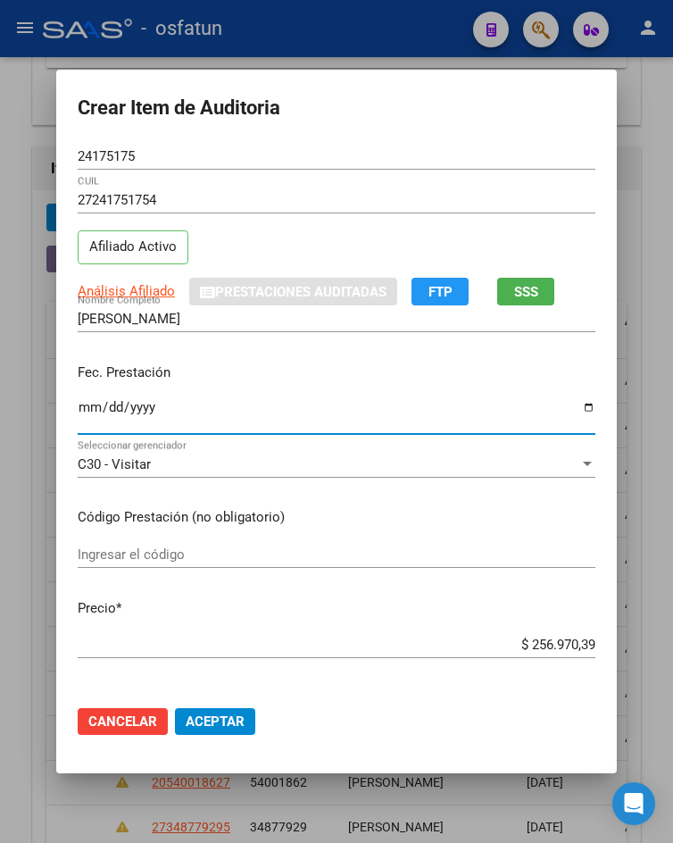
click at [220, 549] on input "Ingresar el código" at bounding box center [337, 554] width 518 height 16
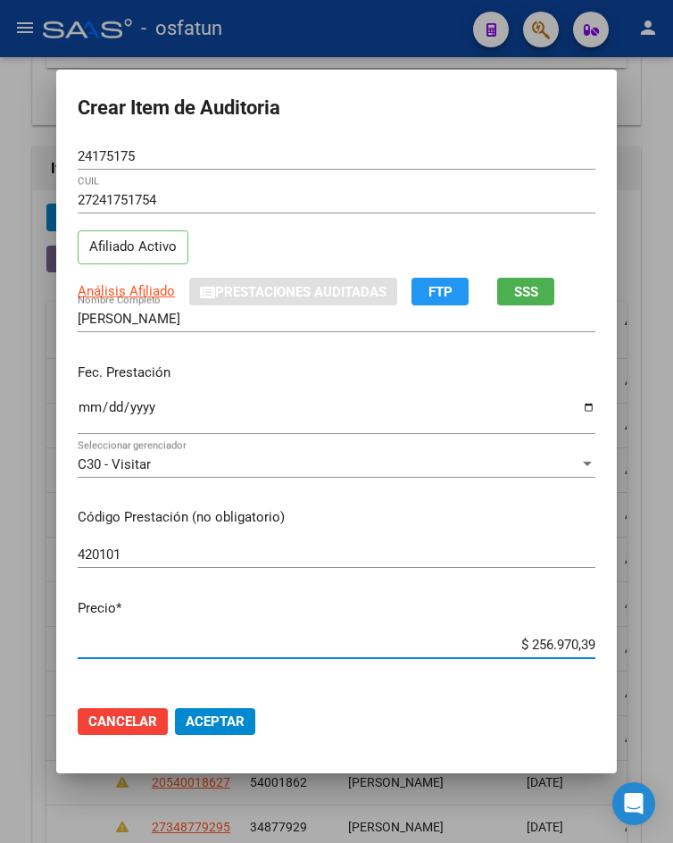
drag, startPoint x: 517, startPoint y: 644, endPoint x: 663, endPoint y: 634, distance: 146.7
click at [663, 634] on div "Crear Item de Auditoria 24175175 Nro Documento 27241751754 CUIL Afiliado Activo…" at bounding box center [336, 421] width 673 height 843
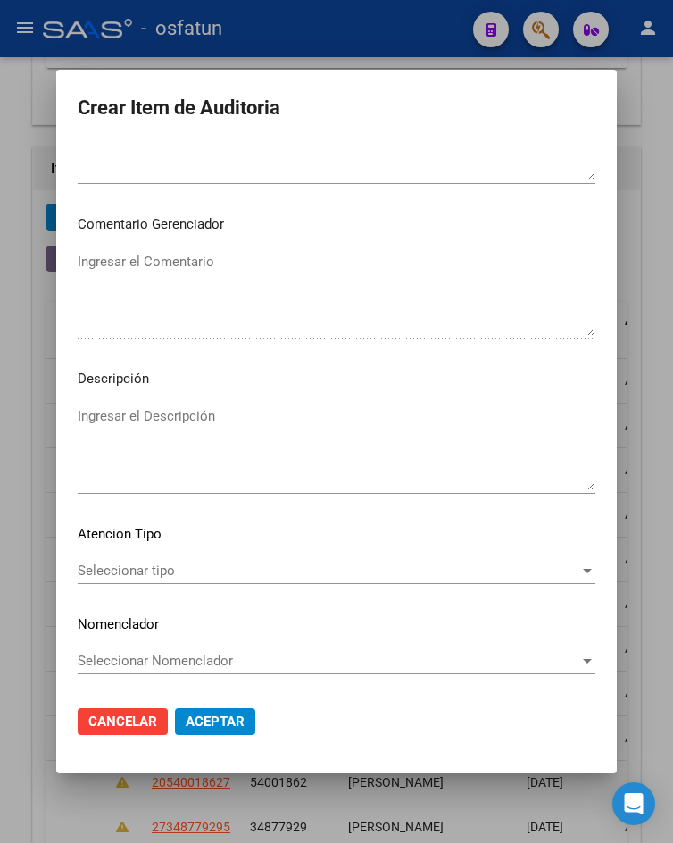
click at [96, 584] on div "Seleccionar tipo Seleccionar tipo" at bounding box center [337, 570] width 518 height 27
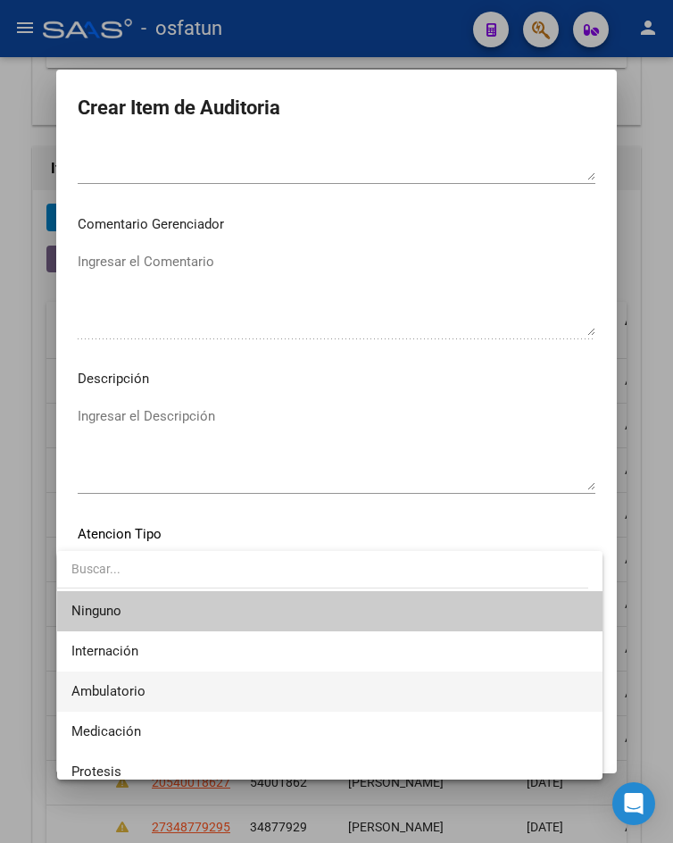
click at [177, 702] on span "Ambulatorio" at bounding box center [329, 691] width 516 height 40
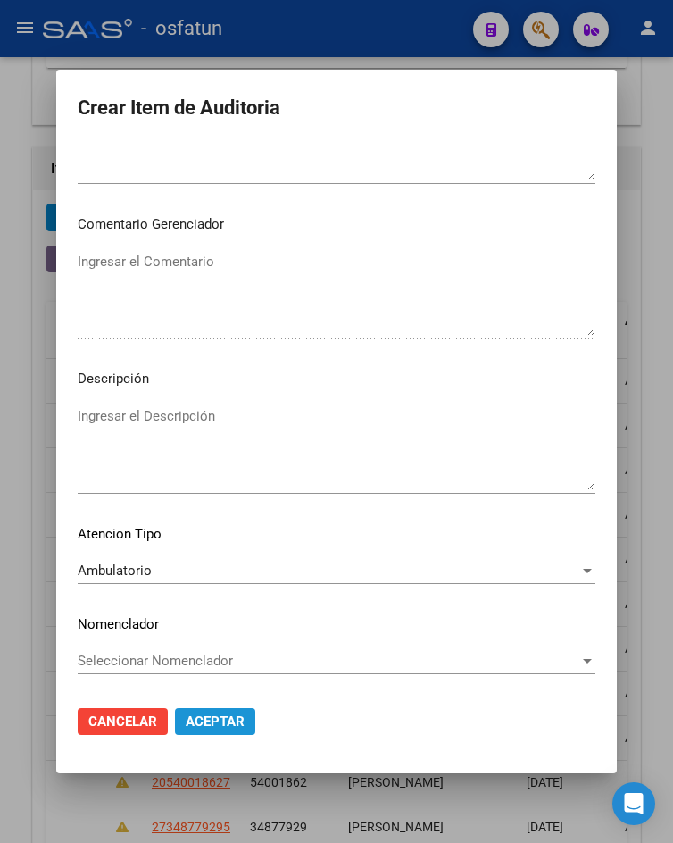
click at [197, 721] on span "Aceptar" at bounding box center [215, 721] width 59 height 16
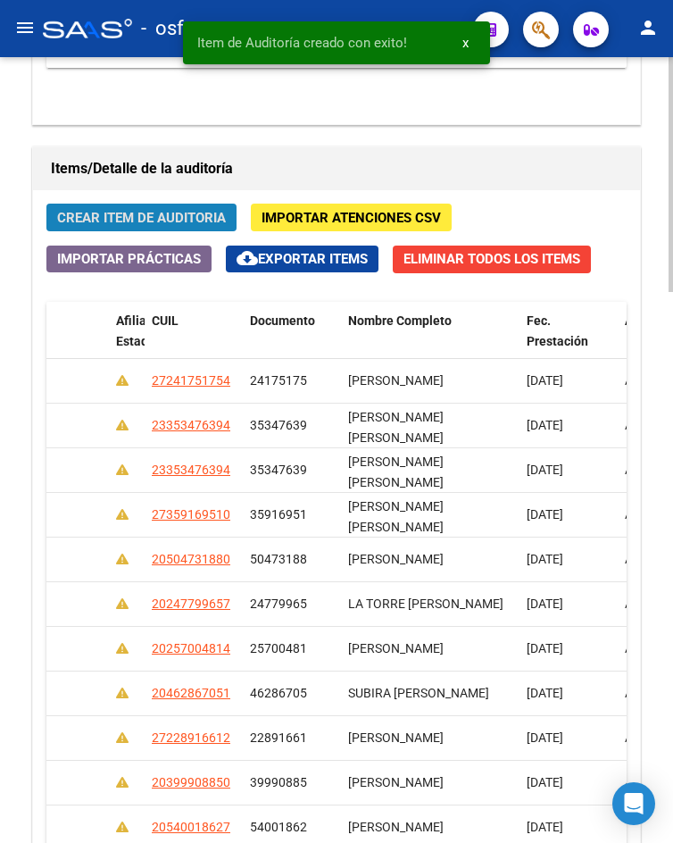
click at [112, 219] on span "Crear Item de Auditoria" at bounding box center [141, 218] width 169 height 16
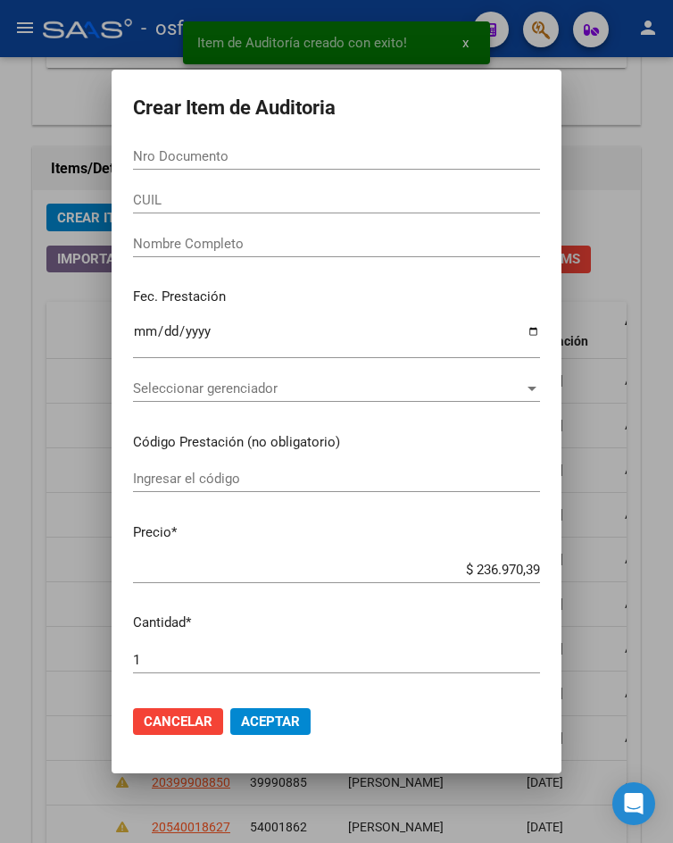
click at [252, 154] on input "Nro Documento" at bounding box center [336, 156] width 407 height 16
paste input "52553659"
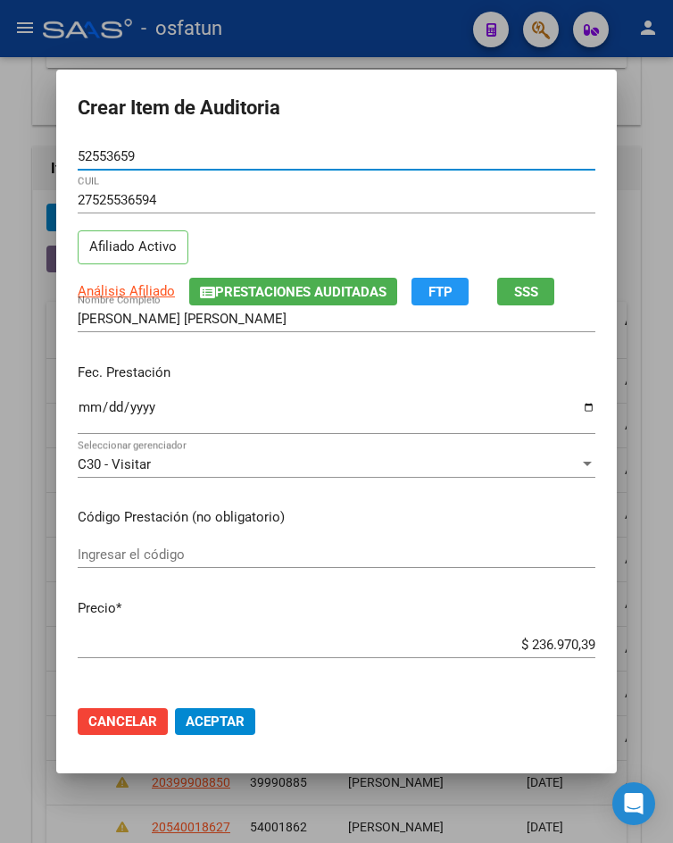
click at [85, 411] on input "Ingresar la fecha" at bounding box center [337, 414] width 518 height 29
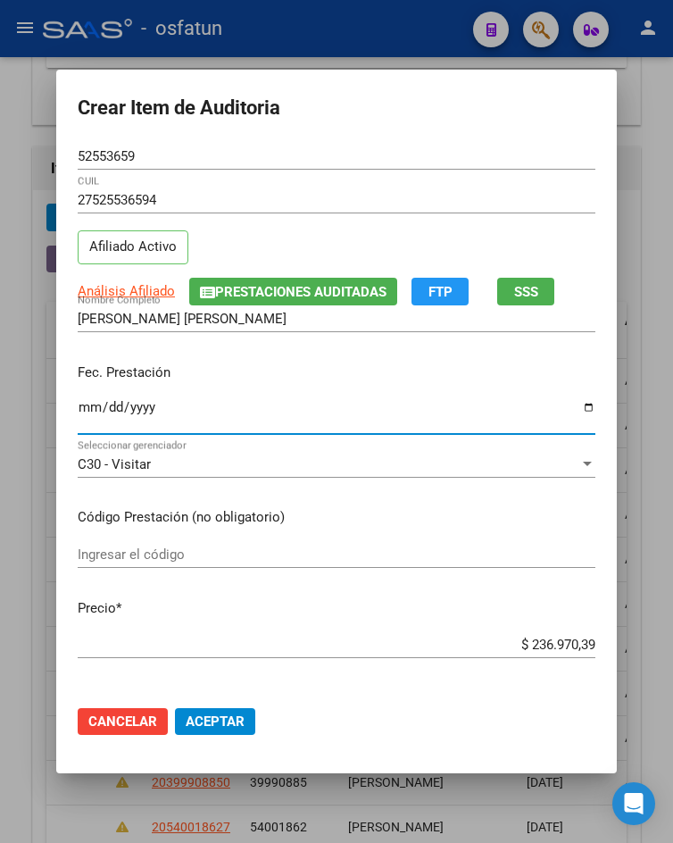
click at [194, 563] on div "Ingresar el código" at bounding box center [337, 554] width 518 height 27
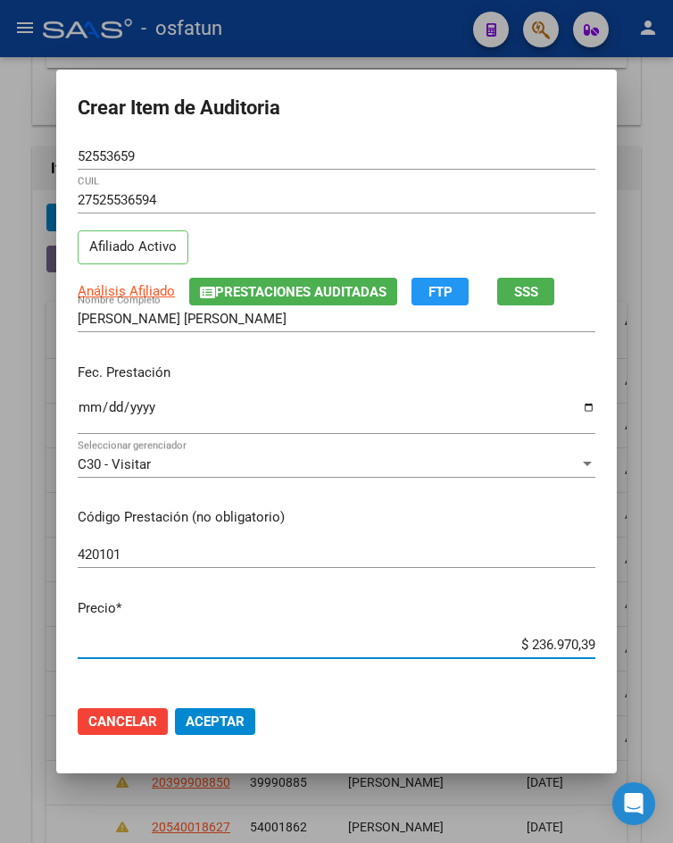
drag, startPoint x: 512, startPoint y: 648, endPoint x: 673, endPoint y: 660, distance: 161.1
click at [672, 660] on html "menu - osfatun person Firma Express Inicio Calendario SSS Instructivos Contacto…" at bounding box center [336, 421] width 673 height 843
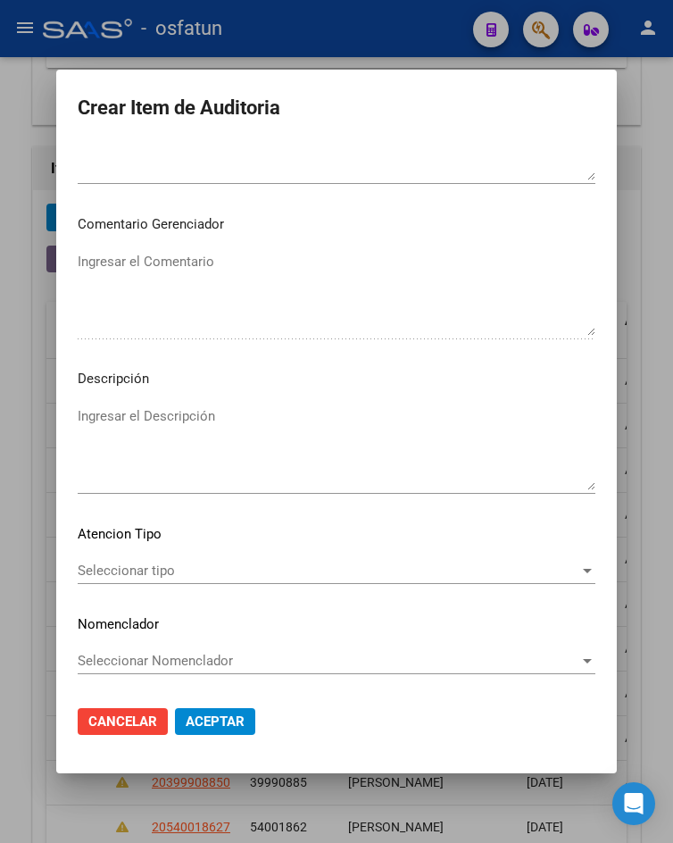
click at [217, 582] on div "Seleccionar tipo Seleccionar tipo" at bounding box center [337, 570] width 518 height 27
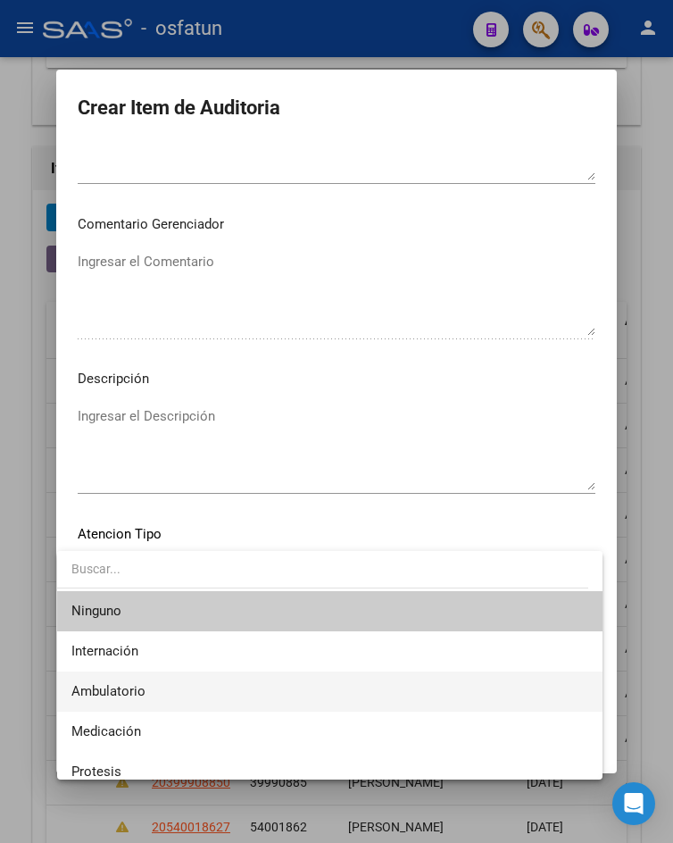
click at [184, 678] on span "Ambulatorio" at bounding box center [329, 691] width 516 height 40
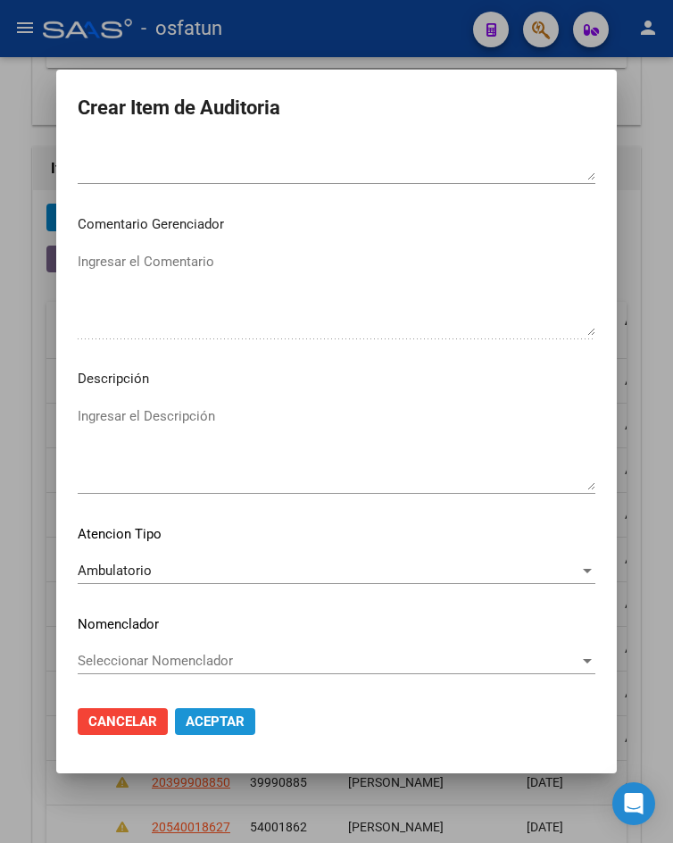
click at [189, 714] on span "Aceptar" at bounding box center [215, 721] width 59 height 16
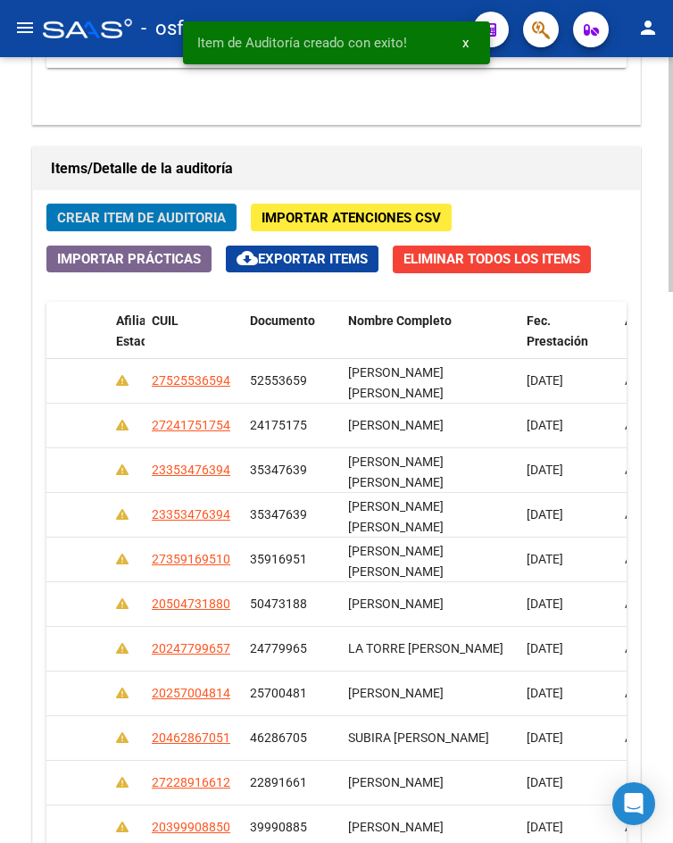
click at [138, 221] on span "Crear Item de Auditoria" at bounding box center [141, 218] width 169 height 16
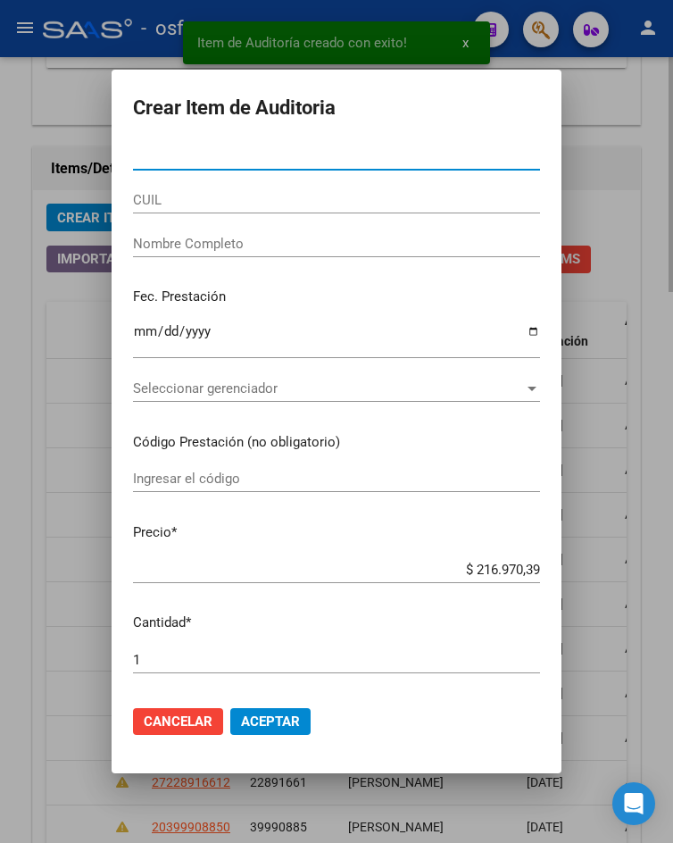
paste input "52553659"
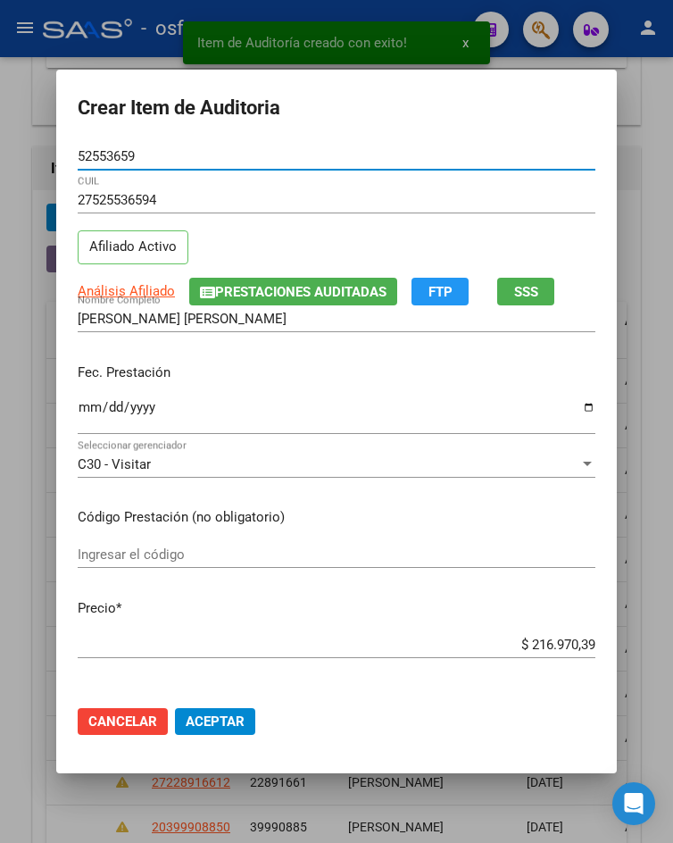
click at [79, 409] on input "Ingresar la fecha" at bounding box center [337, 414] width 518 height 29
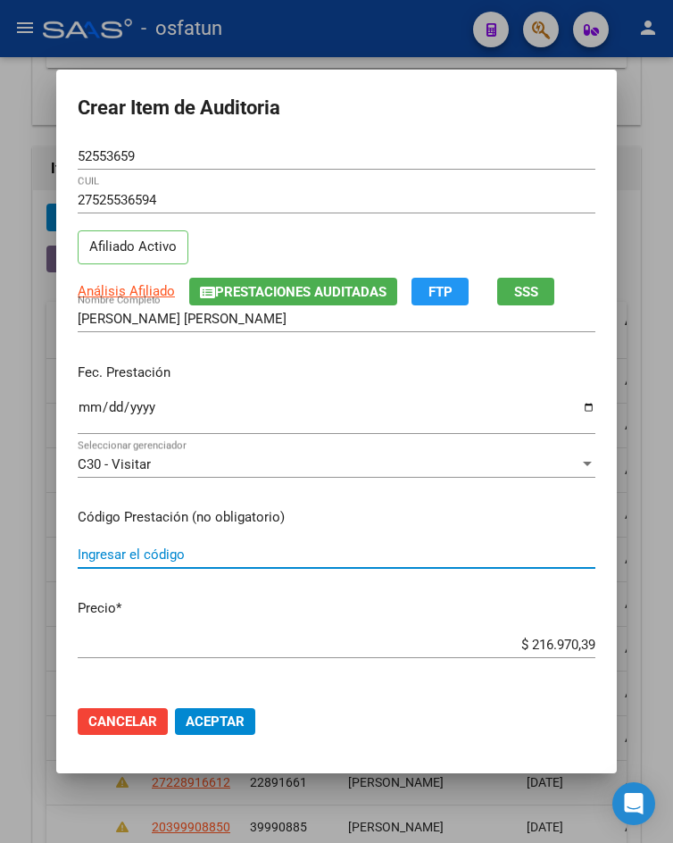
click at [112, 550] on input "Ingresar el código" at bounding box center [337, 554] width 518 height 16
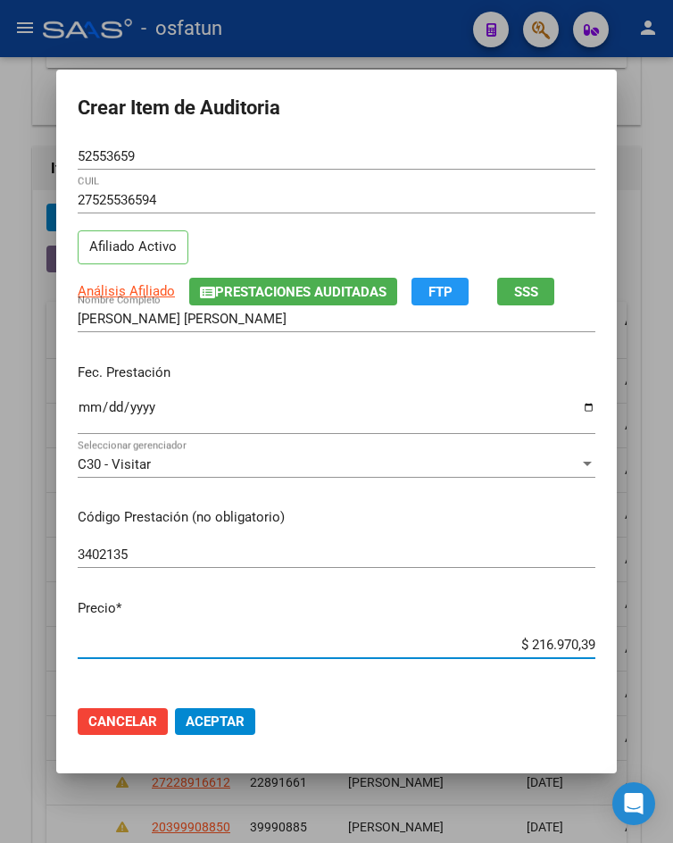
drag, startPoint x: 515, startPoint y: 649, endPoint x: 669, endPoint y: 633, distance: 154.4
click at [669, 633] on div "Crear Item de Auditoria 52553659 Nro Documento 27525536594 CUIL Afiliado Activo…" at bounding box center [336, 421] width 673 height 843
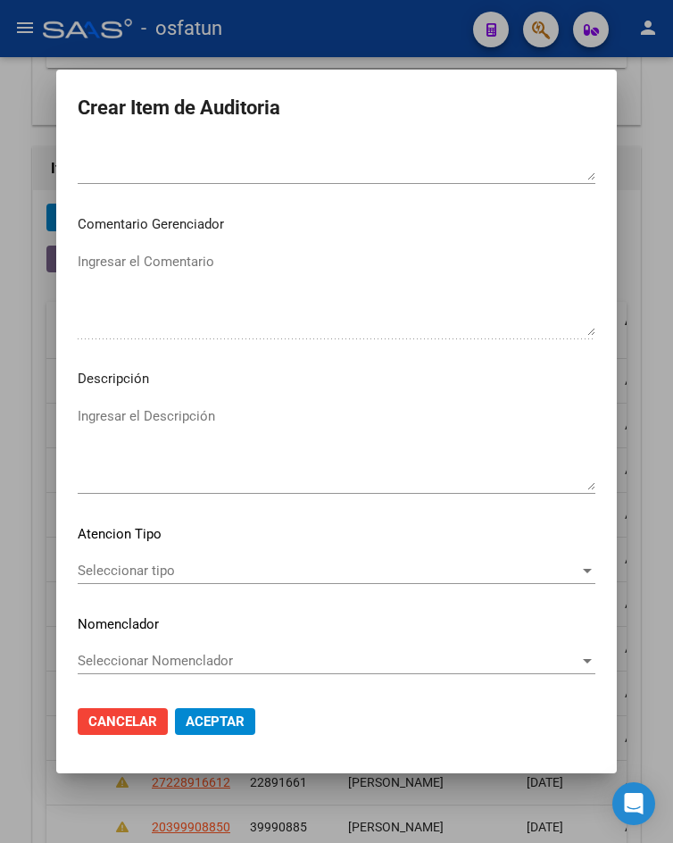
click at [225, 581] on div "Seleccionar tipo Seleccionar tipo" at bounding box center [337, 570] width 518 height 27
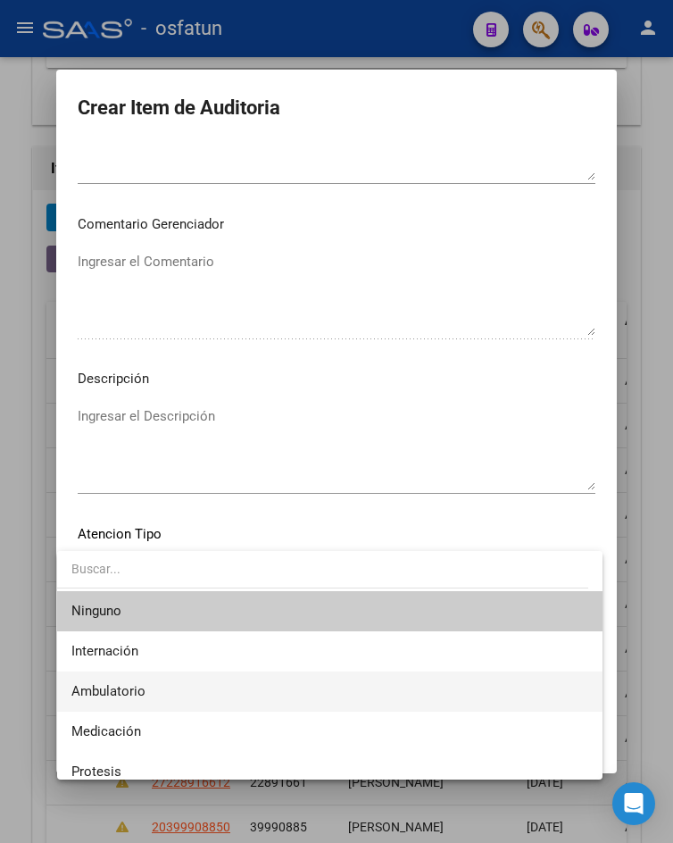
click at [212, 683] on span "Ambulatorio" at bounding box center [329, 691] width 516 height 40
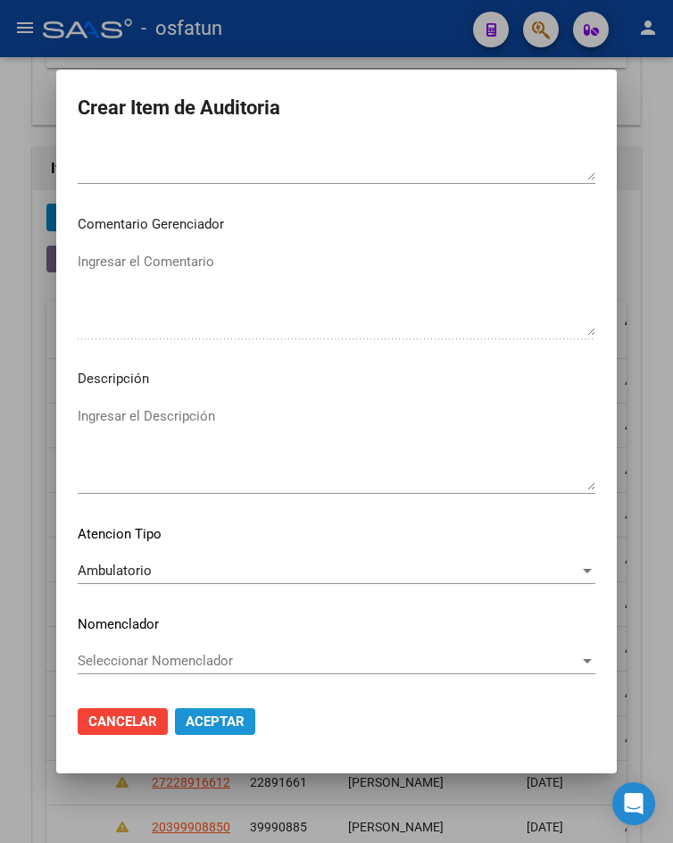
click at [218, 727] on span "Aceptar" at bounding box center [215, 721] width 59 height 16
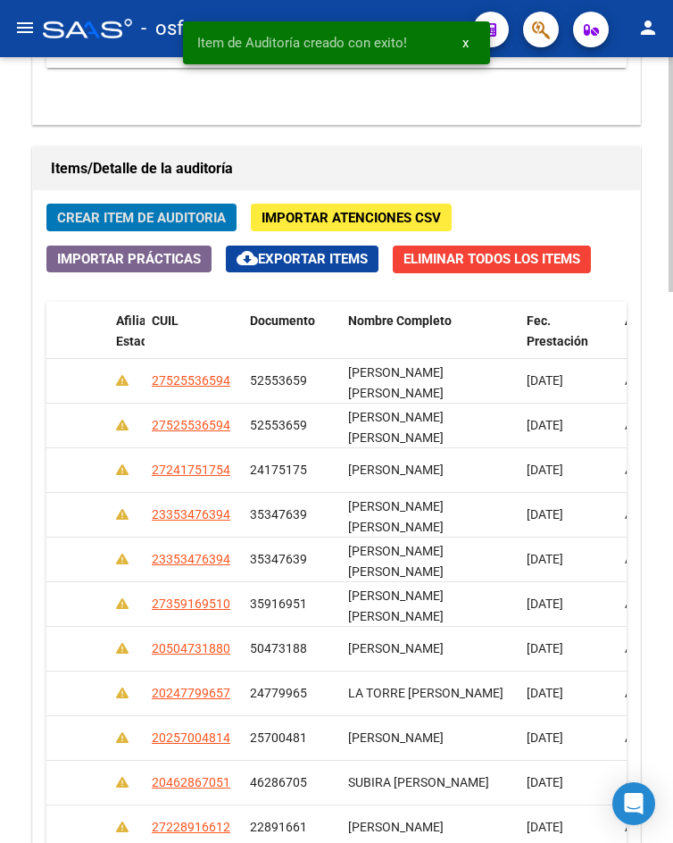
click at [162, 228] on button "Crear Item de Auditoria" at bounding box center [141, 217] width 190 height 28
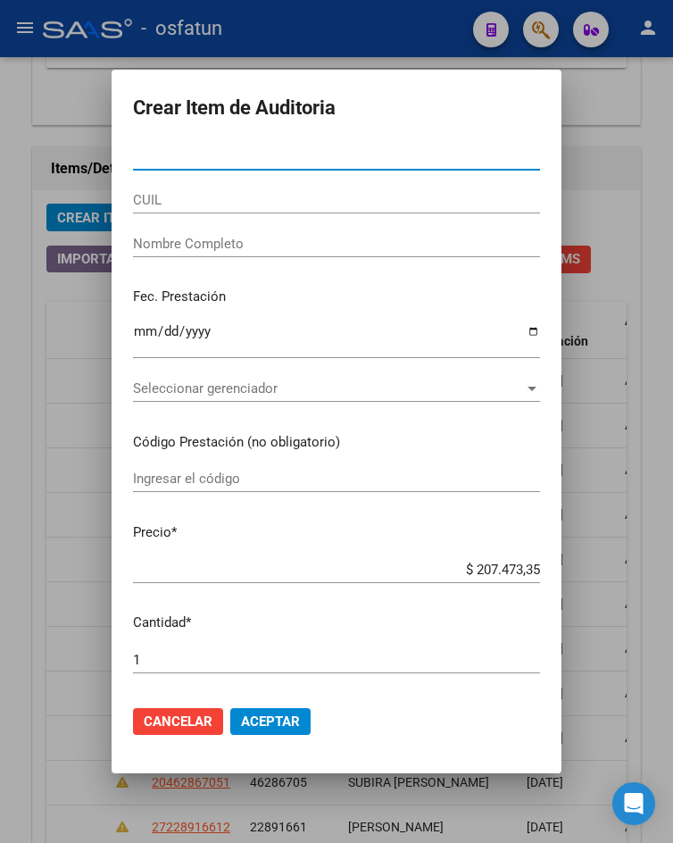
click at [233, 152] on input "Nro Documento" at bounding box center [336, 156] width 407 height 16
paste input "52553659"
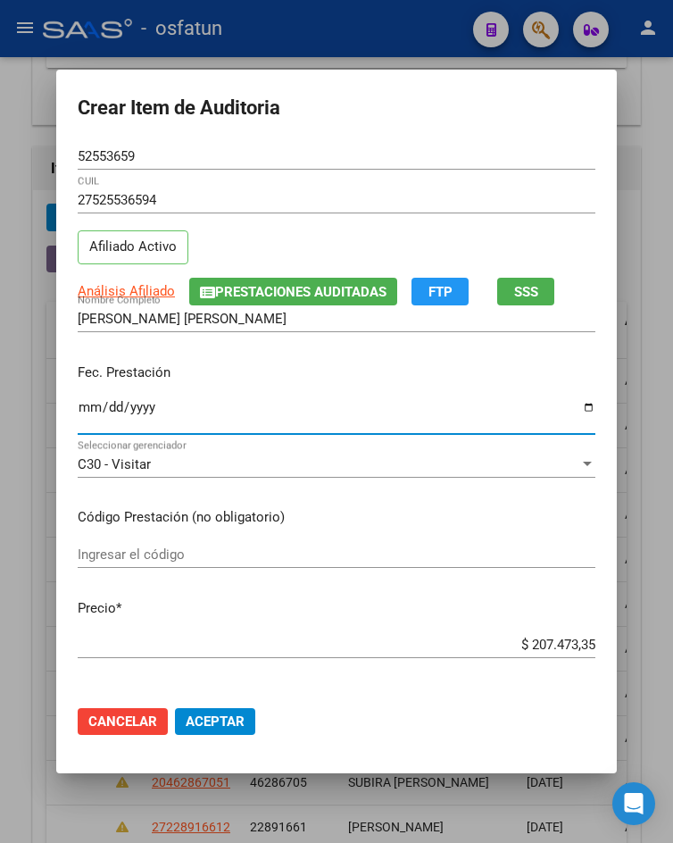
click at [84, 408] on input "Ingresar la fecha" at bounding box center [337, 414] width 518 height 29
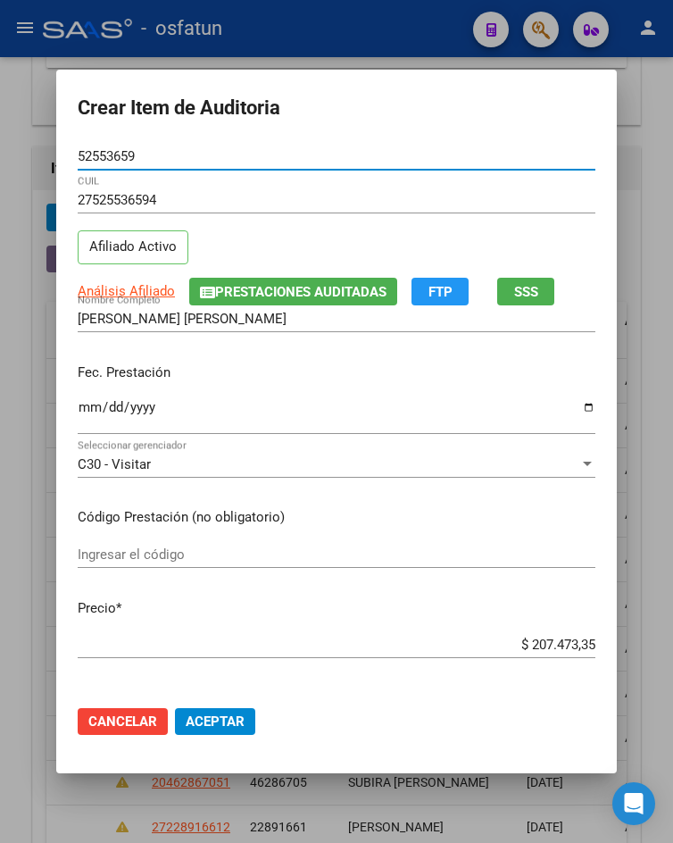
drag, startPoint x: 137, startPoint y: 159, endPoint x: -92, endPoint y: 159, distance: 228.5
click at [0, 159] on html "menu - osfatun person Firma Express Inicio Calendario SSS Instructivos Contacto…" at bounding box center [336, 421] width 673 height 843
paste input "27787466"
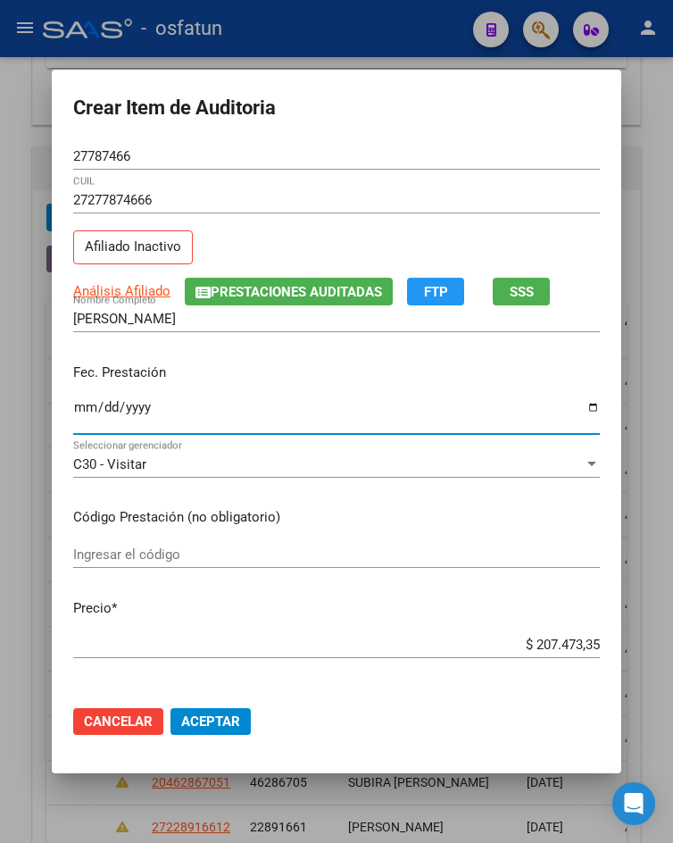
click at [76, 403] on input "Ingresar la fecha" at bounding box center [336, 414] width 527 height 29
click at [174, 559] on input "Ingresar el código" at bounding box center [336, 554] width 527 height 16
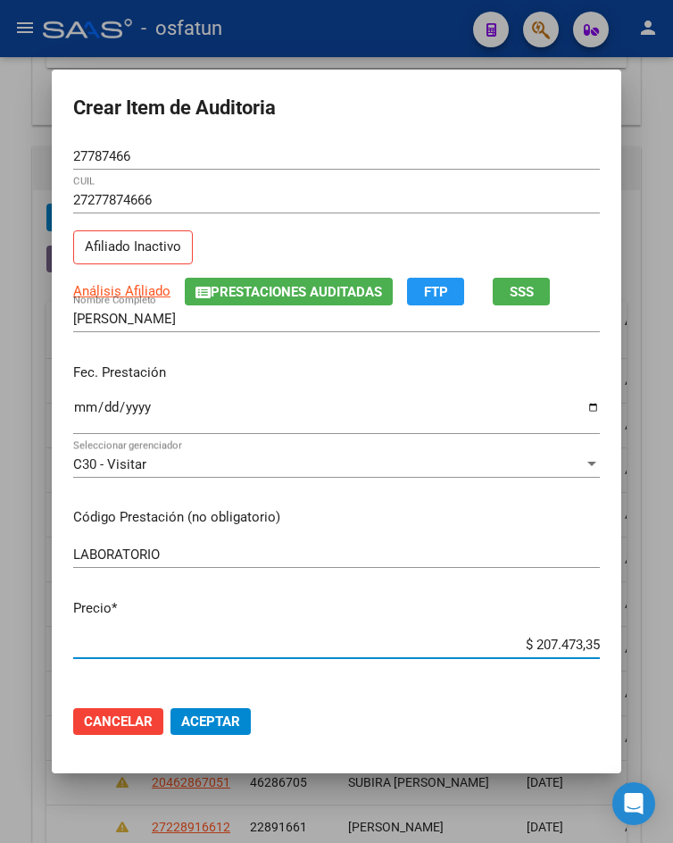
drag, startPoint x: 528, startPoint y: 647, endPoint x: 673, endPoint y: 637, distance: 144.9
click at [672, 637] on html "menu - osfatun person Firma Express Inicio Calendario SSS Instructivos Contacto…" at bounding box center [336, 421] width 673 height 843
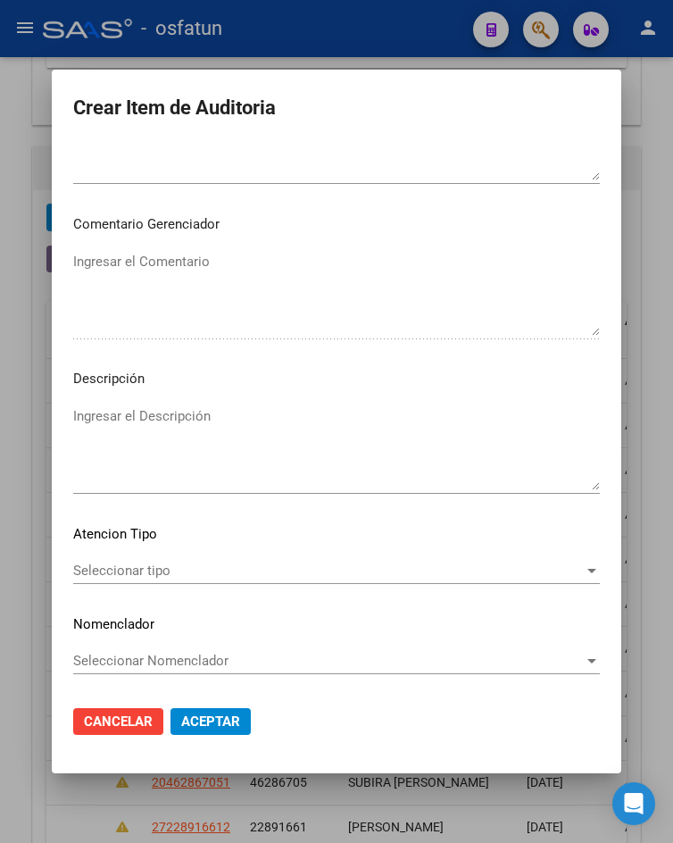
click at [154, 569] on span "Seleccionar tipo" at bounding box center [328, 570] width 511 height 16
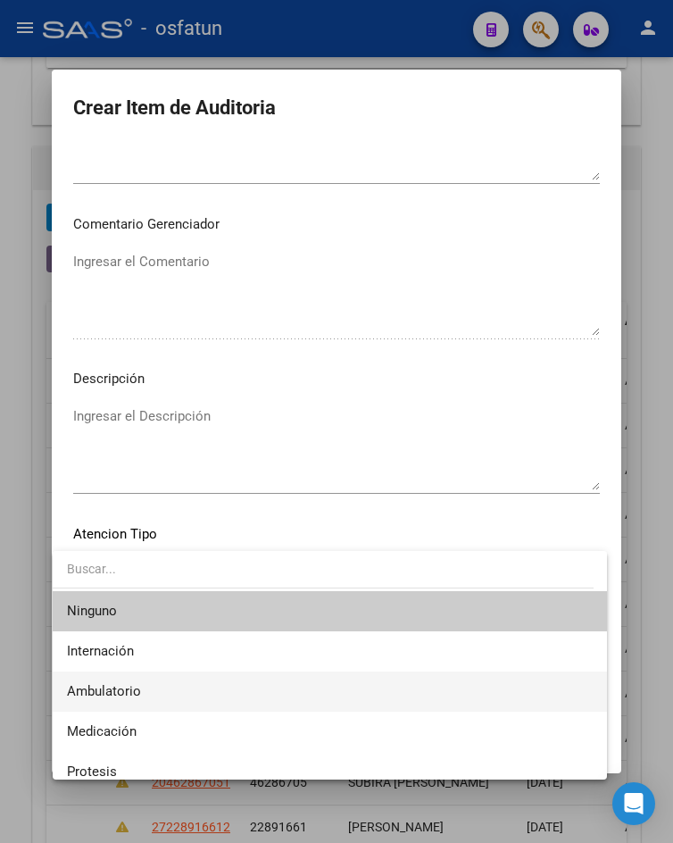
click at [179, 694] on span "Ambulatorio" at bounding box center [330, 691] width 526 height 40
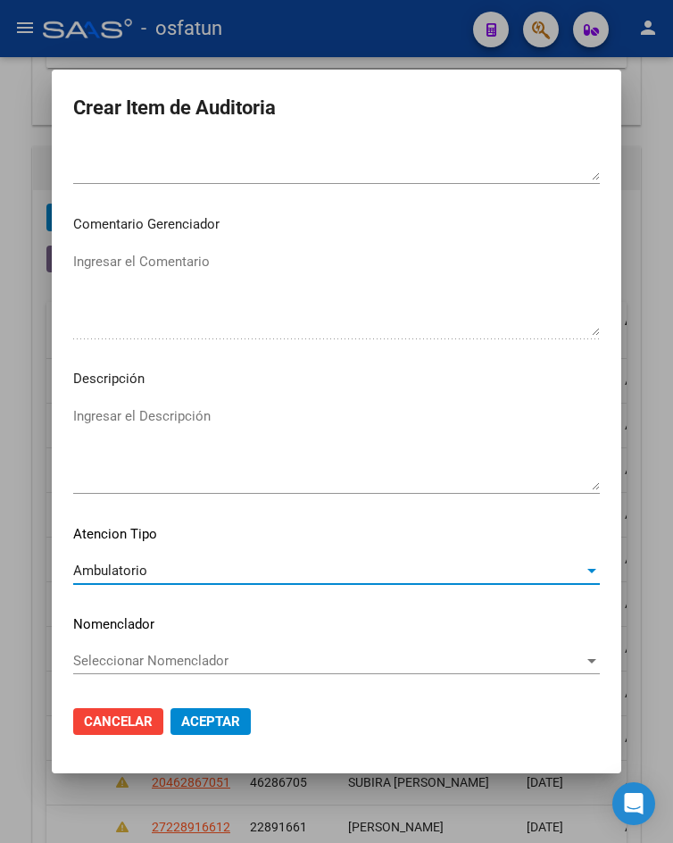
click at [207, 726] on span "Aceptar" at bounding box center [210, 721] width 59 height 16
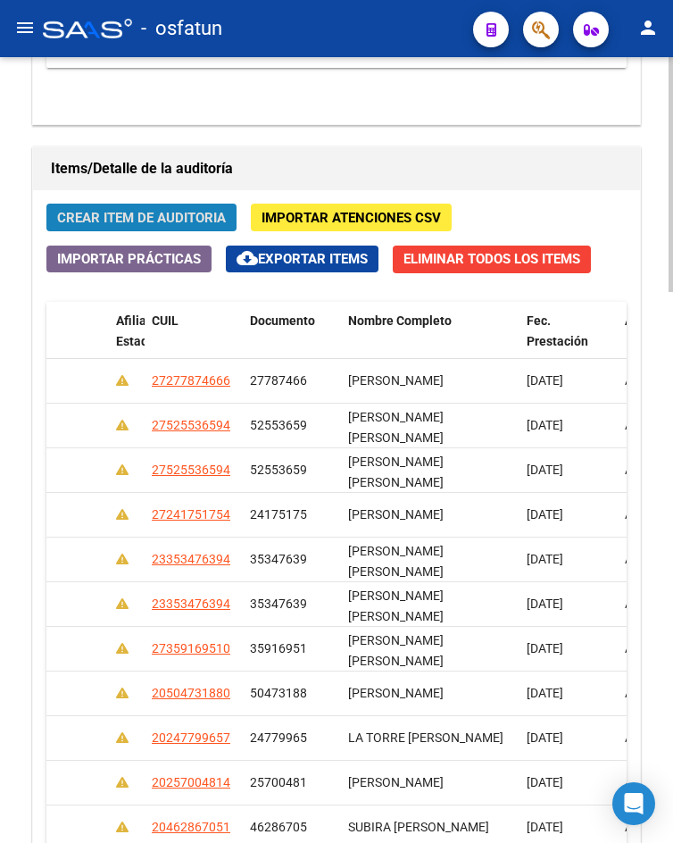
click at [149, 226] on span "Crear Item de Auditoria" at bounding box center [141, 218] width 169 height 16
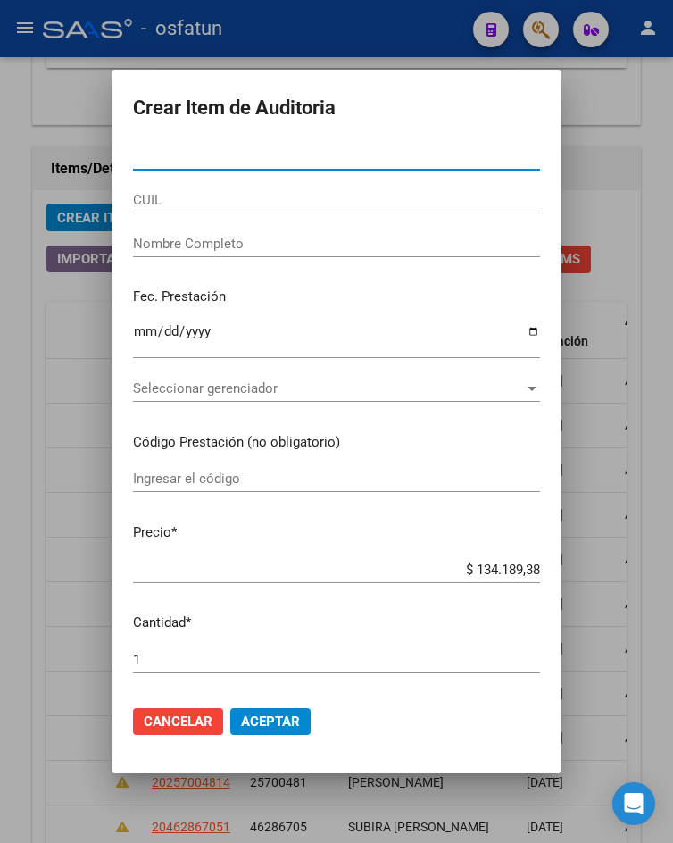
click at [276, 158] on input "Nro Documento" at bounding box center [336, 156] width 407 height 16
paste input "22288717"
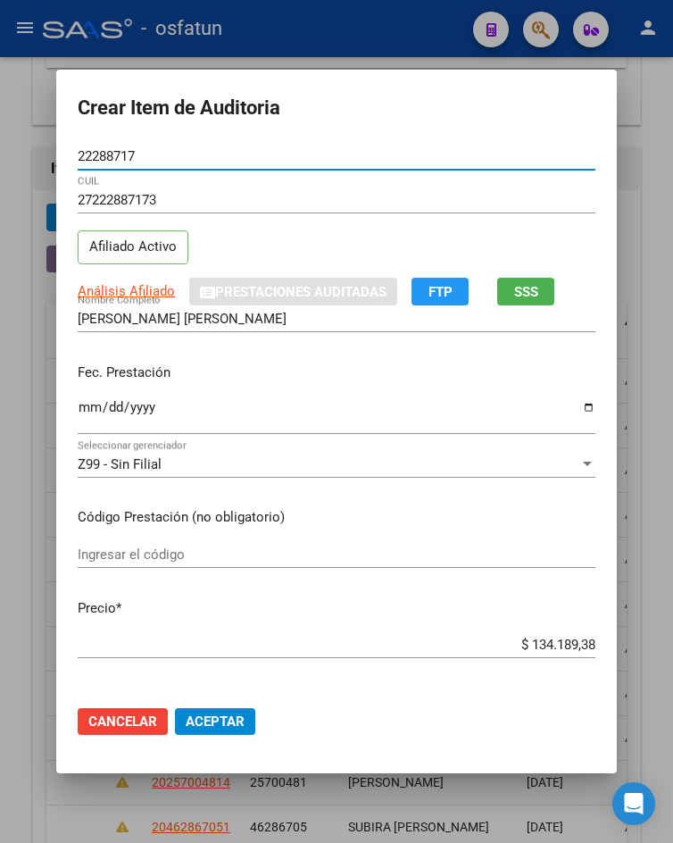
click at [83, 407] on input "Ingresar la fecha" at bounding box center [337, 414] width 518 height 29
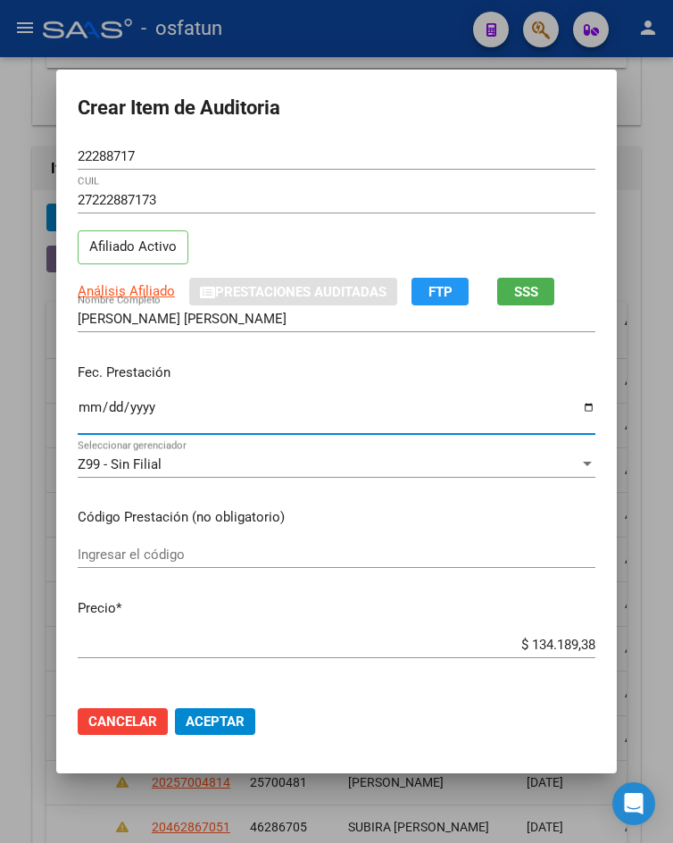
click at [123, 559] on input "Ingresar el código" at bounding box center [337, 554] width 518 height 16
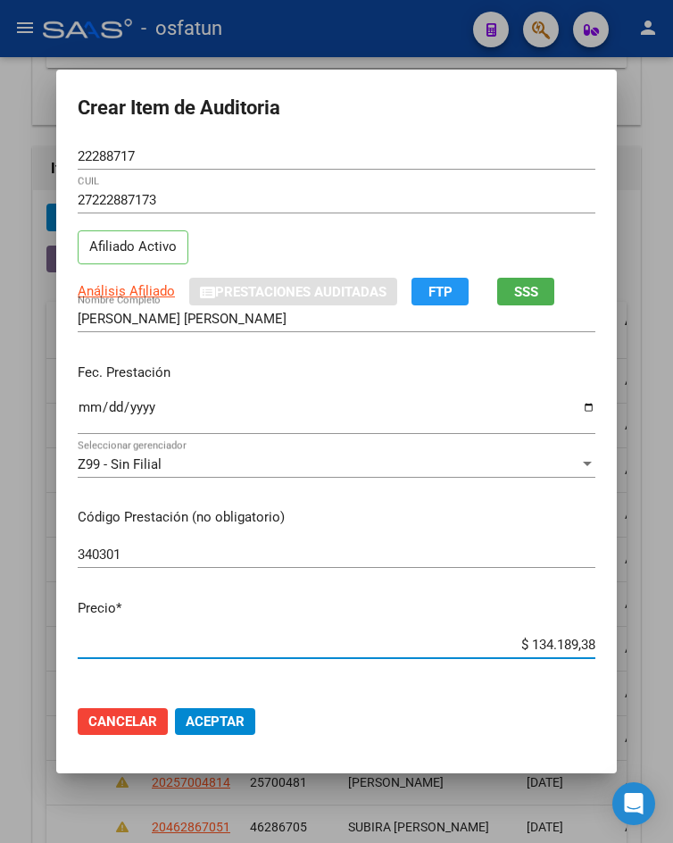
drag, startPoint x: 511, startPoint y: 645, endPoint x: 601, endPoint y: 650, distance: 89.4
click at [601, 650] on app-form-text-field "Precio * $ 134.189,38 Ingresar el precio" at bounding box center [344, 625] width 532 height 55
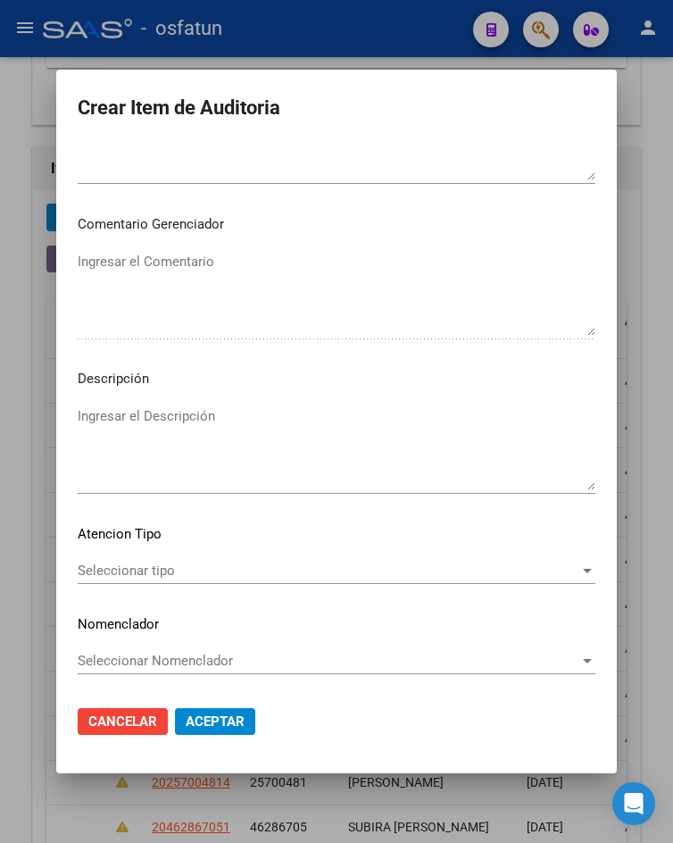
click at [175, 570] on span "Seleccionar tipo" at bounding box center [329, 570] width 502 height 16
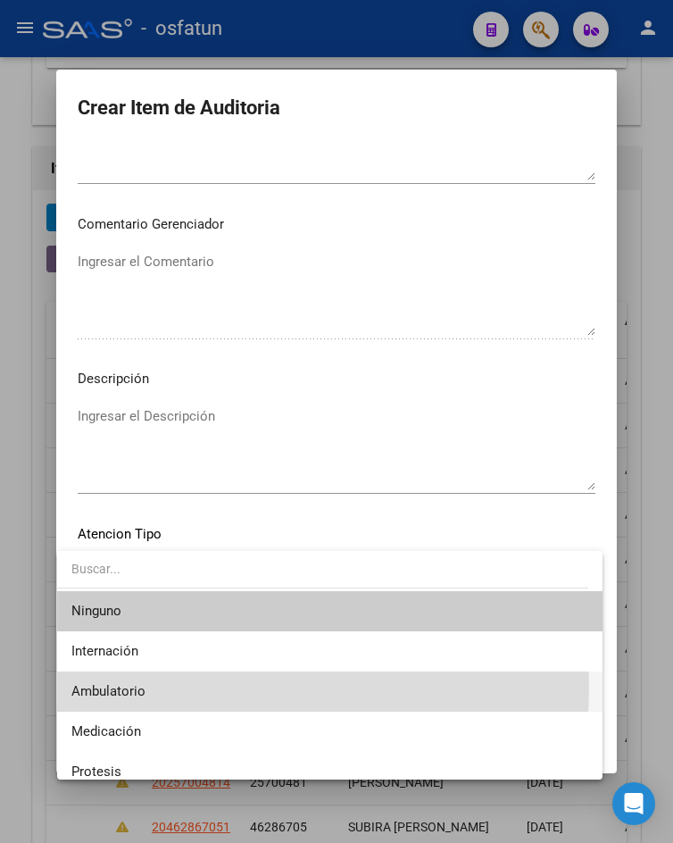
click at [186, 687] on span "Ambulatorio" at bounding box center [329, 691] width 516 height 40
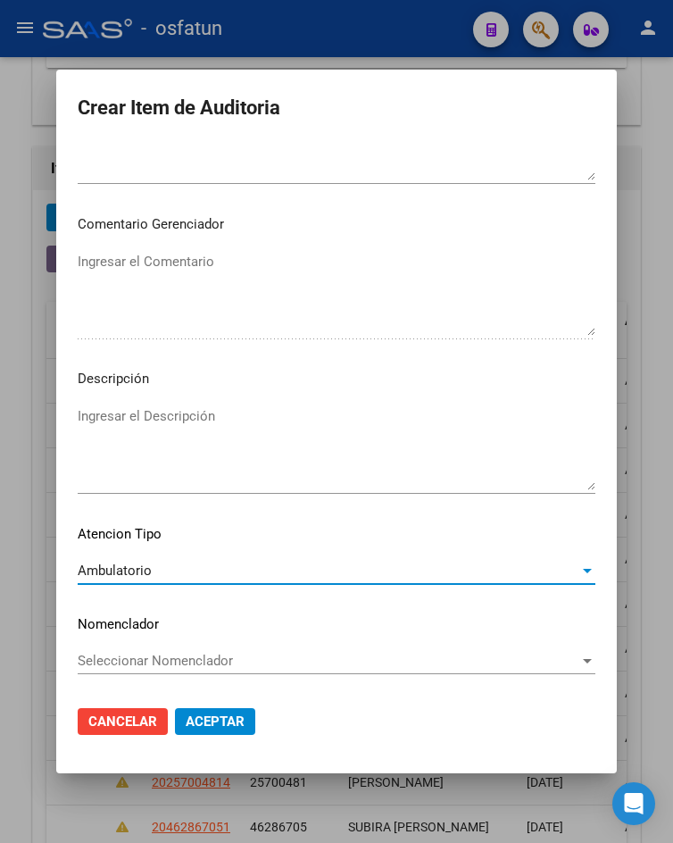
click at [232, 723] on span "Aceptar" at bounding box center [215, 721] width 59 height 16
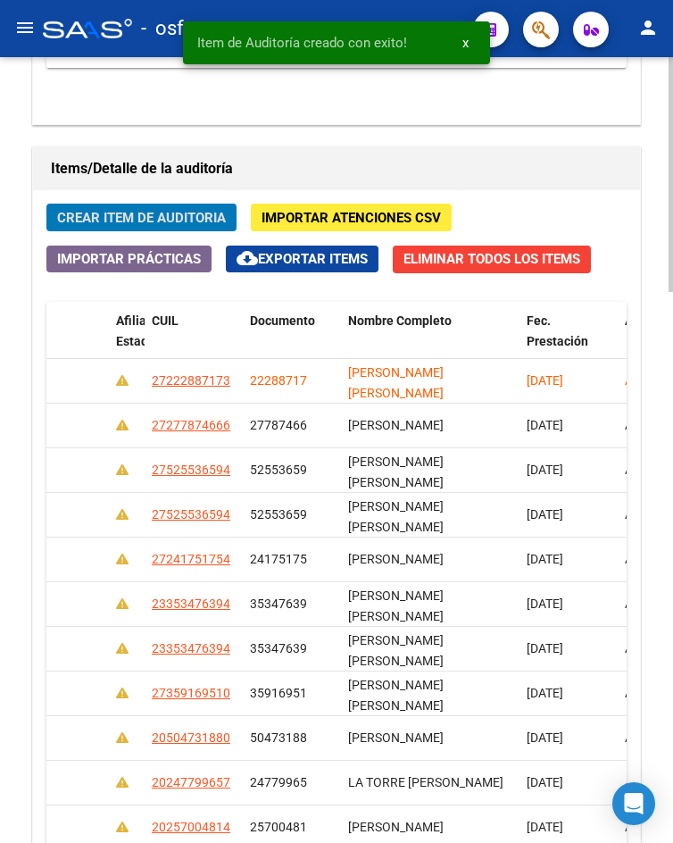
click at [170, 219] on span "Crear Item de Auditoria" at bounding box center [141, 218] width 169 height 16
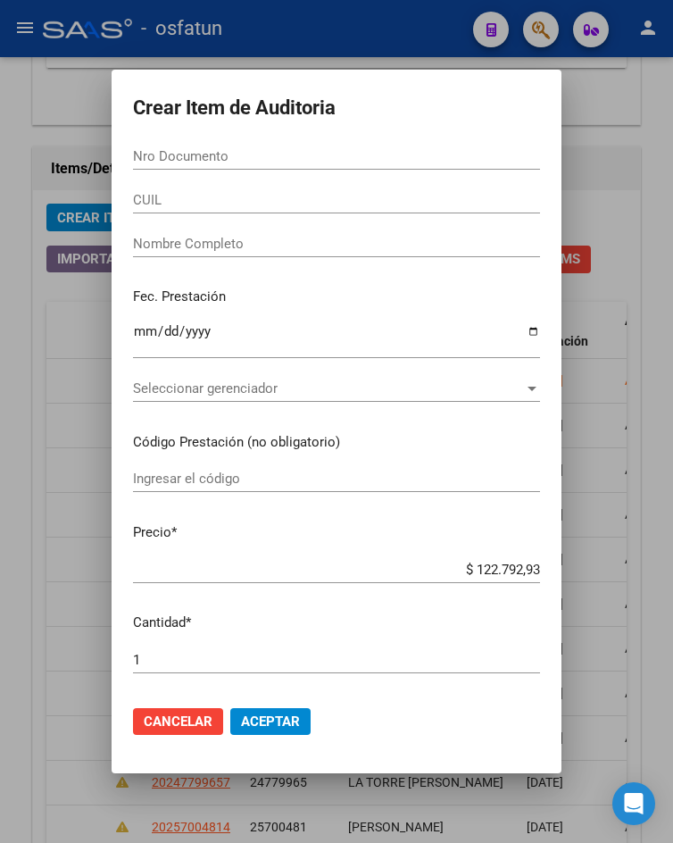
click at [285, 164] on input "Nro Documento" at bounding box center [336, 156] width 407 height 16
paste input "94112251"
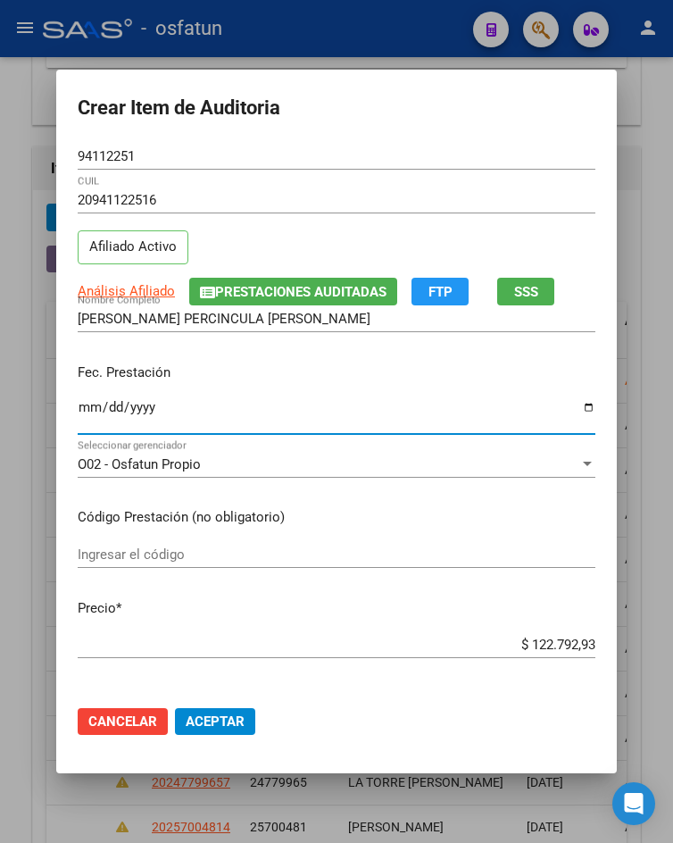
drag, startPoint x: 77, startPoint y: 404, endPoint x: 96, endPoint y: 404, distance: 18.7
click at [96, 404] on input "Ingresar la fecha" at bounding box center [337, 414] width 518 height 29
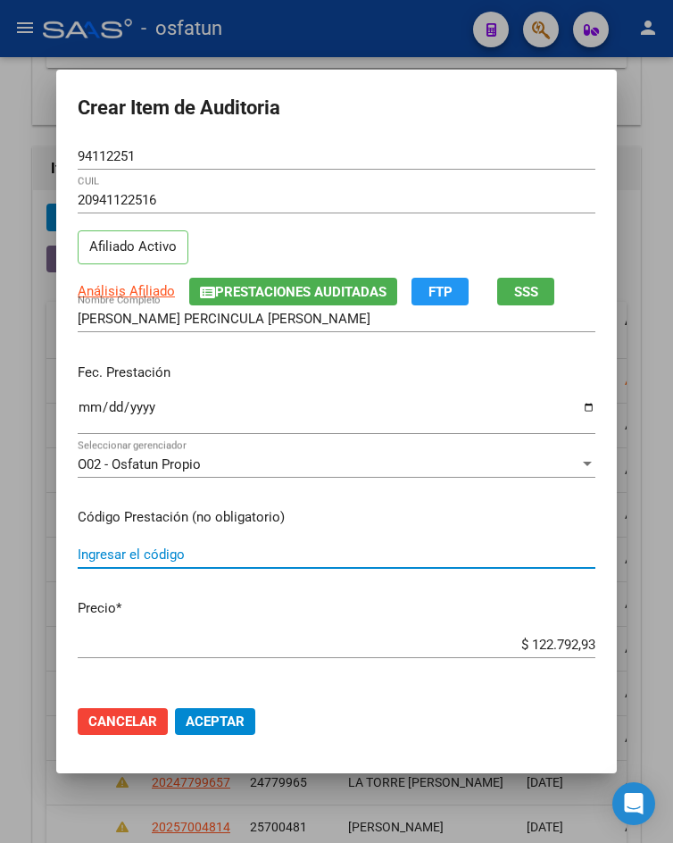
click at [228, 554] on input "Ingresar el código" at bounding box center [337, 554] width 518 height 16
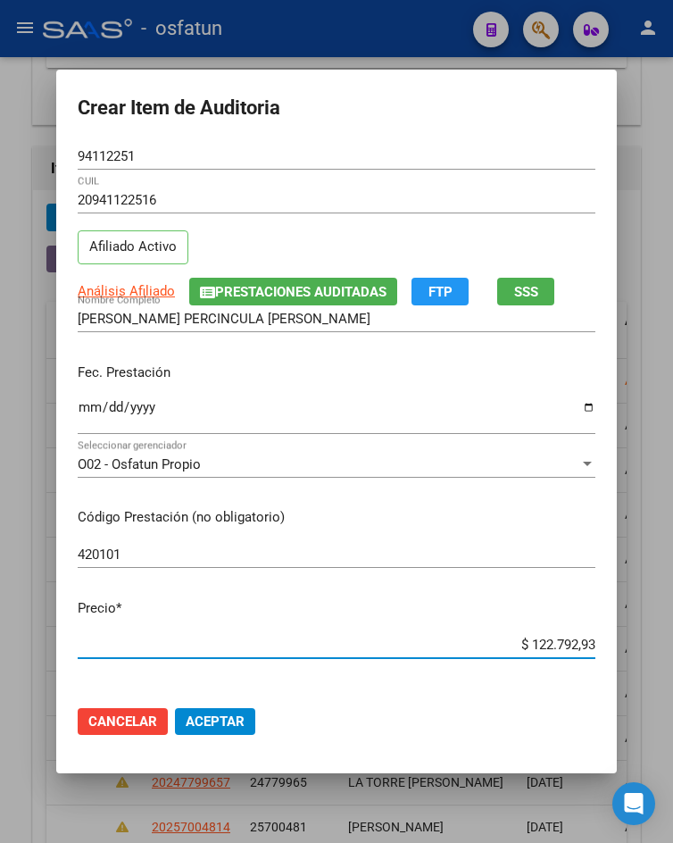
drag, startPoint x: 527, startPoint y: 641, endPoint x: 620, endPoint y: 641, distance: 93.7
click at [617, 641] on mat-dialog-content "94112251 Nro Documento 20941122516 CUIL Afiliado Activo Análisis Afiliado Prest…" at bounding box center [336, 417] width 561 height 548
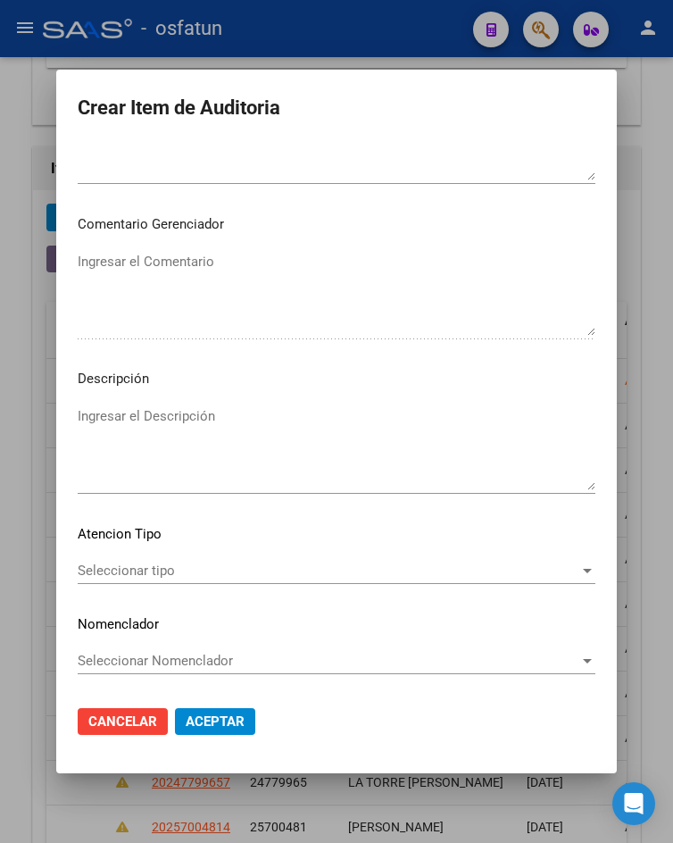
click at [199, 584] on div "Seleccionar tipo Seleccionar tipo" at bounding box center [337, 570] width 518 height 27
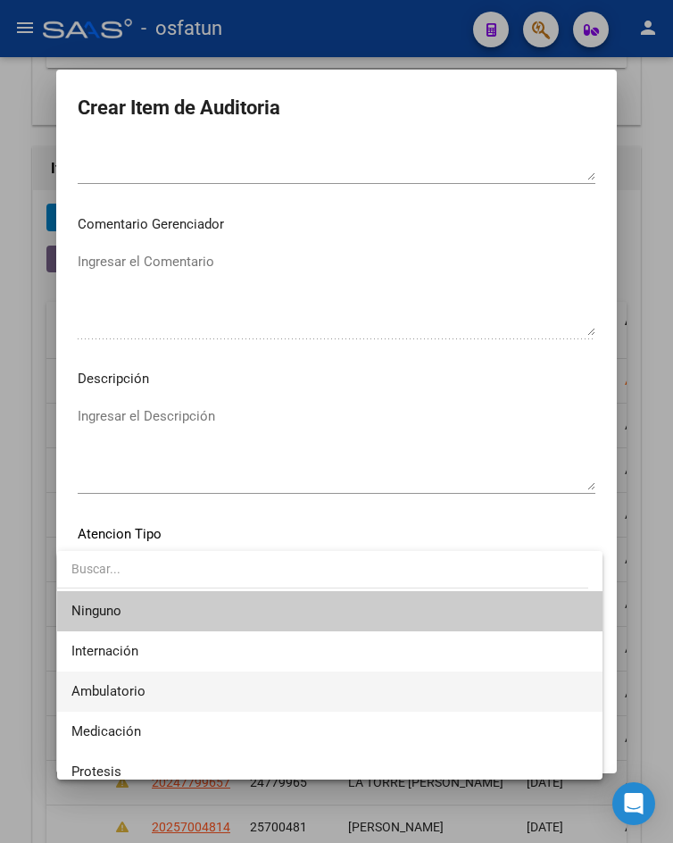
click at [179, 685] on span "Ambulatorio" at bounding box center [329, 691] width 516 height 40
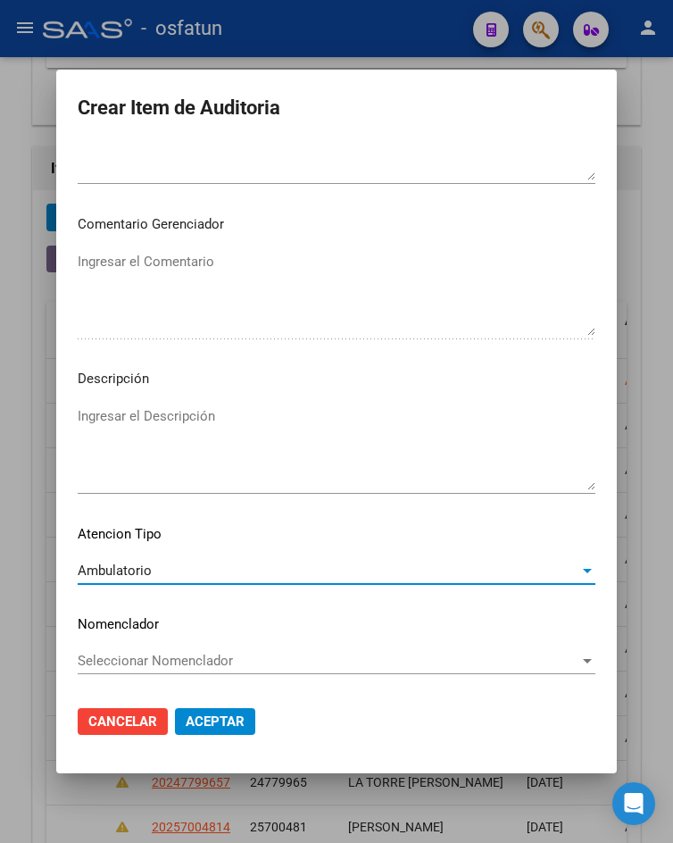
click at [200, 722] on span "Aceptar" at bounding box center [215, 721] width 59 height 16
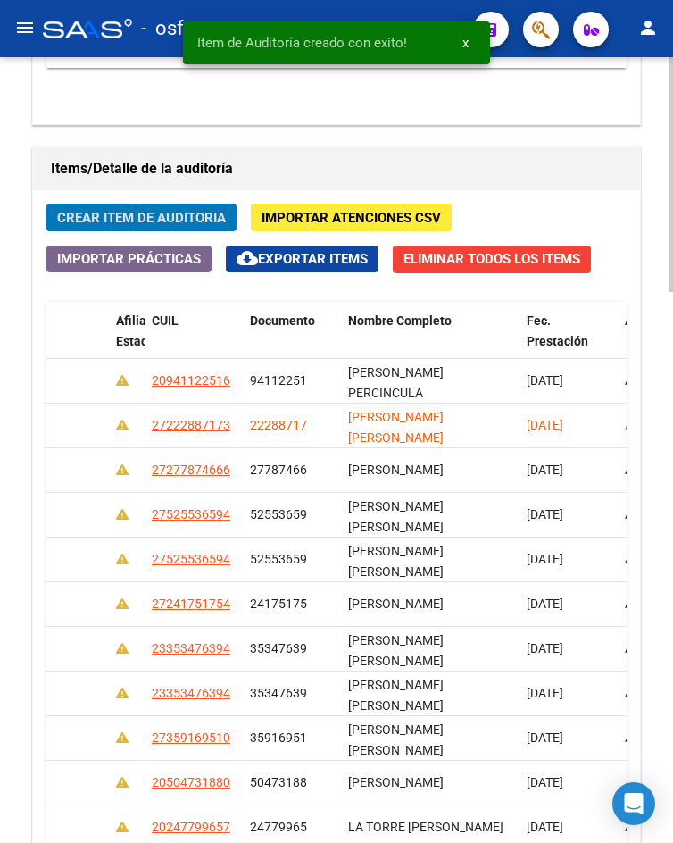
click at [145, 212] on span "Crear Item de Auditoria" at bounding box center [141, 218] width 169 height 16
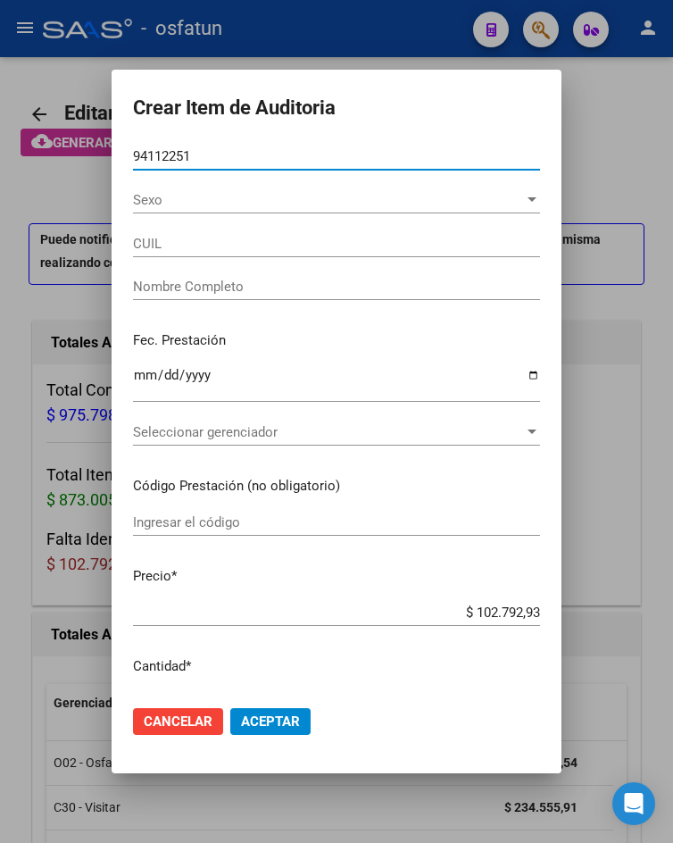
scroll to position [0, 1281]
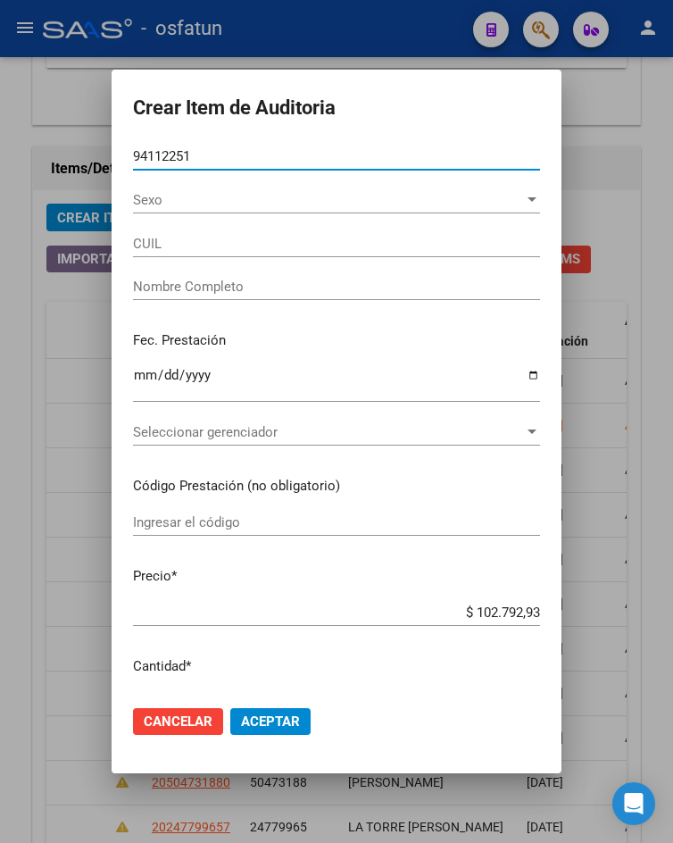
type input "20941122516"
type input "[PERSON_NAME] PERCINCULA [PERSON_NAME]"
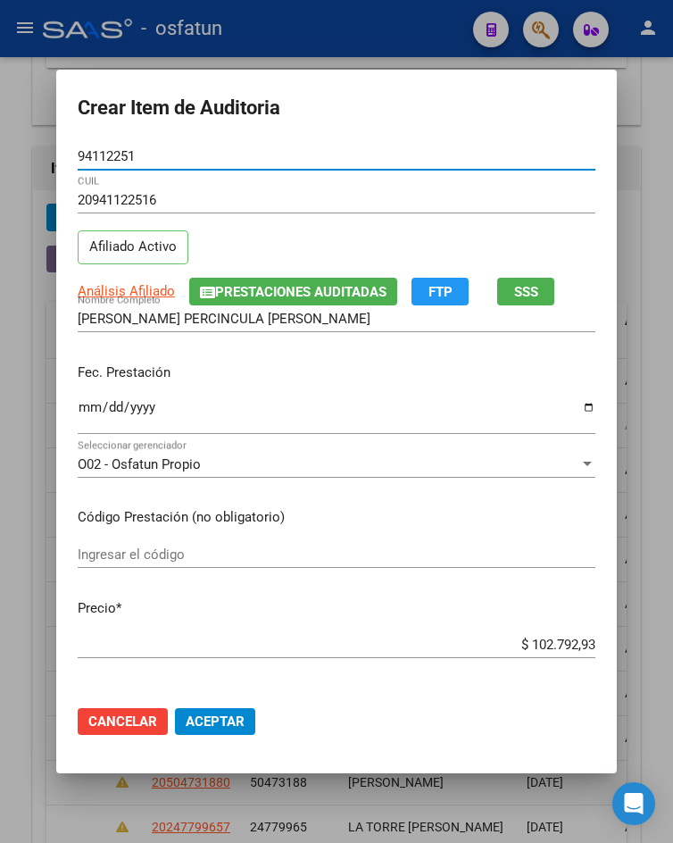
type input "94112251"
click at [81, 410] on input "Ingresar la fecha" at bounding box center [337, 414] width 518 height 29
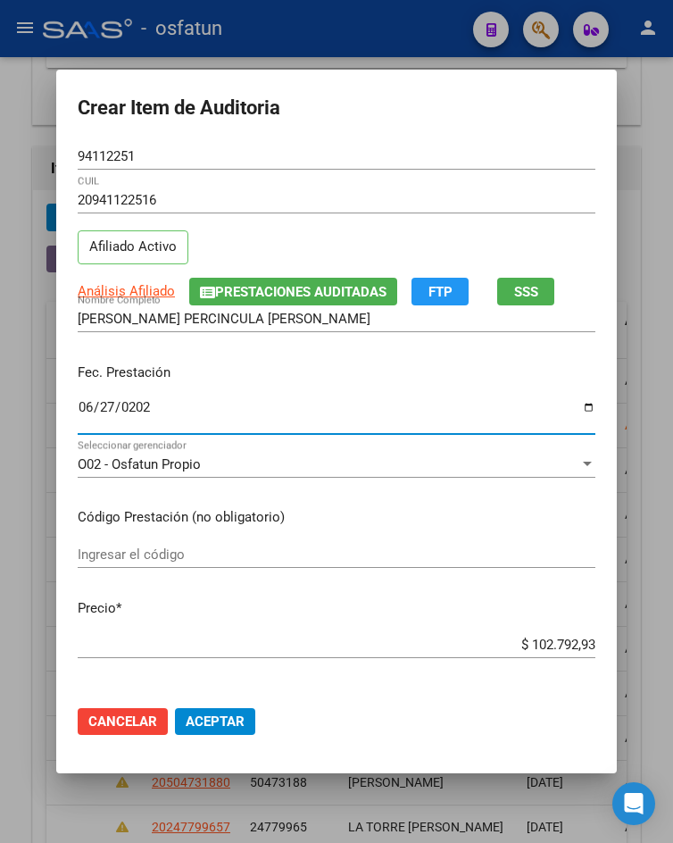
type input "[DATE]"
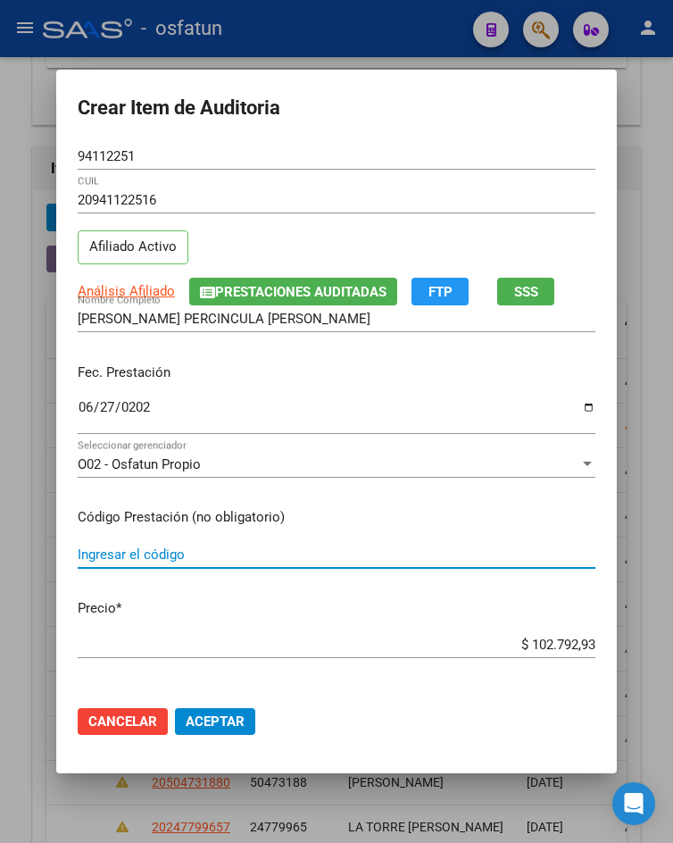
click at [174, 556] on input "Ingresar el código" at bounding box center [337, 554] width 518 height 16
type input "340213X"
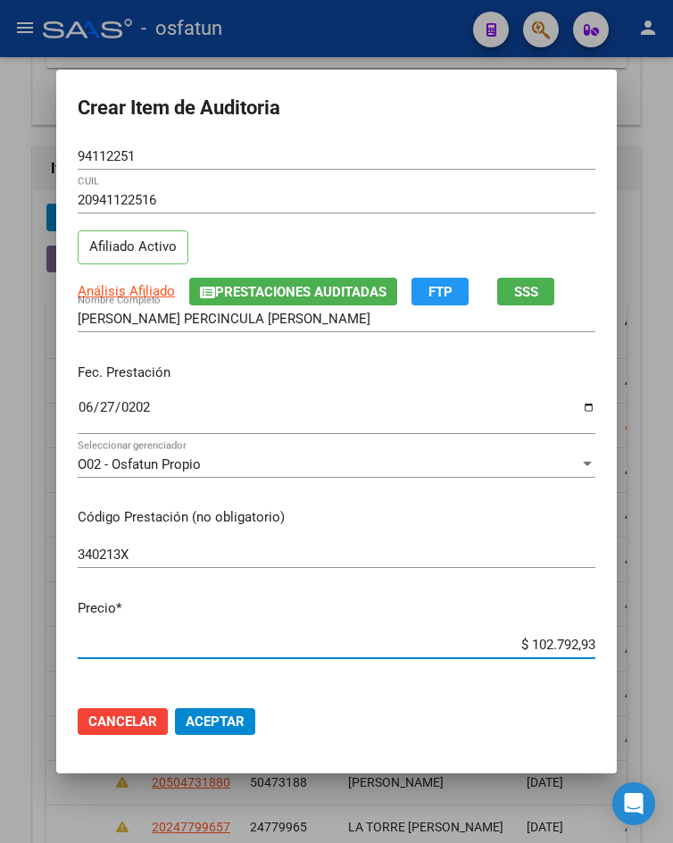
drag, startPoint x: 513, startPoint y: 646, endPoint x: 673, endPoint y: 640, distance: 159.9
click at [672, 640] on html "menu - osfatun person Firma Express Inicio Calendario SSS Instructivos Contacto…" at bounding box center [336, 421] width 673 height 843
type input "$ 0,01"
type input "$ 0,11"
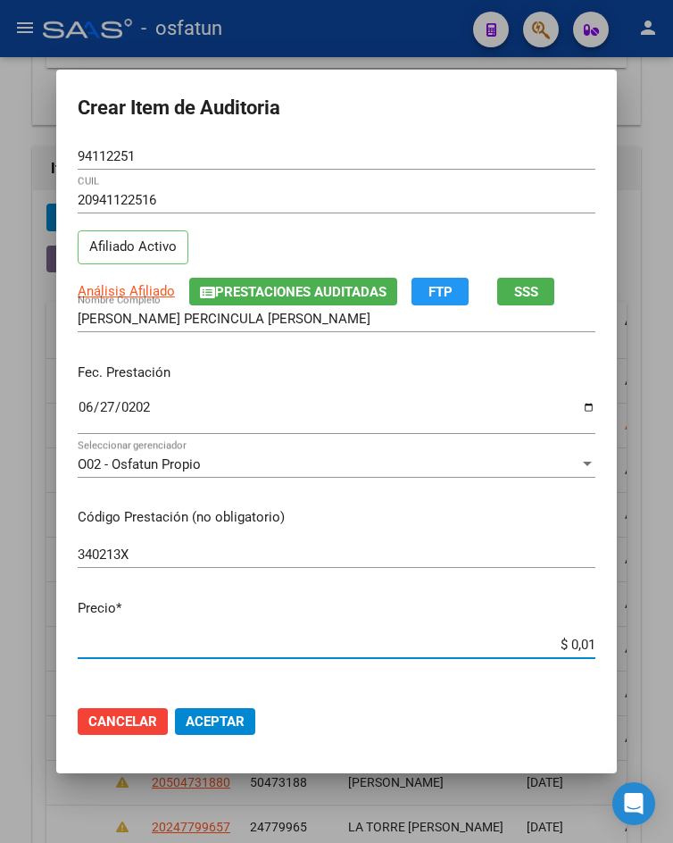
type input "$ 0,11"
type input "$ 1,13"
type input "$ 11,39"
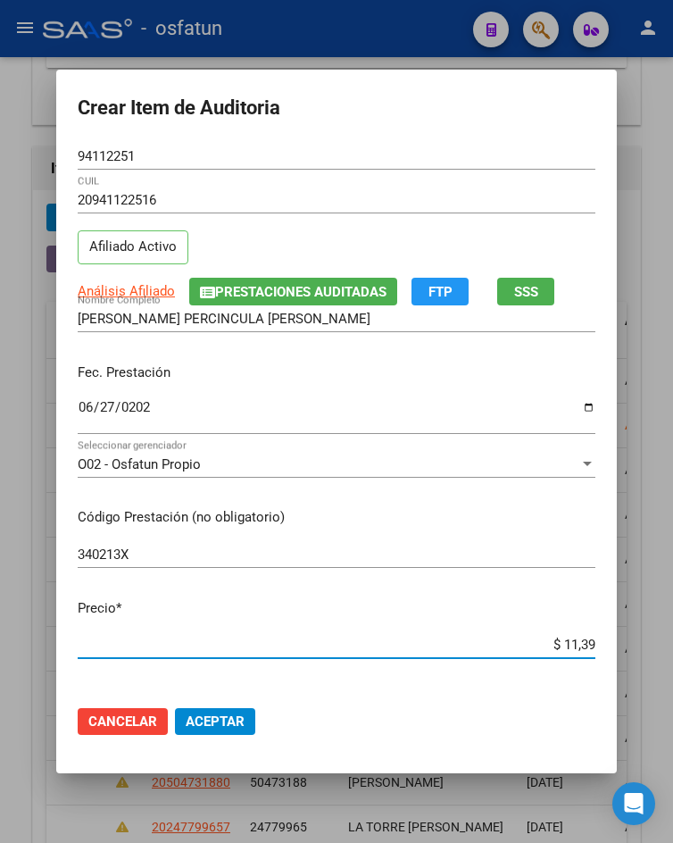
type input "$ 113,96"
type input "$ 1.139,64"
type input "$ 11.396,45"
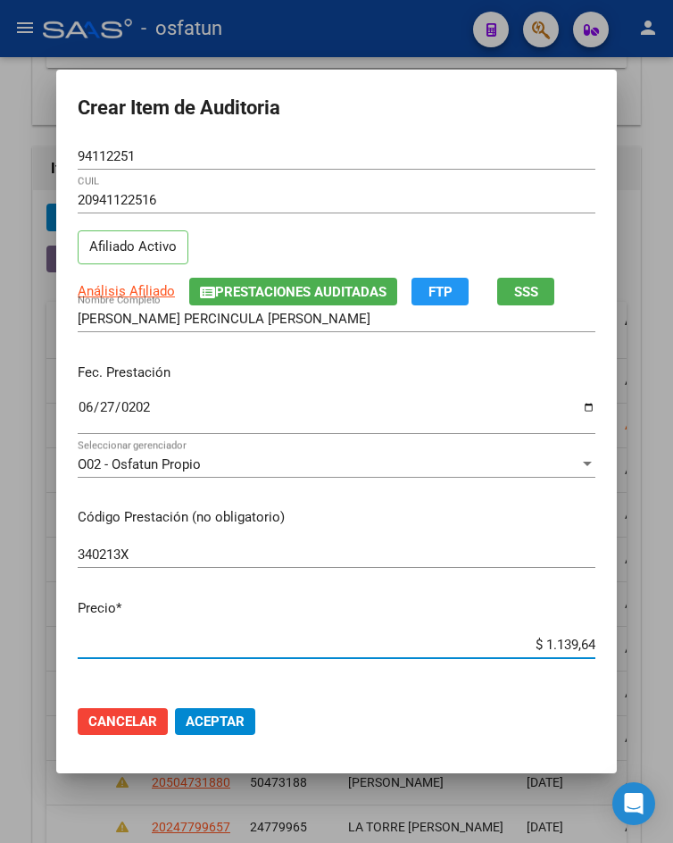
type input "$ 11.396,45"
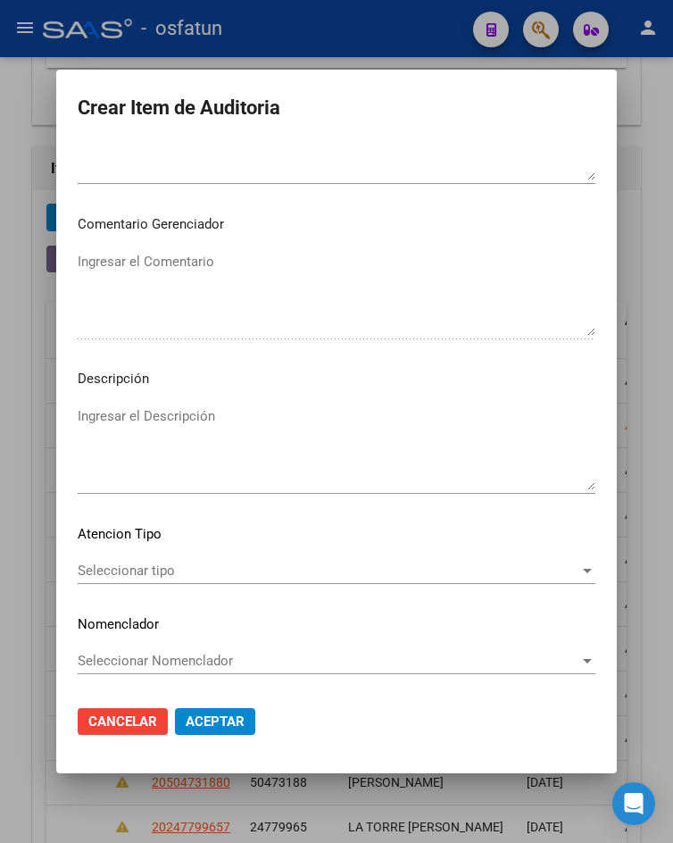
click at [228, 584] on div "Seleccionar tipo Seleccionar tipo" at bounding box center [337, 570] width 518 height 27
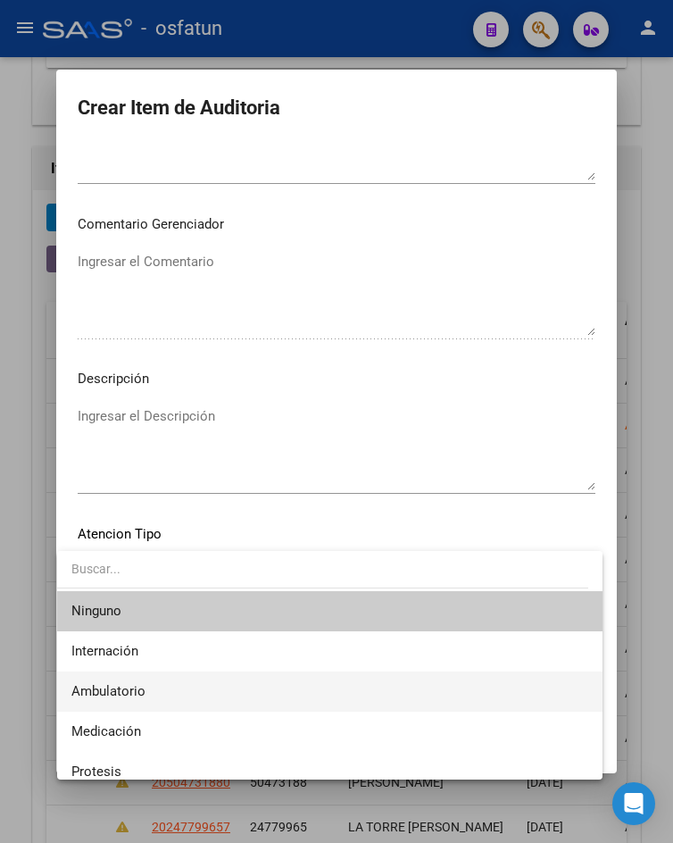
click at [229, 707] on span "Ambulatorio" at bounding box center [329, 691] width 516 height 40
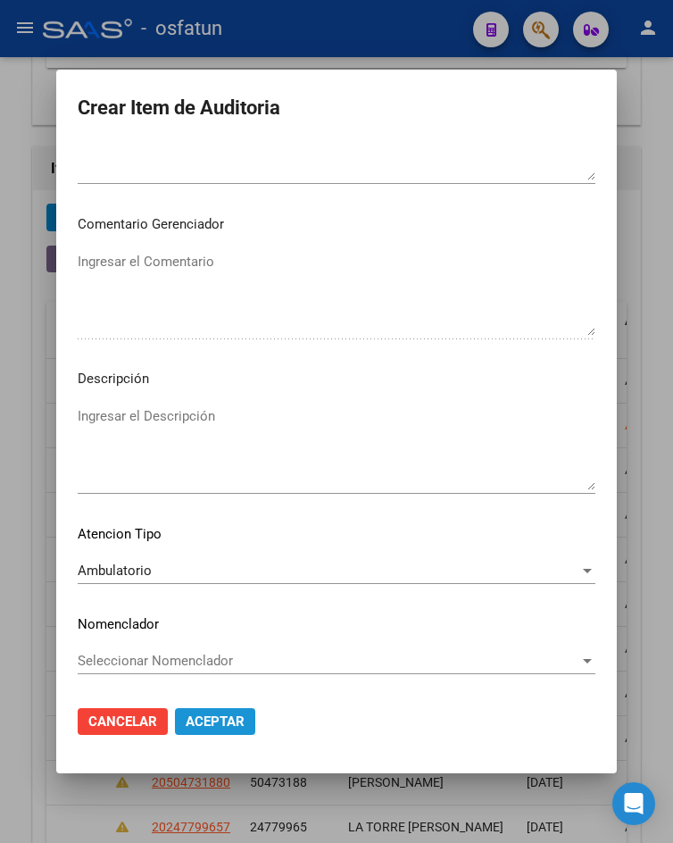
click at [229, 711] on button "Aceptar" at bounding box center [215, 721] width 80 height 27
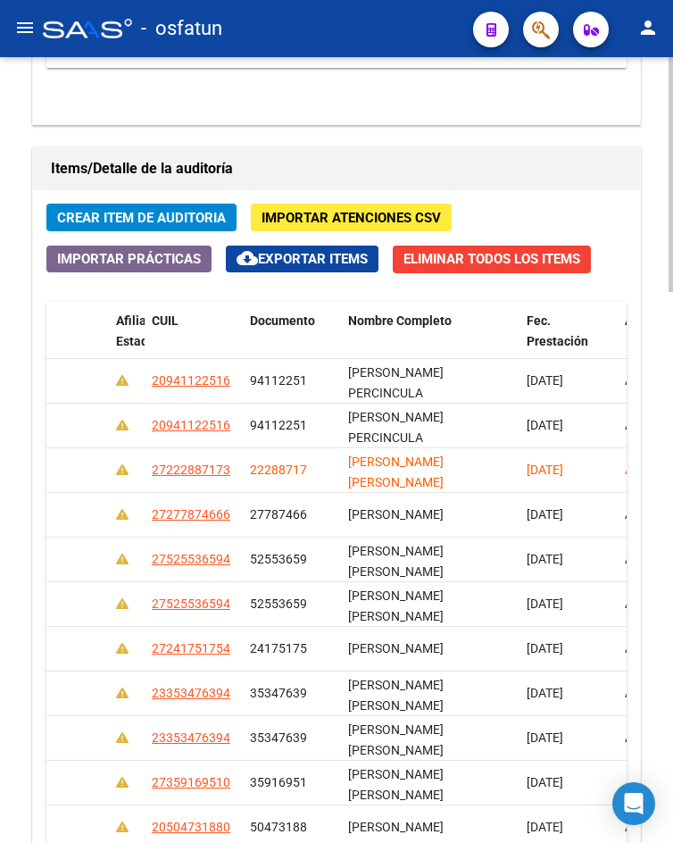
click at [127, 226] on span "Crear Item de Auditoria" at bounding box center [141, 218] width 169 height 16
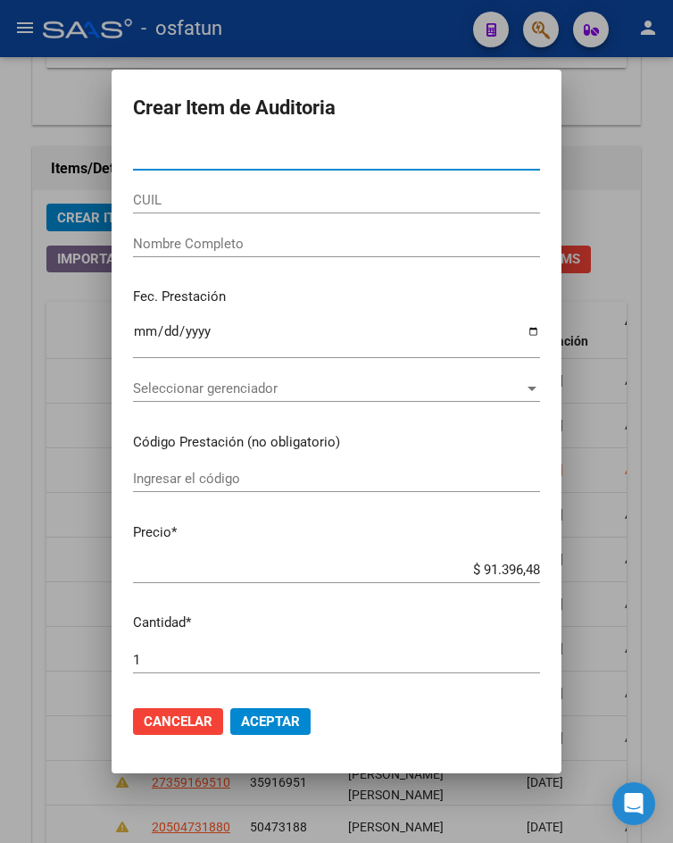
paste input "25700481"
type input "25700481"
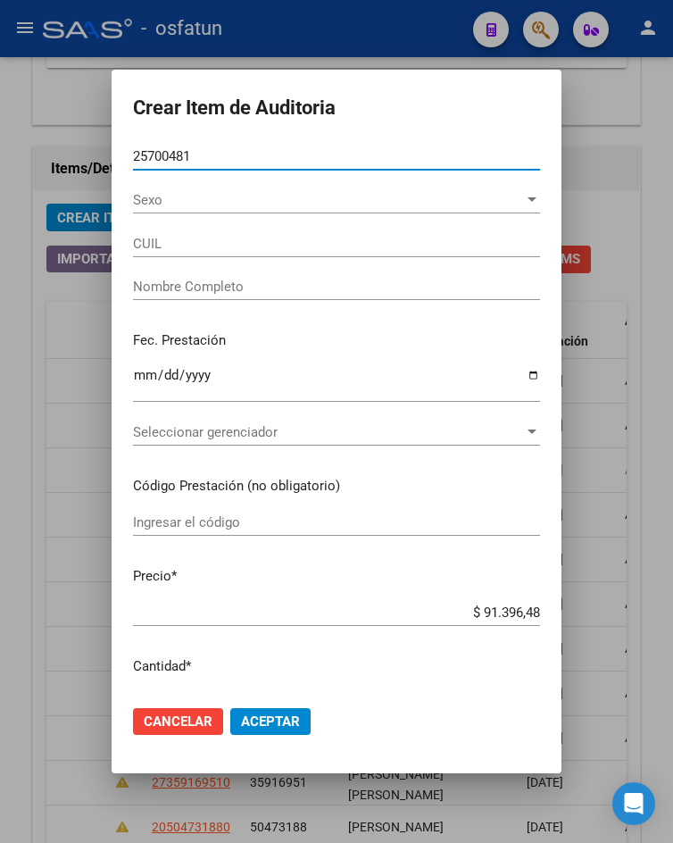
type input "20257004814"
type input "[PERSON_NAME]"
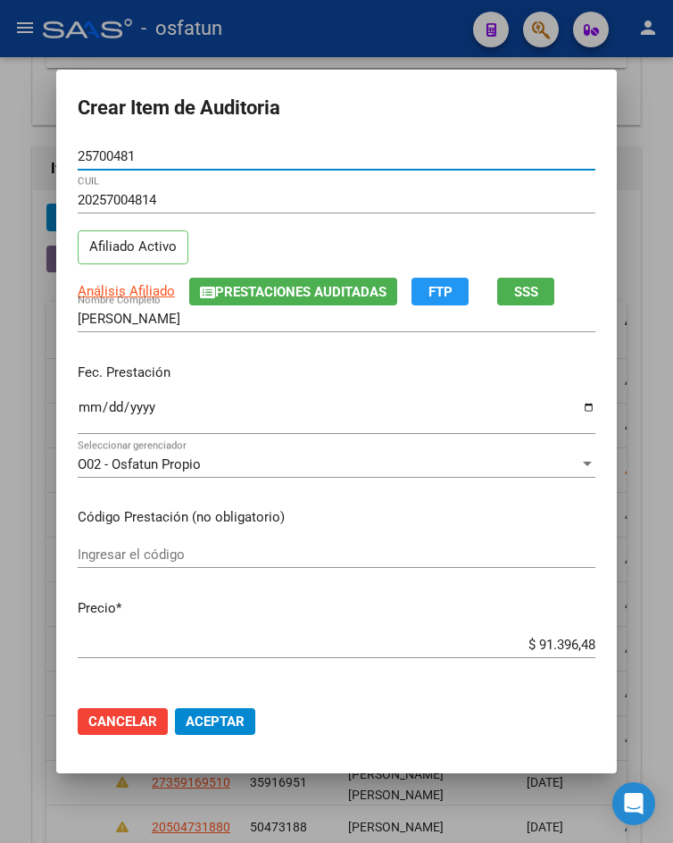
type input "25700481"
click at [87, 418] on input "Ingresar la fecha" at bounding box center [337, 414] width 518 height 29
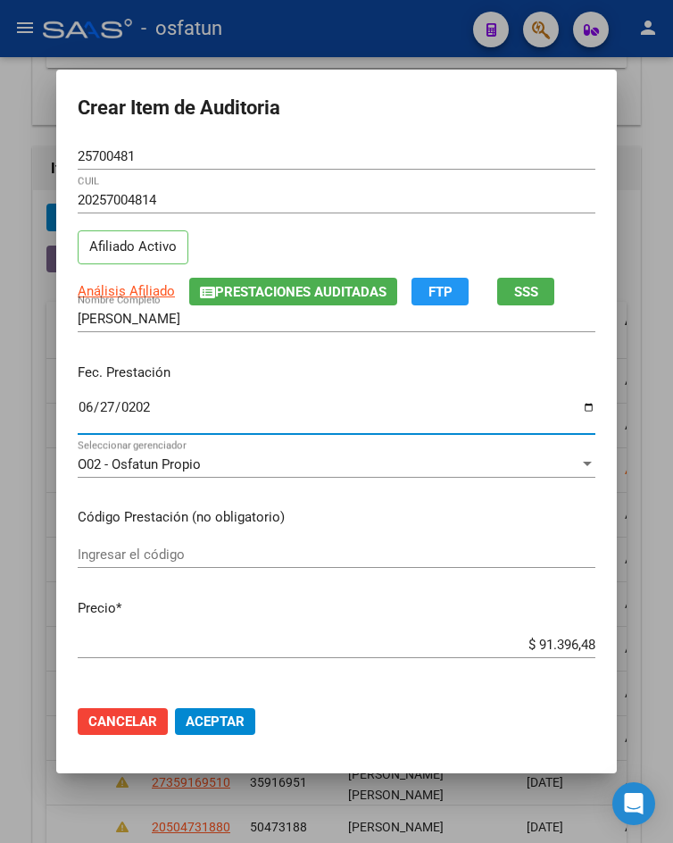
type input "[DATE]"
click at [144, 561] on input "Ingresar el código" at bounding box center [337, 554] width 518 height 16
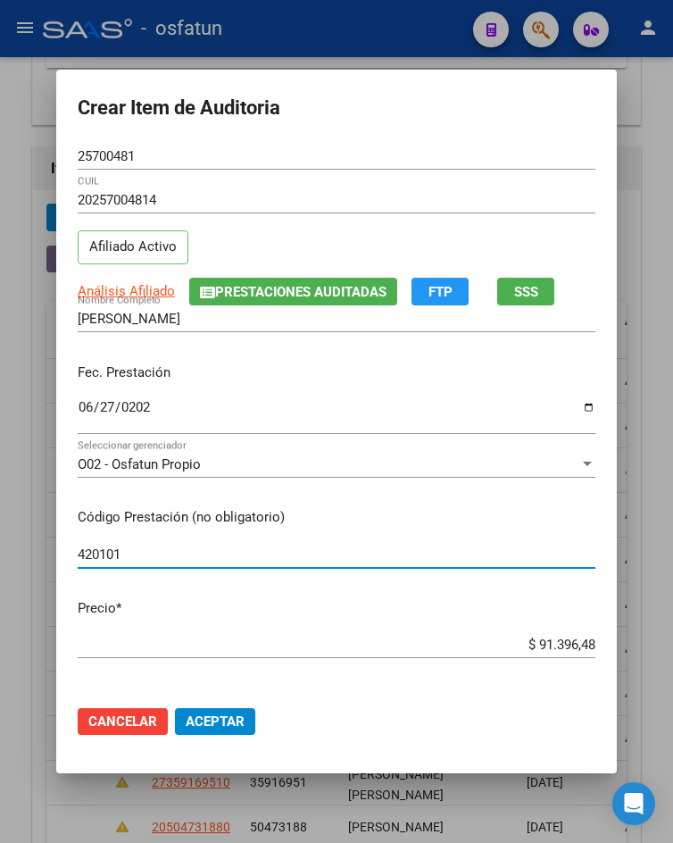
type input "420101"
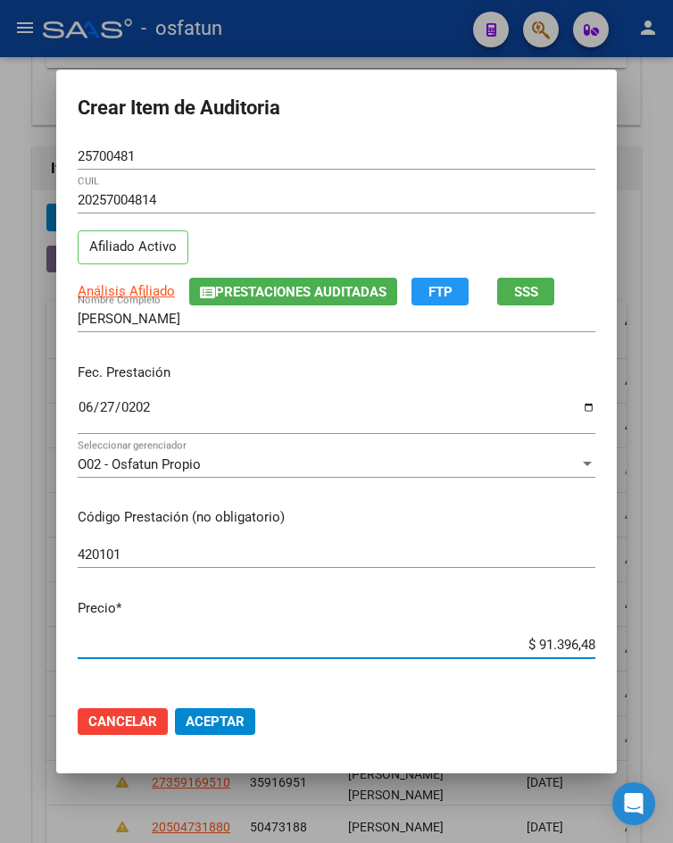
drag, startPoint x: 515, startPoint y: 647, endPoint x: 660, endPoint y: 647, distance: 145.5
click at [660, 647] on div "Crear Item de Auditoria 25700481 Nro Documento 20257004814 CUIL Afiliado Activo…" at bounding box center [336, 421] width 673 height 843
type input "$ 0,02"
type input "$ 0,20"
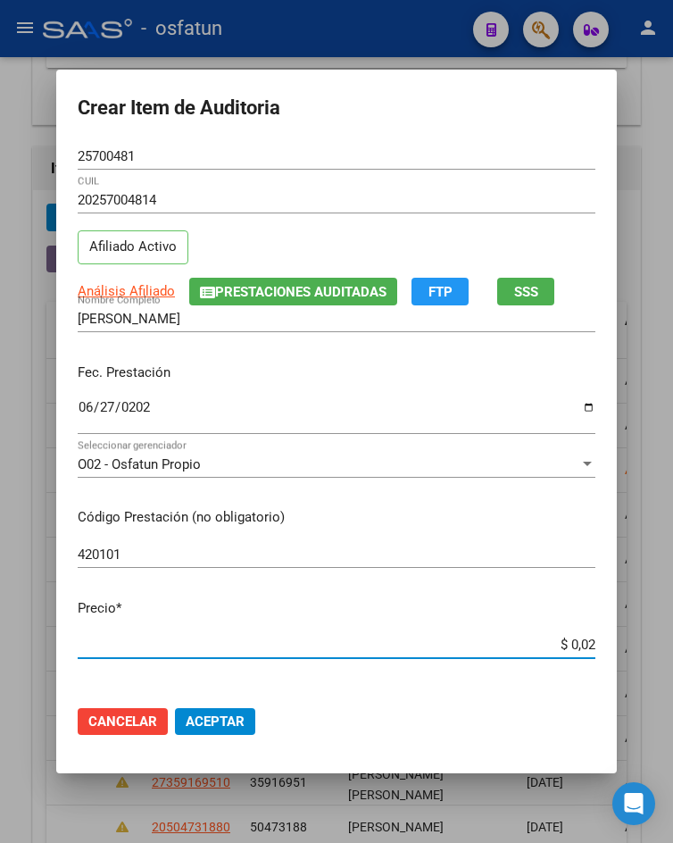
type input "$ 0,20"
type input "$ 2,00"
type input "$ 20,00"
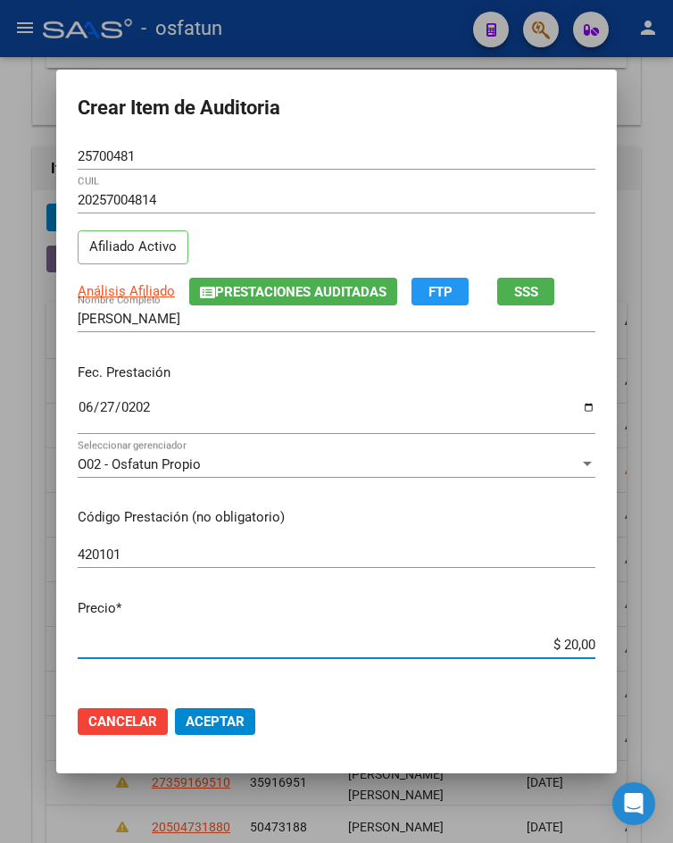
type input "$ 200,00"
type input "$ 2.000,00"
type input "$ 20.000,00"
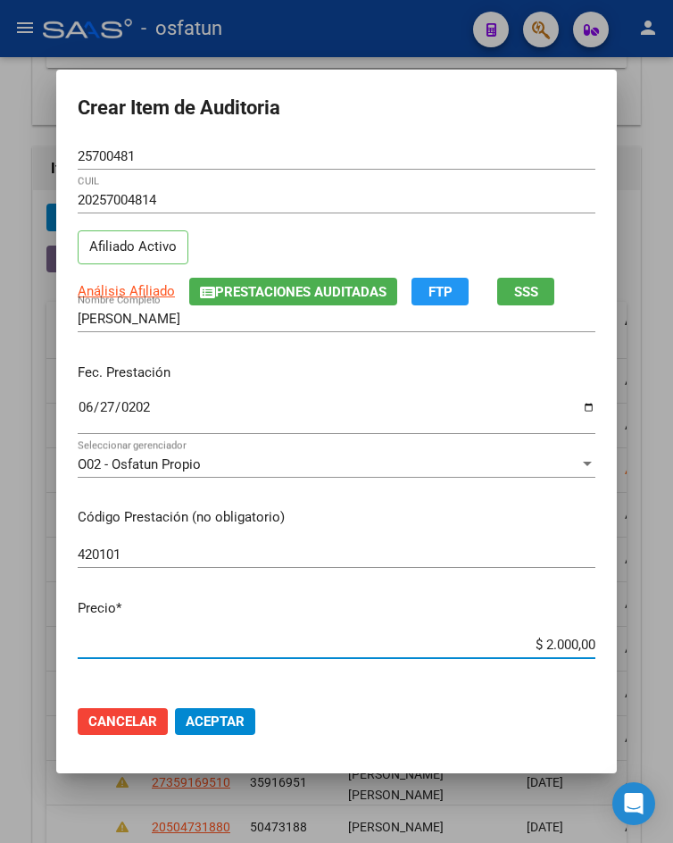
type input "$ 20.000,00"
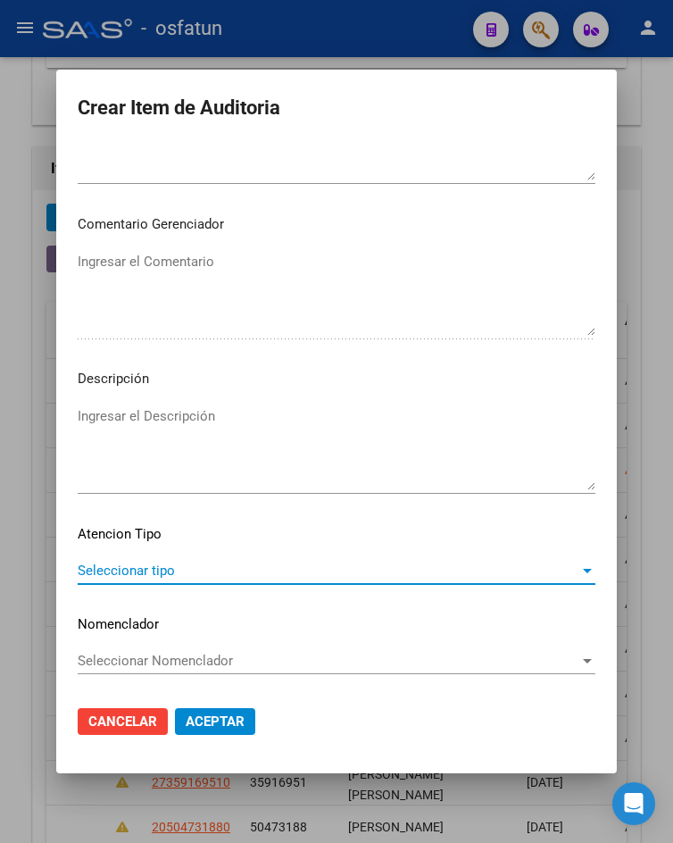
click at [218, 562] on span "Seleccionar tipo" at bounding box center [329, 570] width 502 height 16
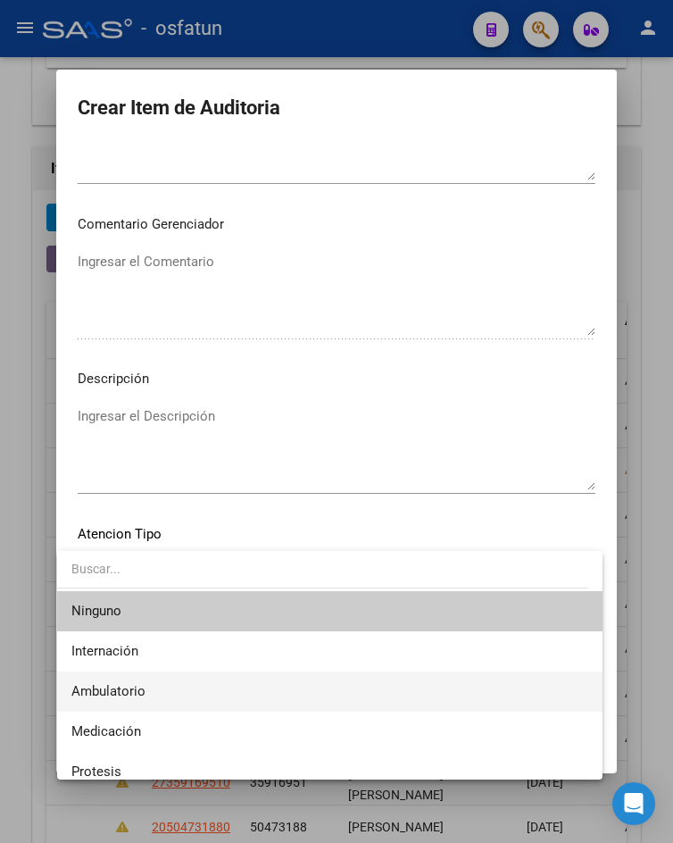
click at [202, 699] on span "Ambulatorio" at bounding box center [329, 691] width 516 height 40
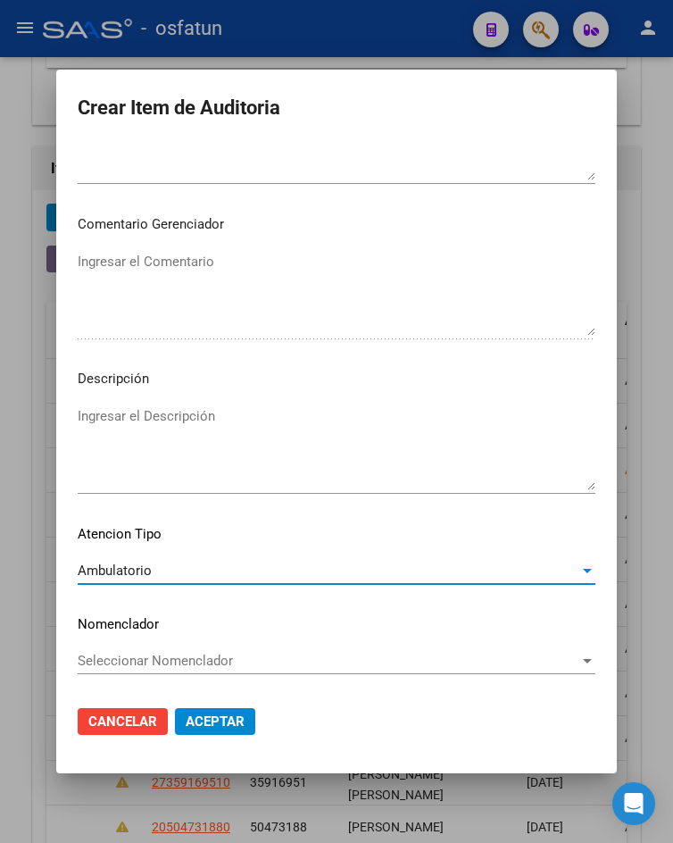
click at [209, 718] on span "Aceptar" at bounding box center [215, 721] width 59 height 16
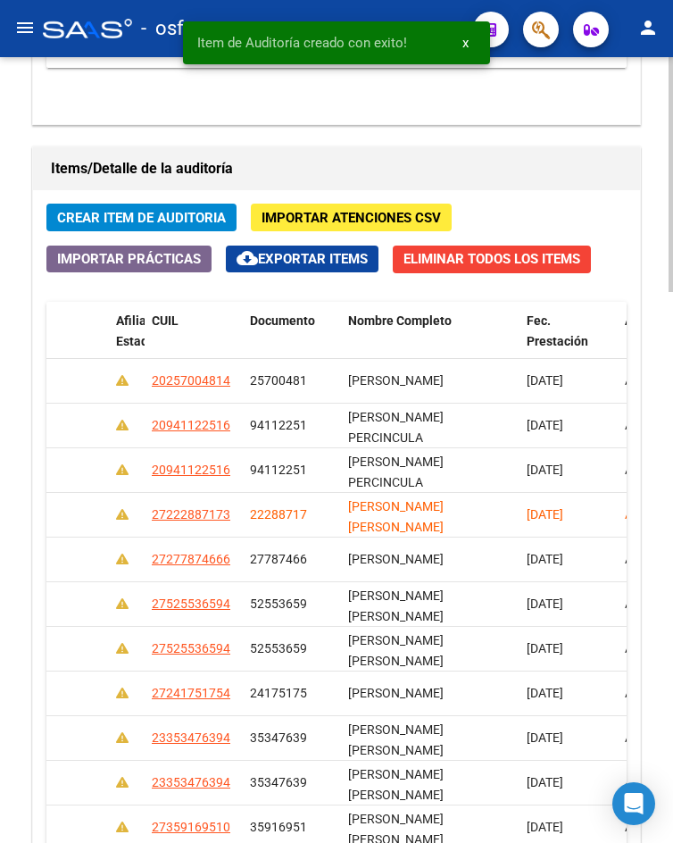
click at [162, 209] on button "Crear Item de Auditoria" at bounding box center [141, 217] width 190 height 28
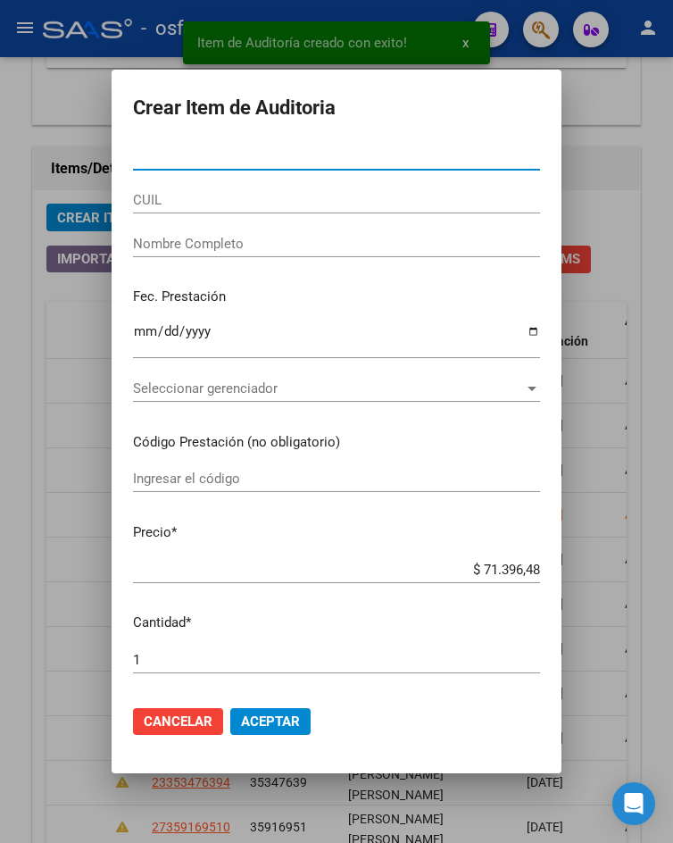
paste input "22543051"
type input "22543051"
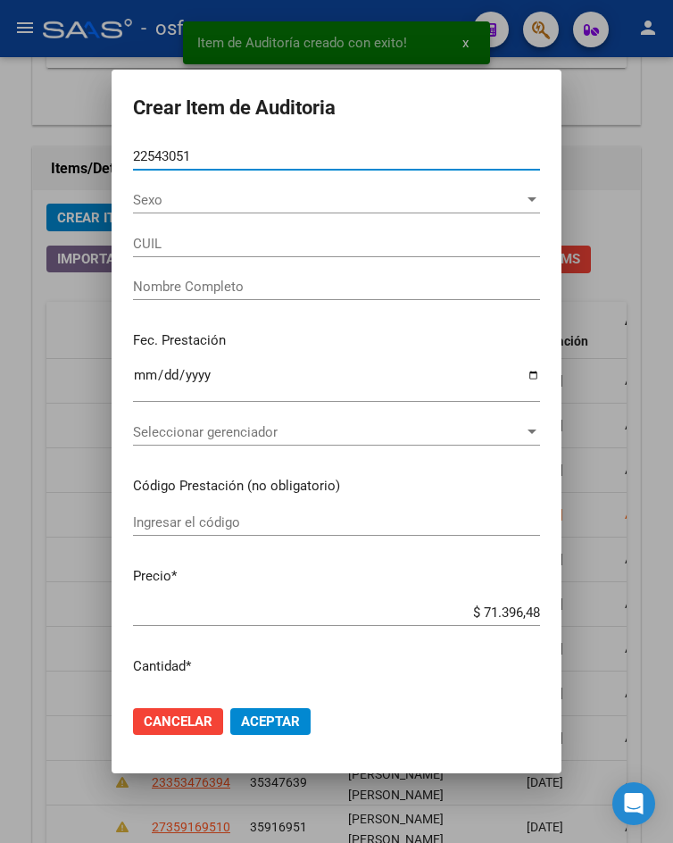
type input "23225430519"
type input "[PERSON_NAME] [PERSON_NAME]"
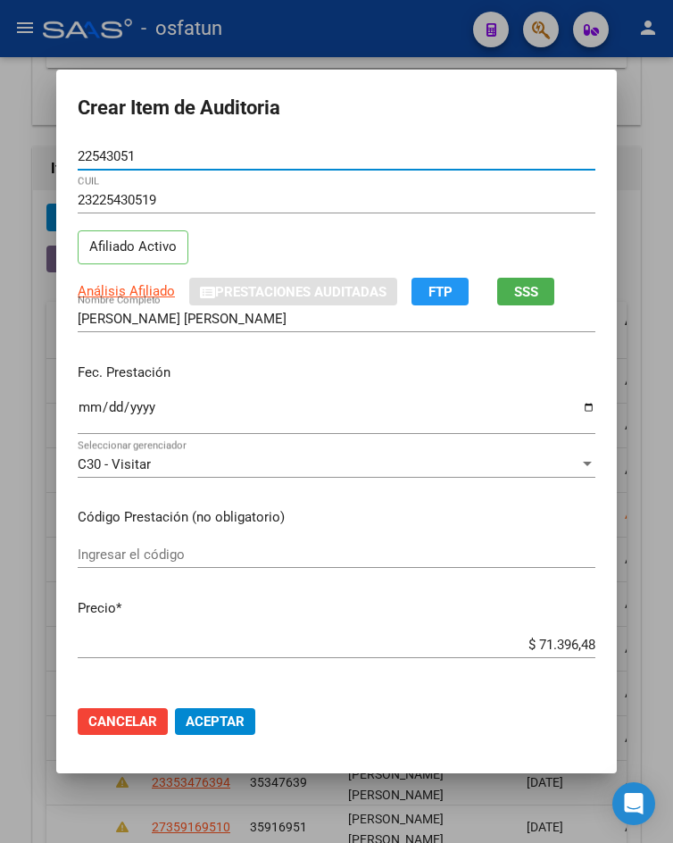
type input "22543051"
click at [78, 408] on input "Ingresar la fecha" at bounding box center [337, 414] width 518 height 29
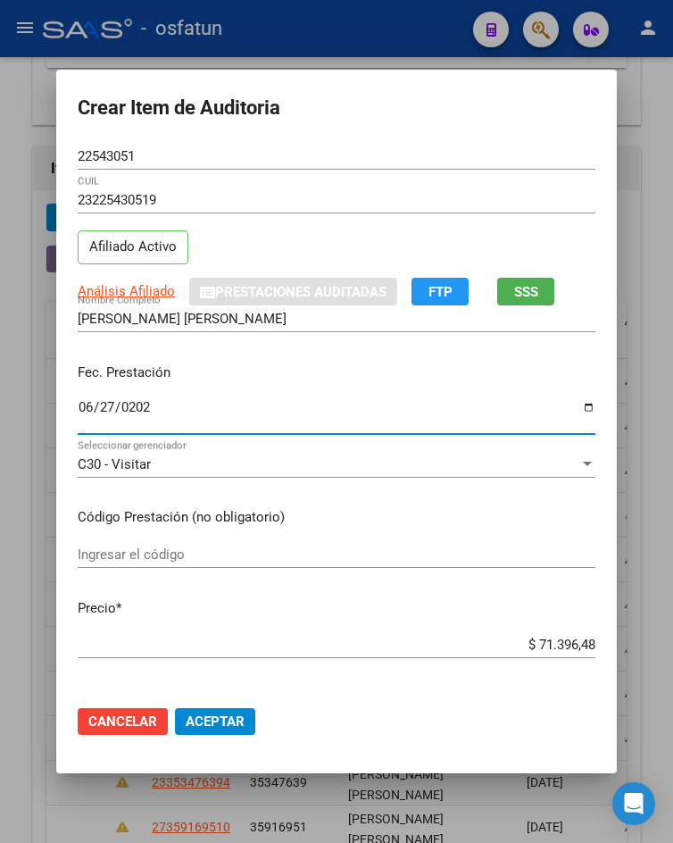
type input "[DATE]"
click at [141, 569] on div "Ingresar el código" at bounding box center [337, 563] width 518 height 44
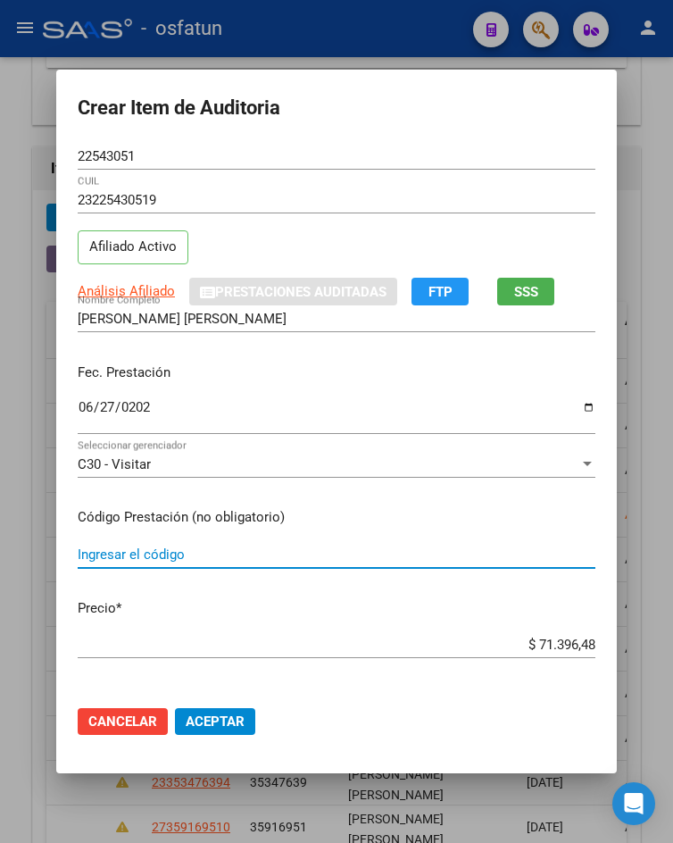
click at [155, 551] on input "Ingresar el código" at bounding box center [337, 554] width 518 height 16
type input "420101"
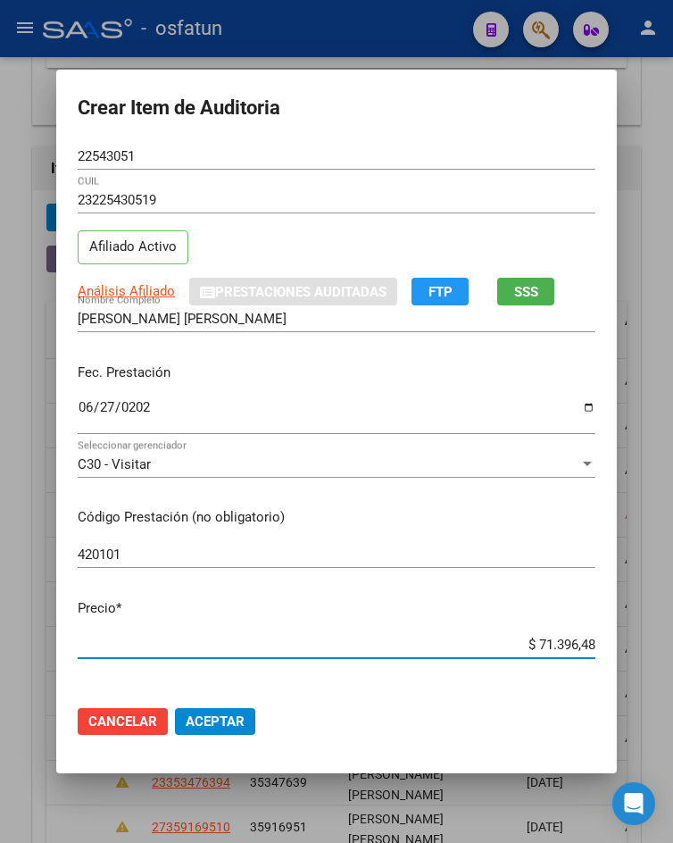
drag, startPoint x: 516, startPoint y: 647, endPoint x: 611, endPoint y: 638, distance: 95.9
click at [611, 638] on mat-dialog-content "22543051 Nro Documento 23225430519 CUIL Afiliado Activo Análisis Afiliado Prest…" at bounding box center [336, 417] width 561 height 548
type input "$ 0,02"
type input "$ 0,20"
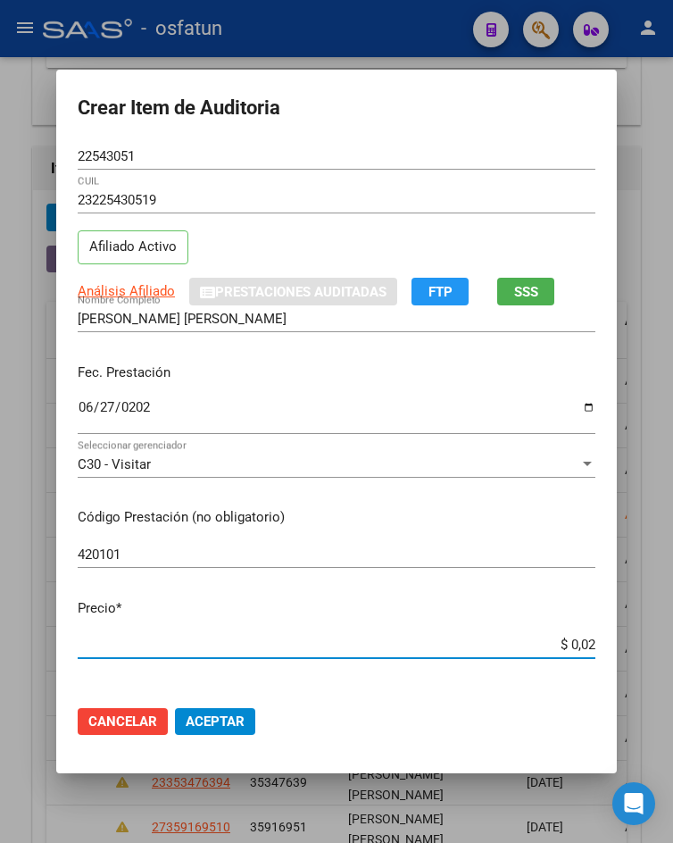
type input "$ 0,20"
type input "$ 2,00"
type input "$ 20,00"
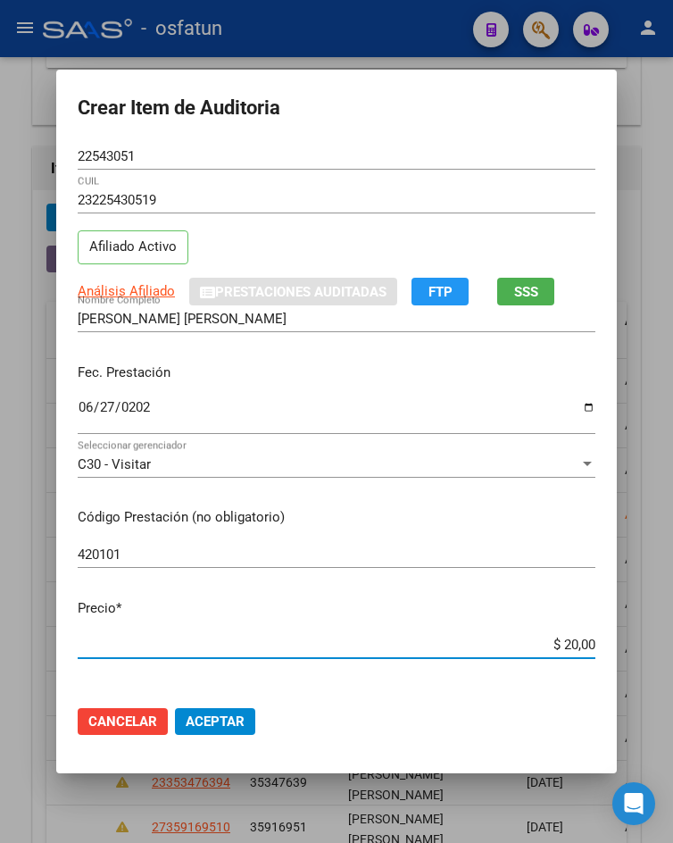
type input "$ 200,00"
type input "$ 2.000,00"
type input "$ 20.000,00"
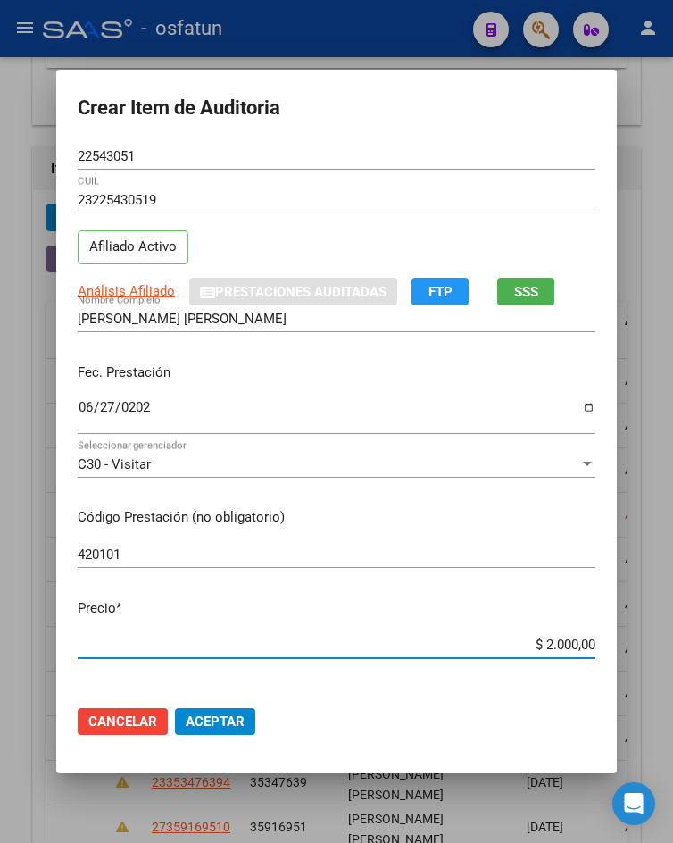
type input "$ 20.000,00"
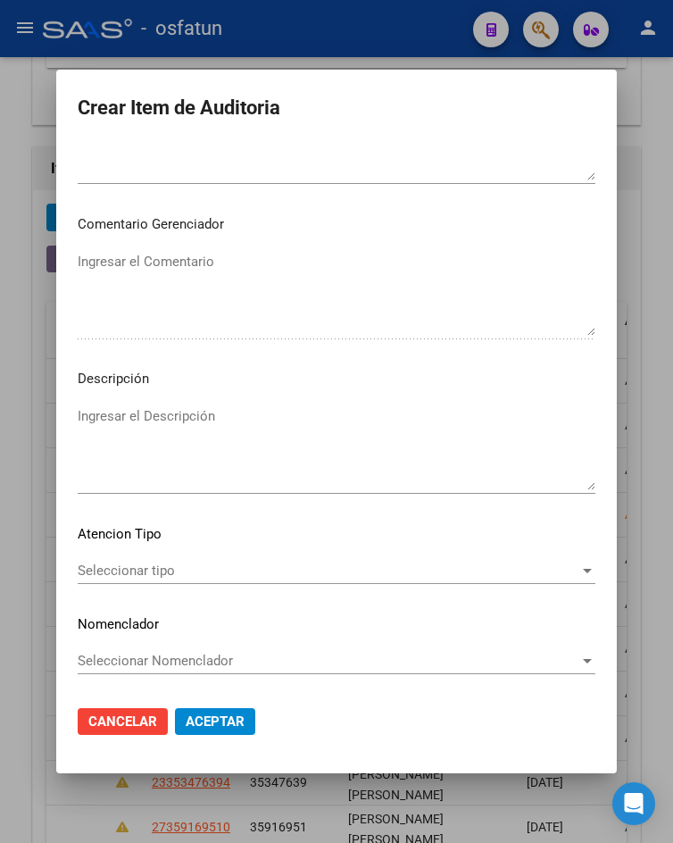
click at [191, 569] on span "Seleccionar tipo" at bounding box center [329, 570] width 502 height 16
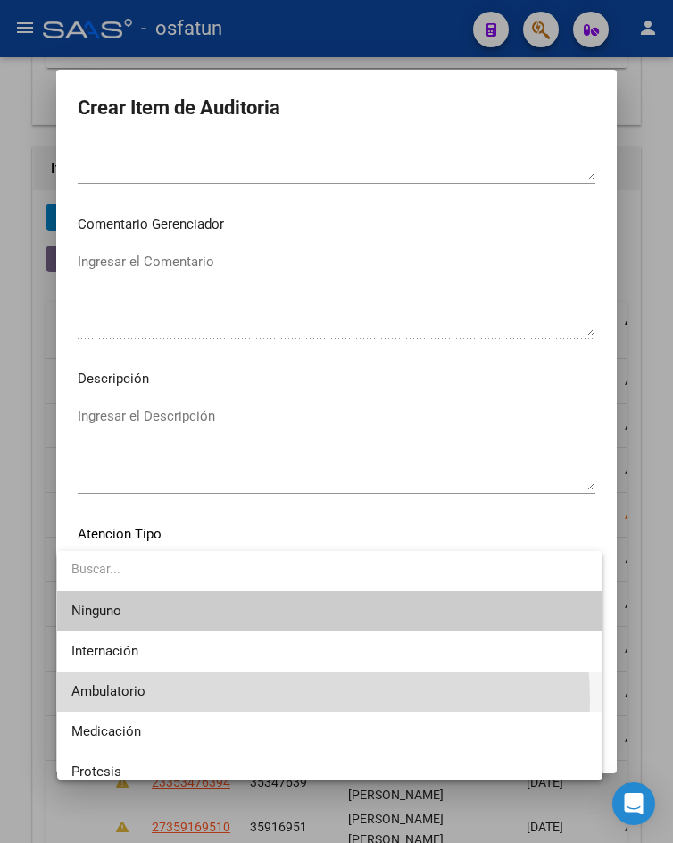
click at [195, 701] on span "Ambulatorio" at bounding box center [329, 691] width 516 height 40
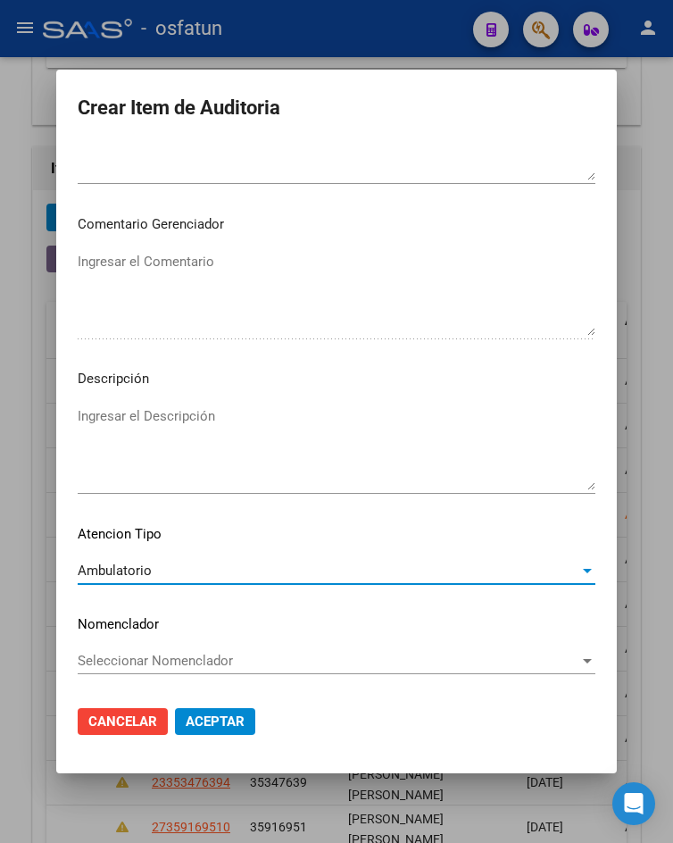
click at [199, 725] on span "Aceptar" at bounding box center [215, 721] width 59 height 16
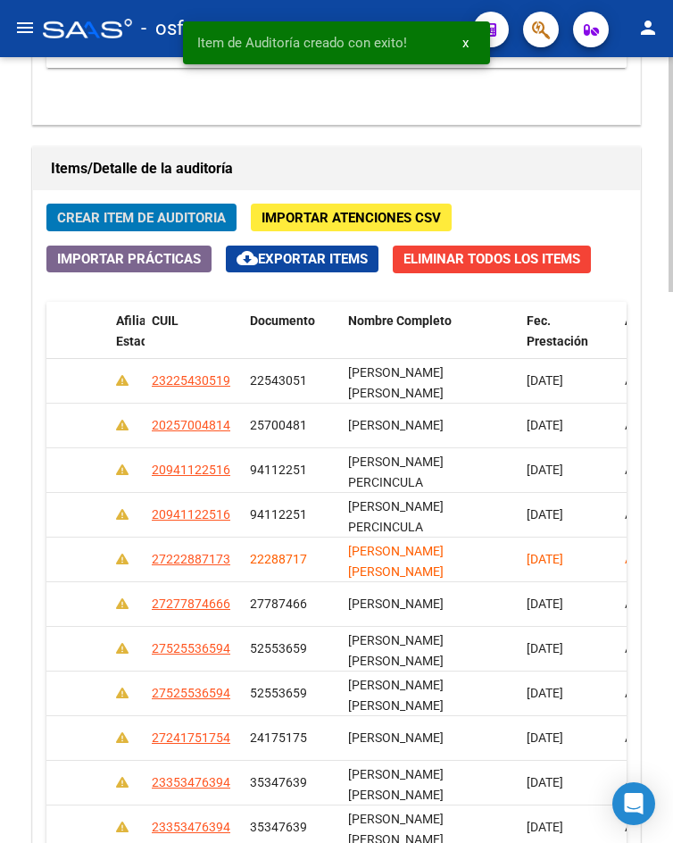
click at [124, 220] on span "Crear Item de Auditoria" at bounding box center [141, 218] width 169 height 16
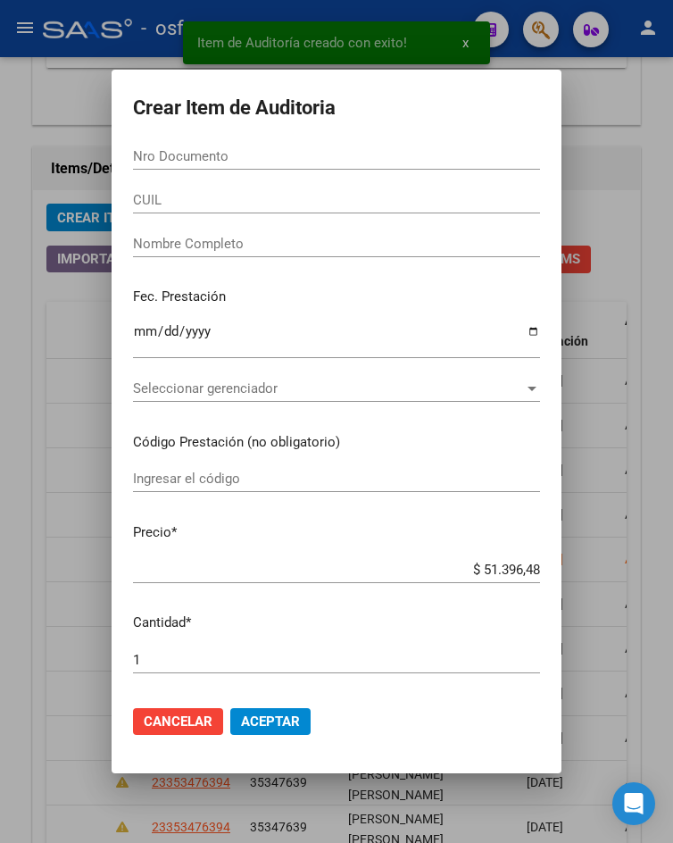
click at [192, 179] on div "Nro Documento" at bounding box center [336, 165] width 407 height 44
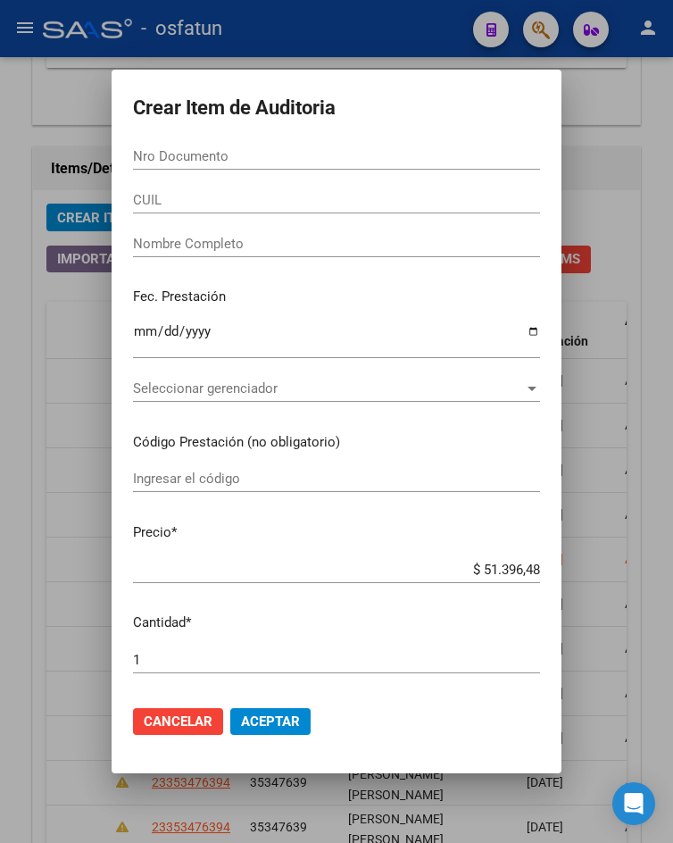
click at [198, 162] on input "Nro Documento" at bounding box center [336, 156] width 407 height 16
paste input "40002103"
type input "40002103"
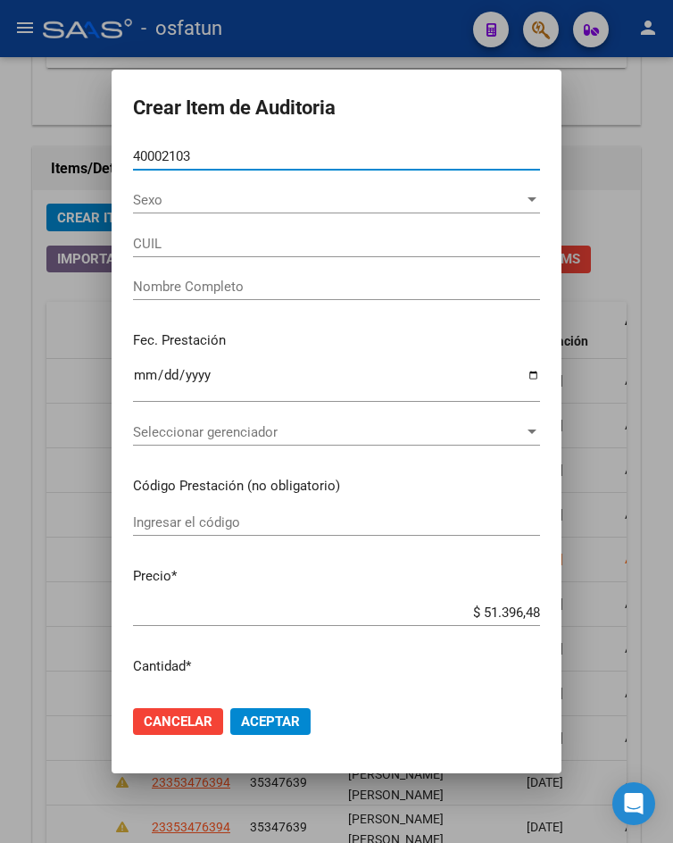
type input "27400021037"
type input "[PERSON_NAME] [PERSON_NAME]"
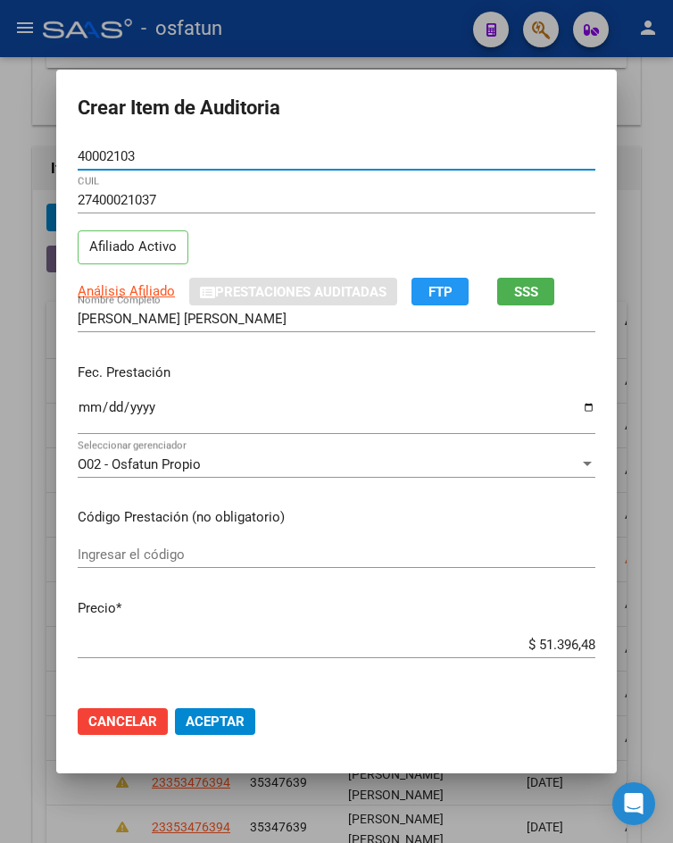
type input "40002103"
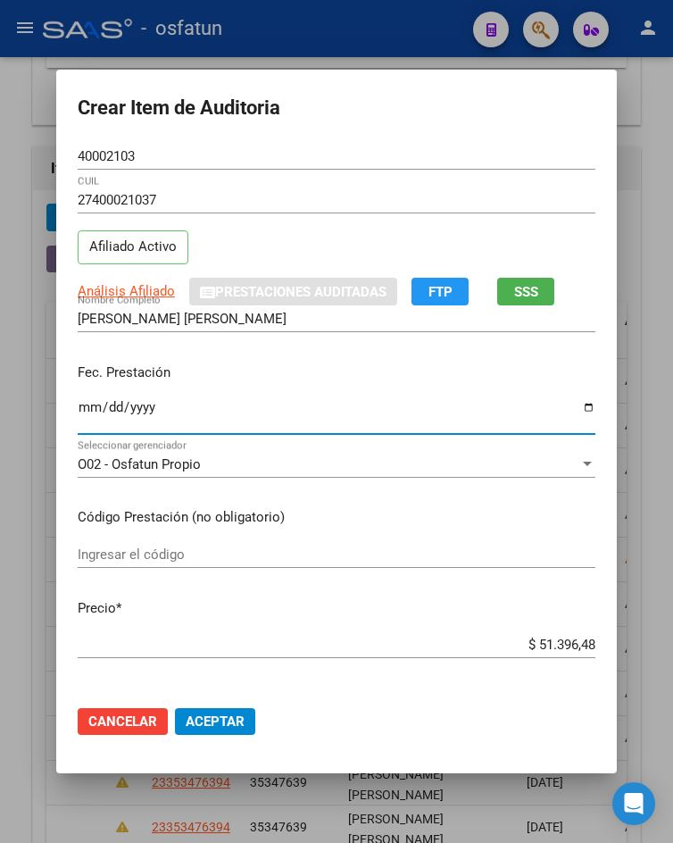
click at [84, 408] on input "Ingresar la fecha" at bounding box center [337, 414] width 518 height 29
type input "[DATE]"
click at [255, 583] on div "Ingresar el código" at bounding box center [337, 563] width 518 height 44
click at [255, 541] on div "Ingresar el código" at bounding box center [337, 554] width 518 height 27
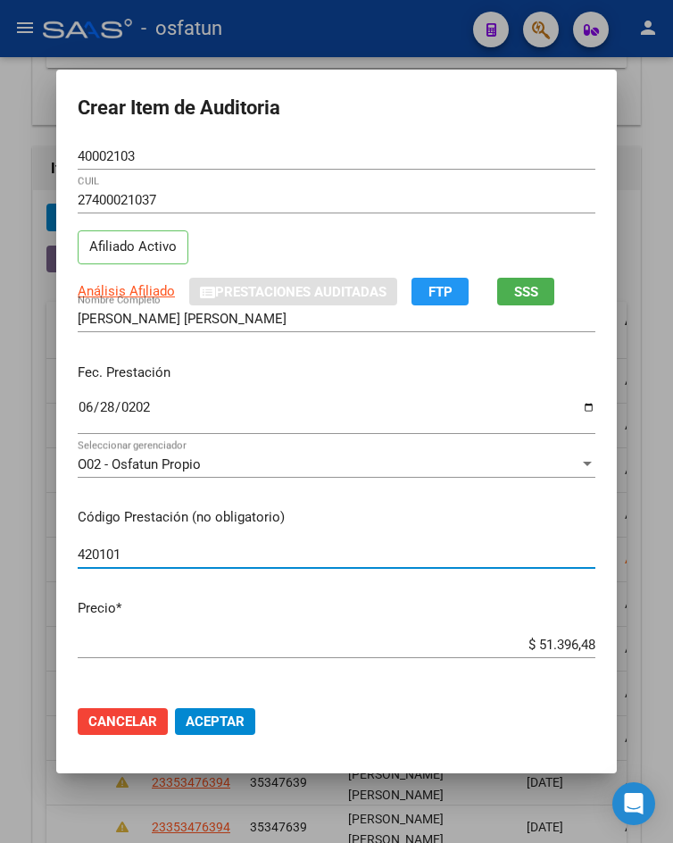
type input "420101"
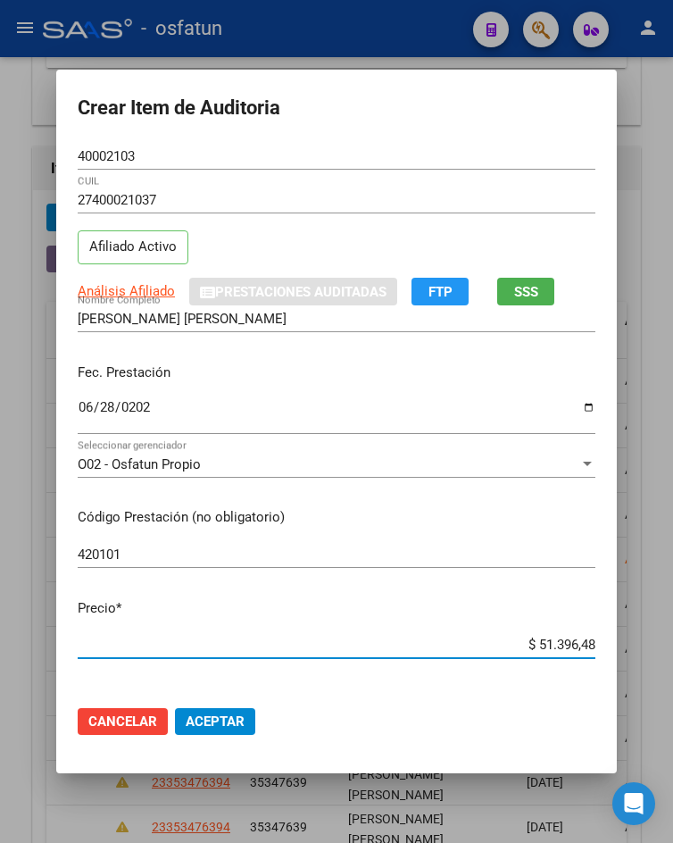
drag, startPoint x: 535, startPoint y: 651, endPoint x: 614, endPoint y: 654, distance: 79.5
click at [614, 654] on mat-dialog-content "40002103 Nro Documento 27400021037 CUIL Afiliado Activo Análisis Afiliado Prest…" at bounding box center [336, 417] width 561 height 548
type input "$ 0,05"
type input "$ 0,02"
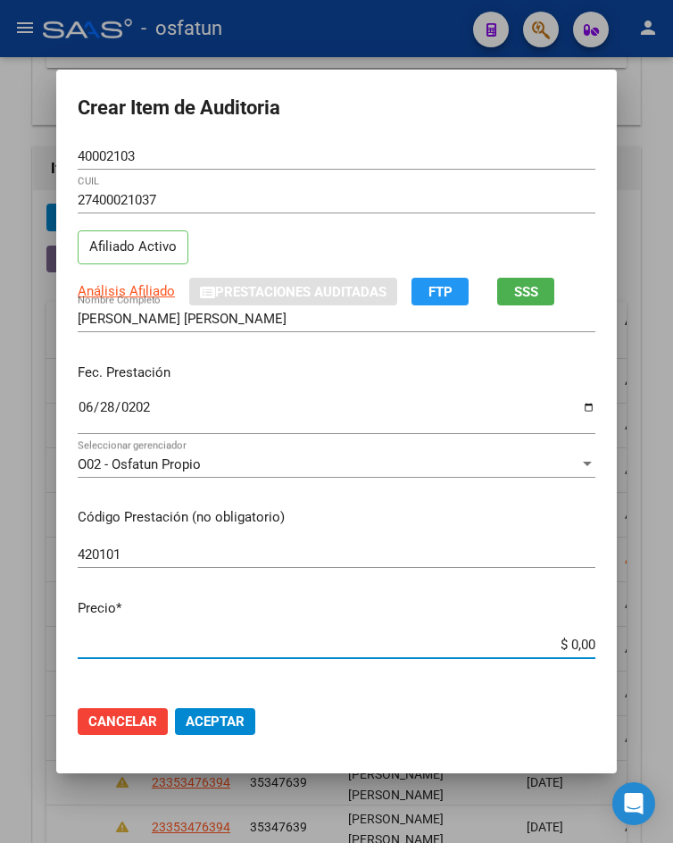
type input "$ 0,02"
type input "$ 0,20"
type input "$ 2,00"
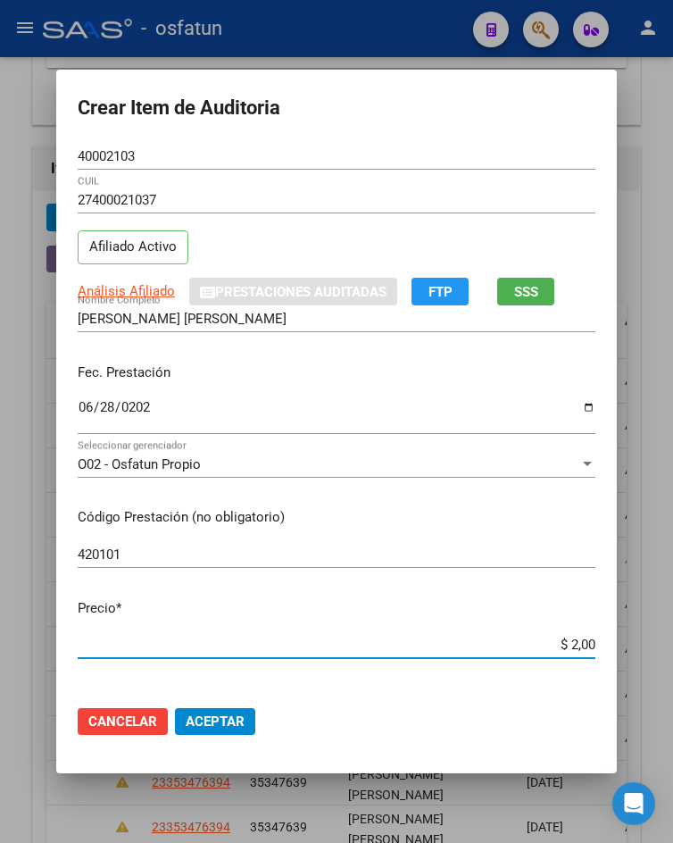
type input "$ 20,00"
type input "$ 200,00"
type input "$ 2.000,00"
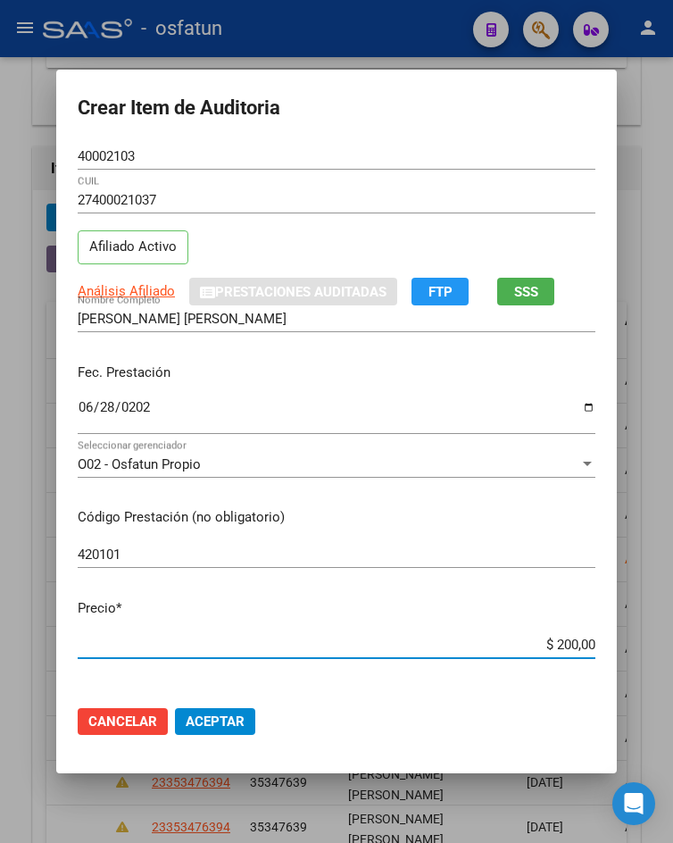
type input "$ 2.000,00"
type input "$ 20.000,00"
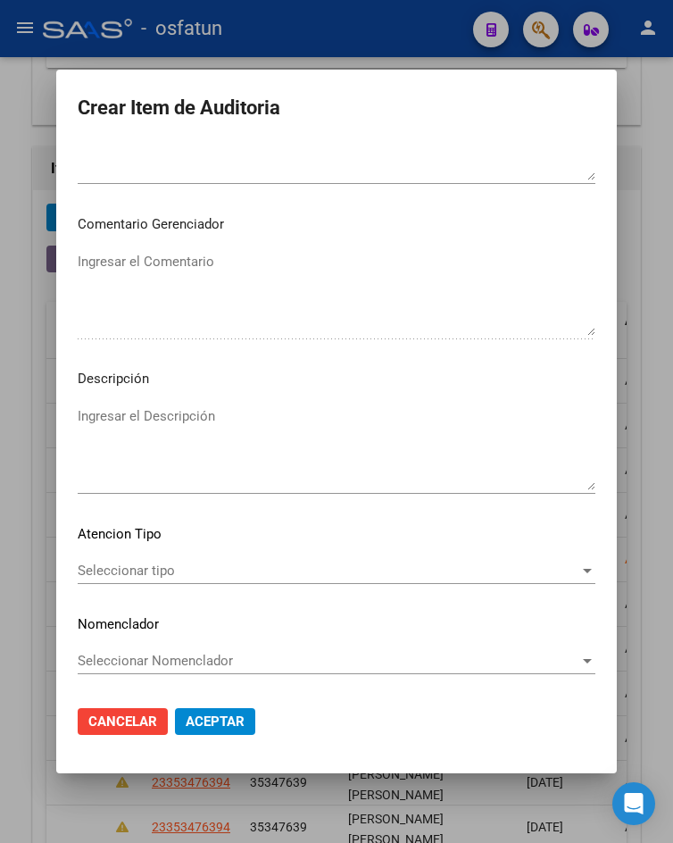
click at [218, 574] on span "Seleccionar tipo" at bounding box center [329, 570] width 502 height 16
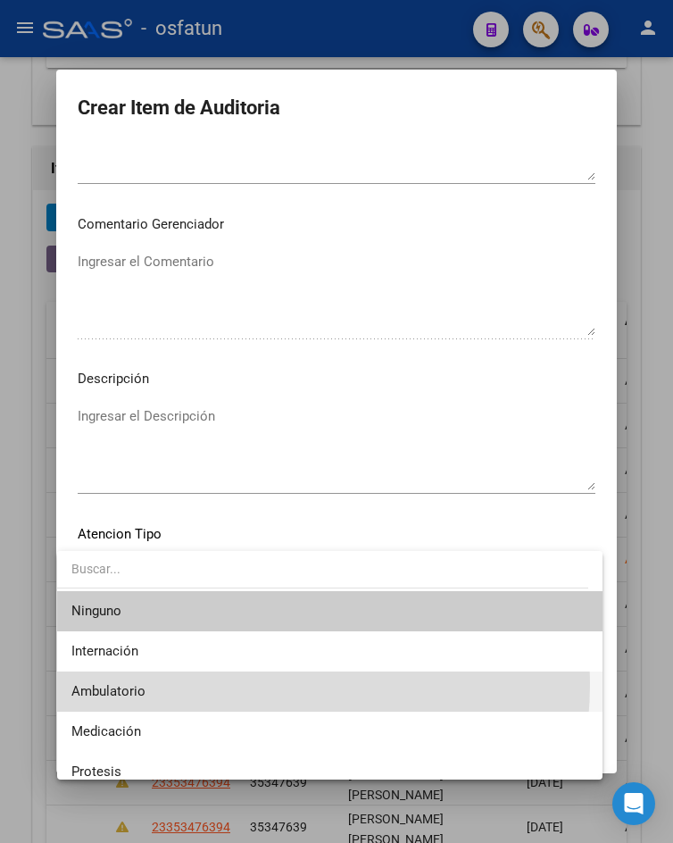
click at [214, 683] on span "Ambulatorio" at bounding box center [329, 691] width 516 height 40
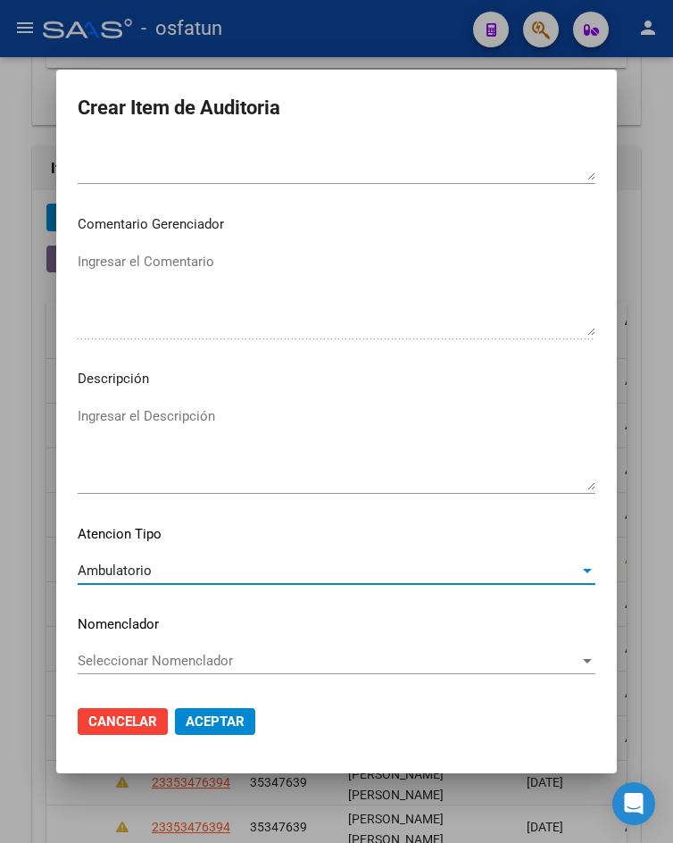
click at [224, 716] on span "Aceptar" at bounding box center [215, 721] width 59 height 16
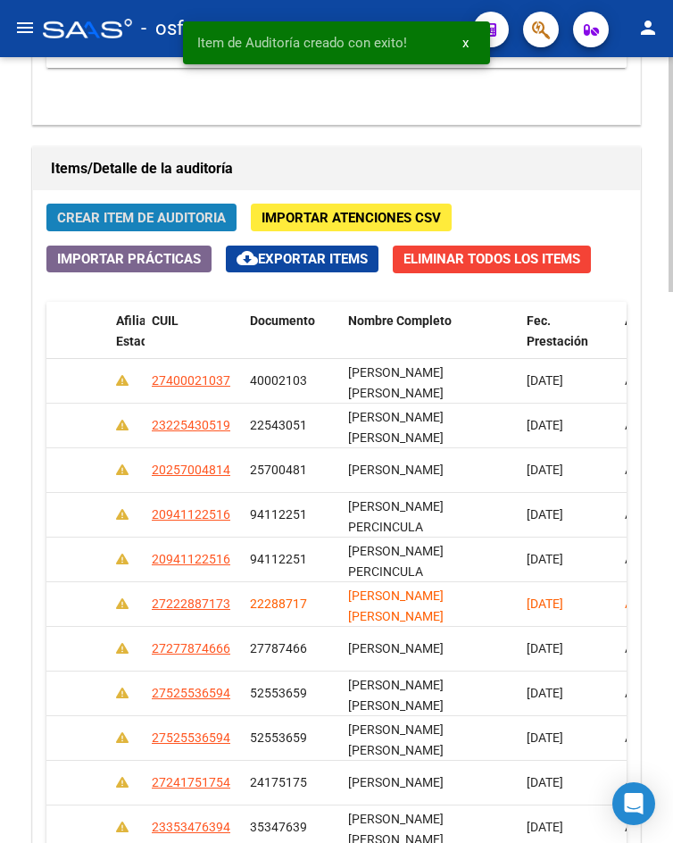
click at [151, 221] on span "Crear Item de Auditoria" at bounding box center [141, 218] width 169 height 16
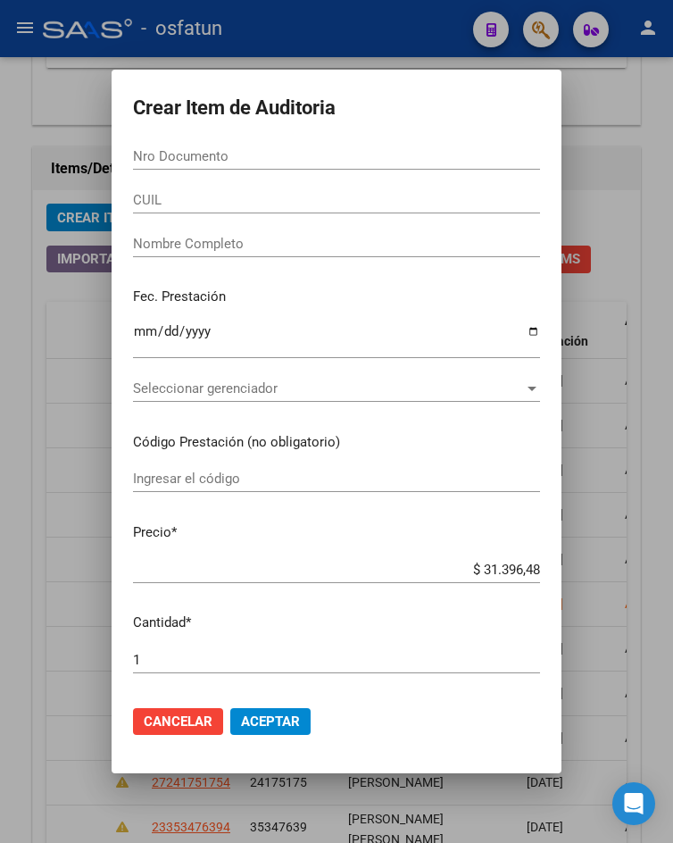
click at [251, 175] on div "Nro Documento" at bounding box center [336, 165] width 407 height 44
click at [254, 165] on div "Nro Documento" at bounding box center [336, 156] width 407 height 27
paste input "36046123"
type input "36046123"
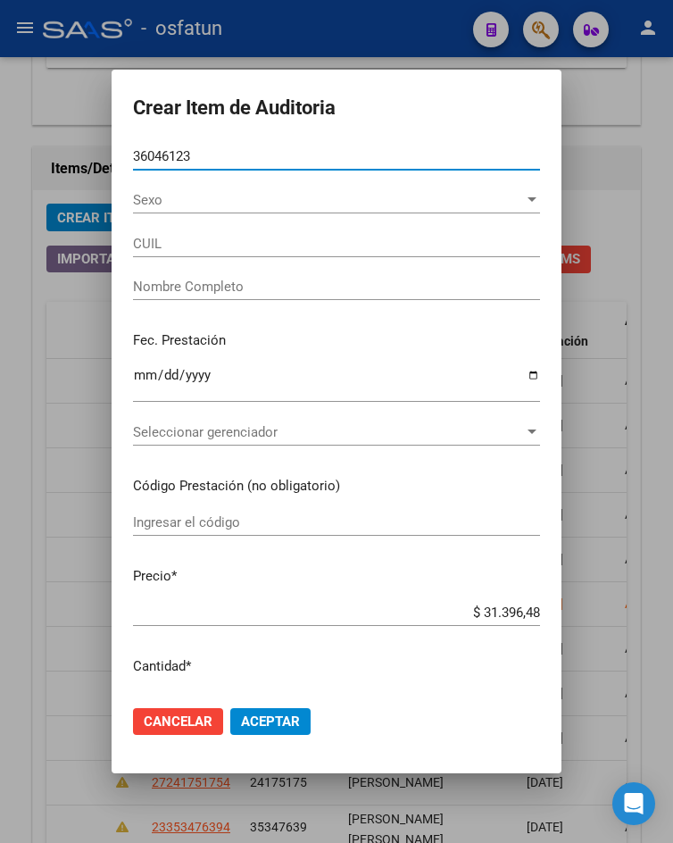
type input "20360461239"
type input "[PERSON_NAME]"
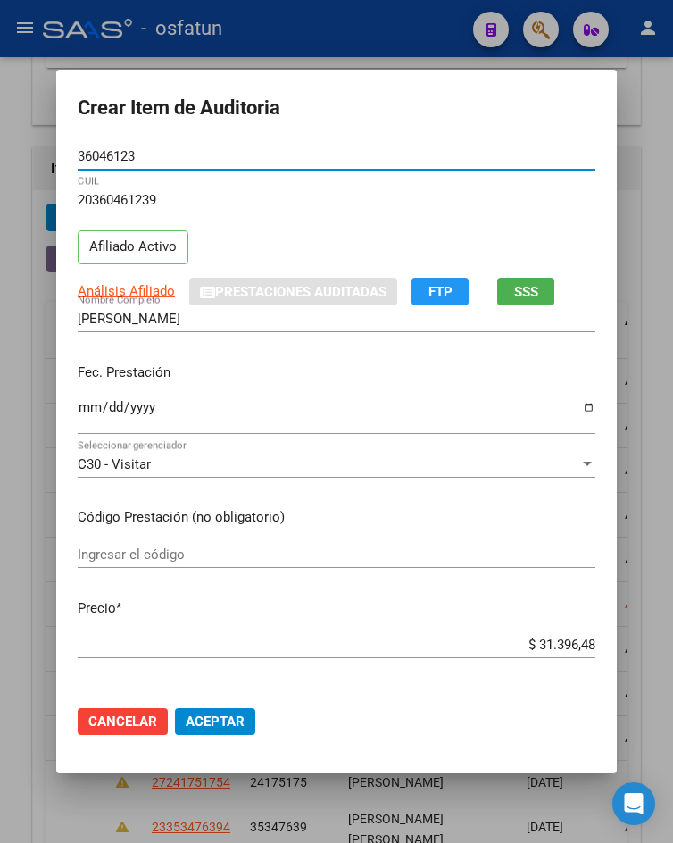
type input "36046123"
click at [78, 413] on input "Ingresar la fecha" at bounding box center [337, 414] width 518 height 29
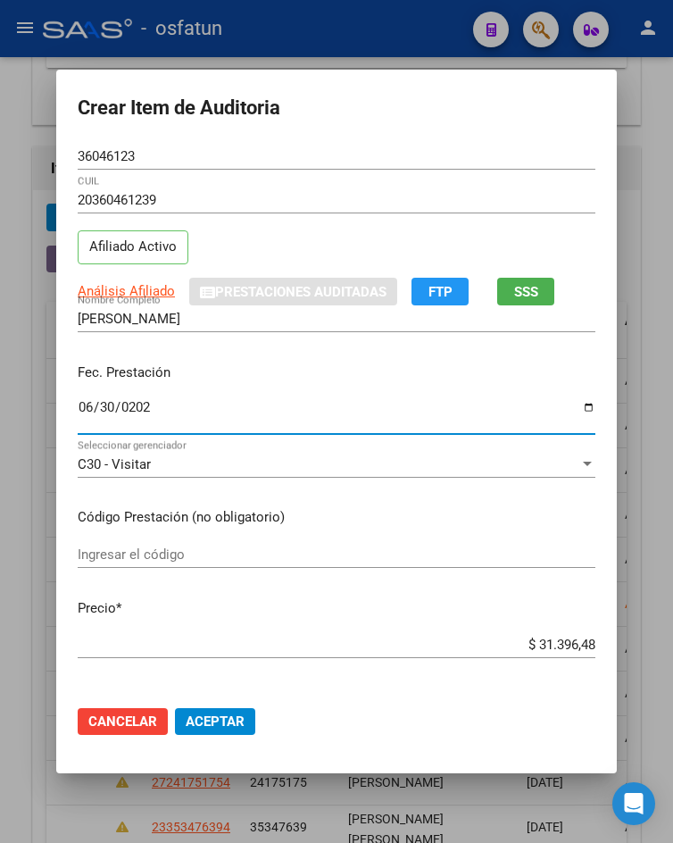
type input "[DATE]"
click at [98, 542] on div "Ingresar el código" at bounding box center [337, 554] width 518 height 27
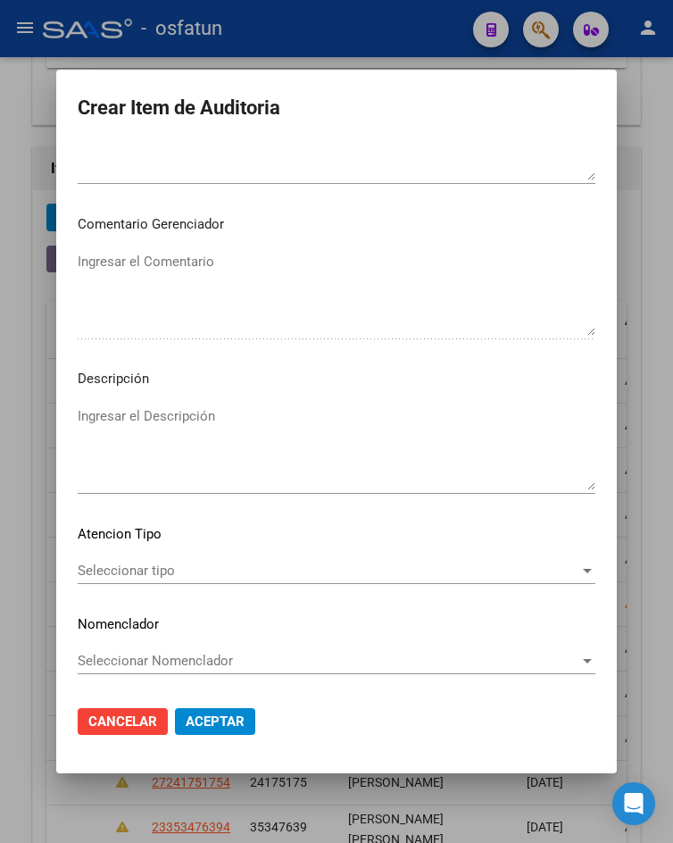
type input "420101/340201"
click at [176, 577] on span "Seleccionar tipo" at bounding box center [329, 570] width 502 height 16
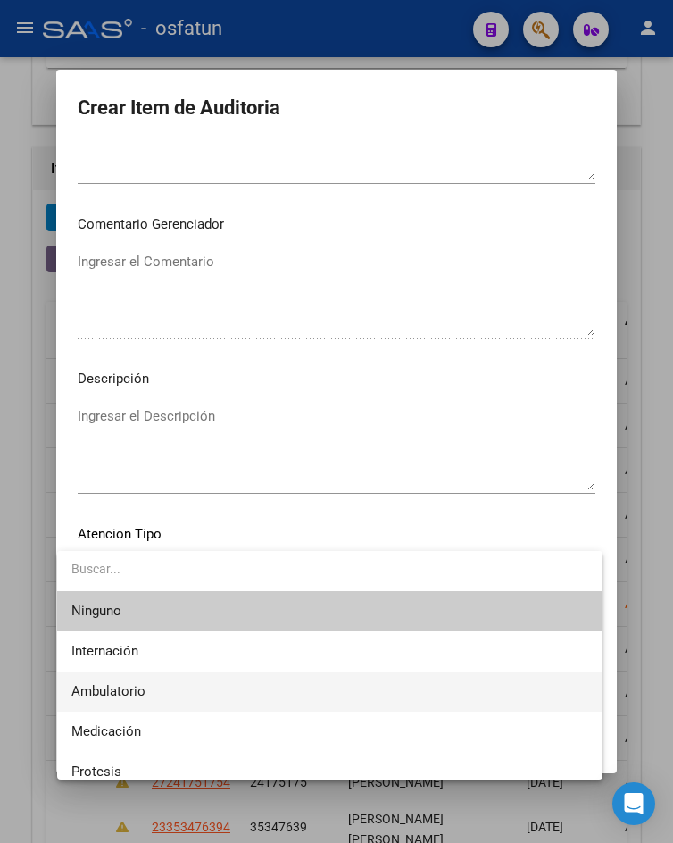
click at [180, 688] on span "Ambulatorio" at bounding box center [329, 691] width 516 height 40
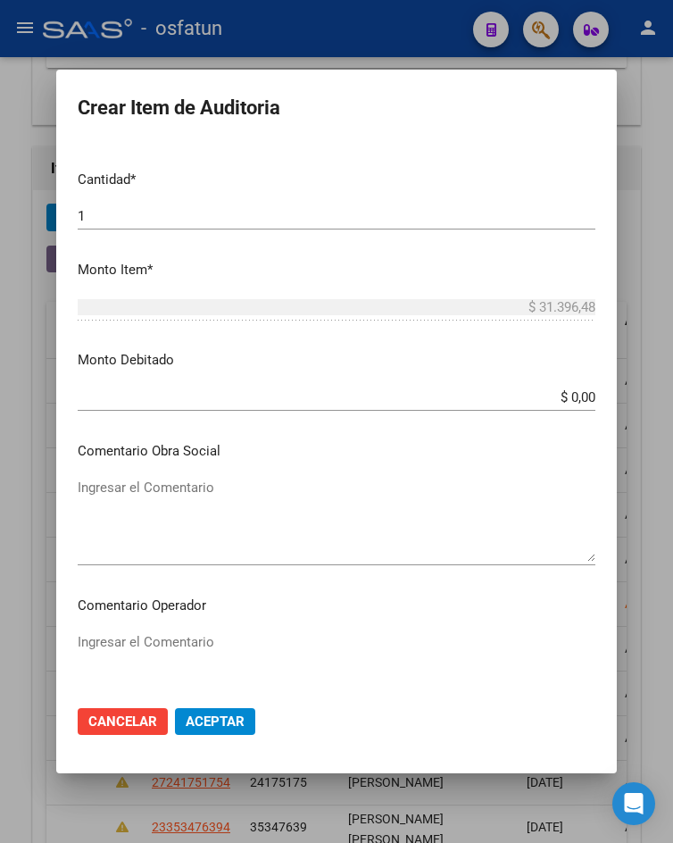
scroll to position [0, 0]
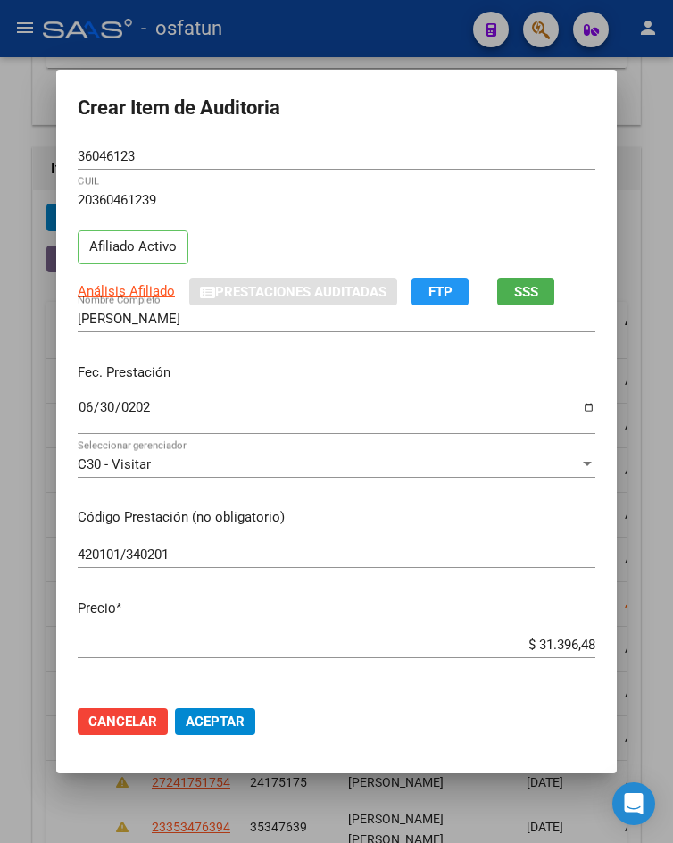
click at [208, 726] on span "Aceptar" at bounding box center [215, 721] width 59 height 16
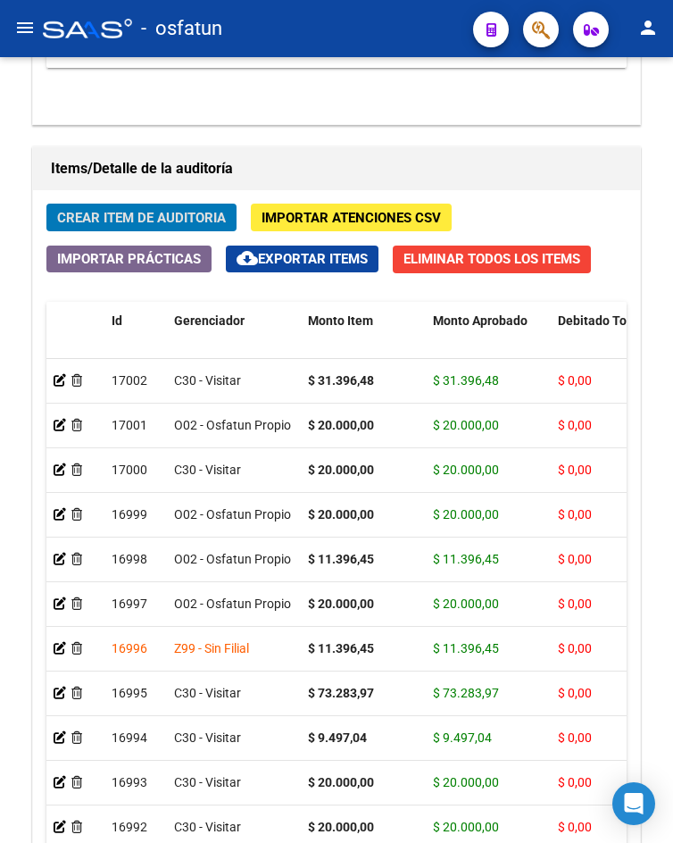
scroll to position [1840, 0]
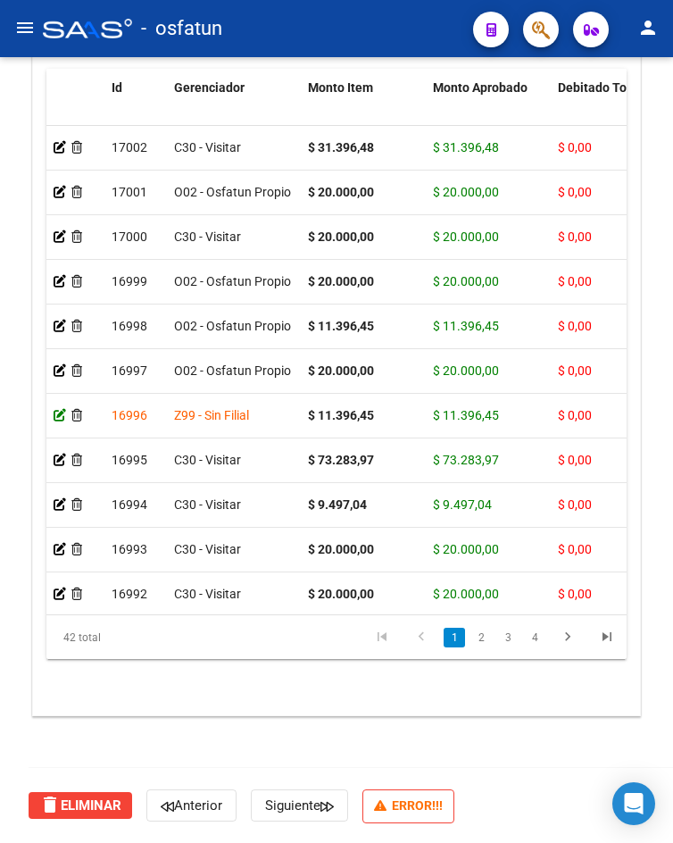
click at [59, 415] on icon at bounding box center [60, 415] width 12 height 12
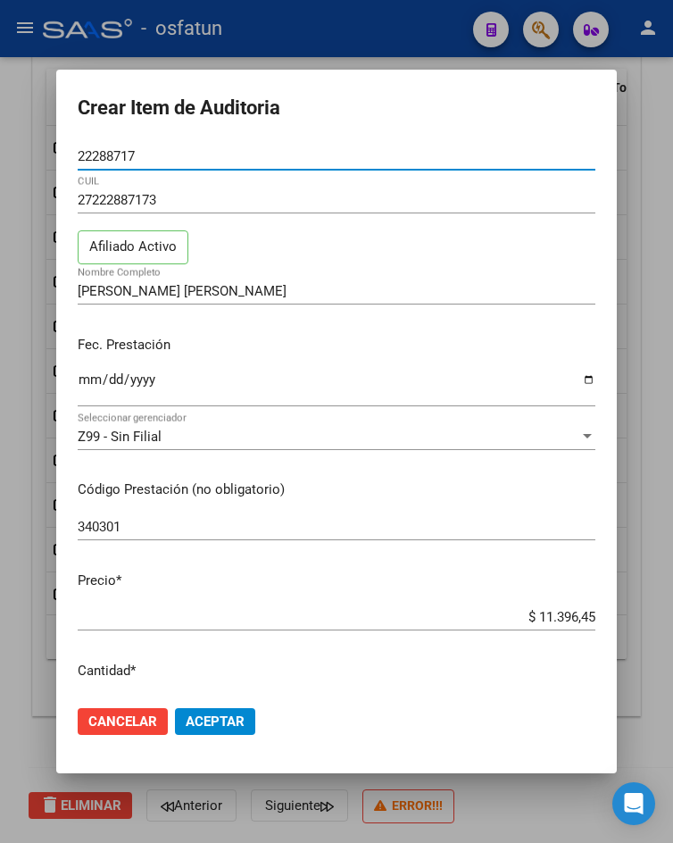
click at [150, 432] on span "Z99 - Sin Filial" at bounding box center [120, 436] width 84 height 16
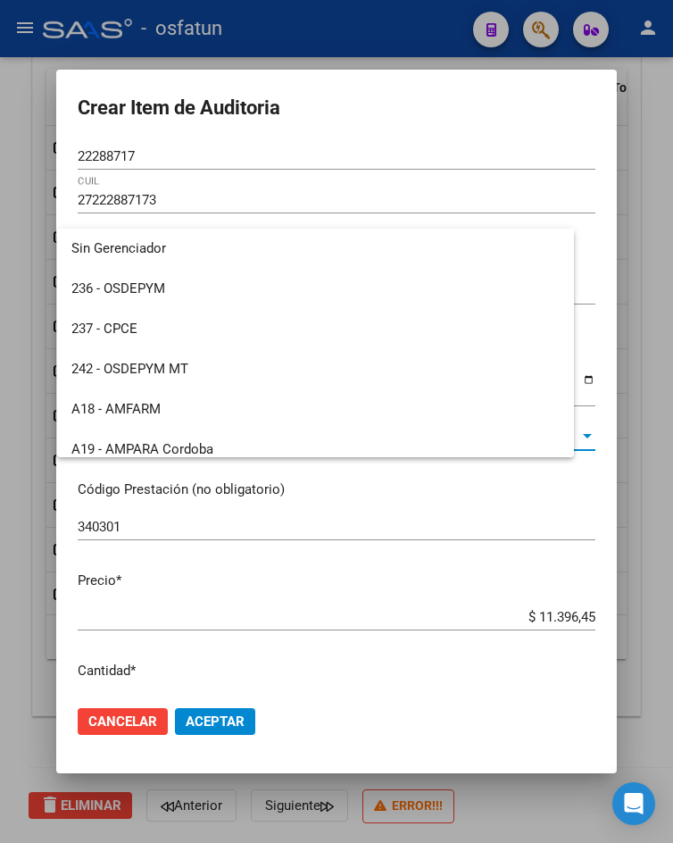
scroll to position [896, 0]
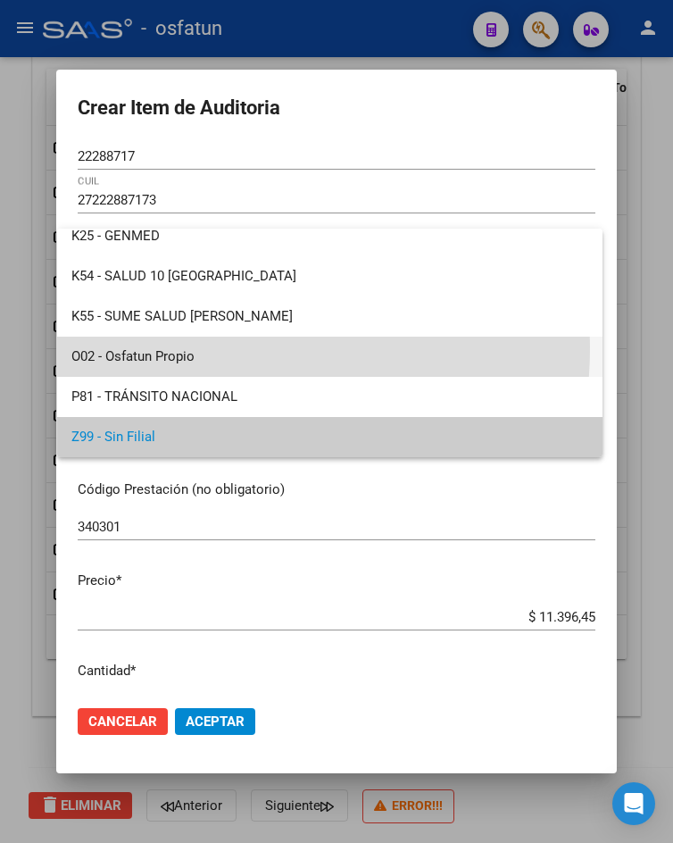
click at [162, 346] on span "O02 - Osfatun Propio" at bounding box center [329, 356] width 516 height 40
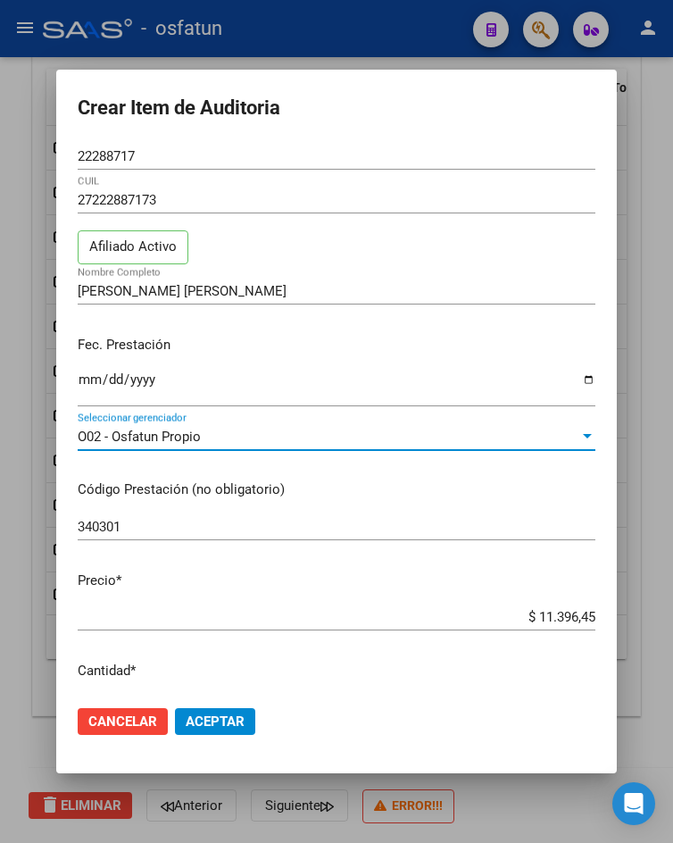
click at [235, 706] on mat-dialog-actions "Cancelar Aceptar" at bounding box center [337, 721] width 518 height 61
click at [235, 723] on span "Aceptar" at bounding box center [215, 721] width 59 height 16
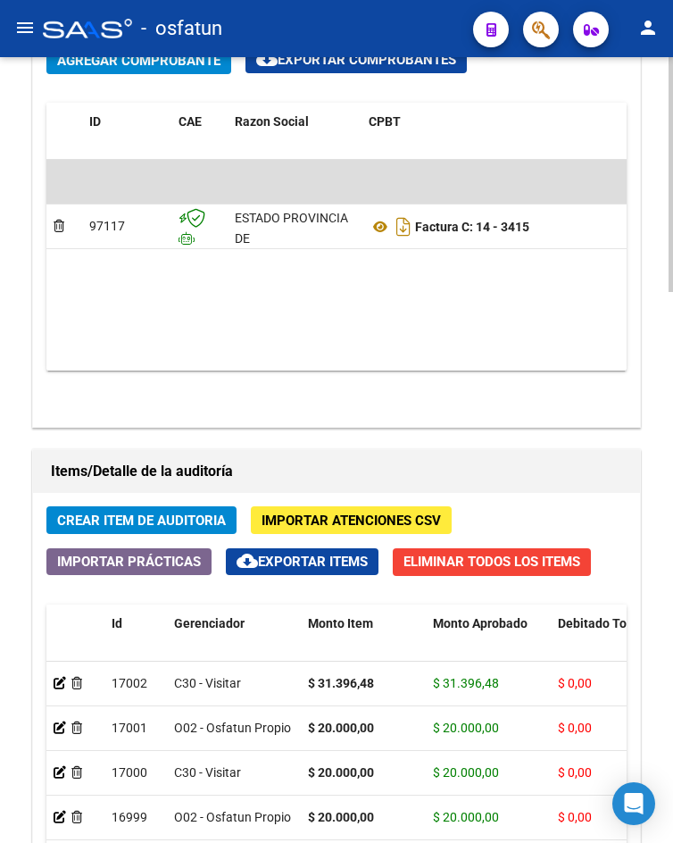
scroll to position [1840, 0]
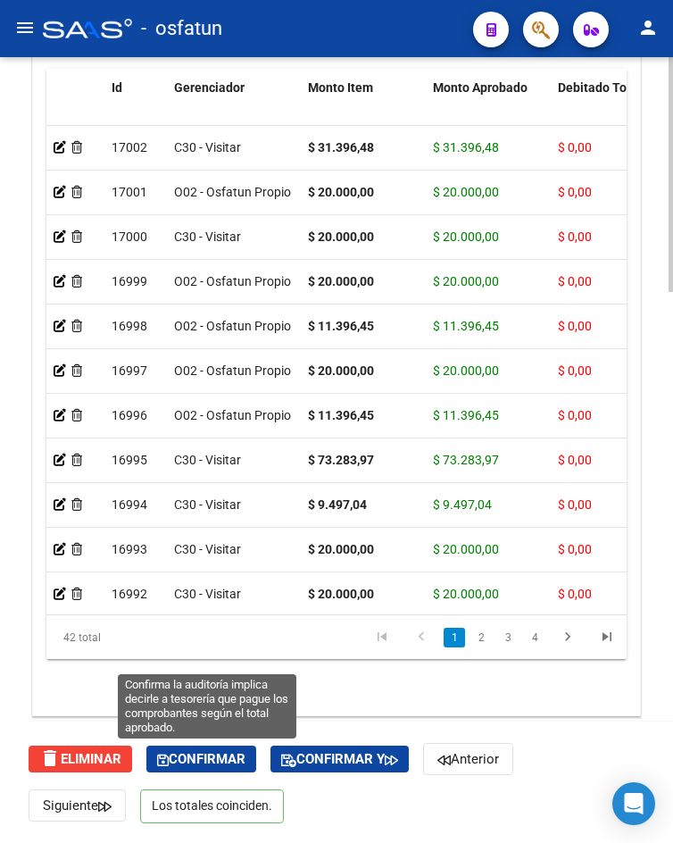
click at [226, 764] on span "Confirmar" at bounding box center [201, 759] width 88 height 16
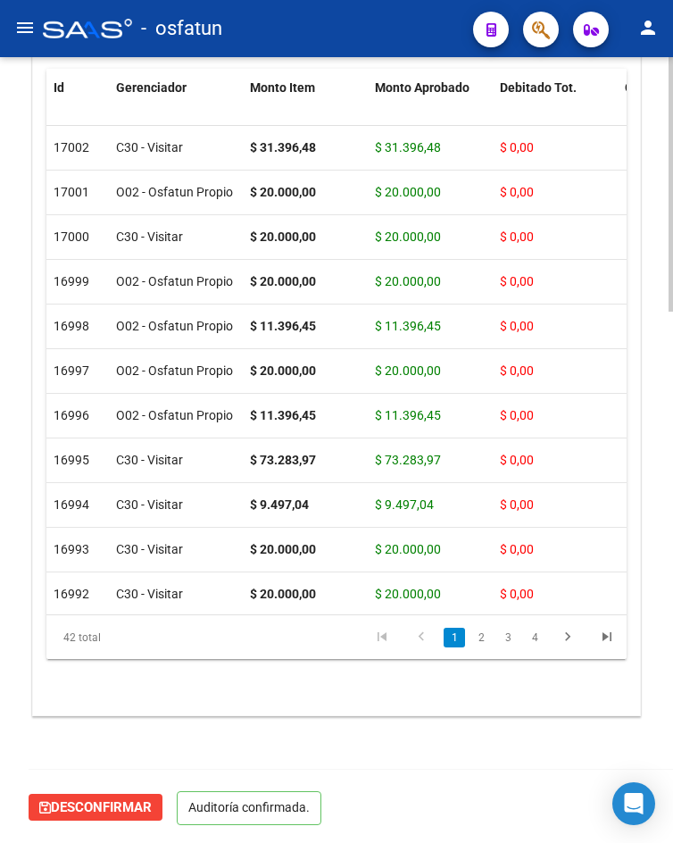
scroll to position [1640, 0]
type input "202510"
